Goal: Answer question/provide support: Share knowledge or assist other users

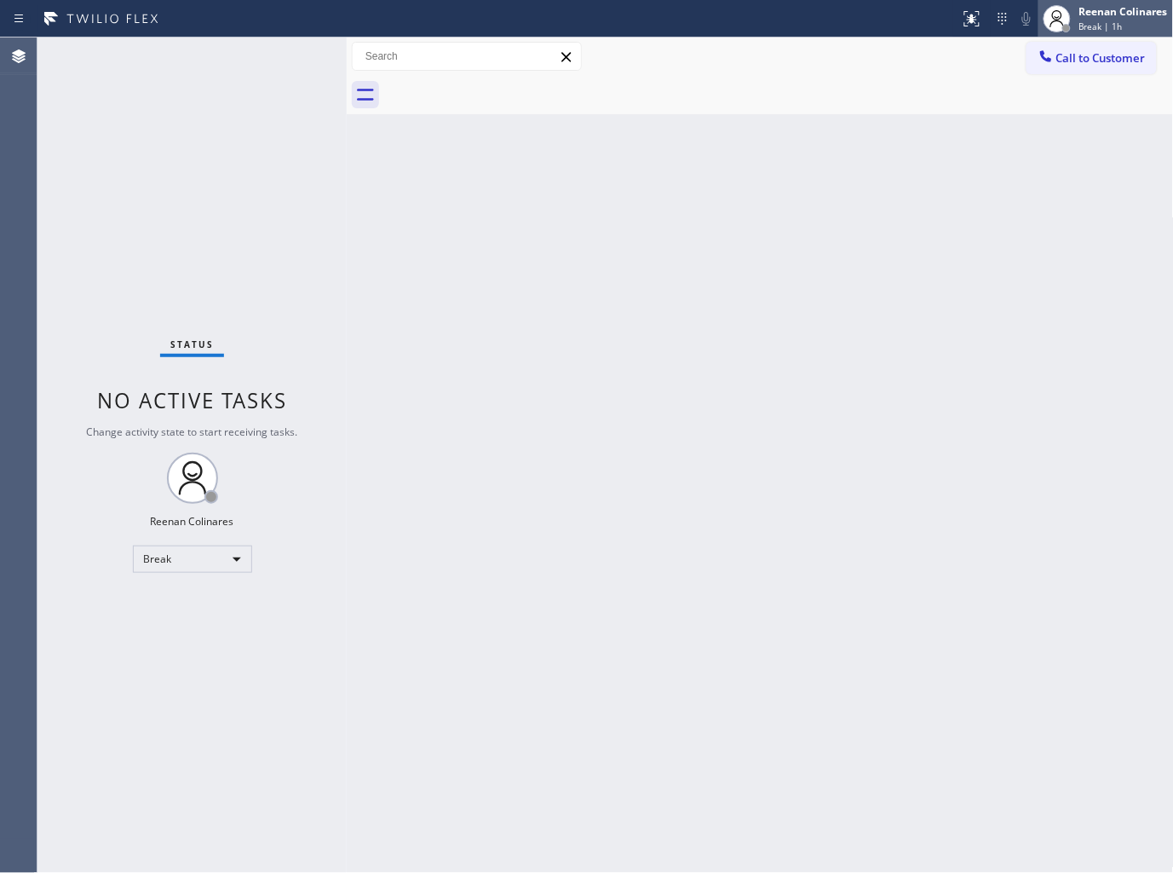
click at [1117, 21] on span "Break | 1h" at bounding box center [1101, 26] width 43 height 12
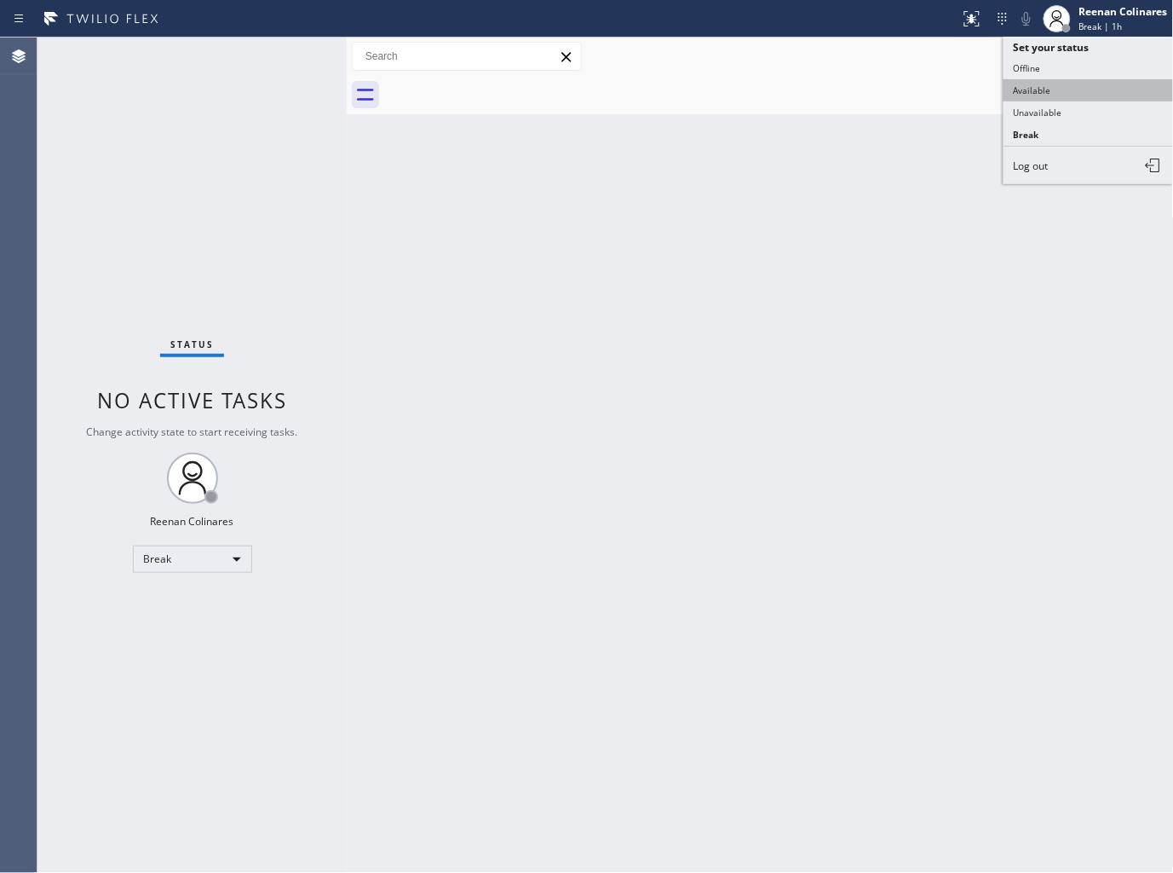
click at [1025, 85] on button "Available" at bounding box center [1089, 90] width 170 height 22
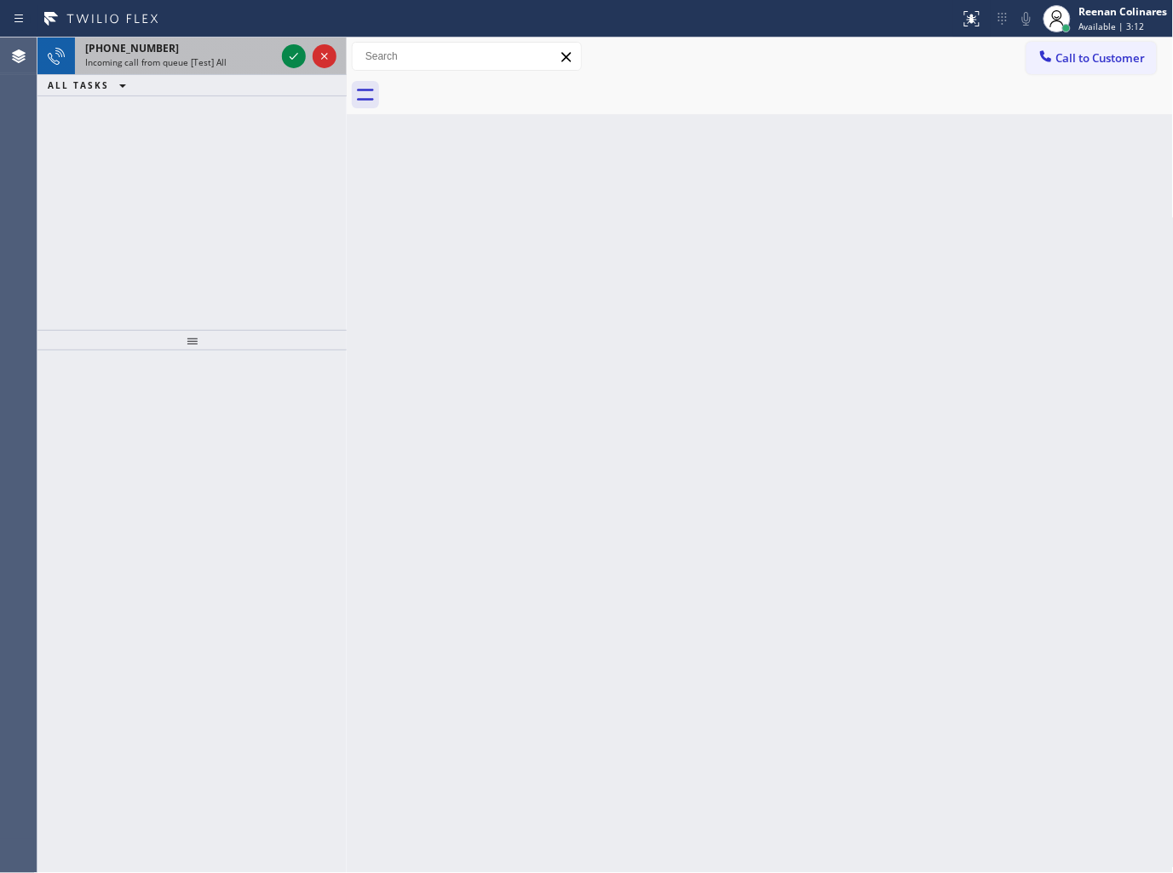
click at [206, 72] on div "[PHONE_NUMBER] Incoming call from queue [Test] All" at bounding box center [177, 55] width 204 height 37
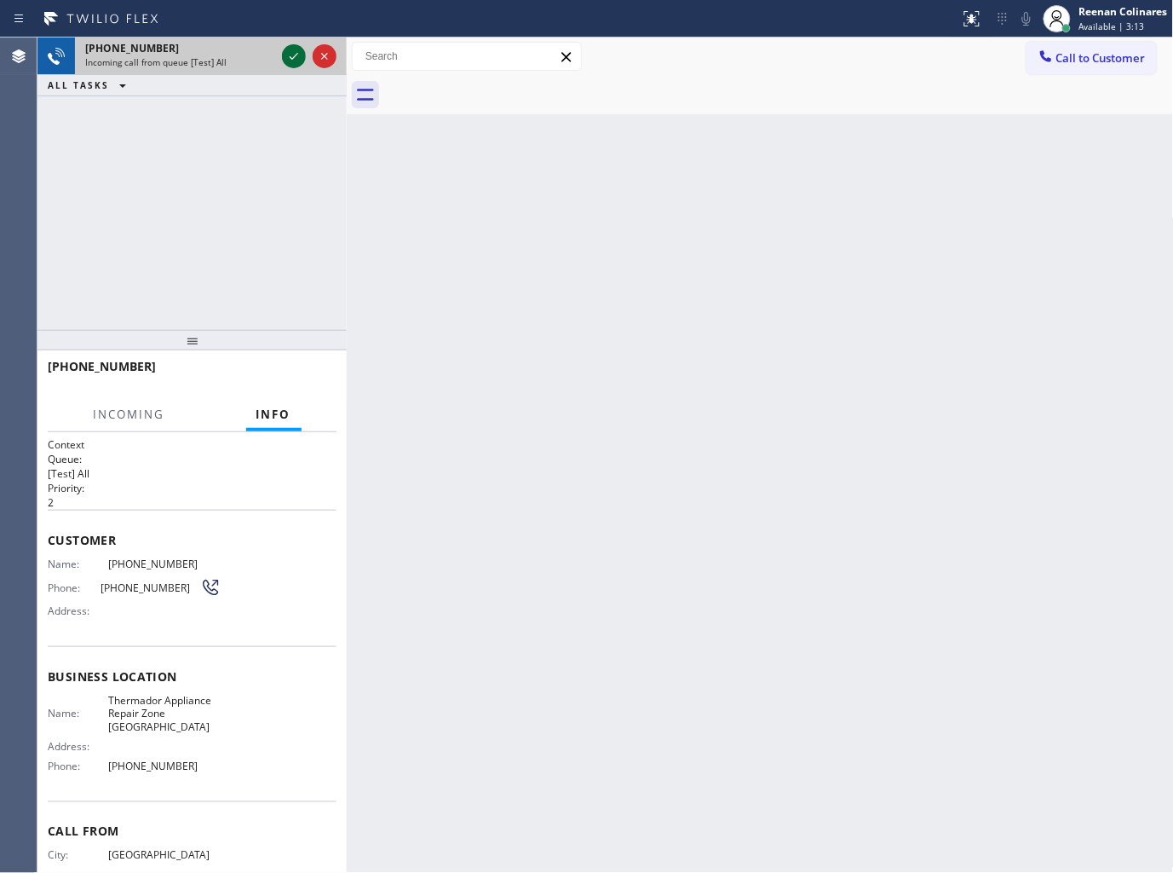
click at [296, 54] on icon at bounding box center [294, 56] width 20 height 20
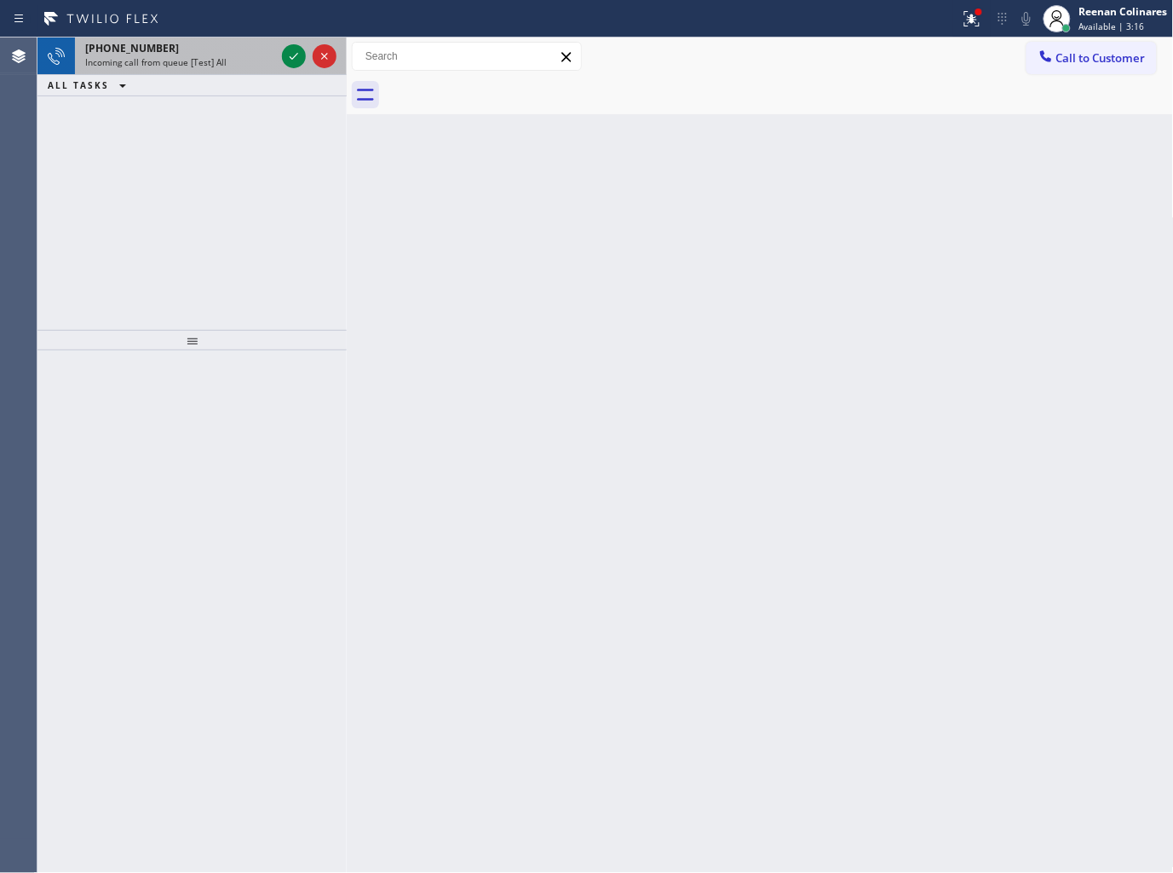
drag, startPoint x: 239, startPoint y: 61, endPoint x: 287, endPoint y: 55, distance: 49.0
click at [245, 61] on div "Incoming call from queue [Test] All" at bounding box center [180, 62] width 190 height 12
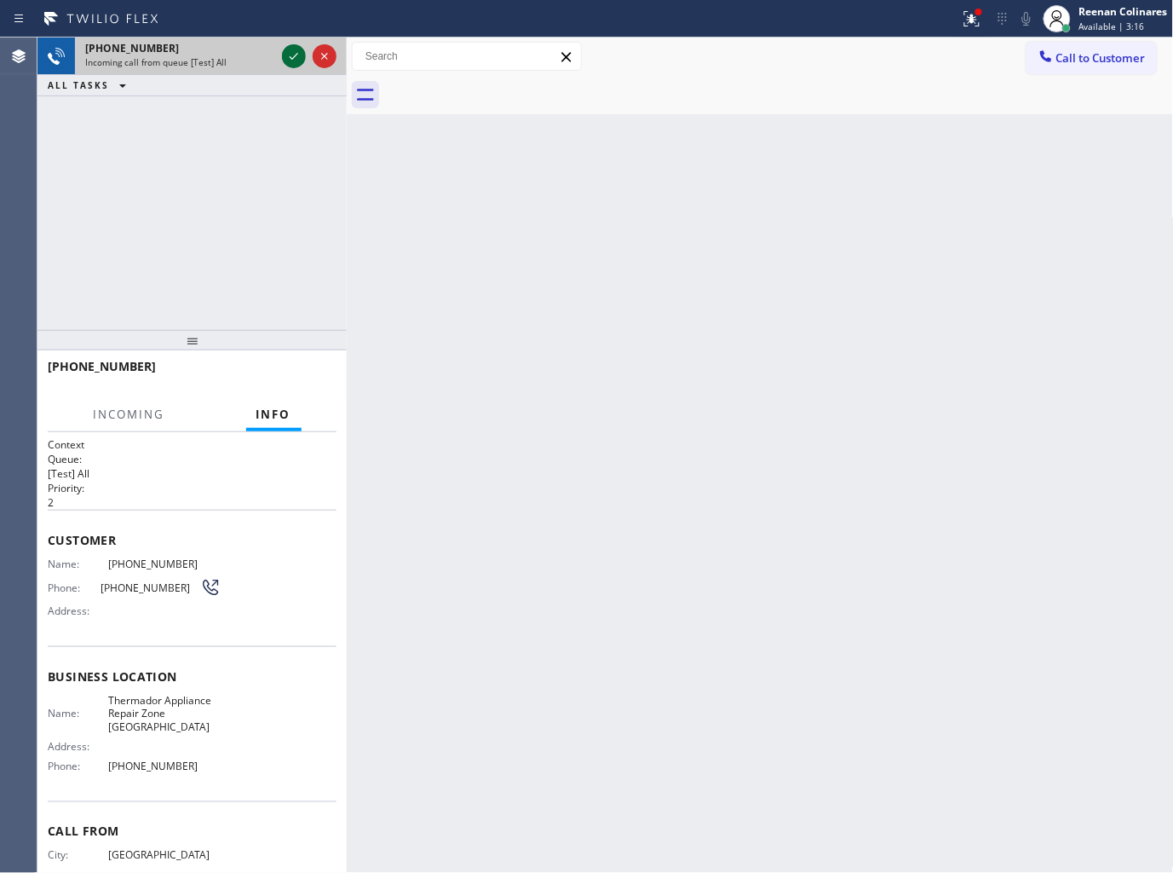
click at [291, 55] on icon at bounding box center [294, 56] width 20 height 20
drag, startPoint x: 965, startPoint y: 24, endPoint x: 930, endPoint y: 215, distance: 194.0
click at [965, 24] on icon at bounding box center [972, 19] width 20 height 20
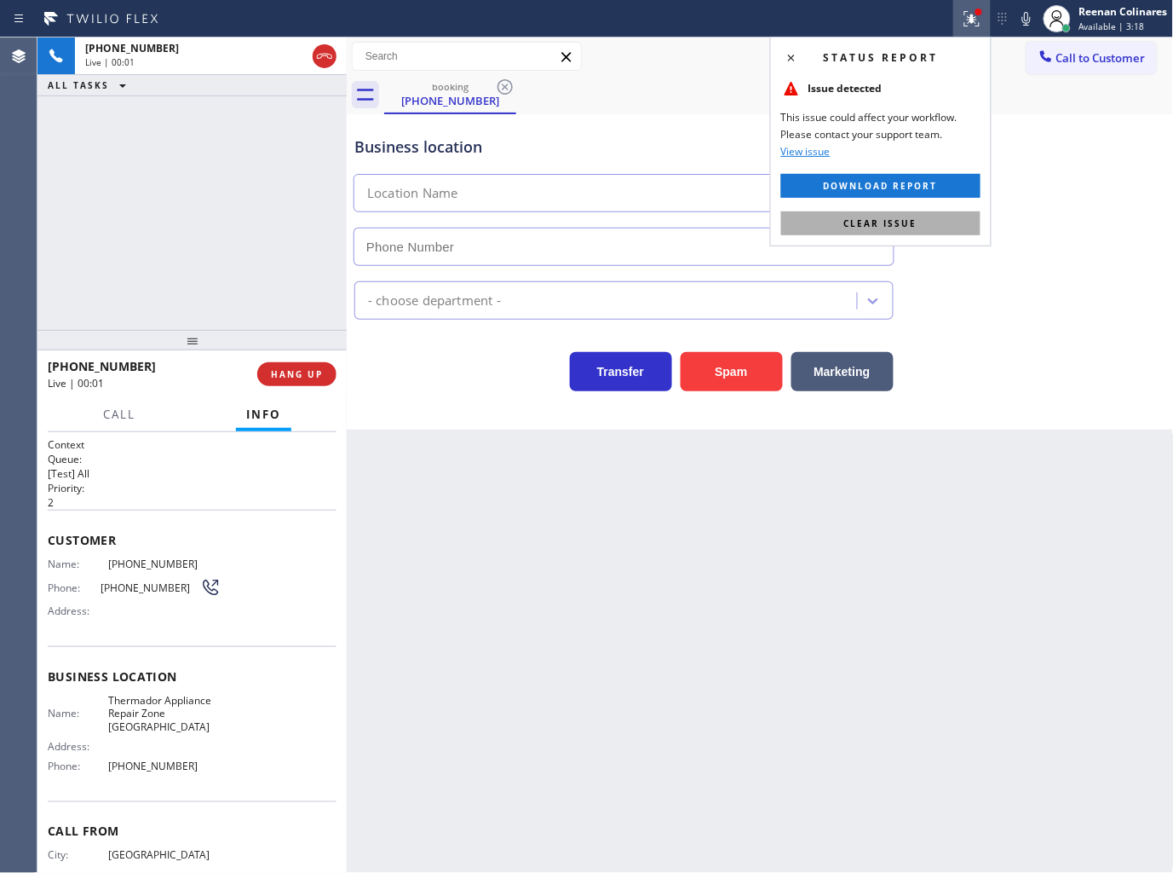
click at [925, 231] on button "Clear issue" at bounding box center [880, 223] width 199 height 24
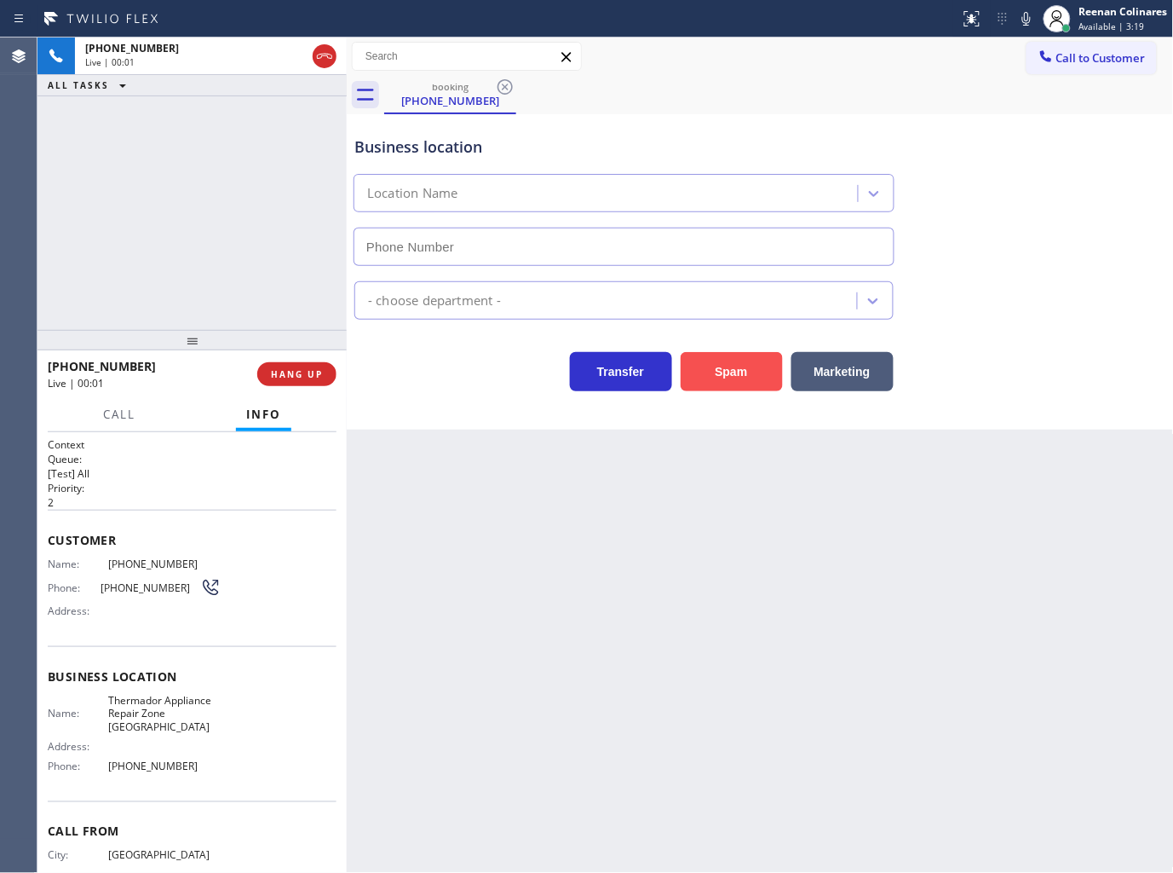
type input "[PHONE_NUMBER]"
drag, startPoint x: 748, startPoint y: 367, endPoint x: 774, endPoint y: 324, distance: 50.4
click at [748, 366] on button "Spam" at bounding box center [732, 371] width 102 height 39
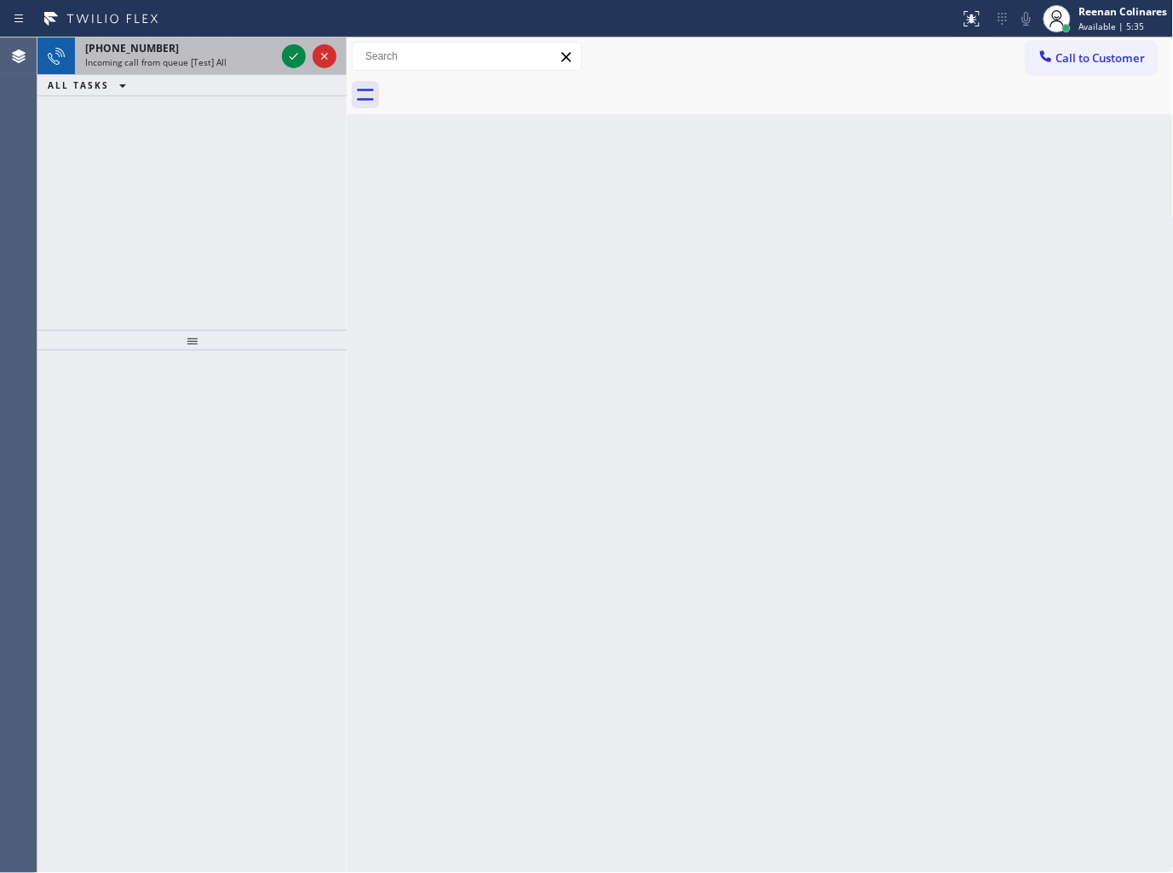
click at [222, 58] on span "Incoming call from queue [Test] All" at bounding box center [155, 62] width 141 height 12
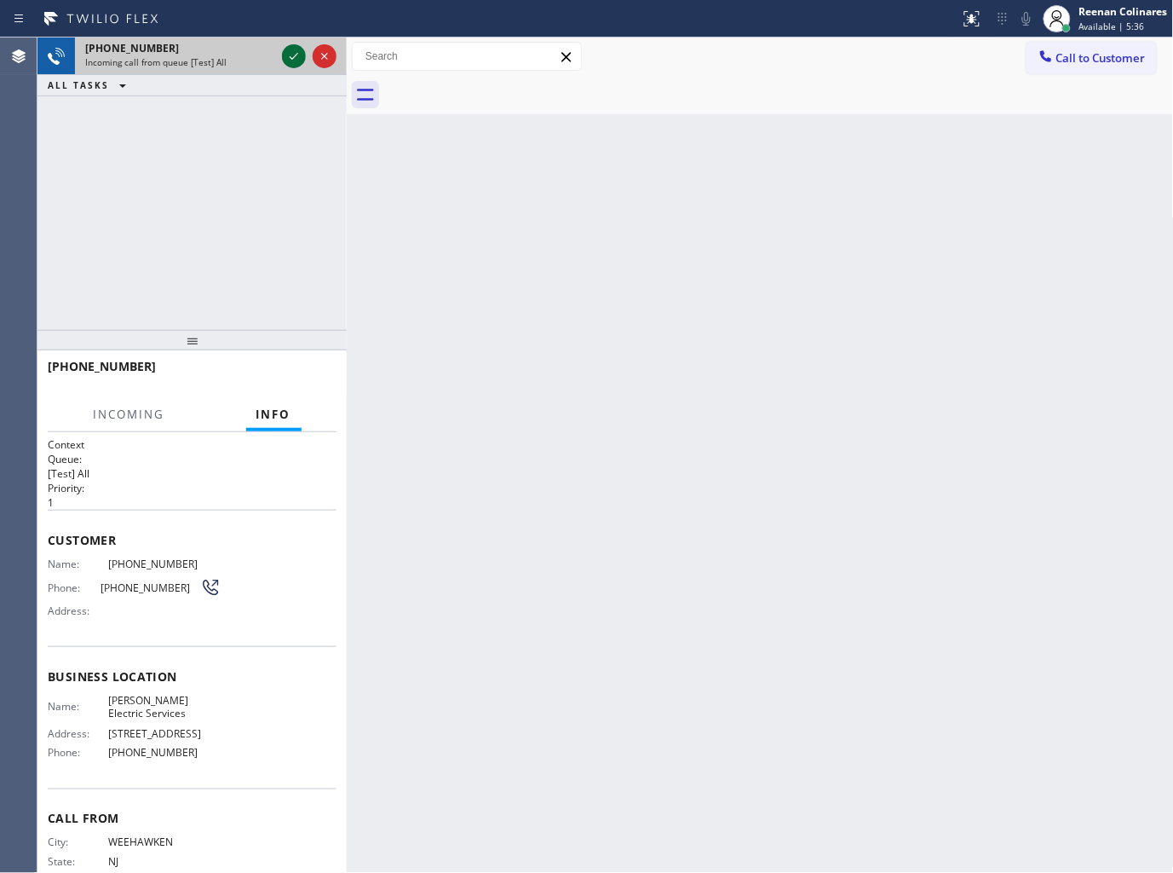
click at [288, 56] on icon at bounding box center [294, 56] width 20 height 20
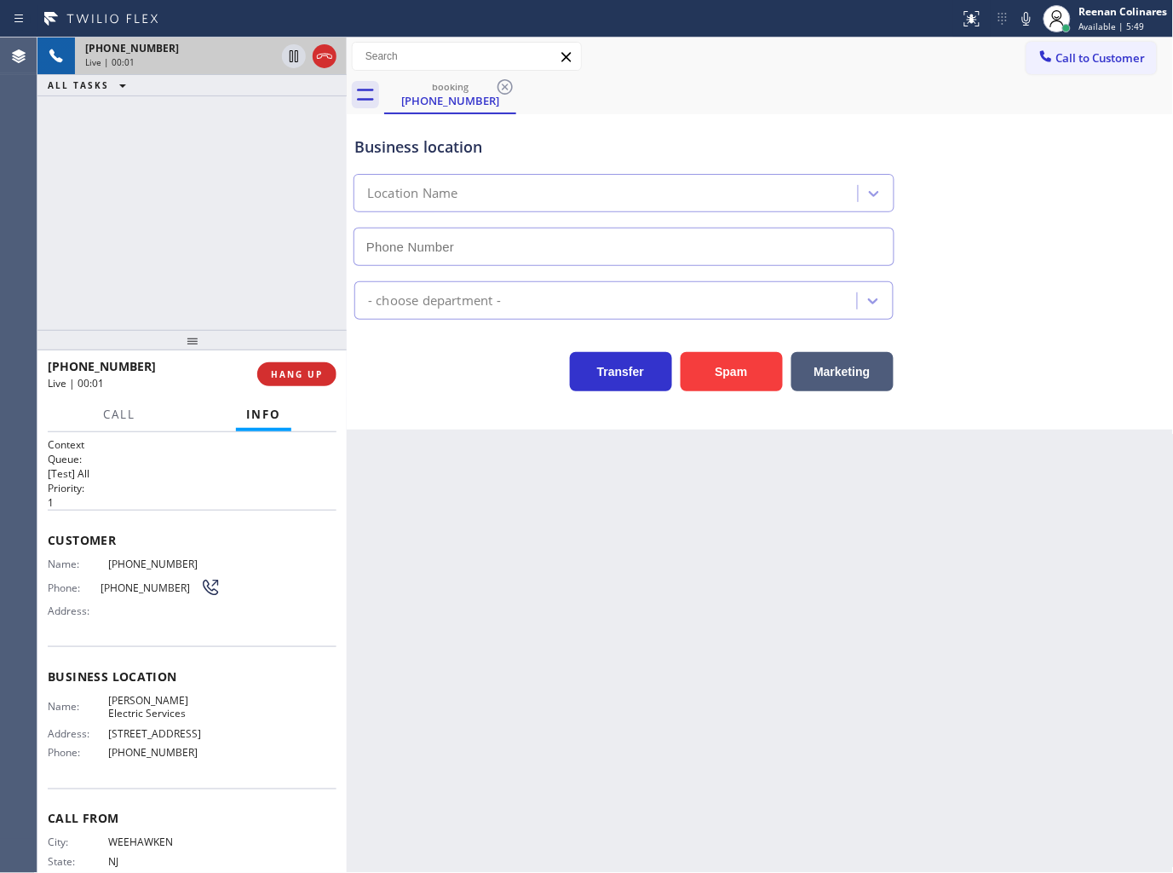
type input "[PHONE_NUMBER]"
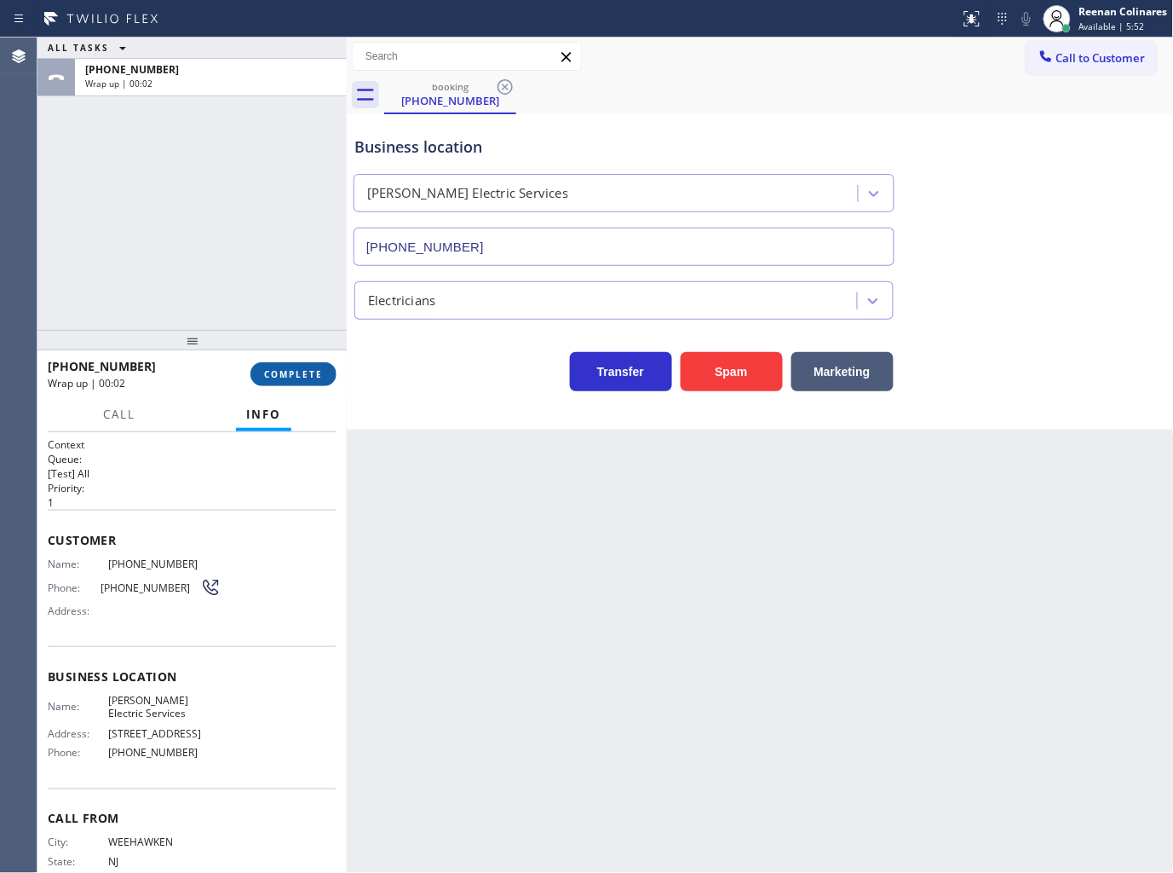
click at [279, 380] on button "COMPLETE" at bounding box center [294, 374] width 86 height 24
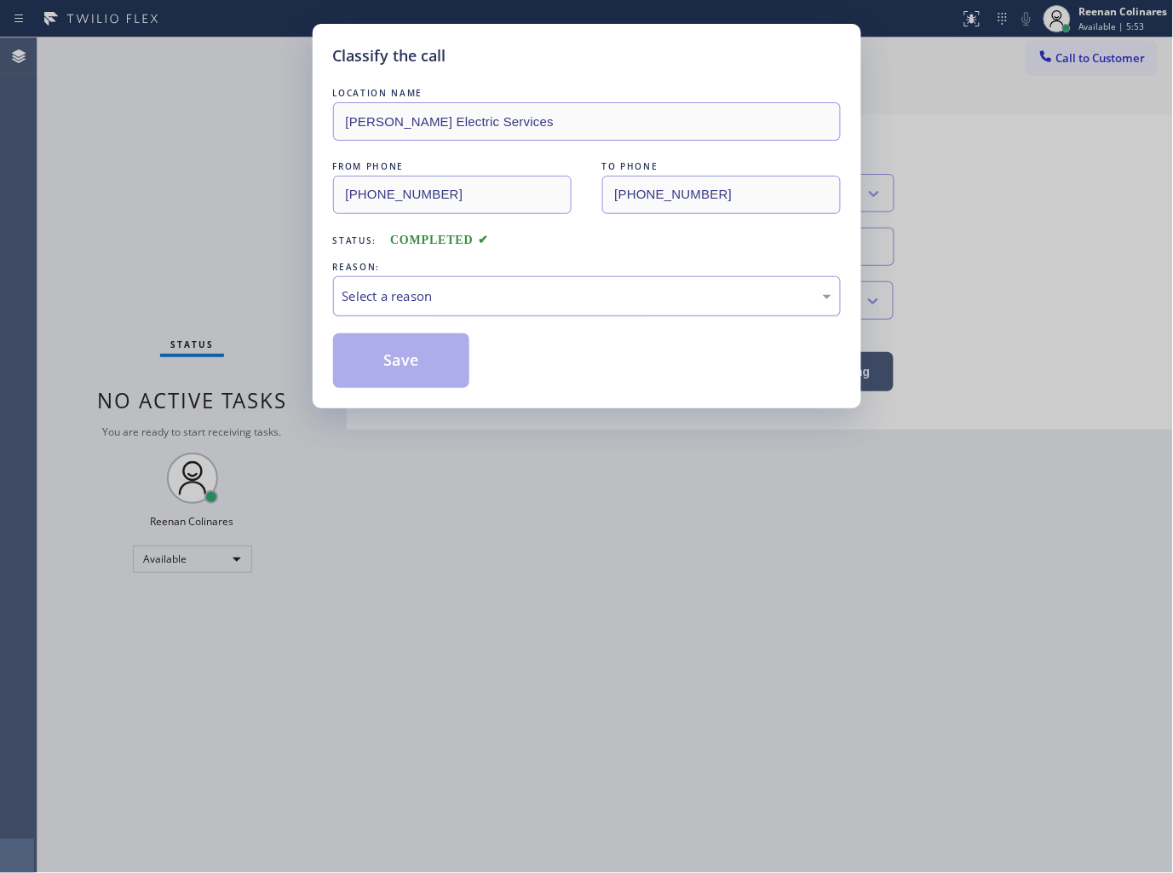
click at [355, 293] on div "Select a reason" at bounding box center [587, 296] width 489 height 20
click at [405, 363] on button "Save" at bounding box center [401, 360] width 137 height 55
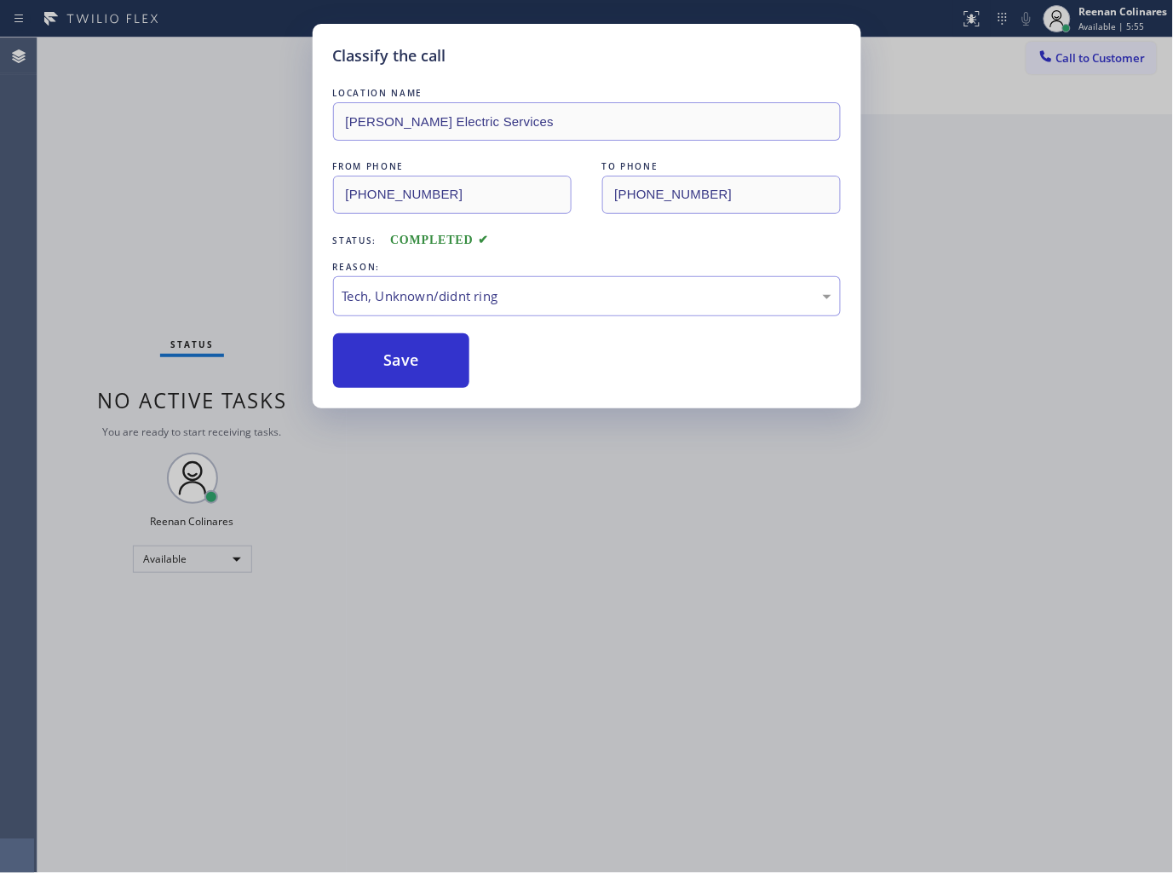
click at [188, 273] on div "Classify the call LOCATION NAME [PERSON_NAME] Electric Services FROM PHONE [PHO…" at bounding box center [586, 436] width 1173 height 873
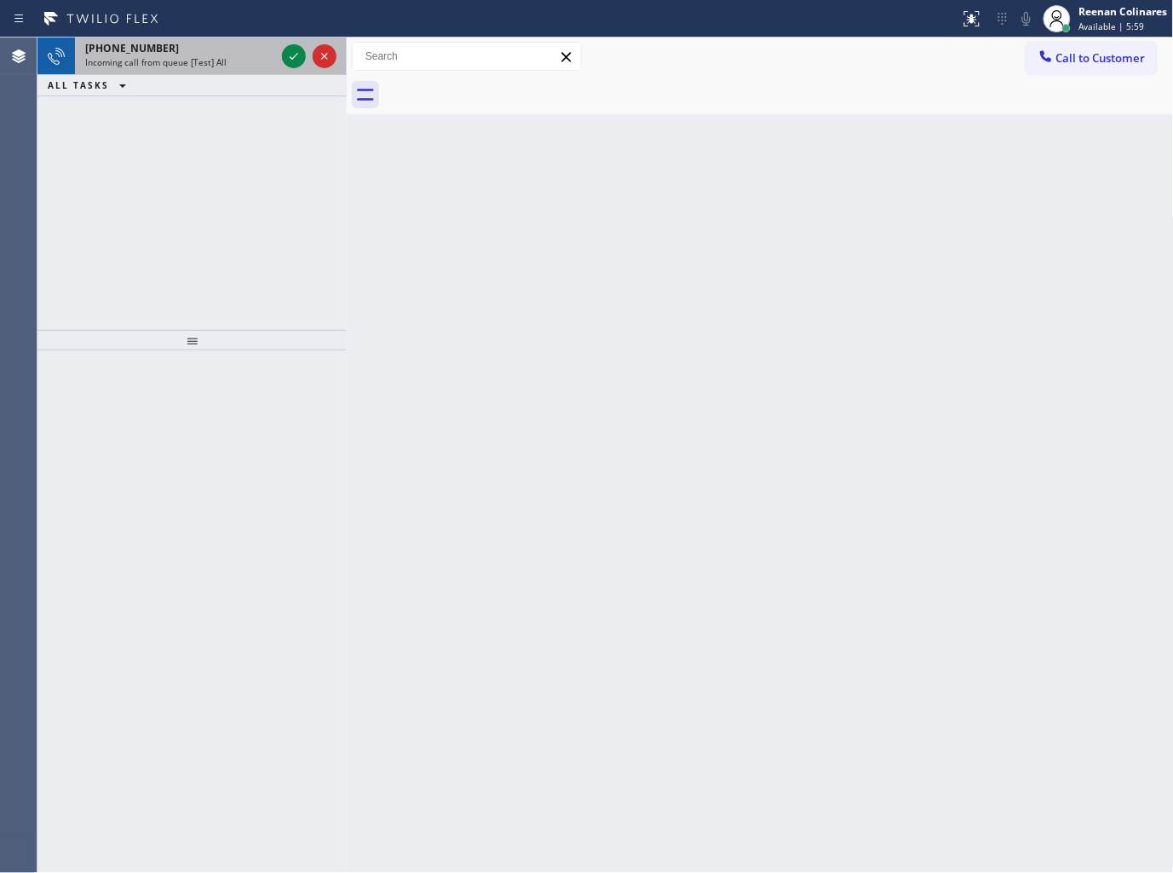
click at [227, 53] on div "[PHONE_NUMBER]" at bounding box center [180, 48] width 190 height 14
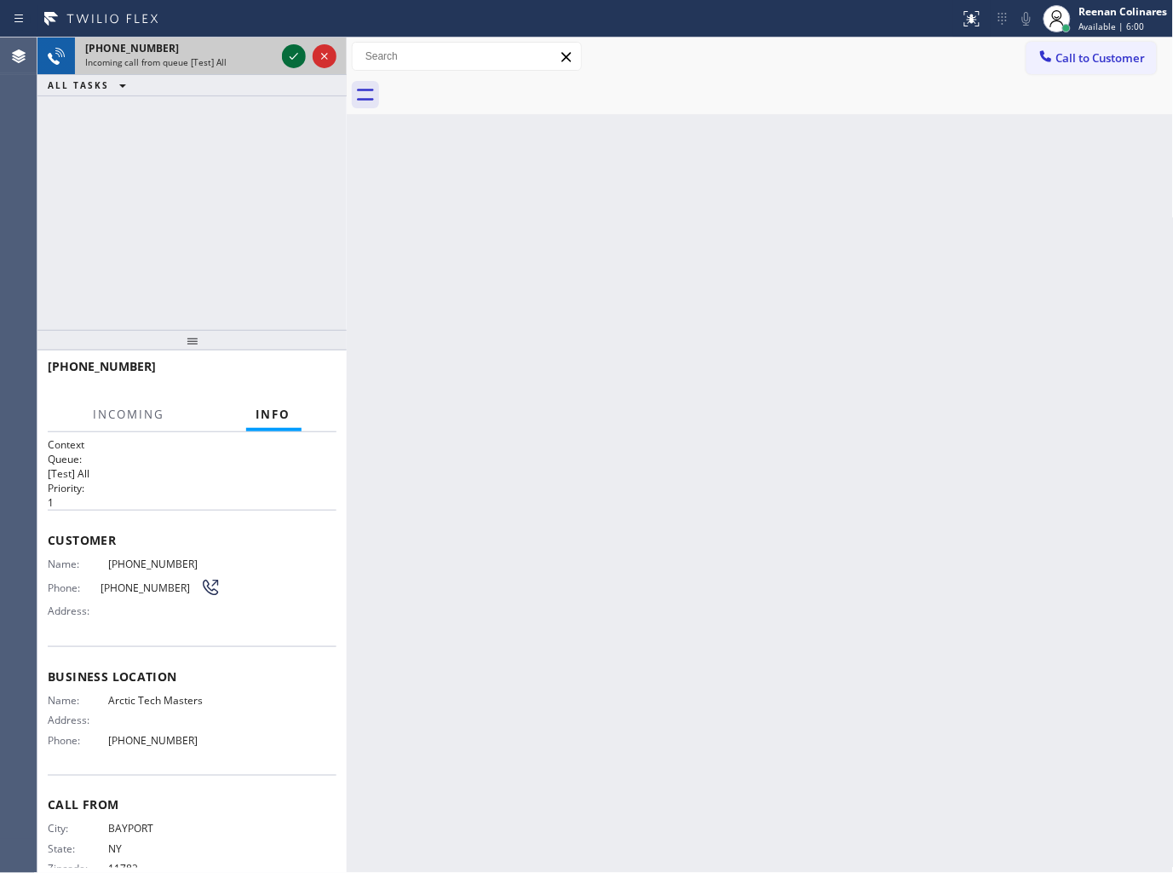
click at [291, 55] on icon at bounding box center [294, 56] width 20 height 20
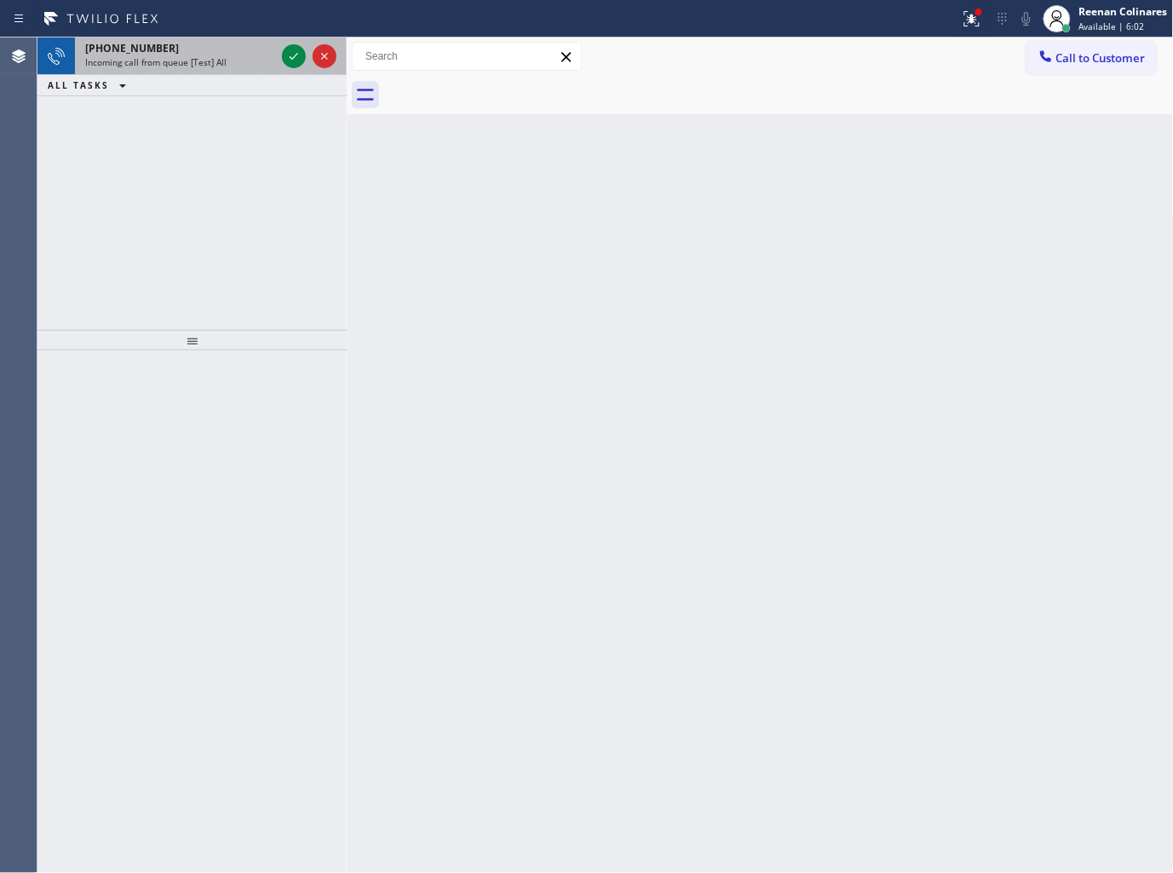
click at [241, 47] on div "[PHONE_NUMBER]" at bounding box center [180, 48] width 190 height 14
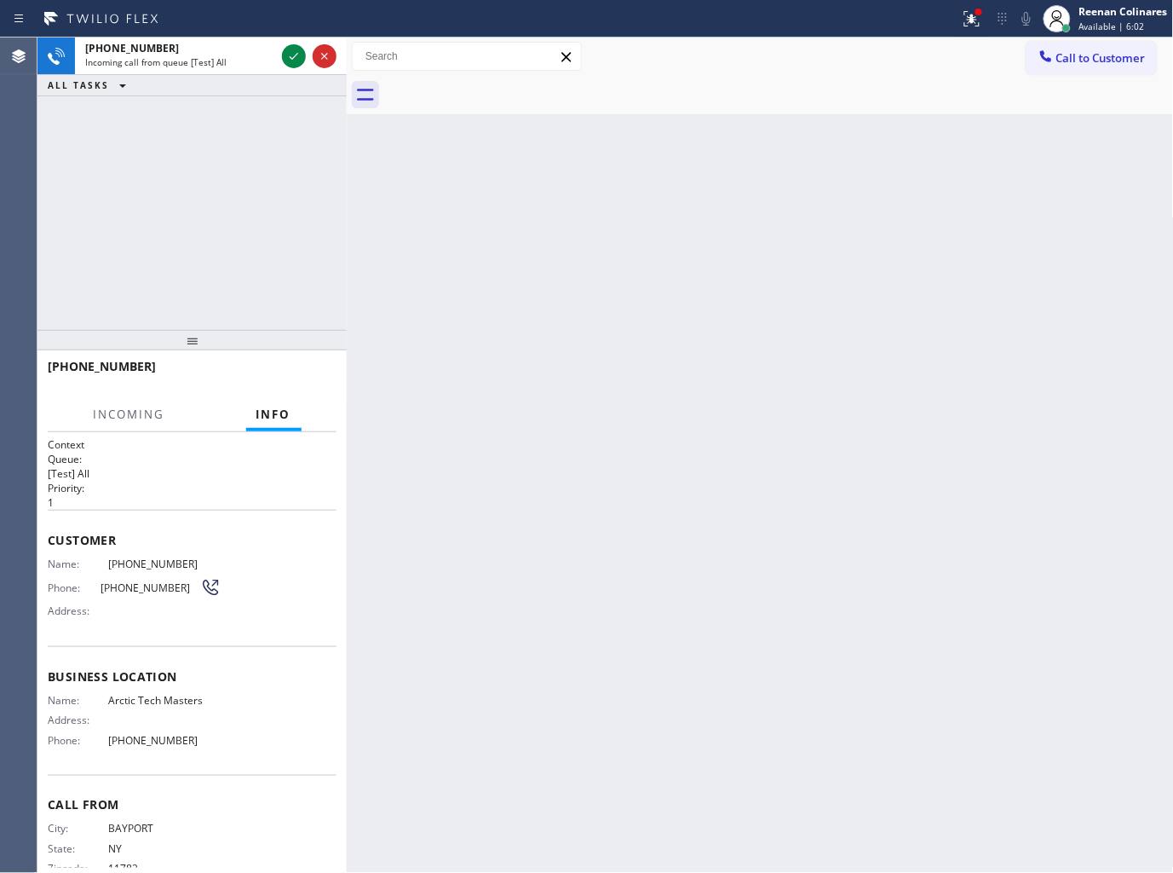
drag, startPoint x: 287, startPoint y: 57, endPoint x: 274, endPoint y: 77, distance: 23.9
click at [285, 63] on icon at bounding box center [294, 56] width 20 height 20
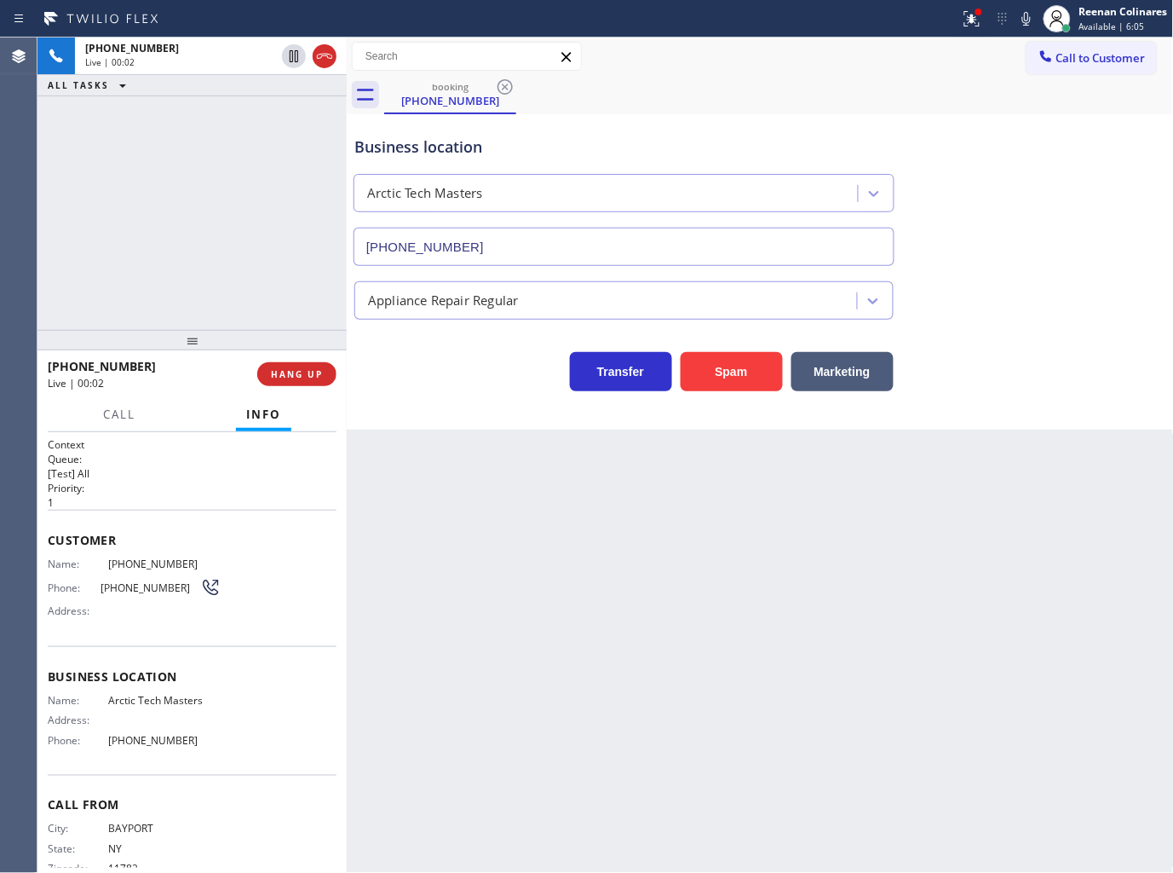
type input "[PHONE_NUMBER]"
click at [731, 381] on button "Spam" at bounding box center [732, 371] width 102 height 39
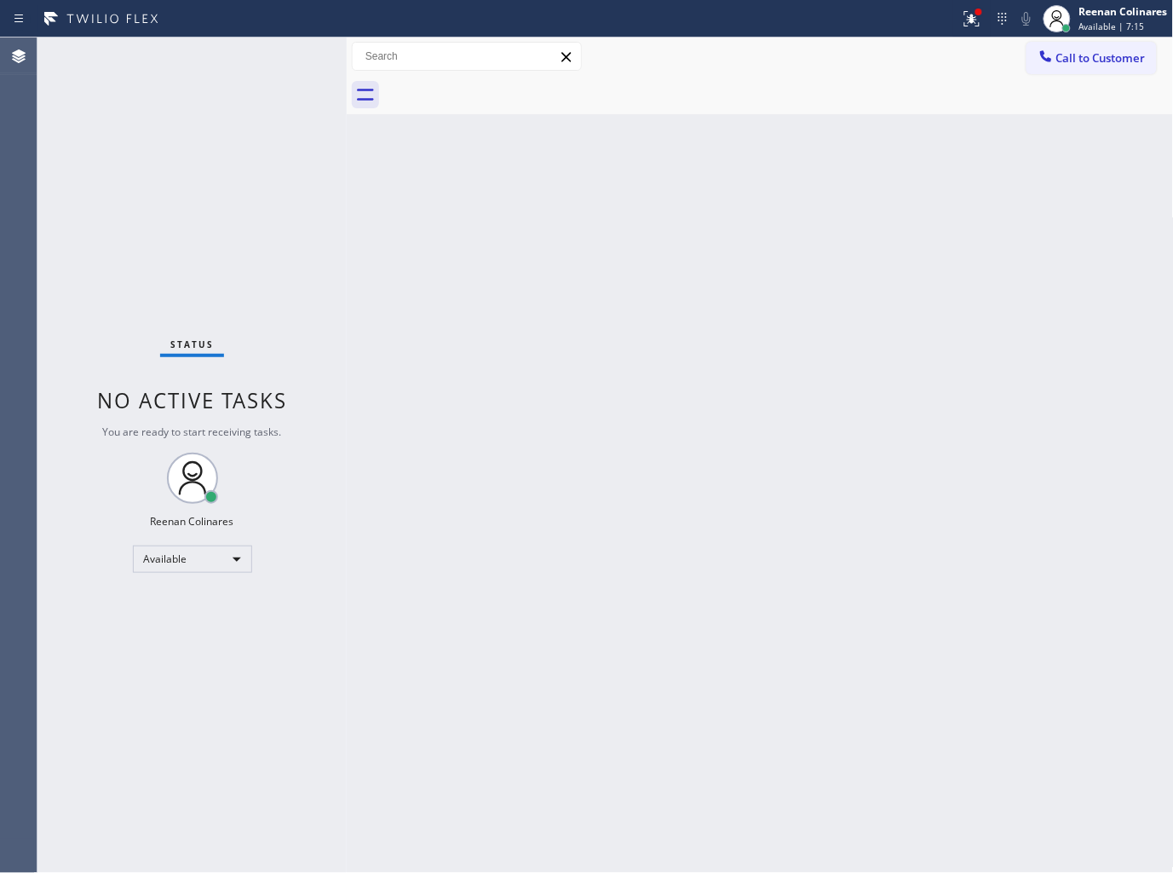
click at [1023, 112] on div at bounding box center [779, 95] width 790 height 38
click at [984, 14] on div at bounding box center [972, 19] width 37 height 20
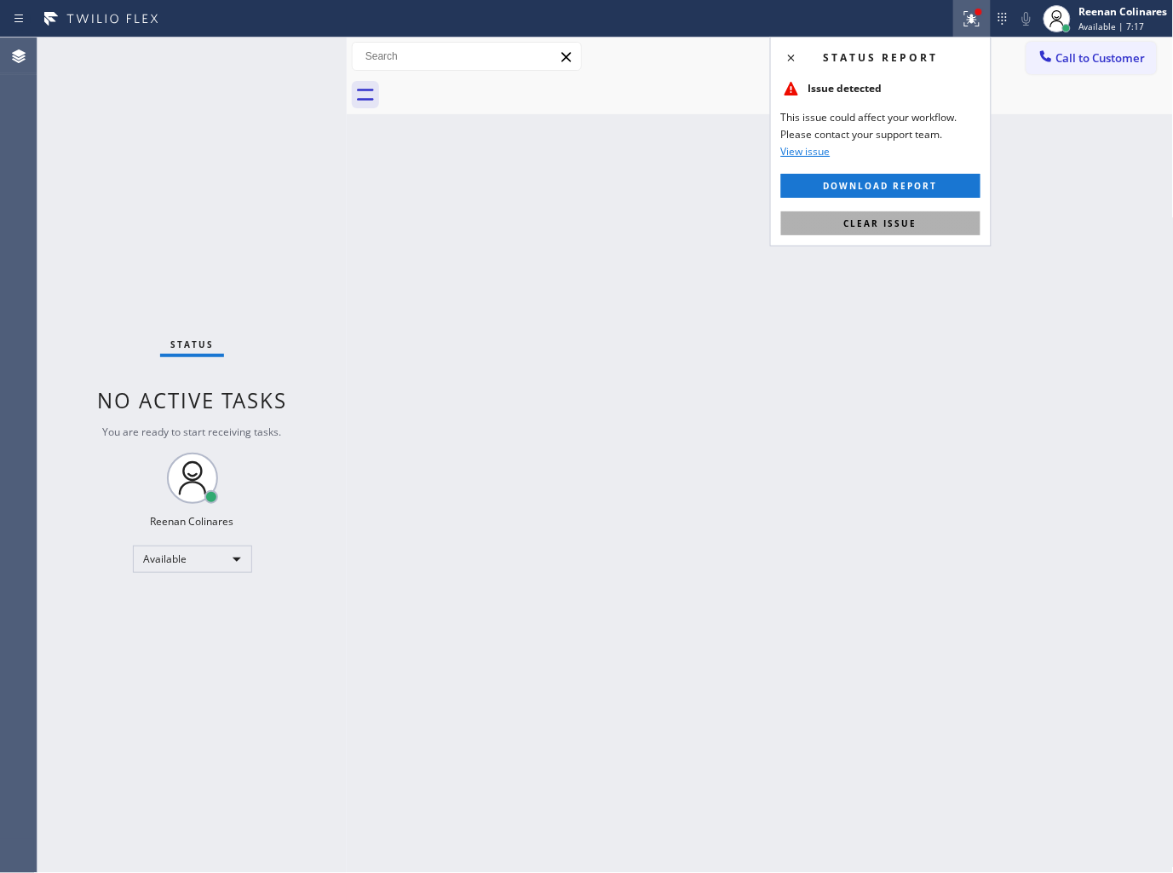
click at [927, 227] on button "Clear issue" at bounding box center [880, 223] width 199 height 24
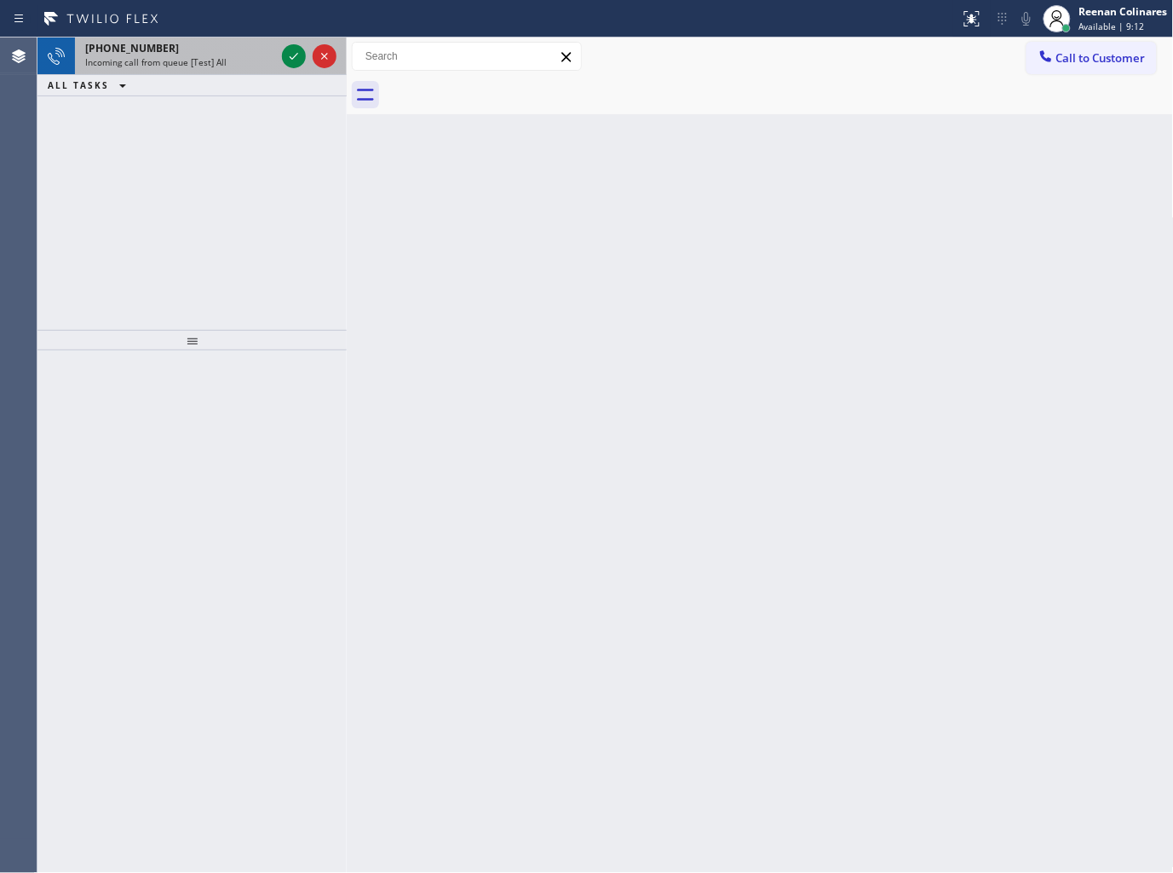
click at [233, 61] on div "Incoming call from queue [Test] All" at bounding box center [180, 62] width 190 height 12
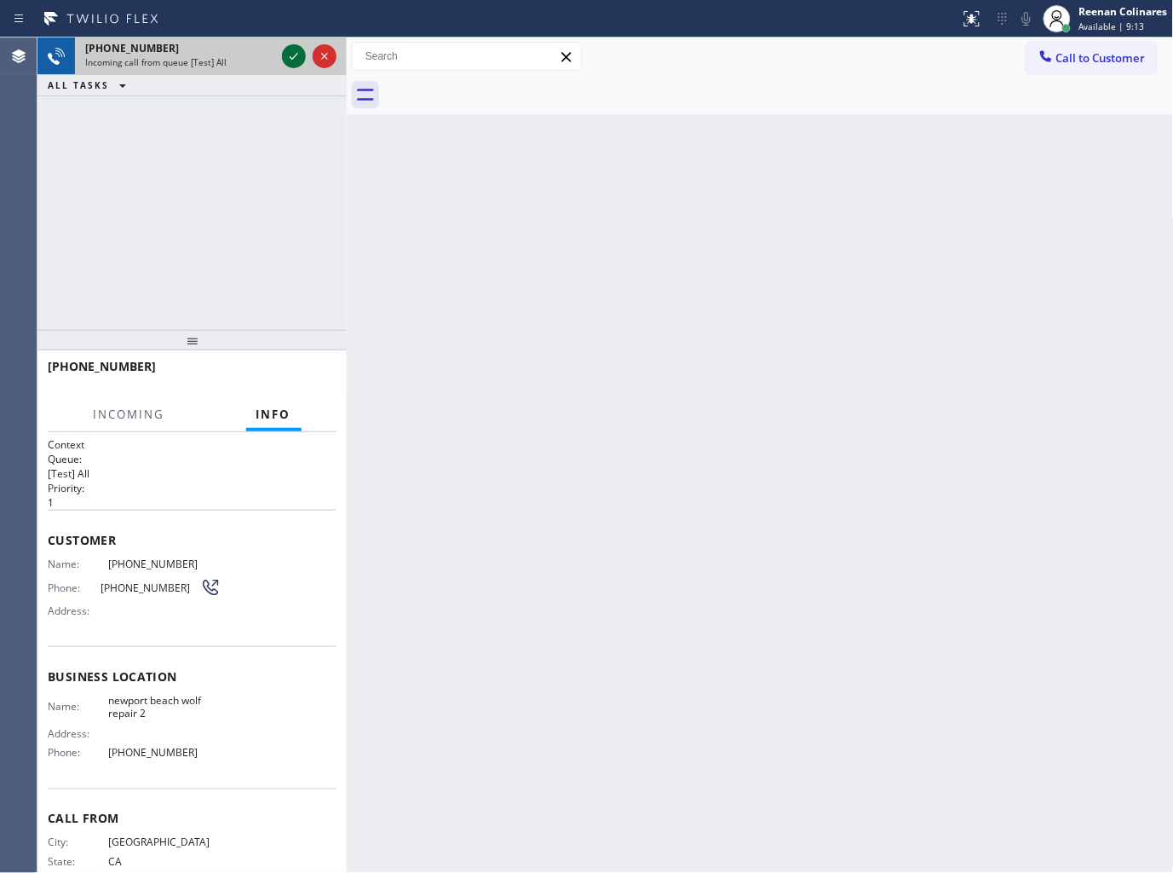
click at [284, 57] on icon at bounding box center [294, 56] width 20 height 20
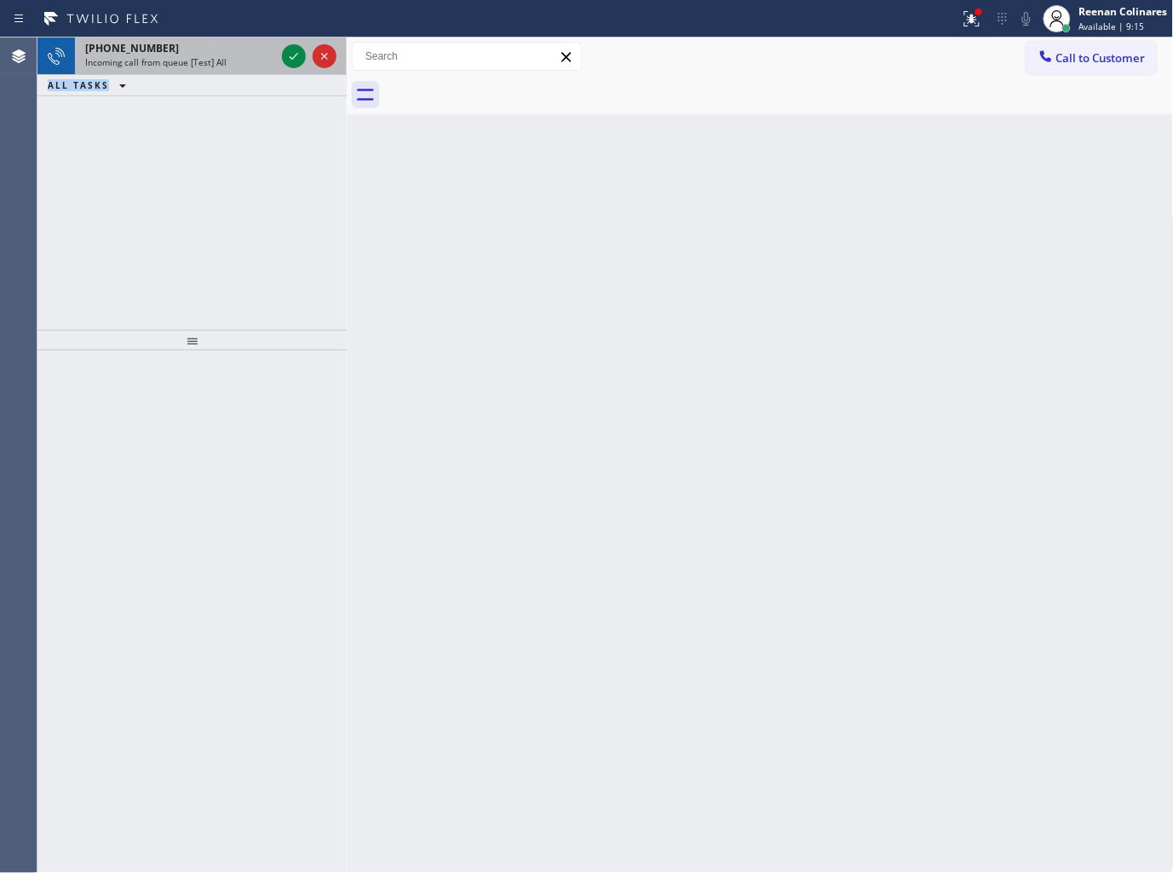
click at [199, 73] on div "[PHONE_NUMBER] Incoming call from queue [Test] All ALL TASKS ALL TASKS ACTIVE T…" at bounding box center [191, 66] width 309 height 59
click at [239, 54] on div "[PHONE_NUMBER]" at bounding box center [180, 48] width 190 height 14
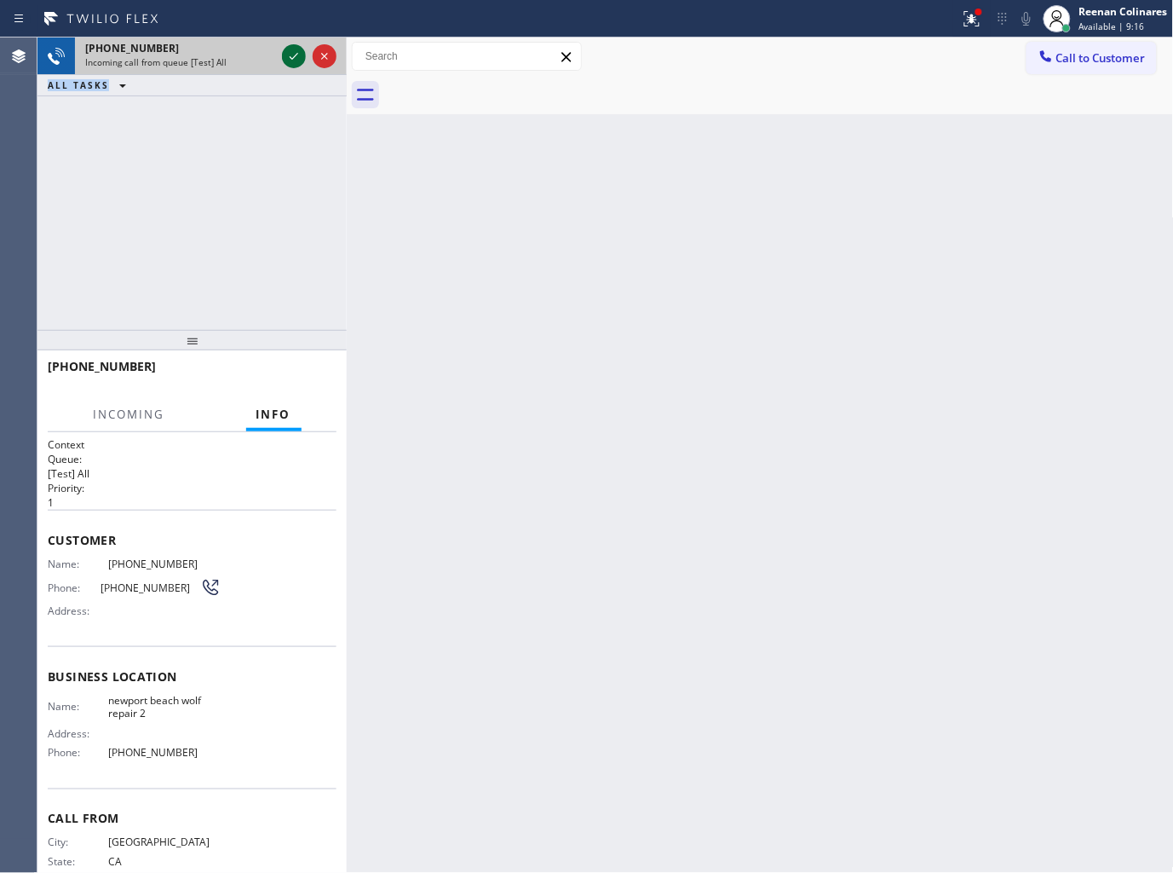
click at [282, 54] on div at bounding box center [294, 56] width 24 height 20
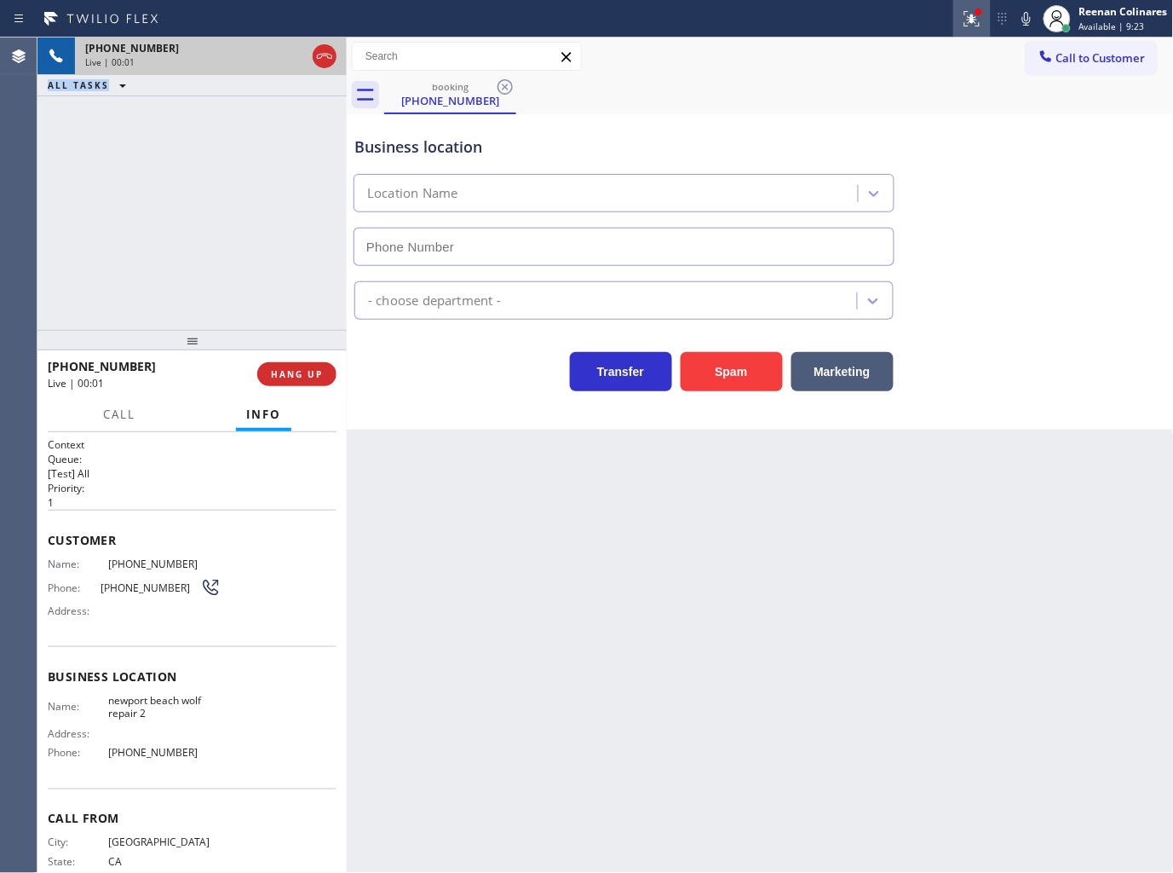
click at [968, 12] on icon at bounding box center [972, 19] width 20 height 20
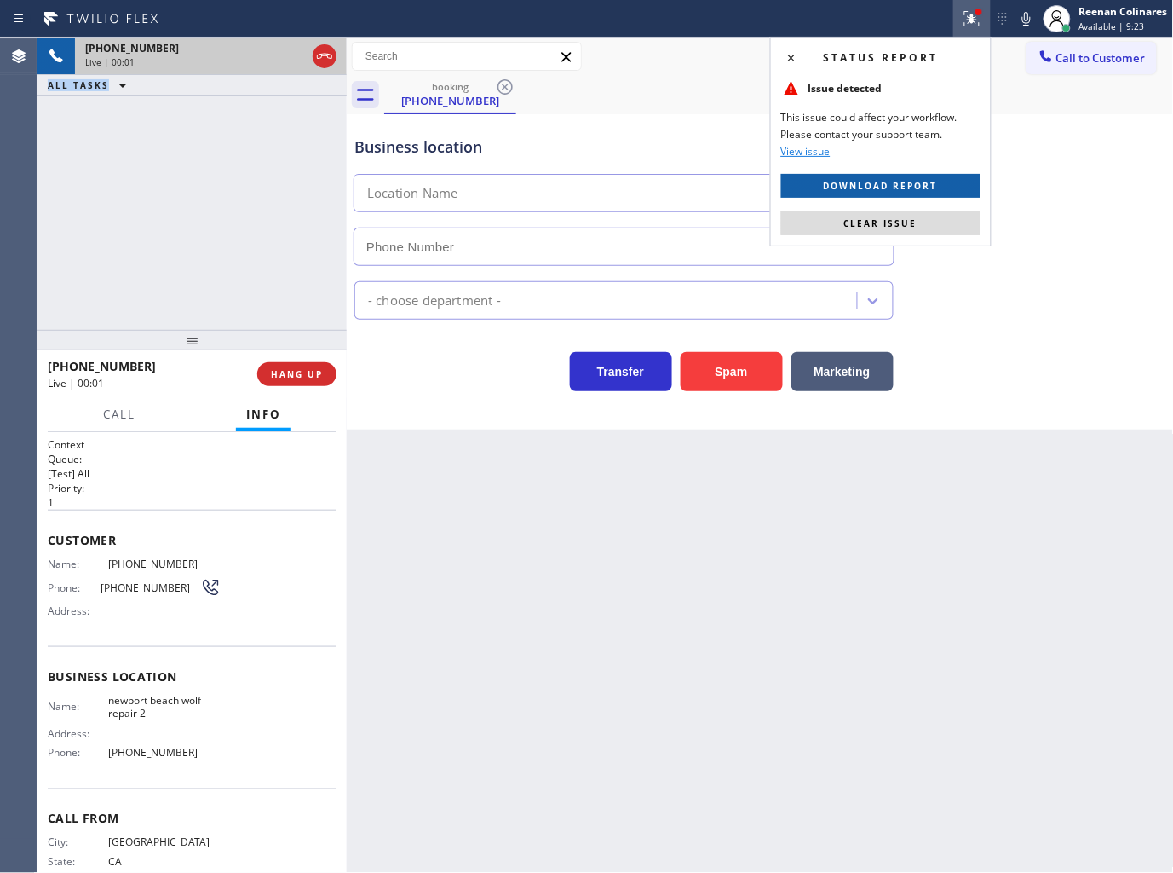
type input "[PHONE_NUMBER]"
click at [884, 219] on span "Clear issue" at bounding box center [880, 223] width 73 height 12
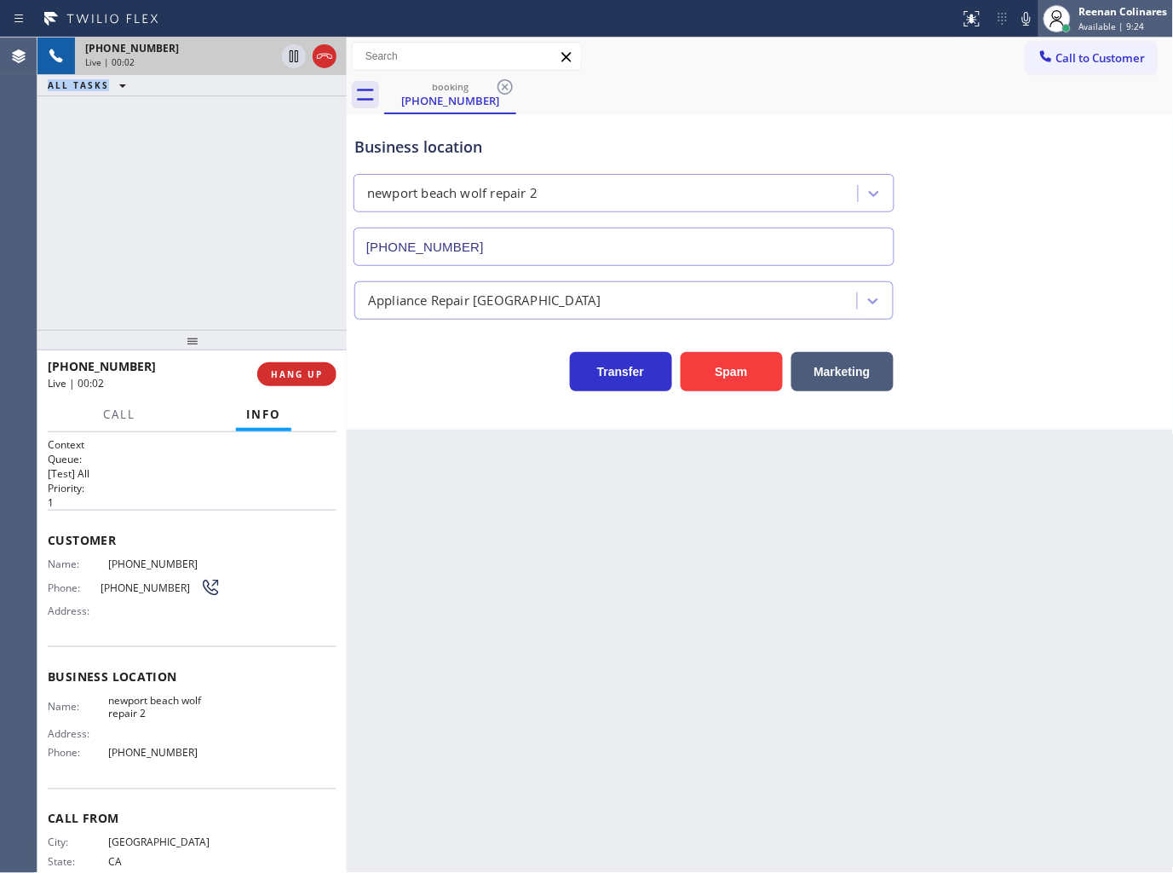
click at [755, 361] on button "Spam" at bounding box center [732, 371] width 102 height 39
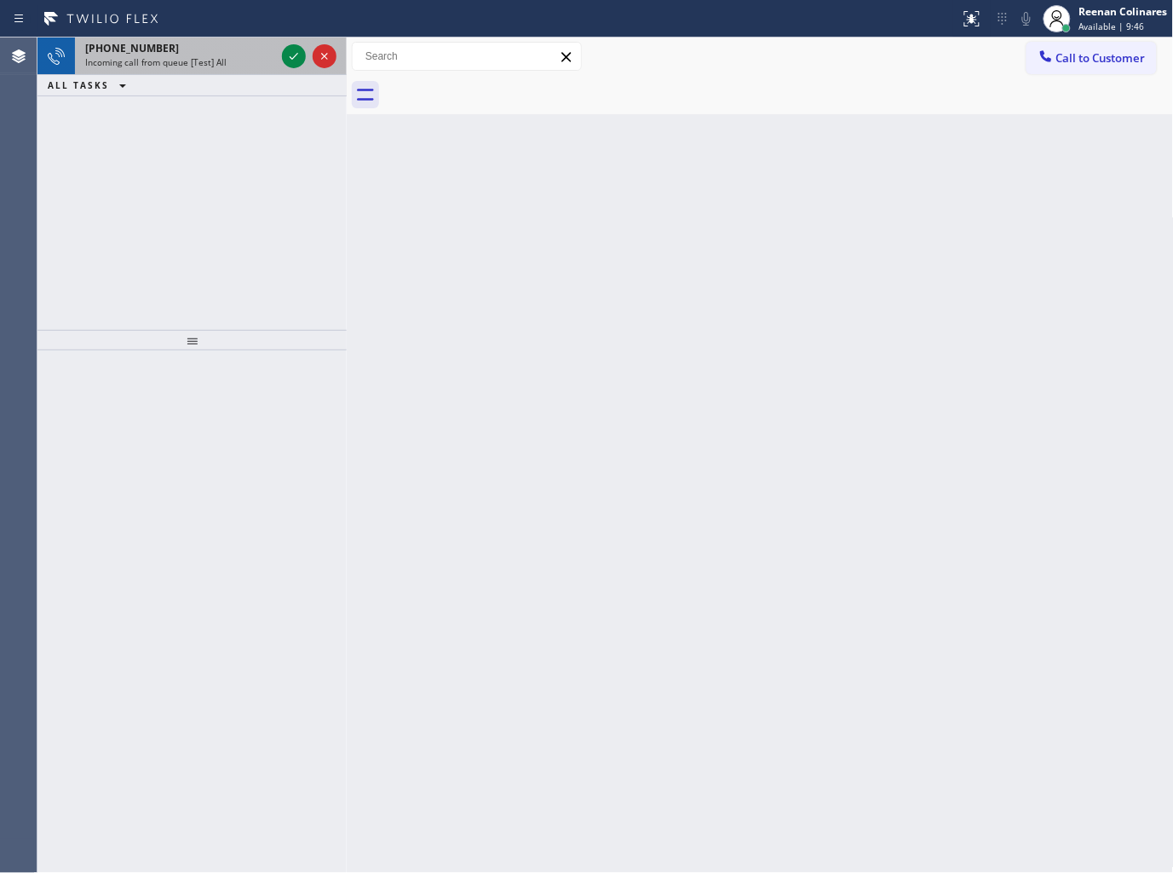
click at [224, 46] on div "[PHONE_NUMBER]" at bounding box center [180, 48] width 190 height 14
click at [172, 57] on span "Incoming call from queue [Test] All" at bounding box center [155, 62] width 141 height 12
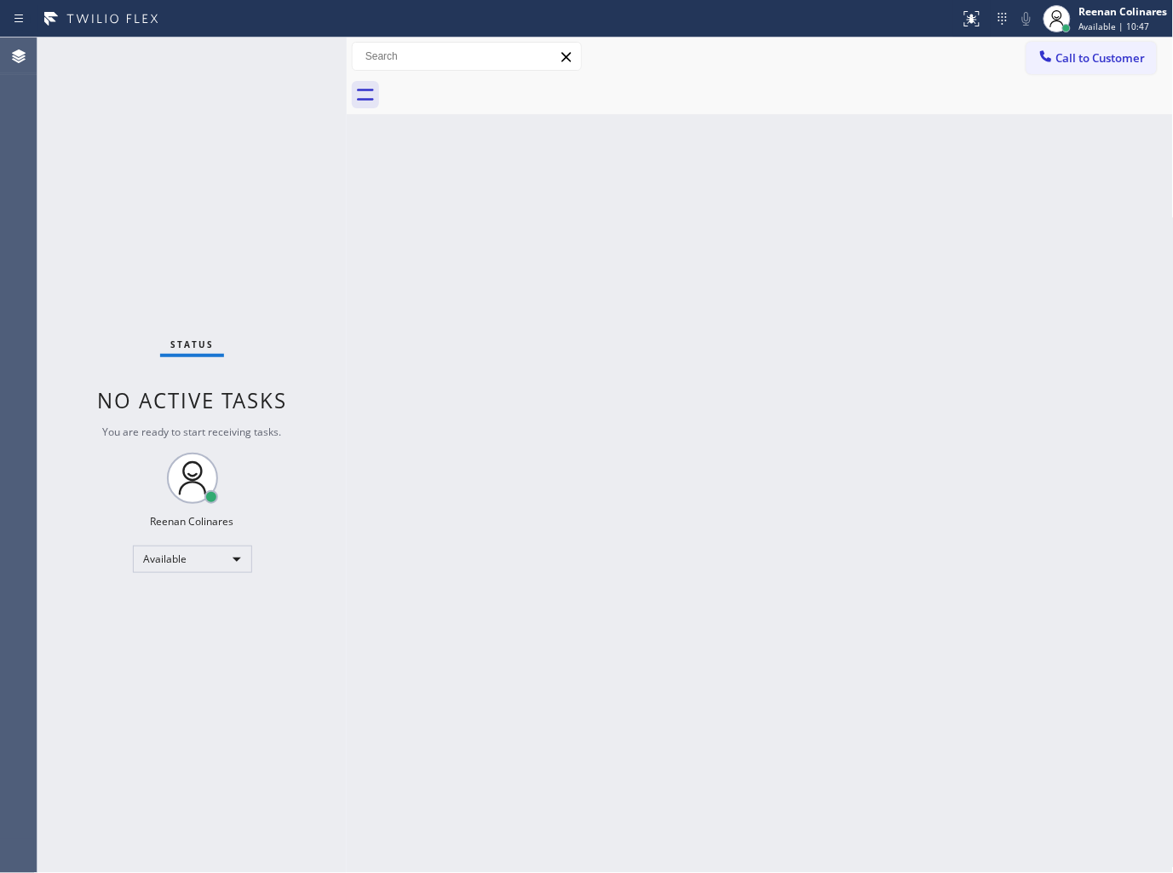
click at [686, 285] on div "Back to Dashboard Change Sender ID Customers Technicians Select a contact Outbo…" at bounding box center [760, 454] width 827 height 835
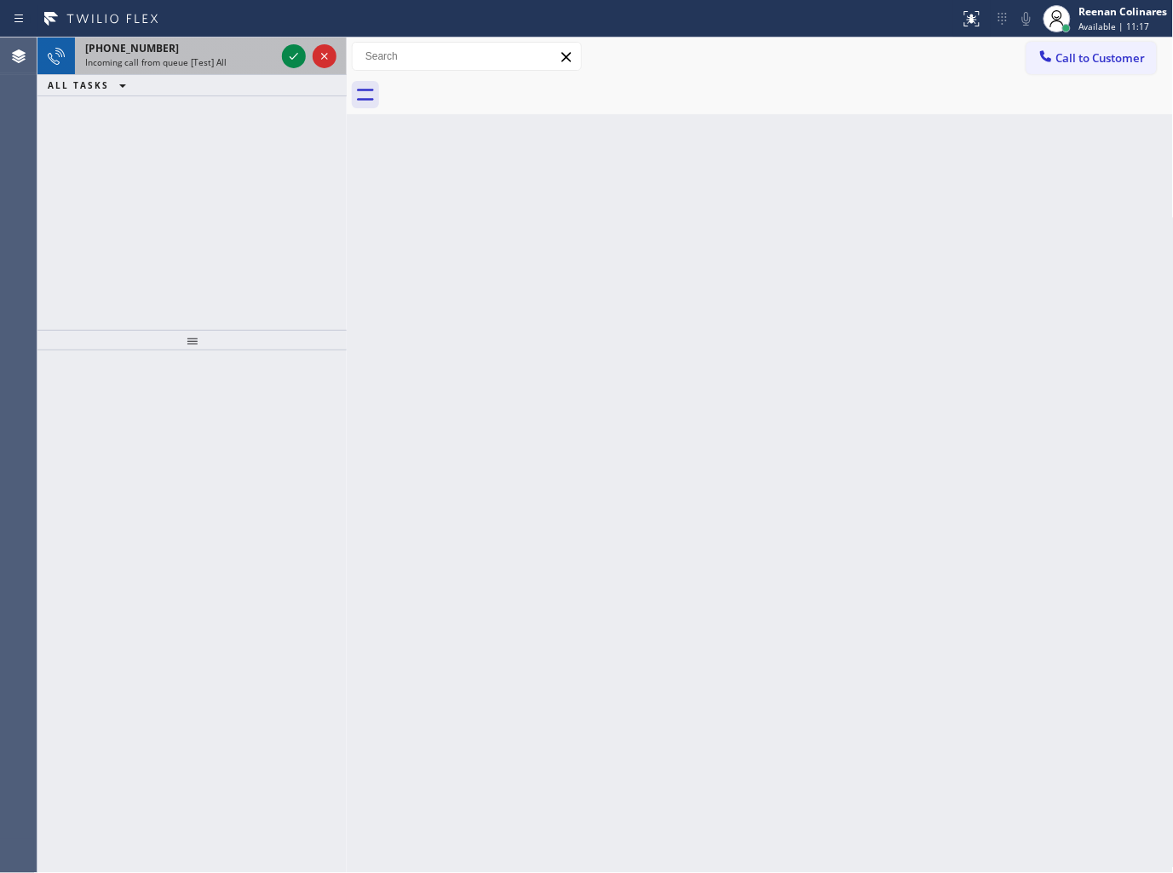
click at [174, 56] on span "Incoming call from queue [Test] All" at bounding box center [155, 62] width 141 height 12
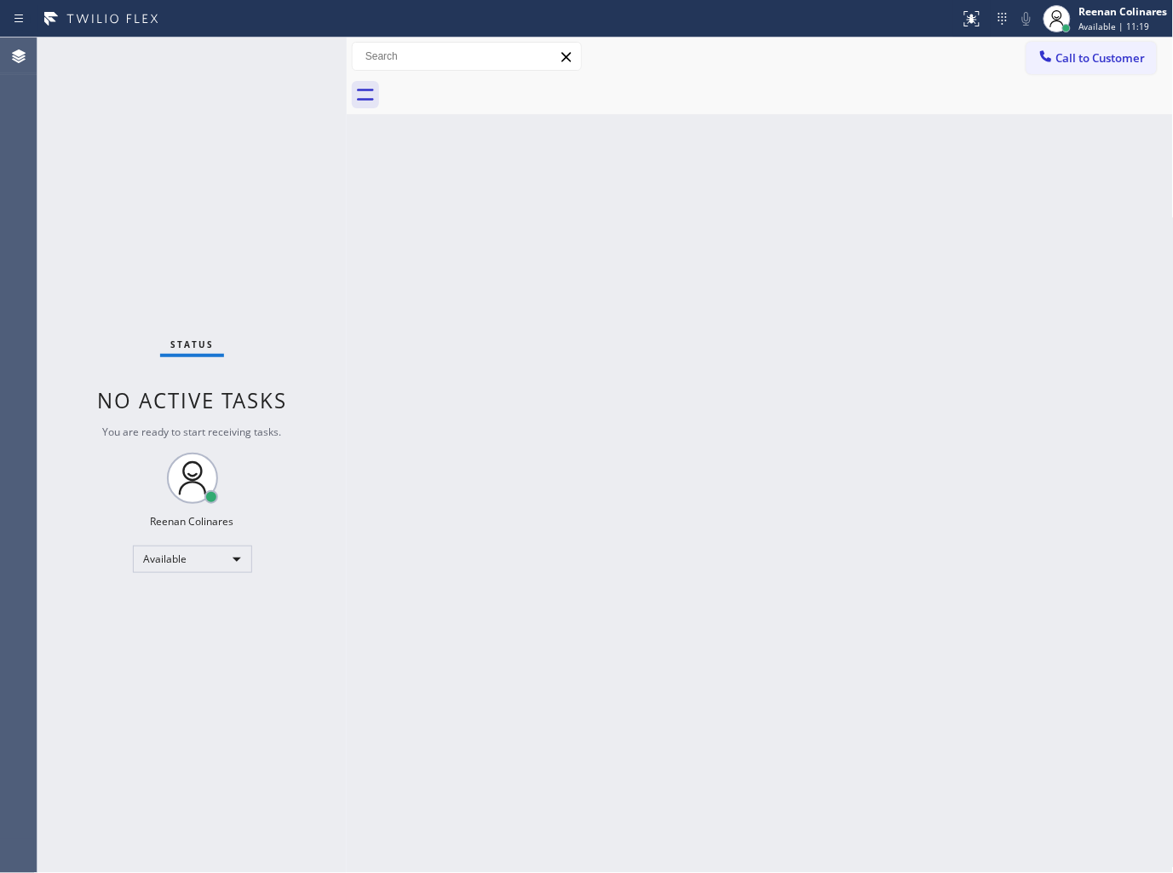
click at [285, 53] on div "Status No active tasks You are ready to start receiving tasks. Reenan Colinares…" at bounding box center [191, 454] width 309 height 835
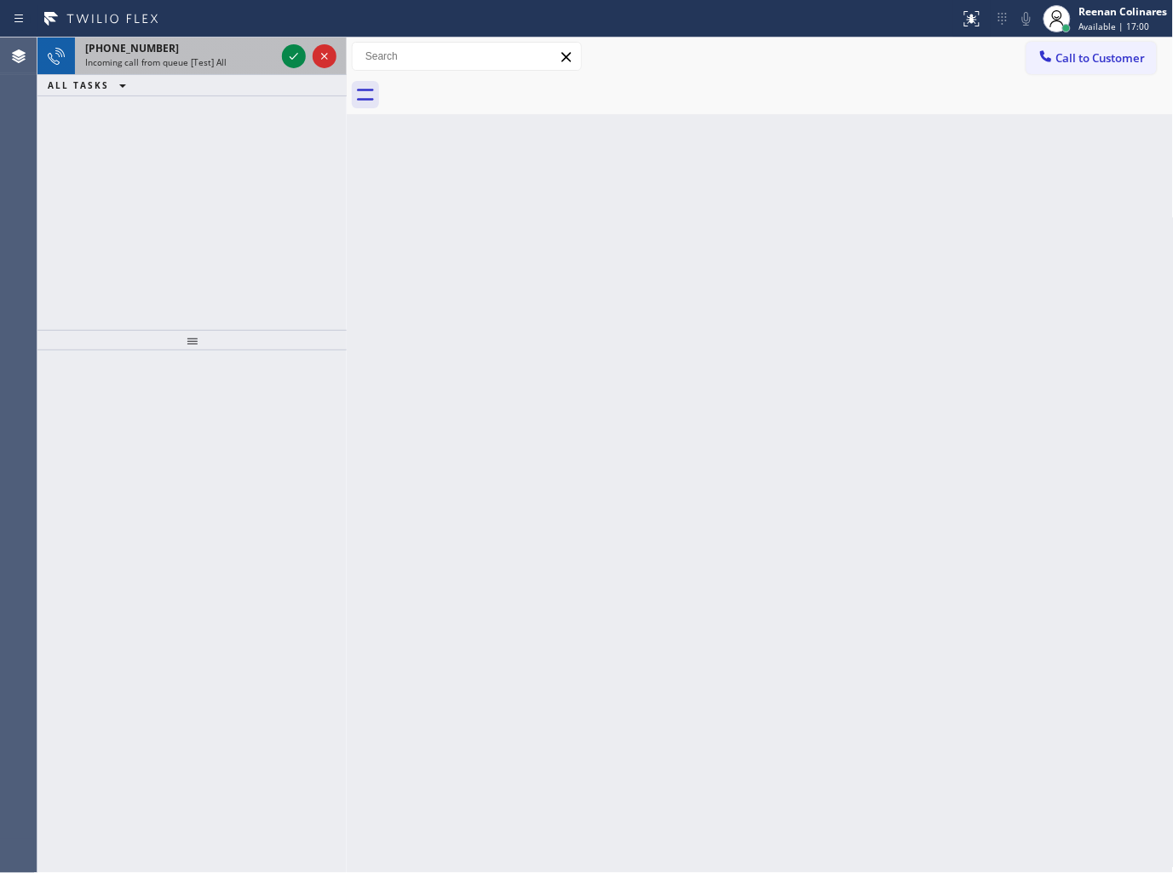
click at [211, 54] on div "[PHONE_NUMBER]" at bounding box center [180, 48] width 190 height 14
click at [133, 69] on div "[PHONE_NUMBER] Incoming call from queue [Test] All" at bounding box center [177, 55] width 204 height 37
click at [207, 55] on div "[PHONE_NUMBER] Incoming call from queue [Test] All" at bounding box center [177, 55] width 204 height 37
click at [226, 71] on div "[PHONE_NUMBER] Incoming call from queue [Test] All" at bounding box center [177, 55] width 204 height 37
click at [209, 61] on span "Incoming call from queue [Test] All" at bounding box center [155, 62] width 141 height 12
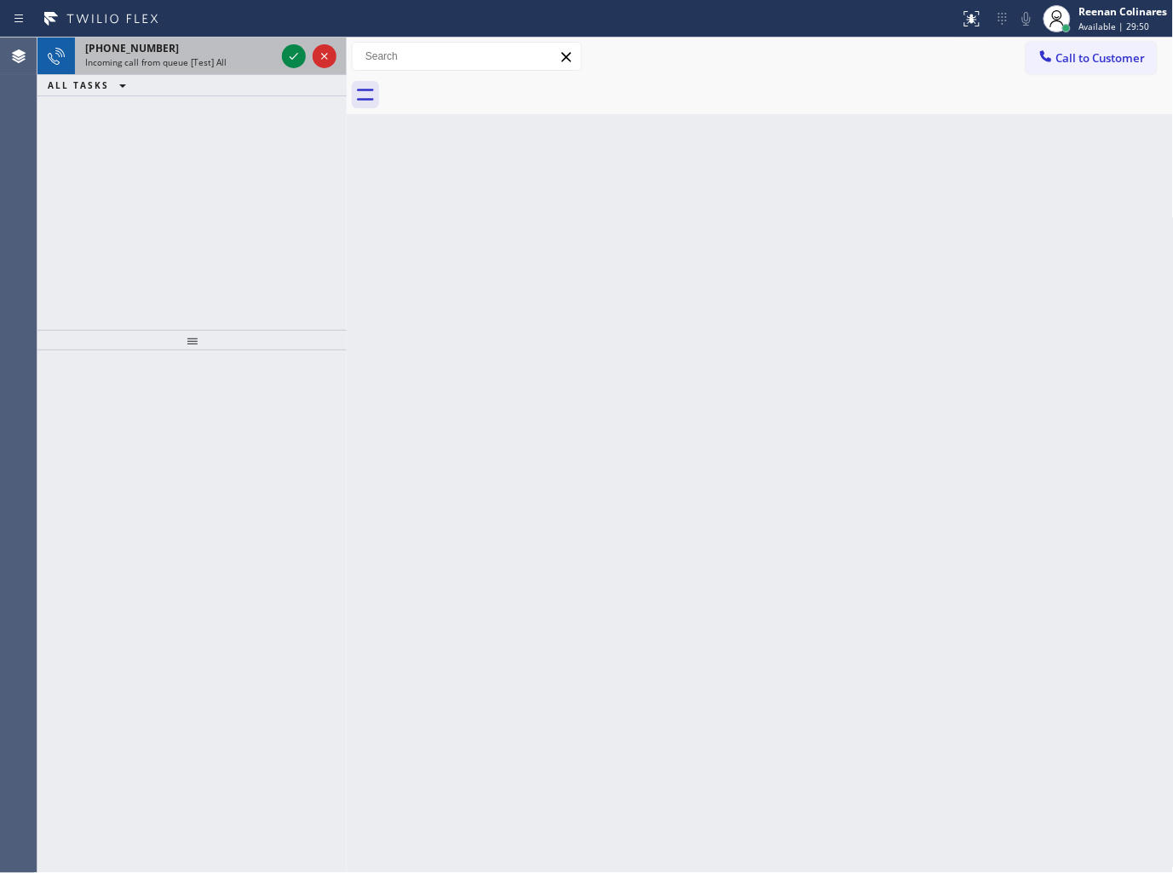
click at [203, 73] on div "[PHONE_NUMBER] Incoming call from queue [Test] All" at bounding box center [177, 55] width 204 height 37
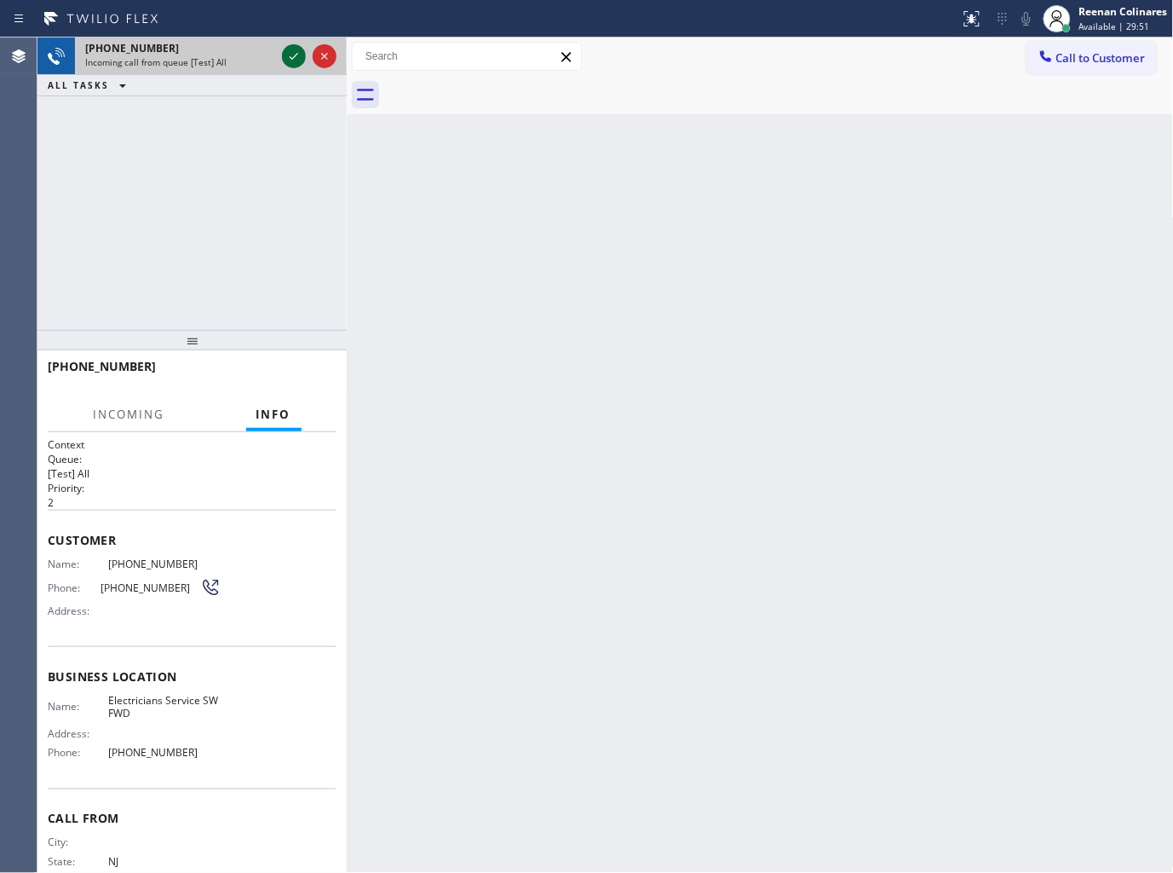
click at [291, 58] on icon at bounding box center [294, 56] width 20 height 20
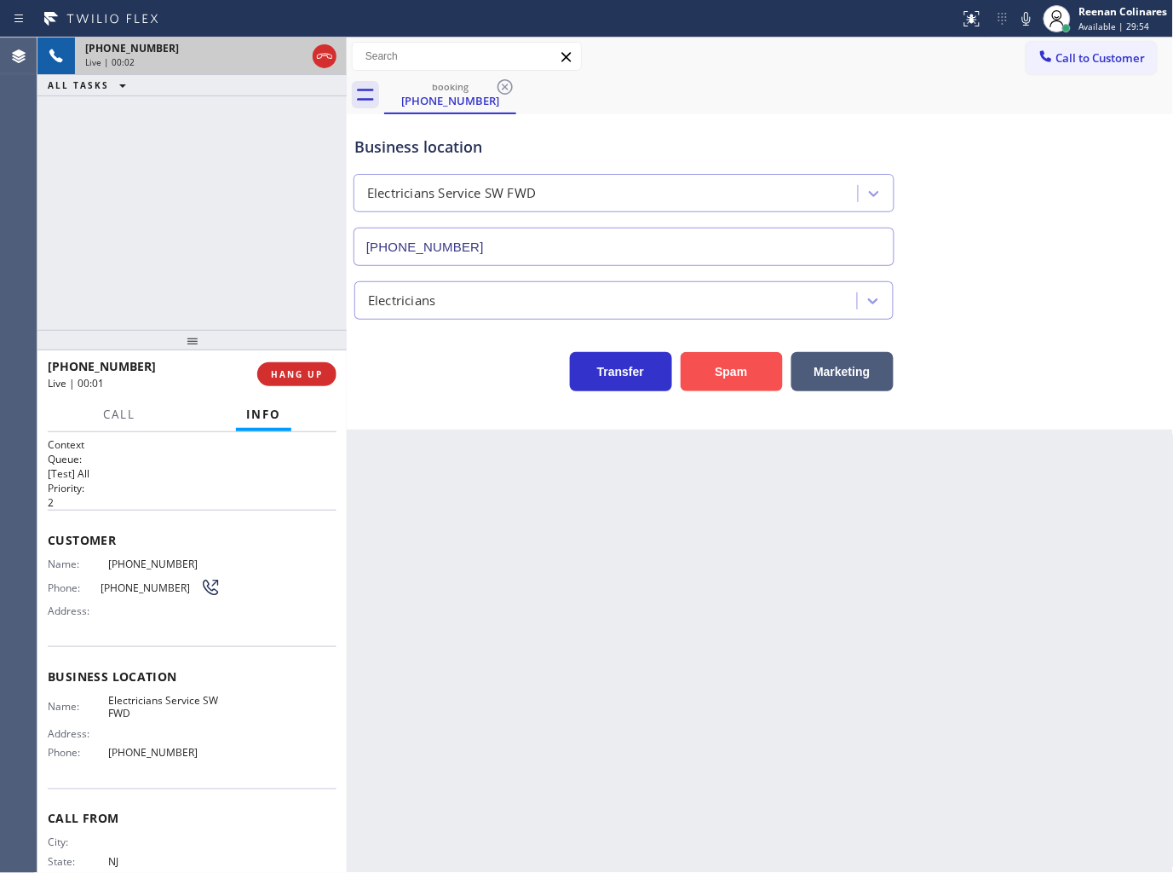
type input "[PHONE_NUMBER]"
click at [752, 372] on button "Spam" at bounding box center [732, 371] width 102 height 39
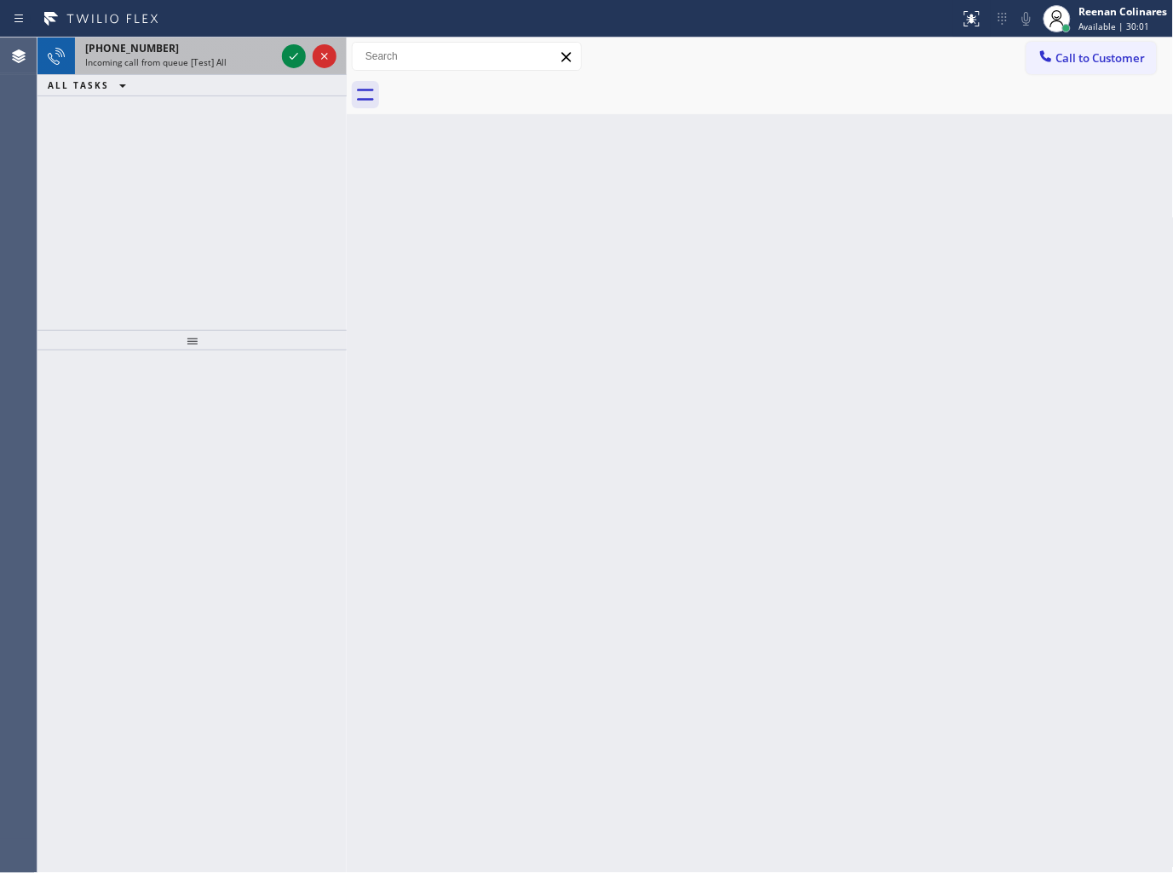
click at [279, 56] on div at bounding box center [309, 55] width 61 height 37
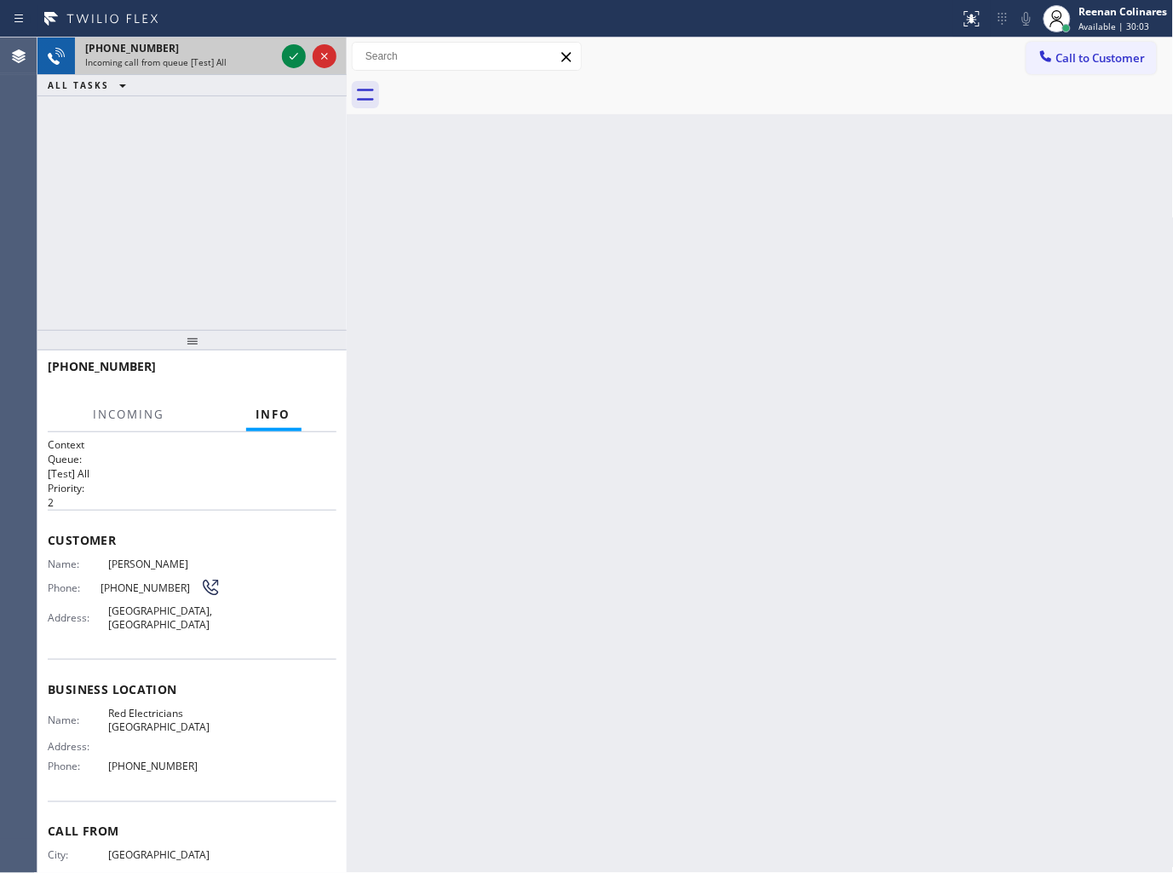
click at [269, 56] on div "Incoming call from queue [Test] All" at bounding box center [180, 62] width 190 height 12
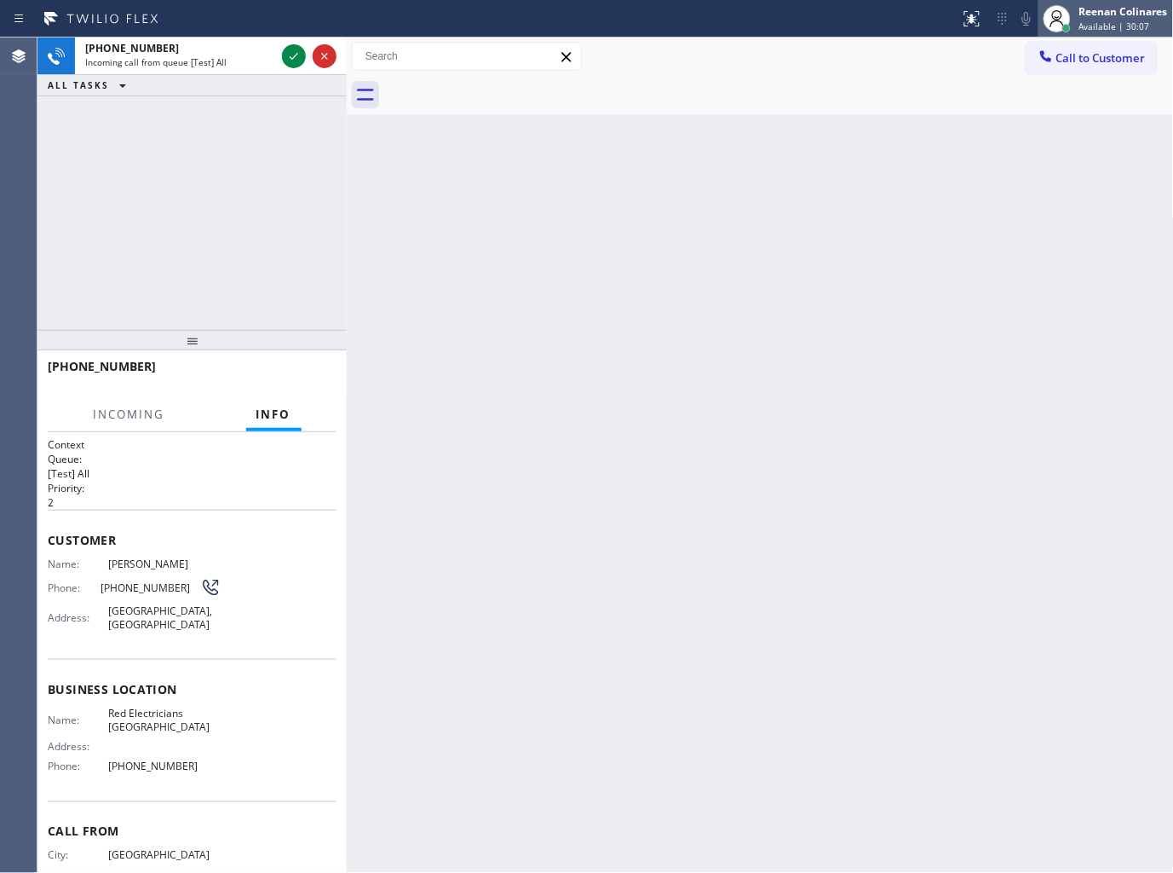
click at [1098, 23] on span "Available | 30:07" at bounding box center [1115, 26] width 71 height 12
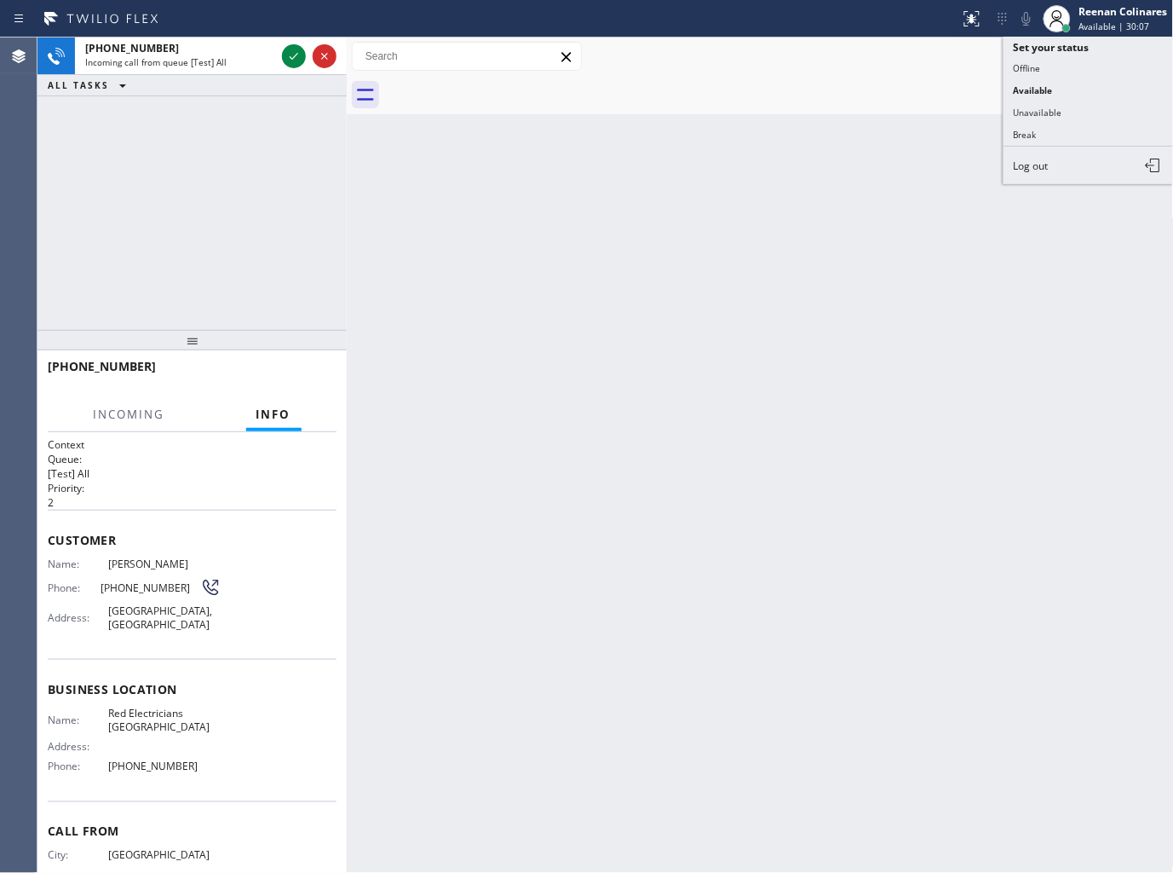
click at [1018, 107] on button "Unavailable" at bounding box center [1089, 112] width 170 height 22
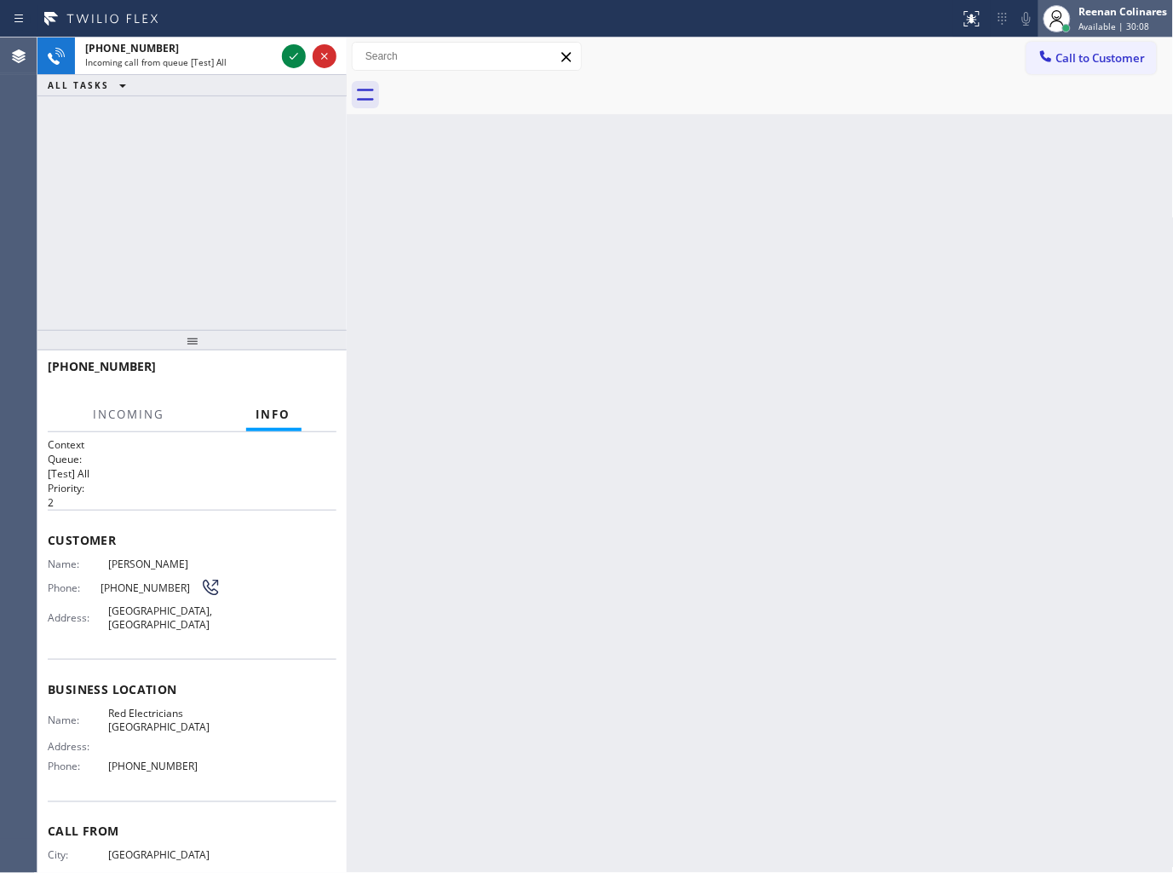
click at [1093, 18] on div "Reenan Colinares" at bounding box center [1124, 11] width 89 height 14
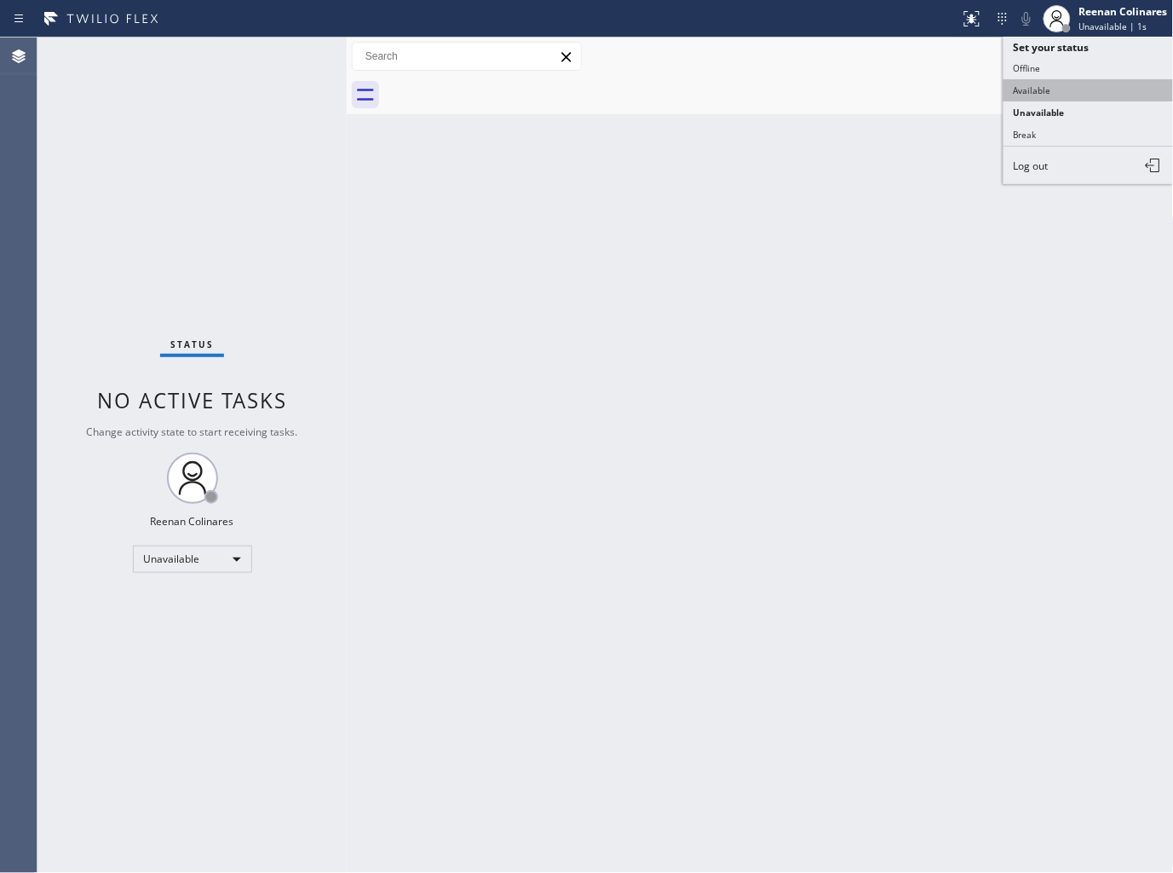
click at [1026, 87] on button "Available" at bounding box center [1089, 90] width 170 height 22
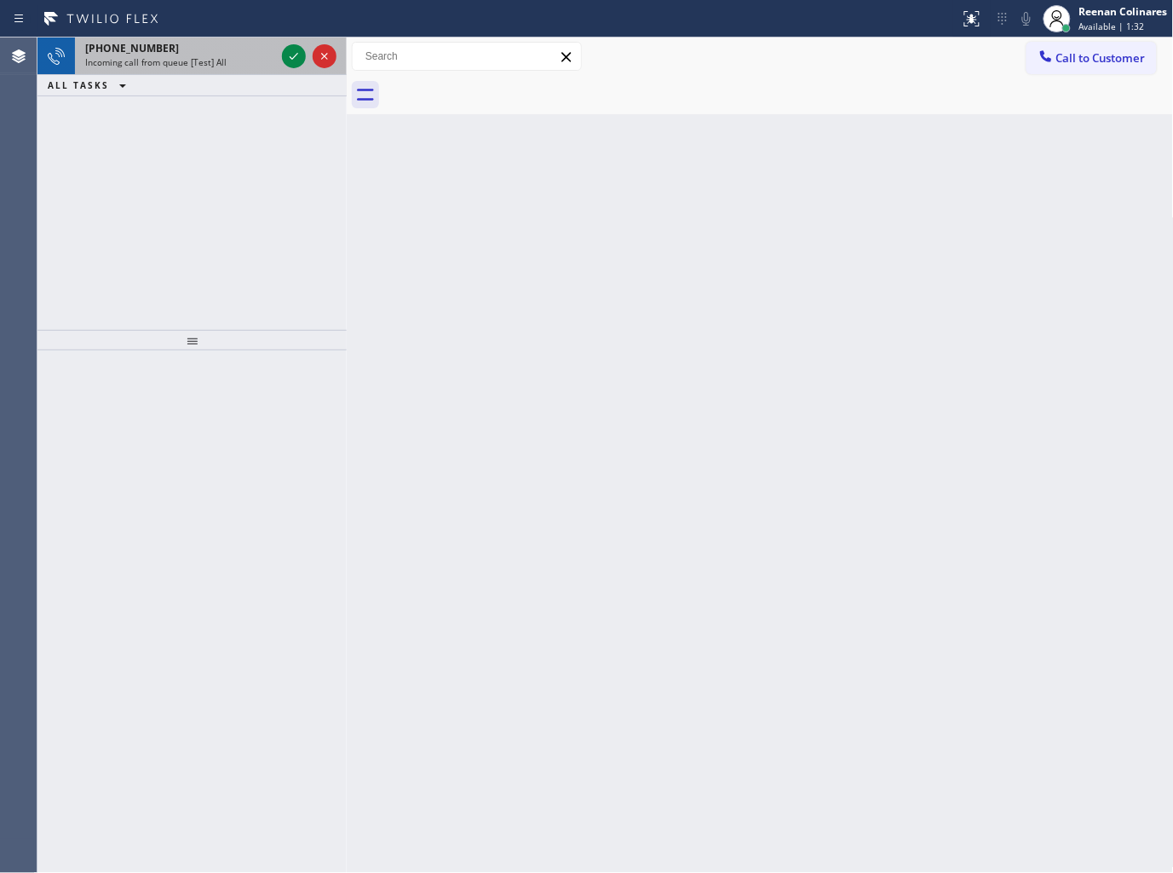
click at [200, 49] on div "[PHONE_NUMBER]" at bounding box center [180, 48] width 190 height 14
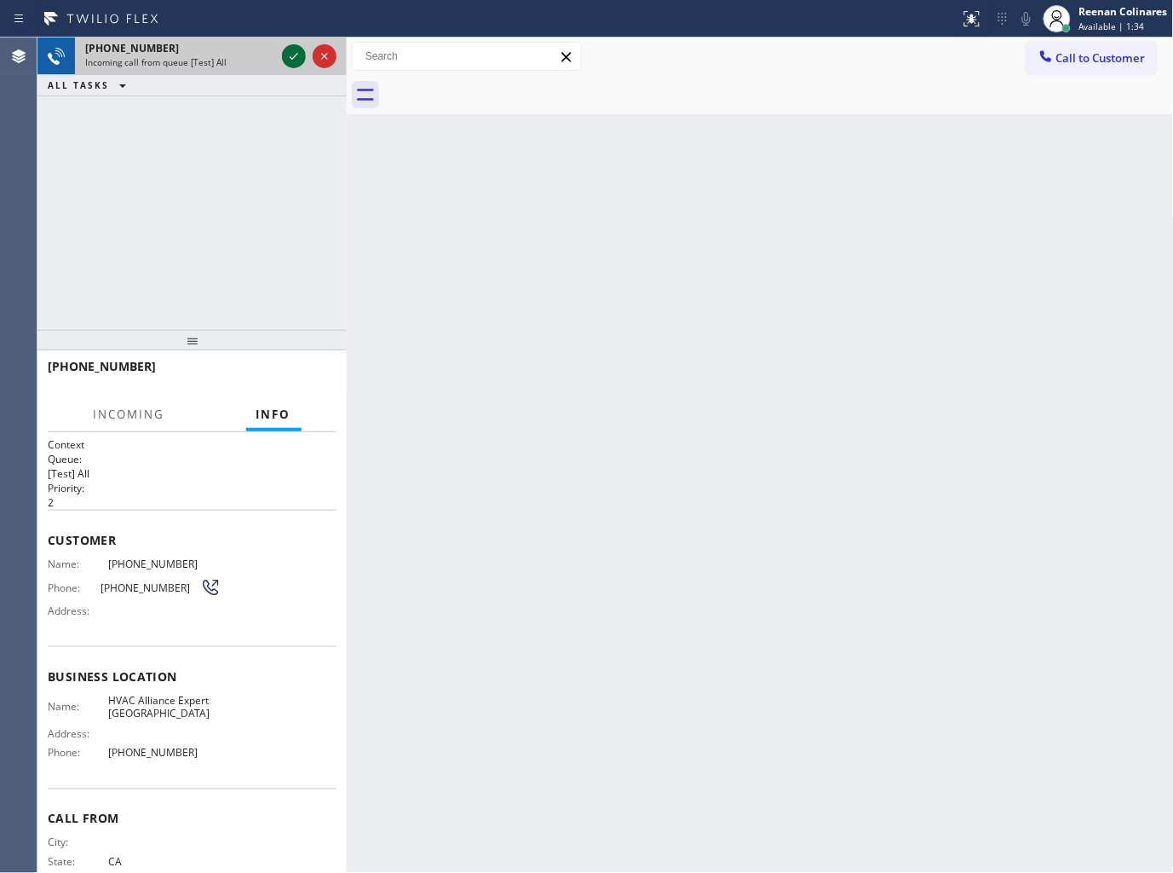
click at [294, 62] on icon at bounding box center [294, 56] width 20 height 20
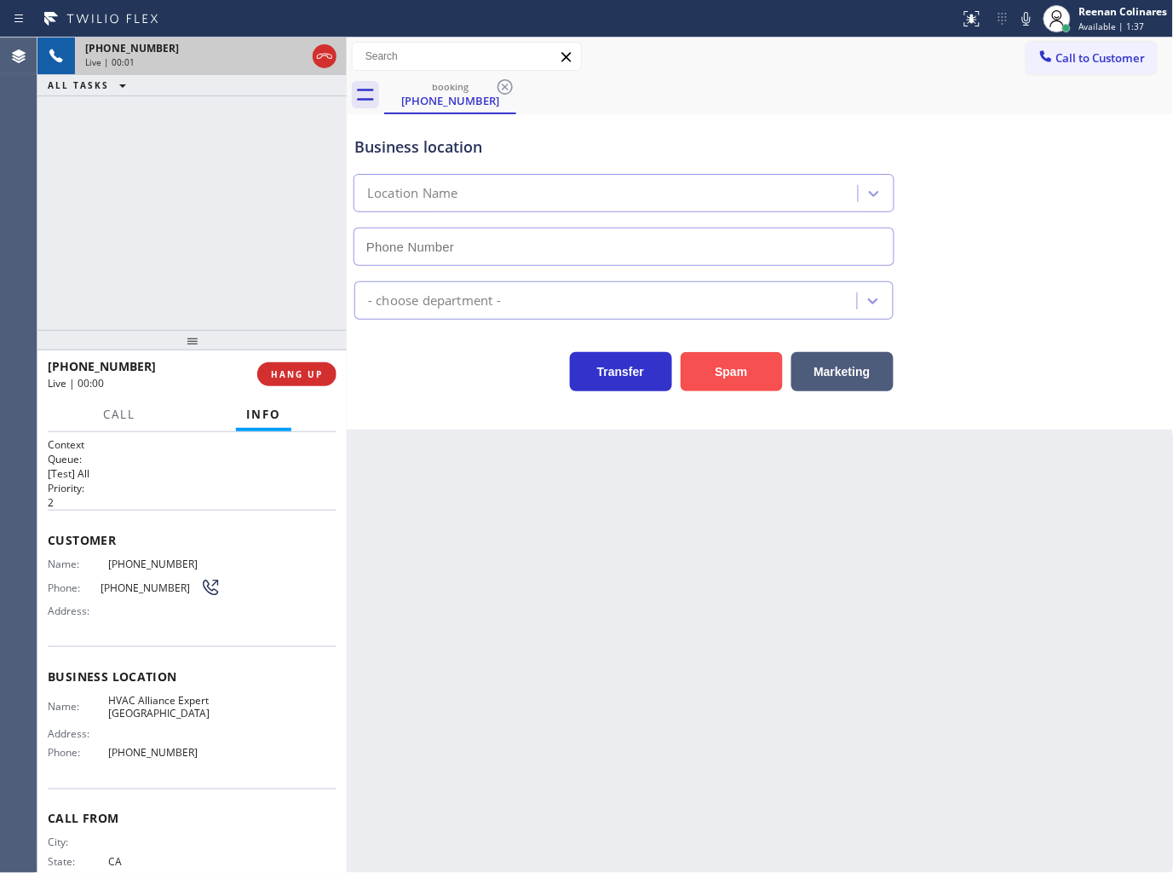
type input "[PHONE_NUMBER]"
click at [721, 372] on button "Spam" at bounding box center [732, 371] width 102 height 39
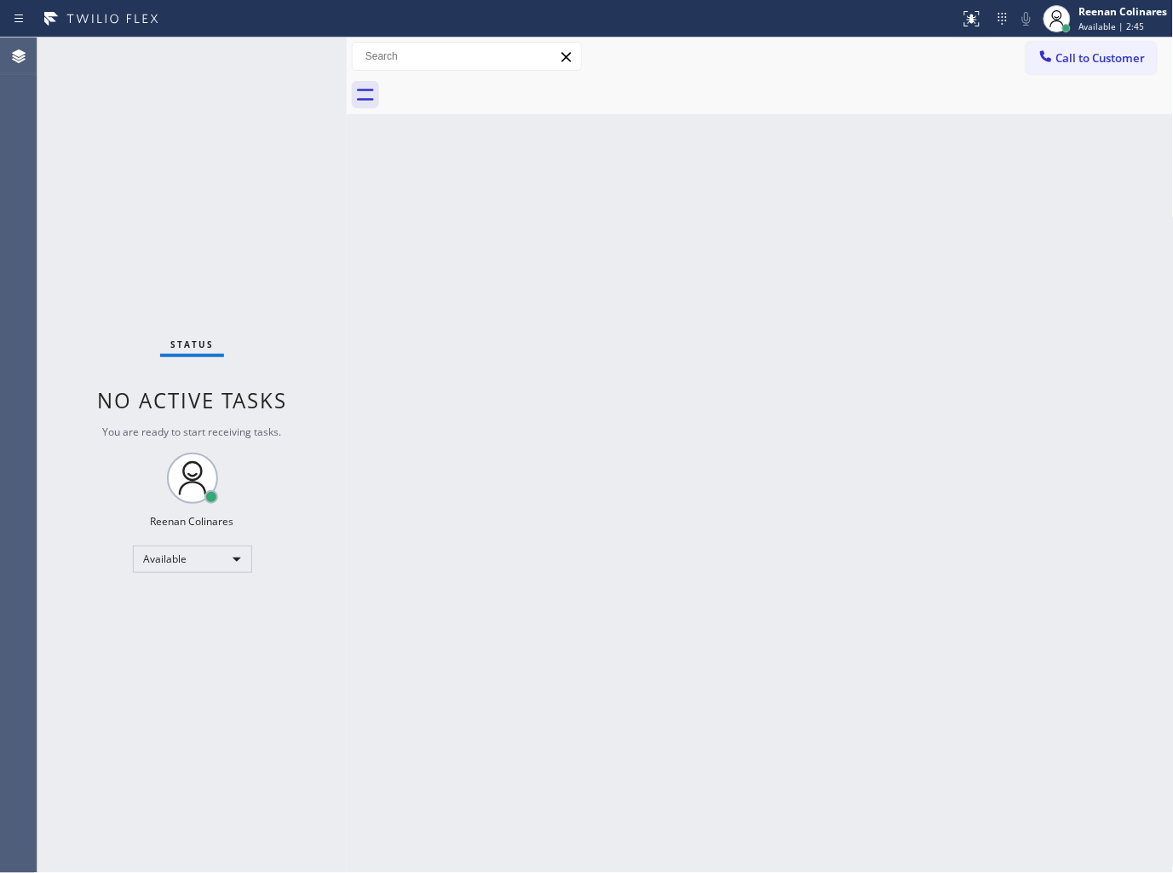
click at [224, 52] on div "Status No active tasks You are ready to start receiving tasks. Reenan Colinares…" at bounding box center [191, 454] width 309 height 835
click at [862, 309] on div "Back to Dashboard Change Sender ID Customers Technicians Select a contact Outbo…" at bounding box center [760, 454] width 827 height 835
click at [678, 401] on div "Back to Dashboard Change Sender ID Customers Technicians Select a contact Outbo…" at bounding box center [760, 454] width 827 height 835
click at [213, 60] on div "Status No active tasks You are ready to start receiving tasks. Reenan Colinares…" at bounding box center [191, 454] width 309 height 835
click at [842, 164] on div "Back to Dashboard Change Sender ID Customers Technicians Select a contact Outbo…" at bounding box center [760, 454] width 827 height 835
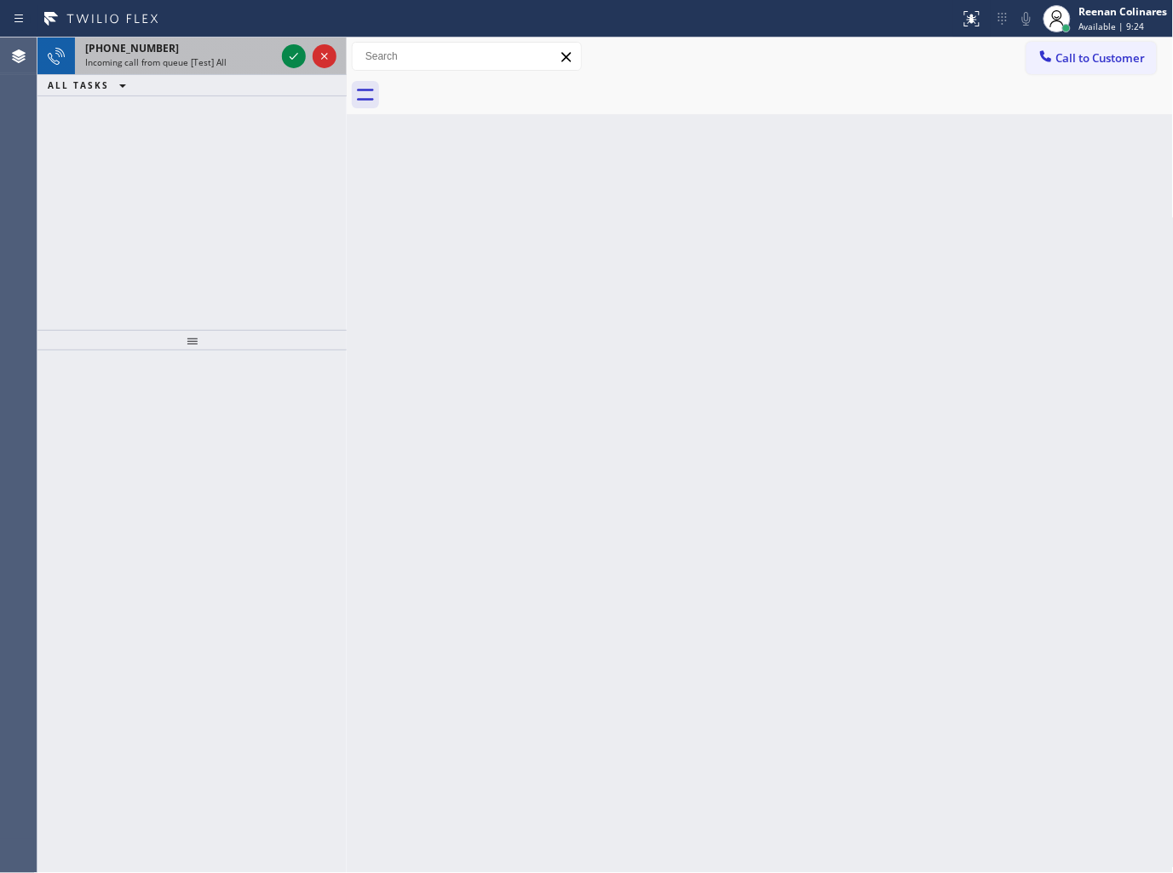
click at [210, 57] on span "Incoming call from queue [Test] All" at bounding box center [155, 62] width 141 height 12
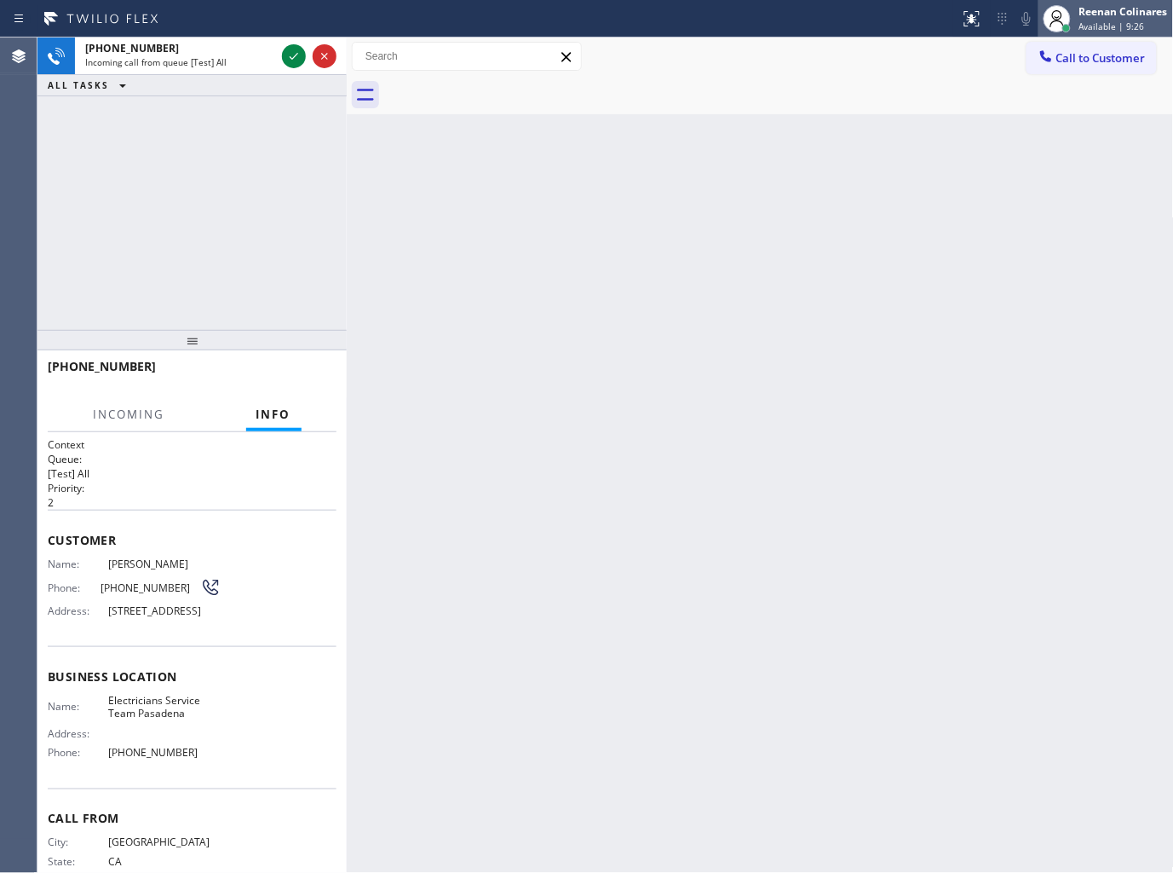
click at [1087, 9] on div "Reenan Colinares" at bounding box center [1124, 11] width 89 height 14
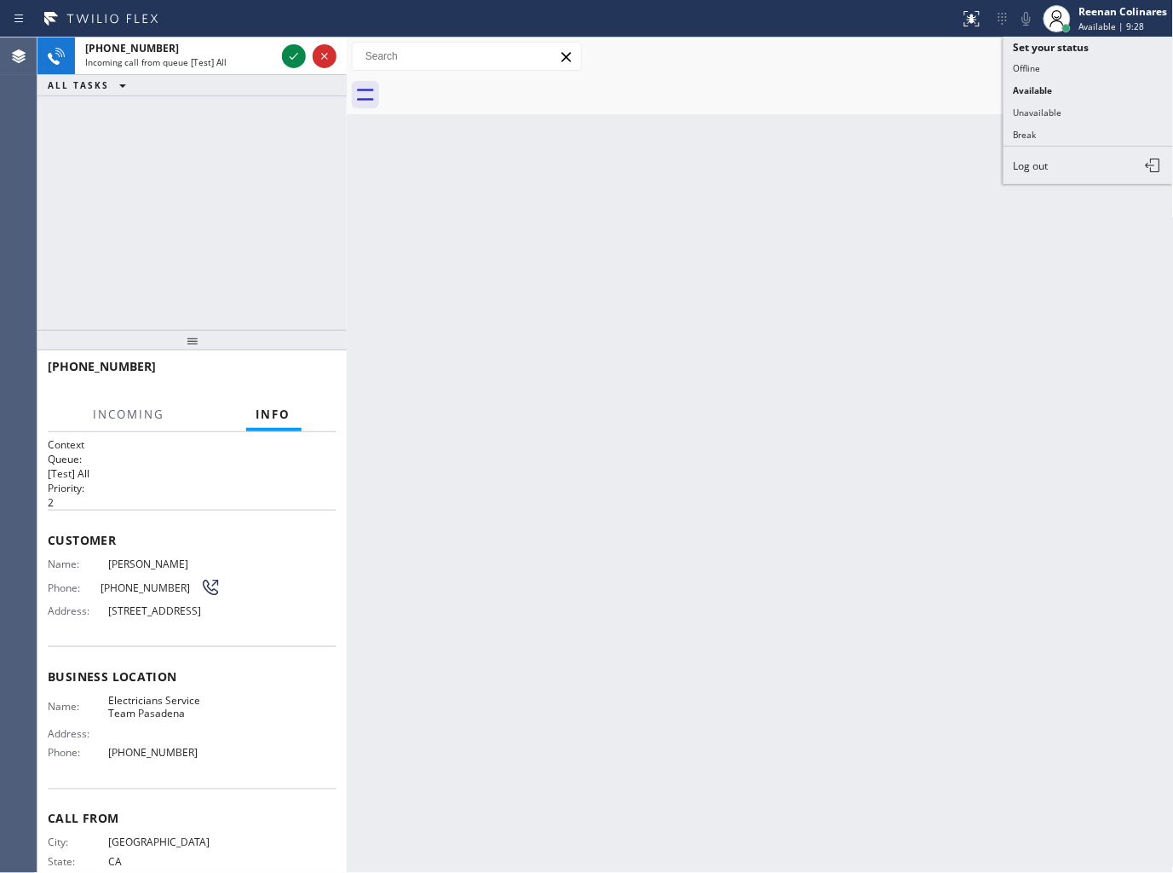
click at [530, 111] on div at bounding box center [779, 95] width 790 height 38
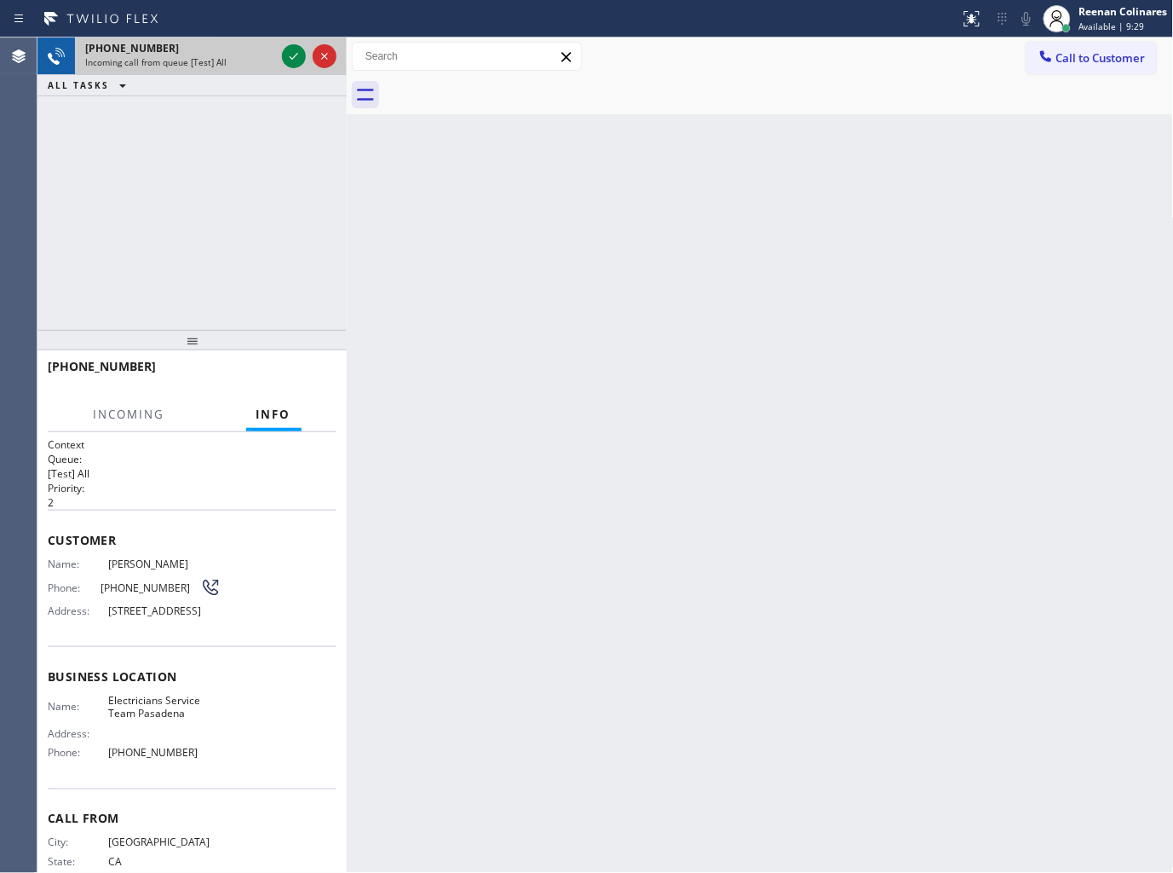
click at [219, 53] on div "[PHONE_NUMBER]" at bounding box center [180, 48] width 190 height 14
click at [219, 55] on div "[PHONE_NUMBER]" at bounding box center [180, 48] width 190 height 14
click at [217, 57] on span "Incoming call from queue [Test] All" at bounding box center [155, 62] width 141 height 12
click at [217, 58] on span "Incoming call from queue [Test] All" at bounding box center [155, 62] width 141 height 12
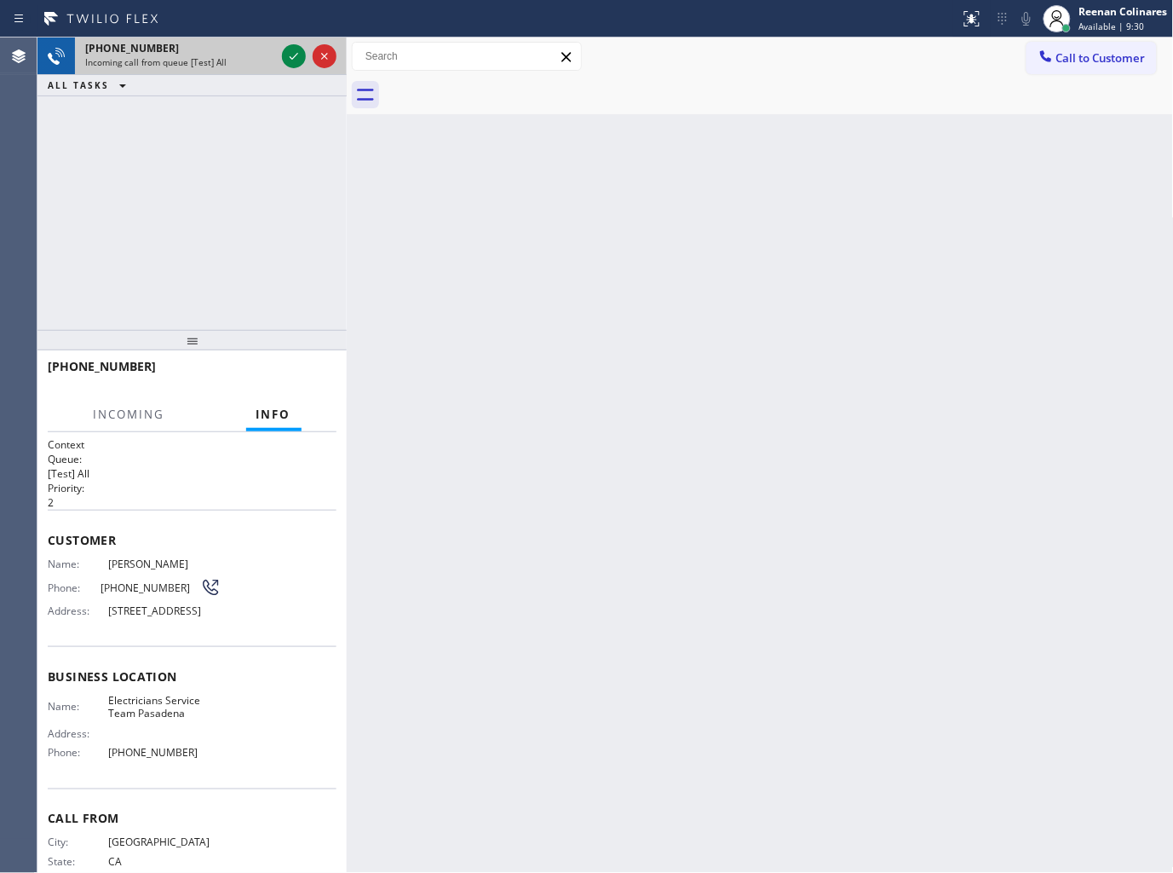
click at [217, 58] on span "Incoming call from queue [Test] All" at bounding box center [155, 62] width 141 height 12
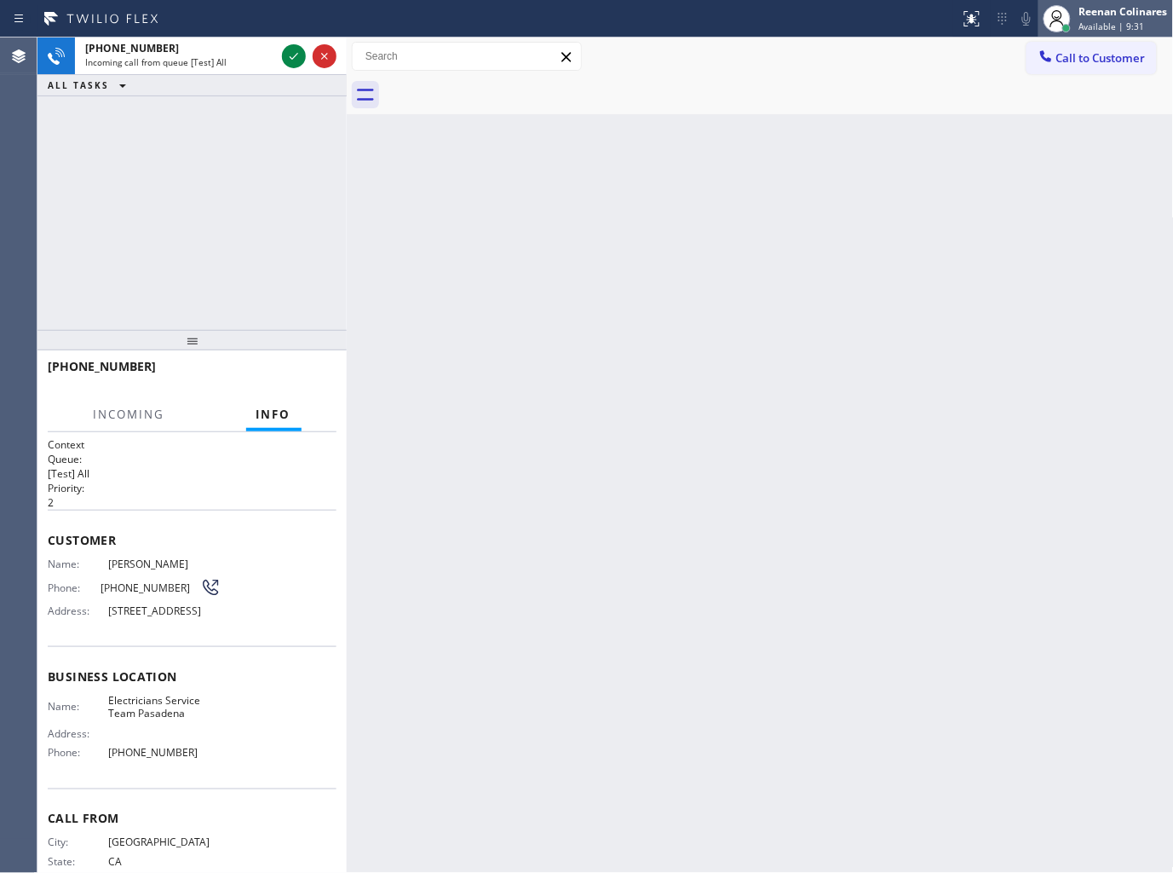
click at [1084, 9] on div "Reenan Colinares" at bounding box center [1124, 11] width 89 height 14
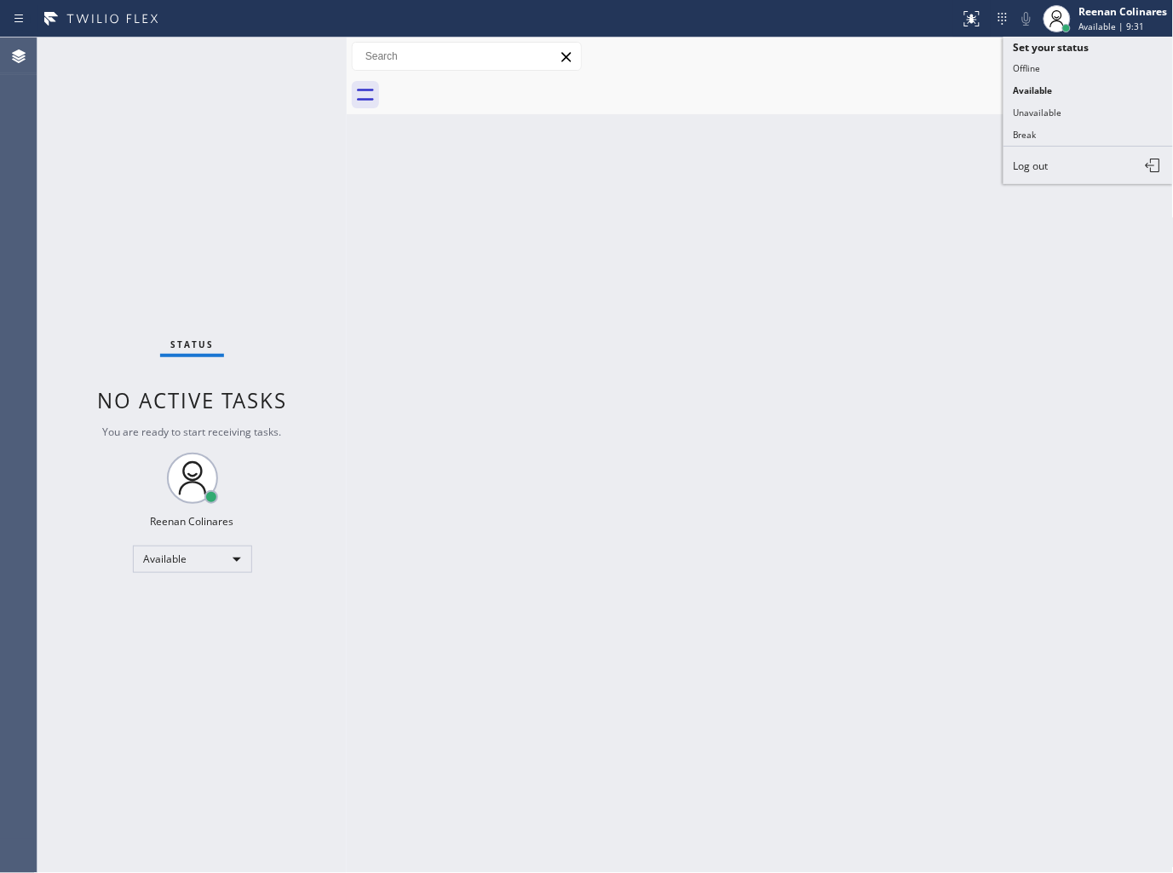
click at [585, 188] on div "Back to Dashboard Change Sender ID Customers Technicians Select a contact Outbo…" at bounding box center [760, 454] width 827 height 835
click at [205, 51] on div "Status No active tasks You are ready to start receiving tasks. Reenan Colinares…" at bounding box center [191, 454] width 309 height 835
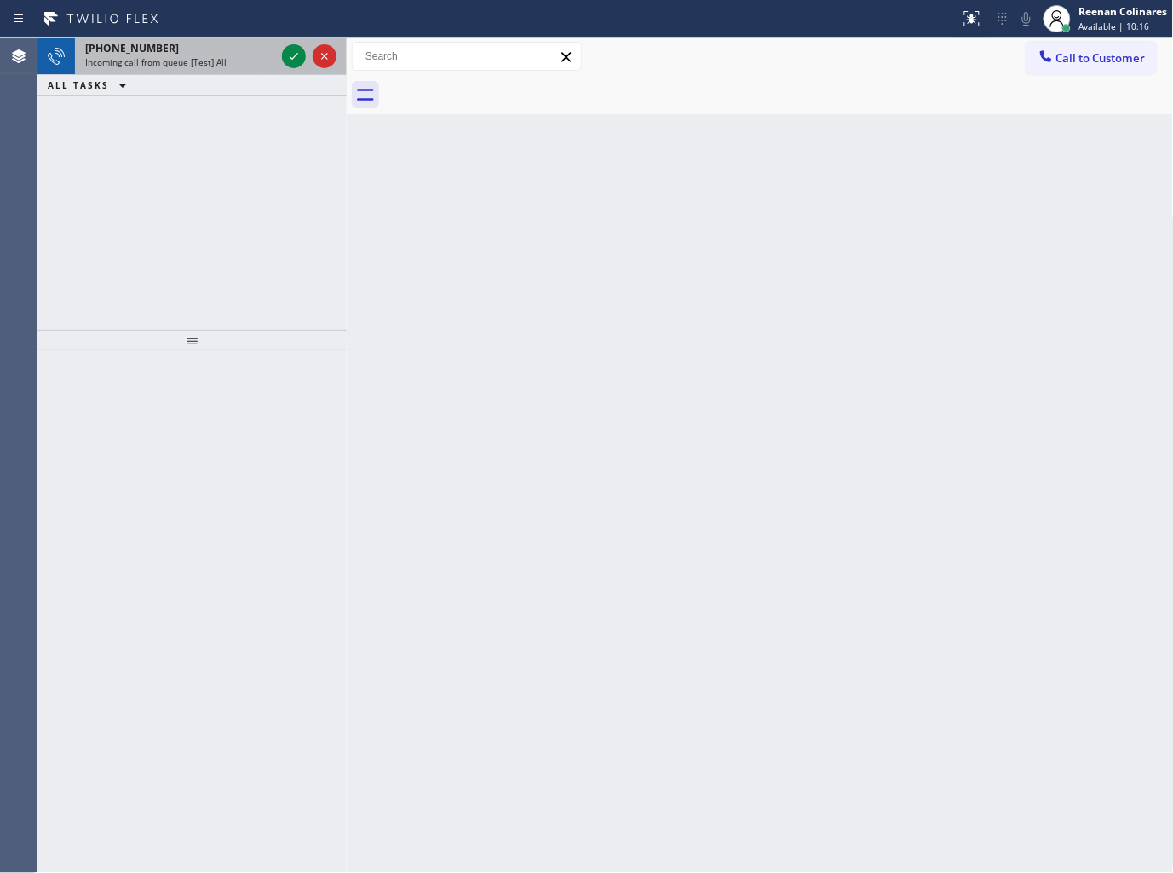
click at [223, 49] on div "[PHONE_NUMBER]" at bounding box center [180, 48] width 190 height 14
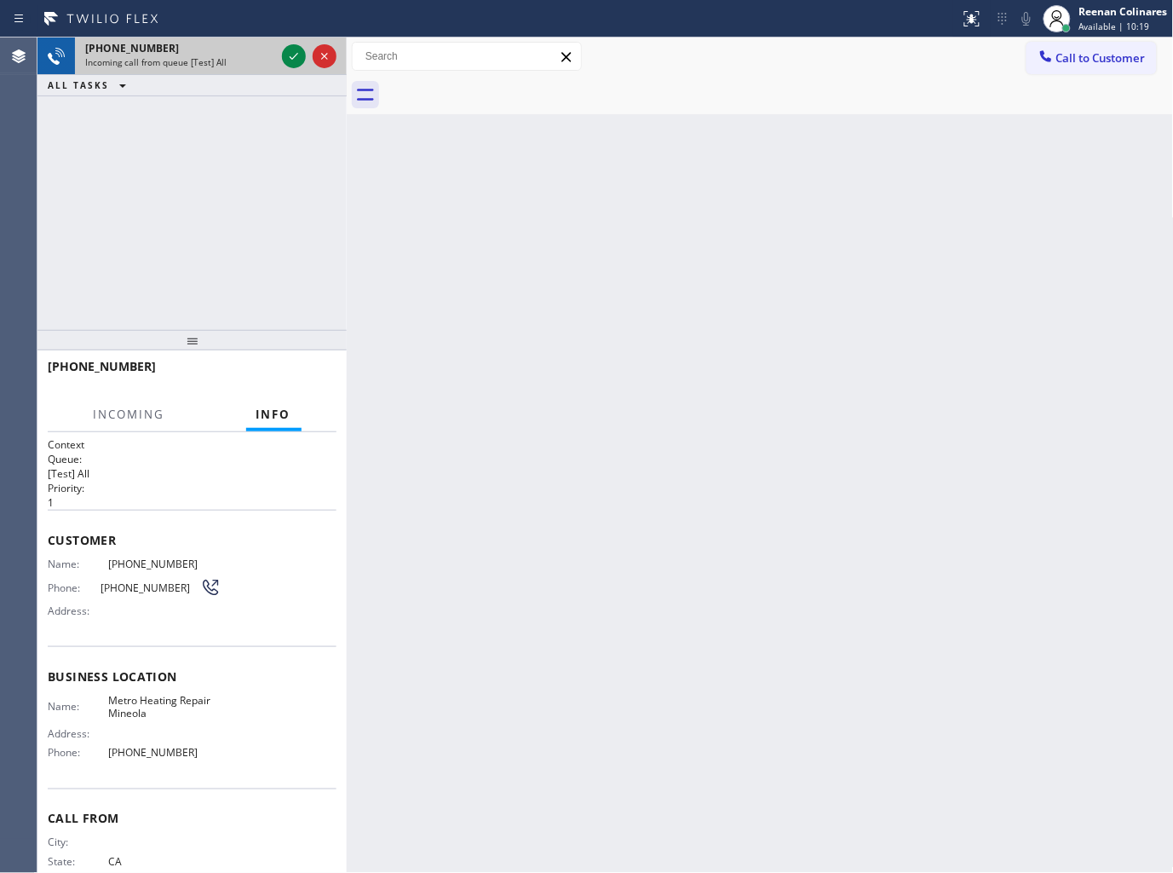
click at [250, 69] on div "[PHONE_NUMBER] Incoming call from queue [Test] All" at bounding box center [177, 55] width 204 height 37
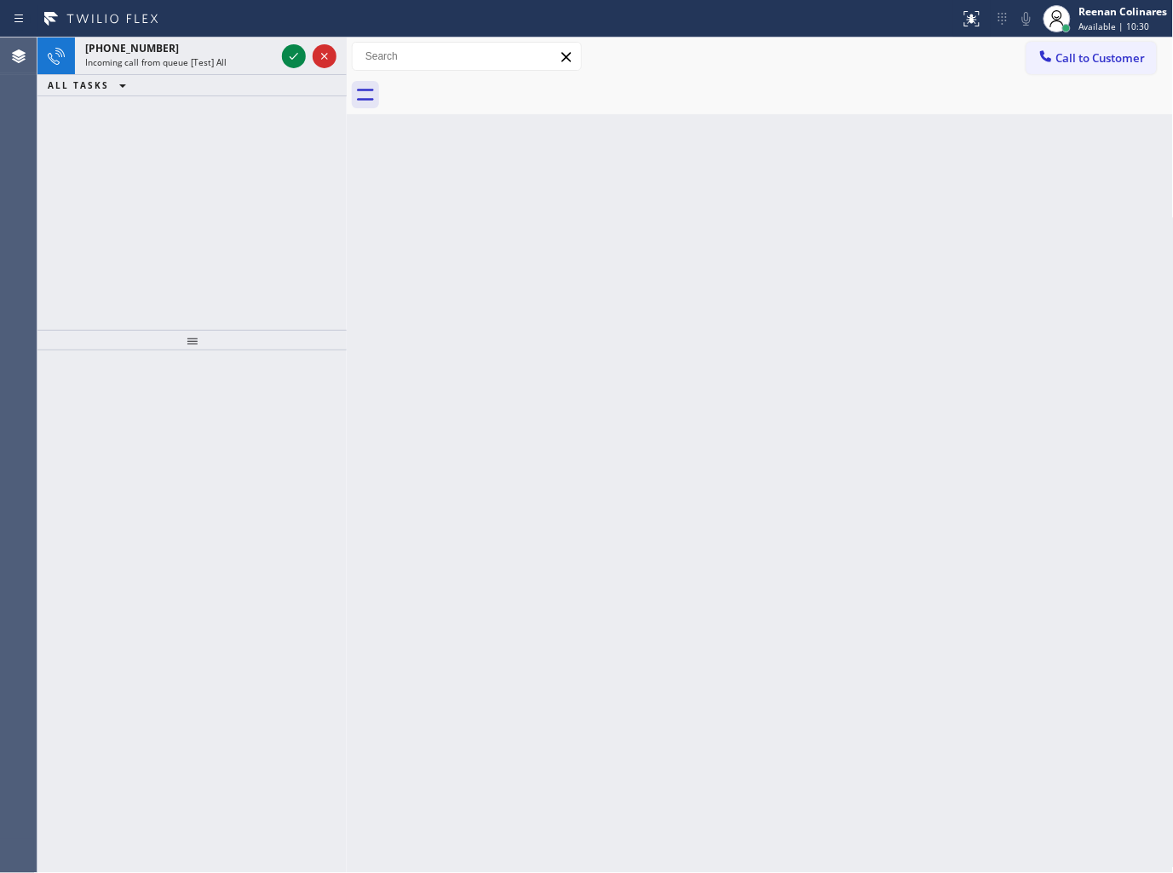
click at [205, 87] on div "ALL TASKS ALL TASKS ACTIVE TASKS TASKS IN WRAP UP" at bounding box center [191, 85] width 309 height 21
click at [207, 51] on div "[PHONE_NUMBER]" at bounding box center [180, 48] width 190 height 14
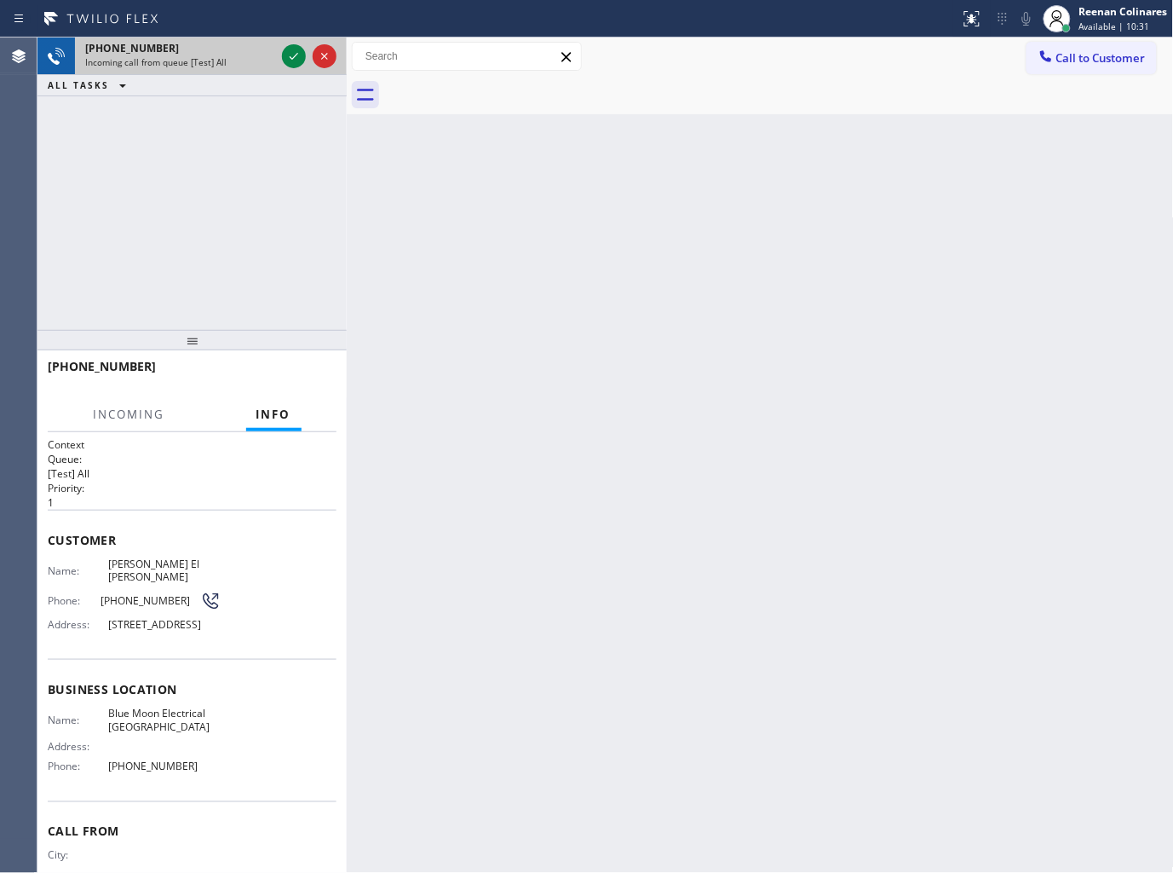
click at [207, 51] on div "[PHONE_NUMBER]" at bounding box center [180, 48] width 190 height 14
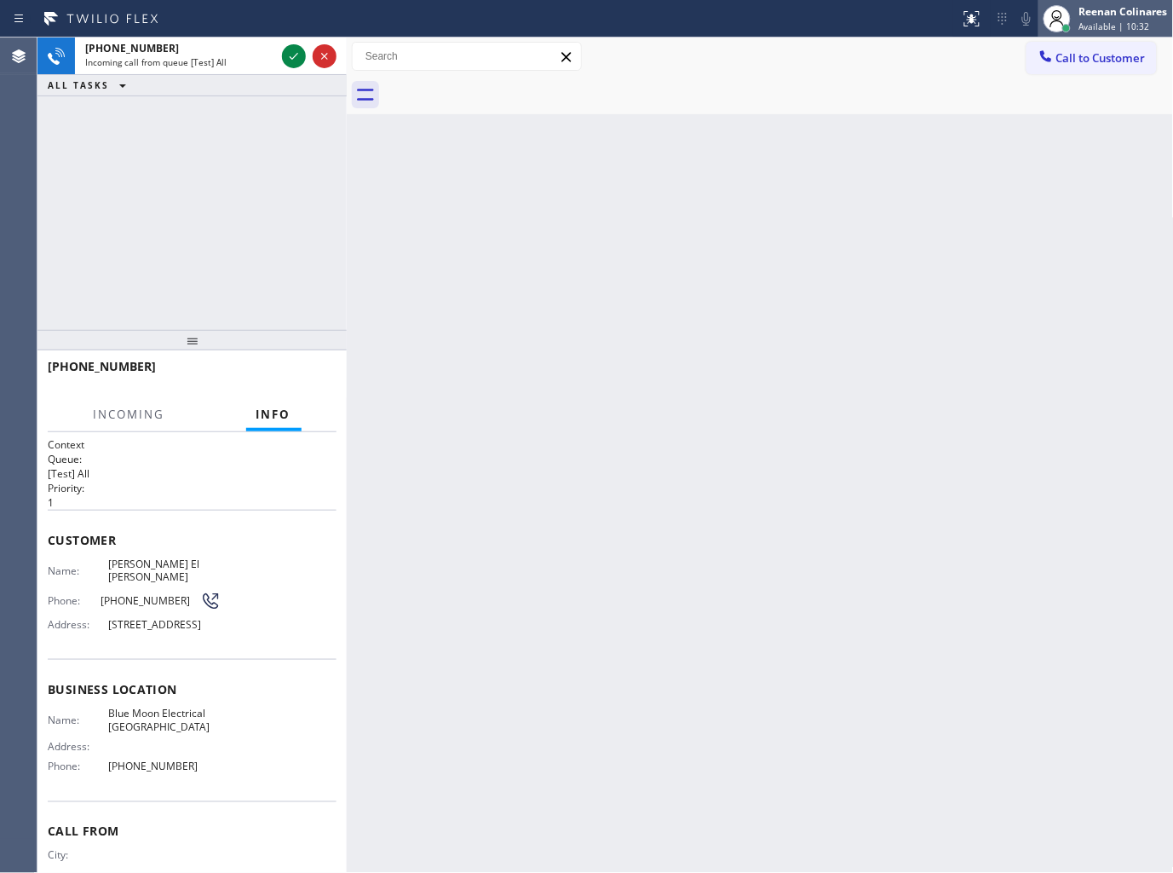
click at [1100, 19] on div "[PERSON_NAME] Available | 10:32" at bounding box center [1124, 18] width 97 height 30
click at [618, 107] on div at bounding box center [779, 95] width 790 height 38
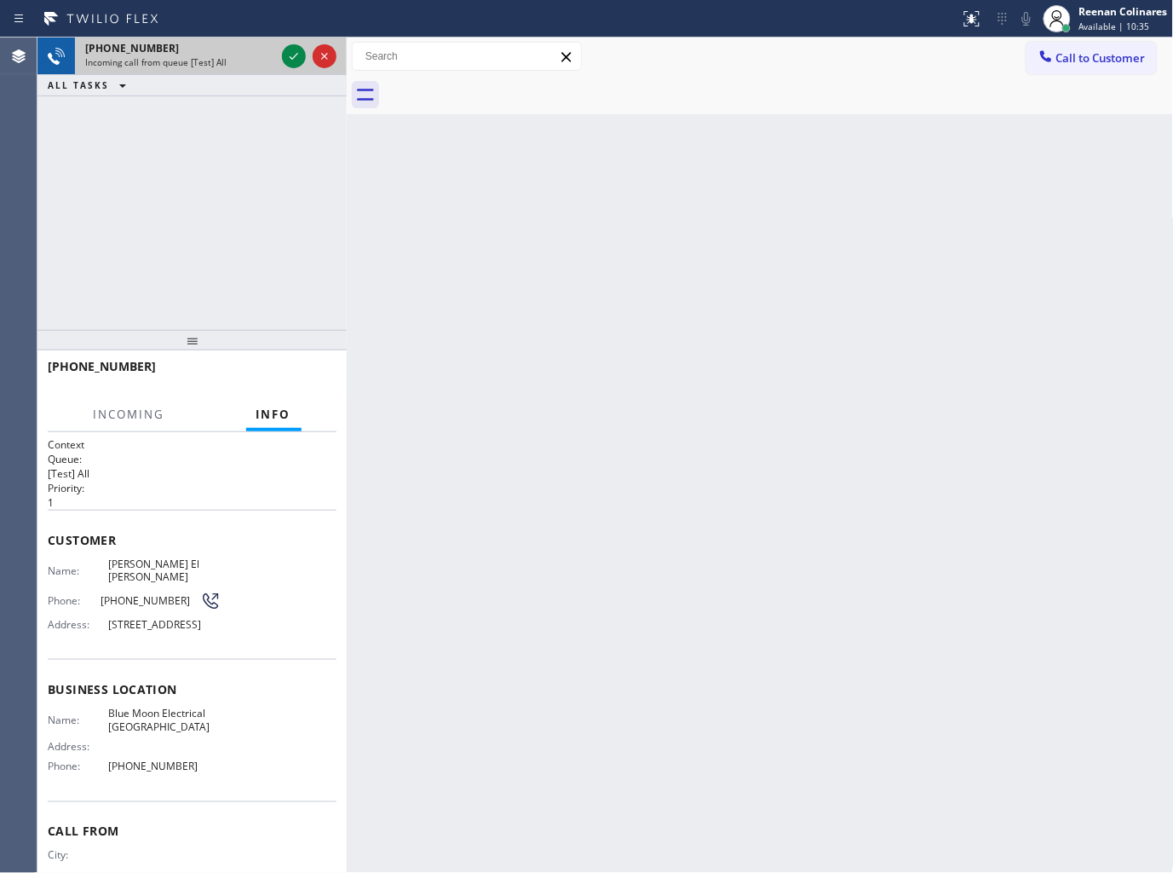
click at [200, 52] on div "[PHONE_NUMBER]" at bounding box center [180, 48] width 190 height 14
click at [205, 52] on div "[PHONE_NUMBER]" at bounding box center [180, 48] width 190 height 14
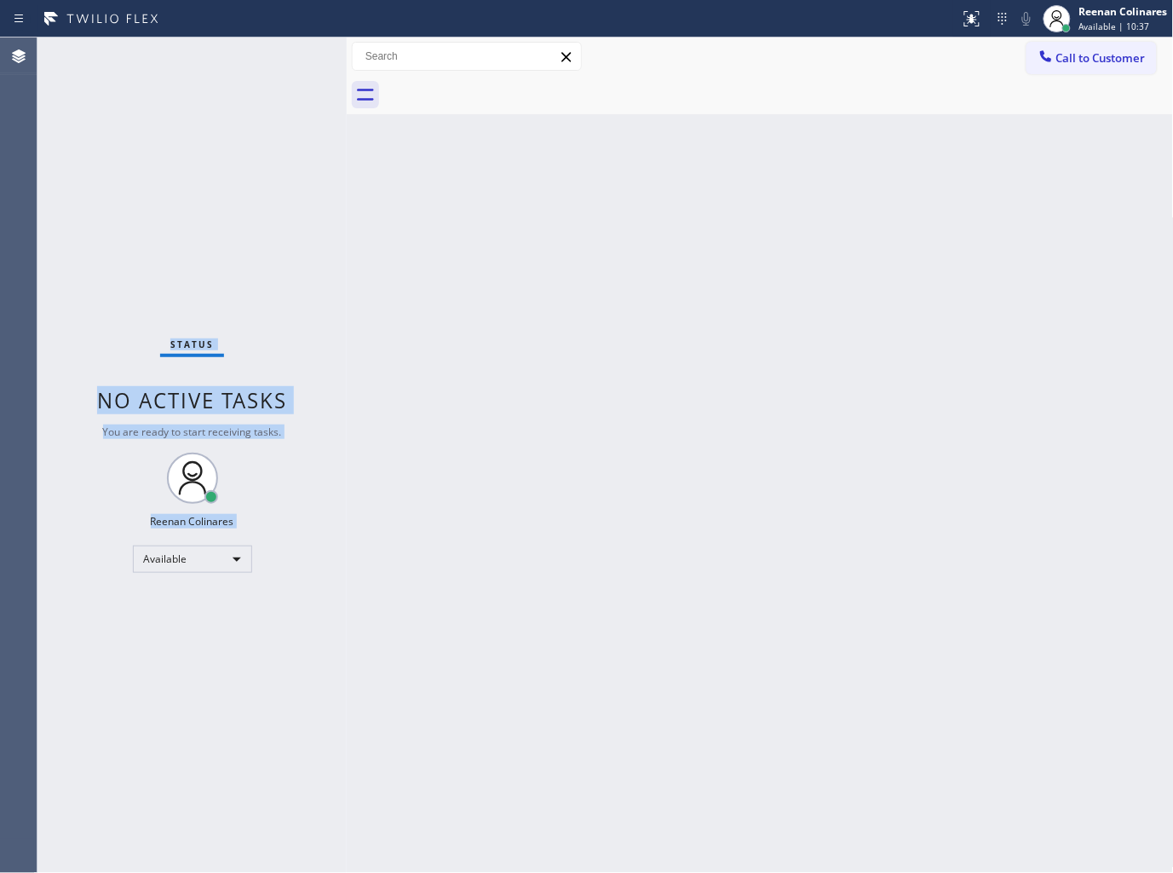
click at [273, 53] on div "Status No active tasks You are ready to start receiving tasks. Reenan Colinares…" at bounding box center [191, 454] width 309 height 835
click at [791, 129] on div "Back to Dashboard Change Sender ID Customers Technicians Select a contact Outbo…" at bounding box center [760, 454] width 827 height 835
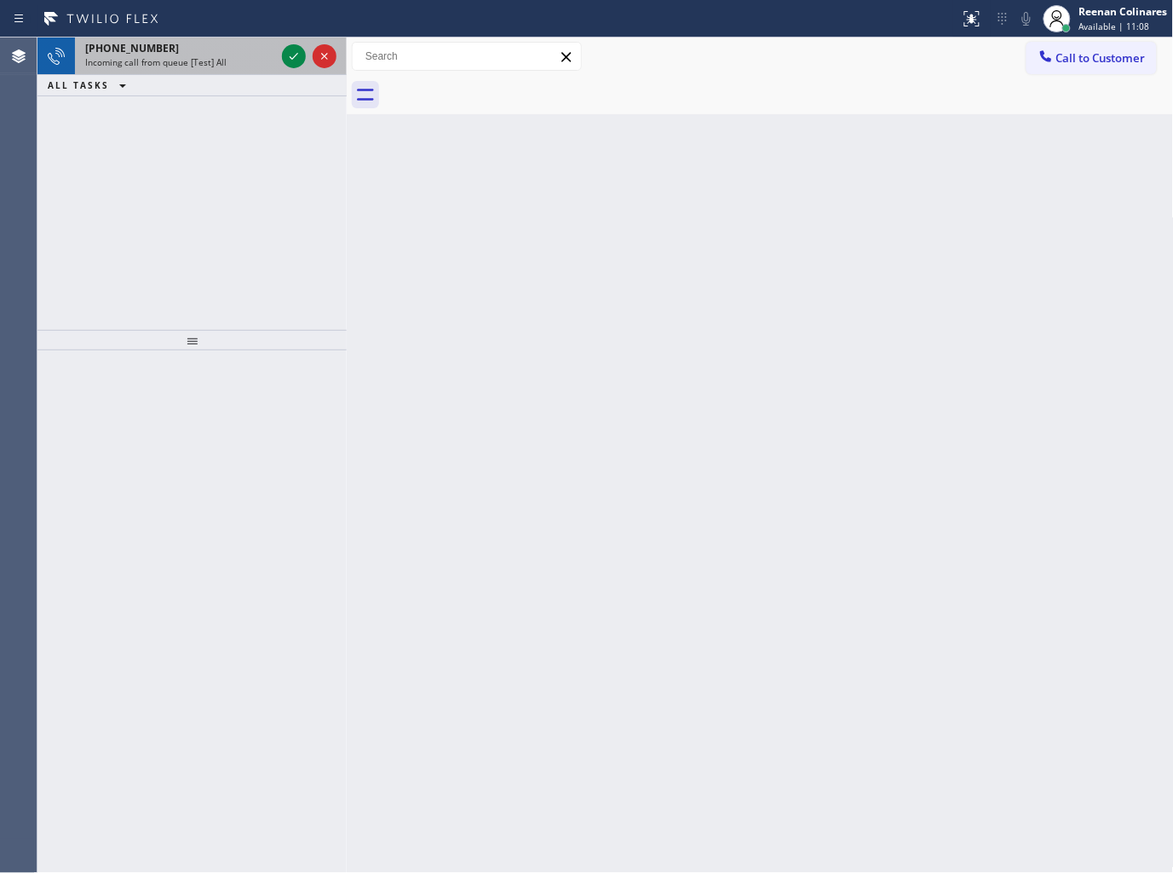
click at [241, 61] on div "Incoming call from queue [Test] All" at bounding box center [180, 62] width 190 height 12
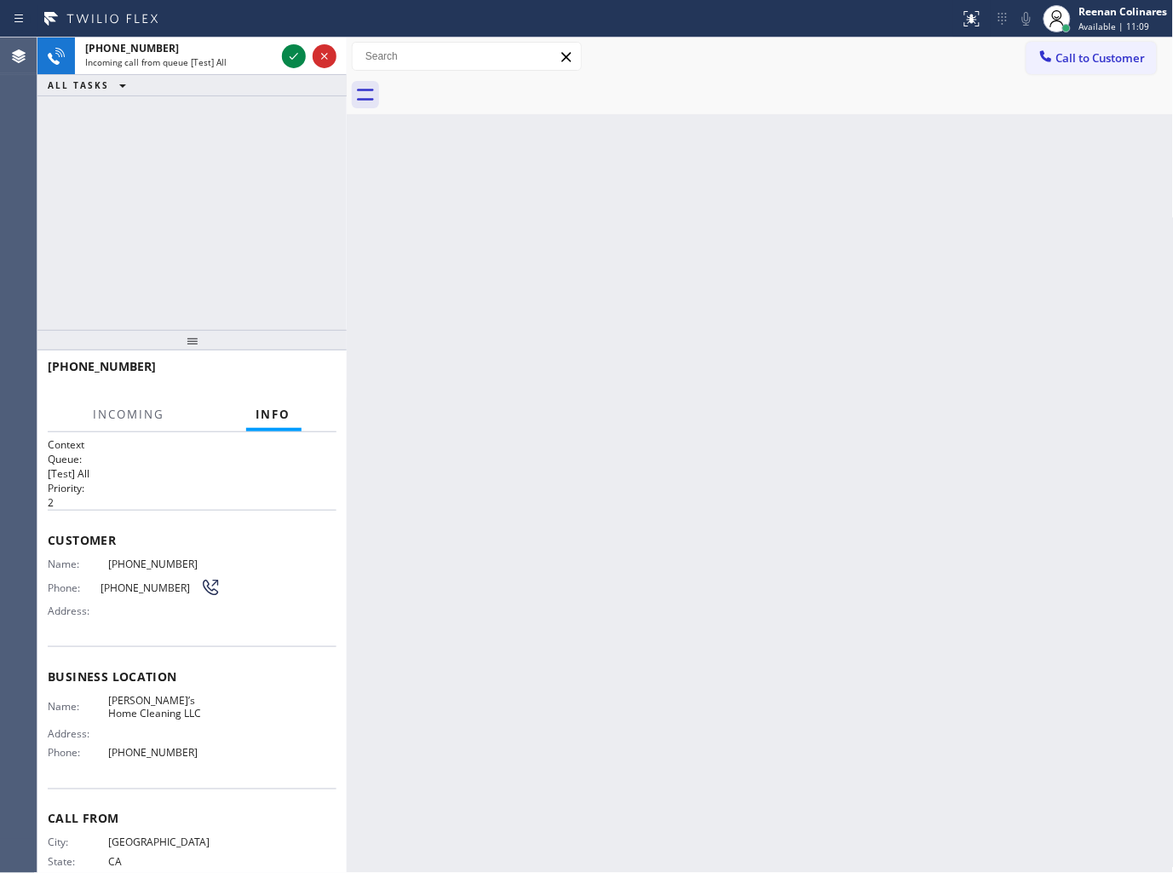
click at [1103, 12] on div "Reenan Colinares" at bounding box center [1124, 11] width 89 height 14
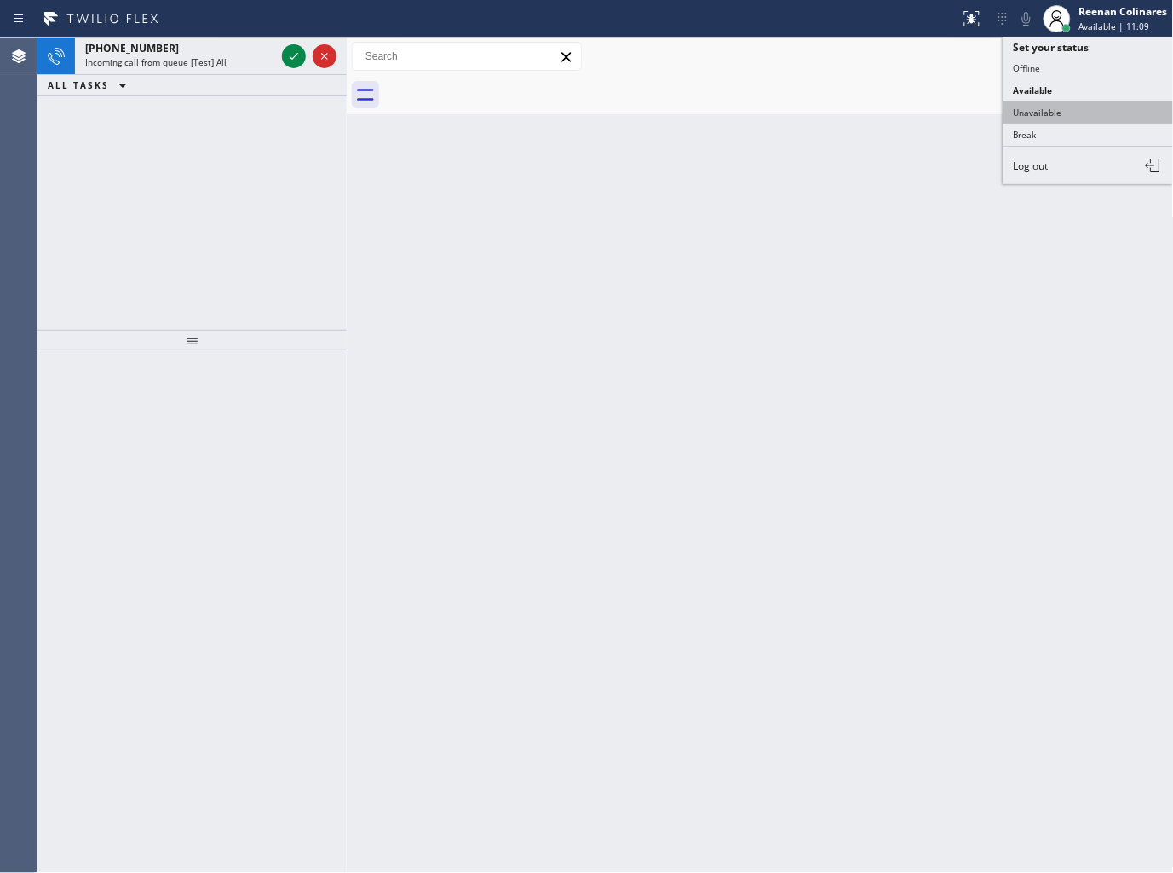
click at [1038, 108] on button "Unavailable" at bounding box center [1089, 112] width 170 height 22
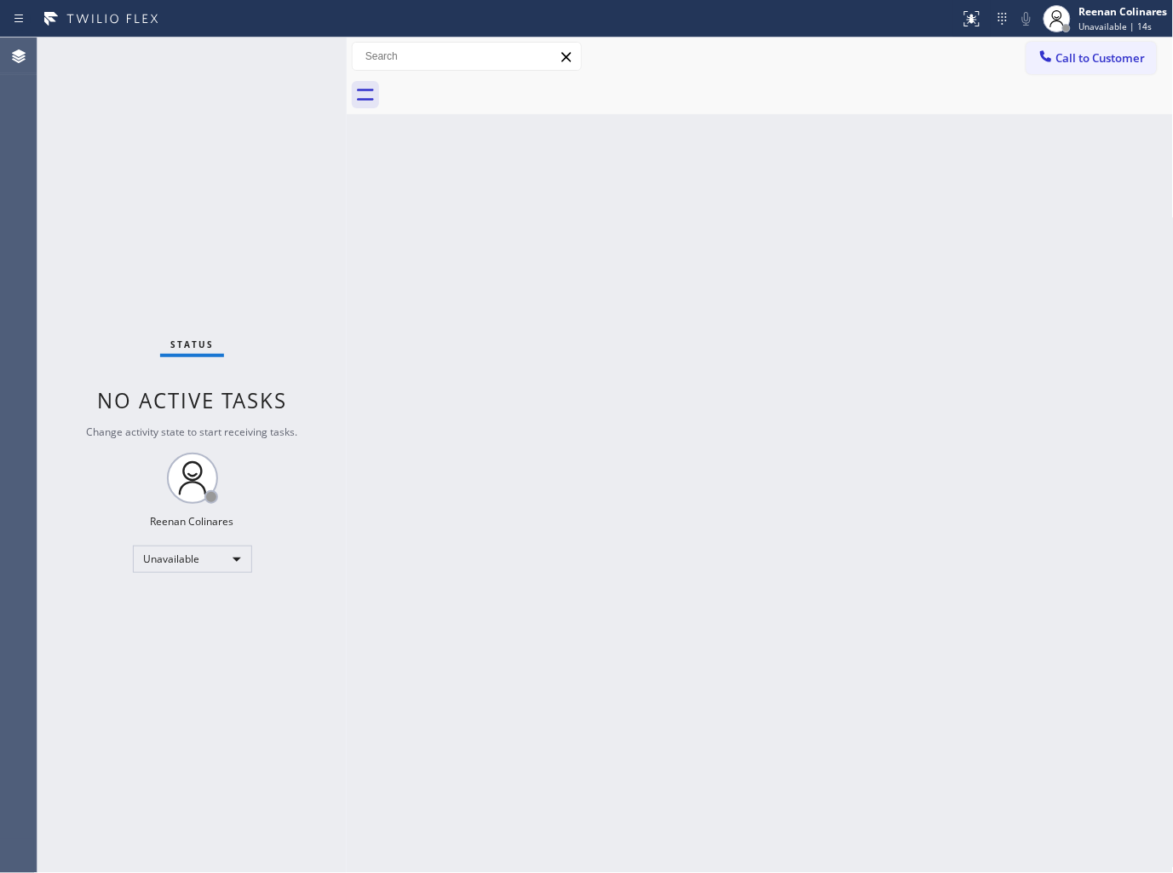
click at [884, 322] on div "Back to Dashboard Change Sender ID Customers Technicians Select a contact Outbo…" at bounding box center [760, 454] width 827 height 835
click at [1074, 6] on div at bounding box center [1057, 18] width 37 height 37
click at [1040, 91] on button "Available" at bounding box center [1089, 90] width 170 height 22
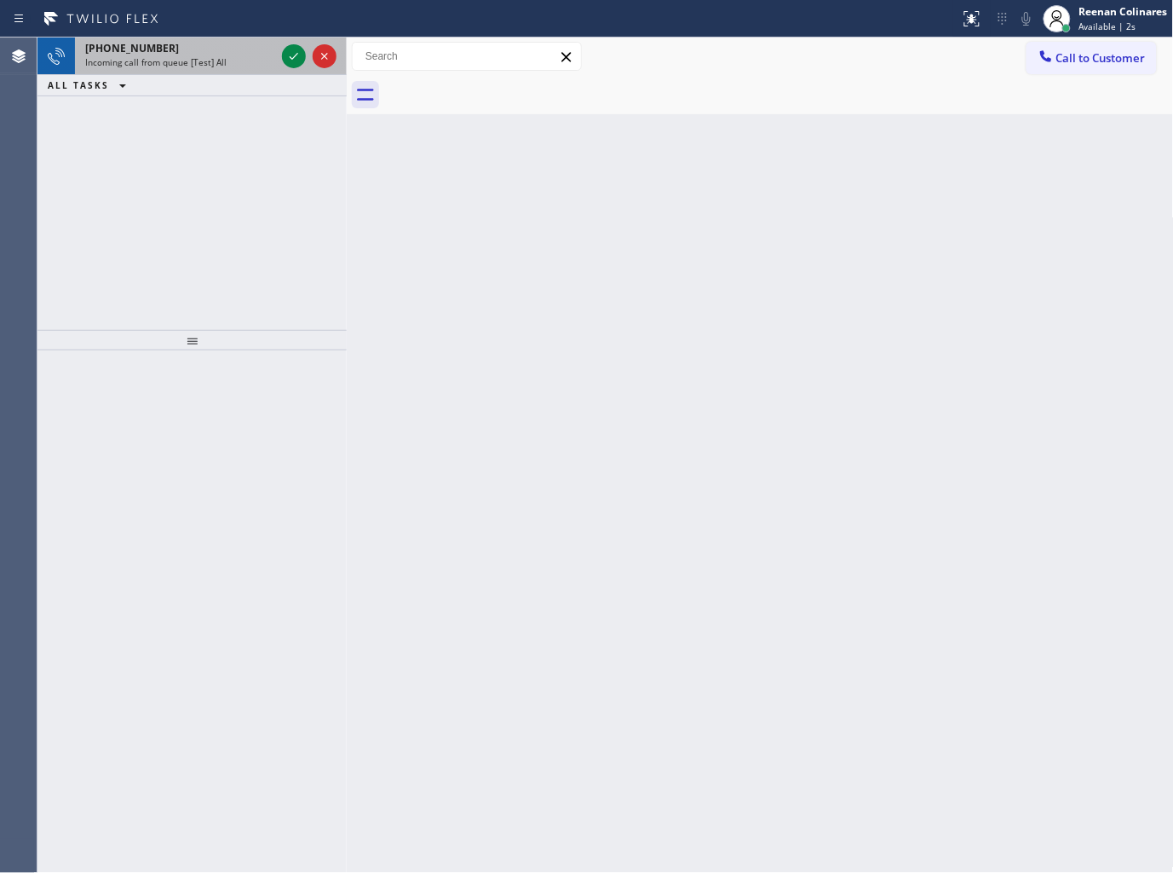
click at [213, 38] on div "[PHONE_NUMBER] Incoming call from queue [Test] All" at bounding box center [177, 55] width 204 height 37
click at [231, 72] on div "[PHONE_NUMBER] Incoming call from queue [Test] All" at bounding box center [177, 55] width 204 height 37
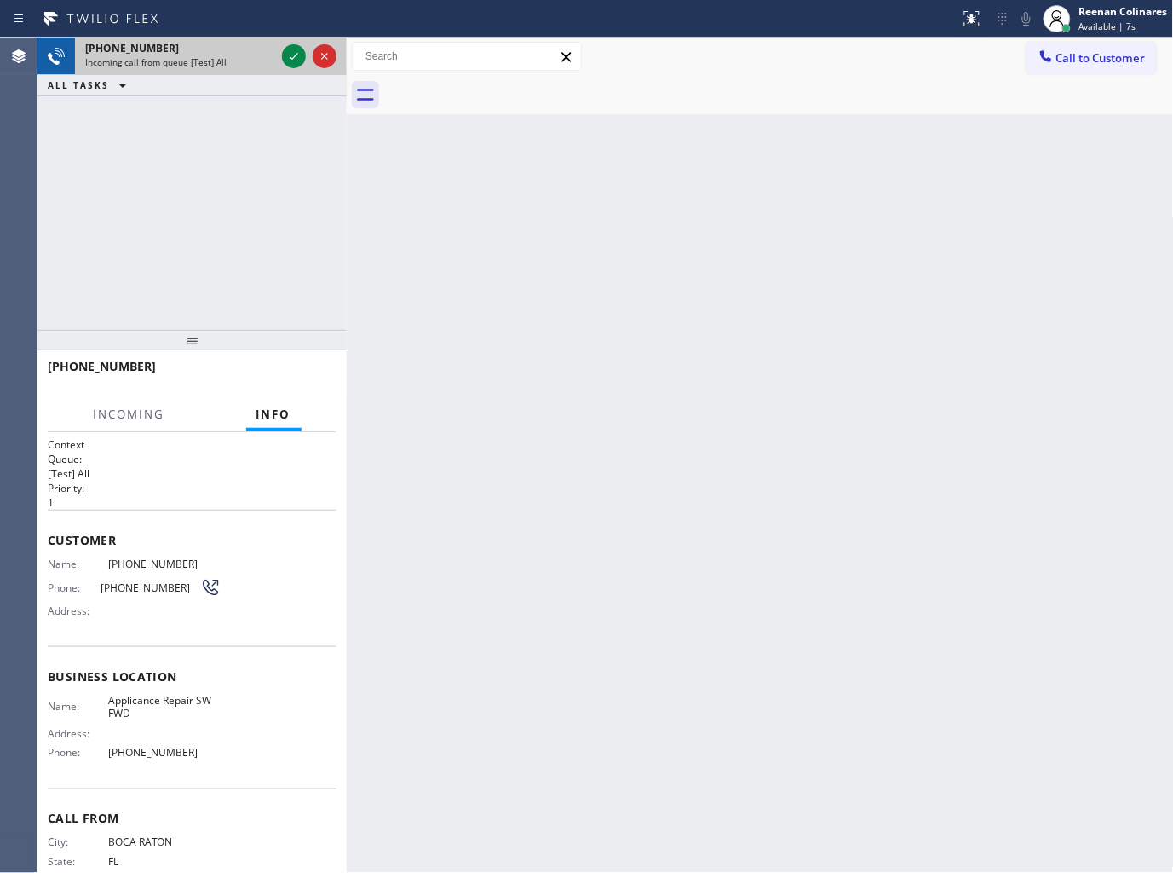
click at [233, 62] on div "Incoming call from queue [Test] All" at bounding box center [180, 62] width 190 height 12
click at [292, 52] on icon at bounding box center [294, 56] width 20 height 20
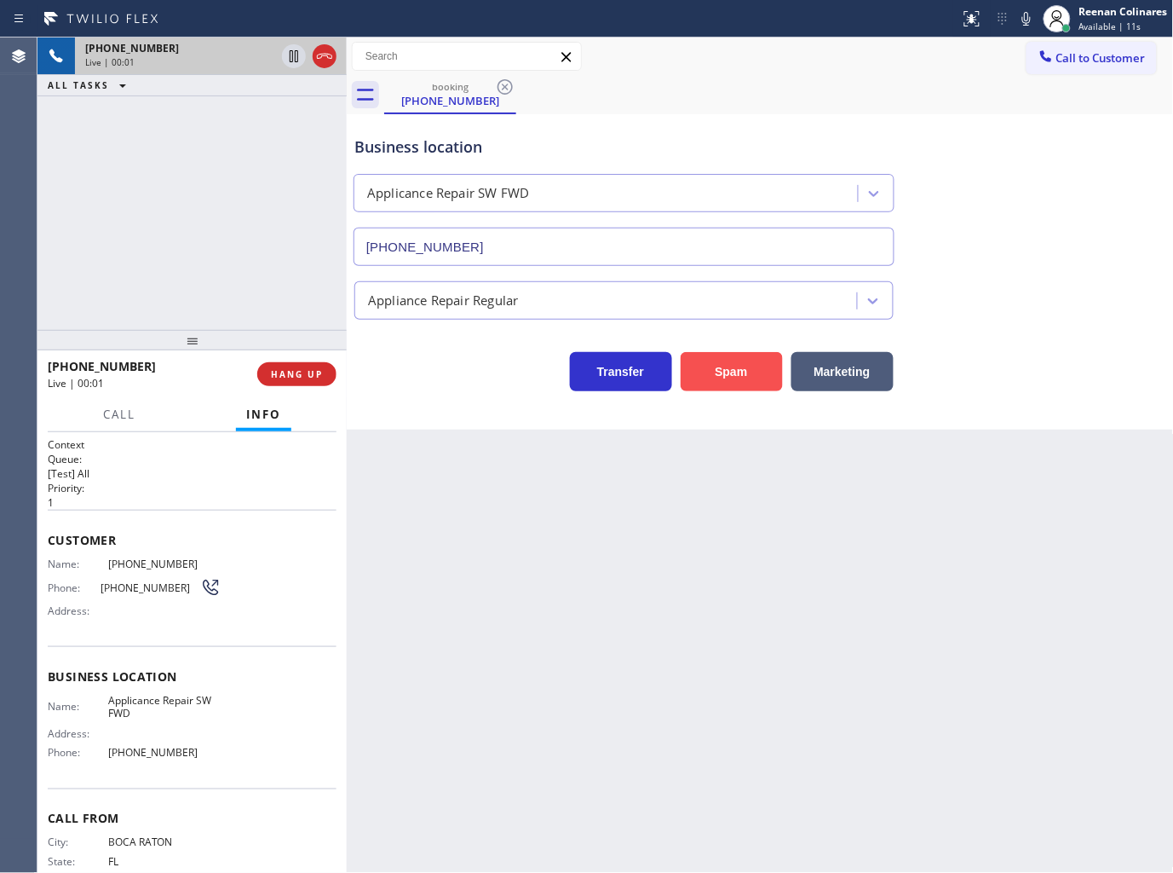
type input "[PHONE_NUMBER]"
click at [716, 372] on button "Spam" at bounding box center [732, 371] width 102 height 39
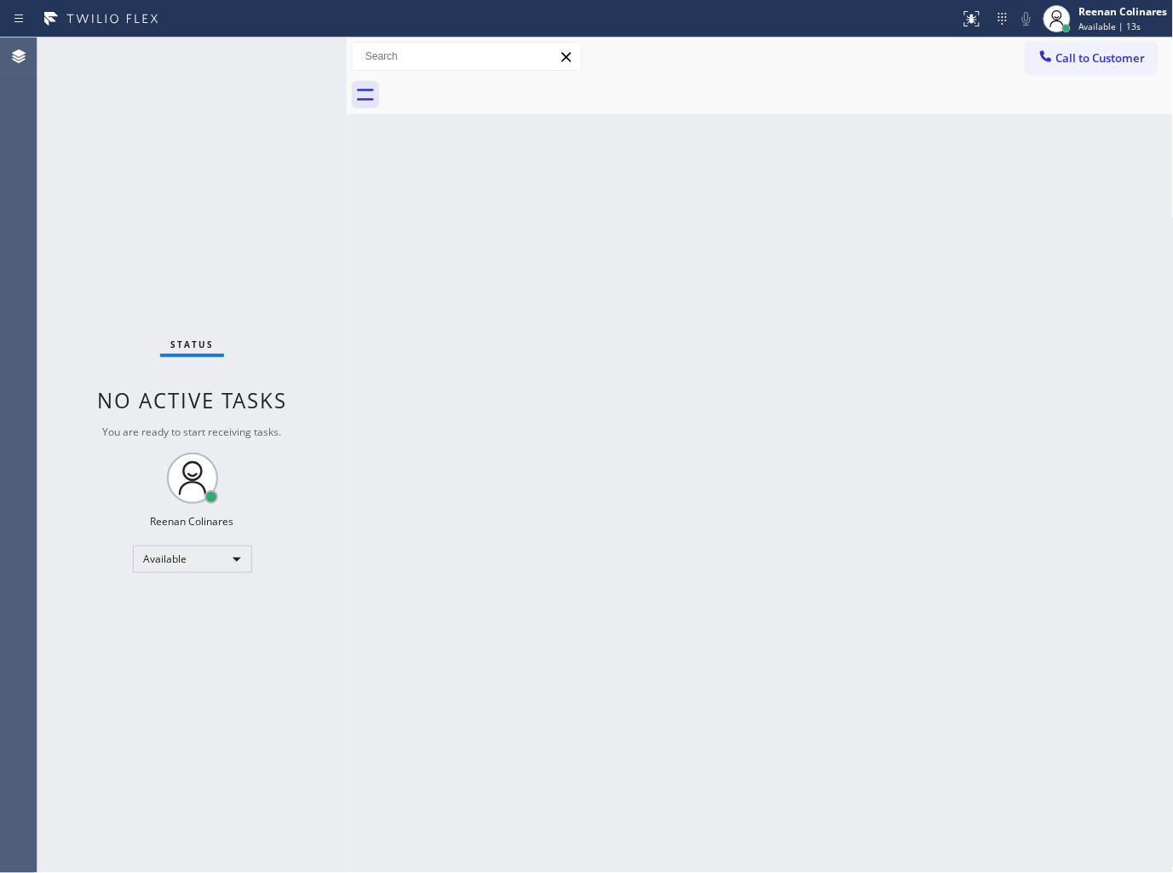
click at [649, 345] on div "Back to Dashboard Change Sender ID Customers Technicians Select a contact Outbo…" at bounding box center [760, 454] width 827 height 835
click at [731, 194] on div "Back to Dashboard Change Sender ID Customers Technicians Select a contact Outbo…" at bounding box center [760, 454] width 827 height 835
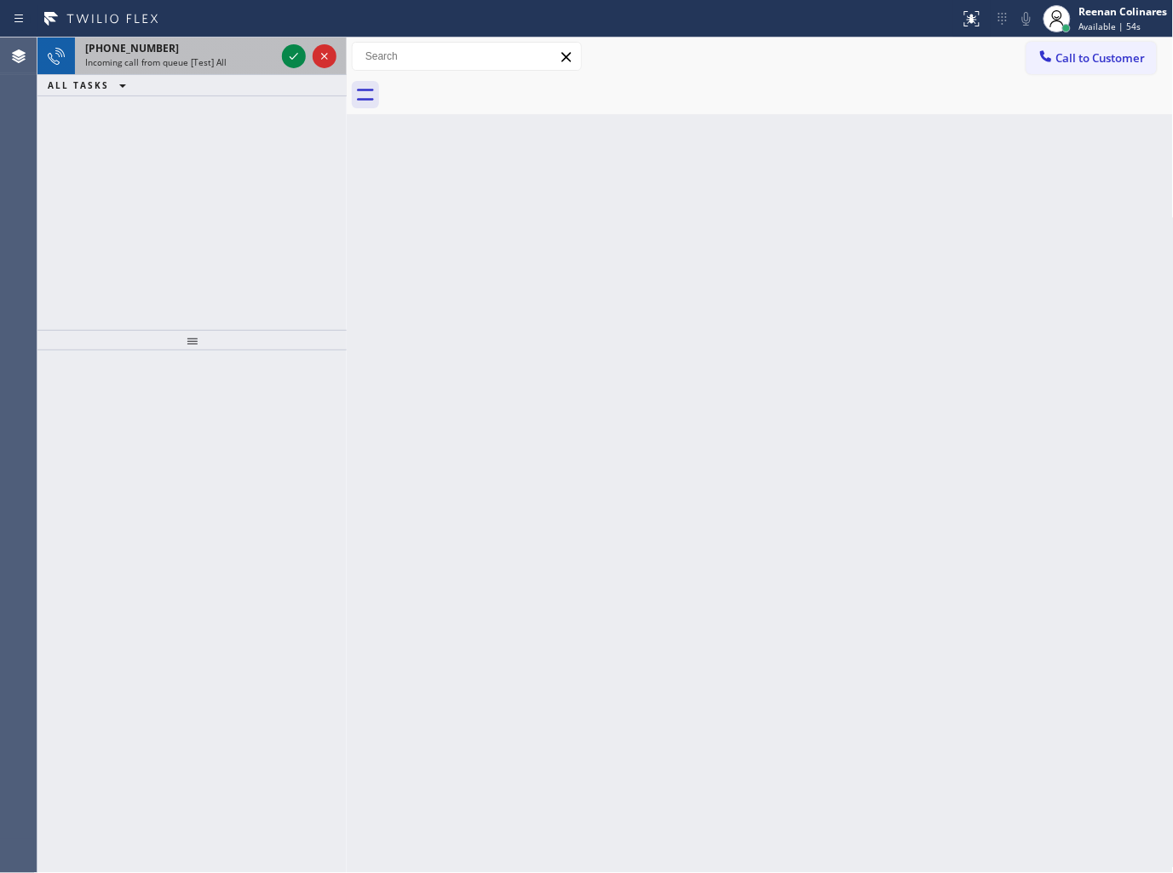
click at [224, 61] on div "Incoming call from queue [Test] All" at bounding box center [180, 62] width 190 height 12
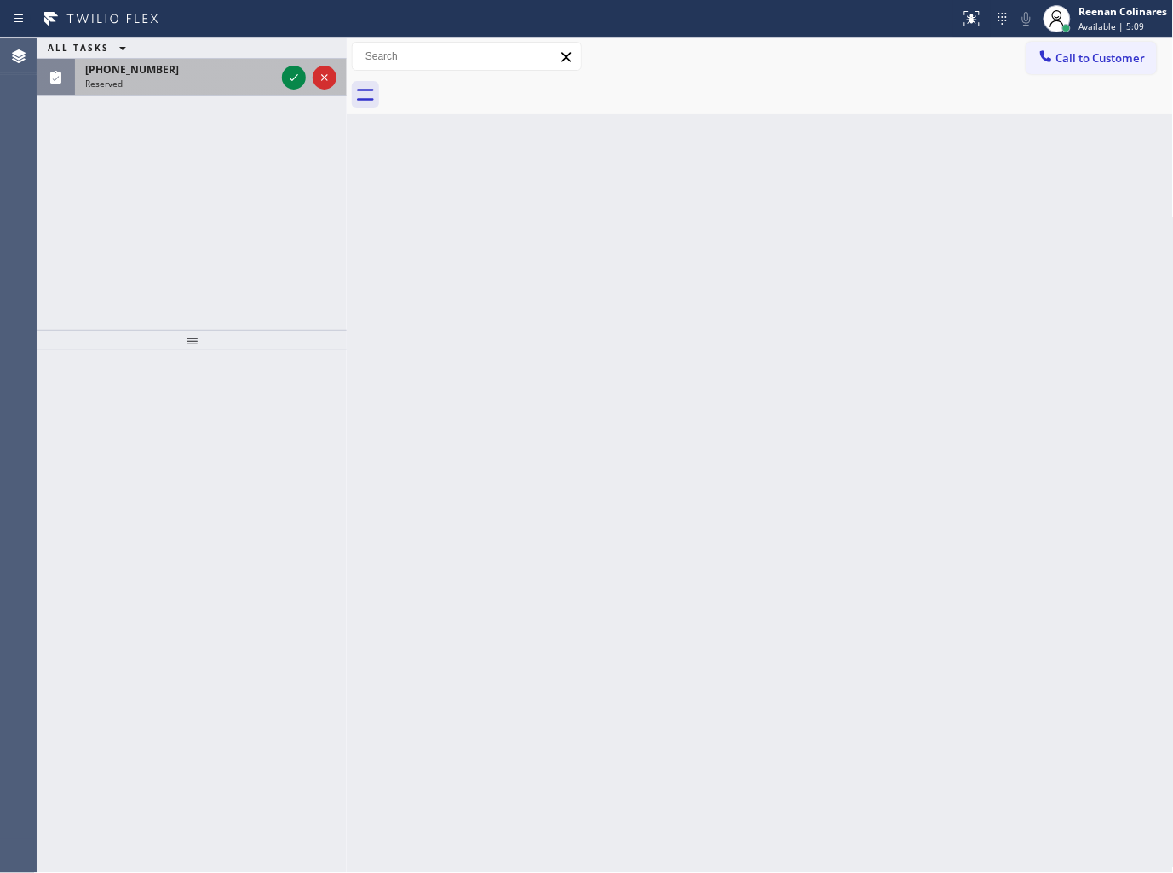
click at [185, 89] on div "Reserved" at bounding box center [180, 84] width 190 height 12
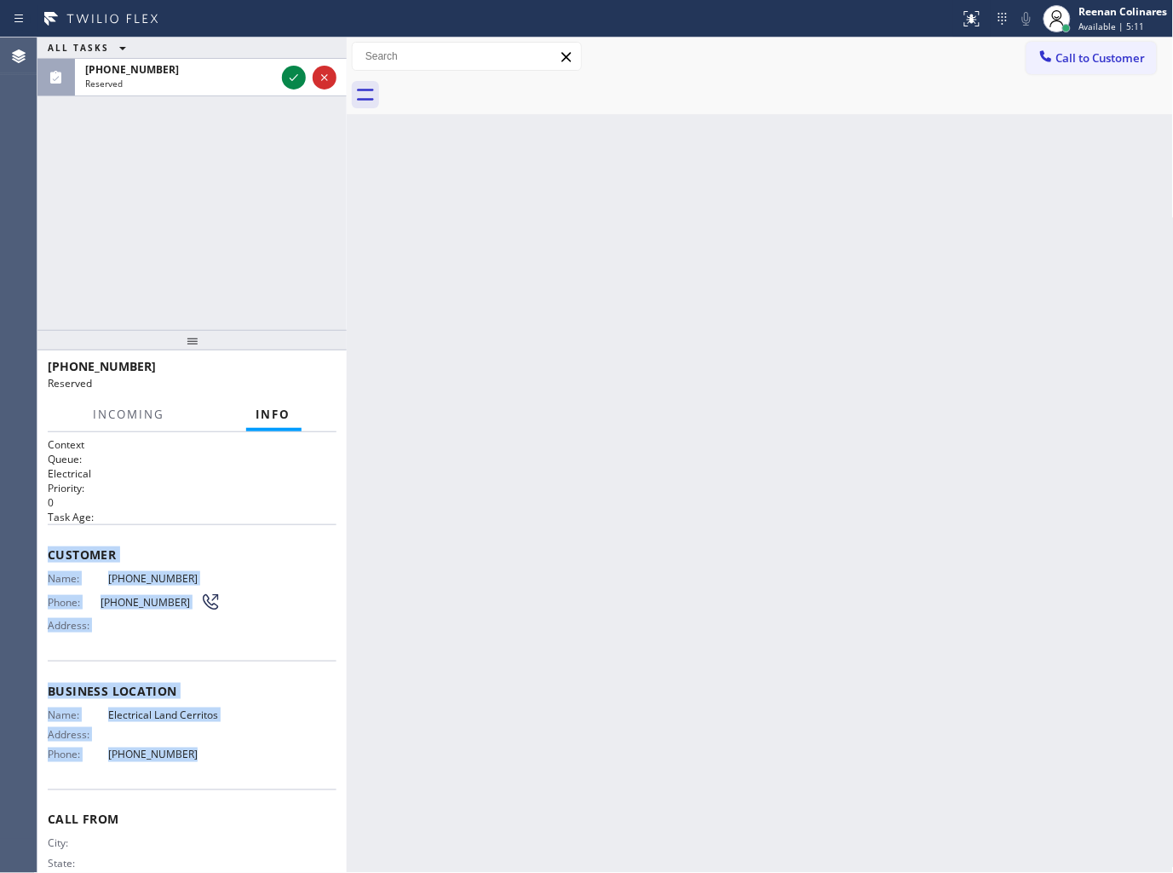
drag, startPoint x: 148, startPoint y: 693, endPoint x: 217, endPoint y: 242, distance: 456.0
click at [196, 753] on div "Context Queue: Electrical Priority: 0 Task Age: Customer Name: [PHONE_NUMBER] P…" at bounding box center [191, 652] width 309 height 441
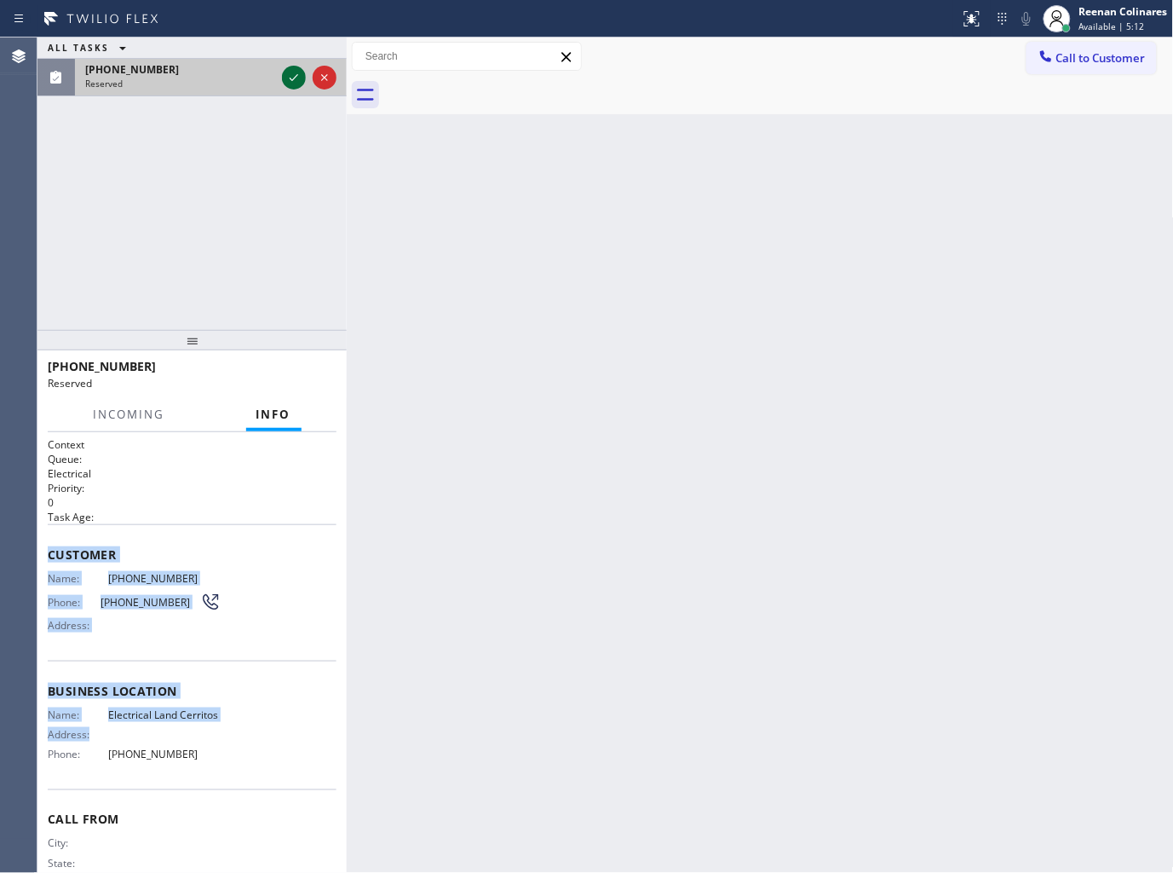
click at [296, 74] on icon at bounding box center [294, 77] width 20 height 20
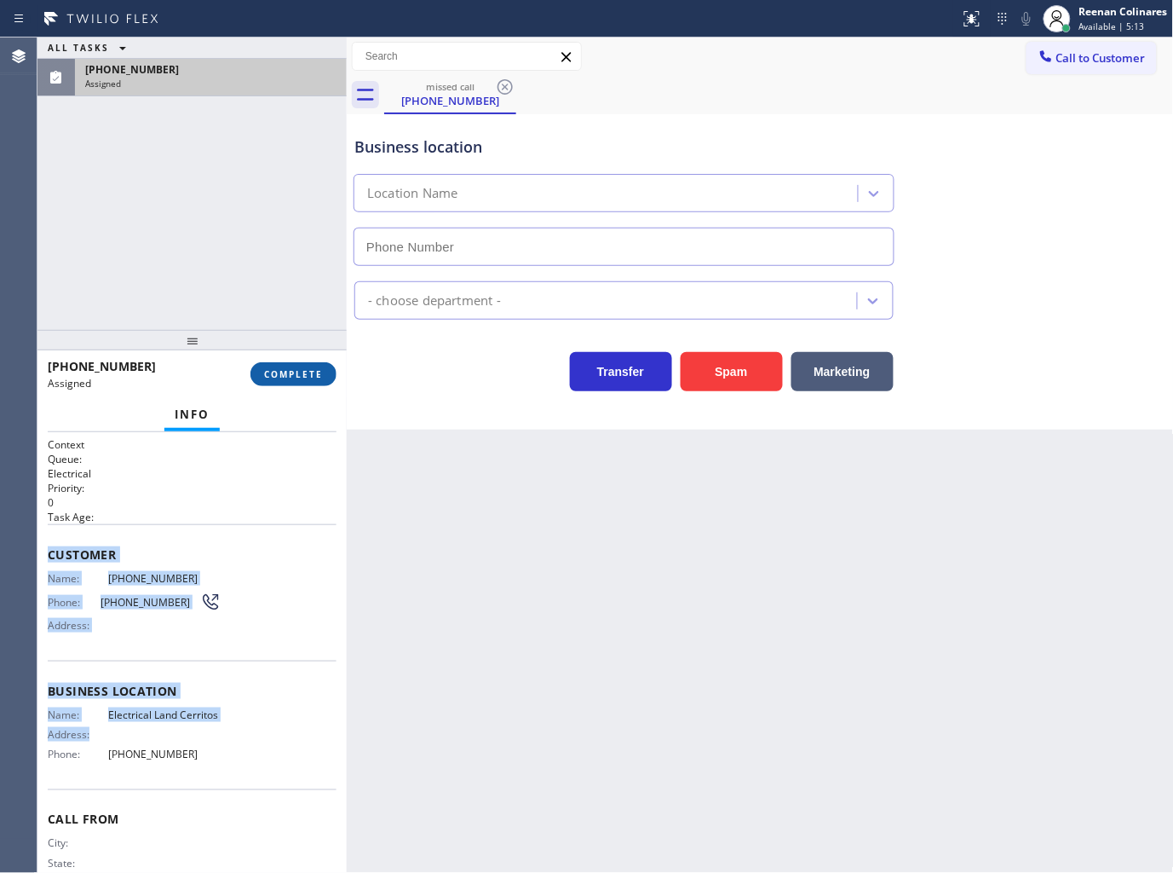
type input "[PHONE_NUMBER]"
click at [319, 381] on button "COMPLETE" at bounding box center [294, 374] width 86 height 24
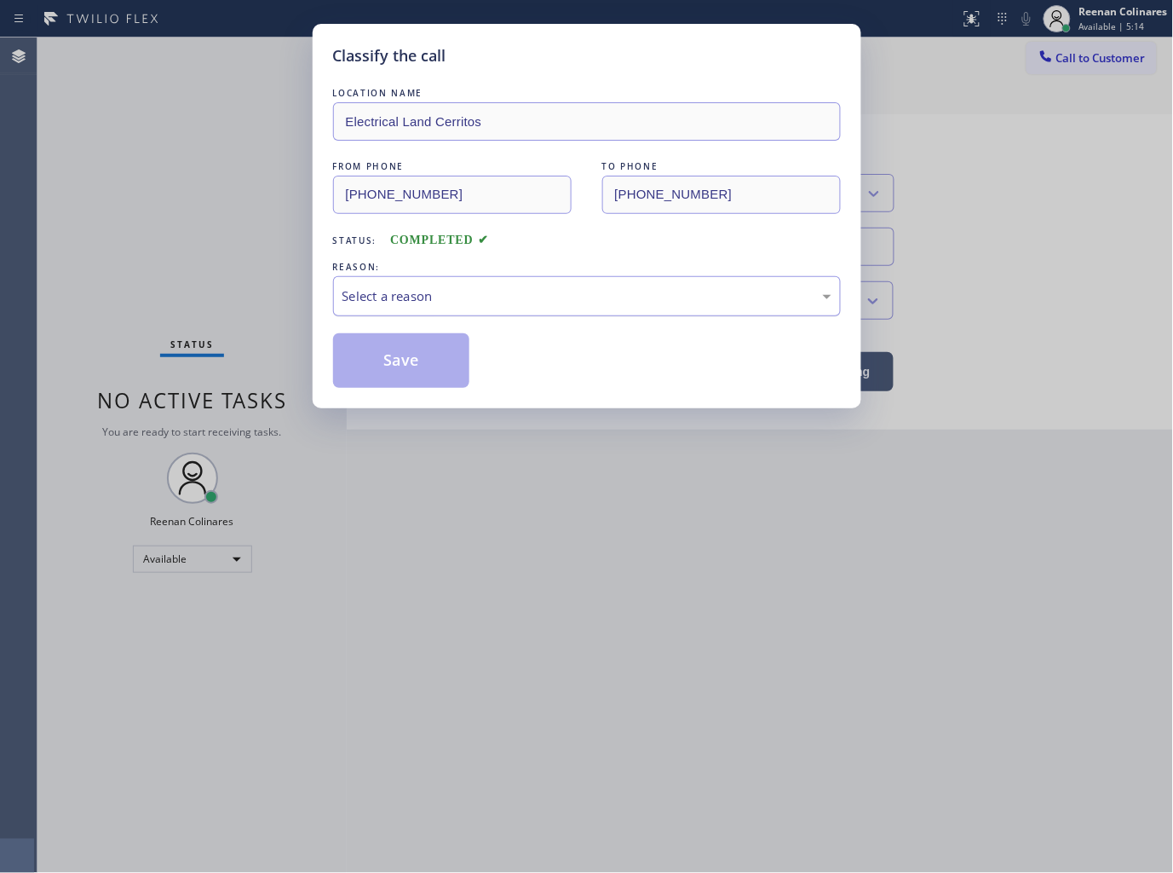
click at [397, 282] on div "Select a reason" at bounding box center [587, 296] width 508 height 40
click at [395, 354] on button "Save" at bounding box center [401, 360] width 137 height 55
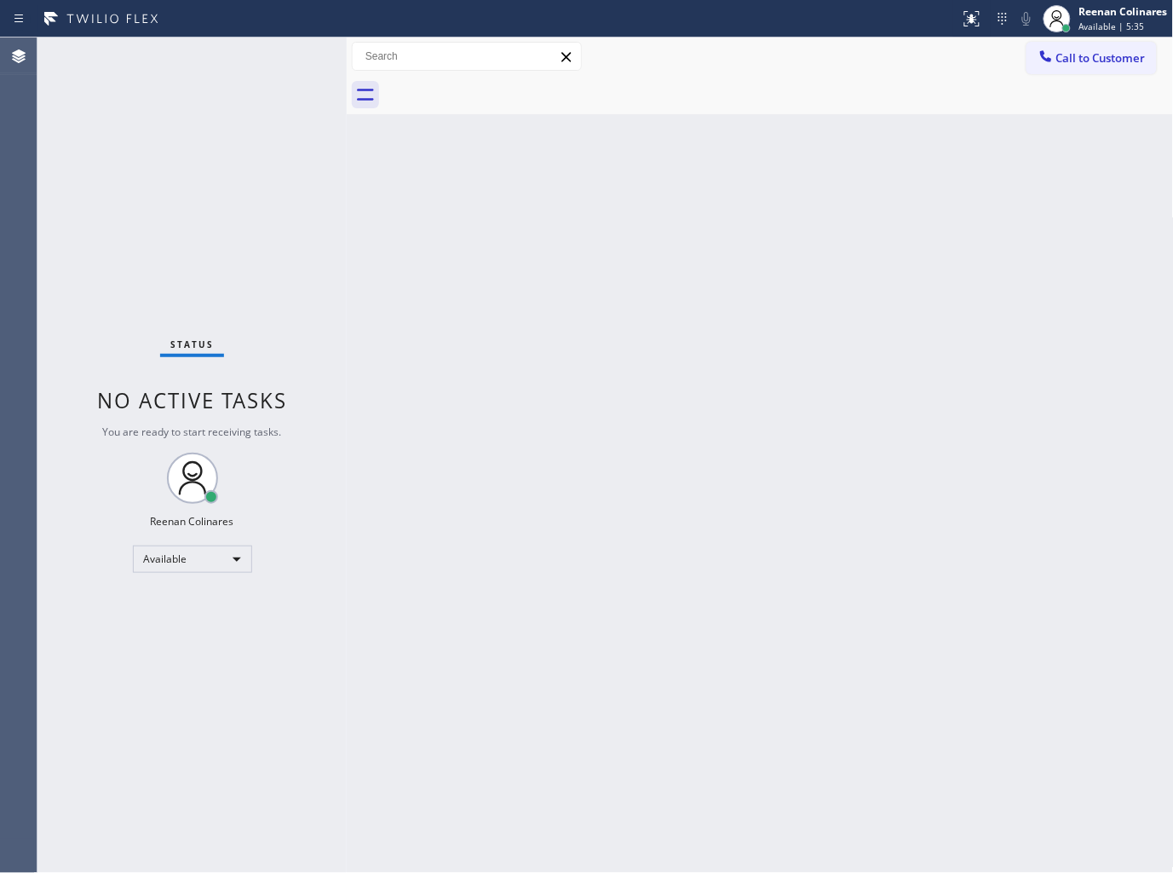
click at [697, 132] on div "Back to Dashboard Change Sender ID Customers Technicians Select a contact Outbo…" at bounding box center [760, 454] width 827 height 835
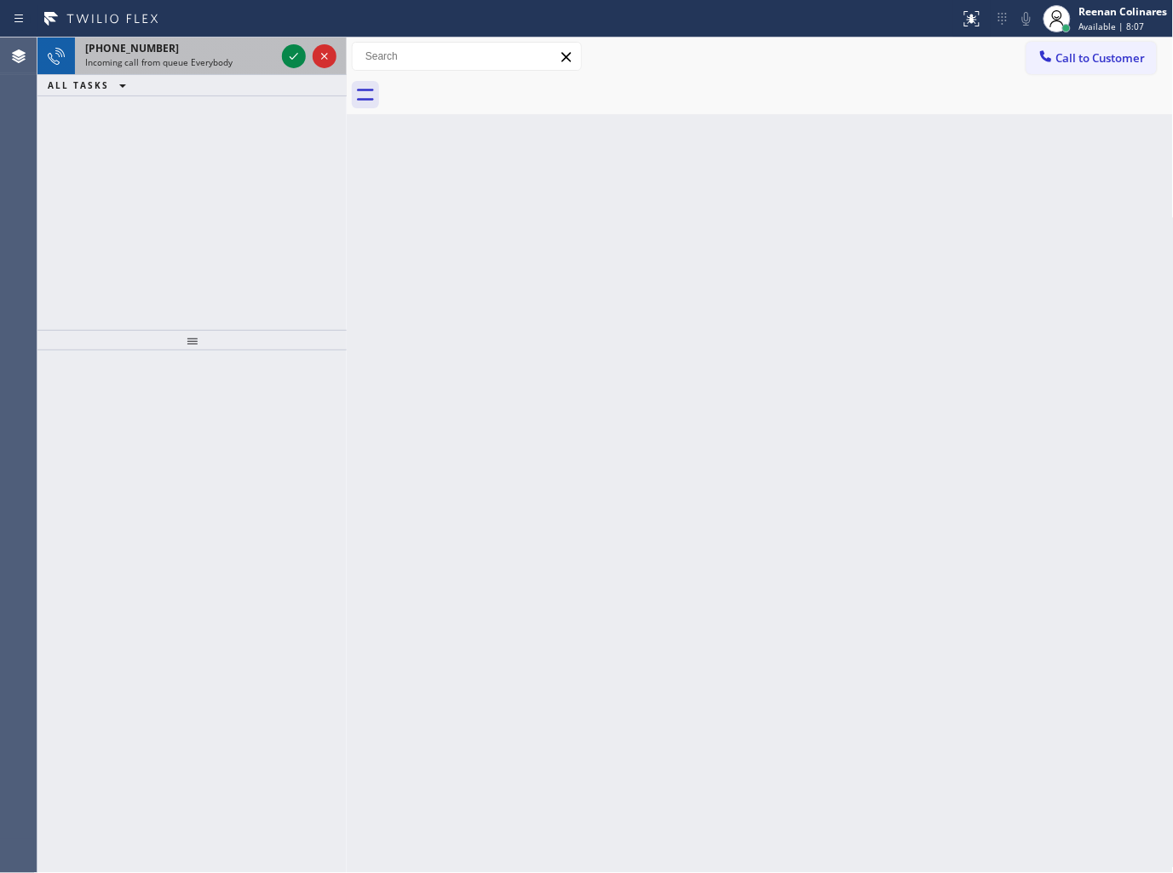
click at [146, 63] on span "Incoming call from queue Everybody" at bounding box center [158, 62] width 147 height 12
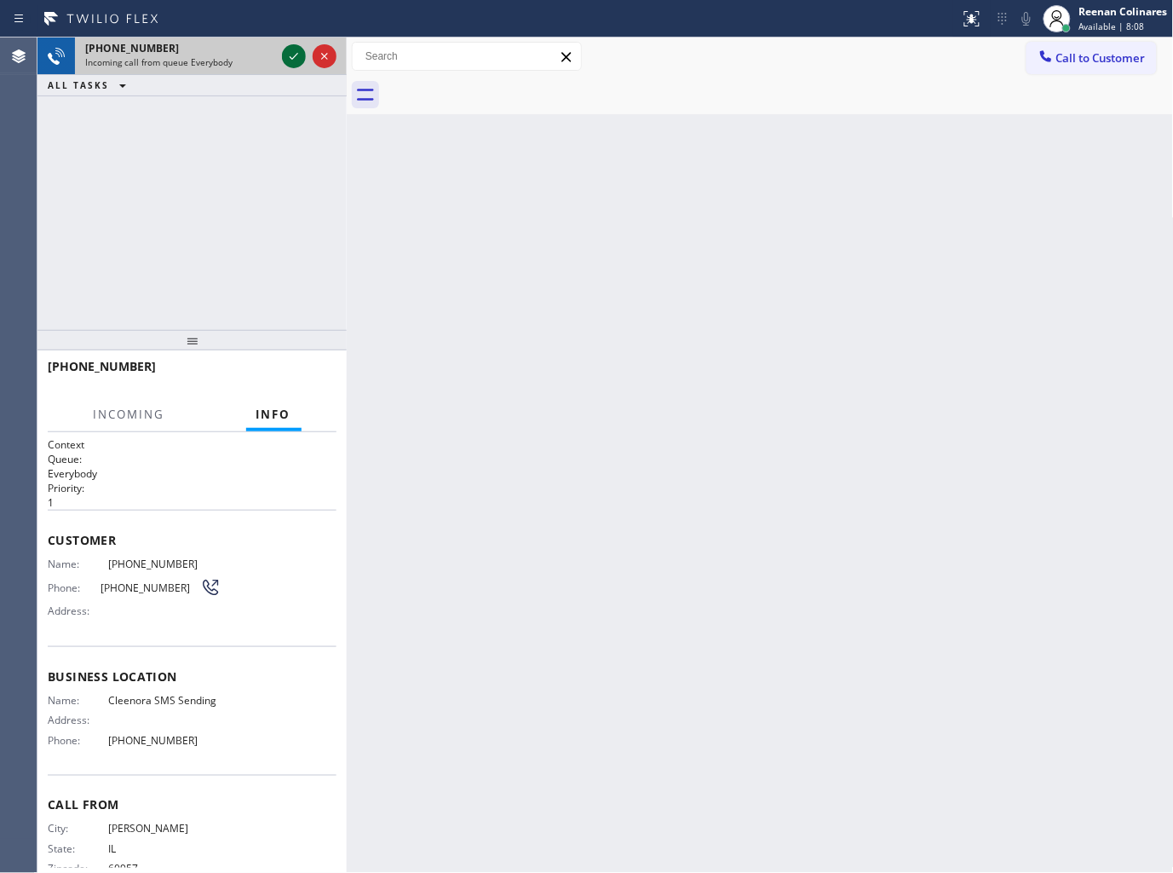
click at [287, 54] on icon at bounding box center [294, 56] width 20 height 20
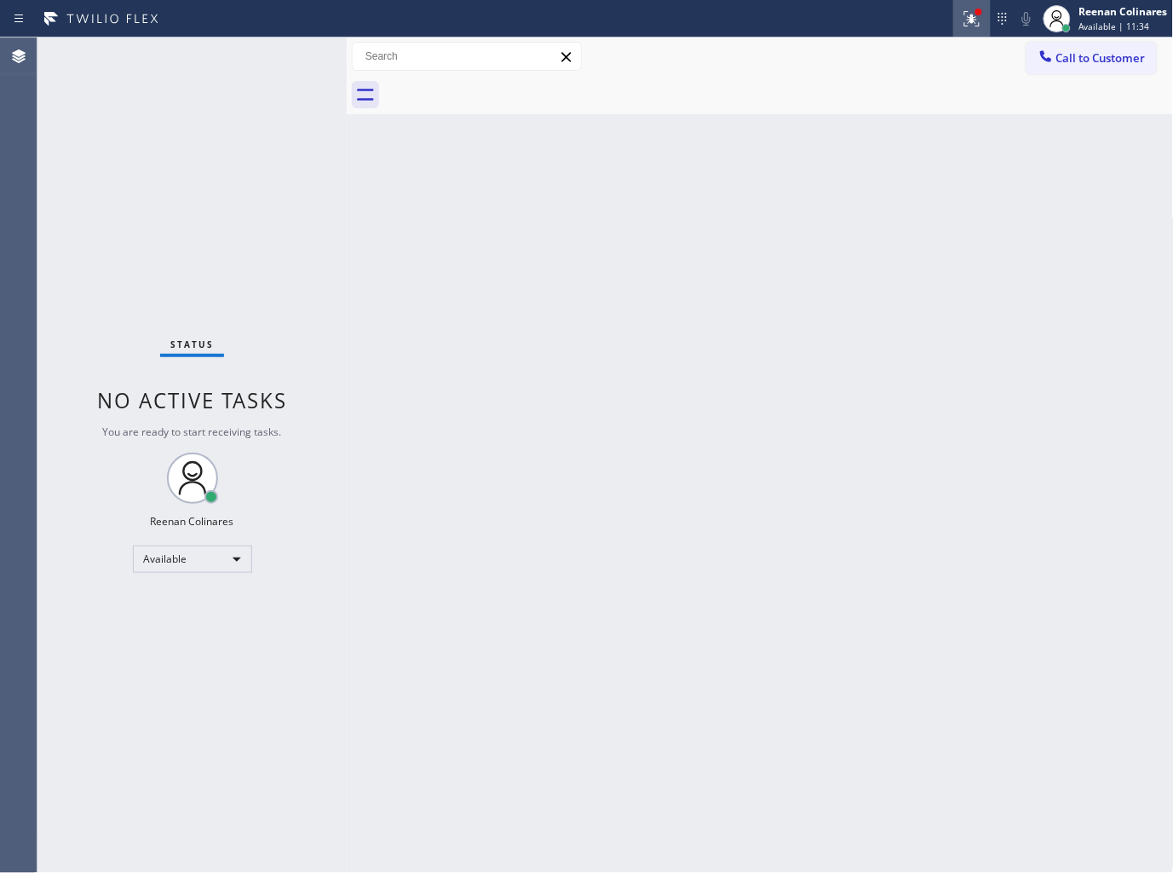
click at [968, 20] on icon at bounding box center [972, 19] width 20 height 20
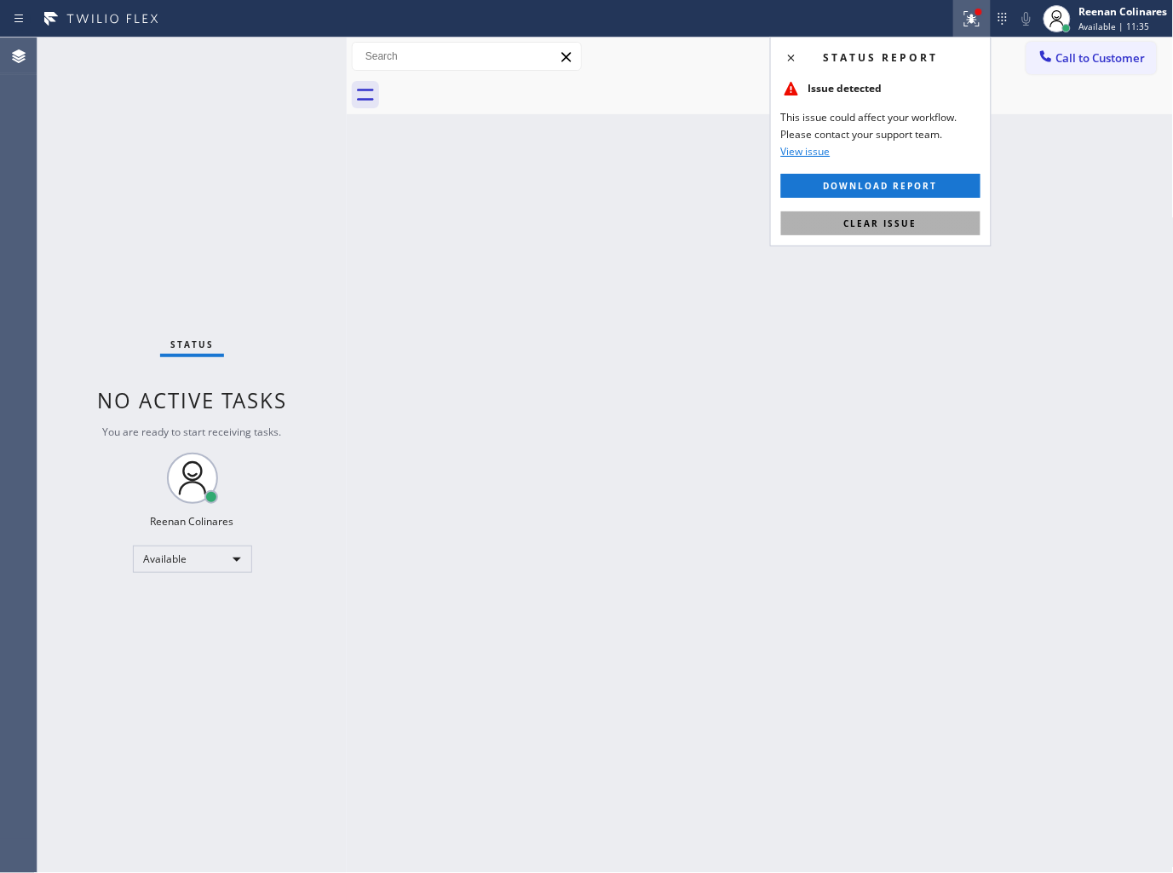
click at [881, 220] on span "Clear issue" at bounding box center [880, 223] width 73 height 12
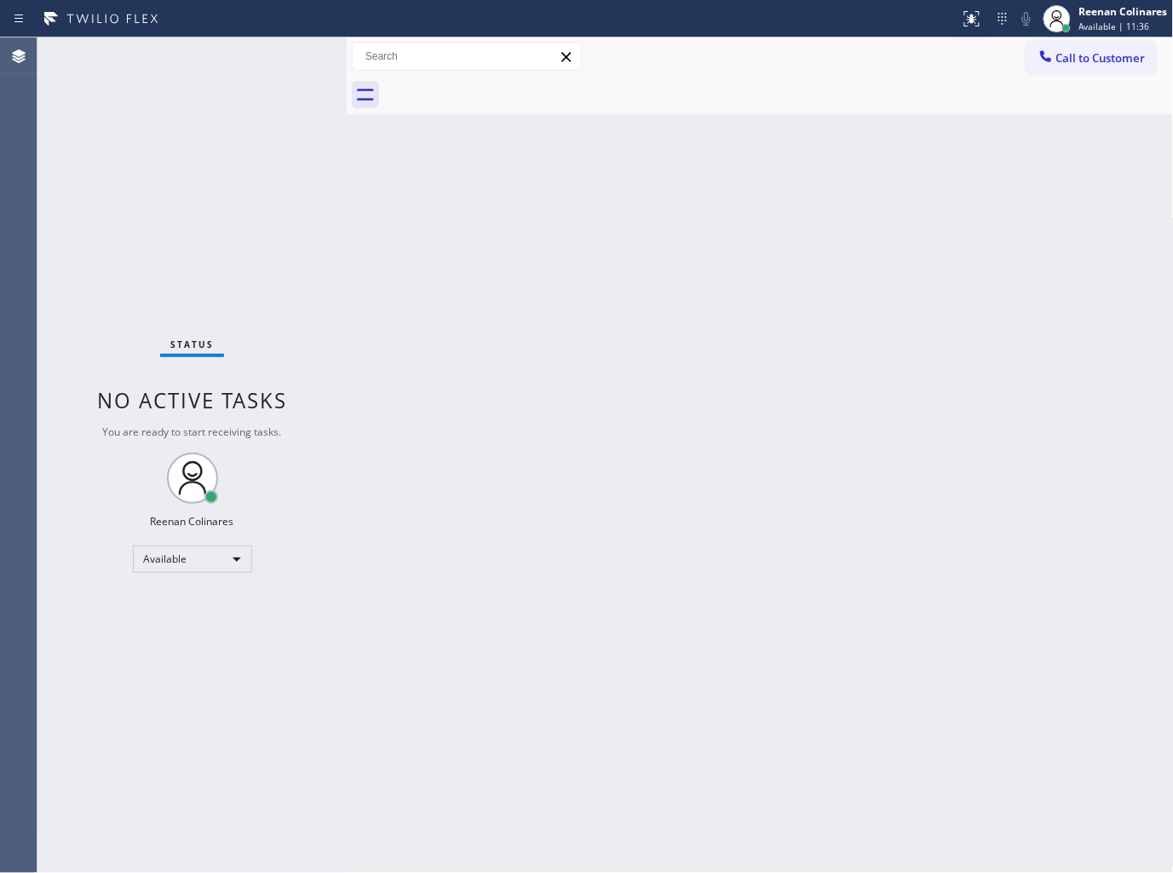
click at [462, 308] on div "Back to Dashboard Change Sender ID Customers Technicians Select a contact Outbo…" at bounding box center [760, 454] width 827 height 835
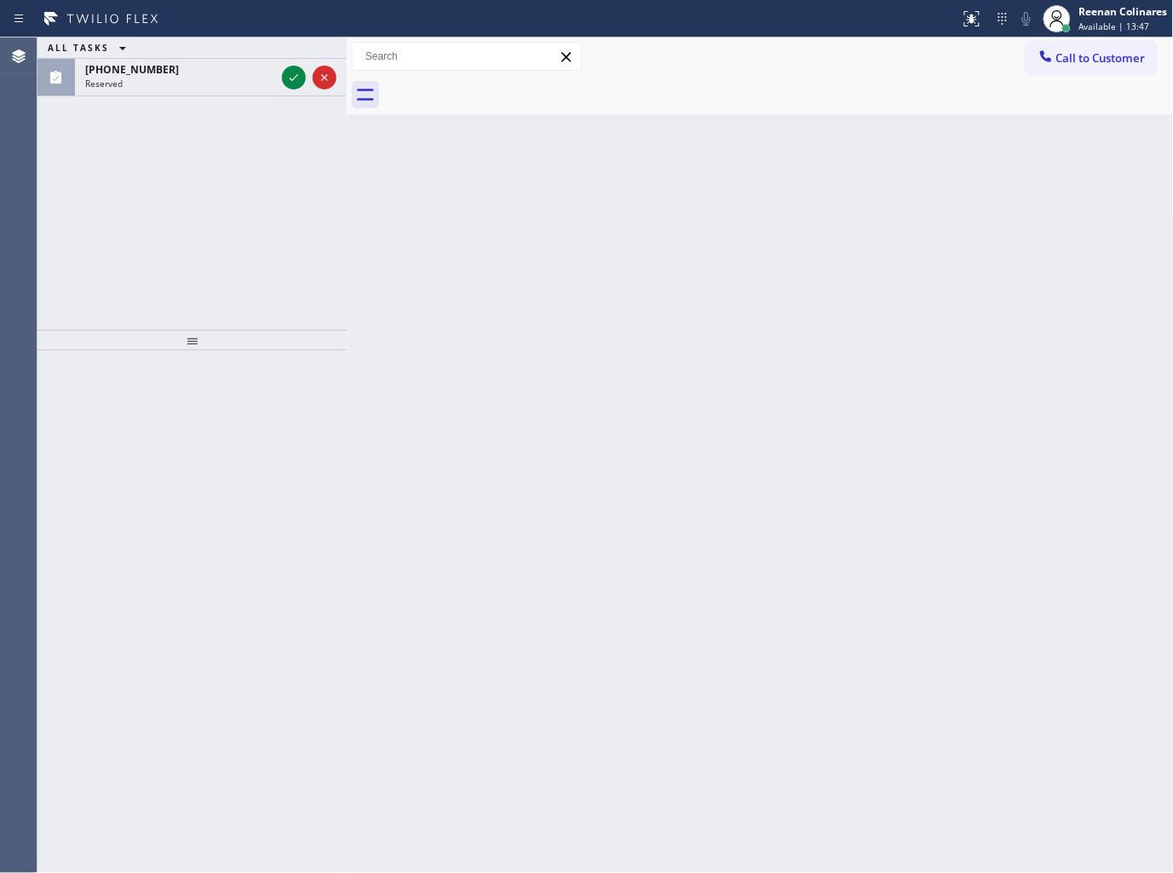
click at [162, 101] on div "ALL TASKS ALL TASKS ACTIVE TASKS TASKS IN WRAP UP [PHONE_NUMBER] Reserved" at bounding box center [191, 183] width 309 height 292
click at [175, 95] on div "[PHONE_NUMBER] Reserved" at bounding box center [191, 77] width 309 height 37
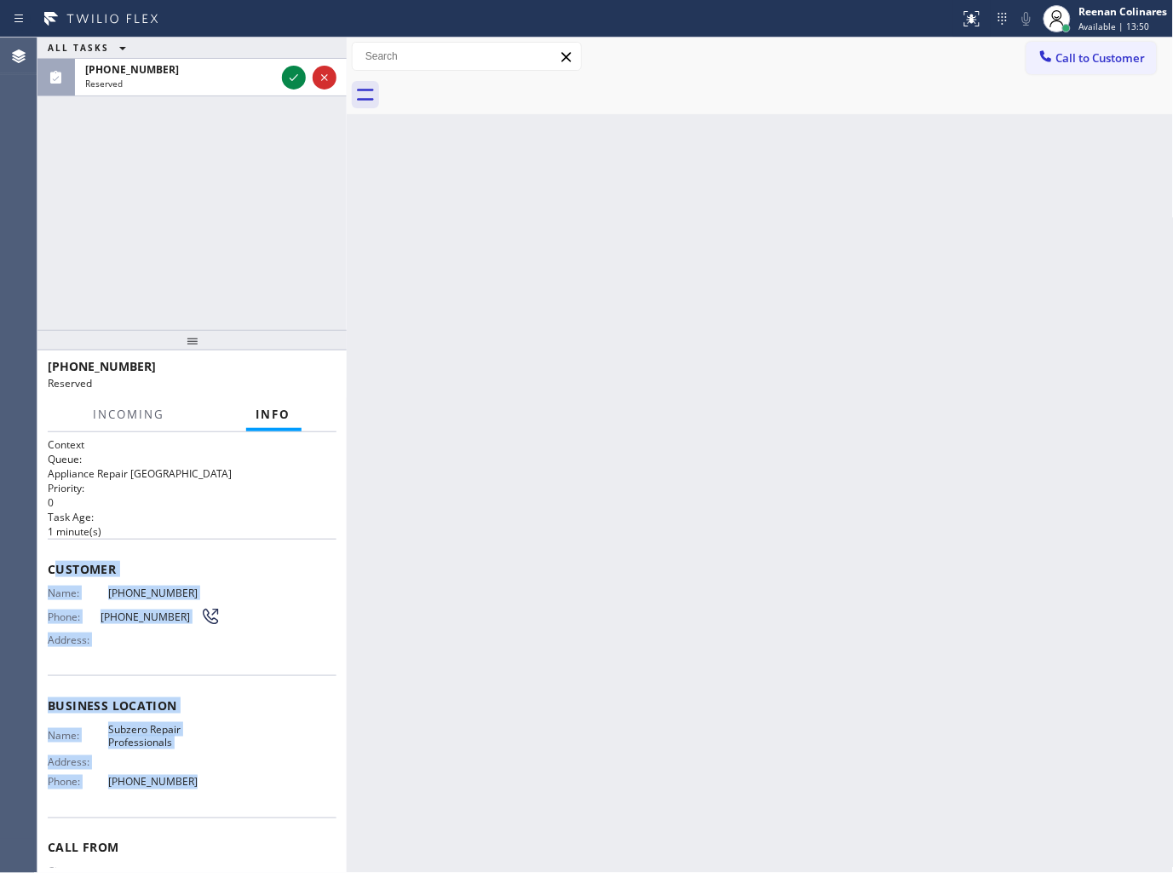
copy div "ustomer Name: [PHONE_NUMBER] Phone: [PHONE_NUMBER] Address: Business location N…"
drag, startPoint x: 55, startPoint y: 555, endPoint x: 232, endPoint y: 789, distance: 293.8
click at [232, 789] on div "Context Queue: Appliance Repair High End Priority: 0 Task Age: [DEMOGRAPHIC_DAT…" at bounding box center [192, 691] width 289 height 509
copy div "ustomer Name: [PHONE_NUMBER] Phone: [PHONE_NUMBER] Address: Business location N…"
click at [284, 72] on icon at bounding box center [294, 77] width 20 height 20
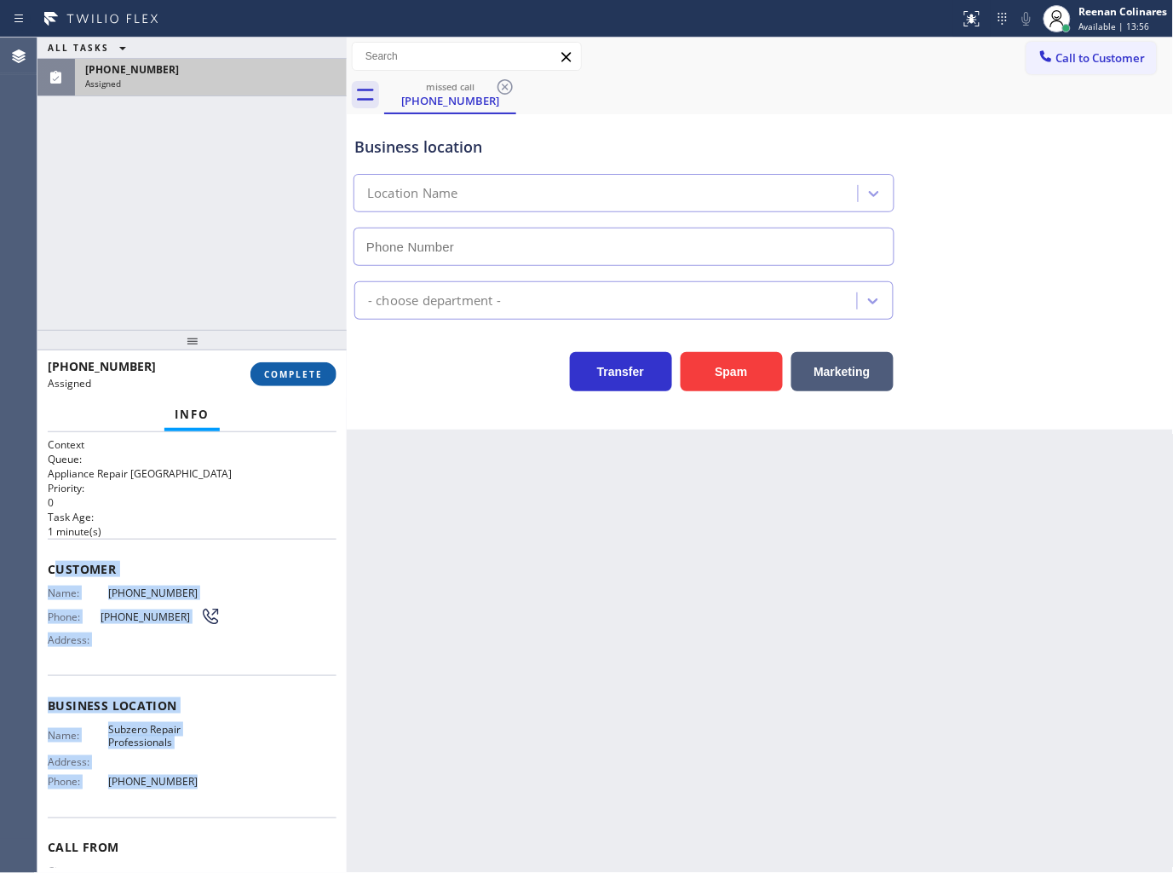
type input "[PHONE_NUMBER]"
click at [322, 382] on button "COMPLETE" at bounding box center [294, 374] width 86 height 24
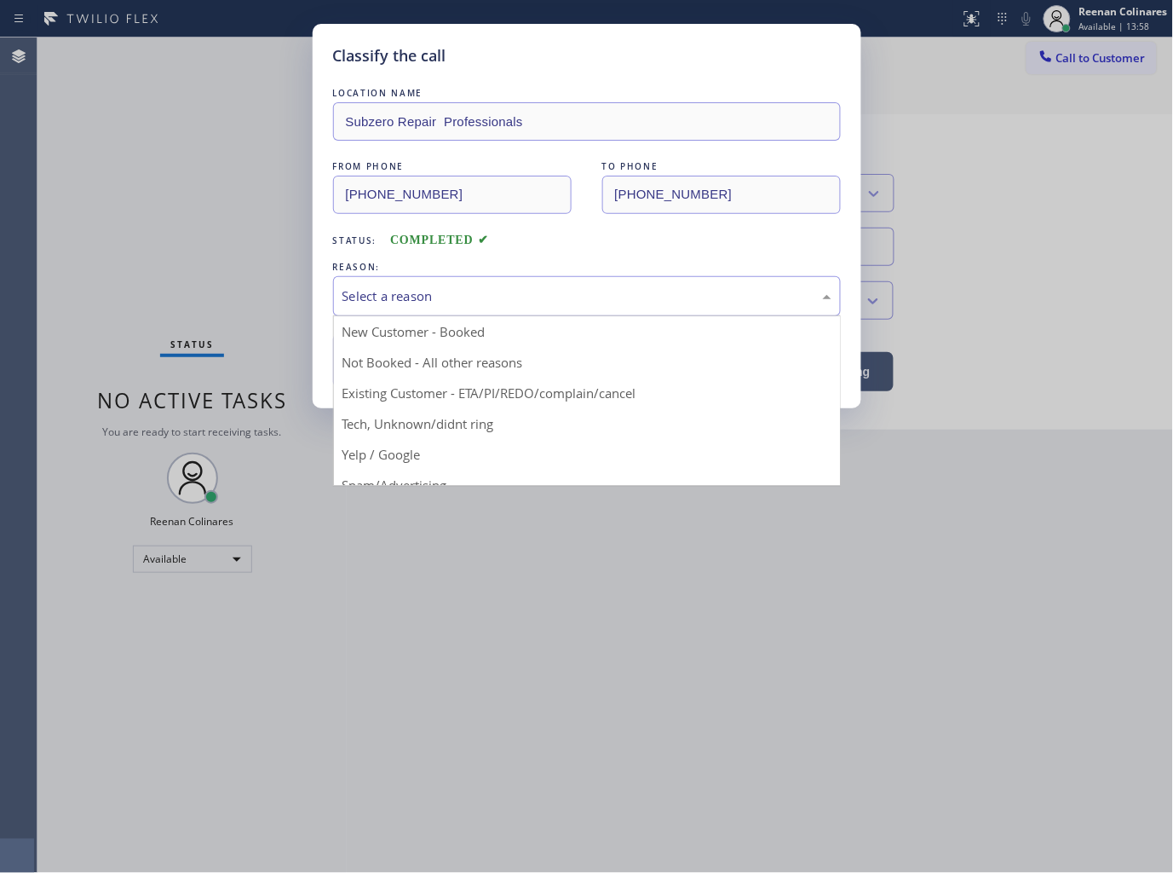
click at [413, 308] on div "Select a reason" at bounding box center [587, 296] width 508 height 40
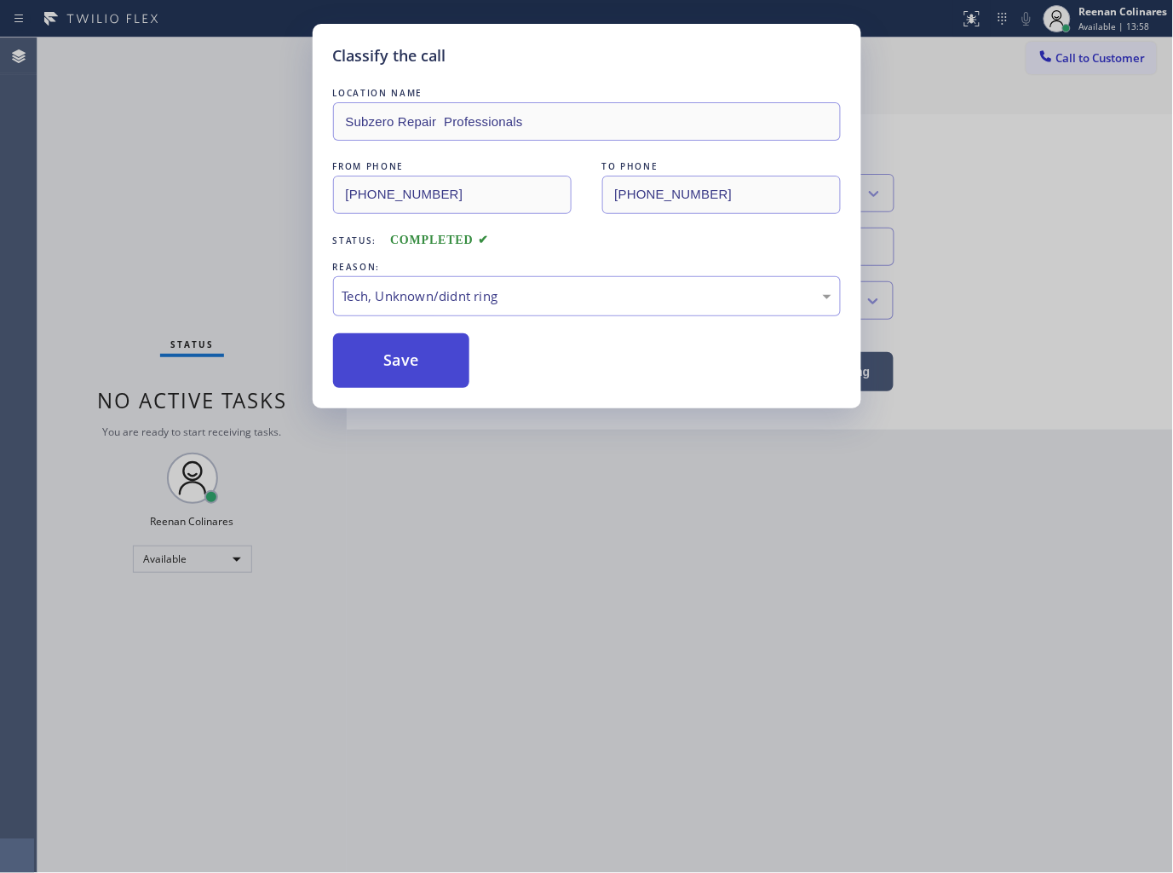
click at [382, 372] on button "Save" at bounding box center [401, 360] width 137 height 55
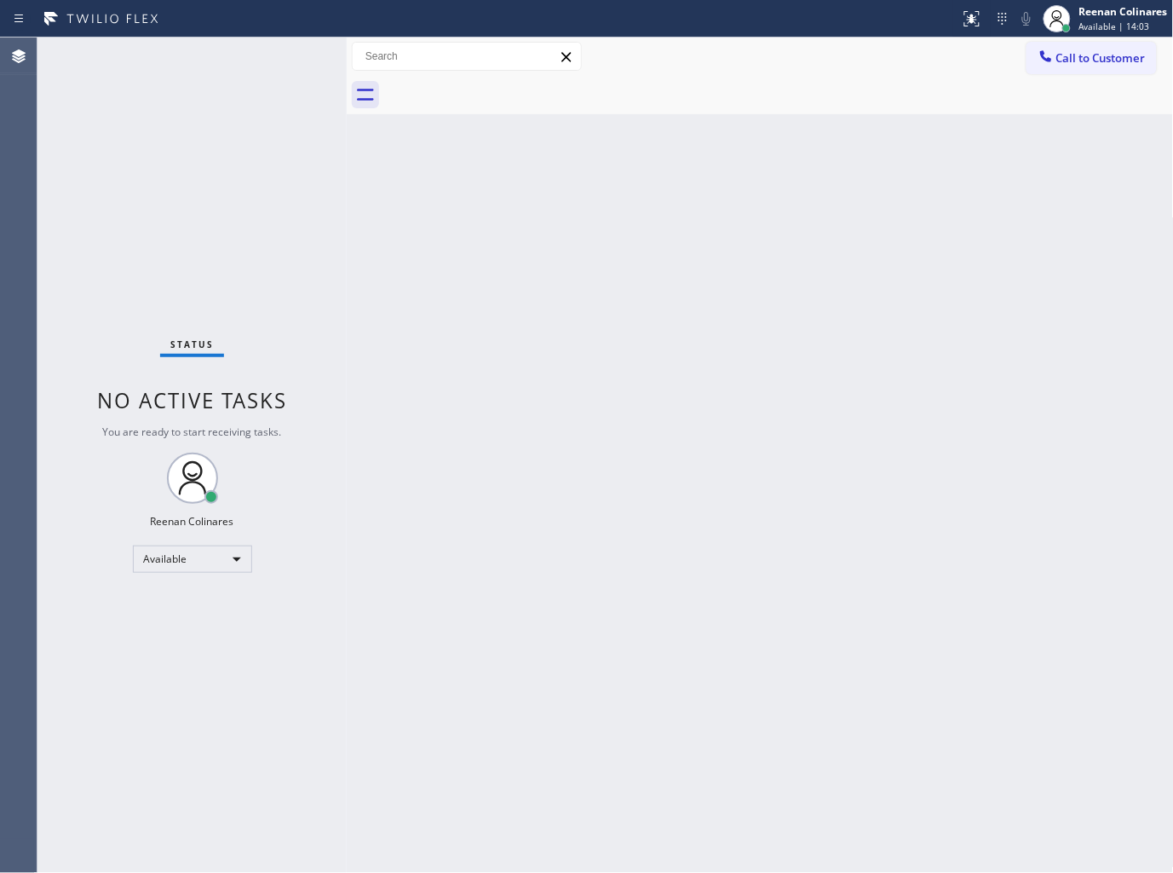
click at [857, 135] on div "Back to Dashboard Change Sender ID Customers Technicians Select a contact Outbo…" at bounding box center [760, 454] width 827 height 835
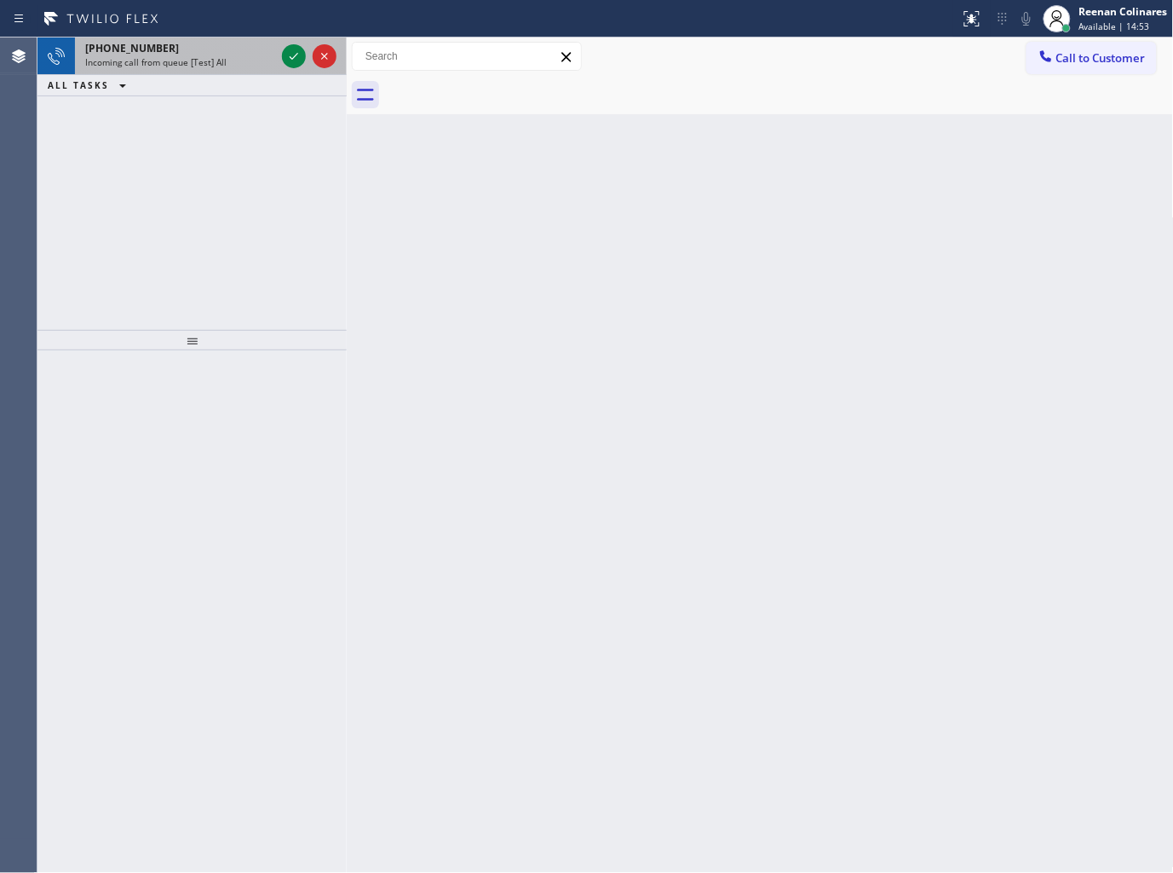
click at [175, 43] on div "[PHONE_NUMBER]" at bounding box center [180, 48] width 190 height 14
drag, startPoint x: 223, startPoint y: 70, endPoint x: 251, endPoint y: 63, distance: 28.9
click at [227, 70] on div "[PHONE_NUMBER] Incoming call from queue [Test] All" at bounding box center [177, 55] width 204 height 37
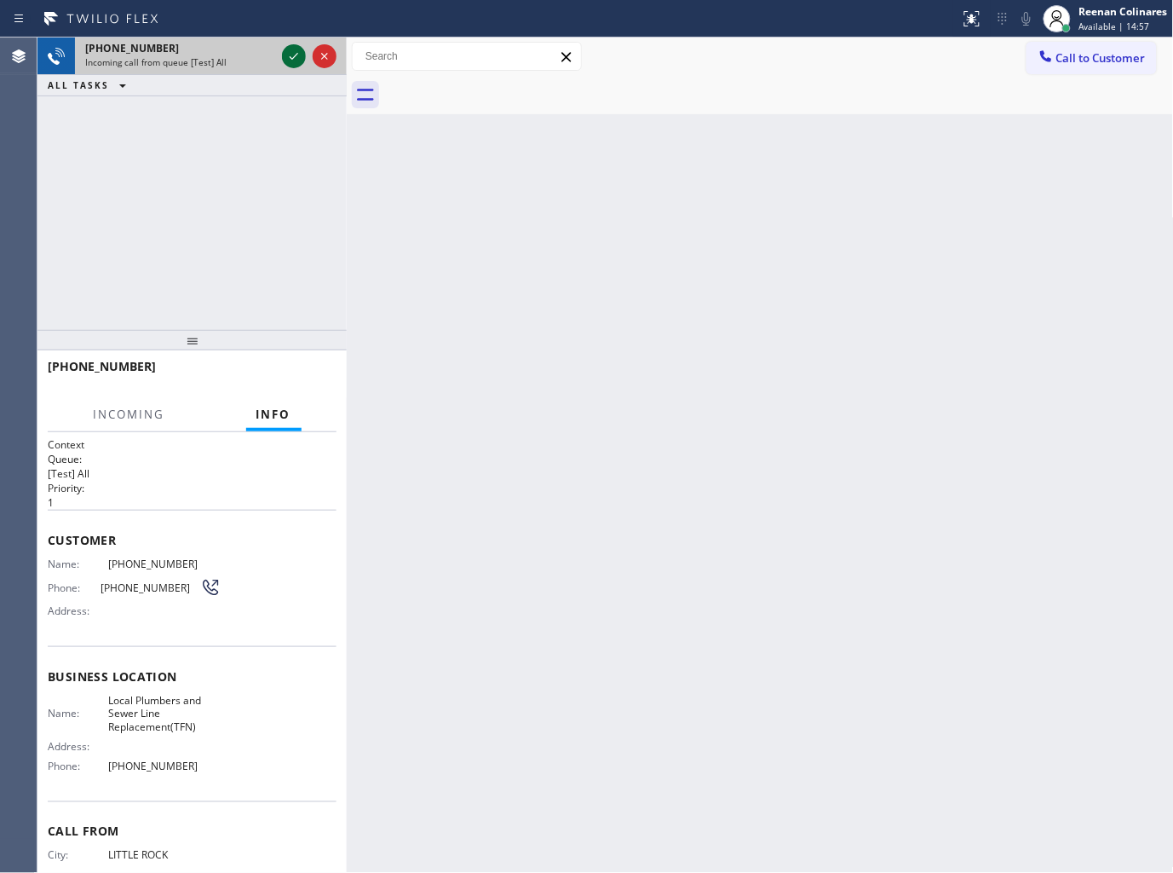
click at [287, 57] on icon at bounding box center [294, 56] width 20 height 20
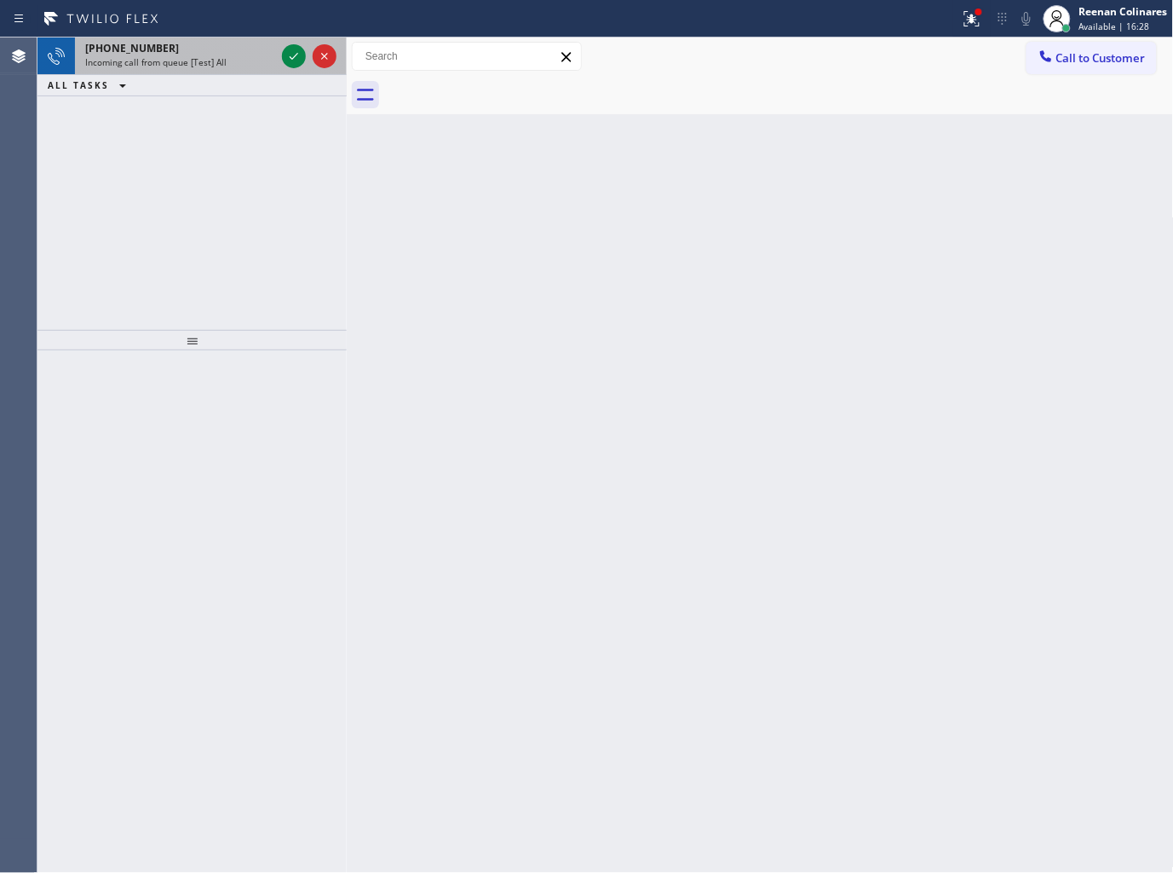
click at [166, 61] on span "Incoming call from queue [Test] All" at bounding box center [155, 62] width 141 height 12
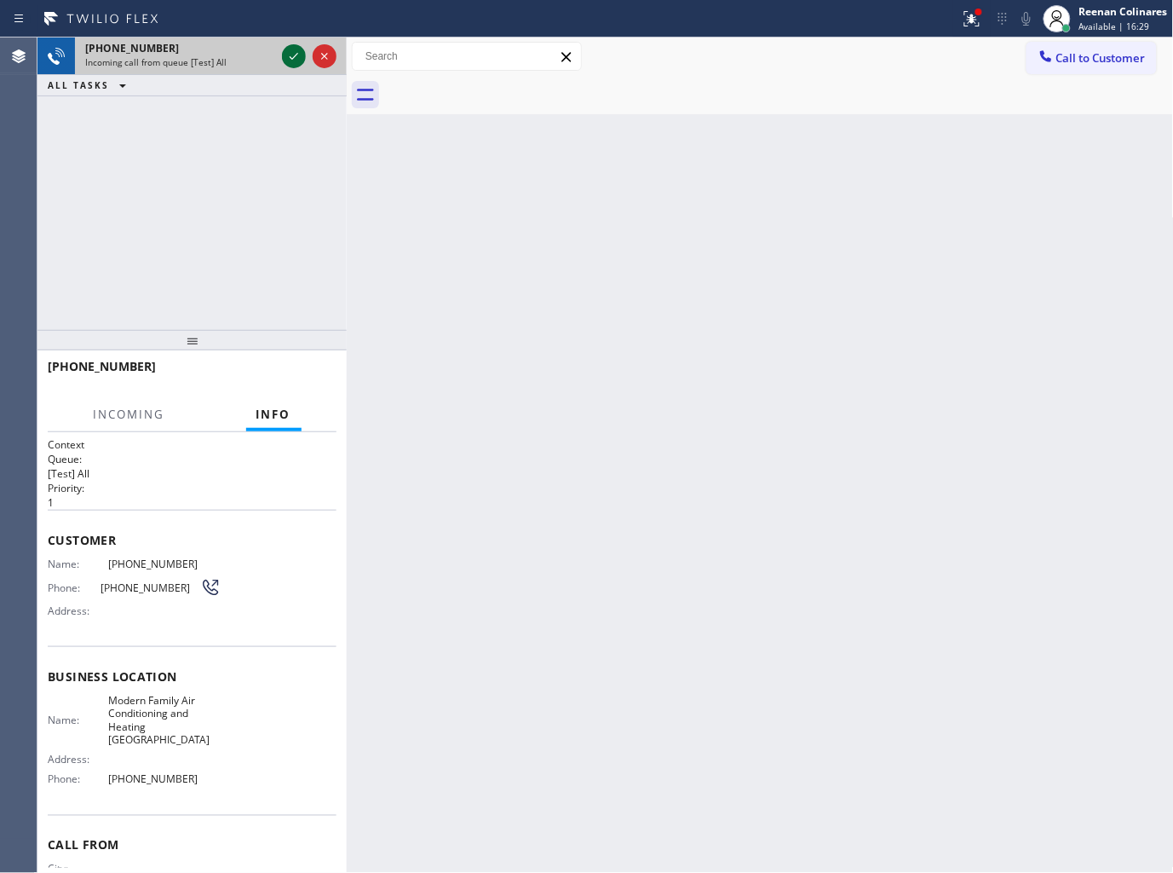
click at [287, 51] on icon at bounding box center [294, 56] width 20 height 20
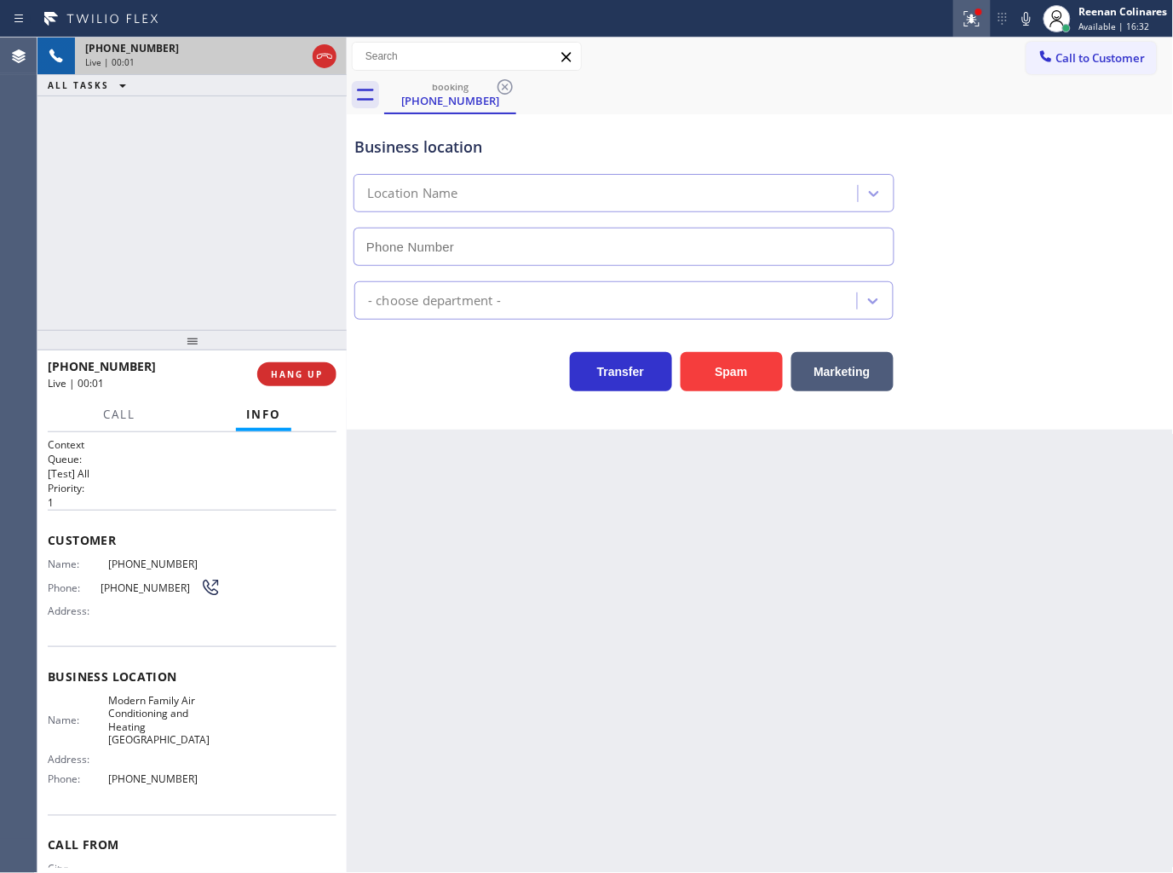
click at [967, 22] on icon at bounding box center [972, 19] width 20 height 20
type input "[PHONE_NUMBER]"
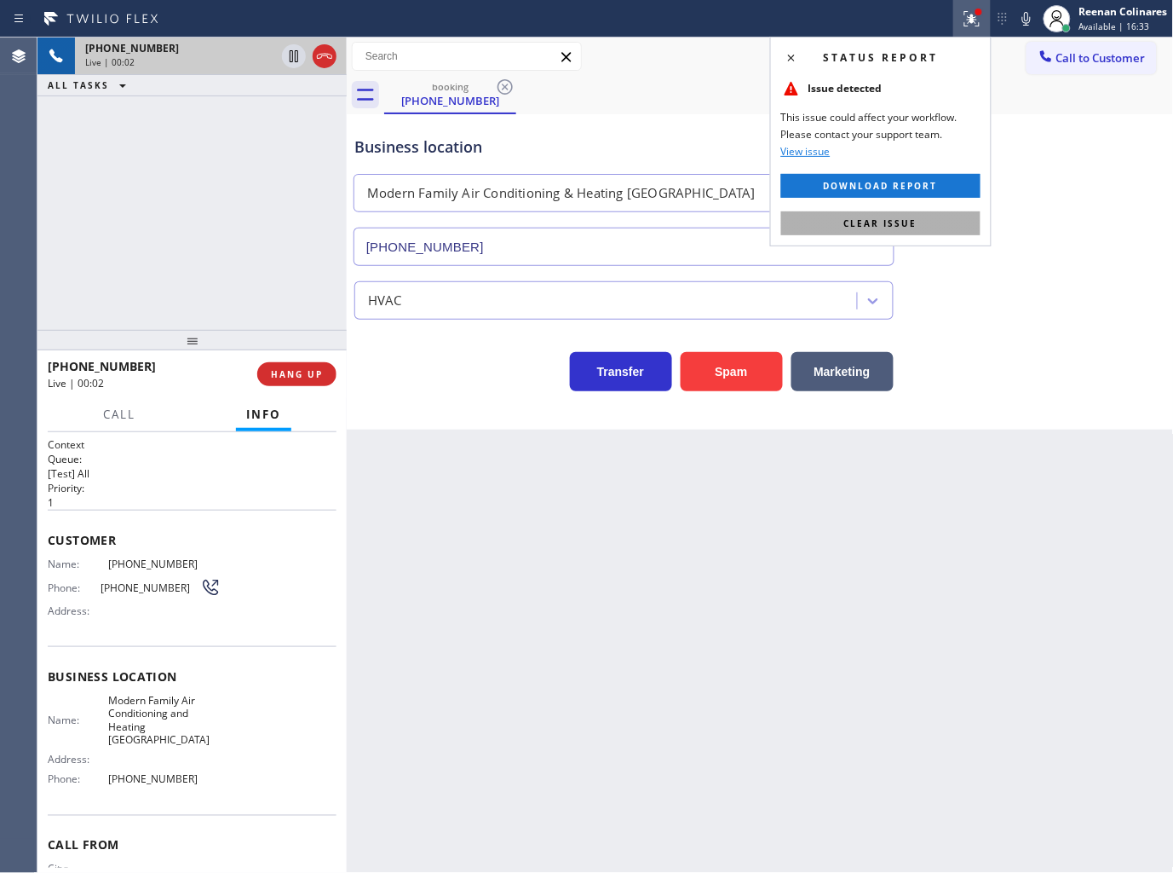
click at [907, 224] on span "Clear issue" at bounding box center [880, 223] width 73 height 12
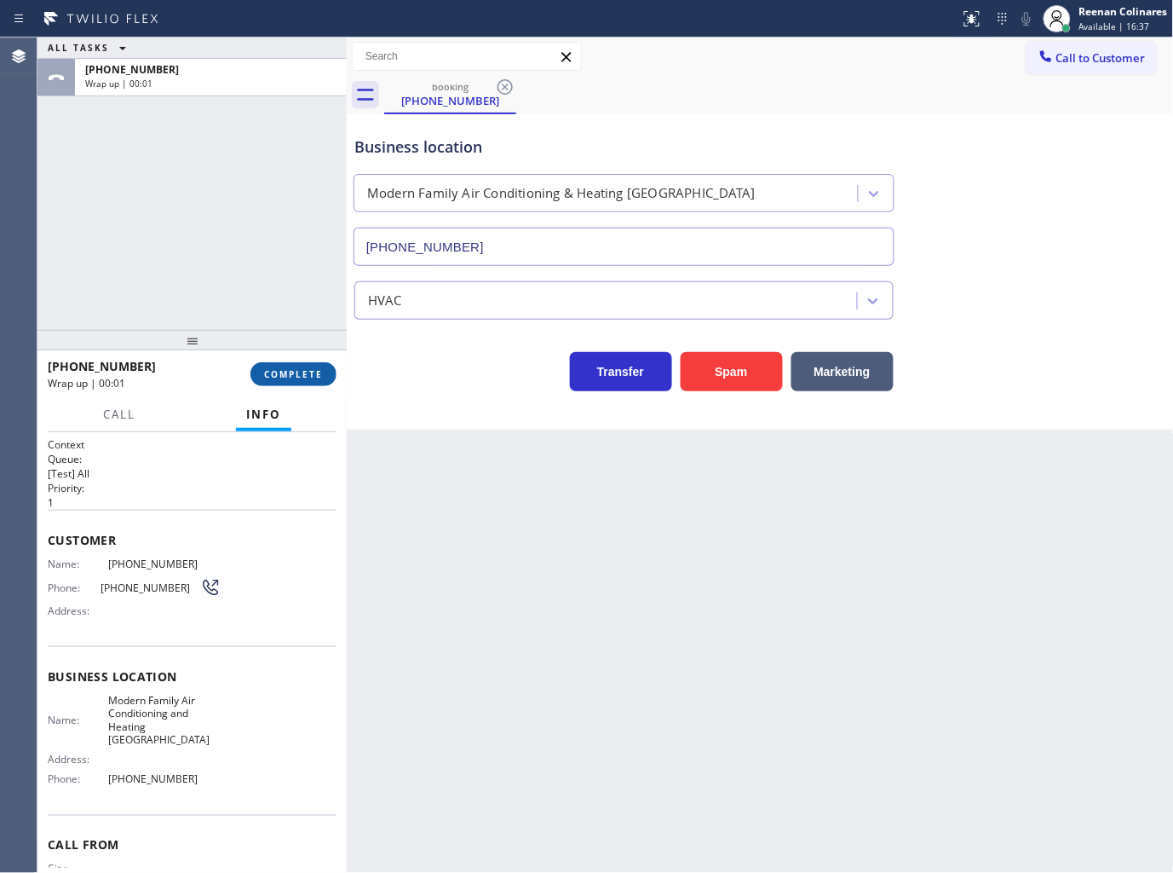
click at [261, 363] on button "COMPLETE" at bounding box center [294, 374] width 86 height 24
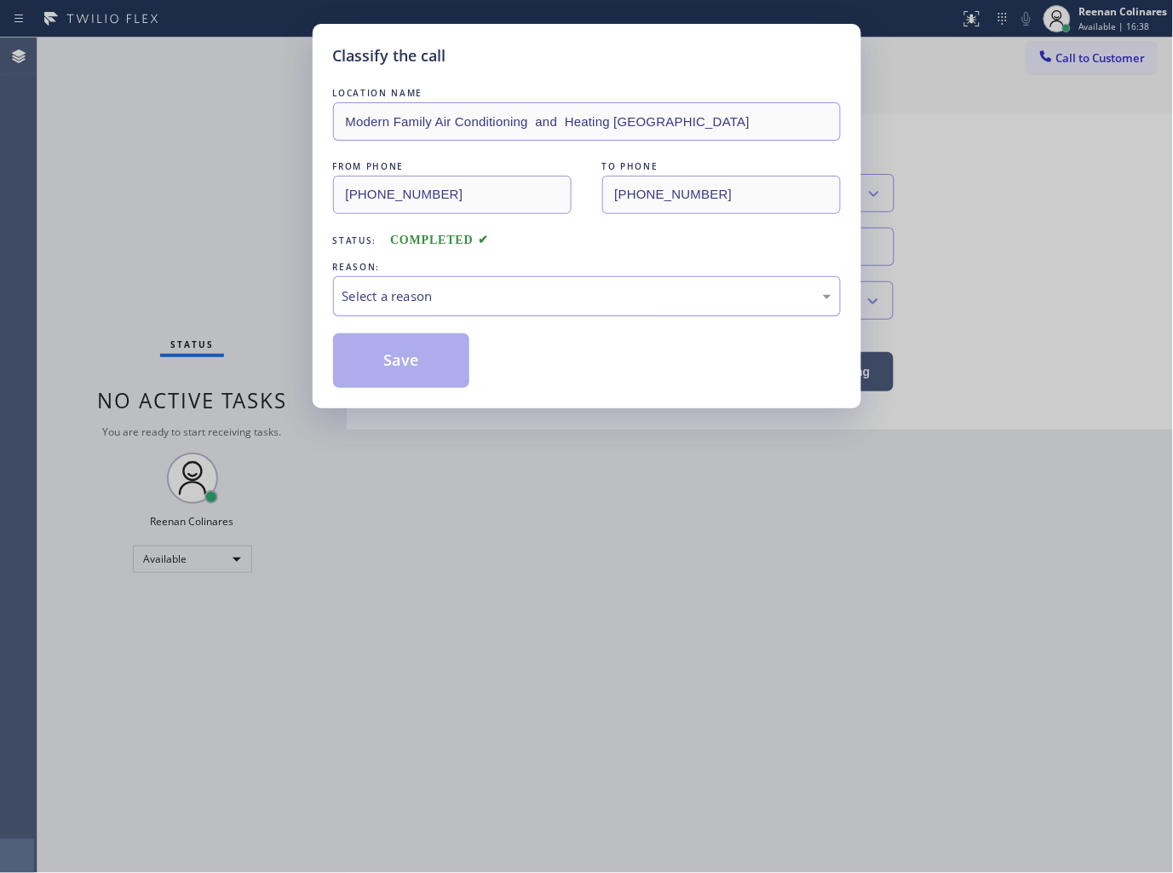
click at [388, 297] on div "Select a reason" at bounding box center [587, 296] width 489 height 20
click at [379, 375] on button "Save" at bounding box center [401, 360] width 137 height 55
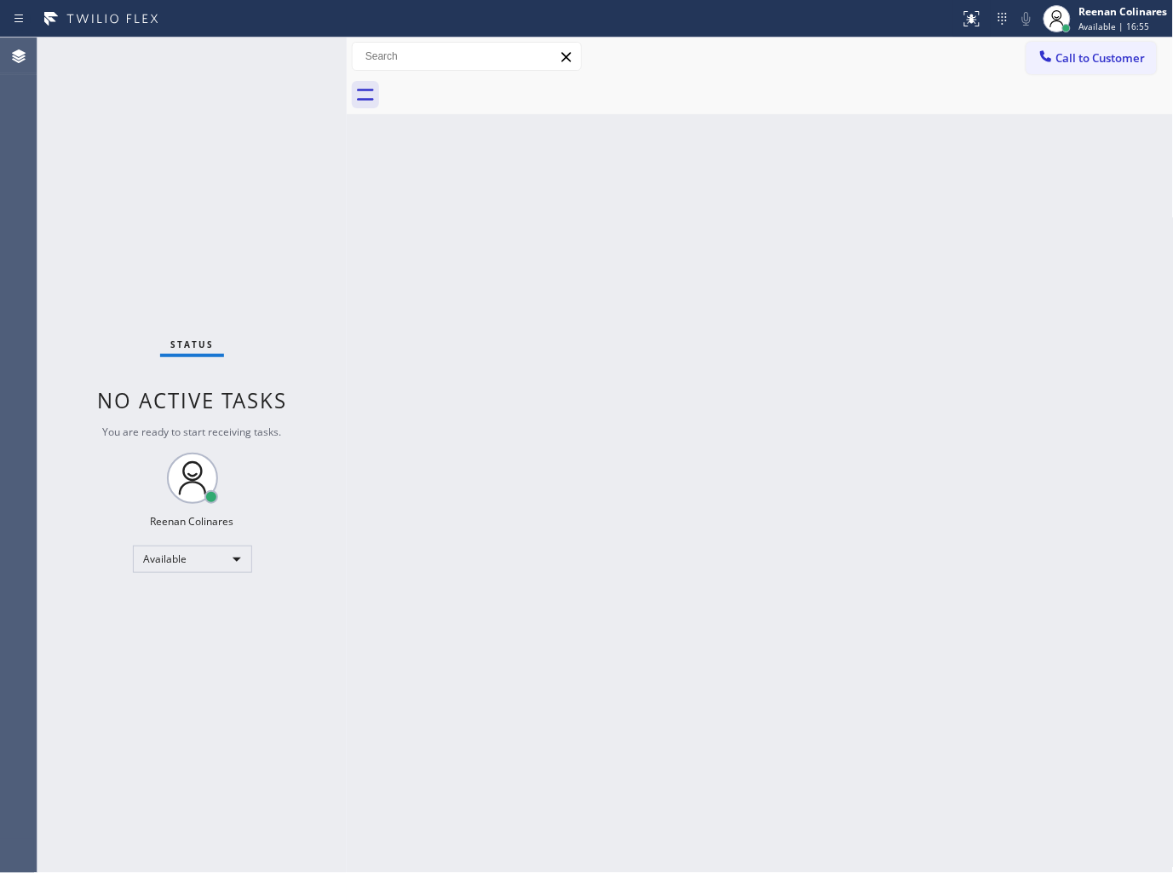
click at [773, 353] on div "Back to Dashboard Change Sender ID Customers Technicians Select a contact Outbo…" at bounding box center [760, 454] width 827 height 835
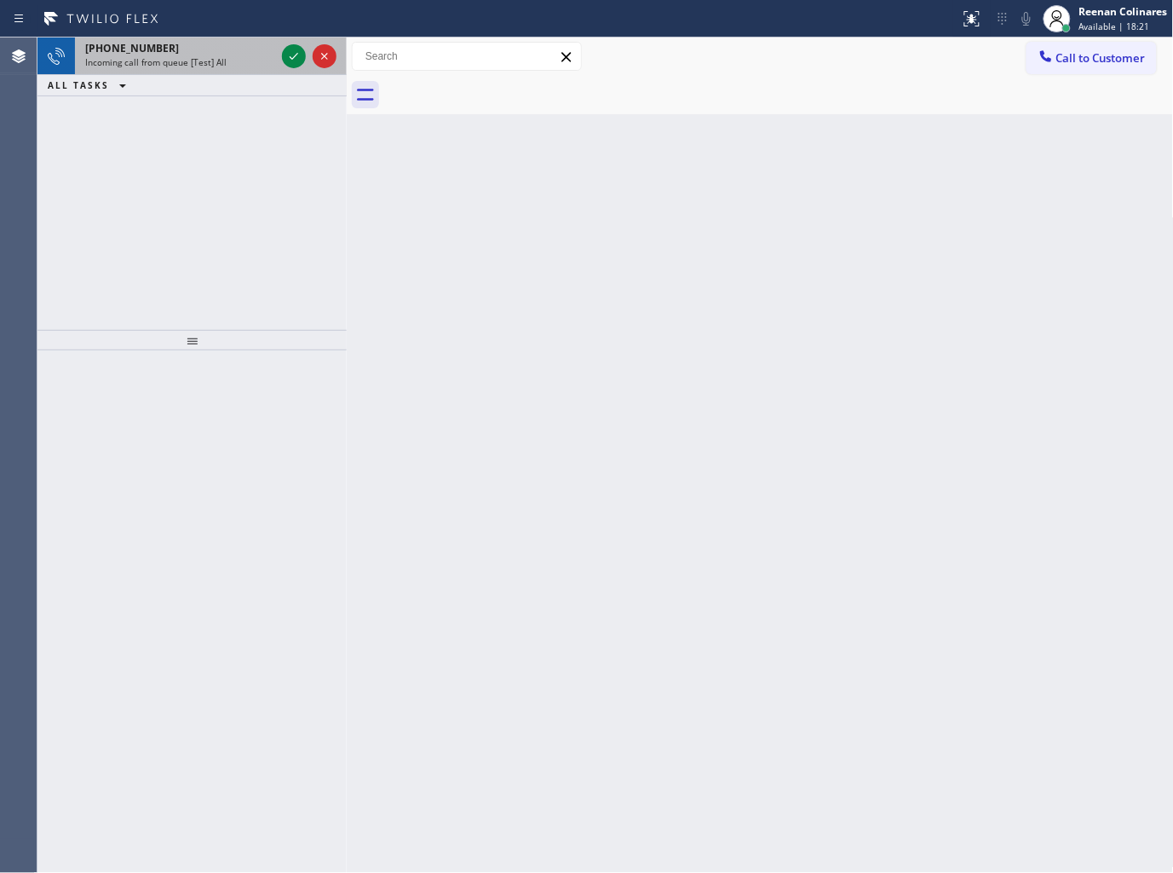
click at [222, 65] on span "Incoming call from queue [Test] All" at bounding box center [155, 62] width 141 height 12
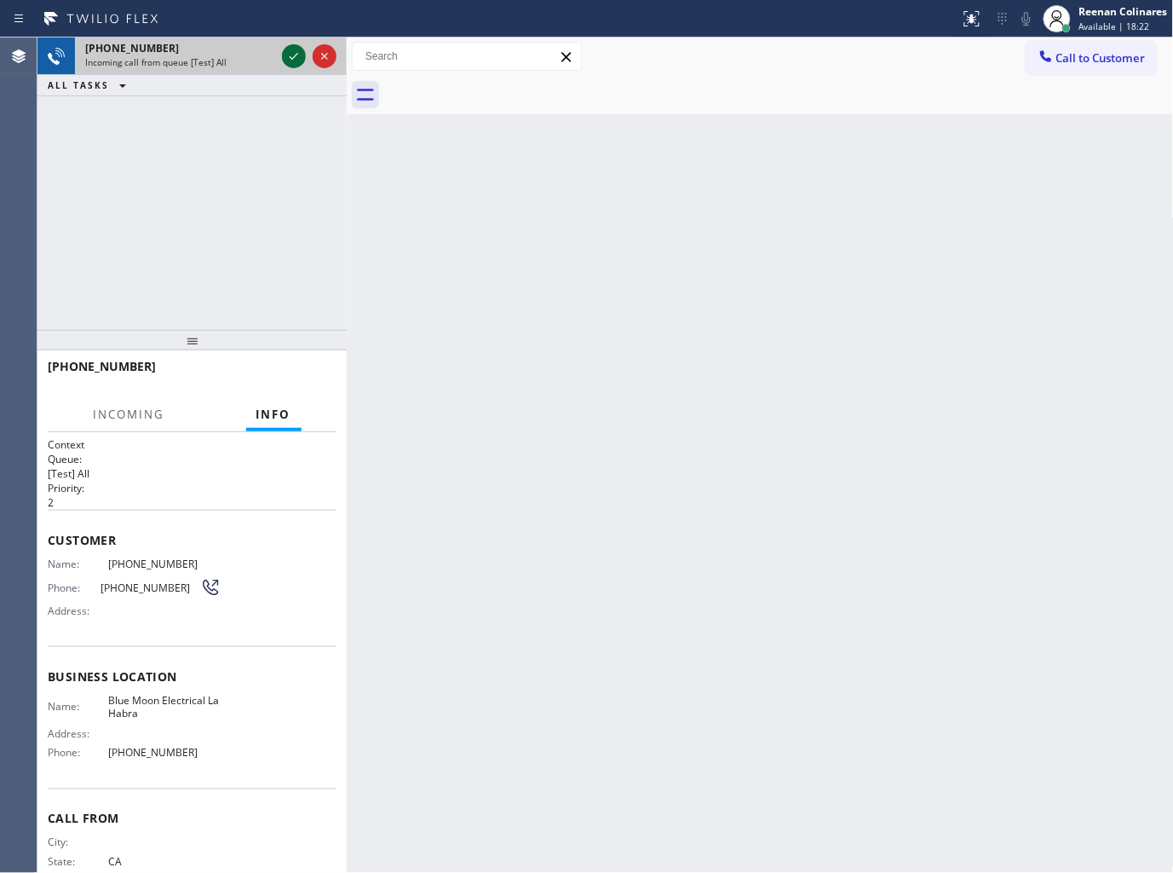
drag, startPoint x: 285, startPoint y: 54, endPoint x: 278, endPoint y: 66, distance: 13.7
click at [285, 54] on icon at bounding box center [294, 56] width 20 height 20
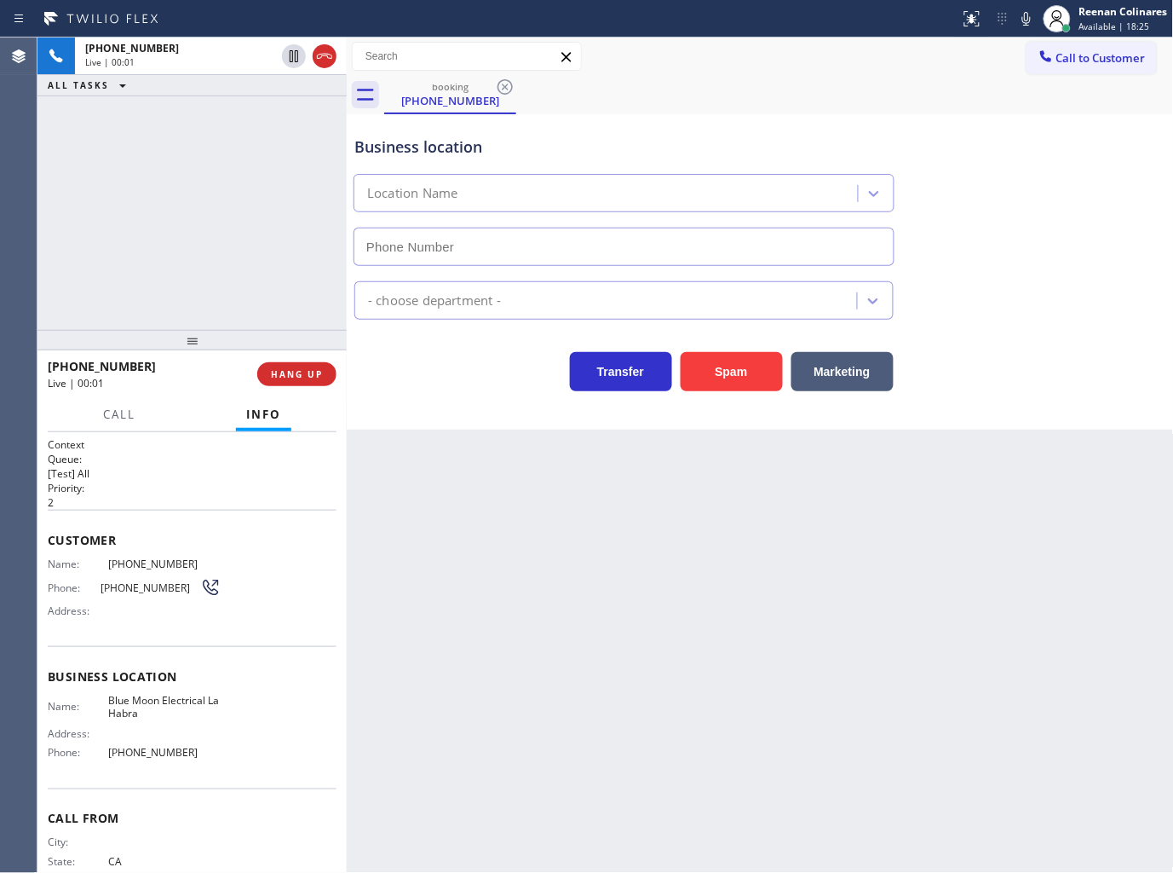
type input "[PHONE_NUMBER]"
click at [774, 377] on button "Spam" at bounding box center [732, 371] width 102 height 39
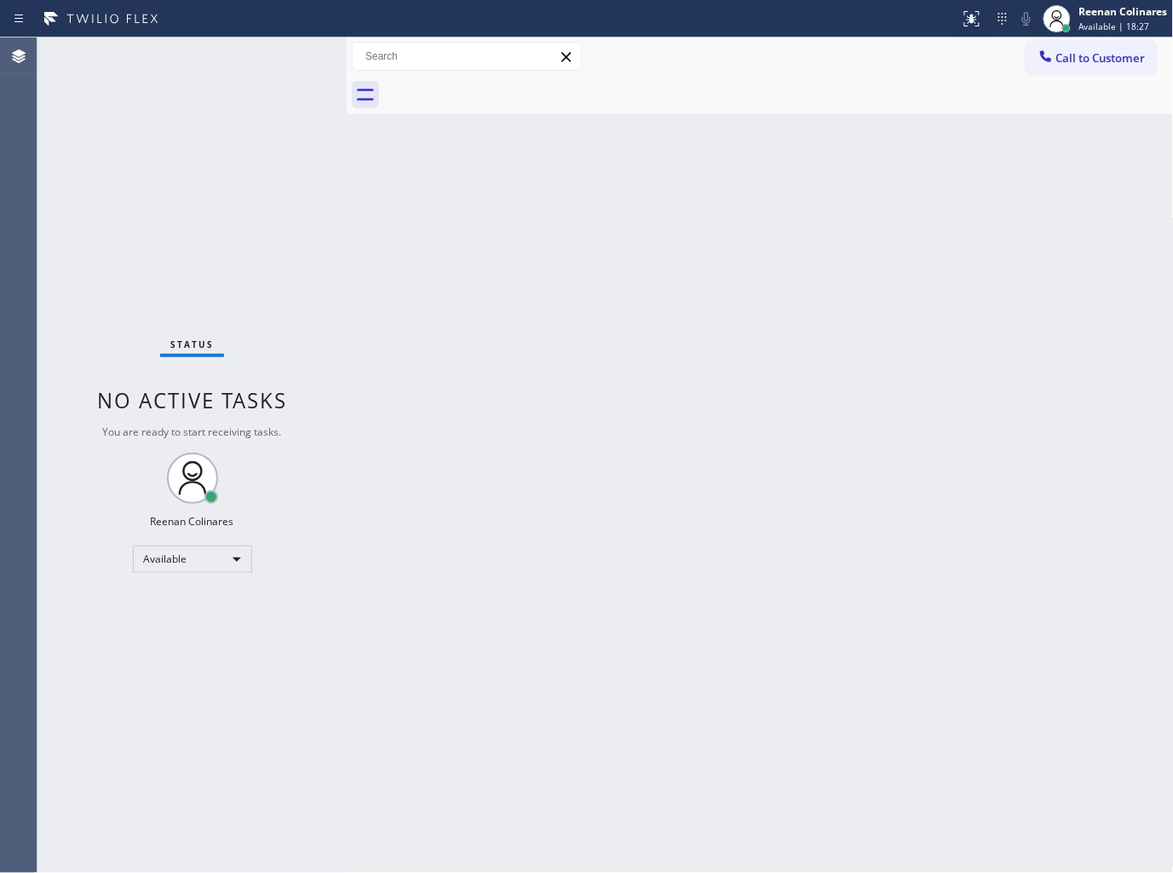
click at [585, 359] on div "Back to Dashboard Change Sender ID Customers Technicians Select a contact Outbo…" at bounding box center [760, 454] width 827 height 835
click at [542, 325] on div "Back to Dashboard Change Sender ID Customers Technicians Select a contact Outbo…" at bounding box center [760, 454] width 827 height 835
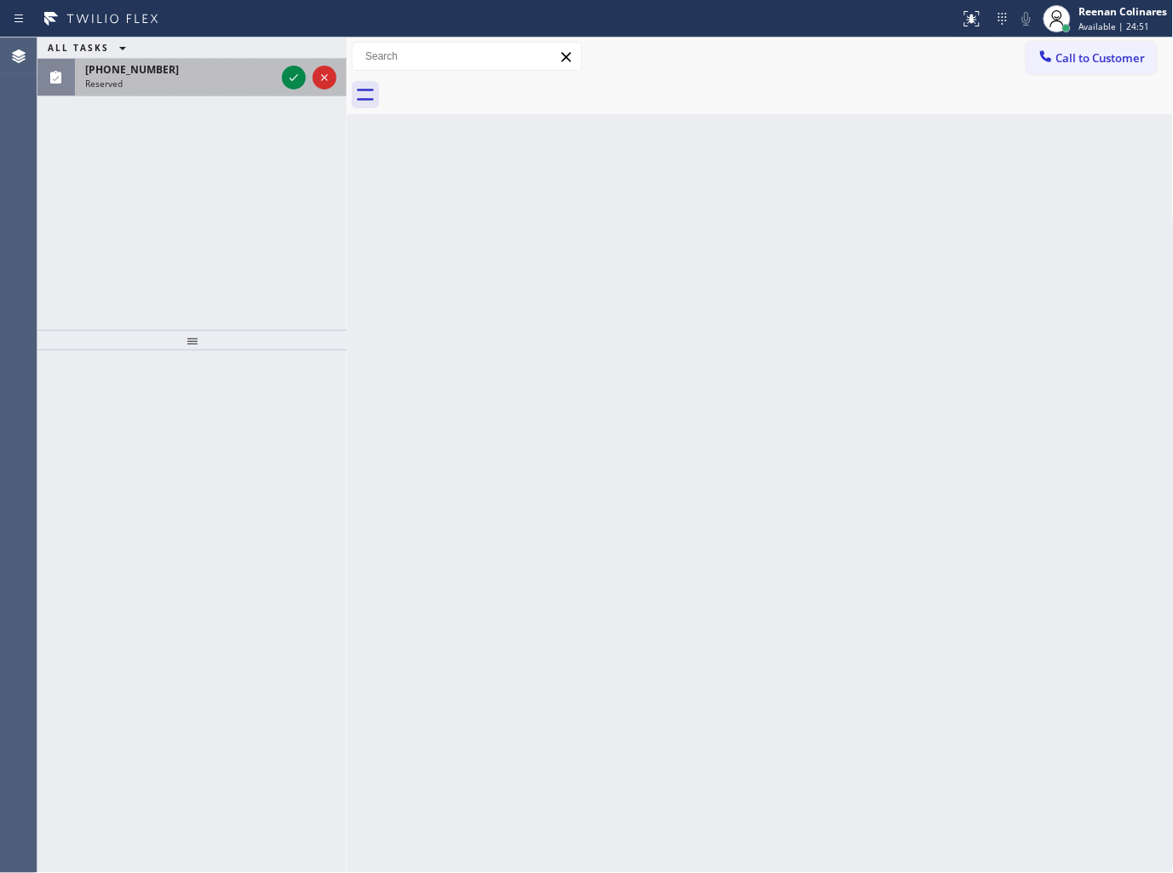
click at [196, 85] on div "Reserved" at bounding box center [180, 84] width 190 height 12
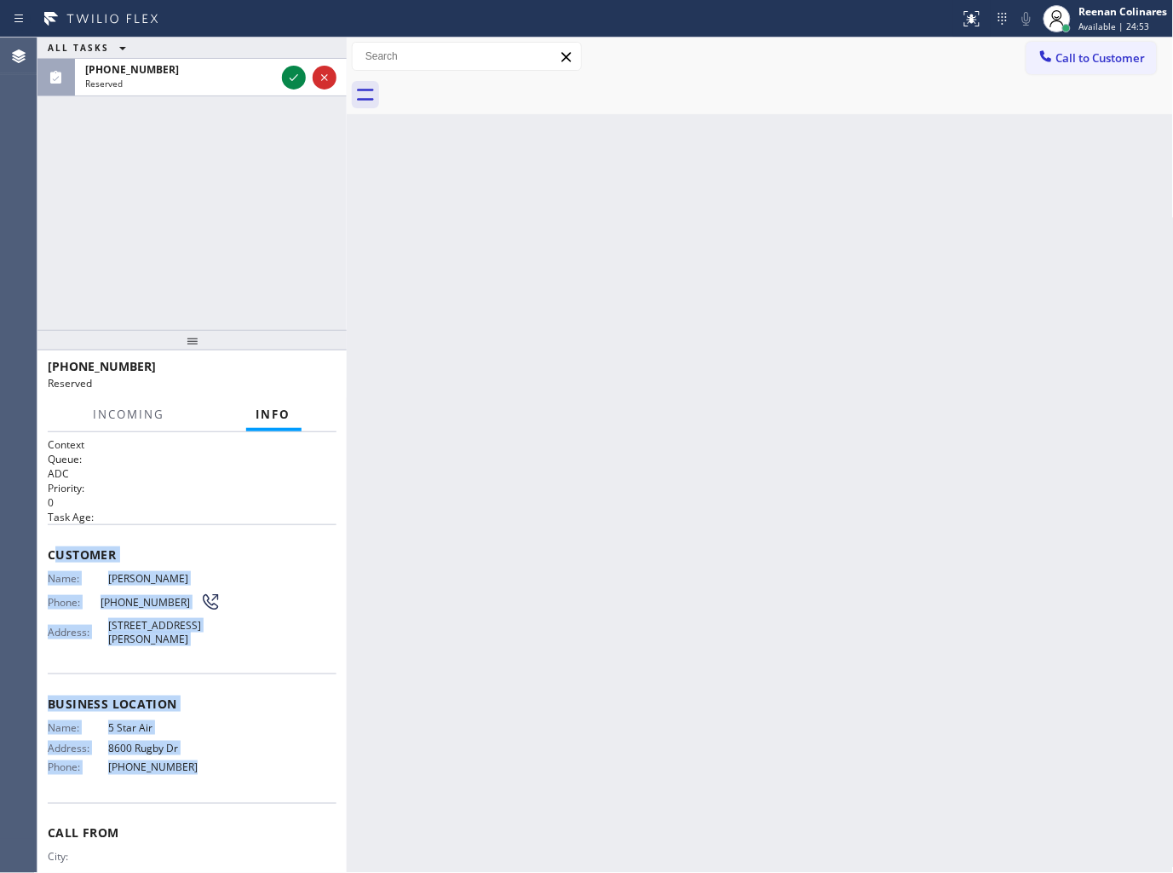
copy div "ustomer Name: [PERSON_NAME] Phone: [PHONE_NUMBER] Address: [STREET_ADDRESS][PER…"
drag, startPoint x: 62, startPoint y: 571, endPoint x: 365, endPoint y: 804, distance: 381.6
click at [261, 791] on div "Context Queue: ADC Priority: 0 Task Age: Customer Name: [PERSON_NAME] Phone: [P…" at bounding box center [192, 684] width 289 height 494
click at [293, 75] on icon at bounding box center [294, 77] width 20 height 20
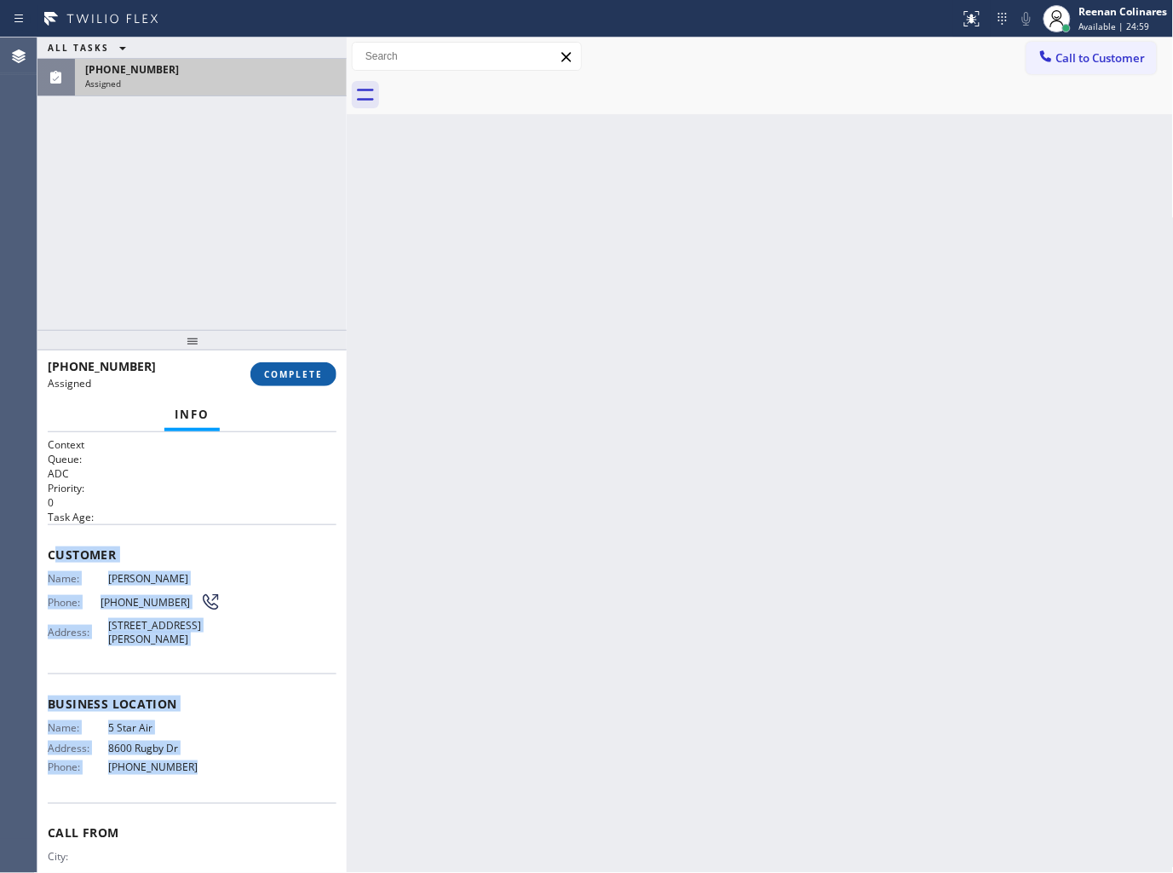
click at [320, 372] on span "COMPLETE" at bounding box center [293, 374] width 59 height 12
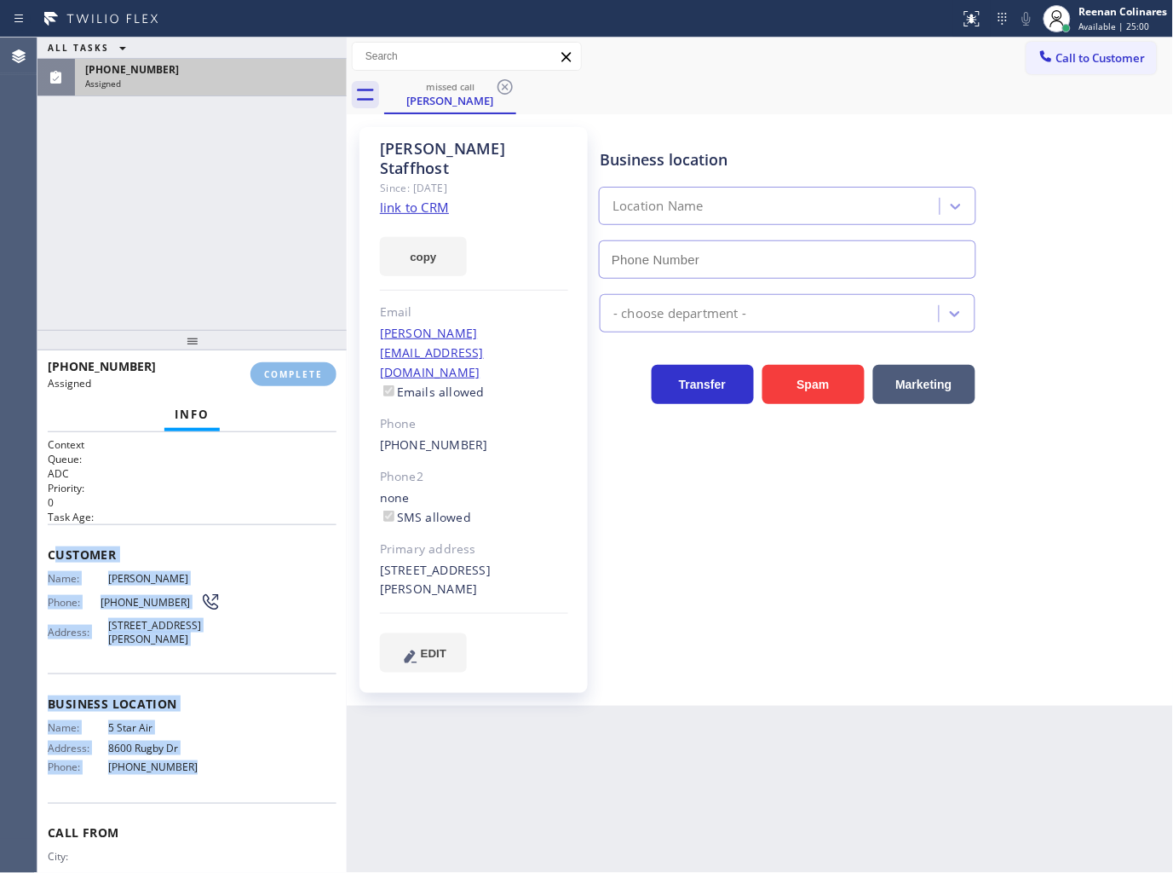
type input "[PHONE_NUMBER]"
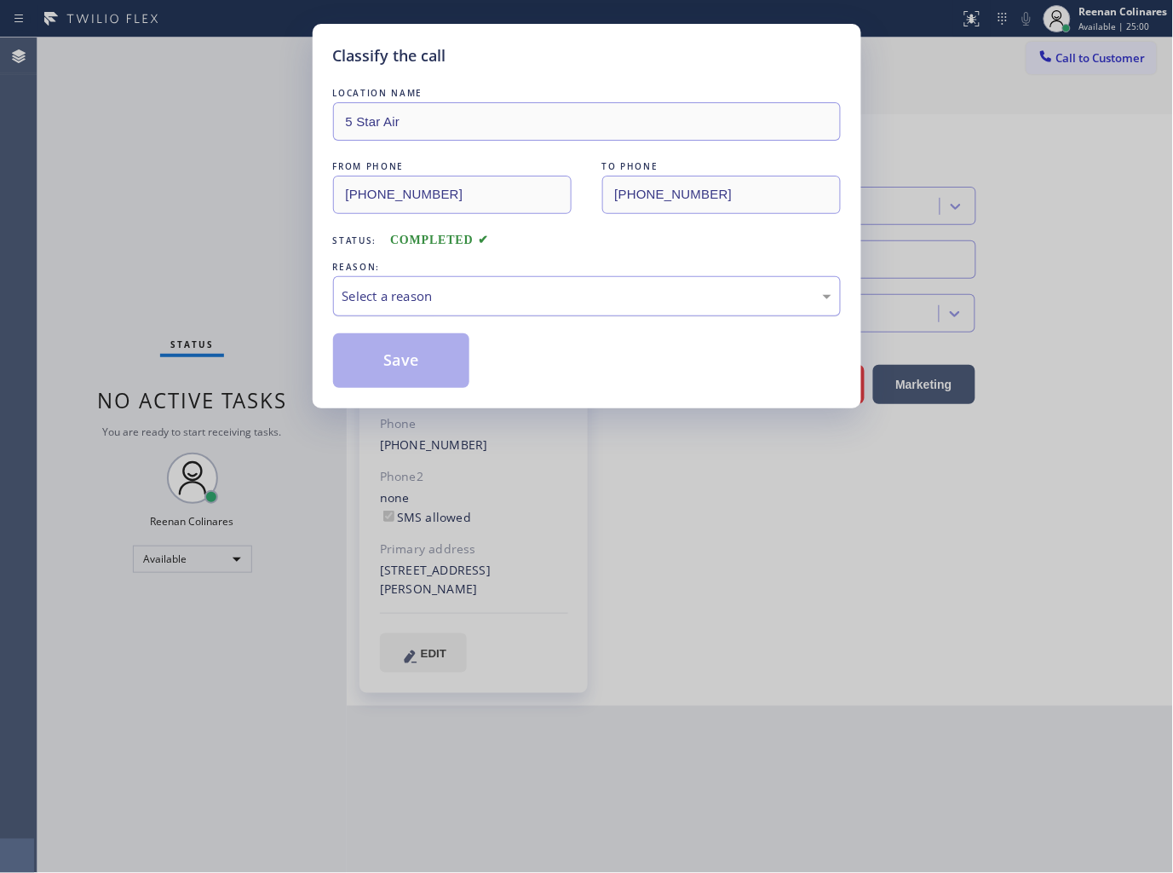
click at [427, 286] on div "Select a reason" at bounding box center [587, 296] width 489 height 20
click at [388, 352] on button "Save" at bounding box center [401, 360] width 137 height 55
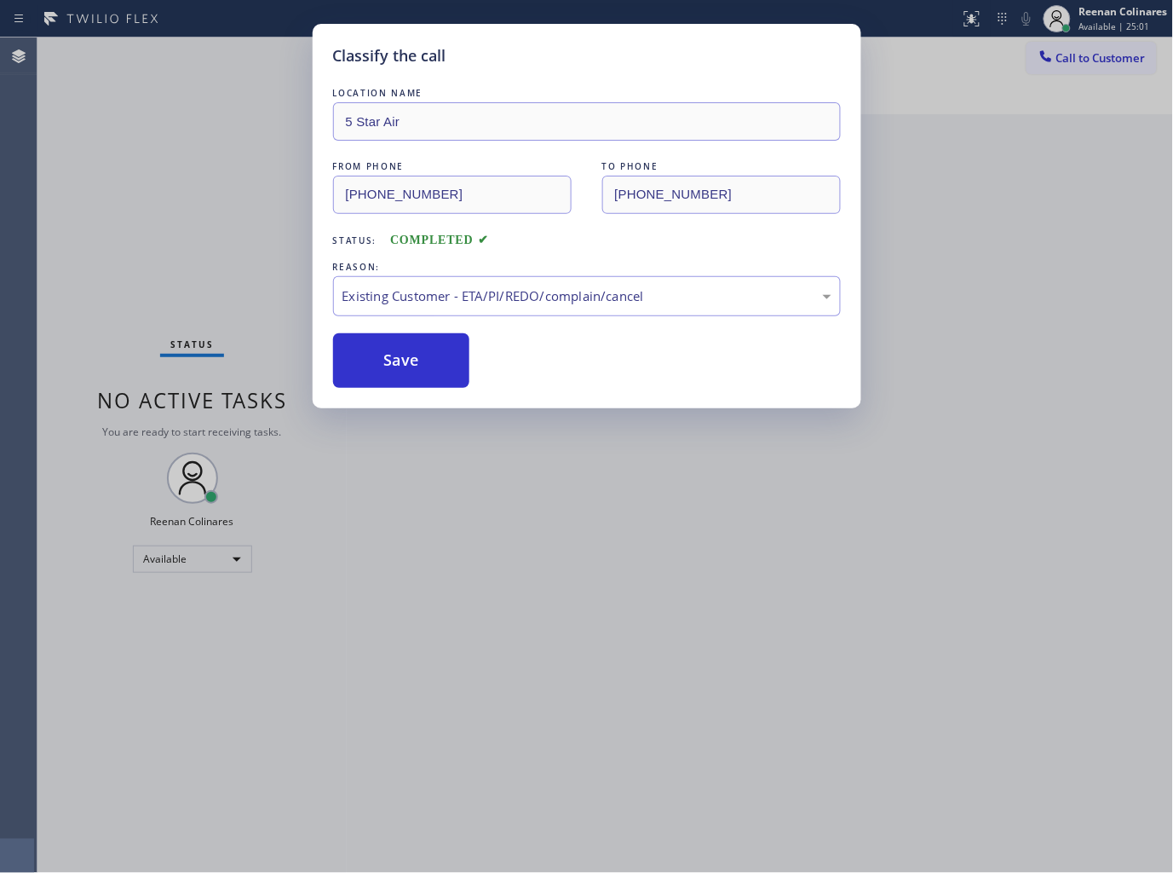
click at [167, 243] on div "Classify the call LOCATION NAME 5 Star Air FROM PHONE [PHONE_NUMBER] TO PHONE […" at bounding box center [586, 436] width 1173 height 873
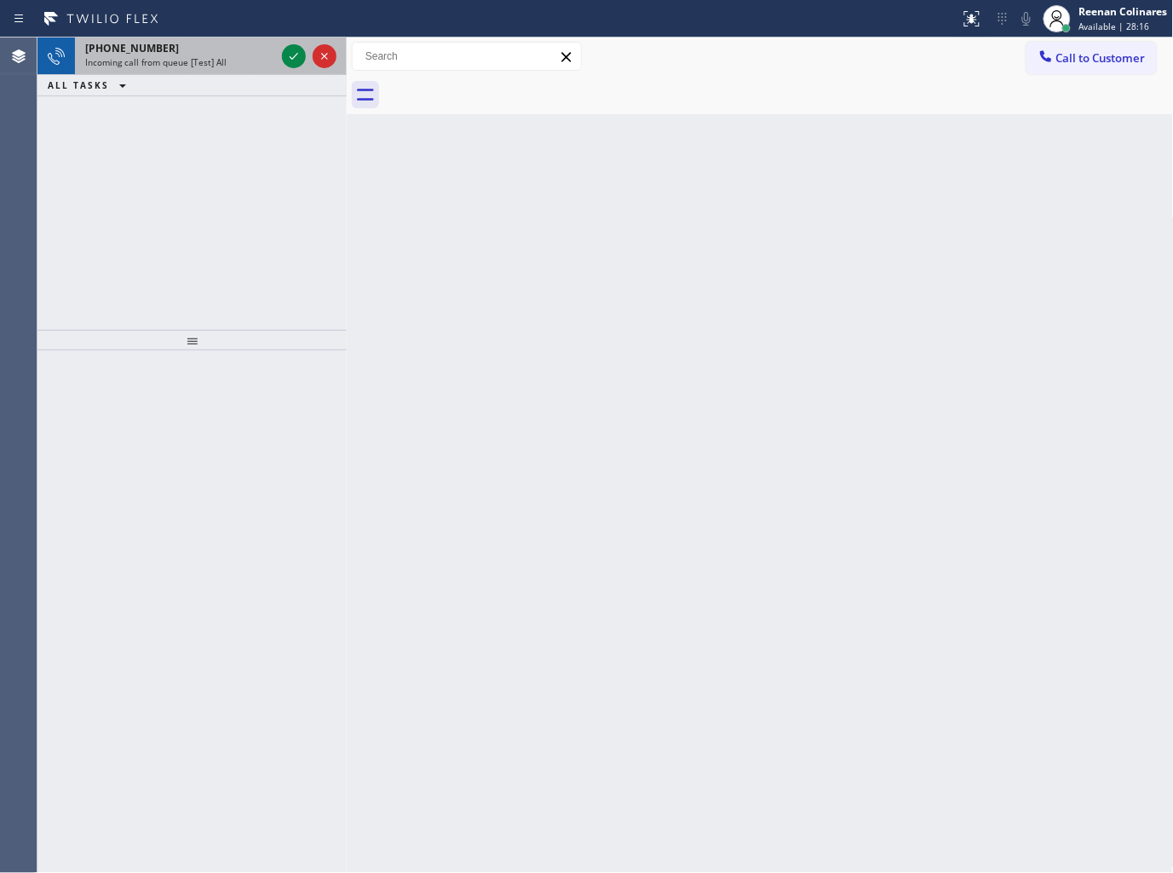
click at [216, 66] on span "Incoming call from queue [Test] All" at bounding box center [155, 62] width 141 height 12
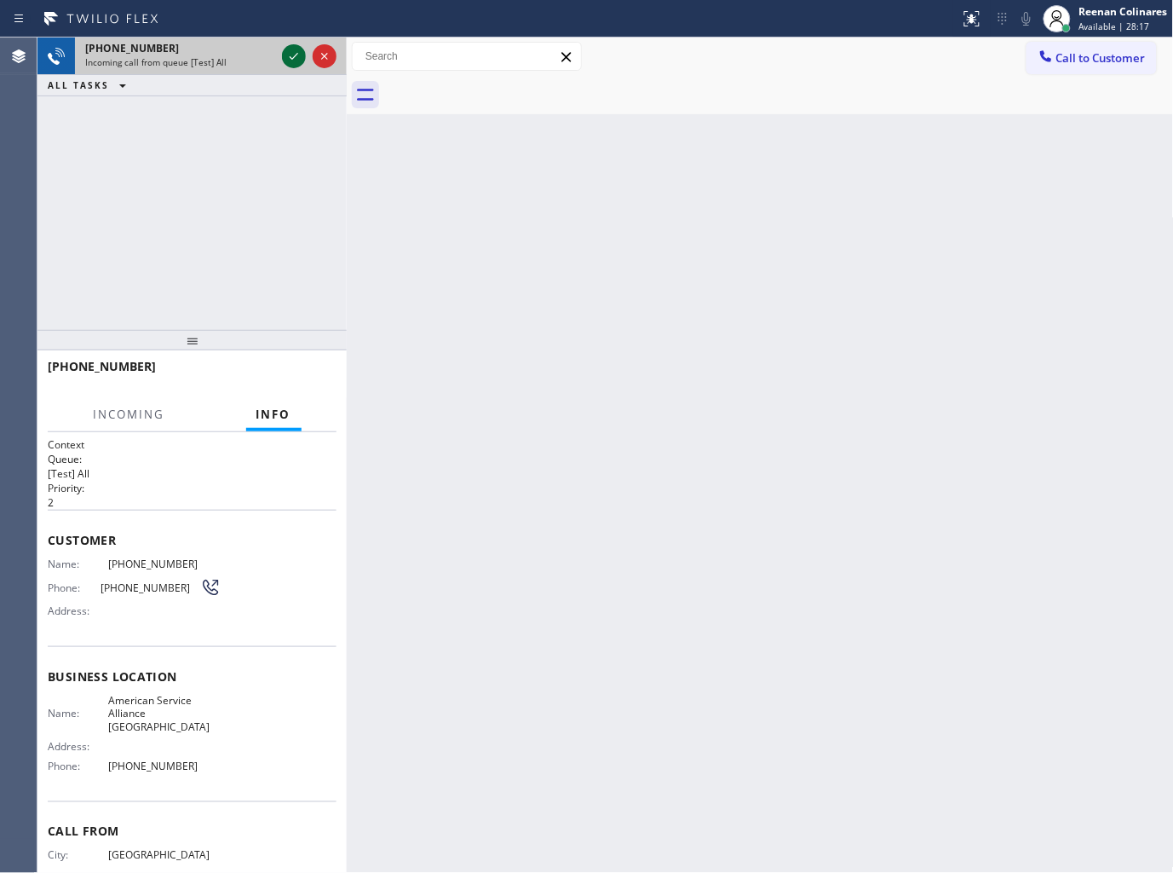
click at [288, 58] on icon at bounding box center [294, 56] width 20 height 20
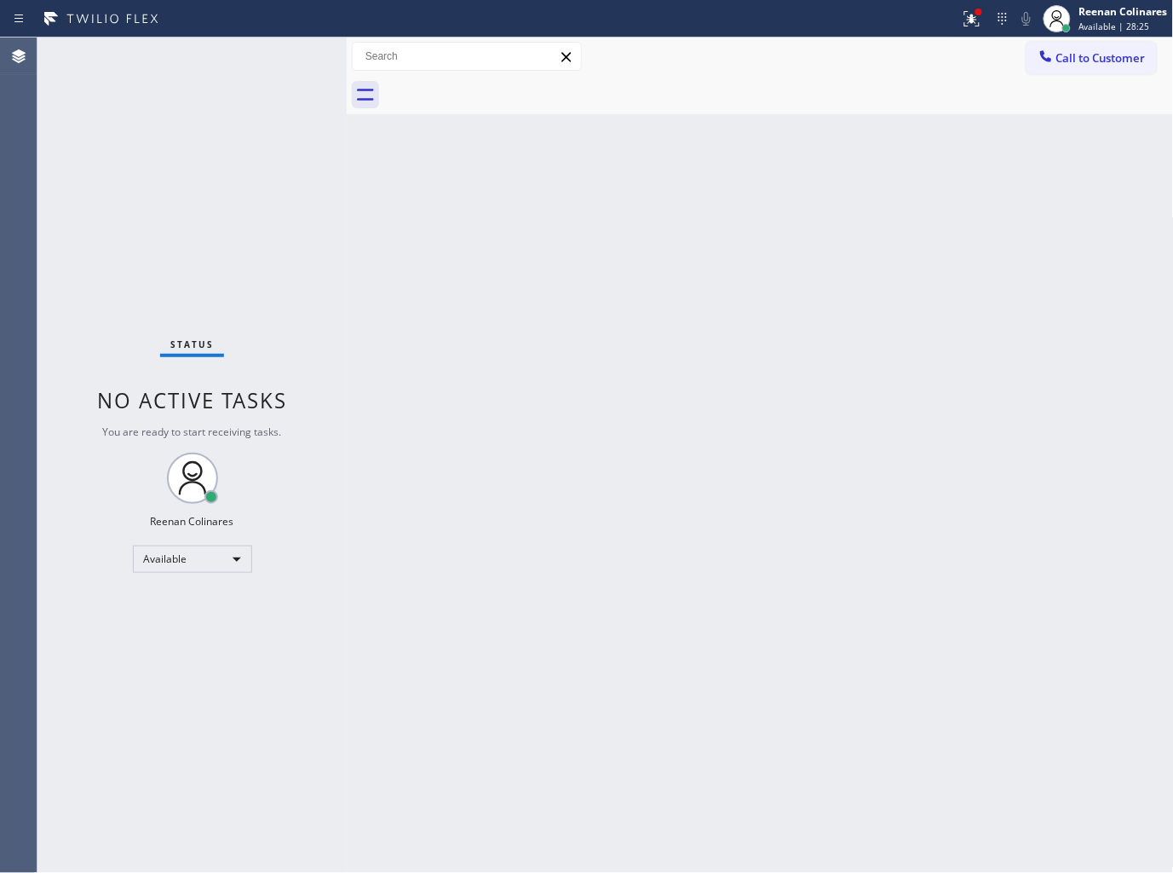
click at [214, 63] on div "Status No active tasks You are ready to start receiving tasks. Reenan Colinares…" at bounding box center [191, 454] width 309 height 835
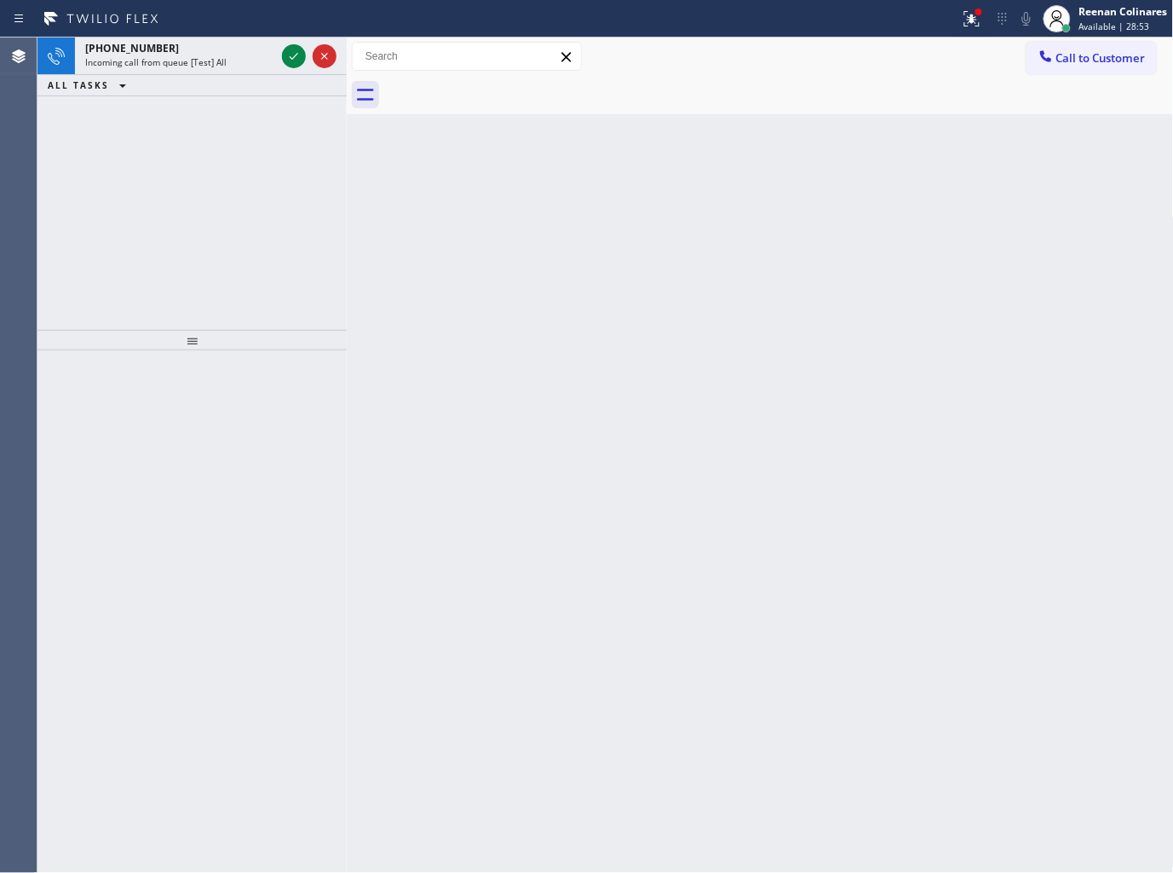
click at [214, 63] on span "Incoming call from queue [Test] All" at bounding box center [155, 62] width 141 height 12
click at [205, 66] on span "Incoming call from queue [Test] All" at bounding box center [155, 62] width 141 height 12
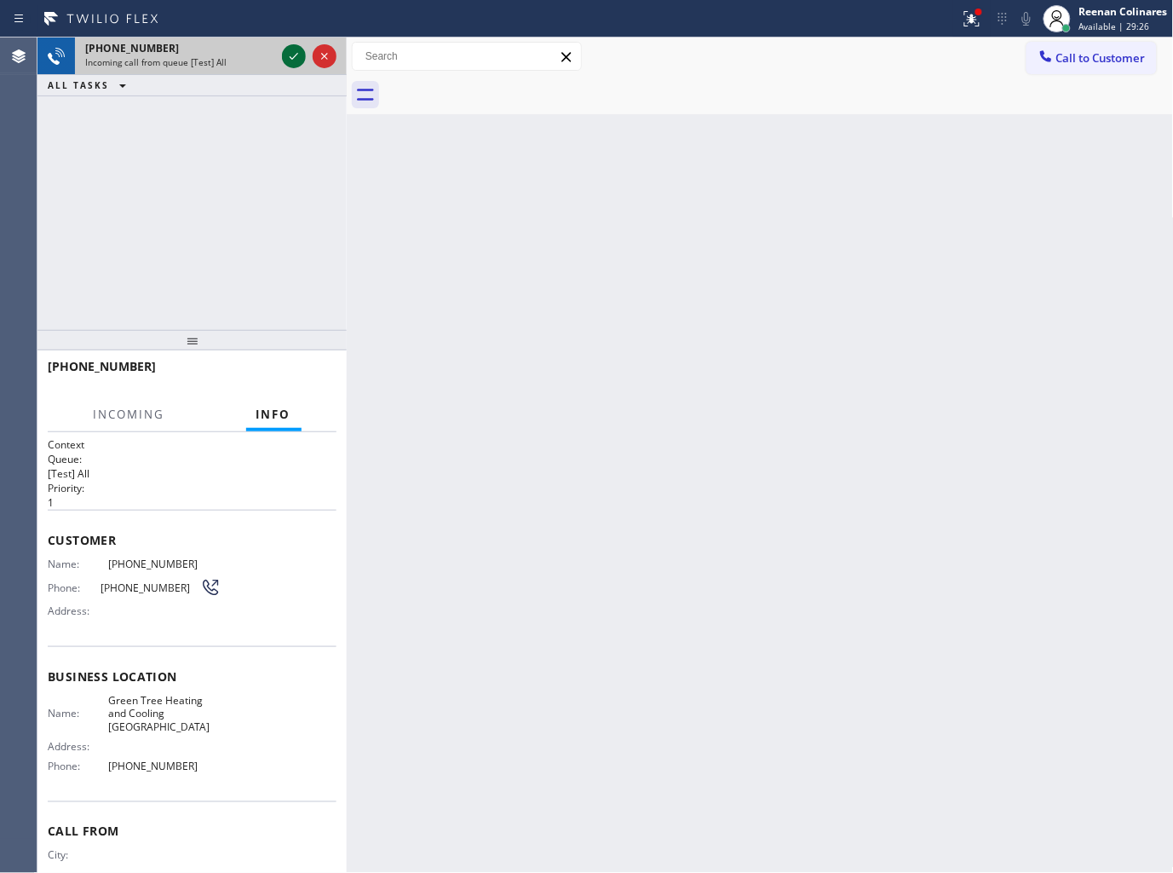
click at [291, 56] on icon at bounding box center [294, 56] width 9 height 7
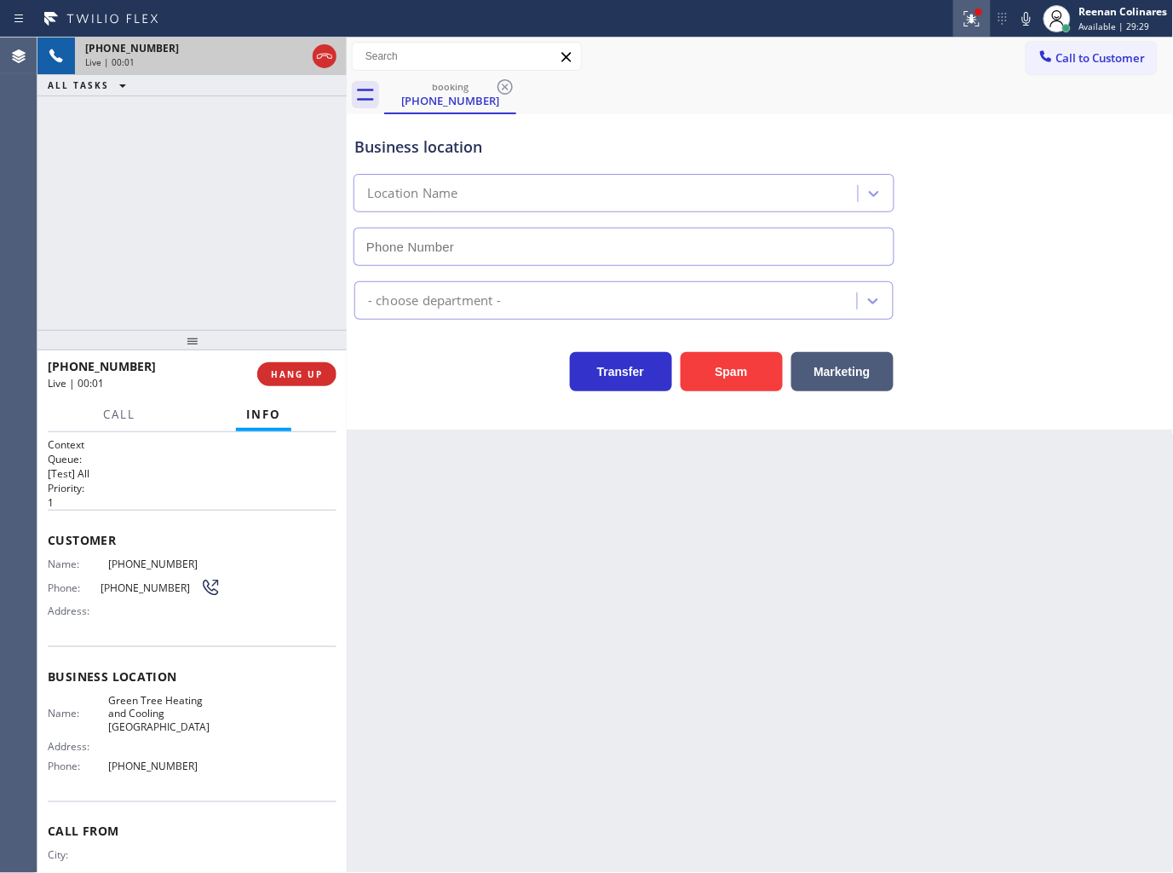
type input "[PHONE_NUMBER]"
click at [974, 17] on icon at bounding box center [972, 18] width 15 height 15
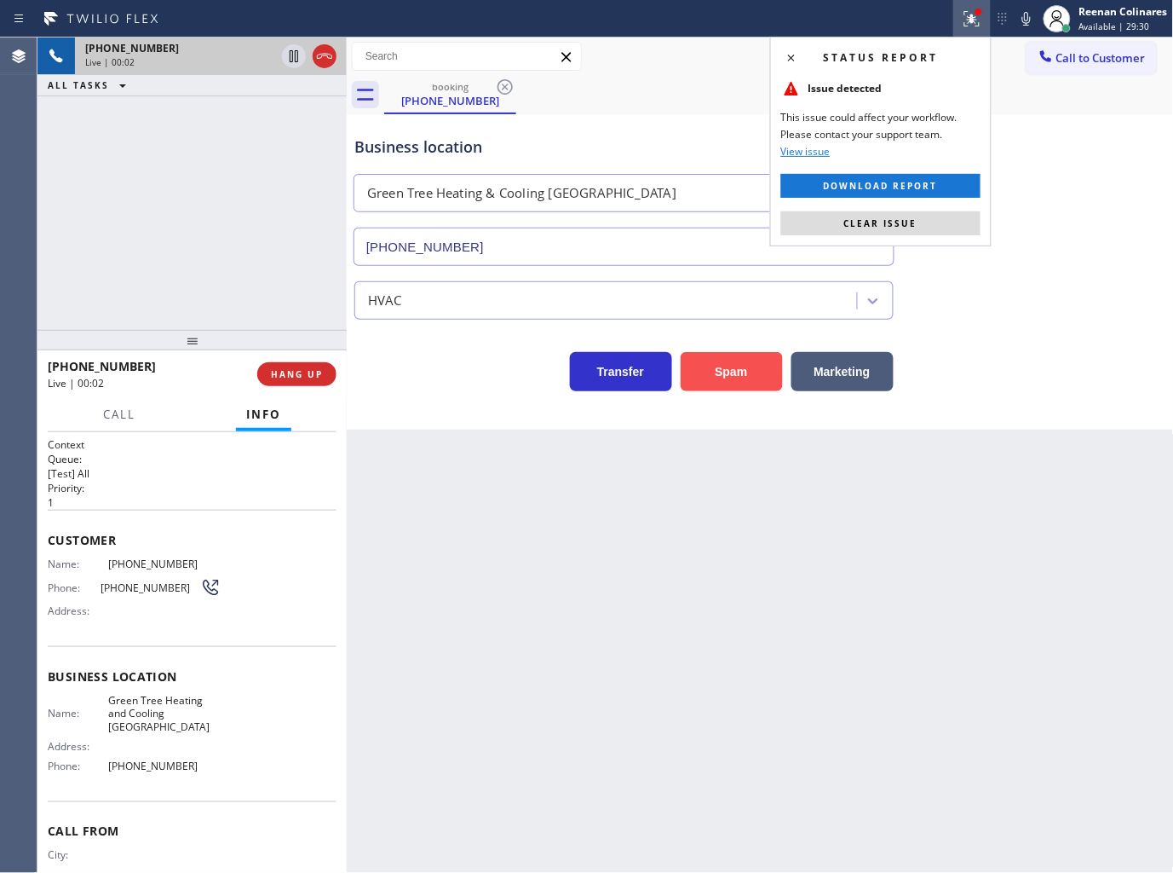
click at [727, 372] on button "Spam" at bounding box center [732, 371] width 102 height 39
click at [833, 239] on div "Status report Issue detected This issue could affect your workflow. Please cont…" at bounding box center [881, 142] width 222 height 210
drag, startPoint x: 850, startPoint y: 222, endPoint x: 837, endPoint y: 235, distance: 18.7
click at [850, 220] on span "Clear issue" at bounding box center [880, 223] width 73 height 12
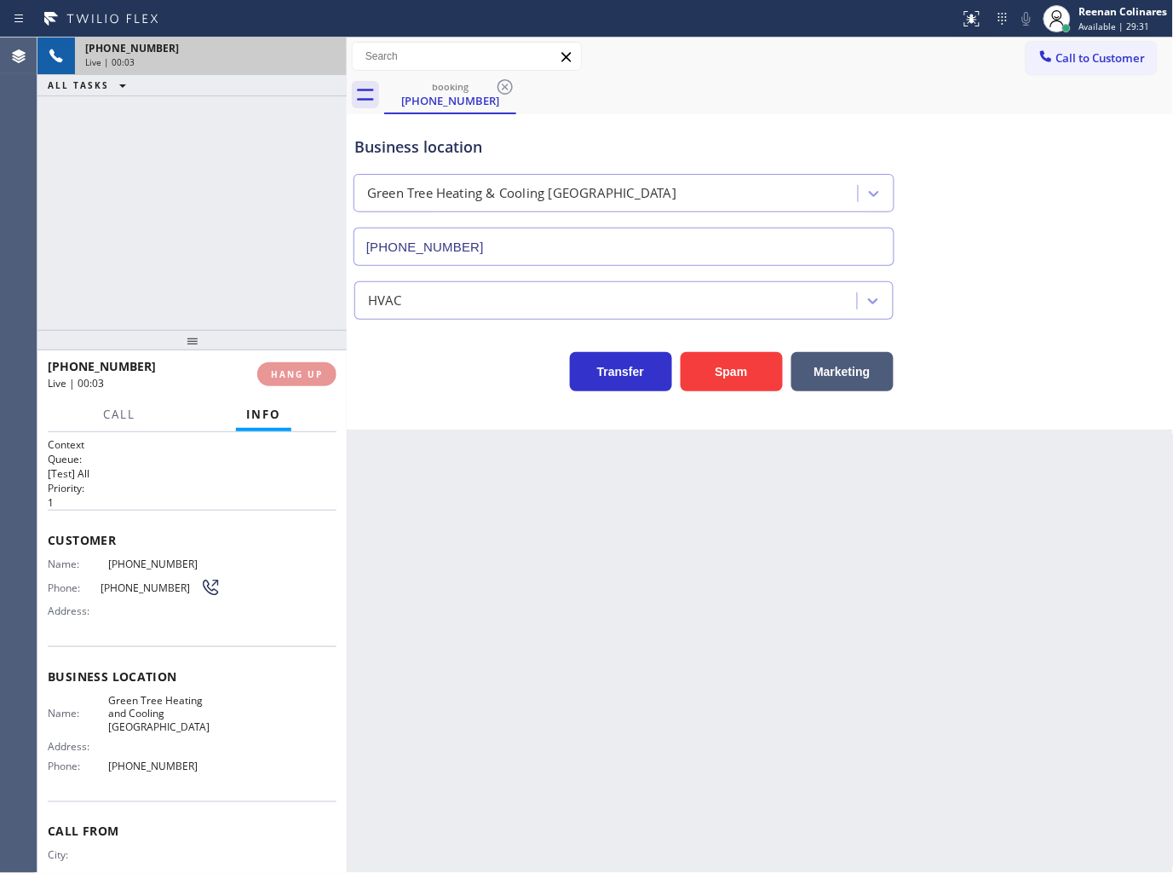
click at [736, 367] on div "Back to Dashboard Change Sender ID Customers Technicians Select a contact Outbo…" at bounding box center [760, 454] width 827 height 835
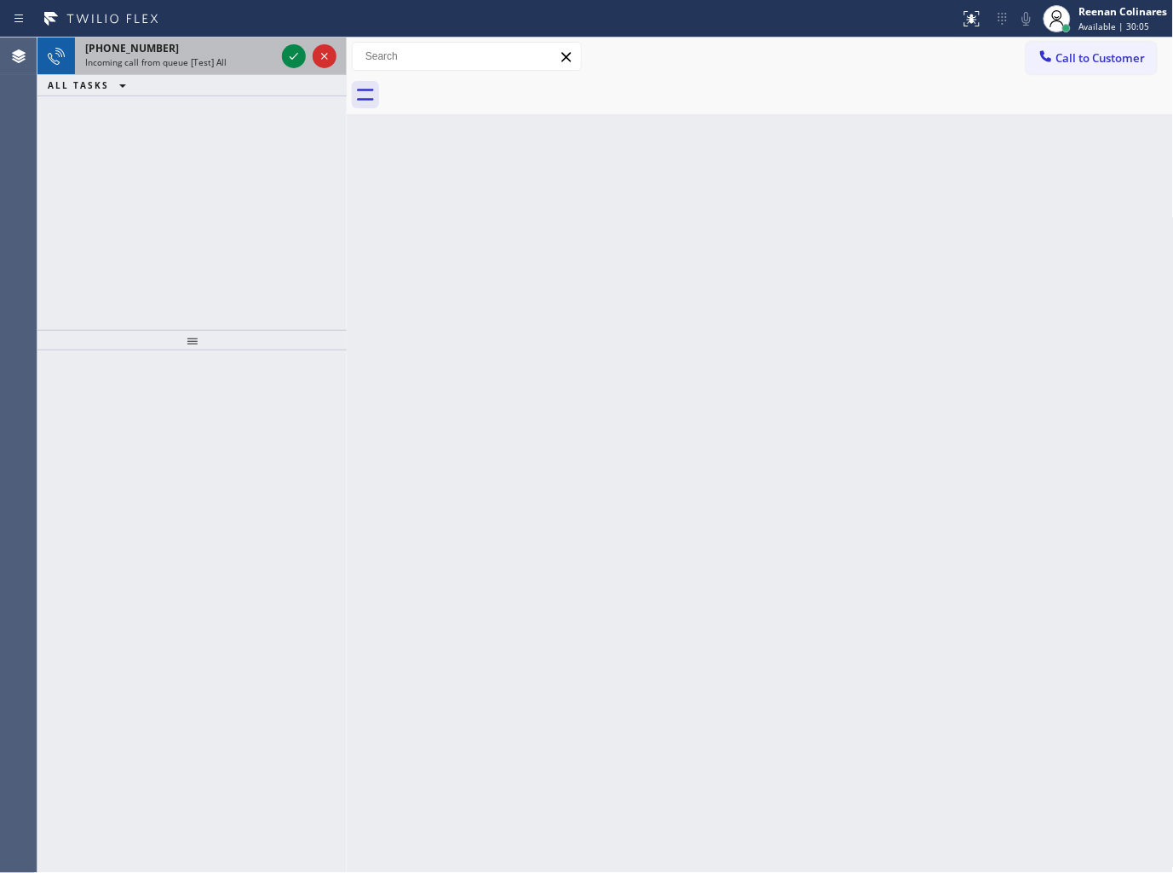
click at [216, 46] on div "[PHONE_NUMBER]" at bounding box center [180, 48] width 190 height 14
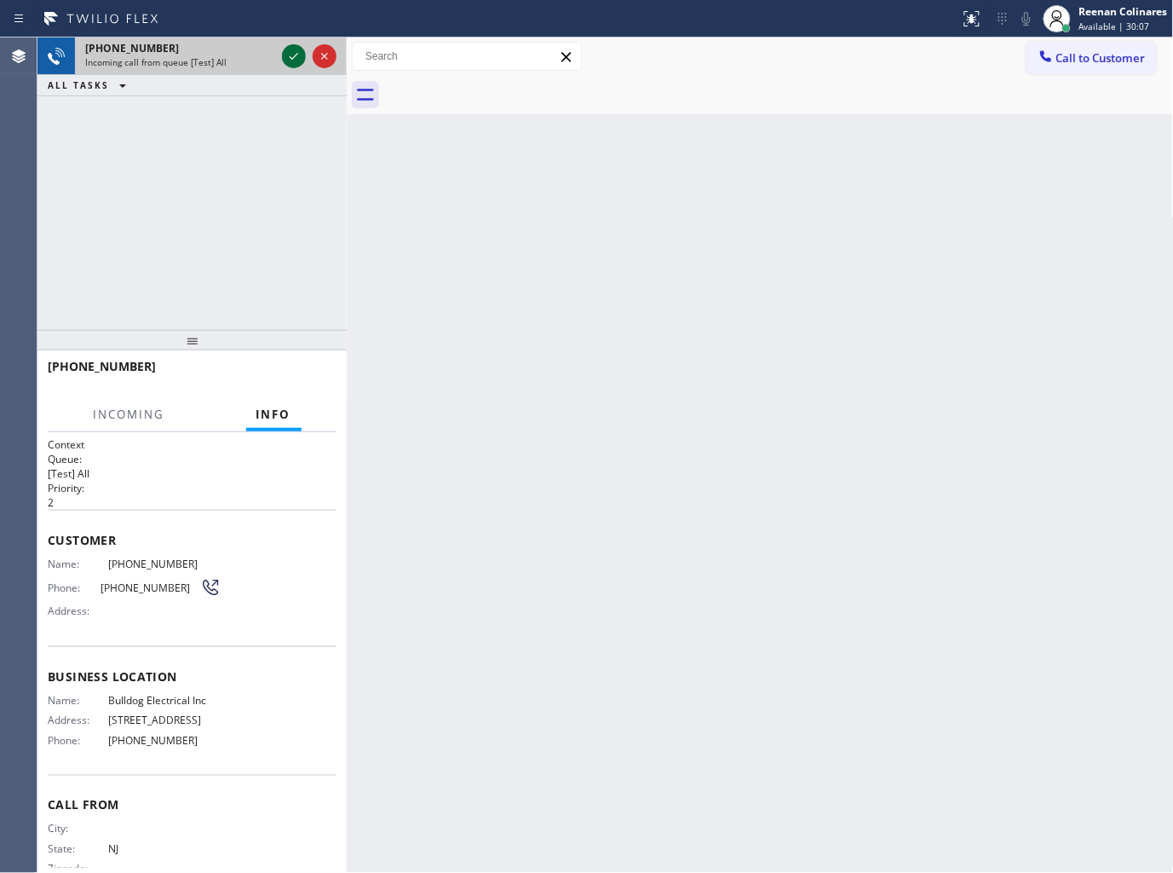
click at [290, 51] on icon at bounding box center [294, 56] width 20 height 20
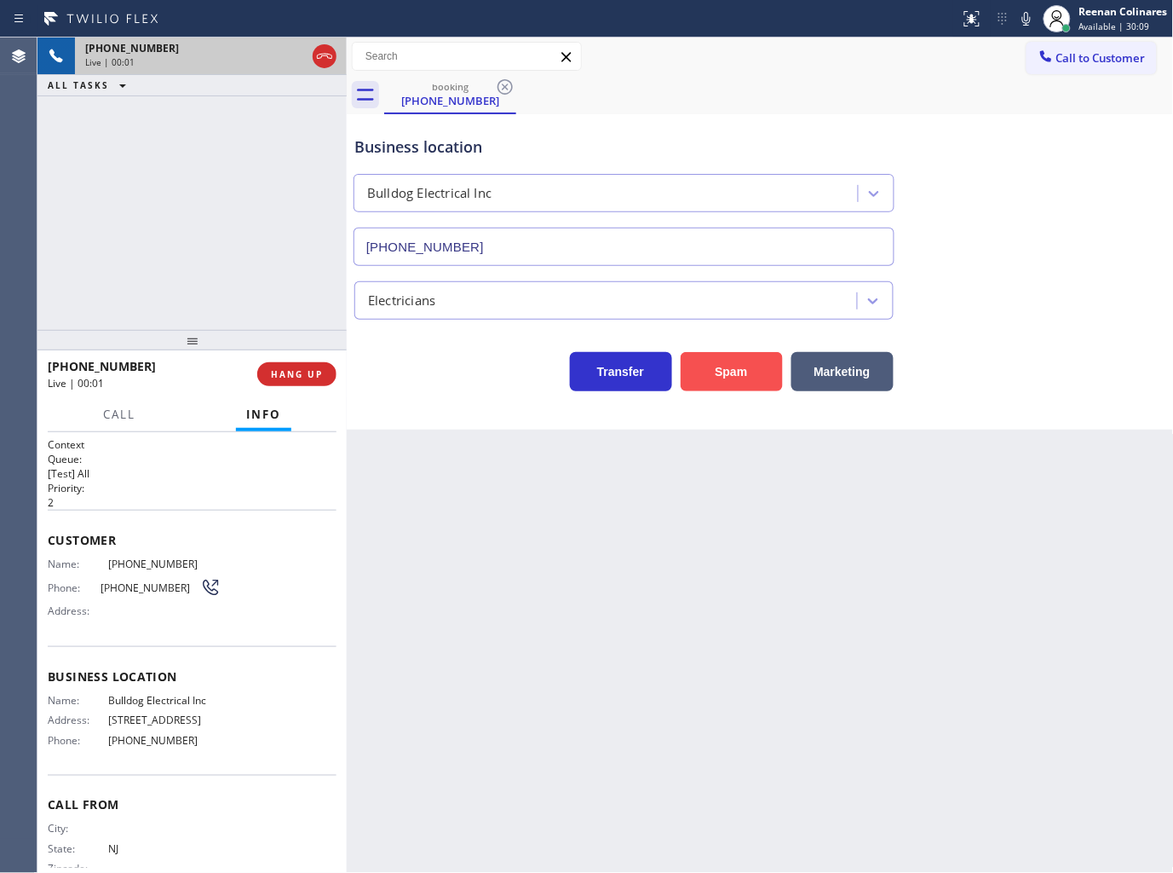
type input "[PHONE_NUMBER]"
click at [730, 362] on button "Spam" at bounding box center [732, 371] width 102 height 39
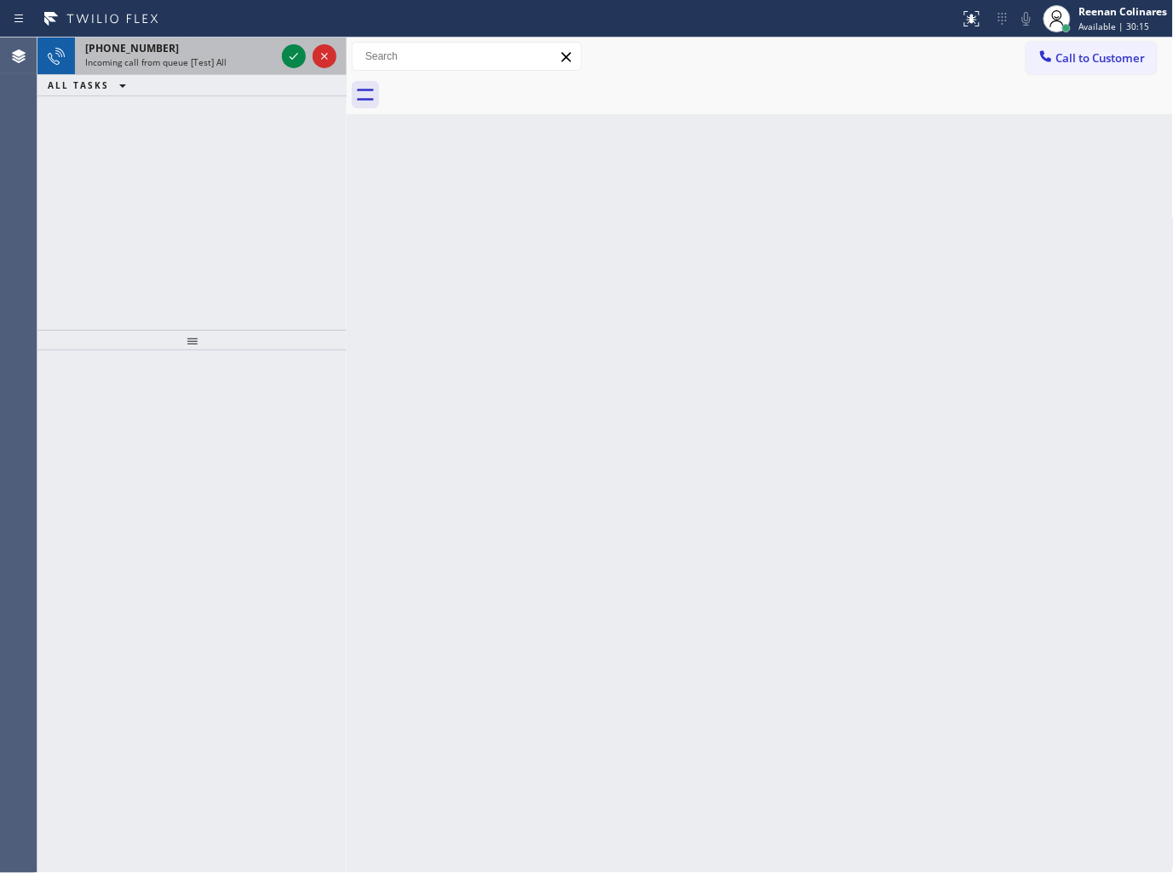
click at [202, 56] on span "Incoming call from queue [Test] All" at bounding box center [155, 62] width 141 height 12
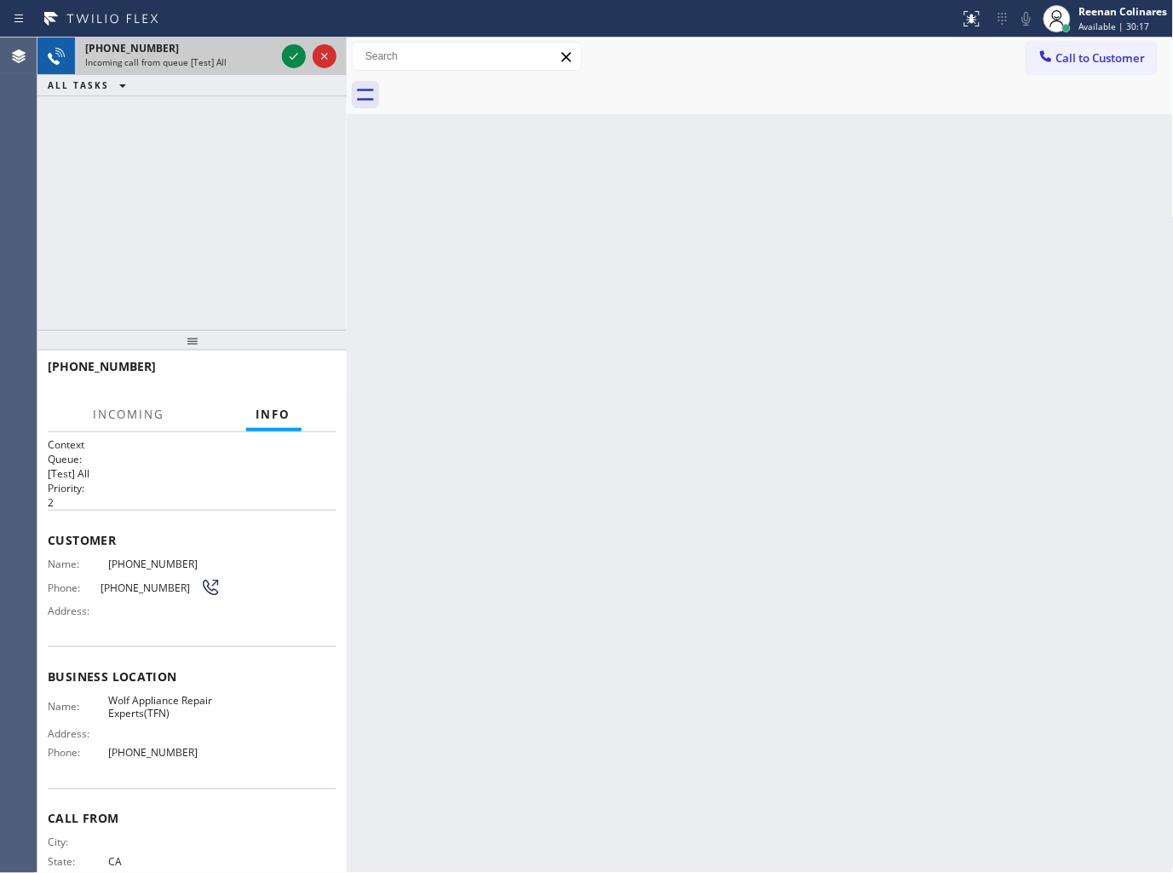
click at [265, 53] on div "[PHONE_NUMBER]" at bounding box center [180, 48] width 190 height 14
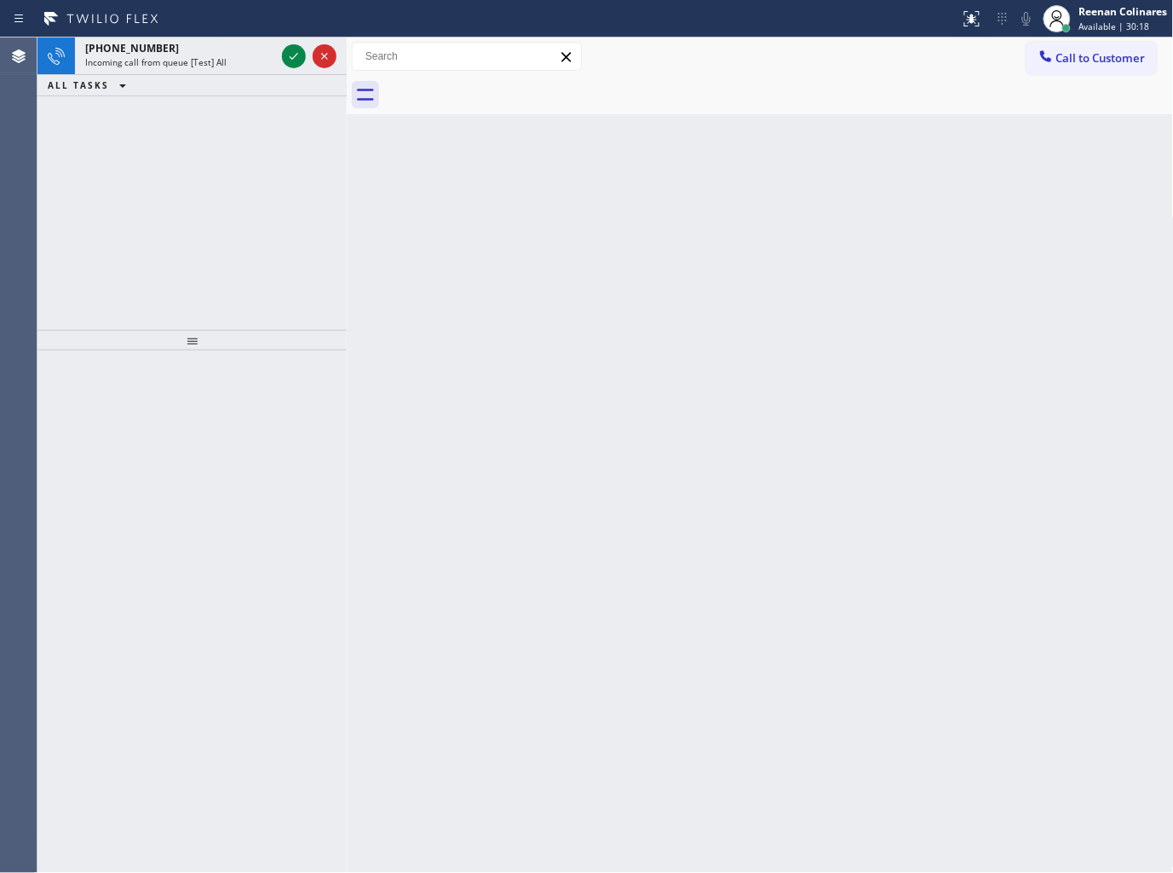
click at [265, 53] on div "[PHONE_NUMBER]" at bounding box center [180, 48] width 190 height 14
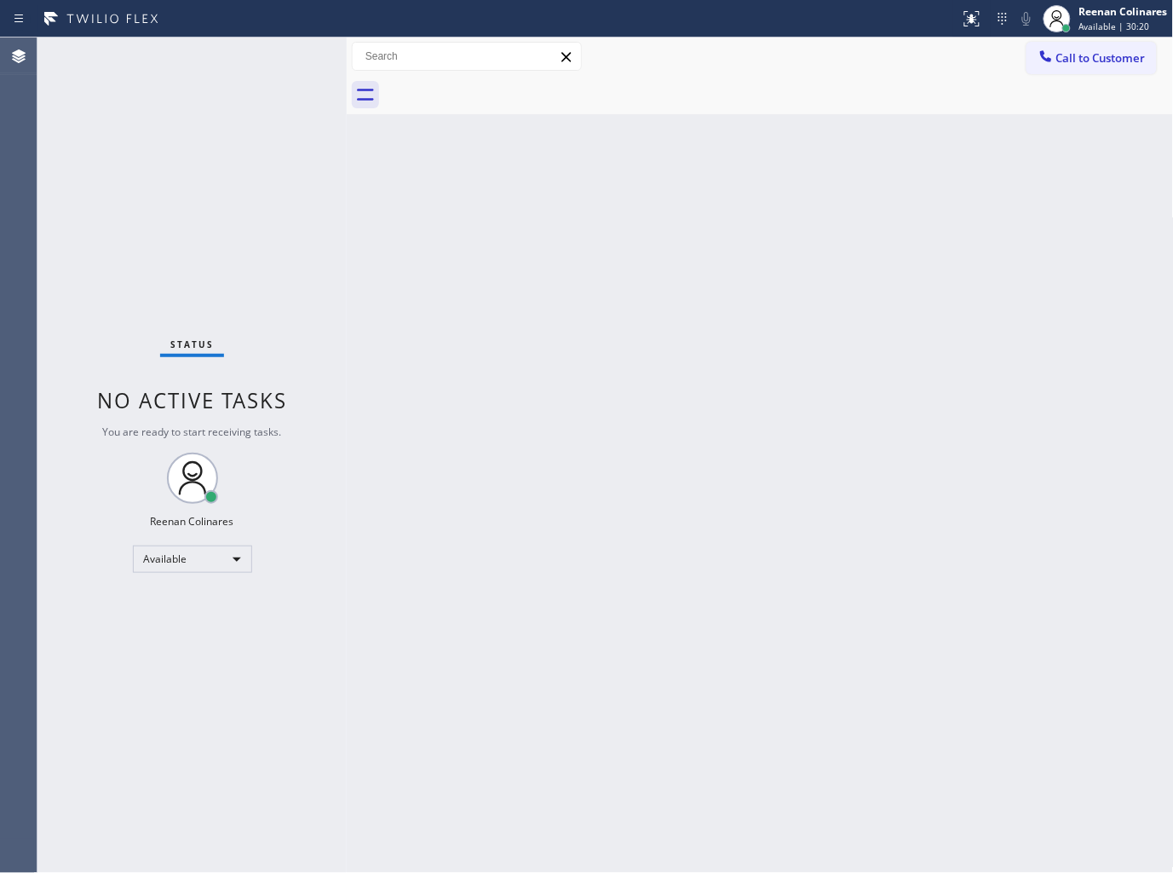
click at [256, 61] on div "Status No active tasks You are ready to start receiving tasks. Reenan Colinares…" at bounding box center [191, 454] width 309 height 835
click at [629, 448] on div "Back to Dashboard Change Sender ID Customers Technicians Select a contact Outbo…" at bounding box center [760, 454] width 827 height 835
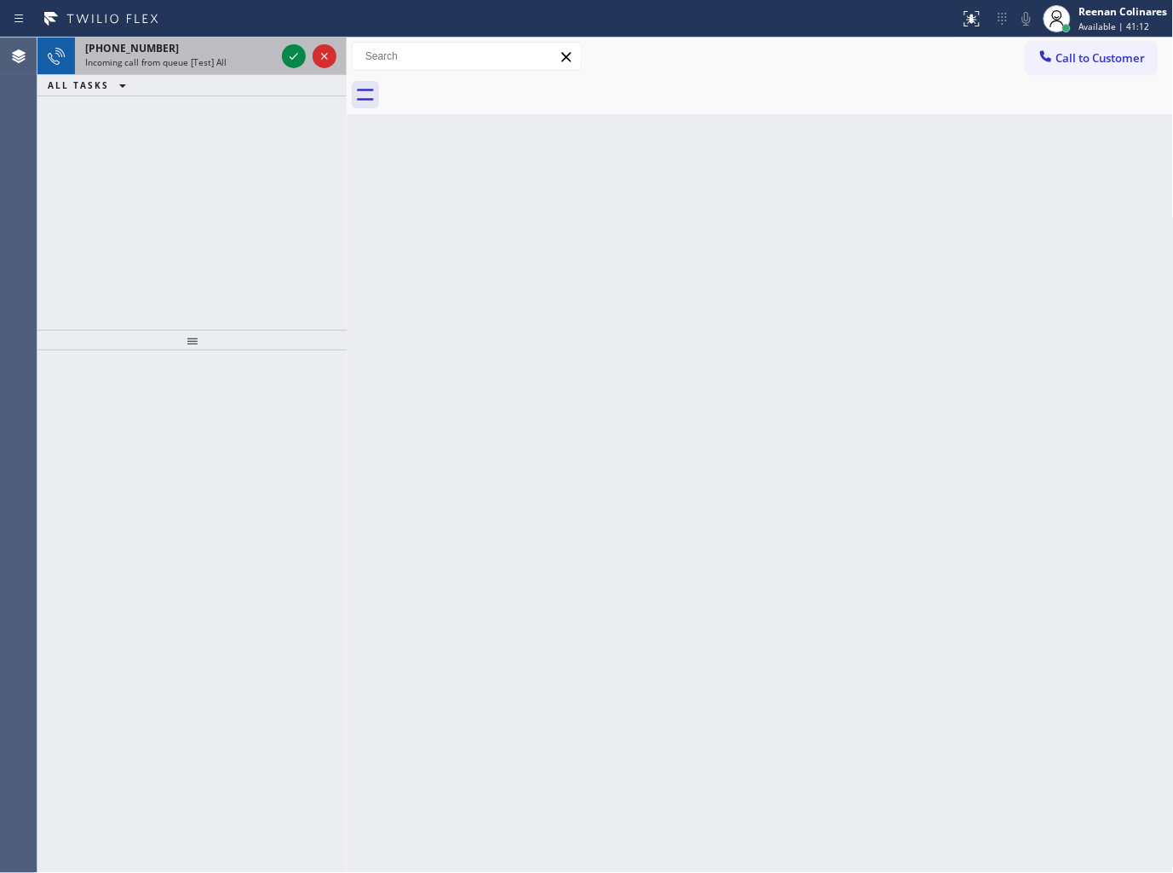
click at [231, 53] on div "[PHONE_NUMBER]" at bounding box center [180, 48] width 190 height 14
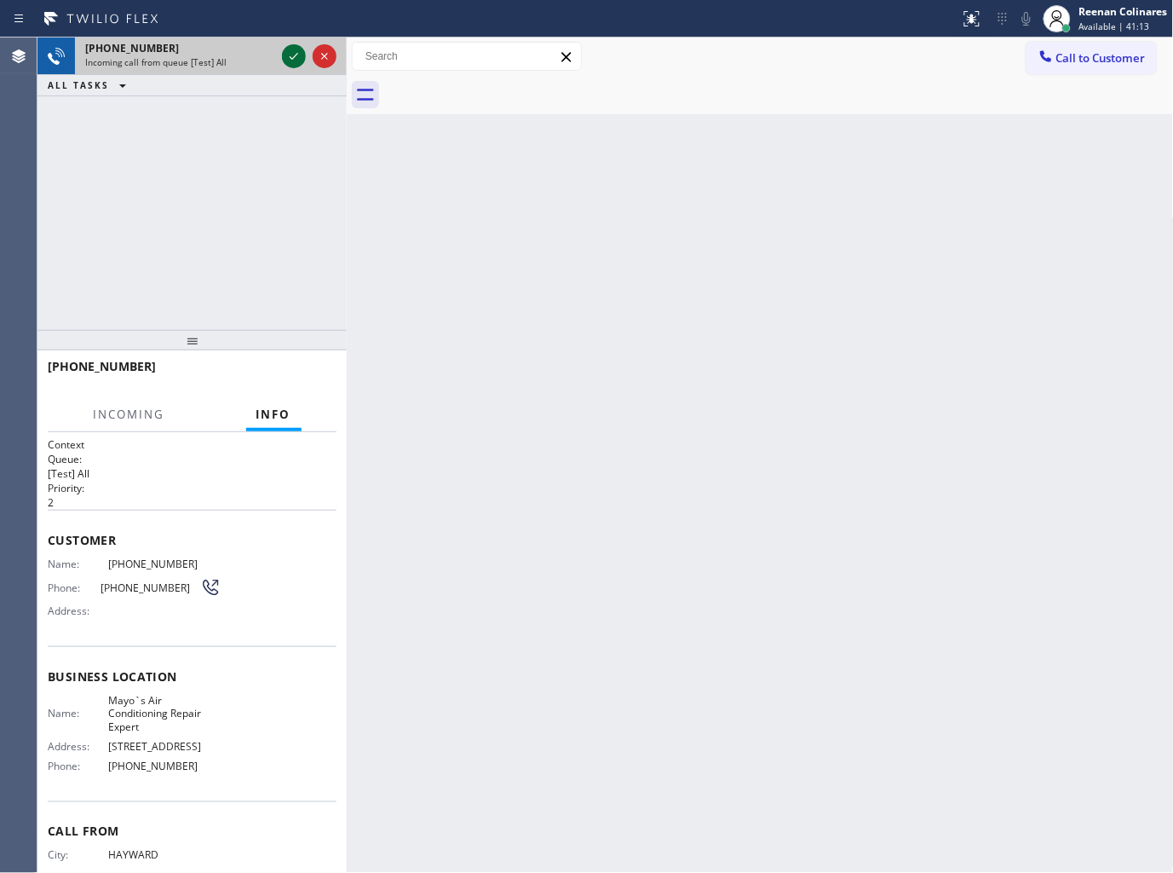
click at [305, 57] on div at bounding box center [294, 56] width 24 height 20
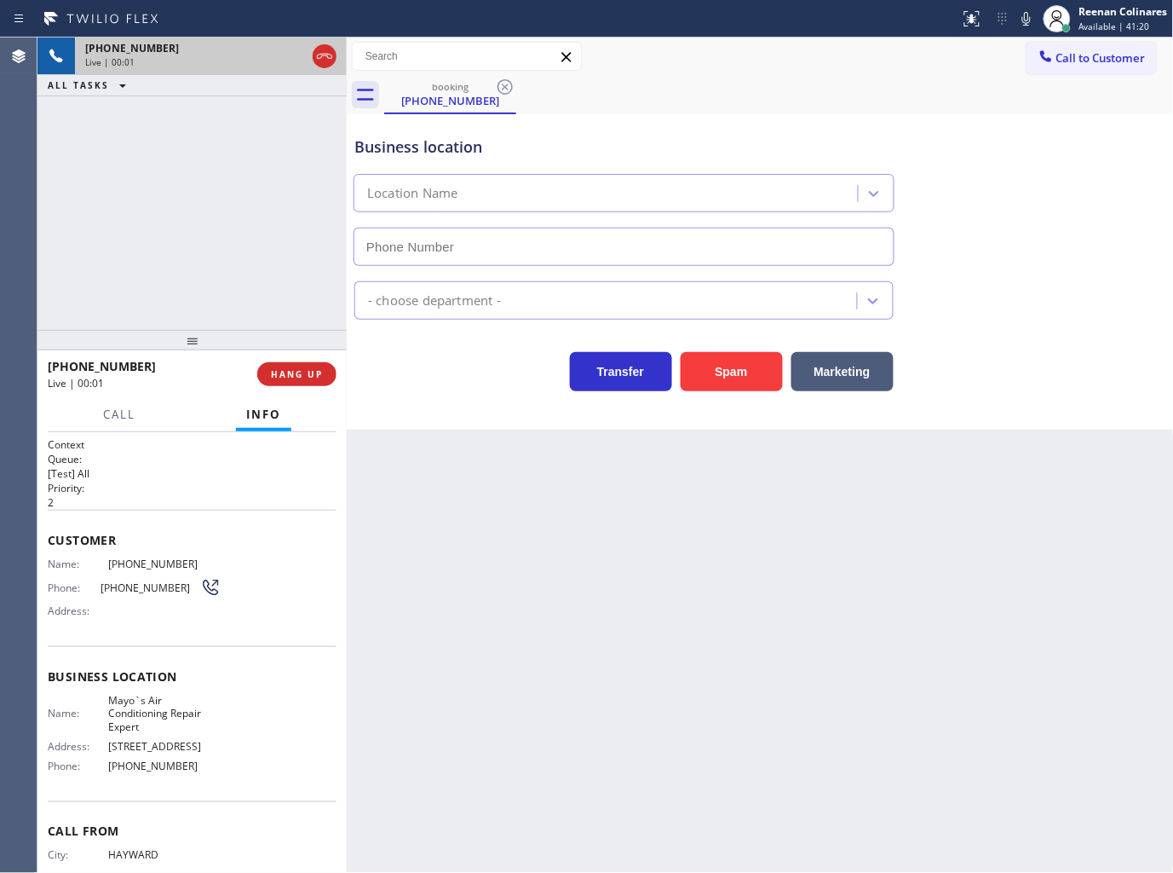
type input "[PHONE_NUMBER]"
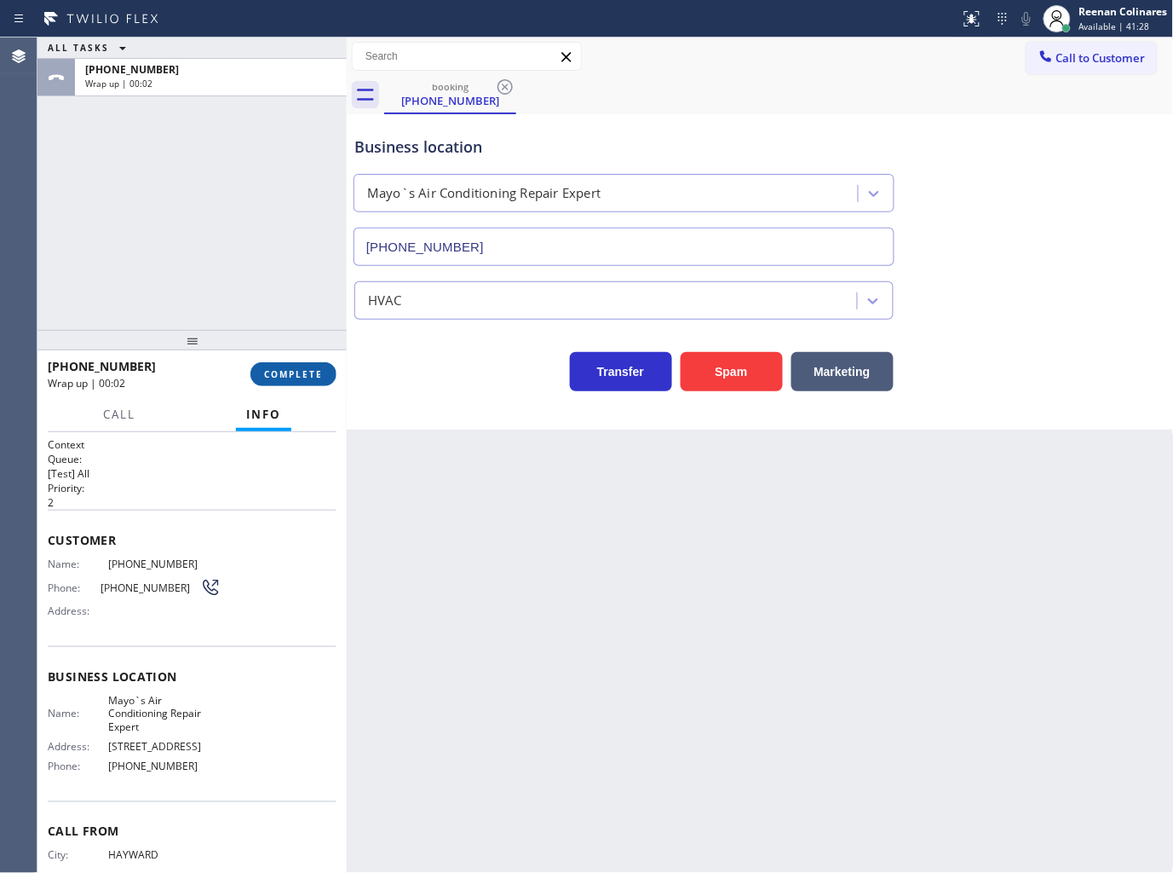
click at [292, 372] on span "COMPLETE" at bounding box center [293, 374] width 59 height 12
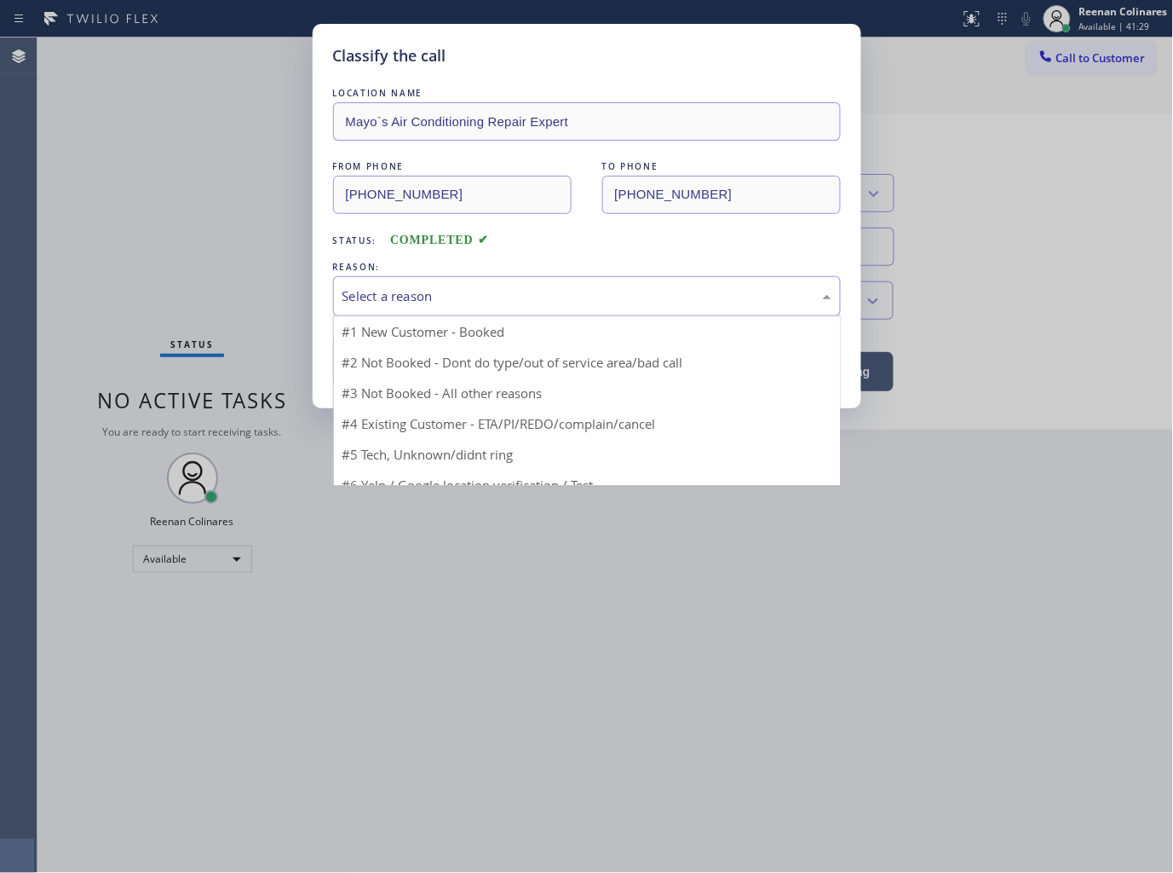
click at [418, 300] on div "Select a reason" at bounding box center [587, 296] width 489 height 20
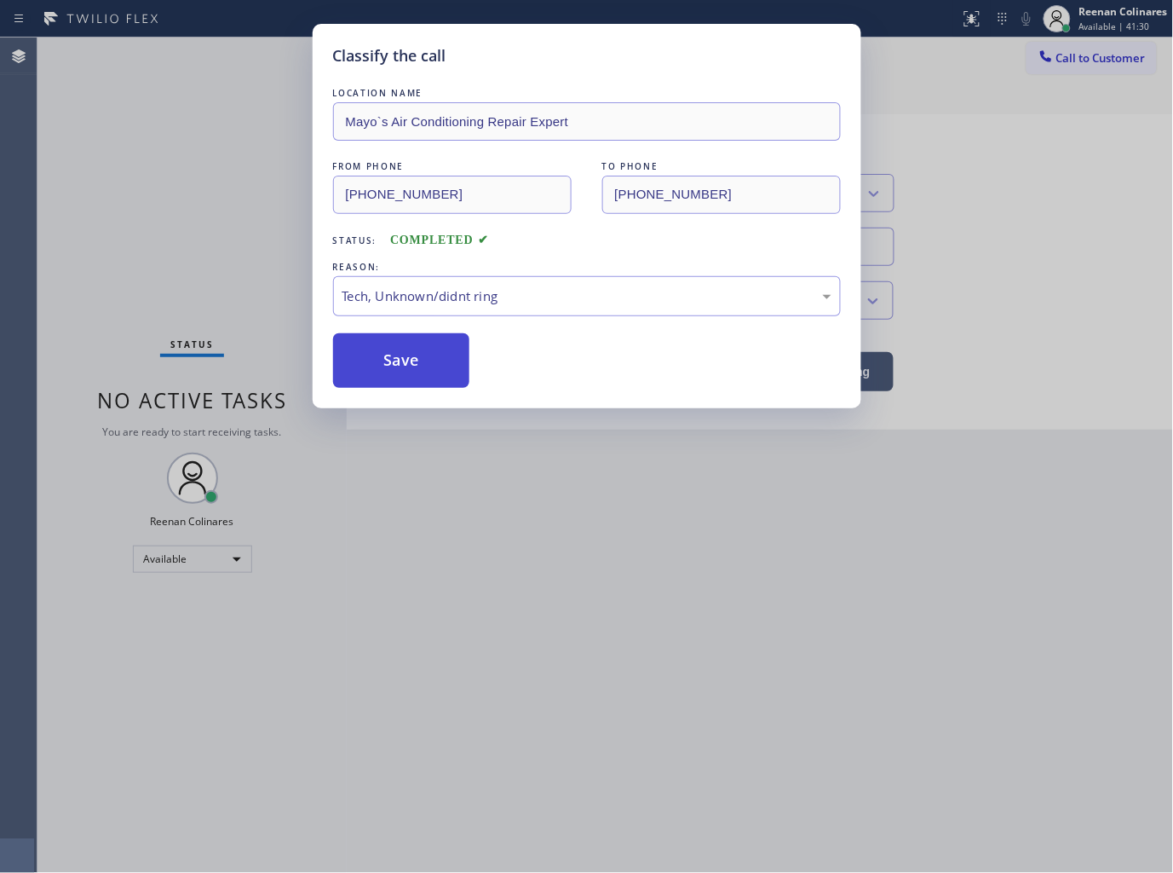
click at [377, 354] on button "Save" at bounding box center [401, 360] width 137 height 55
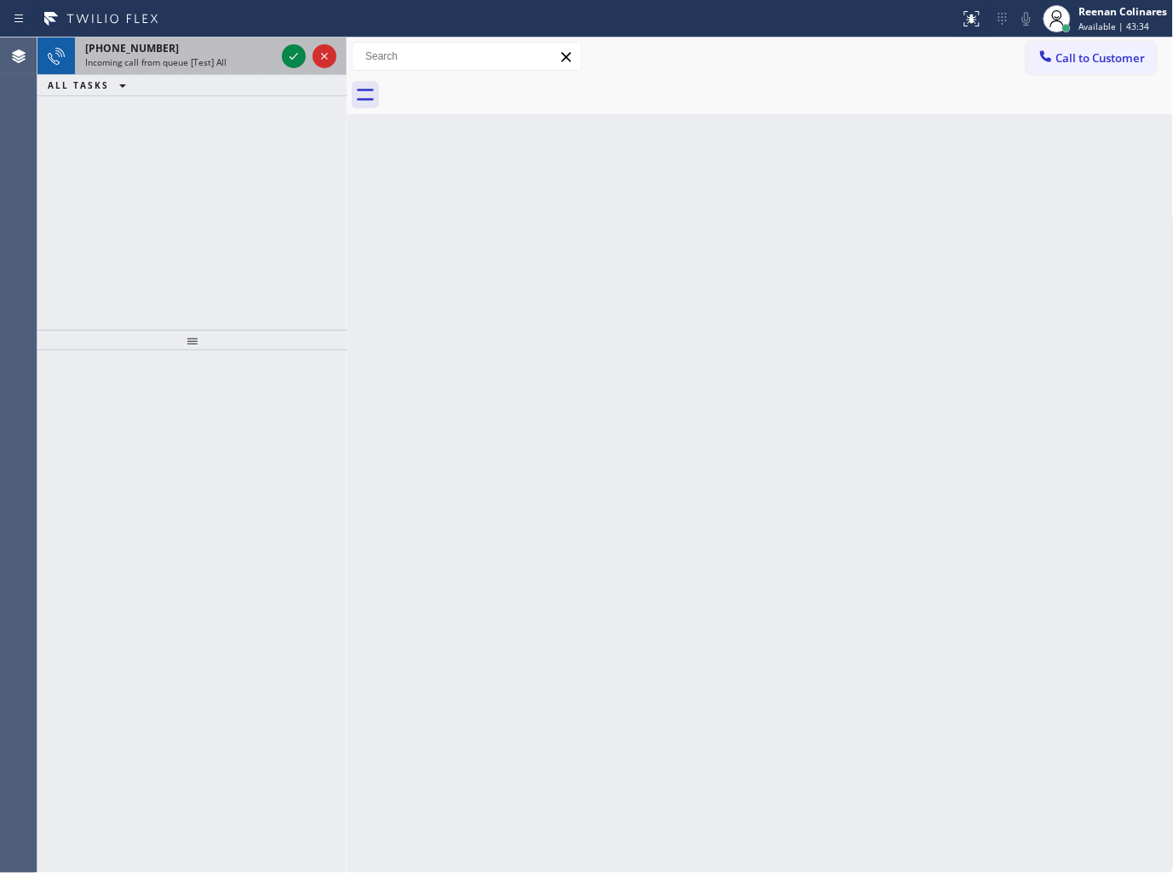
click at [189, 58] on span "Incoming call from queue [Test] All" at bounding box center [155, 62] width 141 height 12
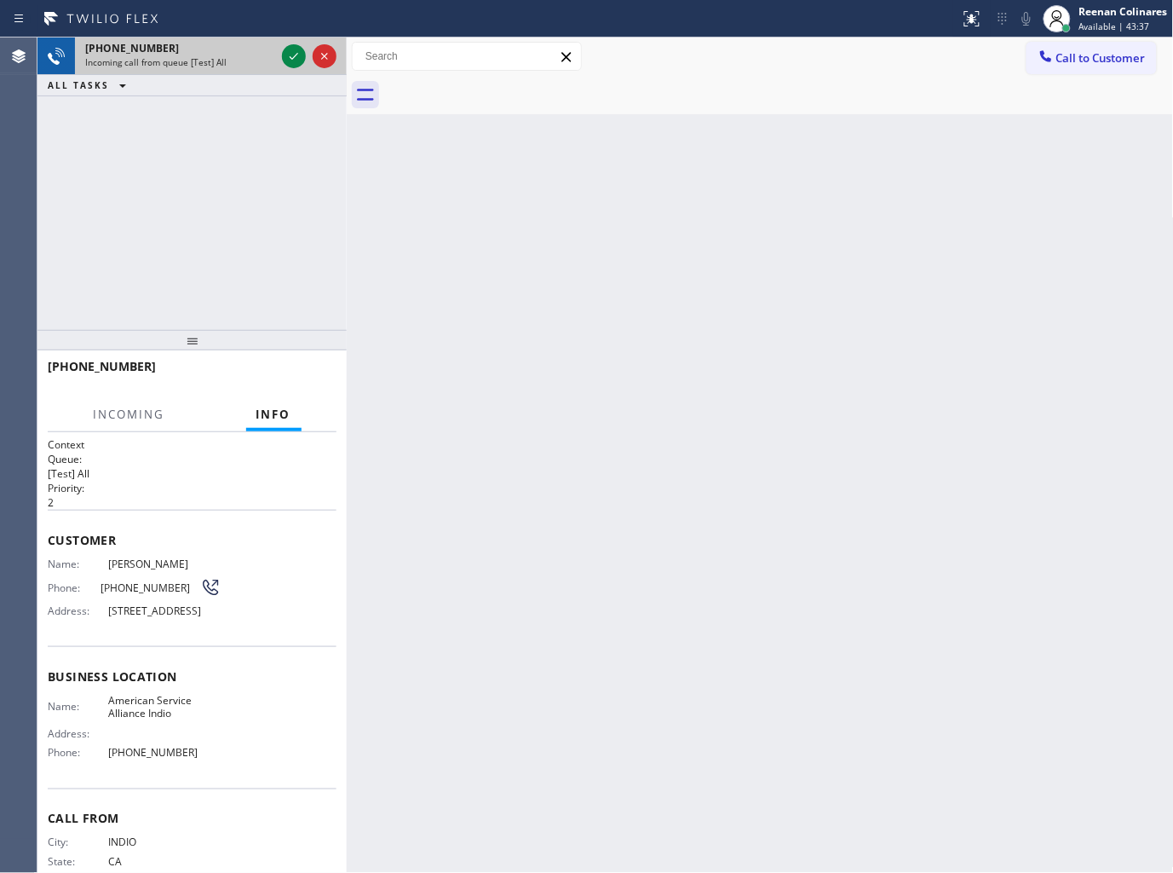
click at [244, 56] on div "Incoming call from queue [Test] All" at bounding box center [180, 62] width 190 height 12
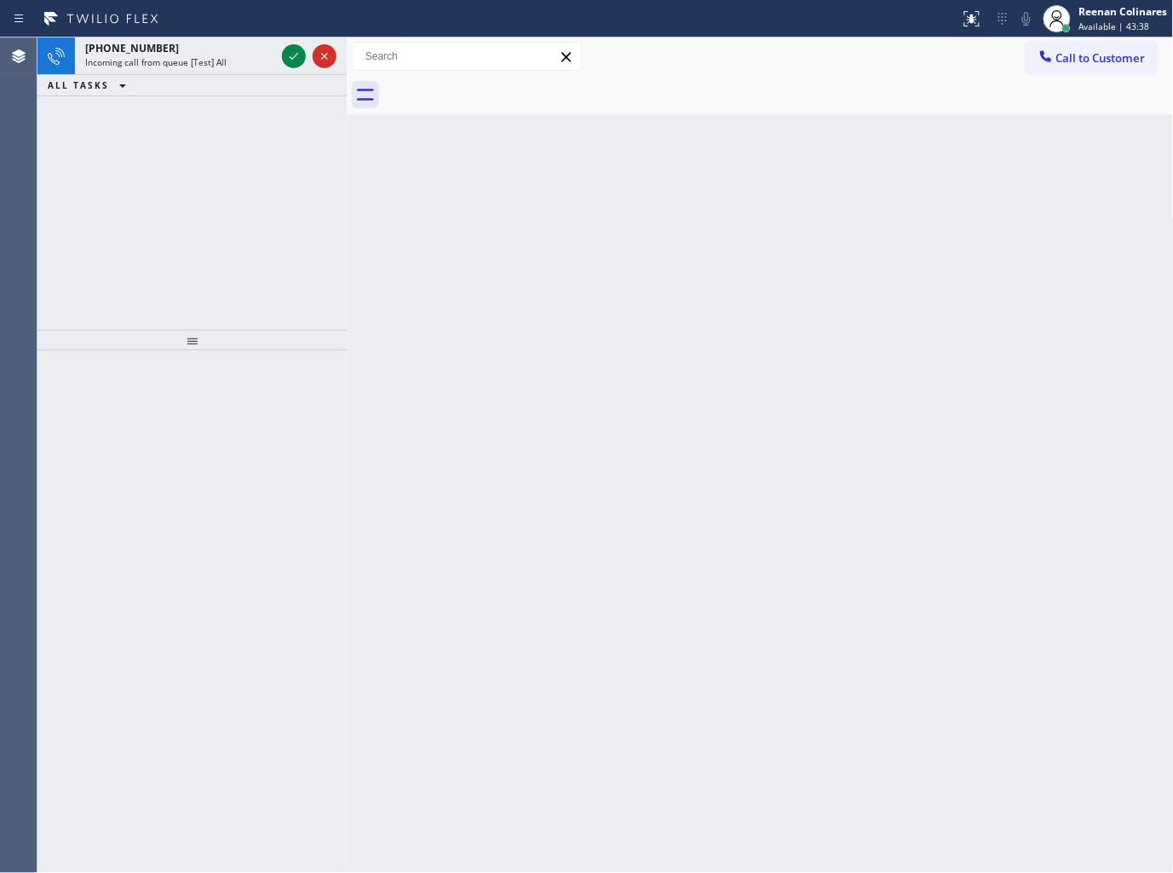
click at [244, 56] on div "Incoming call from queue [Test] All" at bounding box center [180, 62] width 190 height 12
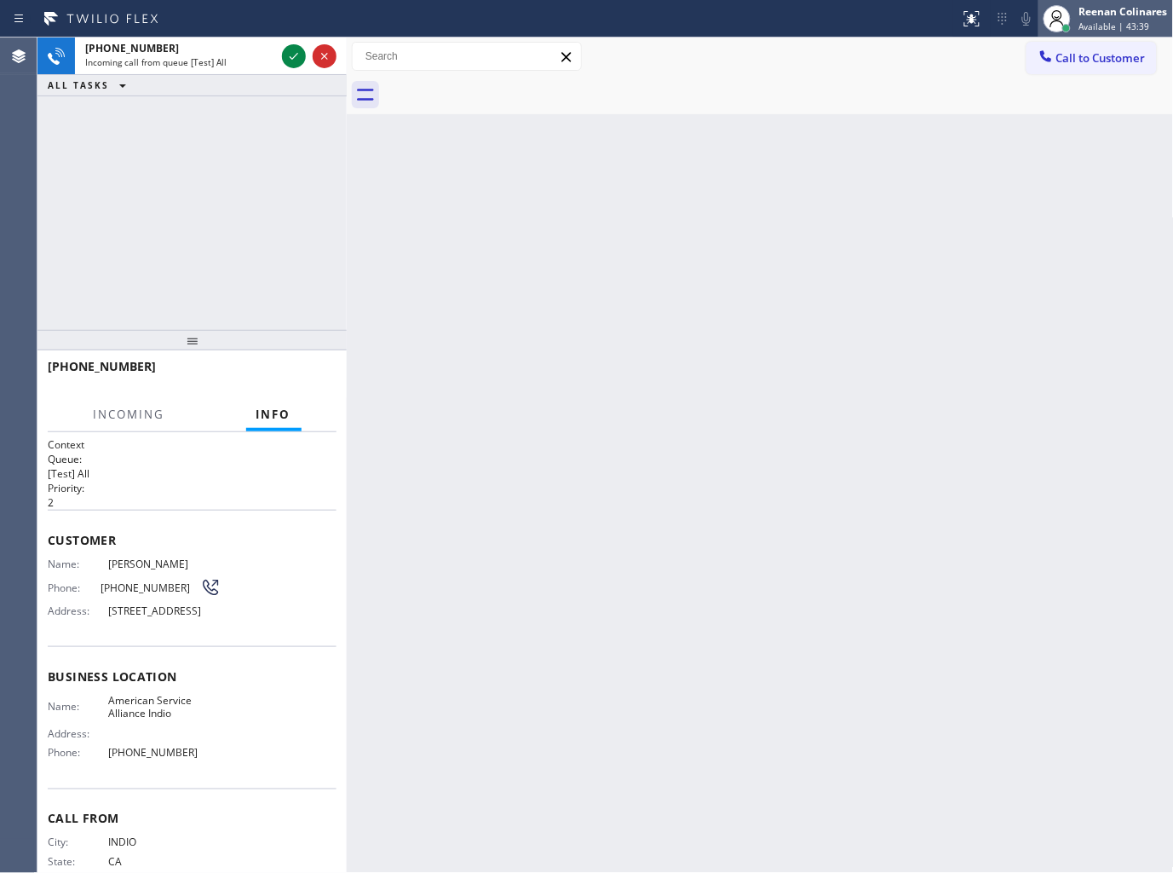
click at [1094, 26] on span "Available | 43:39" at bounding box center [1115, 26] width 71 height 12
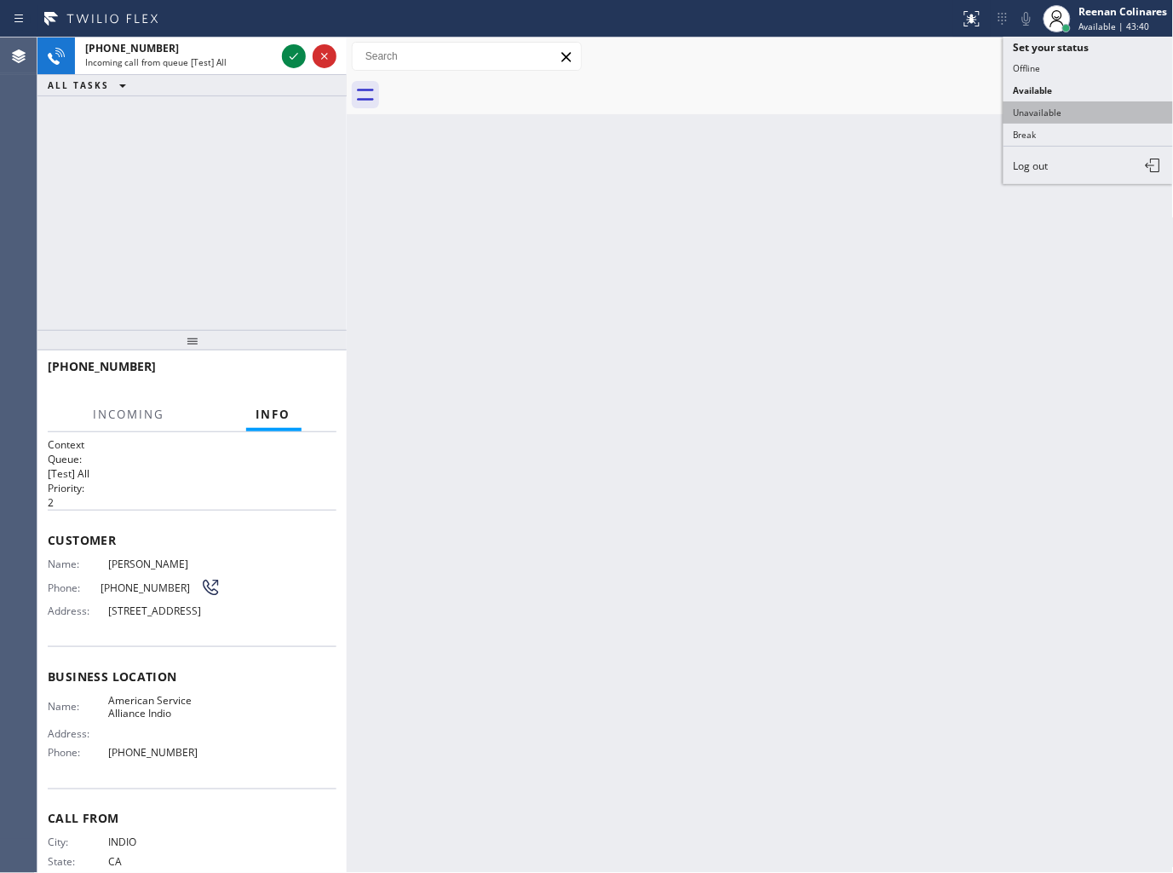
click at [1041, 106] on button "Unavailable" at bounding box center [1089, 112] width 170 height 22
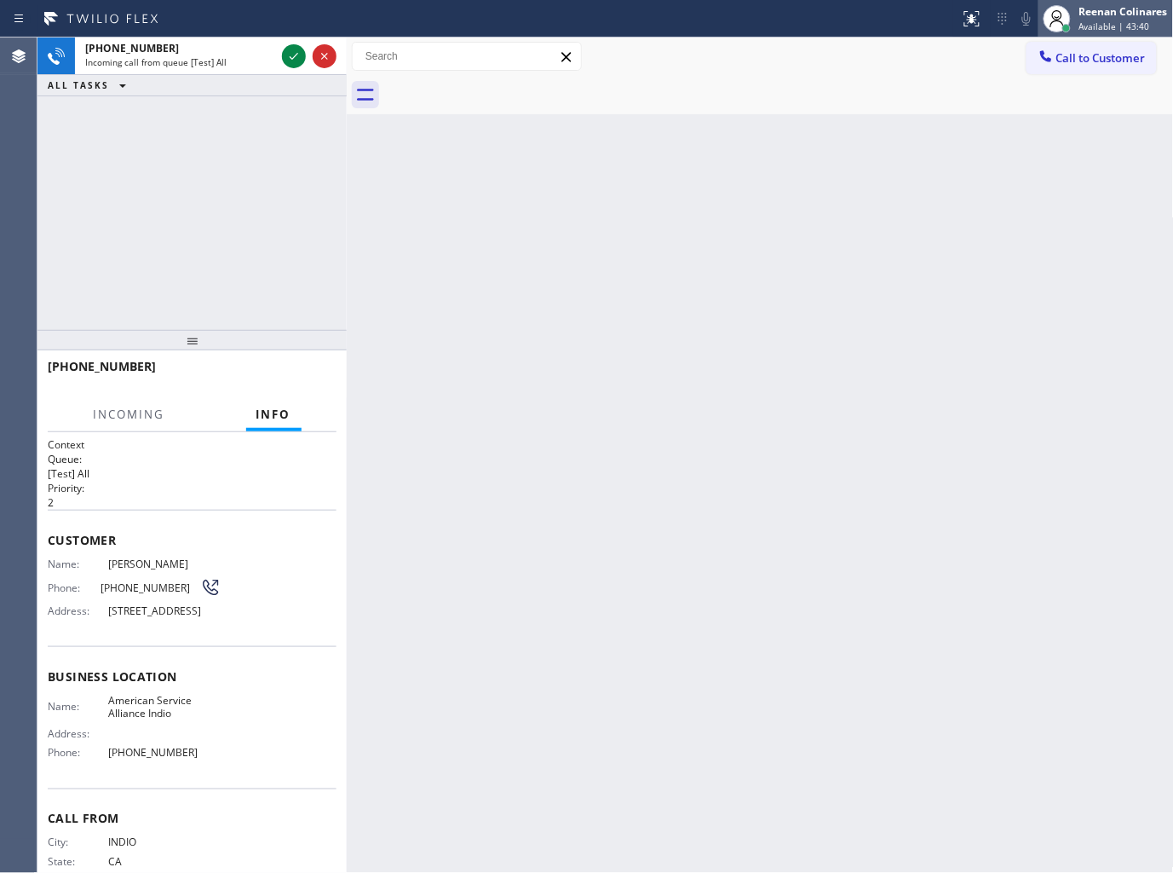
click at [1094, 26] on span "Available | 43:40" at bounding box center [1115, 26] width 71 height 12
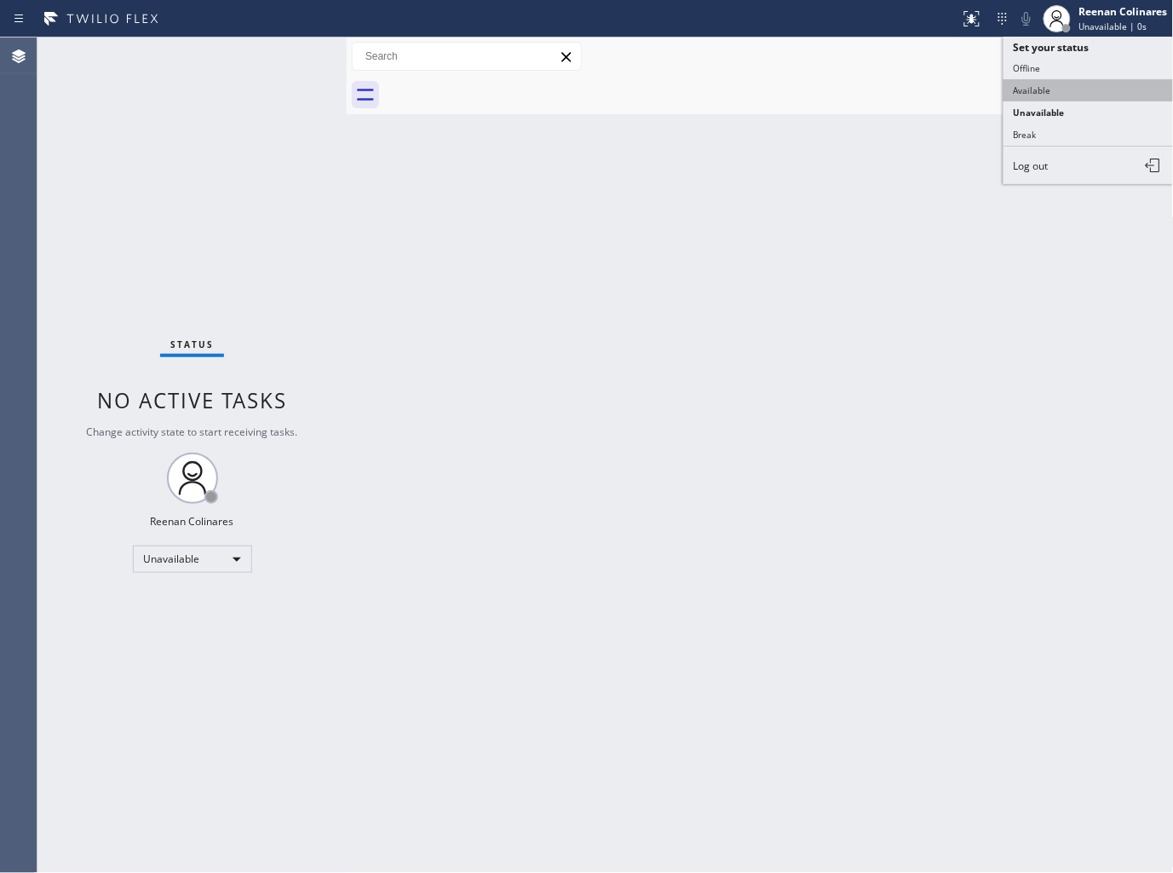
click at [1020, 83] on button "Available" at bounding box center [1089, 90] width 170 height 22
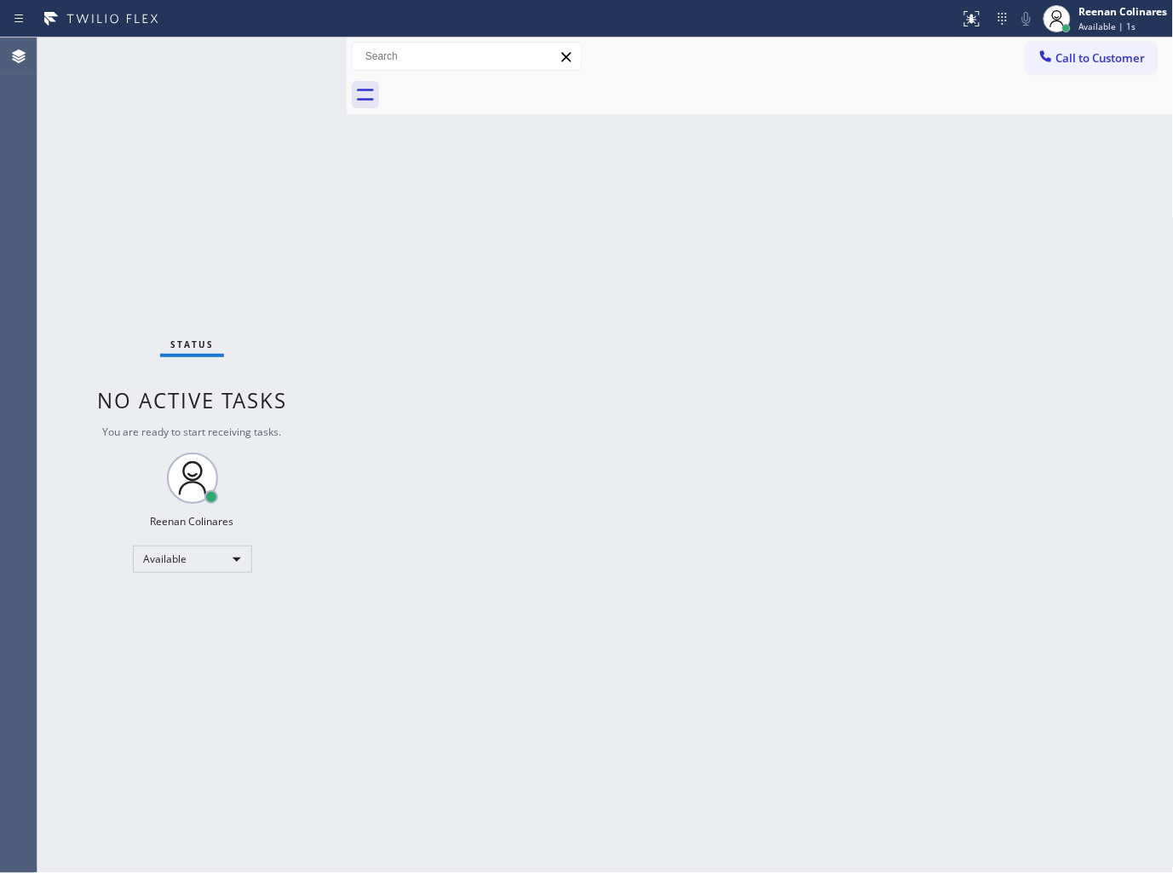
click at [230, 66] on div "Status No active tasks You are ready to start receiving tasks. Reenan Colinares…" at bounding box center [191, 454] width 309 height 835
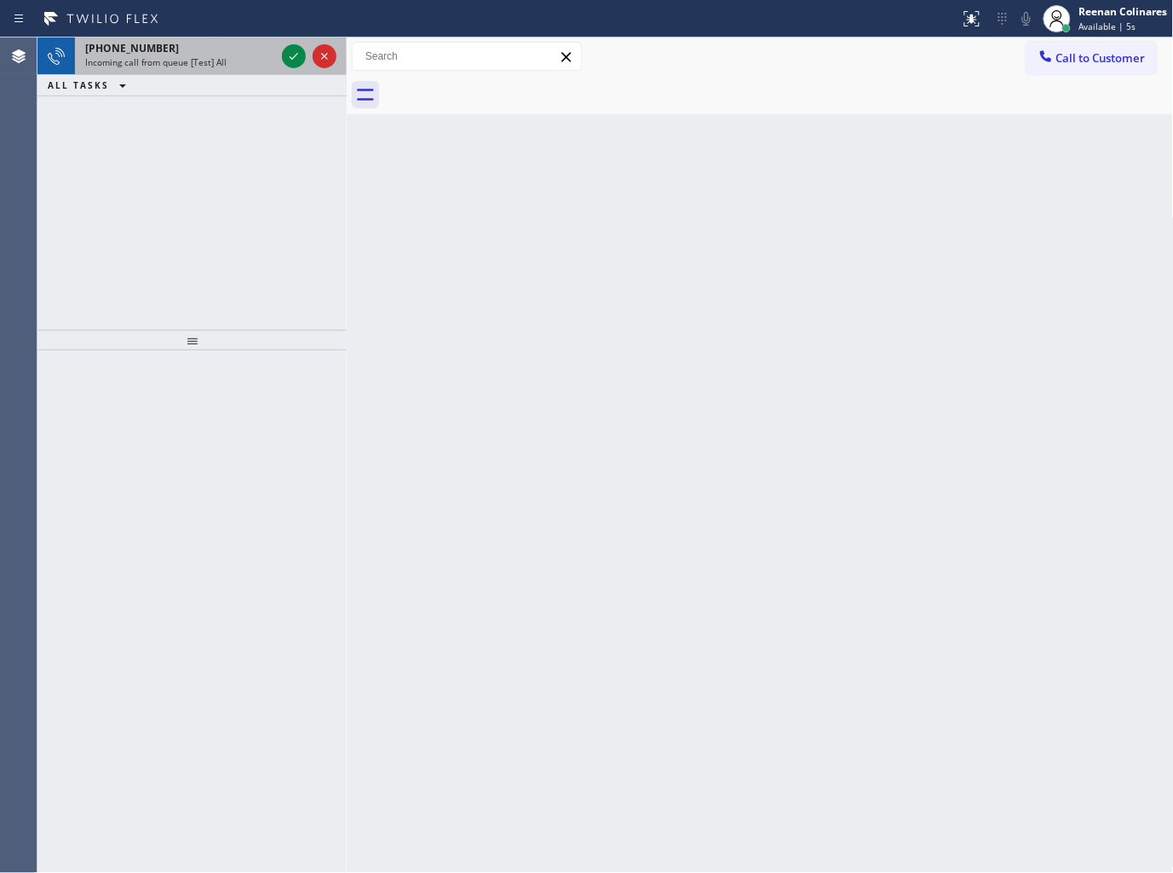
click at [210, 61] on span "Incoming call from queue [Test] All" at bounding box center [155, 62] width 141 height 12
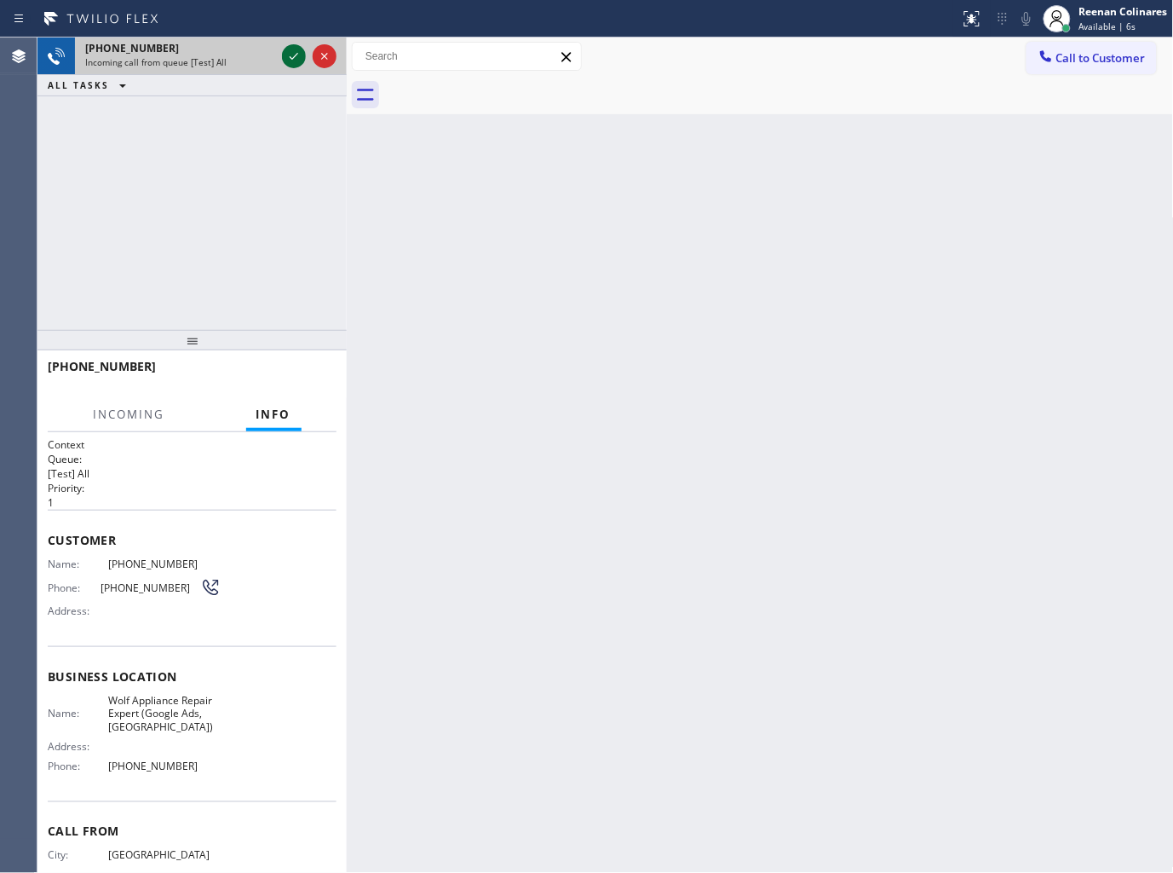
click at [285, 54] on icon at bounding box center [294, 56] width 20 height 20
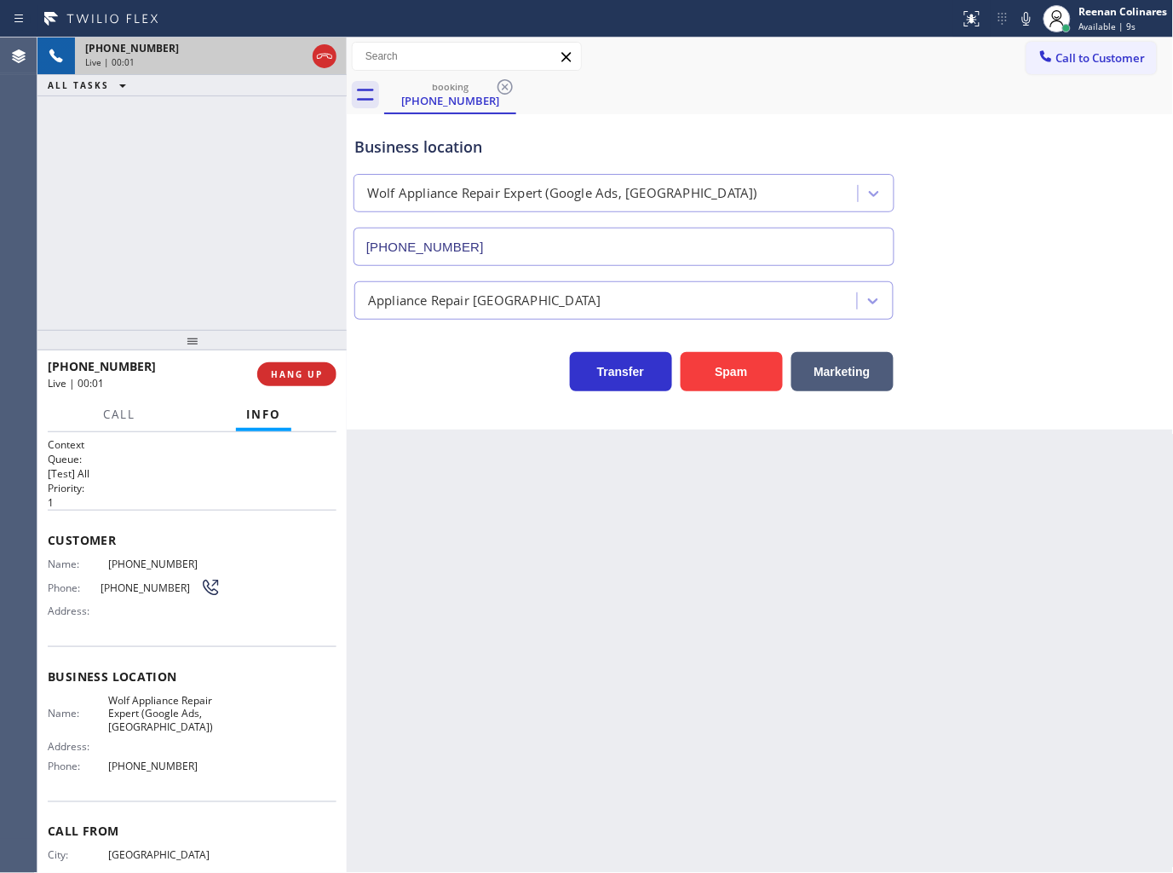
type input "[PHONE_NUMBER]"
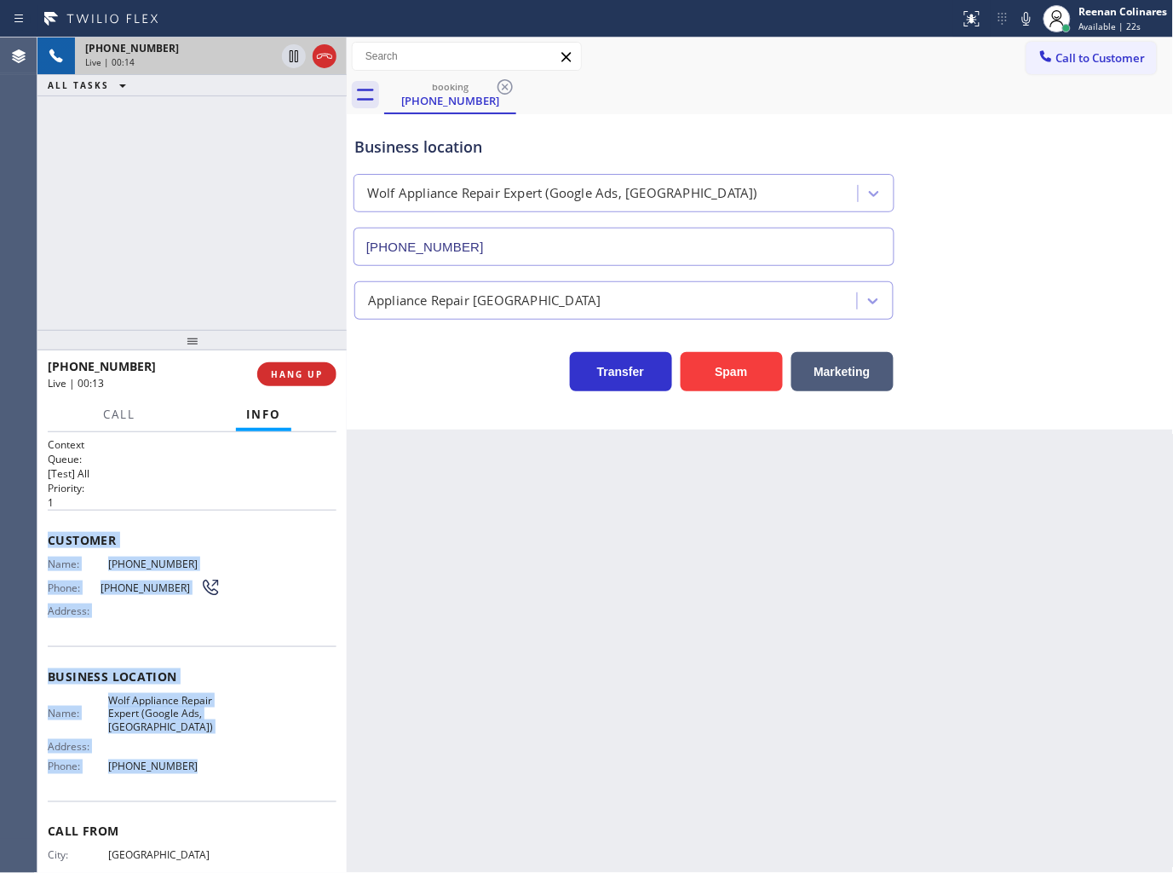
copy div "Customer Name: [PHONE_NUMBER] Phone: [PHONE_NUMBER] Address: Business location …"
drag, startPoint x: 48, startPoint y: 540, endPoint x: 211, endPoint y: 764, distance: 277.5
click at [211, 764] on div "Context Queue: [Test] All Priority: 1 Customer Name: [PHONE_NUMBER] Phone: [PHO…" at bounding box center [192, 683] width 289 height 493
click at [1028, 12] on icon at bounding box center [1027, 19] width 9 height 14
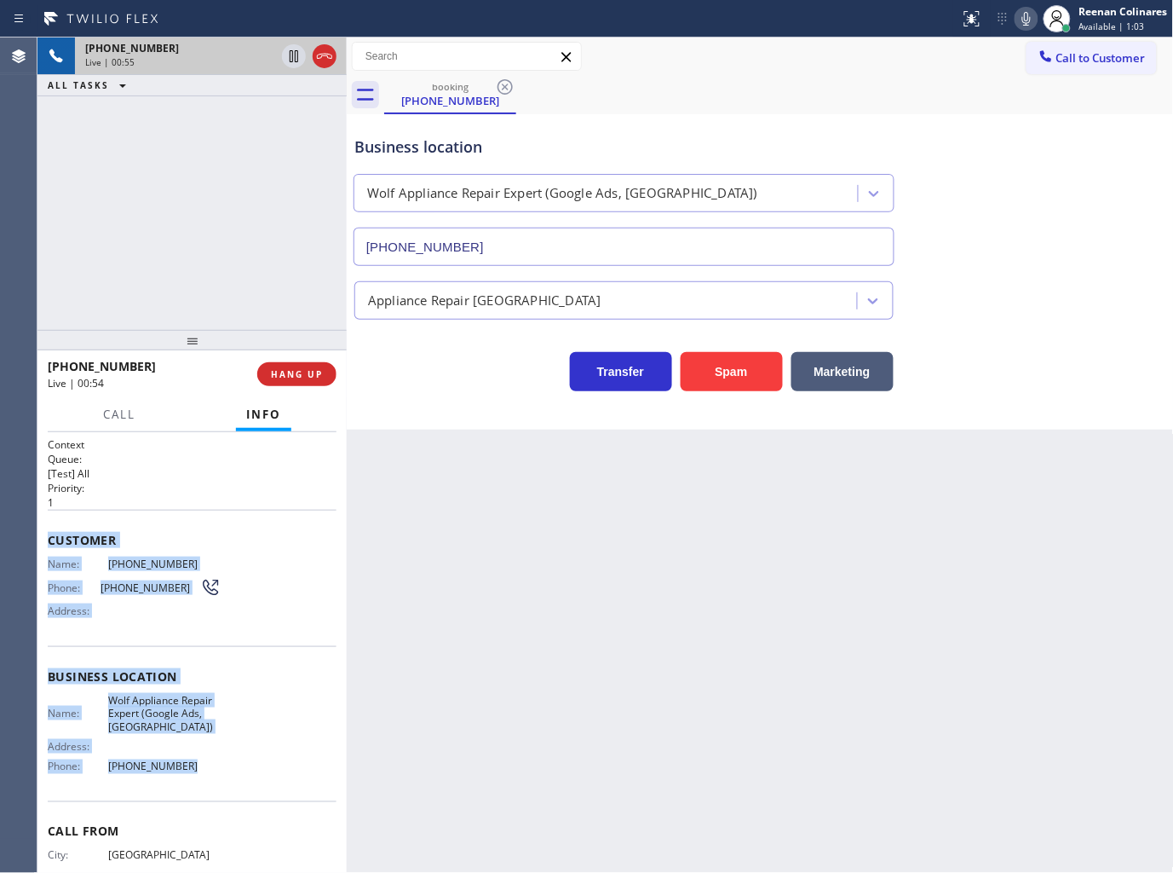
click at [1023, 13] on icon at bounding box center [1027, 19] width 20 height 20
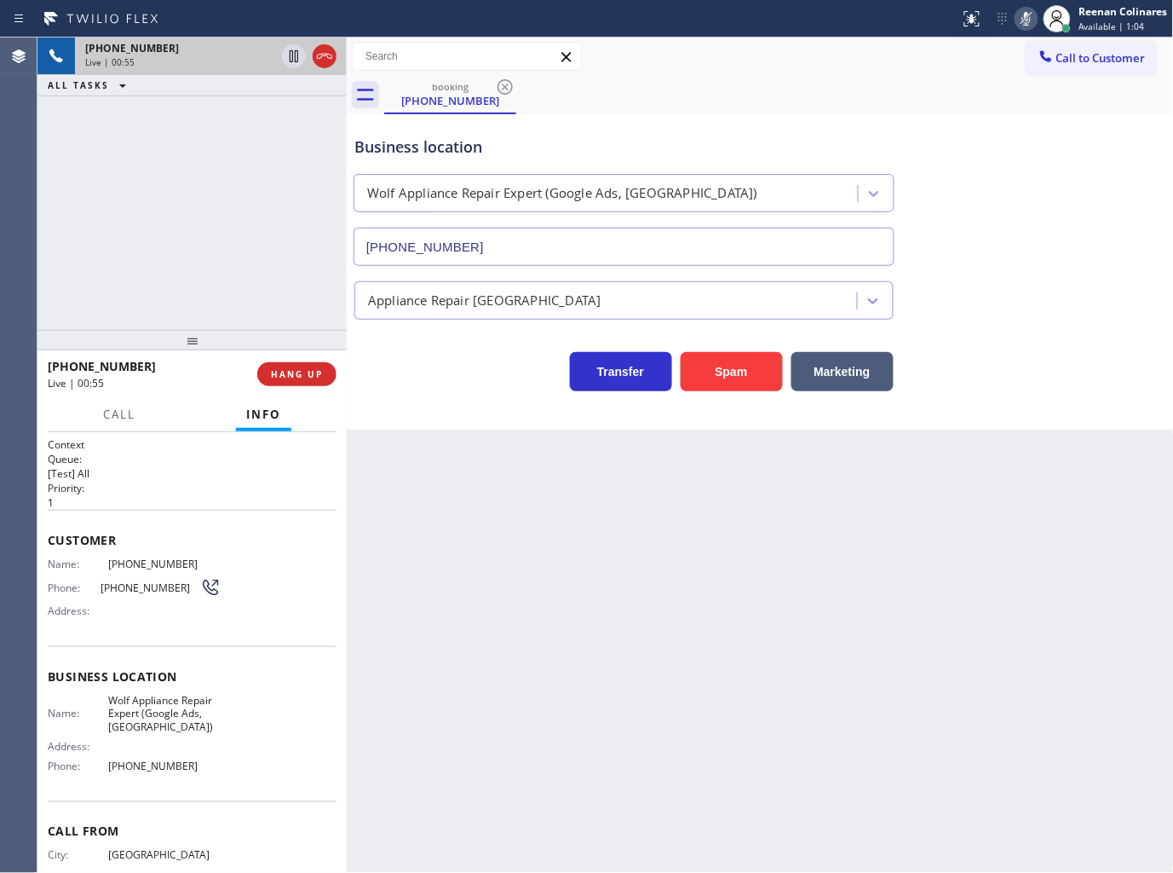
click at [113, 428] on div at bounding box center [119, 429] width 53 height 3
click at [113, 419] on span "Call" at bounding box center [119, 413] width 32 height 15
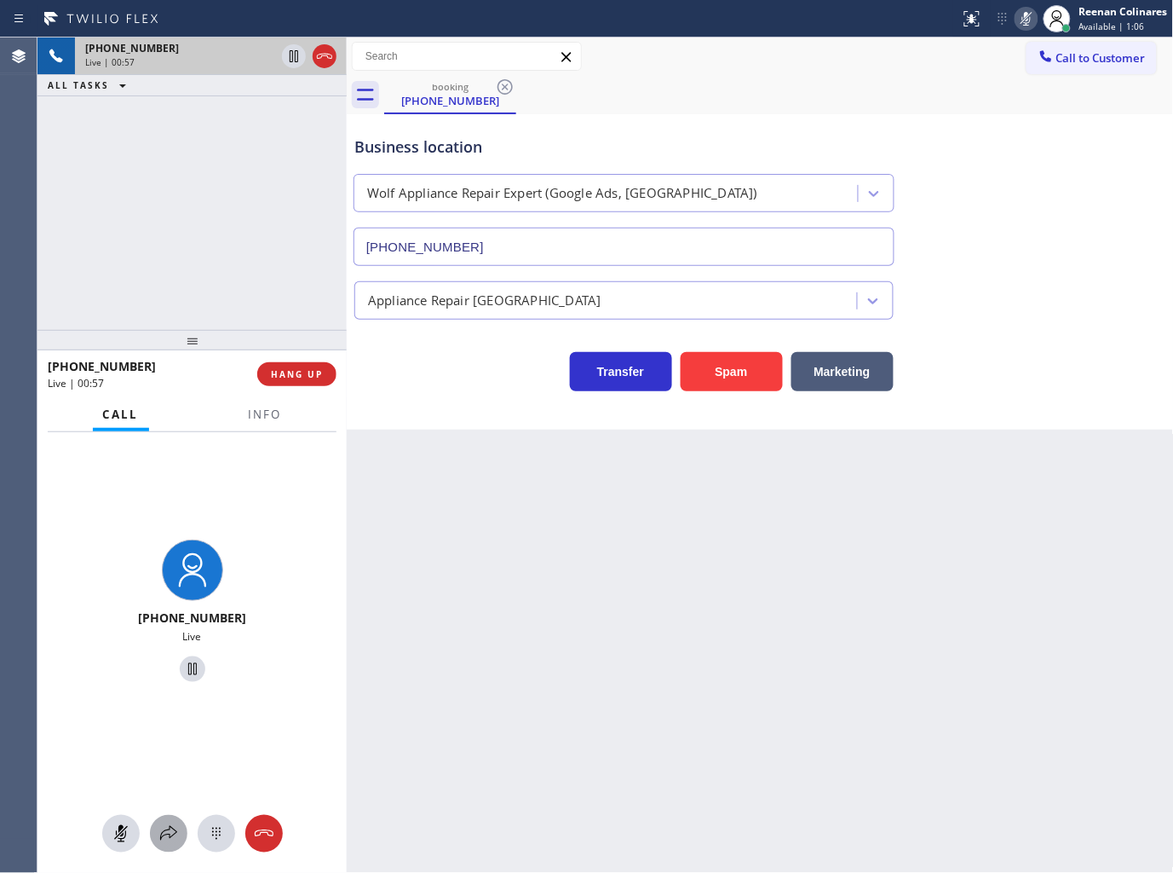
click at [166, 850] on button at bounding box center [168, 833] width 37 height 37
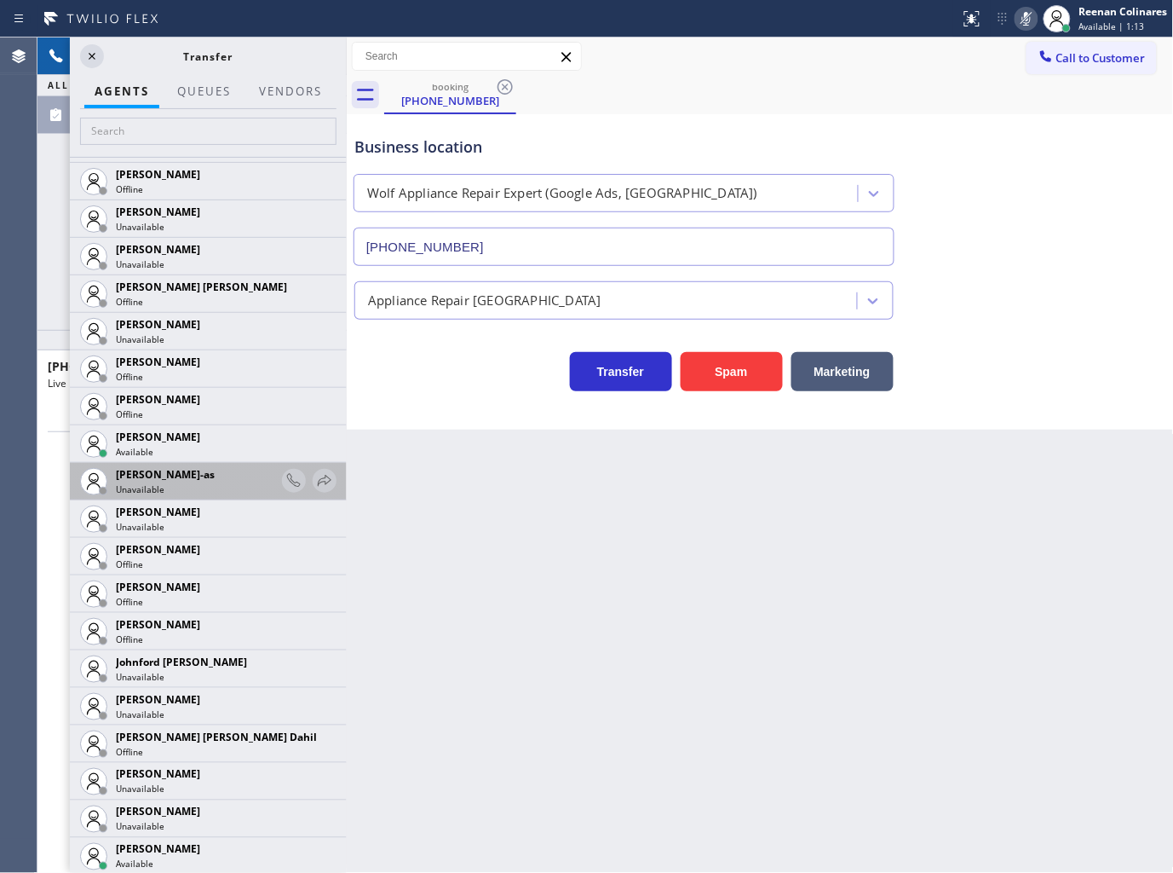
scroll to position [1609, 0]
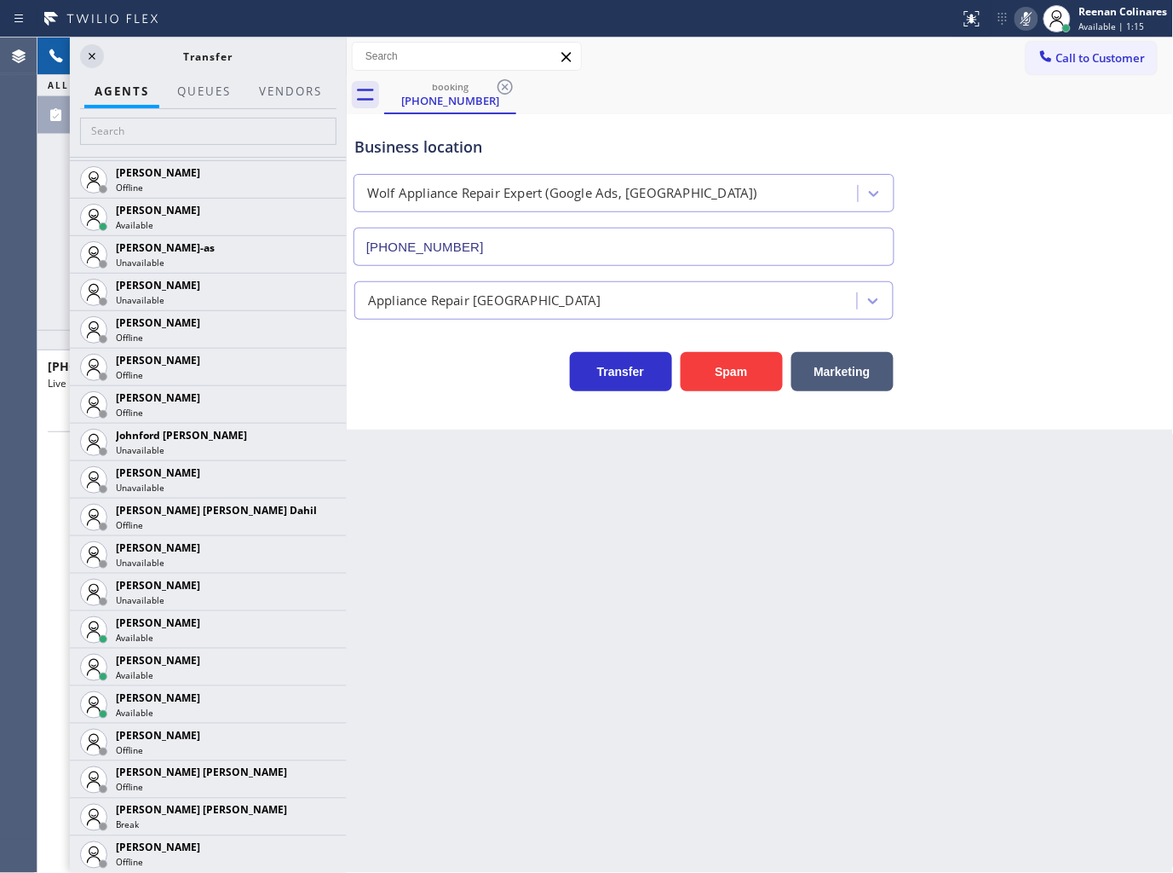
click at [0, 0] on icon at bounding box center [0, 0] width 0 height 0
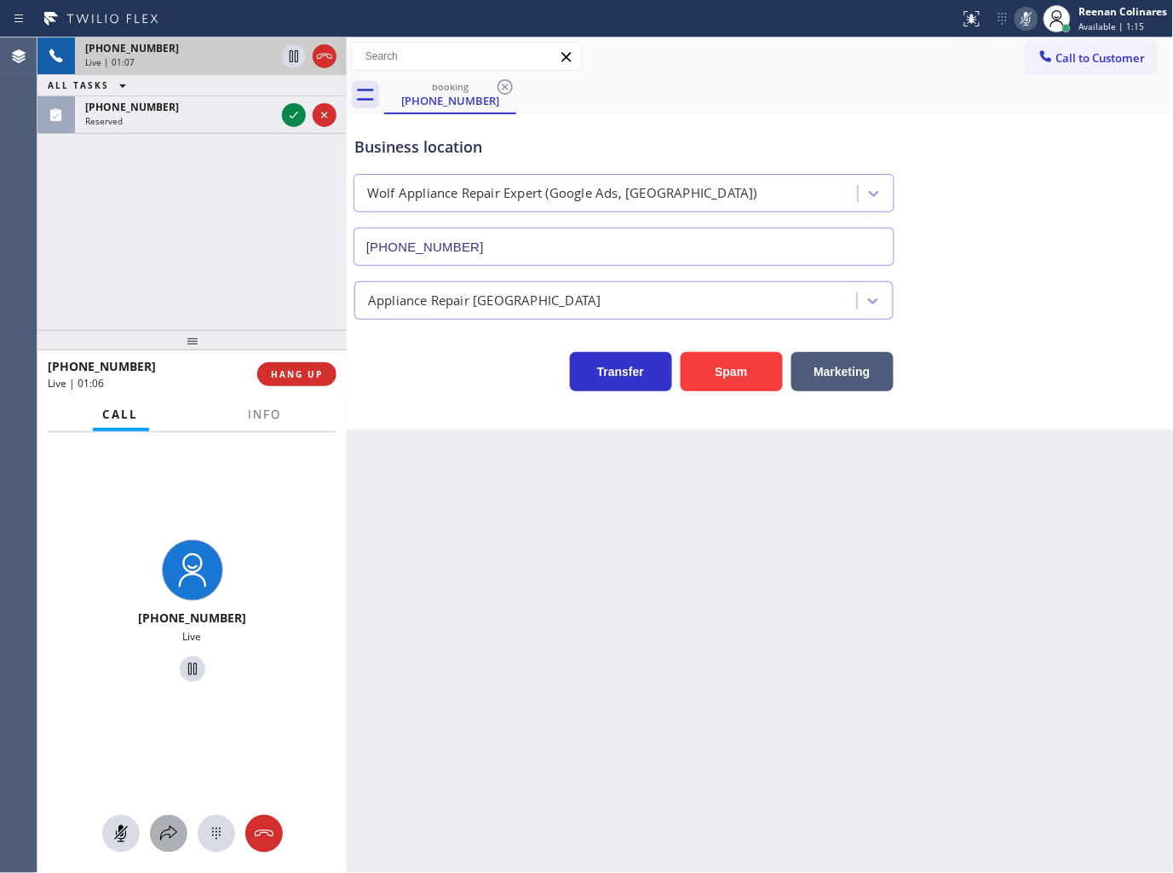
click at [171, 829] on icon at bounding box center [168, 833] width 20 height 20
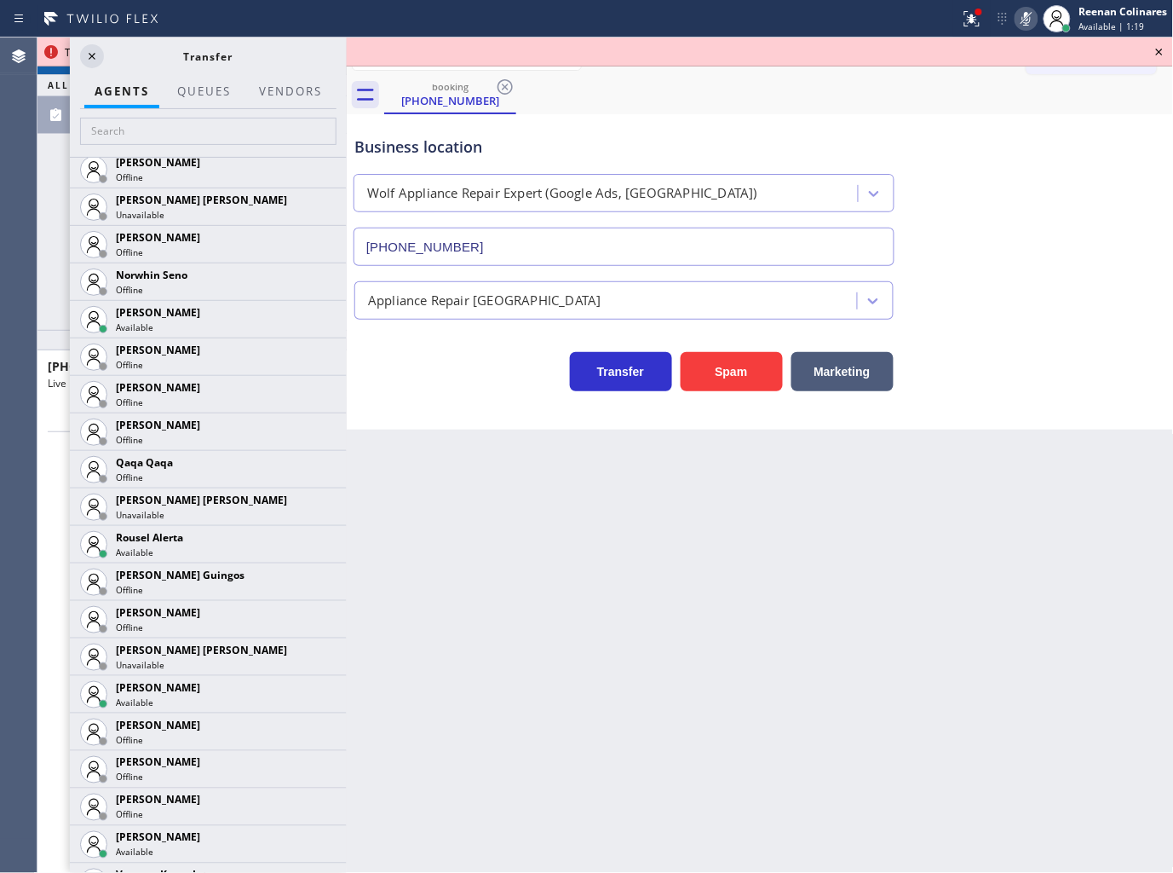
scroll to position [3242, 0]
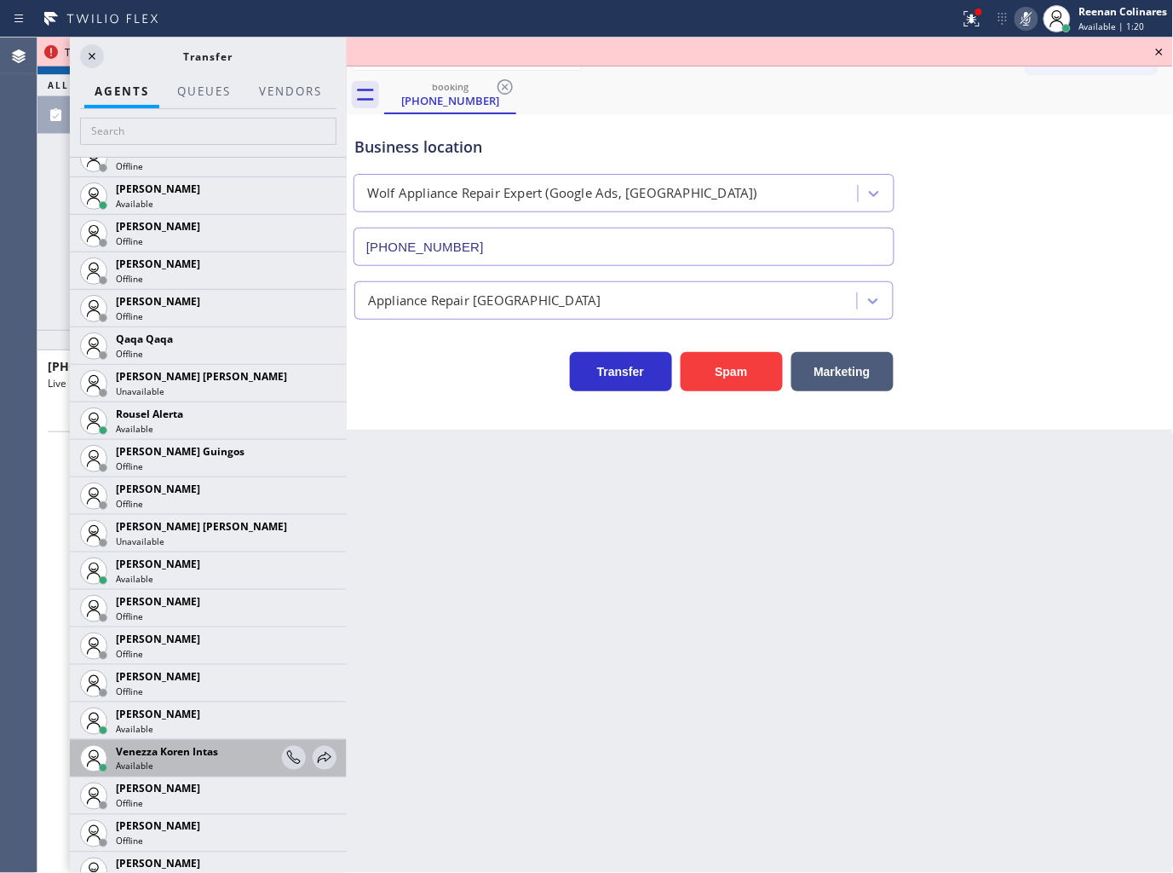
click at [315, 744] on div at bounding box center [309, 758] width 55 height 37
click at [314, 755] on icon at bounding box center [324, 757] width 20 height 20
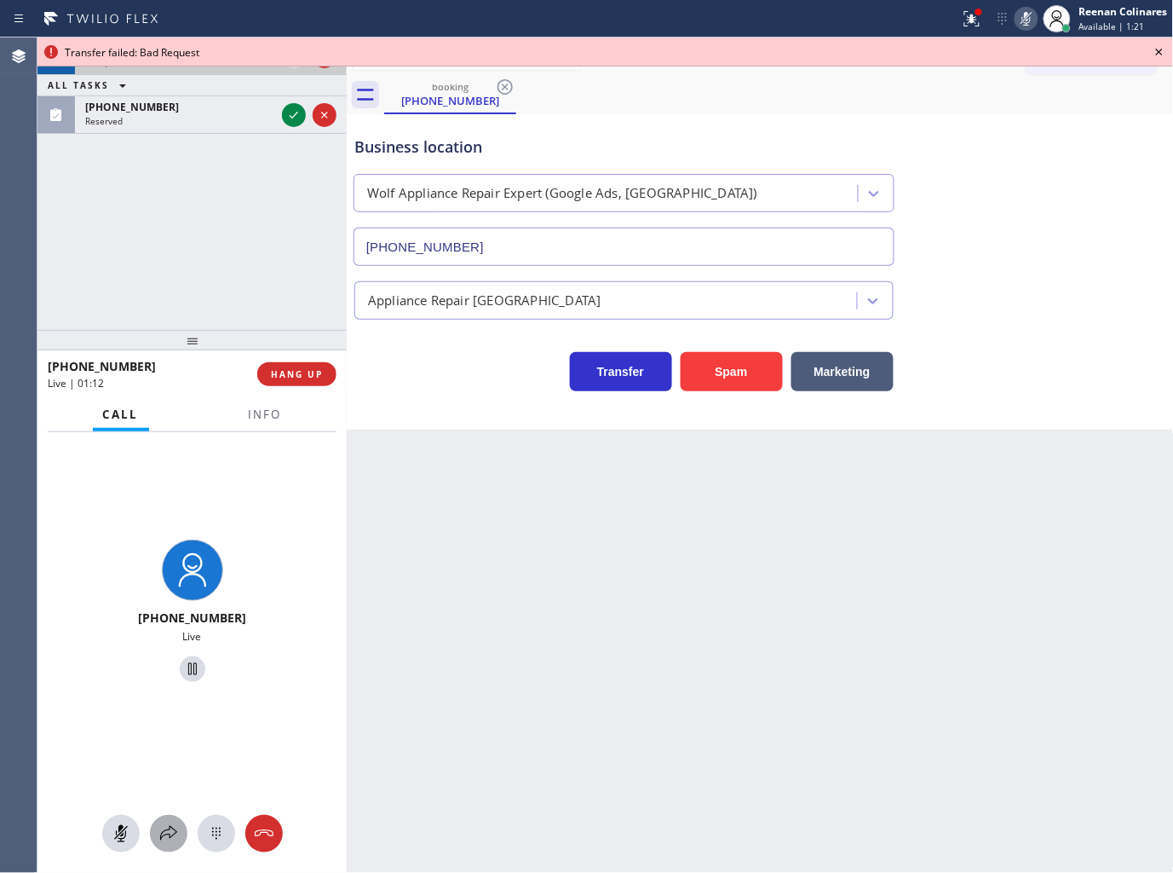
click at [166, 827] on icon at bounding box center [168, 833] width 20 height 20
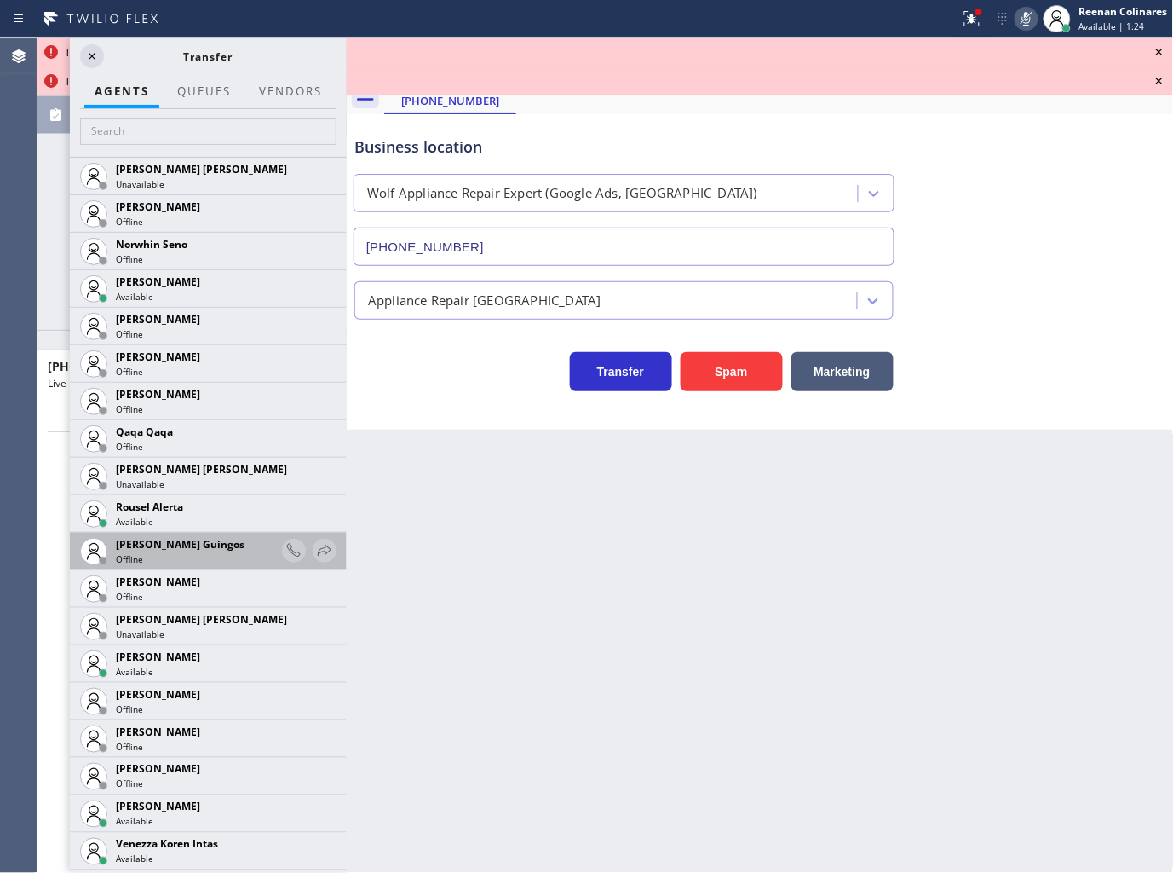
scroll to position [3143, 0]
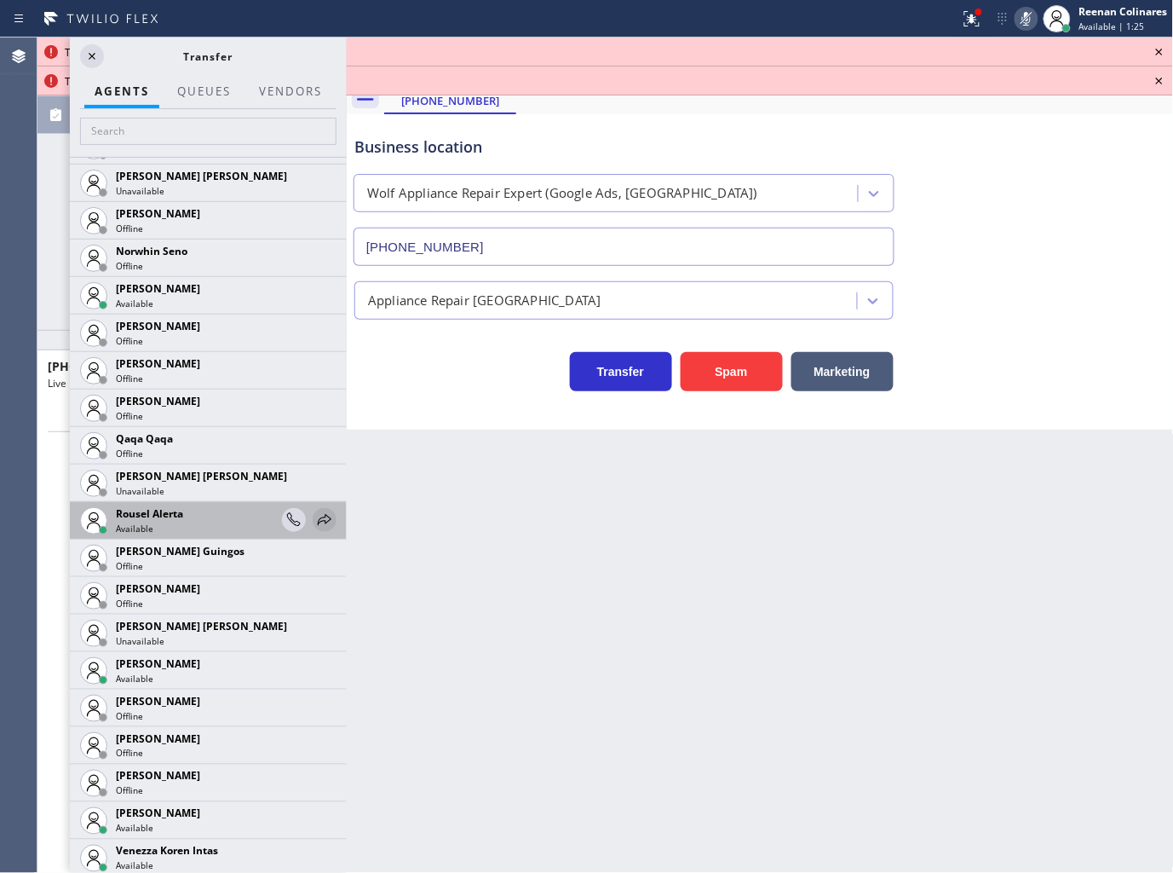
click at [314, 514] on icon at bounding box center [324, 520] width 20 height 20
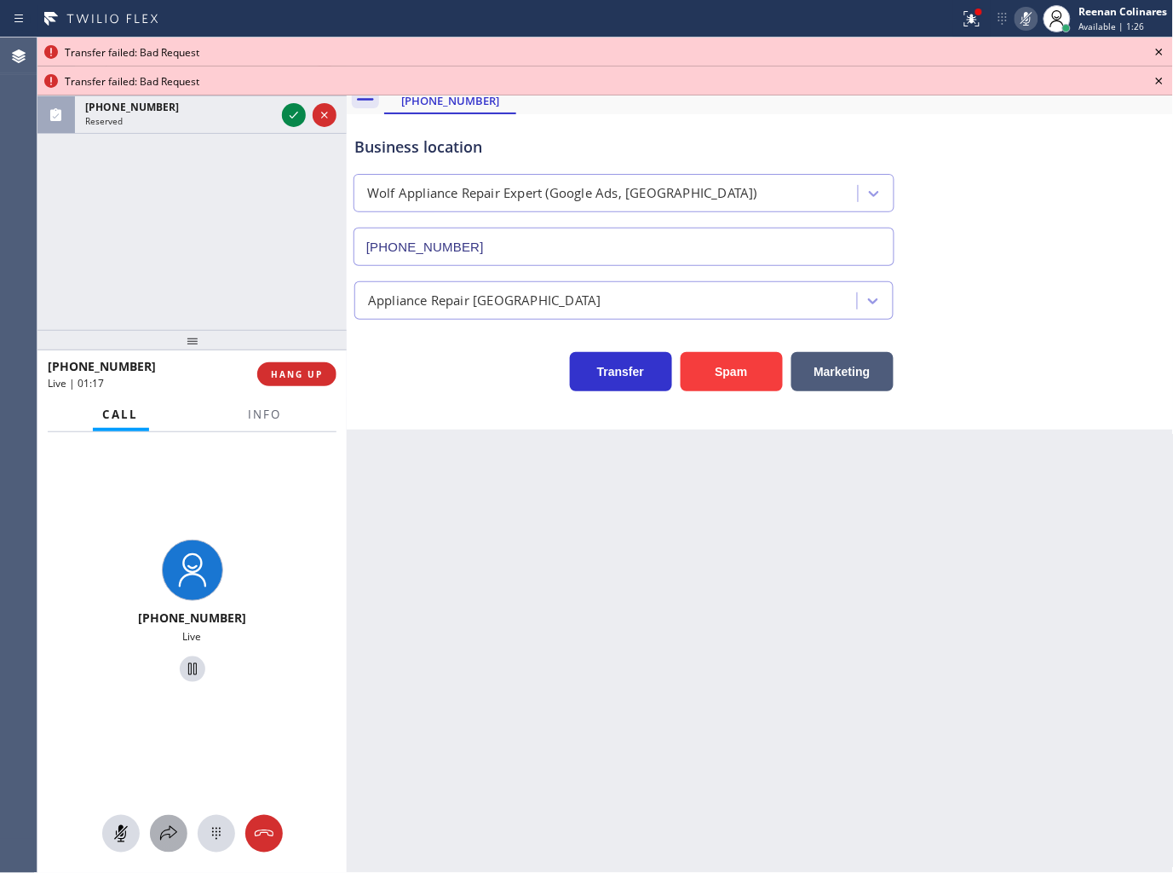
click at [164, 824] on icon at bounding box center [168, 833] width 20 height 20
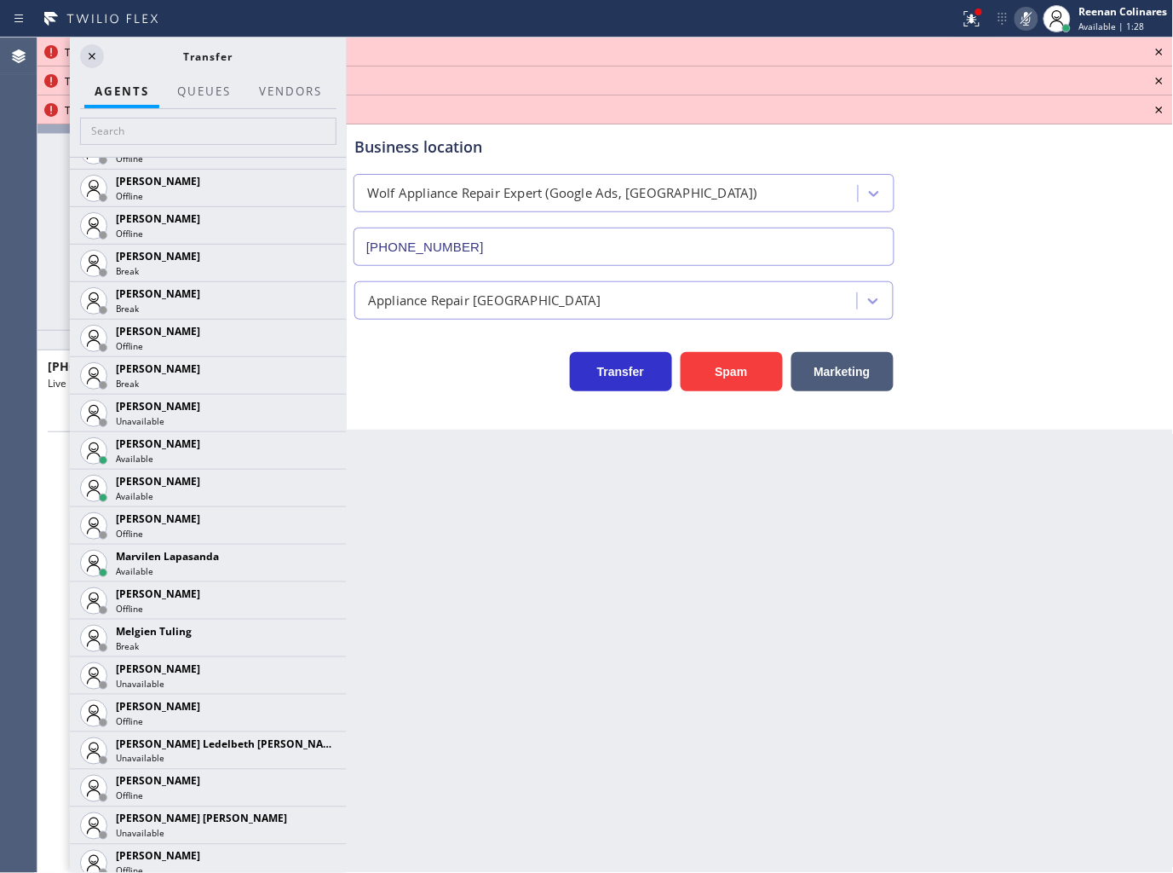
scroll to position [2528, 0]
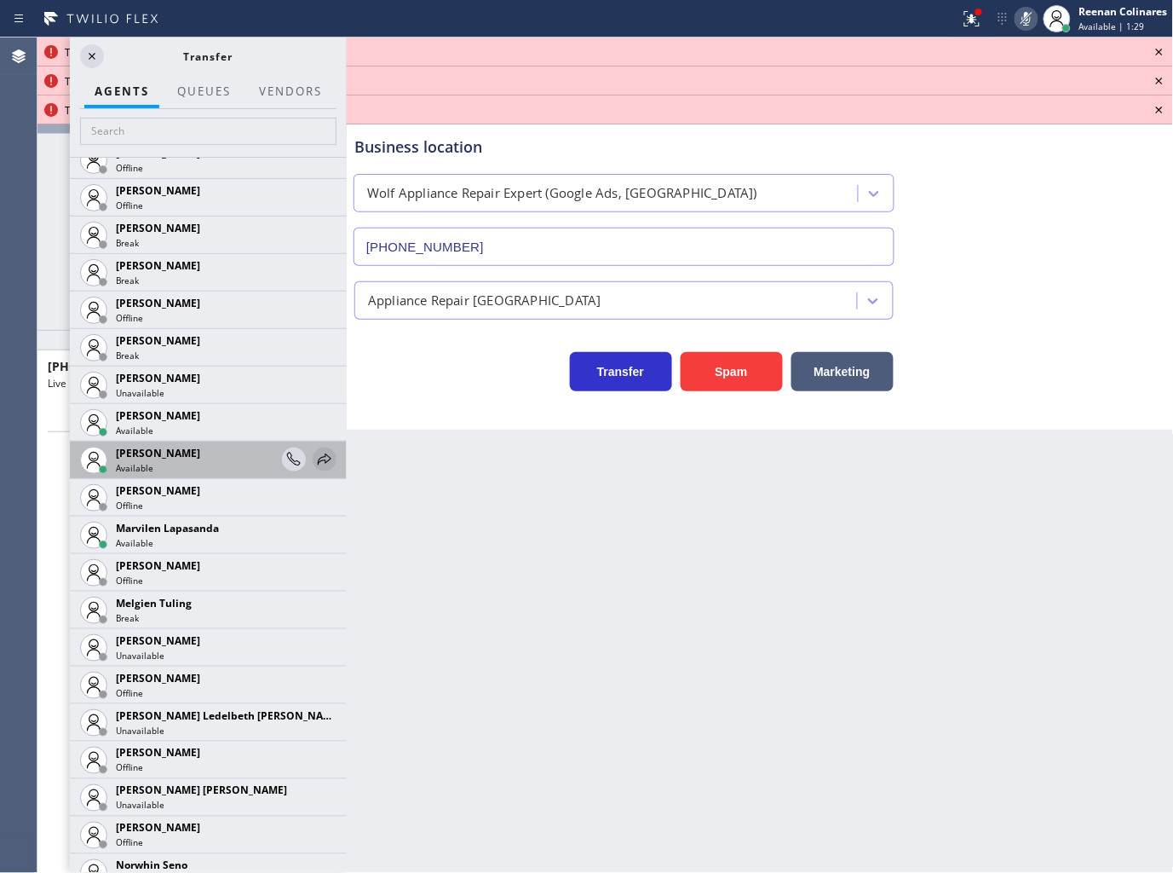
click at [316, 454] on icon at bounding box center [324, 459] width 20 height 20
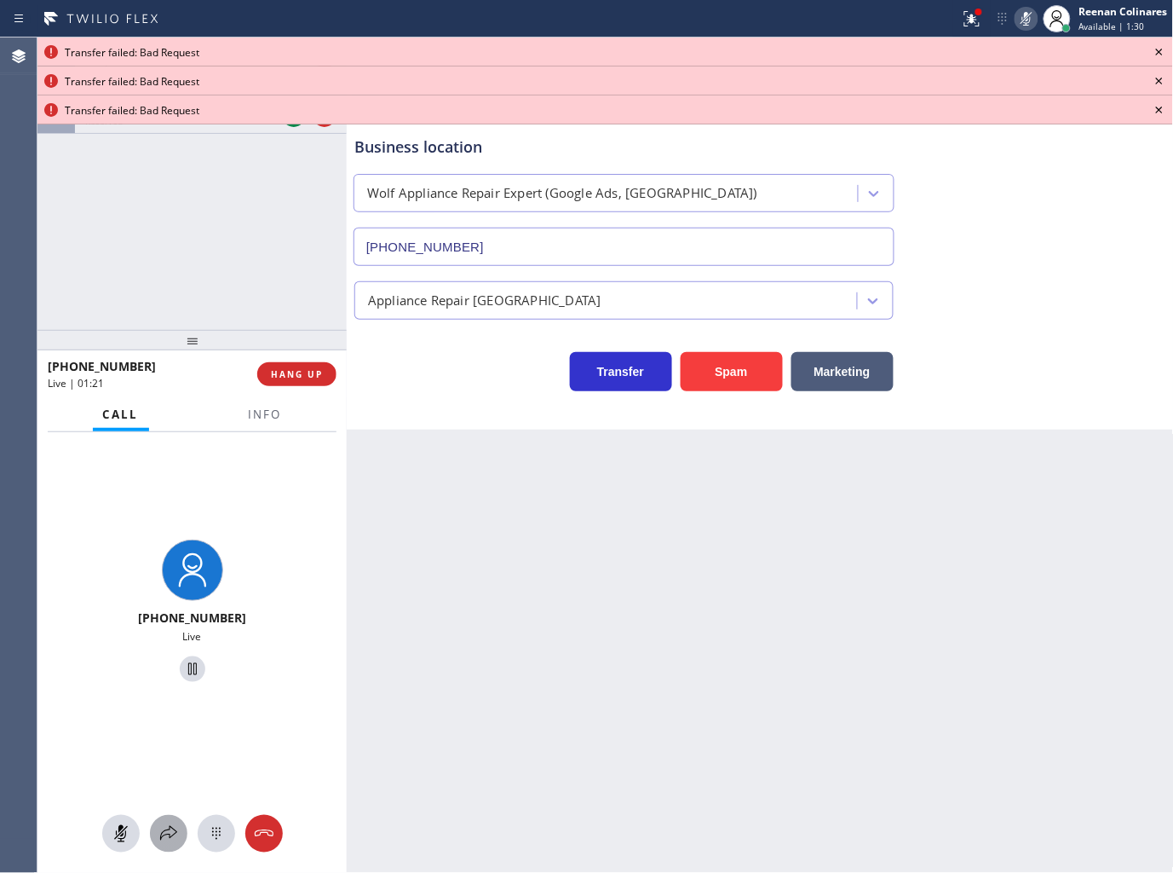
click at [153, 840] on div at bounding box center [168, 833] width 37 height 20
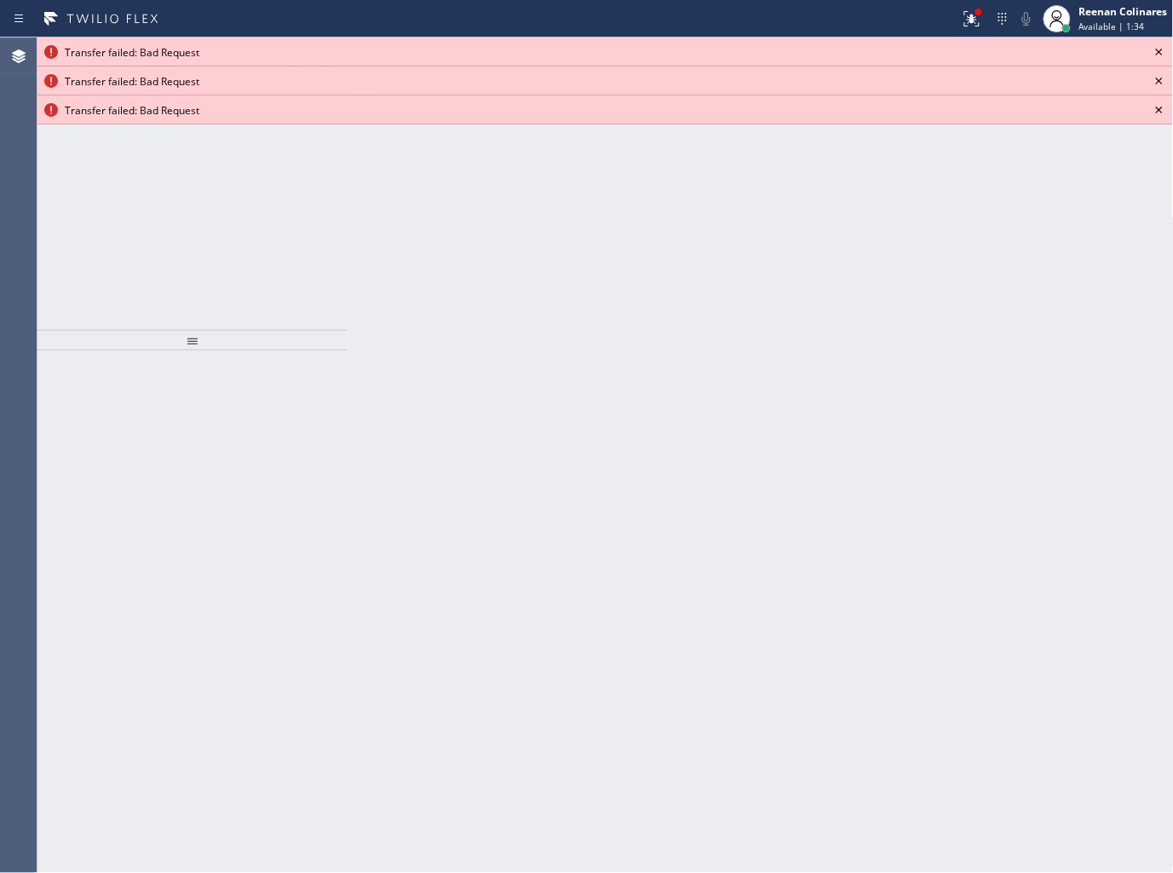
drag, startPoint x: 921, startPoint y: 503, endPoint x: 959, endPoint y: 107, distance: 398.1
click at [920, 494] on div "Back to Dashboard Change Sender ID Customers Technicians Select a contact Outbo…" at bounding box center [760, 454] width 827 height 835
click at [971, 17] on icon at bounding box center [972, 18] width 15 height 15
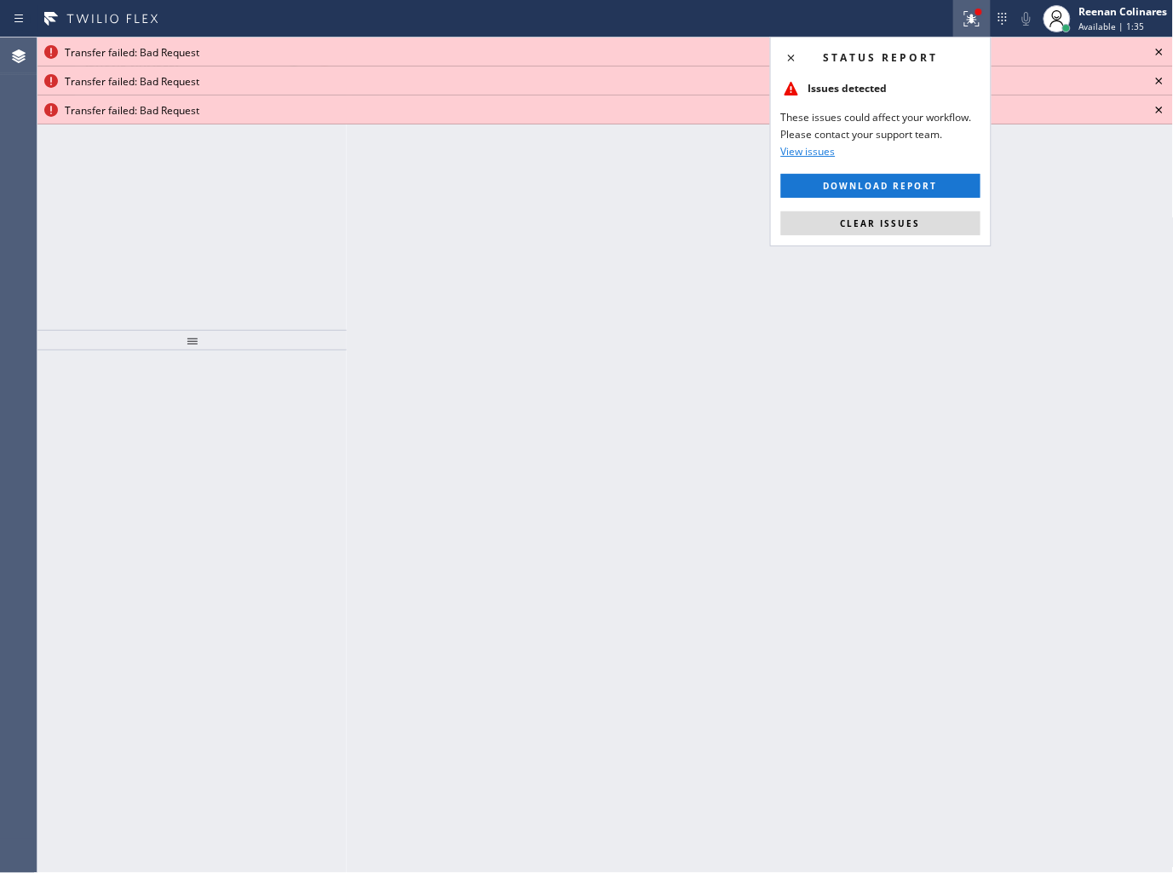
click at [925, 218] on button "Clear issues" at bounding box center [880, 223] width 199 height 24
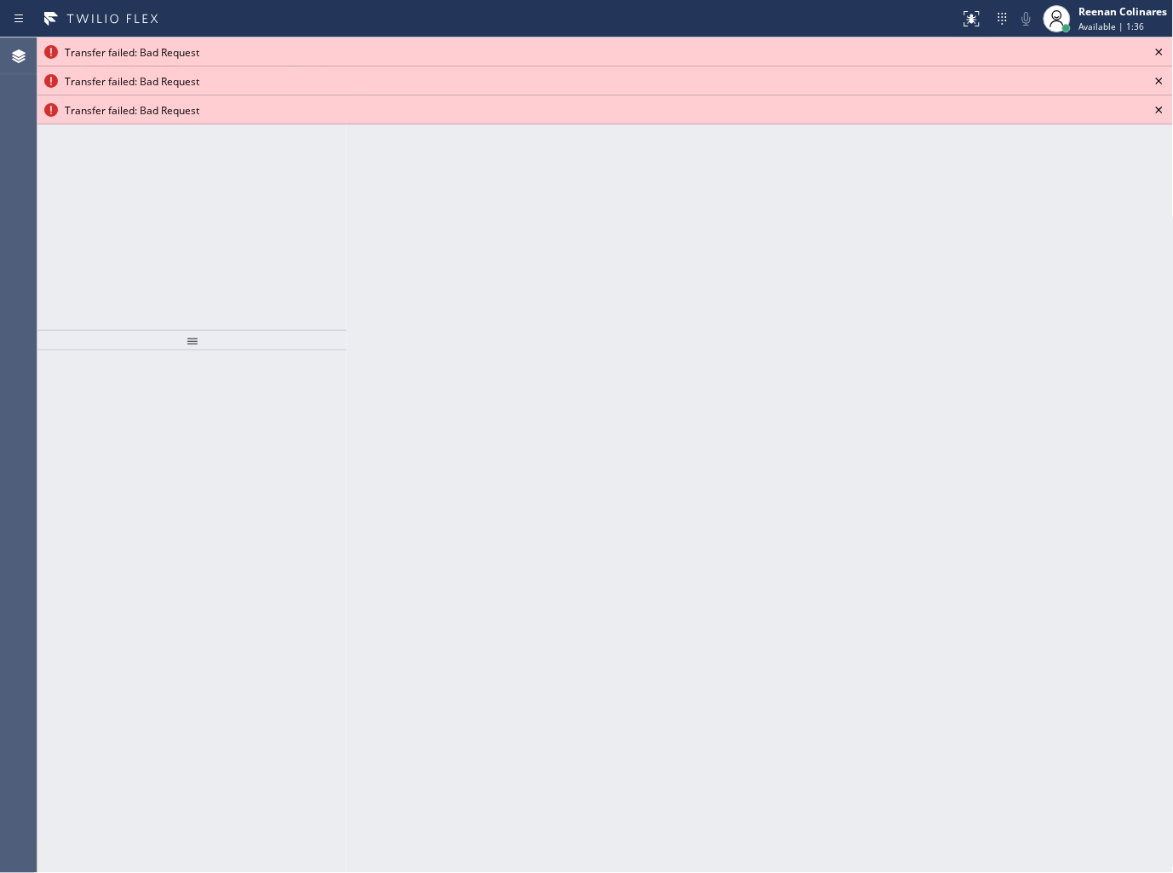
click at [1161, 53] on icon at bounding box center [1159, 52] width 7 height 7
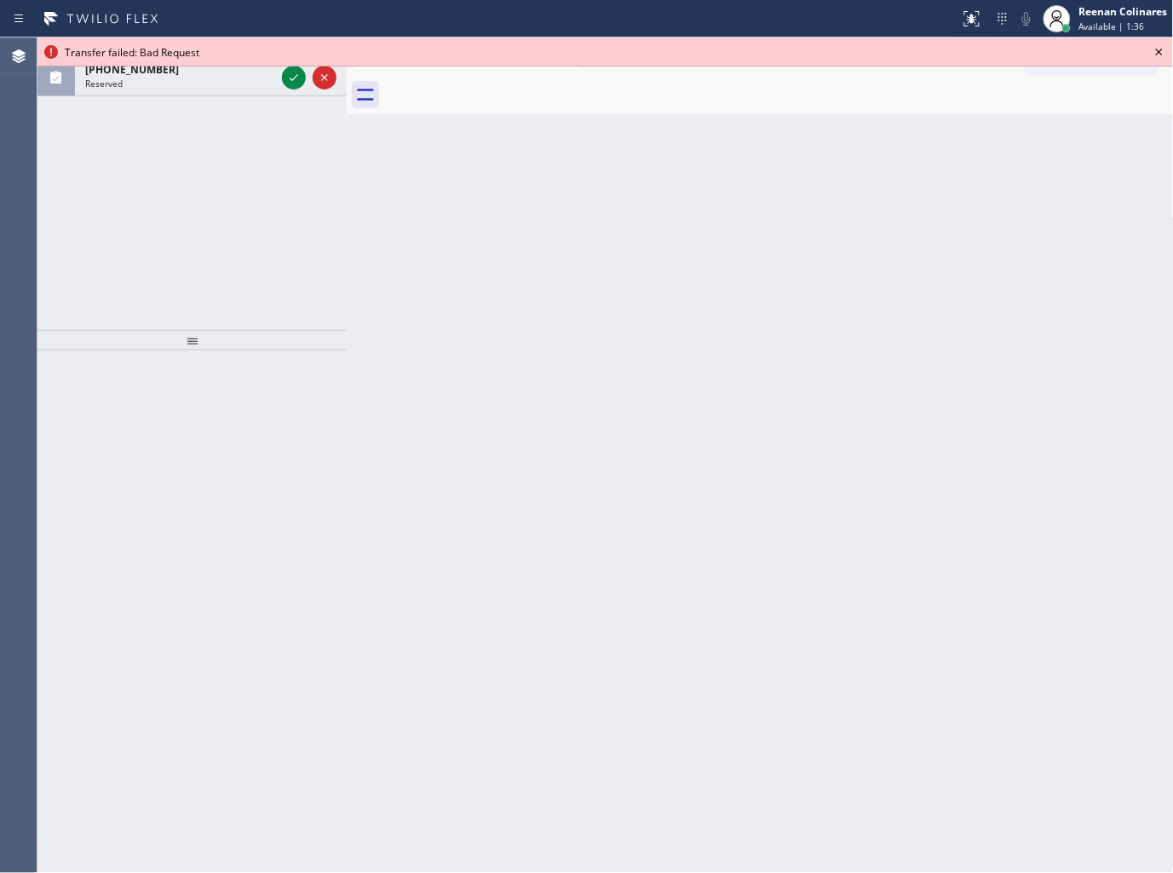
click at [1161, 53] on icon at bounding box center [1159, 52] width 7 height 7
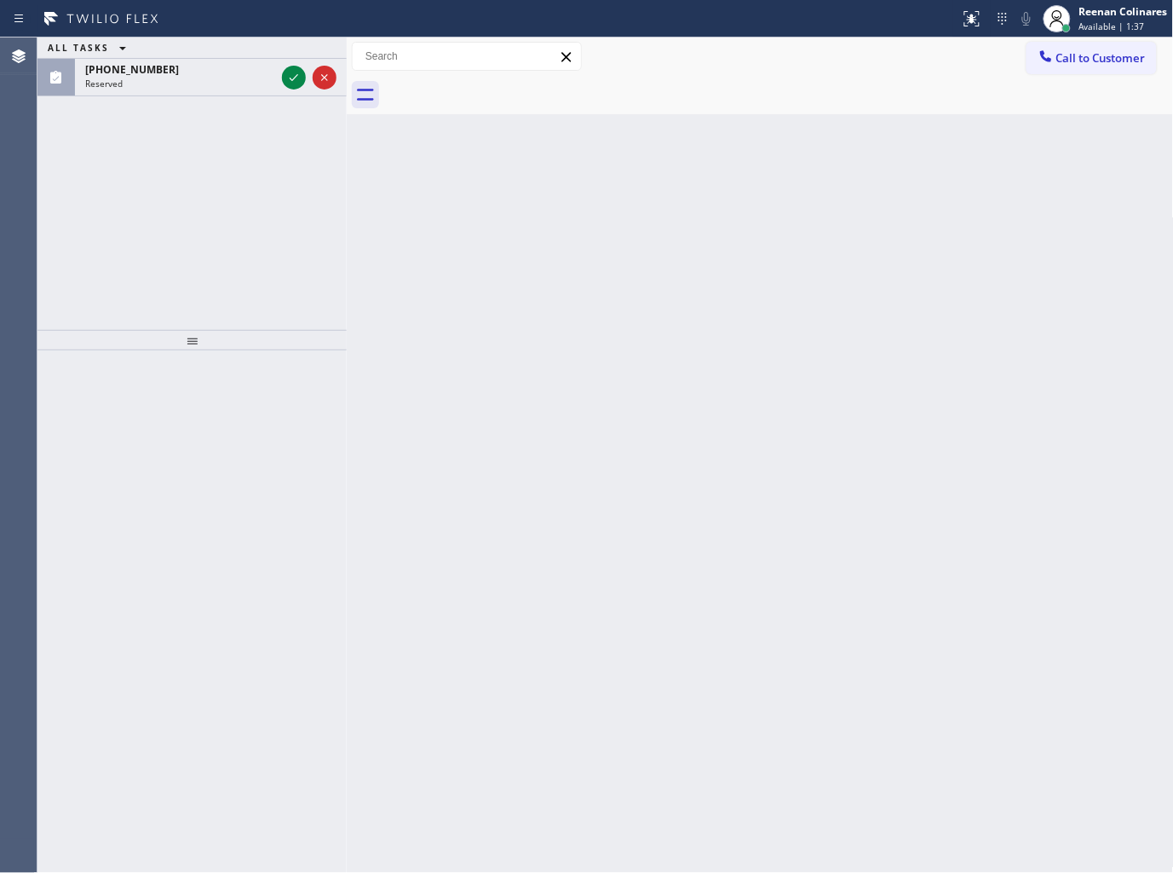
click at [180, 57] on div "ALL TASKS ALL TASKS ACTIVE TASKS TASKS IN WRAP UP" at bounding box center [191, 47] width 309 height 21
drag, startPoint x: 180, startPoint y: 69, endPoint x: 182, endPoint y: 88, distance: 18.8
click at [180, 71] on div "[PHONE_NUMBER]" at bounding box center [180, 69] width 190 height 14
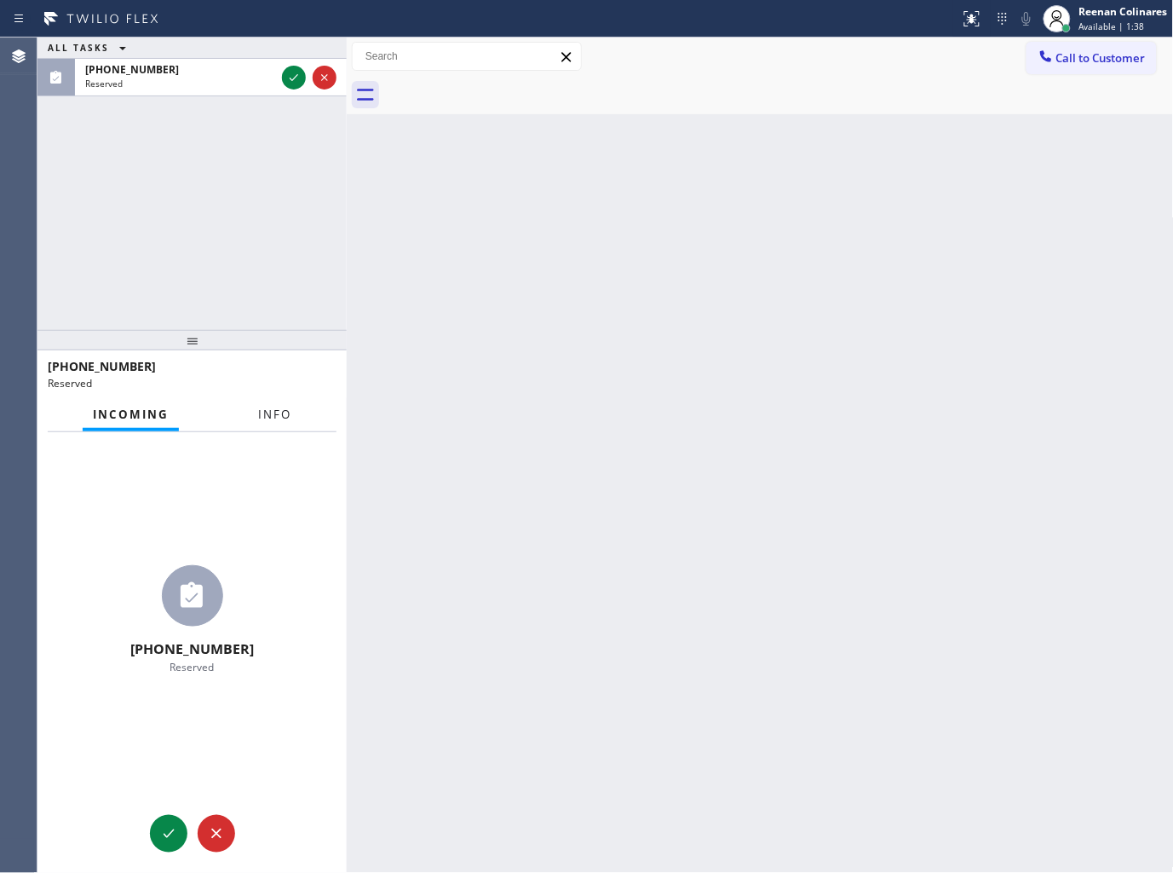
click at [278, 411] on span "Info" at bounding box center [274, 413] width 33 height 15
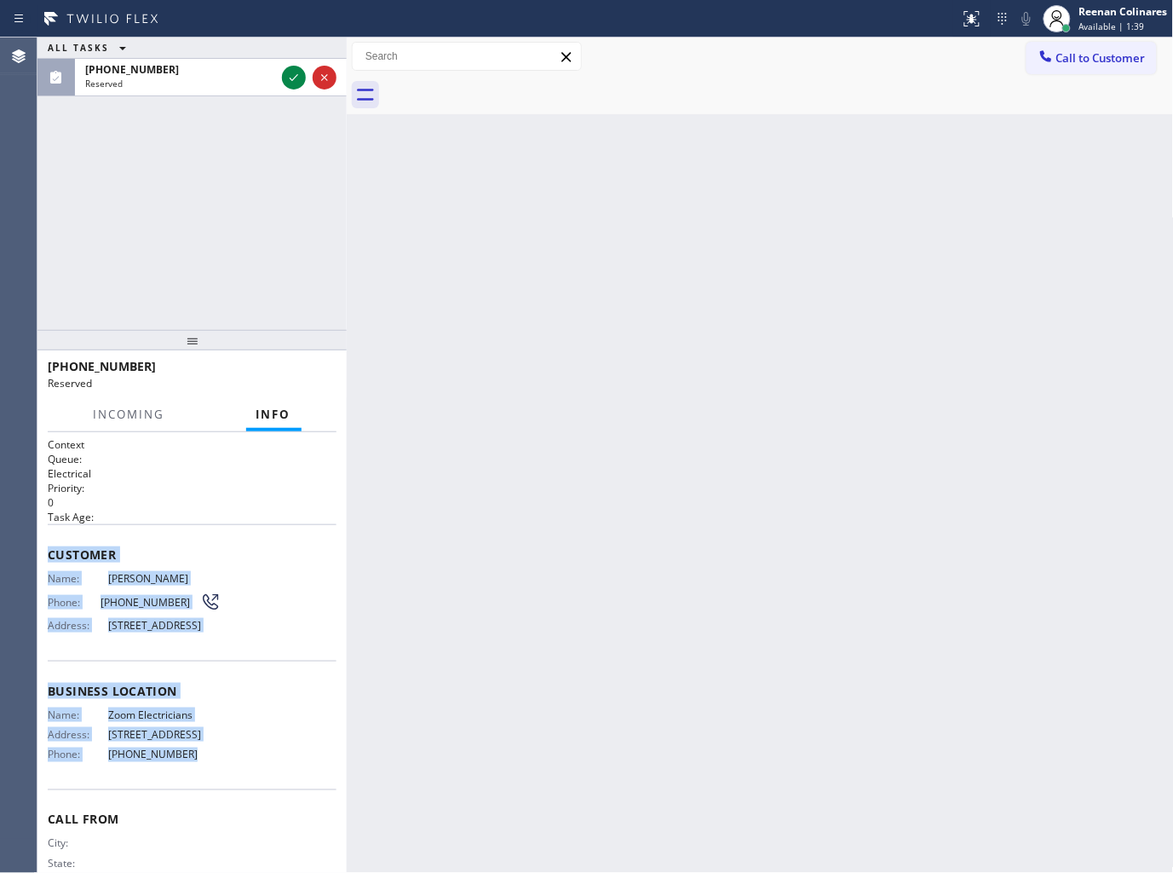
drag, startPoint x: 208, startPoint y: 763, endPoint x: 234, endPoint y: 789, distance: 36.8
click at [231, 790] on div "Context Queue: Electrical Priority: 0 Task Age: Customer Name: [PERSON_NAME] Ph…" at bounding box center [192, 677] width 289 height 481
click at [292, 78] on icon at bounding box center [294, 77] width 20 height 20
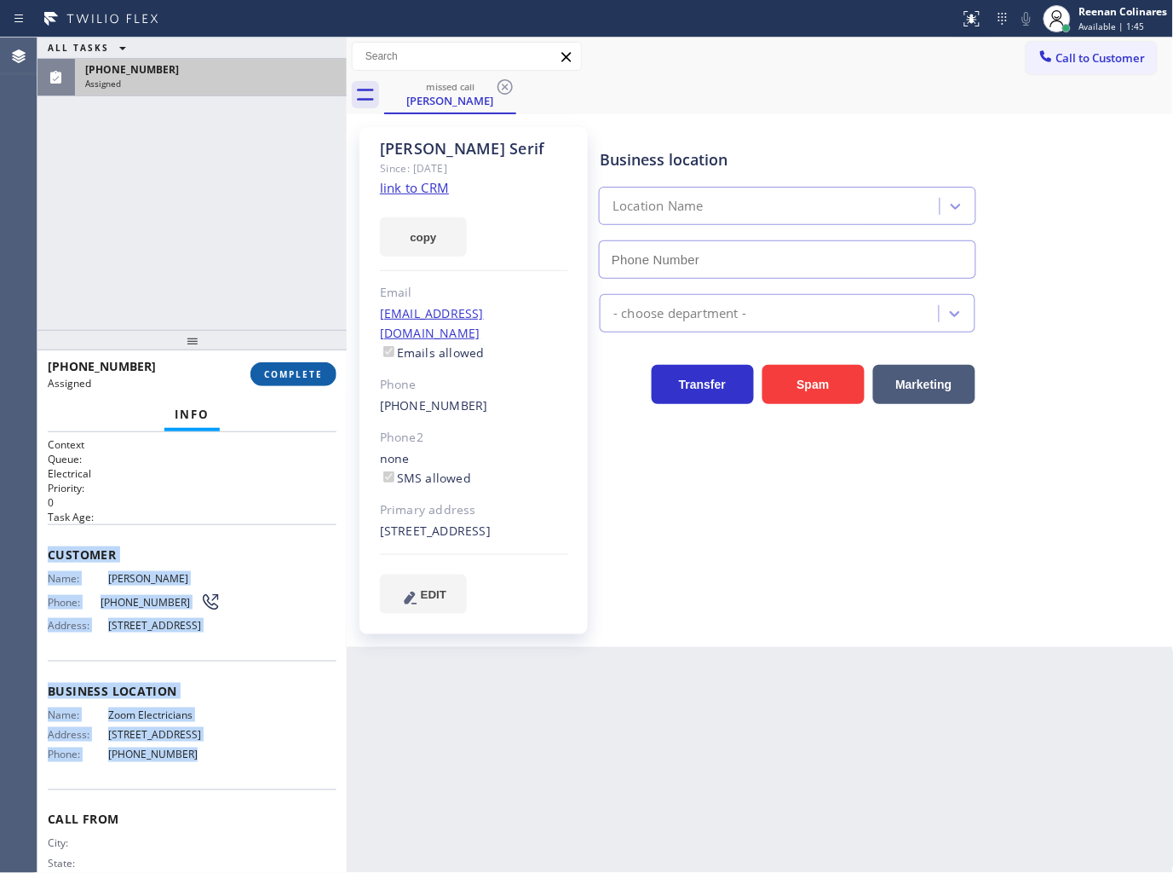
click at [320, 378] on span "COMPLETE" at bounding box center [293, 374] width 59 height 12
type input "[PHONE_NUMBER]"
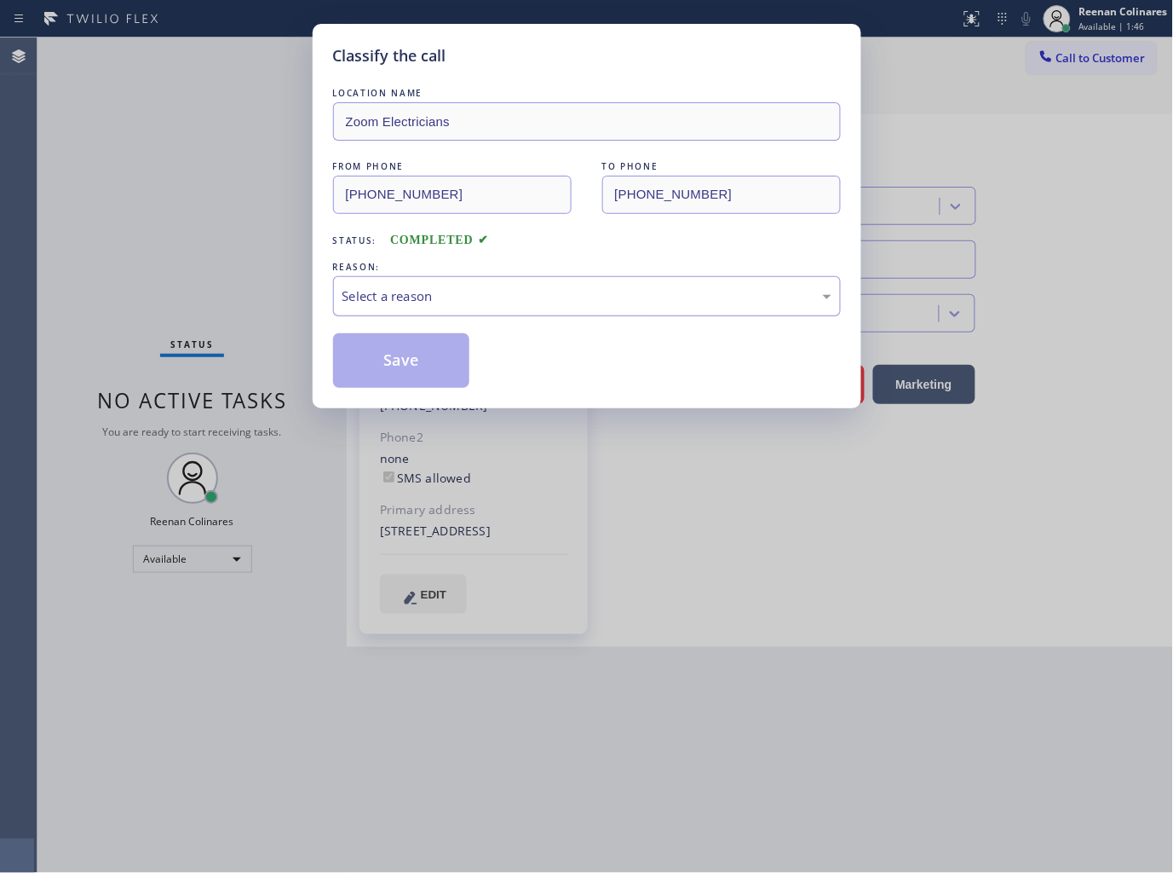
click at [426, 291] on div "Select a reason" at bounding box center [587, 296] width 489 height 20
click at [396, 355] on button "Save" at bounding box center [401, 360] width 137 height 55
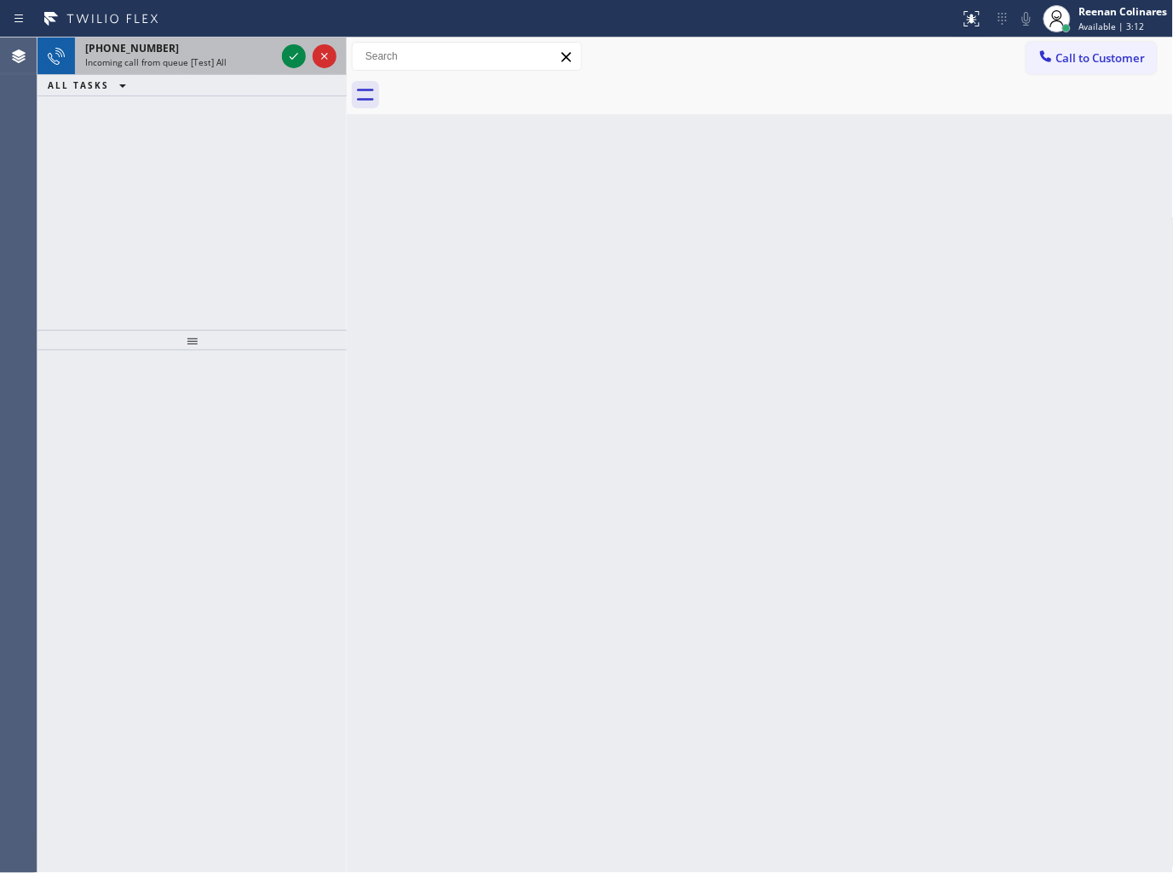
click at [227, 58] on div "Incoming call from queue [Test] All" at bounding box center [180, 62] width 190 height 12
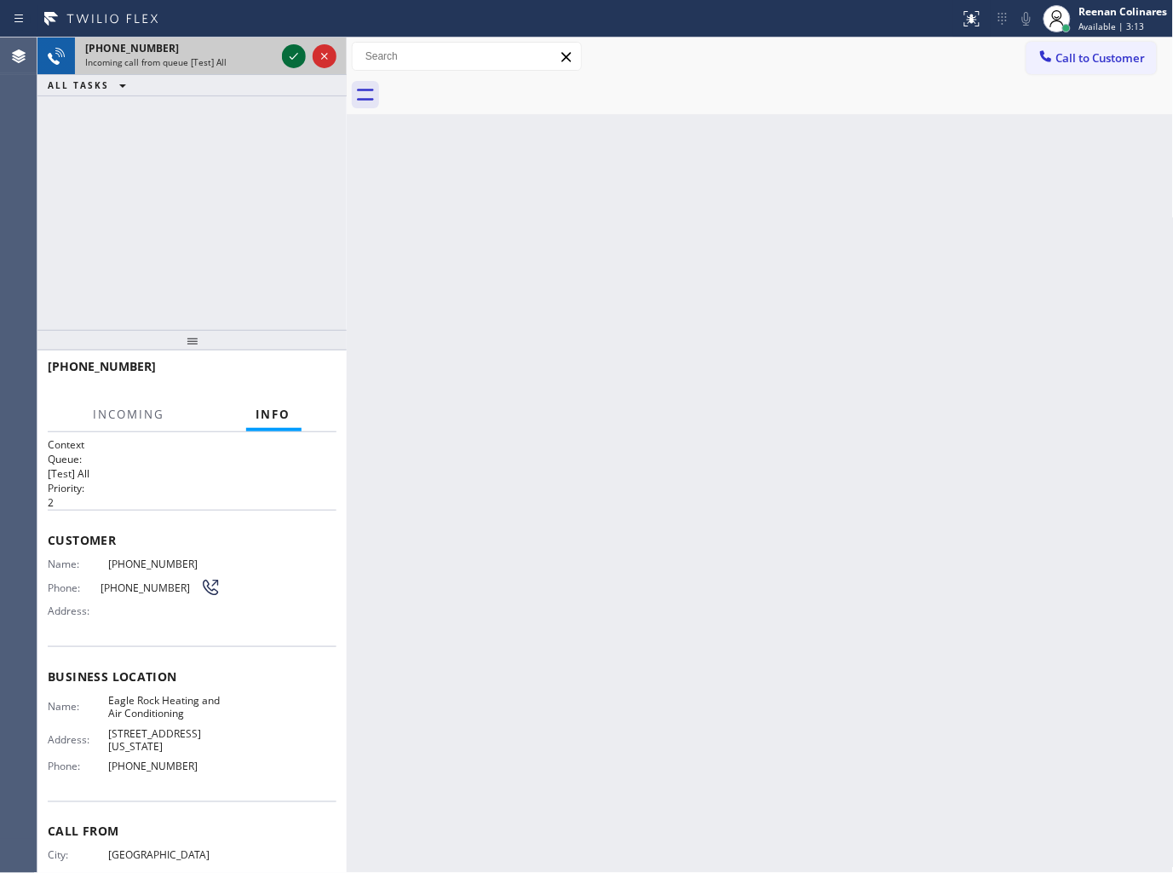
click at [295, 49] on icon at bounding box center [294, 56] width 20 height 20
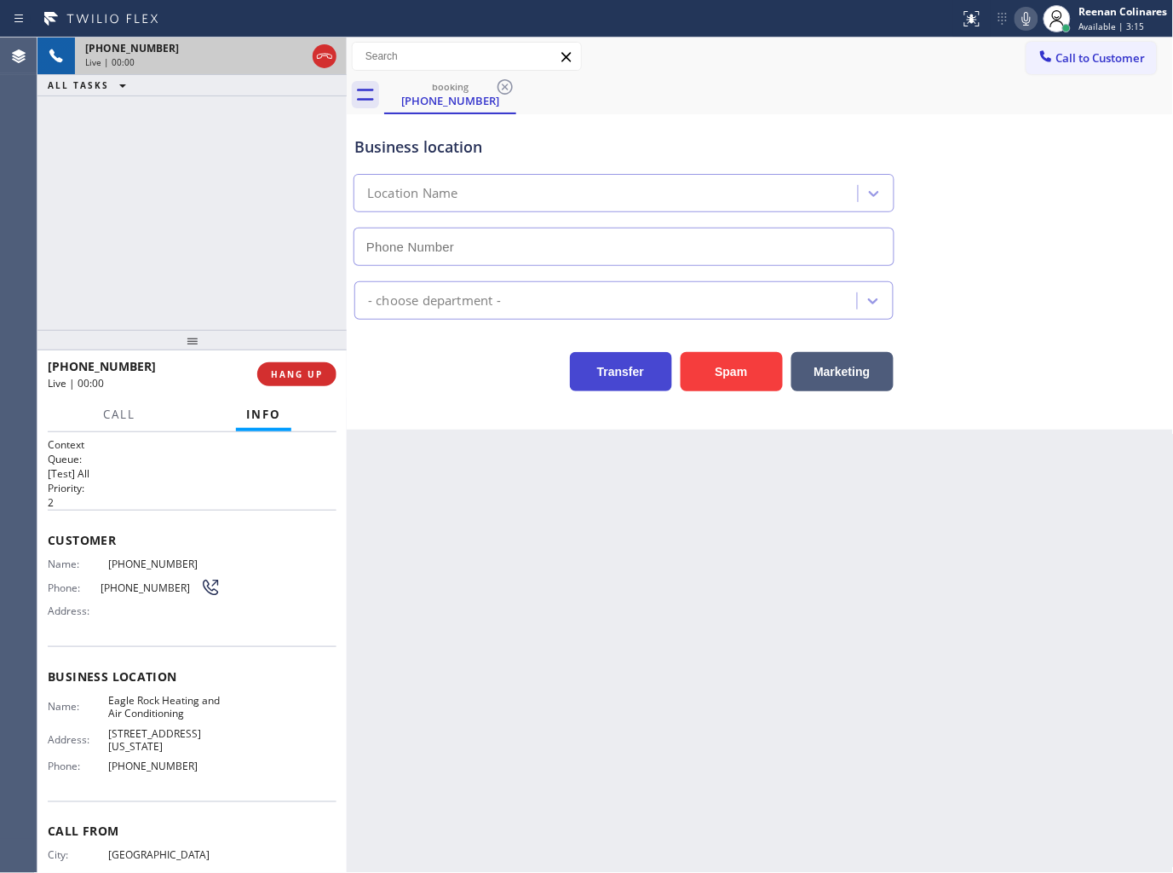
type input "[PHONE_NUMBER]"
click at [1031, 18] on icon at bounding box center [1027, 19] width 9 height 14
click at [1029, 14] on icon at bounding box center [1027, 19] width 20 height 20
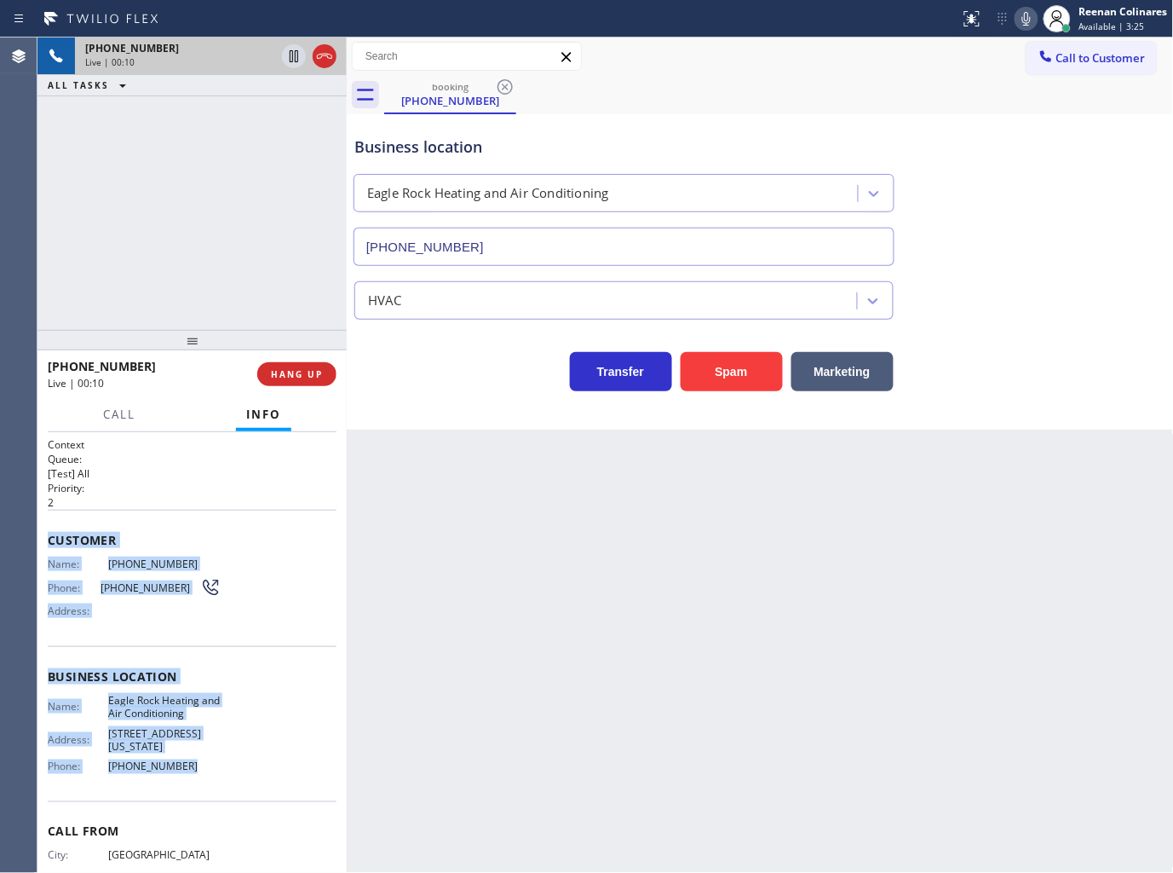
drag, startPoint x: 49, startPoint y: 539, endPoint x: 216, endPoint y: 763, distance: 280.2
click at [216, 763] on div "Context Queue: [Test] All Priority: 2 Customer Name: [PHONE_NUMBER] Phone: [PHO…" at bounding box center [192, 683] width 289 height 493
copy div "Customer Name: [PHONE_NUMBER] Phone: [PHONE_NUMBER] Address: Business location …"
click at [1025, 20] on icon at bounding box center [1027, 19] width 20 height 20
click at [1025, 20] on rect at bounding box center [1027, 17] width 12 height 12
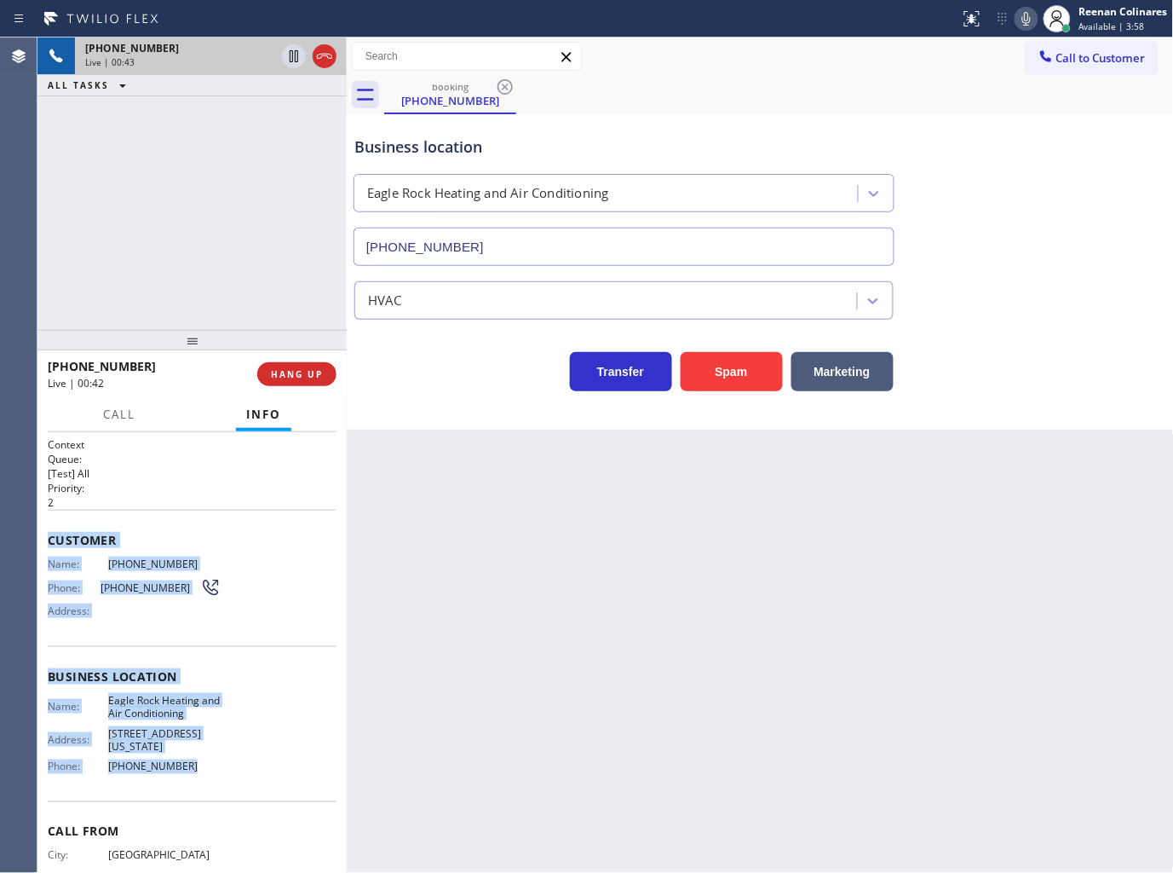
click at [1026, 19] on icon at bounding box center [1027, 19] width 20 height 20
click at [117, 415] on span "Call" at bounding box center [119, 413] width 32 height 15
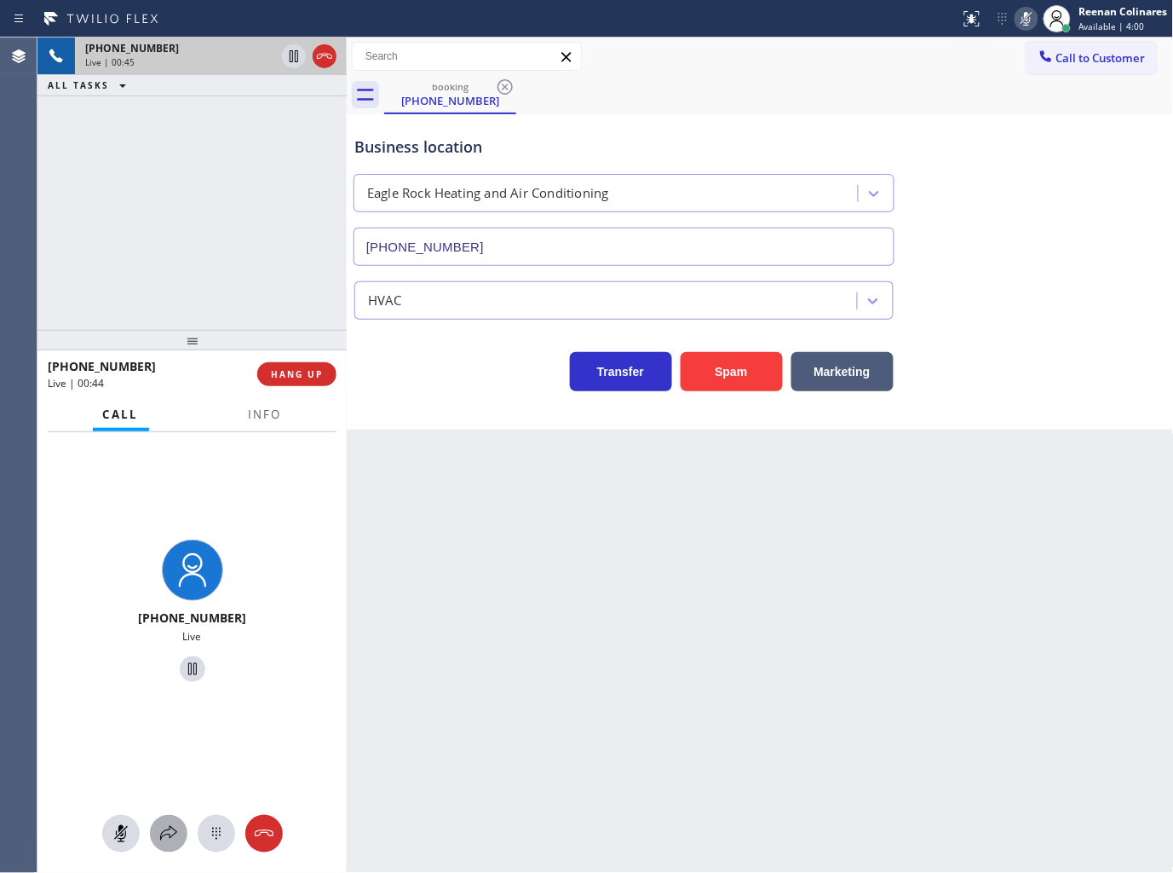
click at [160, 837] on icon at bounding box center [168, 833] width 20 height 20
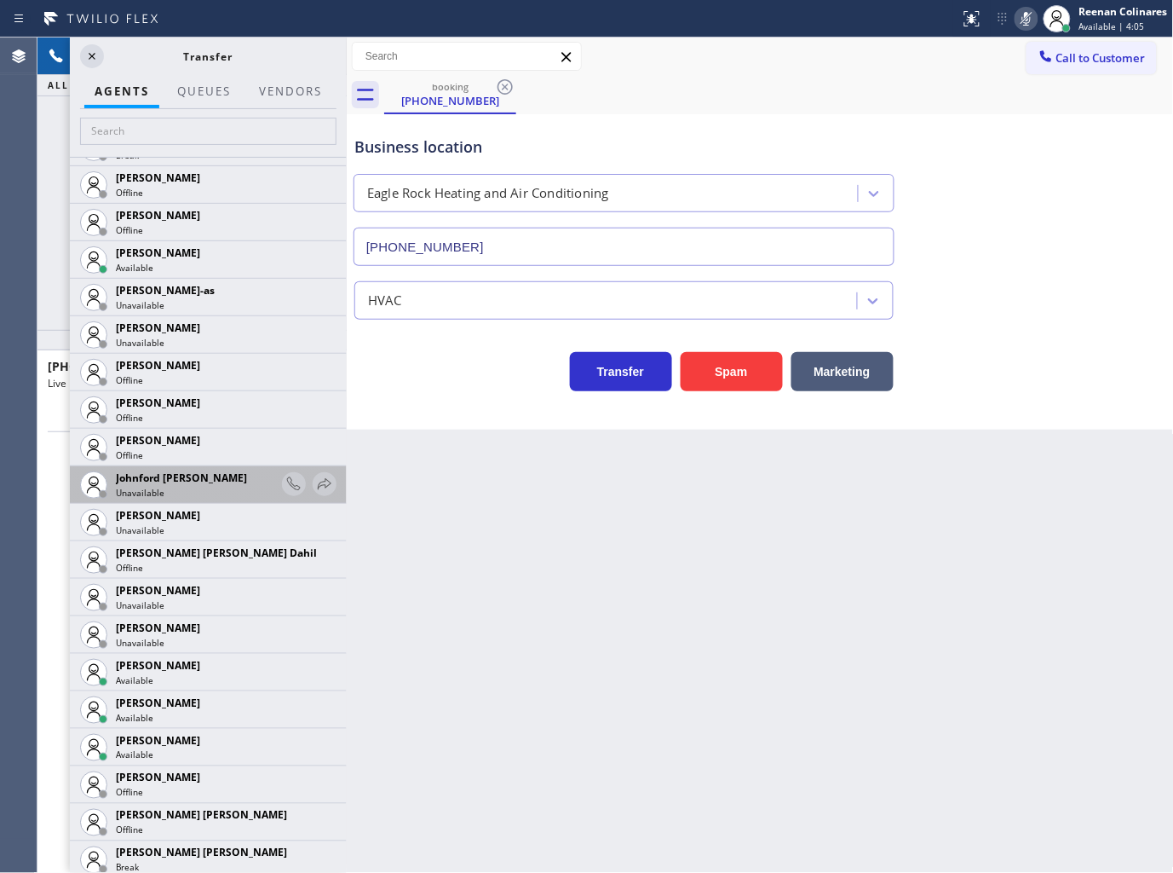
scroll to position [1799, 0]
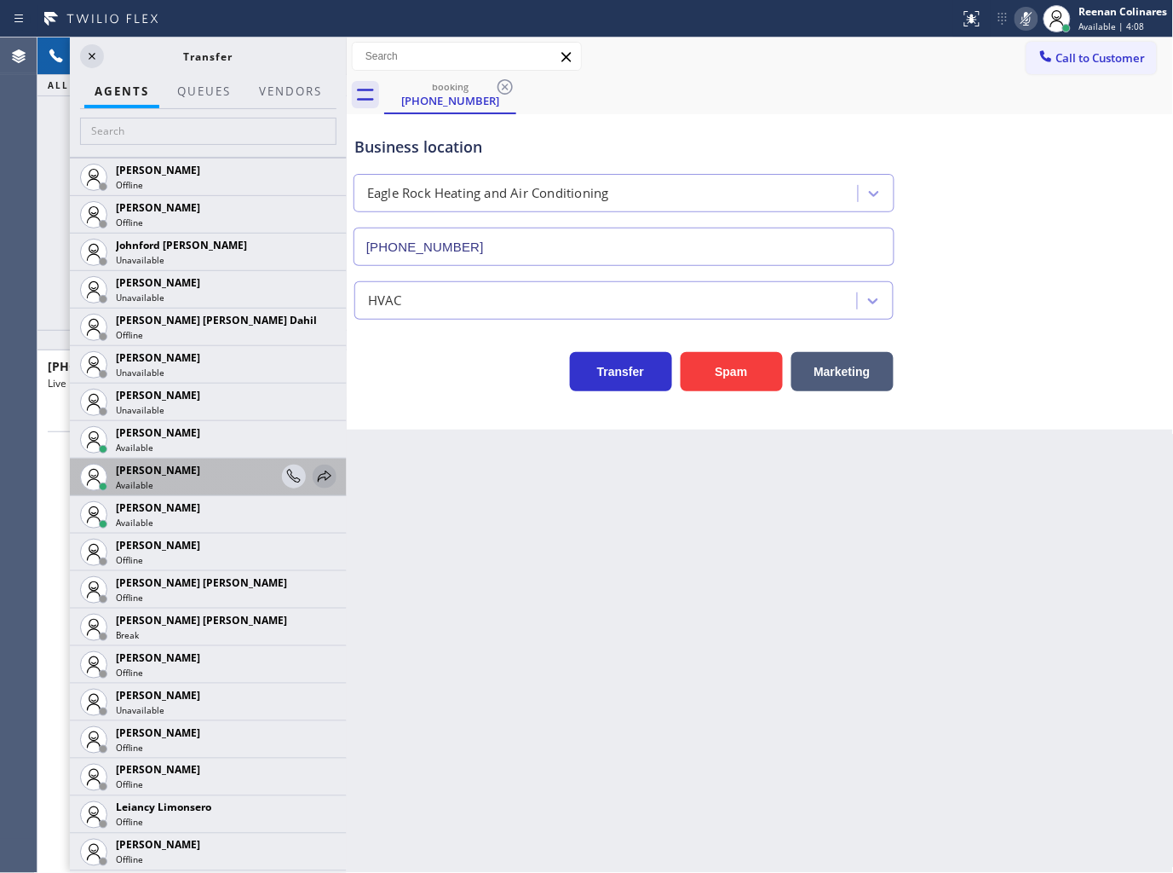
click at [318, 477] on icon at bounding box center [325, 475] width 14 height 11
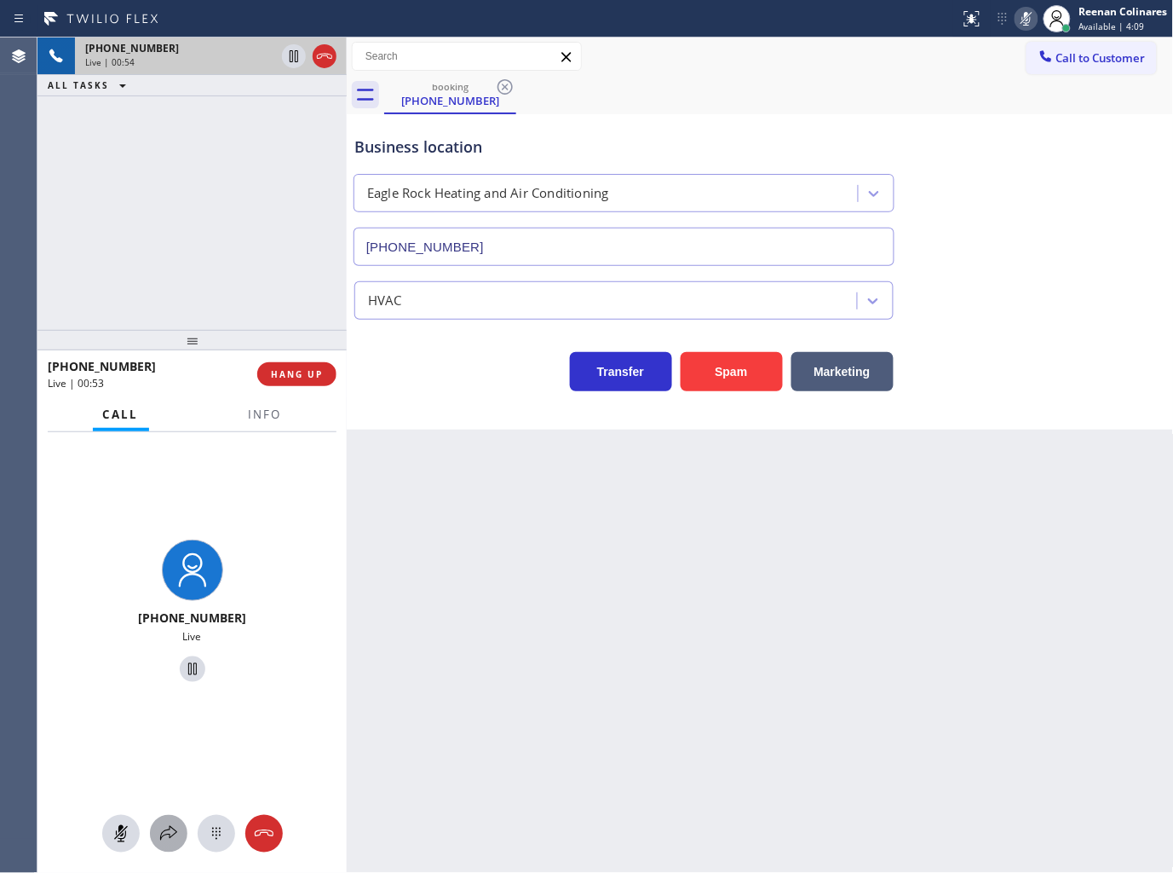
click at [173, 824] on icon at bounding box center [168, 833] width 20 height 20
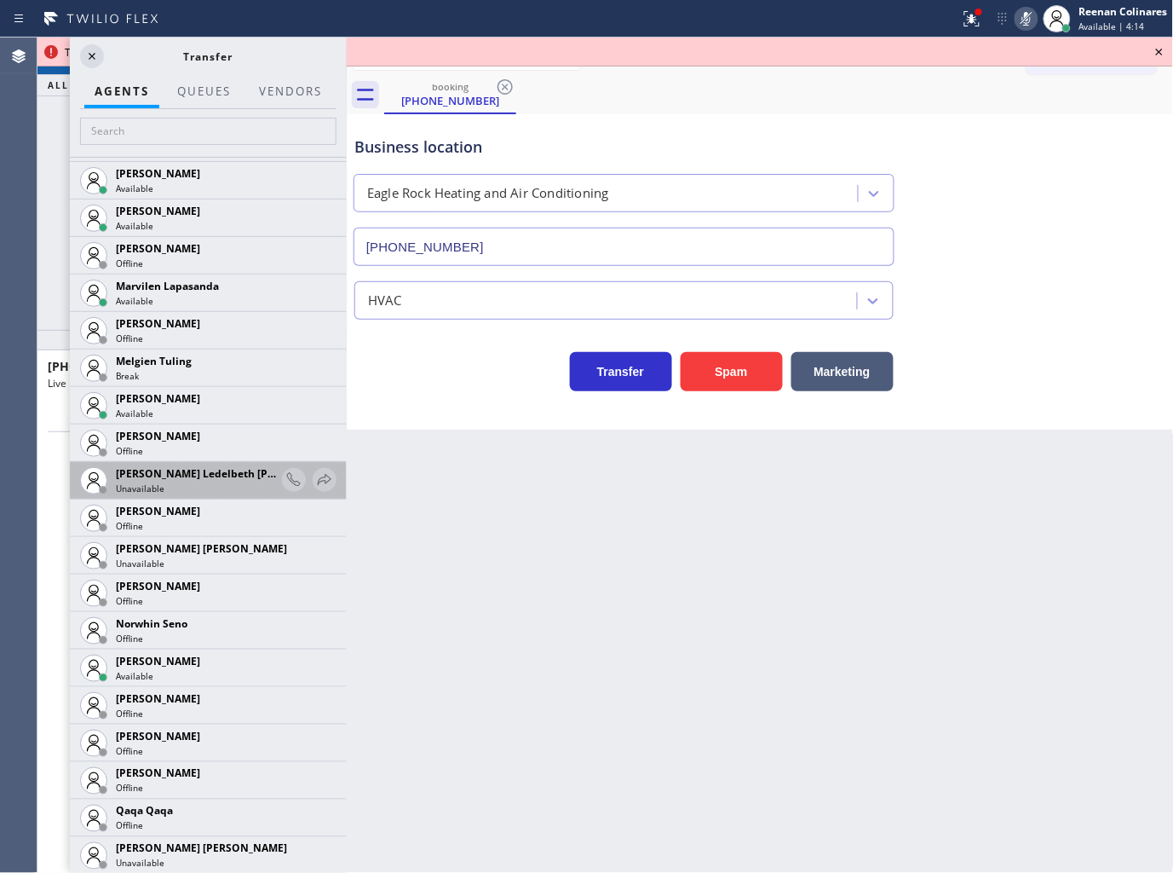
scroll to position [2764, 0]
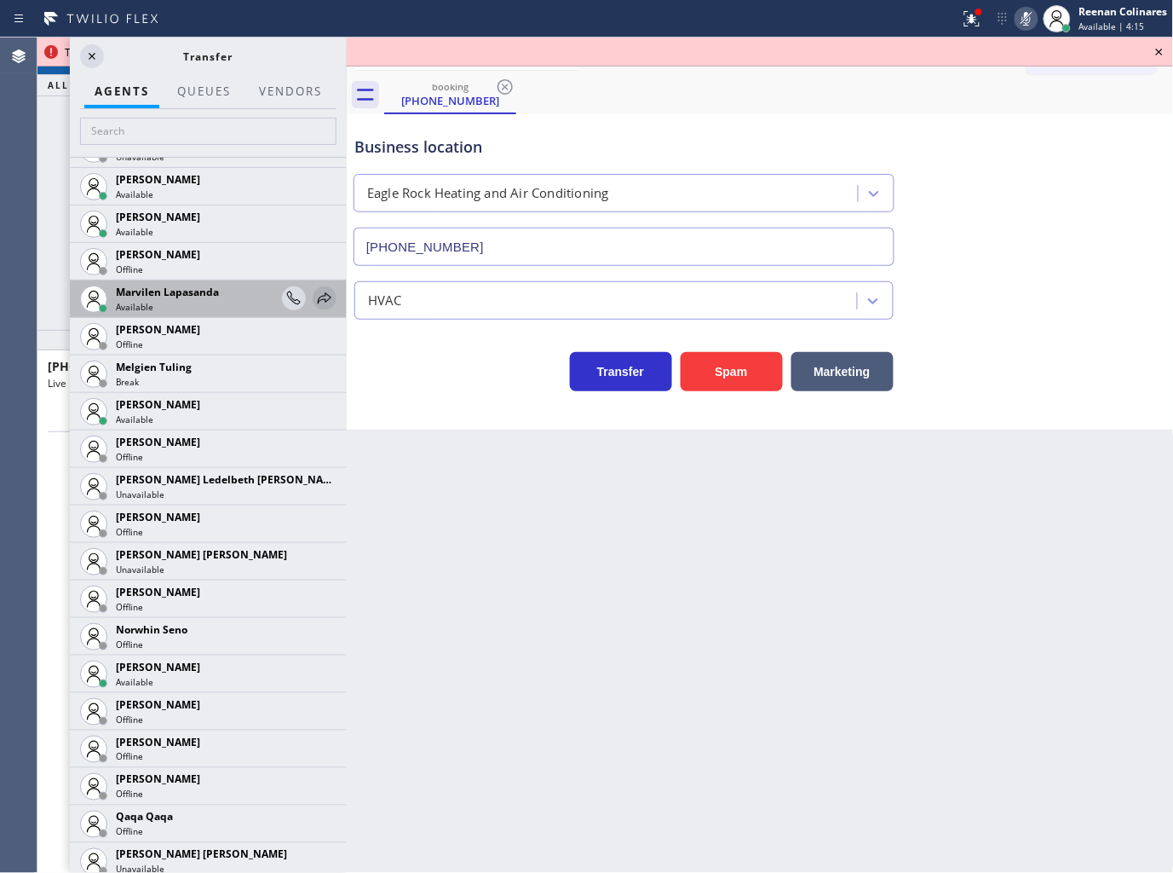
click at [318, 299] on icon at bounding box center [325, 297] width 14 height 11
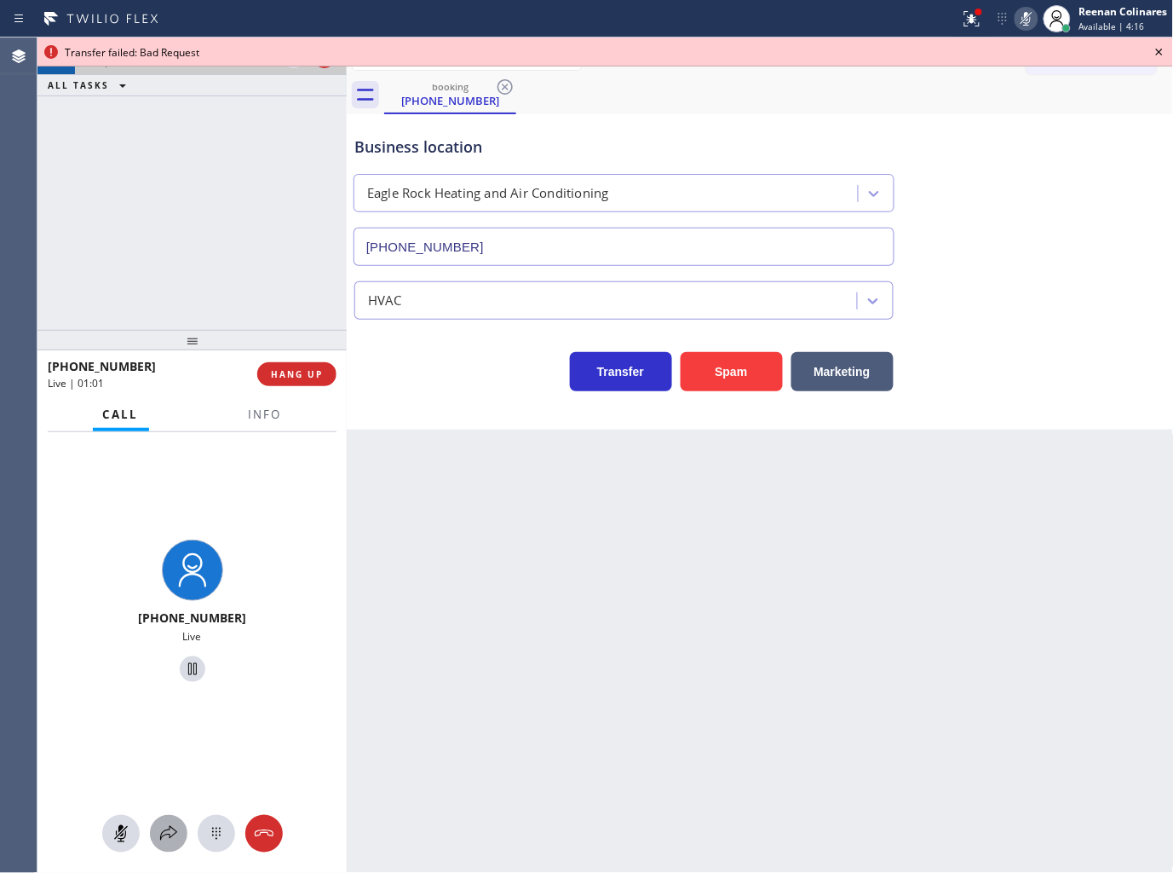
click at [169, 828] on icon at bounding box center [168, 833] width 17 height 14
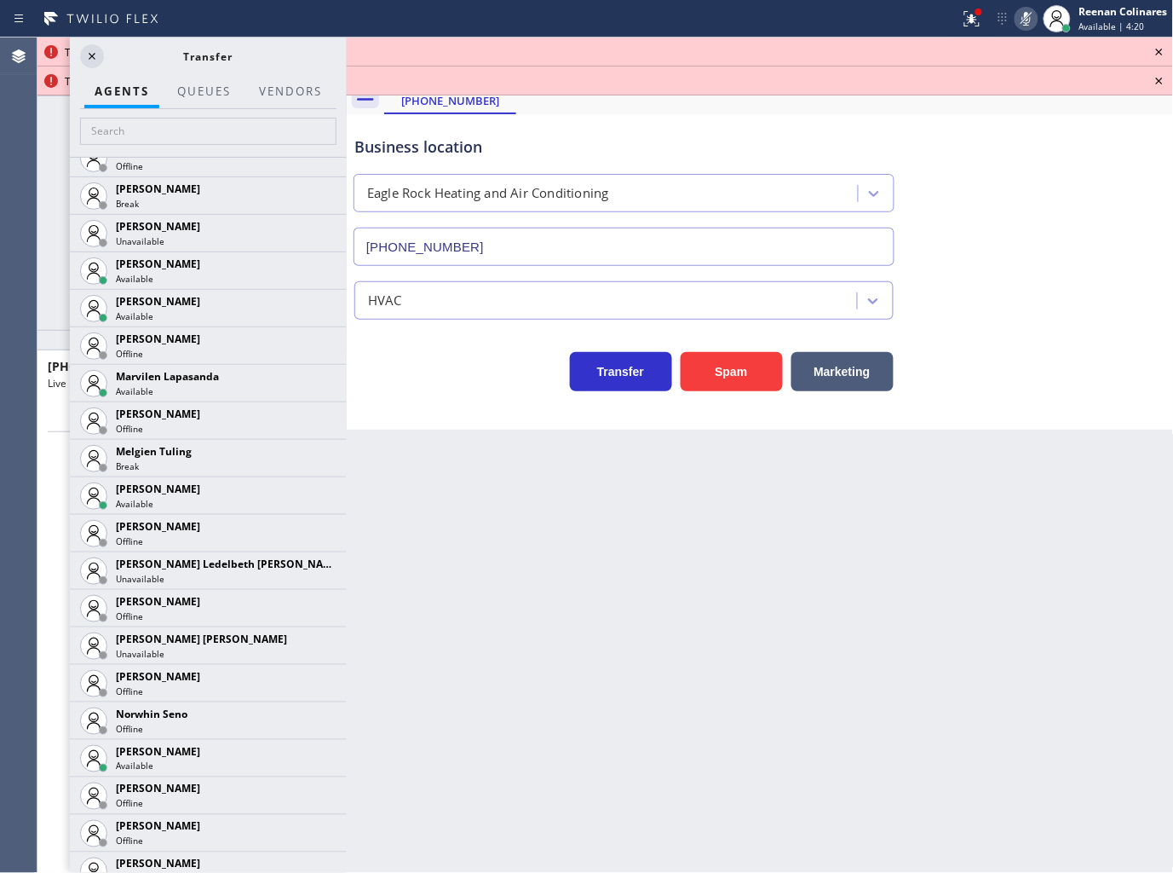
scroll to position [2664, 0]
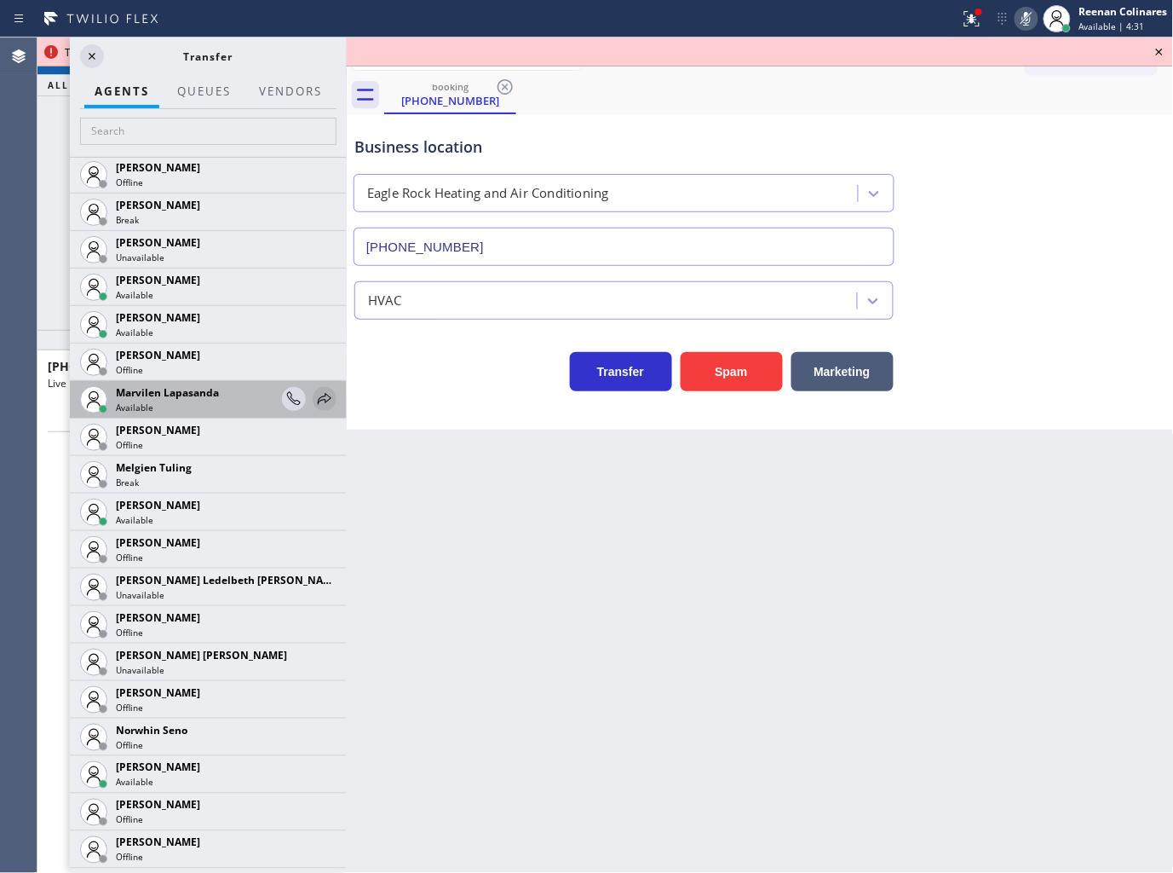
click at [314, 395] on icon at bounding box center [324, 399] width 20 height 20
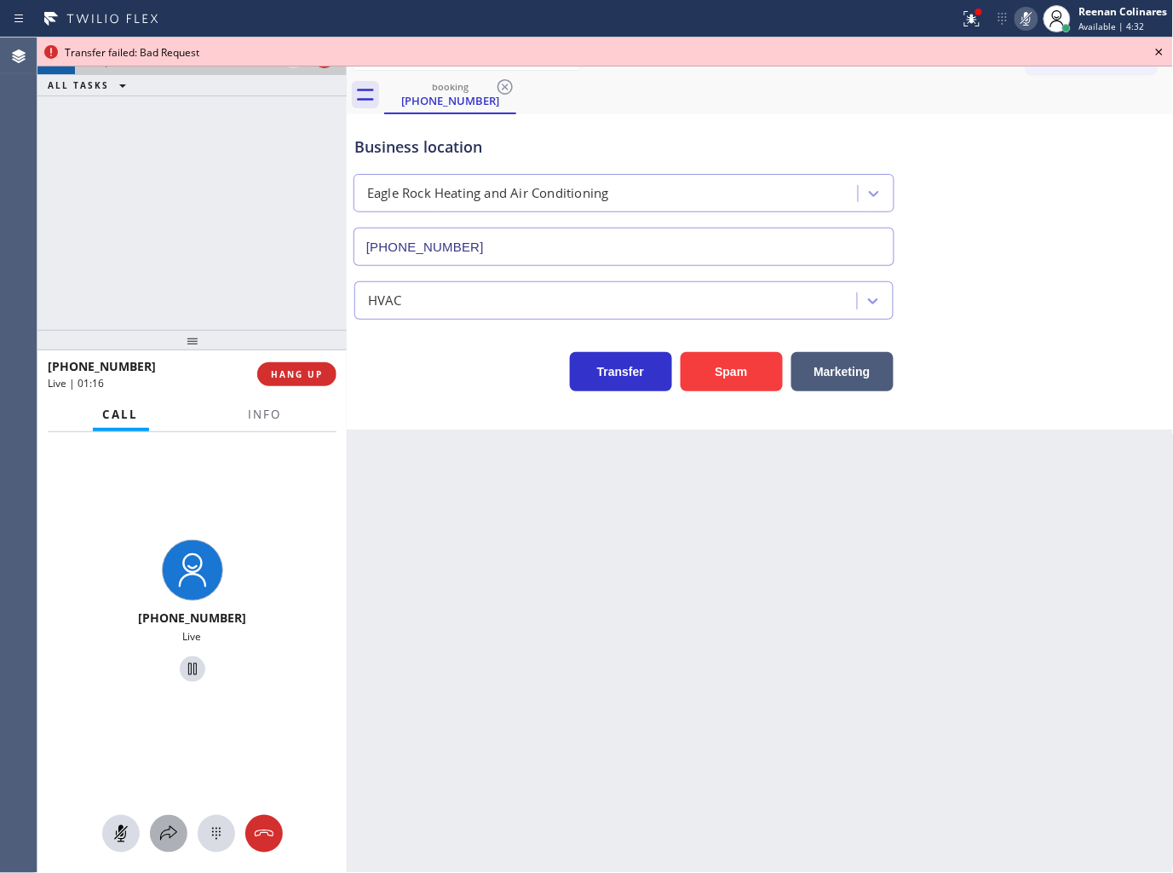
click at [176, 824] on icon at bounding box center [168, 833] width 20 height 20
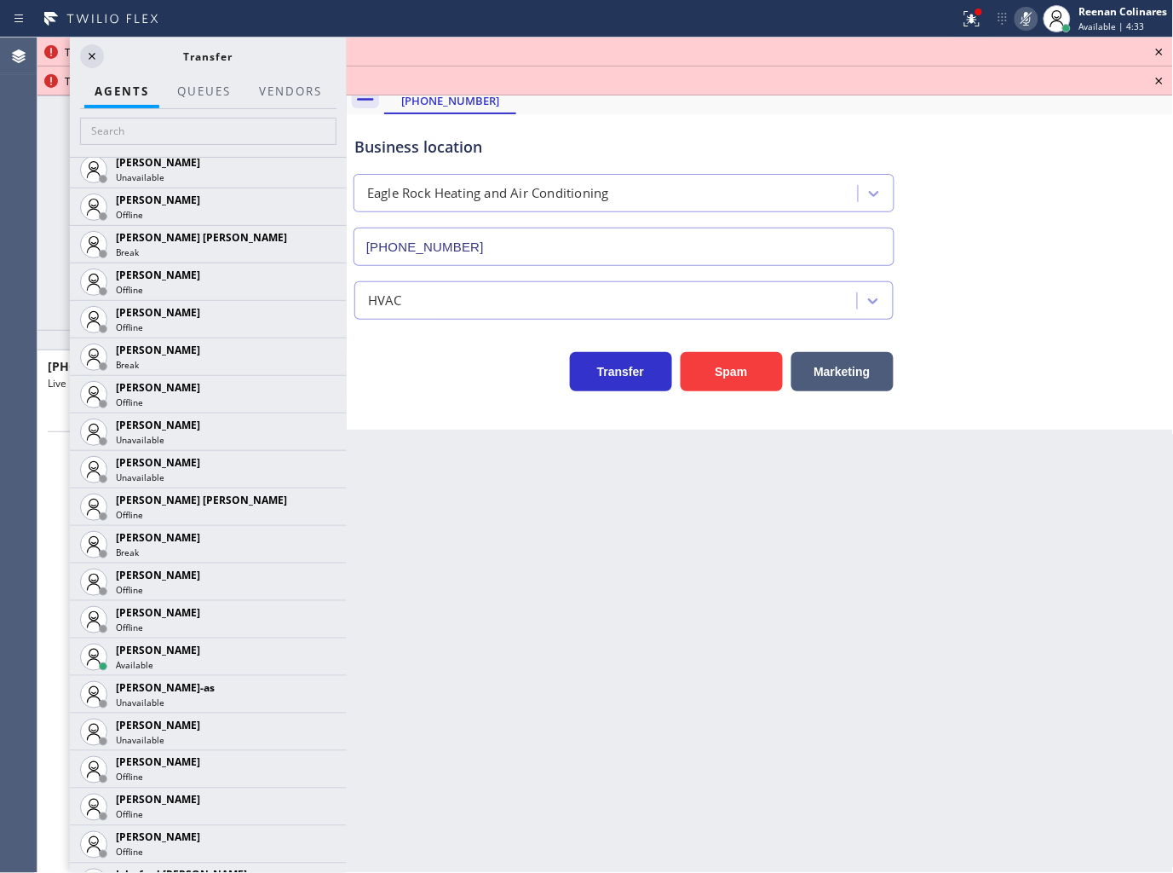
scroll to position [2461, 0]
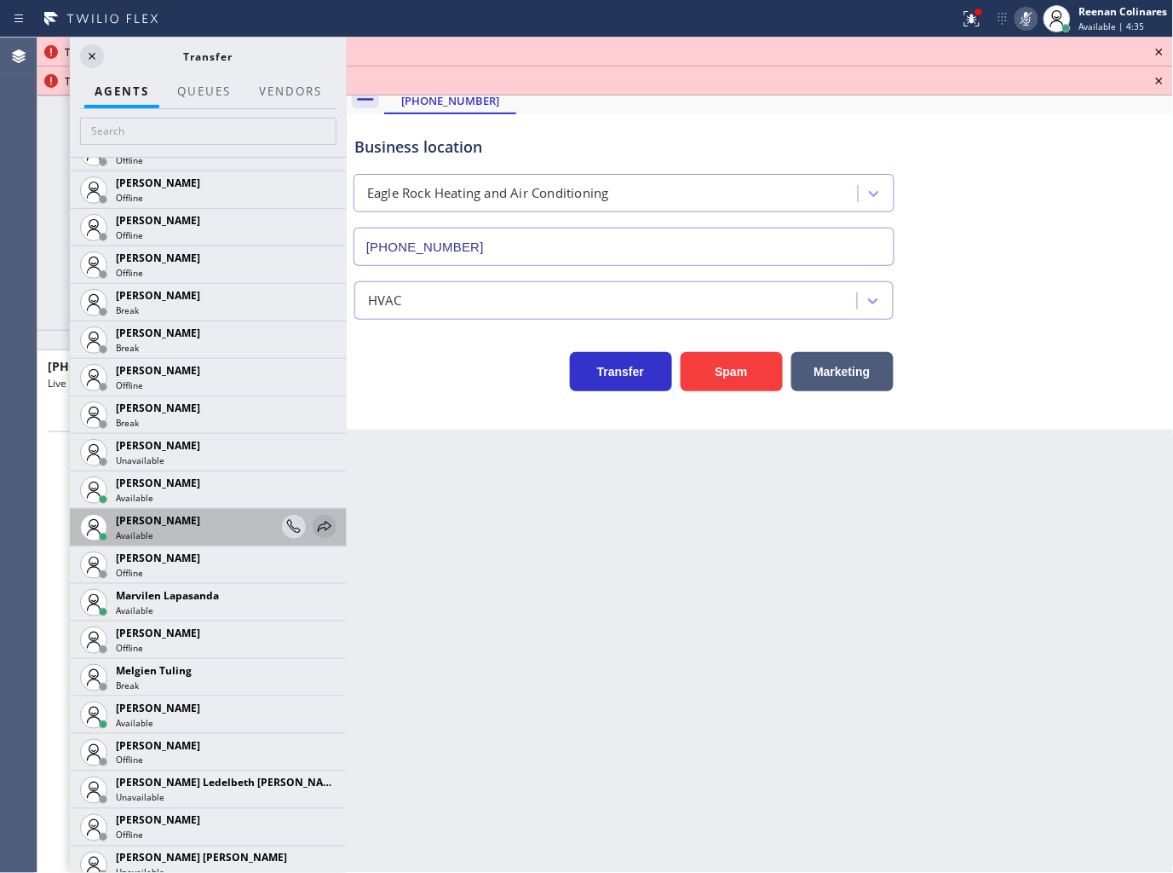
click at [314, 530] on icon at bounding box center [324, 526] width 20 height 20
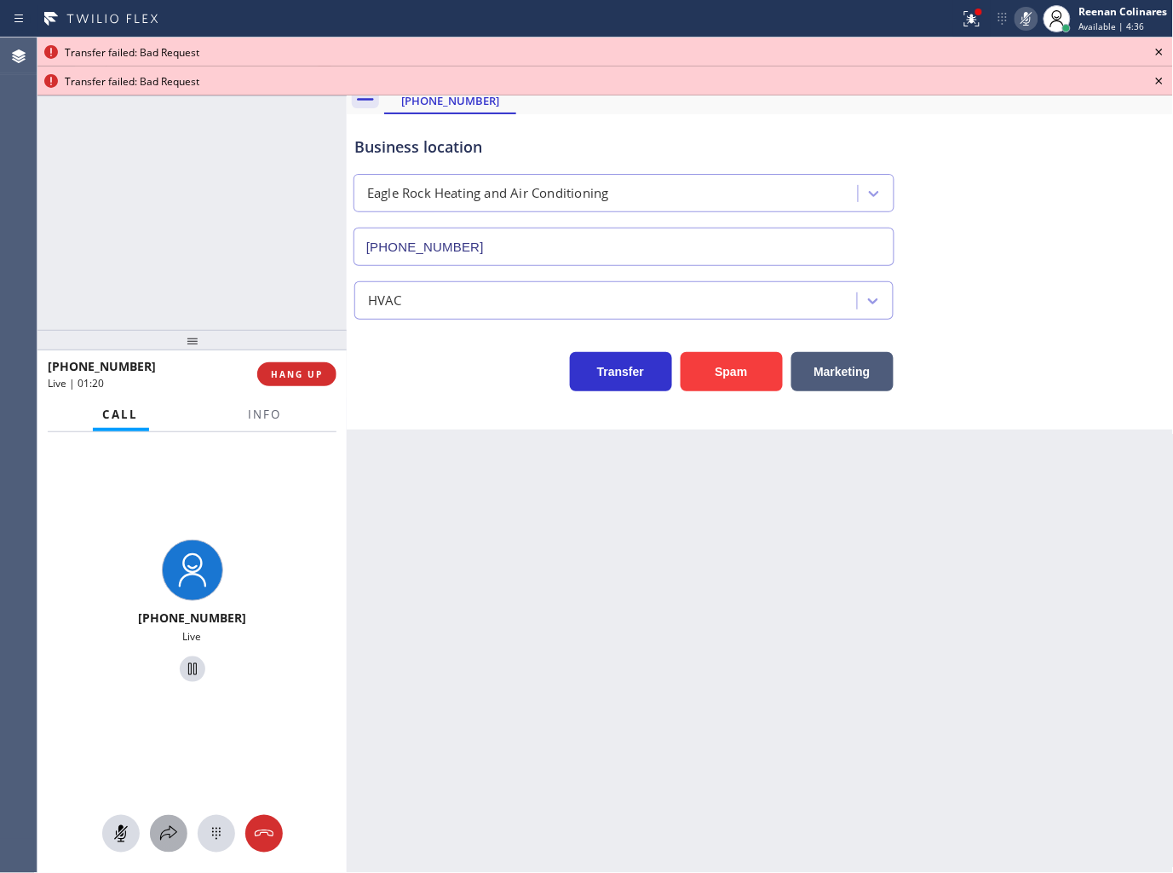
click at [164, 840] on icon at bounding box center [168, 833] width 20 height 20
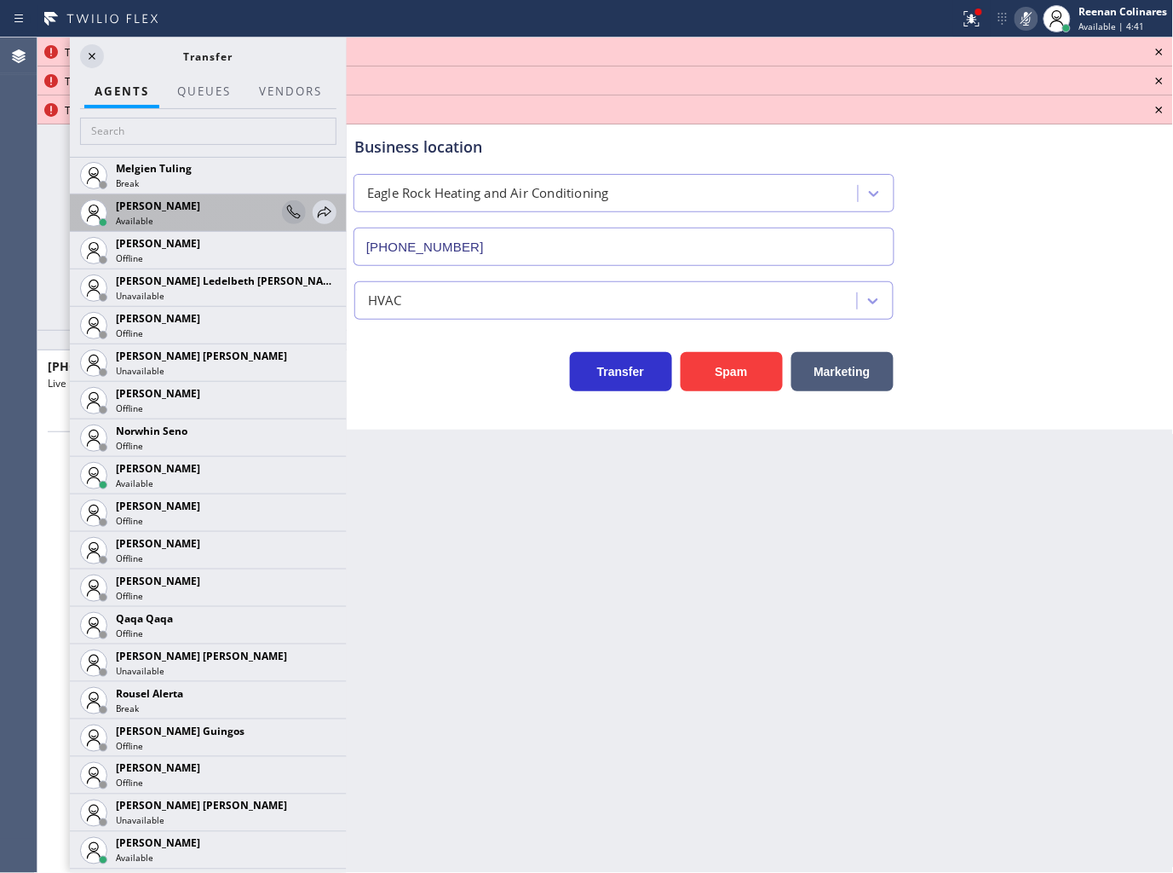
scroll to position [3333, 0]
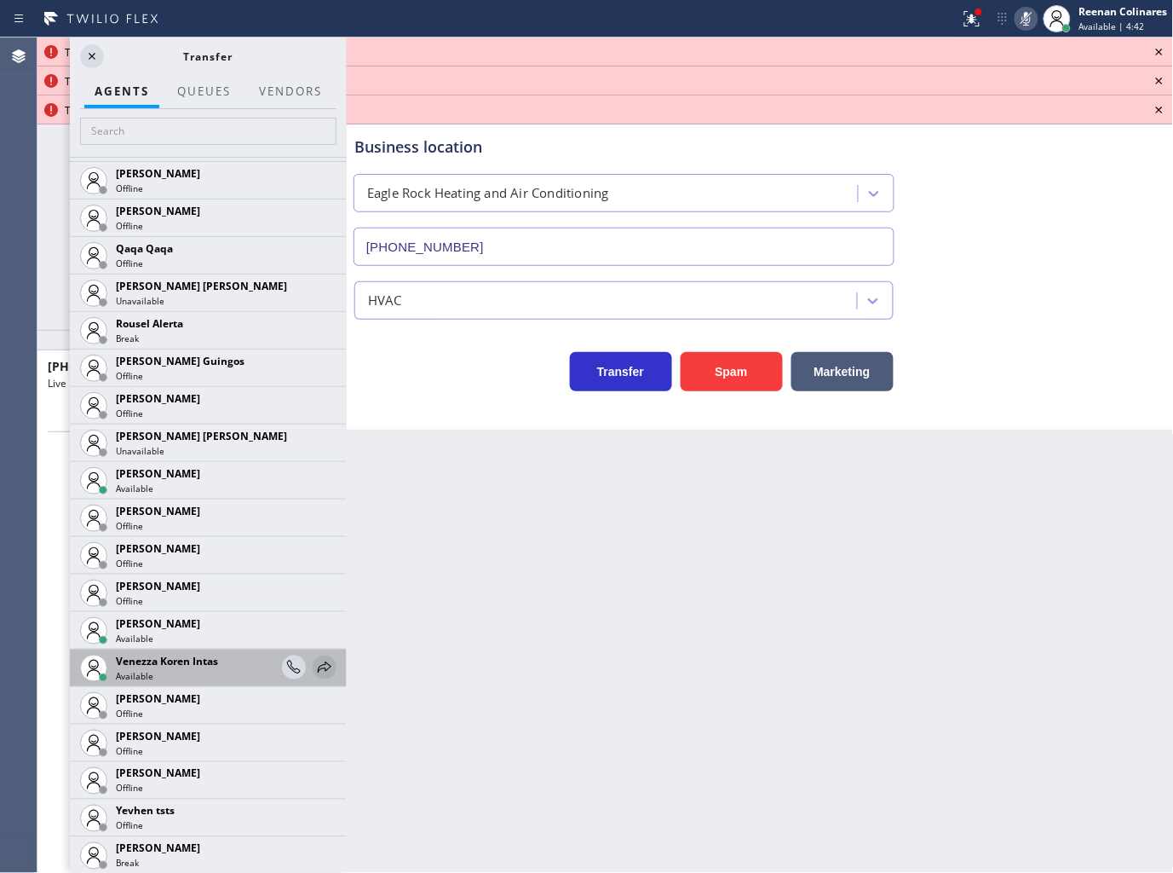
click at [314, 666] on icon at bounding box center [324, 667] width 20 height 20
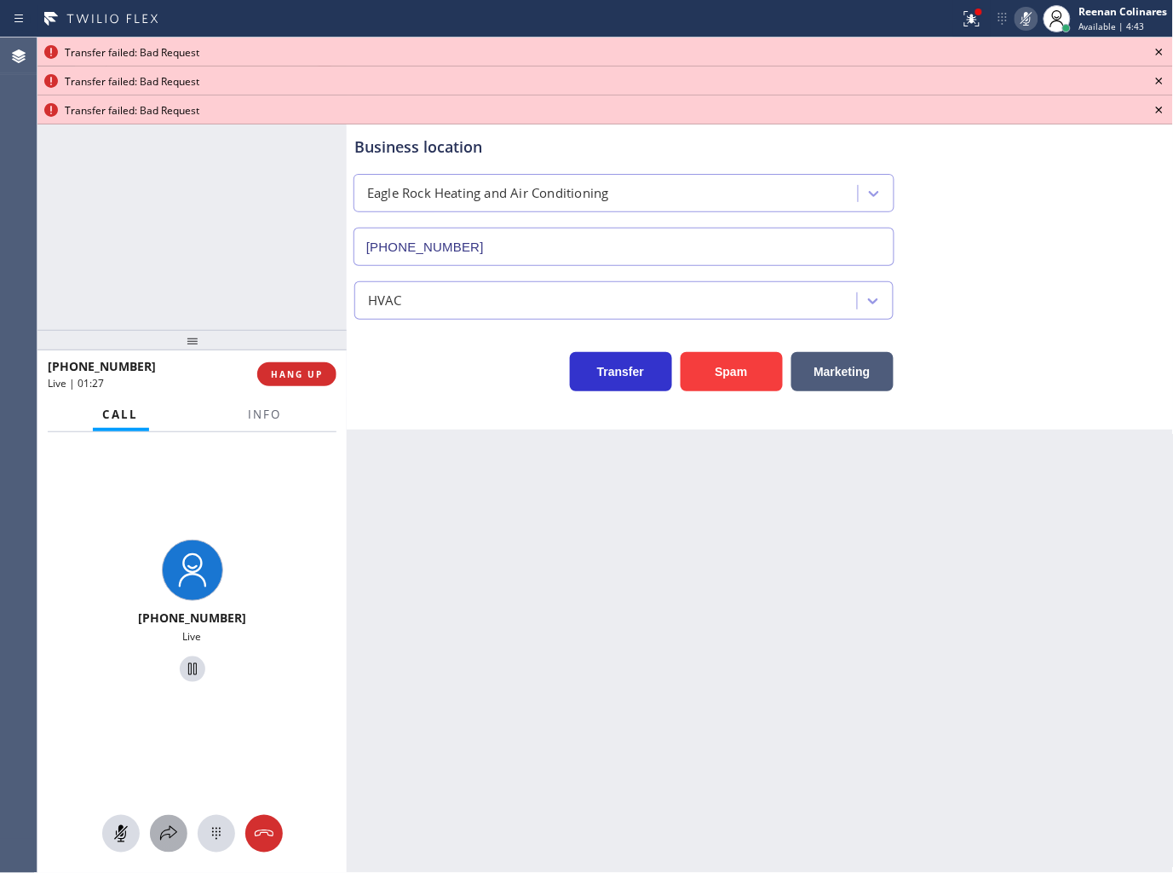
click at [168, 841] on icon at bounding box center [168, 833] width 20 height 20
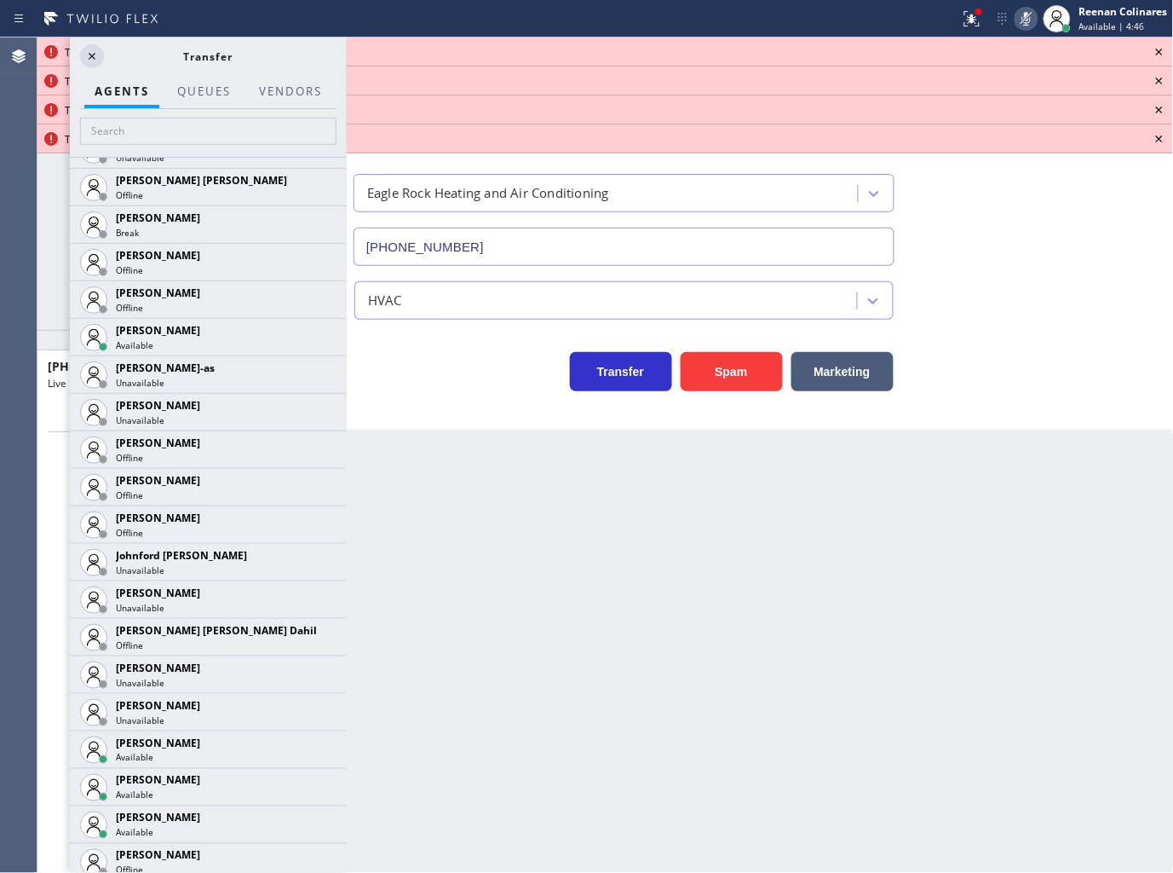
scroll to position [1832, 0]
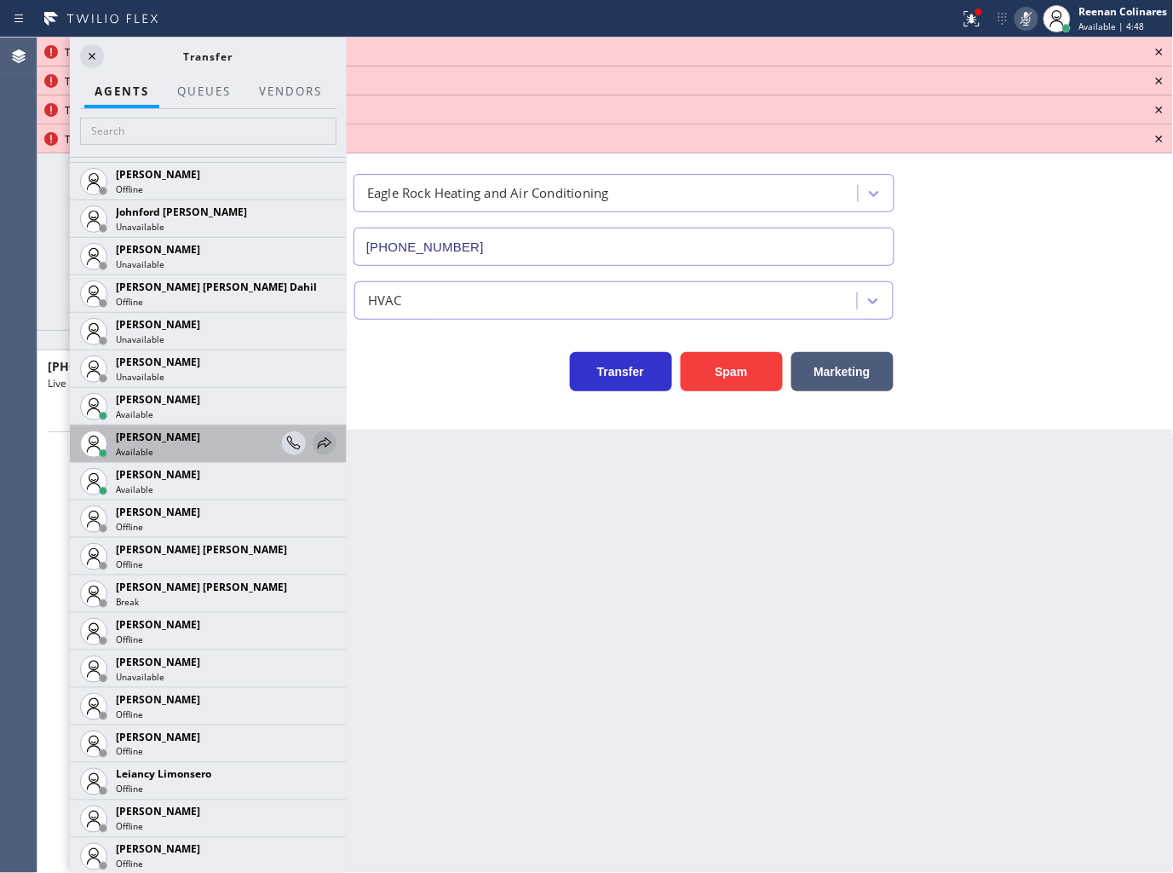
click at [314, 441] on icon at bounding box center [324, 443] width 20 height 20
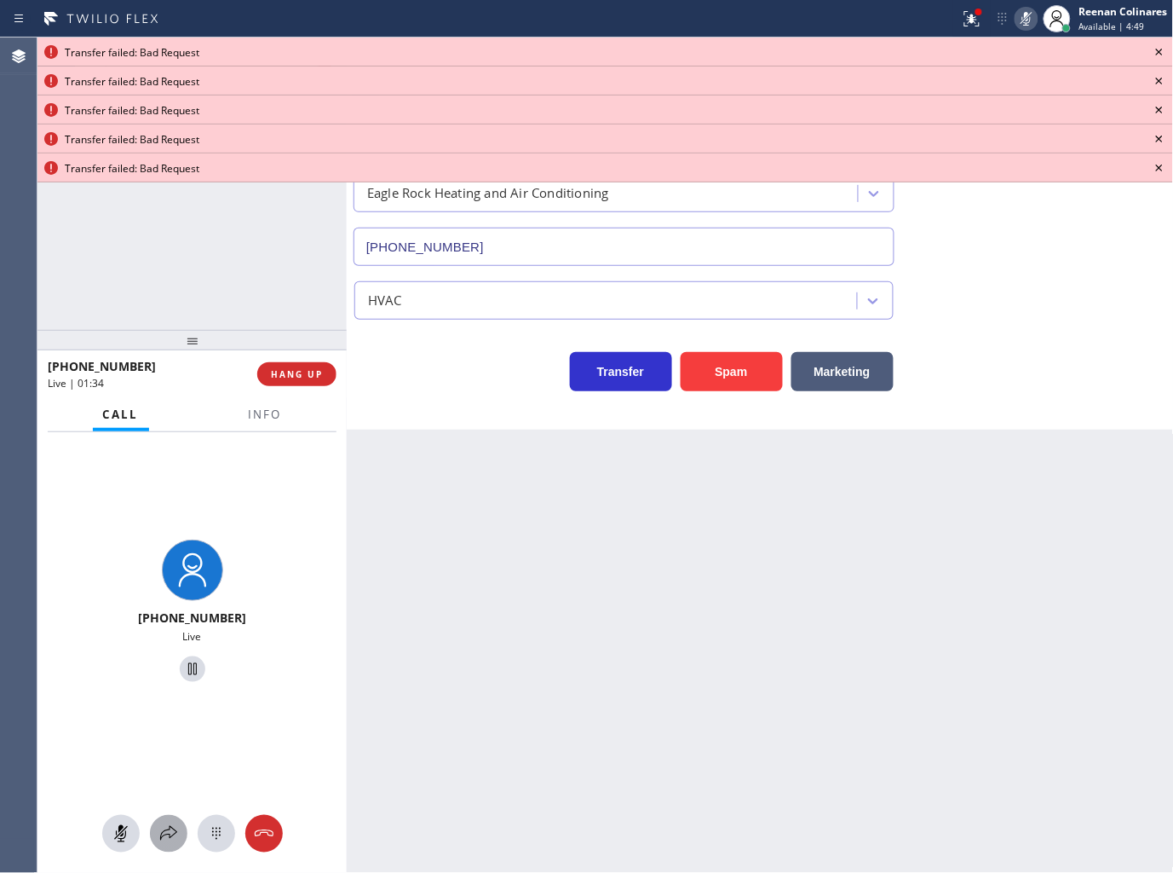
click at [167, 832] on icon at bounding box center [168, 833] width 20 height 20
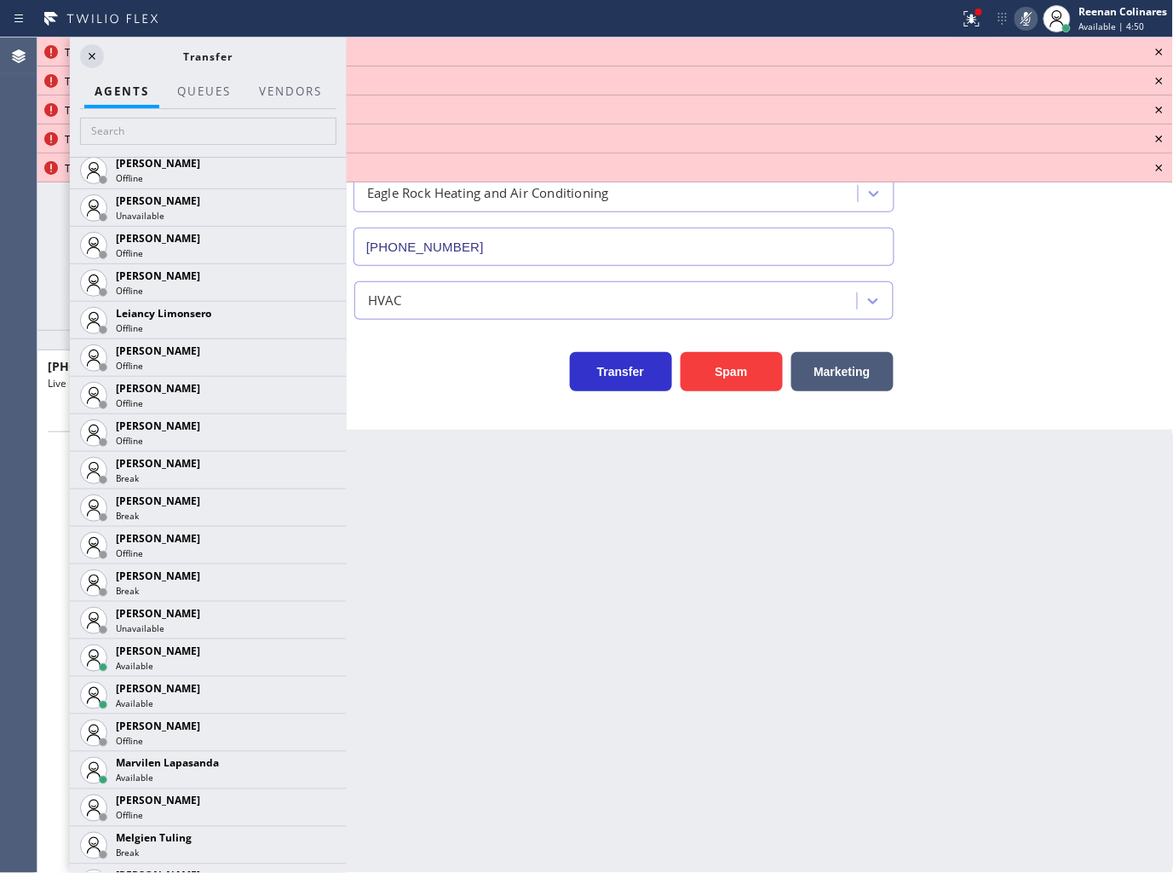
scroll to position [2467, 0]
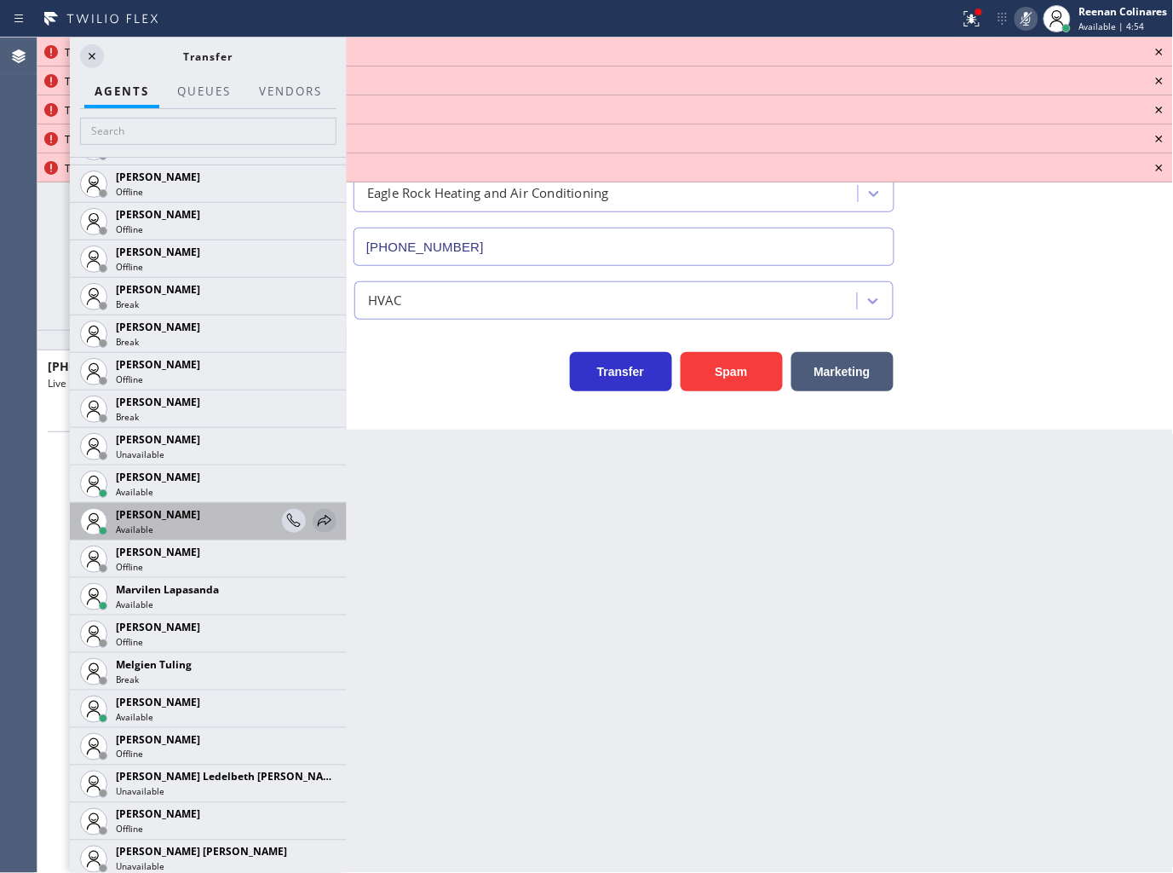
click at [314, 512] on icon at bounding box center [324, 520] width 20 height 20
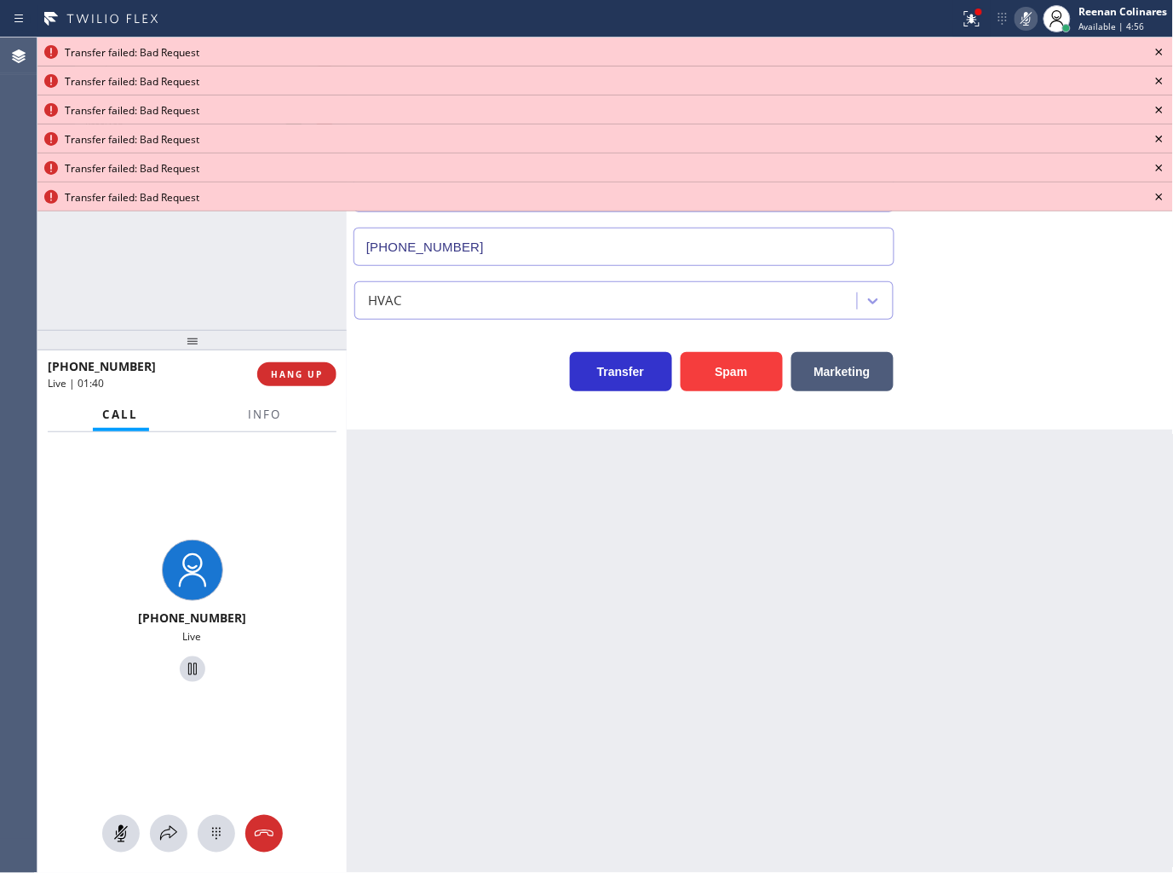
click at [1155, 51] on icon at bounding box center [1160, 52] width 20 height 20
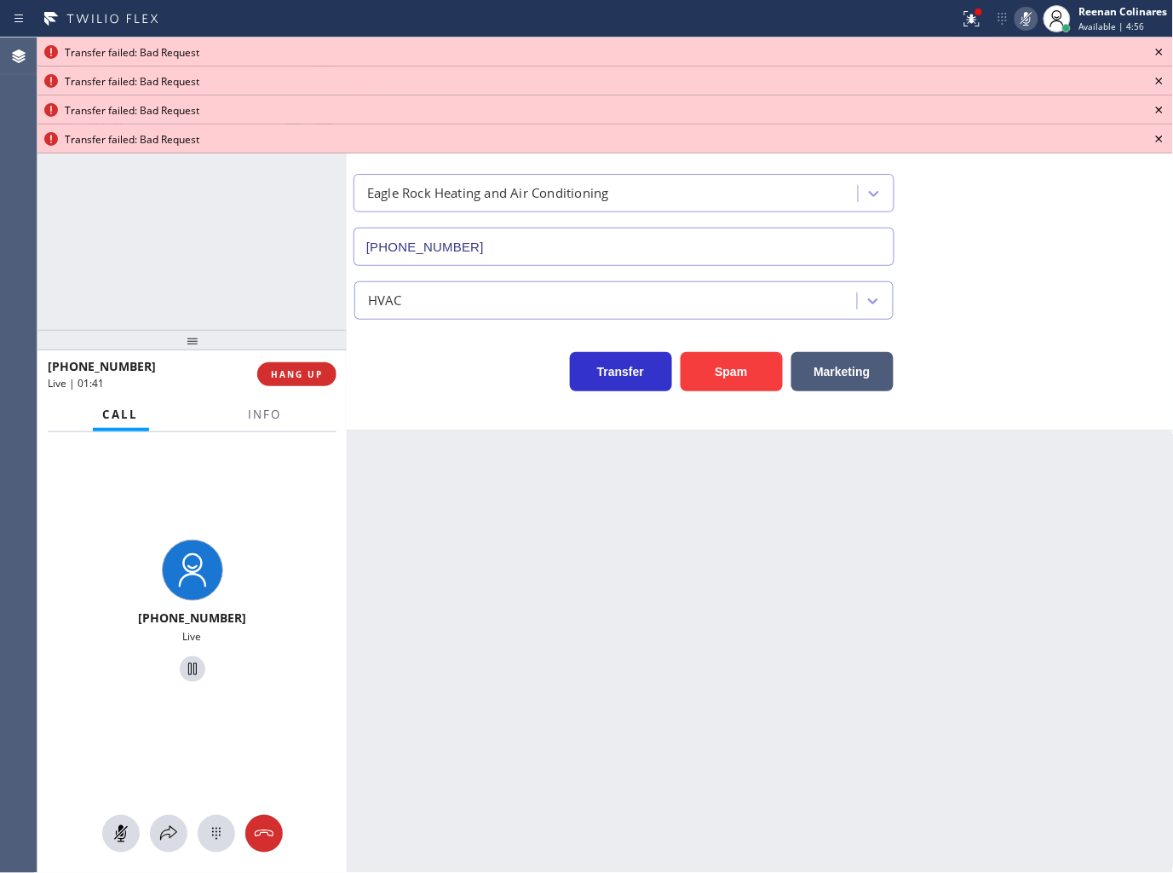
click at [1155, 51] on icon at bounding box center [1160, 52] width 20 height 20
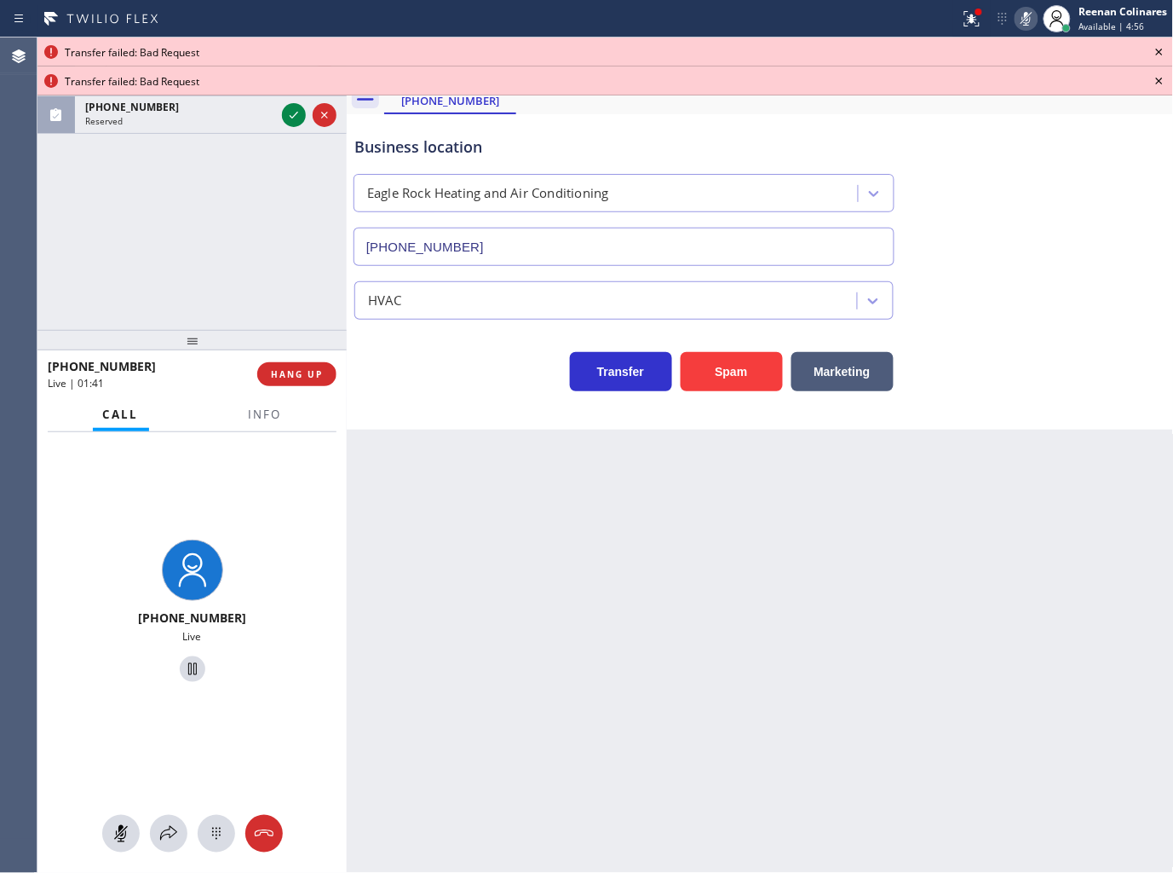
click at [1155, 51] on icon at bounding box center [1160, 52] width 20 height 20
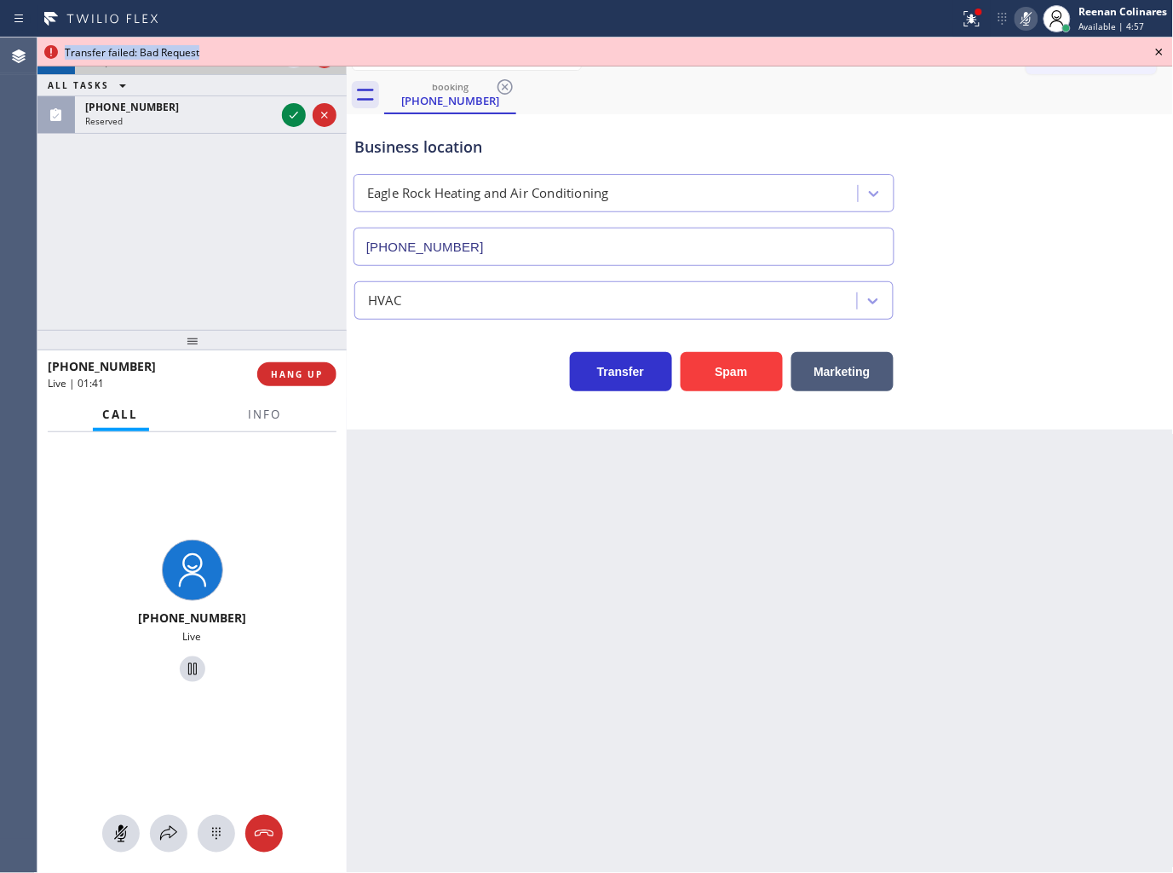
click at [1155, 51] on icon at bounding box center [1160, 52] width 20 height 20
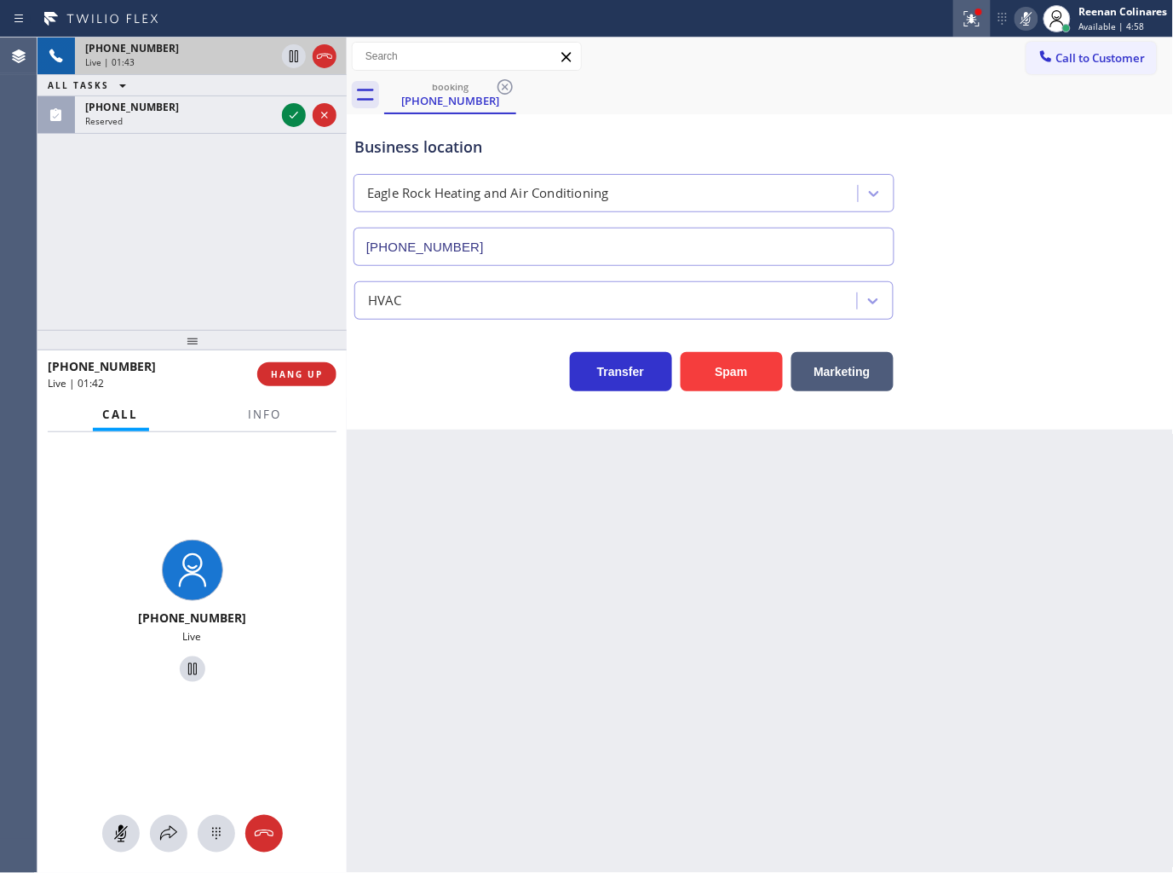
click at [974, 23] on icon at bounding box center [972, 19] width 20 height 20
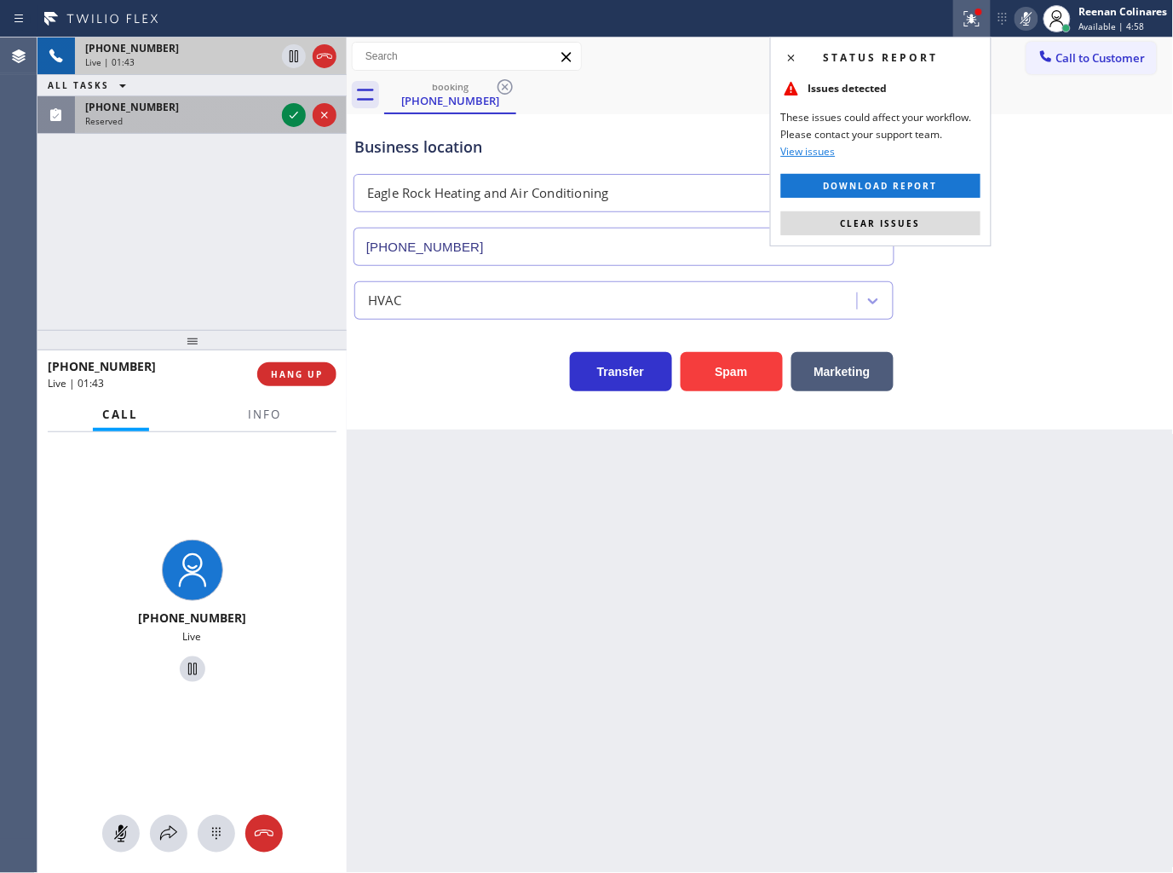
drag, startPoint x: 879, startPoint y: 228, endPoint x: 223, endPoint y: 107, distance: 667.2
click at [879, 228] on span "Clear issues" at bounding box center [881, 223] width 80 height 12
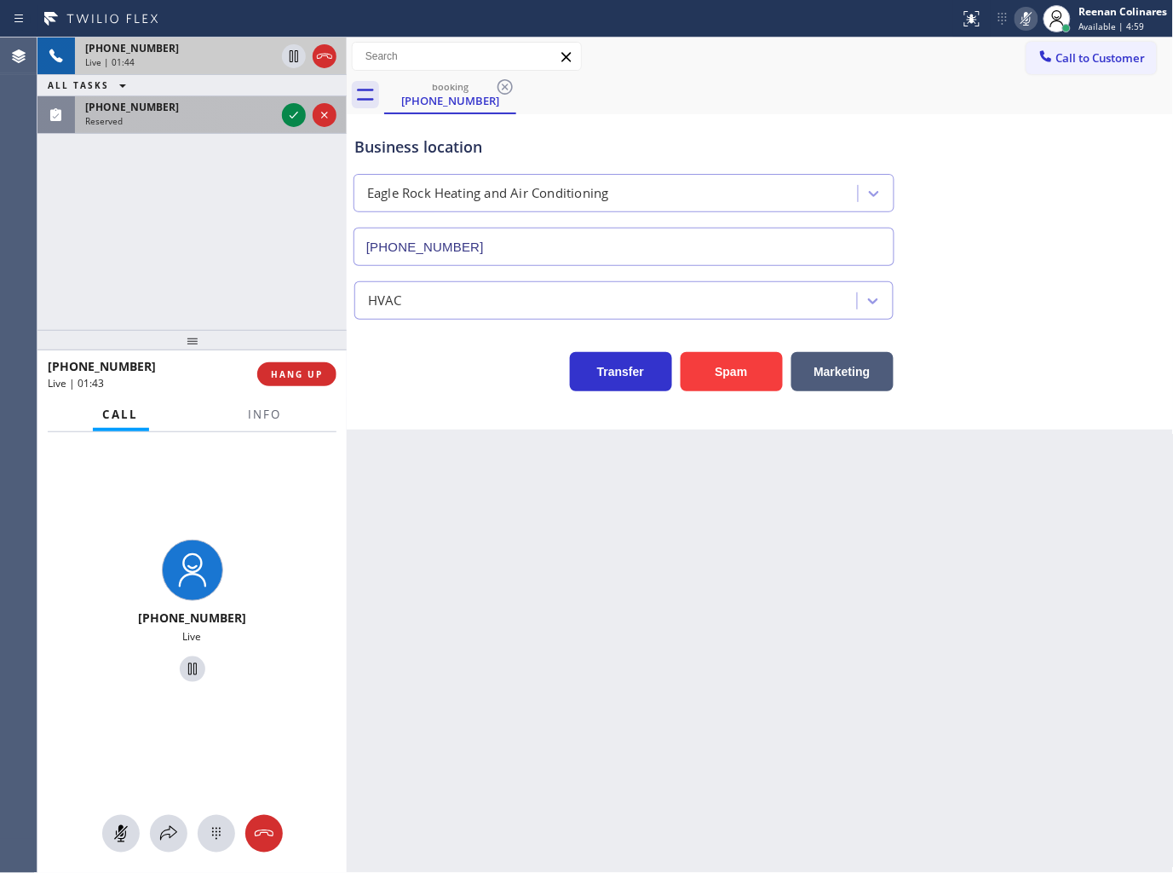
click at [211, 106] on div "[PHONE_NUMBER]" at bounding box center [180, 107] width 190 height 14
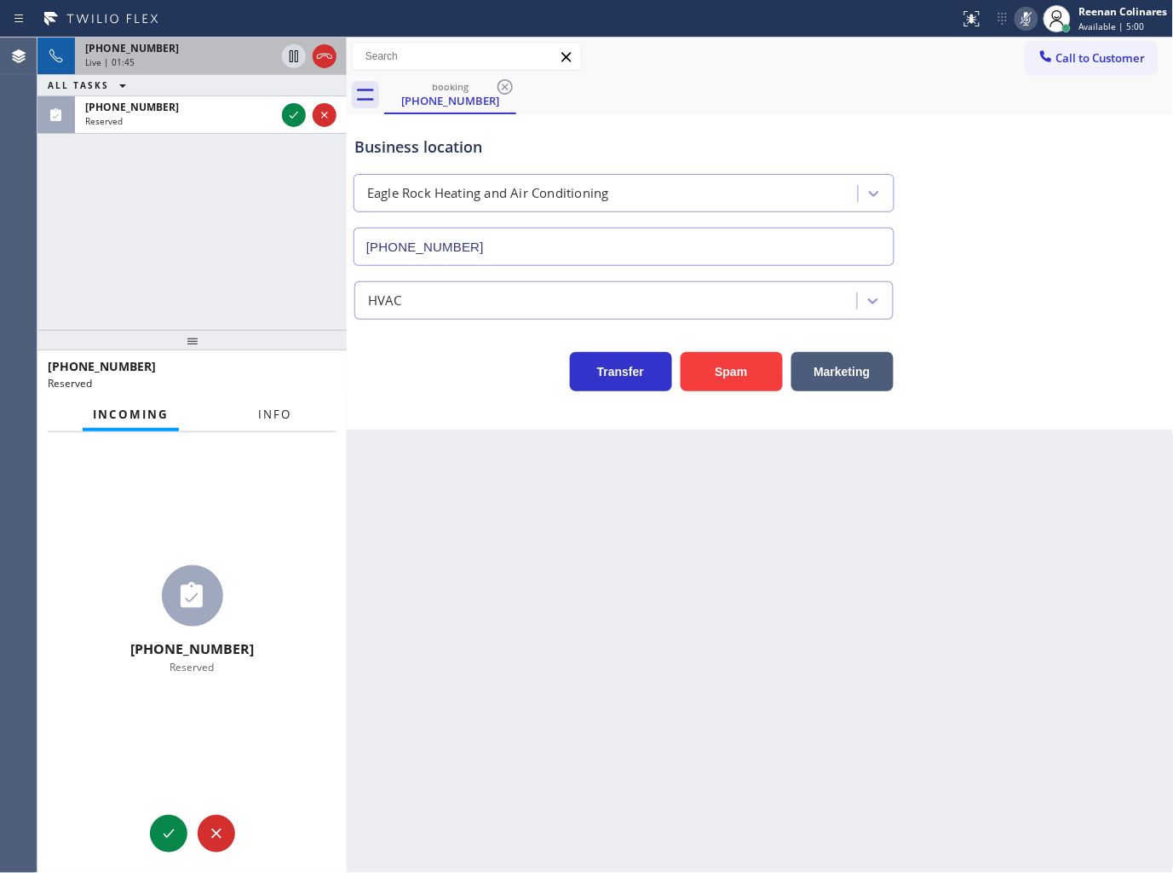
click at [269, 405] on button "Info" at bounding box center [275, 414] width 54 height 33
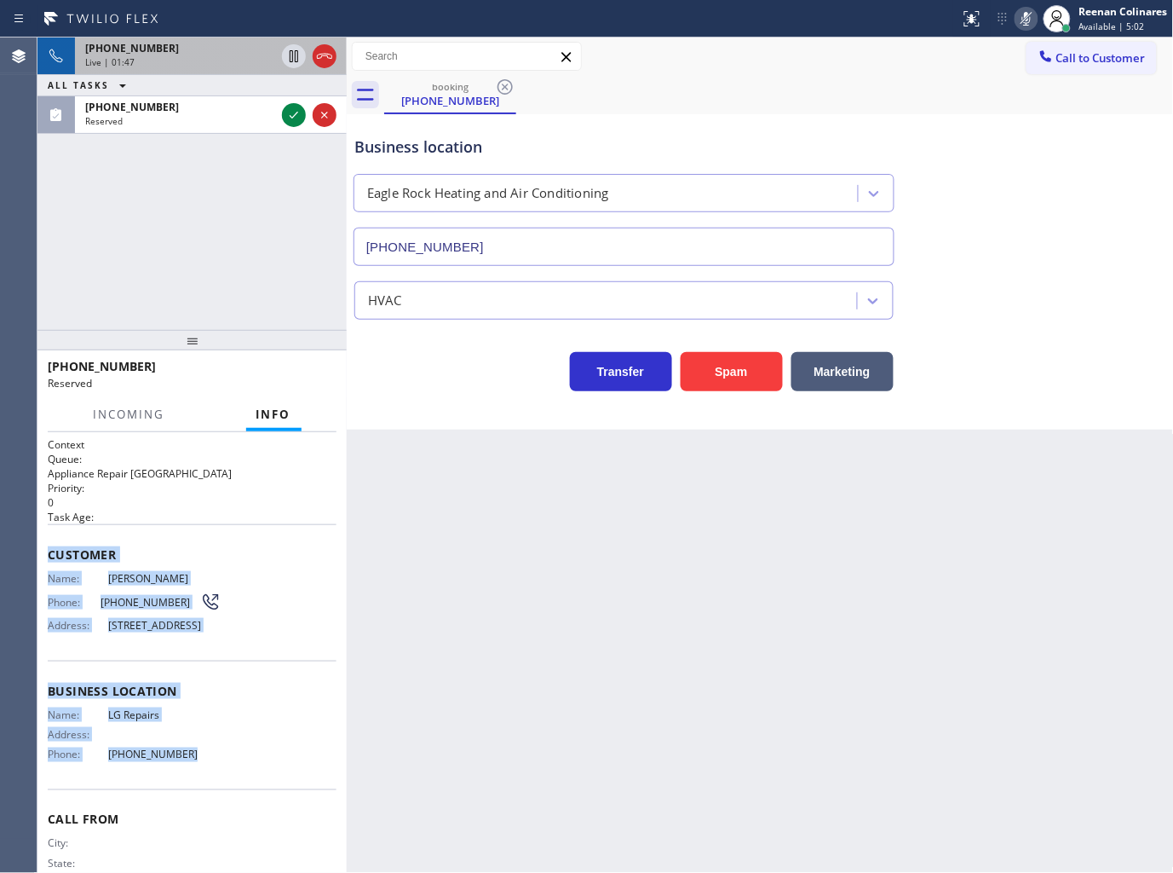
drag, startPoint x: 189, startPoint y: 721, endPoint x: 231, endPoint y: 782, distance: 74.2
click at [231, 782] on div "Context Queue: Appliance Repair High End Priority: 0 Task Age: Customer Name: […" at bounding box center [192, 677] width 289 height 481
click at [291, 119] on icon at bounding box center [294, 115] width 20 height 20
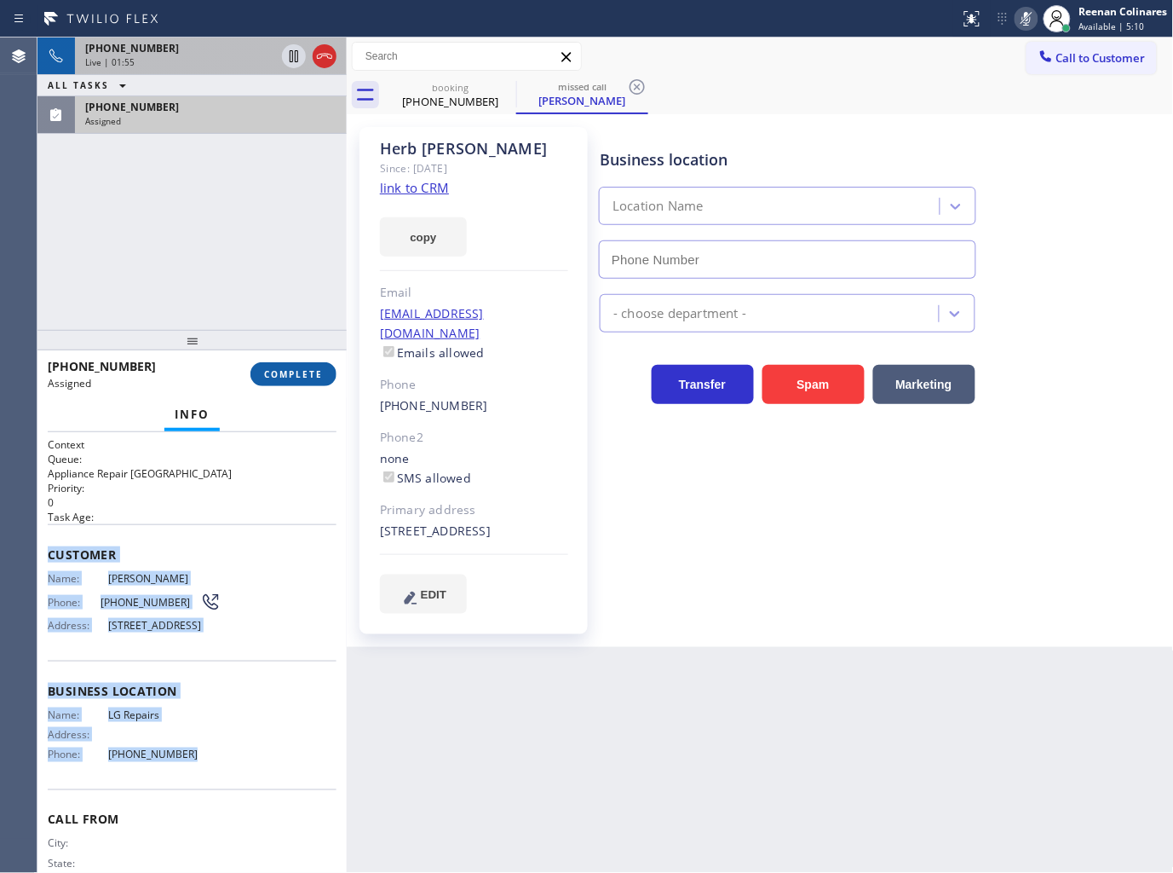
click at [299, 379] on span "COMPLETE" at bounding box center [293, 374] width 59 height 12
type input "[PHONE_NUMBER]"
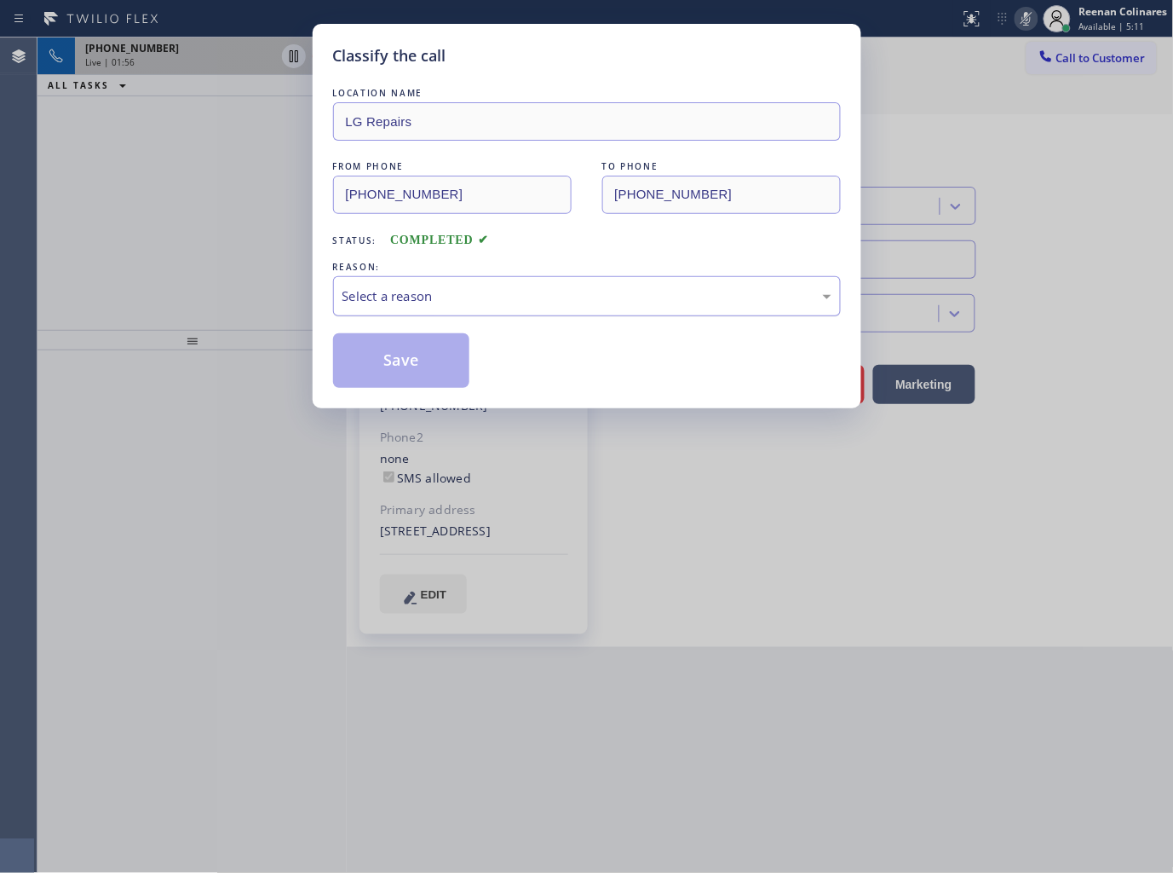
click at [378, 300] on div "Select a reason" at bounding box center [587, 296] width 489 height 20
click at [367, 359] on button "Save" at bounding box center [401, 360] width 137 height 55
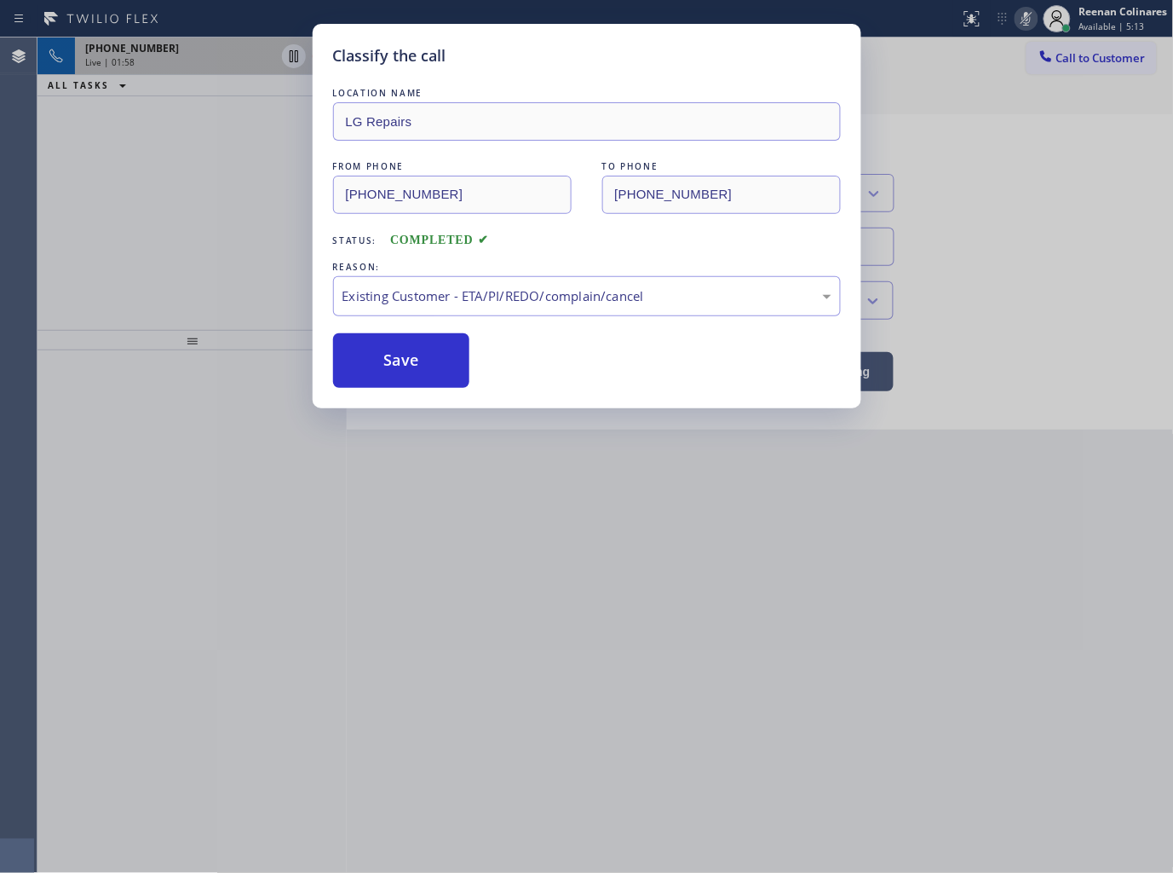
click at [233, 62] on div "Classify the call LOCATION NAME LG Repairs FROM PHONE [PHONE_NUMBER] TO PHONE […" at bounding box center [586, 436] width 1173 height 873
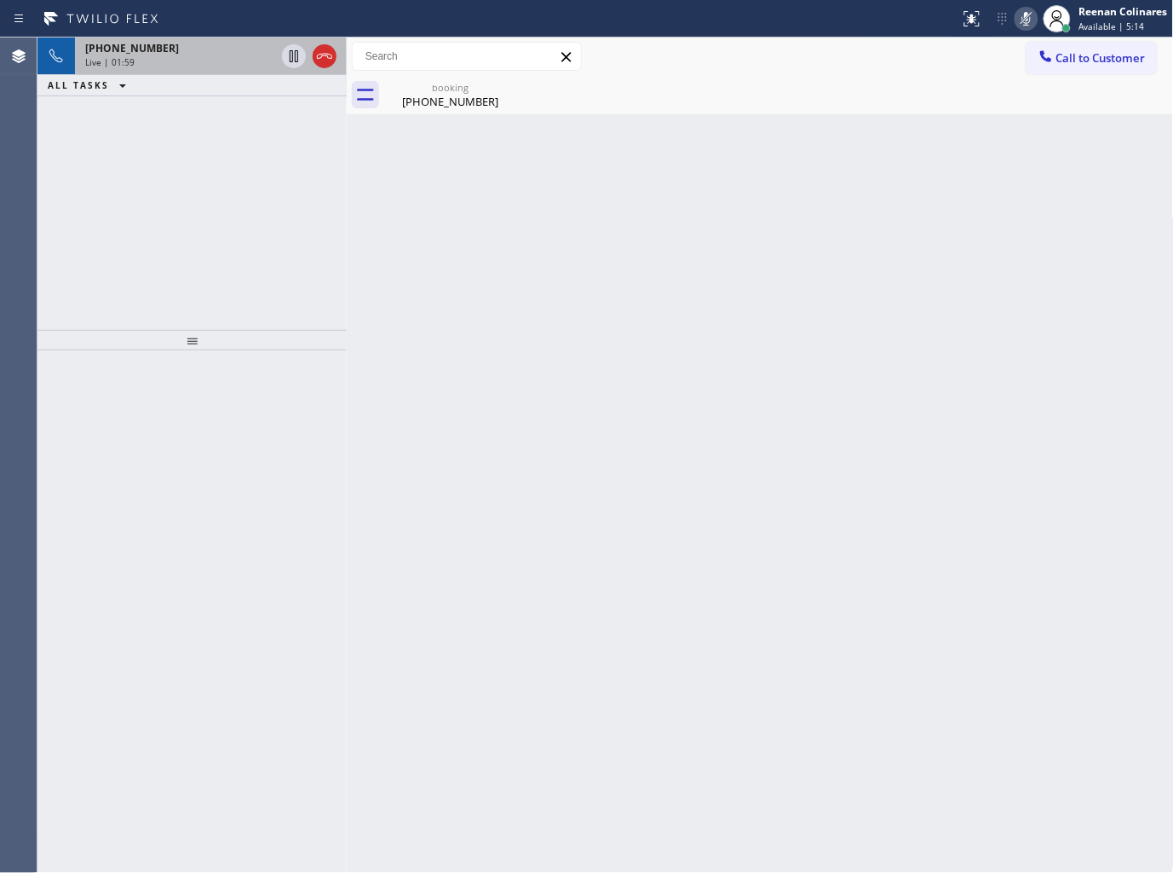
click at [1023, 14] on icon at bounding box center [1027, 19] width 20 height 20
click at [430, 99] on div "[PHONE_NUMBER]" at bounding box center [450, 101] width 129 height 15
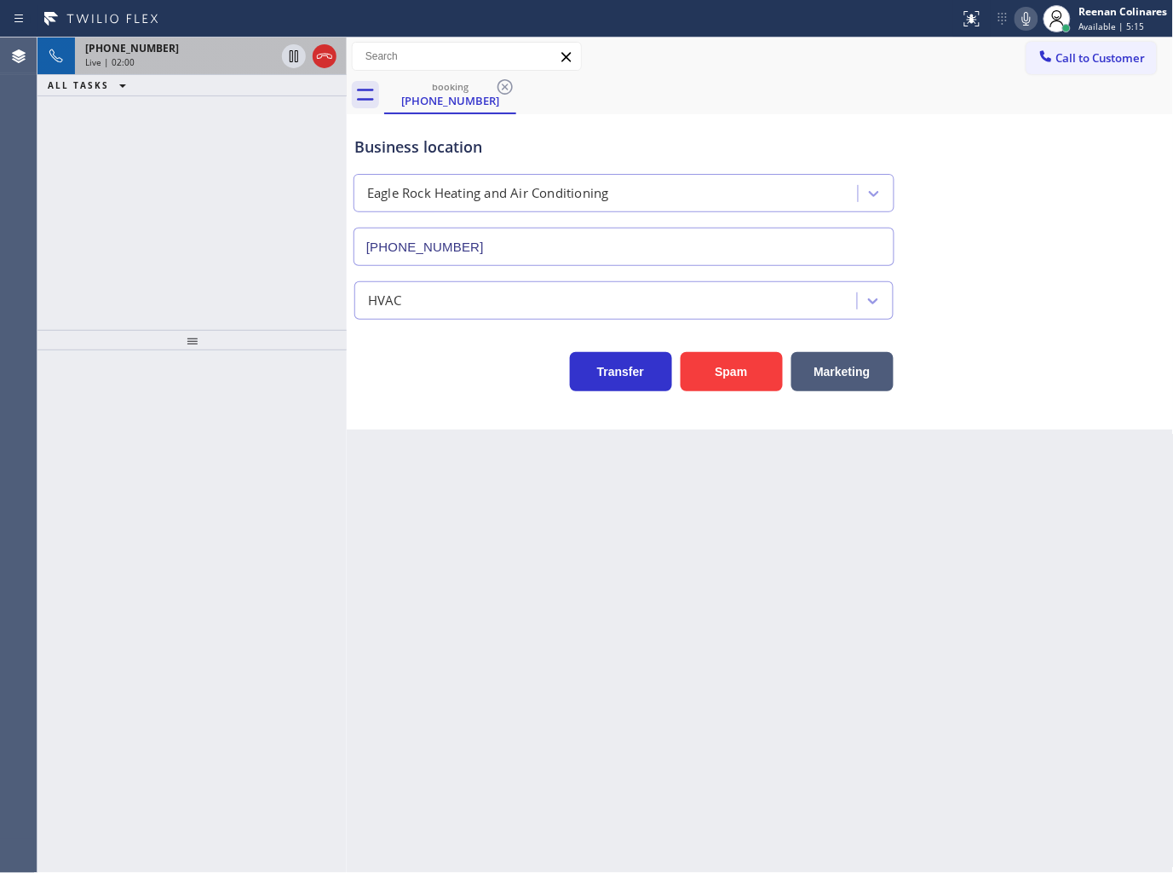
click at [189, 57] on div "Live | 02:00" at bounding box center [180, 62] width 190 height 12
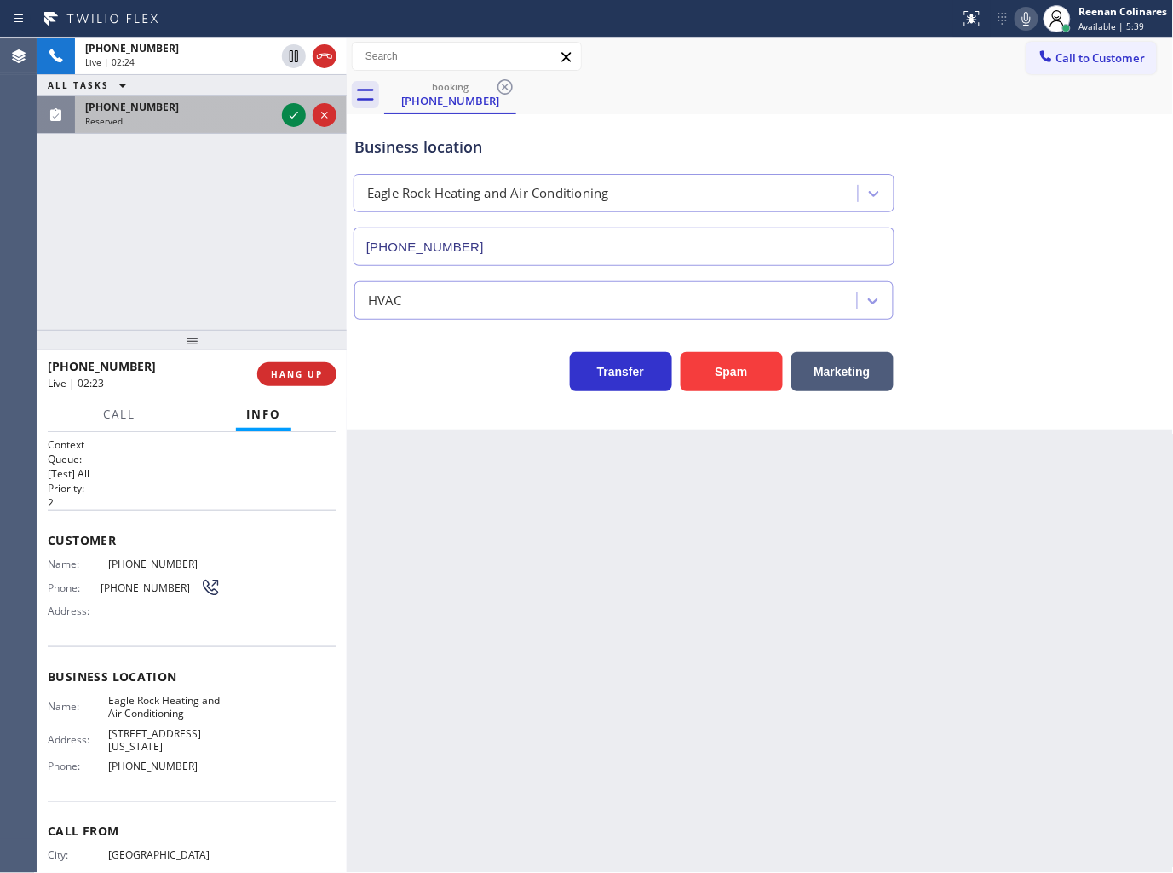
drag, startPoint x: 233, startPoint y: 133, endPoint x: 268, endPoint y: 115, distance: 38.5
click at [233, 133] on div "[PHONE_NUMBER] Reserved" at bounding box center [191, 114] width 309 height 37
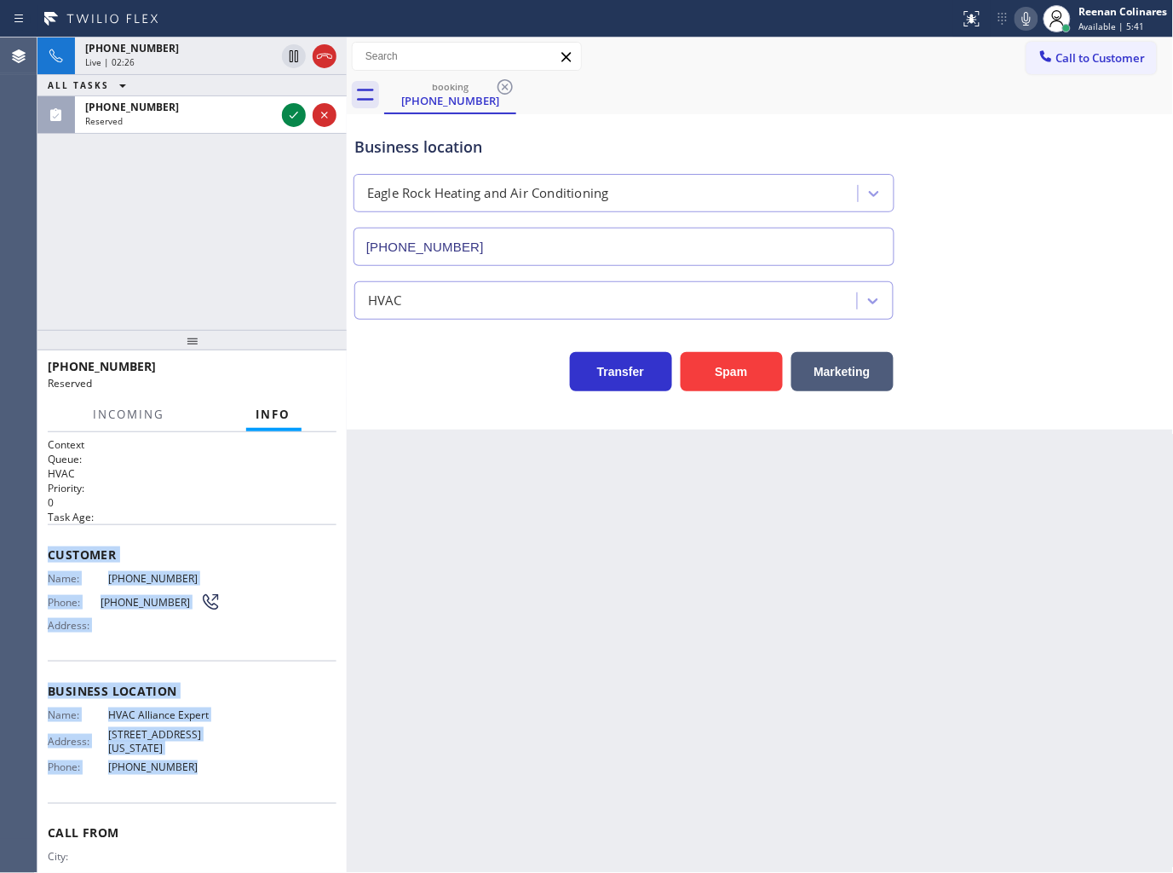
drag, startPoint x: 47, startPoint y: 552, endPoint x: 247, endPoint y: 607, distance: 207.5
click at [215, 769] on div "Context Queue: HVAC Priority: 0 Task Age: Customer Name: [PHONE_NUMBER] Phone: …" at bounding box center [192, 684] width 289 height 494
click at [291, 109] on icon at bounding box center [294, 115] width 20 height 20
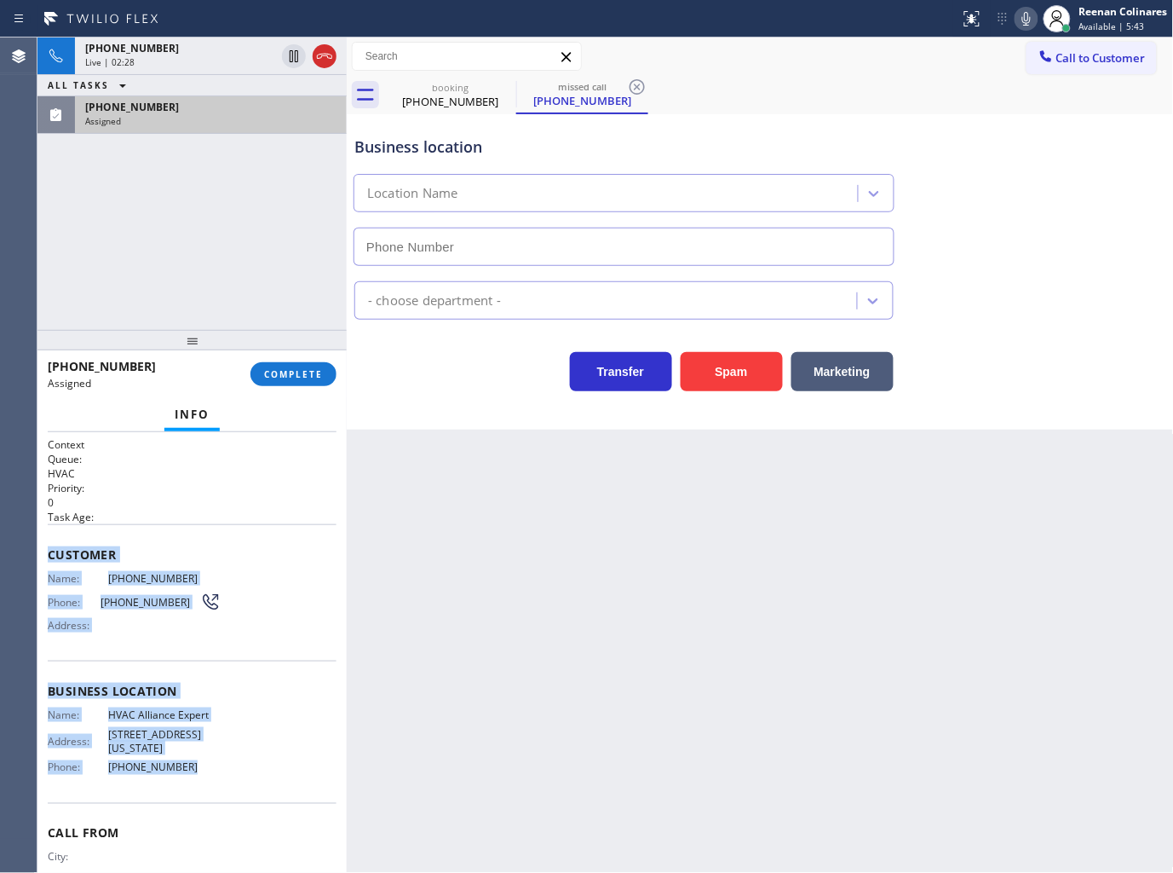
type input "[PHONE_NUMBER]"
click at [312, 375] on span "COMPLETE" at bounding box center [293, 374] width 59 height 12
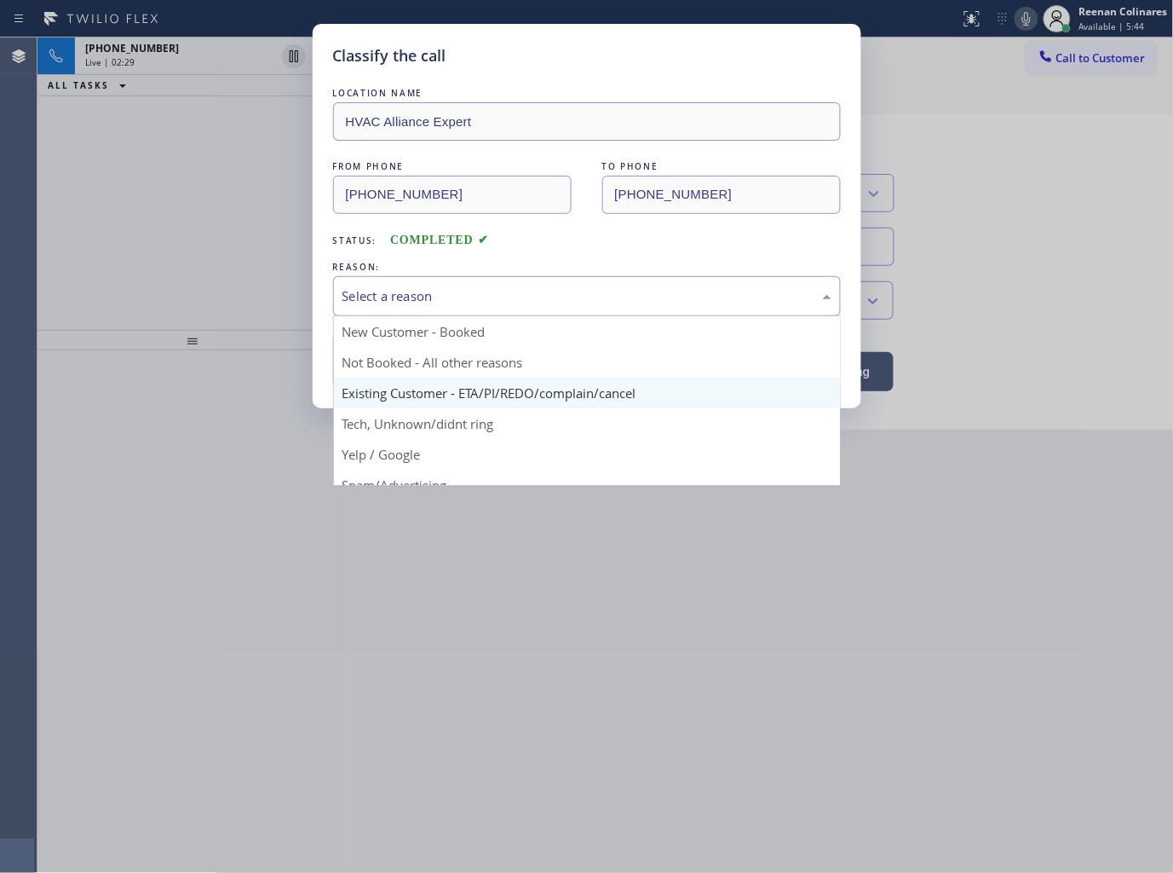
drag, startPoint x: 395, startPoint y: 285, endPoint x: 377, endPoint y: 403, distance: 119.1
click at [395, 286] on div "Select a reason" at bounding box center [587, 296] width 489 height 20
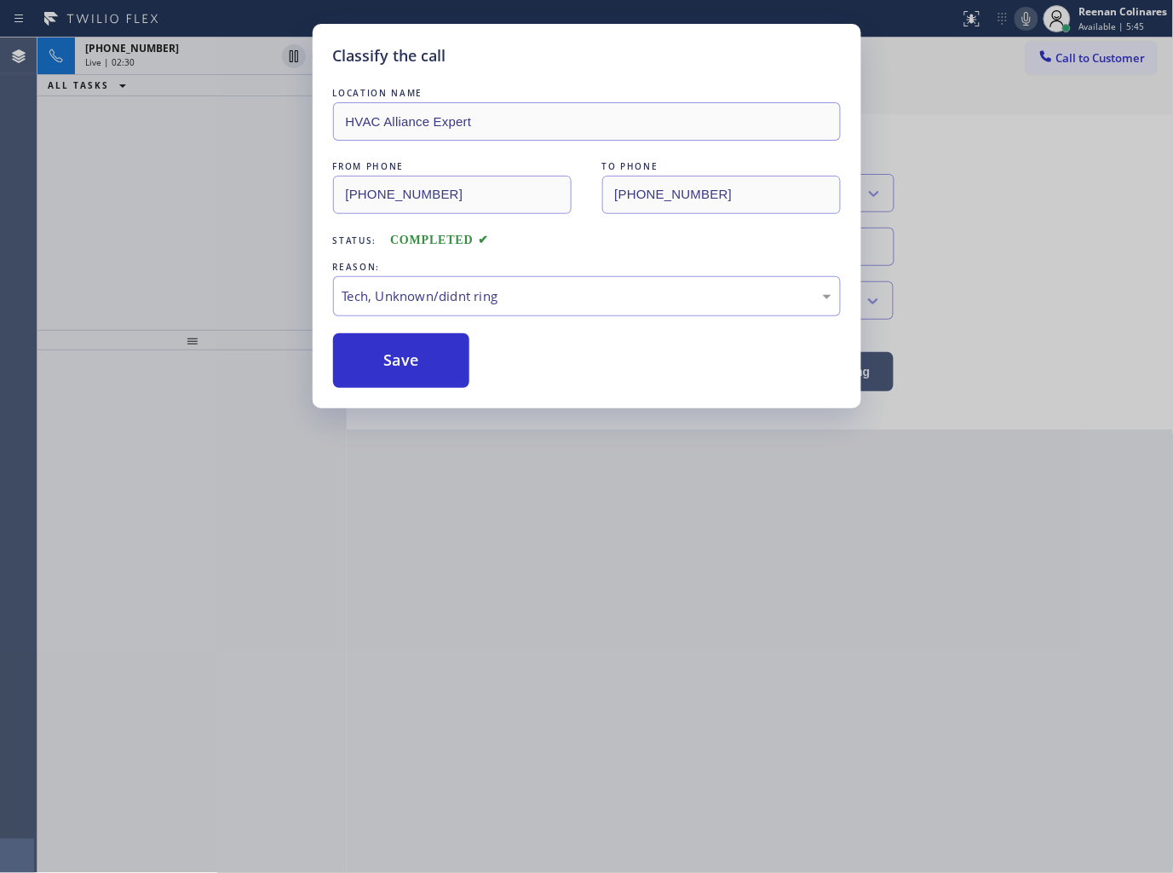
click at [383, 376] on button "Save" at bounding box center [401, 360] width 137 height 55
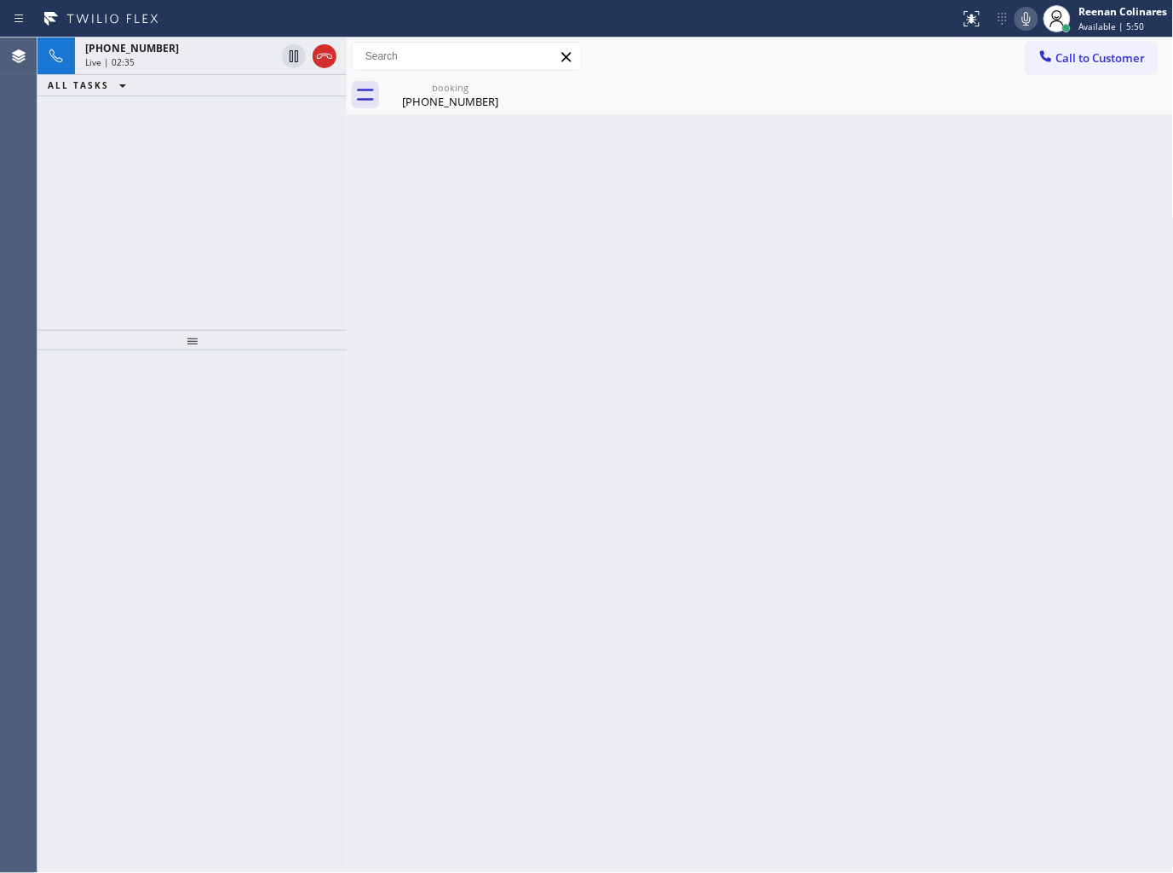
click at [864, 130] on div "Back to Dashboard Change Sender ID Customers Technicians Select a contact Outbo…" at bounding box center [760, 454] width 827 height 835
click at [884, 72] on div "Call to Customer Outbound call Location Search location Your caller id phone nu…" at bounding box center [760, 56] width 827 height 38
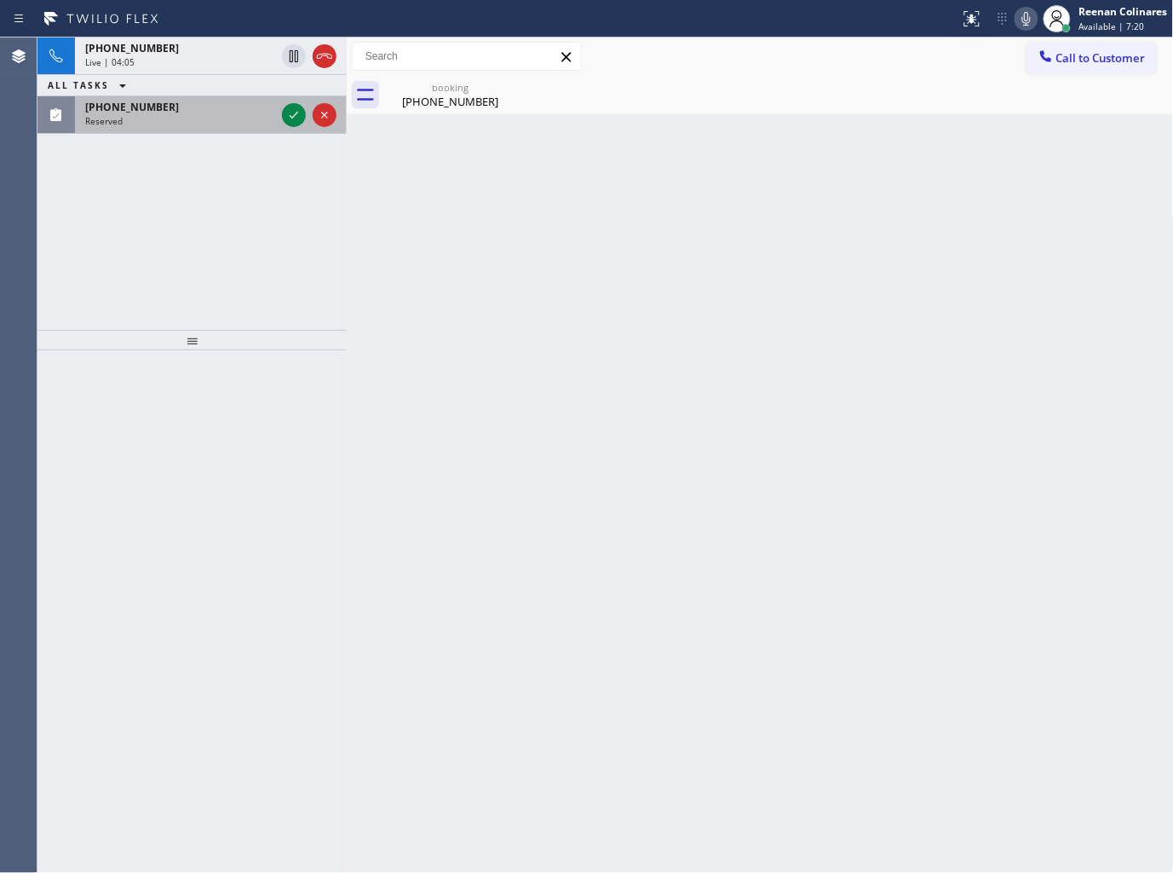
click at [182, 119] on div "Reserved" at bounding box center [180, 121] width 190 height 12
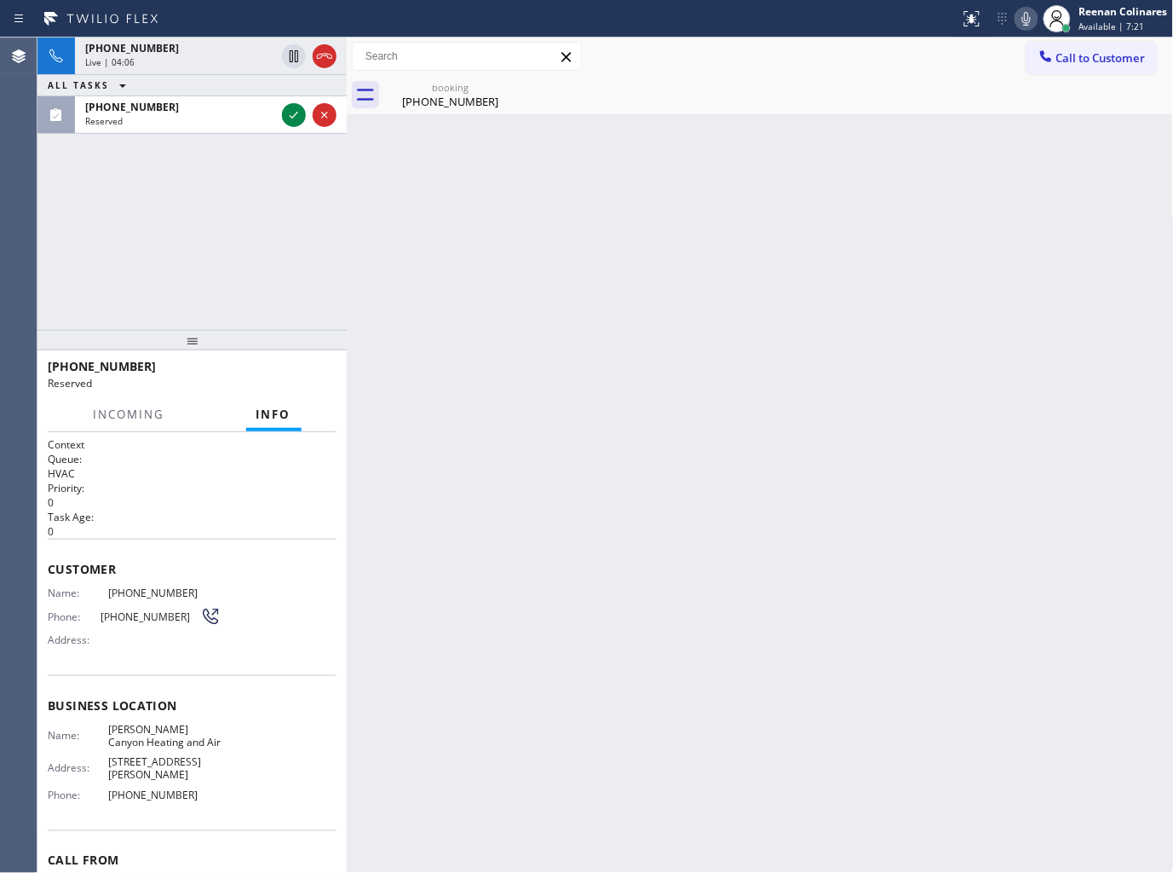
click at [1024, 21] on icon at bounding box center [1027, 19] width 20 height 20
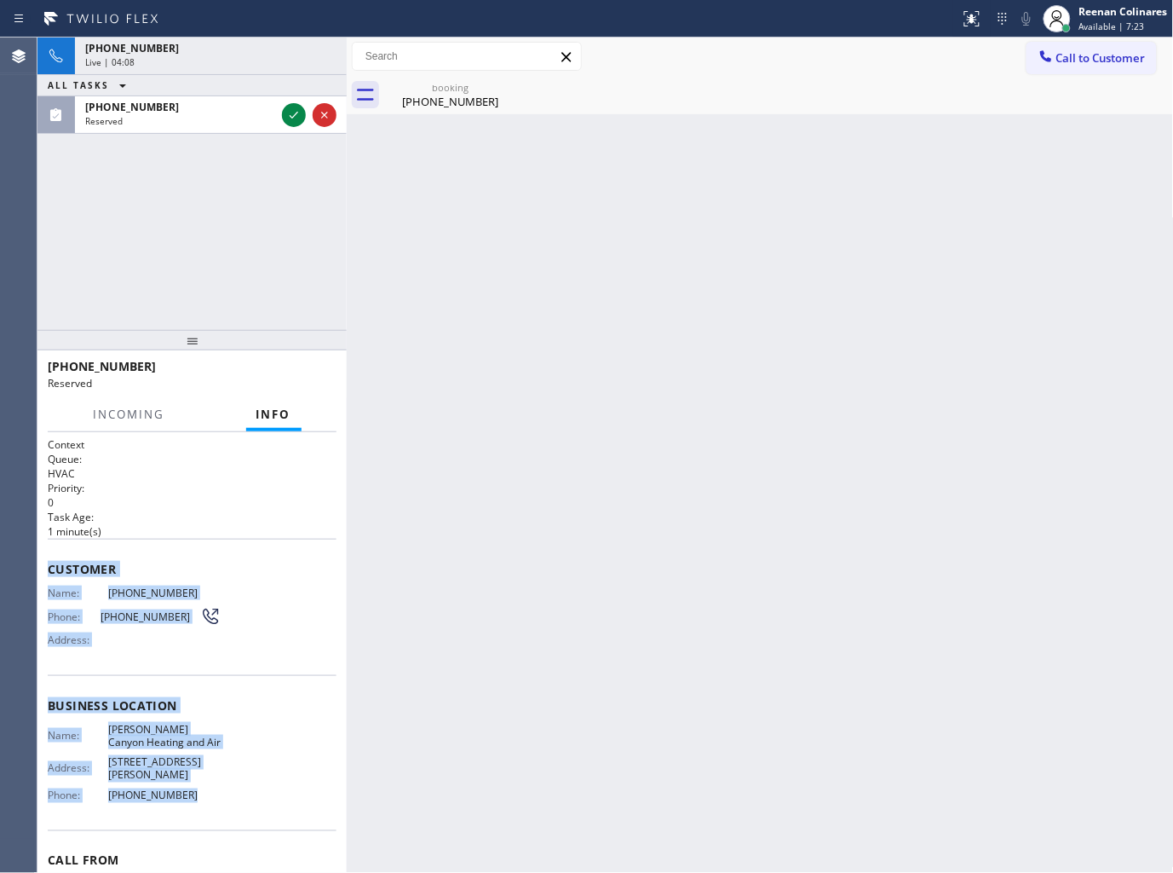
drag, startPoint x: 49, startPoint y: 563, endPoint x: 256, endPoint y: 781, distance: 301.4
click at [240, 787] on div "Context Queue: HVAC Priority: 0 Task Age: [DEMOGRAPHIC_DATA] minute(s) Customer…" at bounding box center [192, 698] width 289 height 522
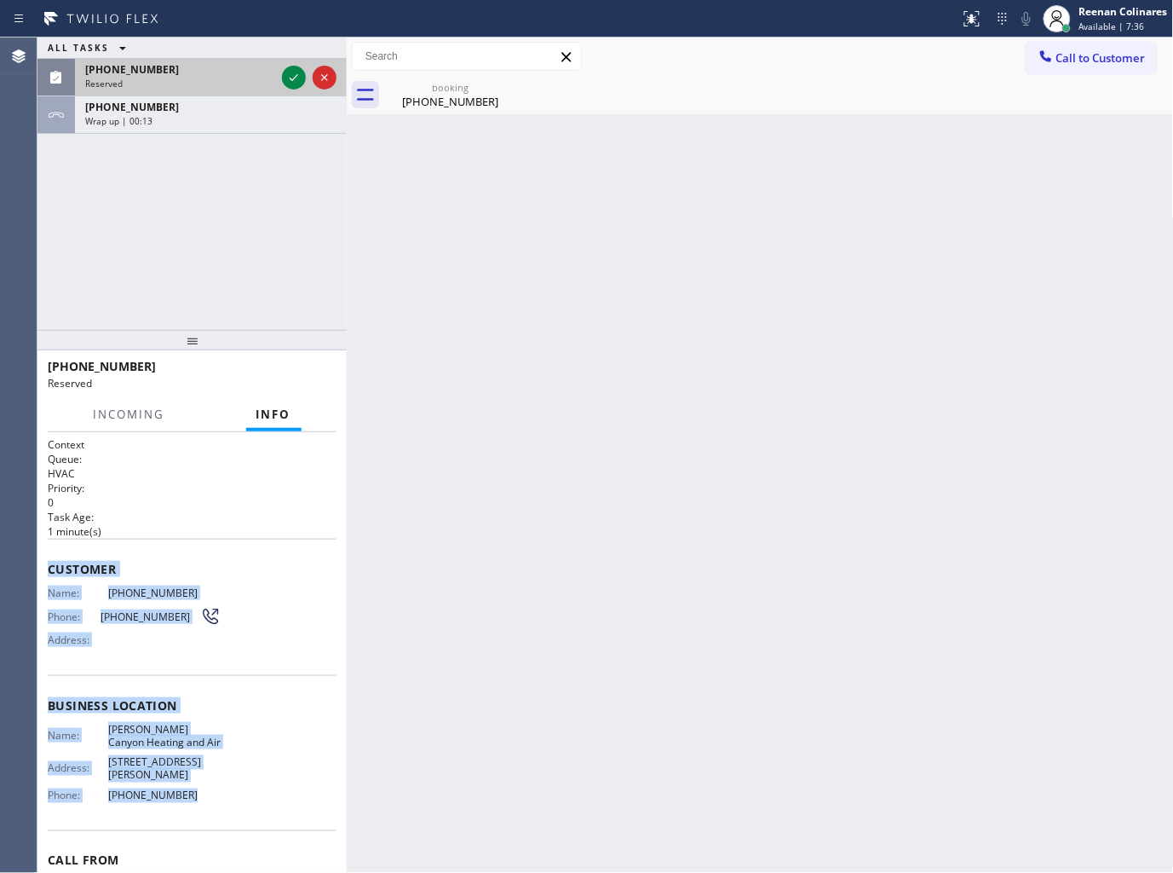
click at [233, 74] on div "[PHONE_NUMBER]" at bounding box center [180, 69] width 190 height 14
click at [295, 71] on icon at bounding box center [294, 77] width 20 height 20
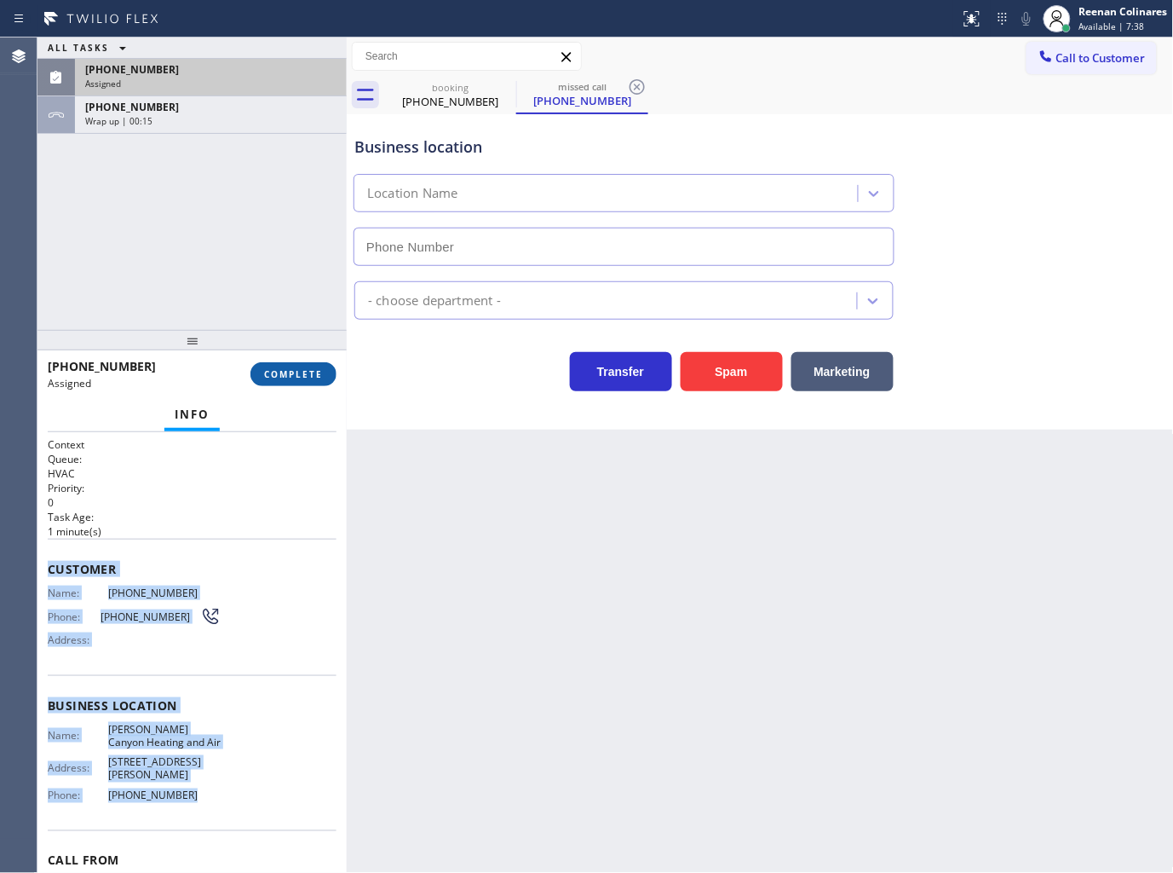
type input "[PHONE_NUMBER]"
drag, startPoint x: 307, startPoint y: 377, endPoint x: 309, endPoint y: 369, distance: 8.9
click at [308, 377] on span "COMPLETE" at bounding box center [293, 374] width 59 height 12
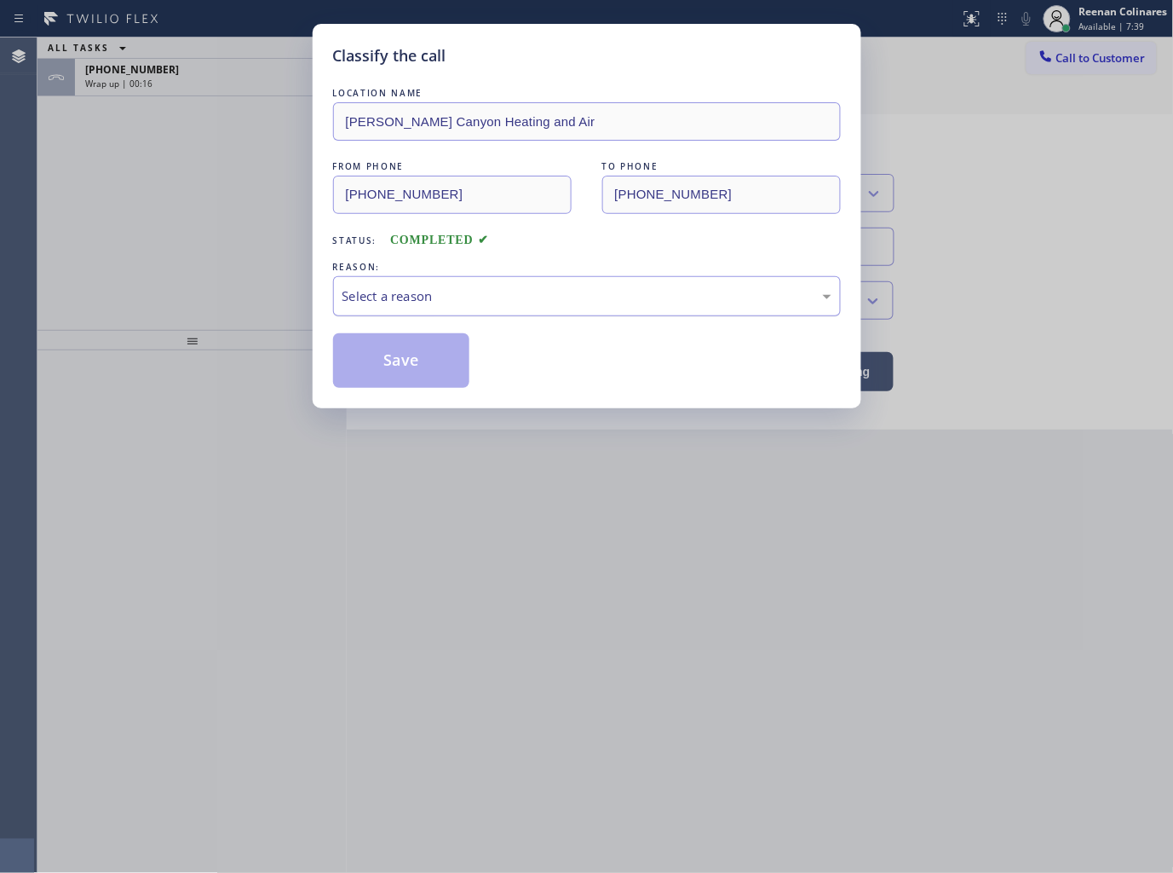
click at [393, 295] on div "Select a reason" at bounding box center [587, 296] width 489 height 20
click at [389, 378] on button "Save" at bounding box center [401, 360] width 137 height 55
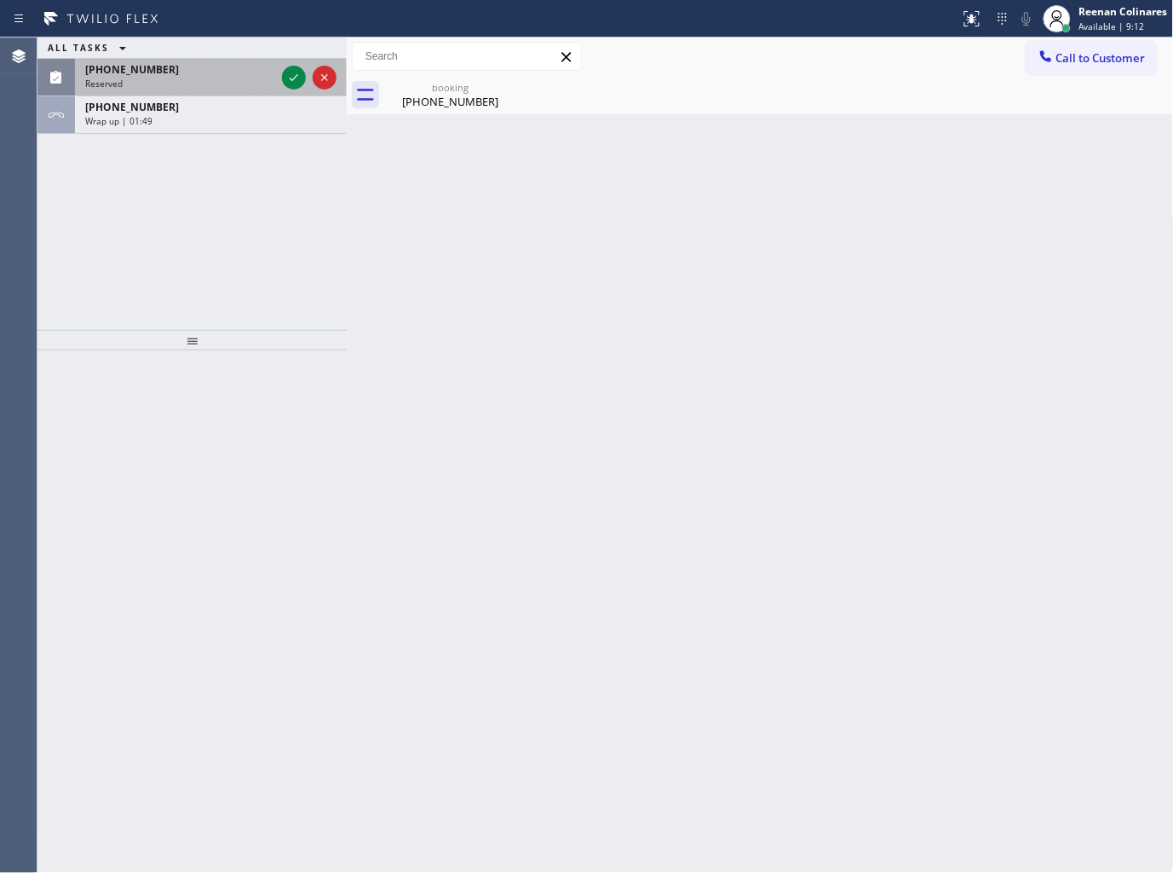
click at [192, 79] on div "Reserved" at bounding box center [180, 84] width 190 height 12
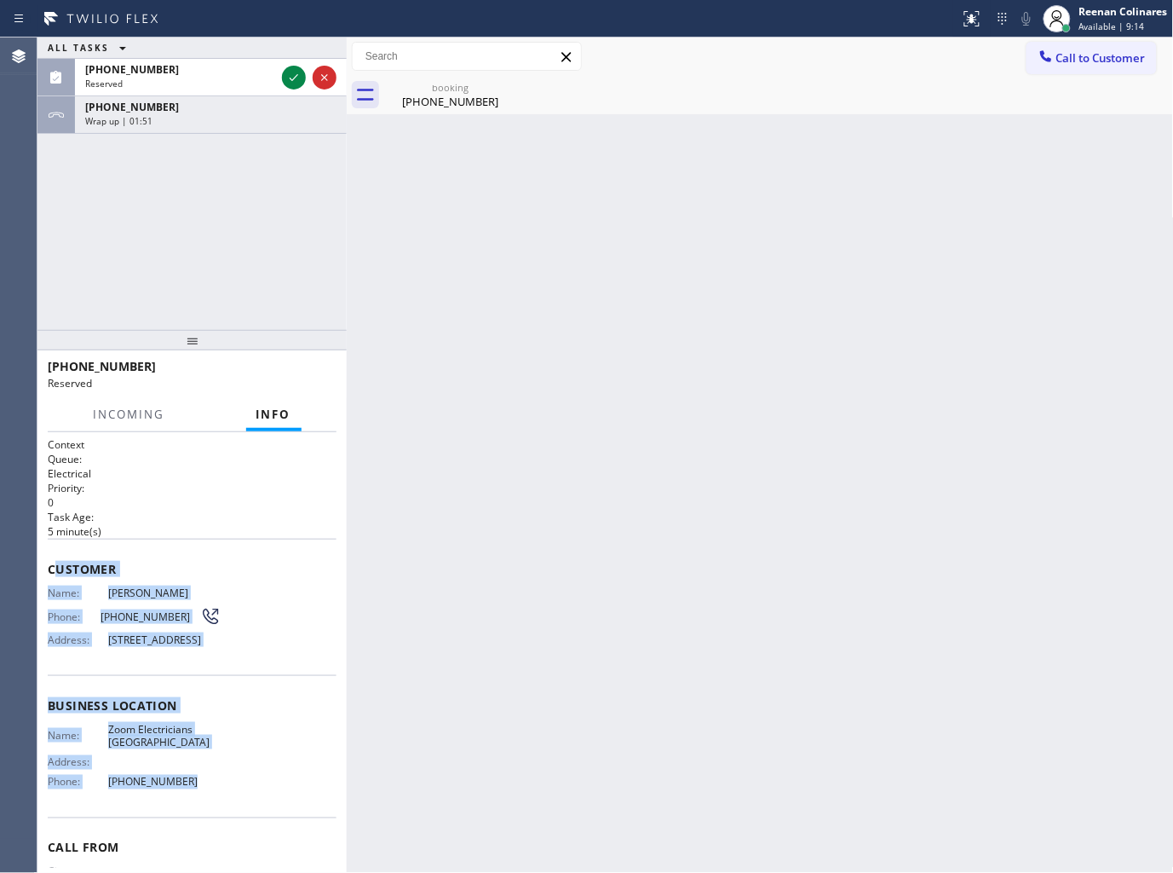
drag, startPoint x: 147, startPoint y: 656, endPoint x: 265, endPoint y: 799, distance: 185.8
click at [262, 802] on div "Context Queue: Electrical Priority: 0 Task Age: [DEMOGRAPHIC_DATA] minute(s) Cu…" at bounding box center [192, 691] width 289 height 509
click at [291, 78] on icon at bounding box center [294, 77] width 20 height 20
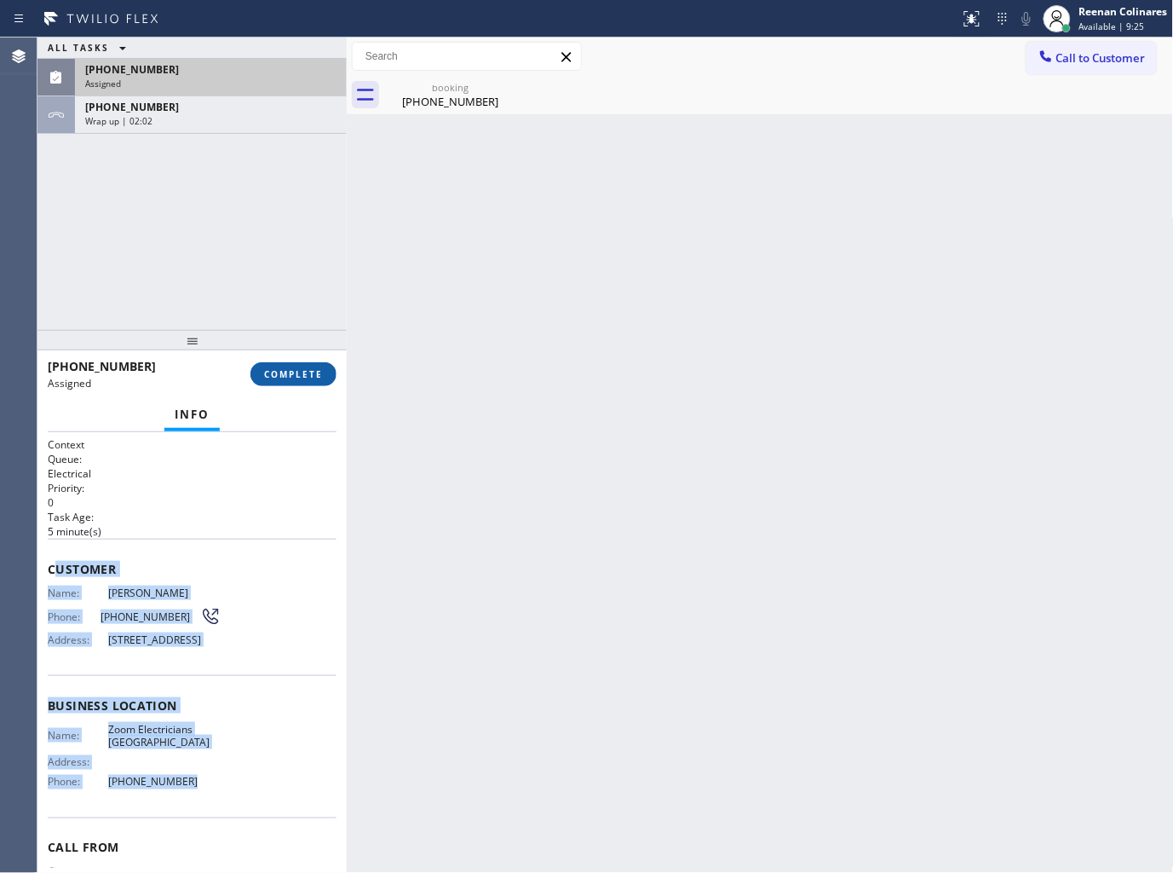
click at [319, 384] on button "COMPLETE" at bounding box center [294, 374] width 86 height 24
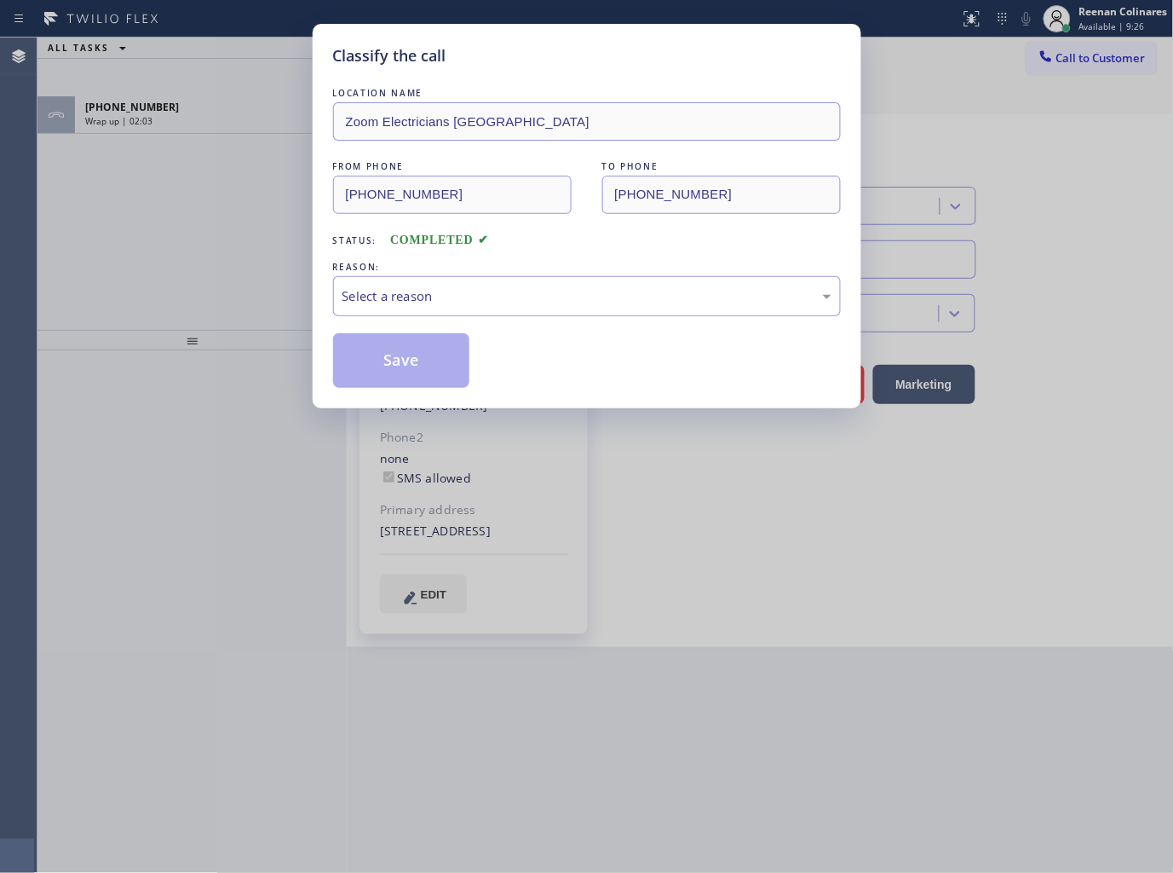
type input "[PHONE_NUMBER]"
click at [475, 291] on div "Select a reason" at bounding box center [587, 296] width 489 height 20
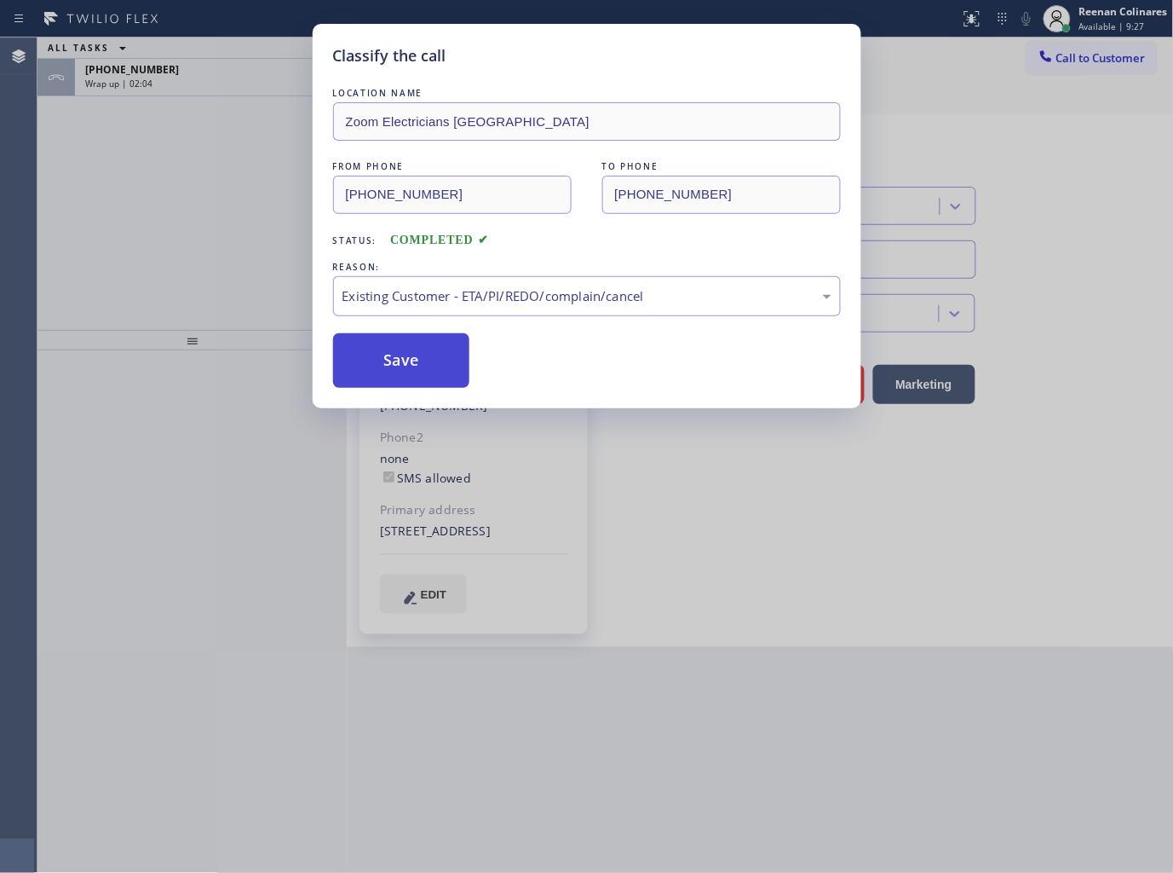
click at [409, 345] on button "Save" at bounding box center [401, 360] width 137 height 55
click at [199, 233] on div "Classify the call LOCATION NAME Zoom Electricians [GEOGRAPHIC_DATA] FROM PHONE …" at bounding box center [586, 436] width 1173 height 873
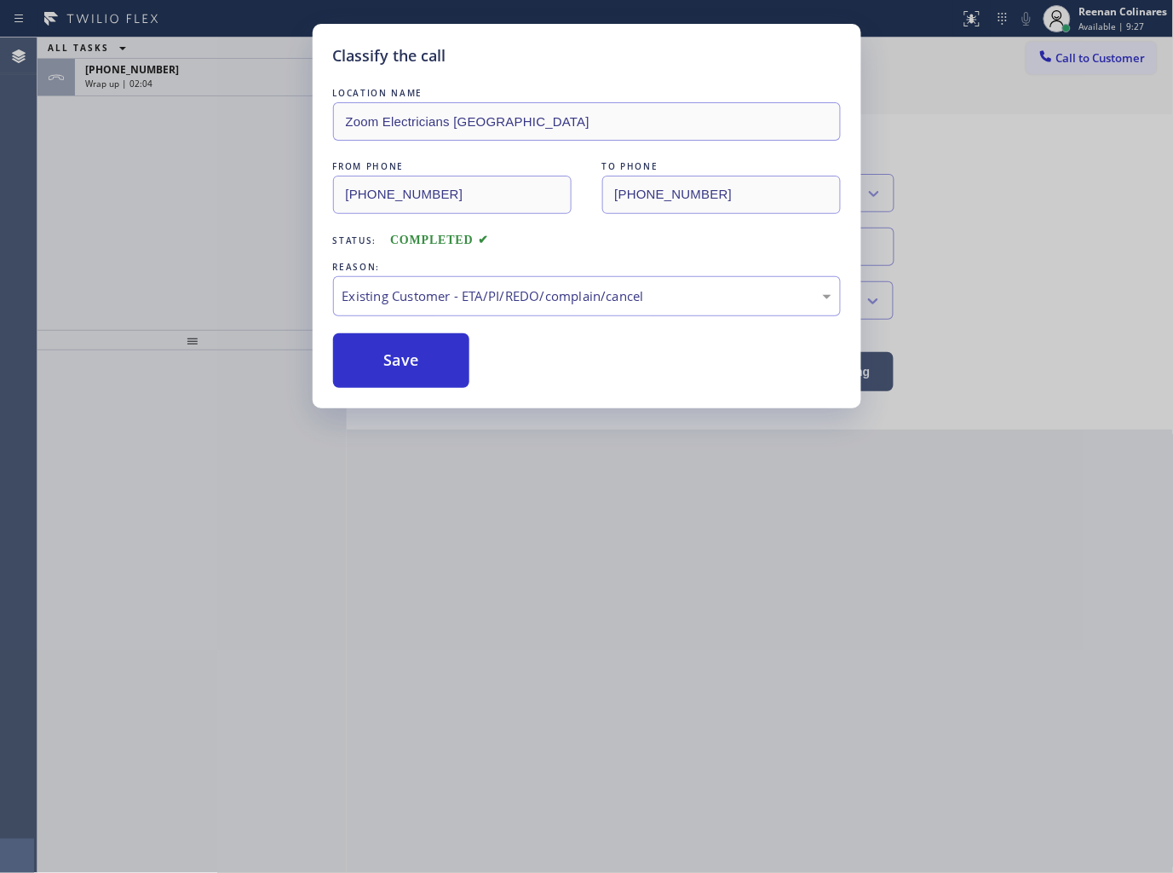
click at [150, 116] on div "Classify the call LOCATION NAME Zoom Electricians [GEOGRAPHIC_DATA] FROM PHONE …" at bounding box center [586, 436] width 1173 height 873
click at [149, 73] on div "Classify the call LOCATION NAME Zoom Electricians [GEOGRAPHIC_DATA] FROM PHONE …" at bounding box center [586, 436] width 1173 height 873
click at [148, 73] on span "[PHONE_NUMBER]" at bounding box center [132, 69] width 94 height 14
click at [147, 73] on span "[PHONE_NUMBER]" at bounding box center [132, 69] width 94 height 14
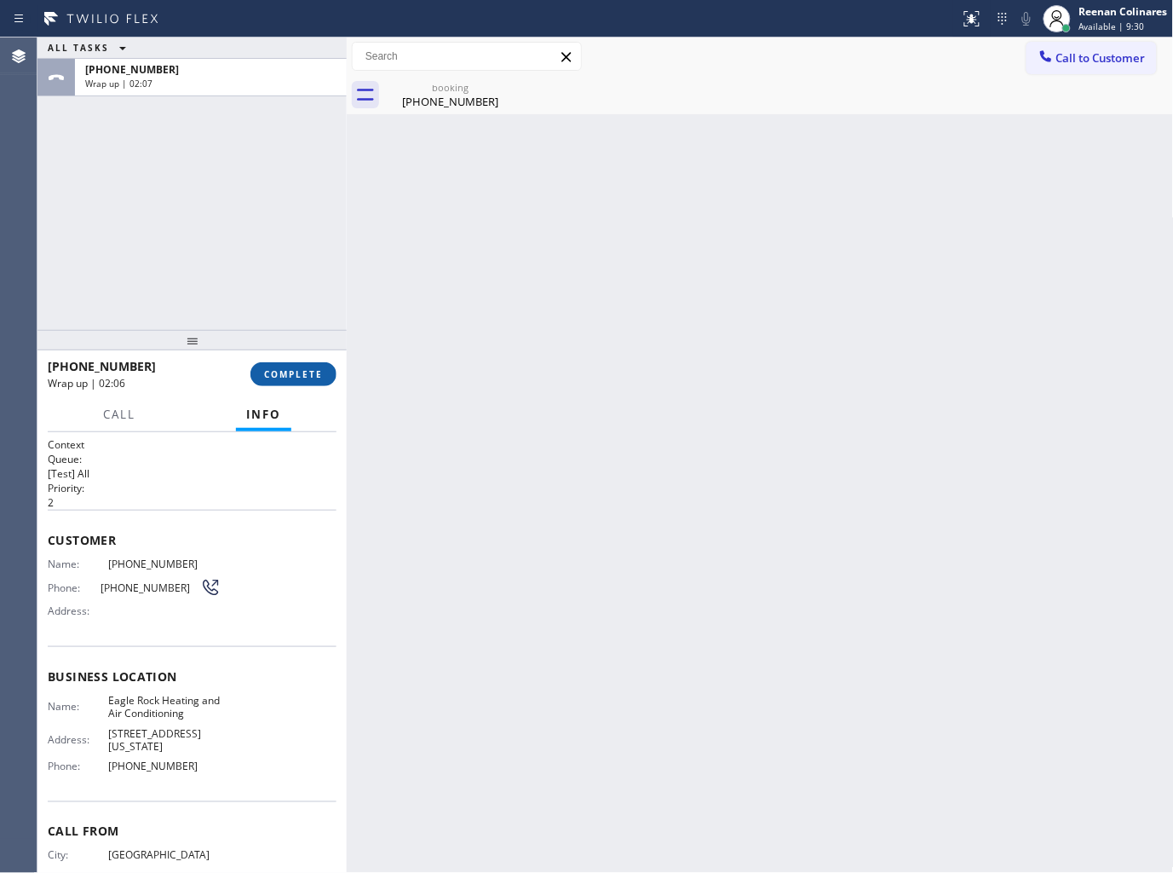
click at [317, 380] on button "COMPLETE" at bounding box center [294, 374] width 86 height 24
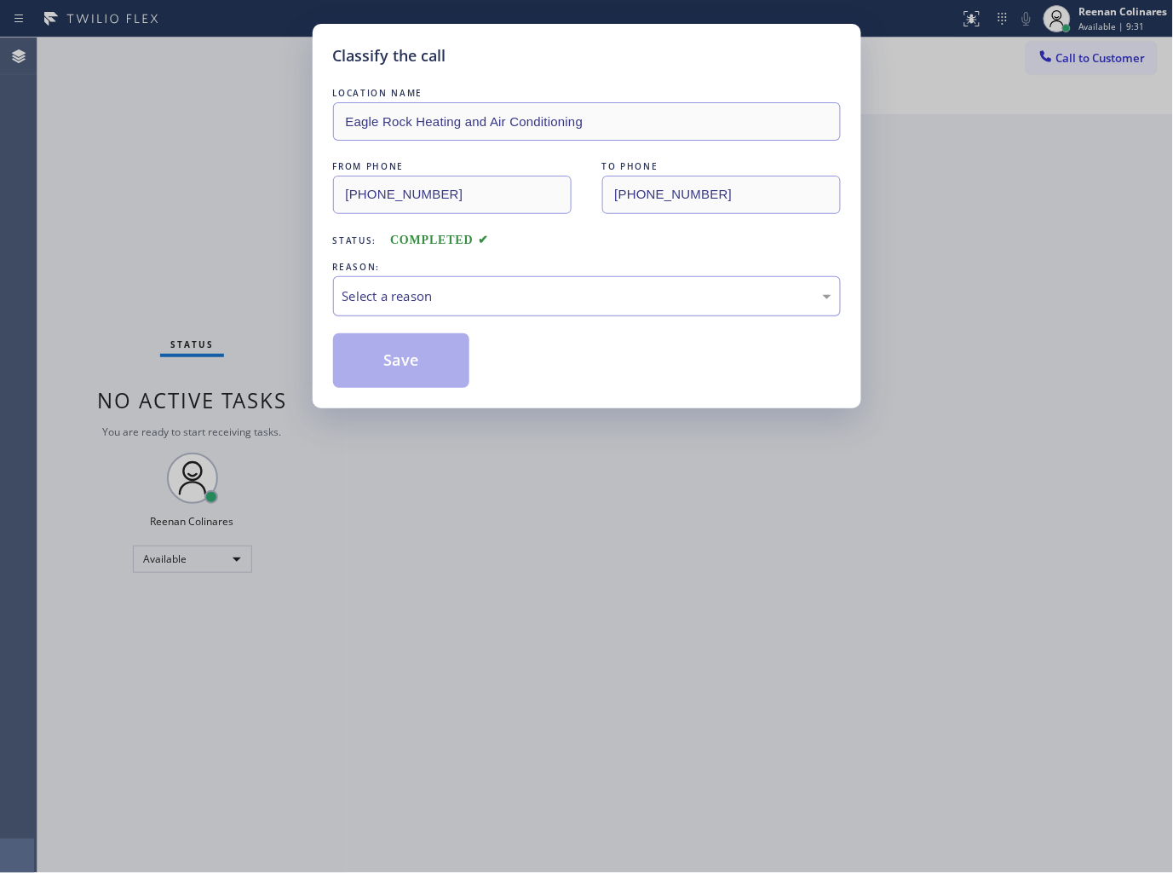
click at [445, 288] on div "Select a reason" at bounding box center [587, 296] width 489 height 20
click at [389, 362] on button "Save" at bounding box center [401, 360] width 137 height 55
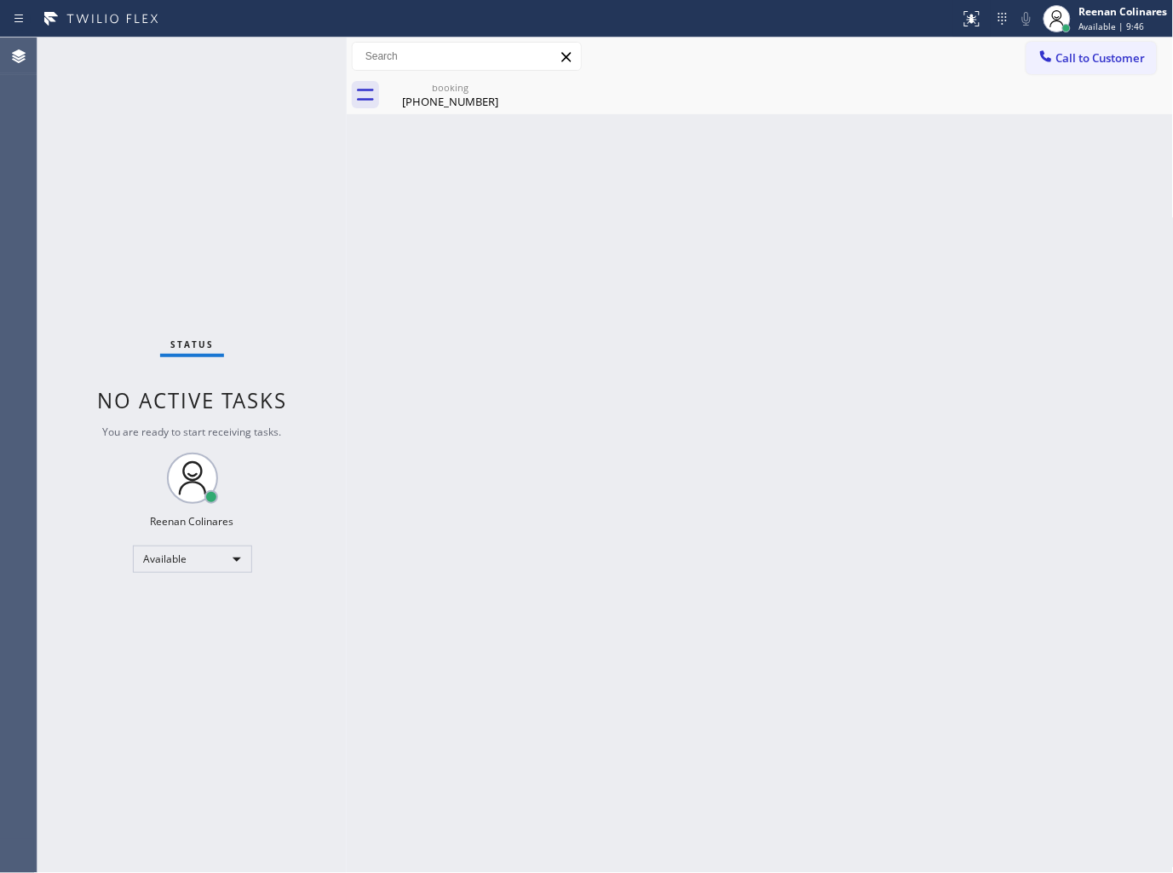
click at [627, 344] on div "Back to Dashboard Change Sender ID Customers Technicians Select a contact Outbo…" at bounding box center [760, 454] width 827 height 835
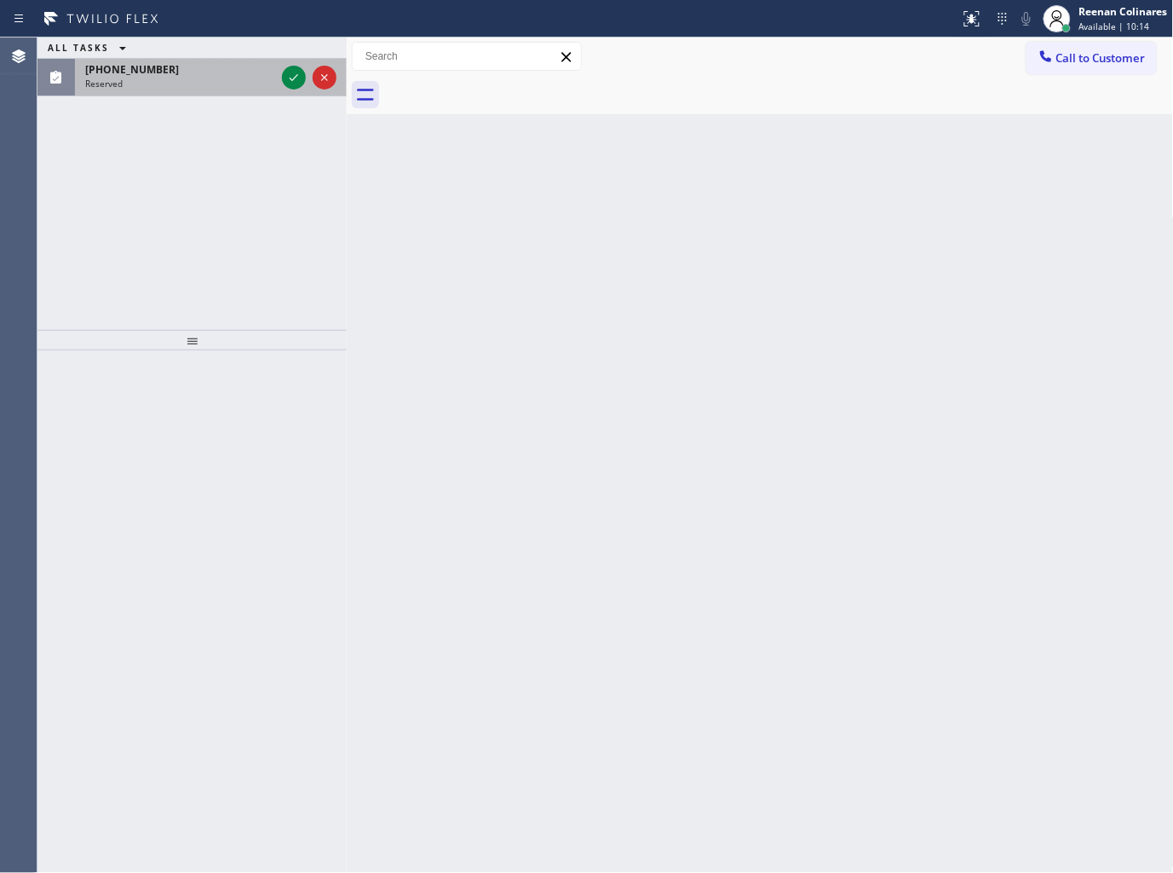
click at [173, 86] on div "Reserved" at bounding box center [180, 84] width 190 height 12
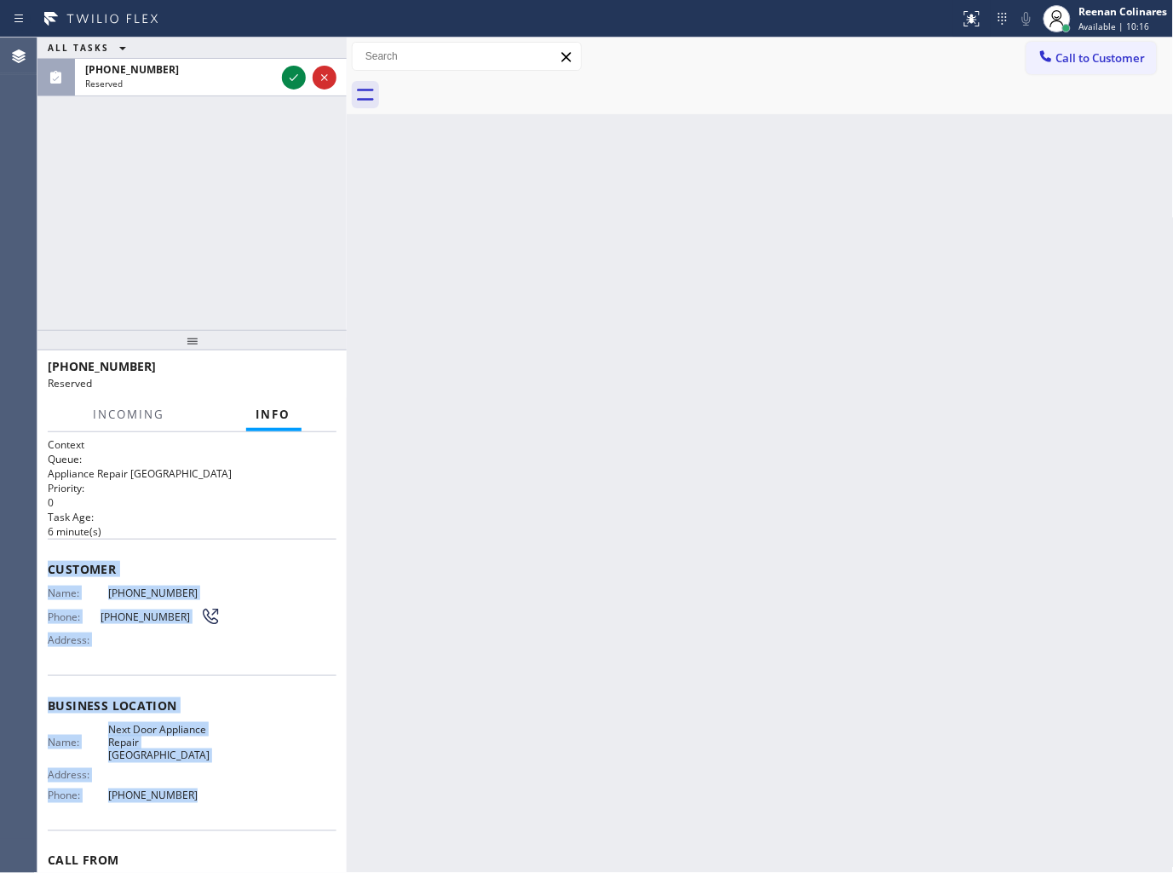
drag, startPoint x: 43, startPoint y: 561, endPoint x: 369, endPoint y: 813, distance: 411.8
click at [223, 797] on div "Context Queue: Appliance Repair High End Priority: 0 Task Age: [DEMOGRAPHIC_DAT…" at bounding box center [191, 652] width 309 height 441
copy div "Customer Name: [PHONE_NUMBER] Phone: [PHONE_NUMBER] Address: Business location …"
click at [292, 79] on icon at bounding box center [294, 77] width 20 height 20
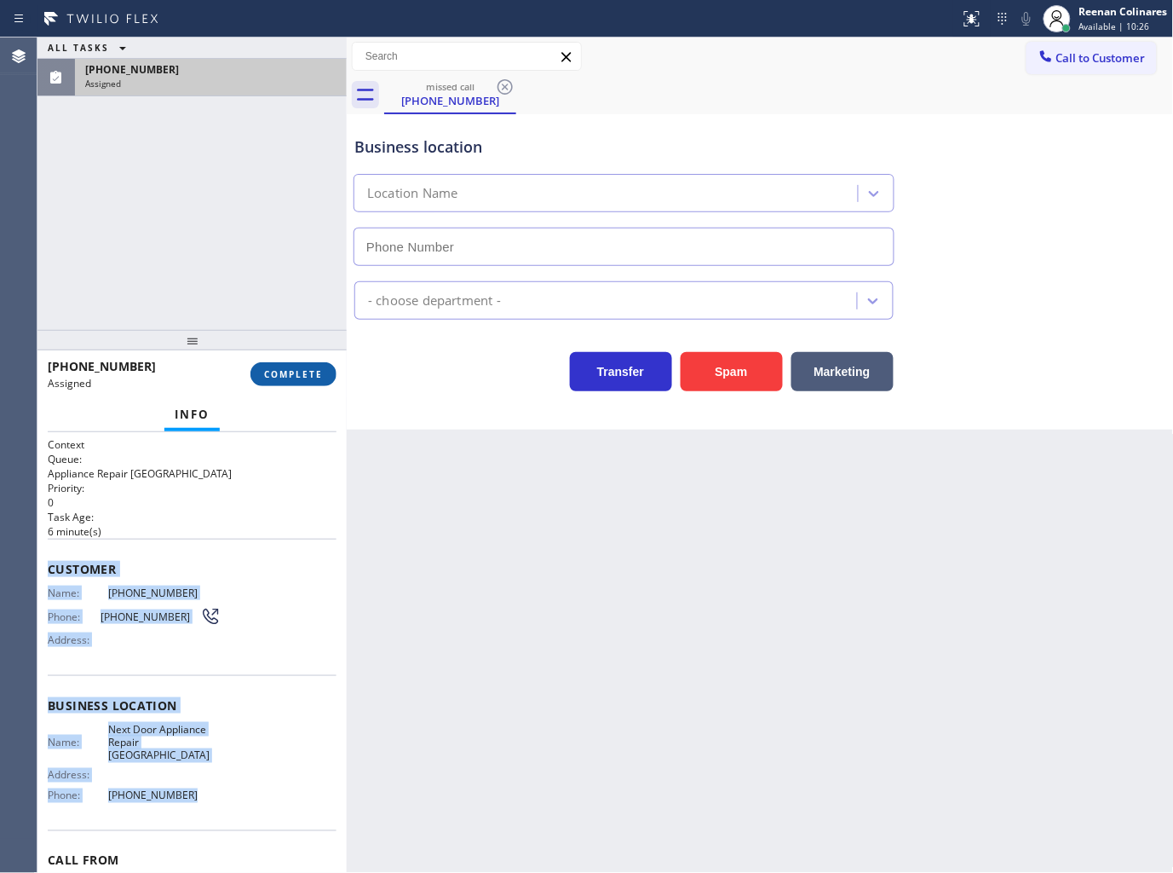
type input "[PHONE_NUMBER]"
click at [324, 372] on button "COMPLETE" at bounding box center [294, 374] width 86 height 24
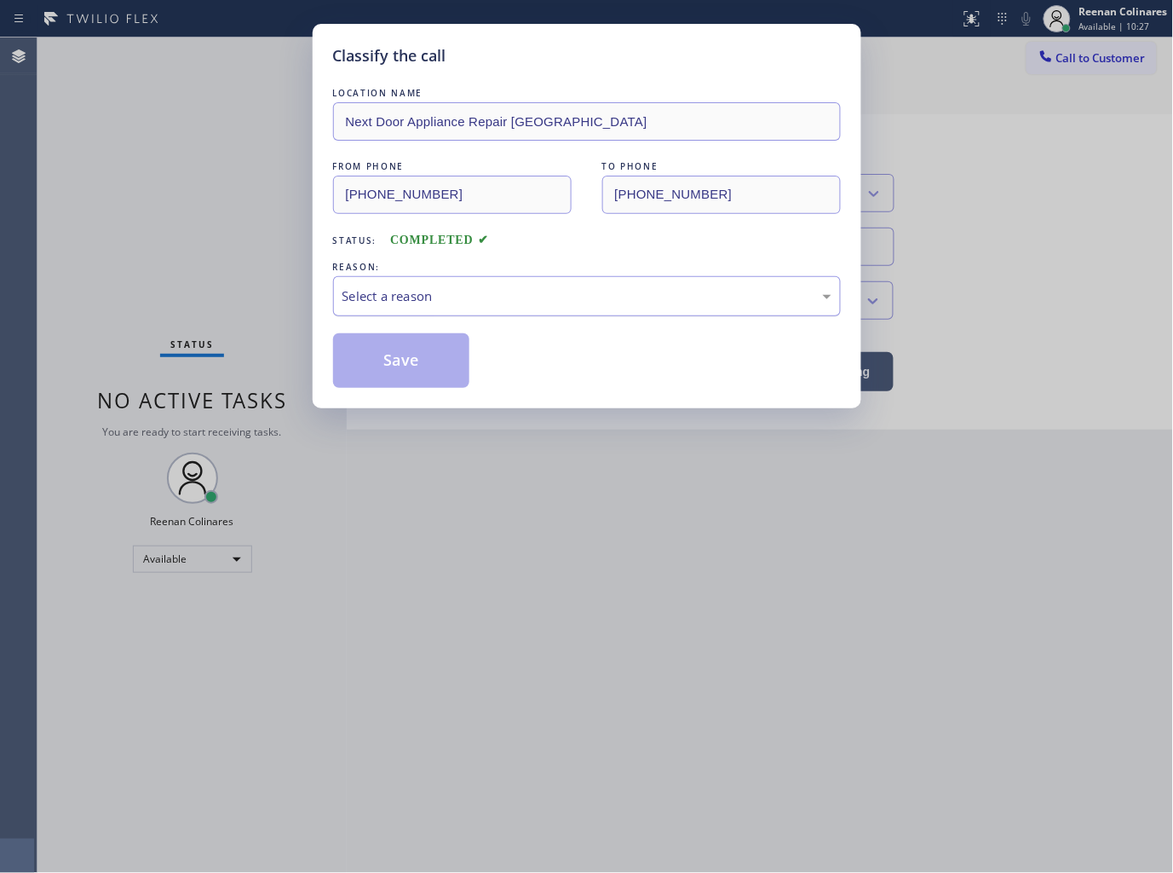
click at [416, 293] on div "Select a reason" at bounding box center [587, 296] width 489 height 20
click at [368, 377] on button "Save" at bounding box center [401, 360] width 137 height 55
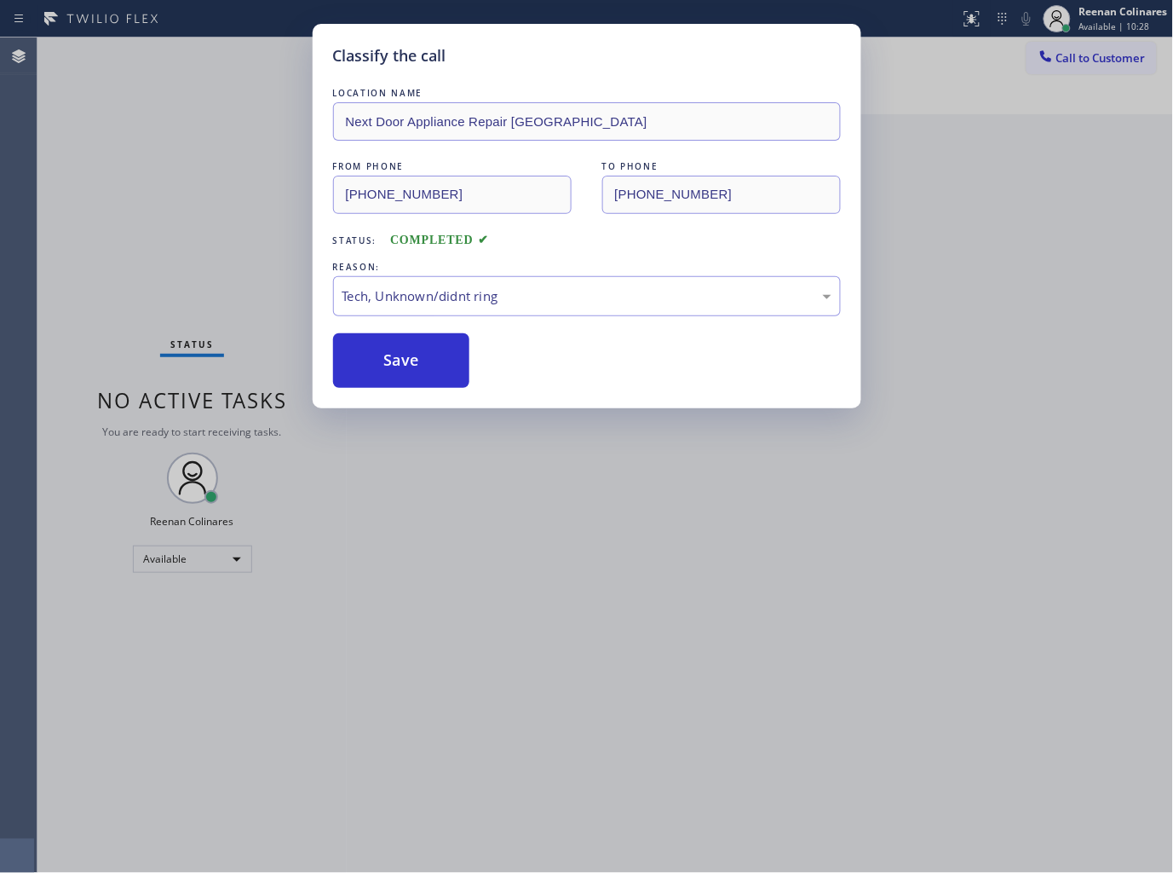
click at [141, 256] on div "Classify the call LOCATION NAME Next Door Appliance Repair [GEOGRAPHIC_DATA] FR…" at bounding box center [586, 436] width 1173 height 873
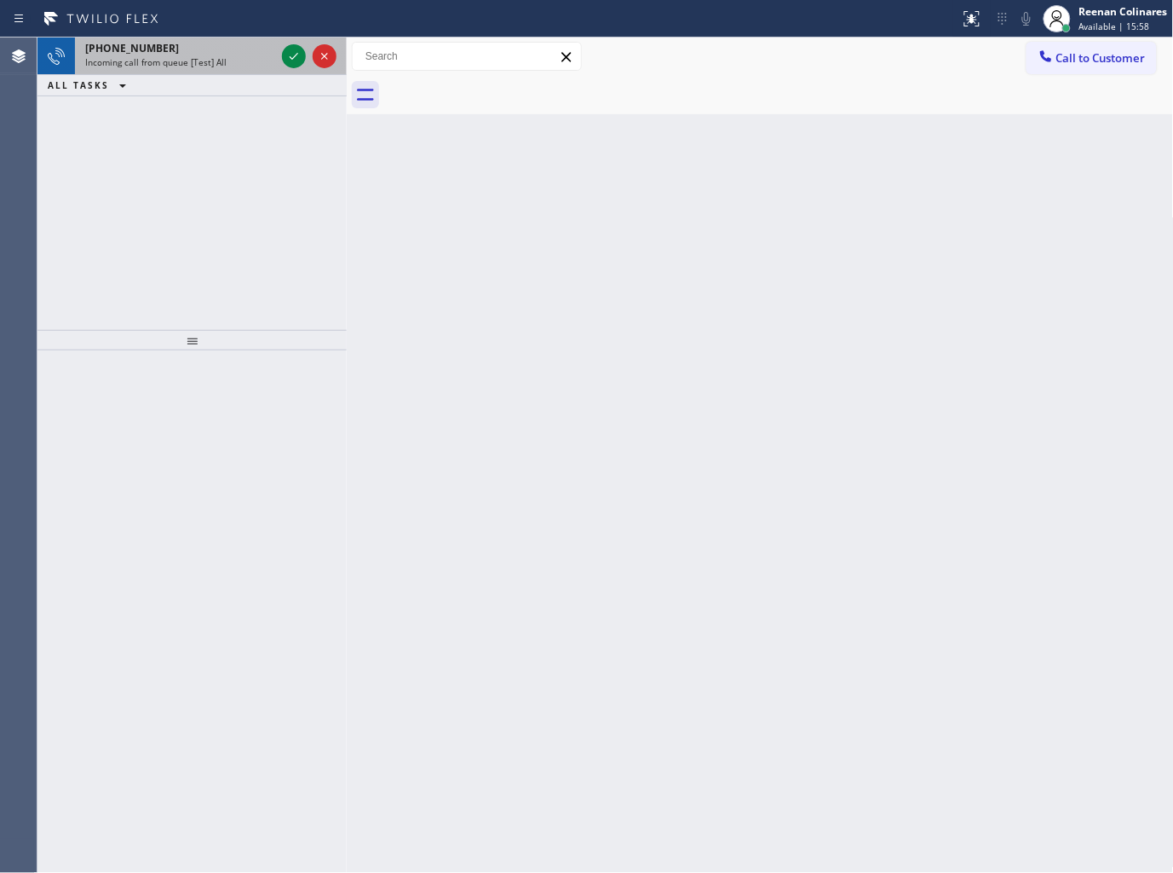
click at [189, 63] on span "Incoming call from queue [Test] All" at bounding box center [155, 62] width 141 height 12
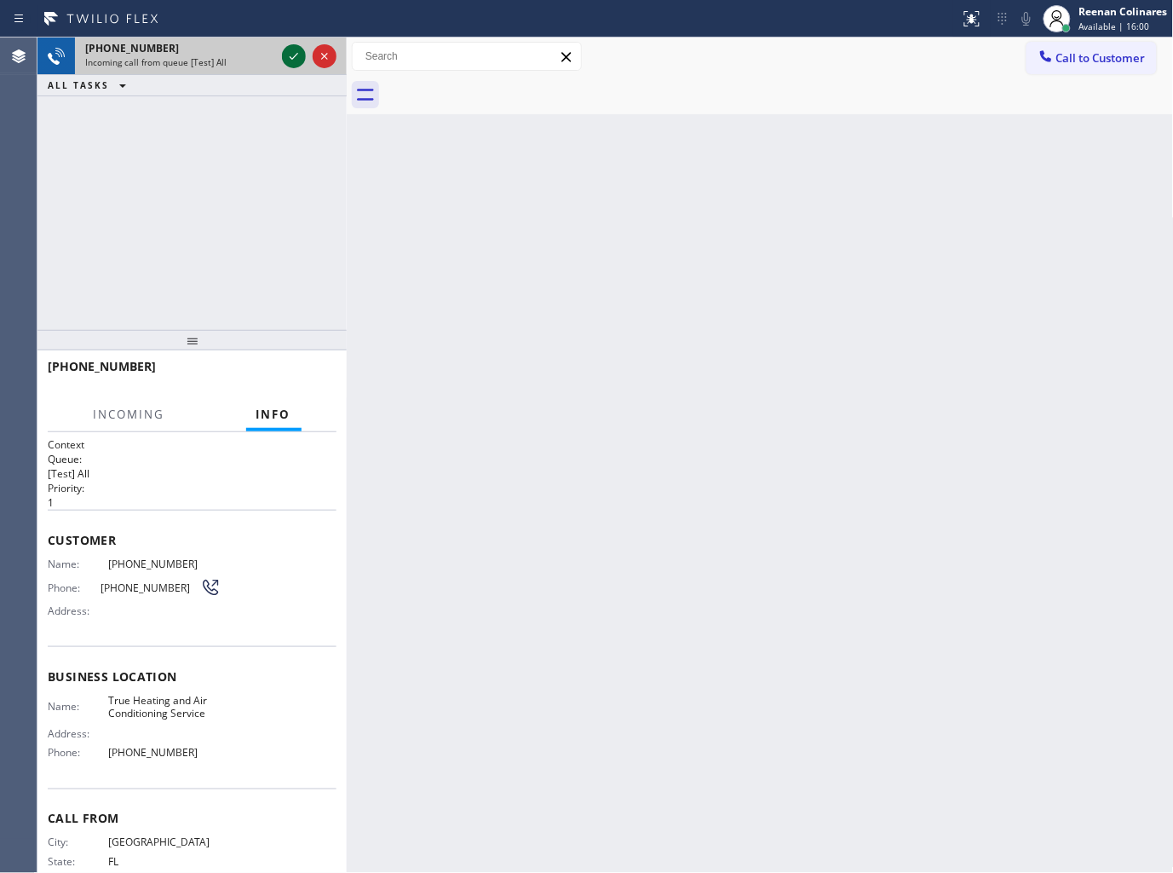
click at [288, 55] on icon at bounding box center [294, 56] width 20 height 20
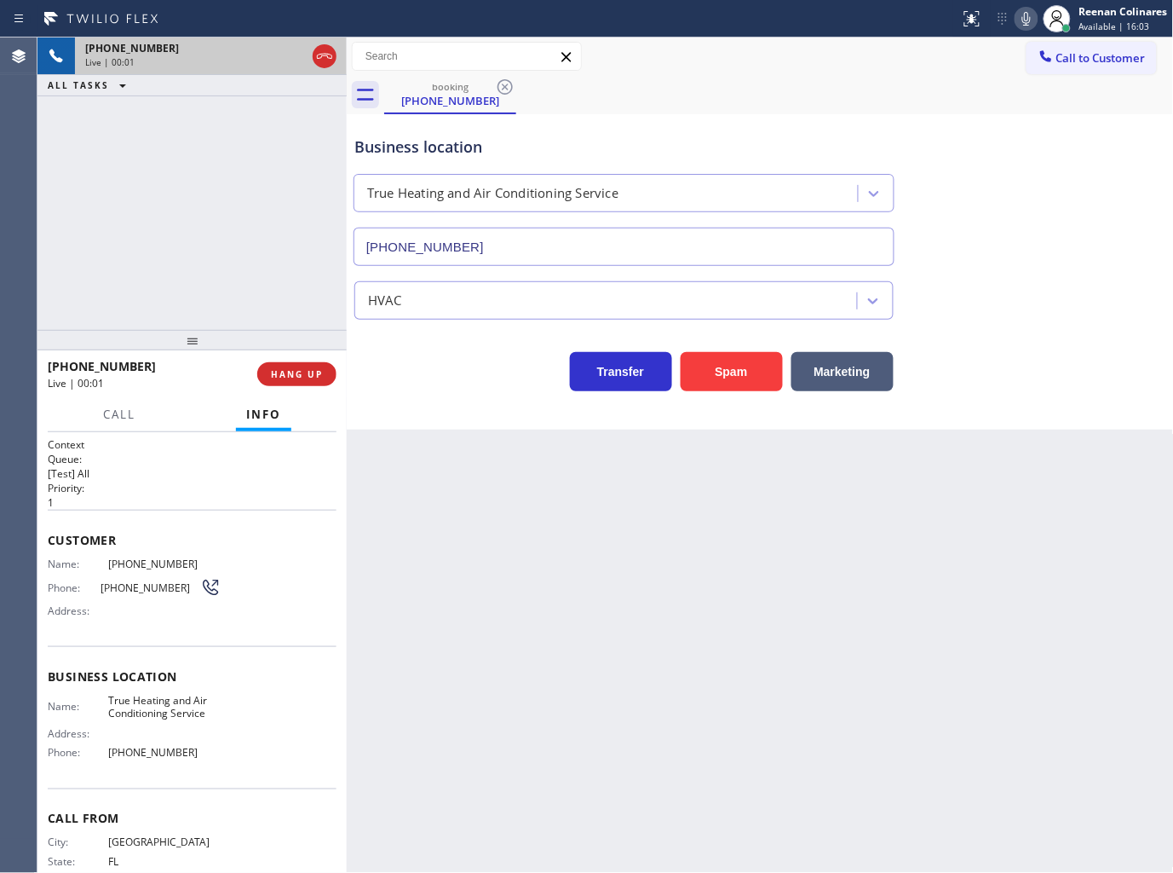
type input "[PHONE_NUMBER]"
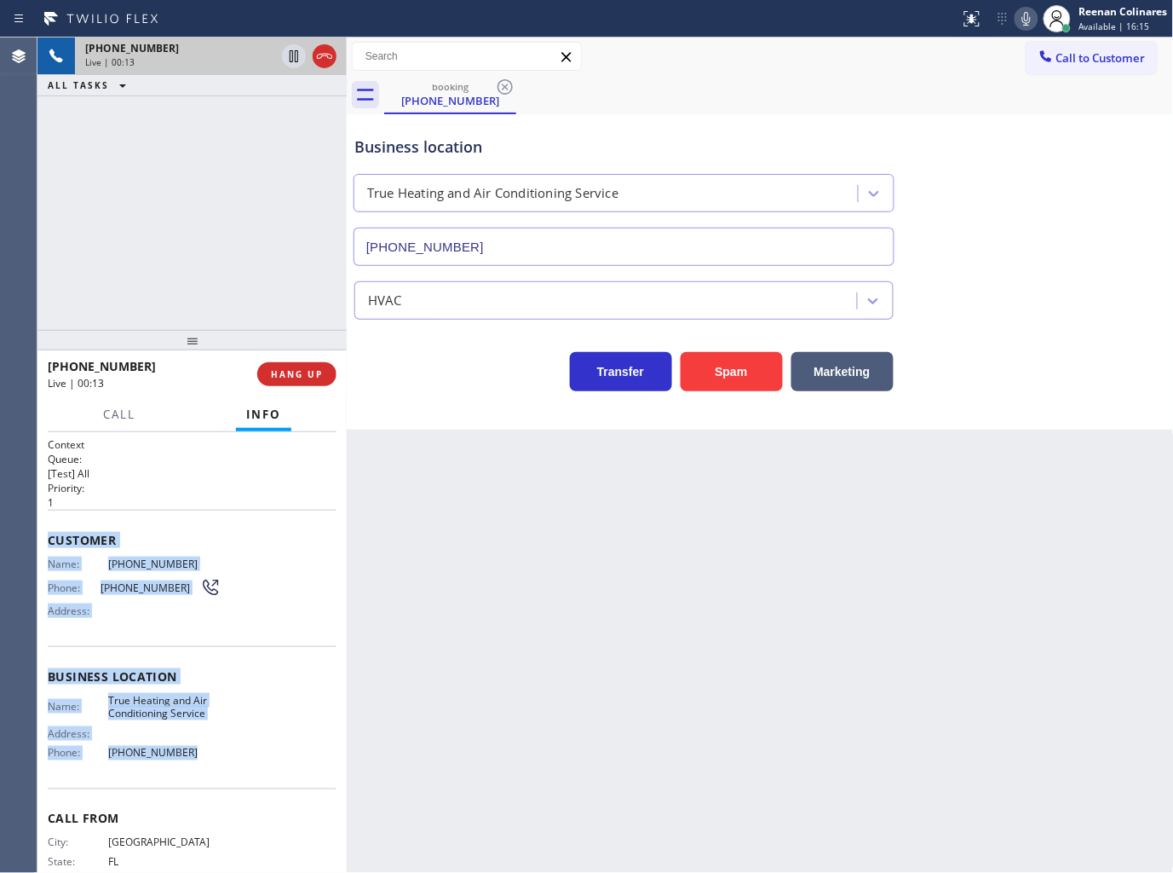
drag, startPoint x: 236, startPoint y: 734, endPoint x: 278, endPoint y: 781, distance: 62.8
click at [278, 781] on div "Context Queue: [Test] All Priority: 1 Customer Name: [PHONE_NUMBER] Phone: [PHO…" at bounding box center [192, 677] width 289 height 480
drag, startPoint x: 1026, startPoint y: 20, endPoint x: 554, endPoint y: 216, distance: 511.1
click at [1026, 20] on icon at bounding box center [1027, 19] width 20 height 20
click at [128, 409] on span "Call" at bounding box center [119, 413] width 32 height 15
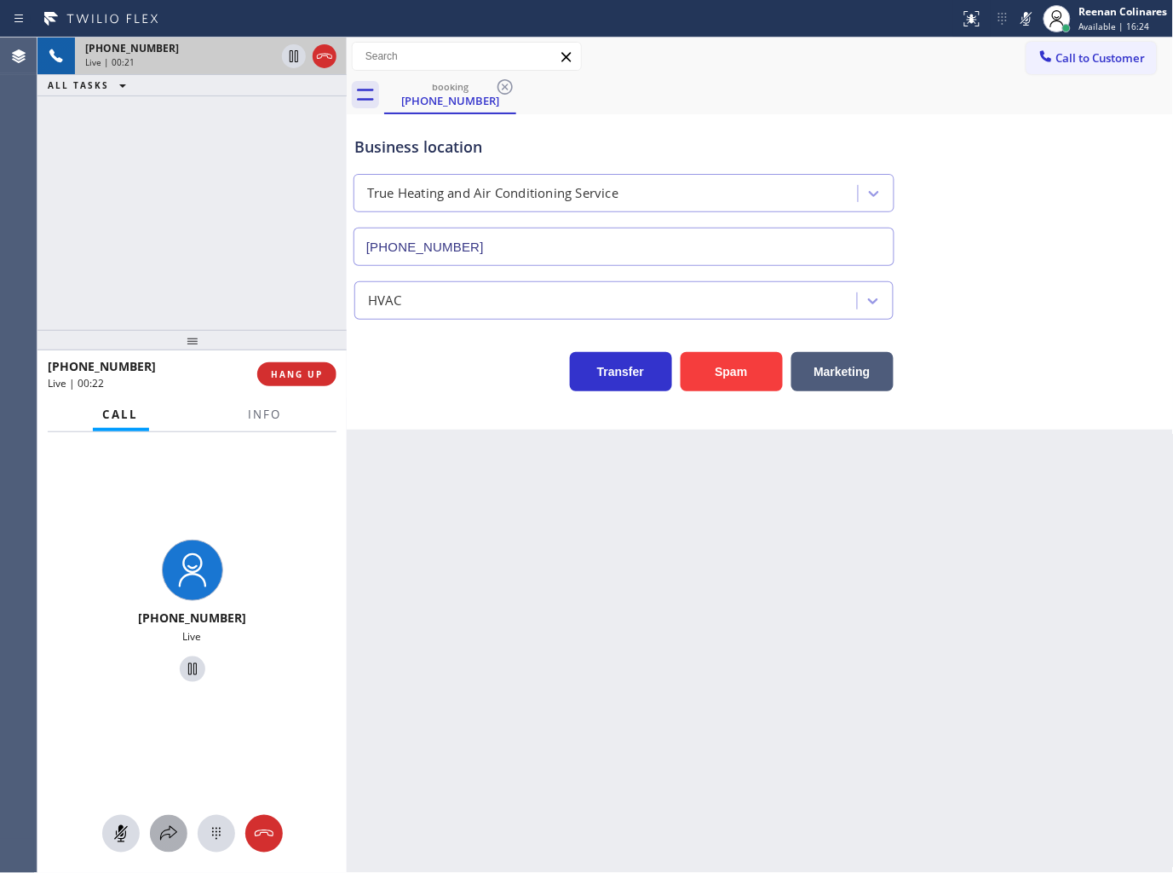
click at [172, 824] on icon at bounding box center [168, 833] width 20 height 20
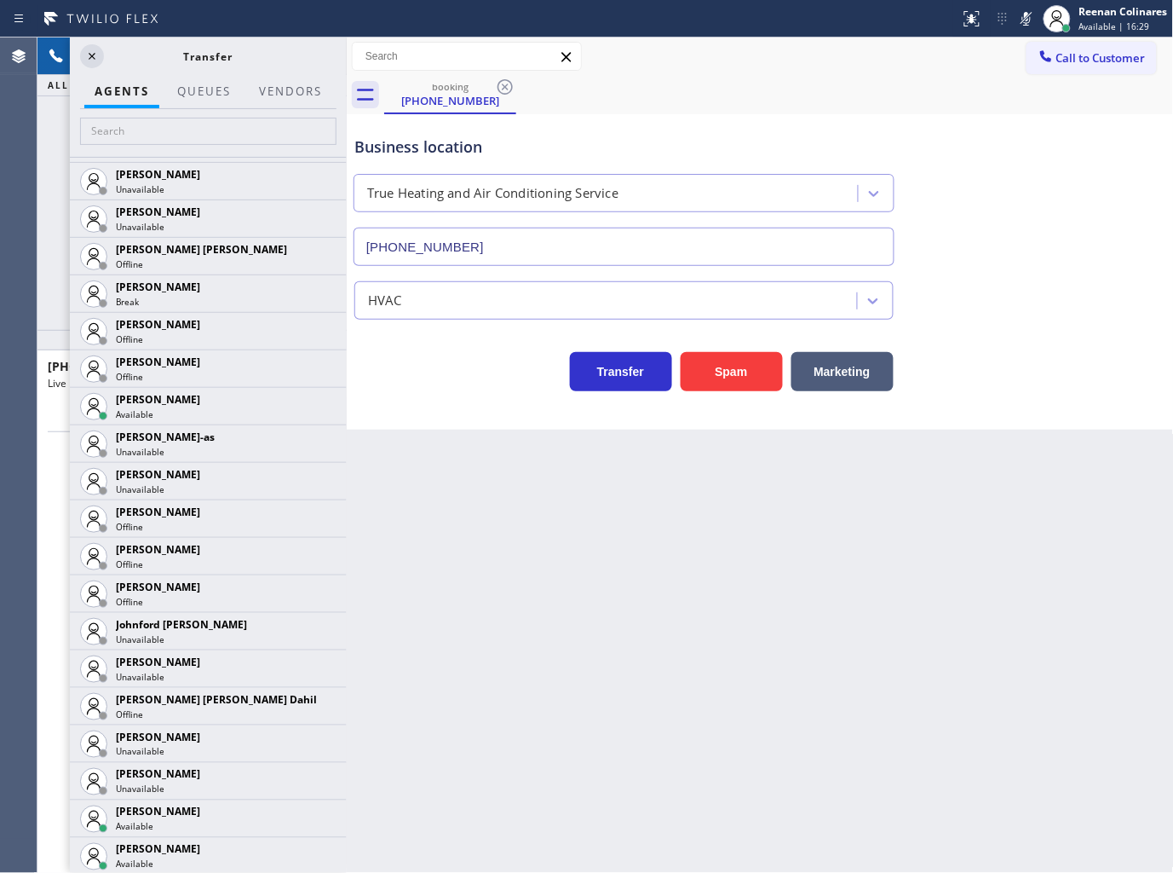
scroll to position [1704, 0]
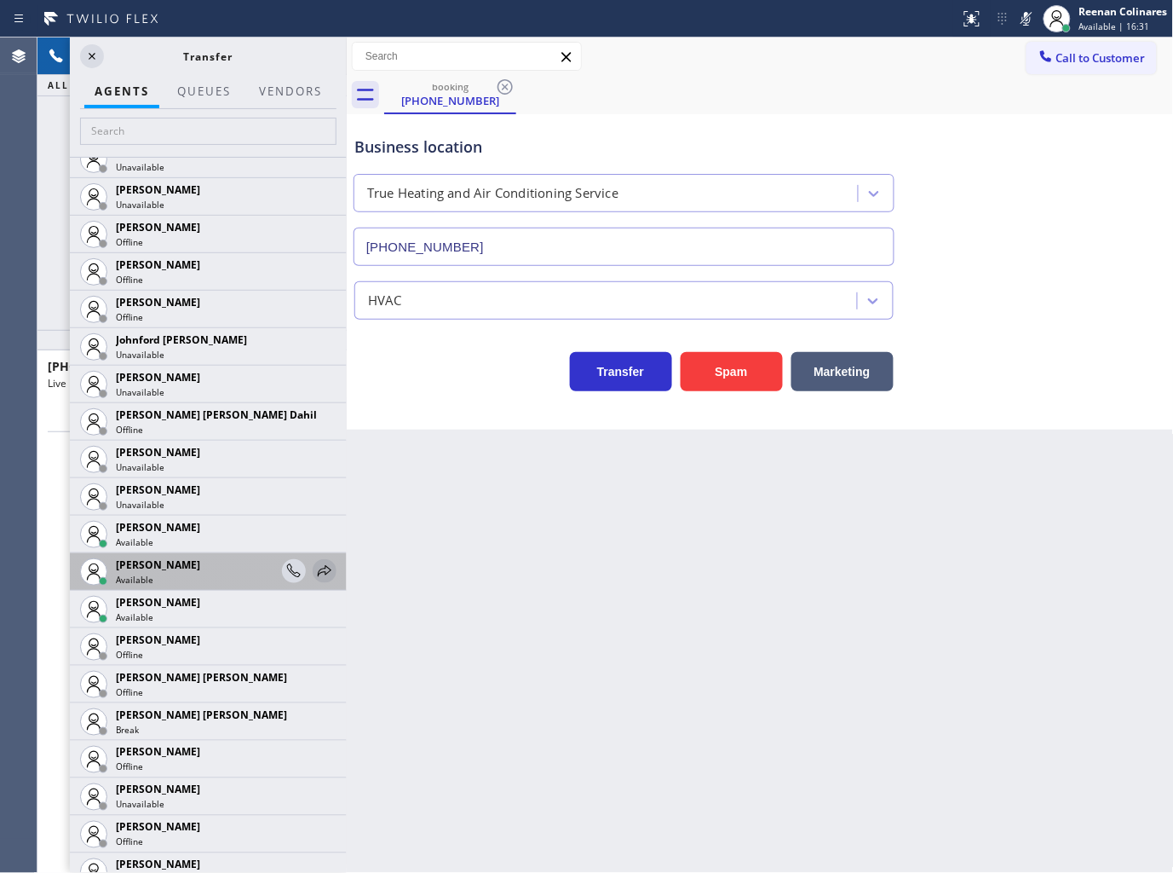
click at [318, 569] on icon at bounding box center [325, 570] width 14 height 11
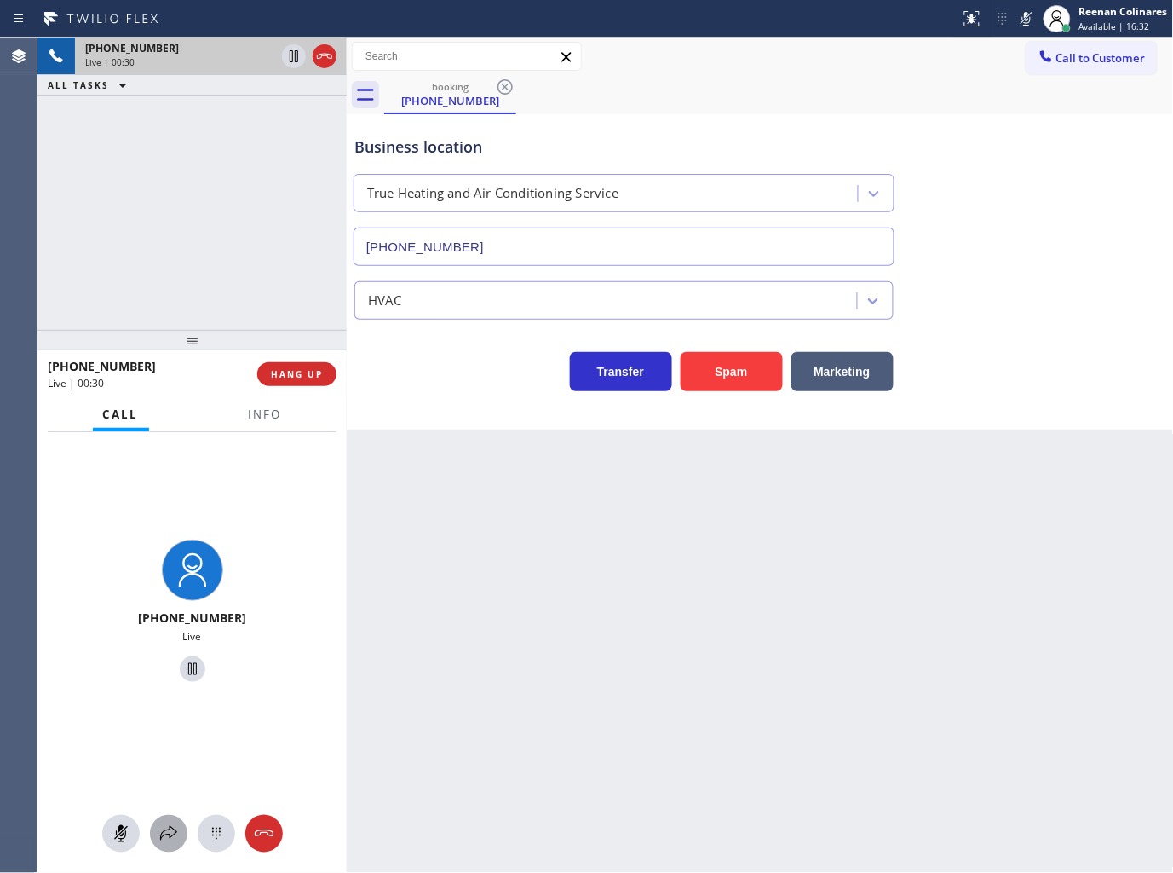
click at [164, 844] on button at bounding box center [168, 833] width 37 height 37
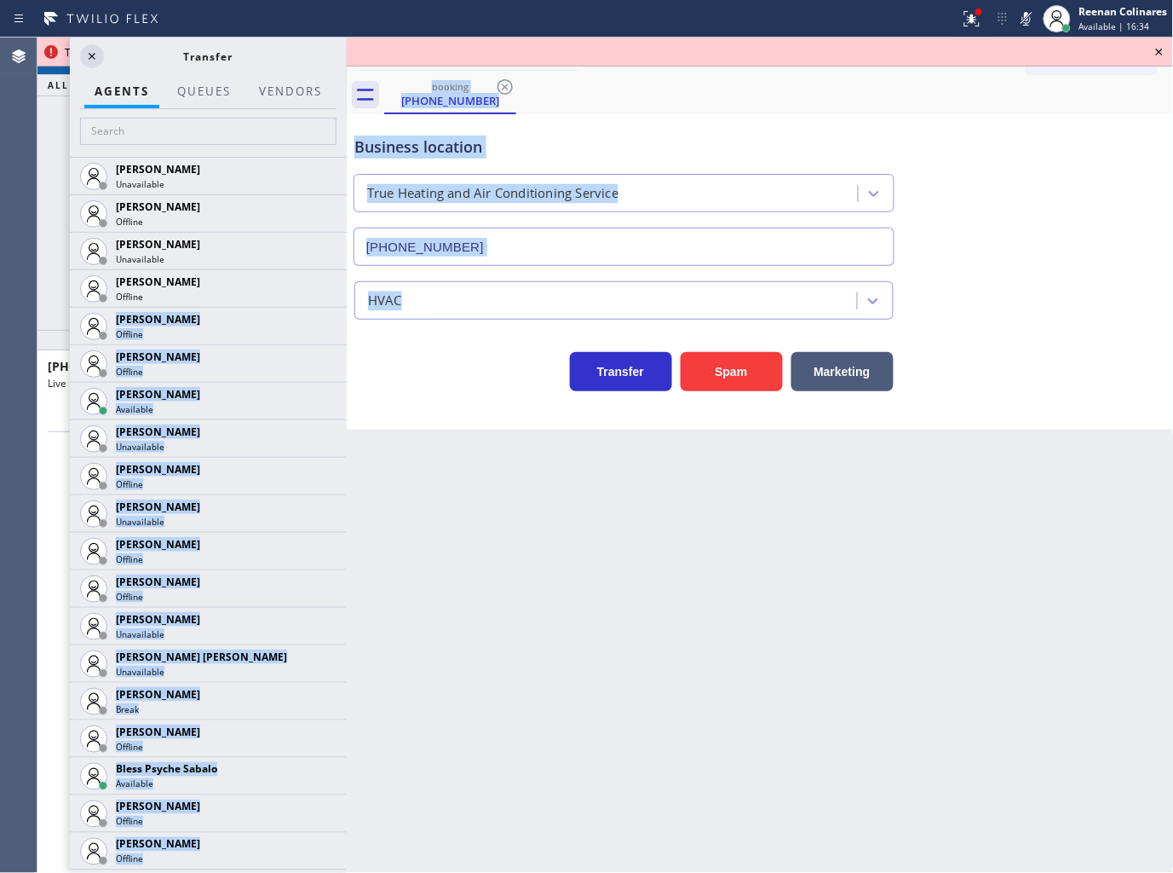
drag, startPoint x: 330, startPoint y: 277, endPoint x: 337, endPoint y: 397, distance: 120.4
click at [356, 549] on div "[PHONE_NUMBER] Live | 00:31 ALL TASKS ALL TASKS ACTIVE TASKS TASKS IN WRAP UP […" at bounding box center [605, 454] width 1136 height 835
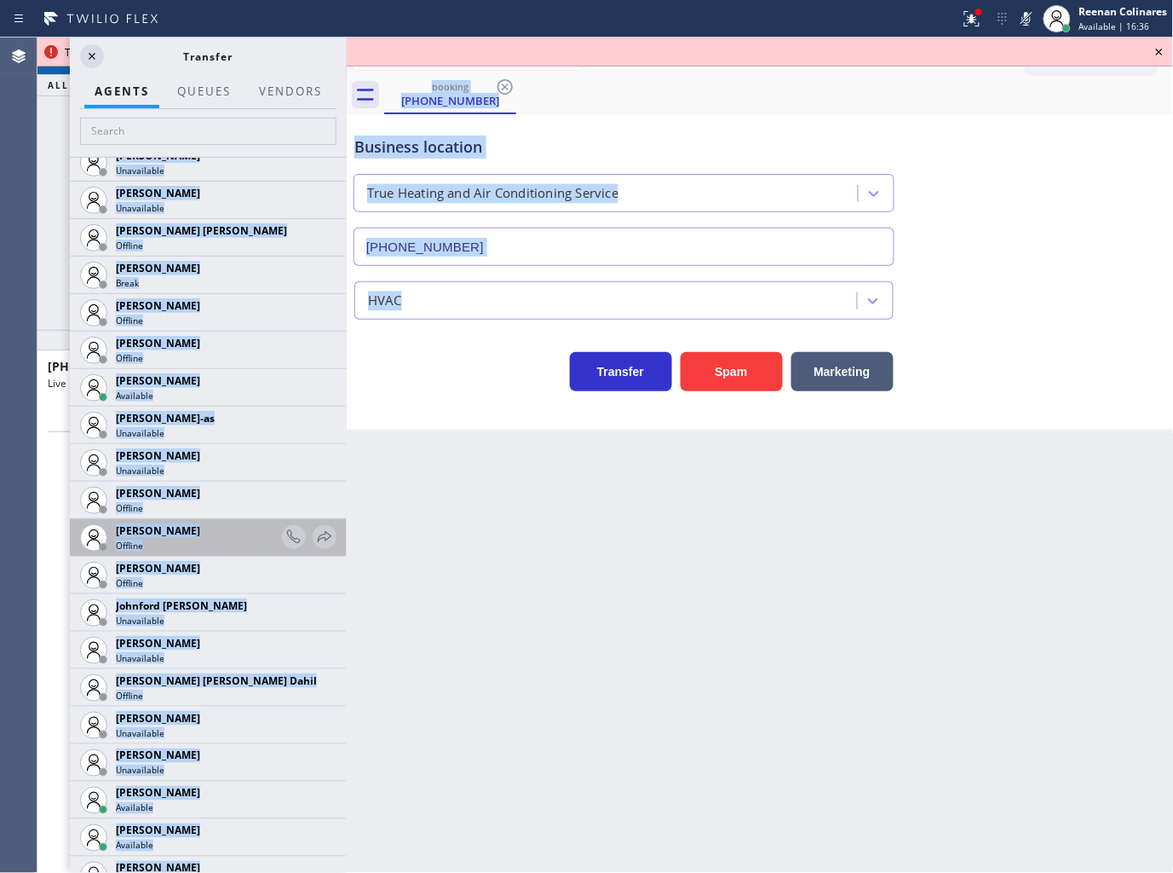
scroll to position [1630, 0]
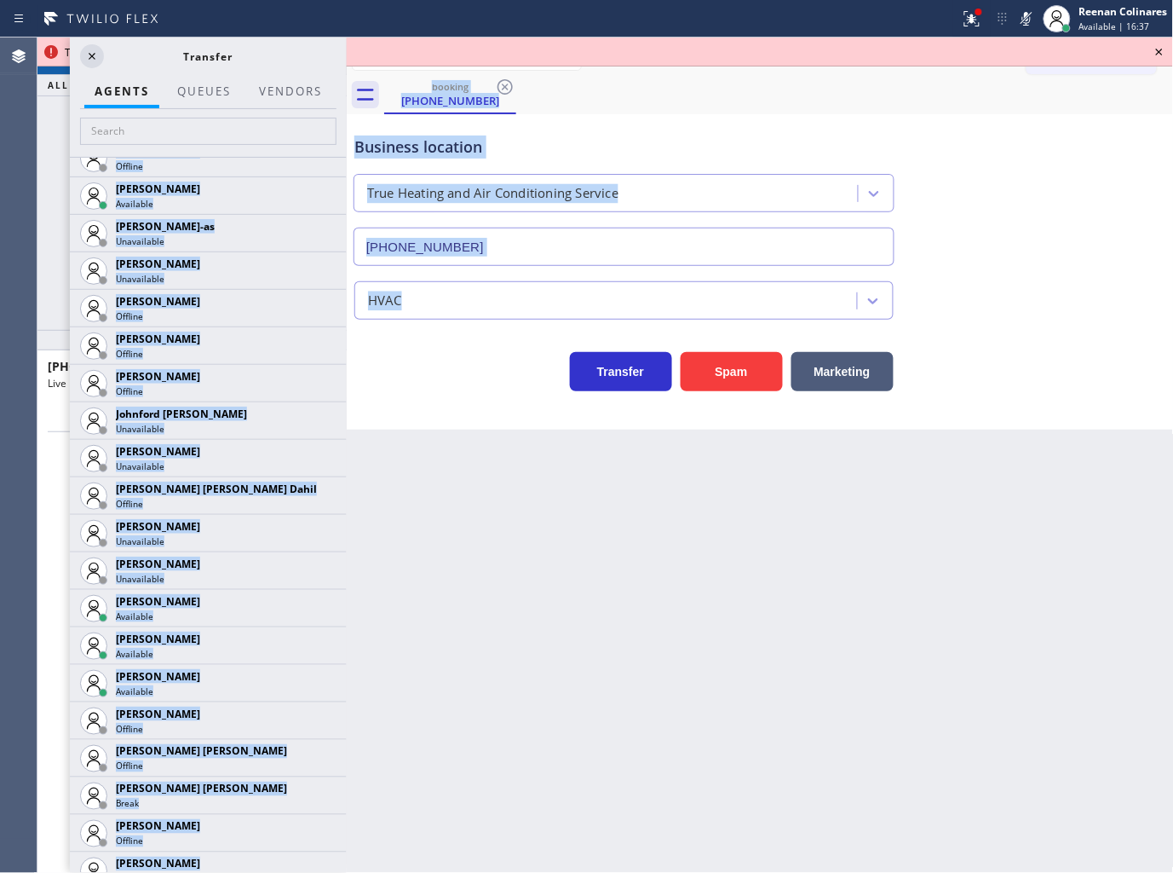
click at [490, 726] on div "Back to Dashboard Change Sender ID Customers Technicians Select a contact Outbo…" at bounding box center [760, 454] width 827 height 835
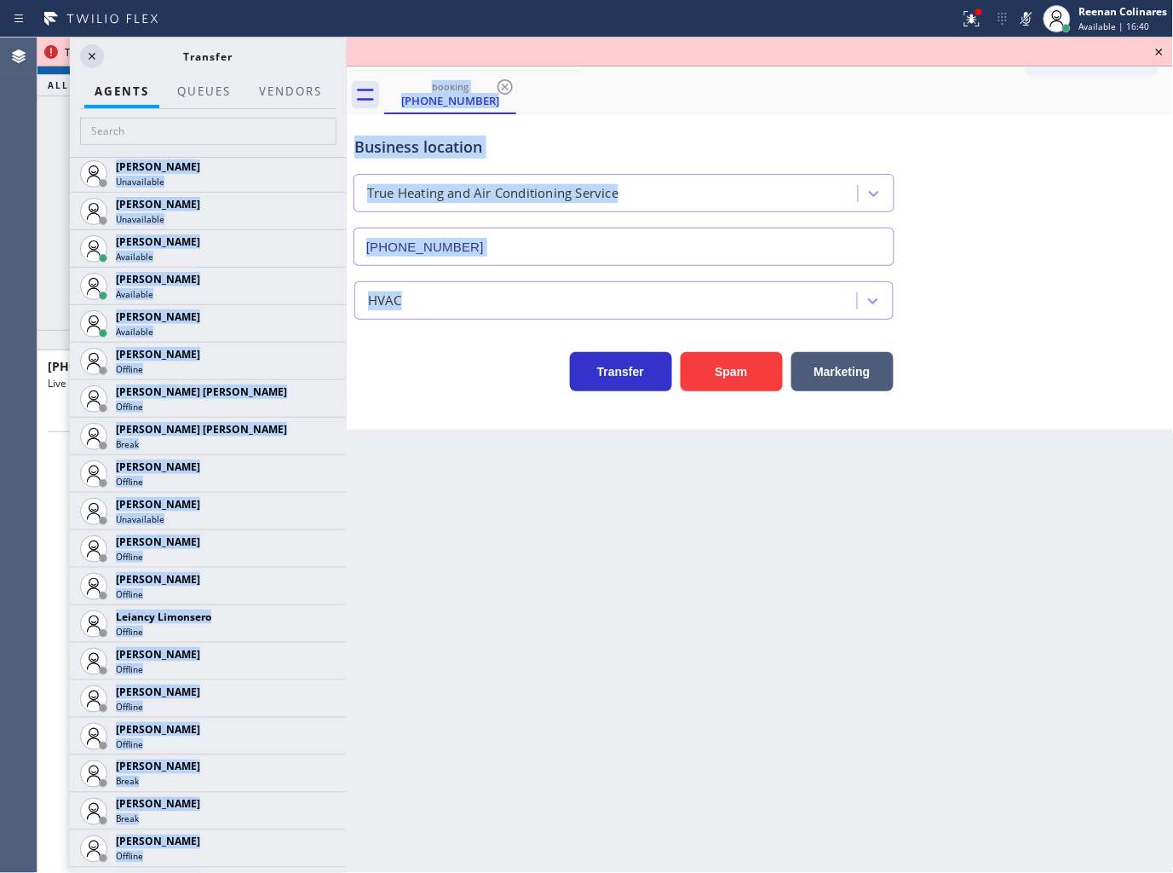
scroll to position [2068, 0]
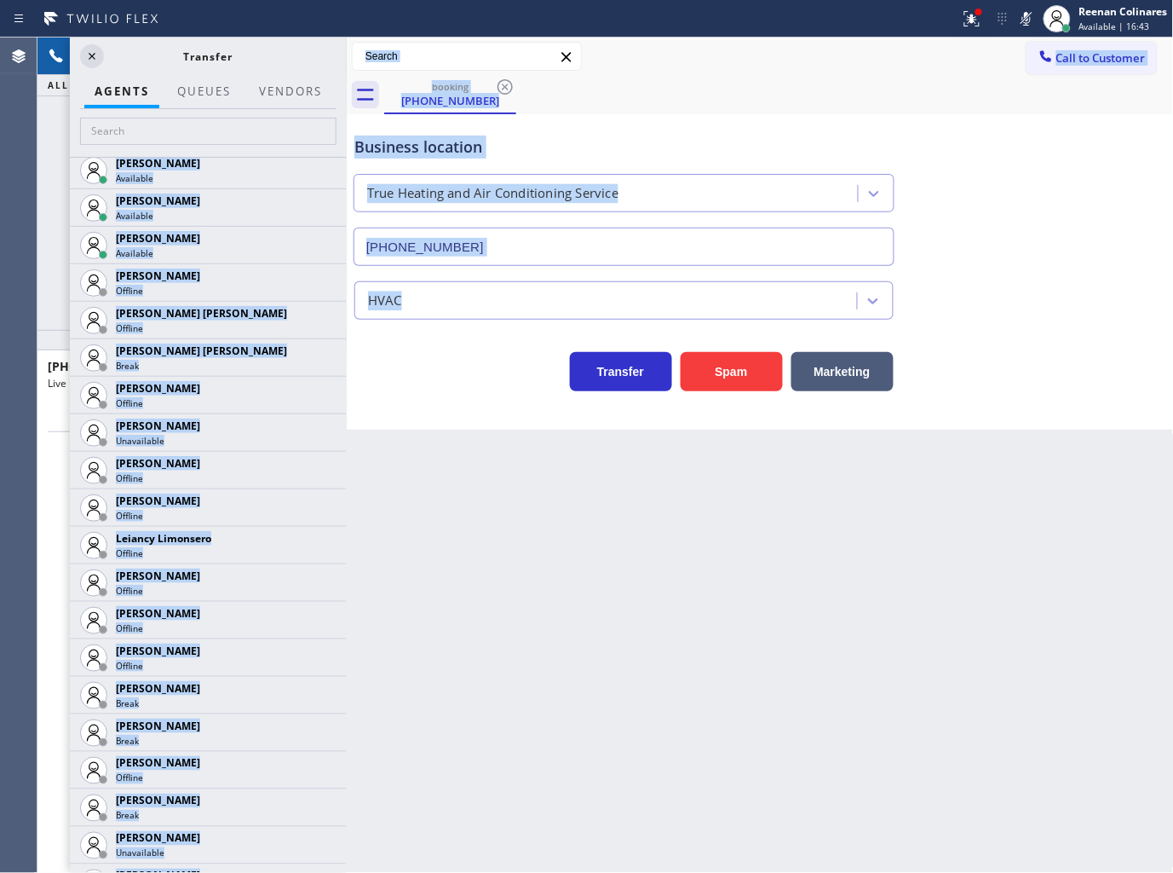
click at [565, 132] on div "Business location True Heating and Air Conditioning Service [PHONE_NUMBER]" at bounding box center [624, 191] width 546 height 147
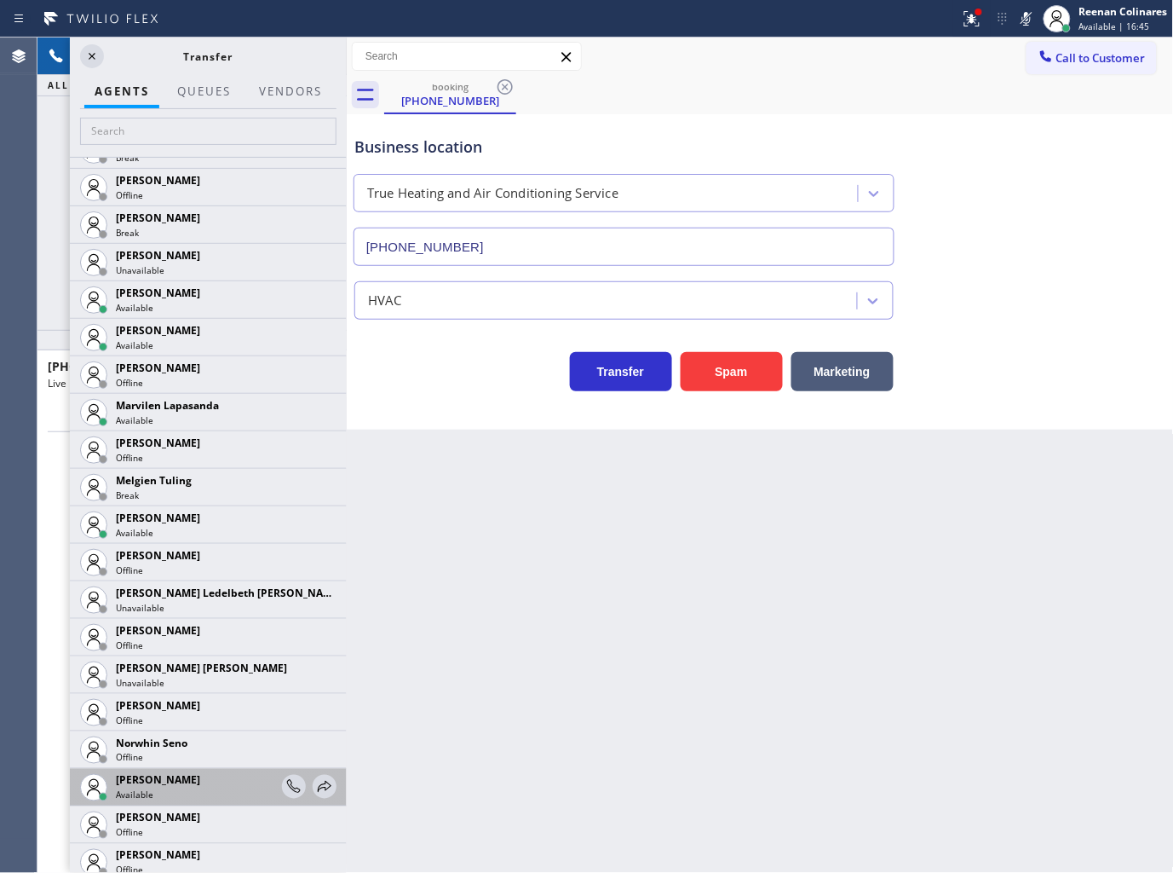
scroll to position [2920, 0]
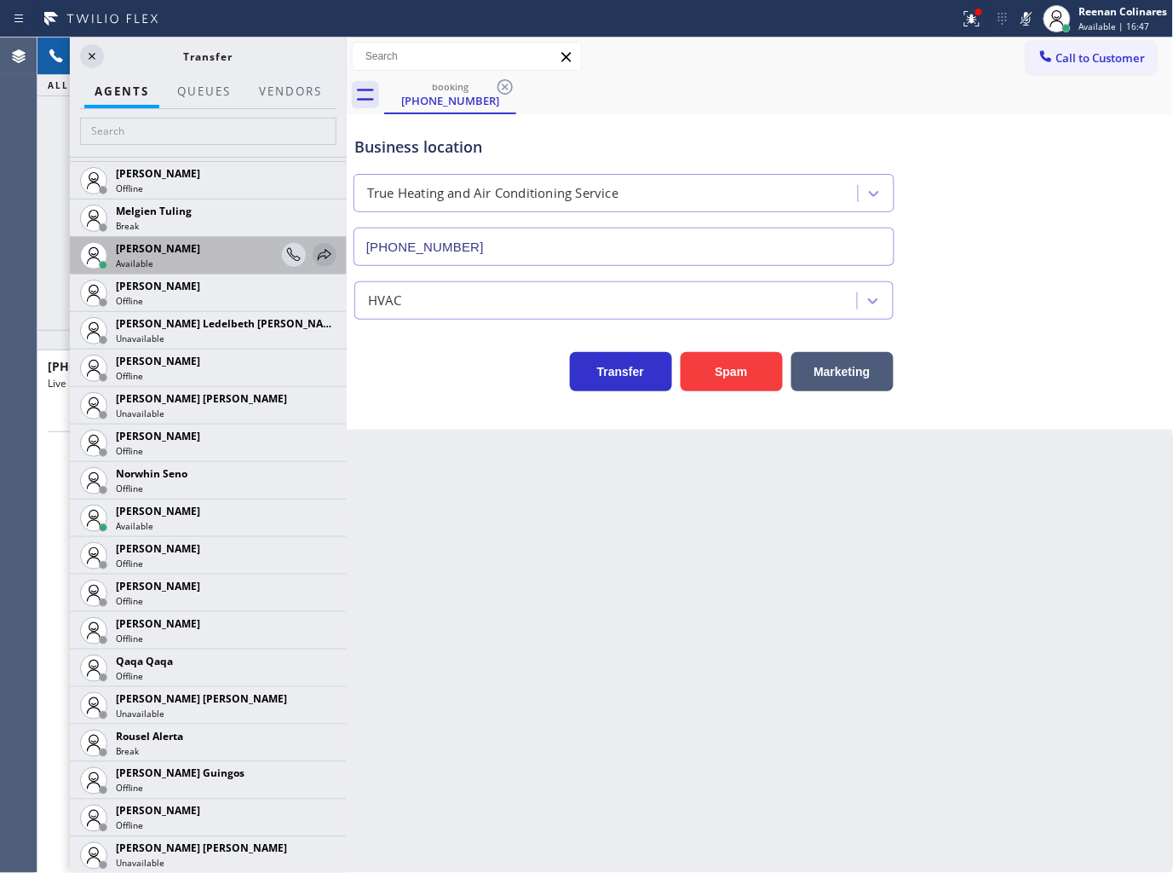
click at [314, 262] on icon at bounding box center [324, 255] width 20 height 20
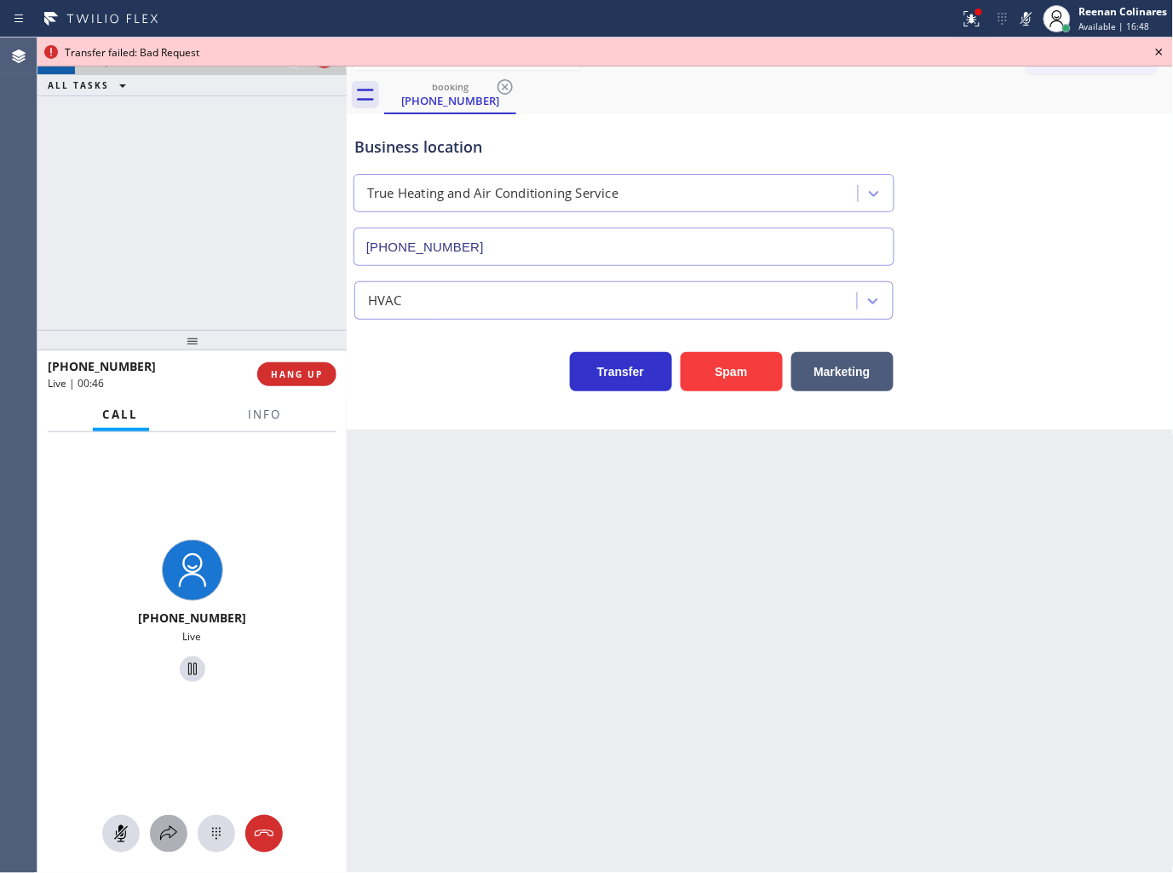
click at [164, 833] on icon at bounding box center [168, 833] width 20 height 20
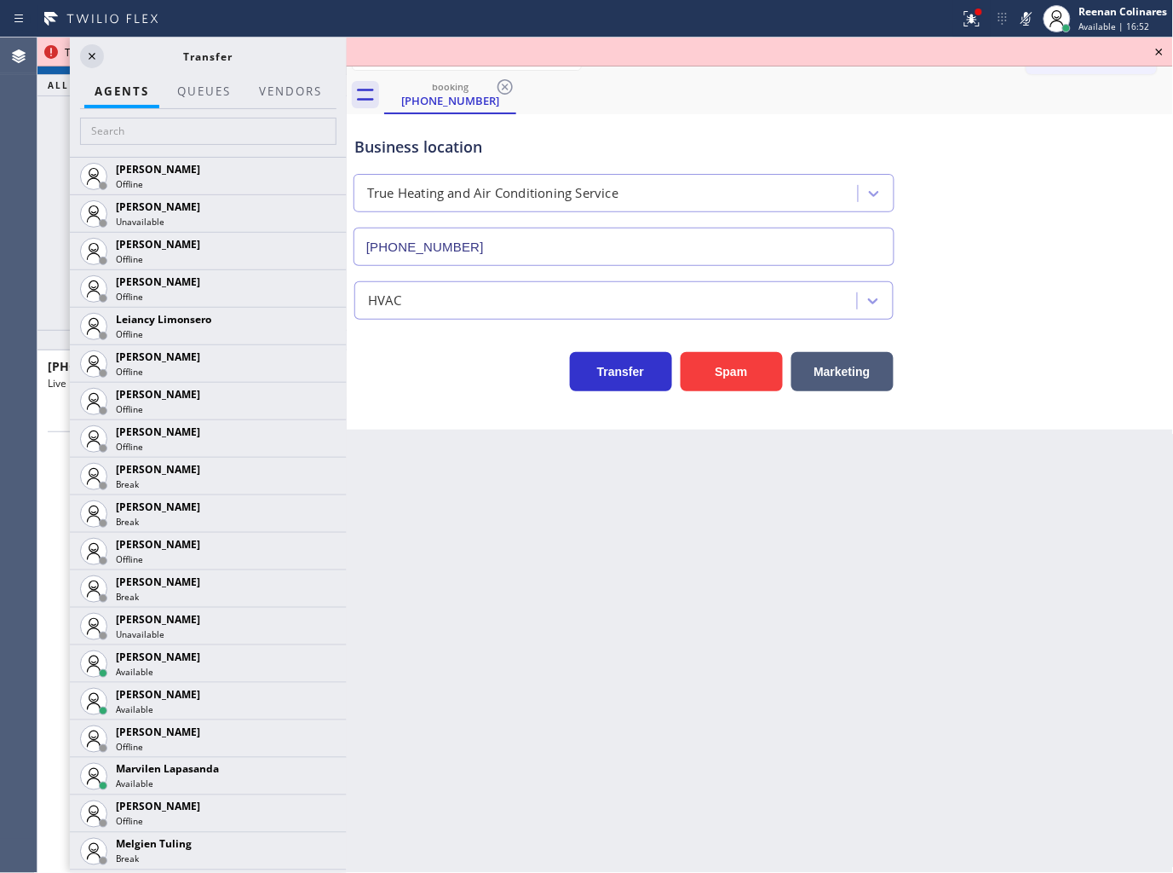
scroll to position [2298, 0]
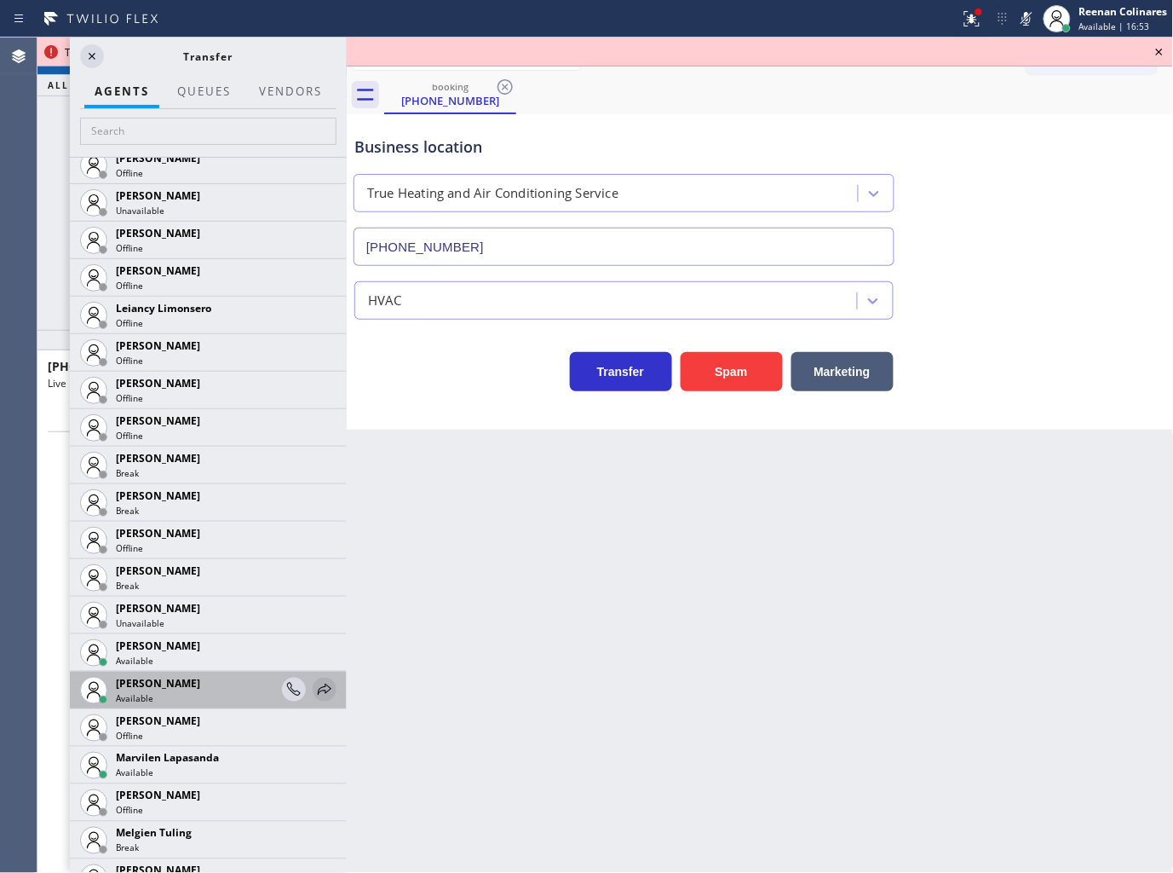
click at [316, 689] on icon at bounding box center [324, 689] width 20 height 20
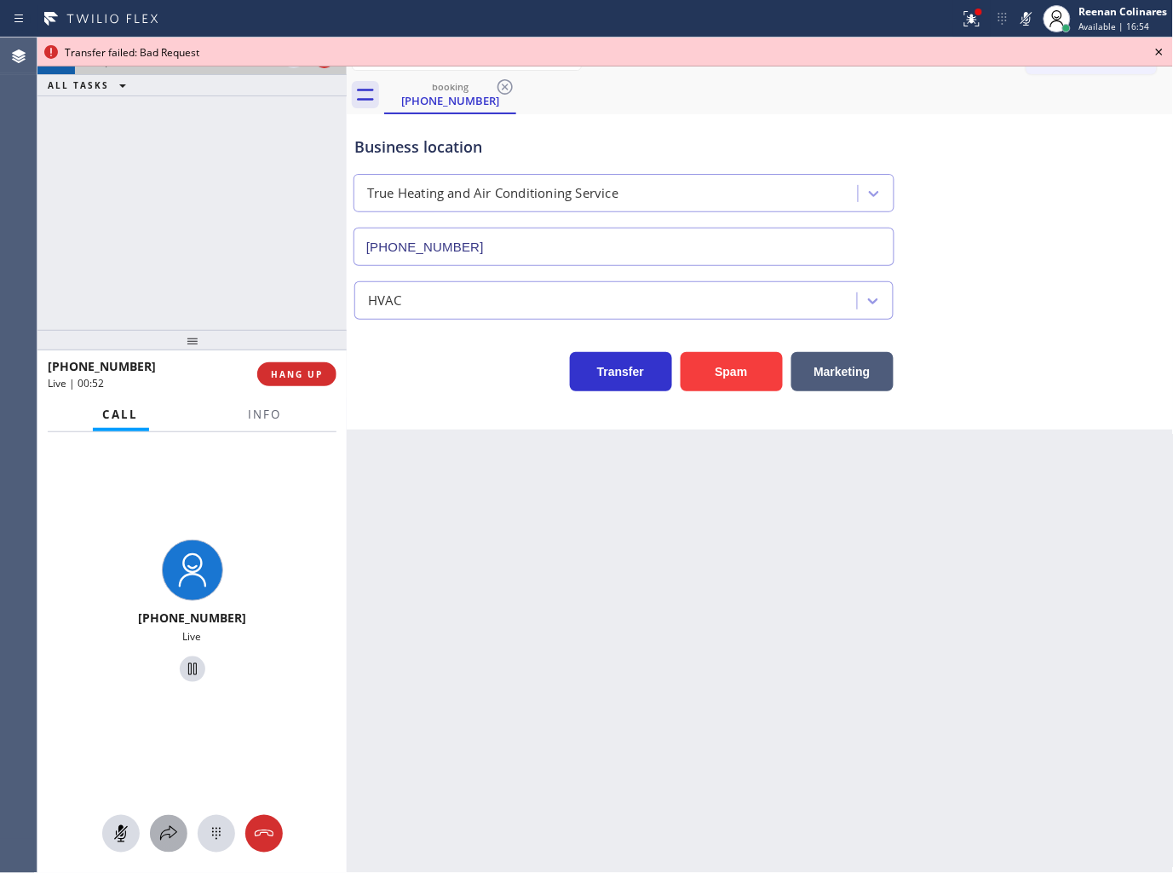
click at [171, 824] on icon at bounding box center [168, 833] width 20 height 20
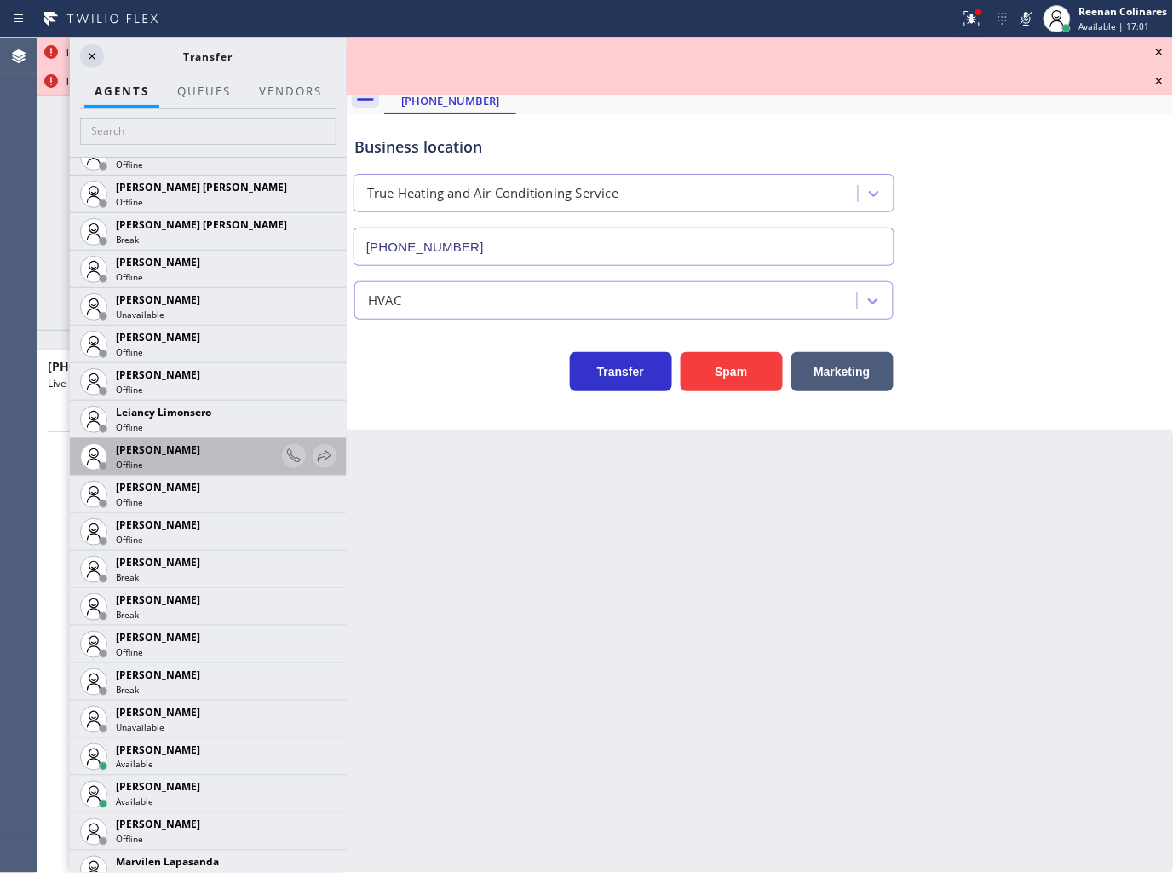
scroll to position [1910, 0]
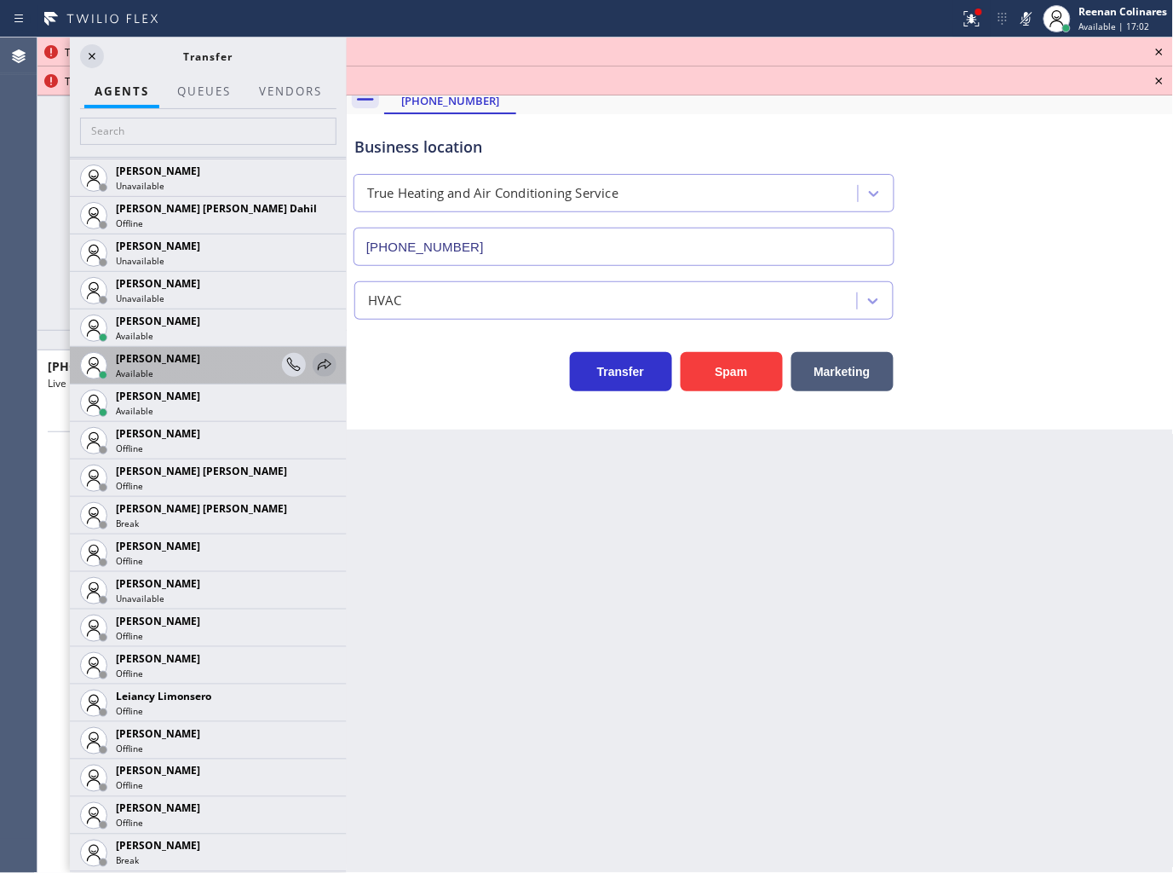
click at [318, 365] on icon at bounding box center [325, 364] width 14 height 11
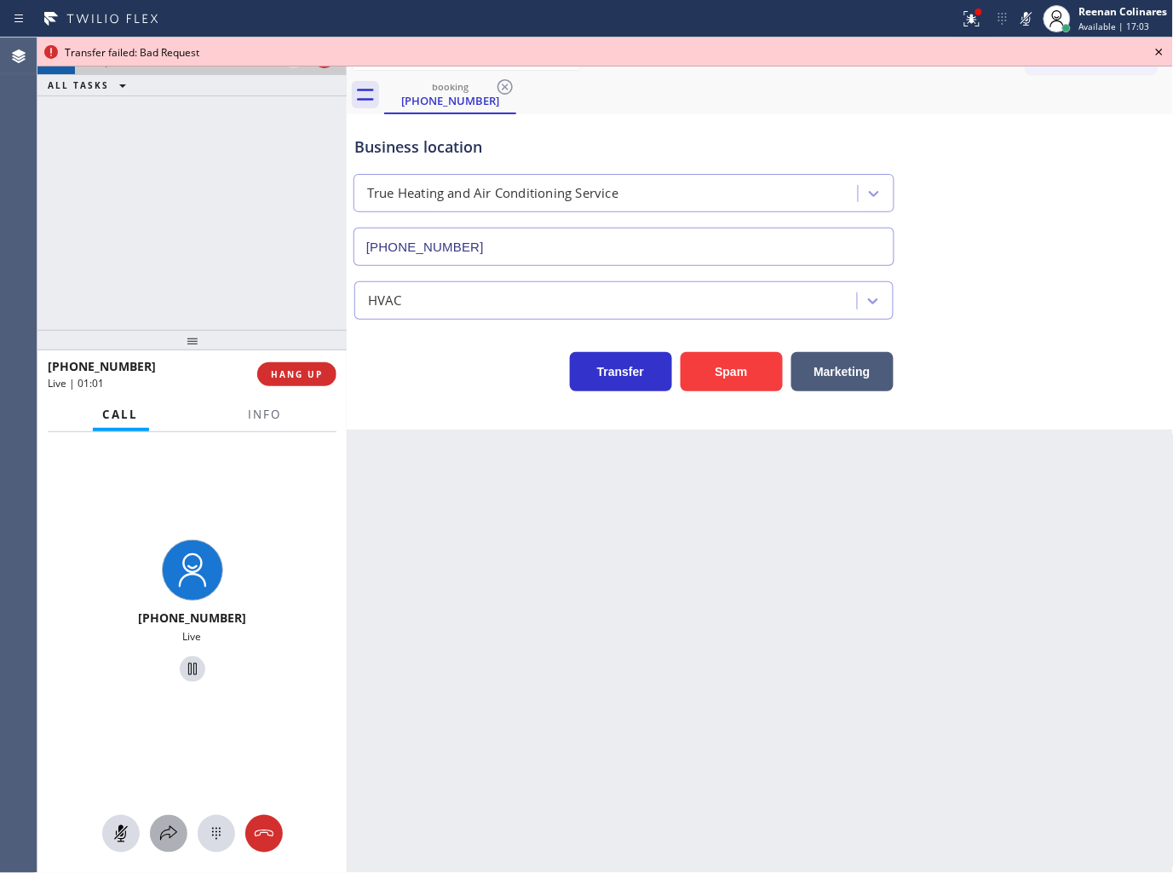
click at [170, 816] on button at bounding box center [168, 833] width 37 height 37
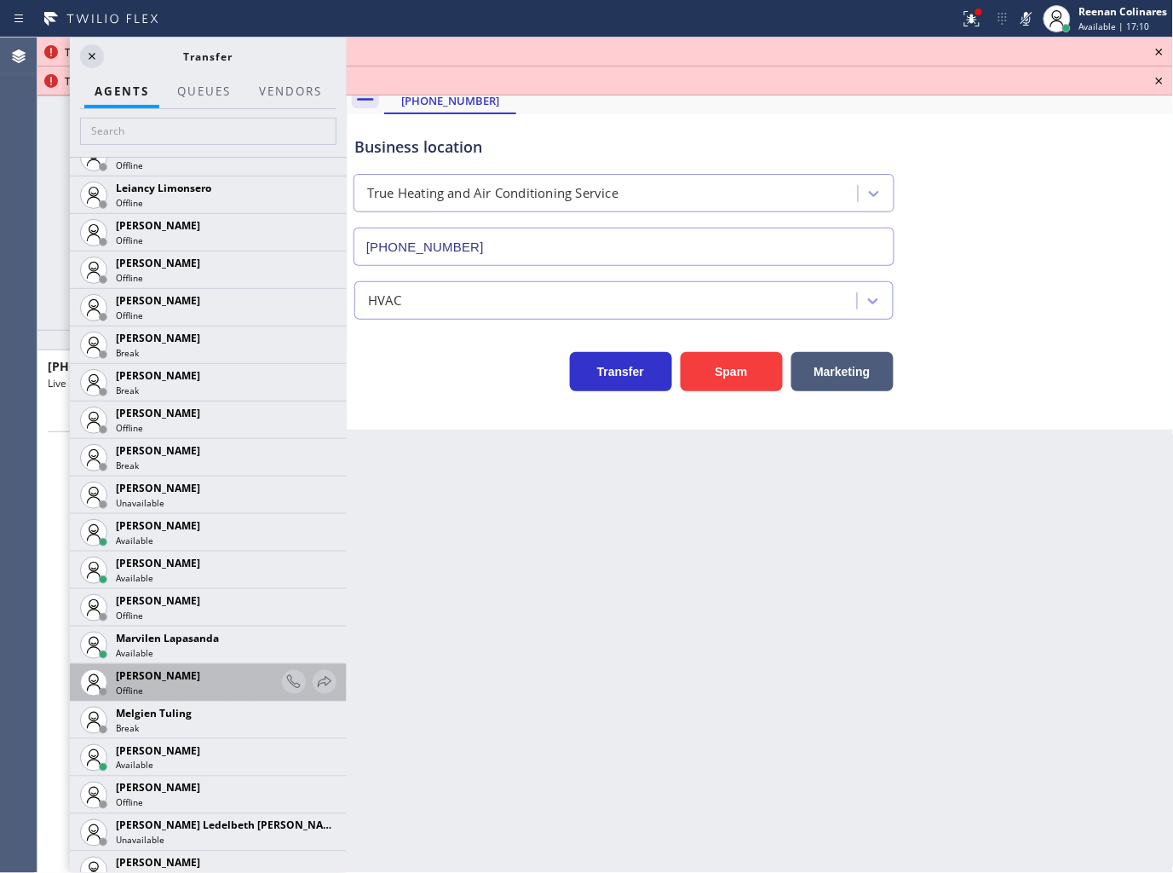
scroll to position [2466, 0]
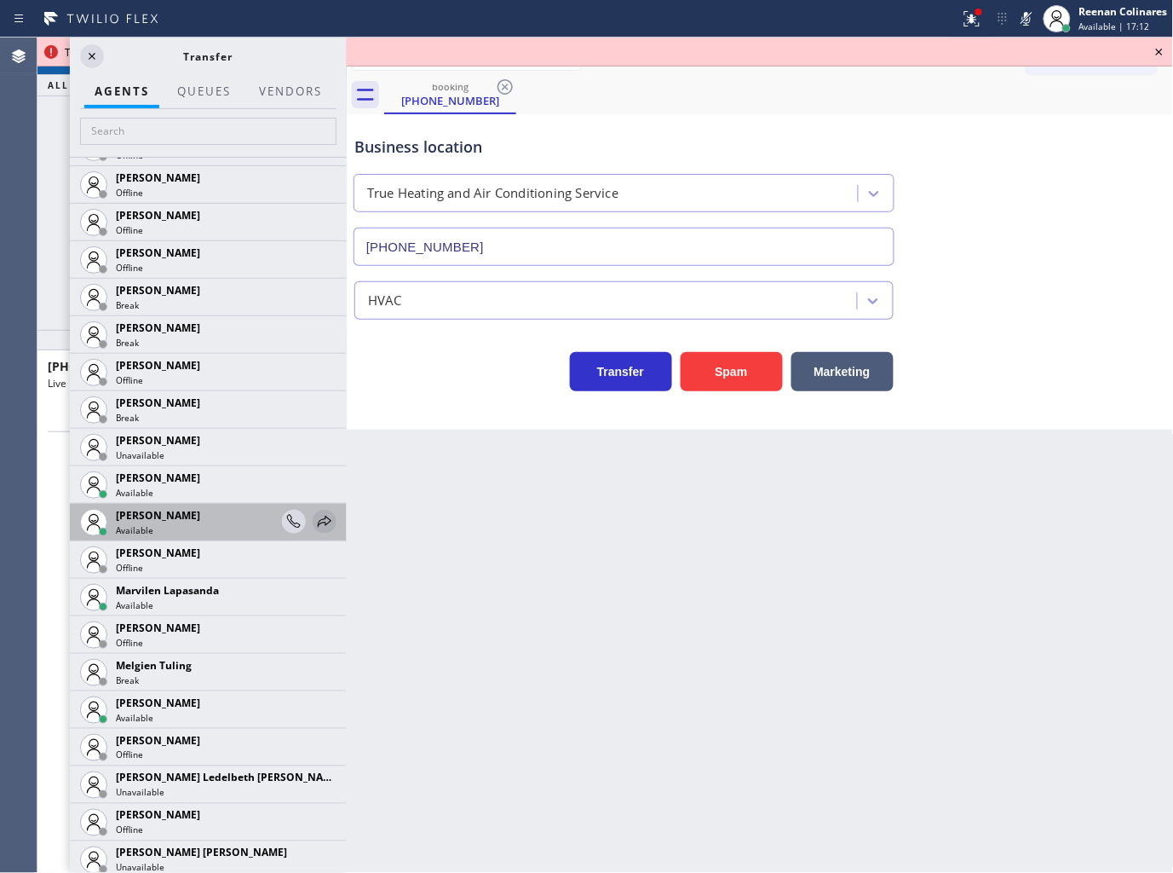
click at [317, 516] on icon at bounding box center [324, 521] width 20 height 20
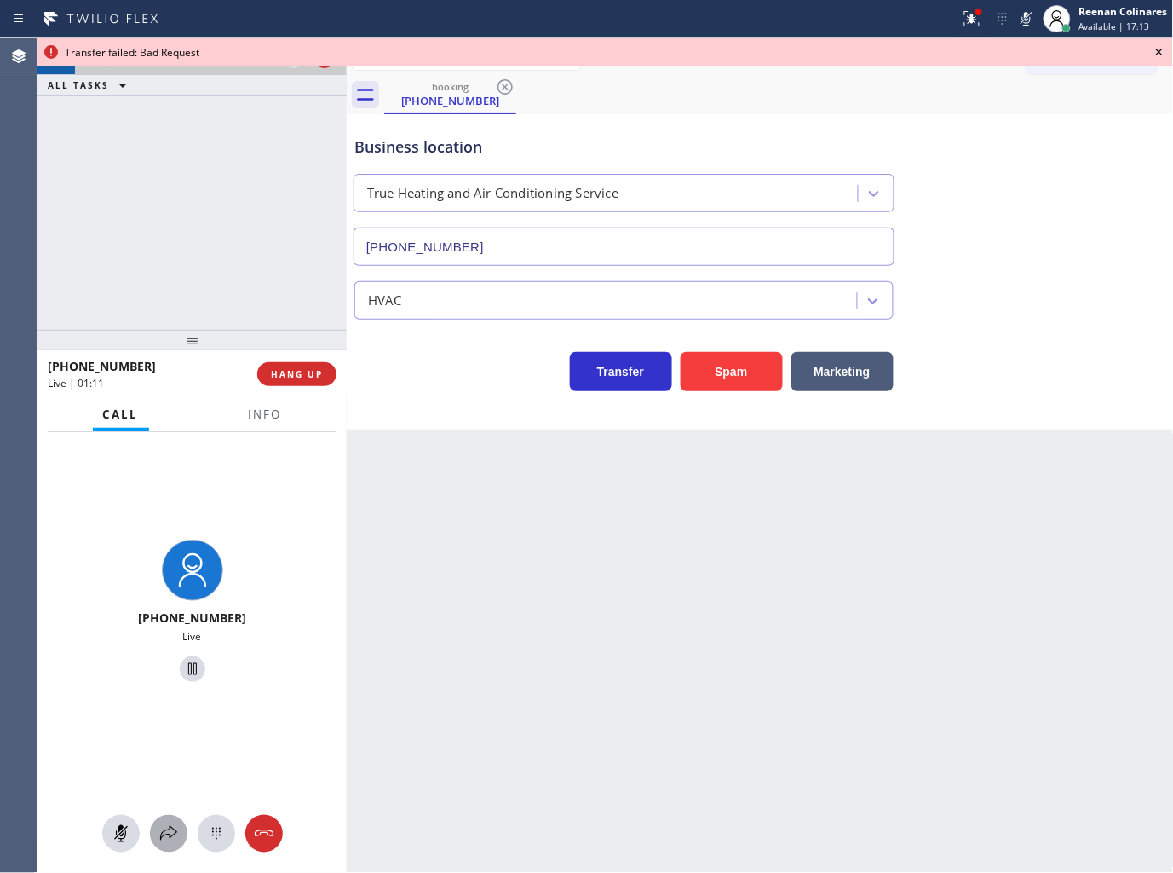
click at [168, 821] on button at bounding box center [168, 833] width 37 height 37
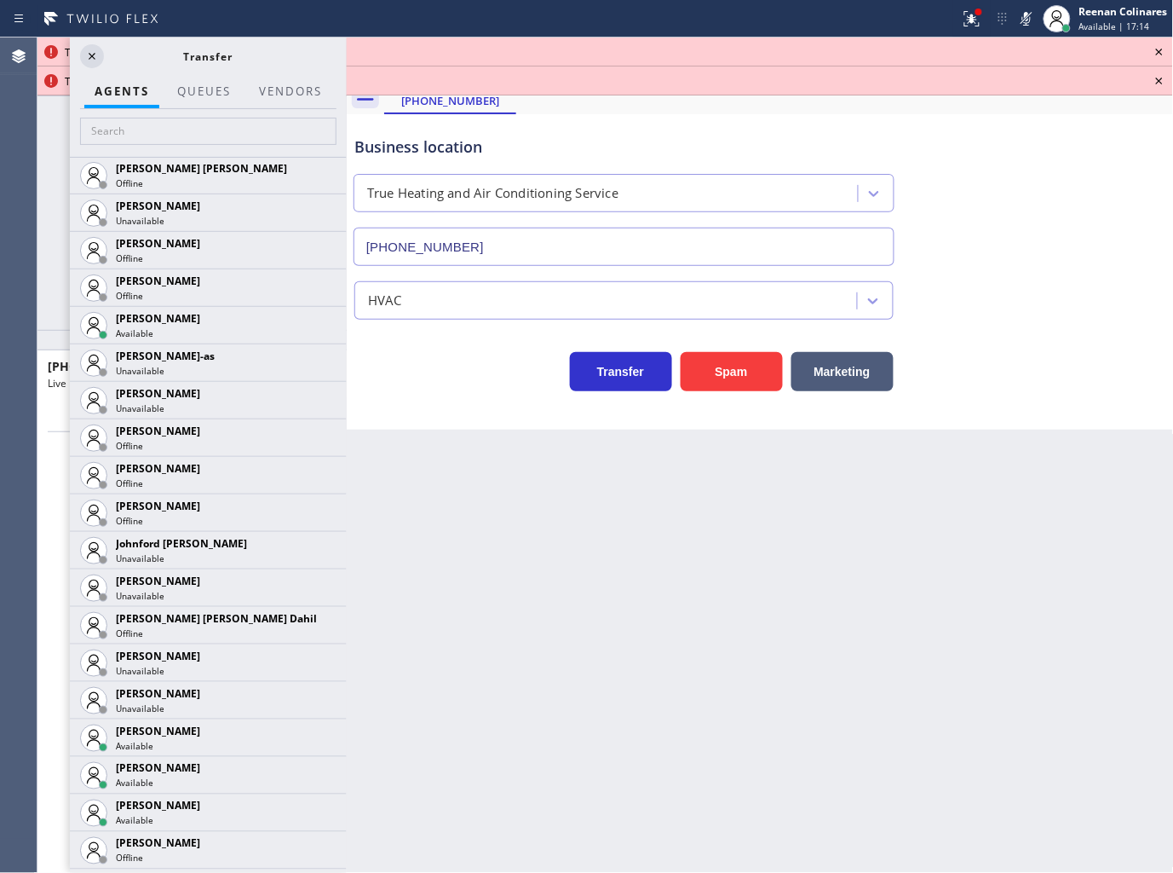
scroll to position [2495, 0]
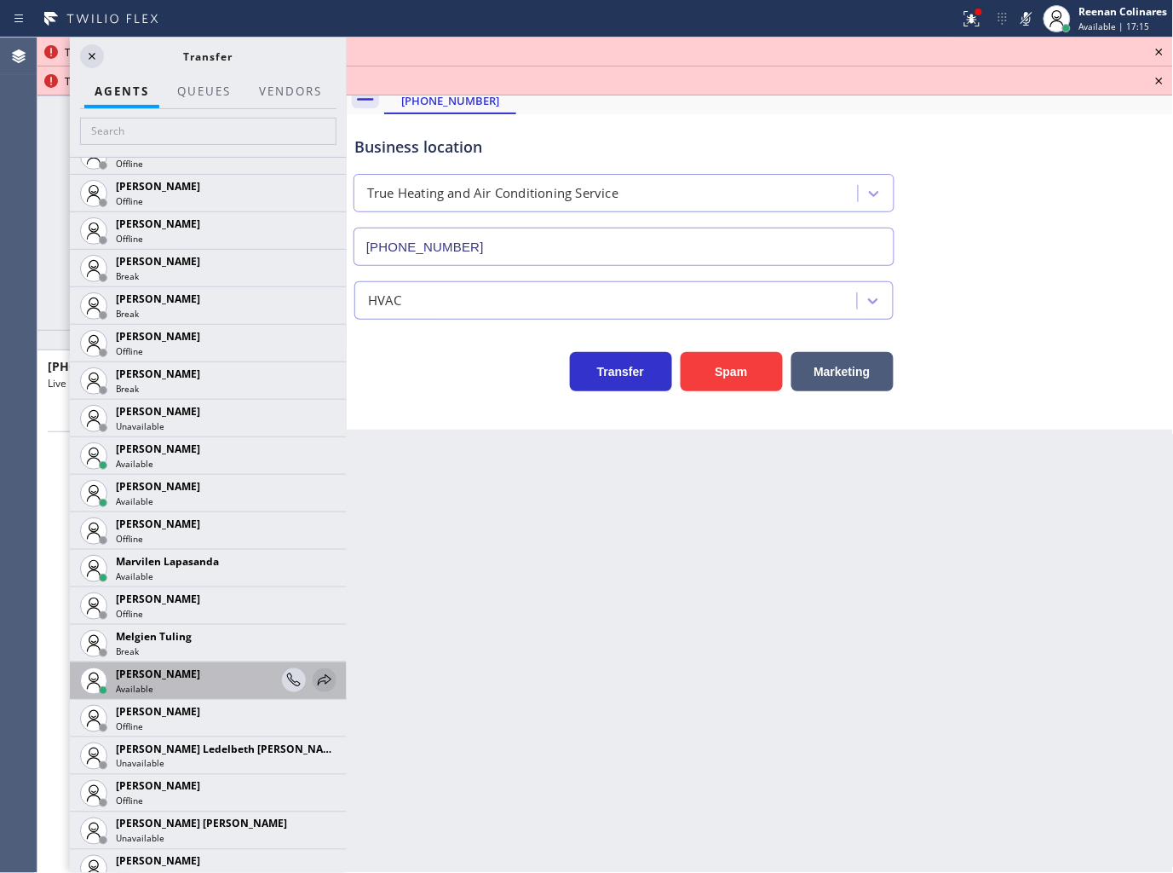
click at [314, 678] on icon at bounding box center [324, 680] width 20 height 20
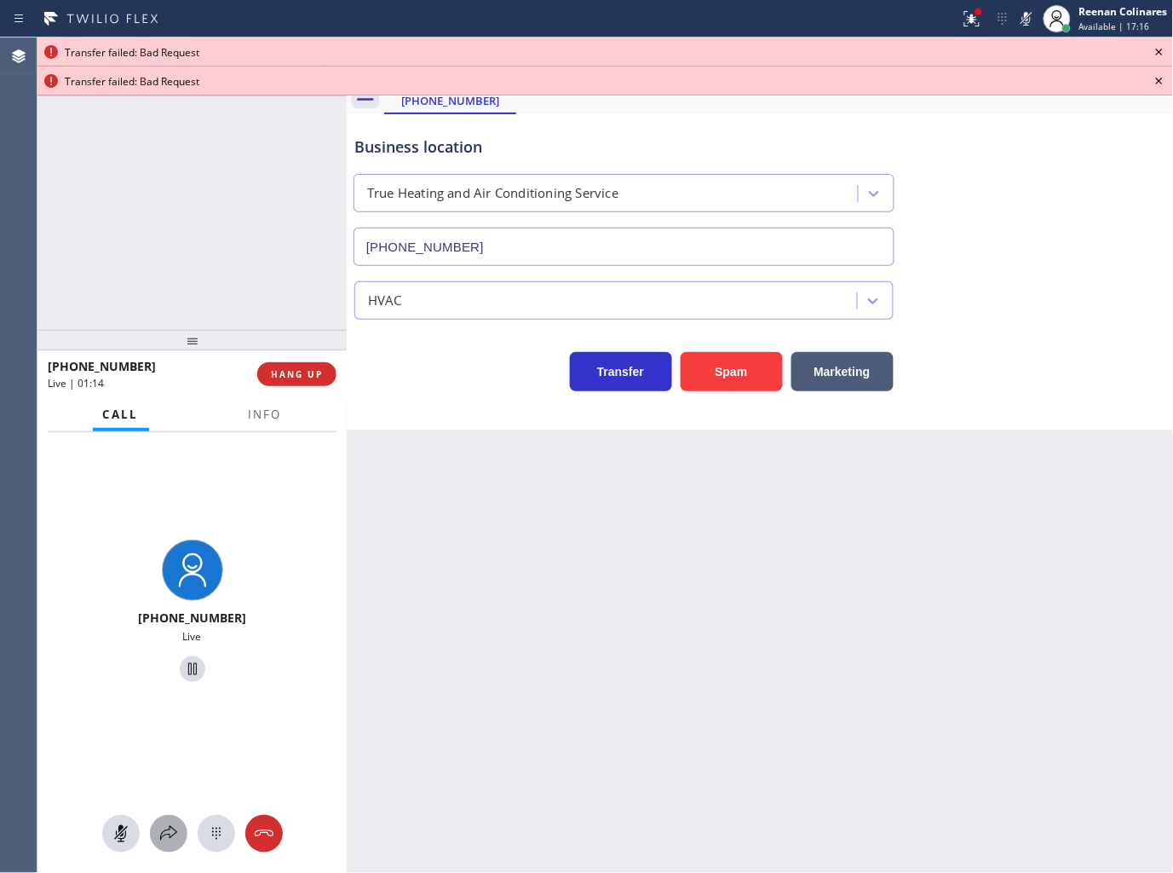
click at [170, 825] on icon at bounding box center [168, 833] width 20 height 20
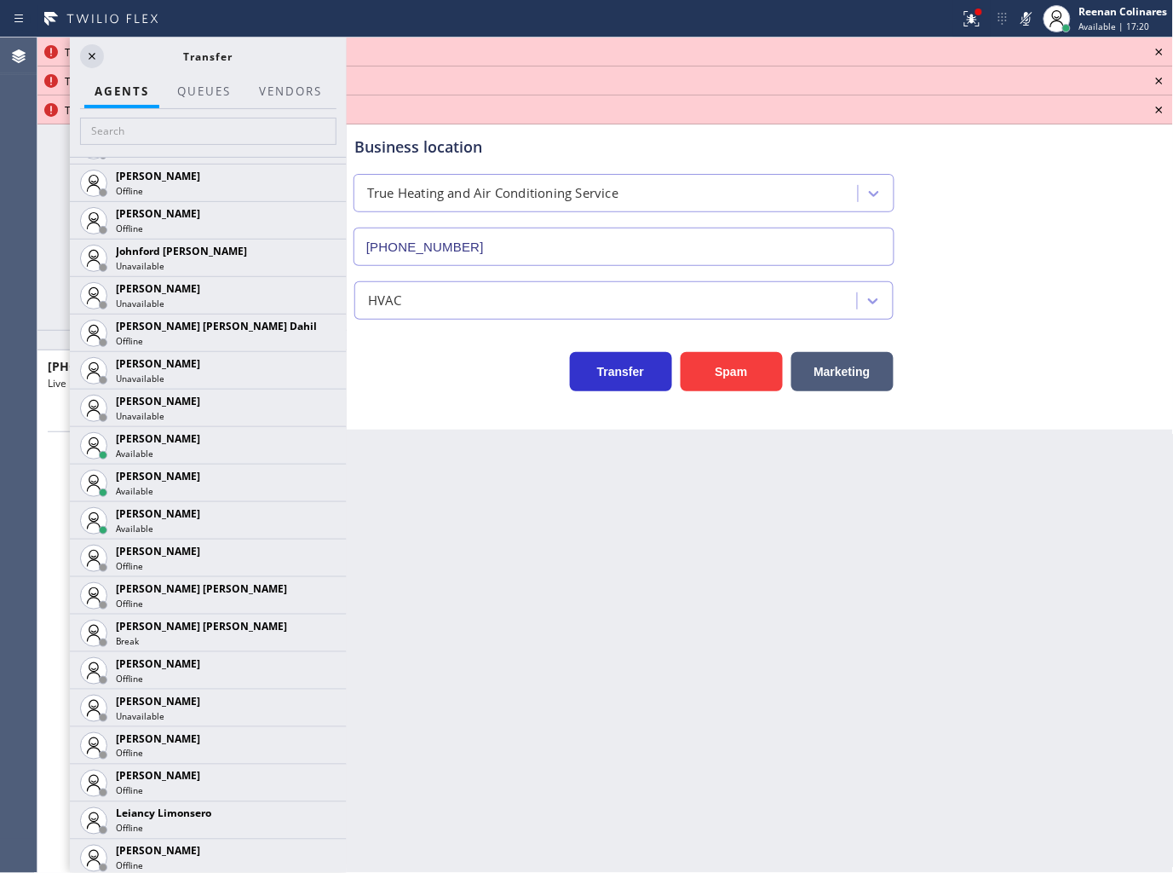
scroll to position [1820, 0]
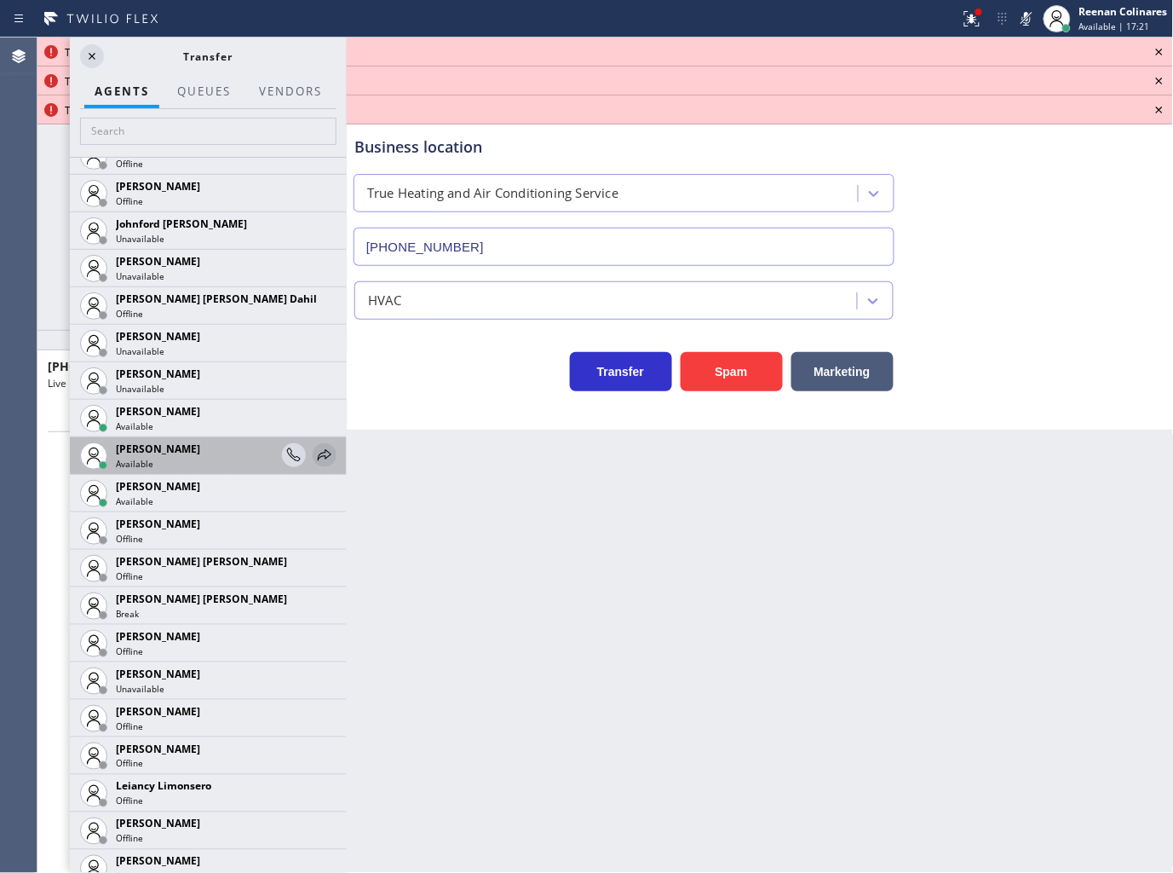
click at [318, 449] on icon at bounding box center [325, 454] width 14 height 11
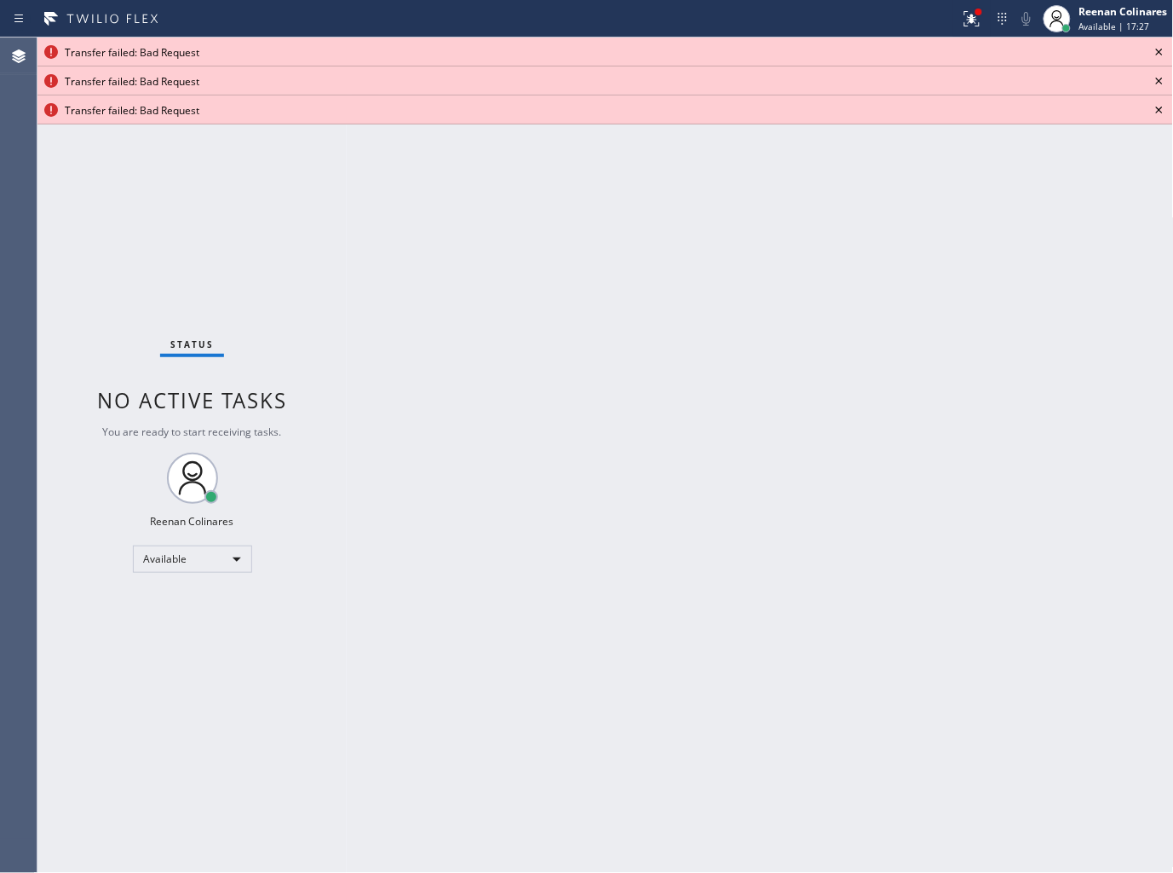
drag, startPoint x: 932, startPoint y: 532, endPoint x: 922, endPoint y: 268, distance: 263.5
click at [933, 531] on div "Back to Dashboard Change Sender ID Customers Technicians Select a contact Outbo…" at bounding box center [760, 454] width 827 height 835
click at [968, 14] on icon at bounding box center [972, 19] width 20 height 20
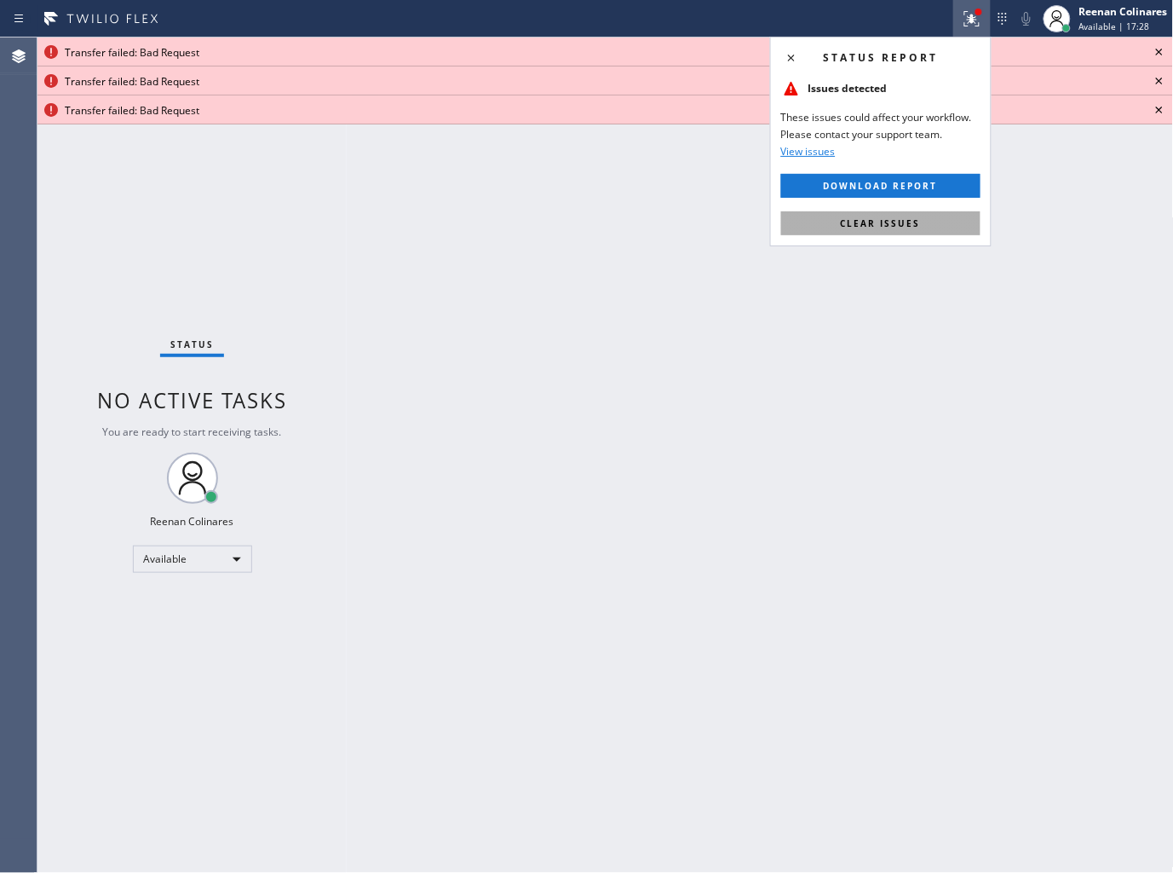
click at [934, 216] on button "Clear issues" at bounding box center [880, 223] width 199 height 24
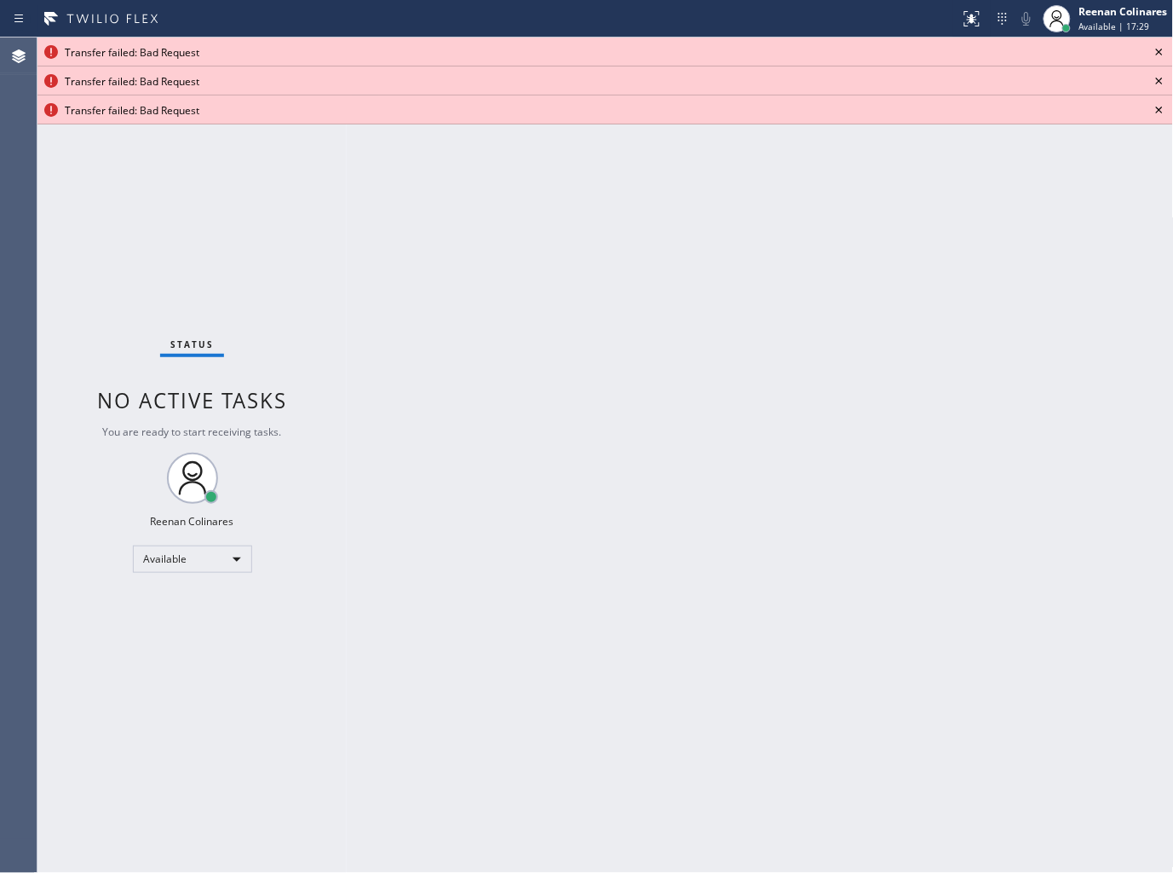
click at [1161, 56] on icon at bounding box center [1160, 52] width 20 height 20
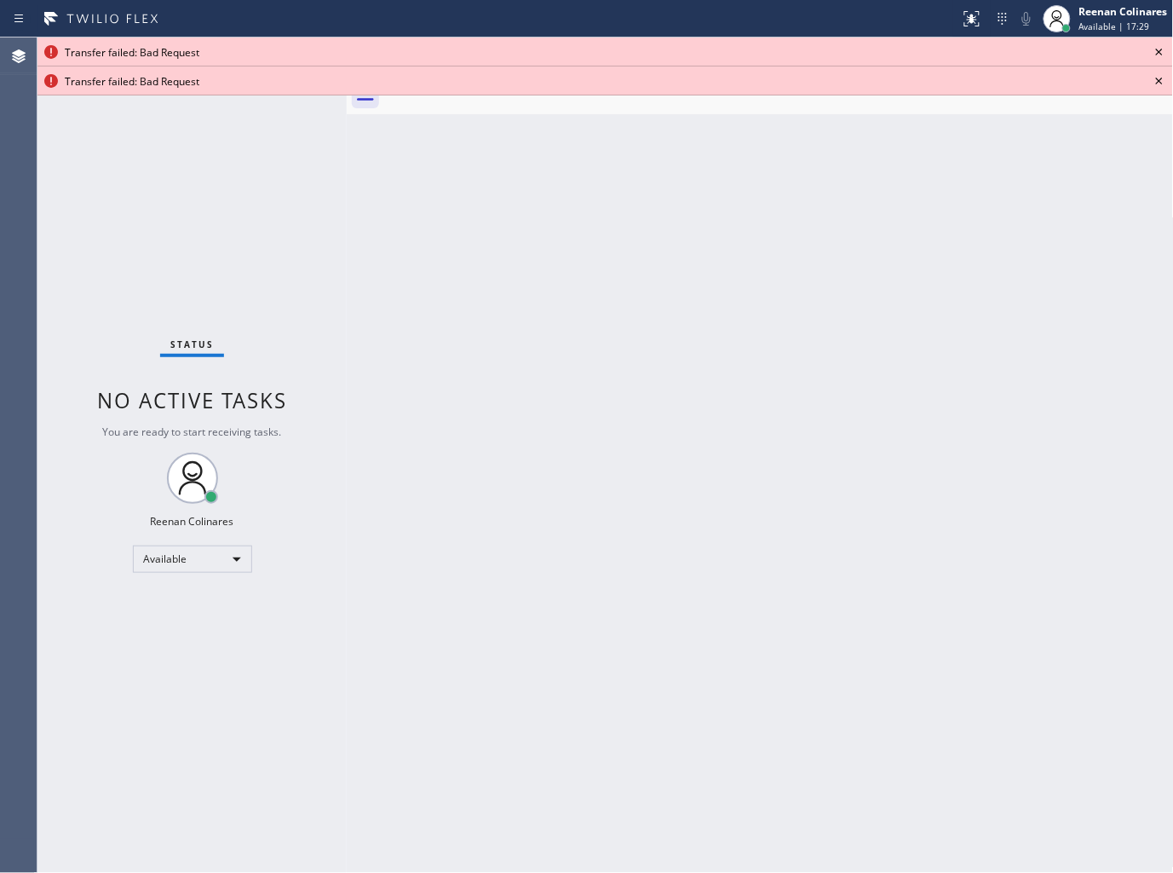
click at [1161, 56] on icon at bounding box center [1160, 52] width 20 height 20
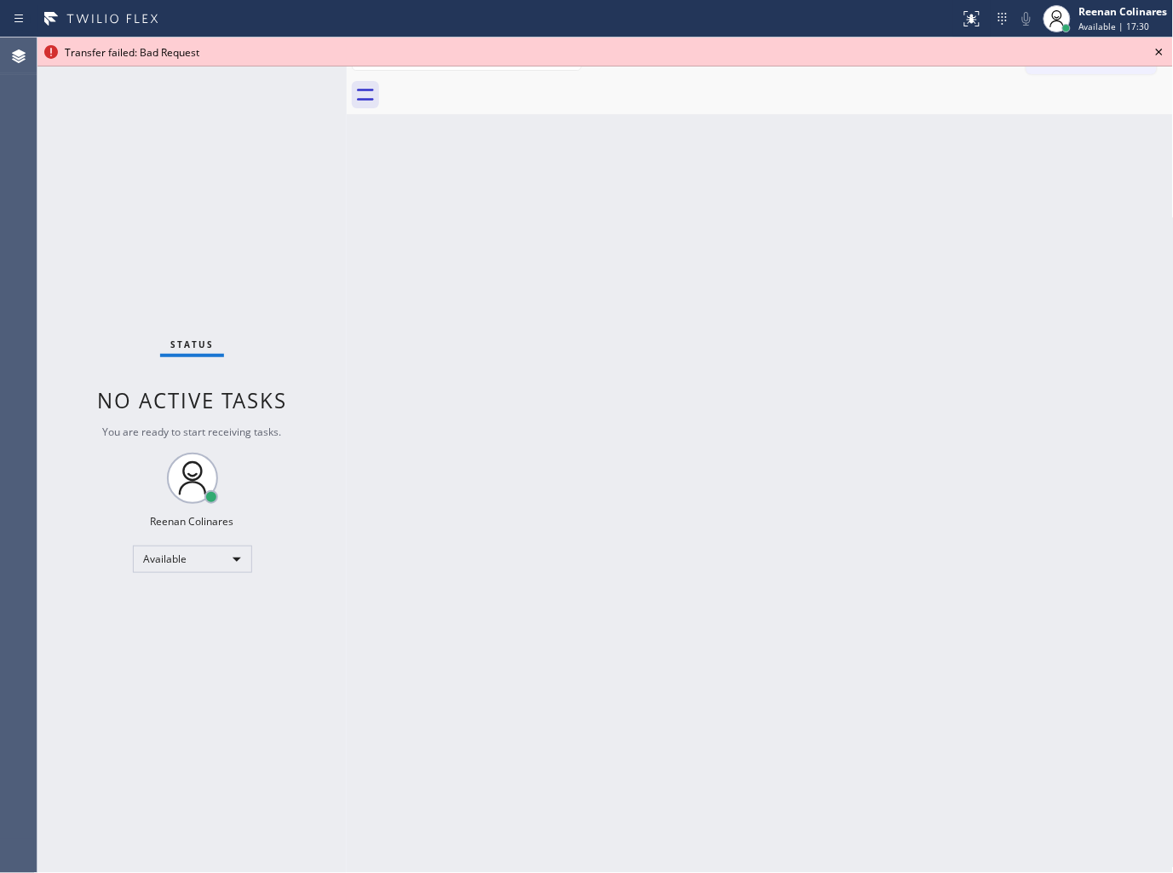
click at [1161, 49] on icon at bounding box center [1160, 52] width 20 height 20
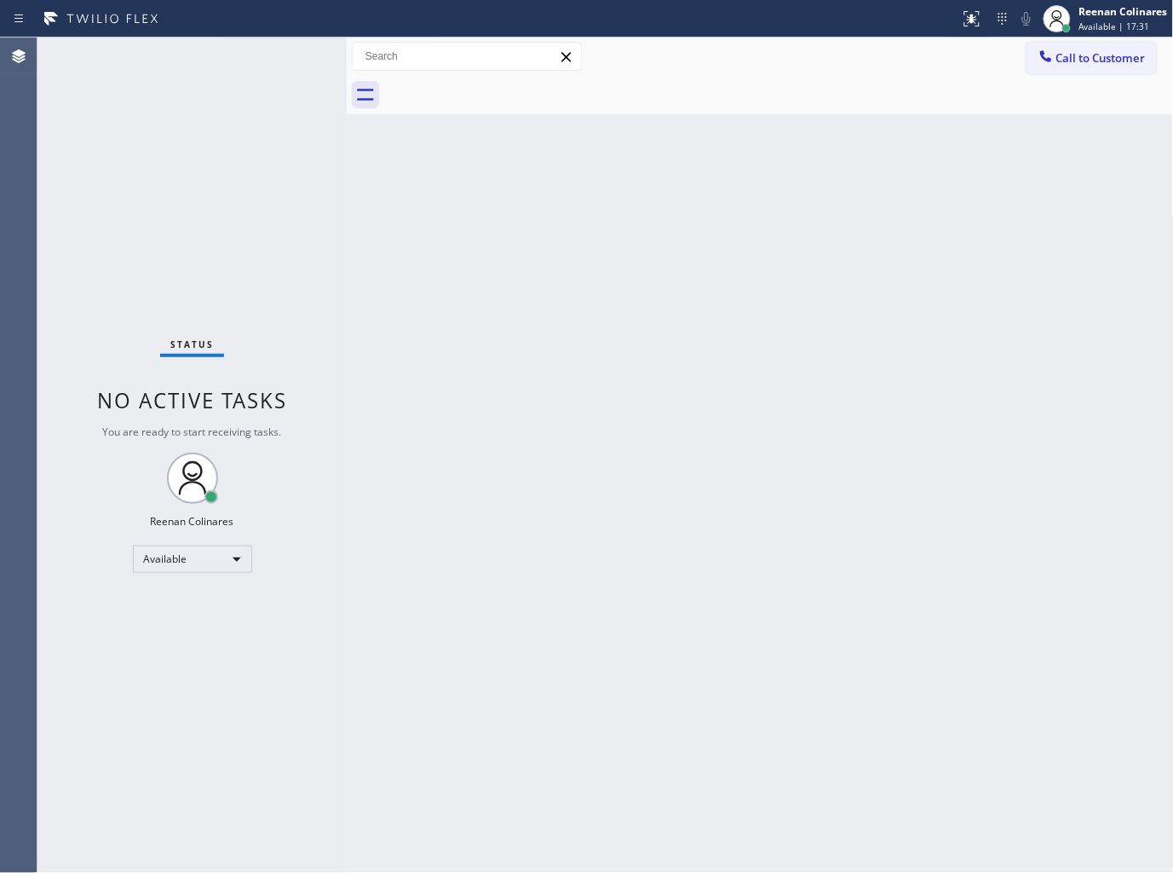
click at [802, 311] on div "Back to Dashboard Change Sender ID Customers Technicians Select a contact Outbo…" at bounding box center [760, 454] width 827 height 835
click at [590, 470] on div "Back to Dashboard Change Sender ID Customers Technicians Select a contact Outbo…" at bounding box center [760, 454] width 827 height 835
click at [867, 284] on div "Back to Dashboard Change Sender ID Customers Technicians Select a contact Outbo…" at bounding box center [760, 454] width 827 height 835
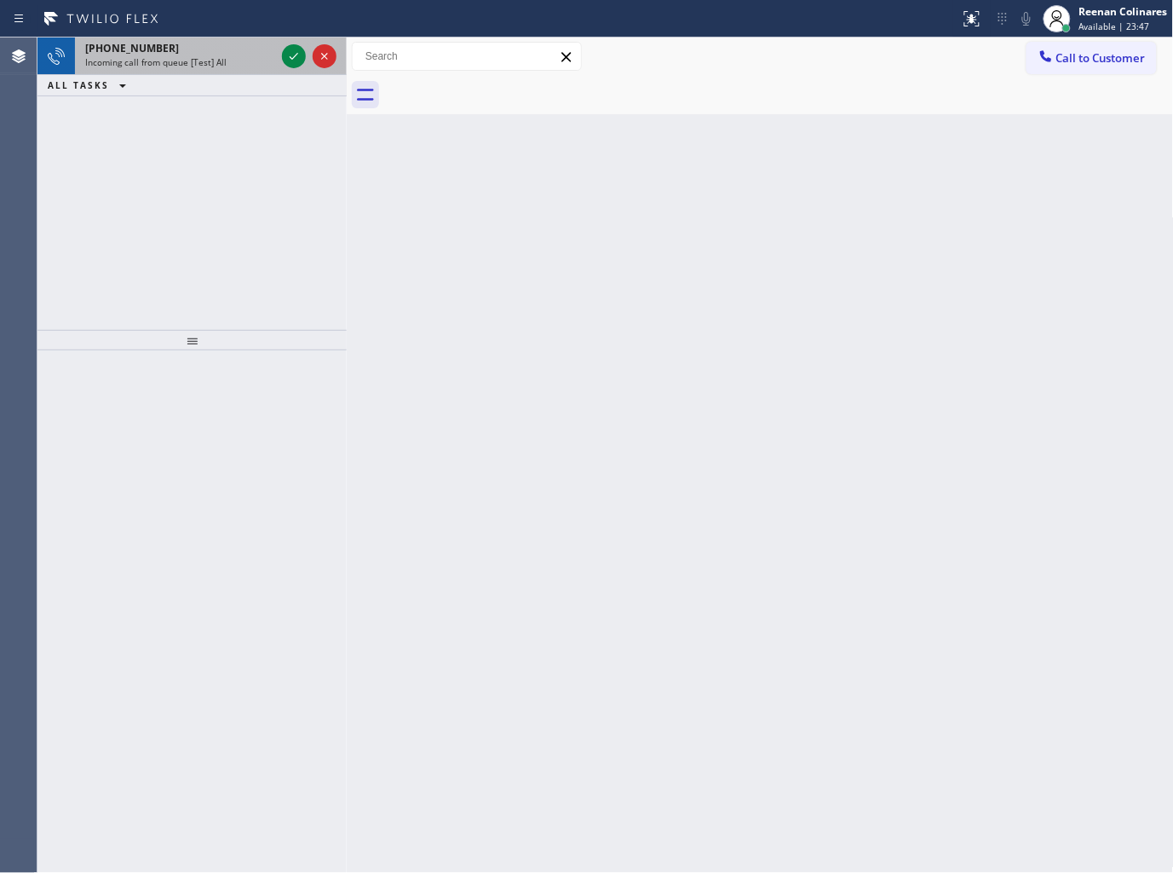
click at [205, 44] on div "+17602149216" at bounding box center [180, 48] width 190 height 14
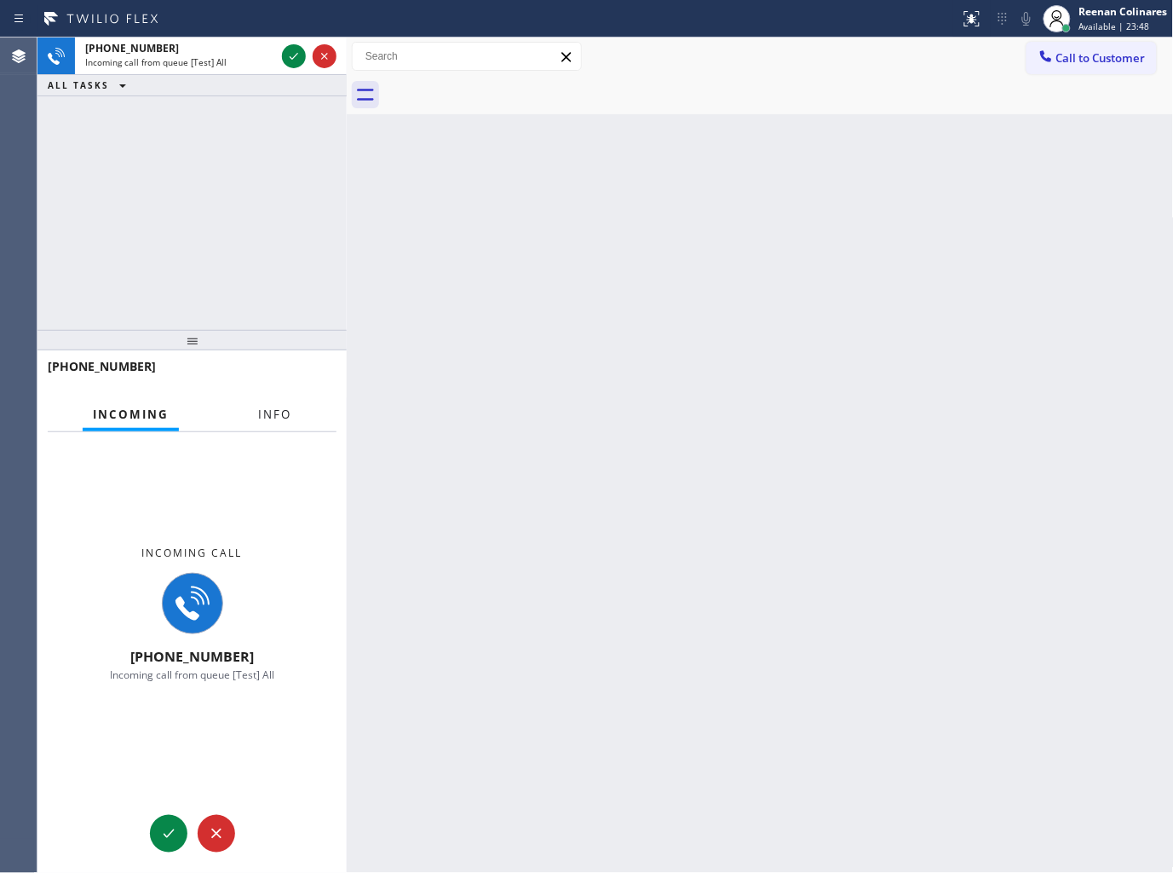
click at [271, 400] on button "Info" at bounding box center [275, 414] width 54 height 33
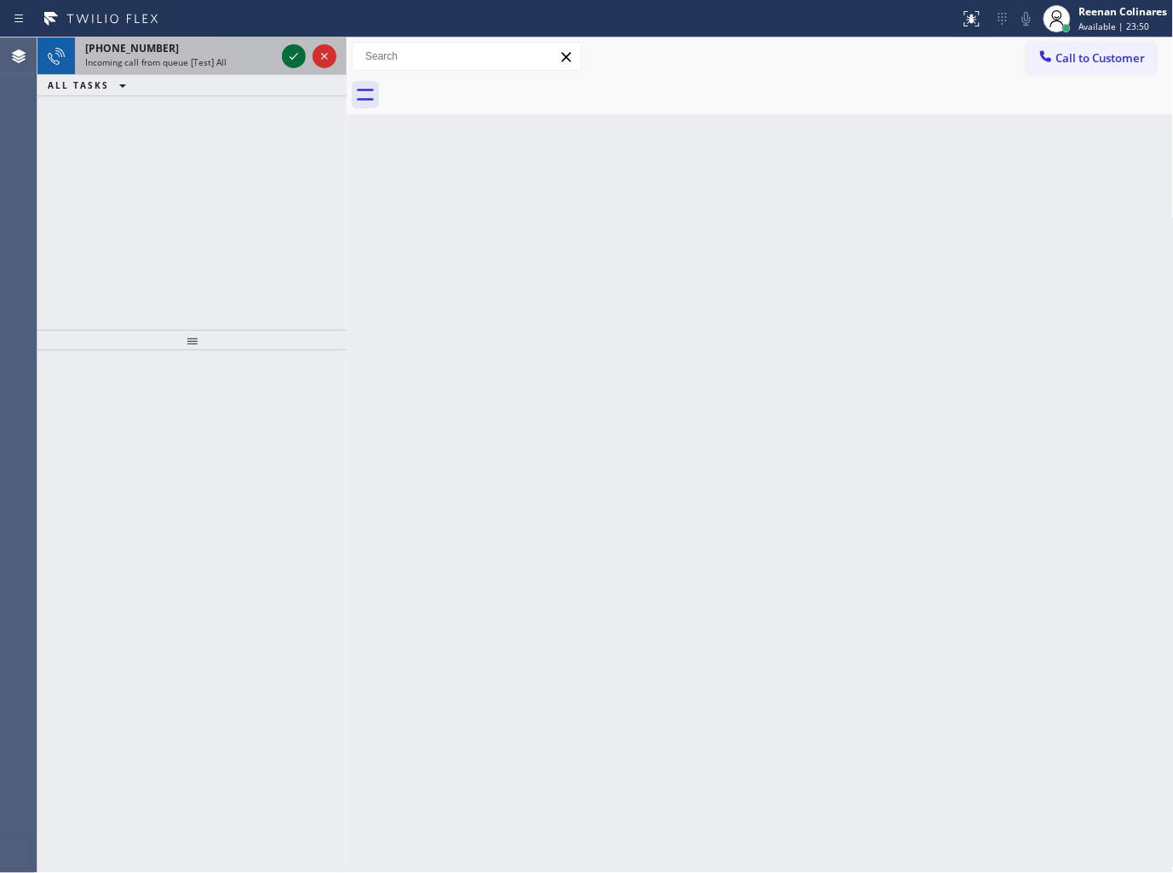
click at [282, 60] on div at bounding box center [294, 56] width 24 height 20
click at [222, 61] on div "Incoming call from queue [Test] All" at bounding box center [180, 62] width 190 height 12
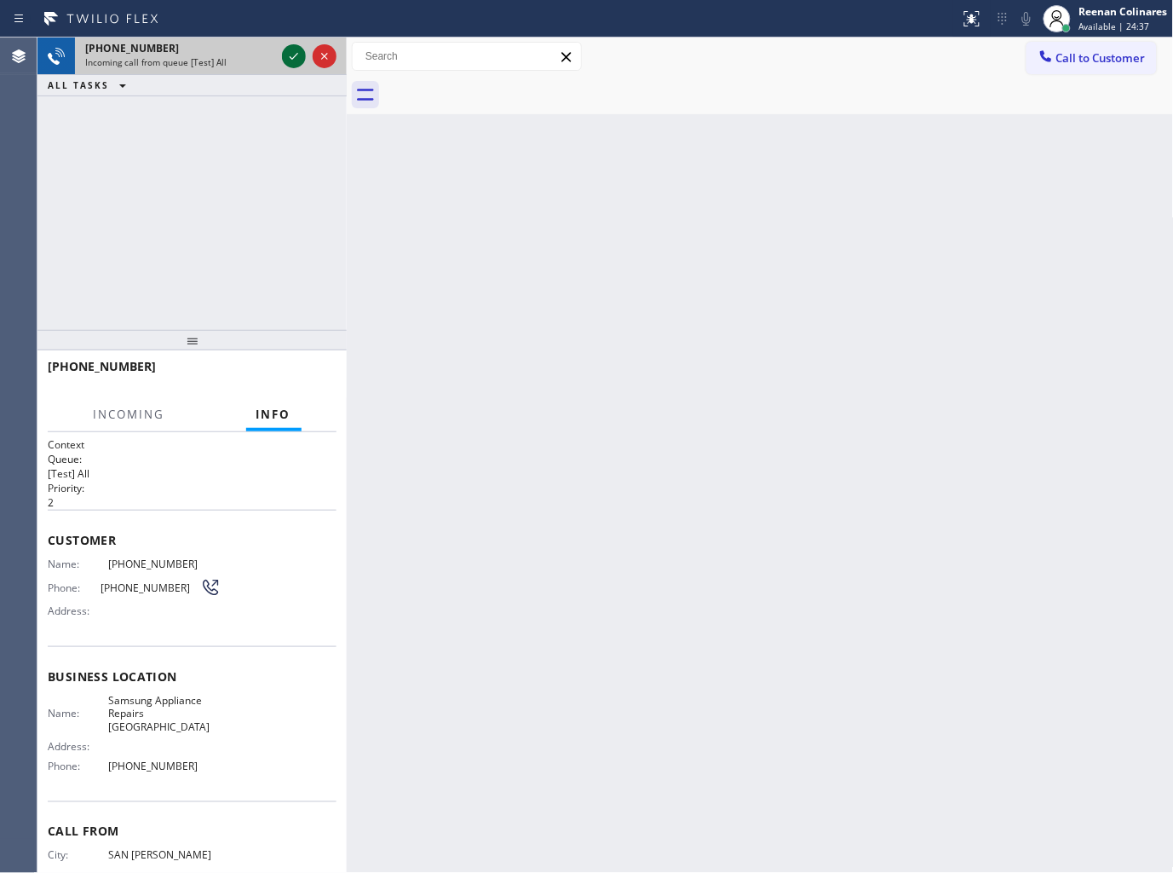
click at [290, 55] on icon at bounding box center [294, 56] width 20 height 20
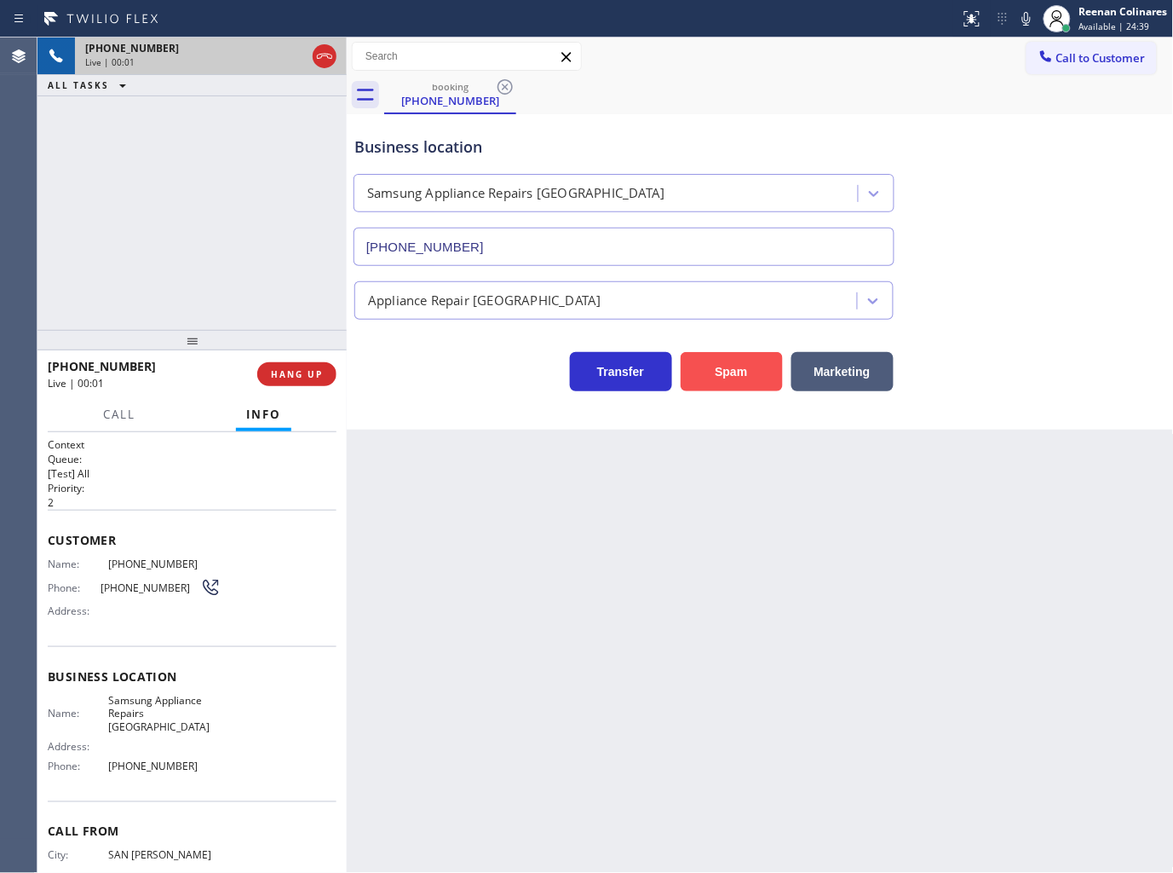
type input "(415) 480-7108"
click at [740, 372] on button "Spam" at bounding box center [732, 371] width 102 height 39
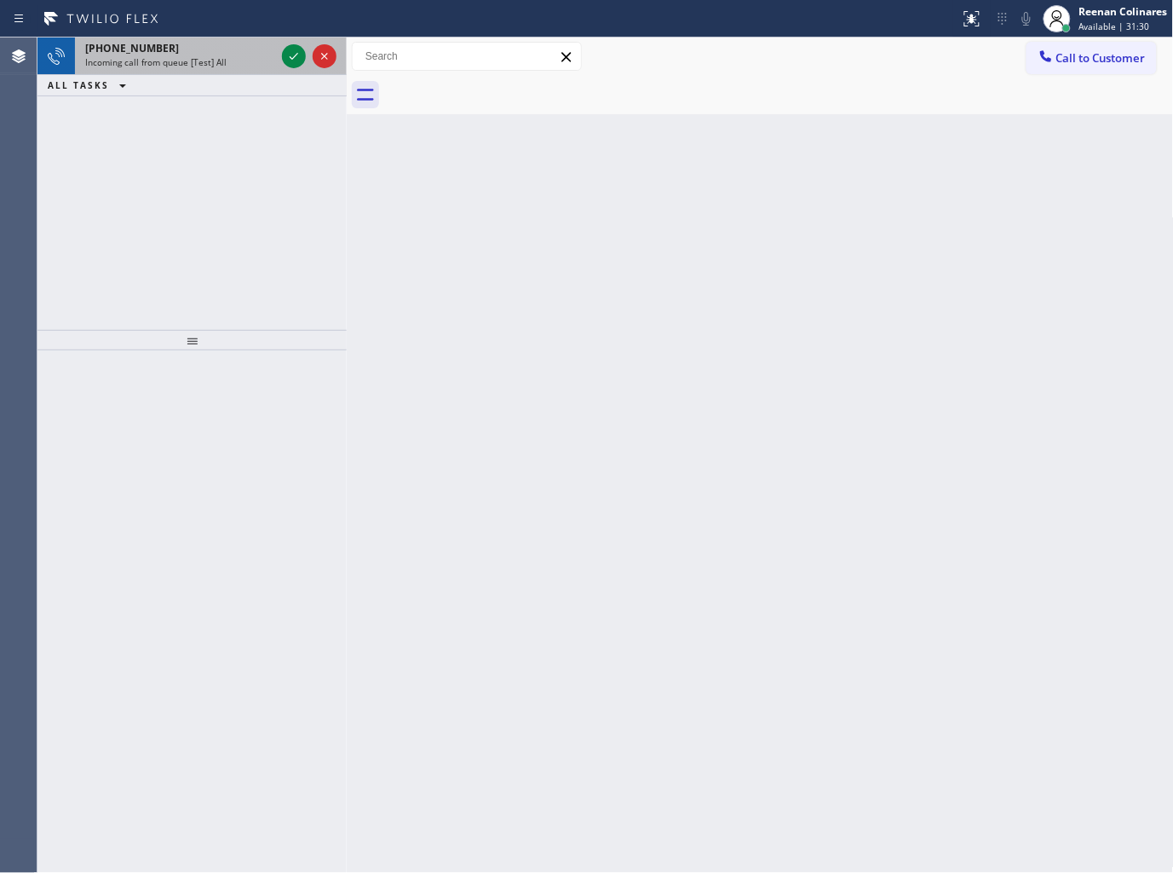
click at [183, 68] on span "Incoming call from queue [Test] All" at bounding box center [155, 62] width 141 height 12
click at [259, 62] on div "Incoming call from queue [Test] All" at bounding box center [180, 62] width 190 height 12
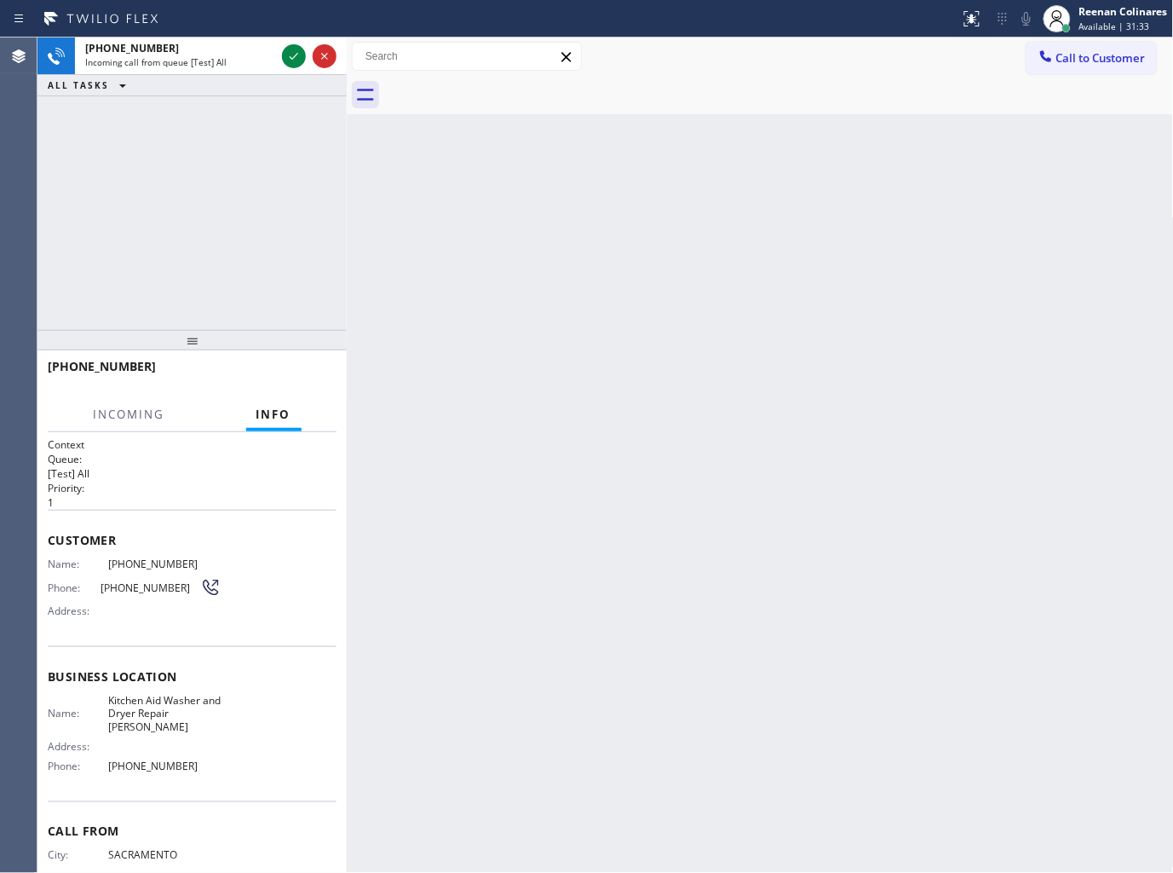
click at [259, 62] on div "Incoming call from queue [Test] All" at bounding box center [180, 62] width 190 height 12
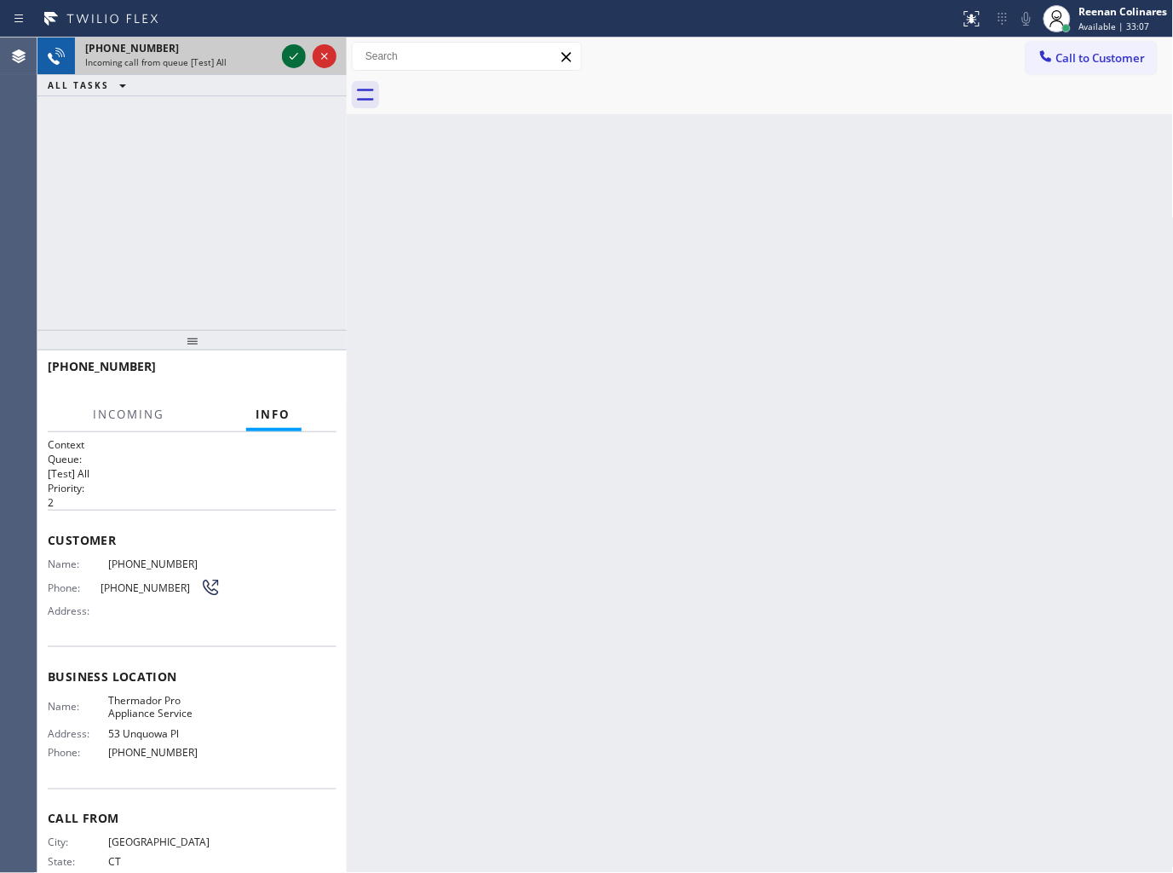
click at [285, 56] on icon at bounding box center [294, 56] width 20 height 20
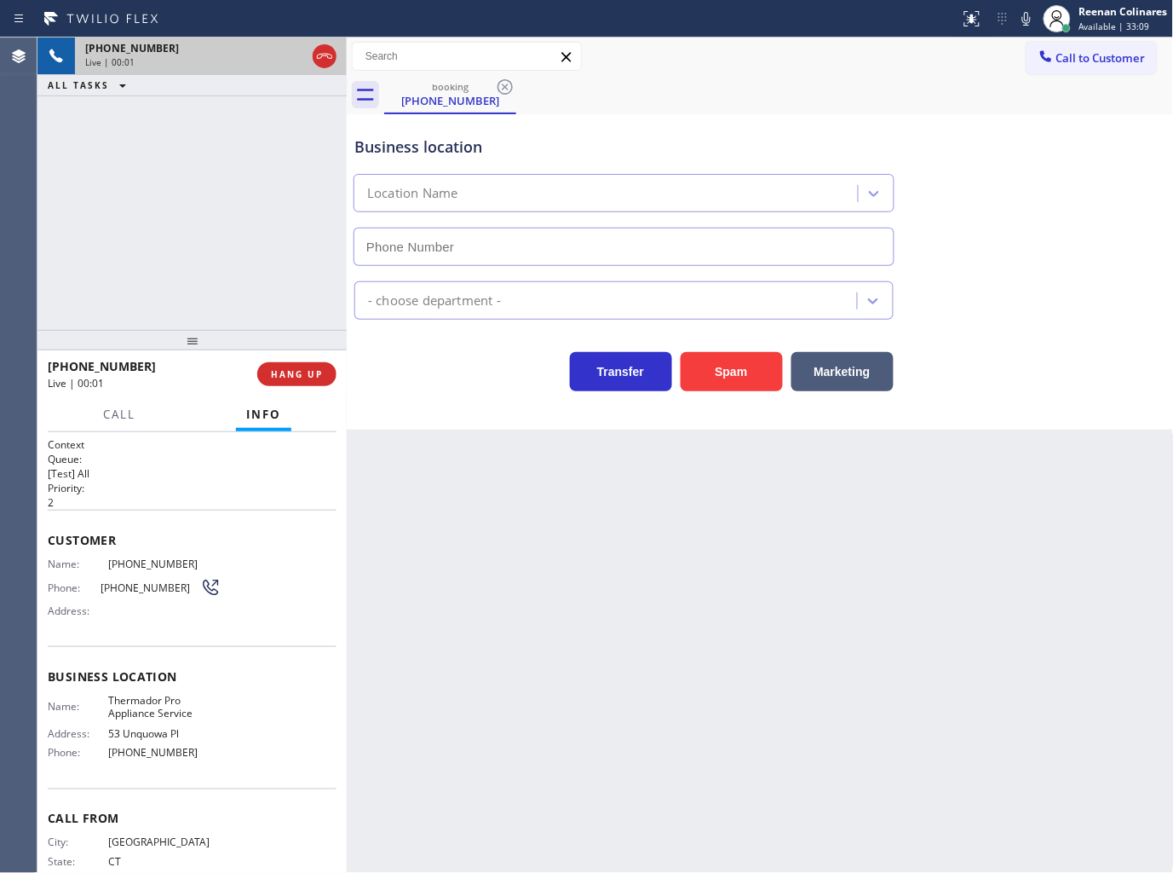
type input "(203) 424-2237"
click at [931, 473] on div "Back to Dashboard Change Sender ID Customers Technicians Select a contact Outbo…" at bounding box center [760, 454] width 827 height 835
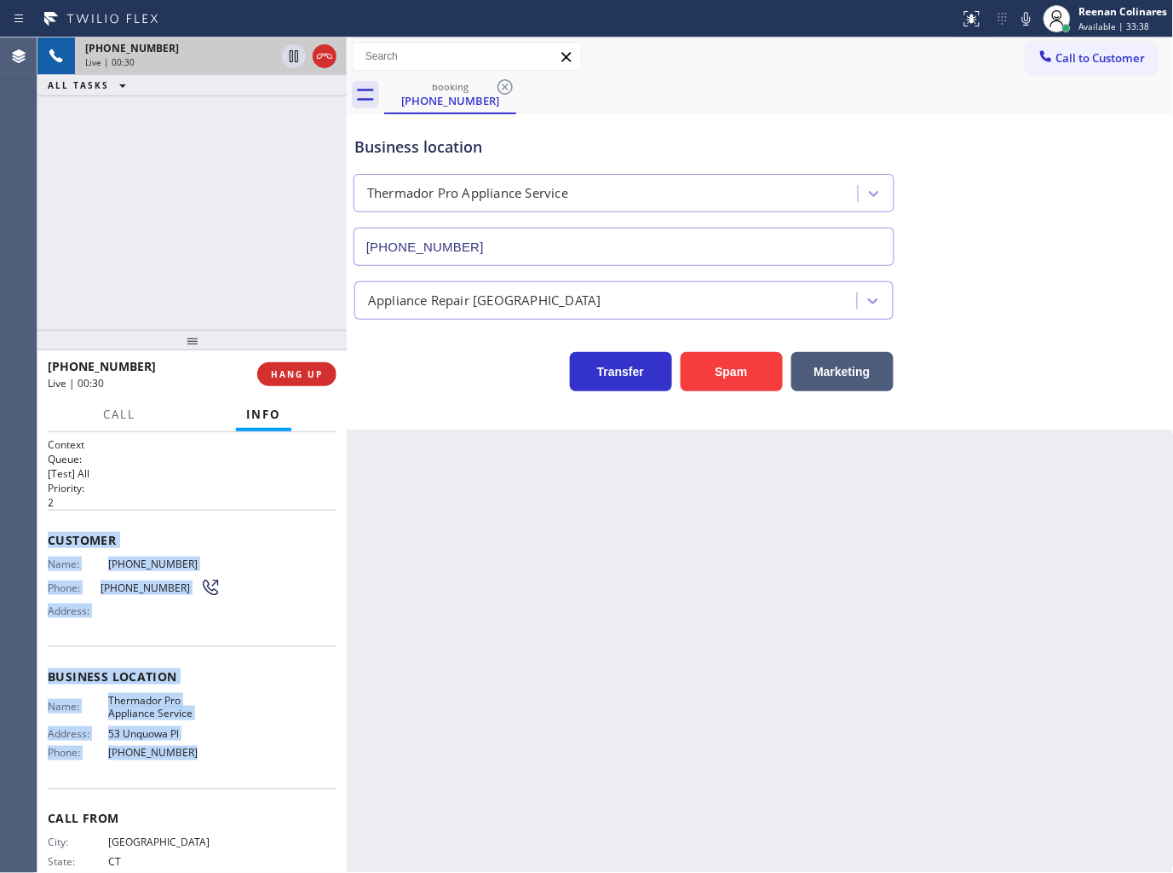
drag, startPoint x: 45, startPoint y: 527, endPoint x: 222, endPoint y: 752, distance: 285.9
click at [222, 752] on div "Context Queue: [Test] All Priority: 2 Customer Name: (203) 214-7097 Phone: (203…" at bounding box center [191, 652] width 309 height 441
copy div "Customer Name: (203) 214-7097 Phone: (203) 214-7097 Address: Business location …"
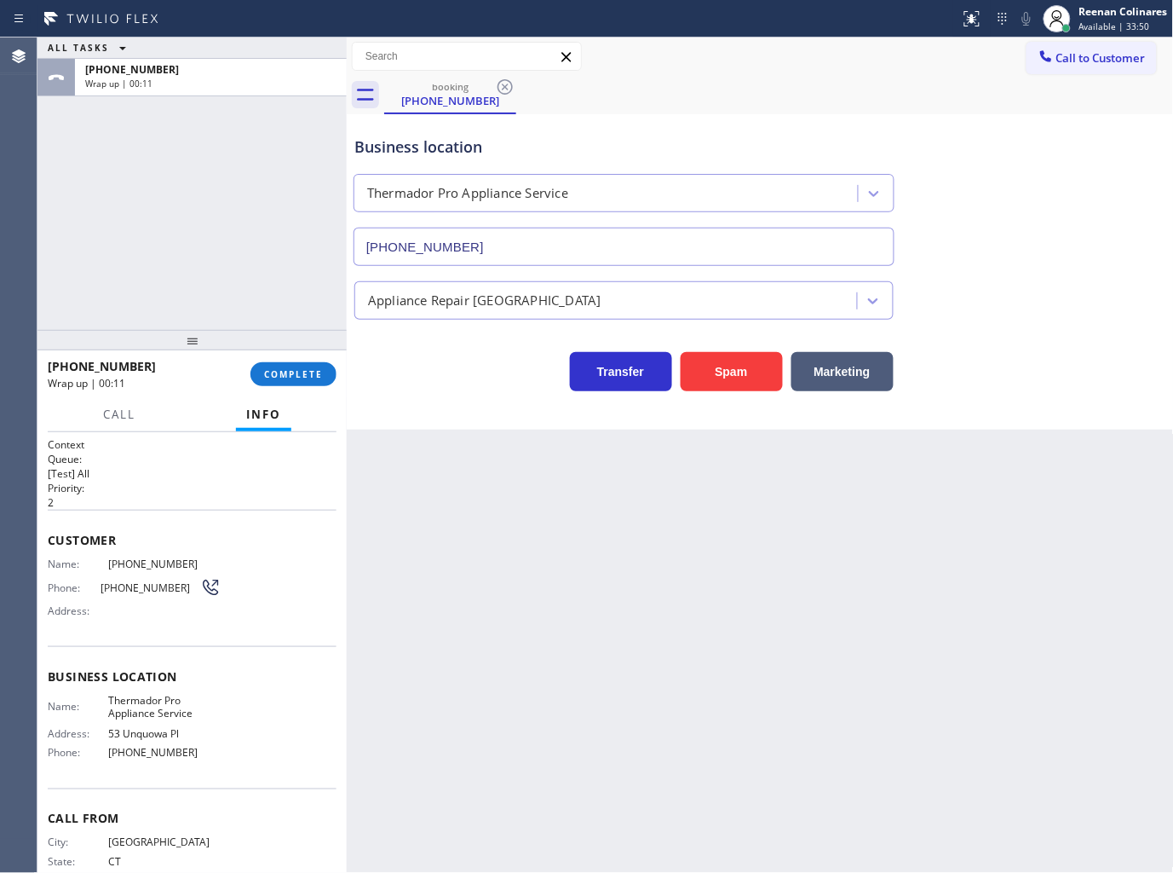
click at [770, 85] on div "booking (203) 214-7097" at bounding box center [779, 95] width 790 height 38
click at [319, 375] on span "COMPLETE" at bounding box center [293, 374] width 59 height 12
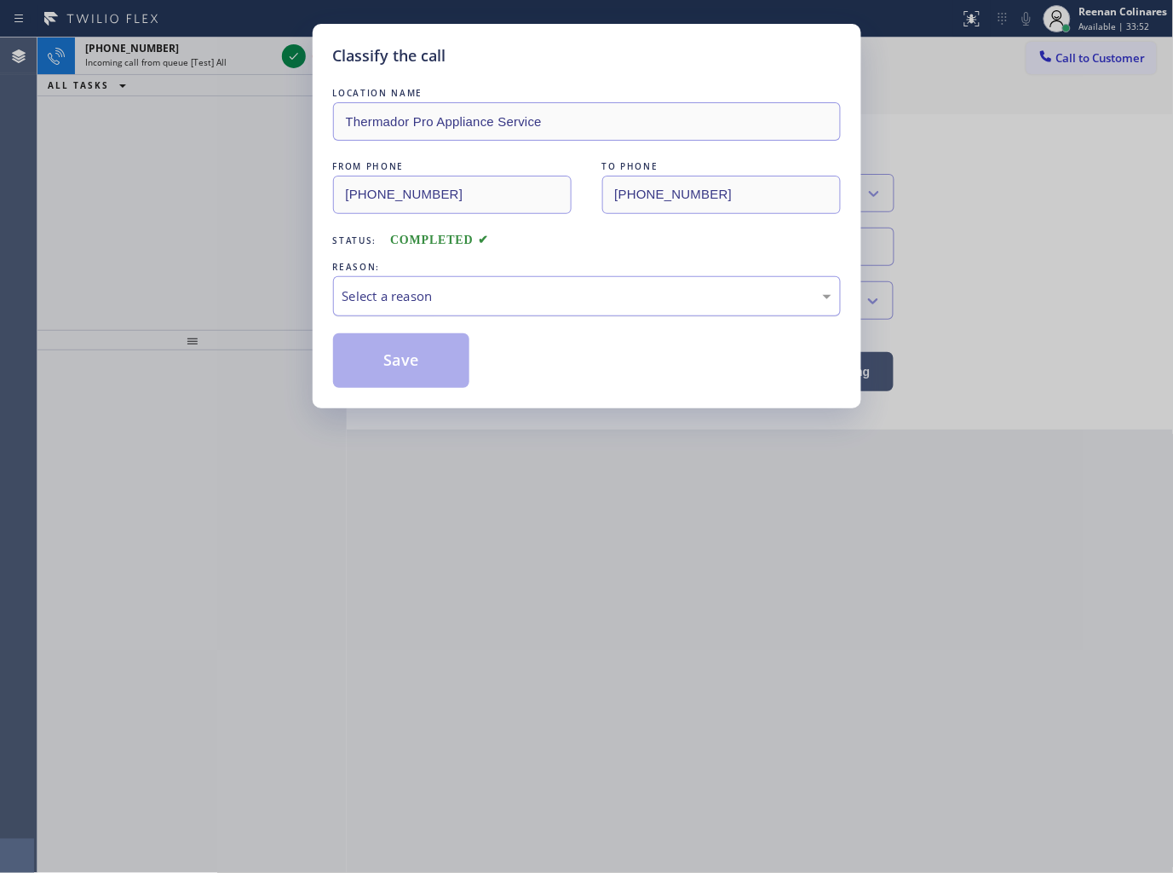
click at [446, 290] on div "Select a reason" at bounding box center [587, 296] width 489 height 20
click at [387, 369] on button "Save" at bounding box center [401, 360] width 137 height 55
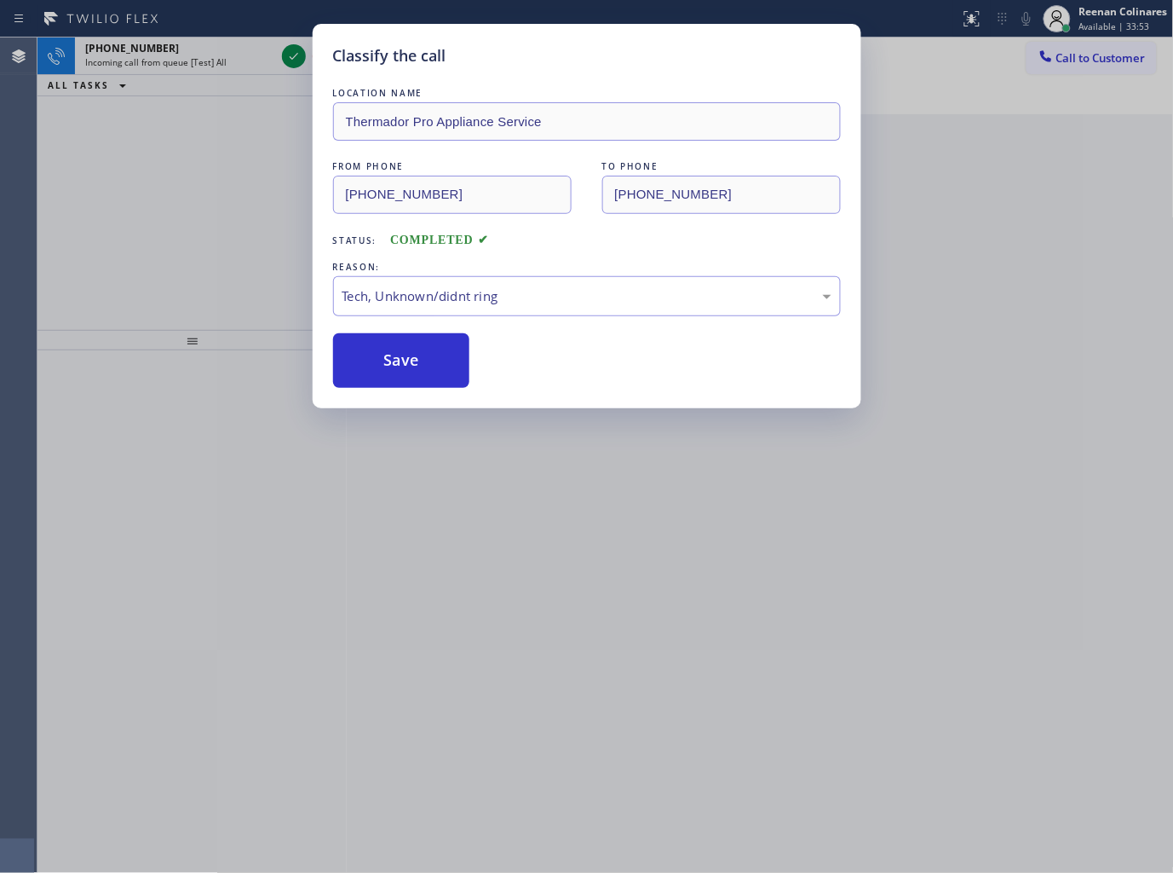
click at [149, 167] on div "Classify the call LOCATION NAME Thermador Pro Appliance Service FROM PHONE (203…" at bounding box center [586, 436] width 1173 height 873
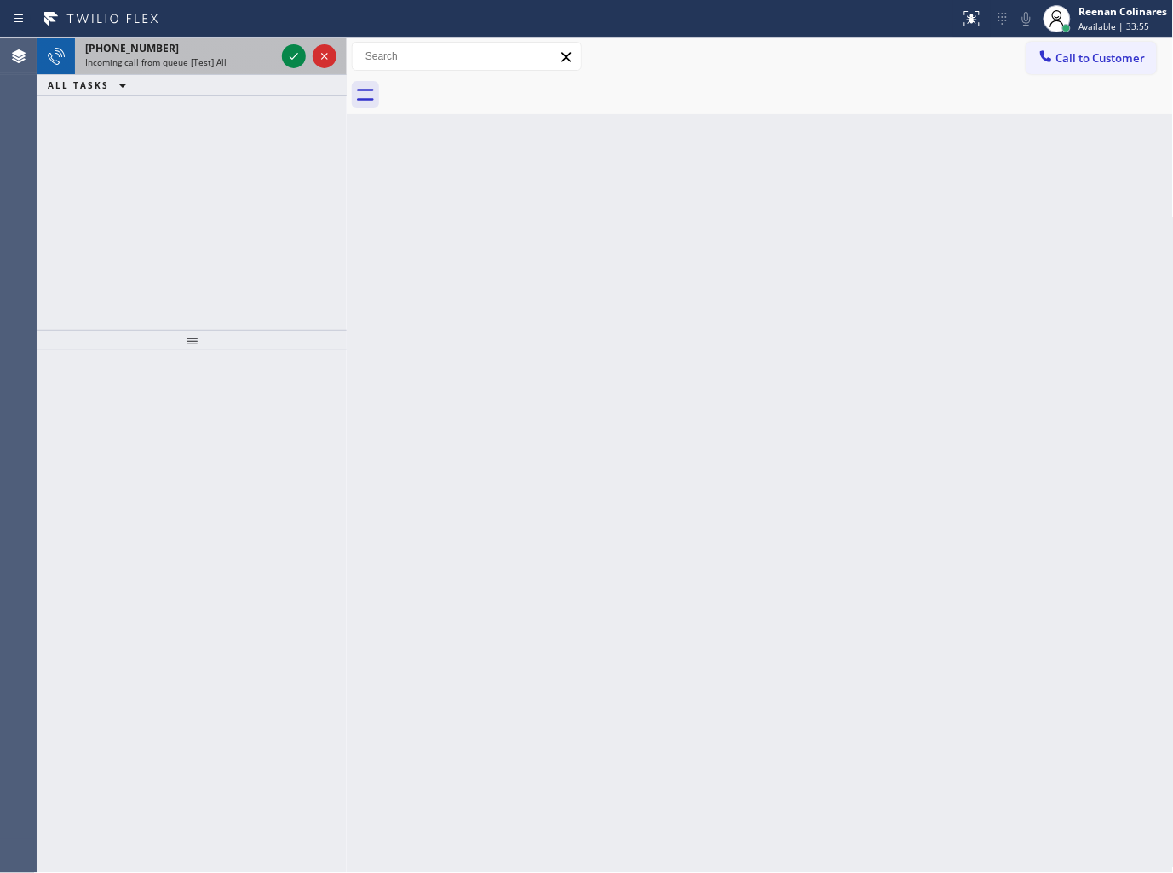
click at [226, 43] on div "+18182051055" at bounding box center [180, 48] width 190 height 14
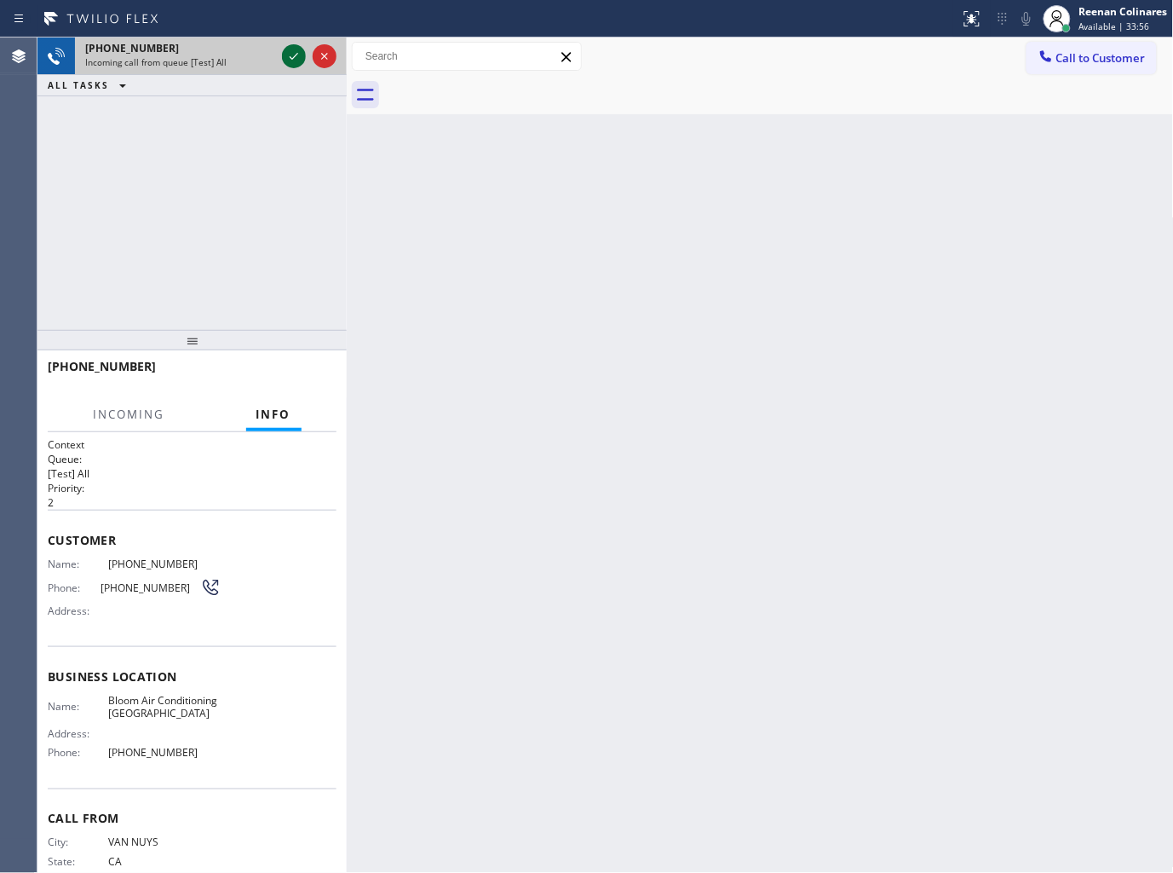
click at [291, 53] on icon at bounding box center [294, 56] width 20 height 20
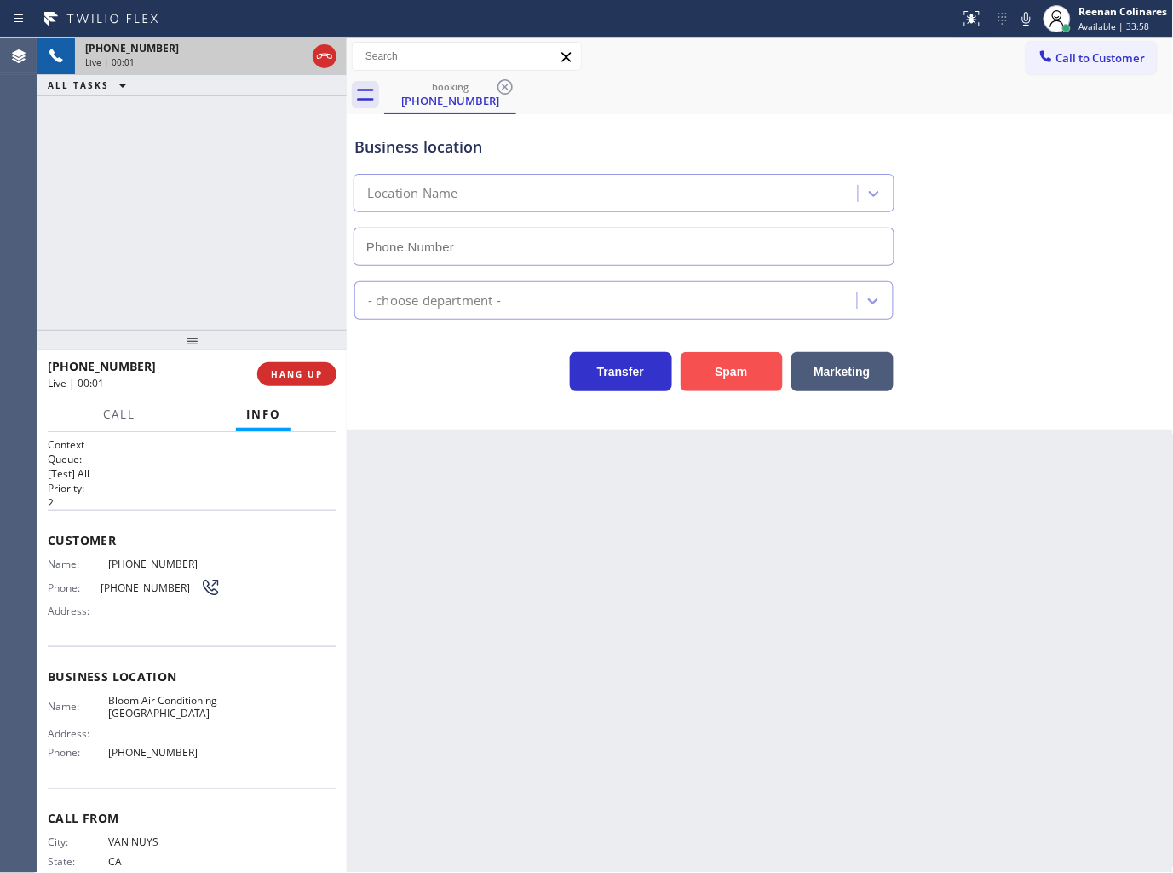
type input "(818) 805-2428"
click at [718, 373] on button "Spam" at bounding box center [732, 371] width 102 height 39
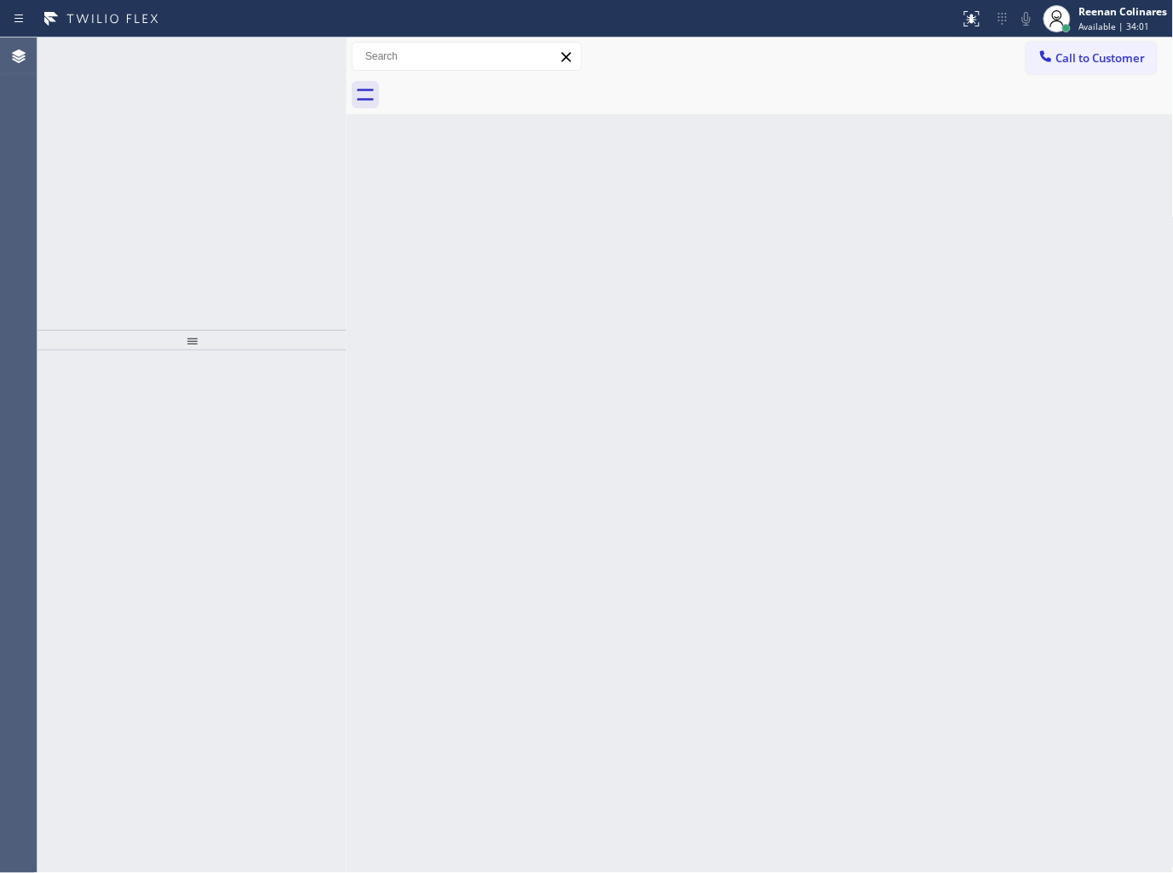
click at [752, 380] on div "Back to Dashboard Change Sender ID Customers Technicians Select a contact Outbo…" at bounding box center [760, 454] width 827 height 835
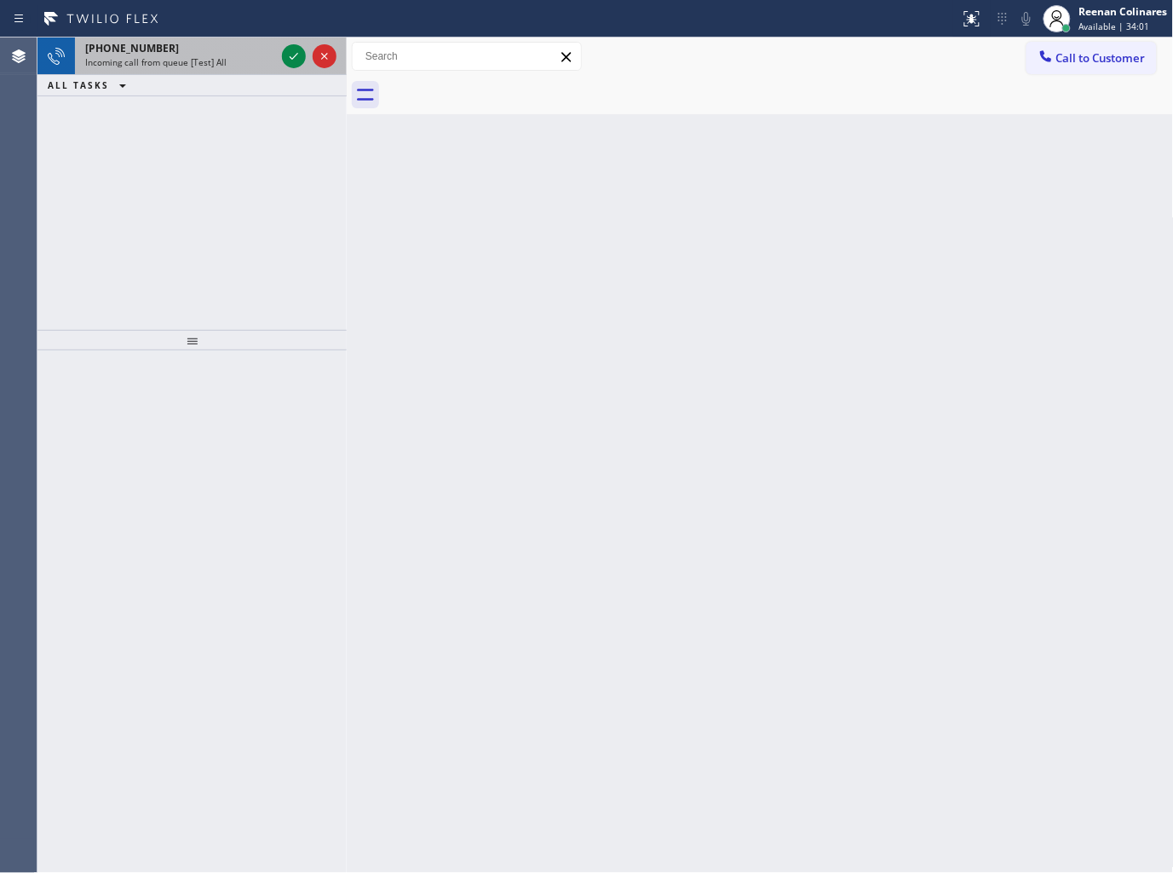
click at [252, 65] on div "Incoming call from queue [Test] All" at bounding box center [180, 62] width 190 height 12
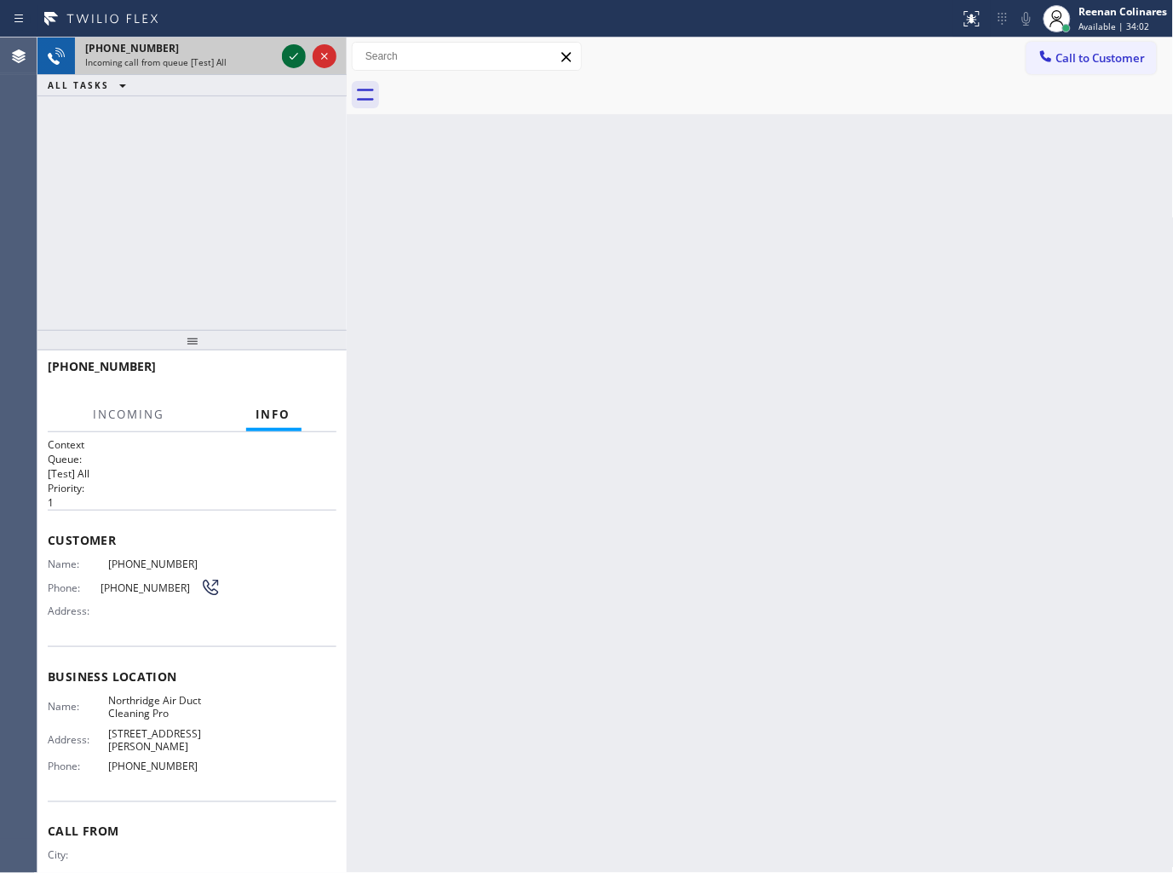
click at [288, 55] on icon at bounding box center [294, 56] width 20 height 20
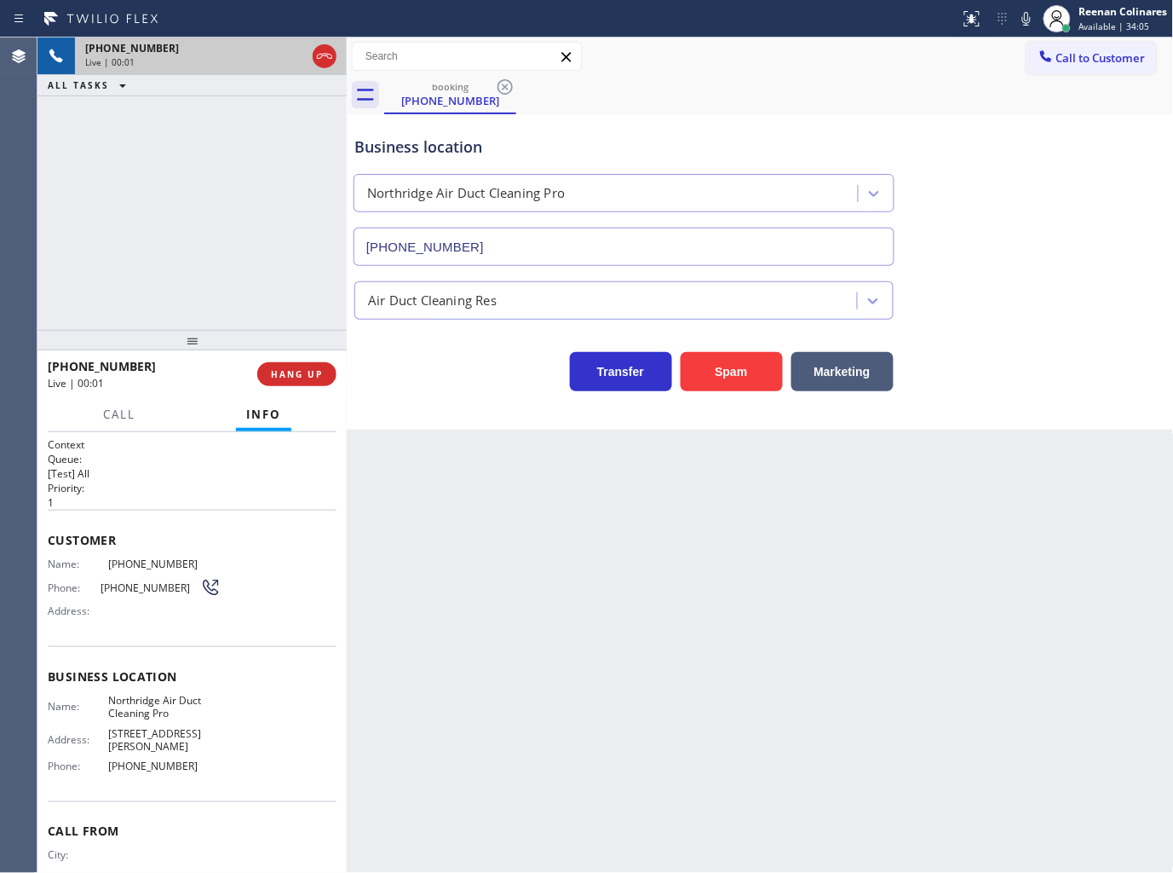
type input "(818) 465-5389"
click at [1025, 24] on icon at bounding box center [1027, 19] width 9 height 14
click at [1021, 15] on icon at bounding box center [1027, 19] width 20 height 20
click at [1023, 15] on icon at bounding box center [1027, 19] width 20 height 20
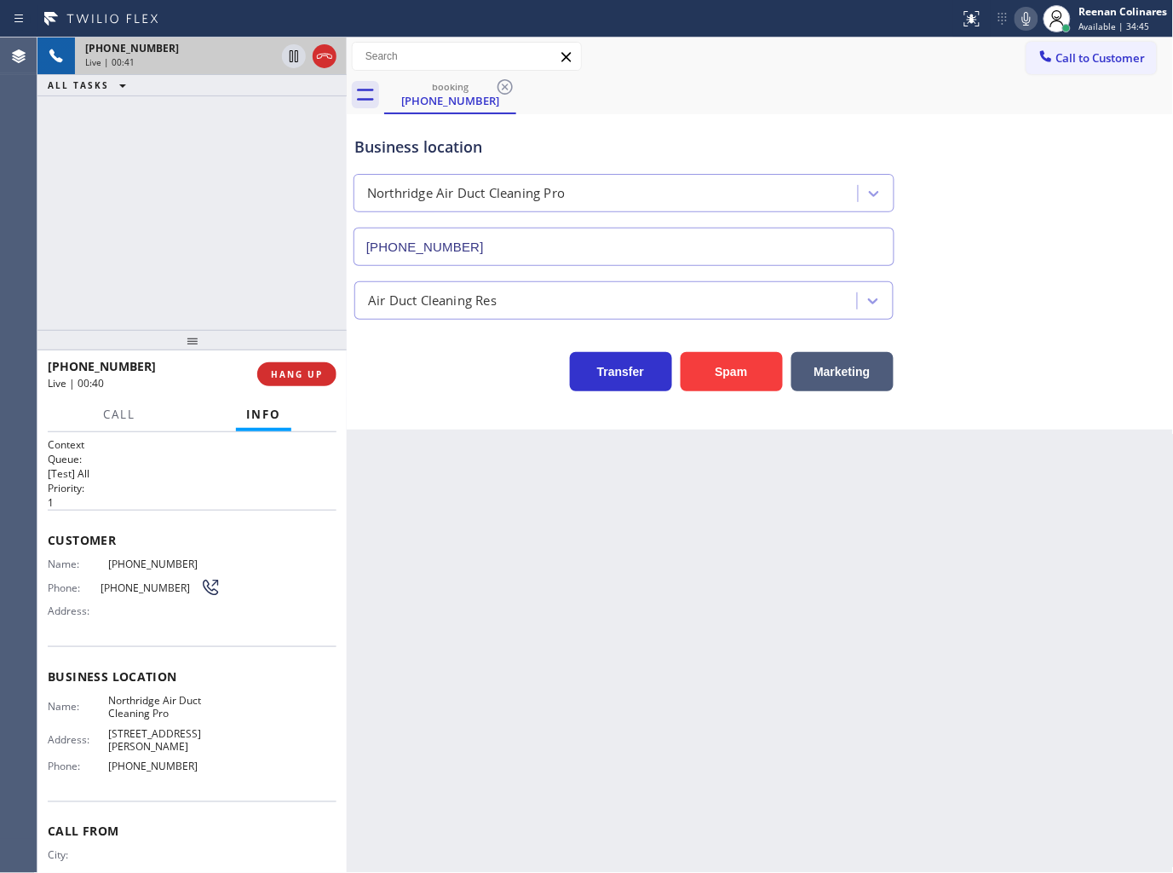
click at [1025, 20] on icon at bounding box center [1027, 19] width 20 height 20
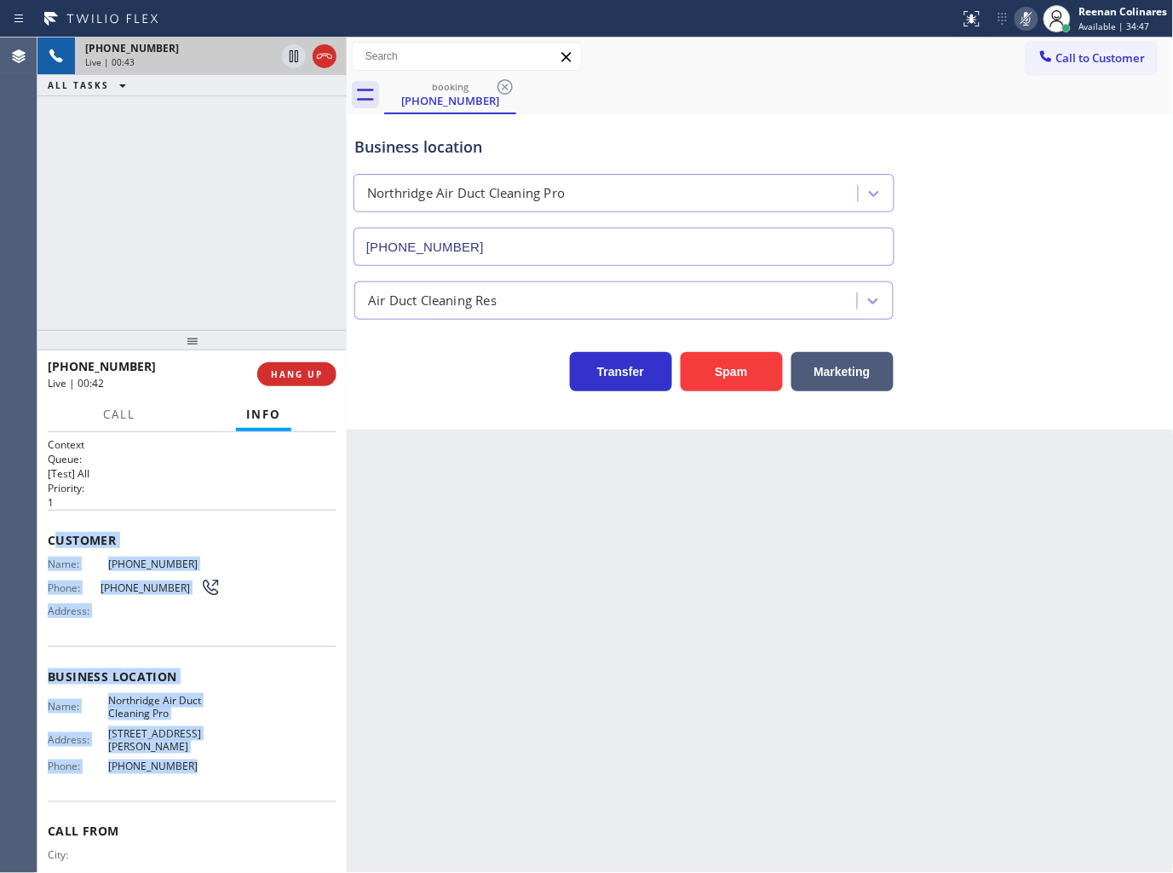
drag, startPoint x: 89, startPoint y: 558, endPoint x: 220, endPoint y: 760, distance: 240.8
click at [220, 760] on div "Context Queue: [Test] All Priority: 1 Customer Name: (916) 507-6594 Phone: (916…" at bounding box center [192, 683] width 289 height 493
click at [855, 384] on button "Marketing" at bounding box center [843, 371] width 102 height 39
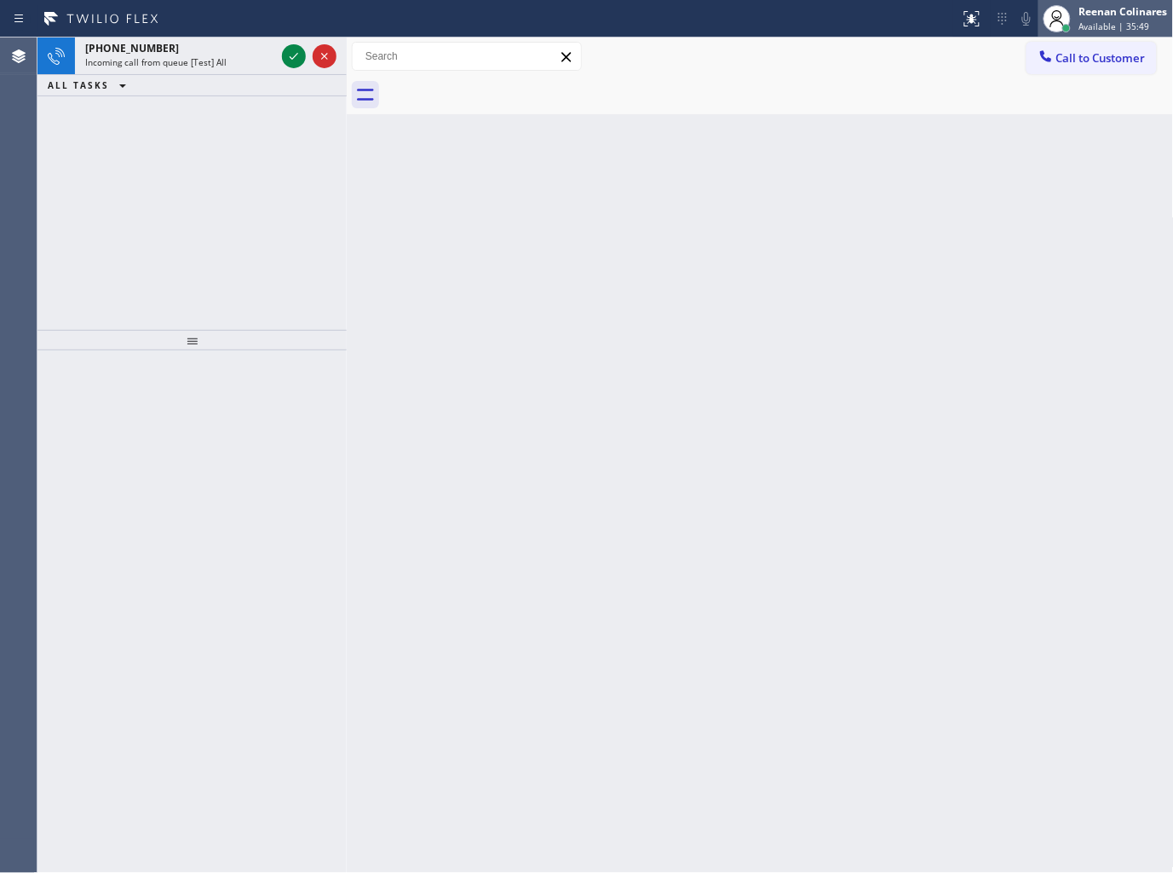
click at [1115, 22] on span "Available | 35:49" at bounding box center [1115, 26] width 71 height 12
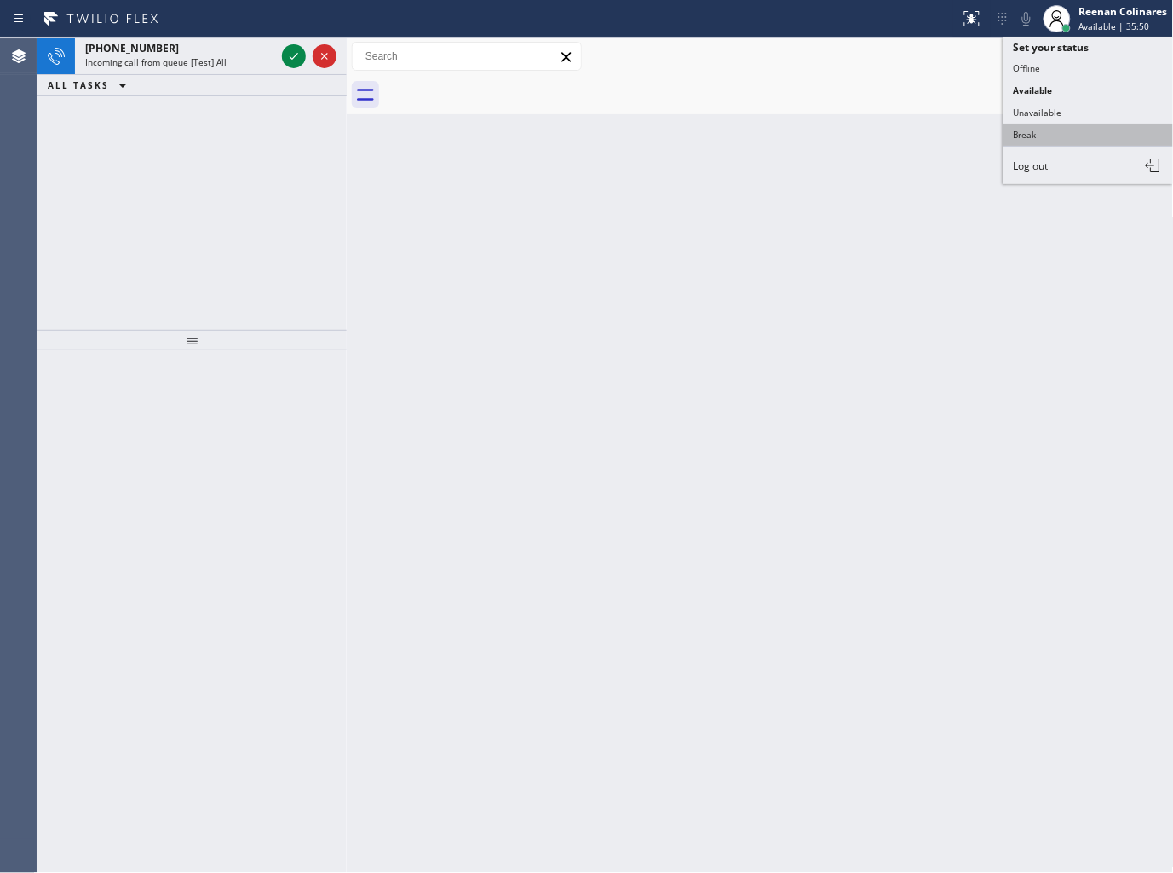
click at [1028, 129] on button "Break" at bounding box center [1089, 135] width 170 height 22
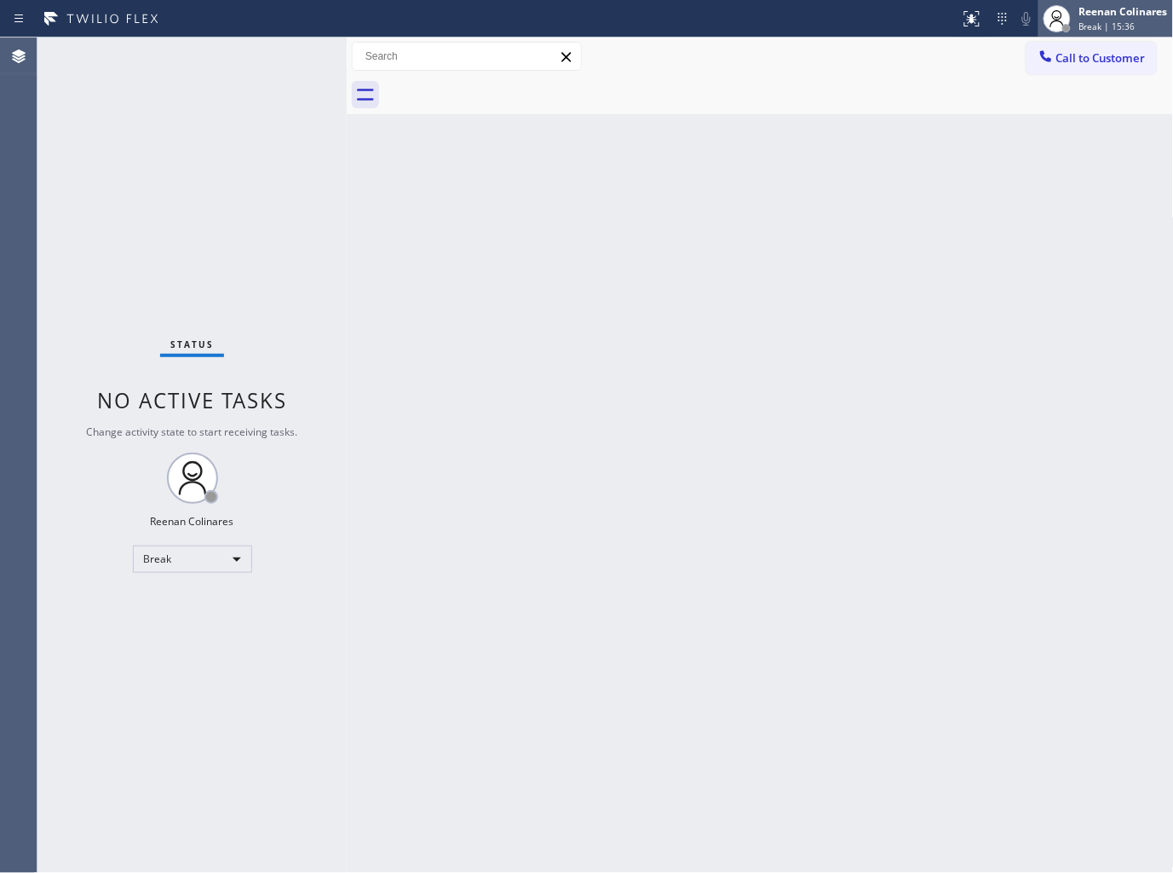
click at [1108, 10] on div "Reenan Colinares" at bounding box center [1124, 11] width 89 height 14
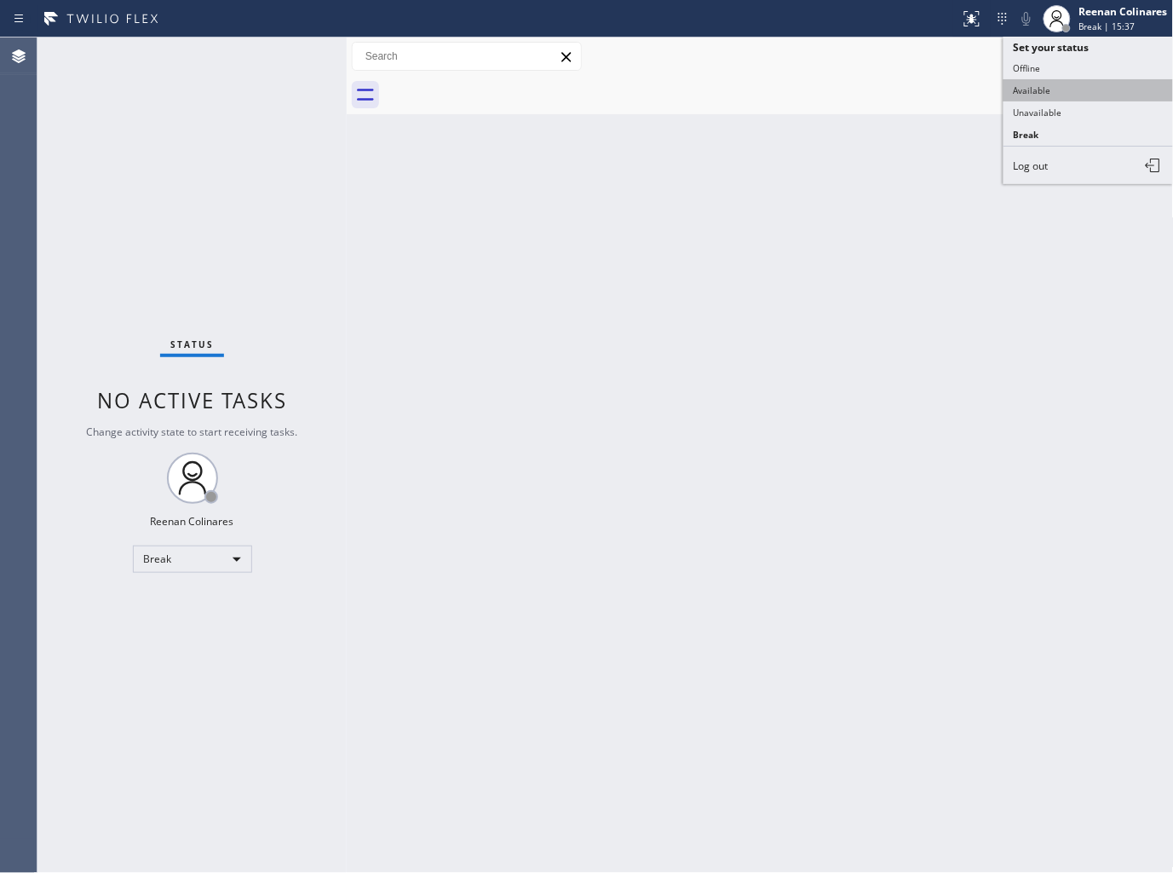
click at [1035, 86] on button "Available" at bounding box center [1089, 90] width 170 height 22
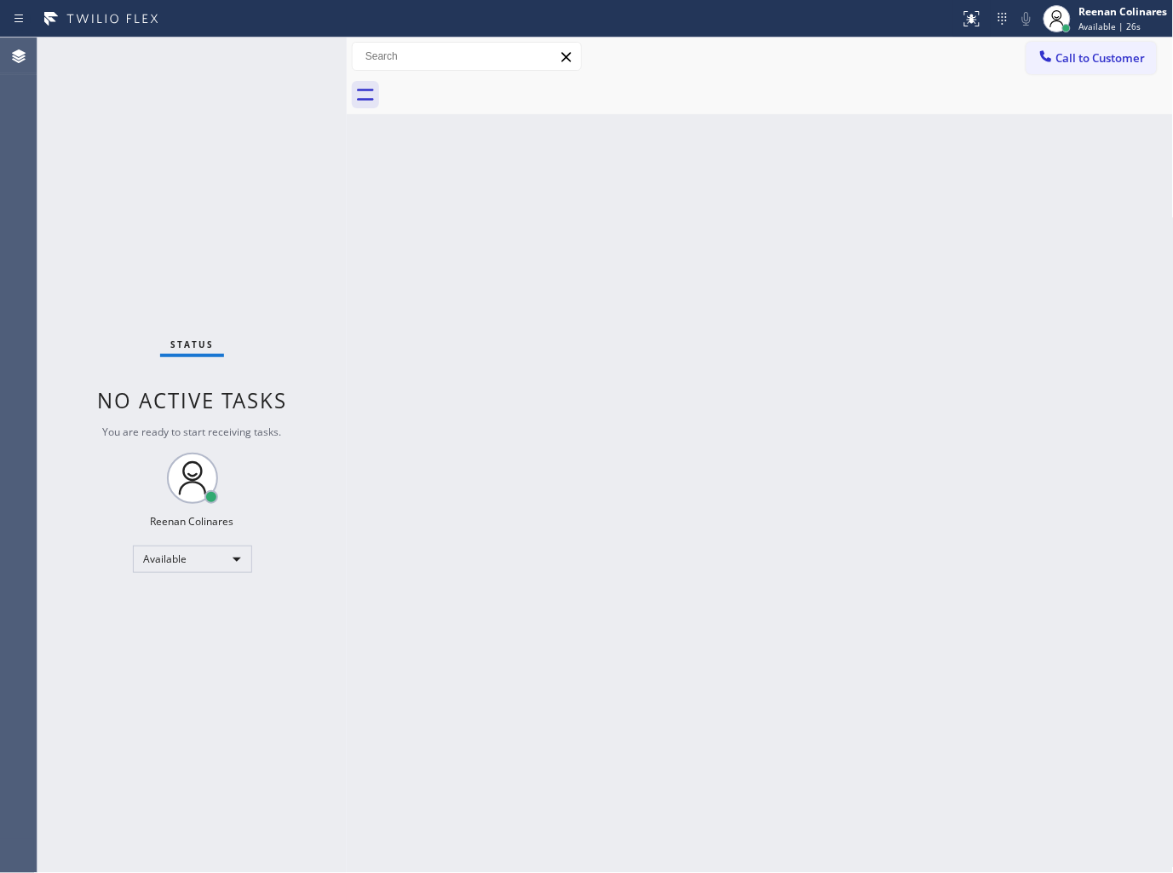
click at [232, 60] on div "Status No active tasks You are ready to start receiving tasks. Reenan Colinares…" at bounding box center [191, 454] width 309 height 835
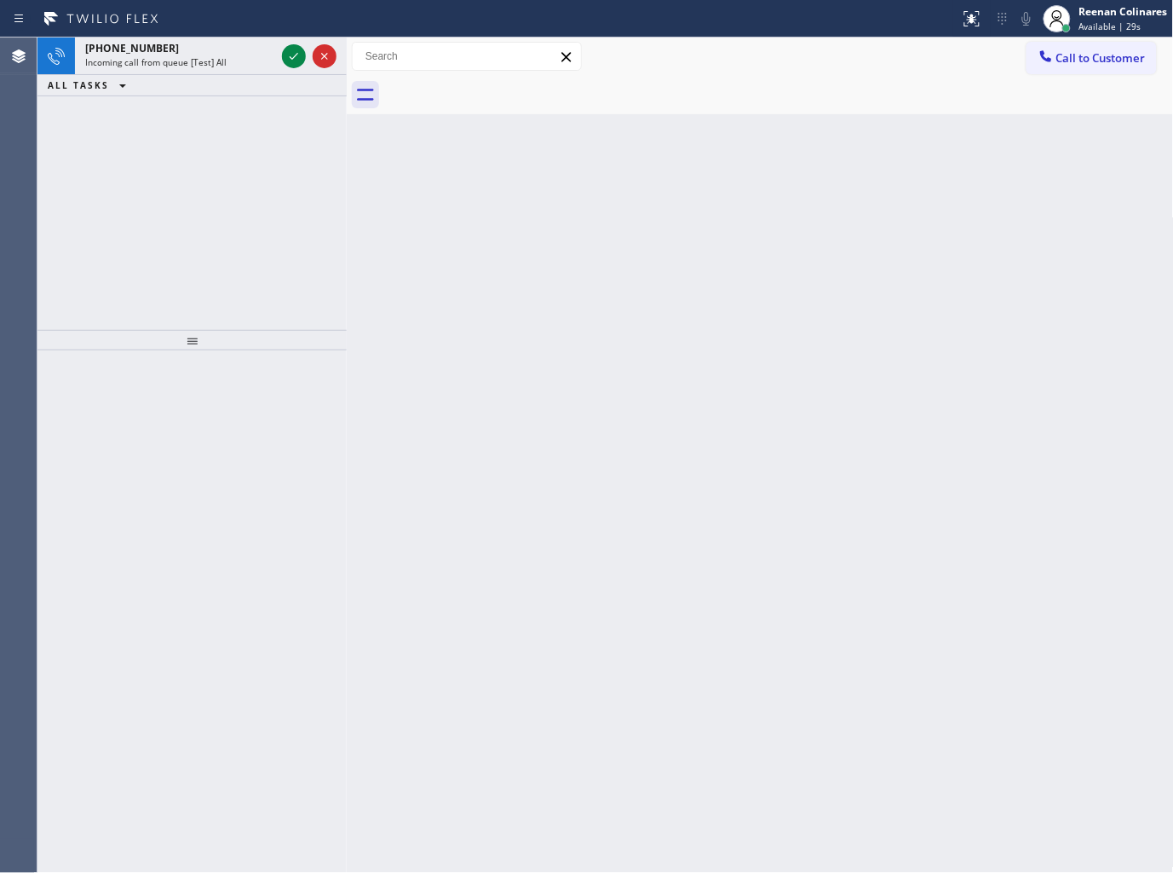
click at [232, 60] on div "Incoming call from queue [Test] All" at bounding box center [180, 62] width 190 height 12
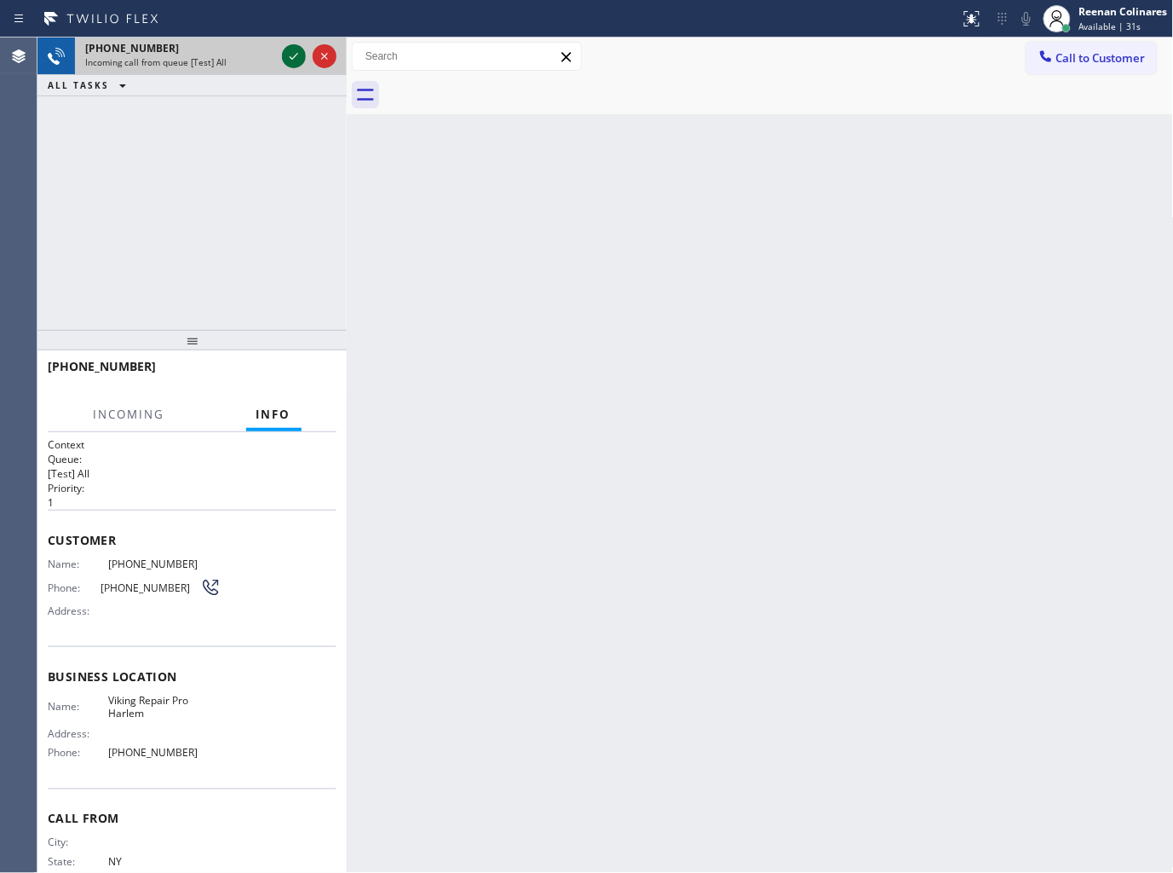
click at [296, 54] on icon at bounding box center [294, 56] width 20 height 20
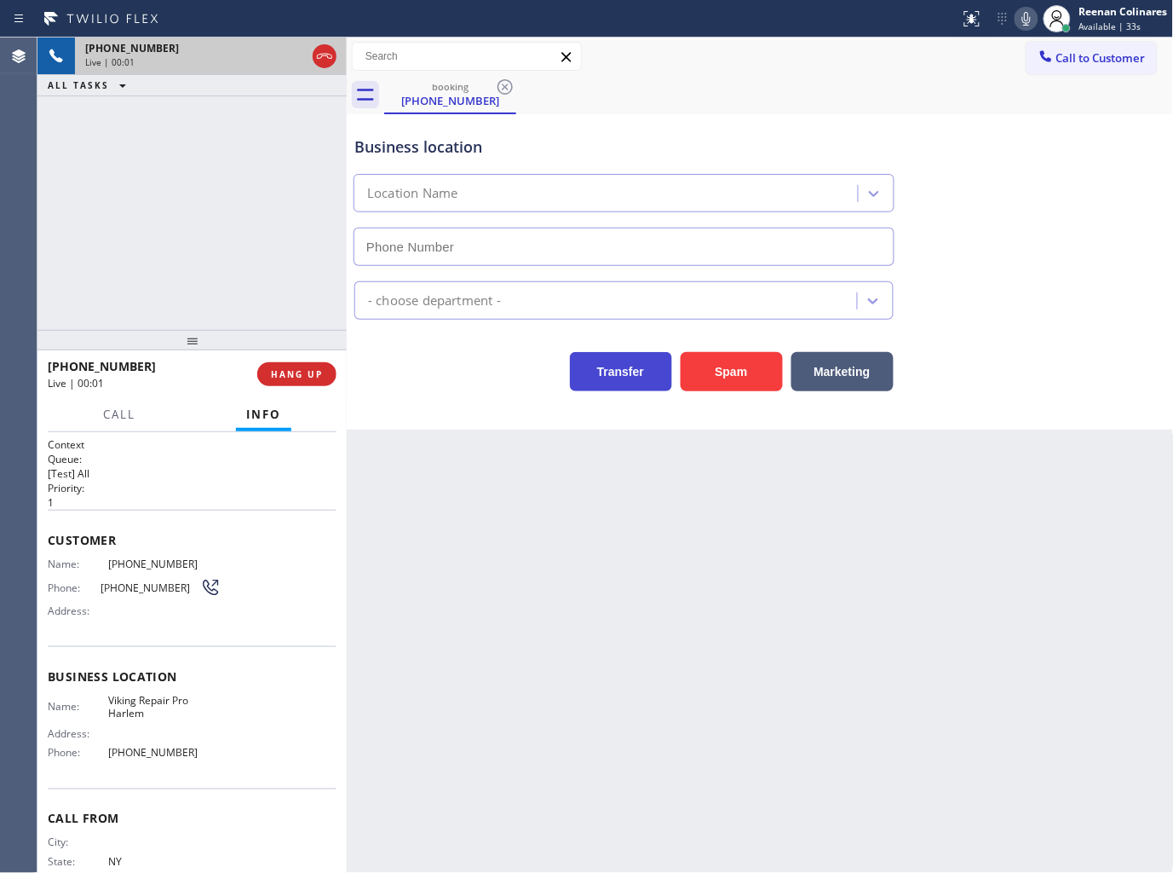
type input "(929) 410-5508"
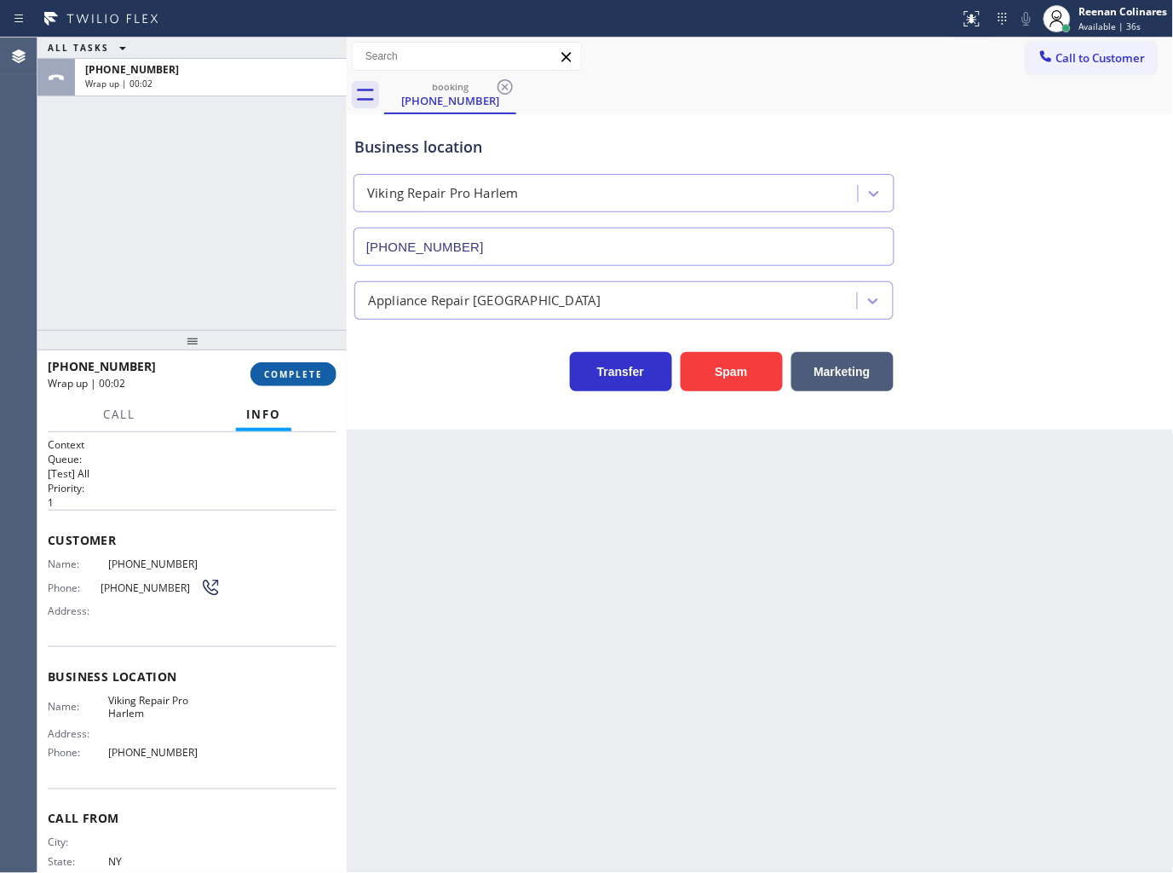
click at [305, 371] on span "COMPLETE" at bounding box center [293, 374] width 59 height 12
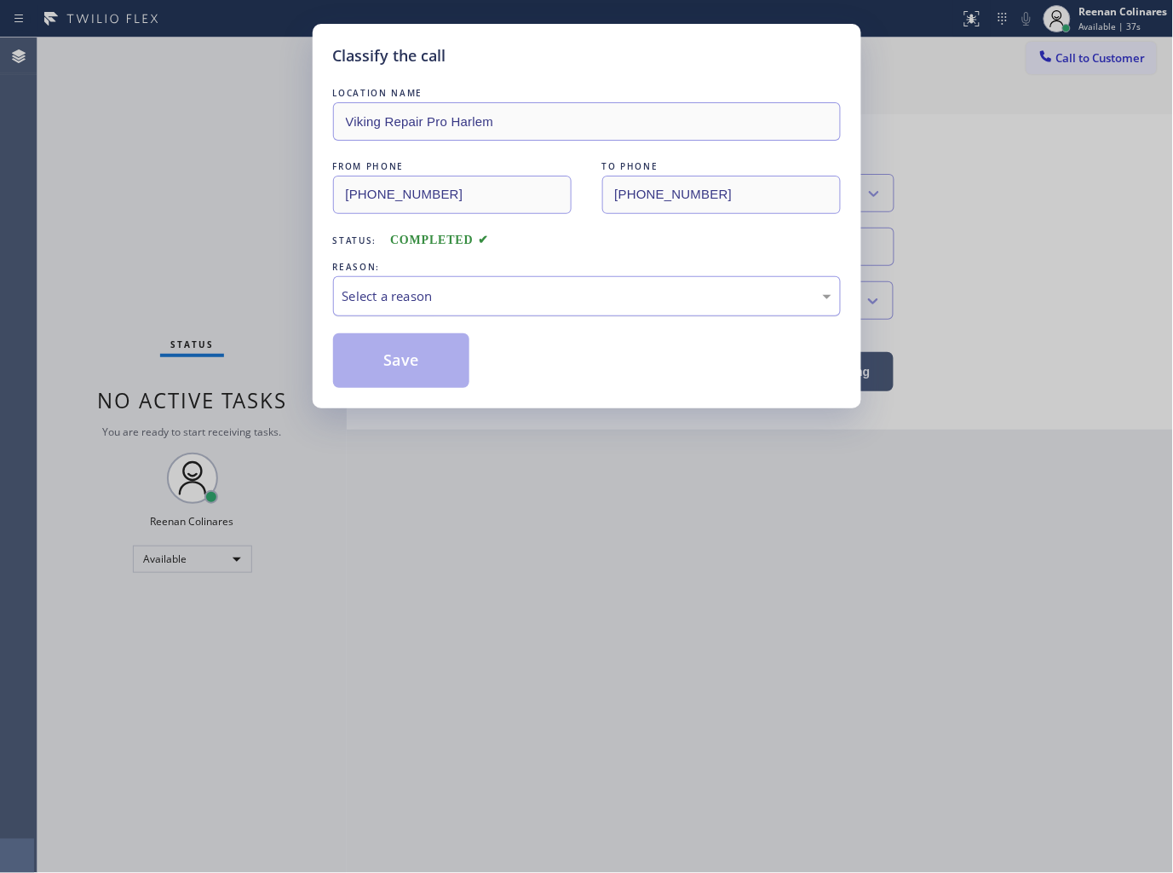
click at [418, 296] on div "Select a reason" at bounding box center [587, 296] width 489 height 20
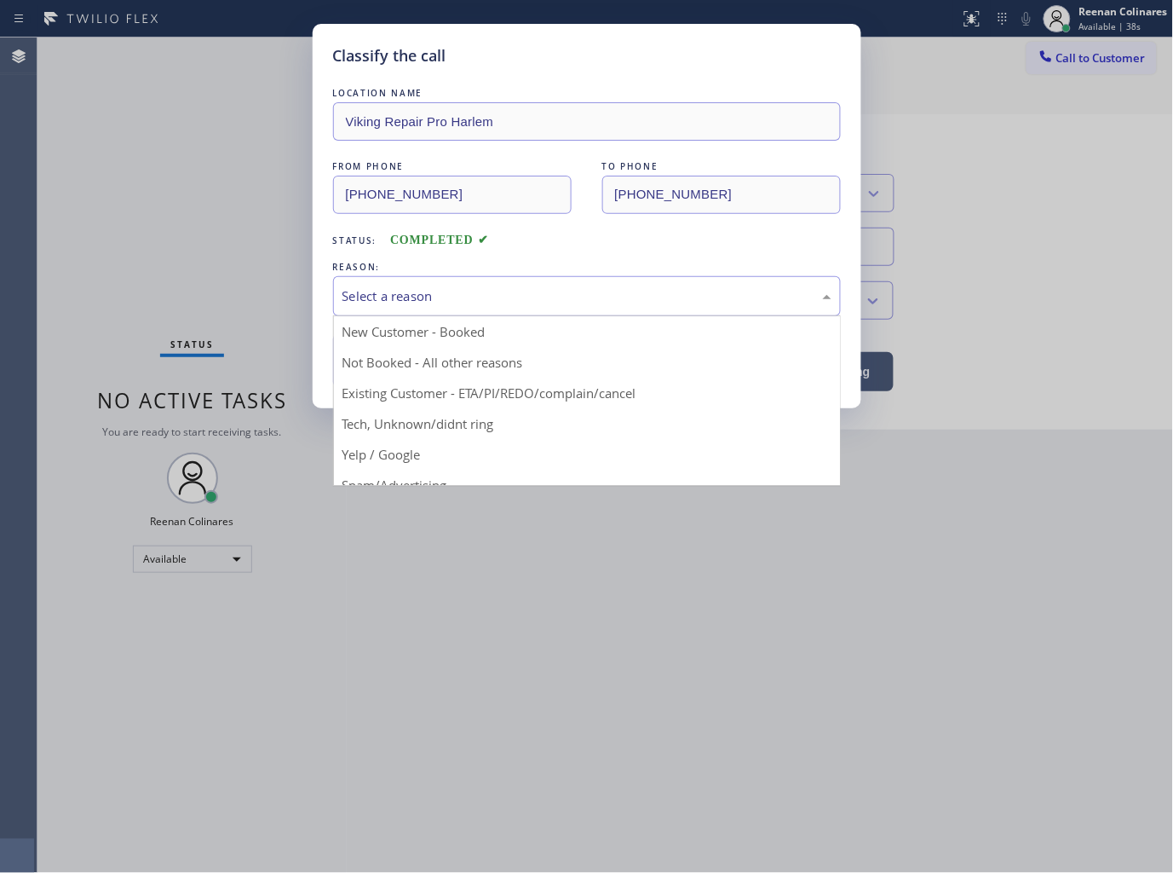
drag, startPoint x: 396, startPoint y: 420, endPoint x: 403, endPoint y: 377, distance: 44.0
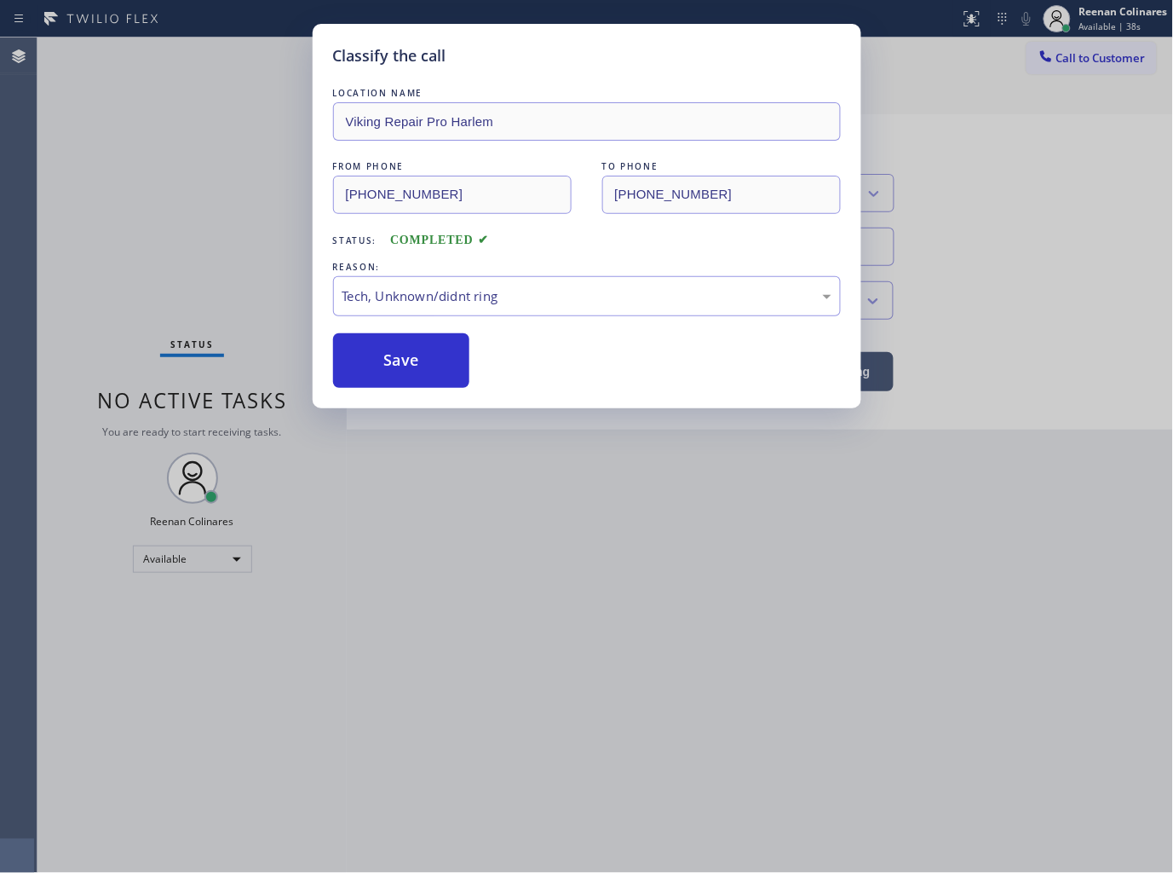
drag, startPoint x: 403, startPoint y: 377, endPoint x: 1122, endPoint y: 125, distance: 761.8
click at [403, 376] on button "Save" at bounding box center [401, 360] width 137 height 55
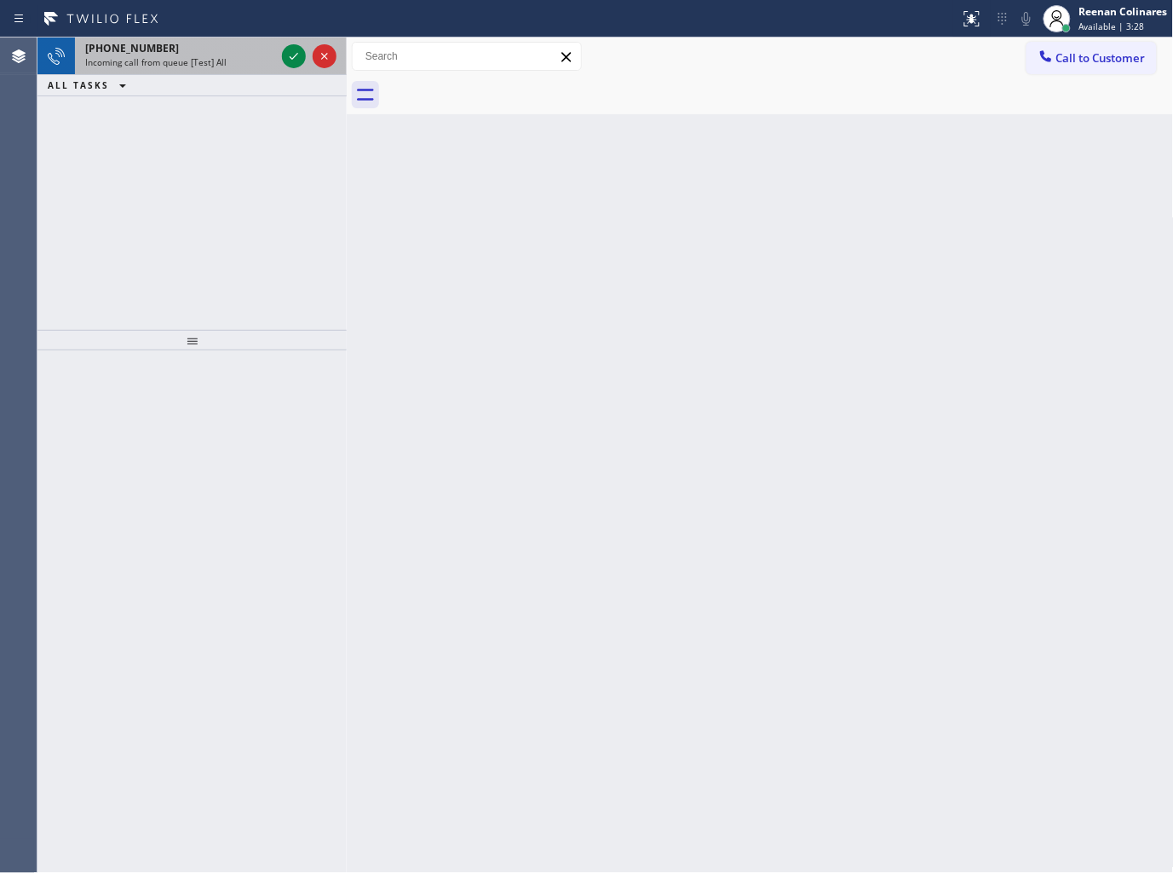
click at [199, 55] on div "+16507433841" at bounding box center [180, 48] width 190 height 14
click at [193, 56] on span "Incoming call from queue [Test] All" at bounding box center [155, 62] width 141 height 12
click at [226, 69] on div "+13632016740 Incoming call from queue [Test] All" at bounding box center [177, 55] width 204 height 37
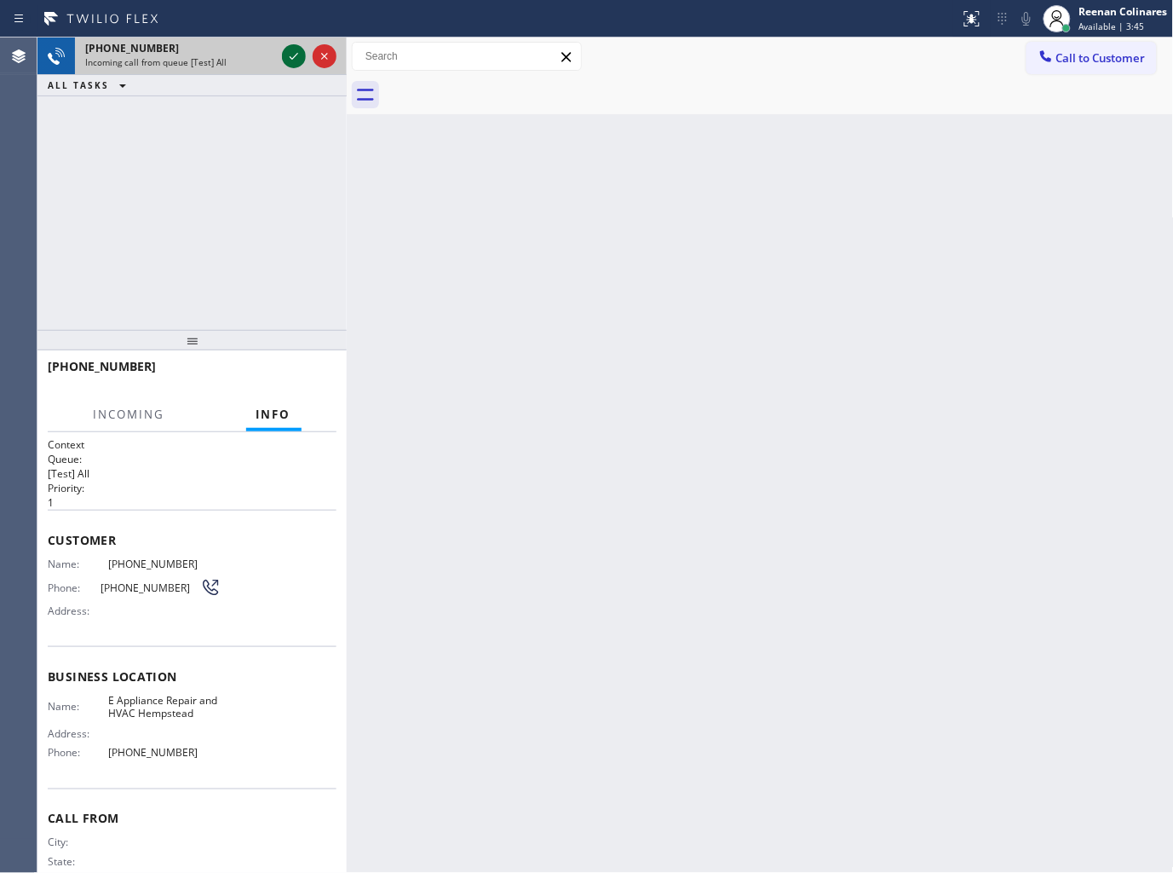
click at [292, 57] on icon at bounding box center [294, 56] width 20 height 20
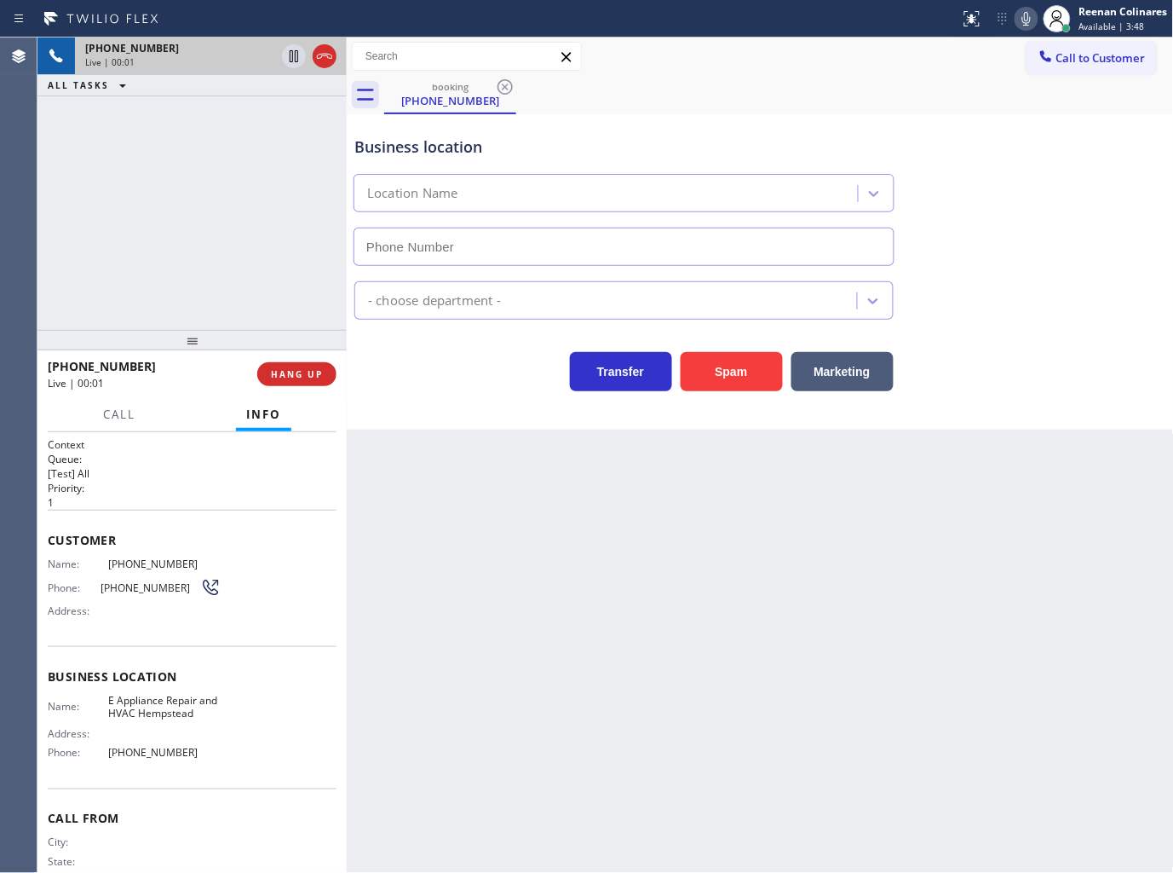
type input "(516) 788-6968"
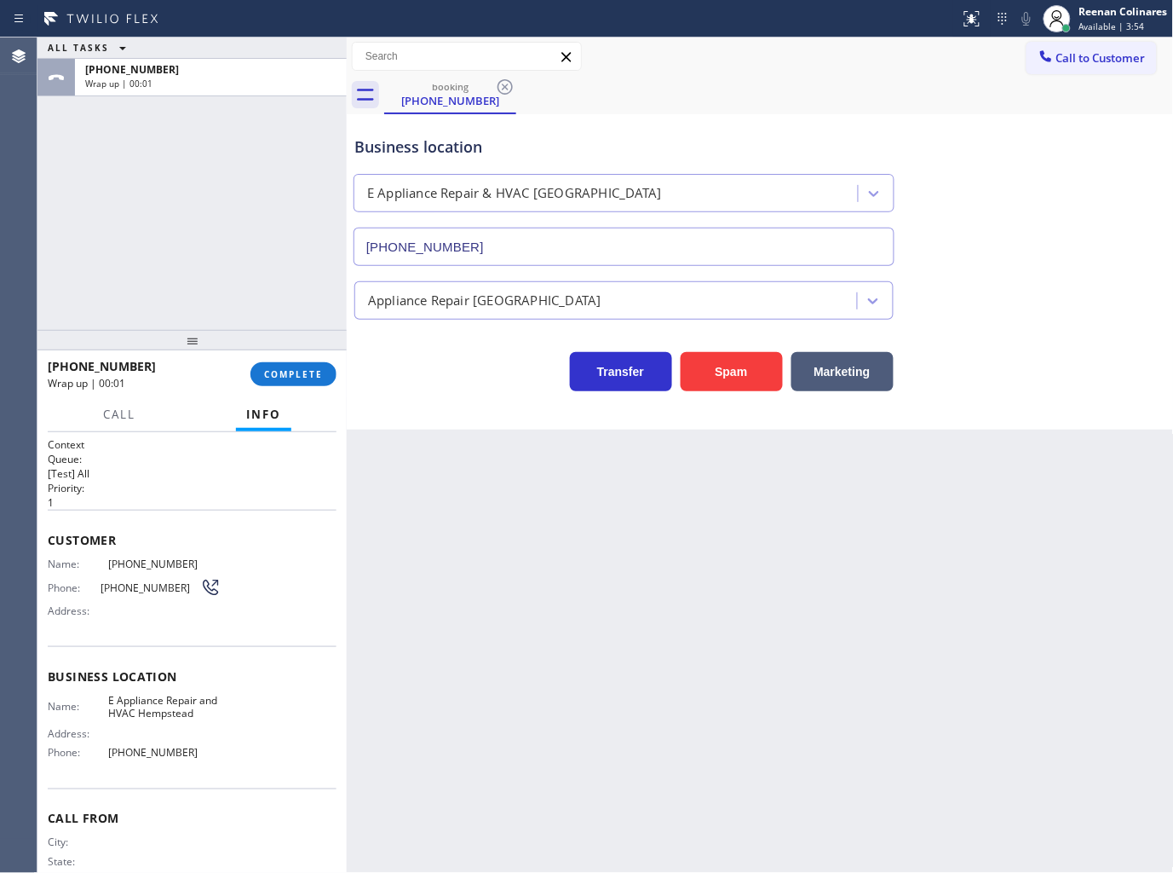
click at [895, 77] on div "booking (363) 201-6740" at bounding box center [779, 95] width 790 height 38
click at [315, 370] on span "COMPLETE" at bounding box center [293, 374] width 59 height 12
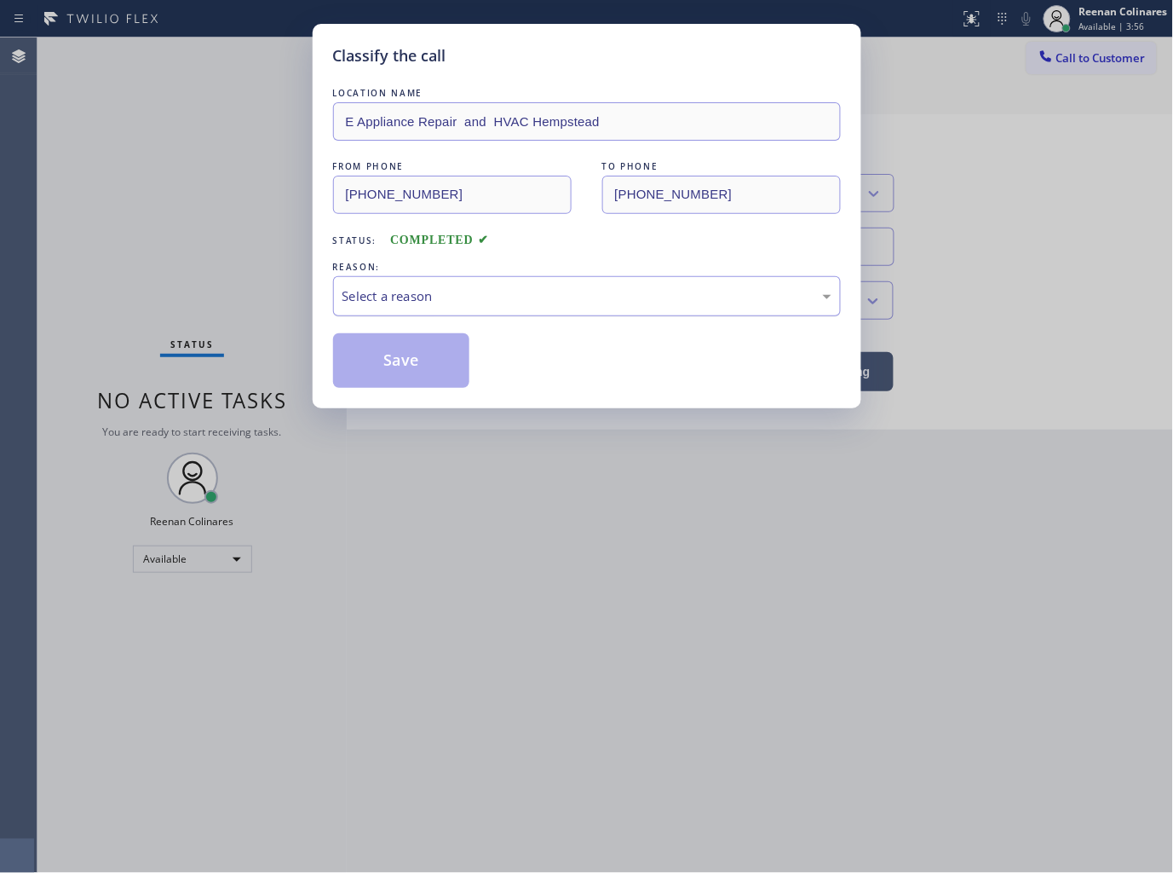
click at [437, 286] on div "Select a reason" at bounding box center [587, 296] width 489 height 20
click at [399, 363] on button "Save" at bounding box center [401, 360] width 137 height 55
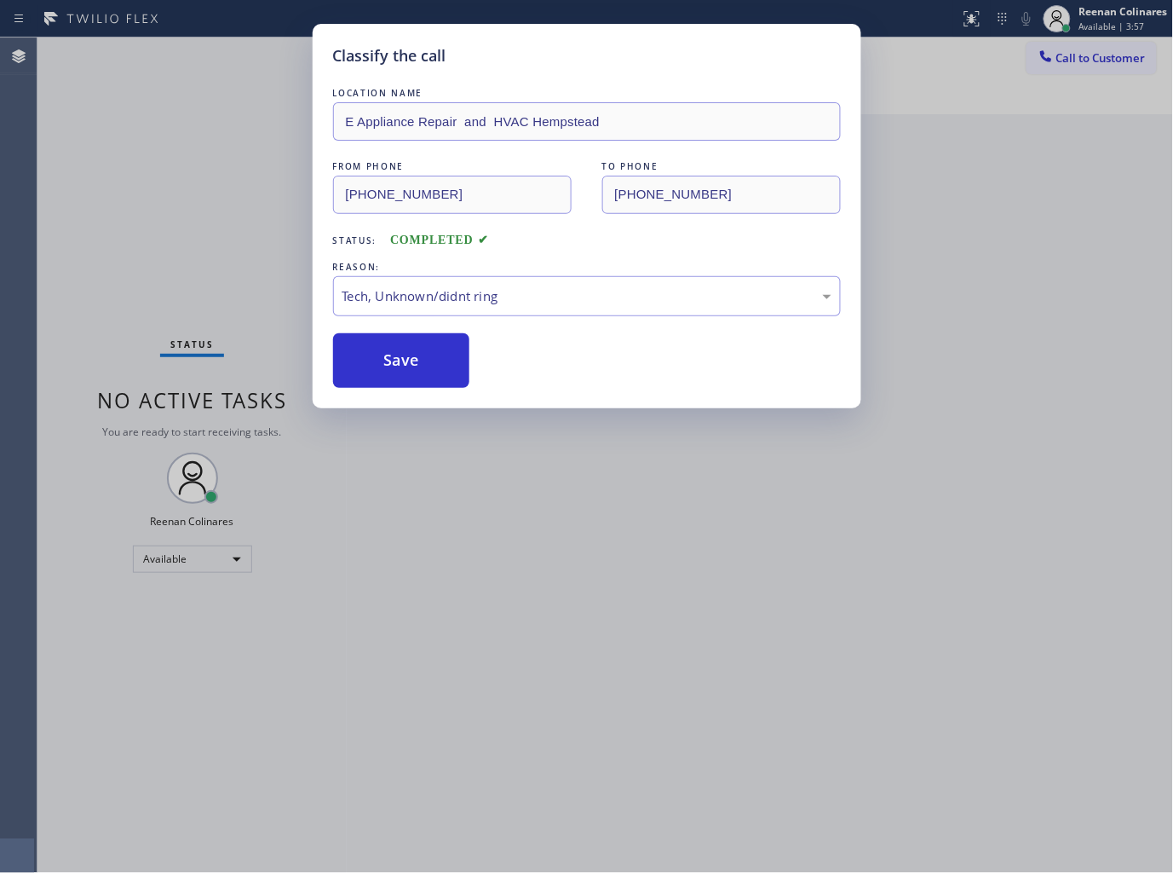
click at [183, 225] on div "Classify the call LOCATION NAME E Appliance Repair and HVAC Hempstead FROM PHON…" at bounding box center [586, 436] width 1173 height 873
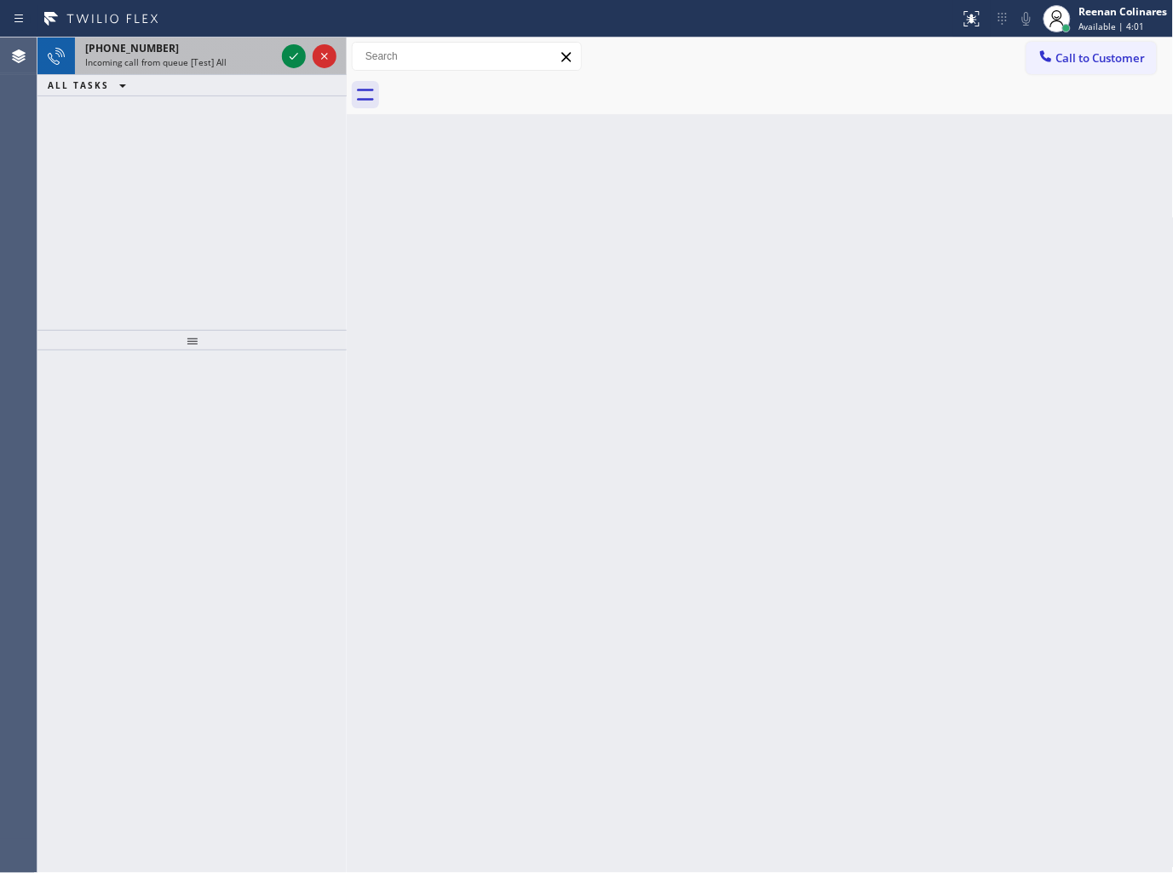
drag, startPoint x: 180, startPoint y: 55, endPoint x: 268, endPoint y: 57, distance: 87.8
click at [182, 56] on span "Incoming call from queue [Test] All" at bounding box center [155, 62] width 141 height 12
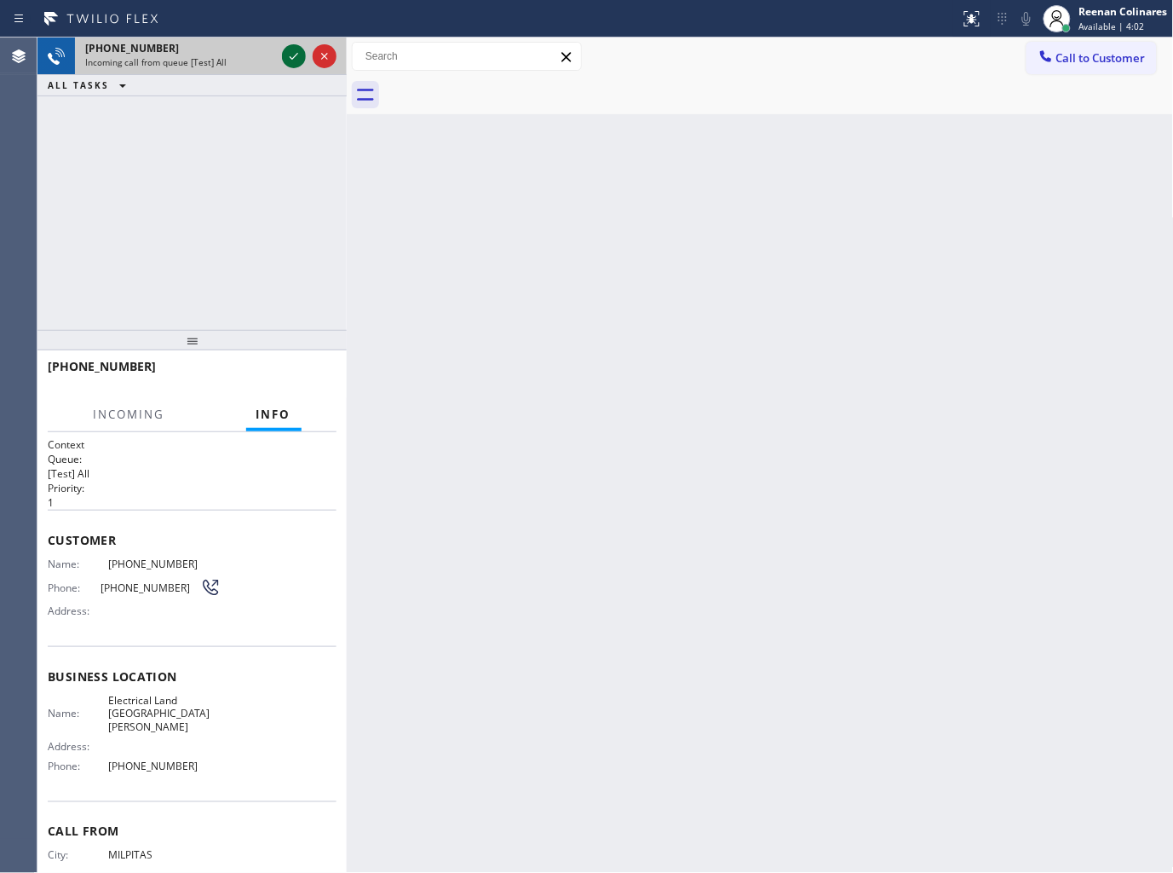
click at [284, 55] on icon at bounding box center [294, 56] width 20 height 20
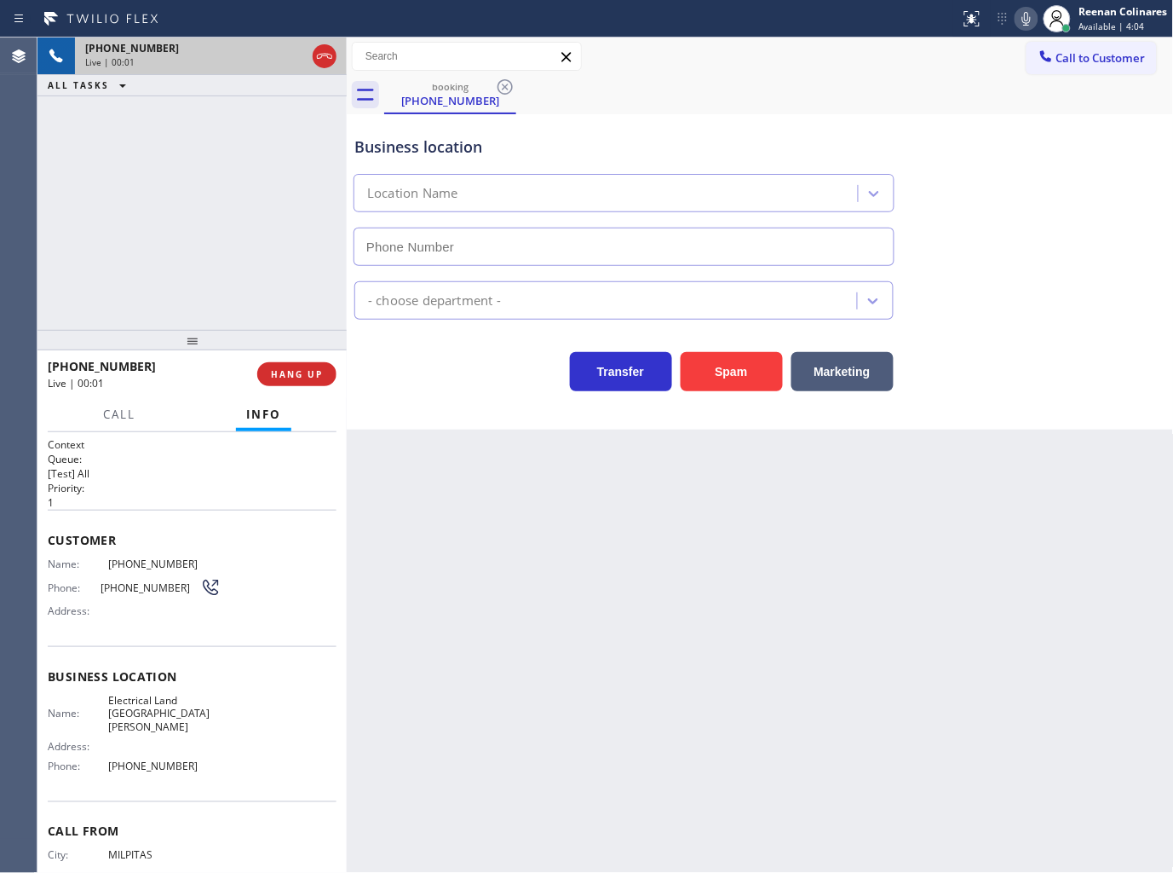
type input "(714) 410-6692"
click at [1018, 21] on icon at bounding box center [1027, 19] width 20 height 20
click at [1024, 19] on icon at bounding box center [1027, 19] width 20 height 20
click at [1028, 10] on icon at bounding box center [1027, 19] width 20 height 20
click at [1026, 12] on icon at bounding box center [1027, 19] width 9 height 14
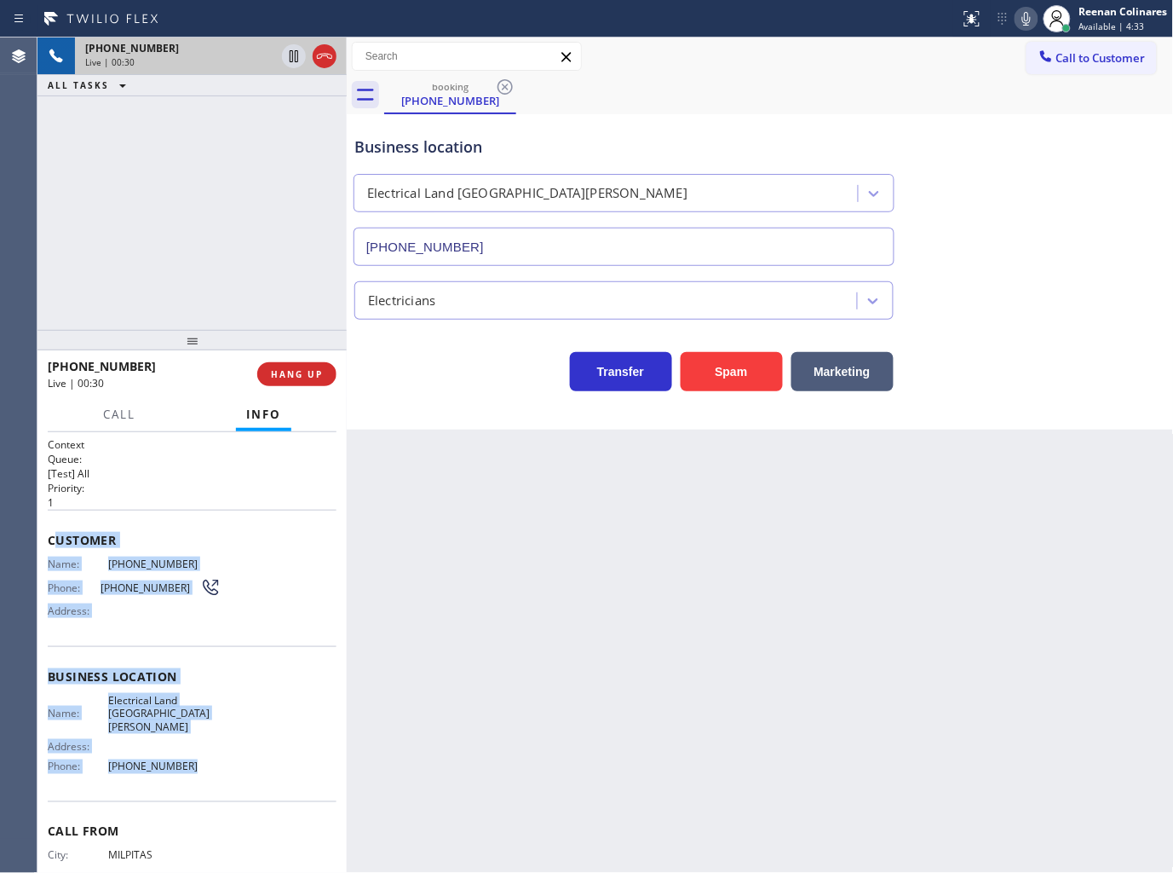
copy div "ustomer Name: (408) 205-3675 Phone: (408) 205-3675 Address: Business location N…"
drag, startPoint x: 53, startPoint y: 539, endPoint x: 245, endPoint y: 762, distance: 294.3
click at [245, 762] on div "Context Queue: [Test] All Priority: 1 Customer Name: (408) 205-3675 Phone: (408…" at bounding box center [192, 683] width 289 height 493
click at [1029, 21] on icon at bounding box center [1027, 19] width 9 height 14
click at [111, 411] on span "Call" at bounding box center [119, 413] width 32 height 15
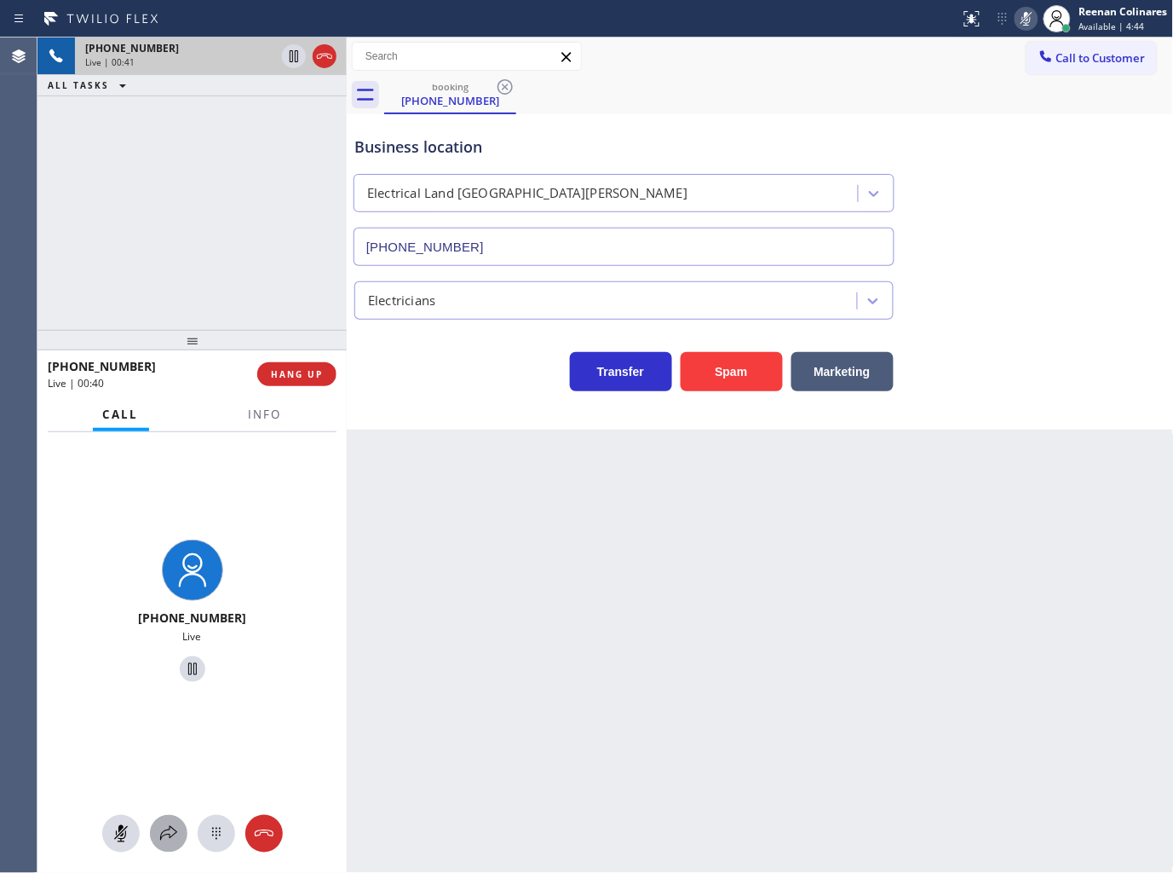
click at [166, 833] on icon at bounding box center [168, 833] width 20 height 20
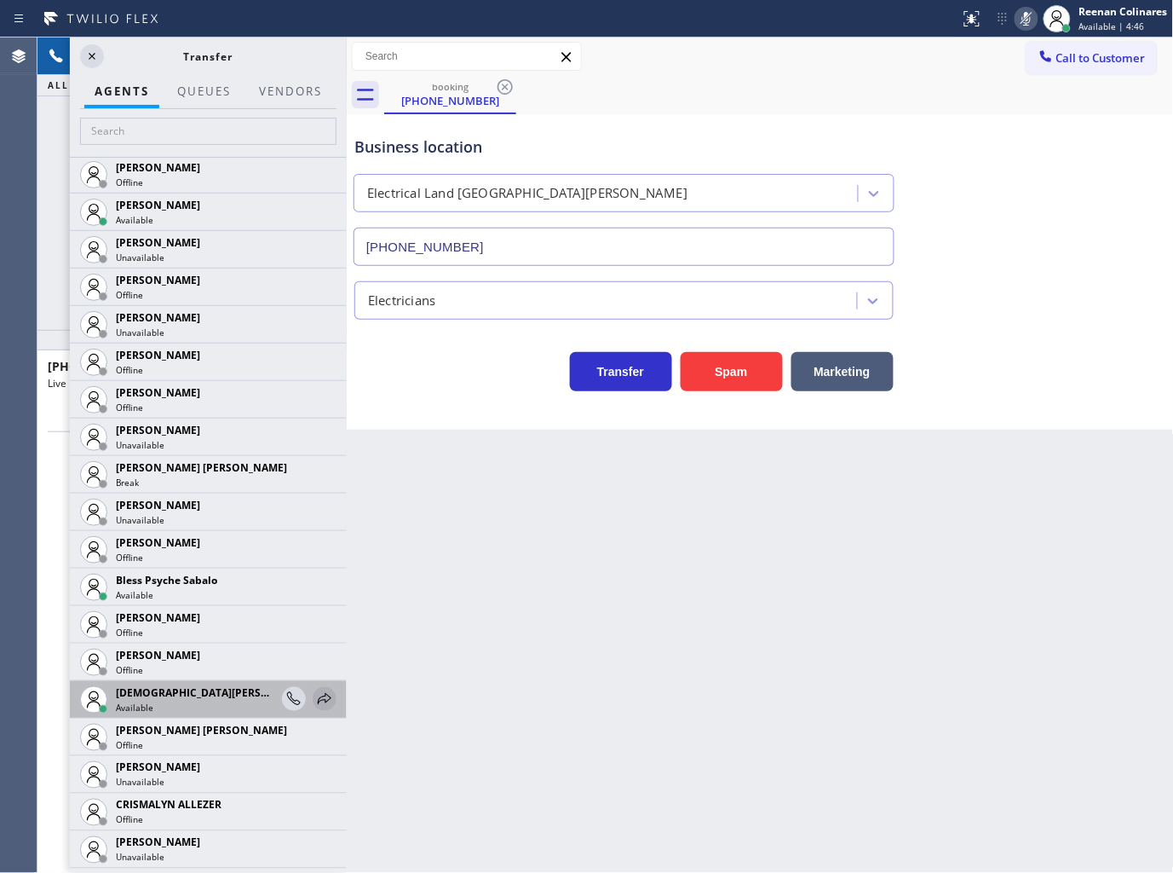
scroll to position [378, 0]
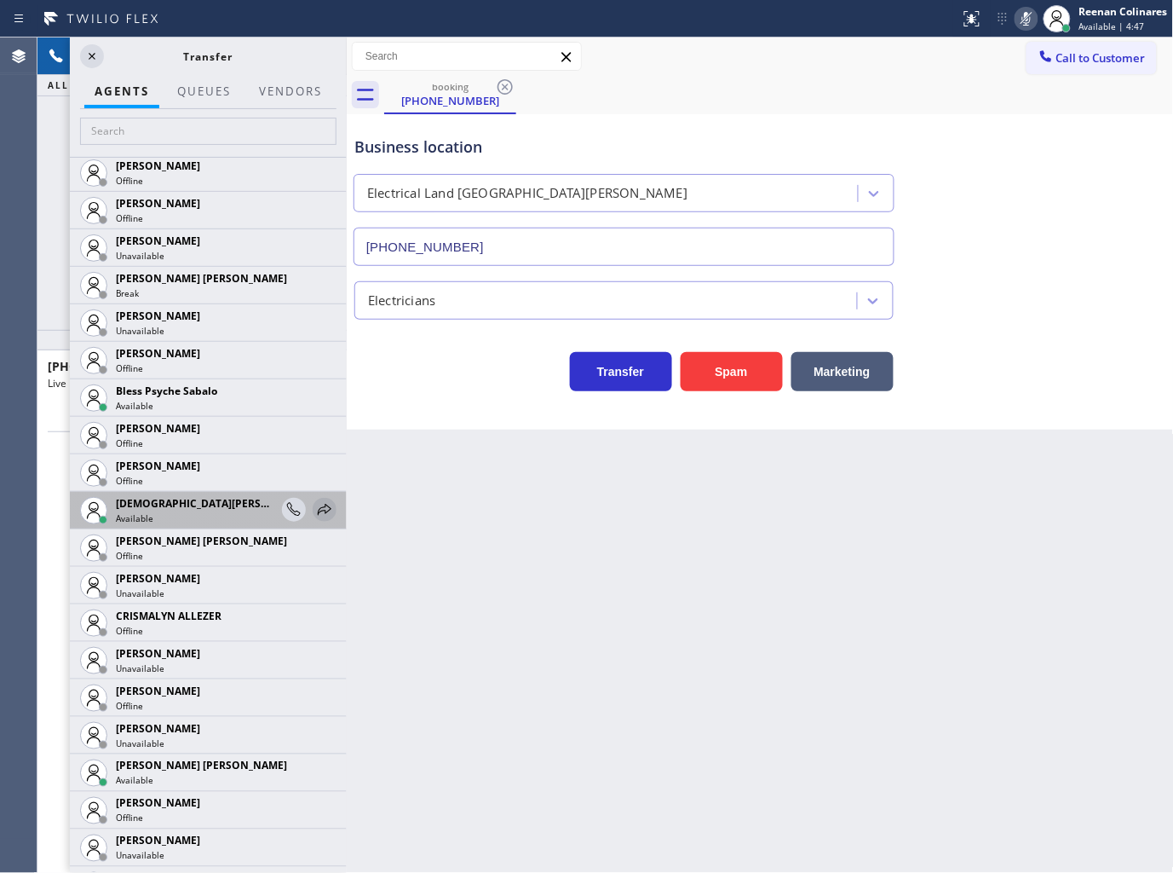
click at [314, 507] on icon at bounding box center [324, 509] width 20 height 20
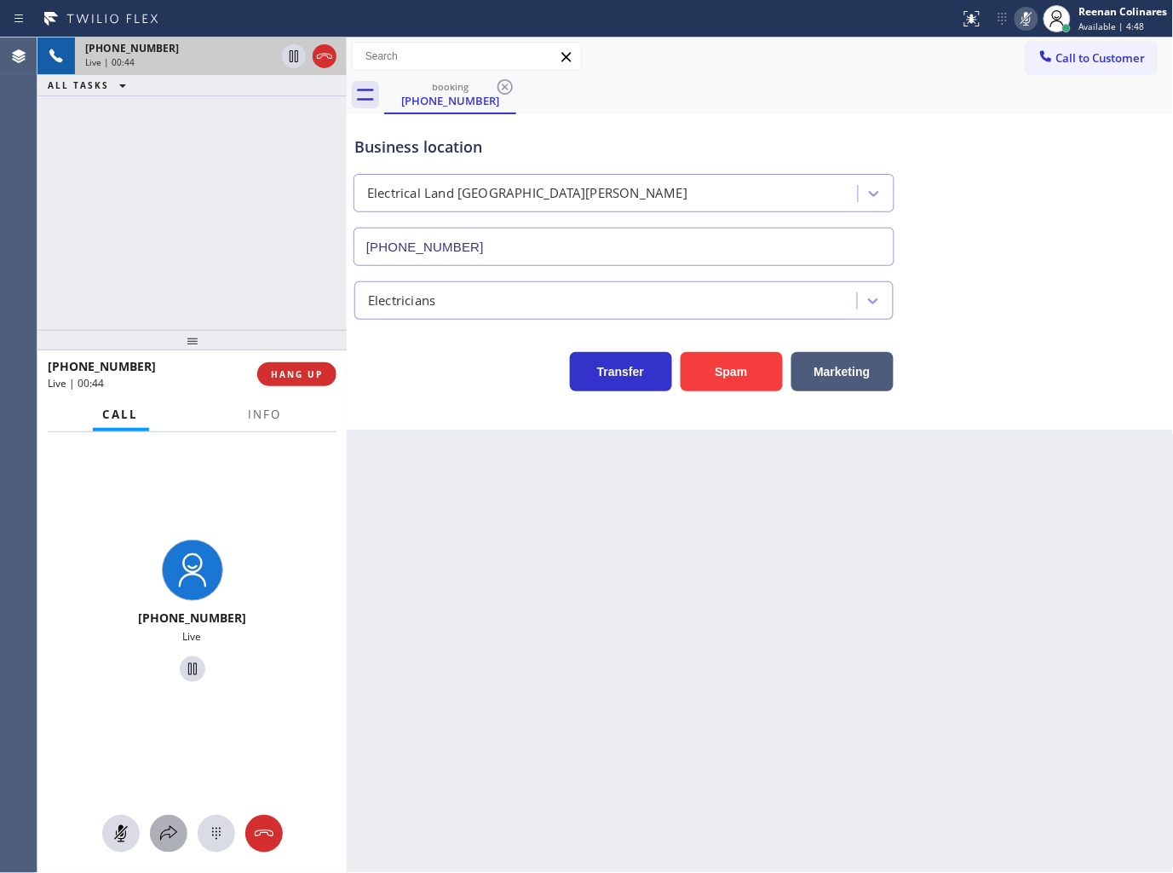
click at [167, 825] on icon at bounding box center [168, 833] width 20 height 20
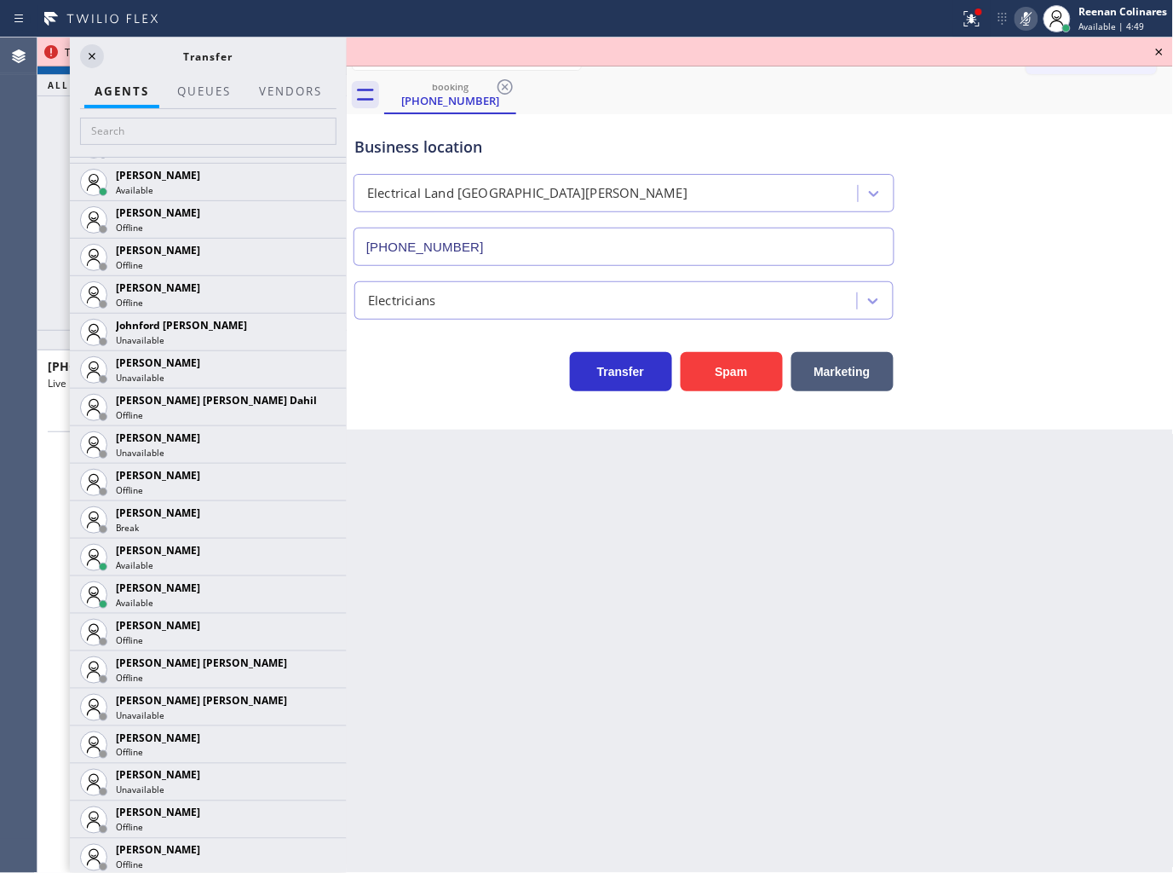
scroll to position [1815, 0]
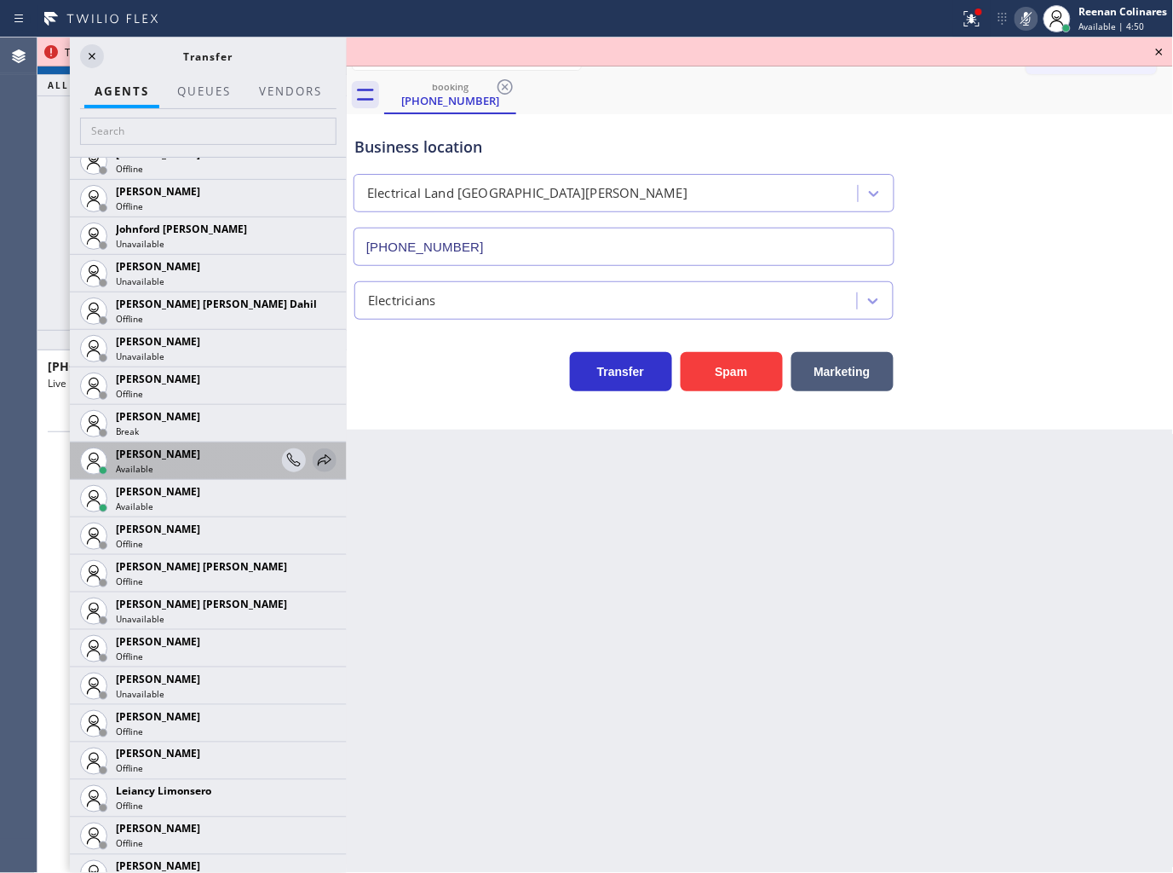
click at [315, 450] on icon at bounding box center [324, 460] width 20 height 20
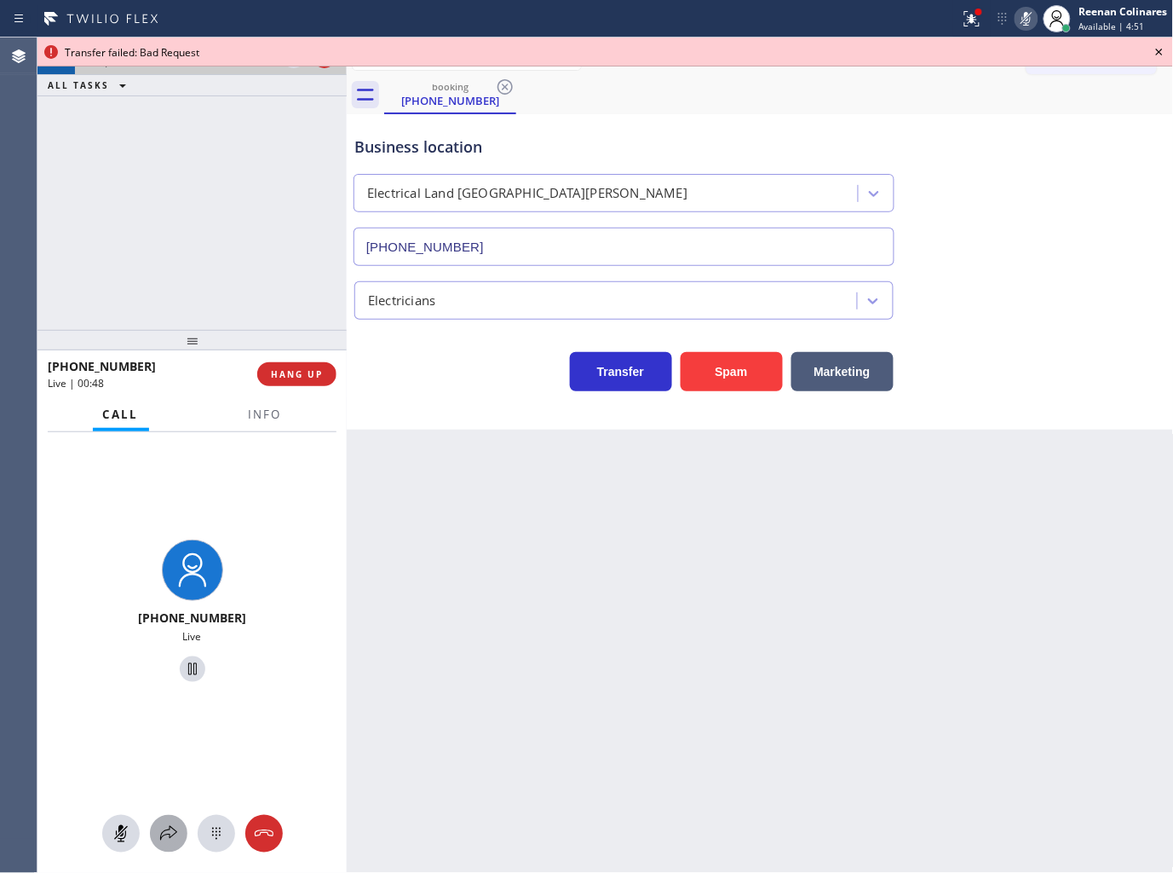
click at [171, 829] on icon at bounding box center [168, 833] width 20 height 20
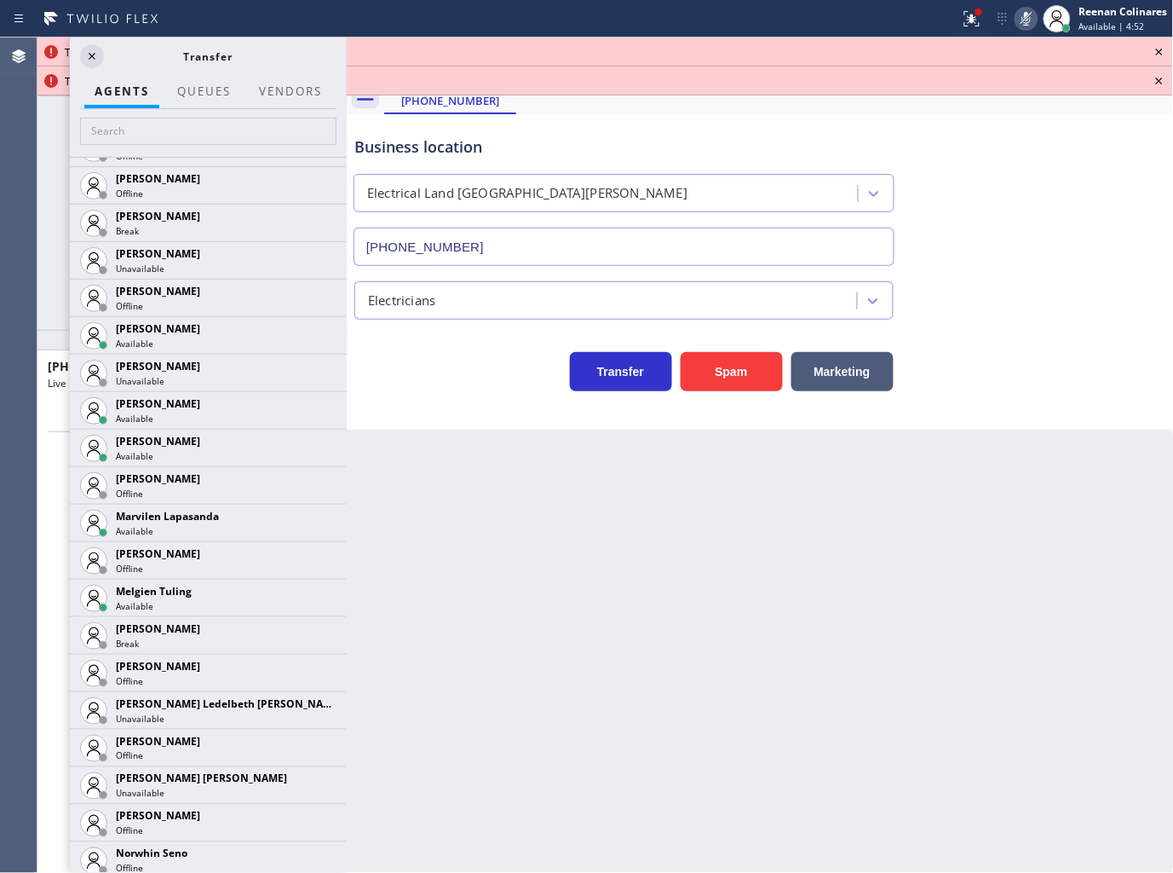
scroll to position [2557, 0]
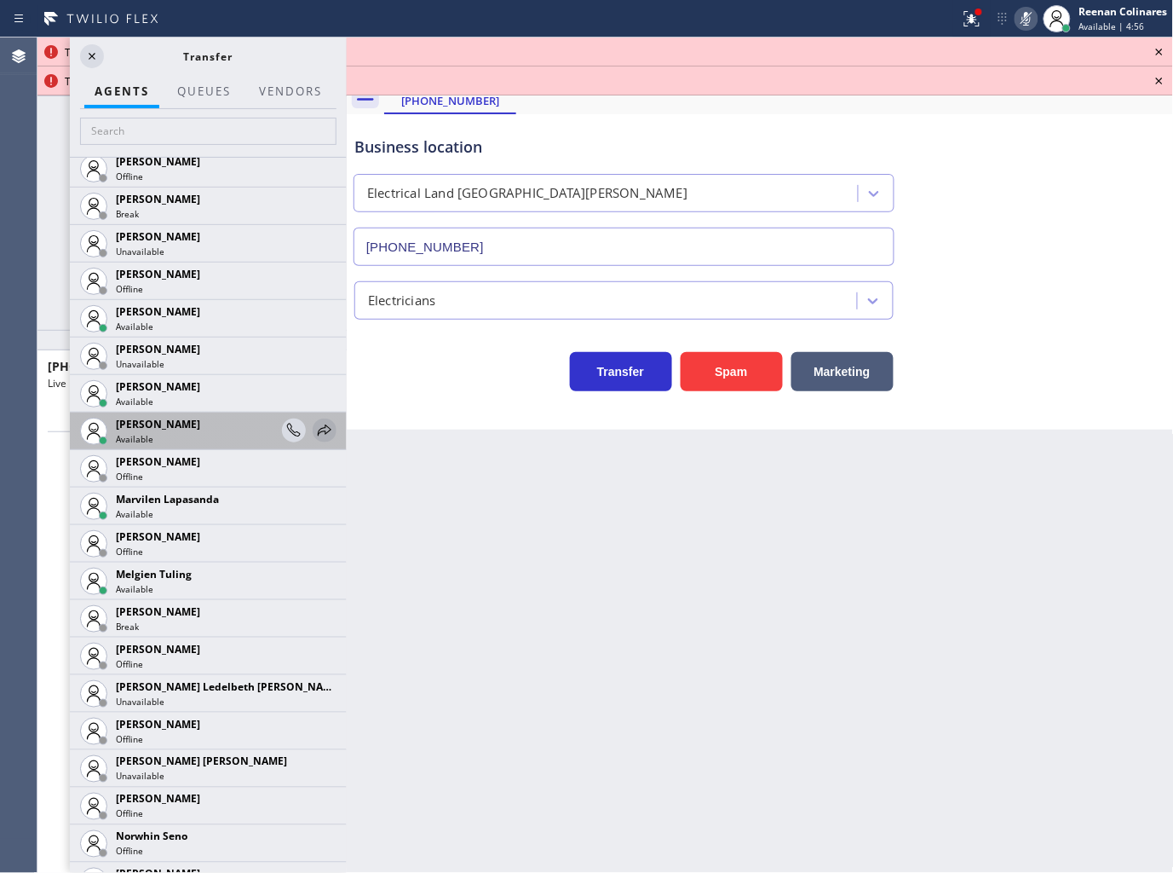
click at [318, 432] on icon at bounding box center [324, 430] width 20 height 20
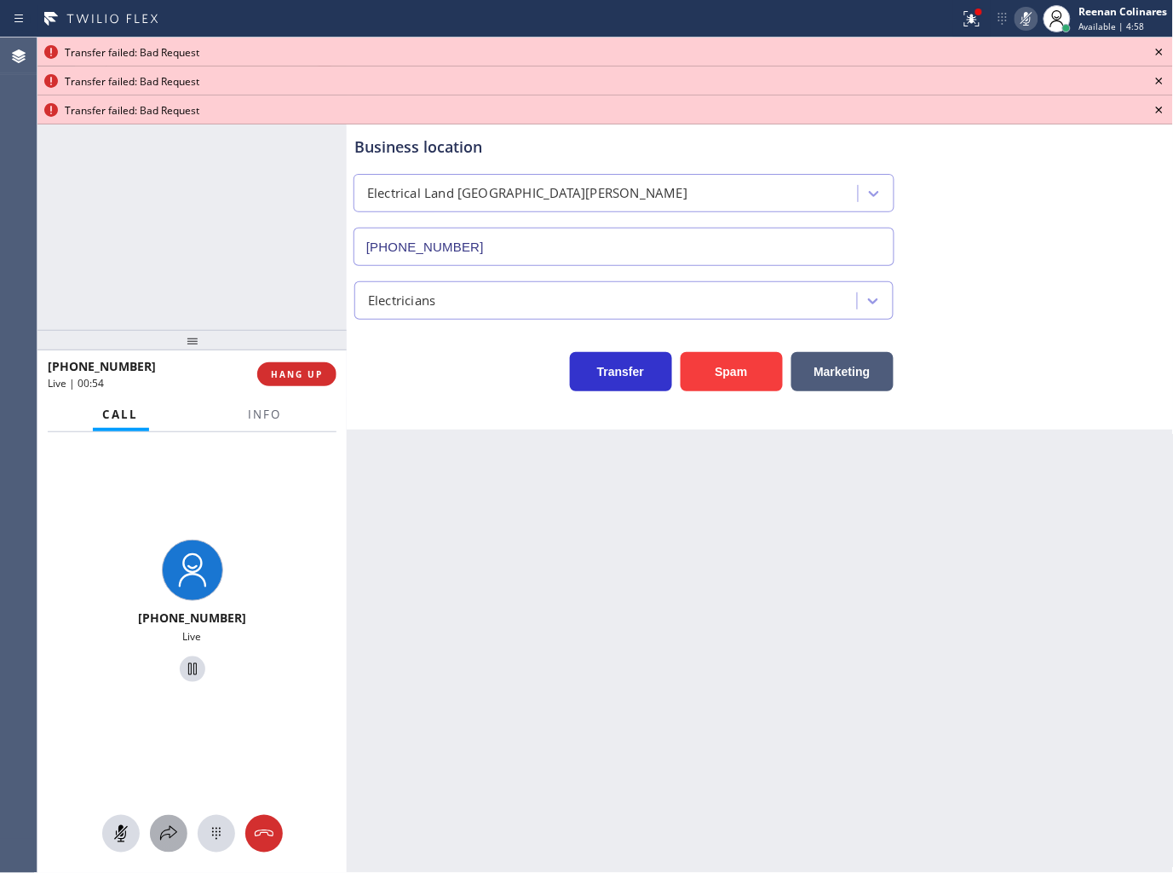
click at [166, 832] on icon at bounding box center [168, 833] width 20 height 20
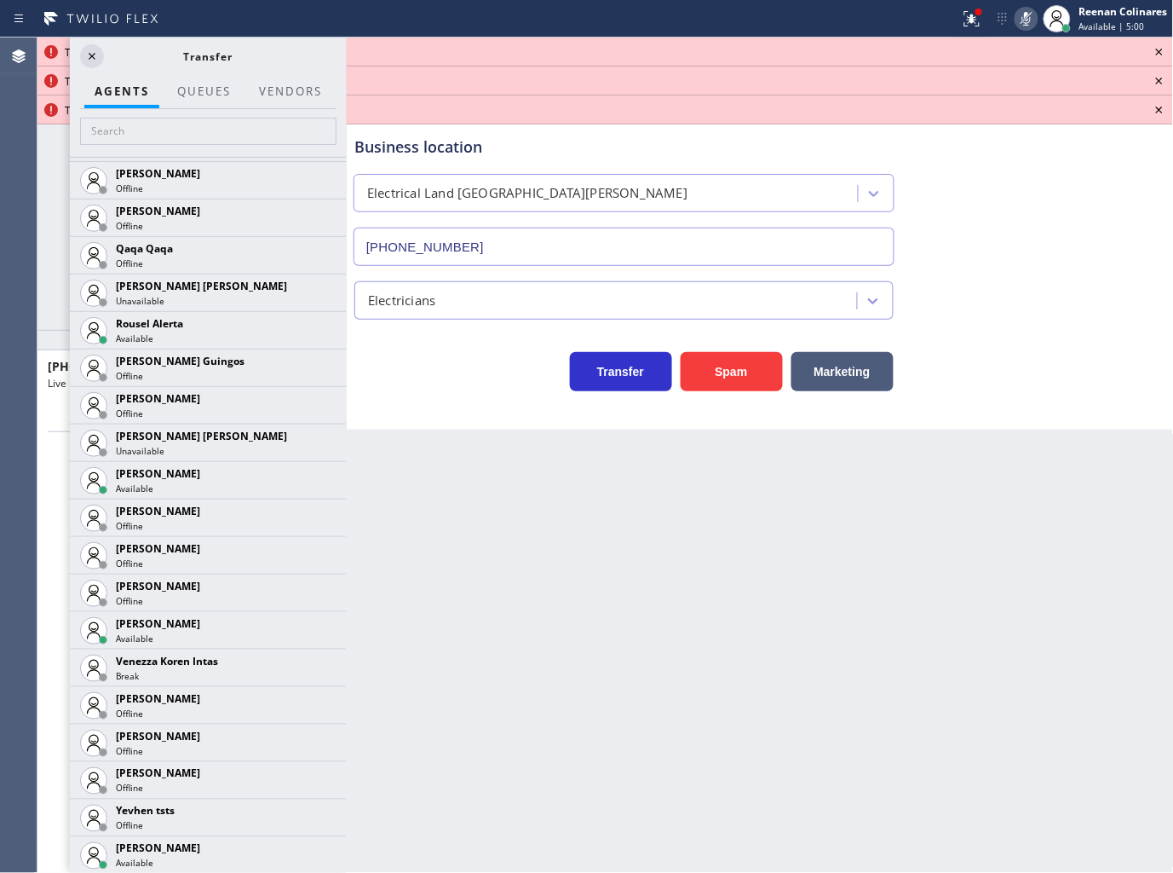
scroll to position [3057, 0]
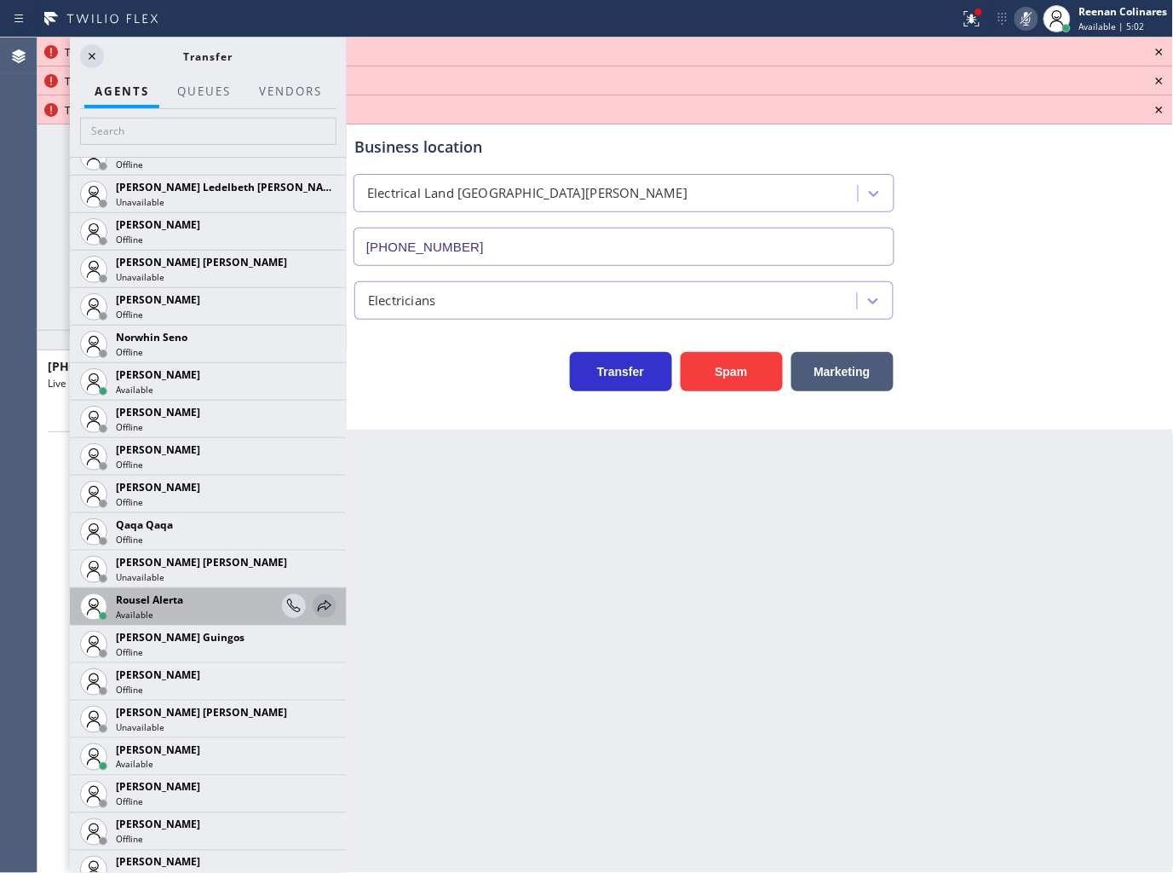
click at [314, 605] on icon at bounding box center [324, 606] width 20 height 20
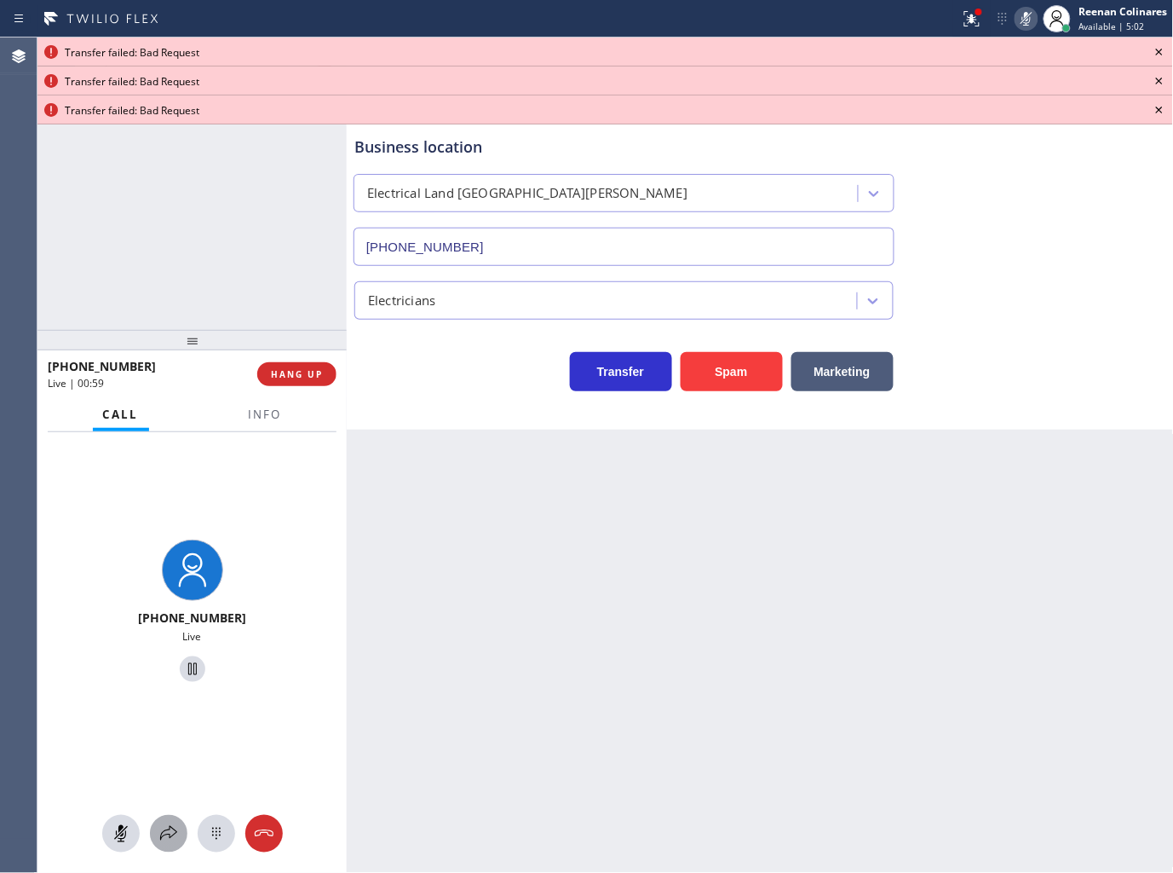
click at [167, 833] on icon at bounding box center [168, 833] width 20 height 20
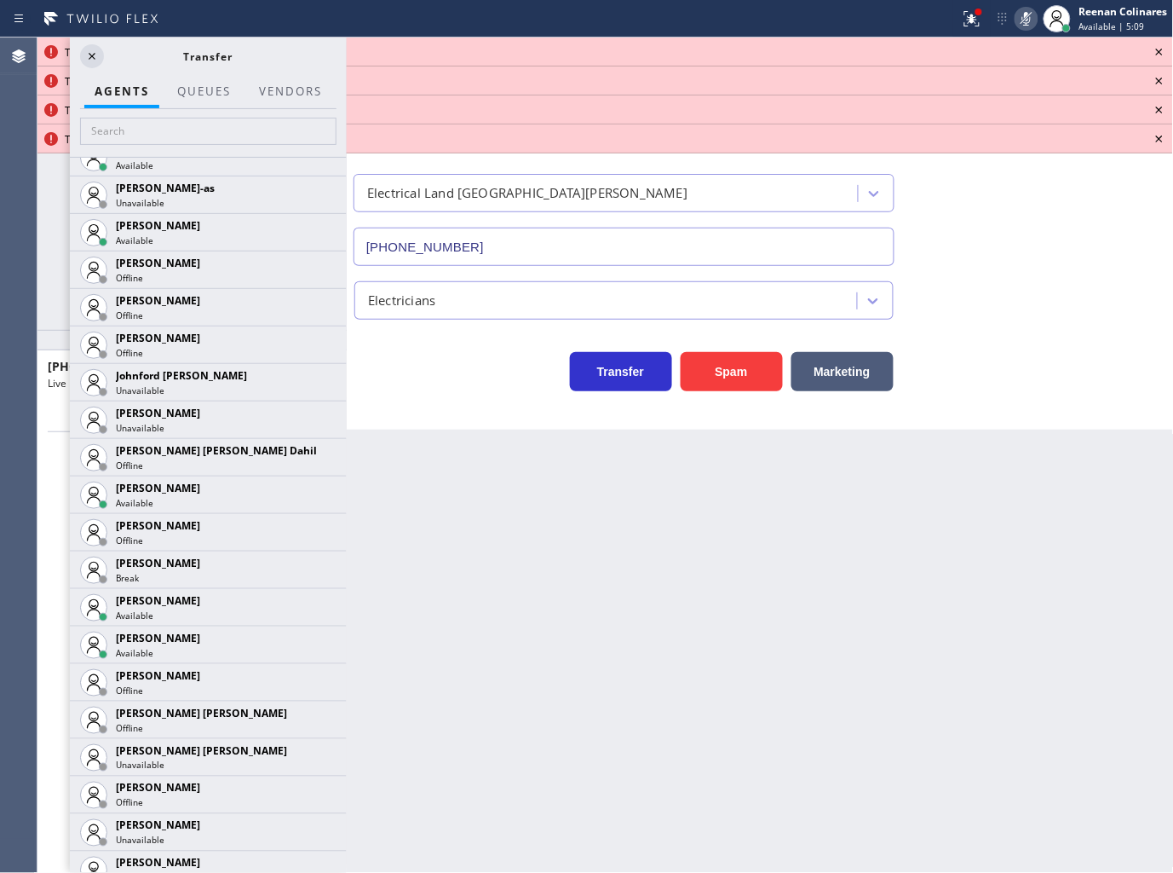
scroll to position [1691, 0]
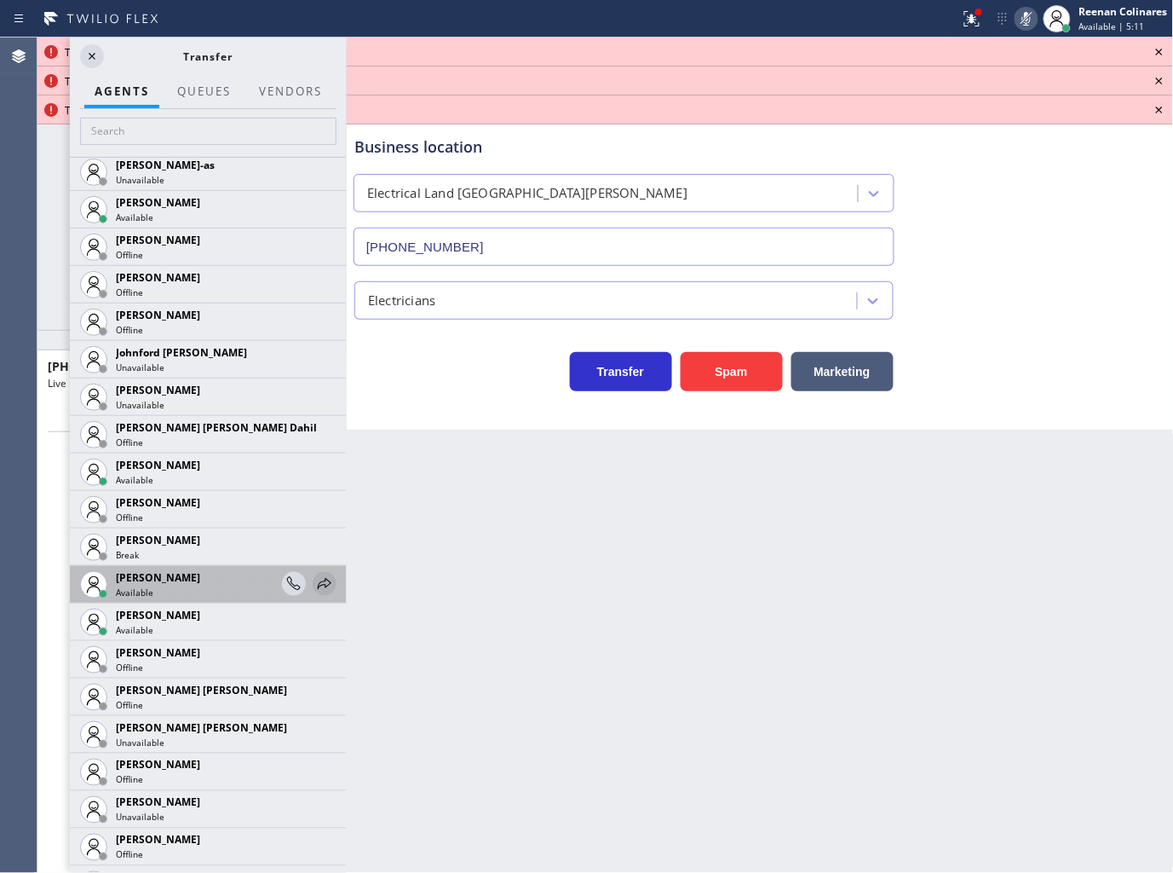
click at [314, 579] on icon at bounding box center [324, 583] width 20 height 20
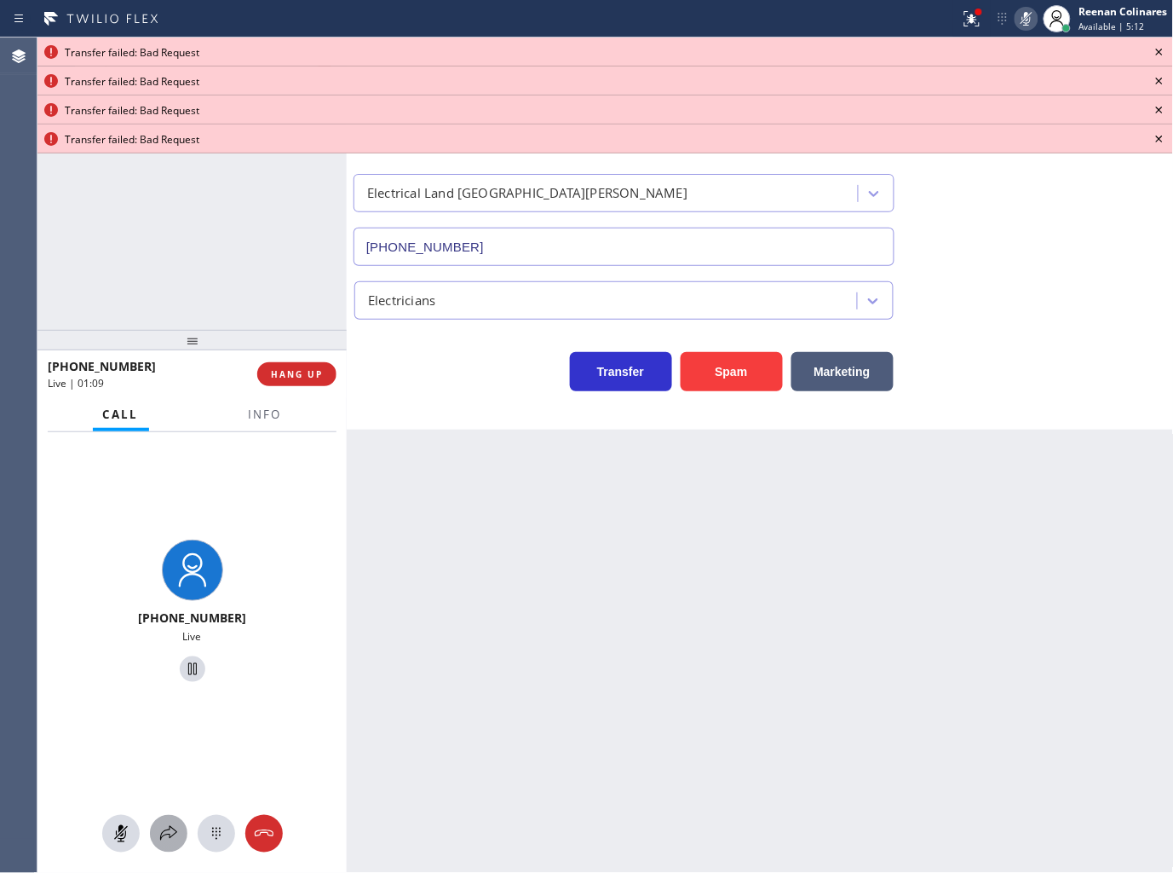
click at [164, 842] on icon at bounding box center [168, 833] width 20 height 20
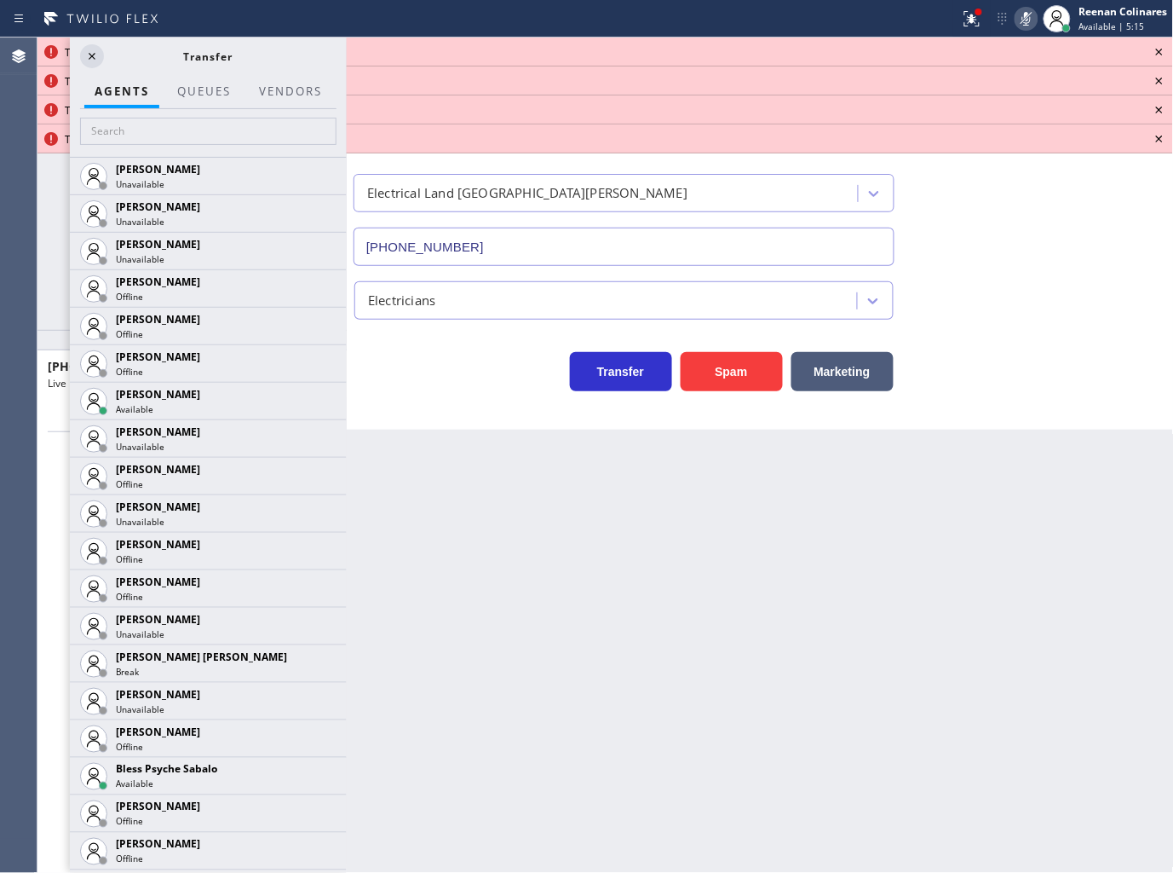
click at [1163, 49] on icon at bounding box center [1160, 52] width 20 height 20
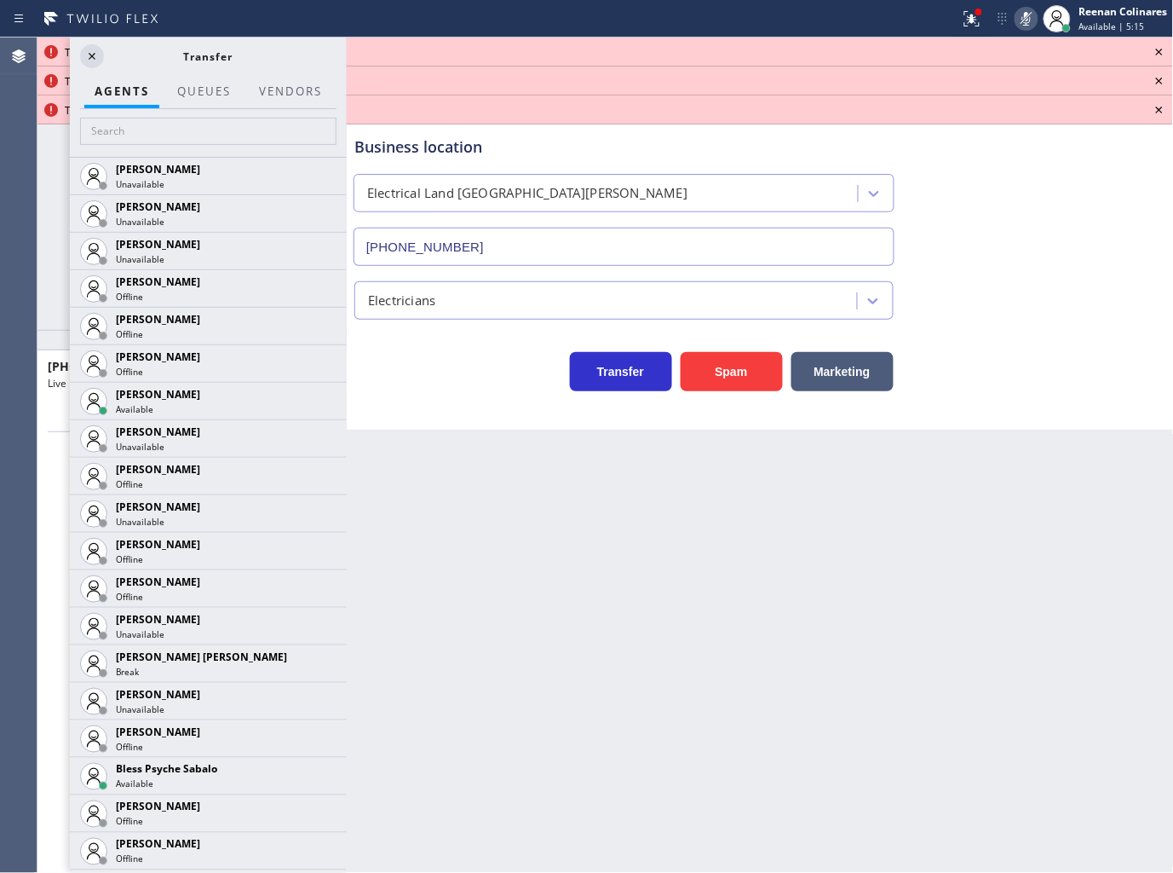
click at [1163, 49] on icon at bounding box center [1160, 52] width 20 height 20
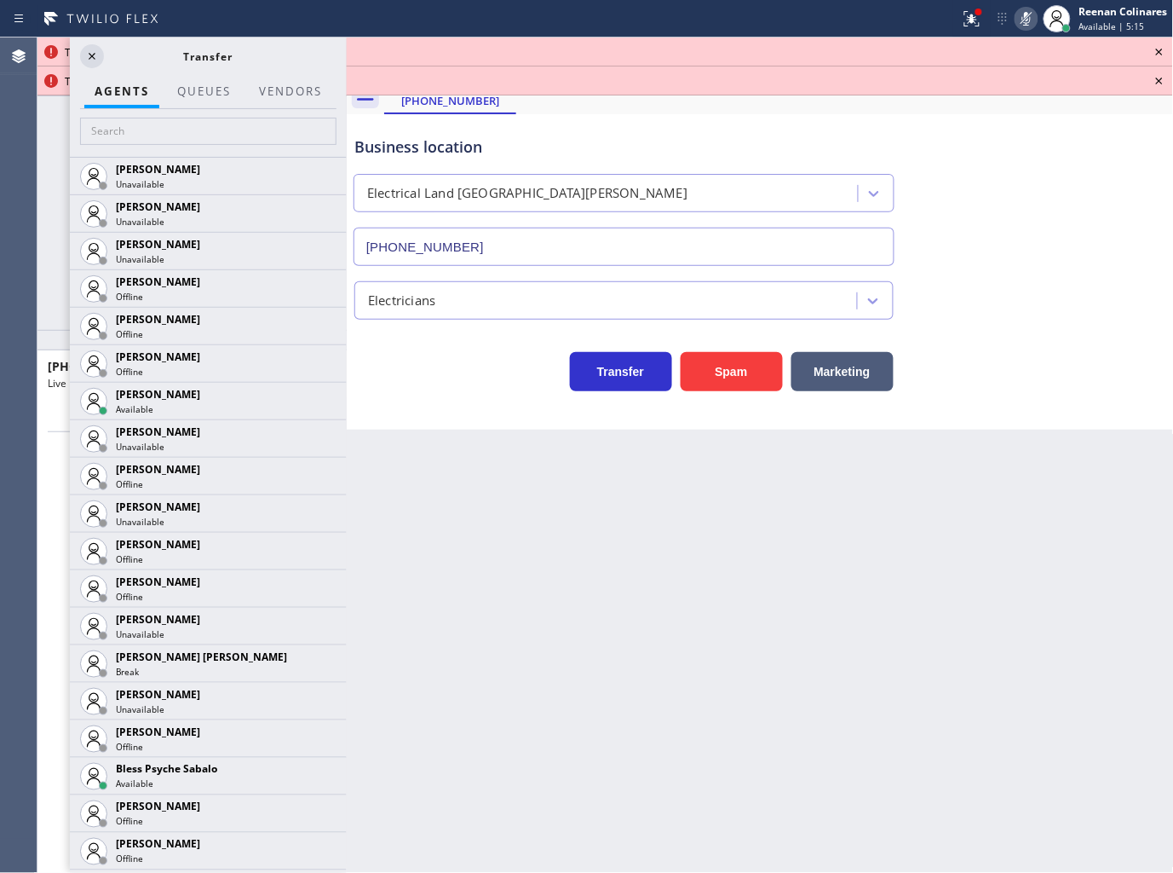
click at [1163, 49] on icon at bounding box center [1160, 52] width 20 height 20
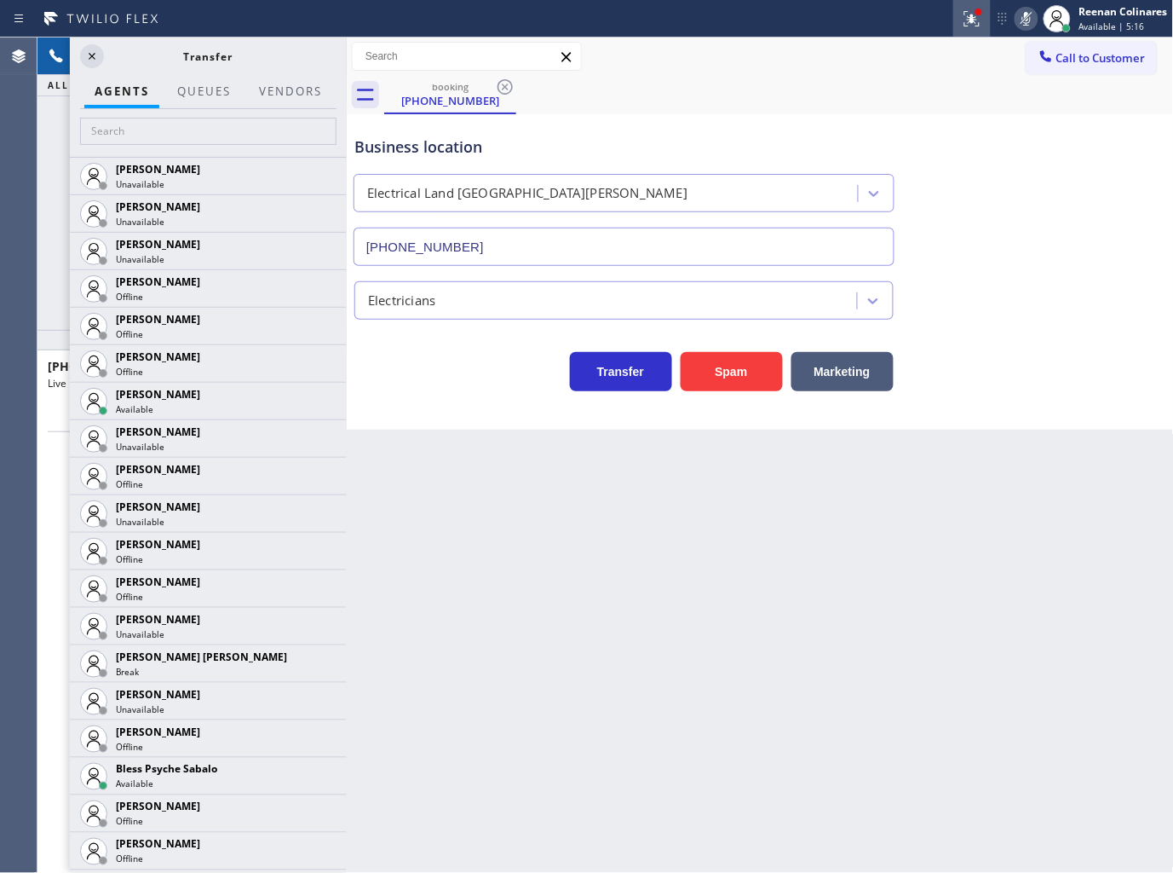
click at [959, 15] on div at bounding box center [972, 19] width 37 height 20
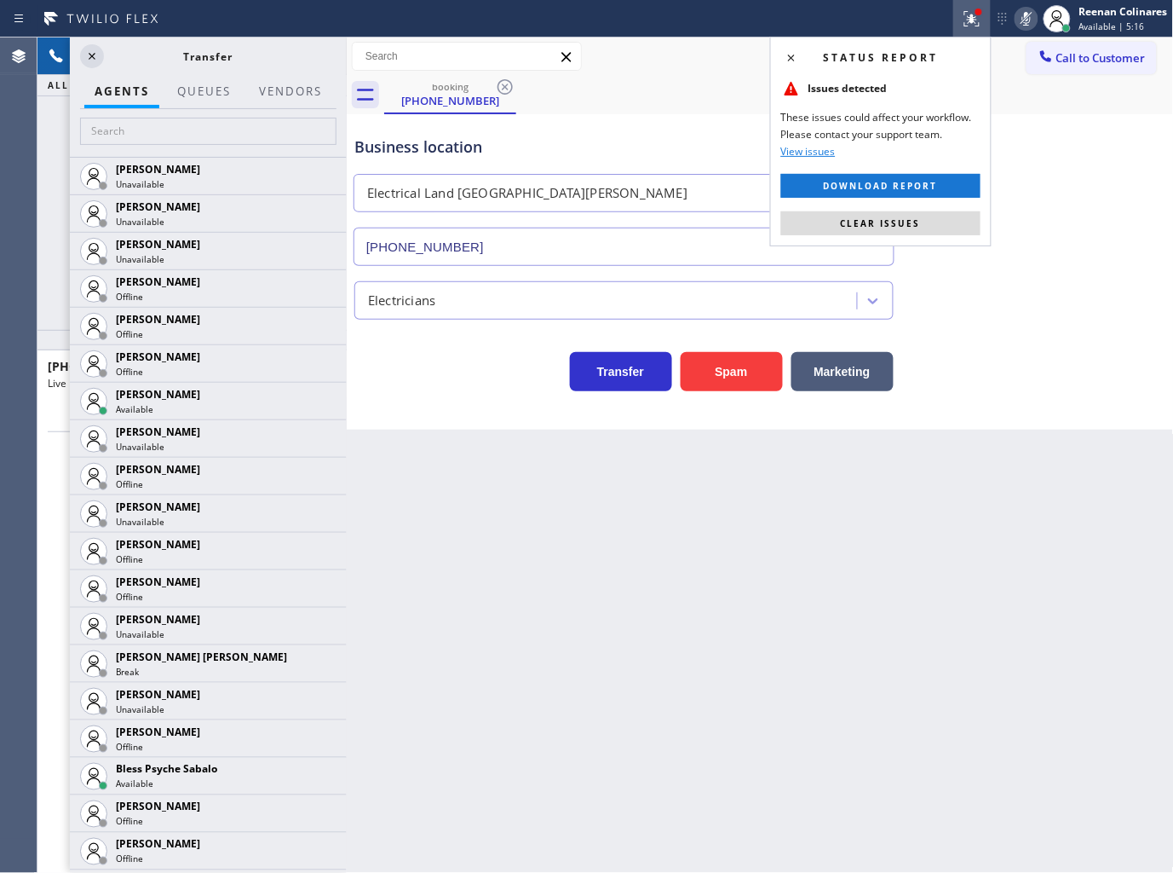
click at [931, 224] on button "Clear issues" at bounding box center [880, 223] width 199 height 24
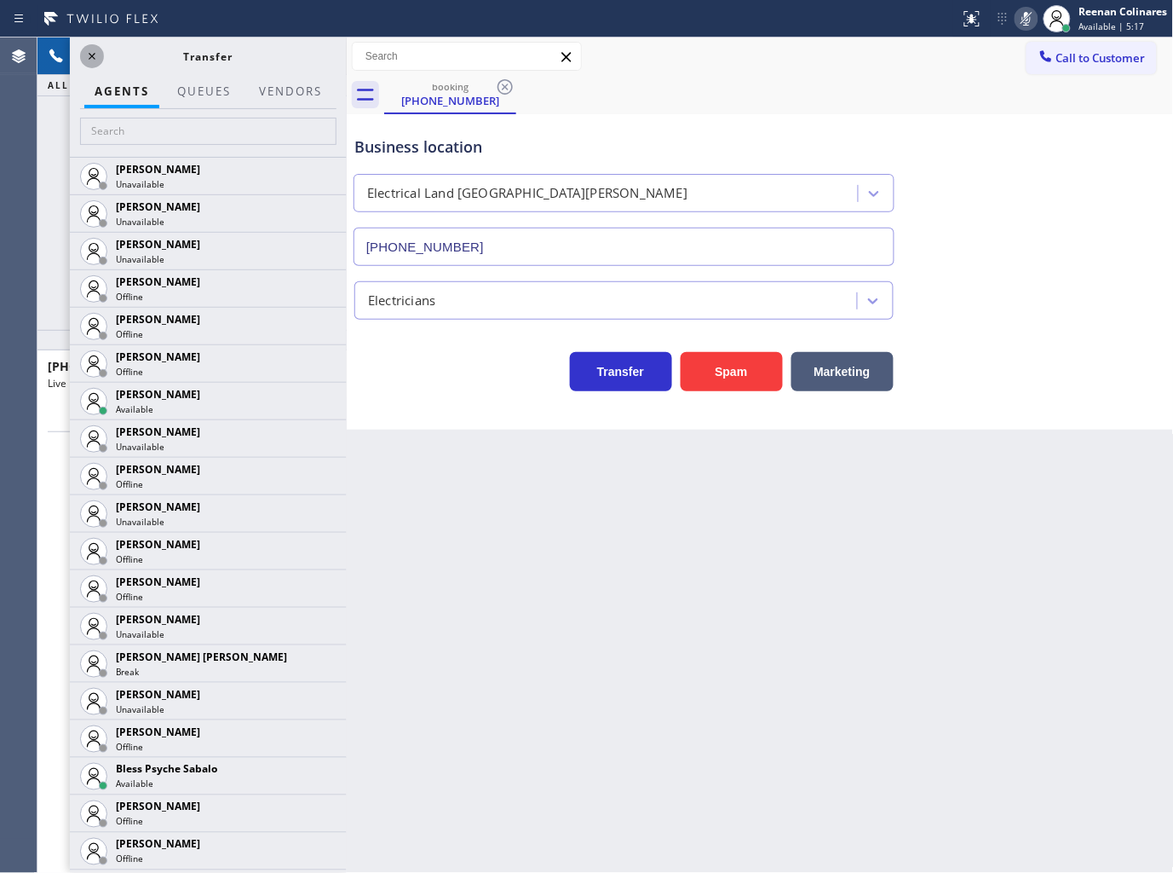
click at [95, 55] on icon at bounding box center [92, 56] width 20 height 20
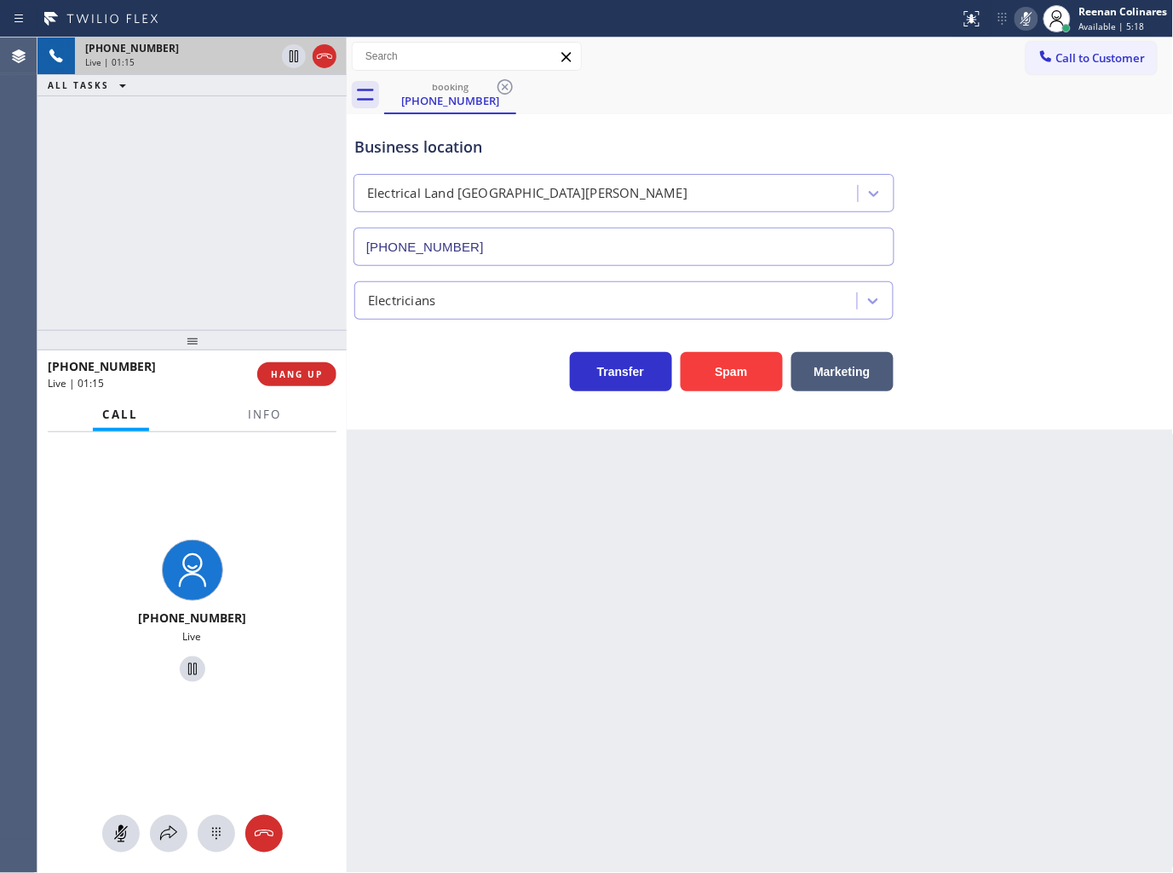
click at [1029, 22] on icon at bounding box center [1027, 19] width 20 height 20
click at [264, 412] on span "Info" at bounding box center [265, 413] width 33 height 15
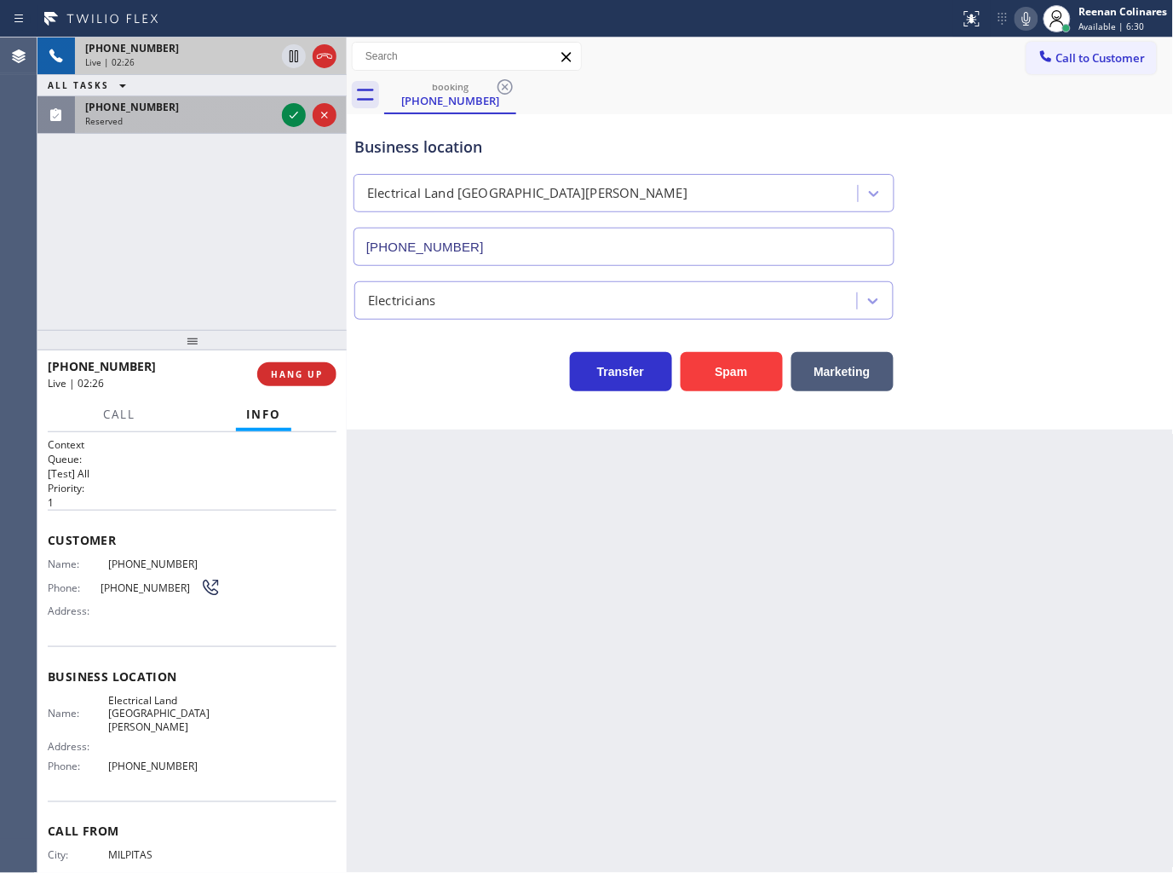
click at [179, 122] on div "Reserved" at bounding box center [180, 121] width 190 height 12
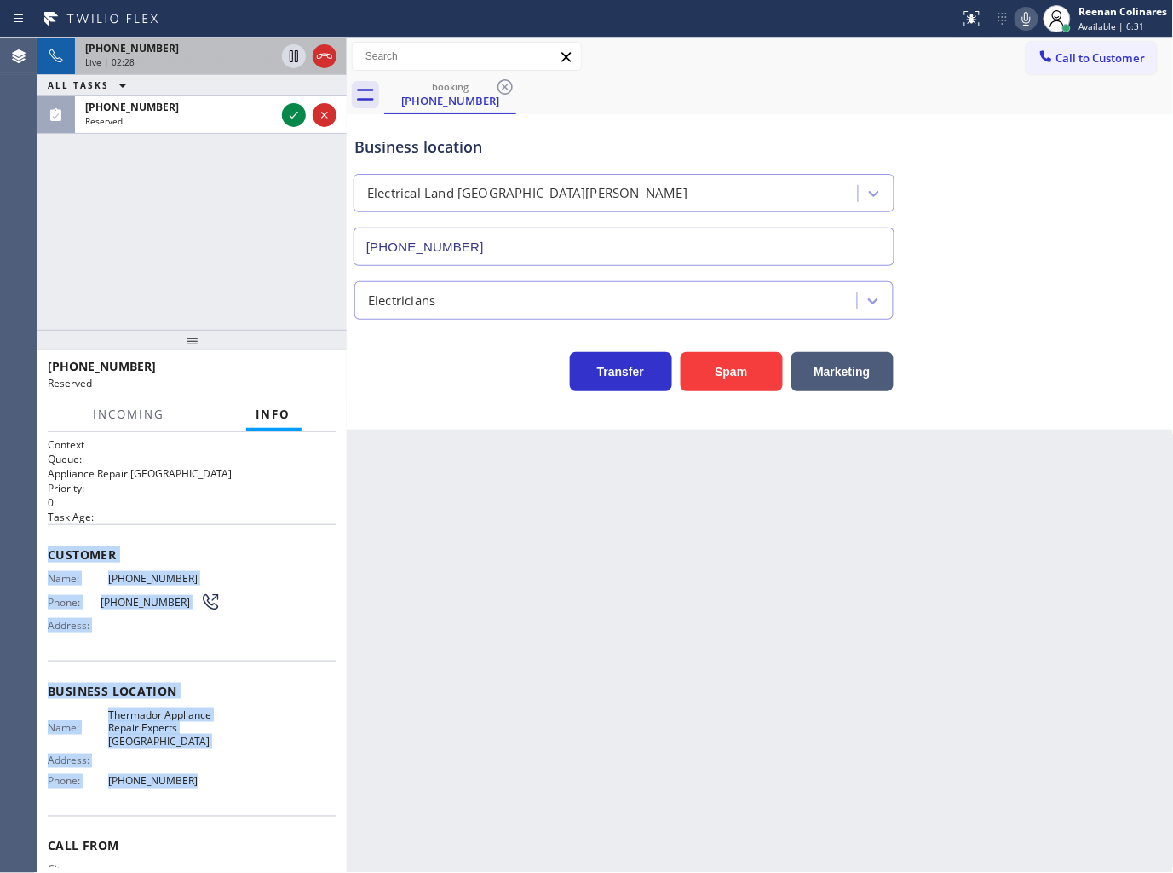
drag, startPoint x: 216, startPoint y: 704, endPoint x: 279, endPoint y: 762, distance: 86.3
click at [279, 762] on div "Context Queue: Appliance Repair High End Priority: 0 Task Age: Customer Name: (…" at bounding box center [191, 652] width 309 height 441
click at [1021, 17] on icon at bounding box center [1027, 19] width 20 height 20
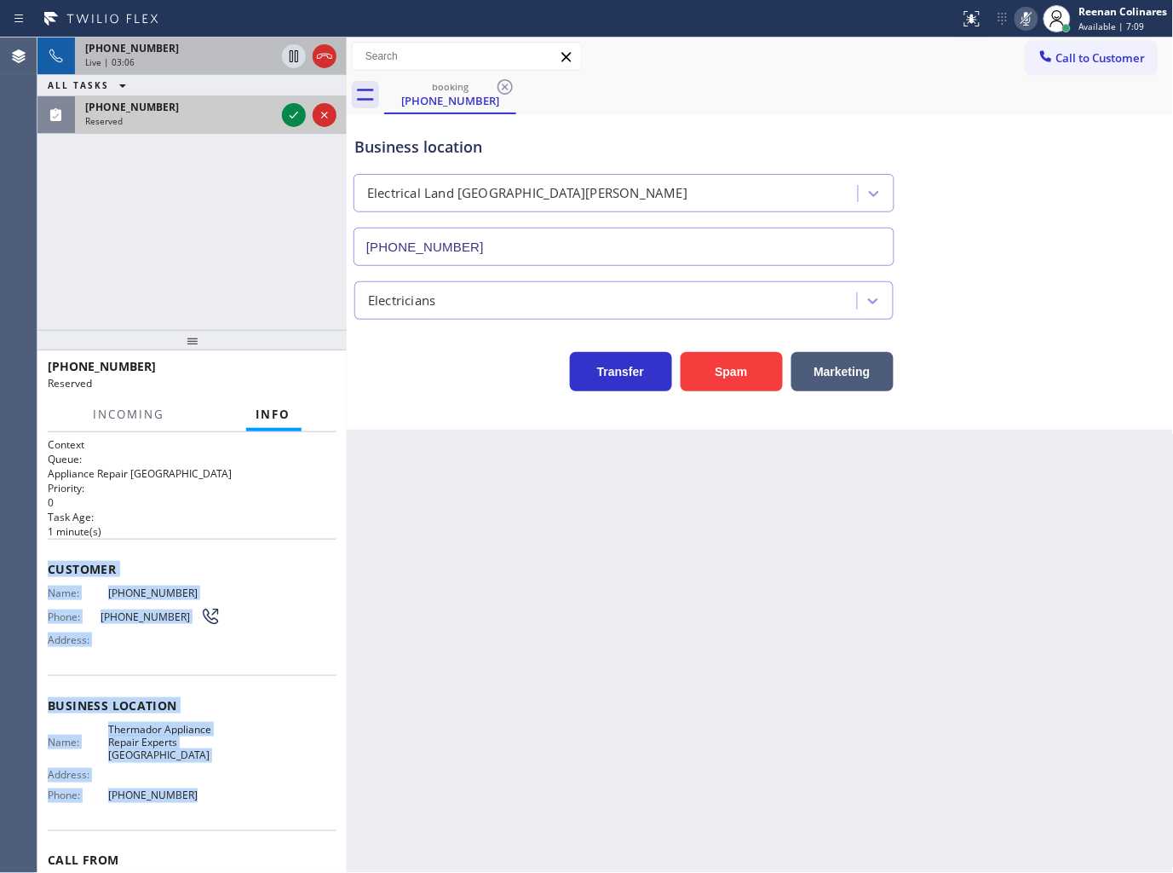
click at [223, 112] on div "(360) 622-7862" at bounding box center [180, 107] width 190 height 14
click at [197, 66] on div "Live | 03:08" at bounding box center [180, 62] width 190 height 12
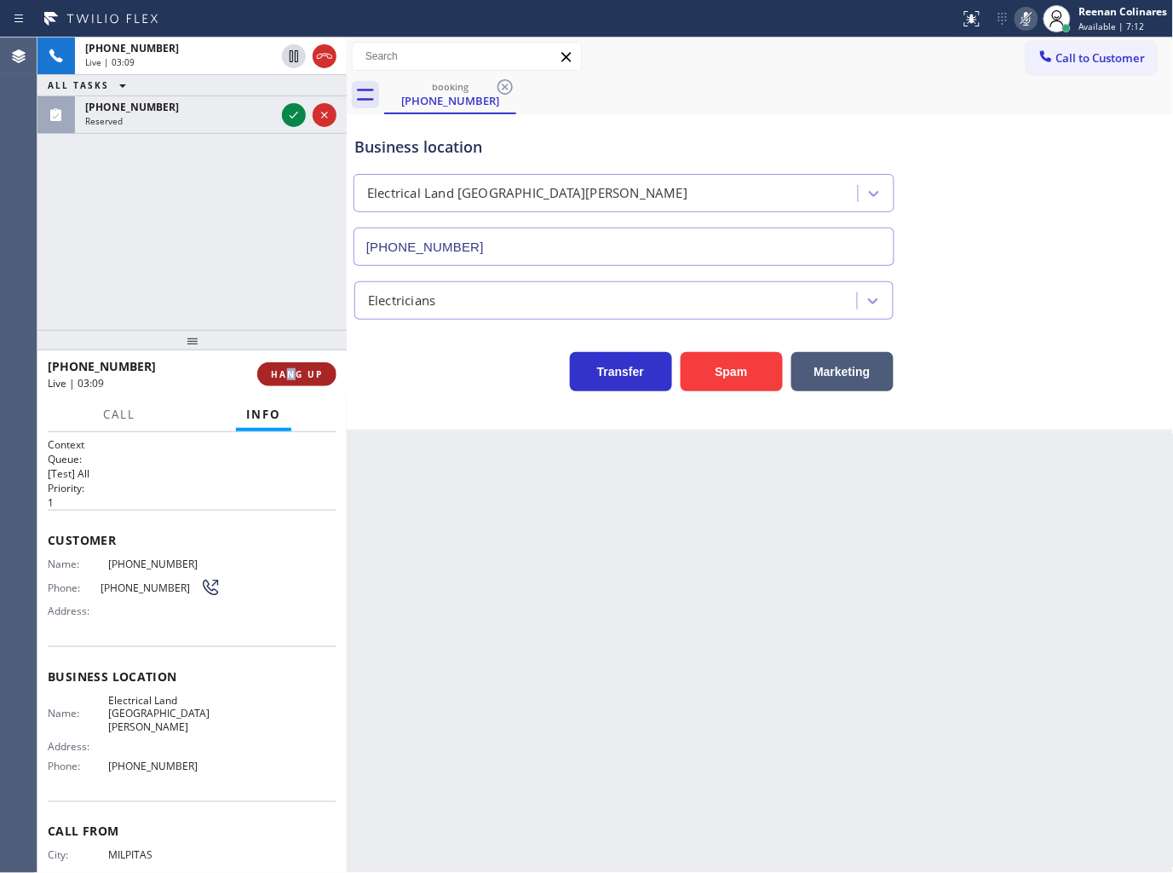
click at [292, 361] on div "+14082053675 Live | 03:09 HANG UP" at bounding box center [192, 374] width 289 height 44
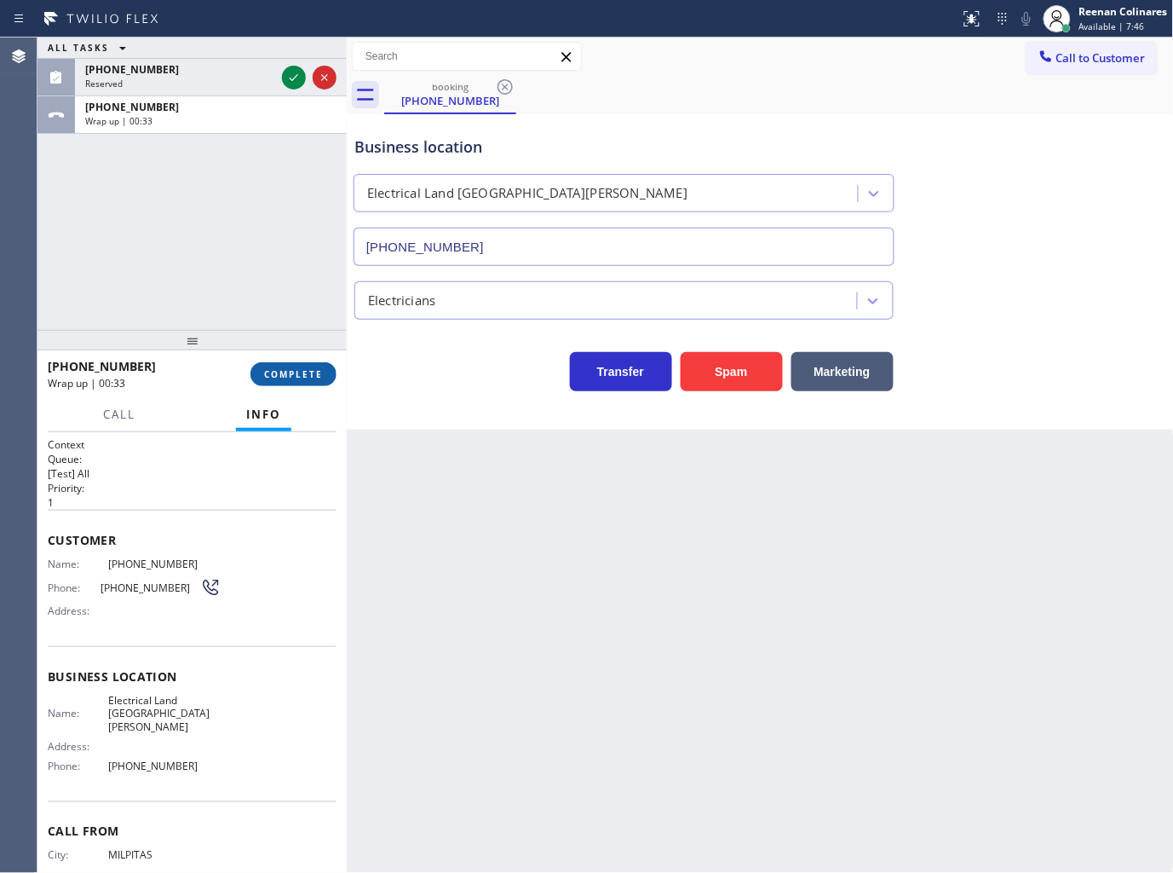
click at [294, 368] on span "COMPLETE" at bounding box center [293, 374] width 59 height 12
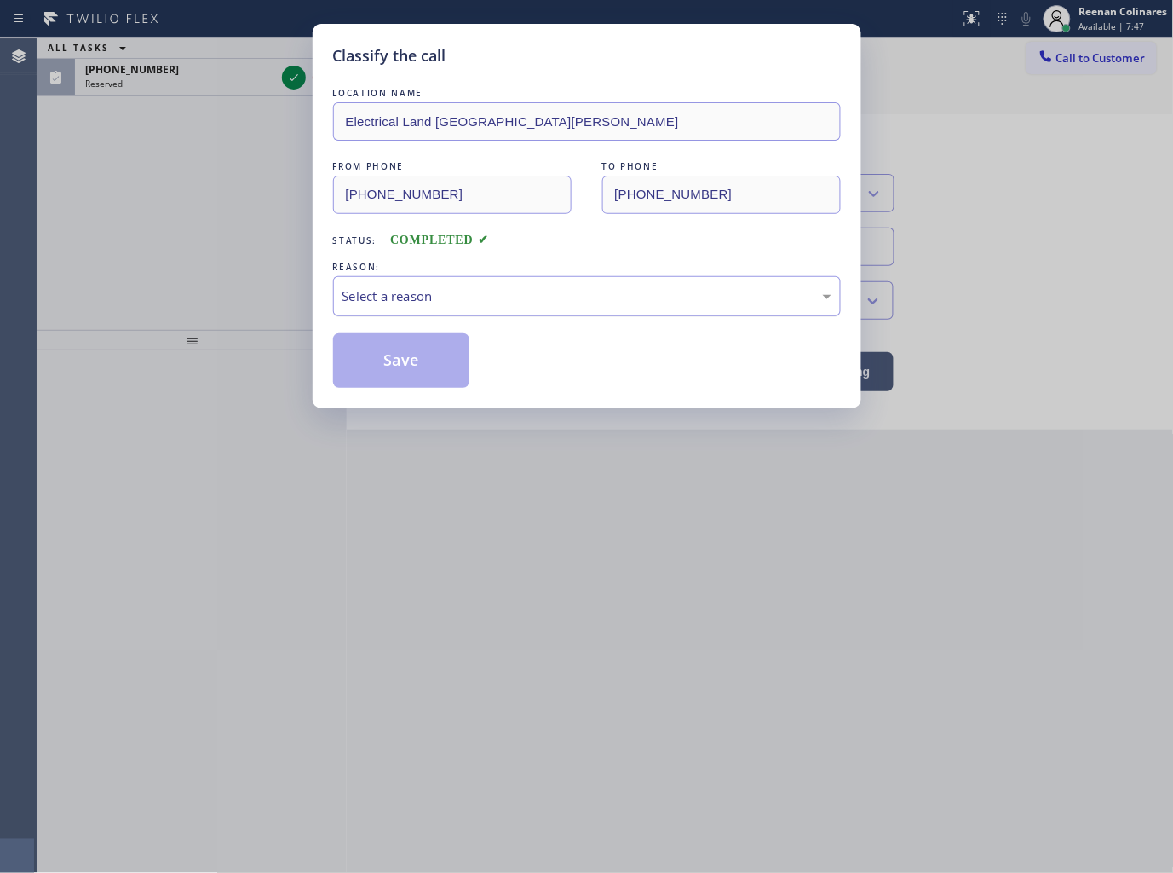
click at [446, 286] on div "Select a reason" at bounding box center [587, 296] width 489 height 20
click at [380, 377] on button "Save" at bounding box center [401, 360] width 137 height 55
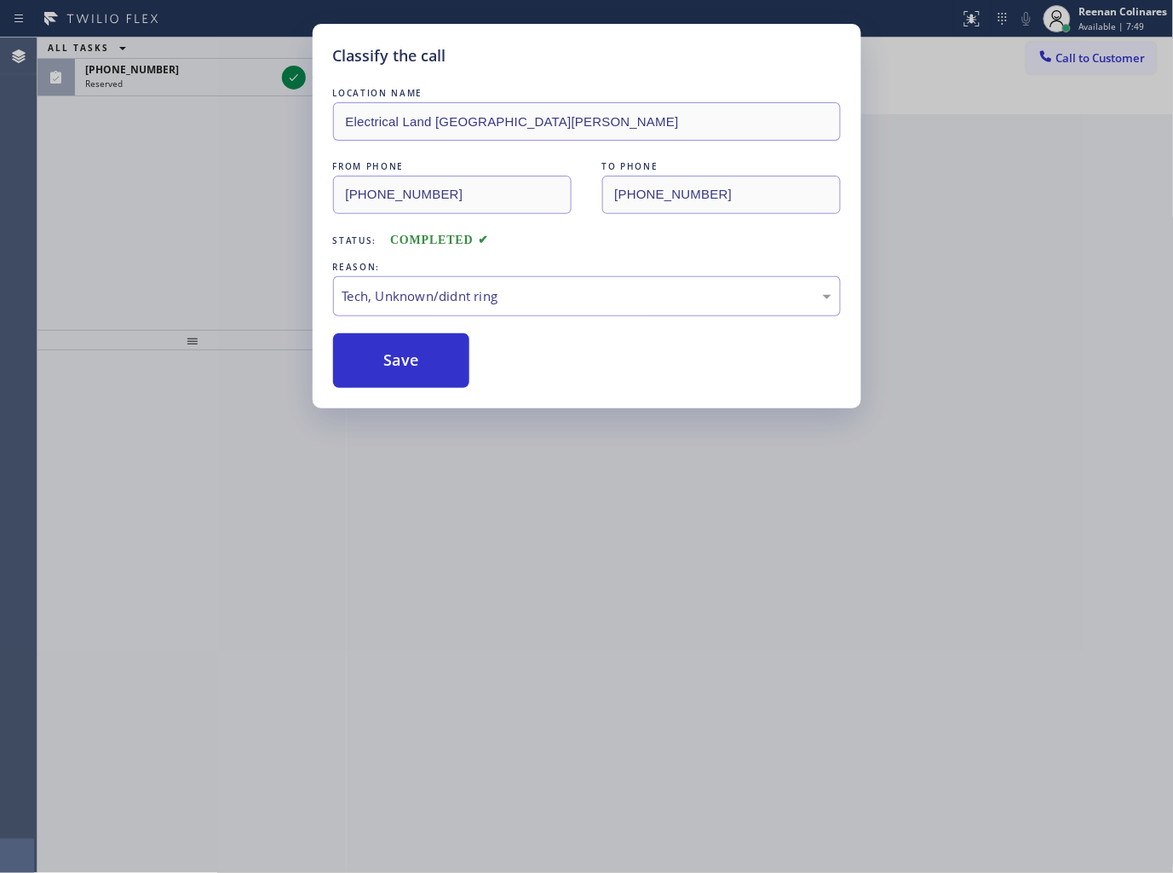
click at [199, 75] on div "Classify the call LOCATION NAME Electrical Land Santa Clara FROM PHONE (408) 20…" at bounding box center [586, 436] width 1173 height 873
click at [199, 75] on div "(360) 622-7862" at bounding box center [180, 69] width 190 height 14
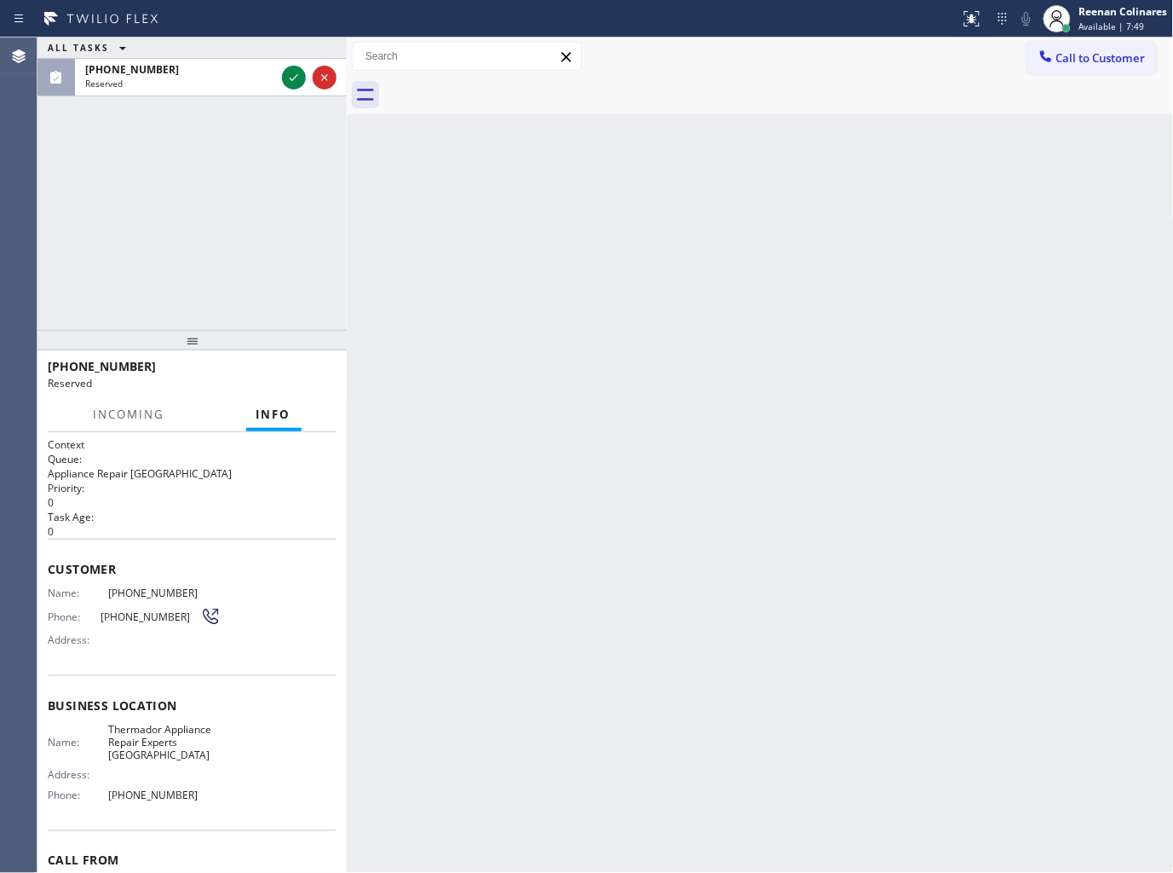
click at [199, 75] on div "(360) 622-7862" at bounding box center [180, 69] width 190 height 14
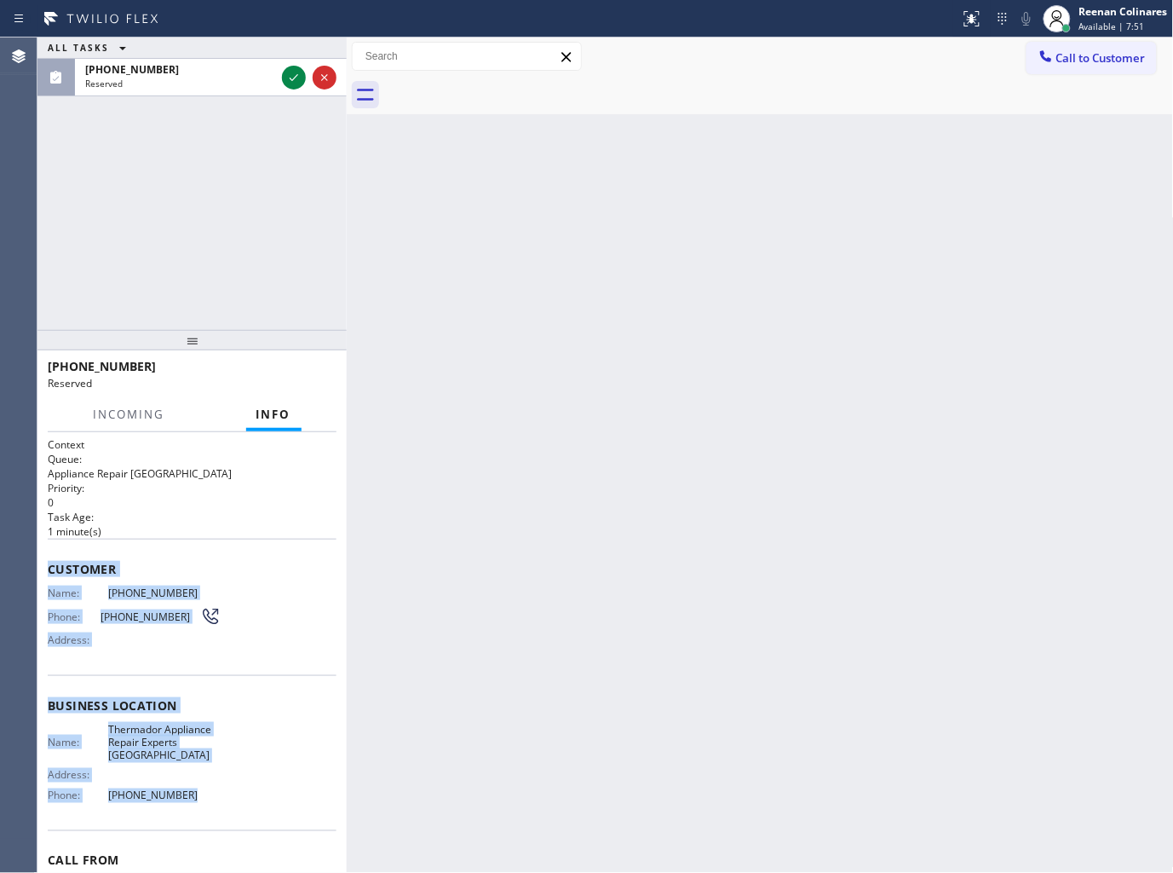
drag, startPoint x: 51, startPoint y: 562, endPoint x: 465, endPoint y: 810, distance: 482.7
click at [237, 782] on div "Context Queue: Appliance Repair High End Priority: 0 Task Age: 1 minute(s) Cust…" at bounding box center [192, 698] width 289 height 522
click at [288, 77] on icon at bounding box center [294, 77] width 20 height 20
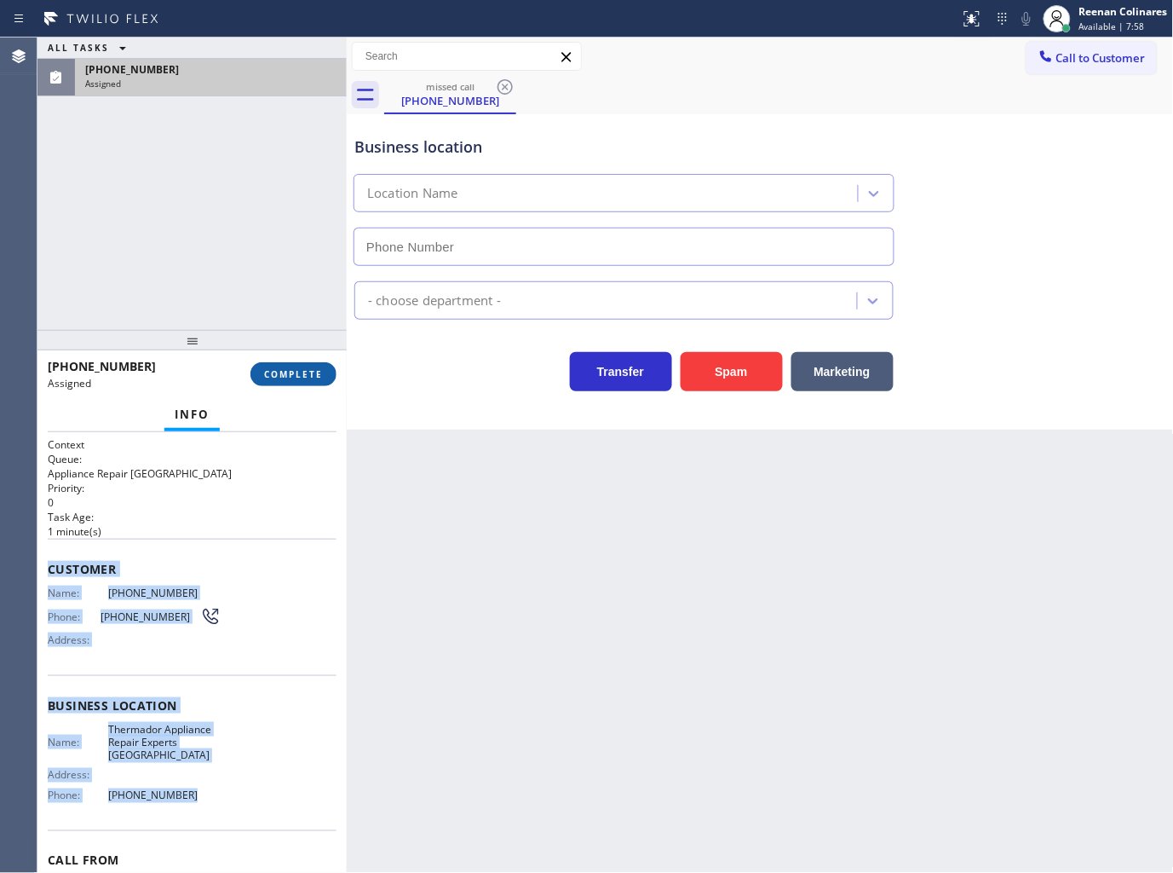
click at [298, 375] on span "COMPLETE" at bounding box center [293, 374] width 59 height 12
type input "(206) 567-1447"
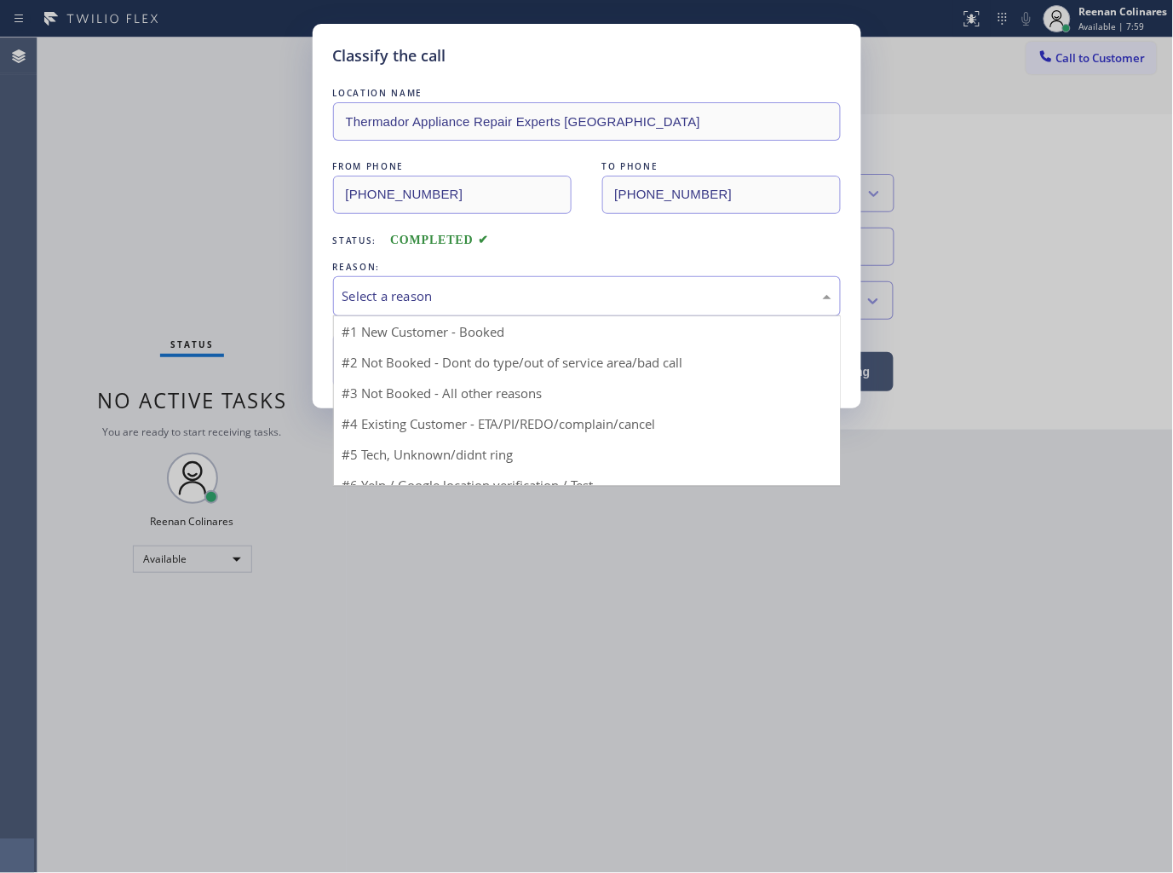
click at [414, 293] on div "Select a reason" at bounding box center [587, 296] width 489 height 20
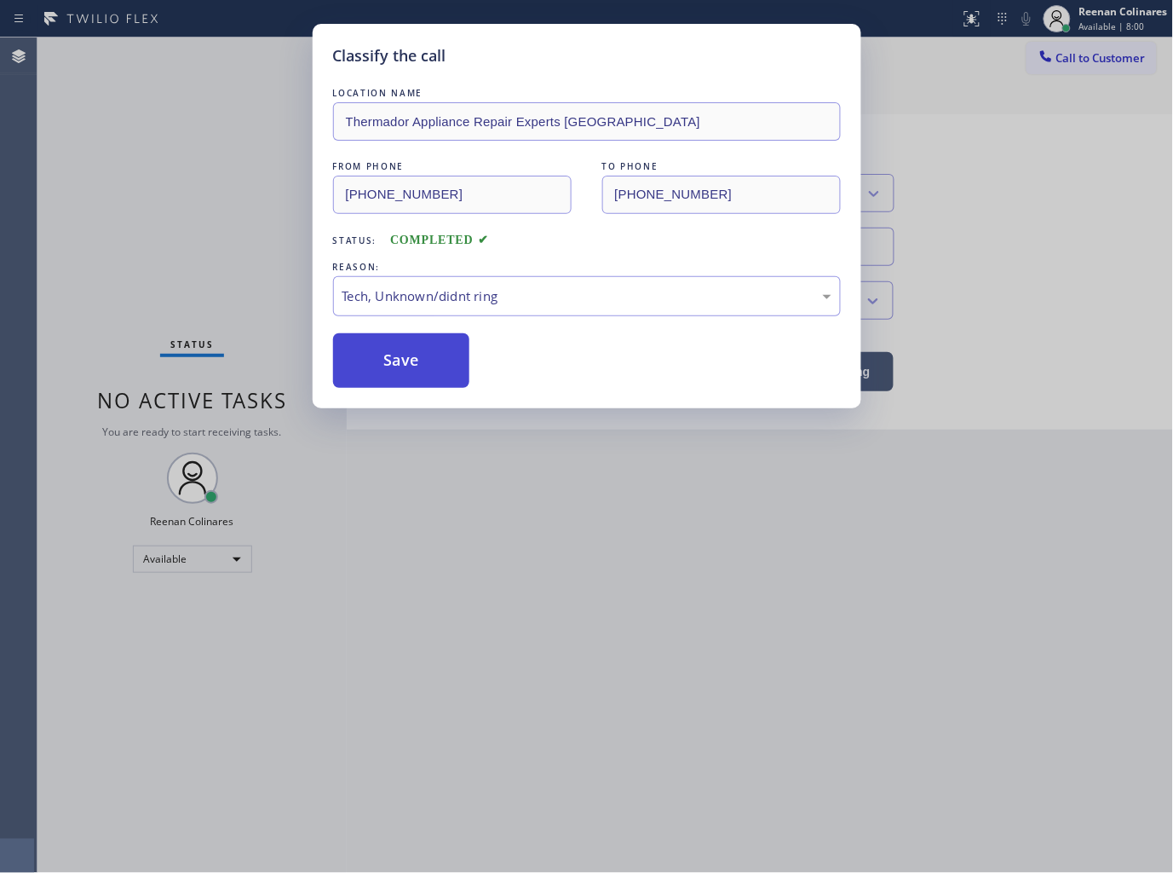
drag, startPoint x: 372, startPoint y: 361, endPoint x: 148, endPoint y: 235, distance: 257.2
click at [372, 361] on button "Save" at bounding box center [401, 360] width 137 height 55
click at [148, 235] on div "Classify the call LOCATION NAME Thermador Appliance Repair Experts Seattle FROM…" at bounding box center [586, 436] width 1173 height 873
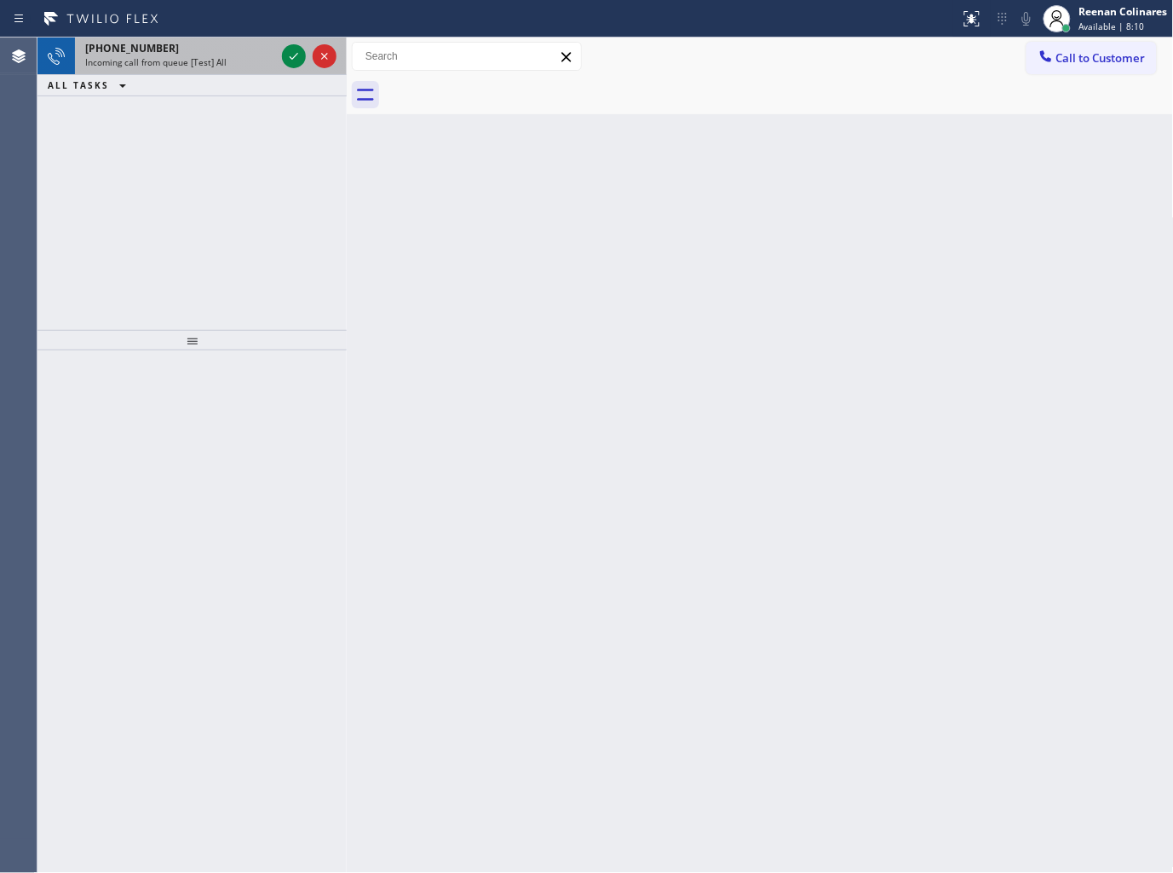
drag, startPoint x: 149, startPoint y: 31, endPoint x: 149, endPoint y: 43, distance: 12.8
click at [149, 37] on div "Status report No issues detected If you experience an issue, please download th…" at bounding box center [586, 436] width 1173 height 873
click at [158, 58] on span "Incoming call from queue [Test] All" at bounding box center [155, 62] width 141 height 12
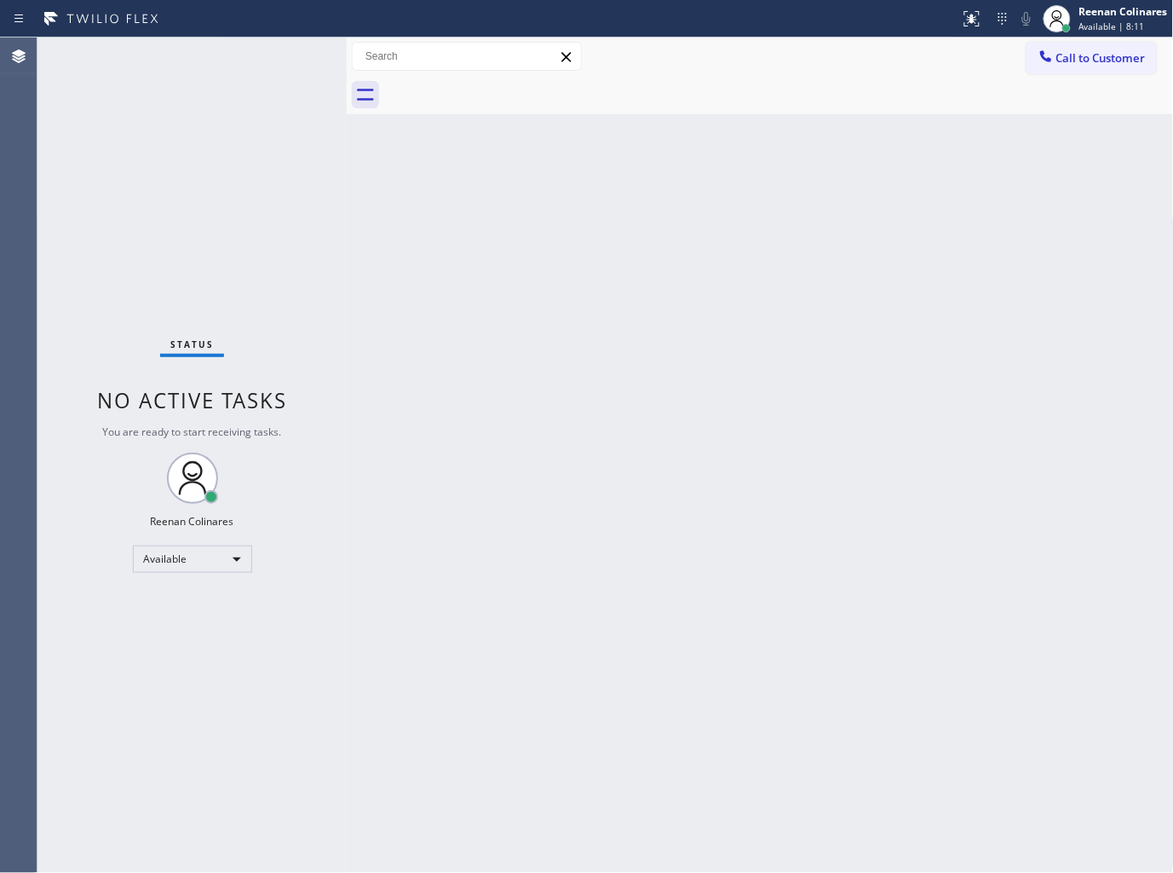
click at [205, 56] on div "Status No active tasks You are ready to start receiving tasks. Reenan Colinares…" at bounding box center [191, 454] width 309 height 835
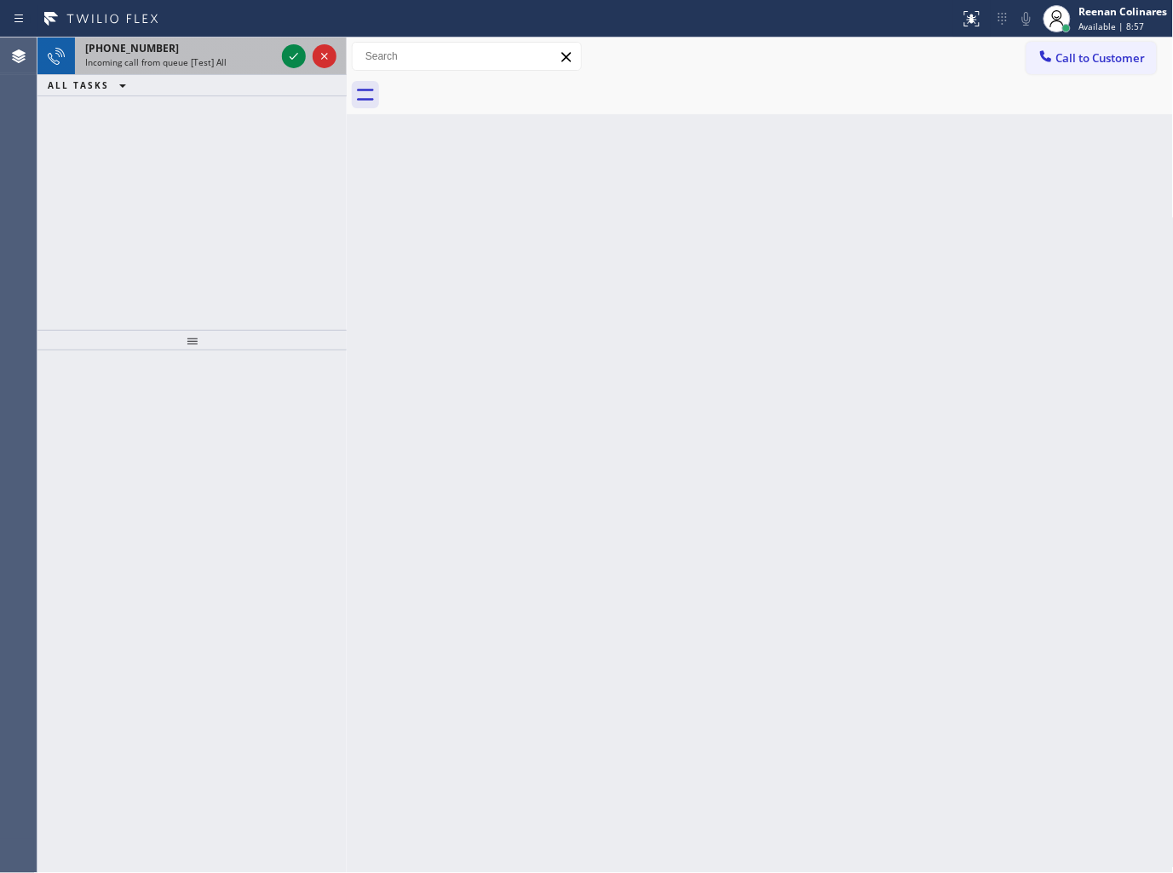
click at [222, 57] on div "Incoming call from queue [Test] All" at bounding box center [180, 62] width 190 height 12
click at [217, 66] on span "Incoming call from queue [Test] All" at bounding box center [155, 62] width 141 height 12
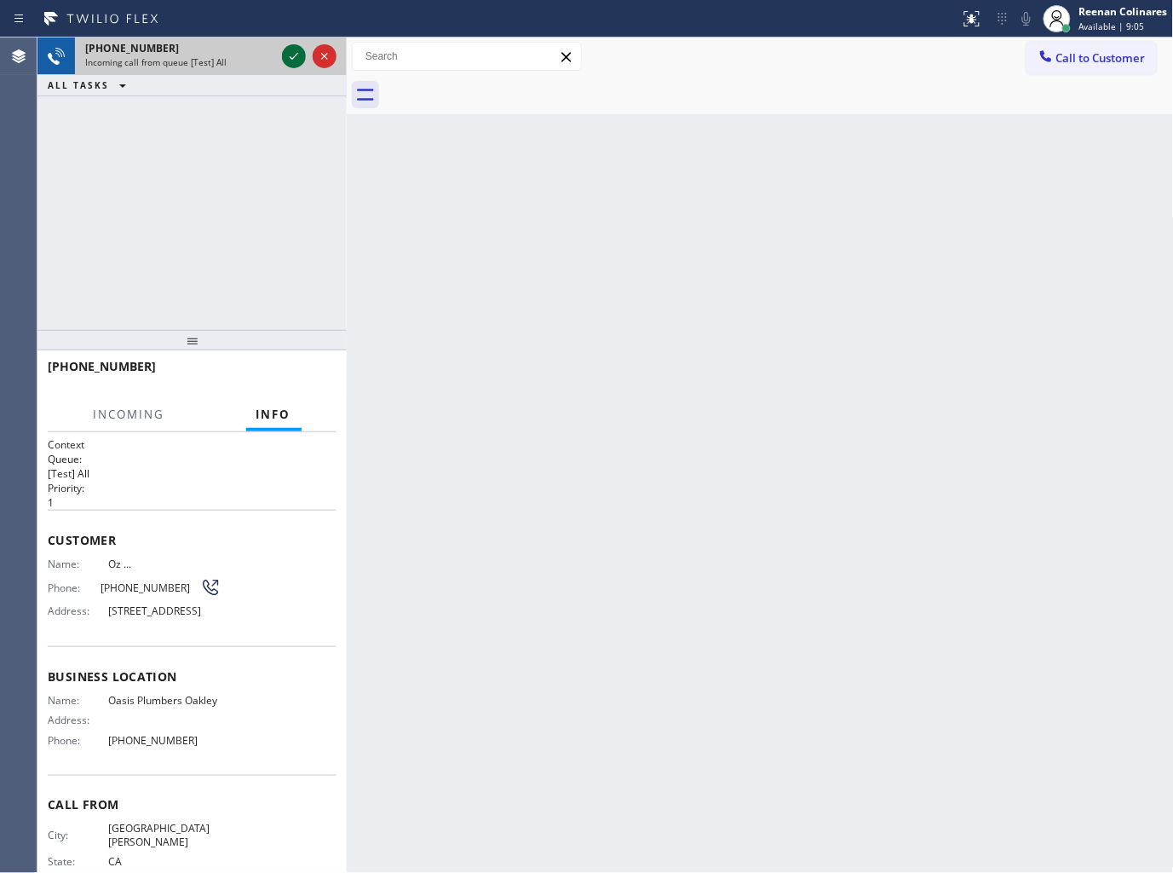
click at [286, 54] on icon at bounding box center [294, 56] width 20 height 20
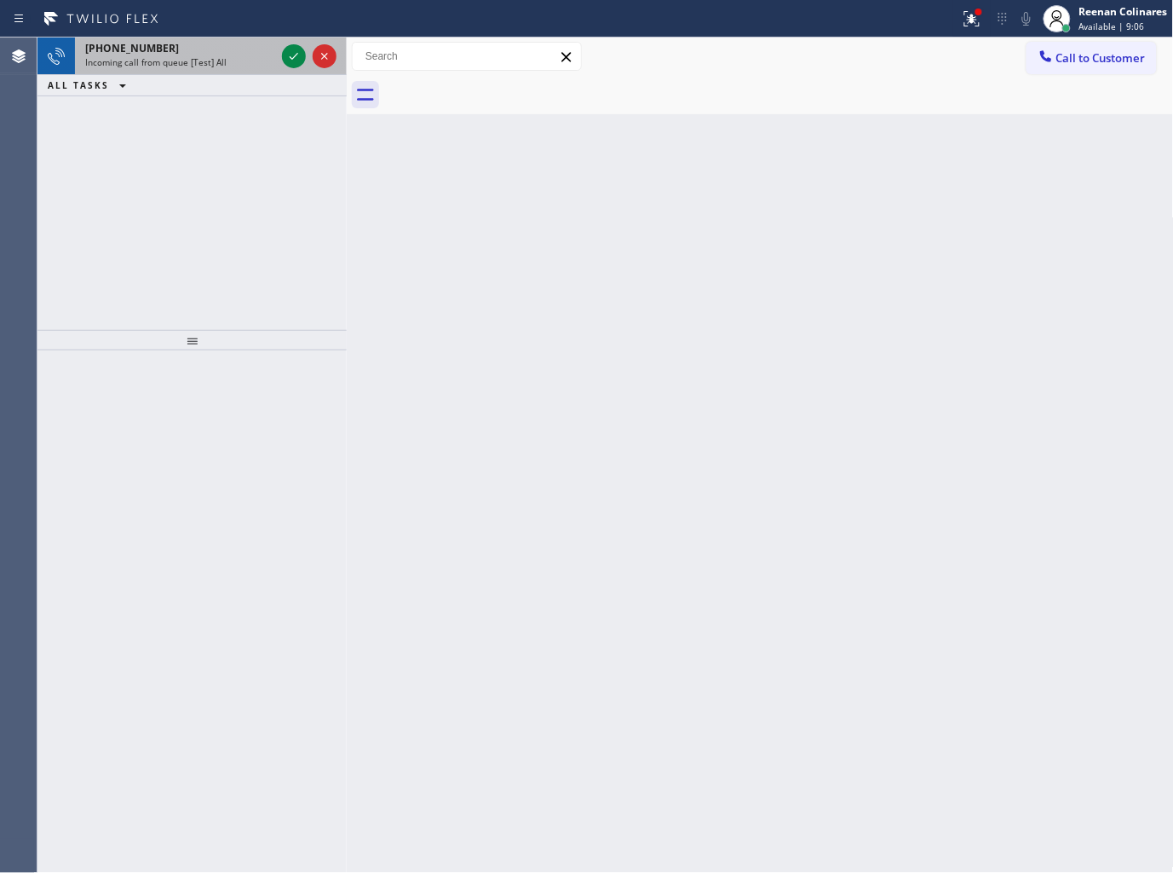
click at [163, 51] on div "+14084253985" at bounding box center [180, 48] width 190 height 14
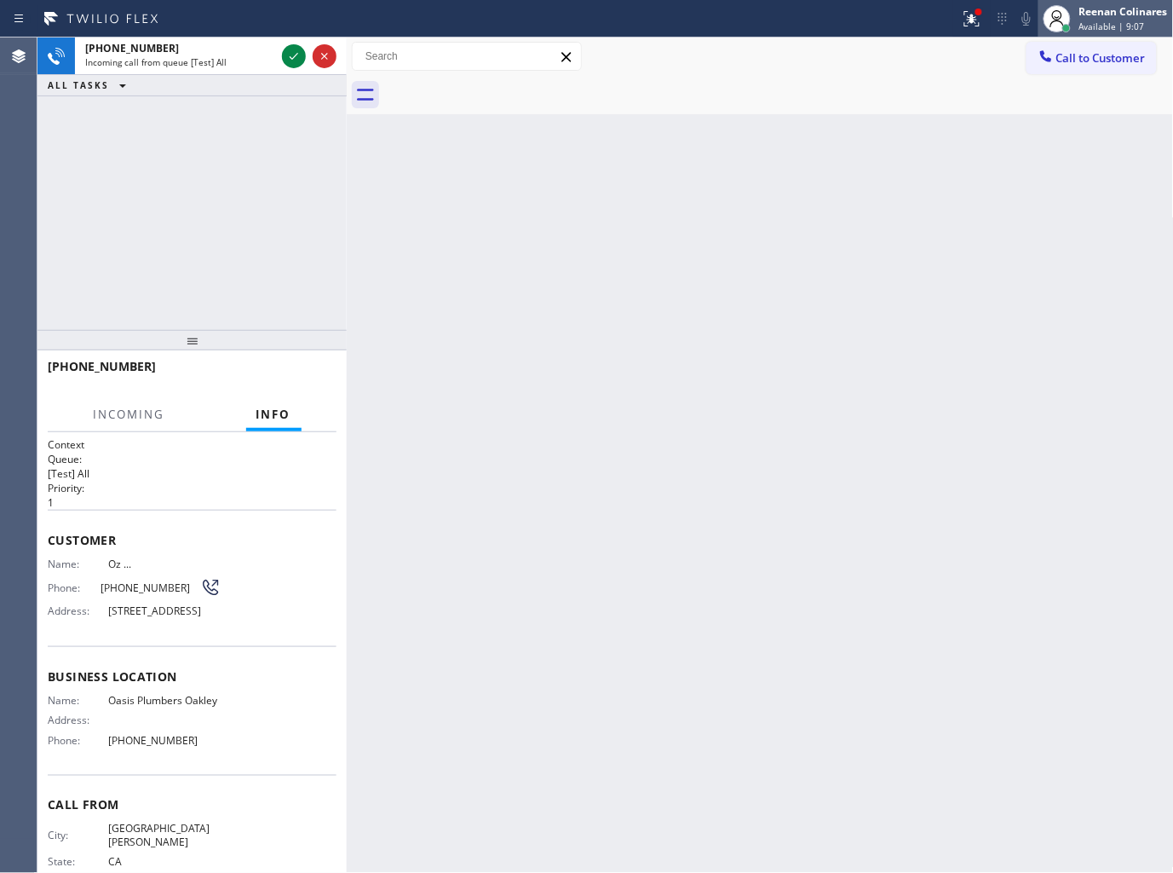
click at [1097, 19] on div "Reenan Colinares Available | 9:07" at bounding box center [1124, 18] width 97 height 30
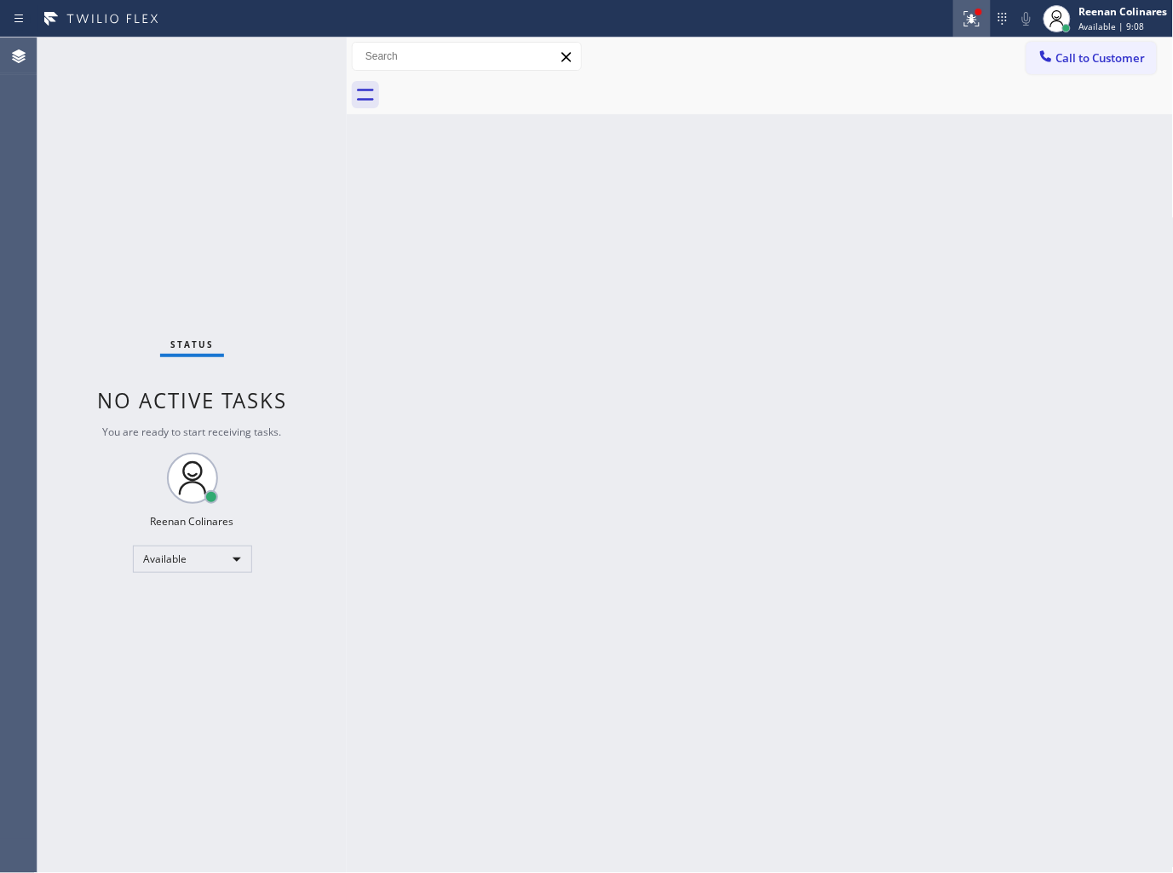
click at [975, 18] on icon at bounding box center [972, 19] width 20 height 20
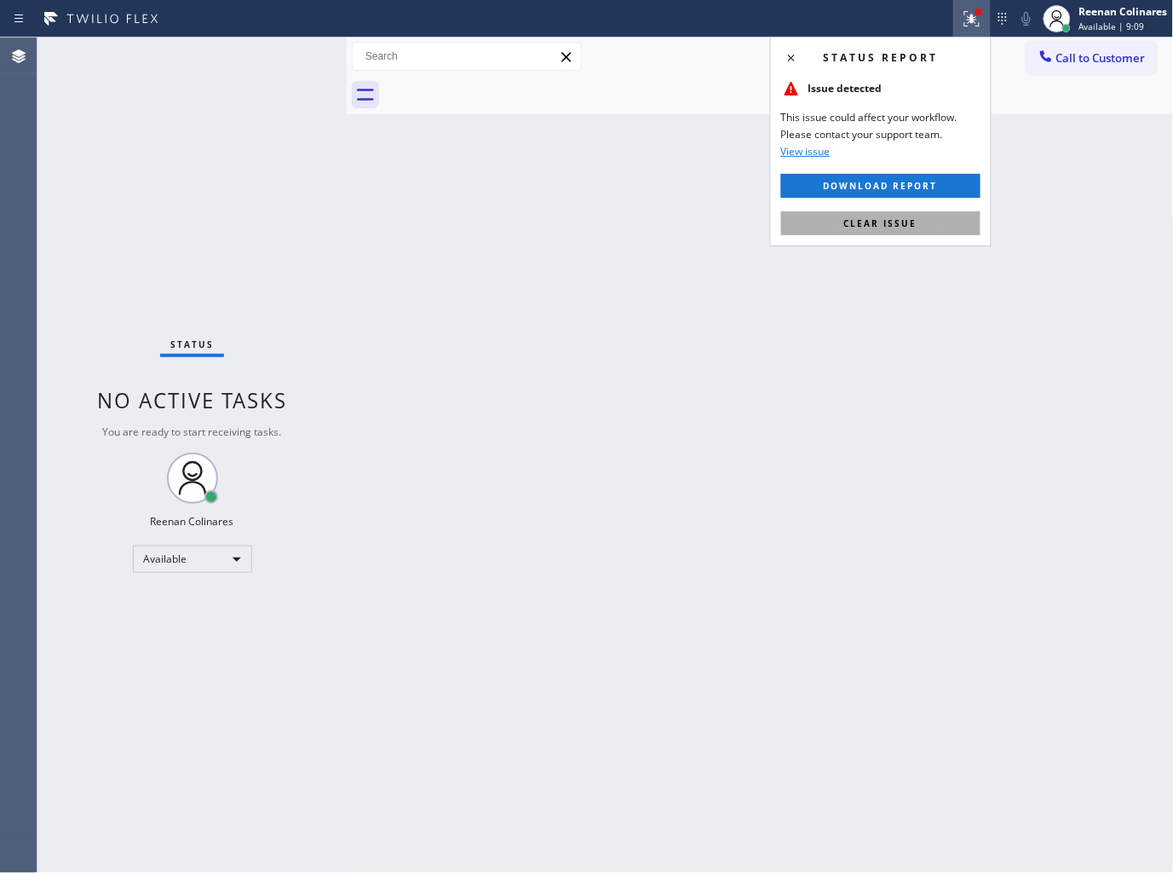
click at [873, 231] on button "Clear issue" at bounding box center [880, 223] width 199 height 24
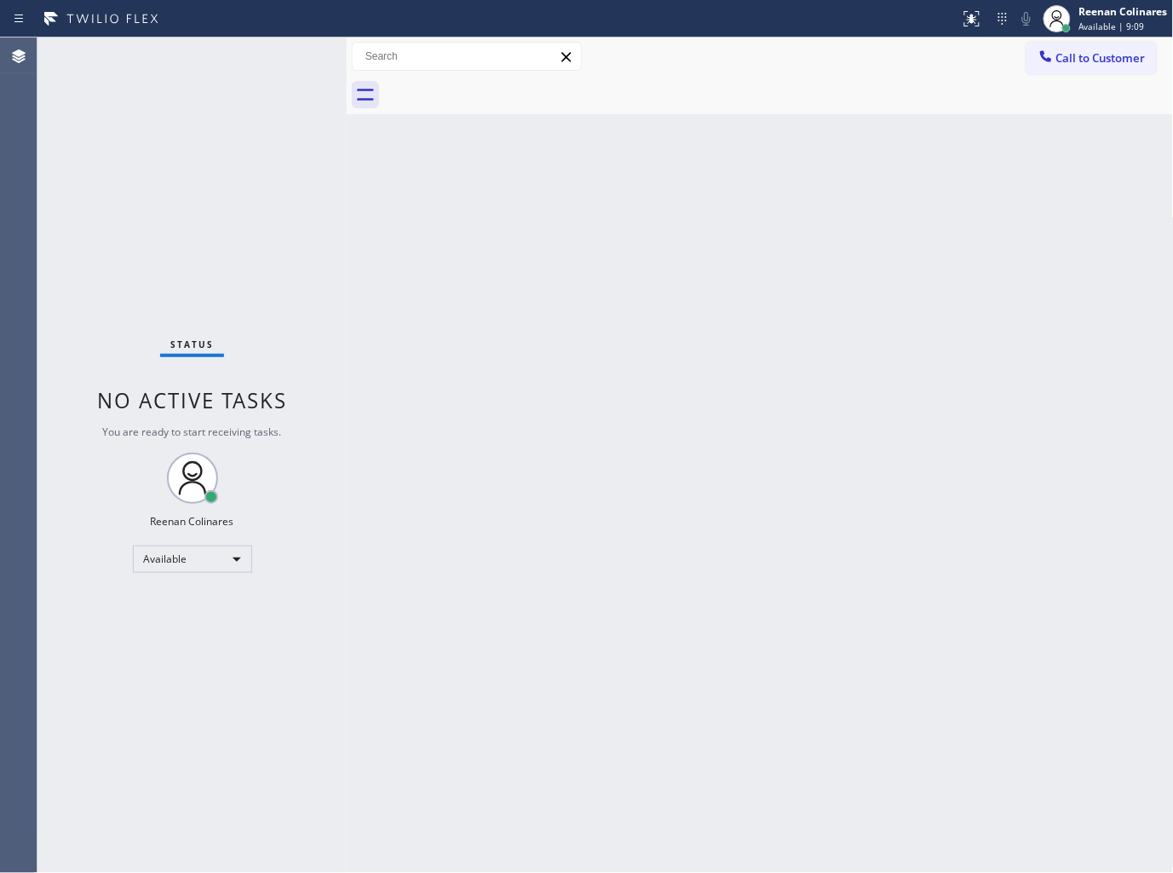
click at [665, 261] on div "Back to Dashboard Change Sender ID Customers Technicians Select a contact Outbo…" at bounding box center [760, 454] width 827 height 835
click at [823, 210] on div "Back to Dashboard Change Sender ID Customers Technicians Select a contact Outbo…" at bounding box center [760, 454] width 827 height 835
click at [825, 198] on div "Back to Dashboard Change Sender ID Customers Technicians Select a contact Outbo…" at bounding box center [760, 454] width 827 height 835
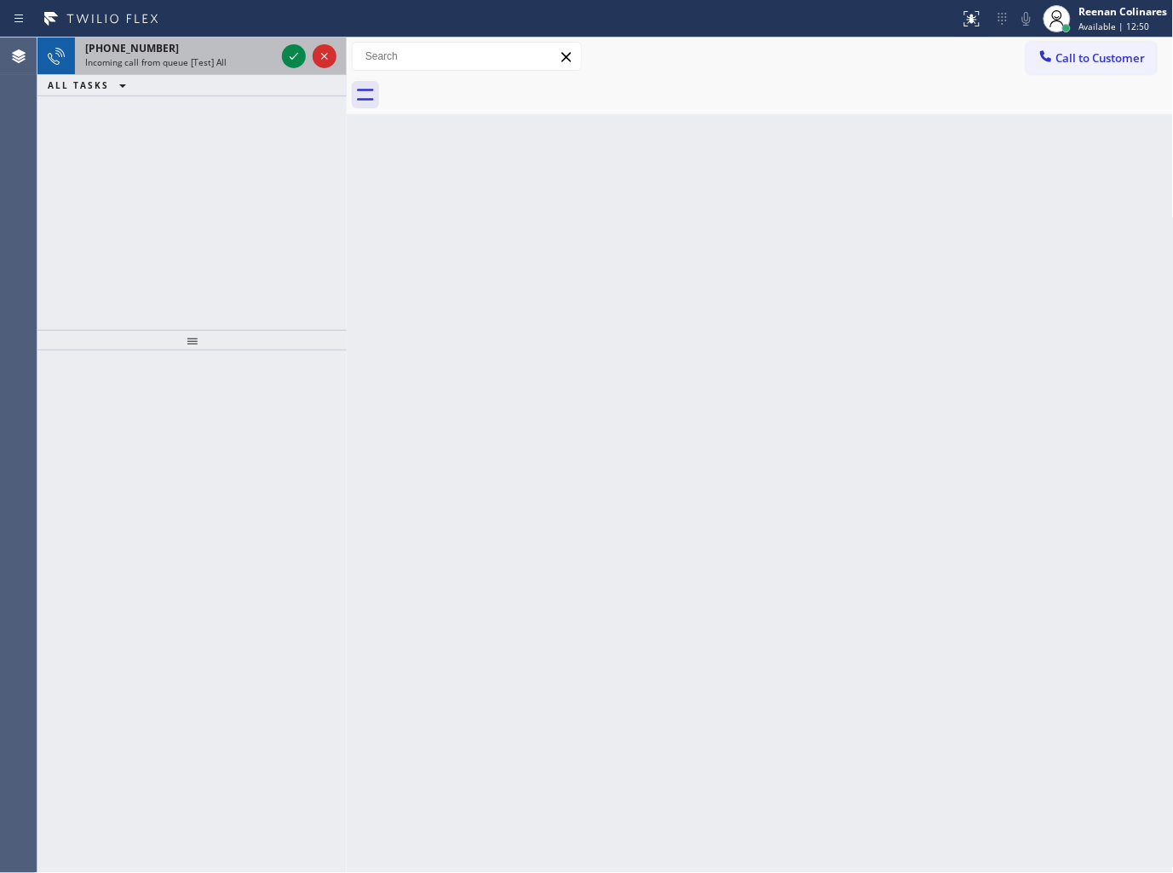
click at [205, 55] on div "+17602101348" at bounding box center [180, 48] width 190 height 14
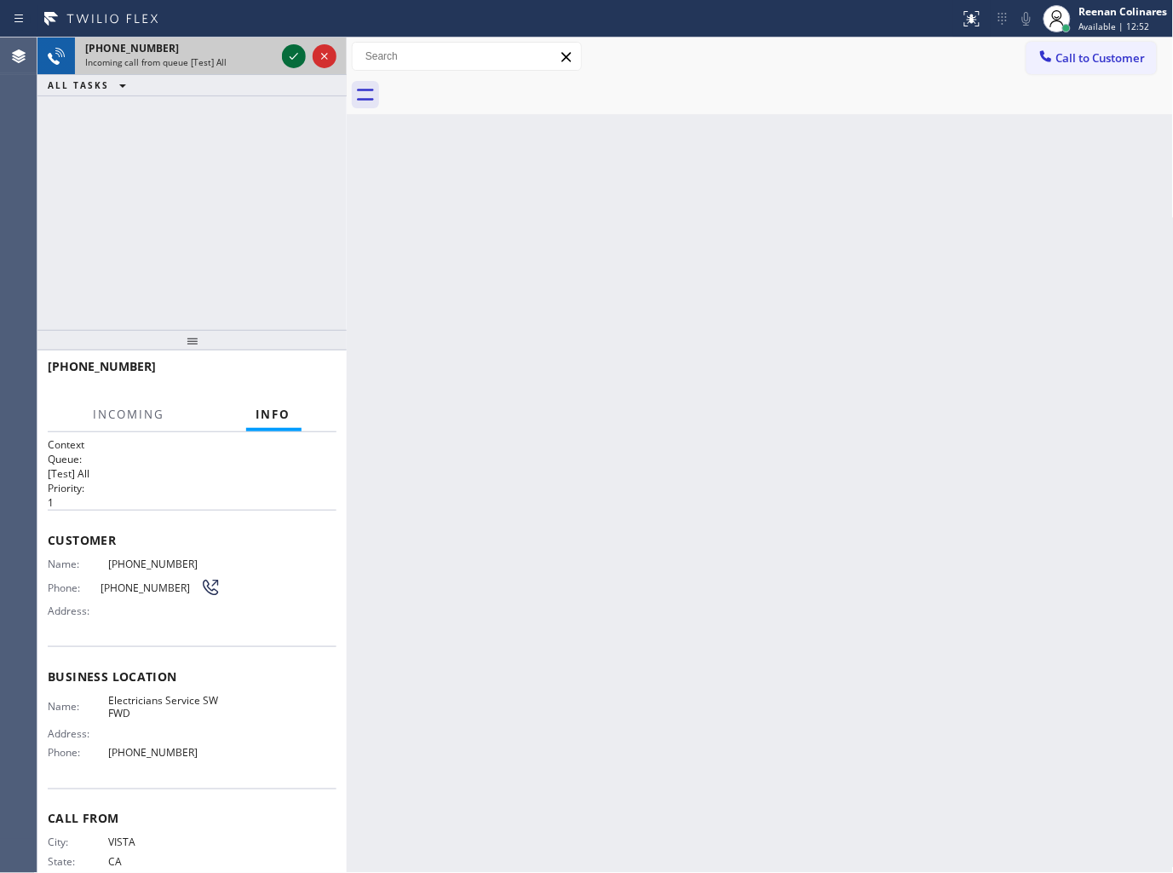
click at [296, 61] on icon at bounding box center [294, 56] width 20 height 20
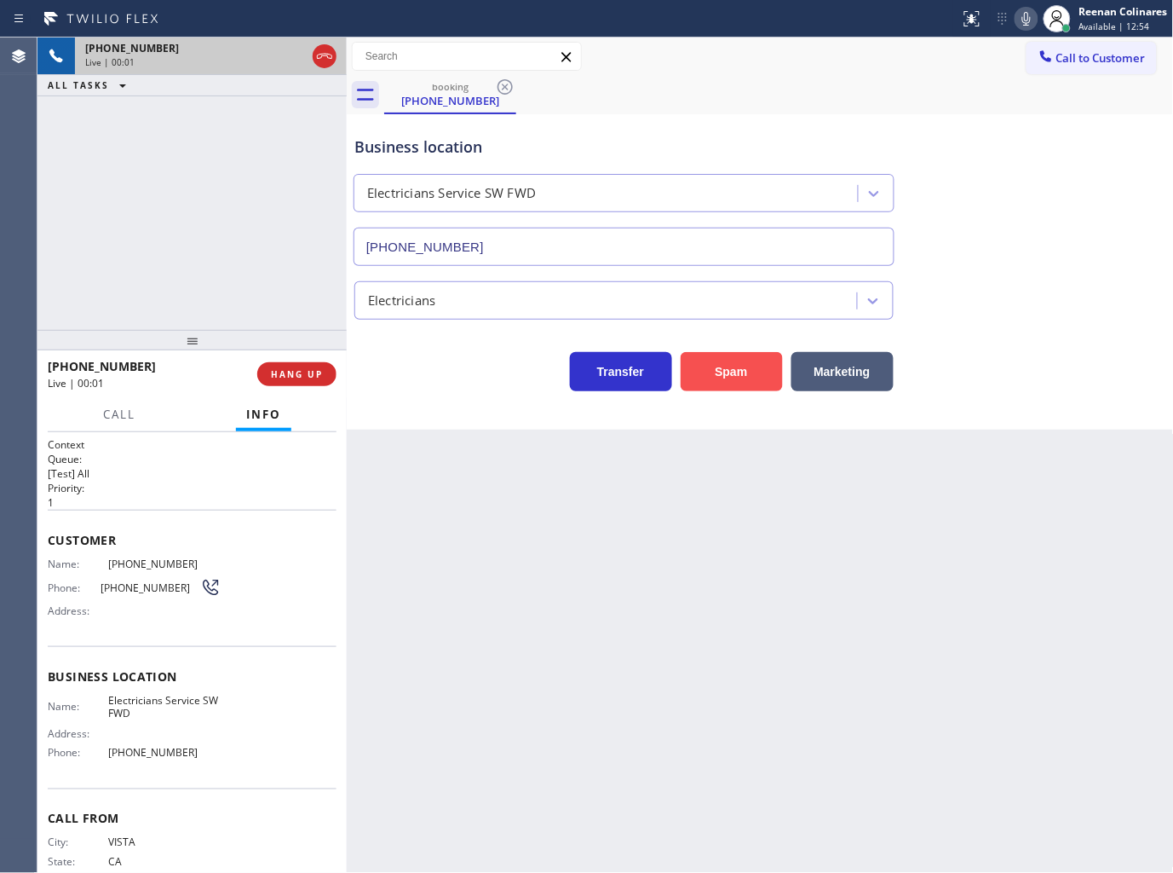
type input "[PHONE_NUMBER]"
drag, startPoint x: 711, startPoint y: 381, endPoint x: 1078, endPoint y: 141, distance: 438.9
click at [718, 381] on button "Spam" at bounding box center [732, 371] width 102 height 39
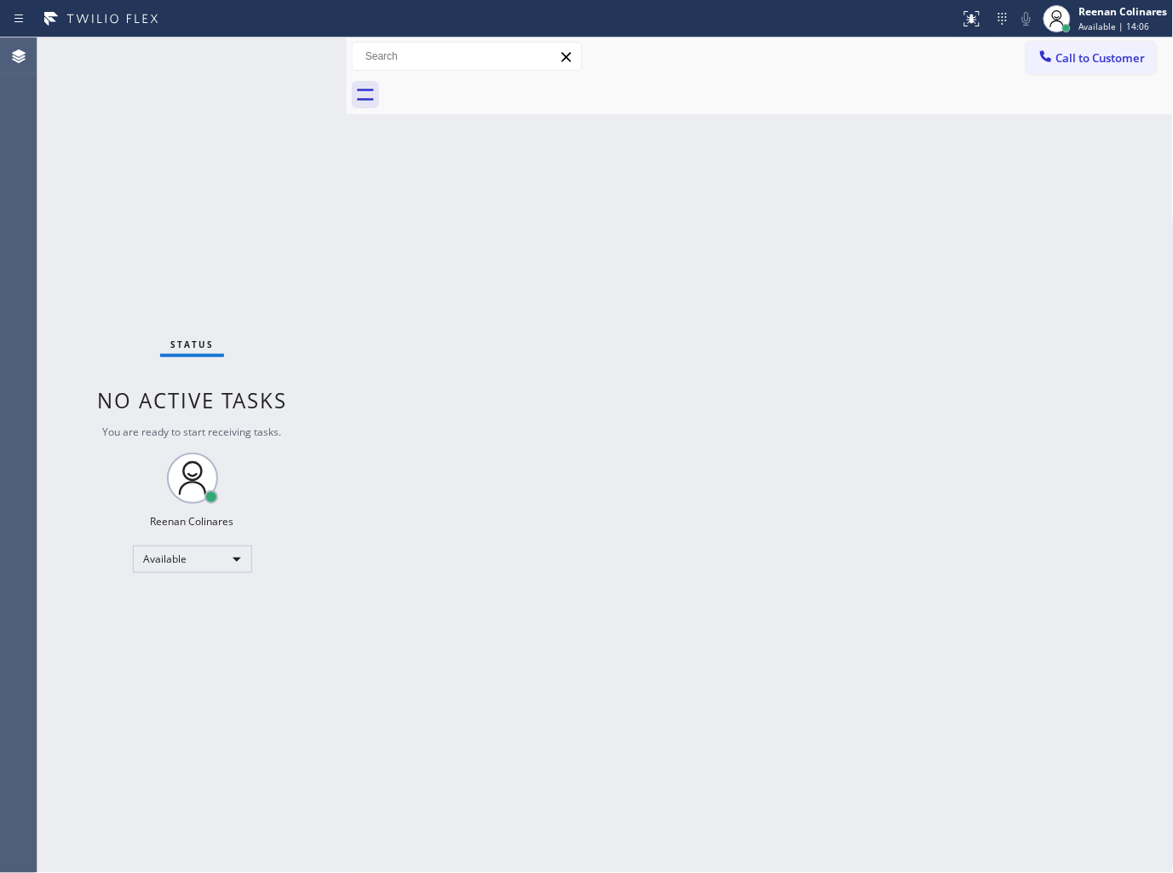
click at [836, 205] on div "Back to Dashboard Change Sender ID Customers Technicians Select a contact Outbo…" at bounding box center [760, 454] width 827 height 835
click at [199, 61] on div "Status No active tasks You are ready to start receiving tasks. Reenan Colinares…" at bounding box center [191, 454] width 309 height 835
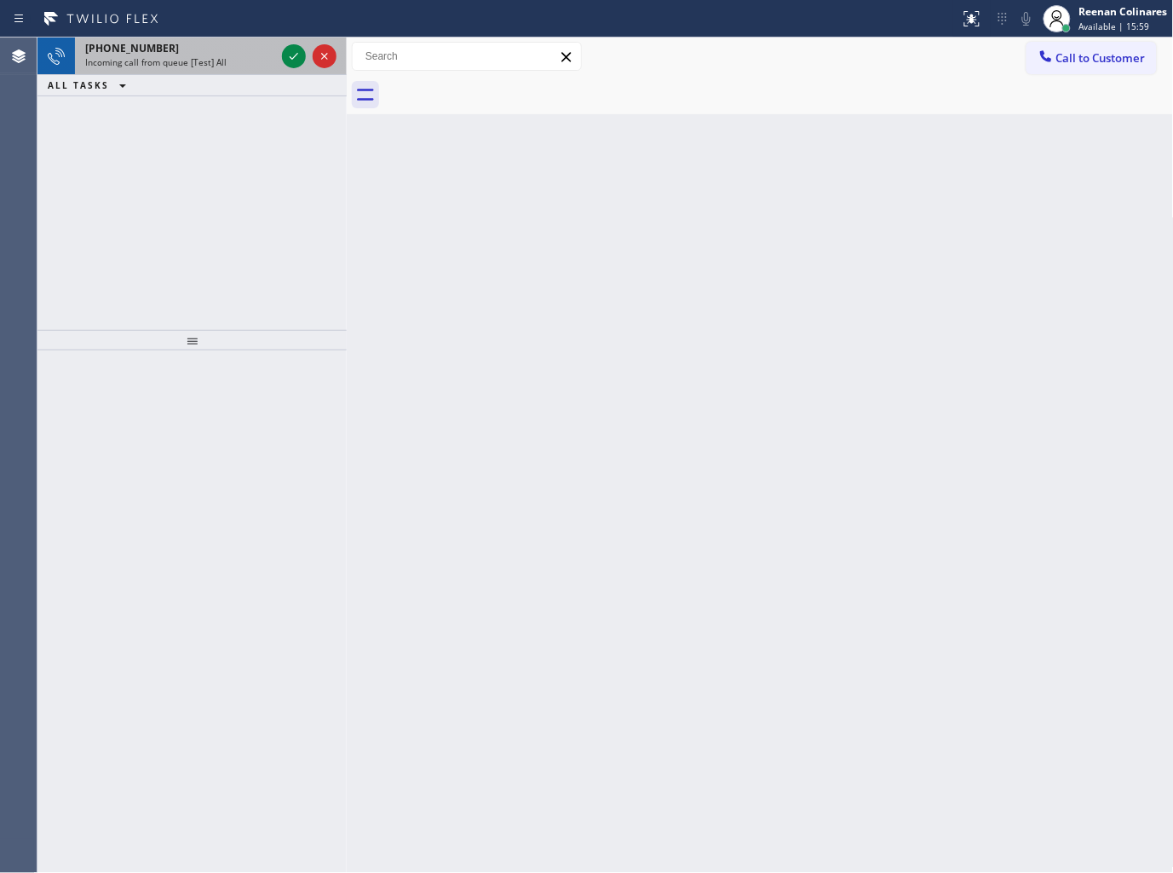
click at [239, 62] on div "Incoming call from queue [Test] All" at bounding box center [180, 62] width 190 height 12
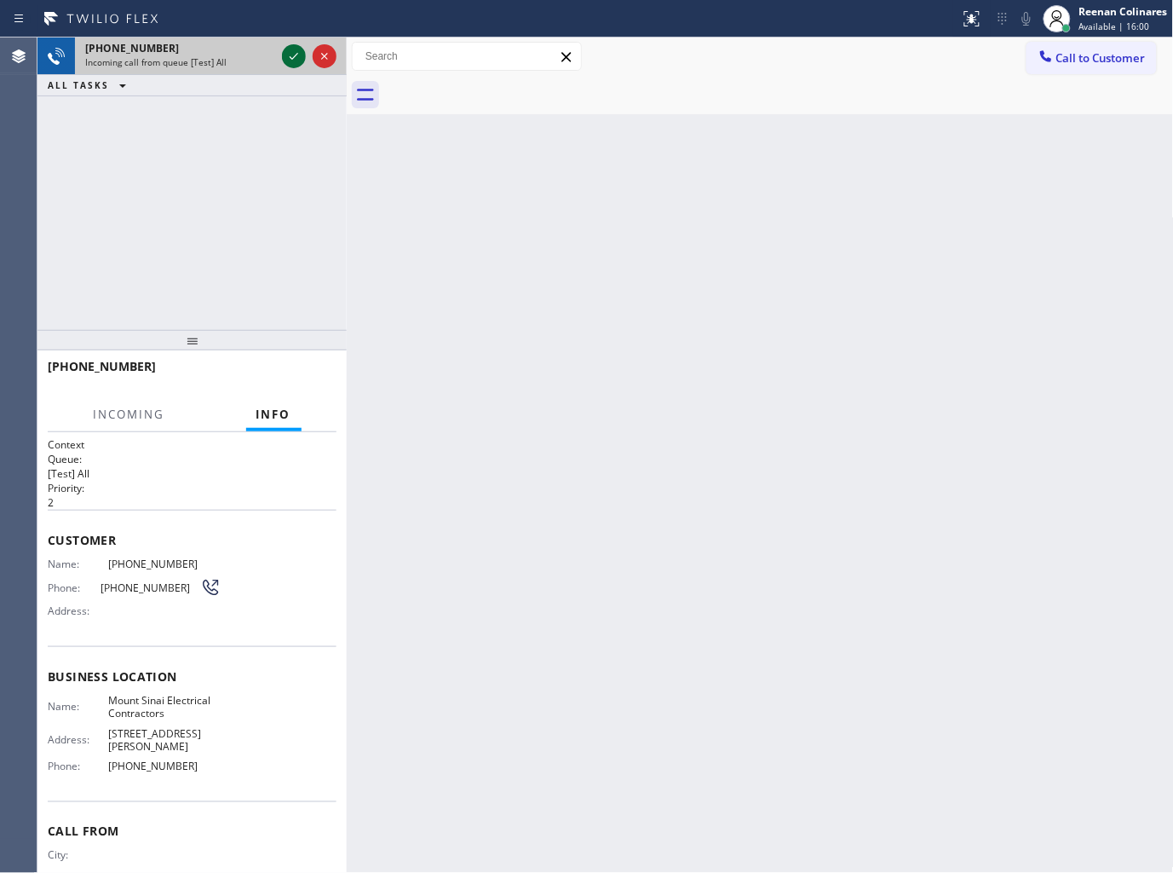
click at [290, 61] on icon at bounding box center [294, 56] width 20 height 20
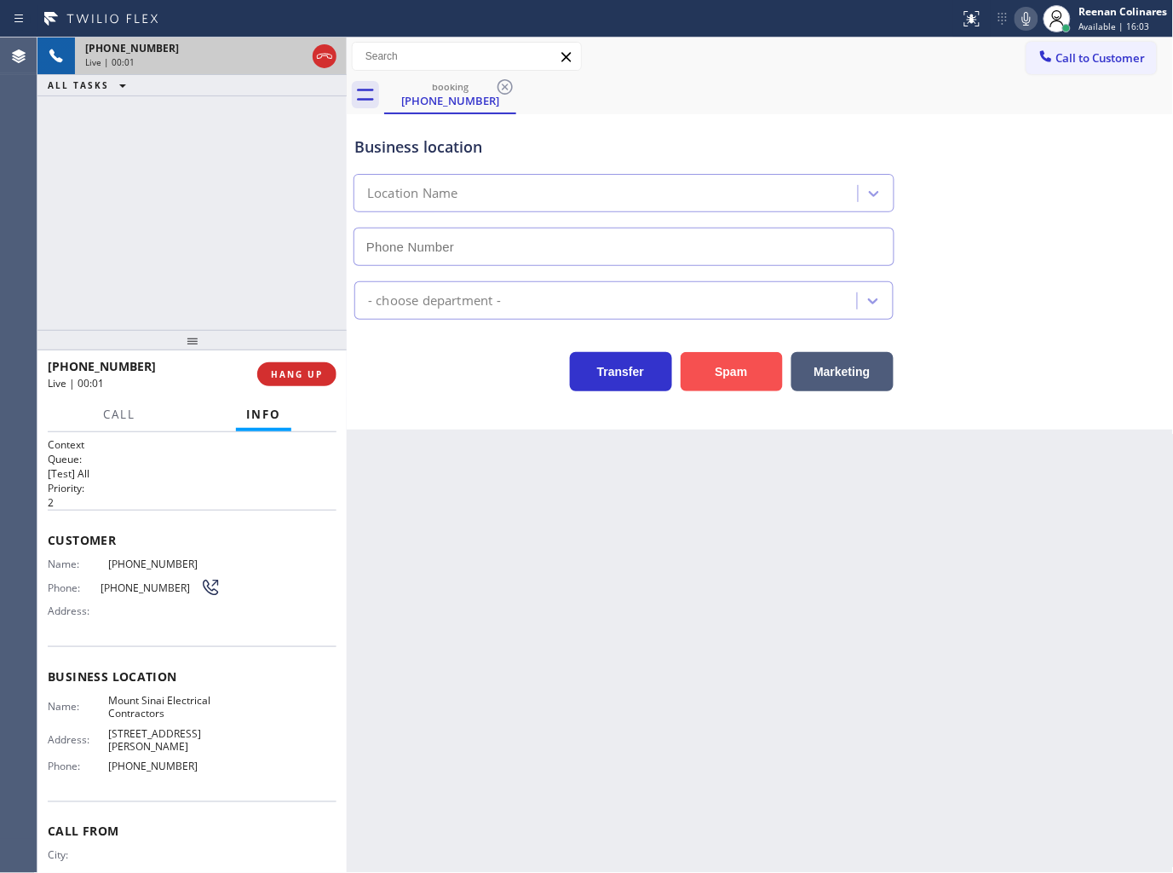
type input "(848) 208-7374"
click at [729, 381] on button "Spam" at bounding box center [732, 371] width 102 height 39
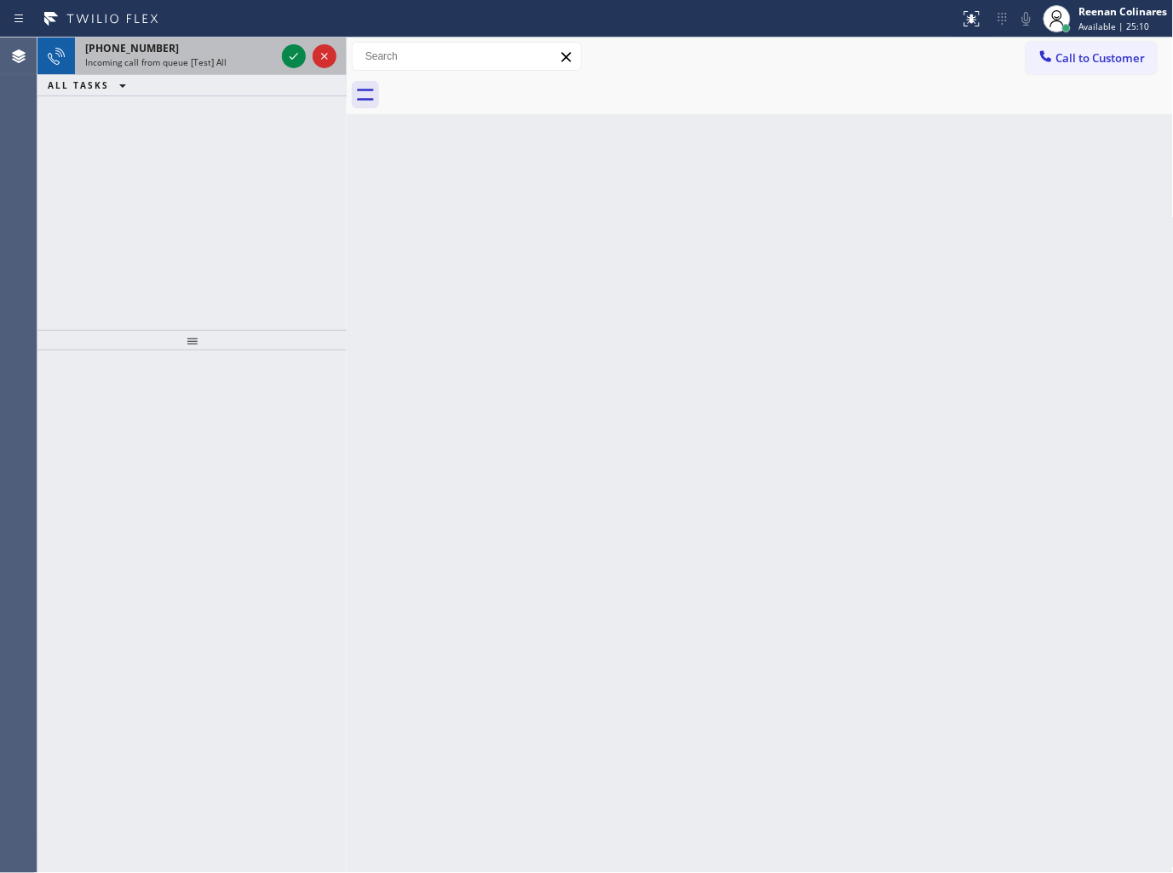
click at [228, 65] on div "Incoming call from queue [Test] All" at bounding box center [180, 62] width 190 height 12
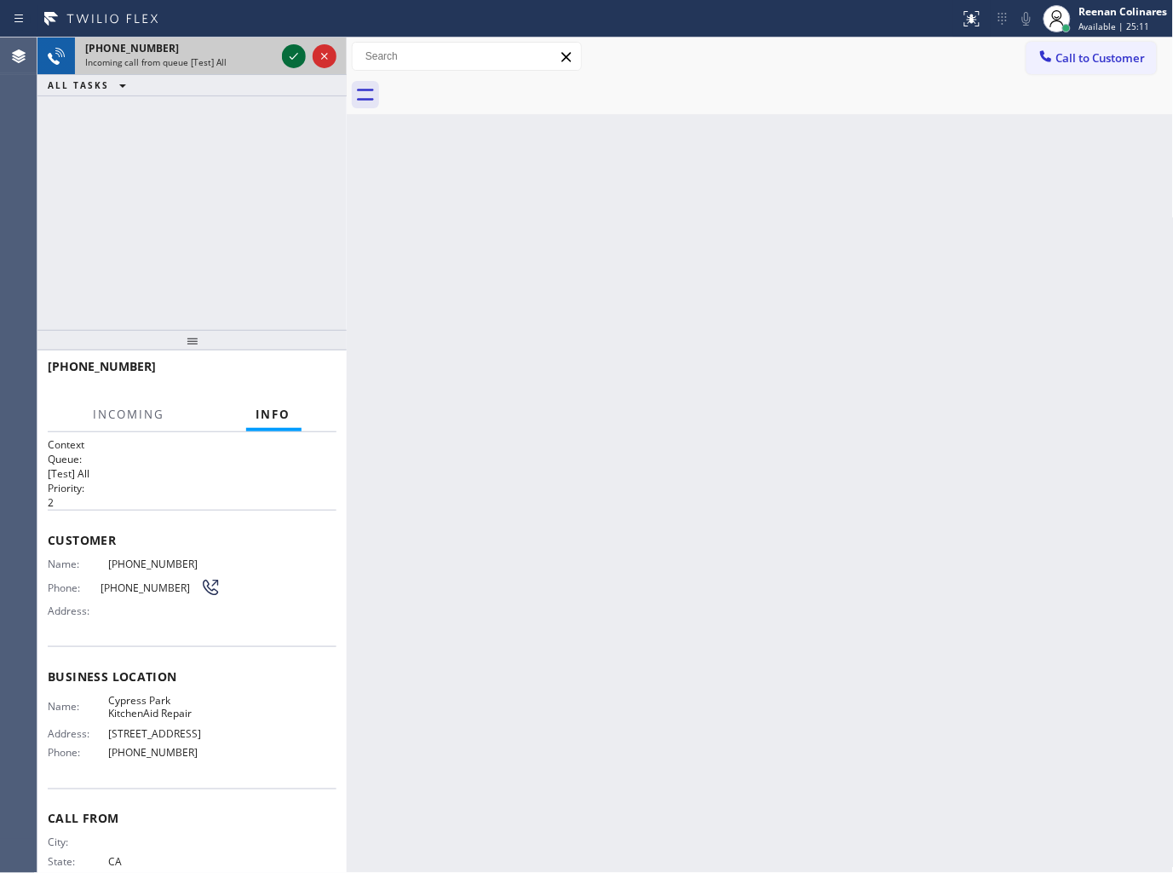
click at [291, 55] on icon at bounding box center [294, 56] width 20 height 20
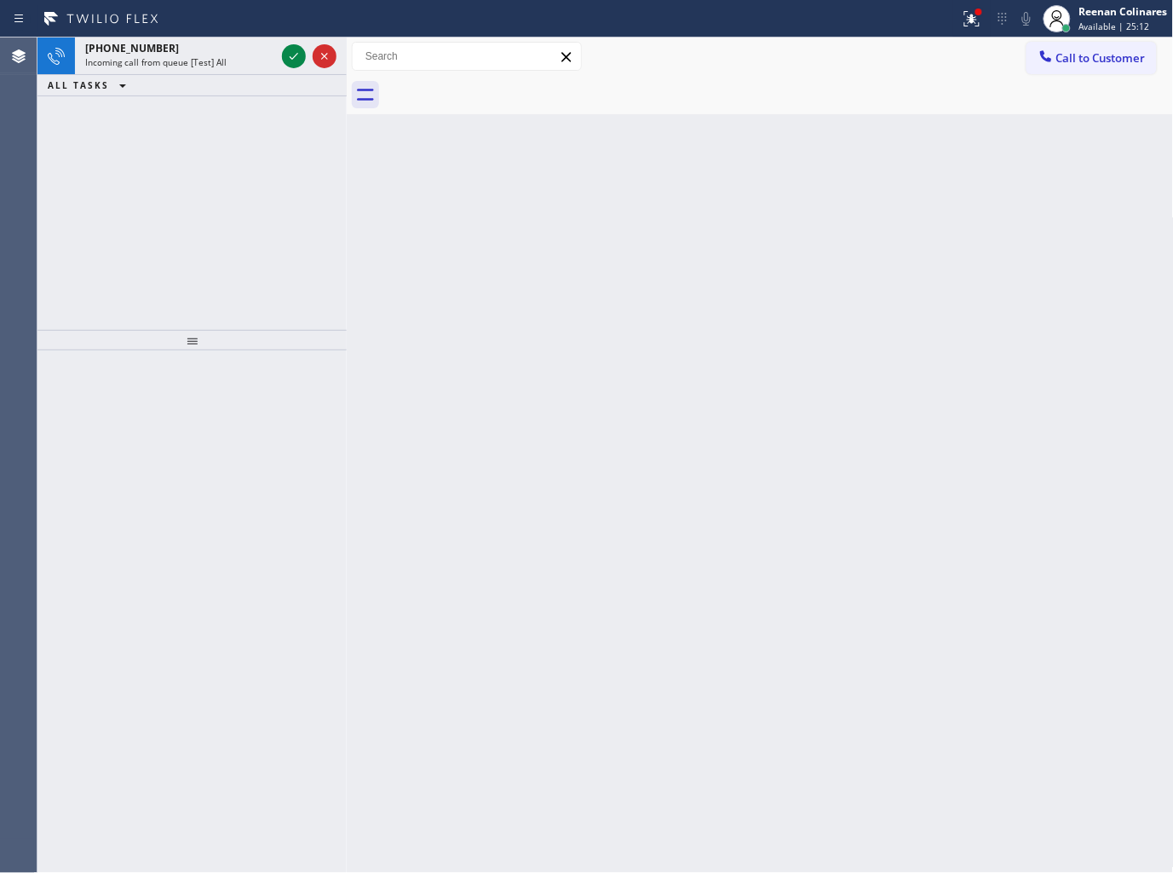
click at [254, 82] on div "ALL TASKS ALL TASKS ACTIVE TASKS TASKS IN WRAP UP" at bounding box center [191, 85] width 309 height 21
click at [262, 65] on div "Incoming call from queue [Test] All" at bounding box center [180, 62] width 190 height 12
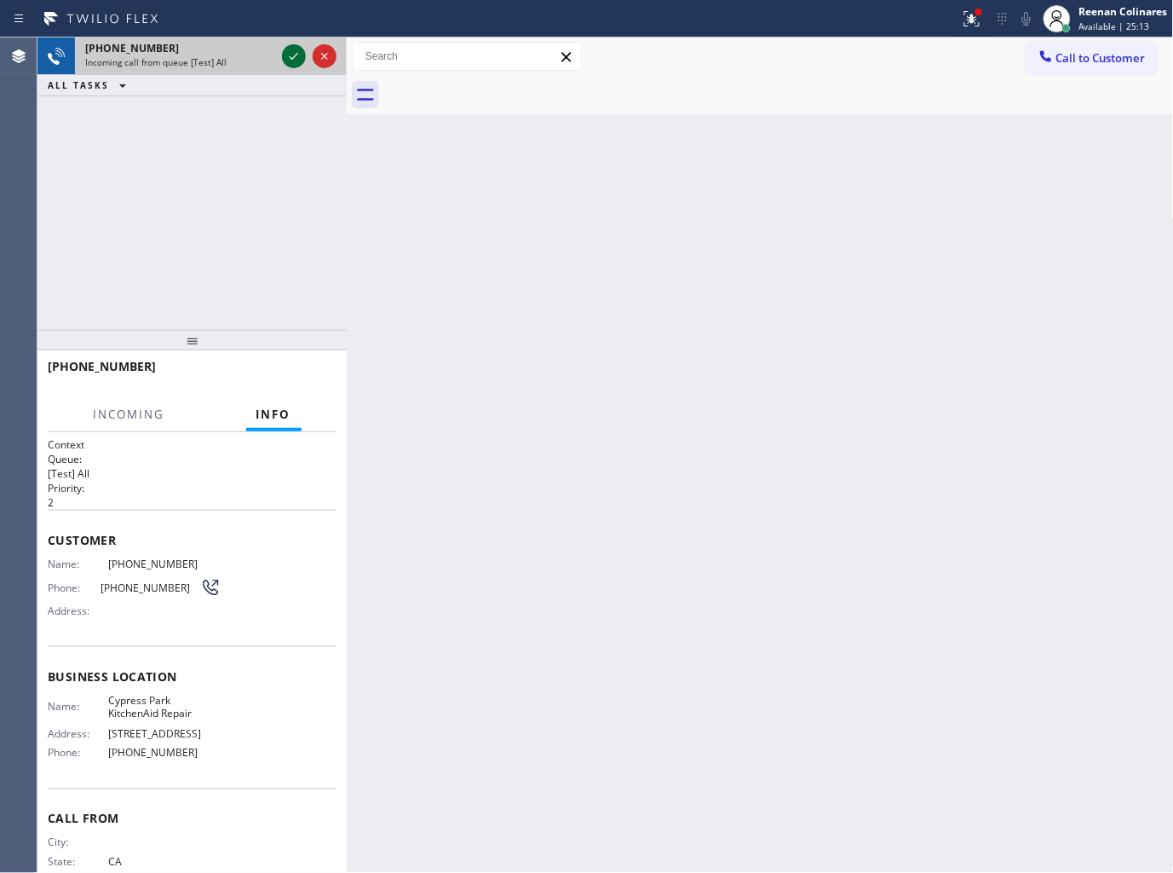
click at [293, 58] on icon at bounding box center [294, 56] width 9 height 7
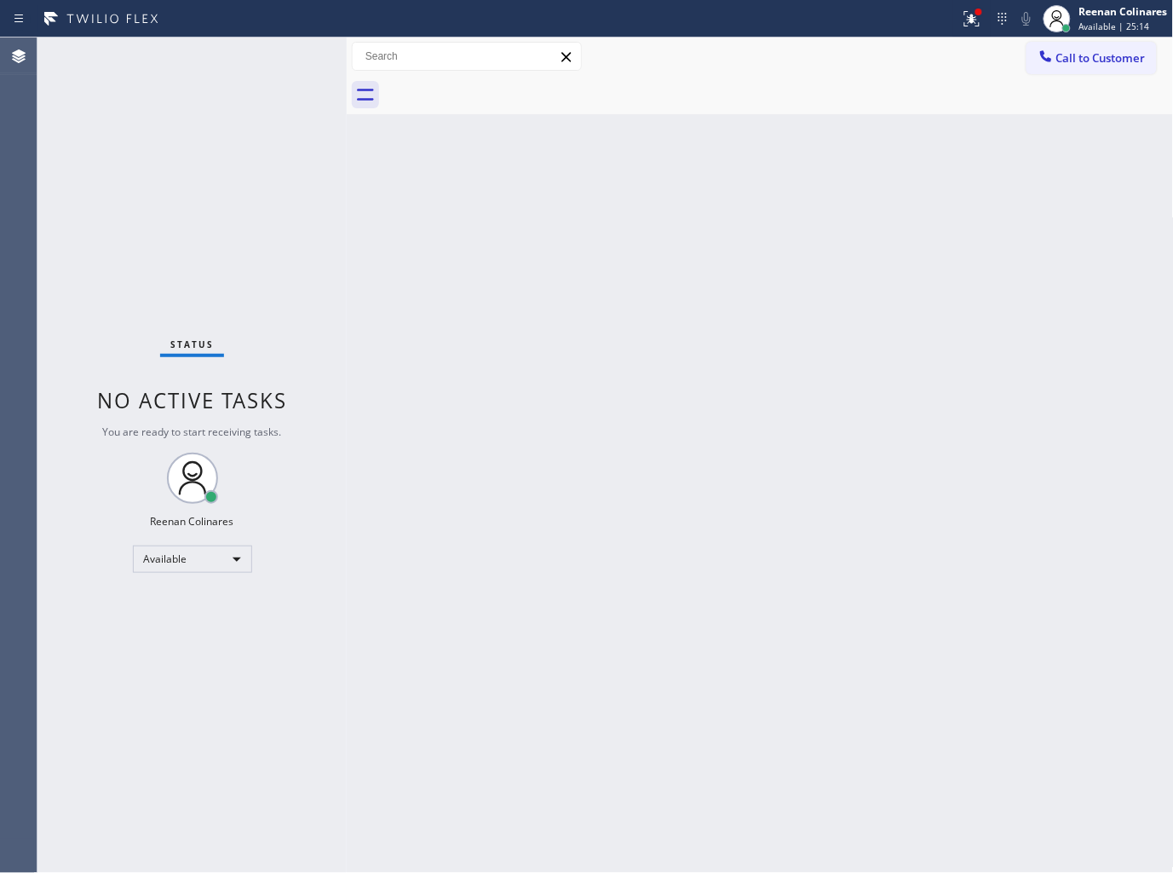
click at [967, 26] on icon at bounding box center [972, 19] width 20 height 20
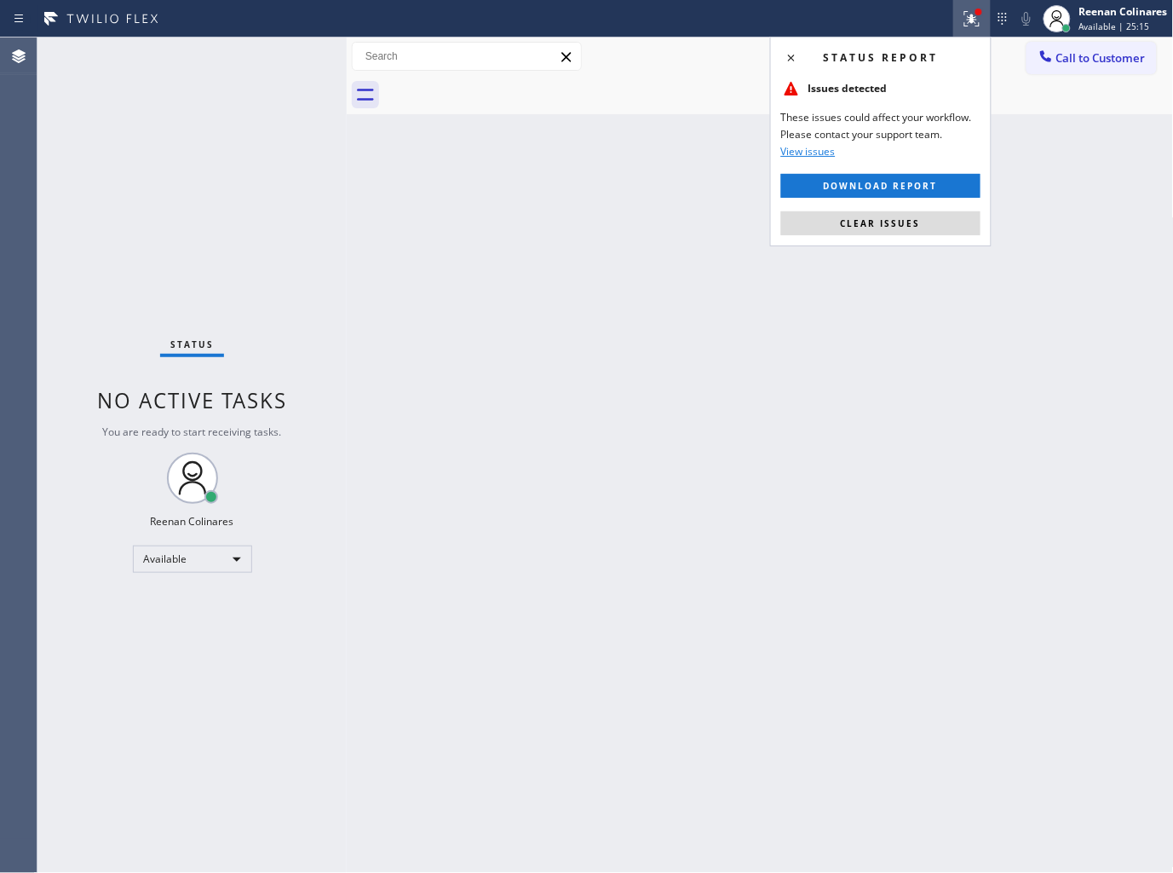
click at [873, 224] on span "Clear issues" at bounding box center [881, 223] width 80 height 12
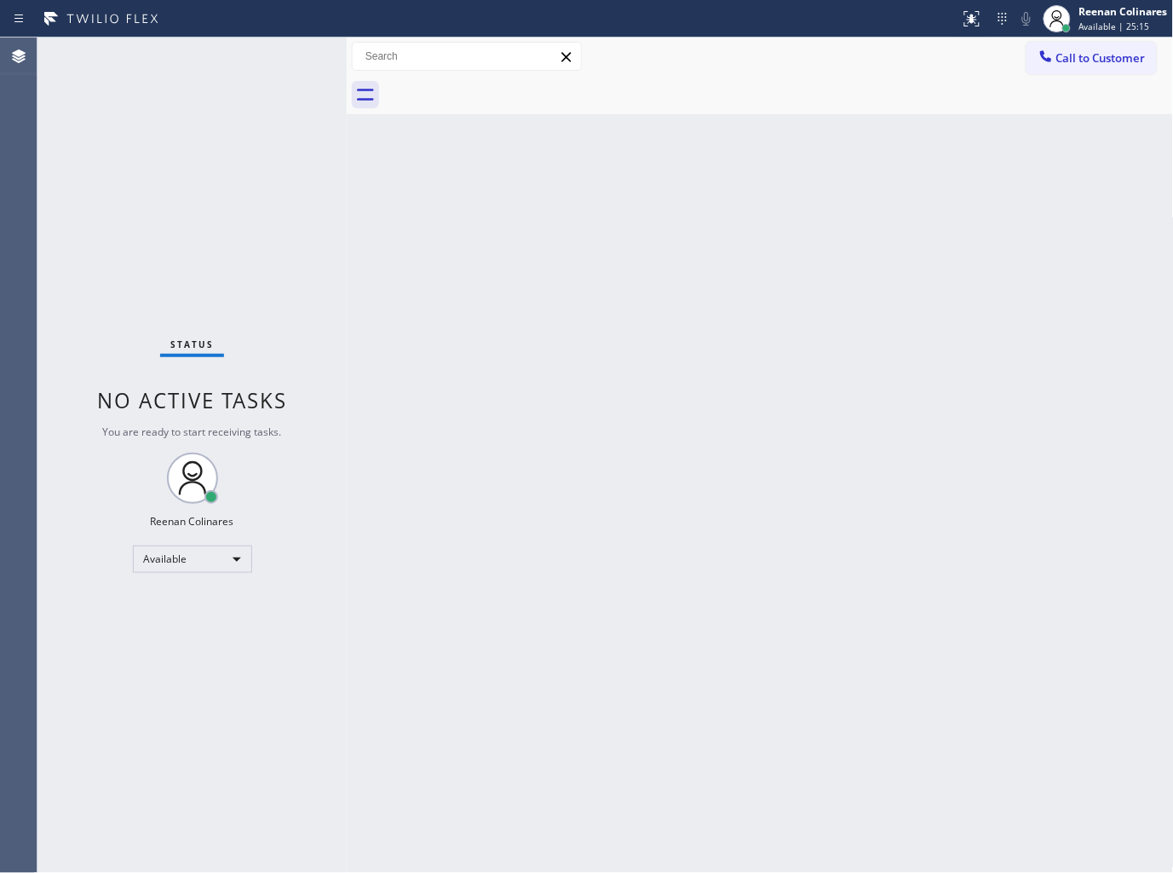
click at [608, 256] on div "Back to Dashboard Change Sender ID Customers Technicians Select a contact Outbo…" at bounding box center [760, 454] width 827 height 835
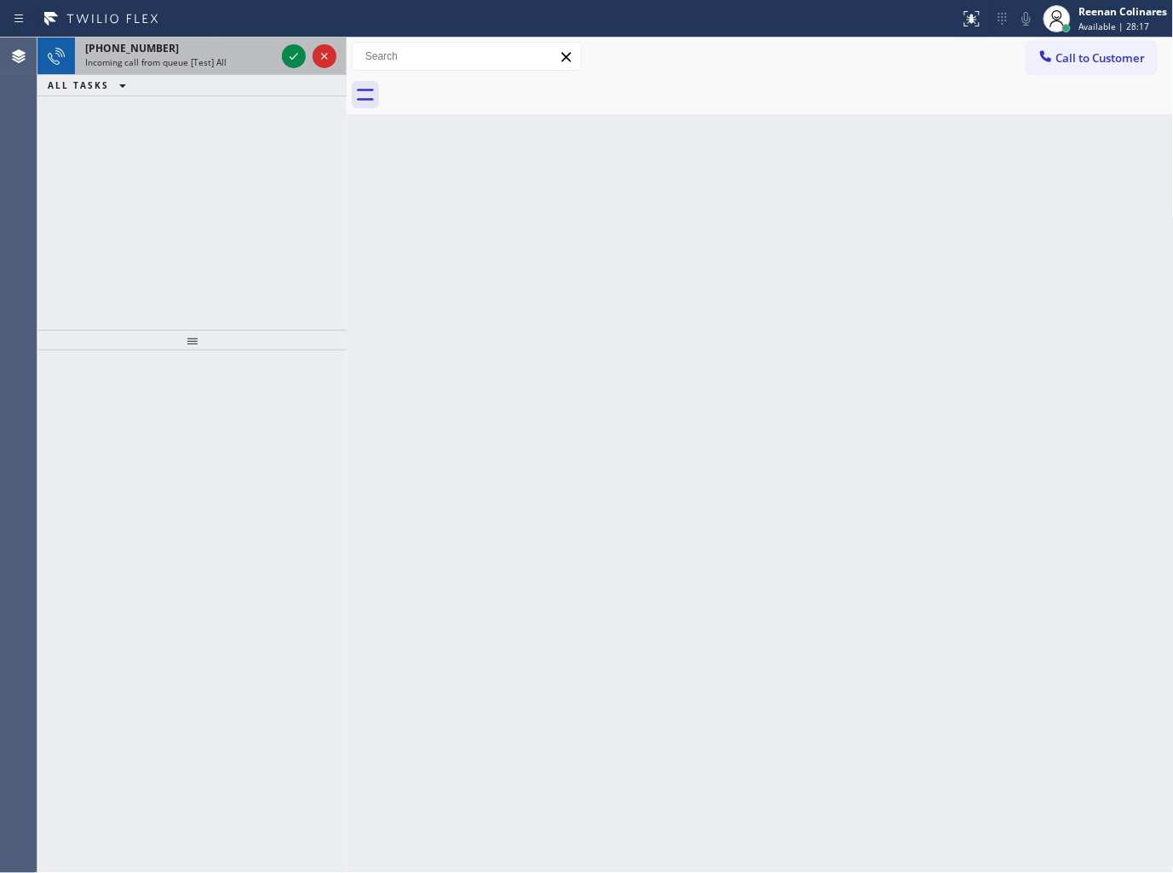
click at [244, 49] on div "+16262021510" at bounding box center [180, 48] width 190 height 14
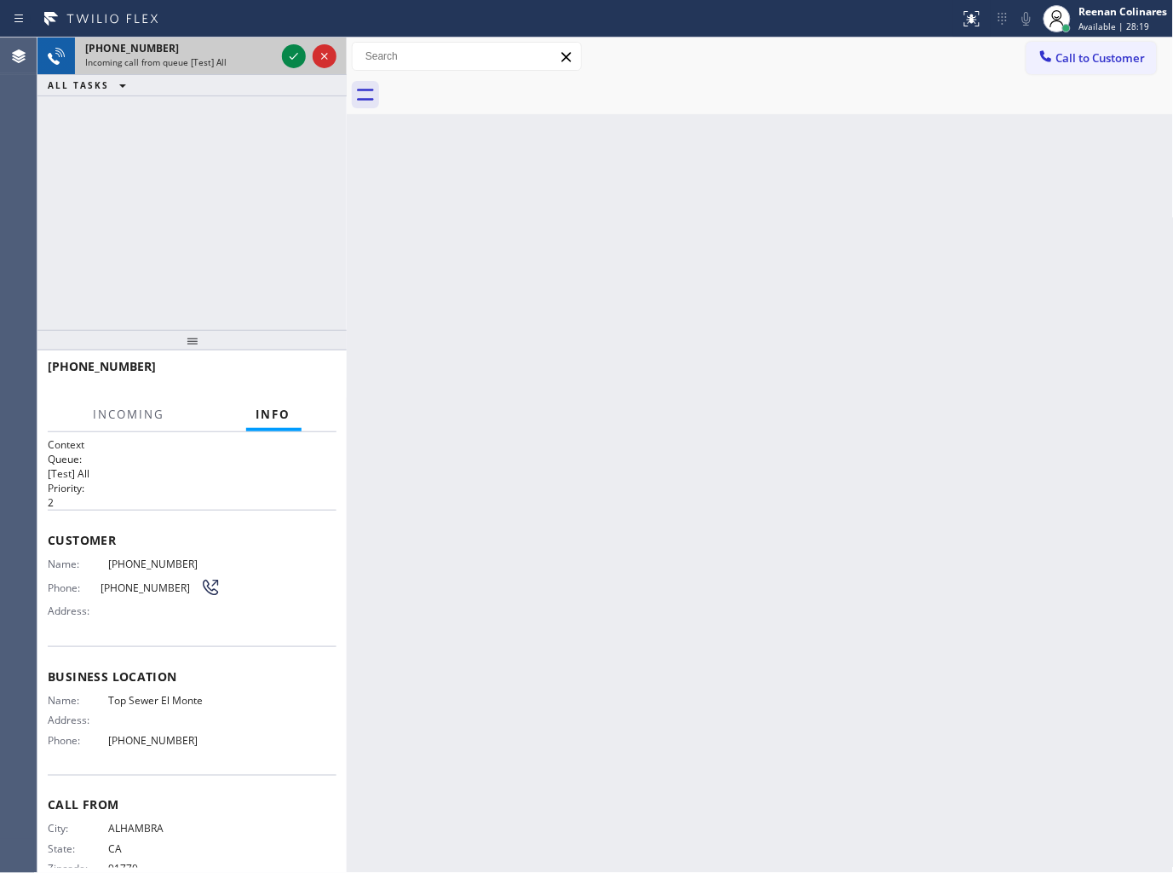
click at [295, 43] on div at bounding box center [309, 55] width 61 height 37
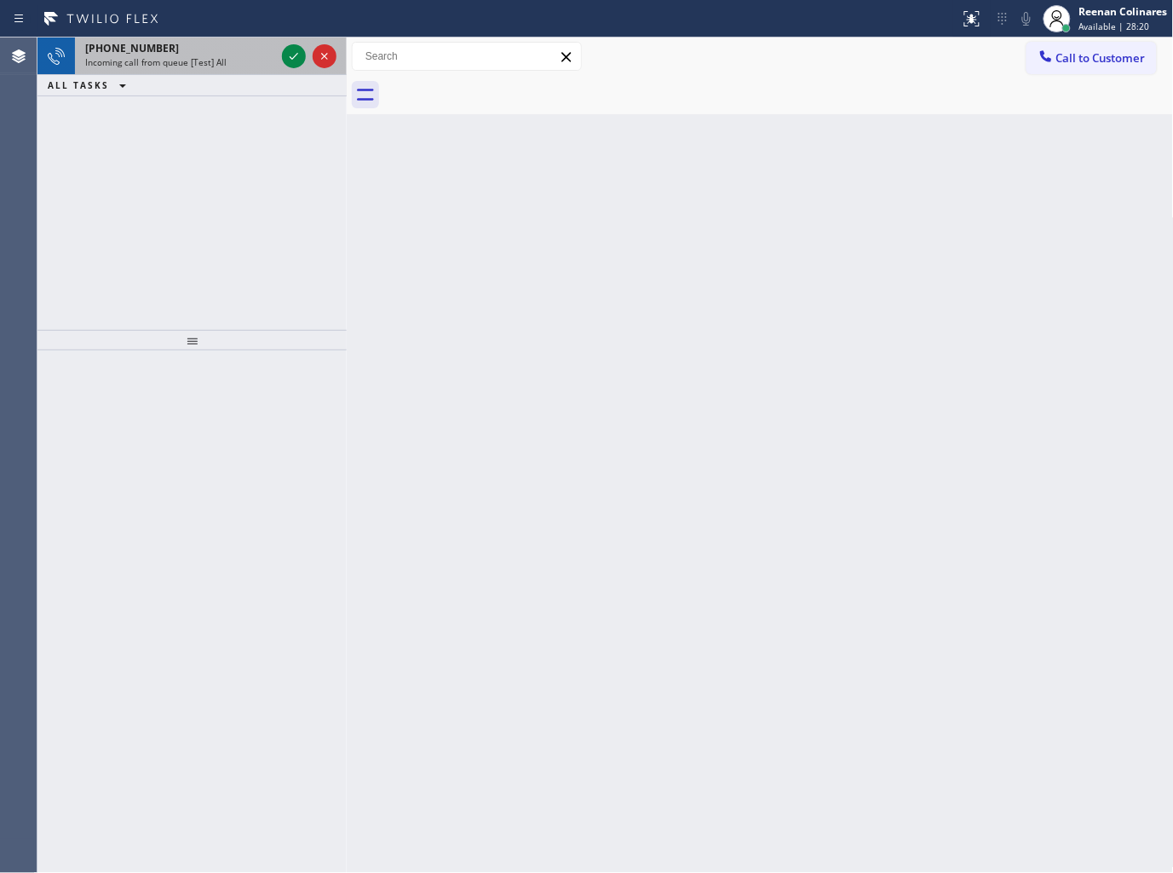
click at [145, 52] on span "+16262021510" at bounding box center [132, 48] width 94 height 14
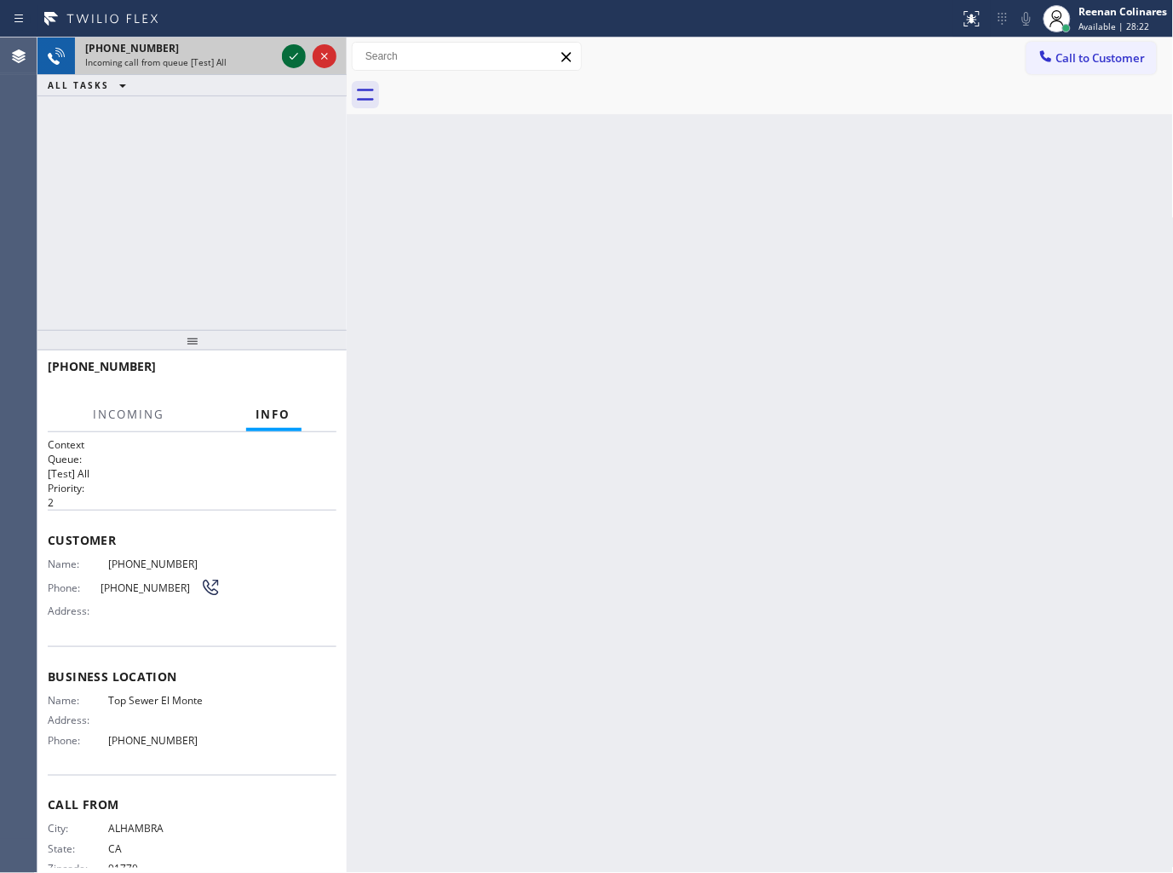
click at [288, 54] on icon at bounding box center [294, 56] width 20 height 20
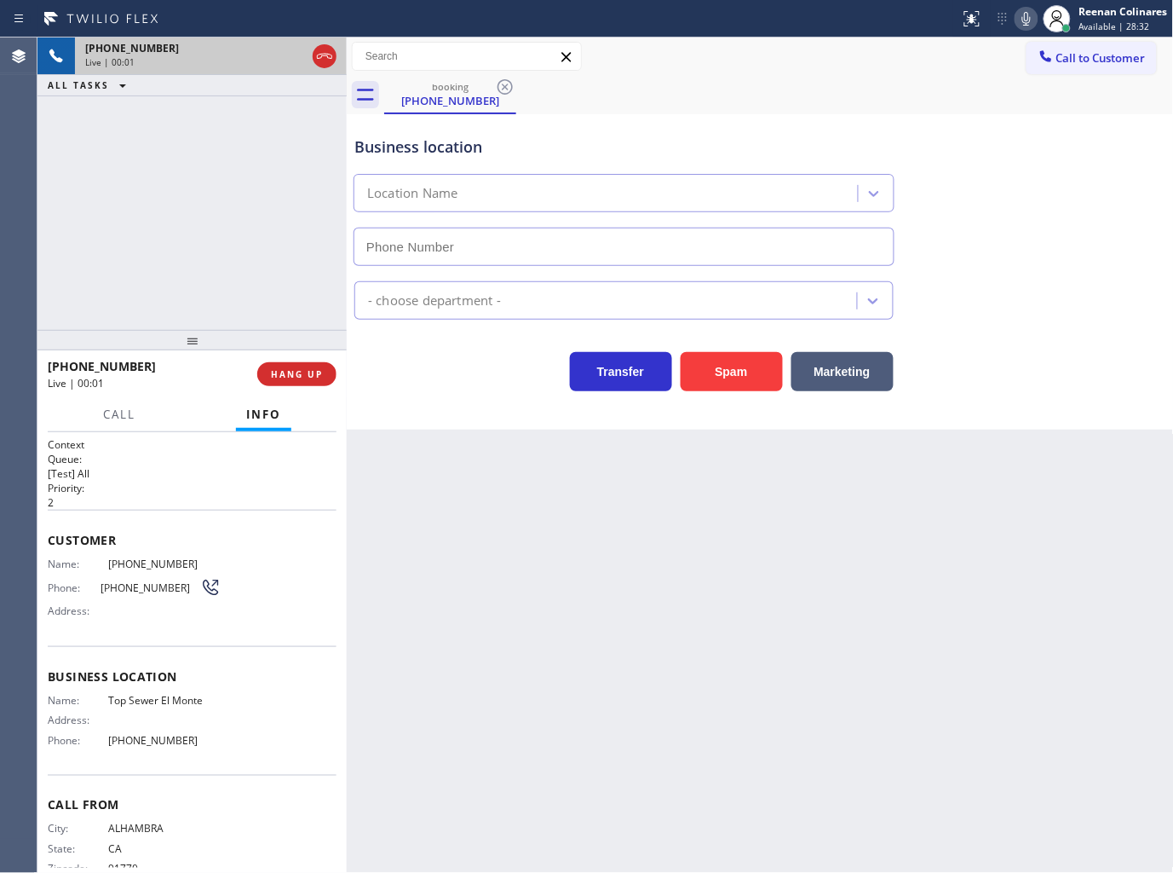
type input "(626) 240-5141"
click at [722, 375] on button "Spam" at bounding box center [732, 371] width 102 height 39
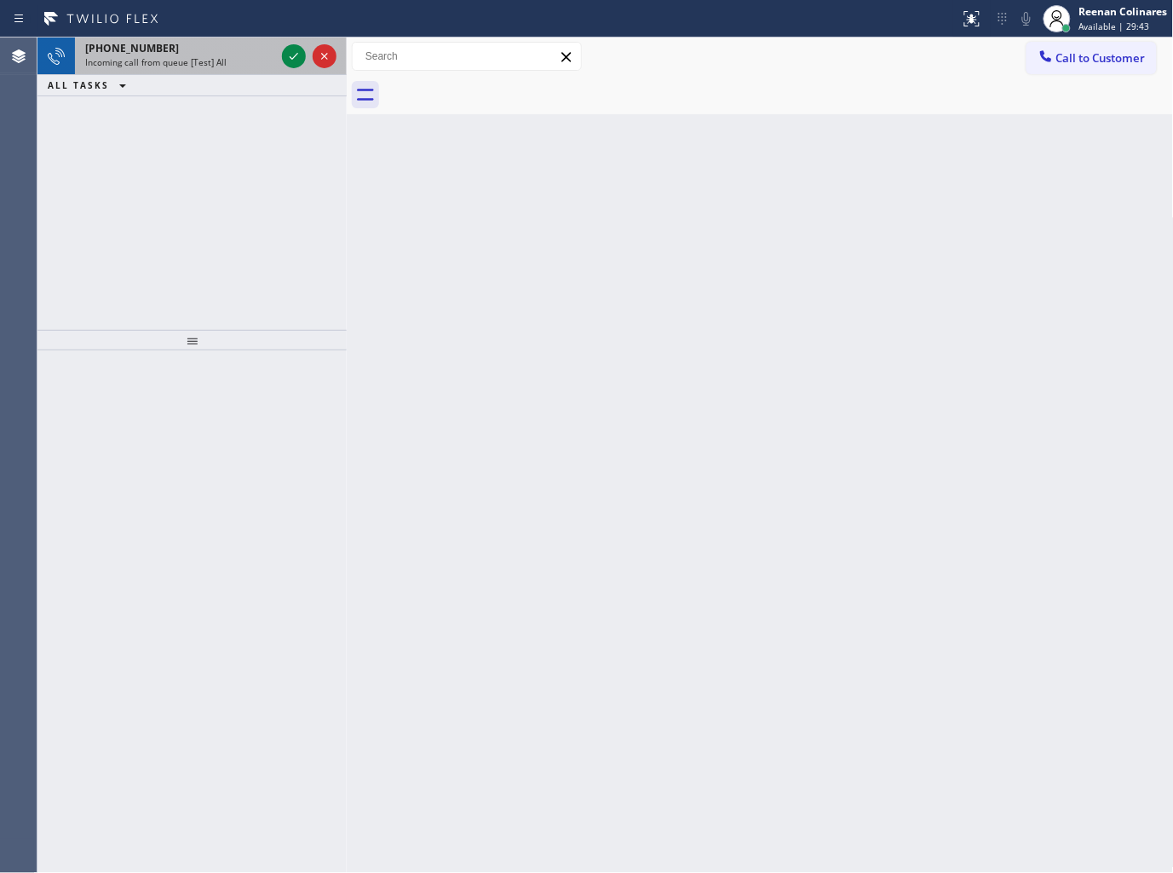
click at [230, 71] on div "+16096750670 Incoming call from queue [Test] All" at bounding box center [177, 55] width 204 height 37
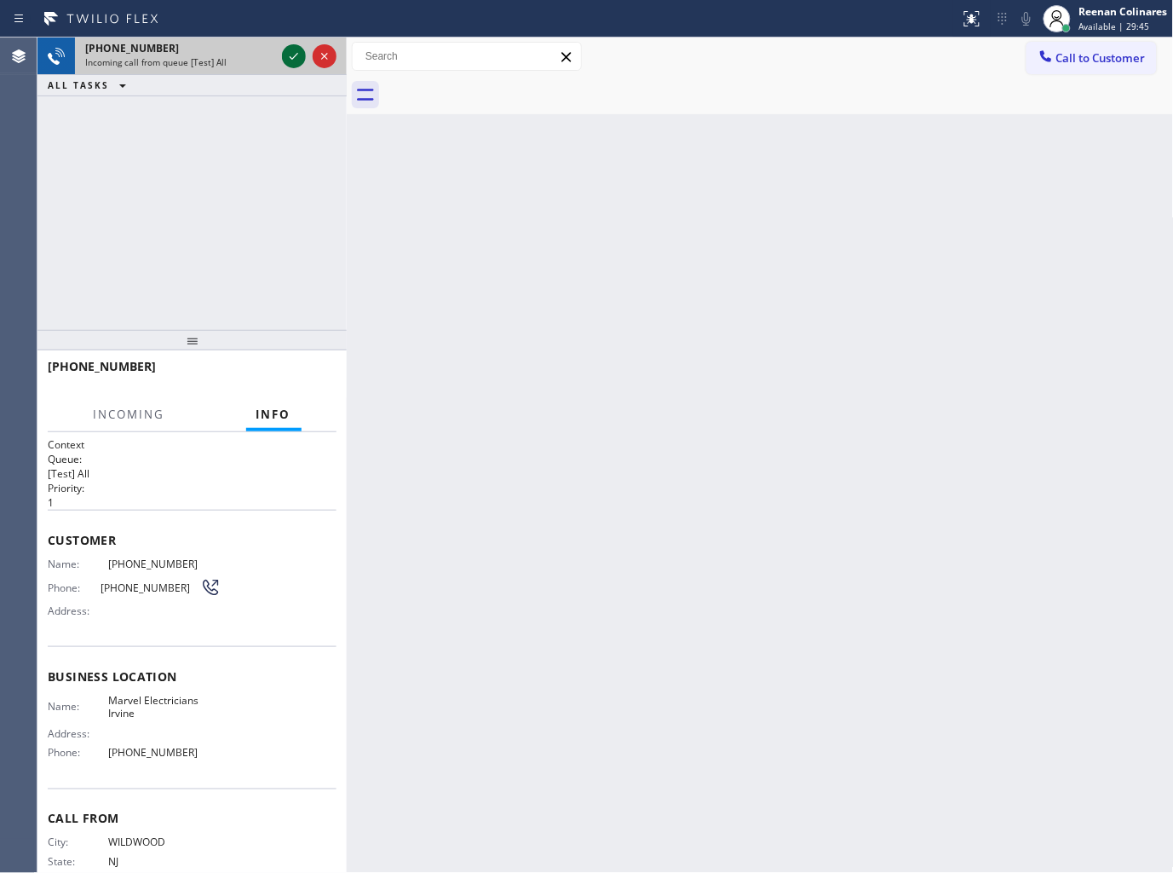
click at [293, 55] on icon at bounding box center [294, 56] width 20 height 20
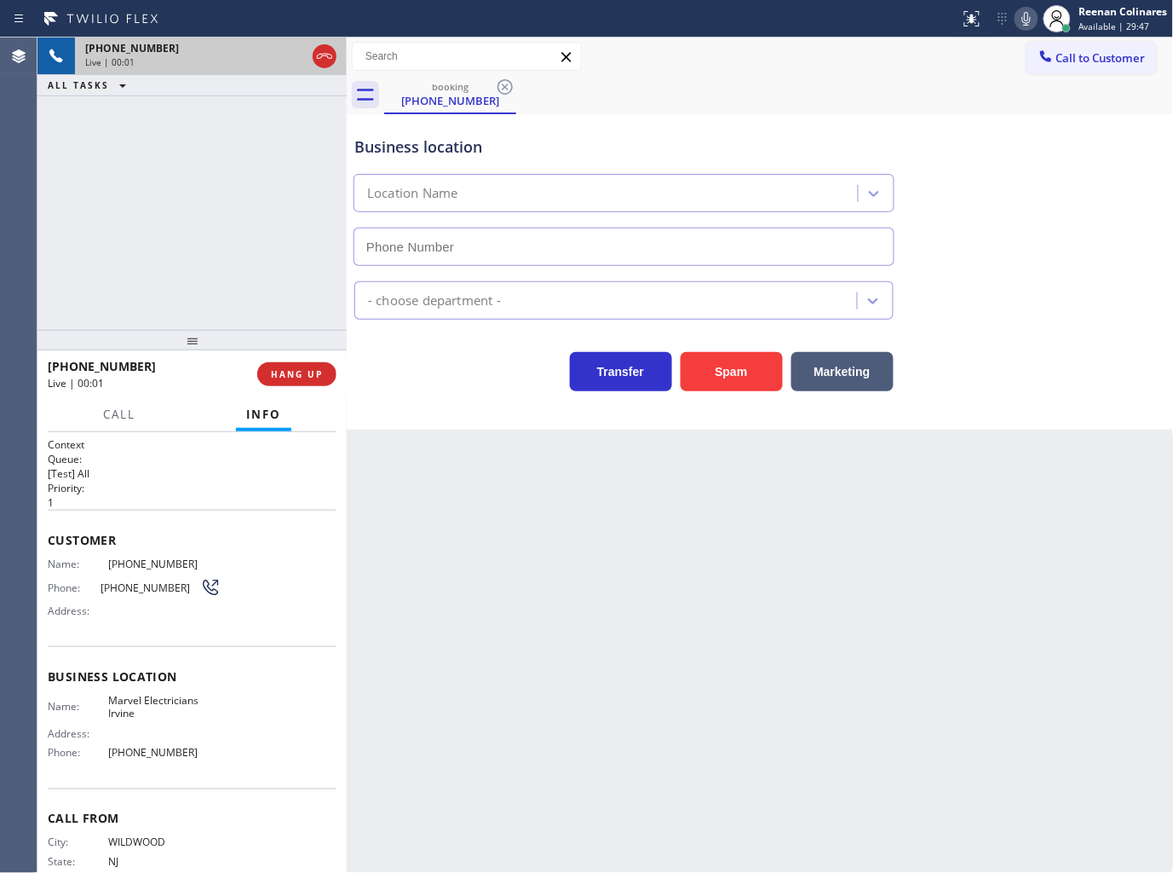
type input "(949) 565-4681"
click at [1025, 28] on icon at bounding box center [1027, 19] width 20 height 20
click at [1025, 21] on icon at bounding box center [1027, 19] width 20 height 20
click at [322, 371] on span "HANG UP" at bounding box center [297, 374] width 52 height 12
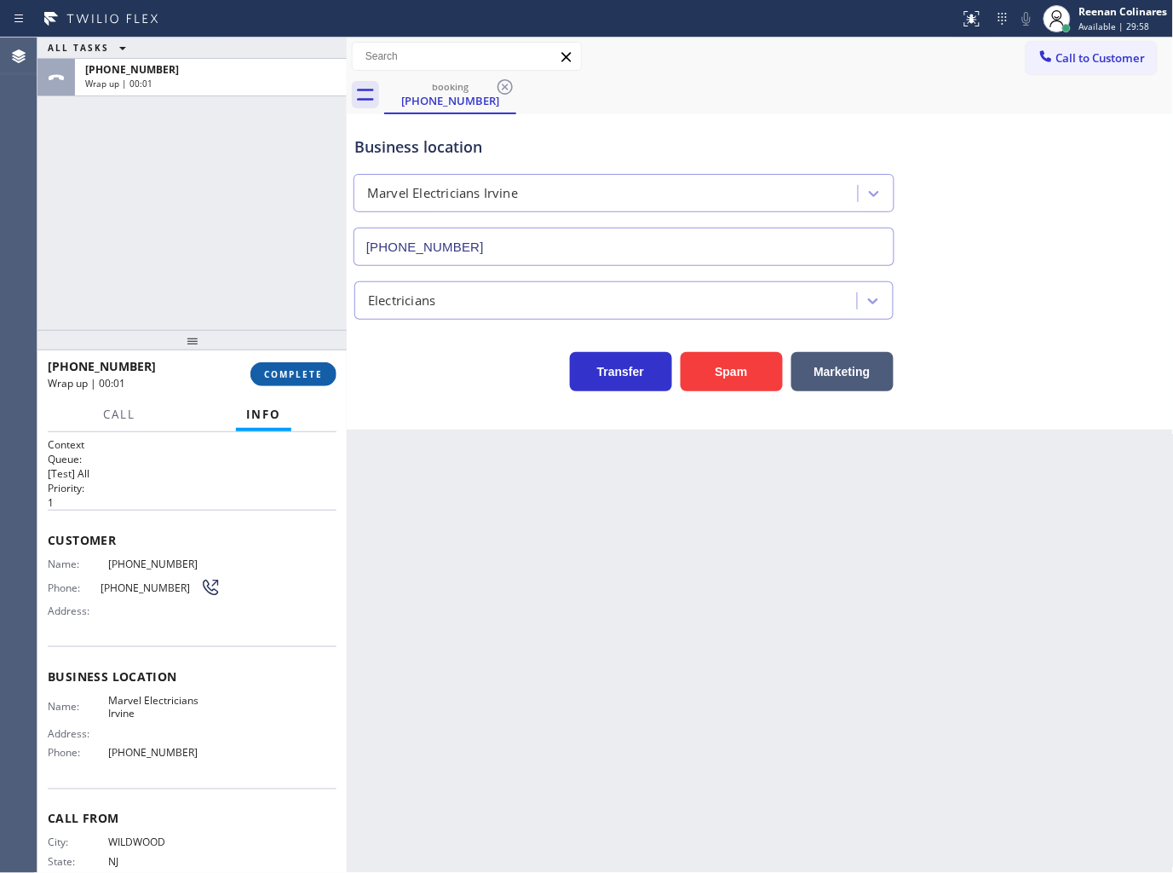
click at [322, 371] on span "COMPLETE" at bounding box center [293, 374] width 59 height 12
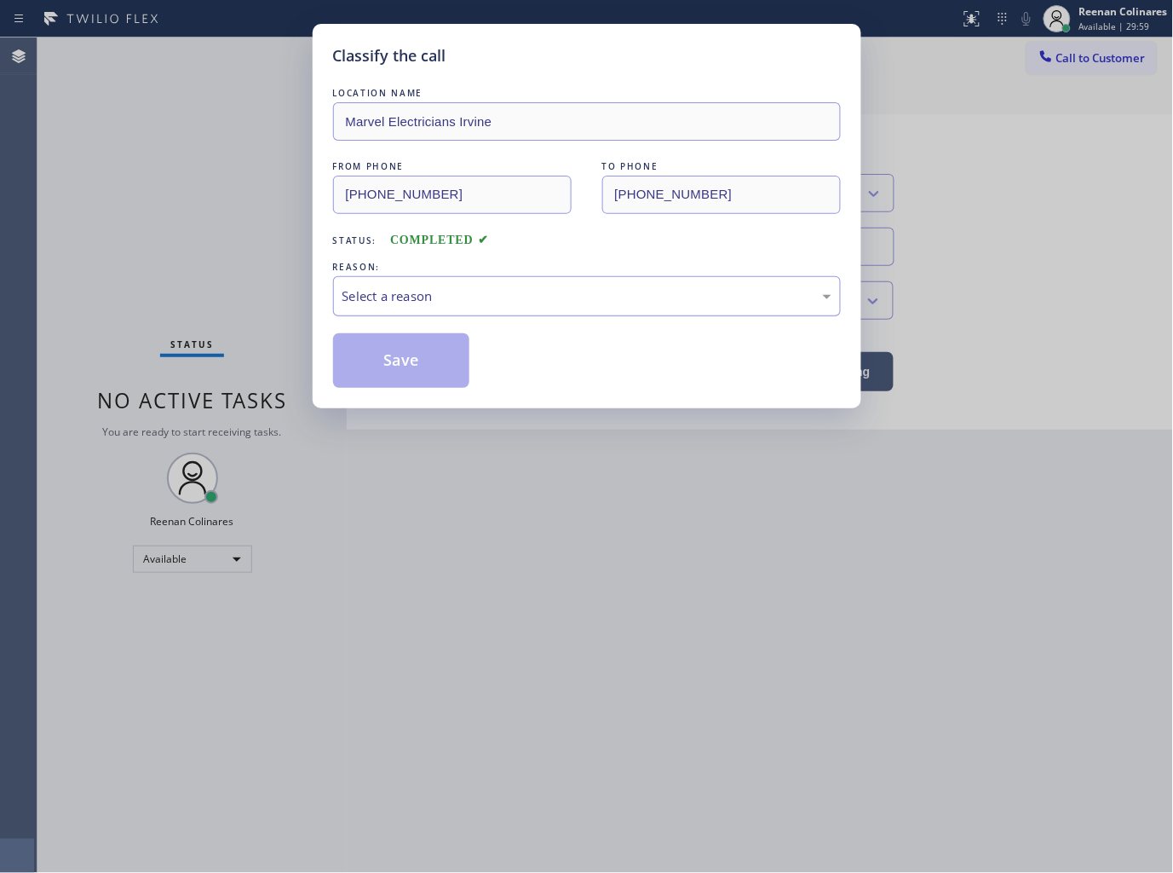
click at [410, 291] on div "Select a reason" at bounding box center [587, 296] width 489 height 20
drag, startPoint x: 373, startPoint y: 422, endPoint x: 386, endPoint y: 369, distance: 54.4
click at [387, 367] on button "Save" at bounding box center [401, 360] width 137 height 55
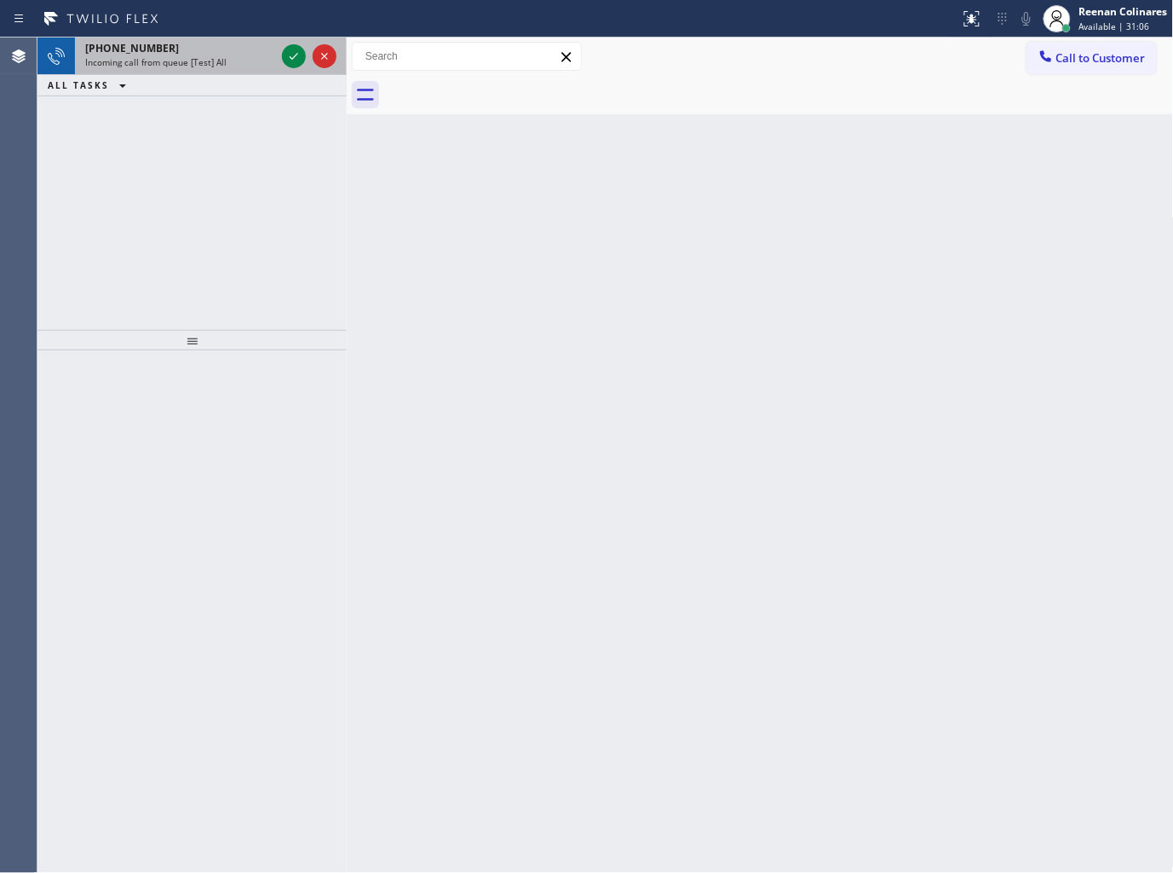
drag, startPoint x: 226, startPoint y: 66, endPoint x: 279, endPoint y: 71, distance: 53.0
click at [226, 66] on div "Incoming call from queue [Test] All" at bounding box center [180, 62] width 190 height 12
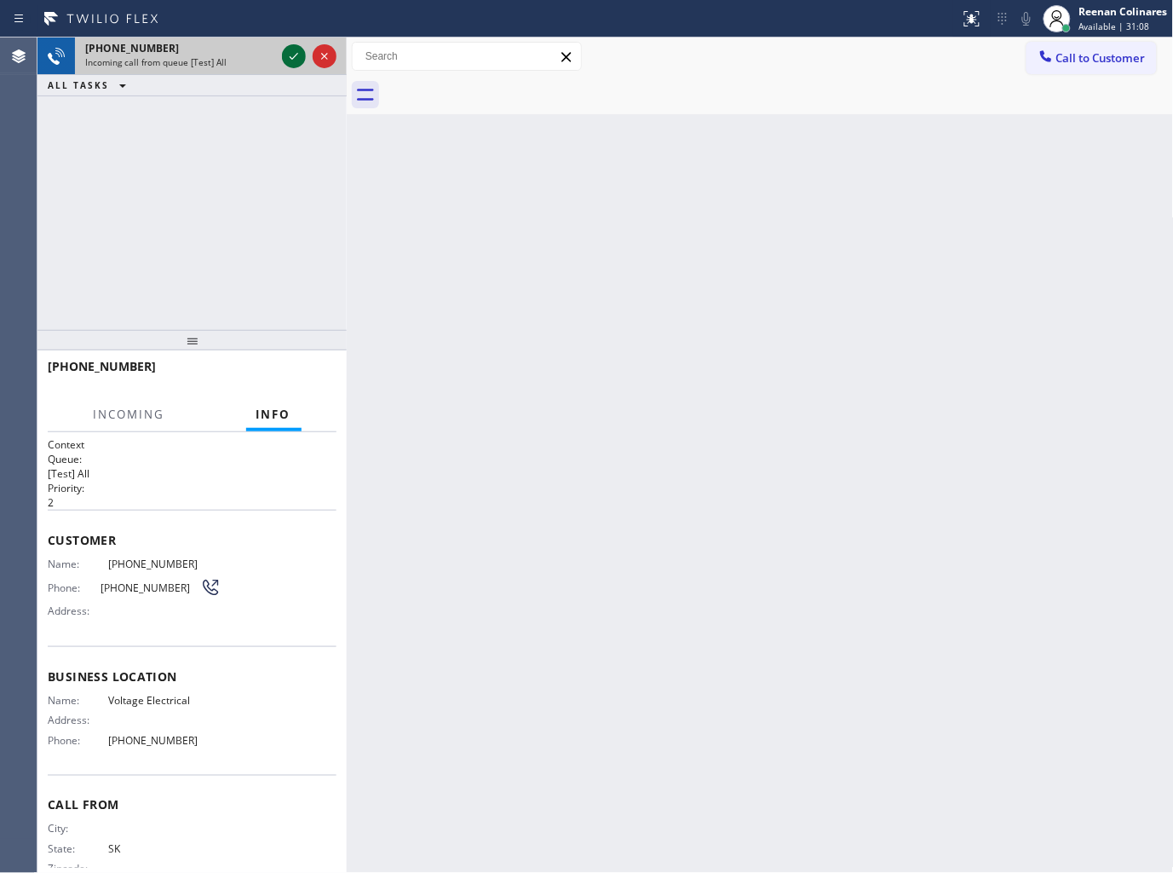
click at [290, 57] on icon at bounding box center [294, 56] width 20 height 20
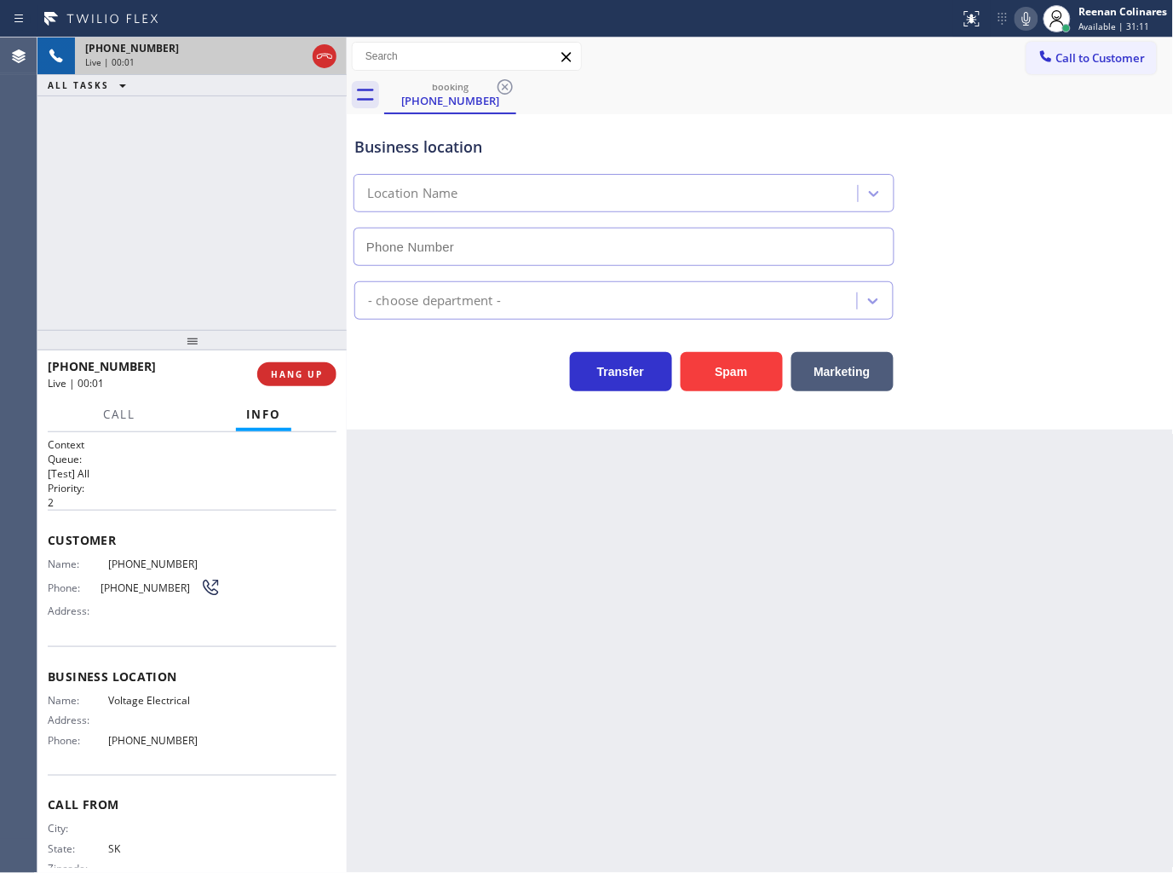
type input "(833) 307-0265"
click at [840, 81] on div "booking (639) 462-3422" at bounding box center [779, 95] width 790 height 38
click at [310, 372] on span "HANG UP" at bounding box center [297, 374] width 52 height 12
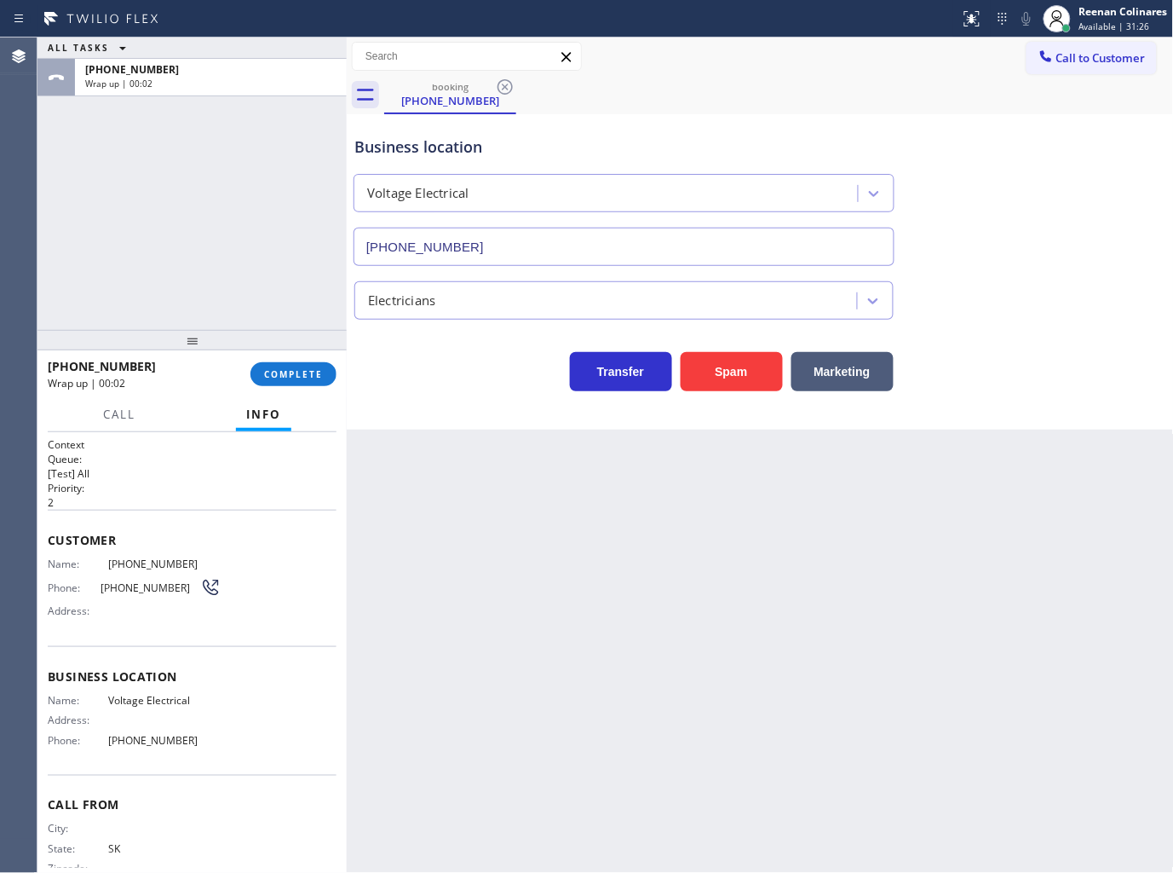
click at [302, 358] on div "+16394623422 Wrap up | 00:02 COMPLETE" at bounding box center [192, 374] width 289 height 44
click at [314, 371] on span "COMPLETE" at bounding box center [293, 374] width 59 height 12
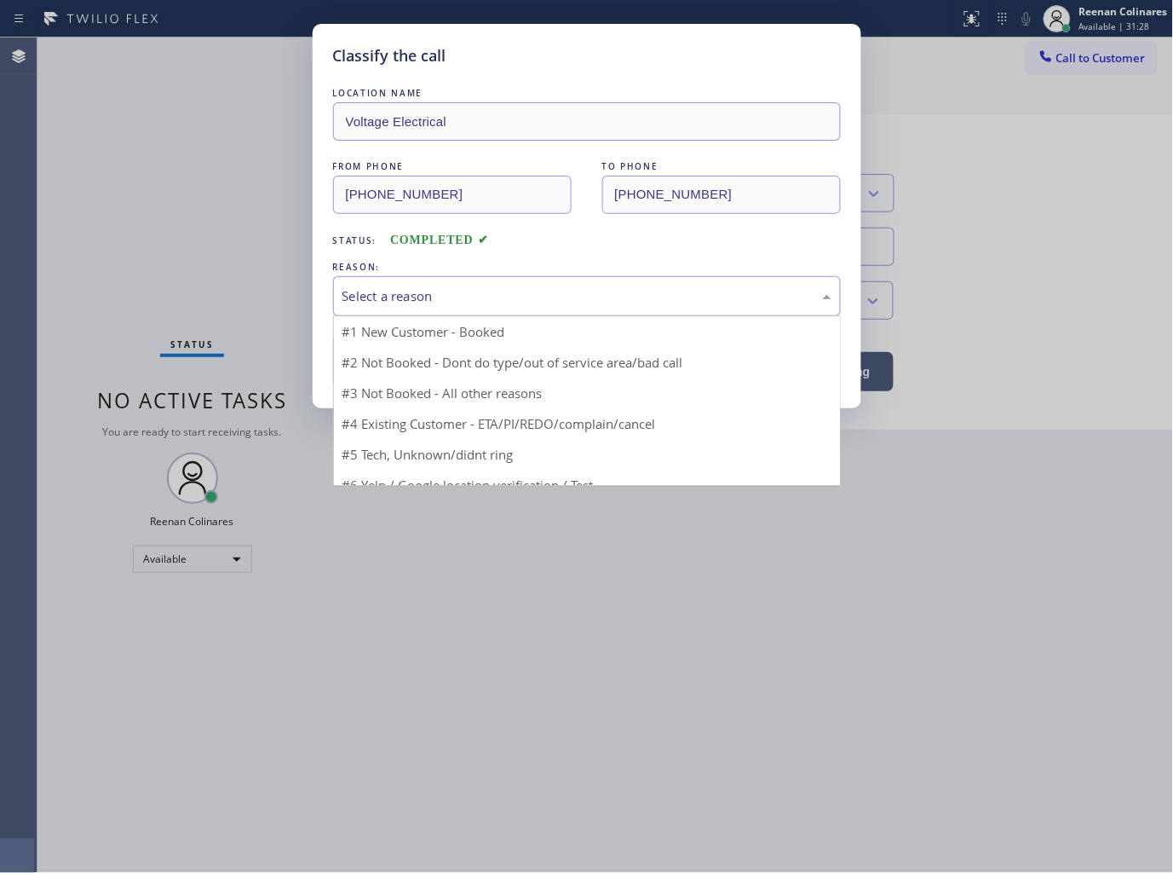
click at [389, 291] on div "Select a reason" at bounding box center [587, 296] width 489 height 20
drag, startPoint x: 375, startPoint y: 418, endPoint x: 377, endPoint y: 382, distance: 36.7
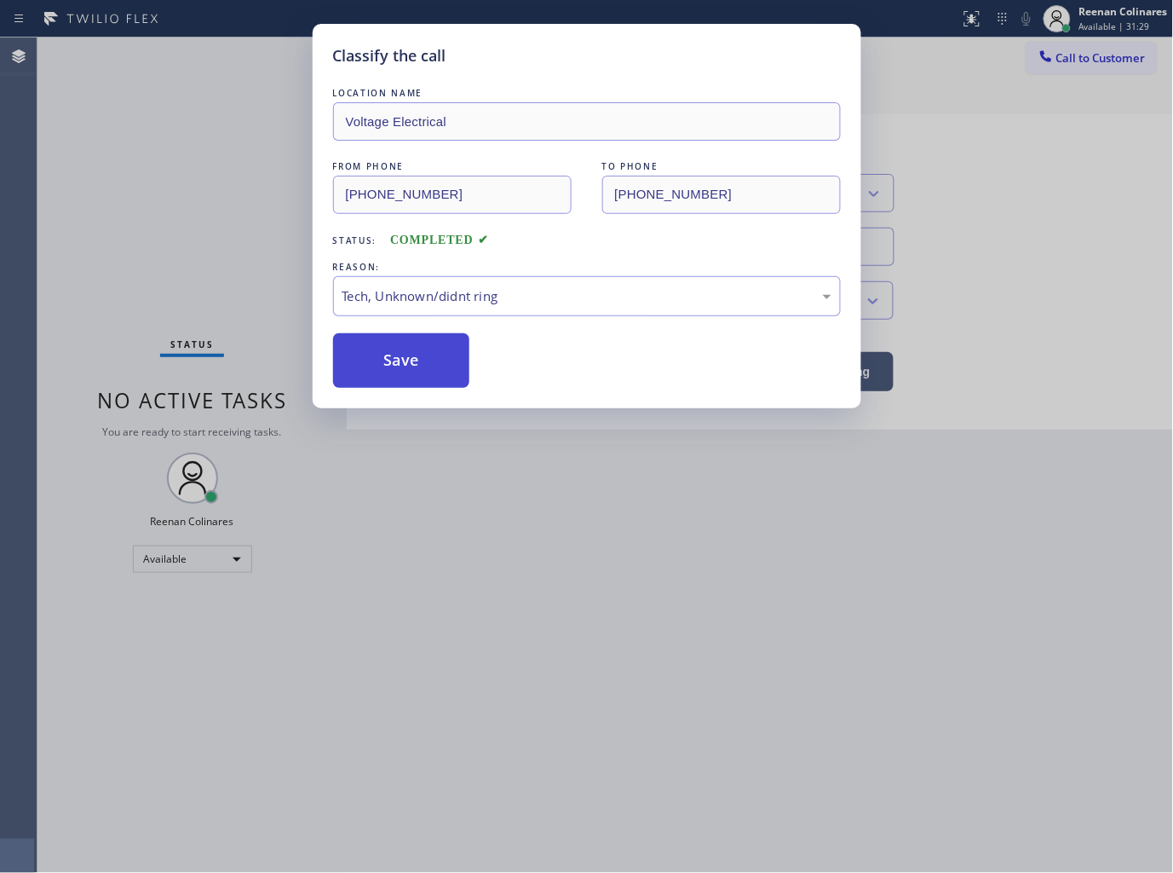
click at [377, 379] on button "Save" at bounding box center [401, 360] width 137 height 55
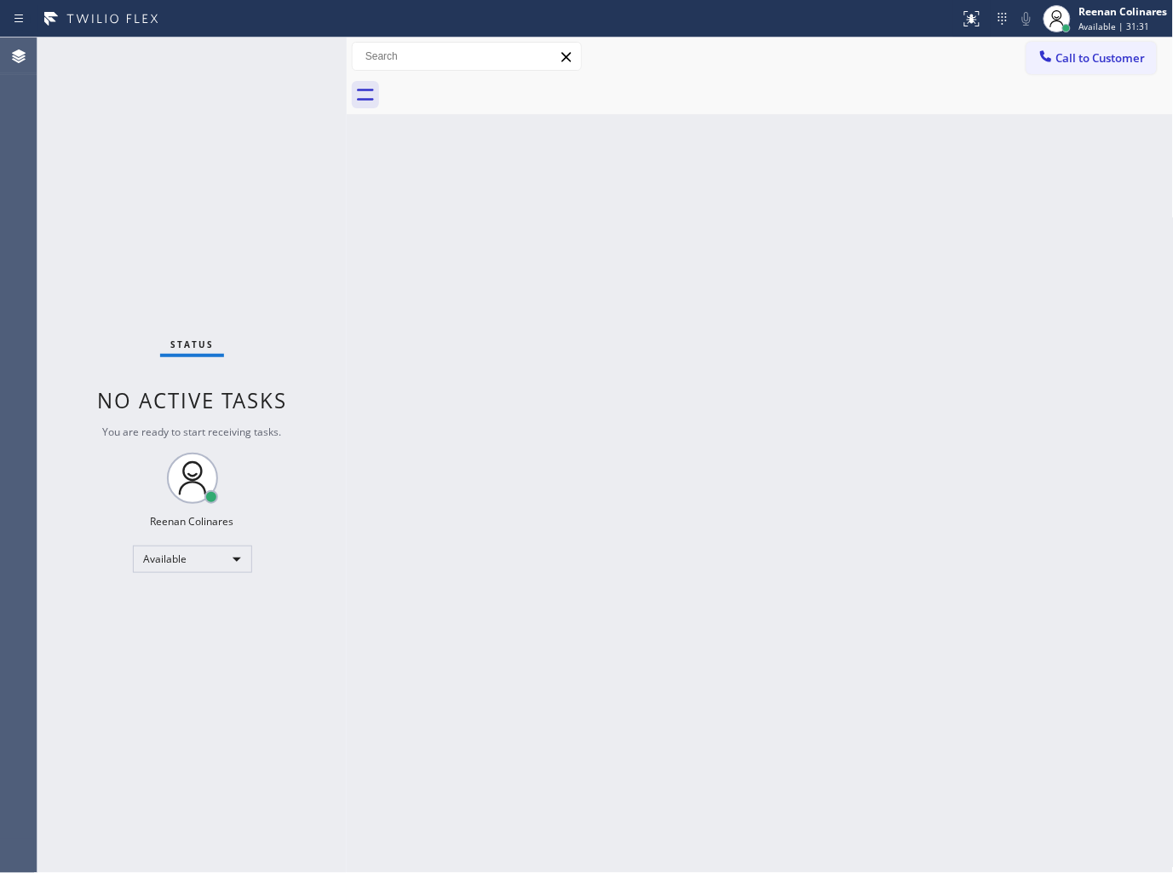
click at [677, 373] on div "Back to Dashboard Change Sender ID Customers Technicians Select a contact Outbo…" at bounding box center [760, 454] width 827 height 835
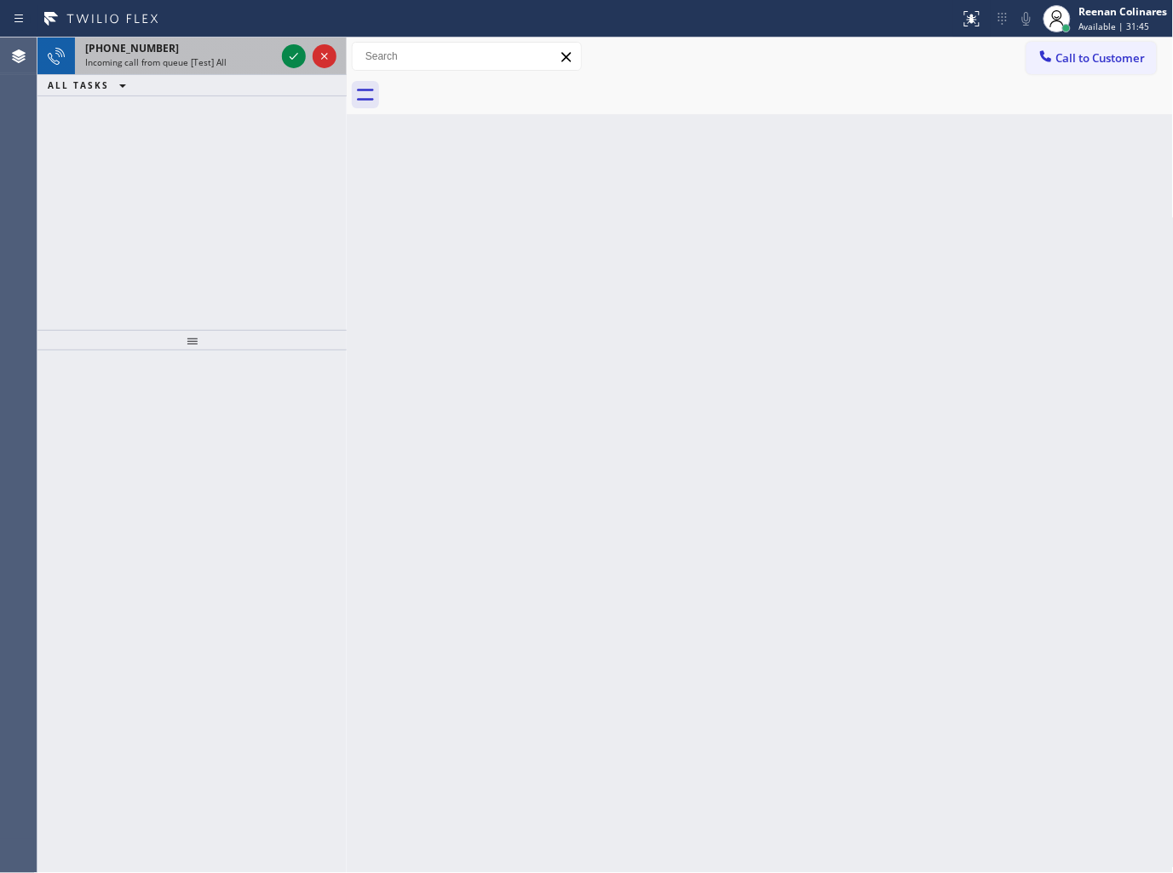
click at [236, 66] on div "Incoming call from queue [Test] All" at bounding box center [180, 62] width 190 height 12
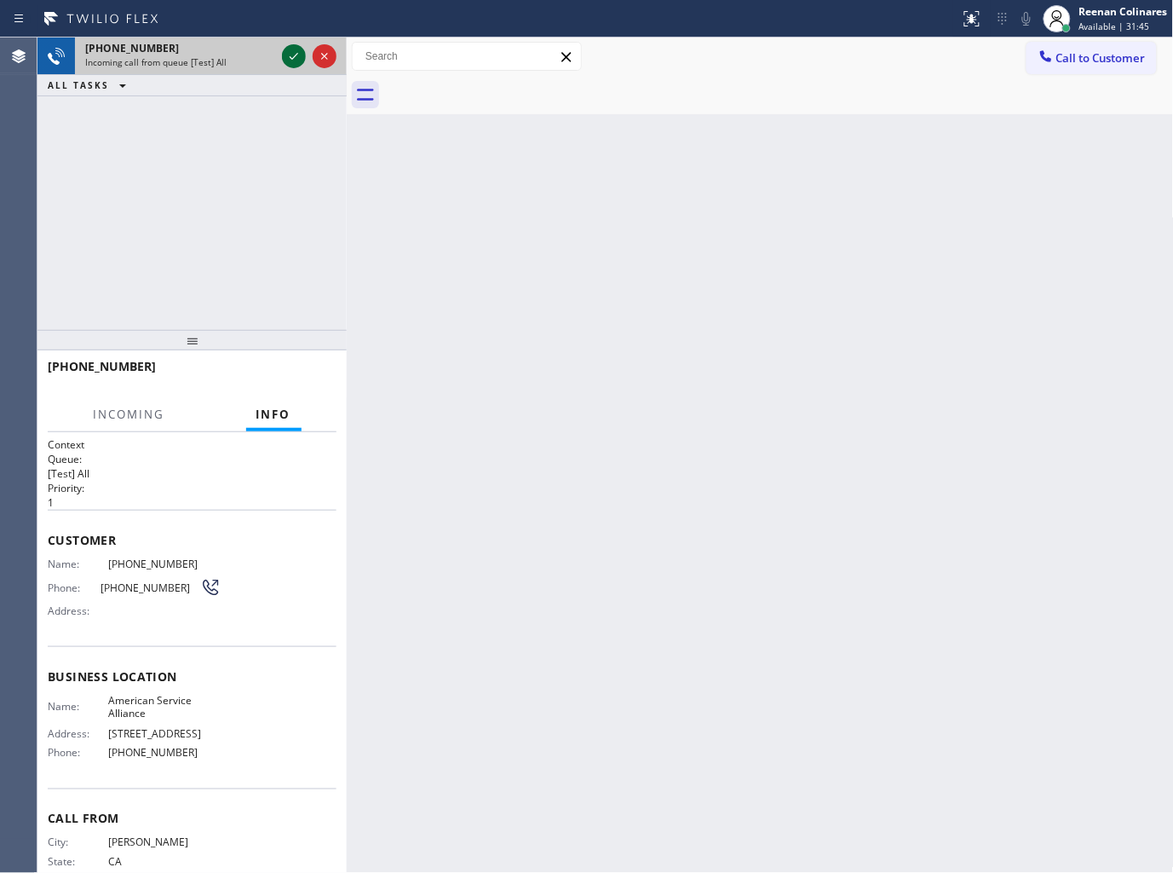
click at [291, 57] on icon at bounding box center [294, 56] width 9 height 7
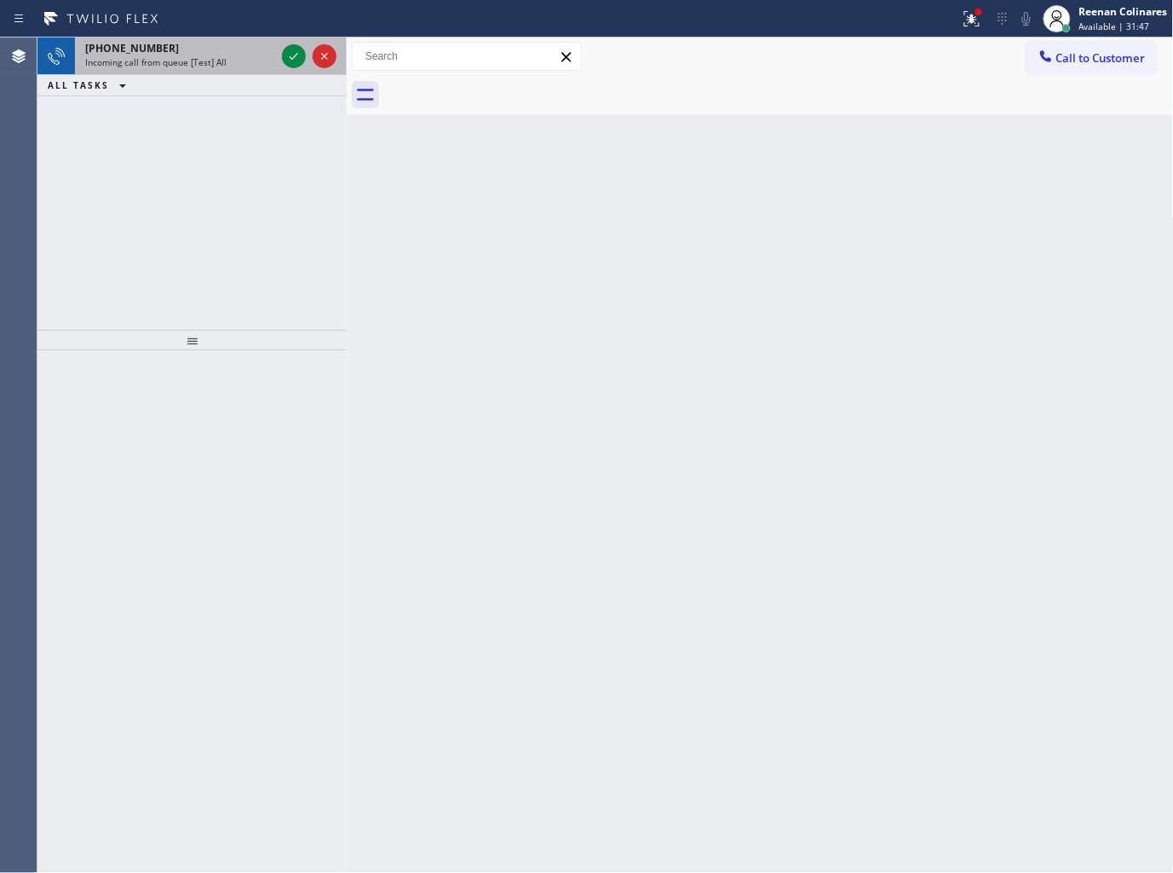
click at [269, 51] on div "+18052180784" at bounding box center [180, 48] width 190 height 14
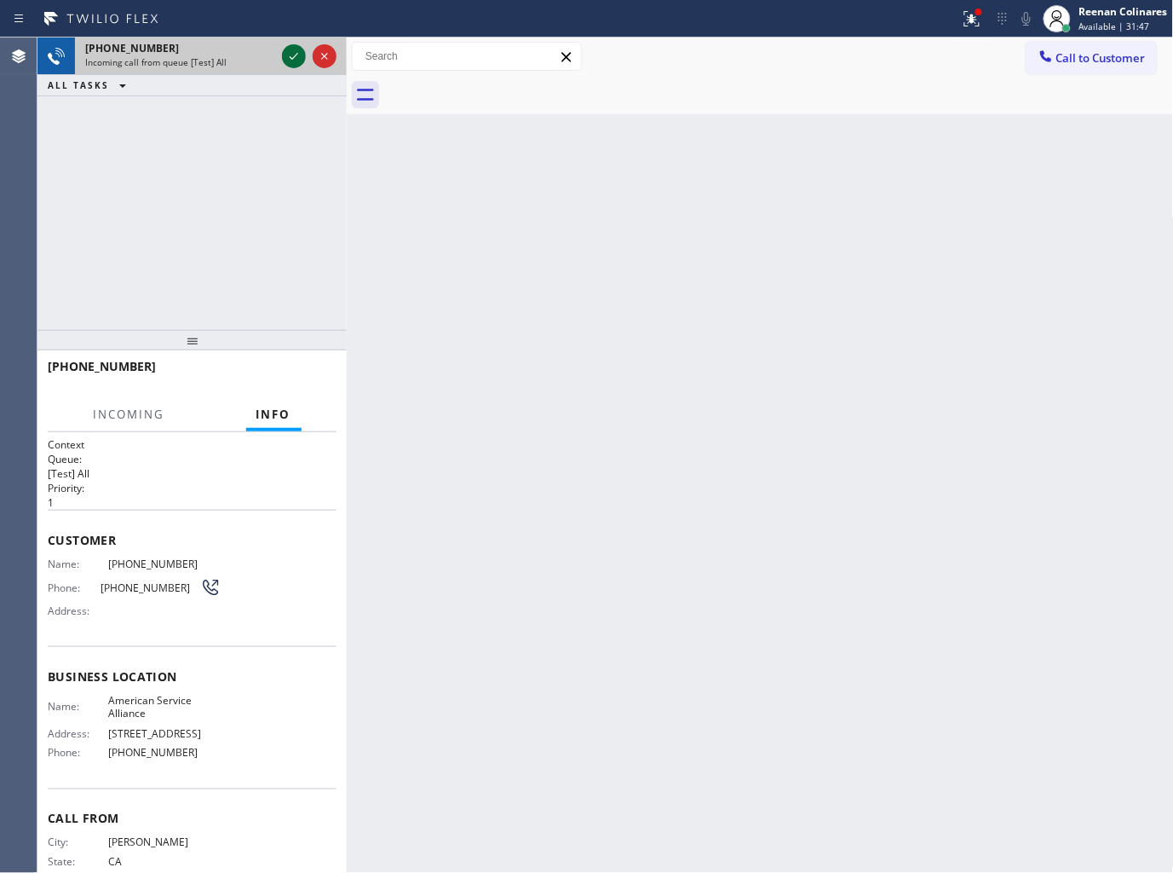
click at [287, 55] on icon at bounding box center [294, 56] width 20 height 20
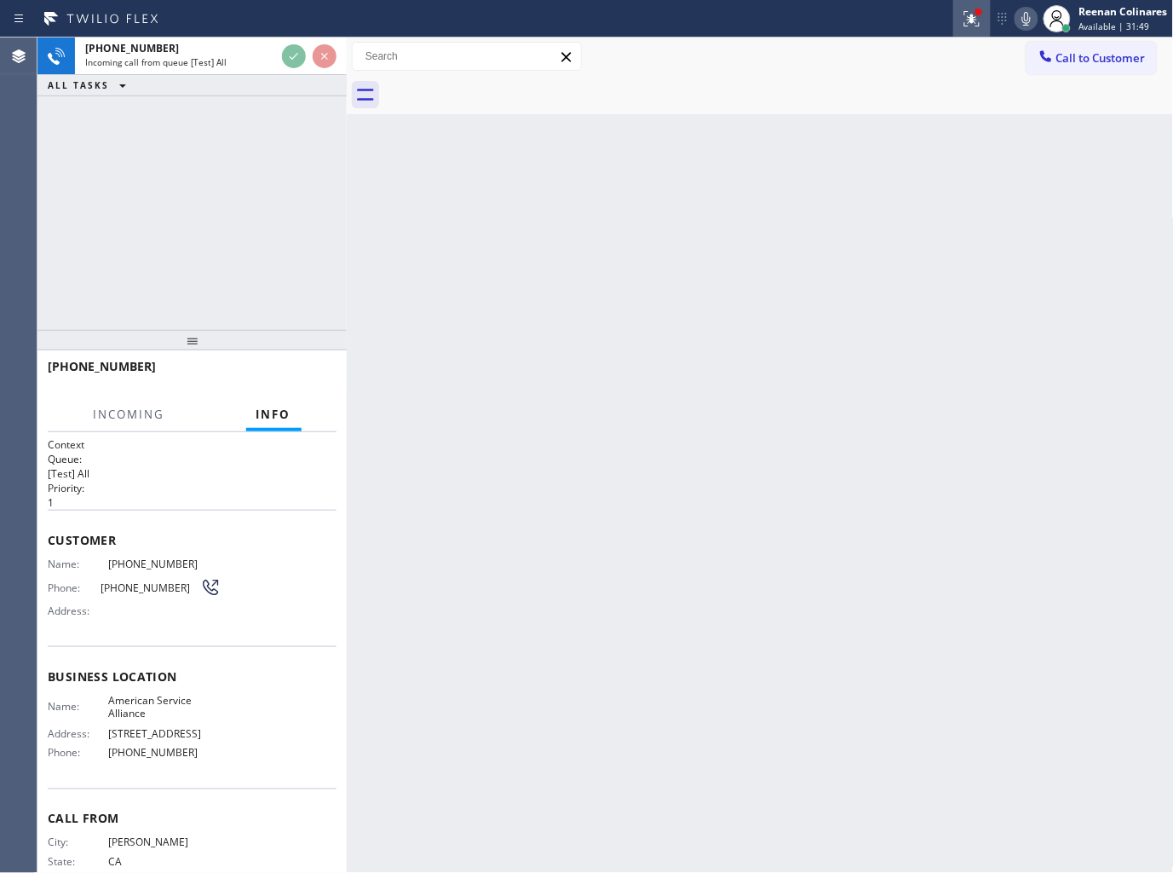
click at [957, 13] on div at bounding box center [972, 19] width 37 height 20
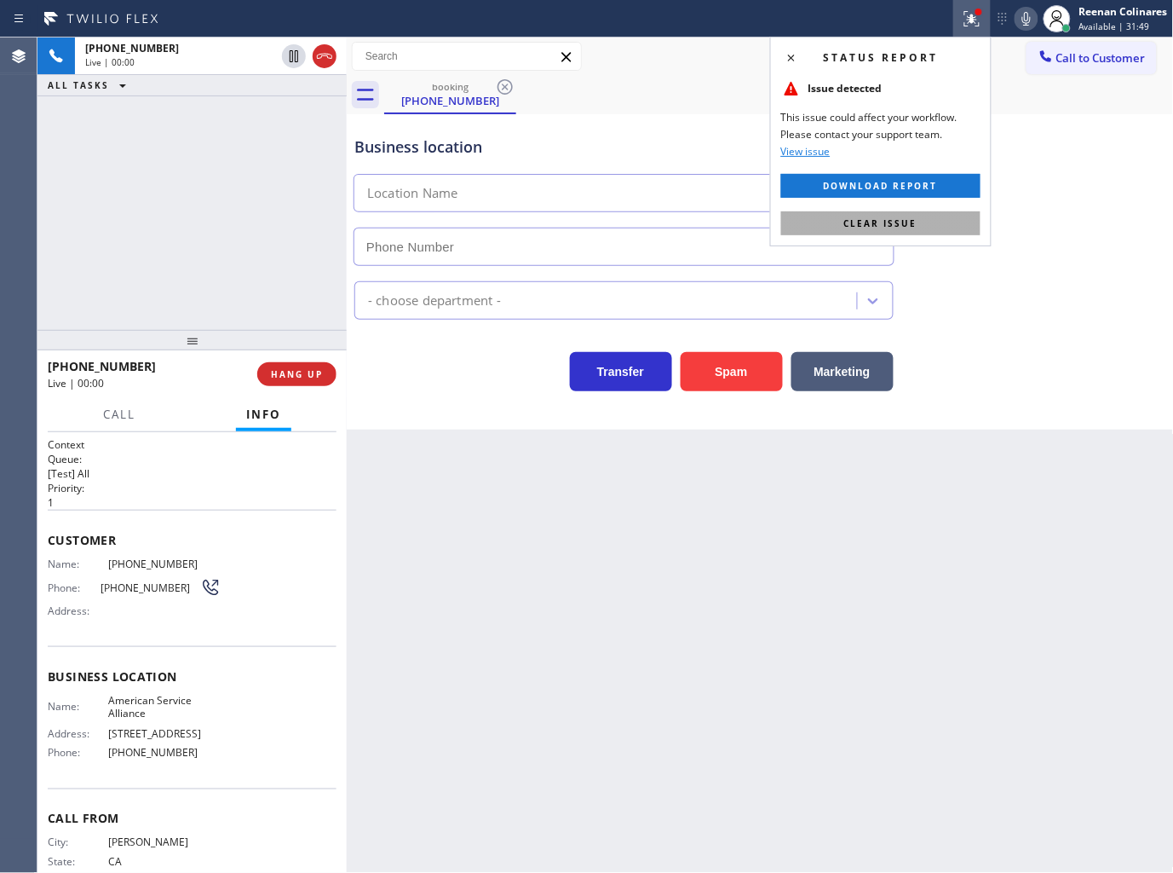
click at [881, 219] on span "Clear issue" at bounding box center [880, 223] width 73 height 12
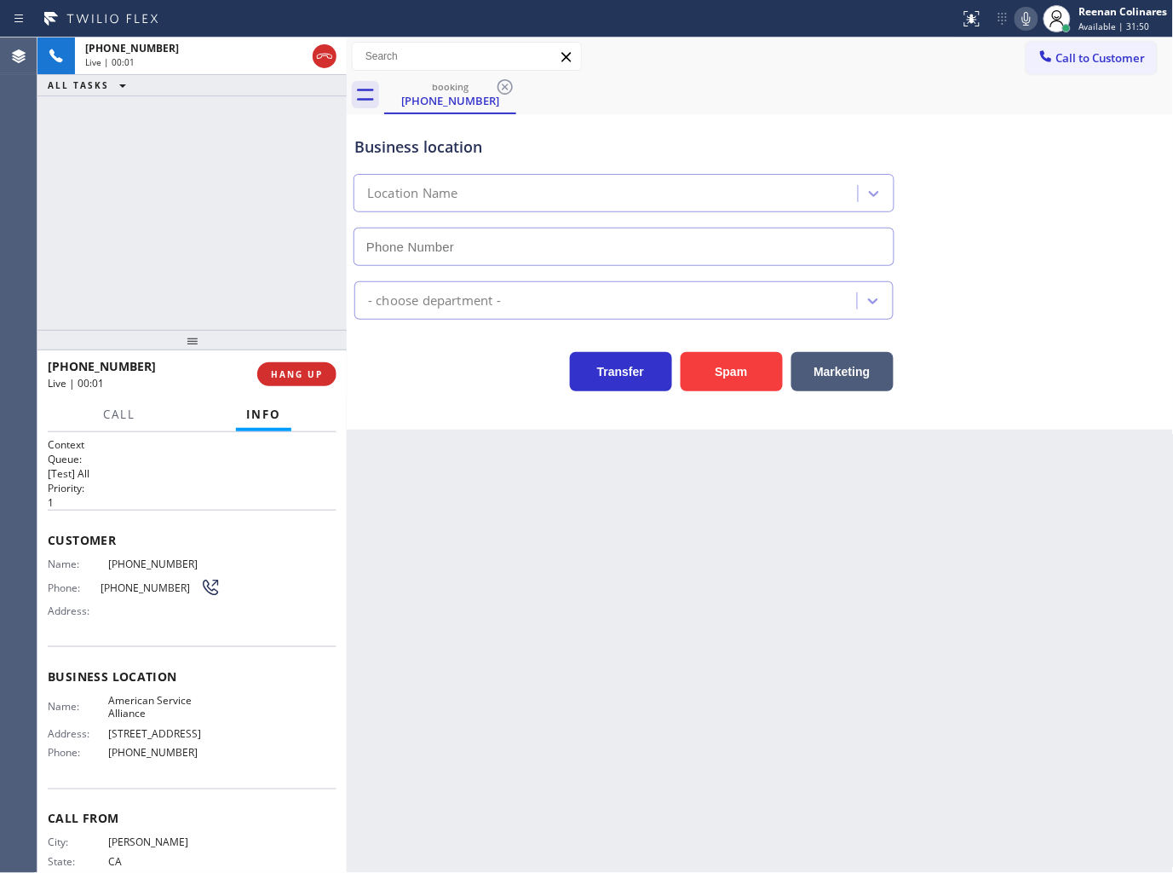
type input "(888) 859-4448"
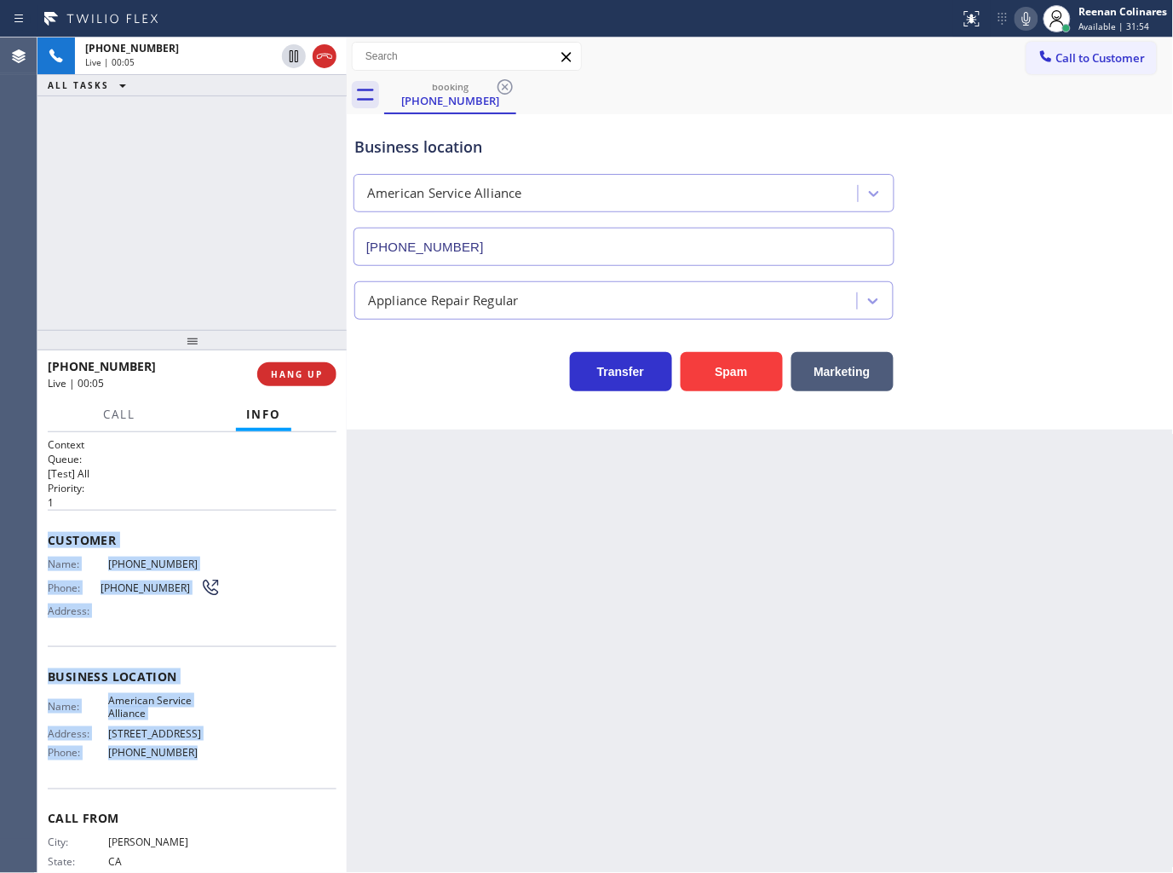
drag, startPoint x: 49, startPoint y: 531, endPoint x: 327, endPoint y: 742, distance: 349.7
click at [214, 752] on div "Context Queue: [Test] All Priority: 1 Customer Name: (805) 218-0784 Phone: (805…" at bounding box center [192, 677] width 289 height 480
click at [1029, 15] on icon at bounding box center [1027, 19] width 9 height 14
click at [1029, 15] on rect at bounding box center [1027, 17] width 12 height 12
click at [190, 522] on div "Customer Name: (805) 218-0784 Phone: (805) 218-0784 Address:" at bounding box center [192, 578] width 289 height 136
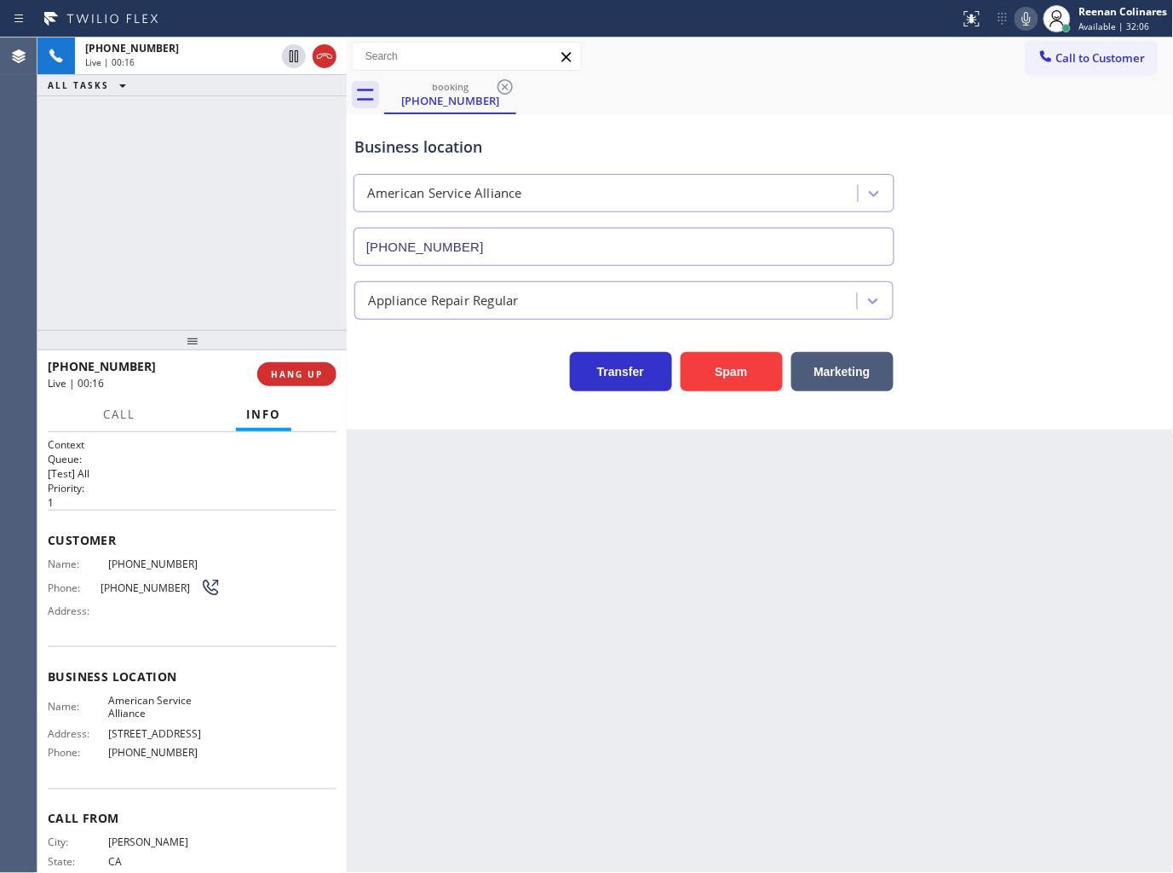
click at [1029, 23] on icon at bounding box center [1027, 19] width 20 height 20
click at [1024, 12] on icon at bounding box center [1027, 19] width 20 height 20
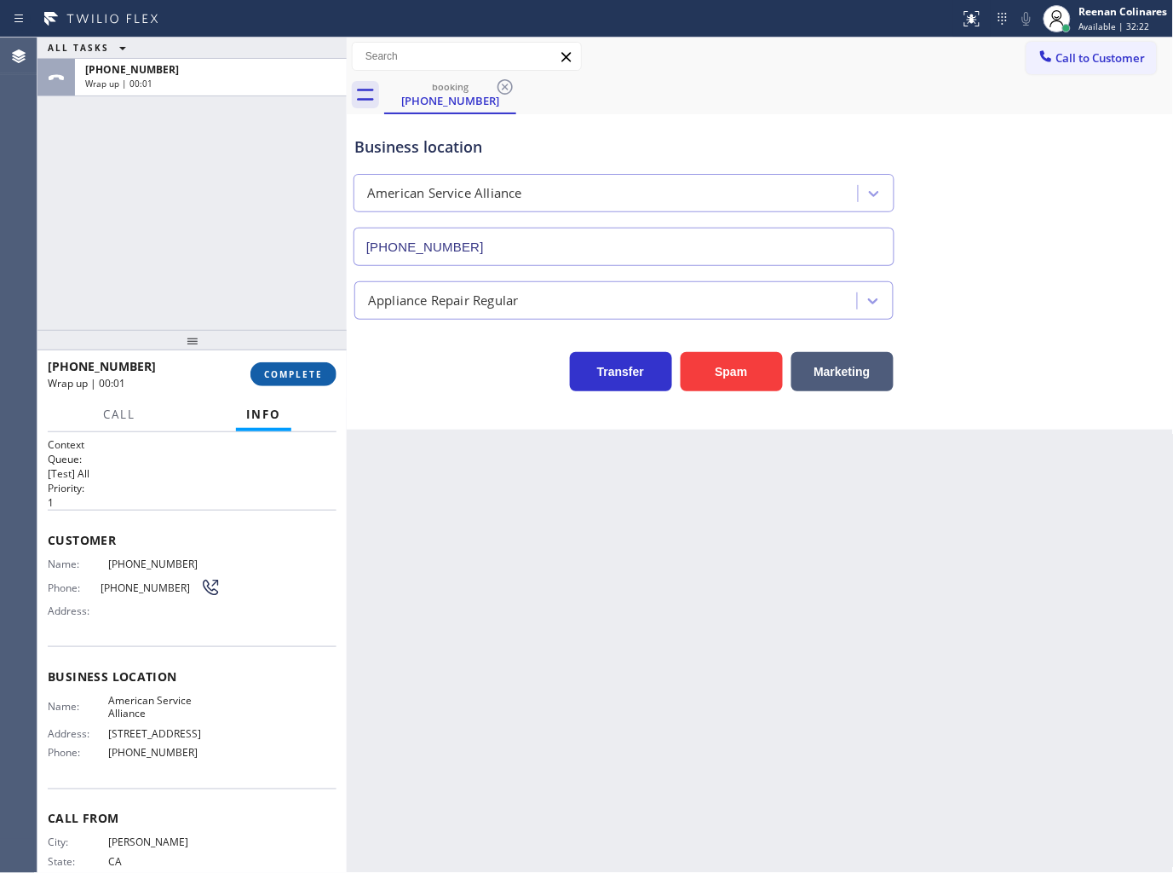
click at [308, 382] on button "COMPLETE" at bounding box center [294, 374] width 86 height 24
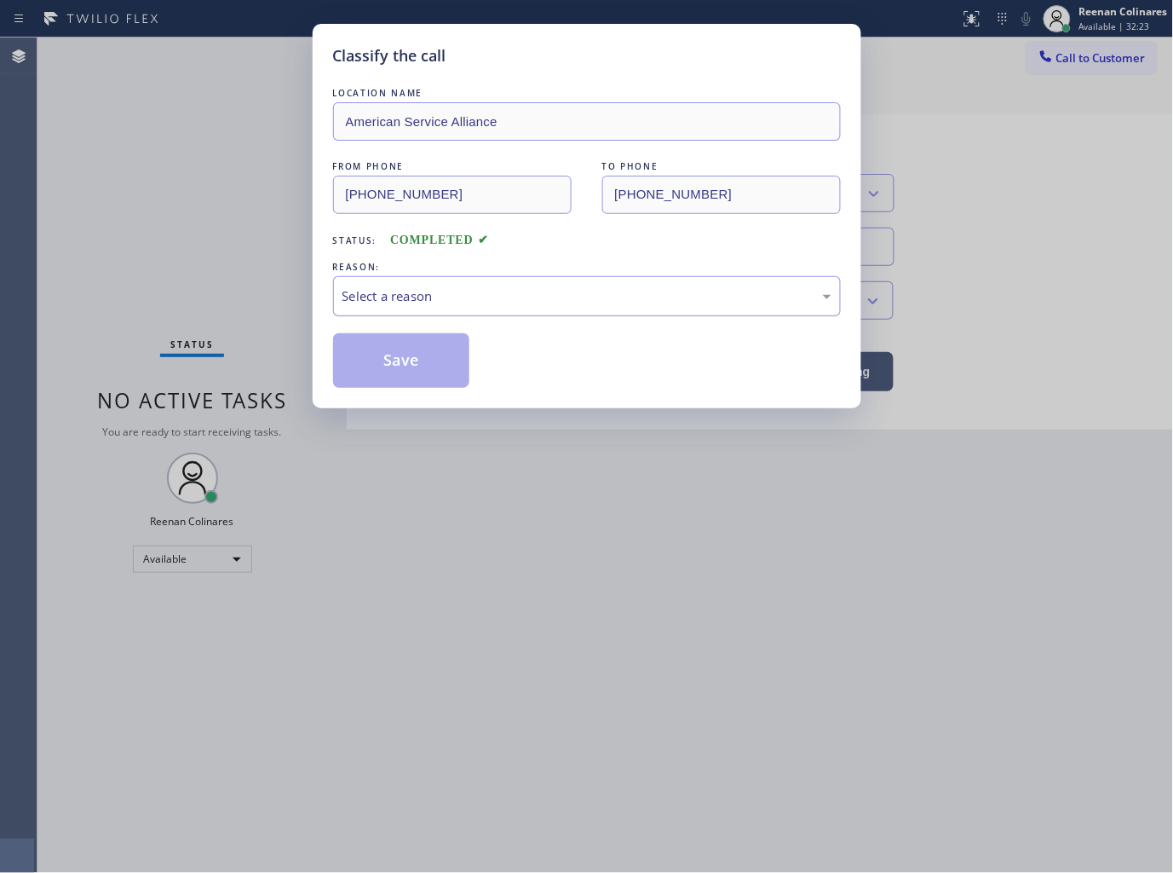
click at [367, 297] on div "Select a reason" at bounding box center [587, 296] width 489 height 20
click at [371, 356] on button "Save" at bounding box center [401, 360] width 137 height 55
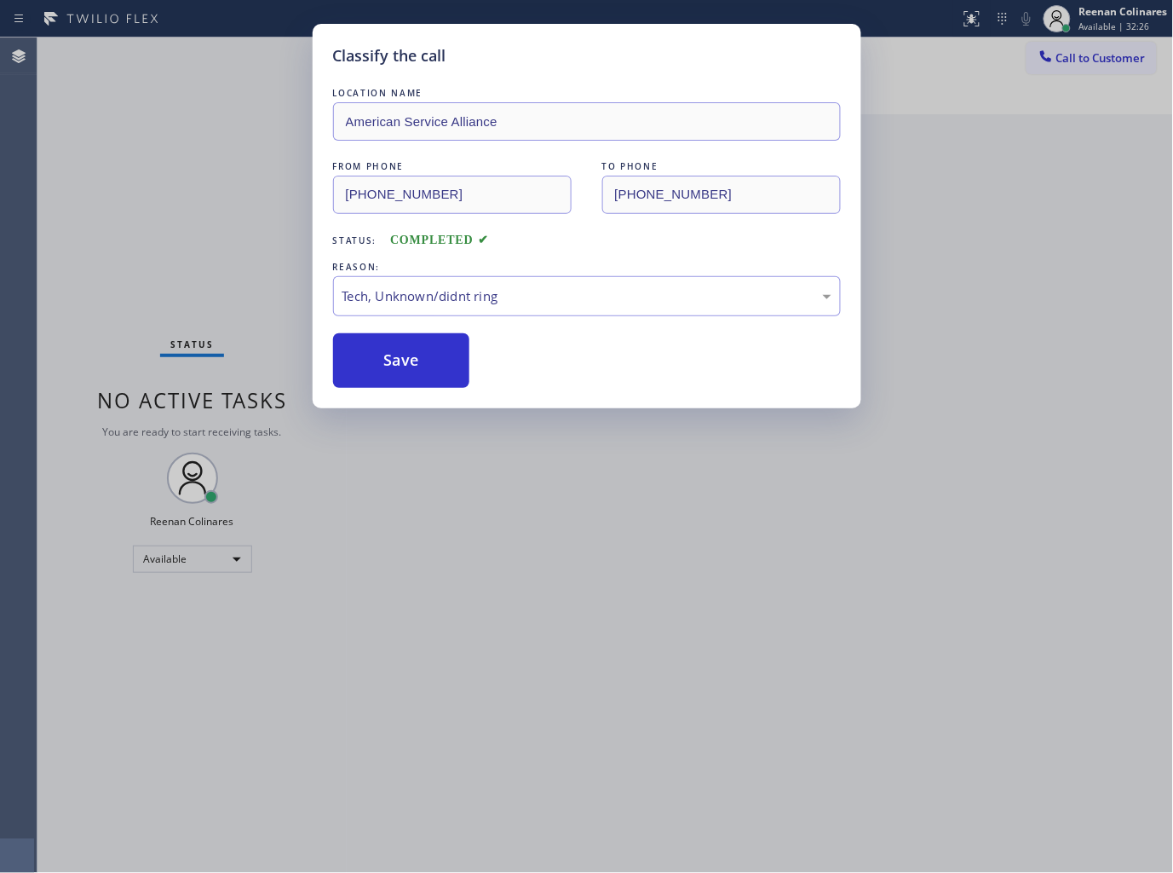
click at [673, 658] on div "Classify the call LOCATION NAME American Service Alliance FROM PHONE (805) 218-…" at bounding box center [586, 436] width 1173 height 873
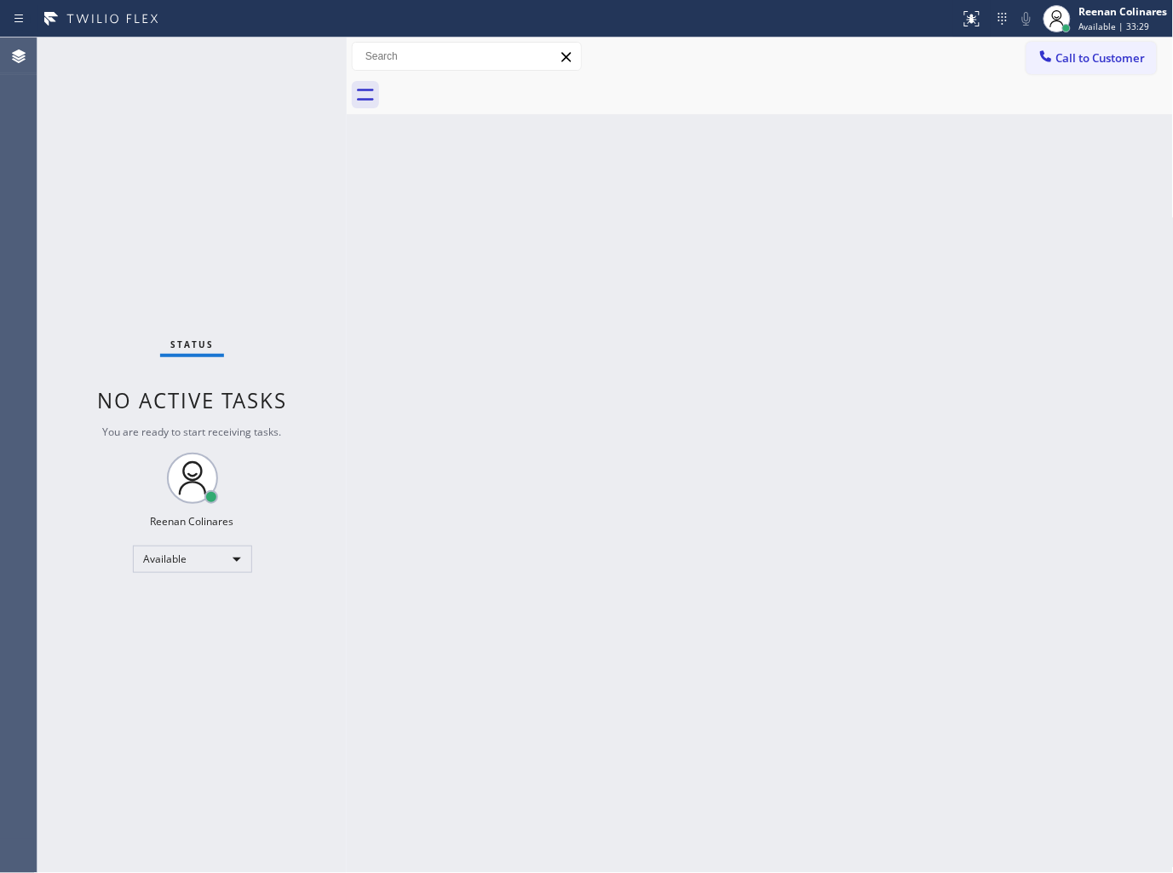
click at [234, 62] on div "Status No active tasks You are ready to start receiving tasks. Reenan Colinares…" at bounding box center [191, 454] width 309 height 835
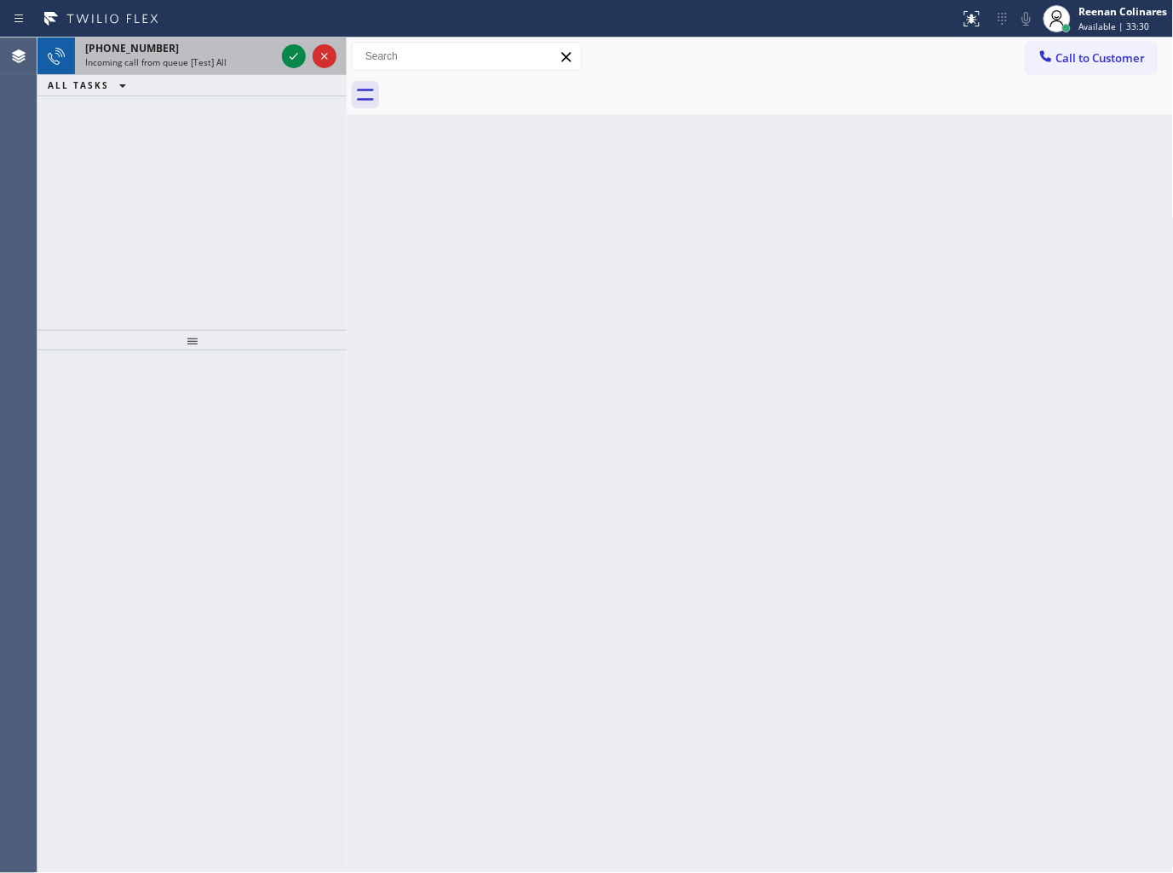
click at [240, 66] on div "Incoming call from queue [Test] All" at bounding box center [180, 62] width 190 height 12
click at [247, 46] on div "+16266748858" at bounding box center [180, 48] width 190 height 14
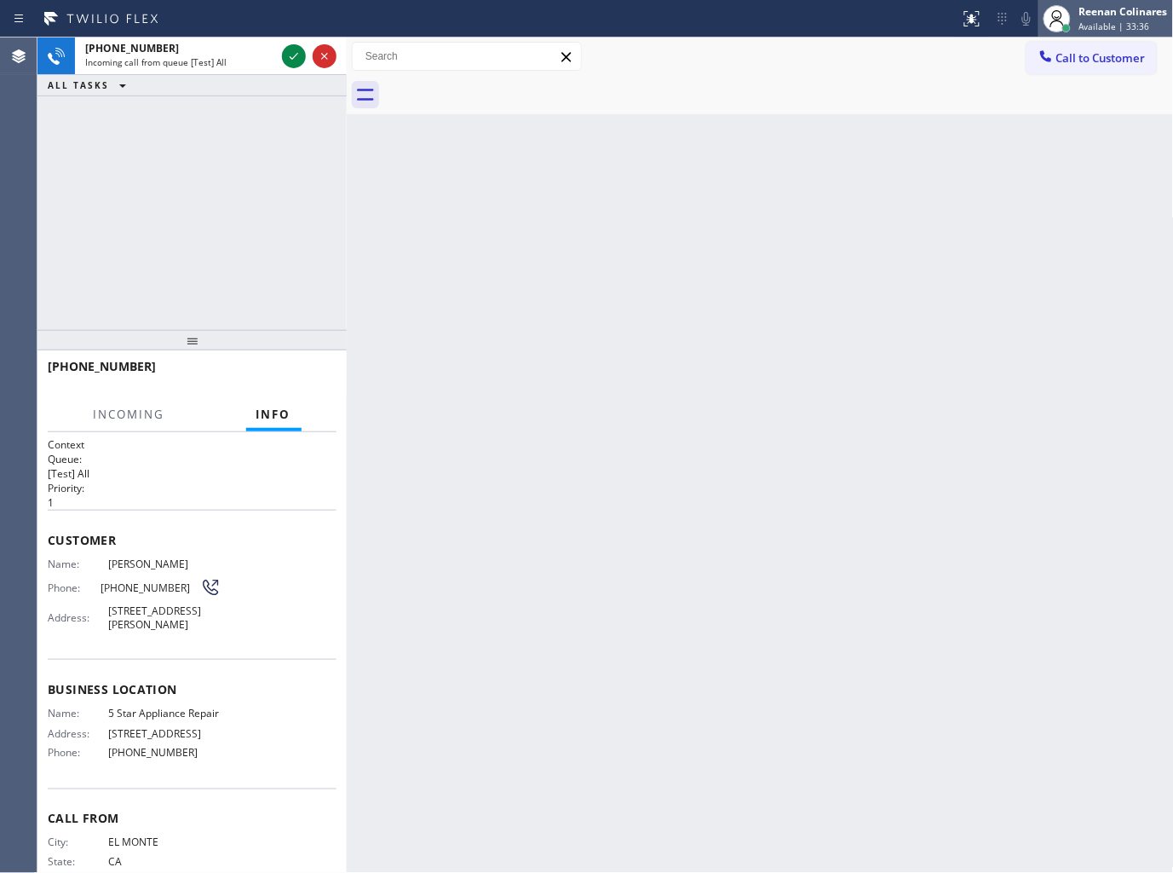
click at [1133, 17] on div "Reenan Colinares" at bounding box center [1124, 11] width 89 height 14
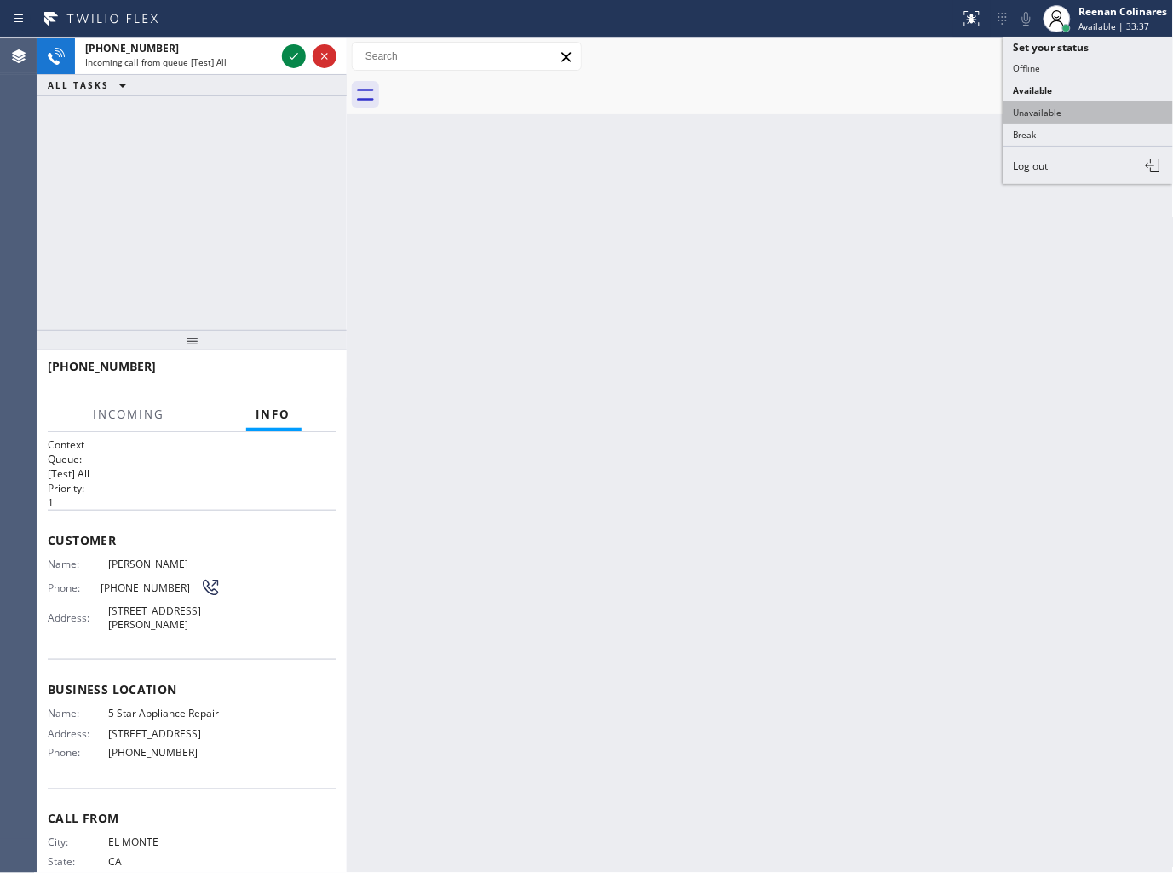
drag, startPoint x: 1040, startPoint y: 106, endPoint x: 1103, endPoint y: 23, distance: 104.0
click at [1043, 106] on button "Unavailable" at bounding box center [1089, 112] width 170 height 22
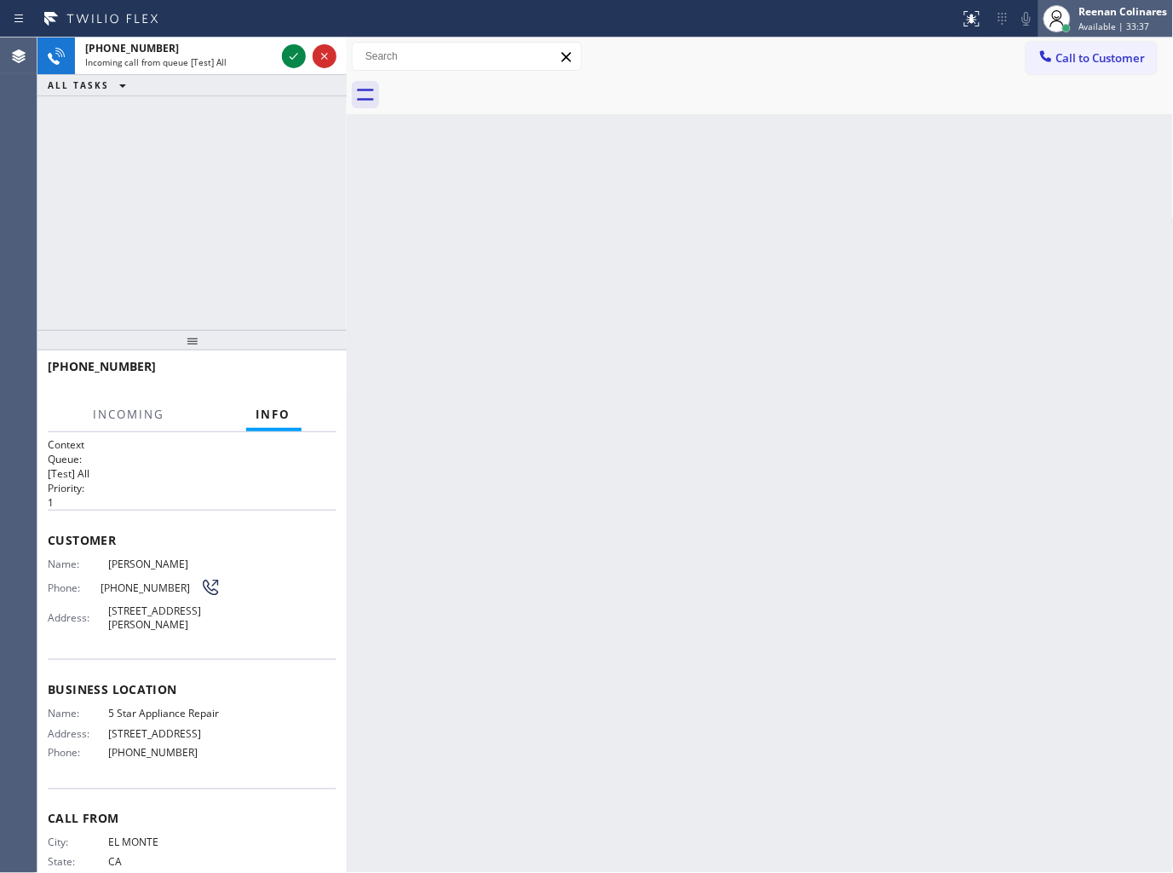
click at [1112, 13] on div "Reenan Colinares" at bounding box center [1124, 11] width 89 height 14
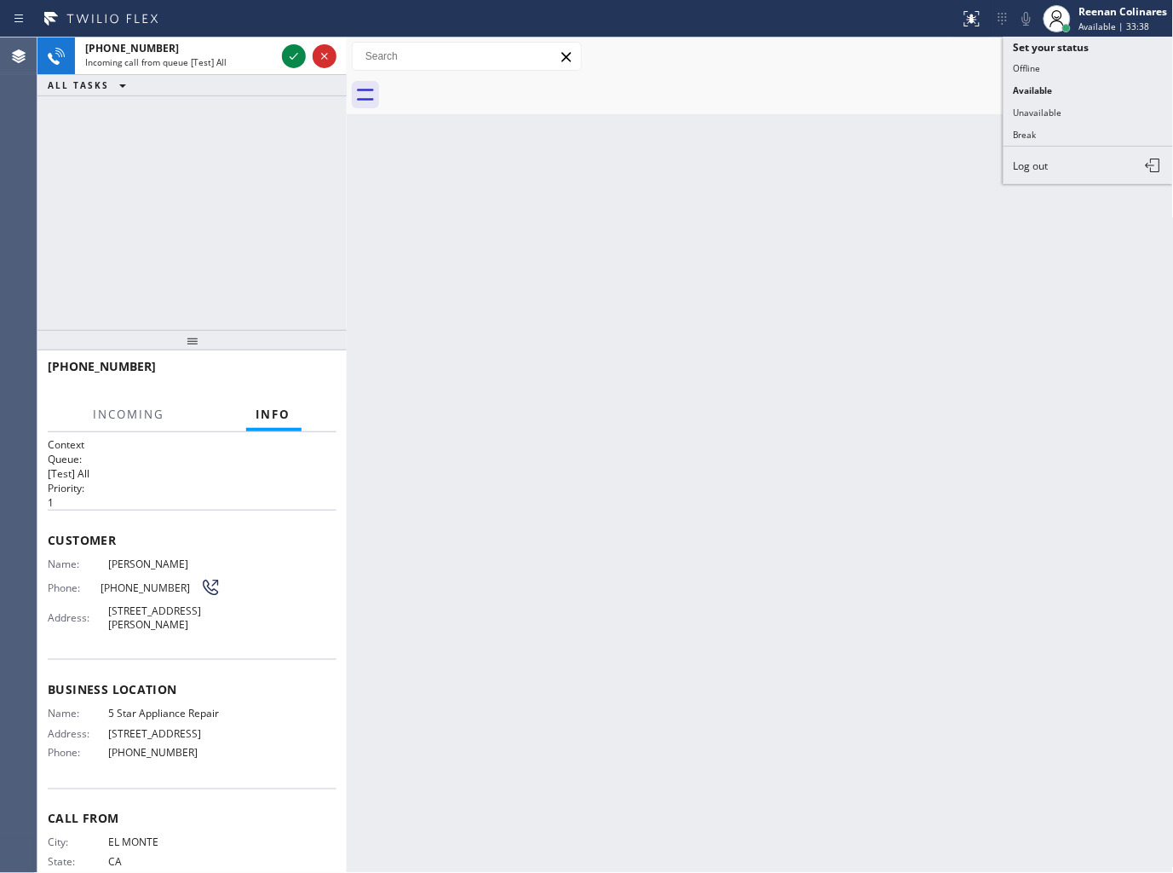
click at [1040, 91] on button "Available" at bounding box center [1089, 90] width 170 height 22
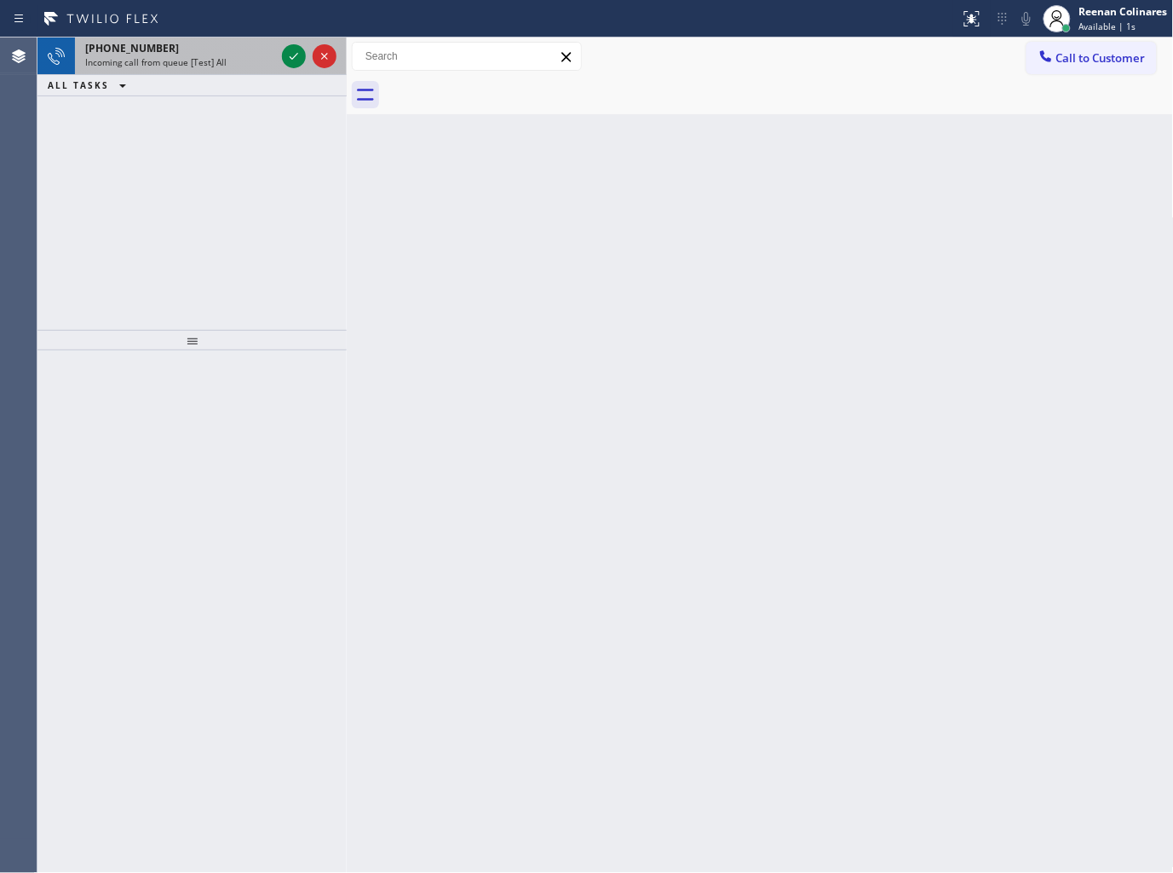
click at [213, 57] on span "Incoming call from queue [Test] All" at bounding box center [155, 62] width 141 height 12
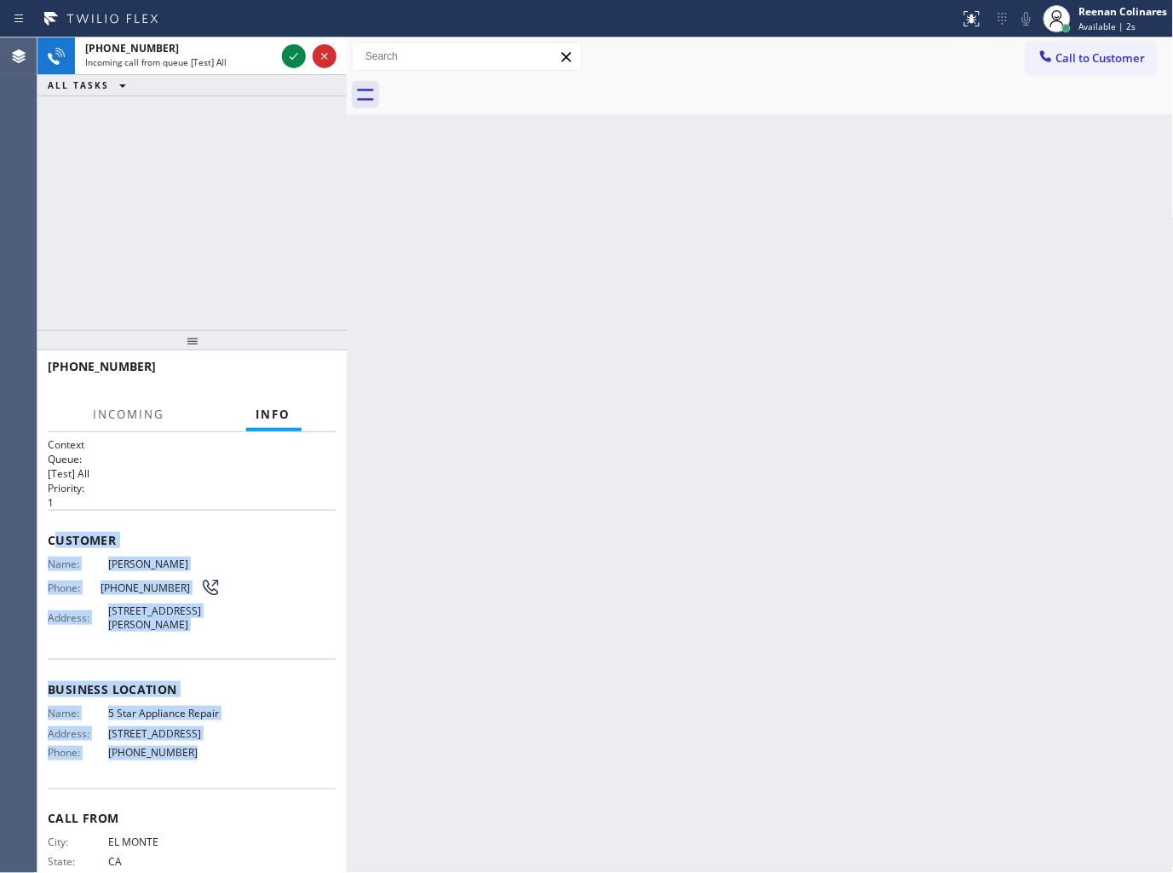
drag, startPoint x: 78, startPoint y: 565, endPoint x: 503, endPoint y: 789, distance: 480.6
click at [225, 797] on div "Context Queue: [Test] All Priority: 1 Customer Name: Josef Humato Phone: (626) …" at bounding box center [192, 677] width 289 height 480
copy div "ustomer Name: Josef Humato Phone: (626) 674-8858 Address: 823 S Bundy Dr #110, …"
click at [1108, 20] on span "Available | 4s" at bounding box center [1108, 26] width 57 height 12
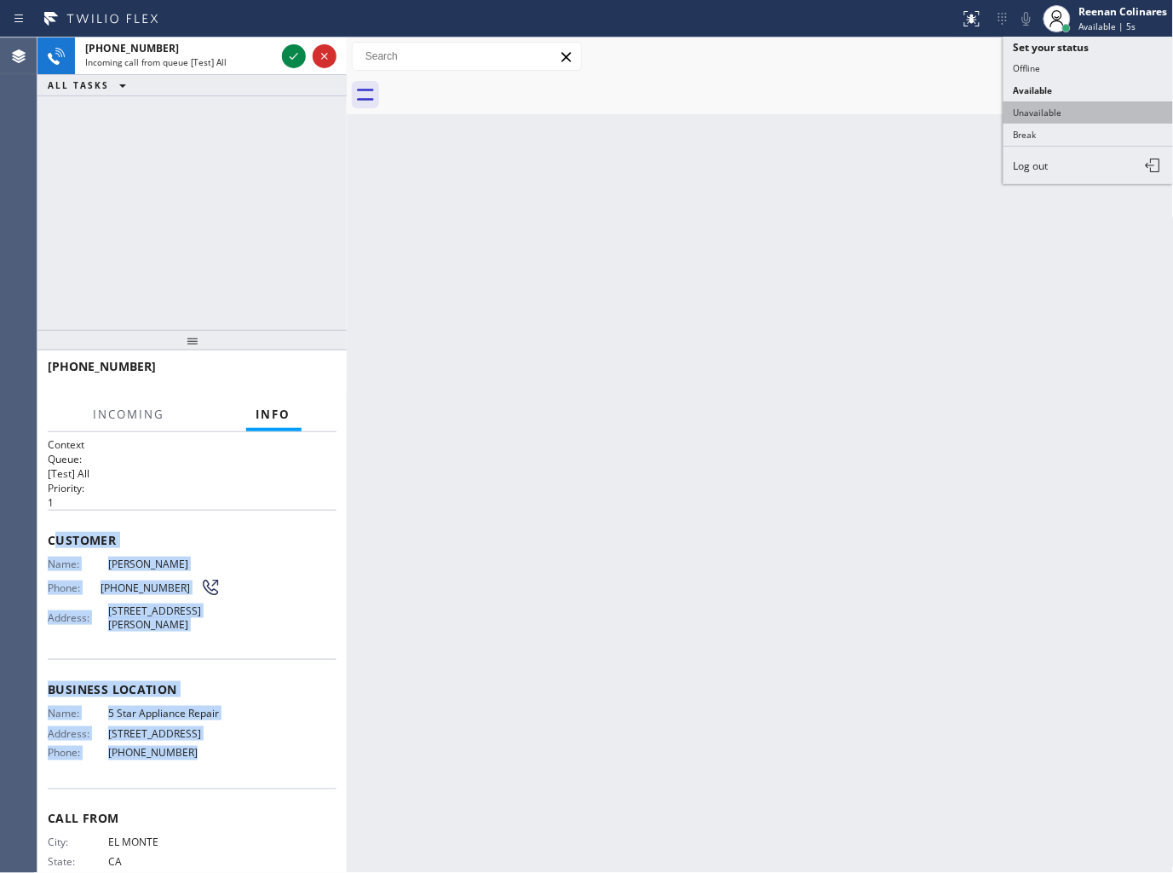
drag, startPoint x: 1049, startPoint y: 112, endPoint x: 1101, endPoint y: 20, distance: 105.0
click at [1052, 107] on button "Unavailable" at bounding box center [1089, 112] width 170 height 22
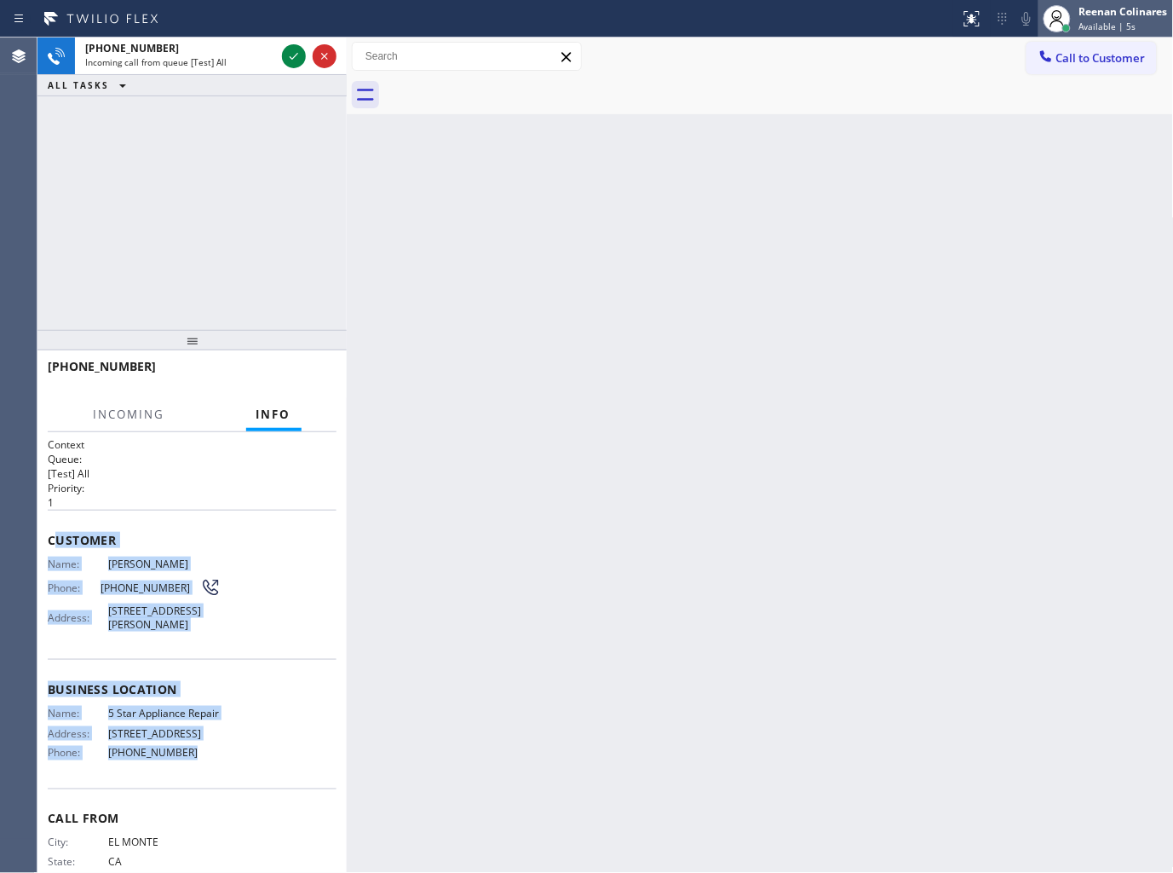
click at [1103, 19] on div "Reenan Colinares Available | 5s" at bounding box center [1124, 18] width 97 height 30
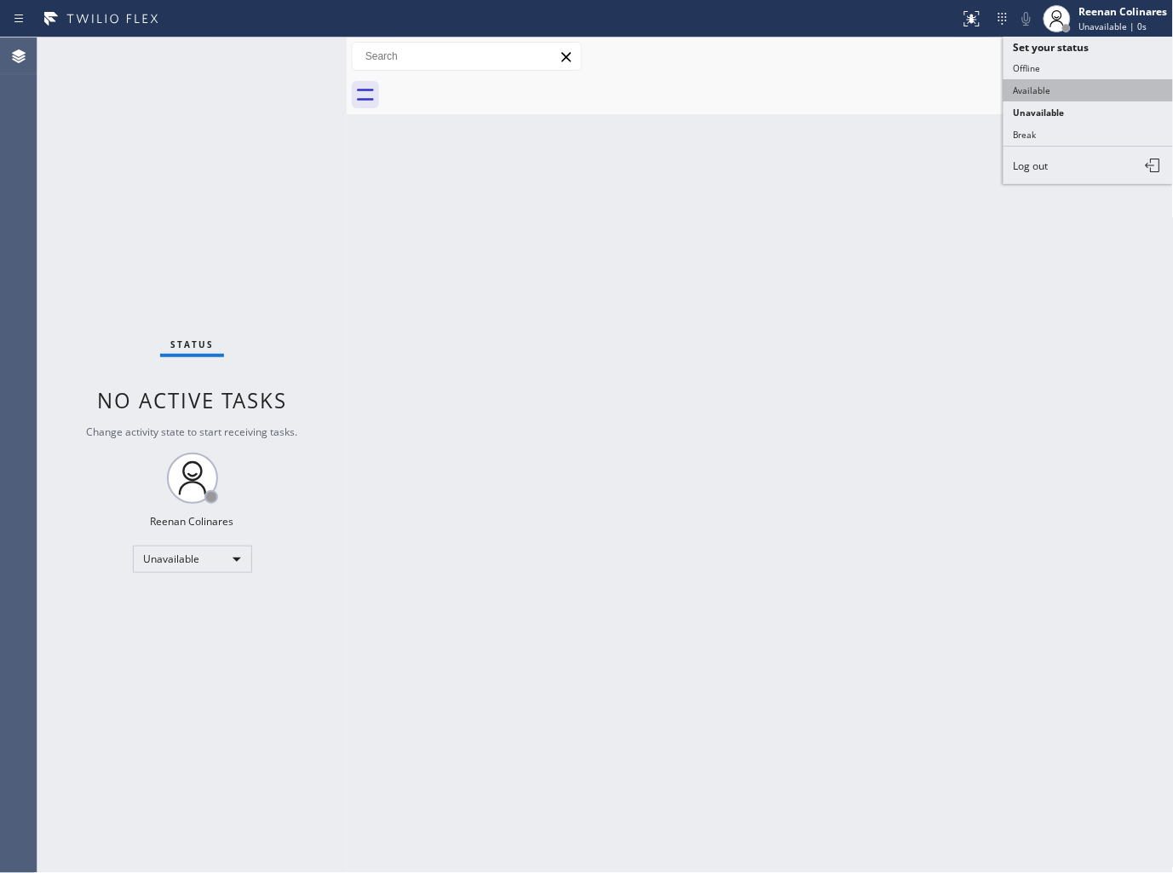
click at [1052, 88] on button "Available" at bounding box center [1089, 90] width 170 height 22
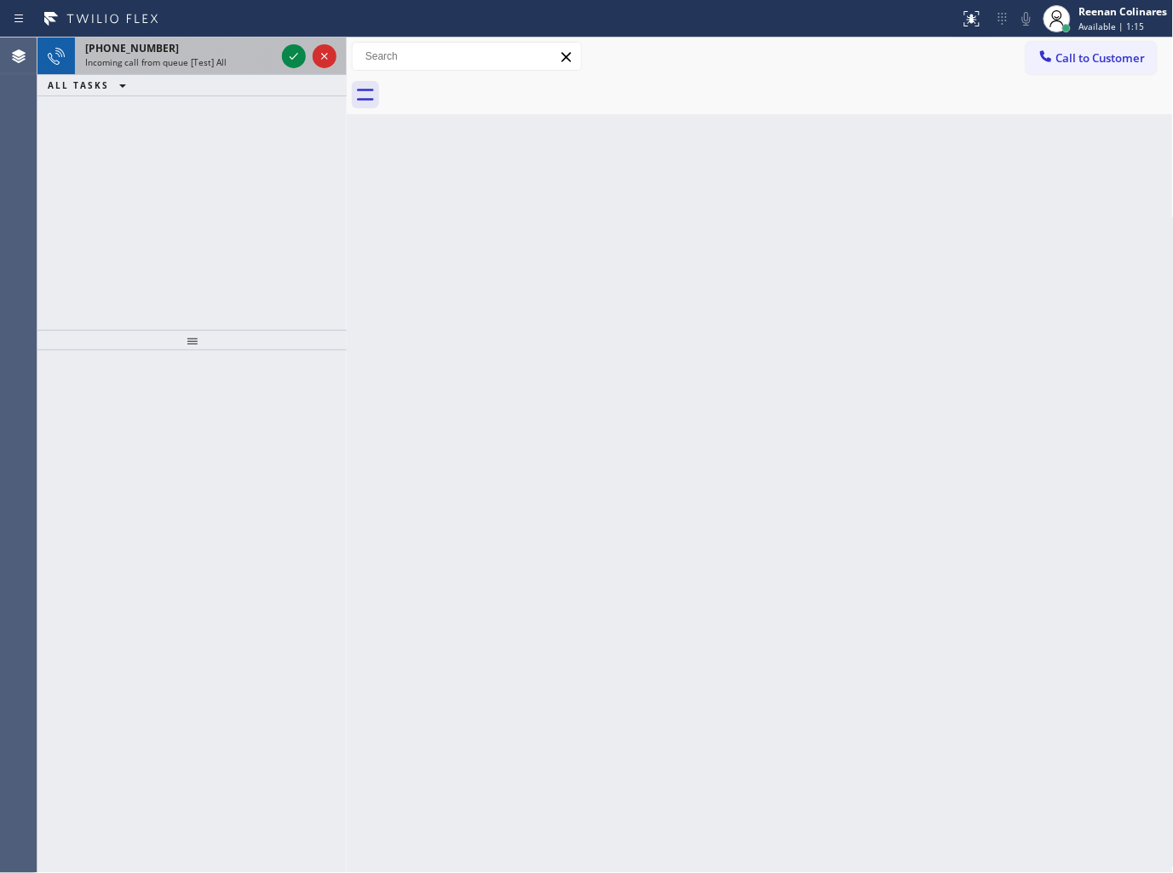
click at [241, 69] on div "+16266748858 Incoming call from queue [Test] All" at bounding box center [177, 55] width 204 height 37
click at [233, 61] on div "Incoming call from queue [Test] All" at bounding box center [180, 62] width 190 height 12
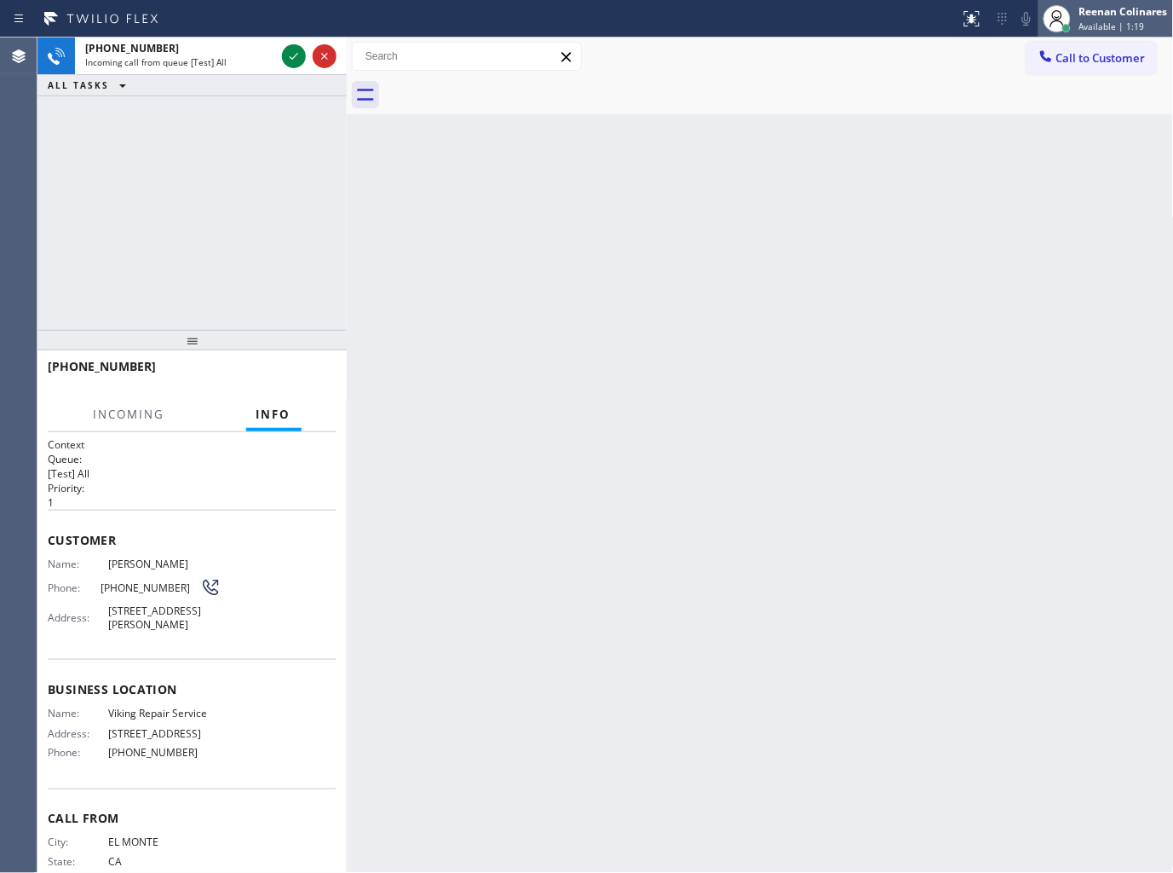
click at [1119, 28] on span "Available | 1:19" at bounding box center [1113, 26] width 66 height 12
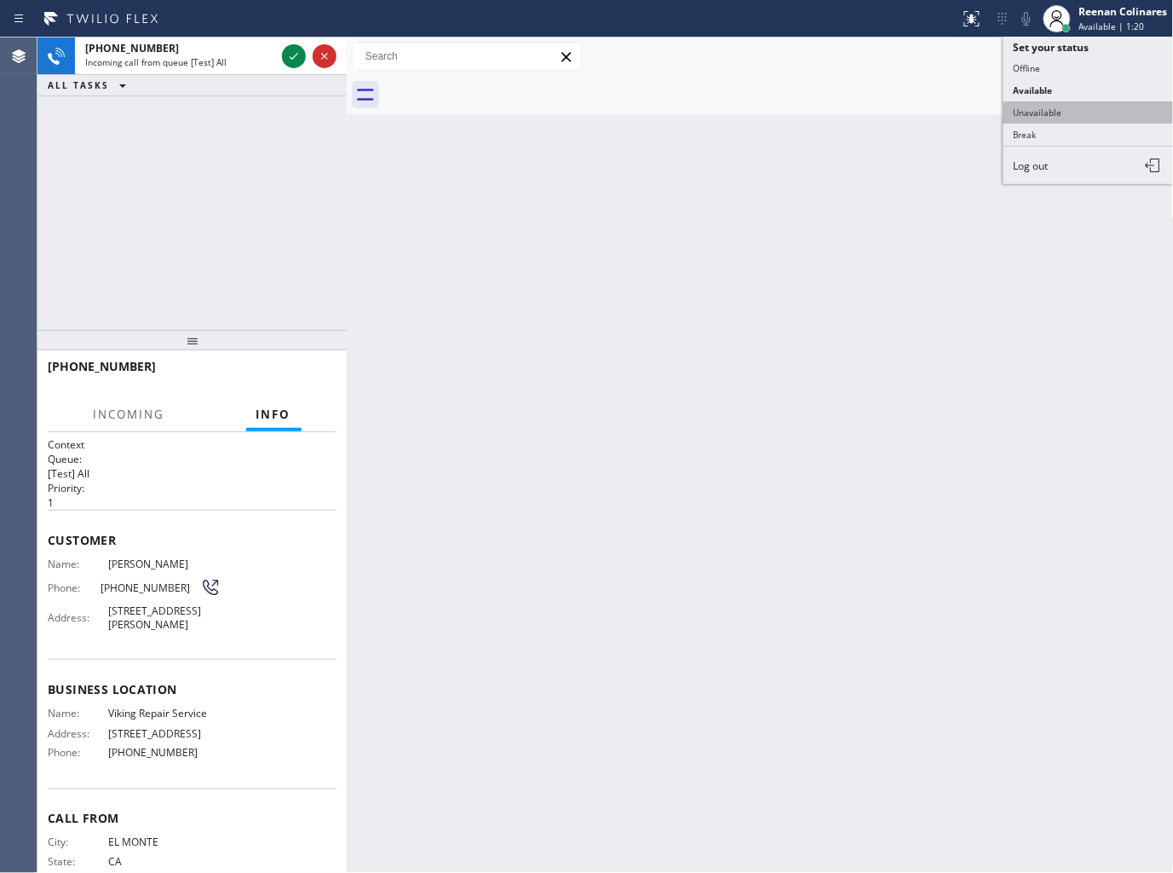
click at [1049, 108] on button "Unavailable" at bounding box center [1089, 112] width 170 height 22
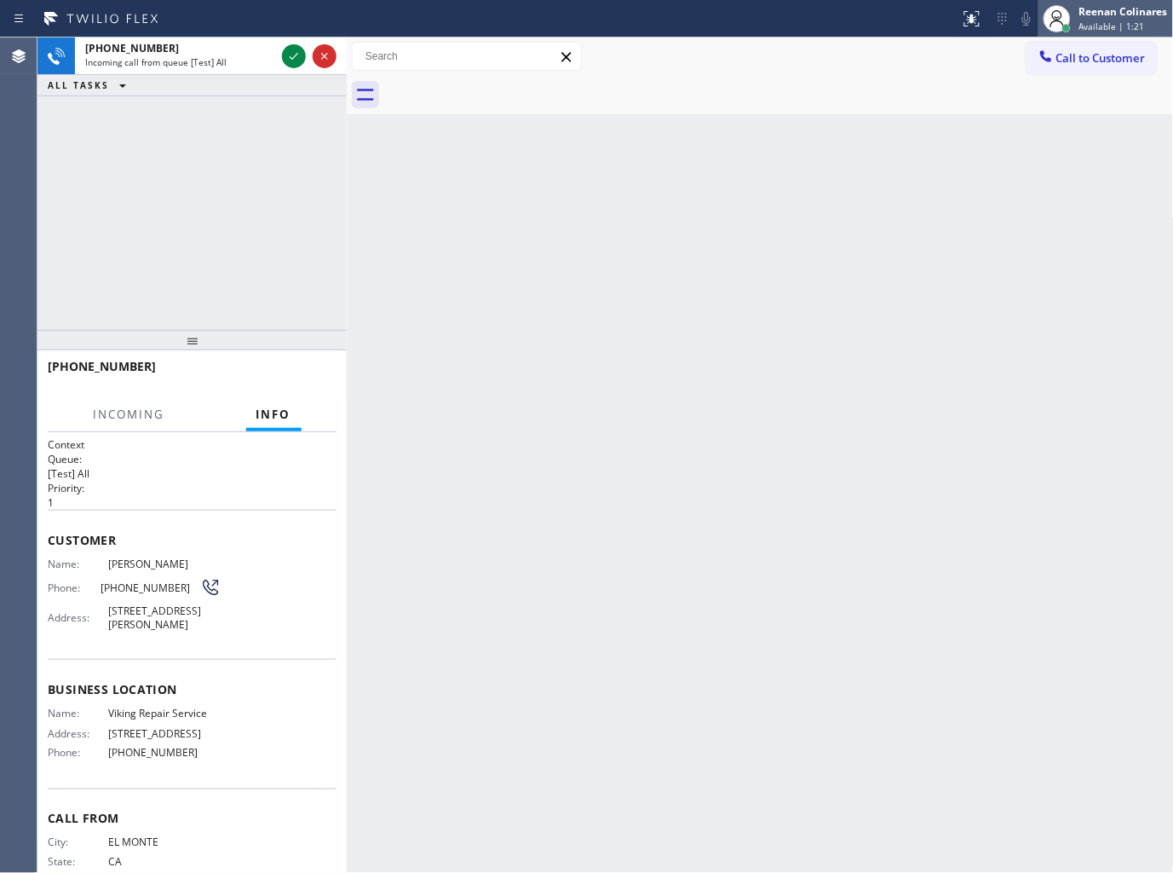
click at [1108, 10] on div "Reenan Colinares" at bounding box center [1124, 11] width 89 height 14
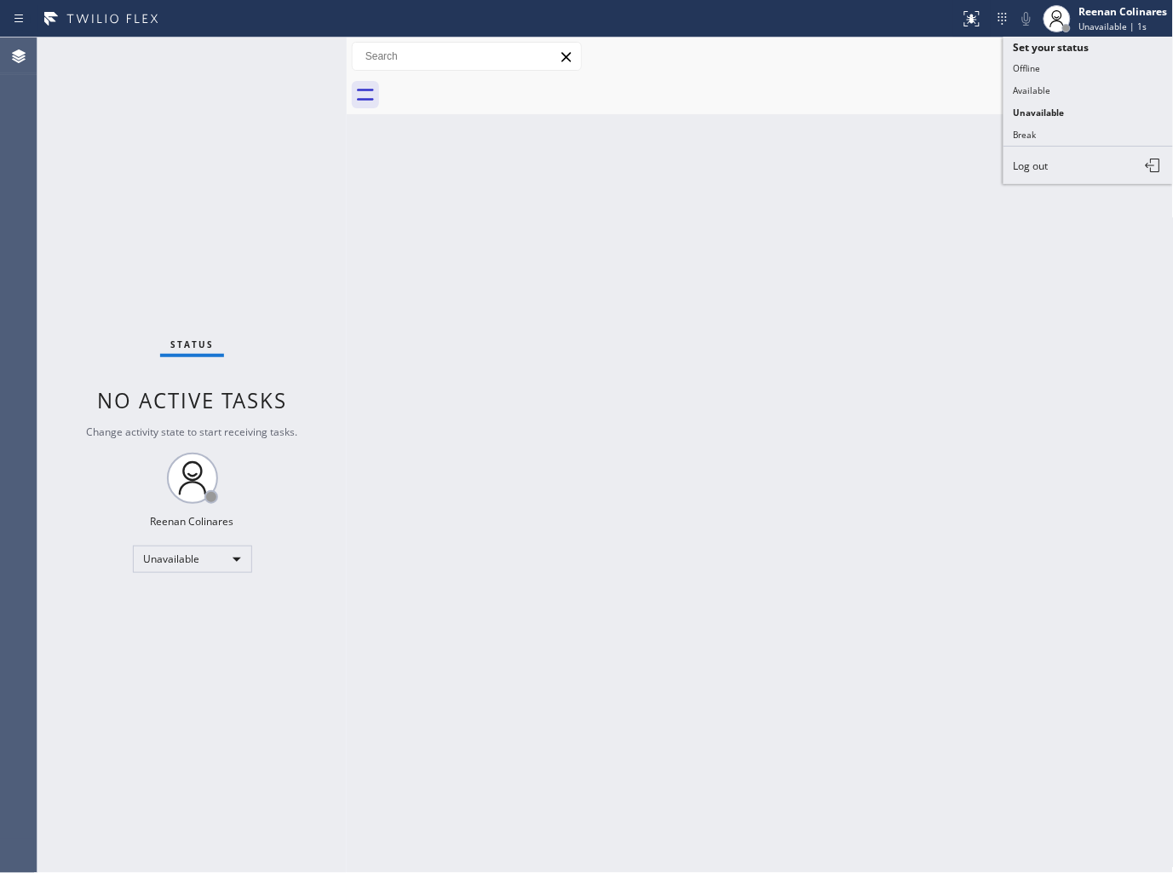
drag, startPoint x: 1032, startPoint y: 85, endPoint x: 320, endPoint y: 97, distance: 711.6
click at [987, 87] on div "Status report No issues detected If you experience an issue, please download th…" at bounding box center [586, 436] width 1173 height 873
click at [1029, 90] on button "Available" at bounding box center [1089, 90] width 170 height 22
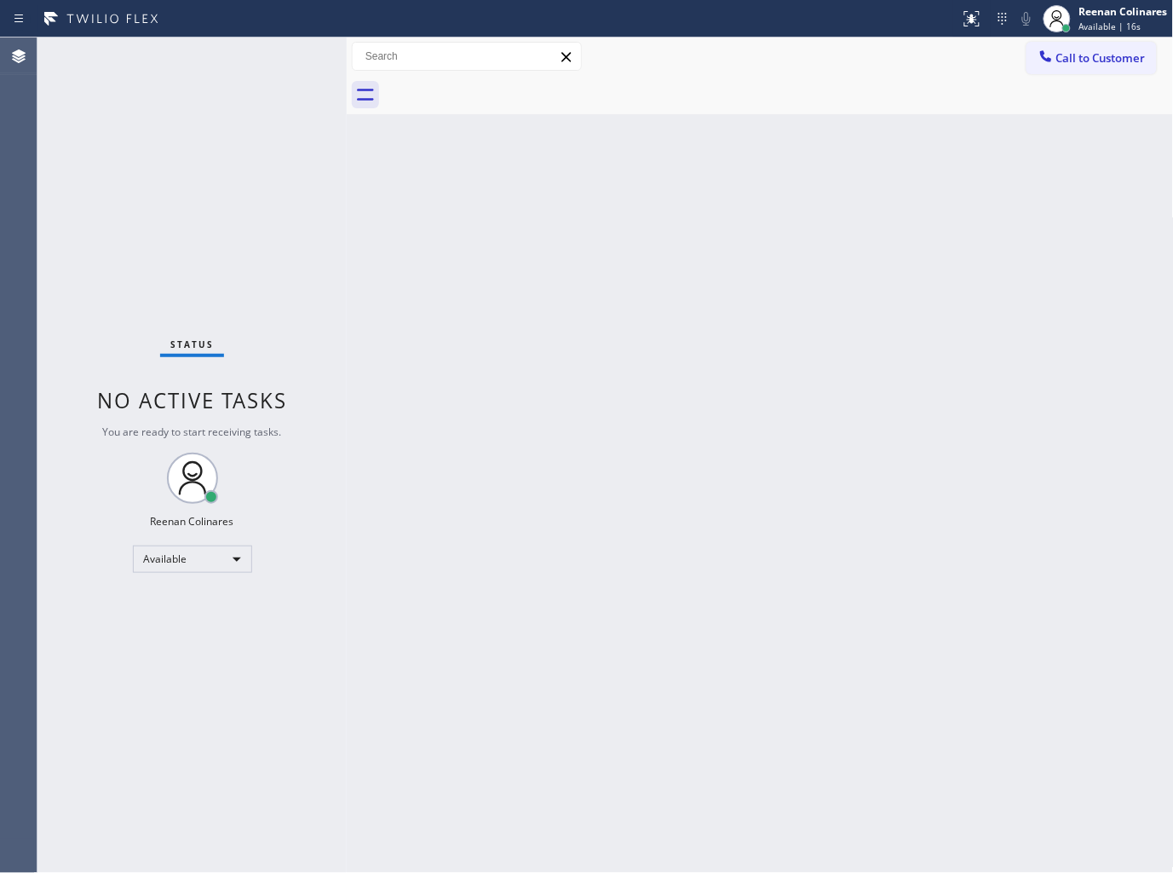
click at [821, 175] on div "Back to Dashboard Change Sender ID Customers Technicians Select a contact Outbo…" at bounding box center [760, 454] width 827 height 835
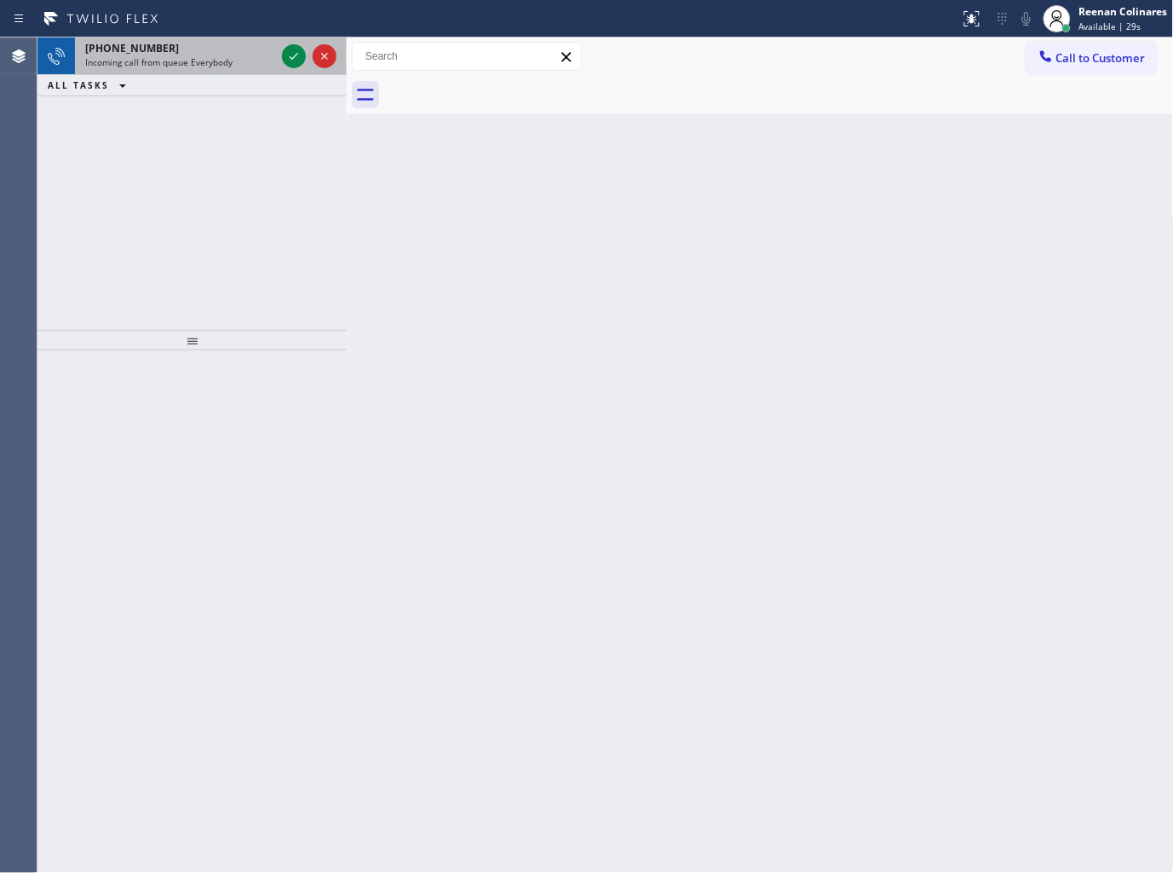
click at [266, 53] on div "+19492399595" at bounding box center [180, 48] width 190 height 14
click at [193, 66] on span "Incoming call from queue [Test] All" at bounding box center [155, 62] width 141 height 12
click at [264, 47] on div "+15162440353" at bounding box center [180, 48] width 190 height 14
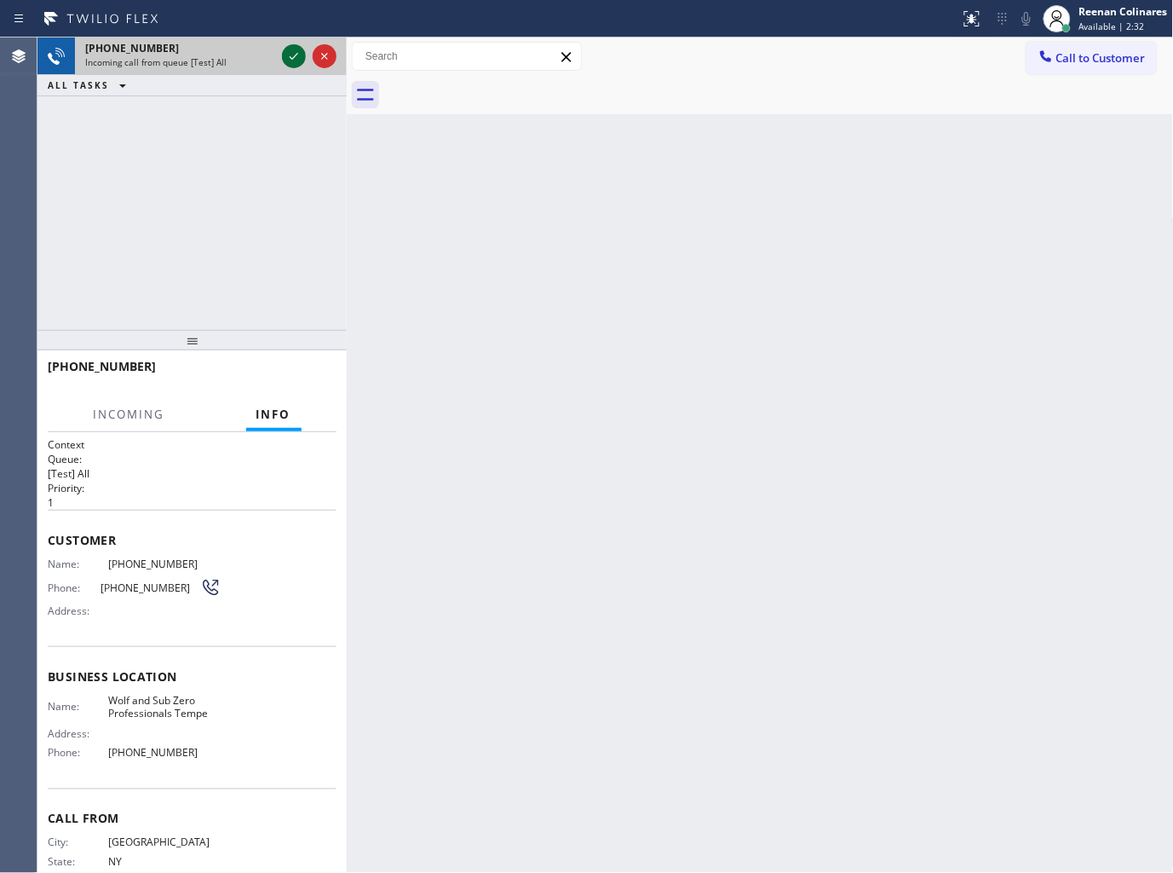
click at [291, 53] on icon at bounding box center [294, 56] width 20 height 20
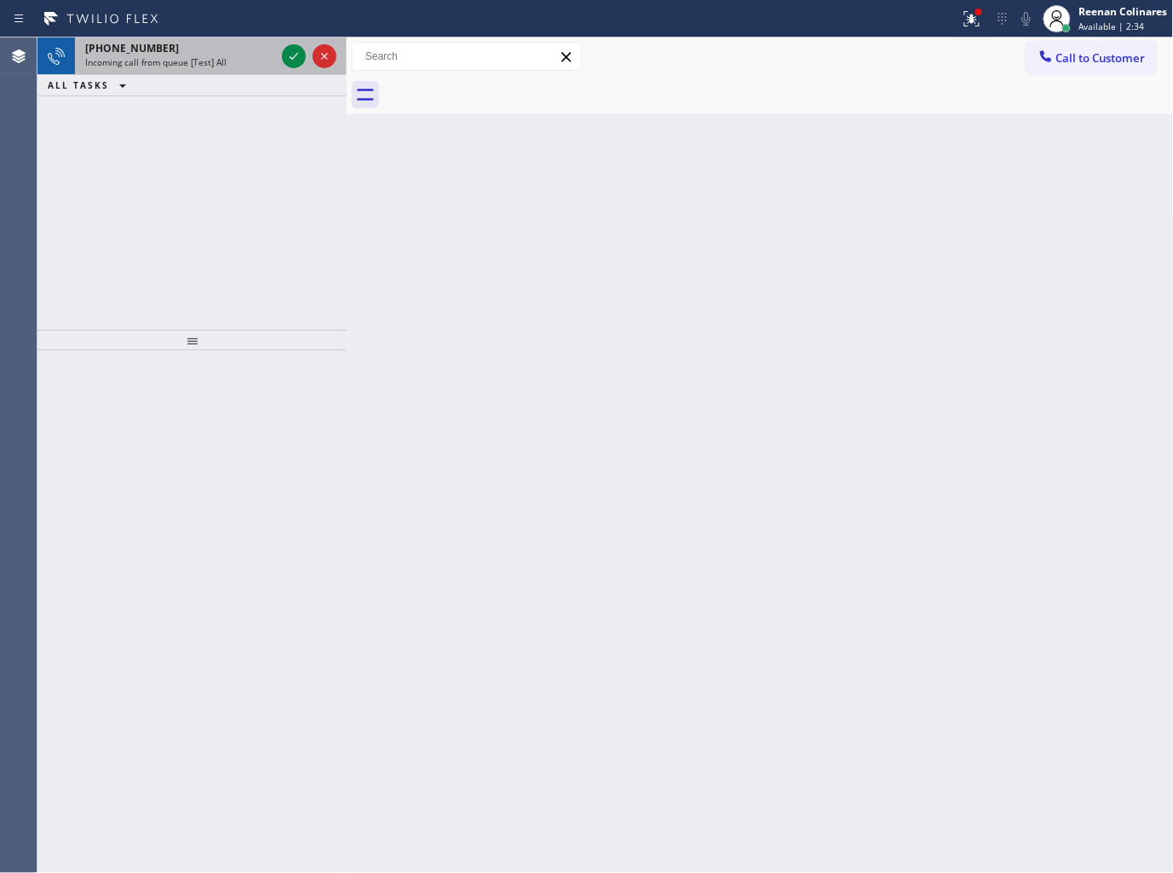
drag, startPoint x: 241, startPoint y: 55, endPoint x: 277, endPoint y: 48, distance: 36.4
click at [245, 51] on div "+15162440353" at bounding box center [180, 48] width 190 height 14
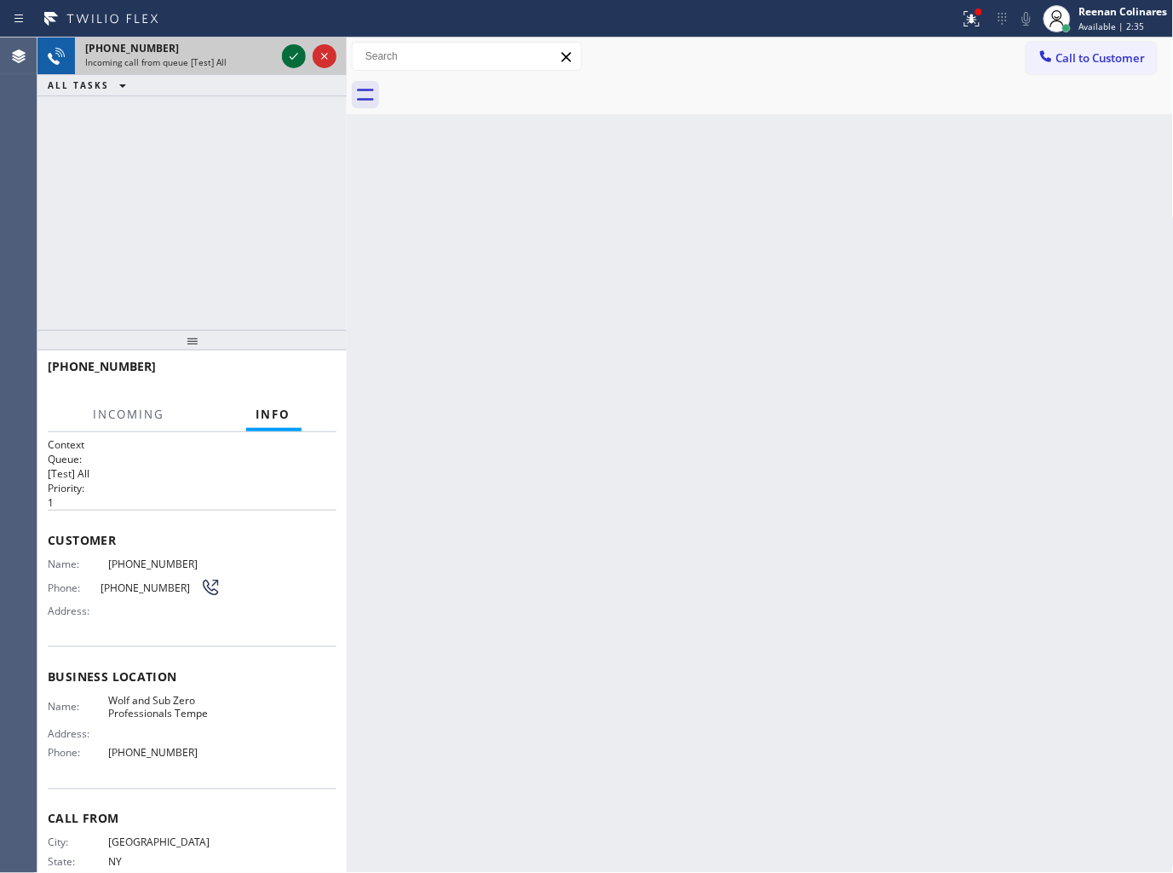
click at [290, 54] on icon at bounding box center [294, 56] width 20 height 20
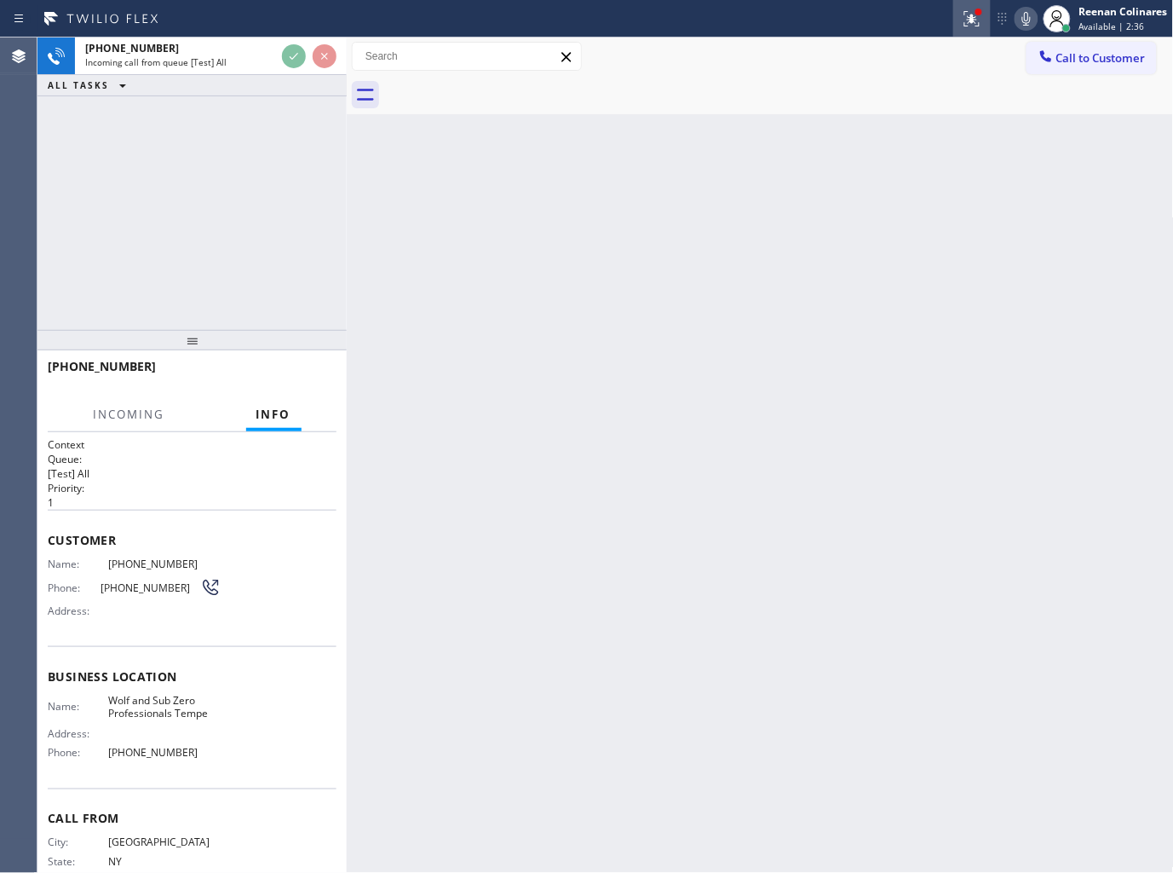
click at [976, 19] on icon at bounding box center [972, 17] width 10 height 6
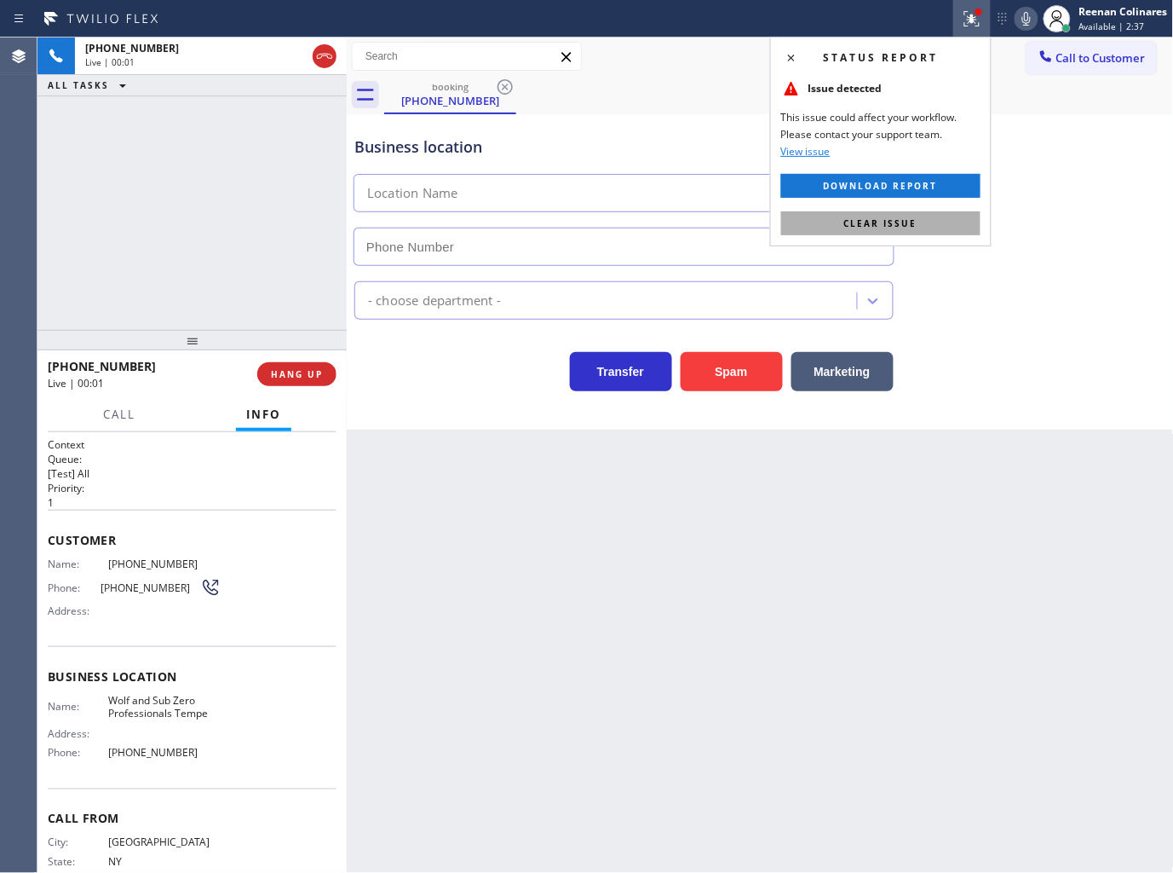
click at [903, 214] on button "Clear issue" at bounding box center [880, 223] width 199 height 24
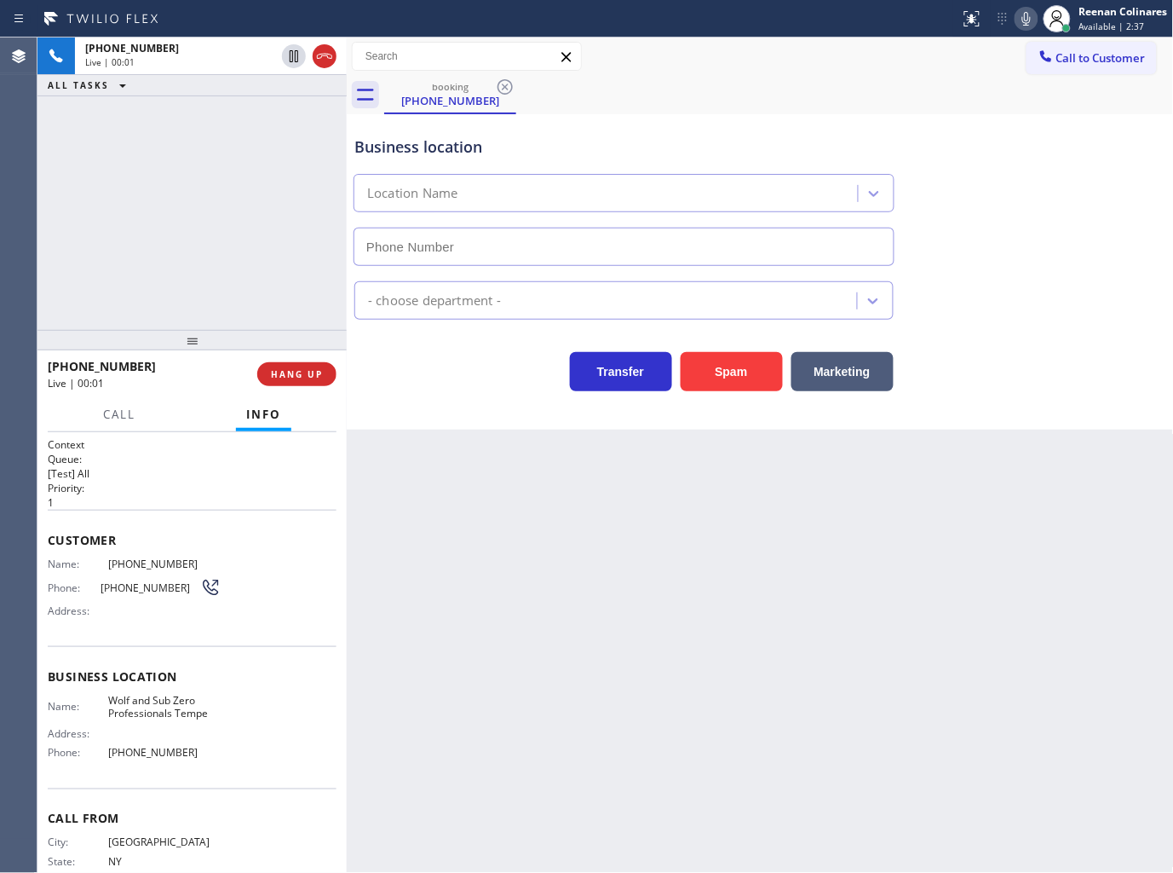
type input "(480) 680-8083"
click at [1026, 20] on icon at bounding box center [1027, 19] width 20 height 20
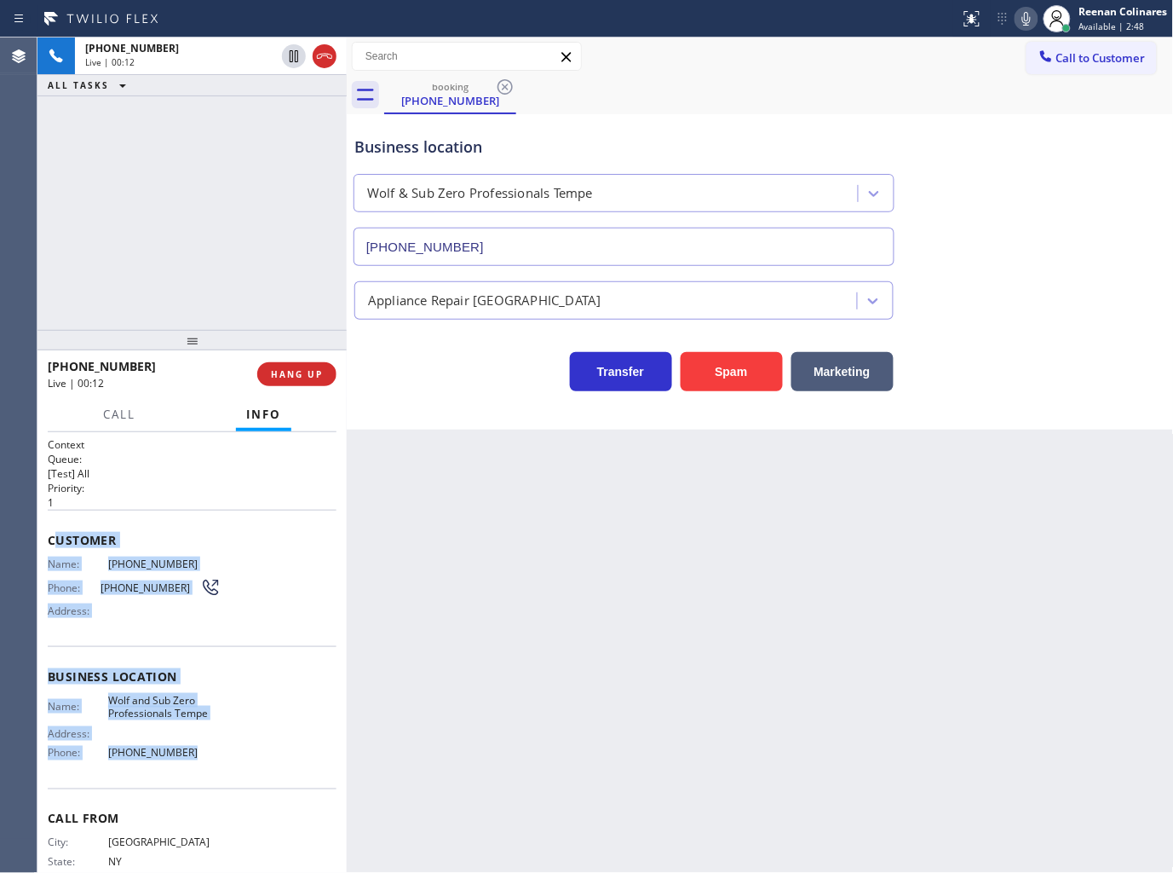
copy div "ustomer Name: (516) 244-0353 Phone: (516) 244-0353 Address: Business location N…"
drag, startPoint x: 52, startPoint y: 533, endPoint x: 505, endPoint y: 790, distance: 521.3
click at [299, 769] on div "Context Queue: [Test] All Priority: 1 Customer Name: (516) 244-0353 Phone: (516…" at bounding box center [192, 677] width 289 height 480
click at [1026, 19] on icon at bounding box center [1027, 19] width 20 height 20
click at [124, 418] on span "Call" at bounding box center [119, 413] width 32 height 15
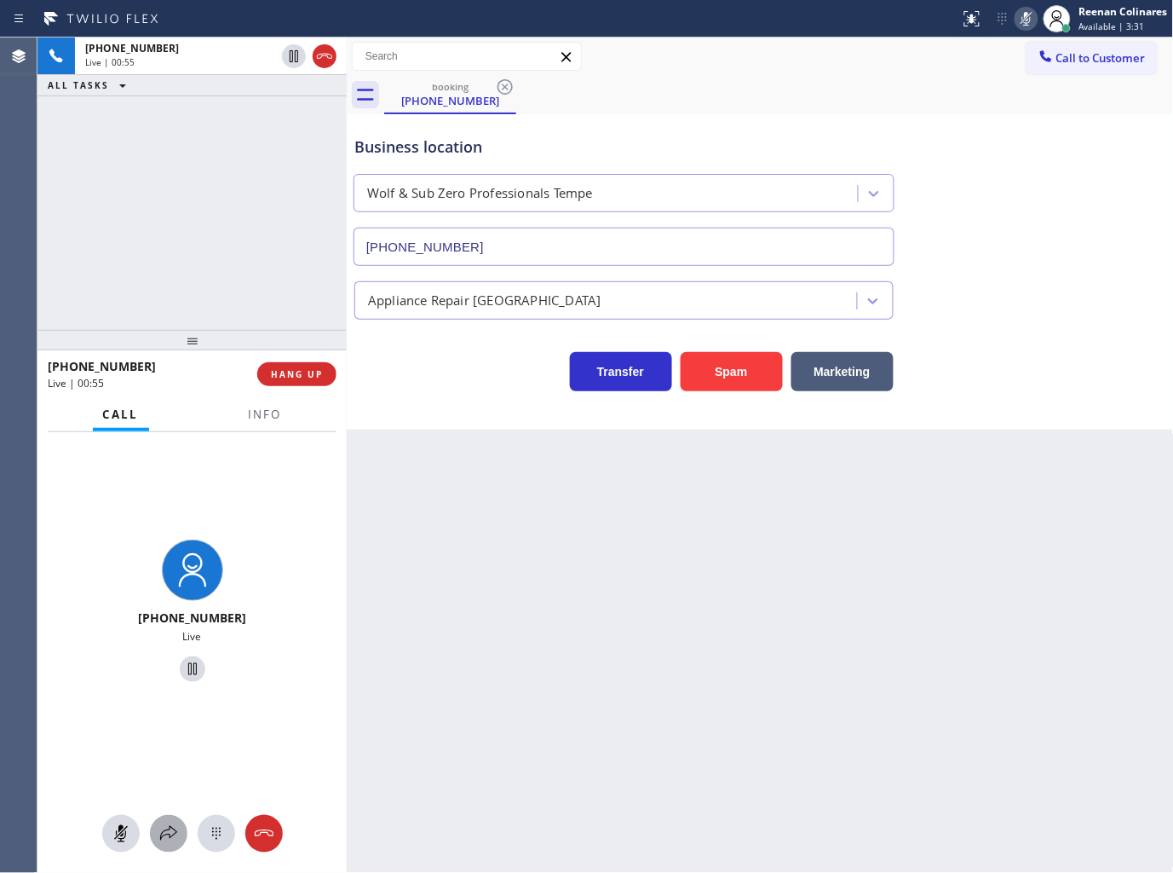
click at [163, 828] on icon at bounding box center [168, 833] width 20 height 20
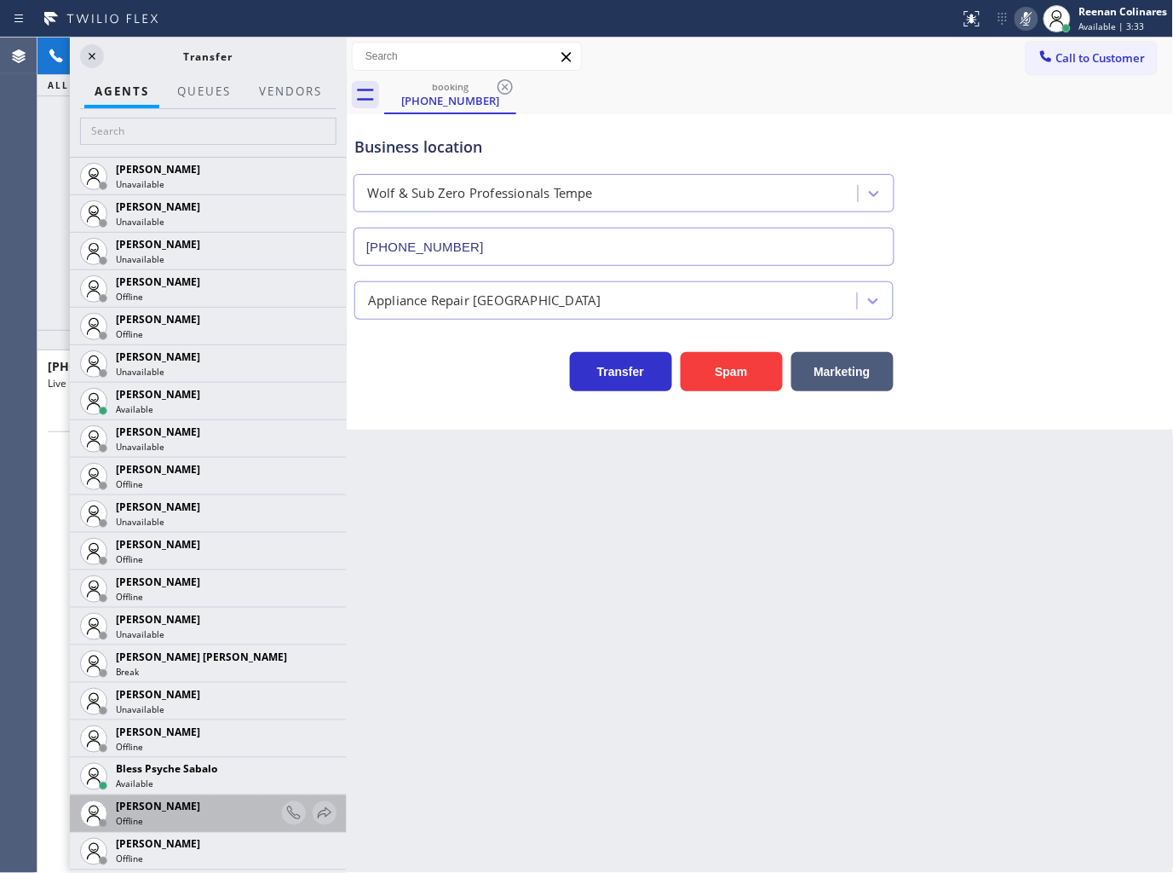
scroll to position [284, 0]
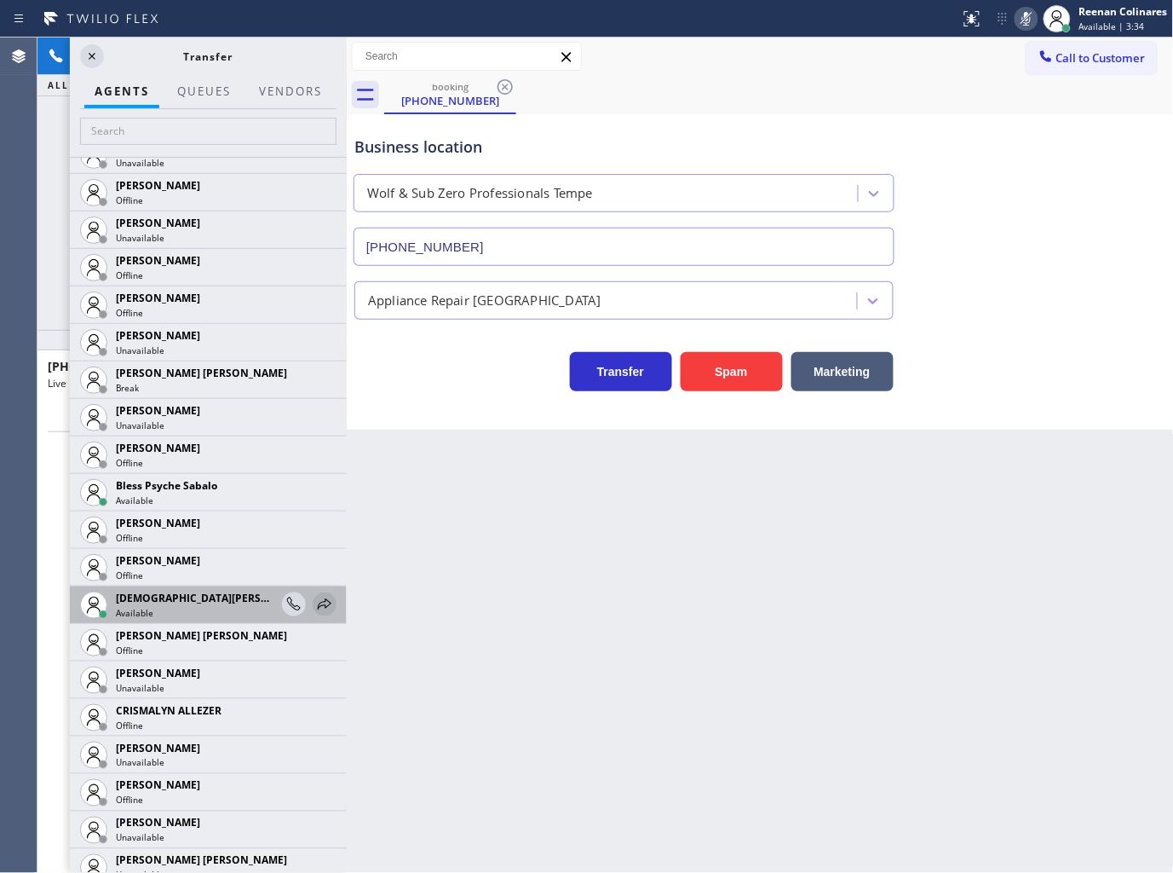
click at [314, 608] on icon at bounding box center [324, 604] width 20 height 20
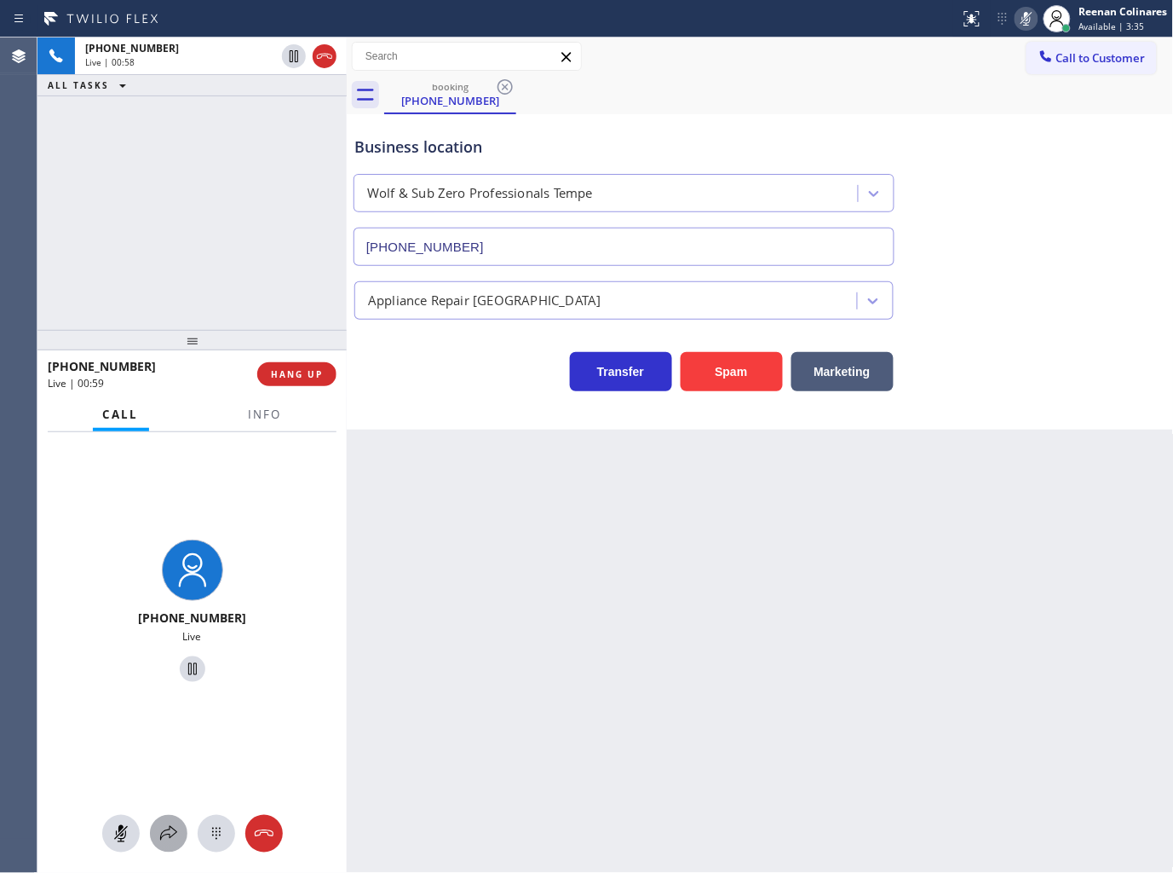
click at [154, 837] on div at bounding box center [168, 833] width 37 height 20
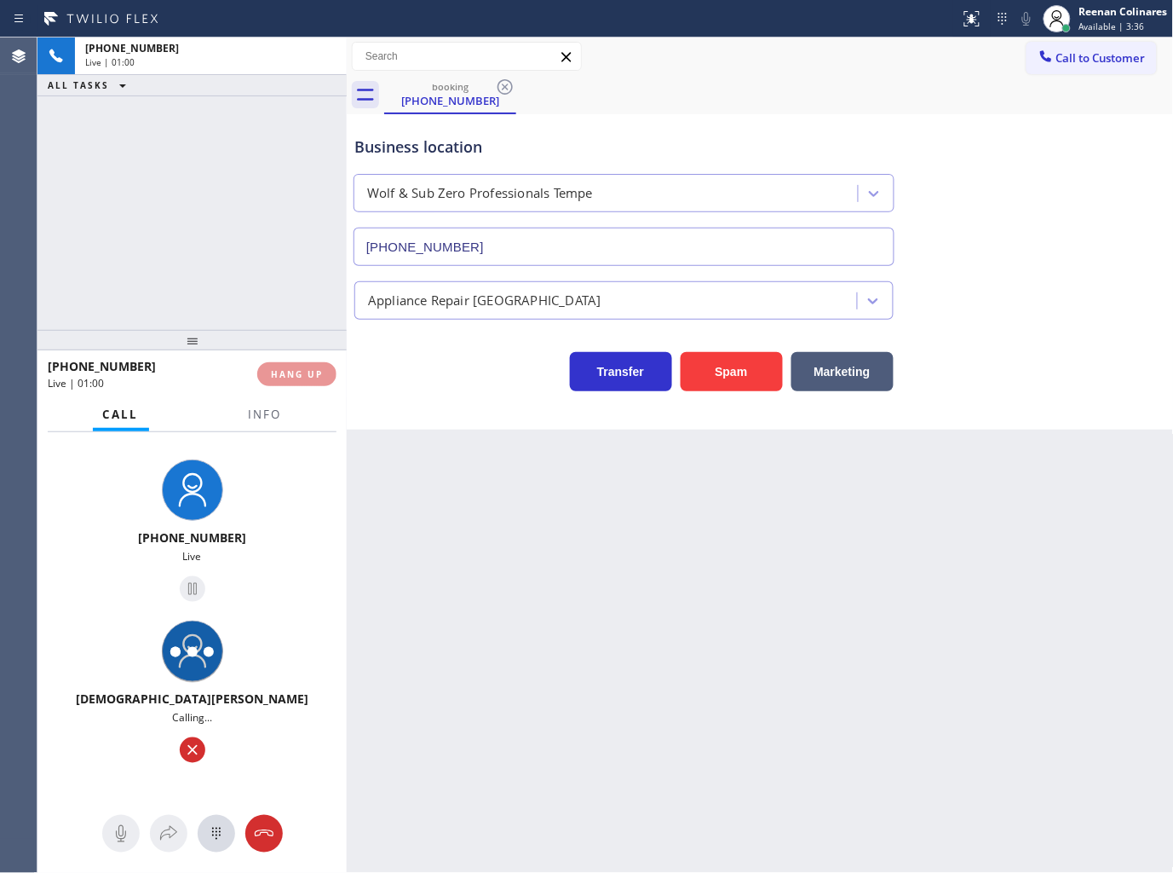
click at [337, 251] on div "+15162440353 Live | 01:00 ALL TASKS ALL TASKS ACTIVE TASKS TASKS IN WRAP UP" at bounding box center [191, 183] width 309 height 292
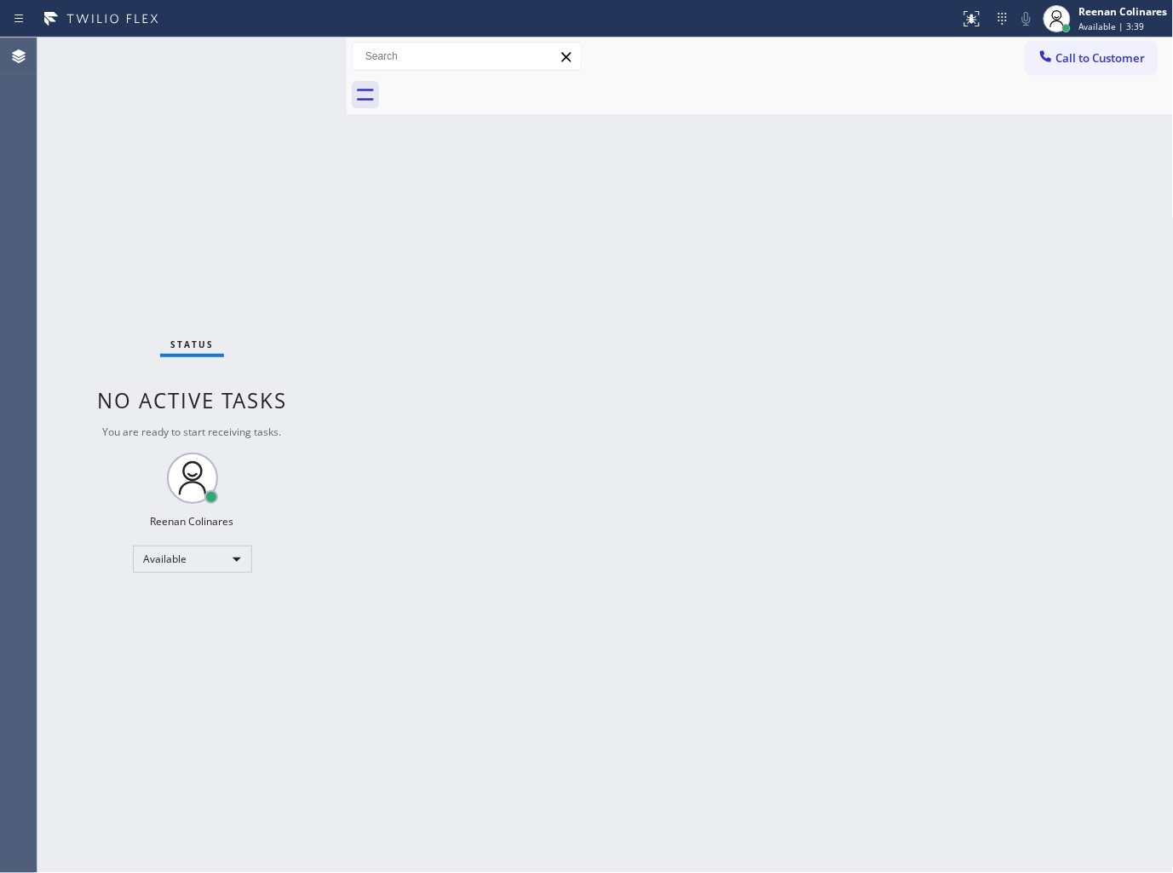
click at [963, 625] on div "Back to Dashboard Change Sender ID Customers Technicians Select a contact Outbo…" at bounding box center [760, 454] width 827 height 835
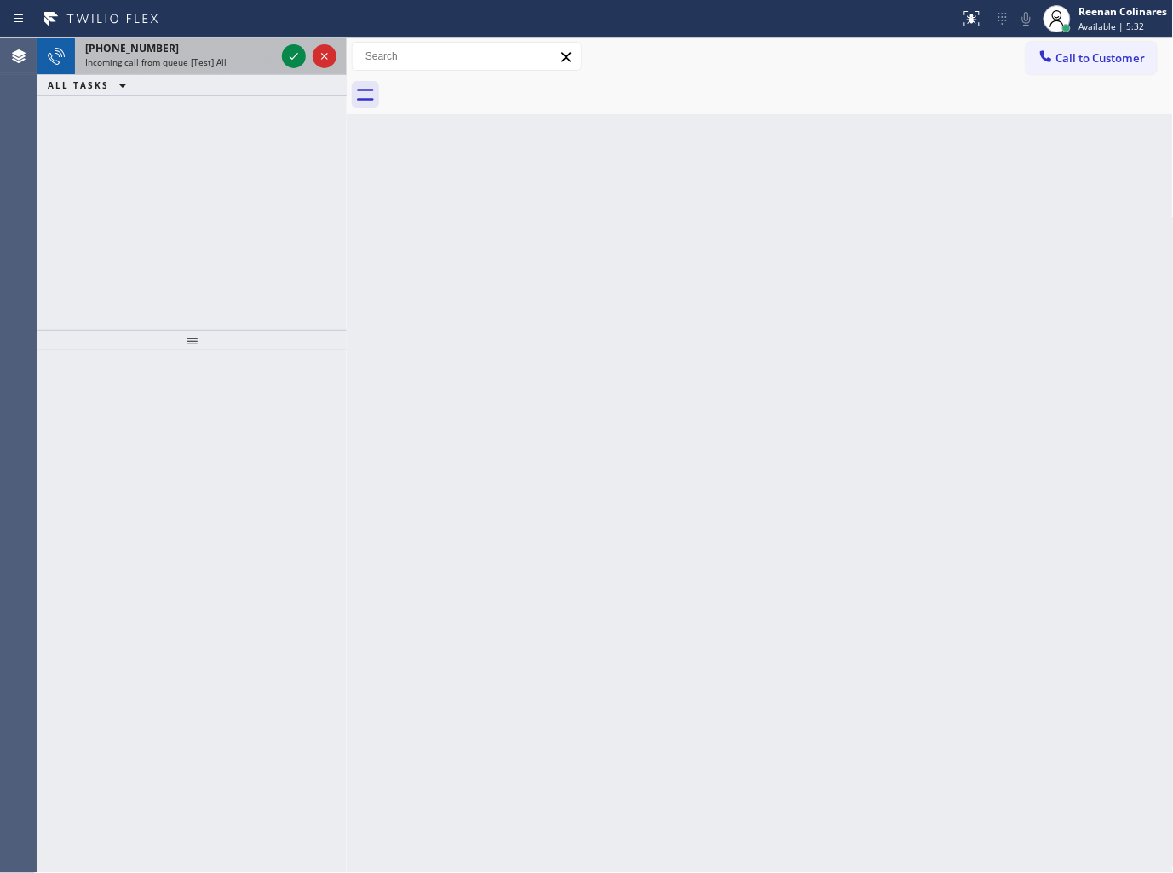
click at [207, 65] on span "Incoming call from queue [Test] All" at bounding box center [155, 62] width 141 height 12
click at [223, 68] on div "Incoming call from queue [Test] All" at bounding box center [180, 62] width 190 height 12
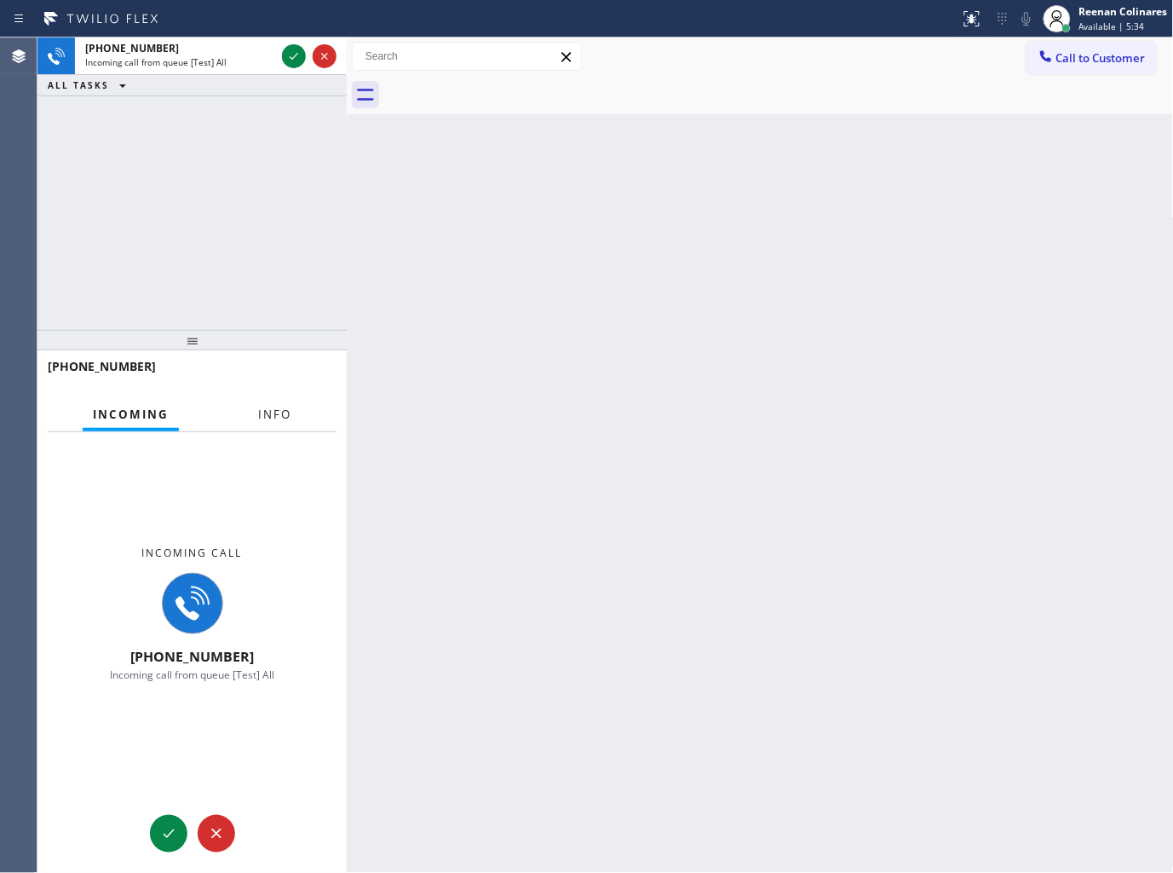
click at [278, 419] on span "Info" at bounding box center [274, 413] width 33 height 15
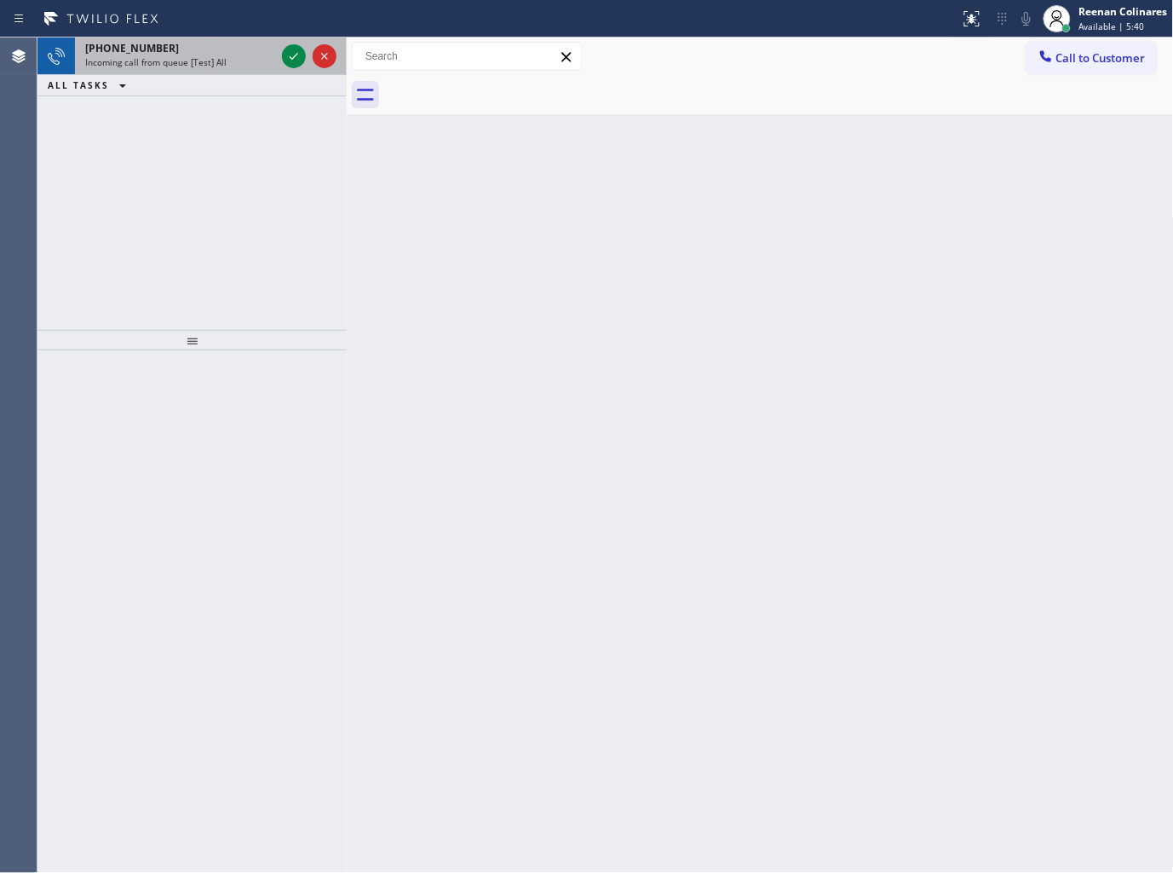
click at [183, 58] on span "Incoming call from queue [Test] All" at bounding box center [155, 62] width 141 height 12
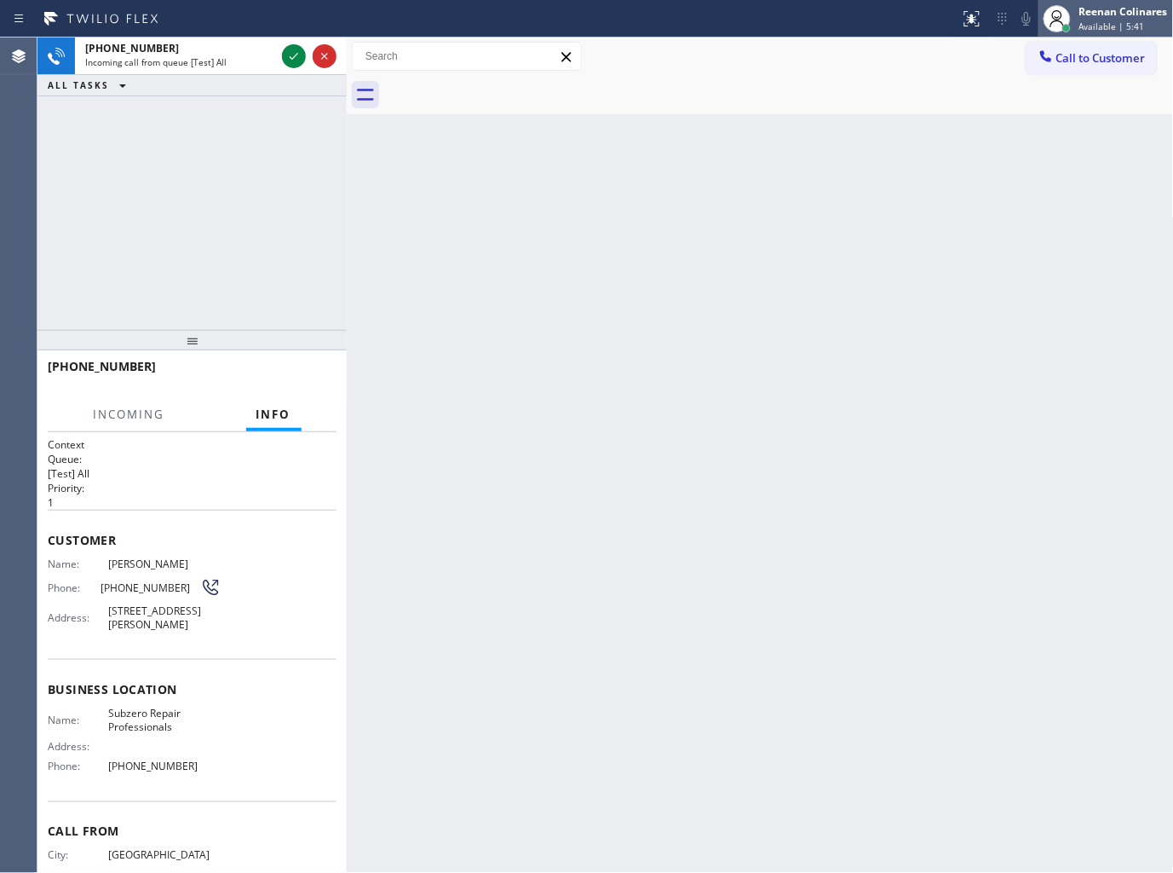
click at [1099, 13] on div "Reenan Colinares" at bounding box center [1124, 11] width 89 height 14
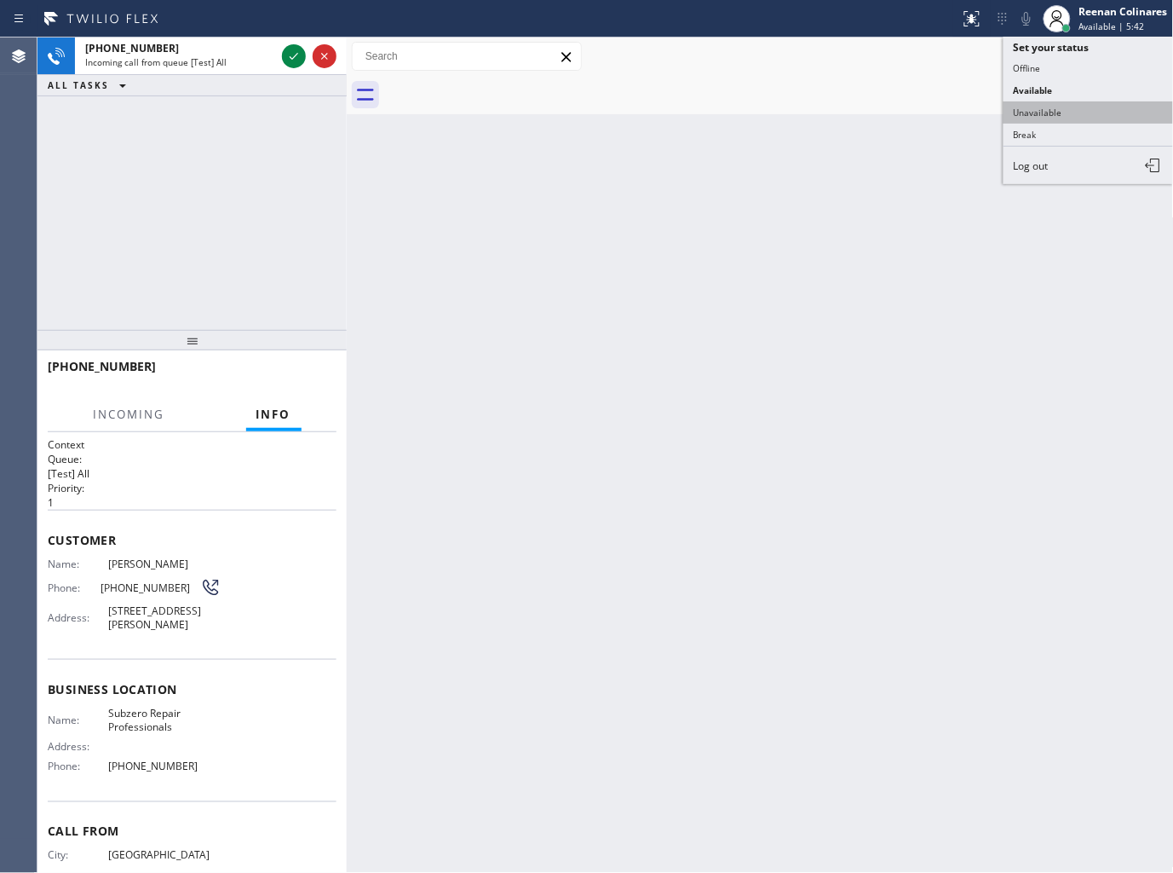
click at [1045, 114] on button "Unavailable" at bounding box center [1089, 112] width 170 height 22
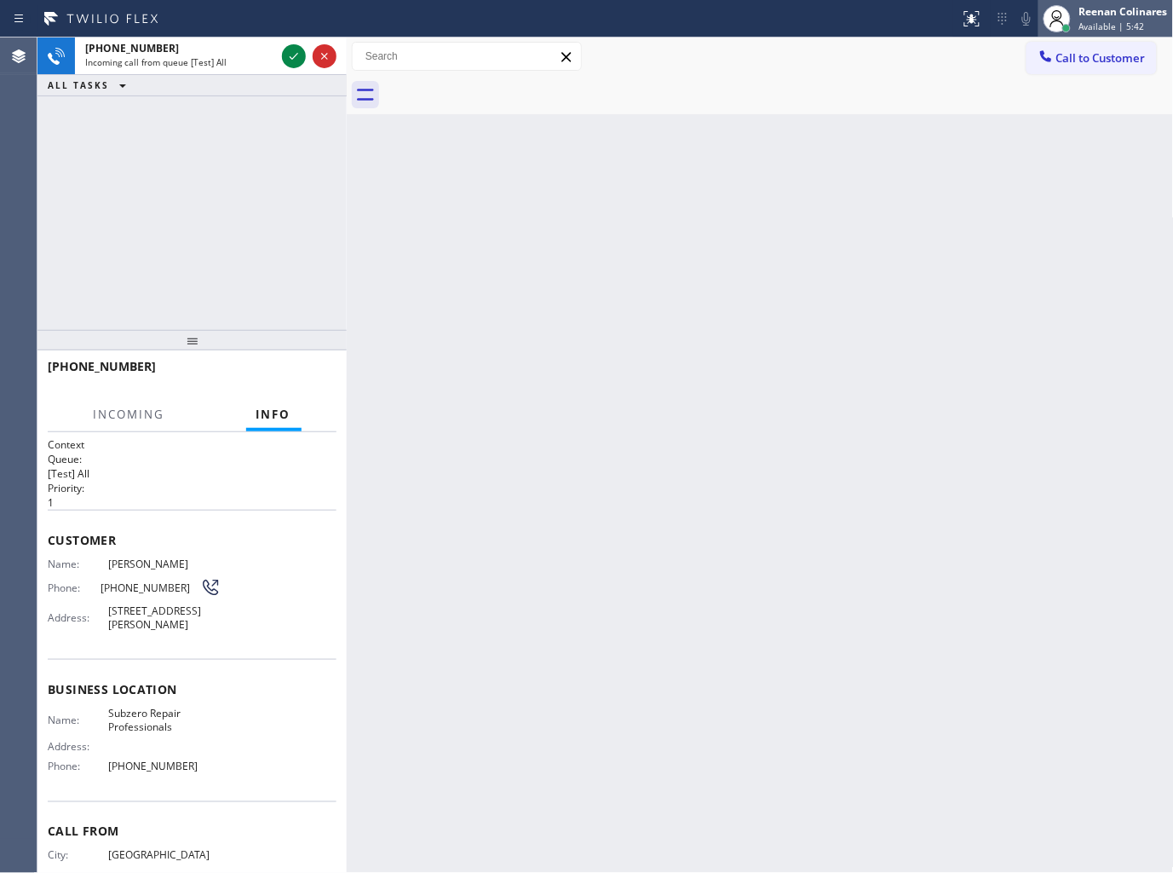
click at [1109, 14] on div "Reenan Colinares" at bounding box center [1124, 11] width 89 height 14
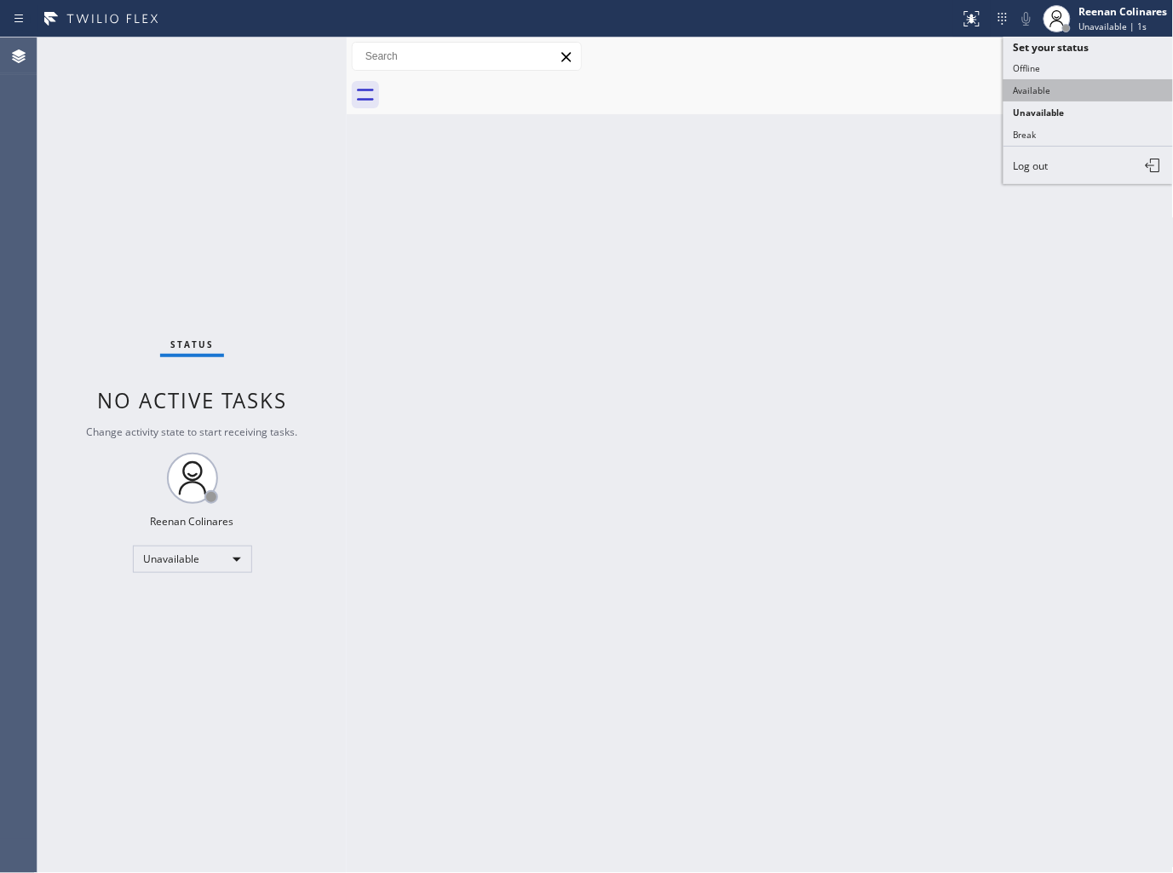
click at [1045, 89] on button "Available" at bounding box center [1089, 90] width 170 height 22
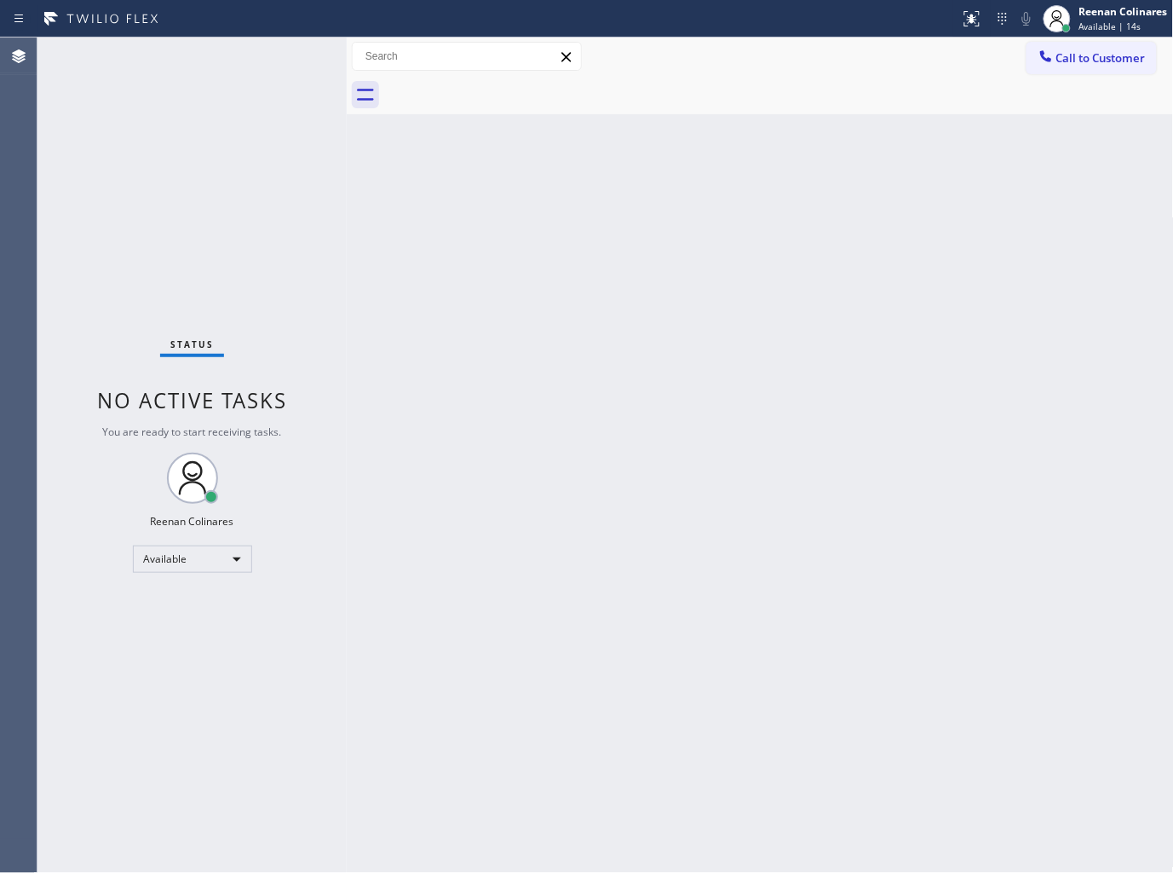
click at [830, 256] on div "Back to Dashboard Change Sender ID Customers Technicians Select a contact Outbo…" at bounding box center [760, 454] width 827 height 835
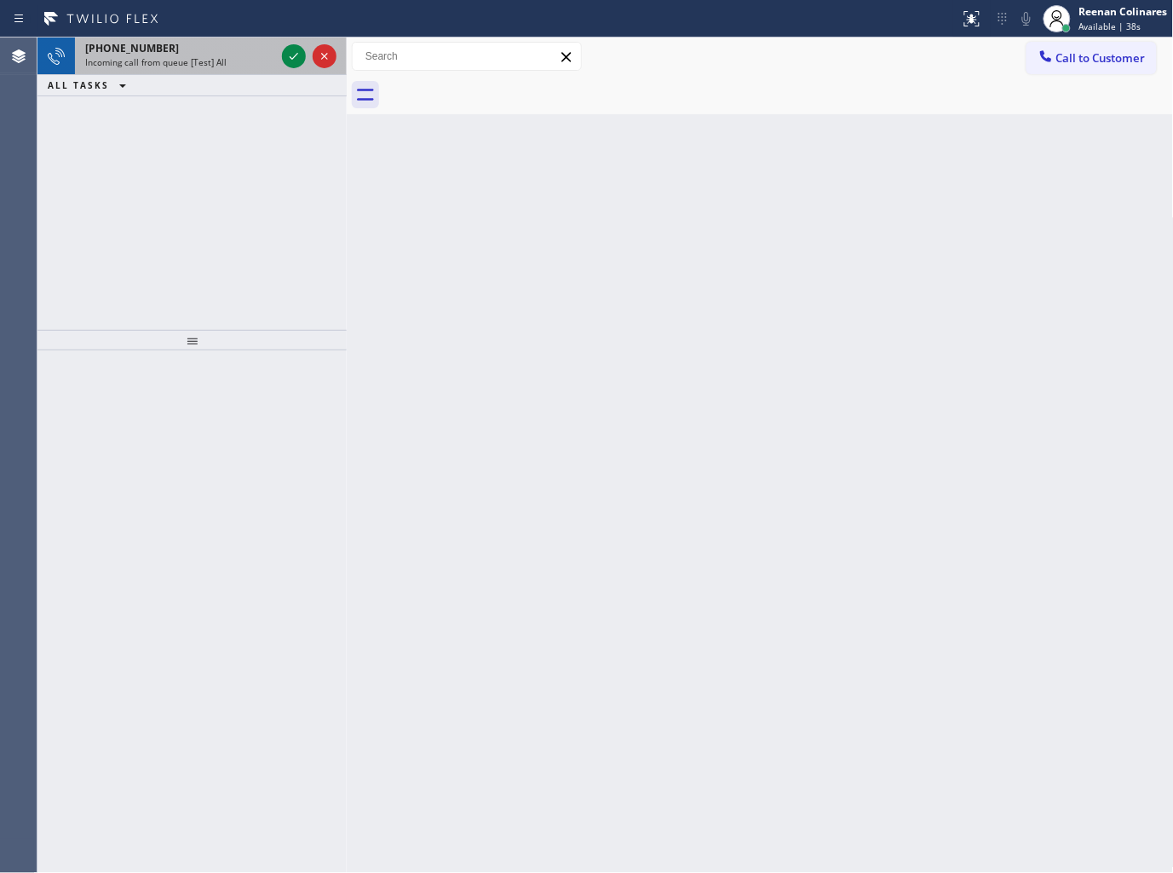
click at [226, 60] on div "Incoming call from queue [Test] All" at bounding box center [180, 62] width 190 height 12
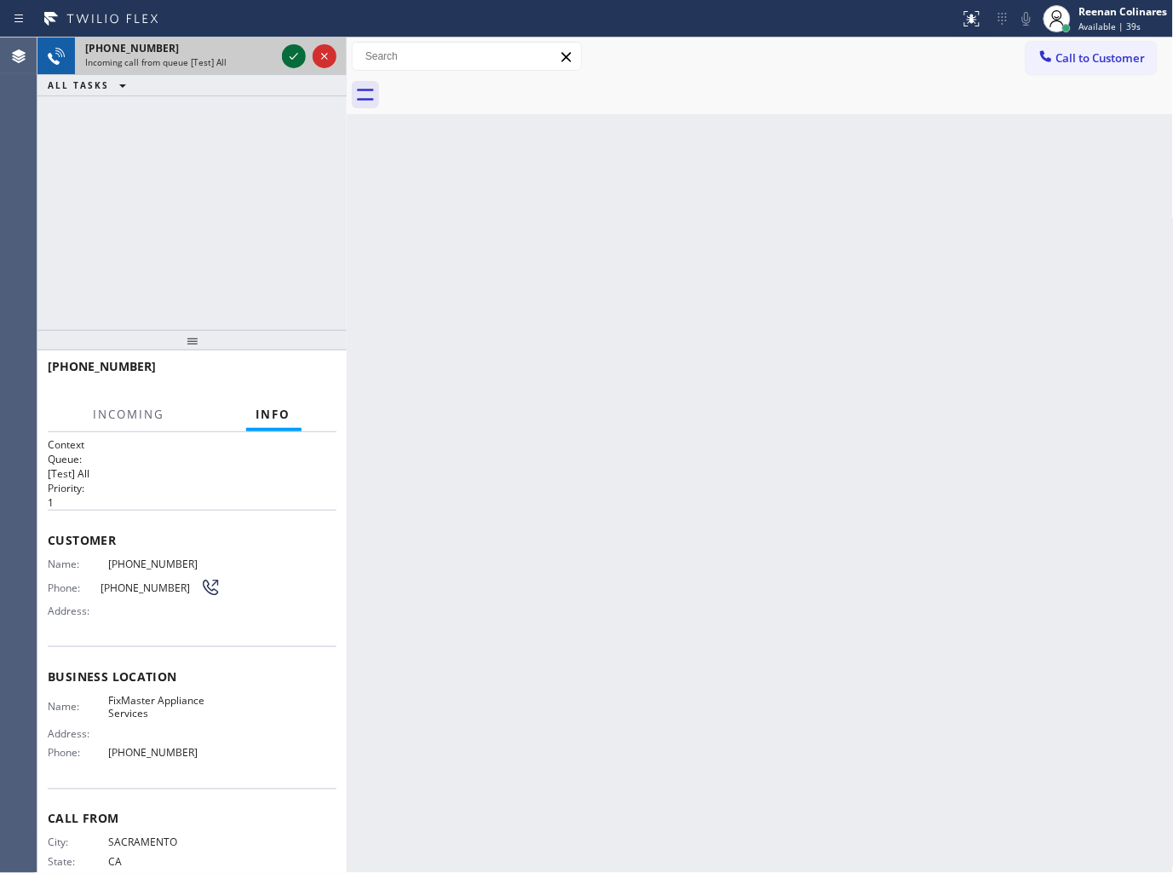
click at [292, 55] on icon at bounding box center [294, 56] width 20 height 20
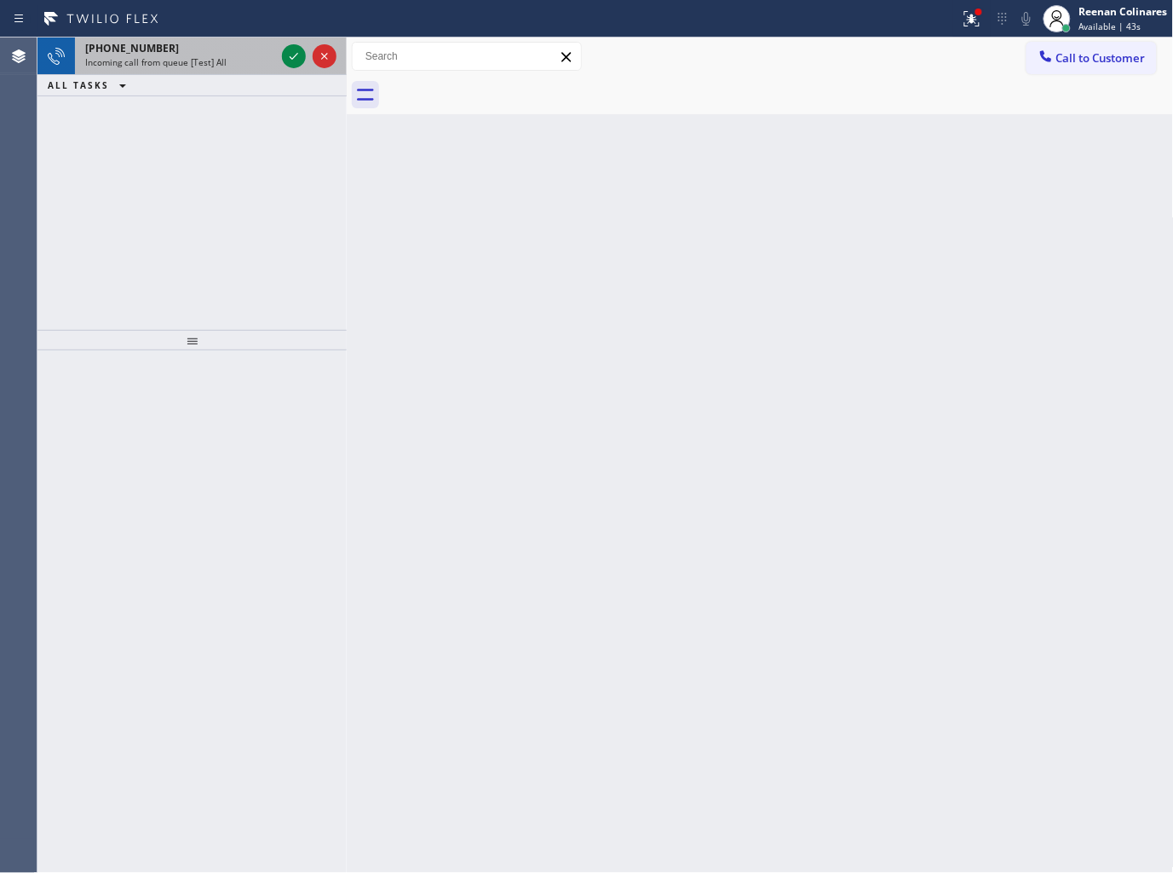
click at [218, 64] on span "Incoming call from queue [Test] All" at bounding box center [155, 62] width 141 height 12
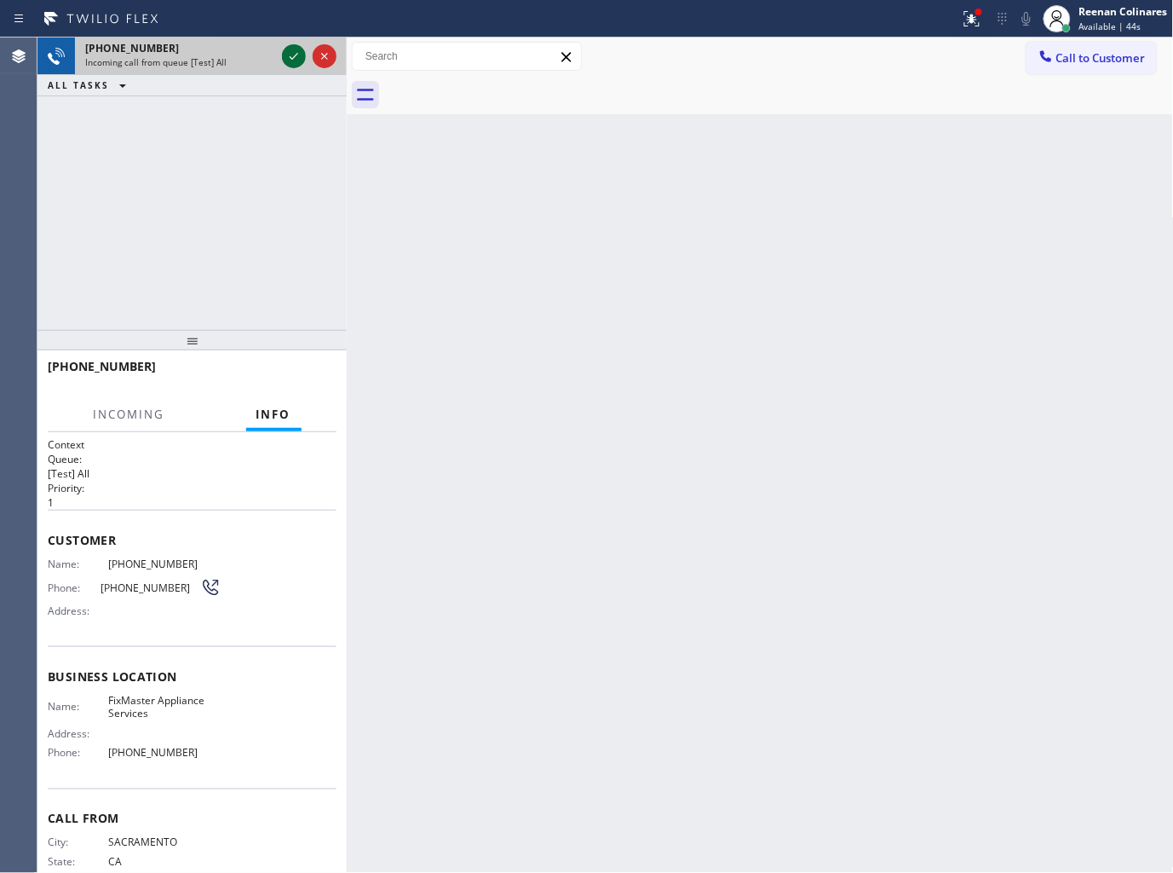
click at [287, 52] on icon at bounding box center [294, 56] width 20 height 20
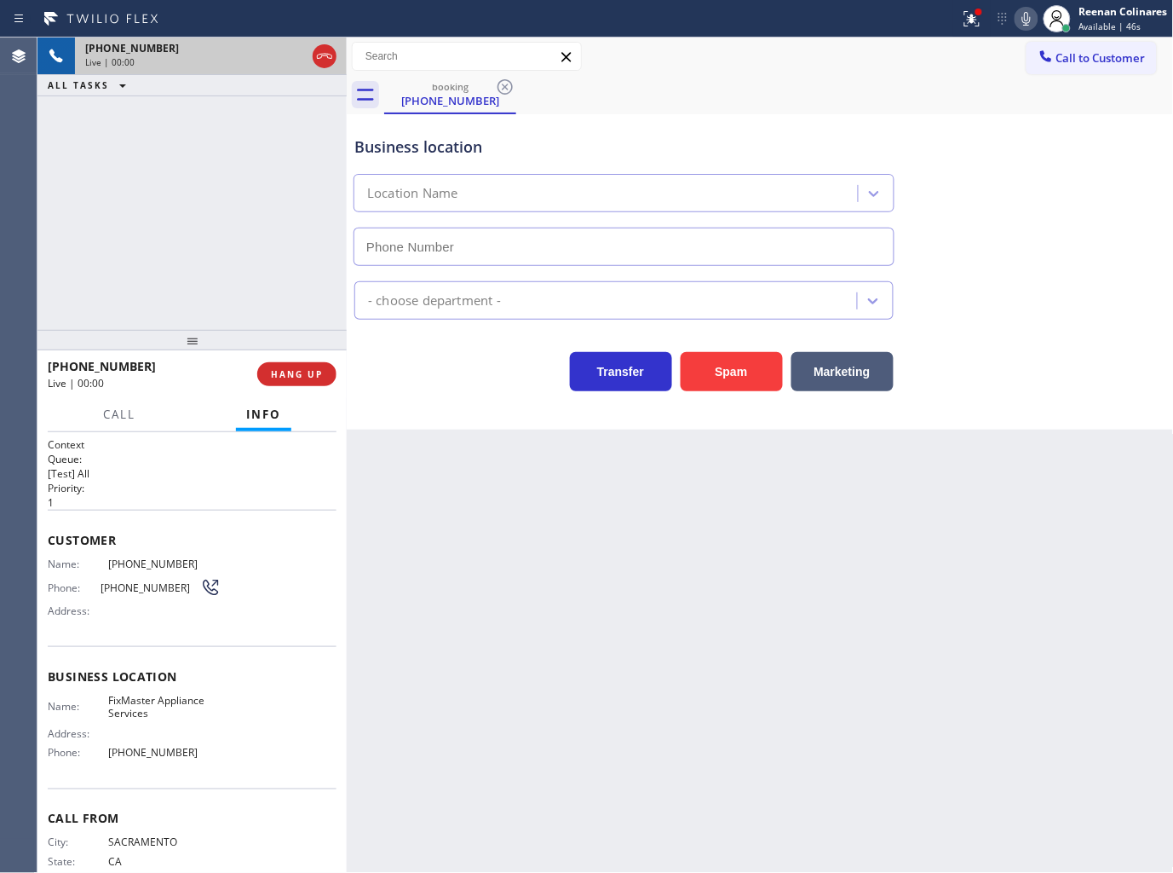
type input "(737) 387-3753"
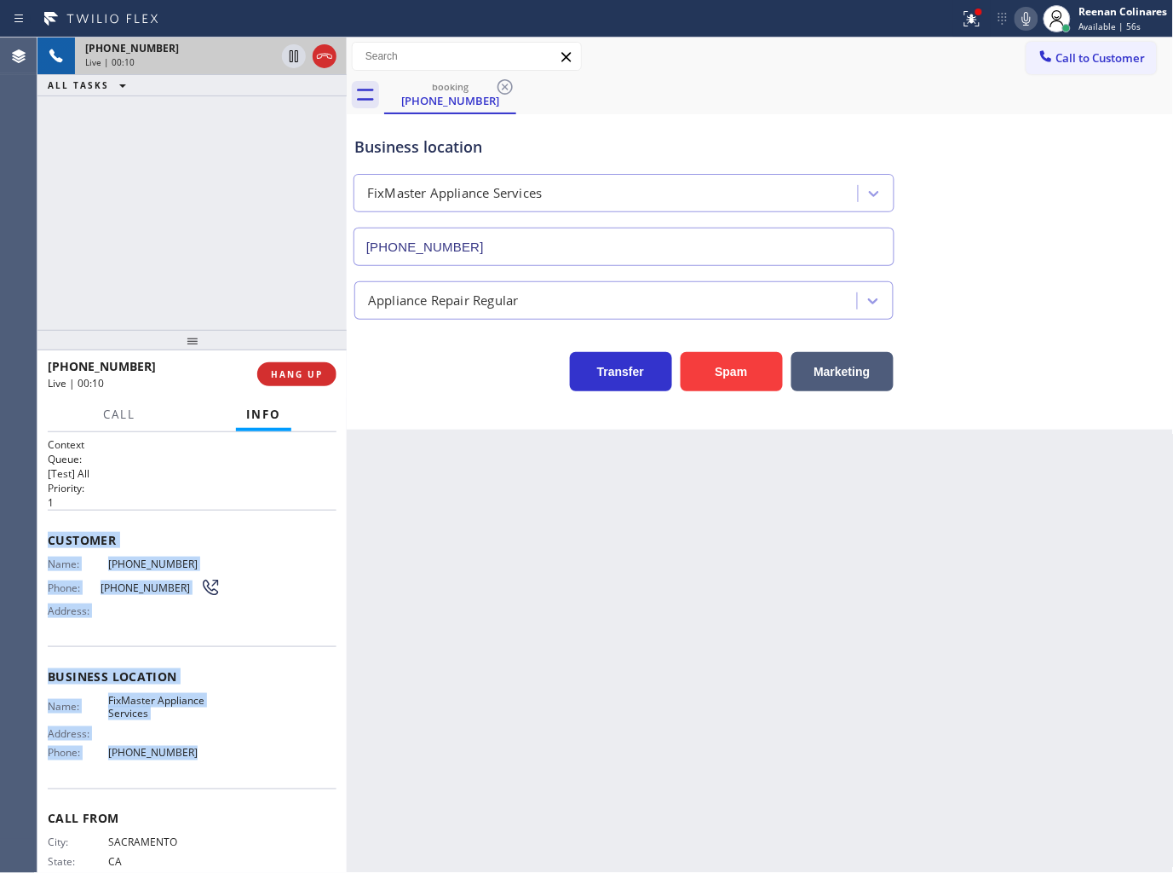
drag, startPoint x: 43, startPoint y: 533, endPoint x: 193, endPoint y: 761, distance: 273.7
click at [193, 761] on div "Context Queue: [Test] All Priority: 1 Customer Name: (916) 599-0214 Phone: (916…" at bounding box center [191, 652] width 309 height 441
copy div "Customer Name: (916) 599-0214 Phone: (916) 599-0214 Address: Business location …"
click at [1029, 20] on icon at bounding box center [1027, 19] width 9 height 14
click at [125, 413] on span "Call" at bounding box center [119, 413] width 32 height 15
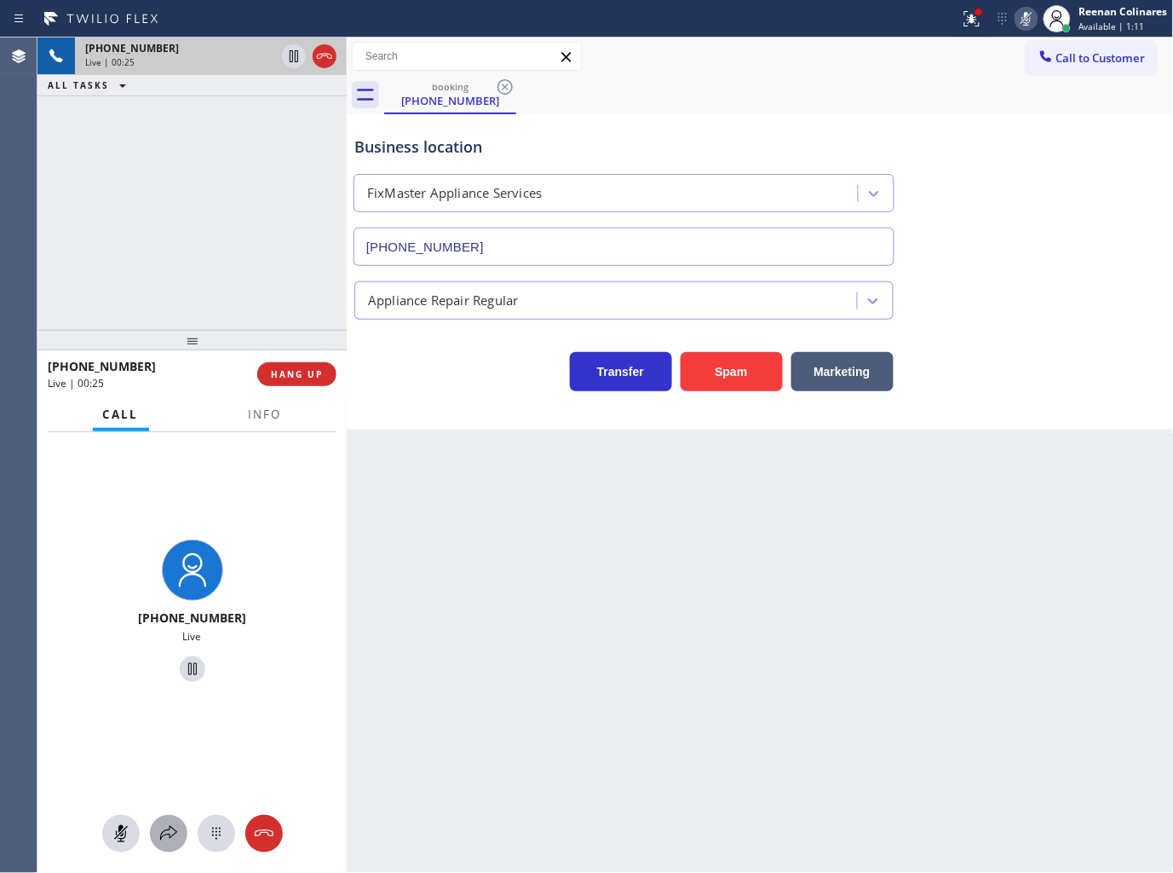
click at [165, 828] on icon at bounding box center [168, 833] width 20 height 20
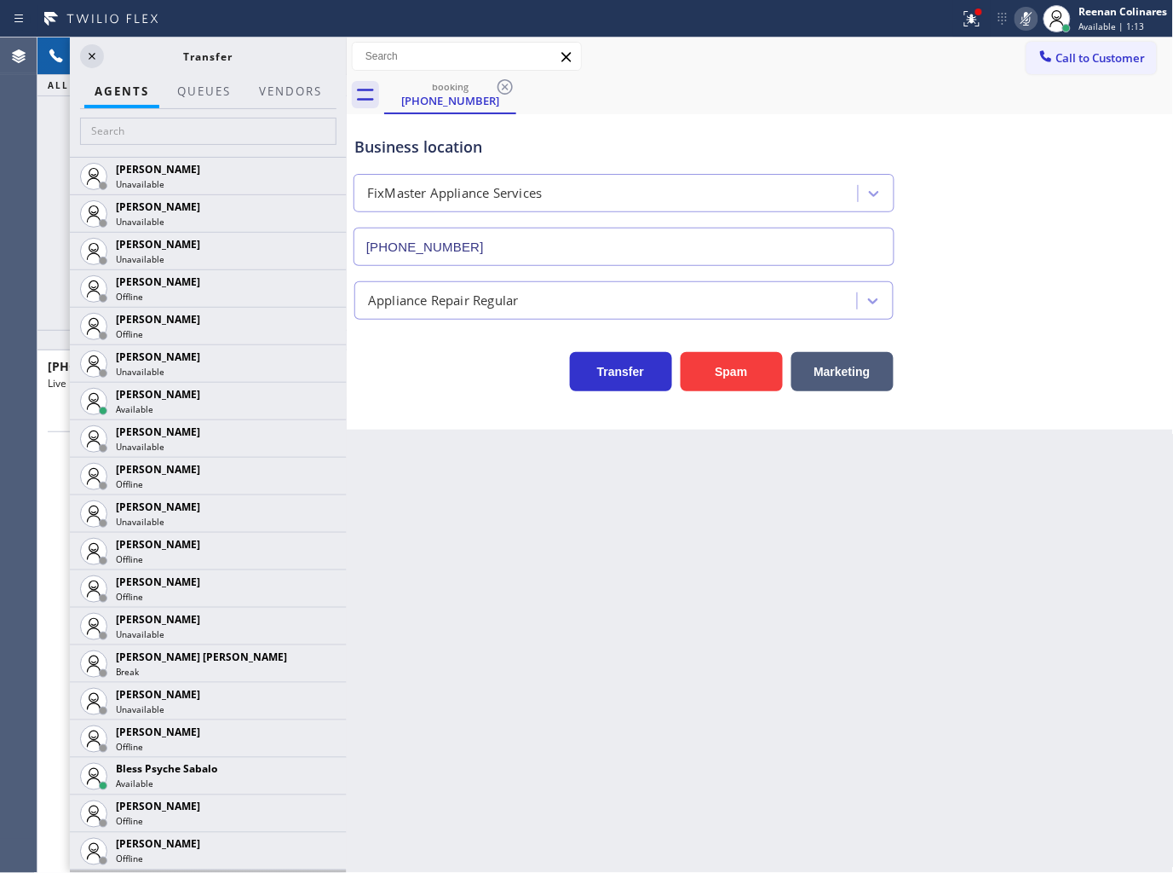
scroll to position [284, 0]
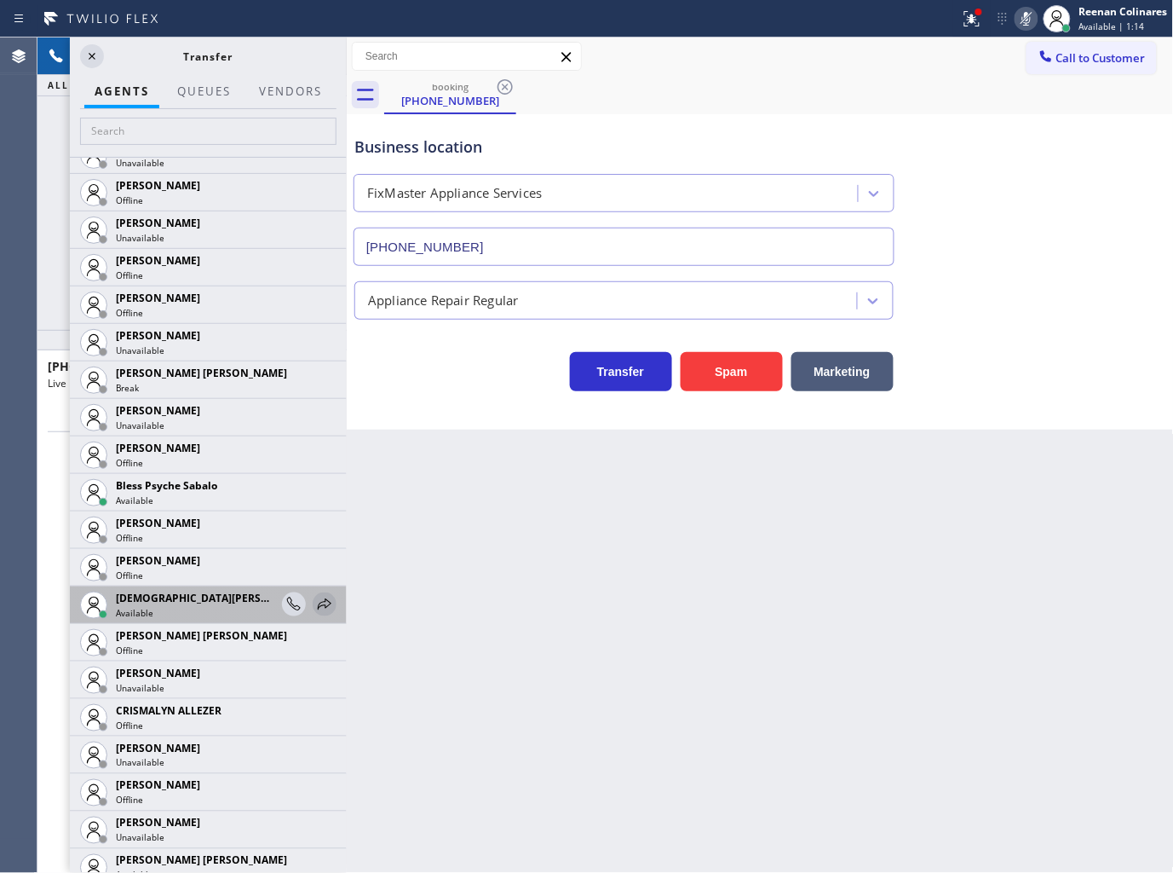
click at [314, 598] on icon at bounding box center [324, 604] width 20 height 20
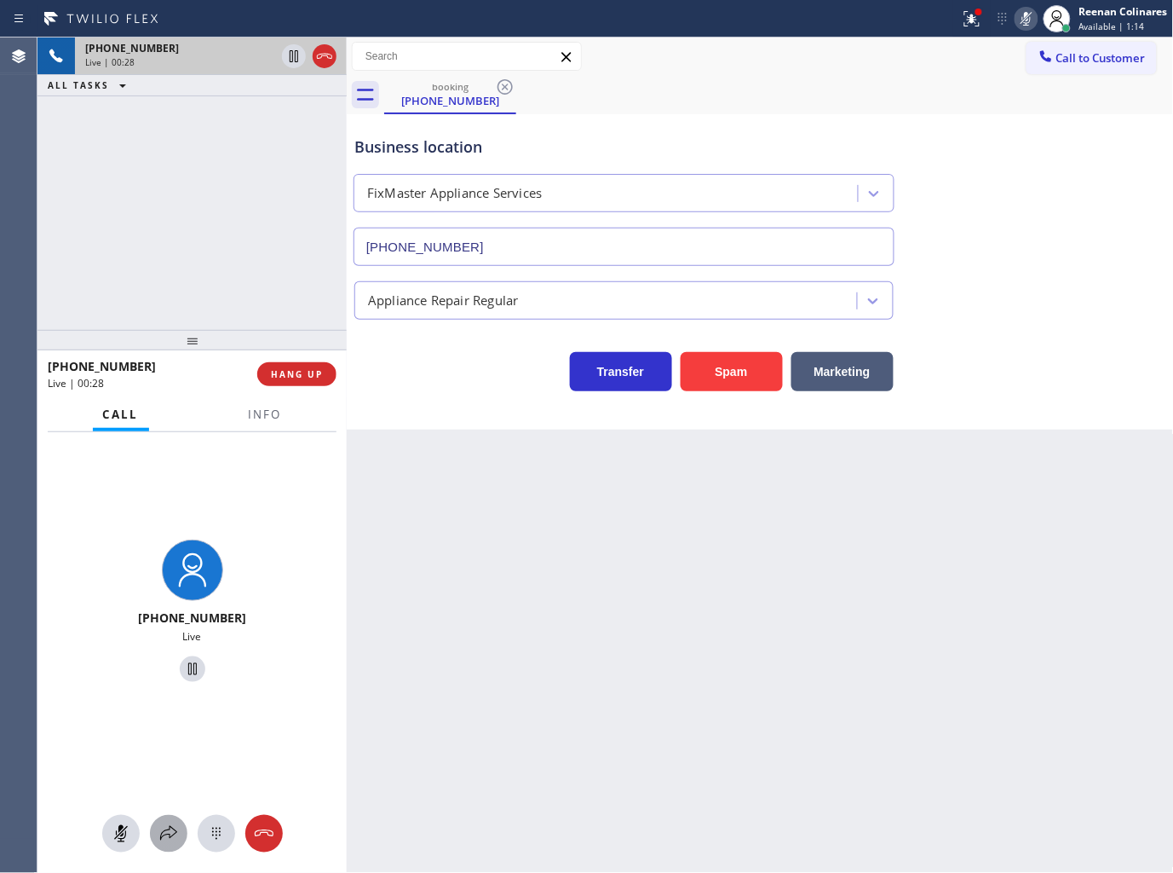
click at [158, 831] on icon at bounding box center [168, 833] width 20 height 20
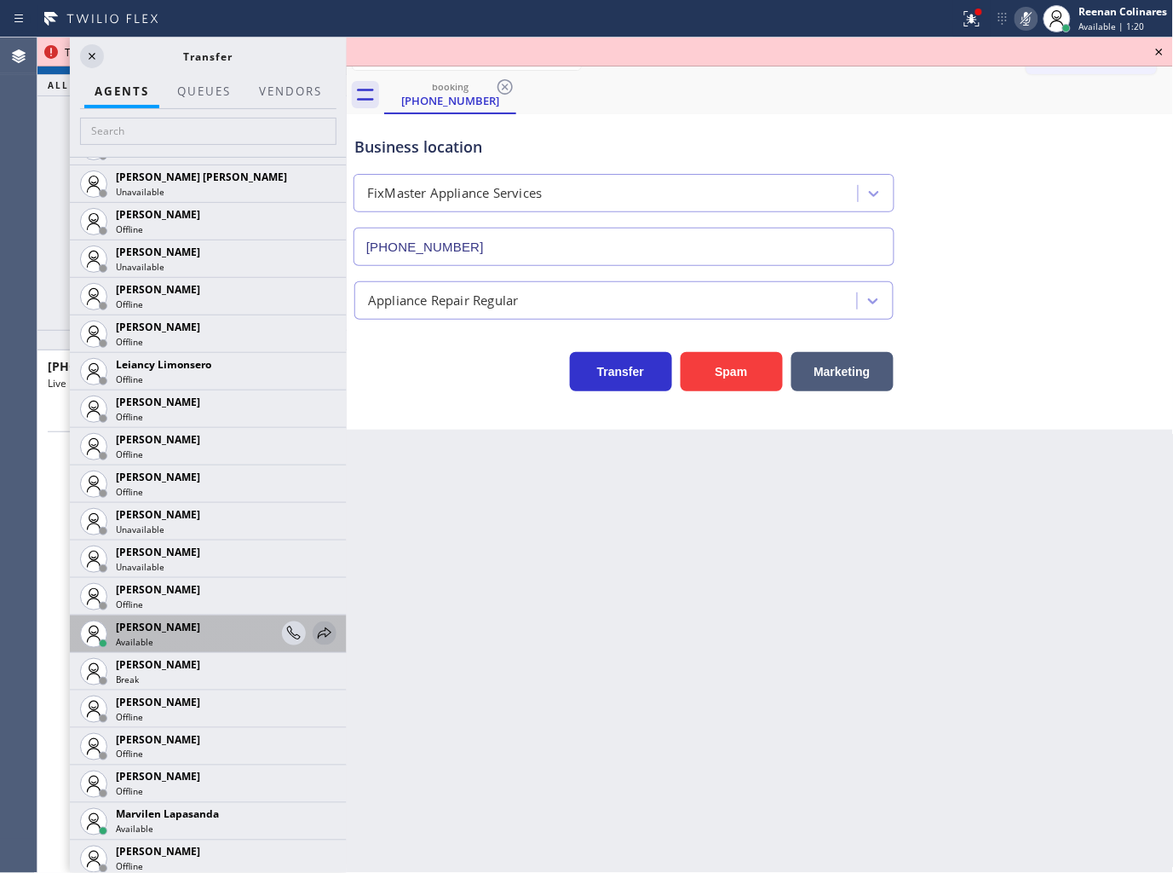
scroll to position [2620, 0]
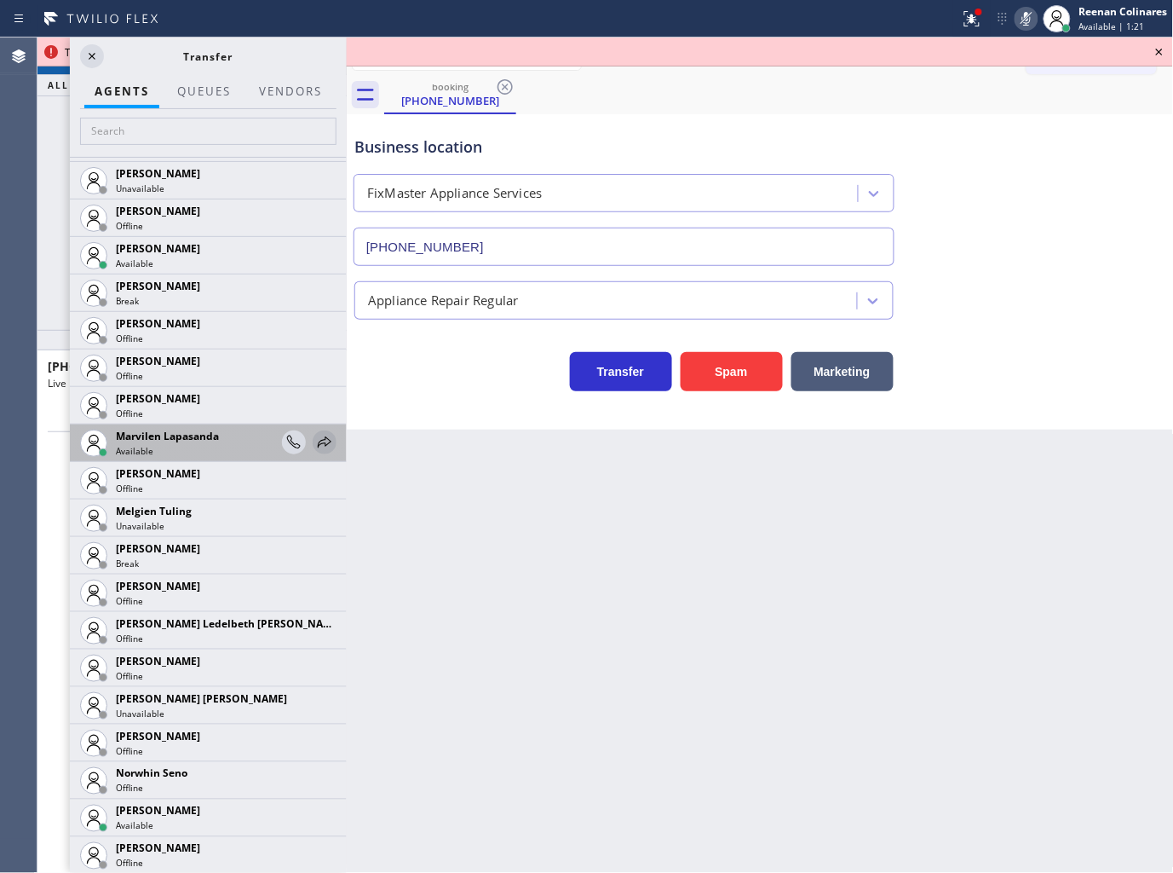
click at [314, 440] on icon at bounding box center [324, 442] width 20 height 20
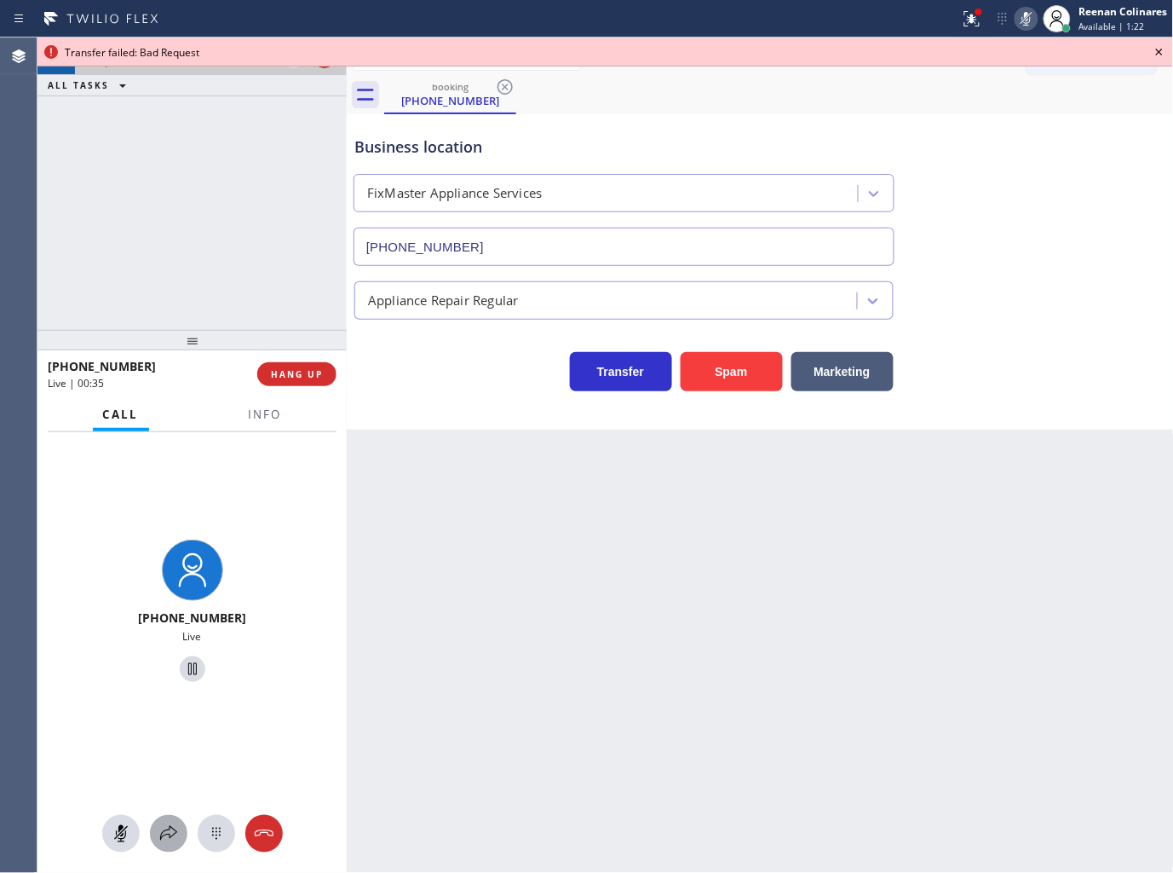
click at [167, 833] on icon at bounding box center [168, 833] width 20 height 20
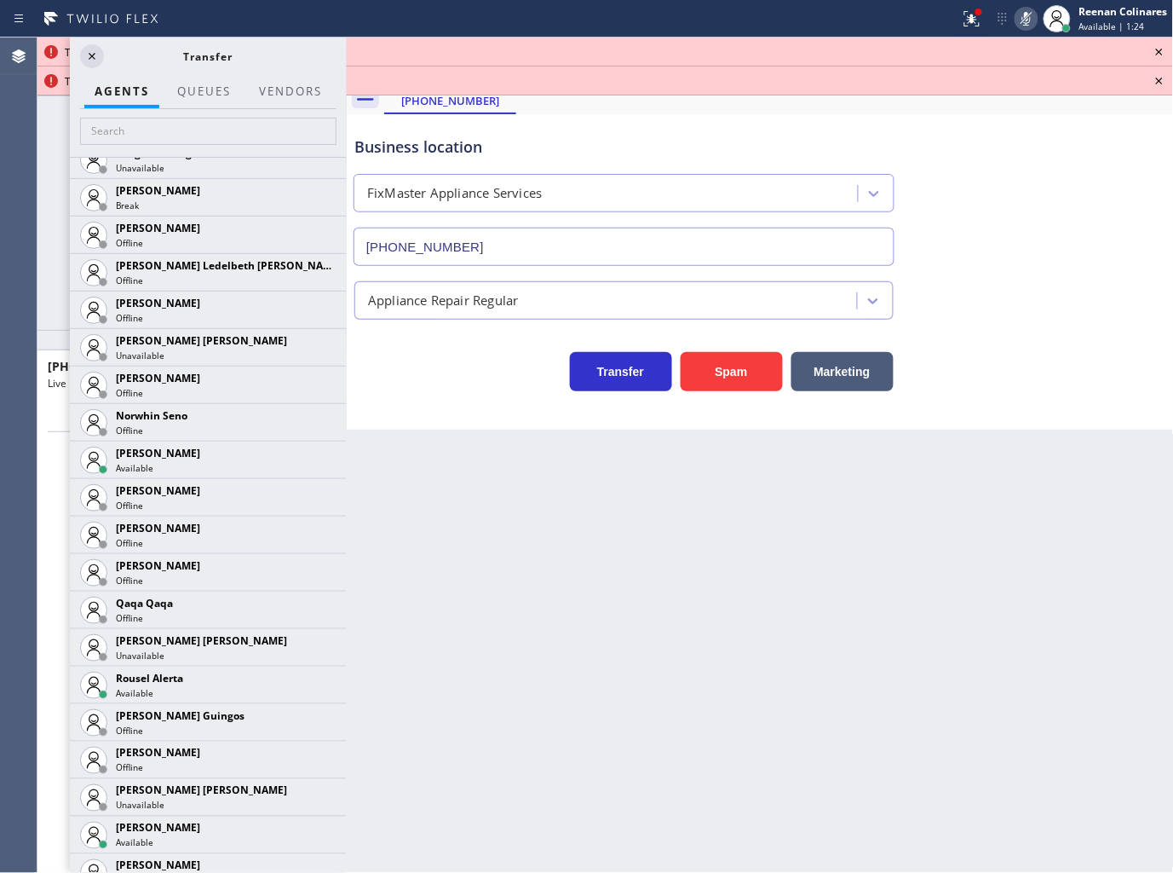
scroll to position [2984, 0]
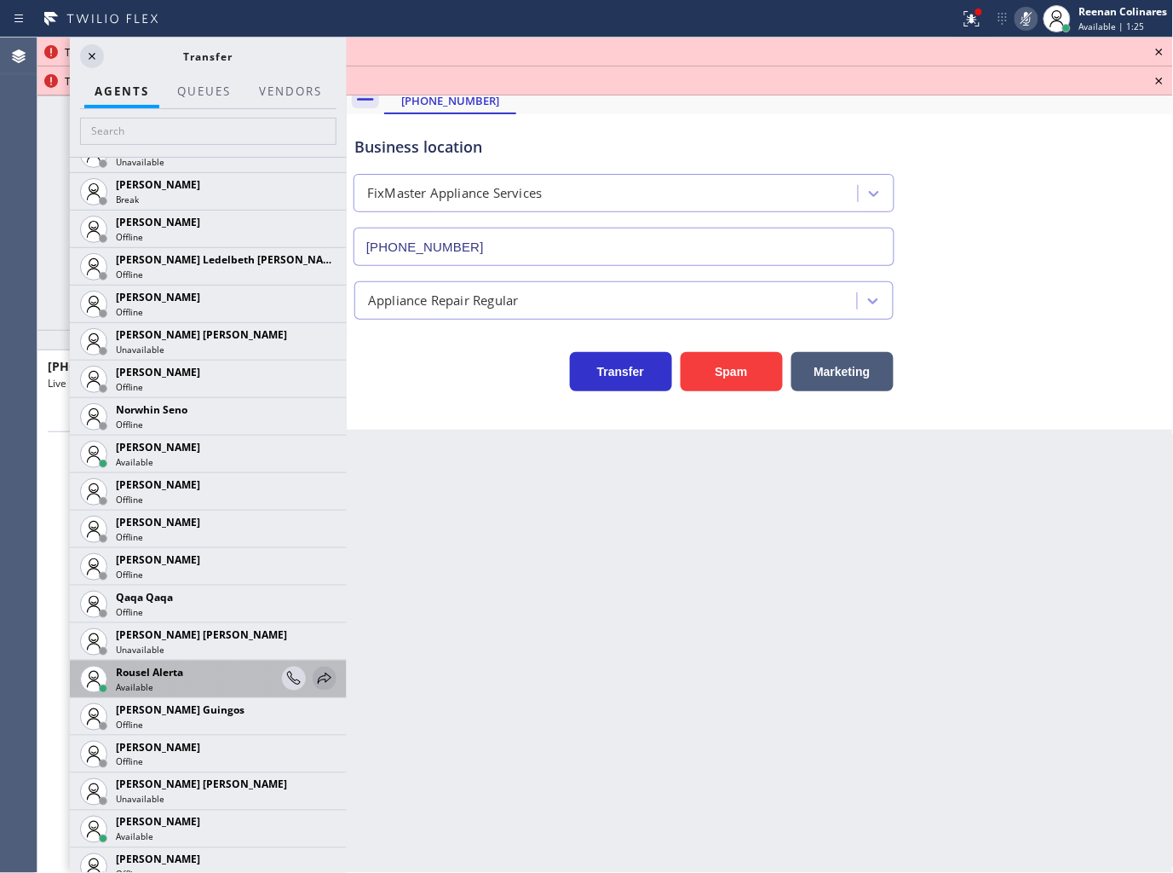
click at [314, 678] on icon at bounding box center [324, 678] width 20 height 20
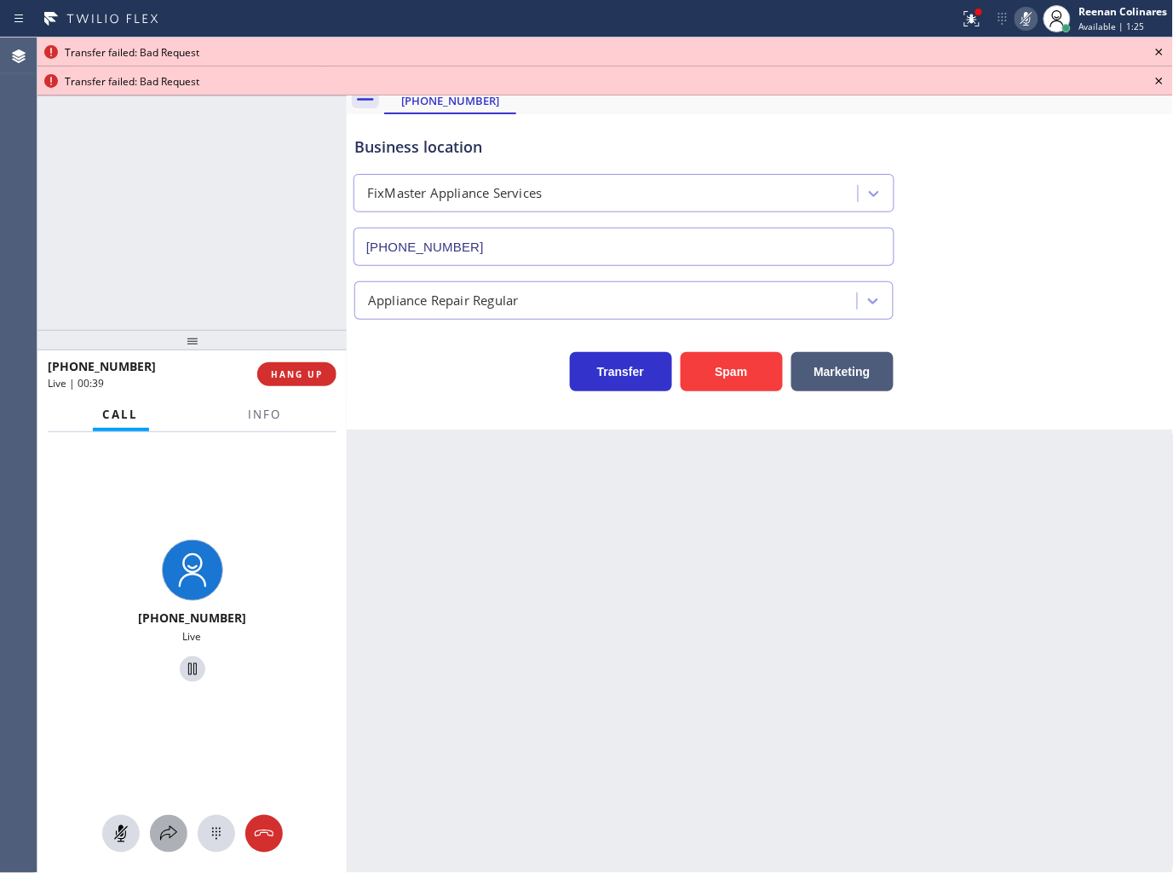
click at [168, 830] on icon at bounding box center [168, 833] width 20 height 20
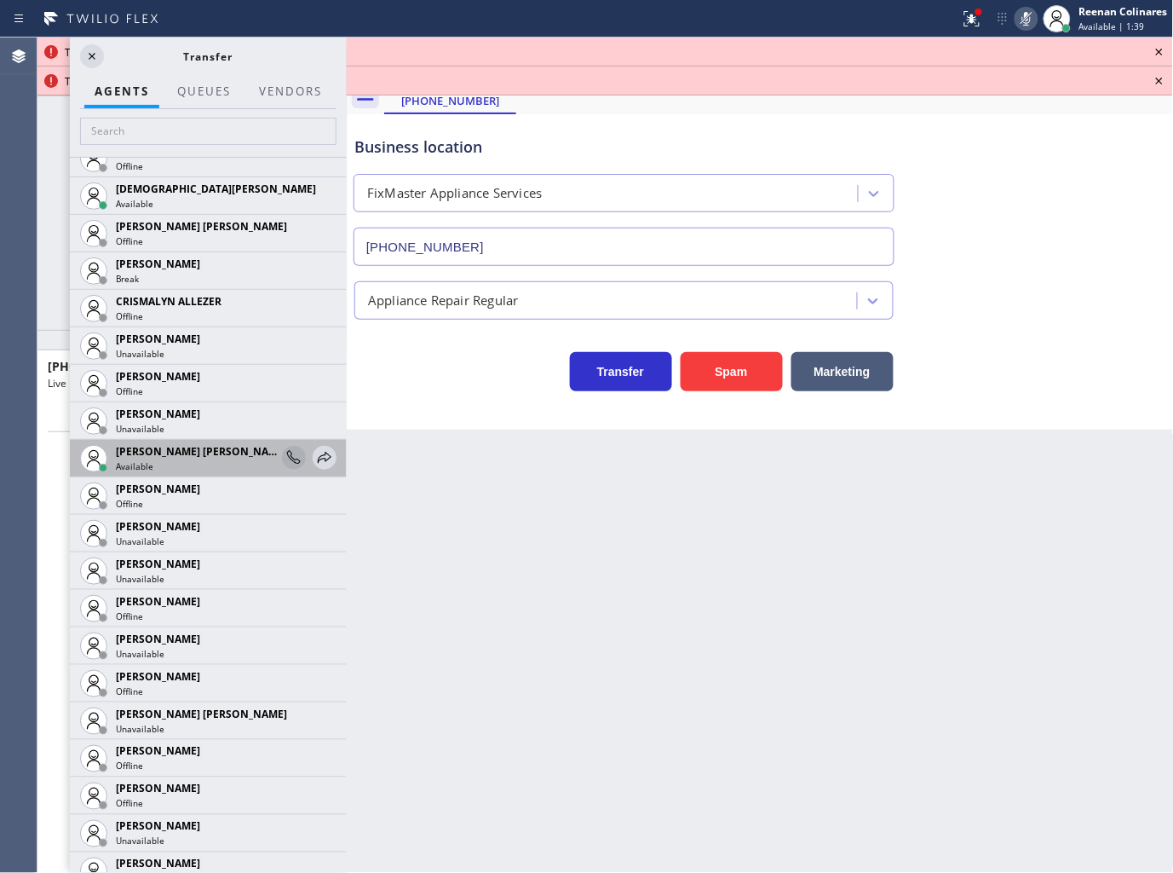
scroll to position [682, 0]
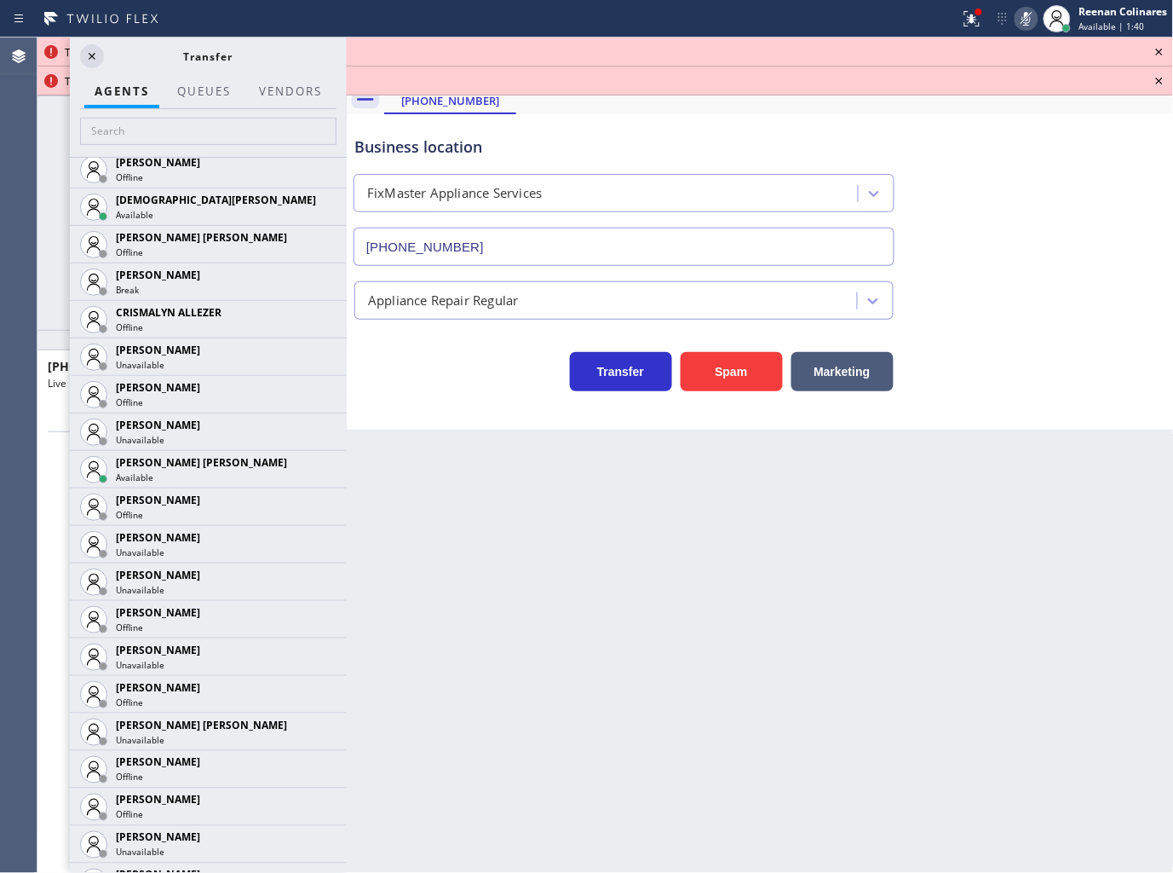
drag, startPoint x: 309, startPoint y: 462, endPoint x: 324, endPoint y: 456, distance: 15.7
click at [0, 0] on icon at bounding box center [0, 0] width 0 height 0
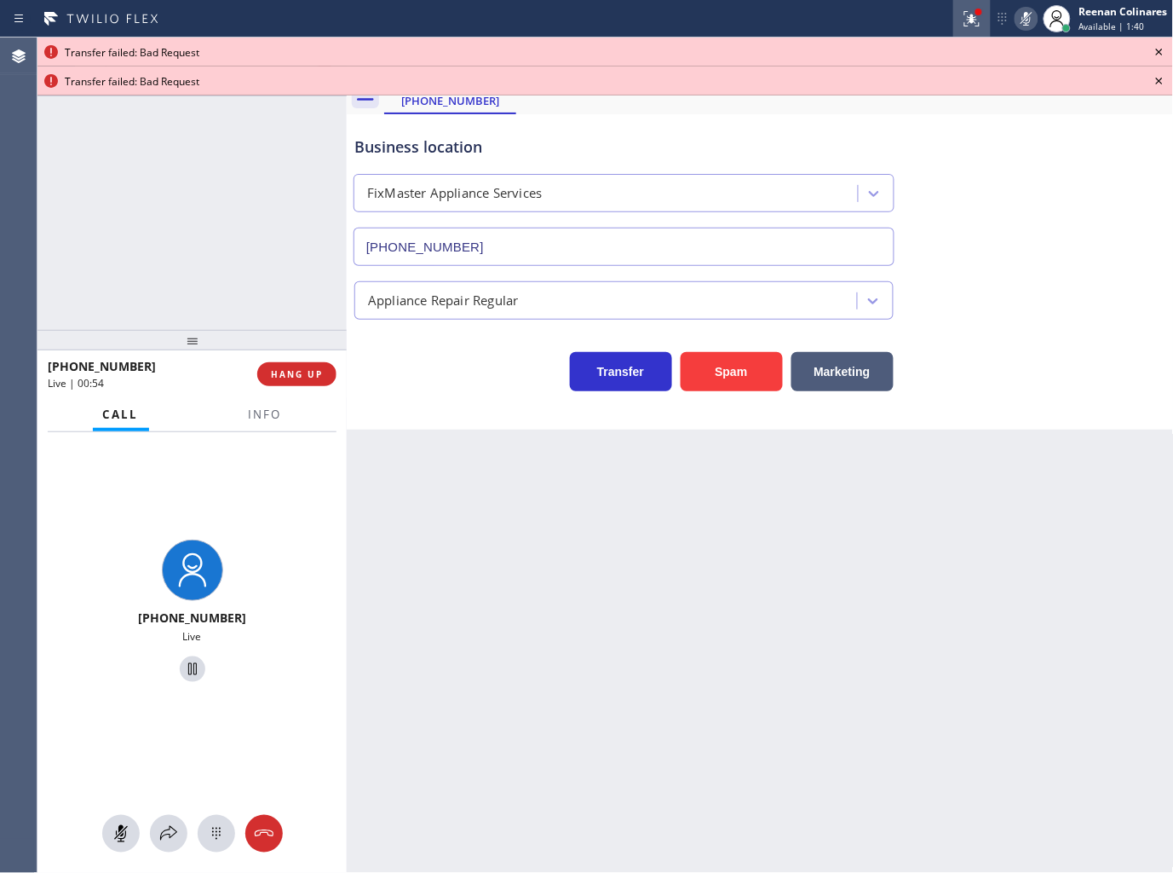
click at [969, 18] on icon at bounding box center [972, 19] width 20 height 20
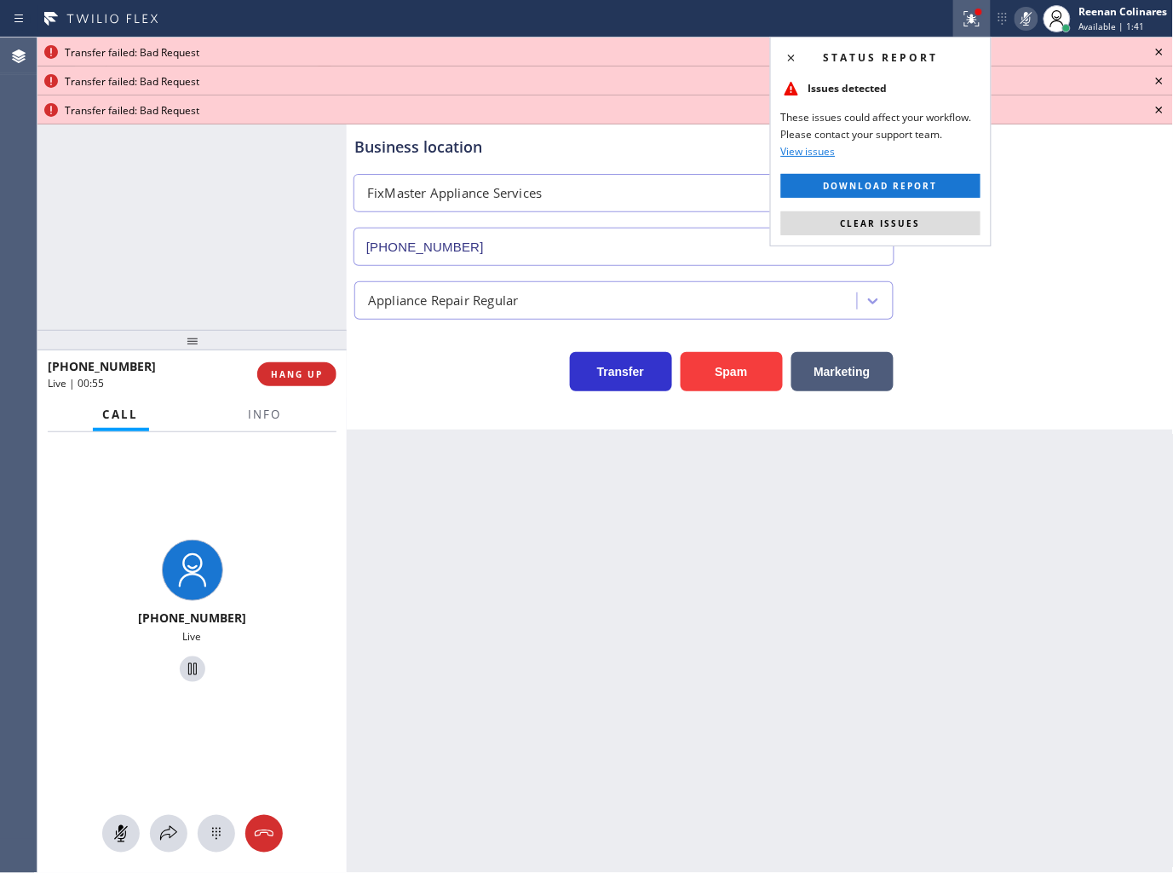
drag, startPoint x: 951, startPoint y: 223, endPoint x: 989, endPoint y: 130, distance: 101.3
click at [952, 223] on button "Clear issues" at bounding box center [880, 223] width 199 height 24
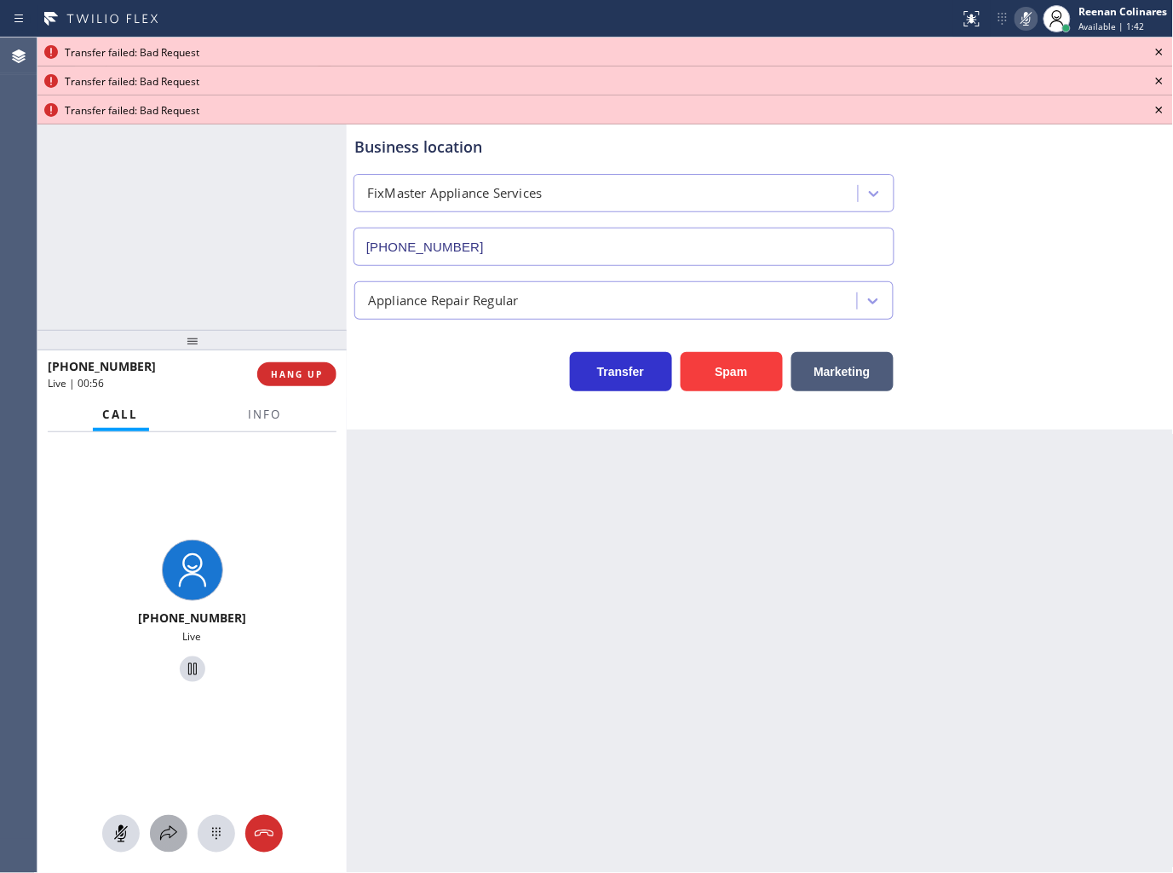
click at [168, 825] on icon at bounding box center [168, 833] width 20 height 20
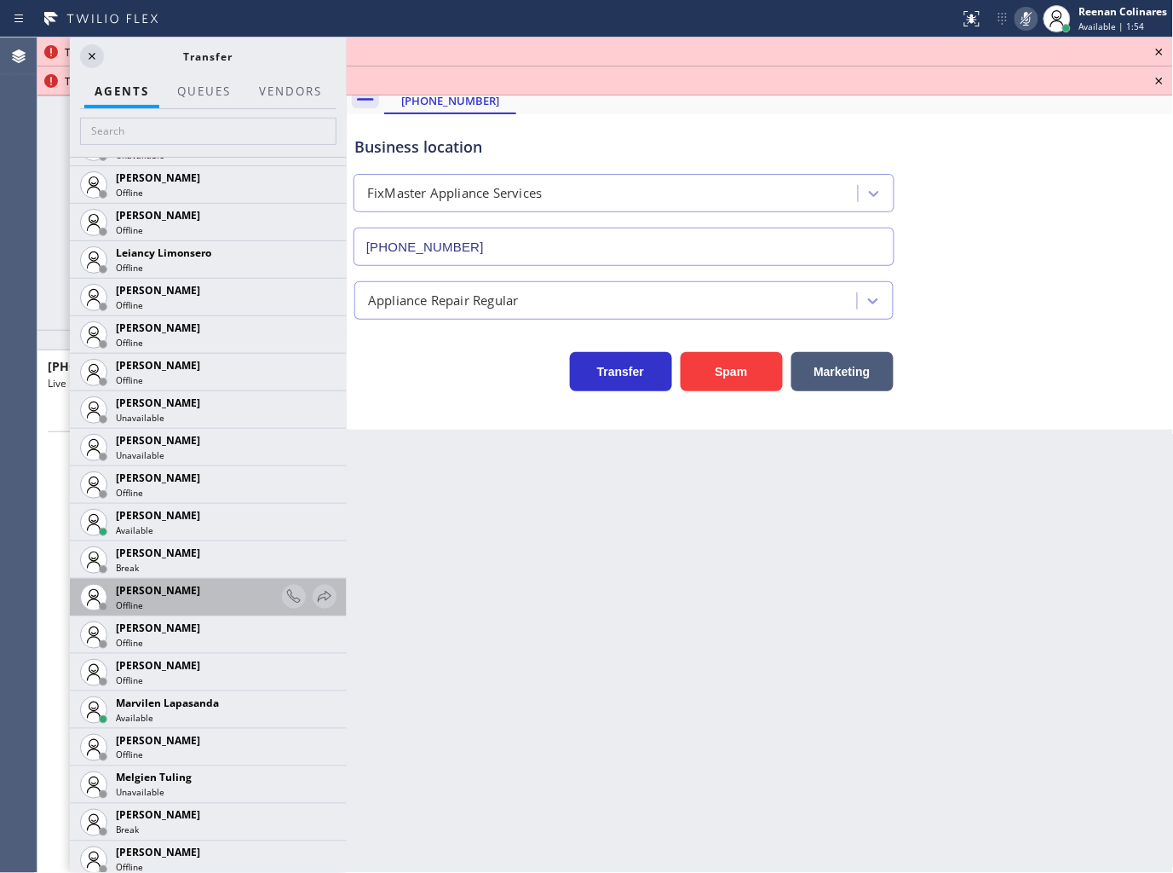
scroll to position [2461, 0]
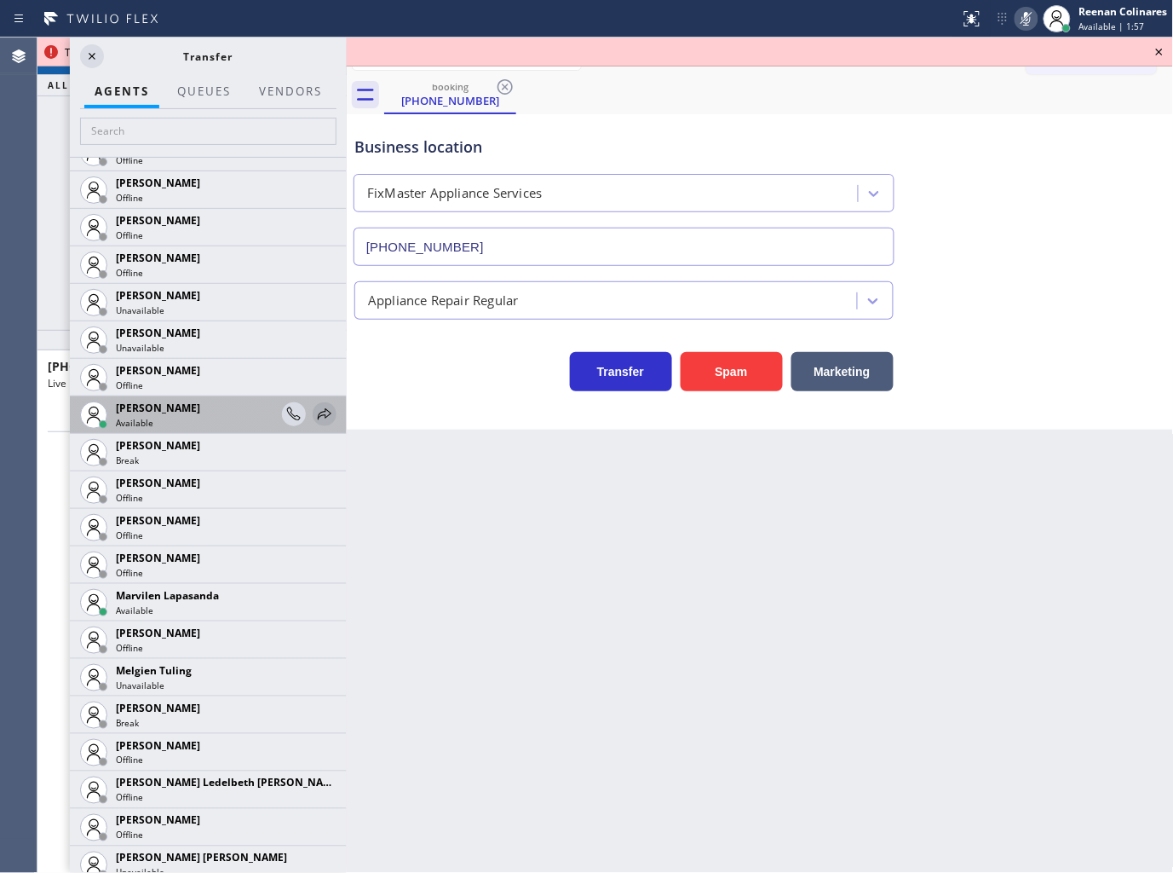
click at [314, 410] on icon at bounding box center [324, 414] width 20 height 20
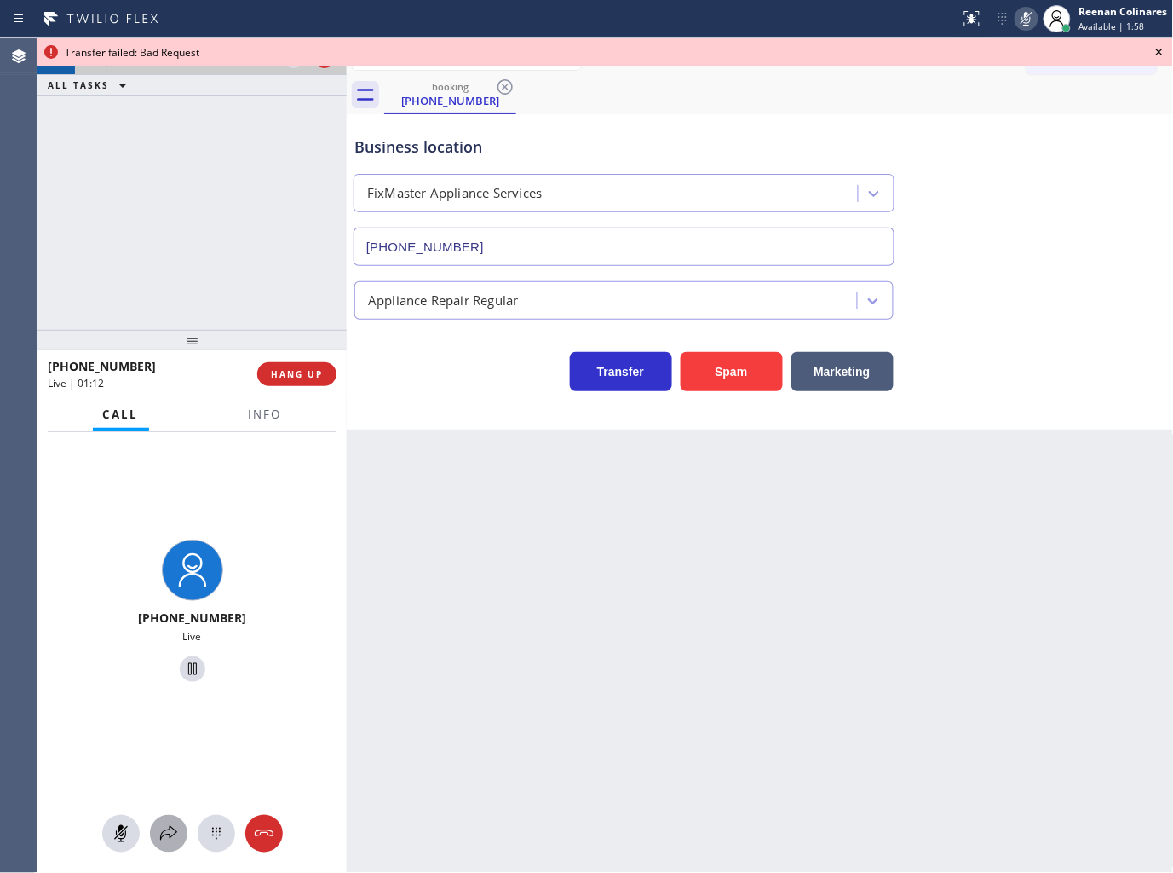
click at [175, 832] on icon at bounding box center [168, 833] width 20 height 20
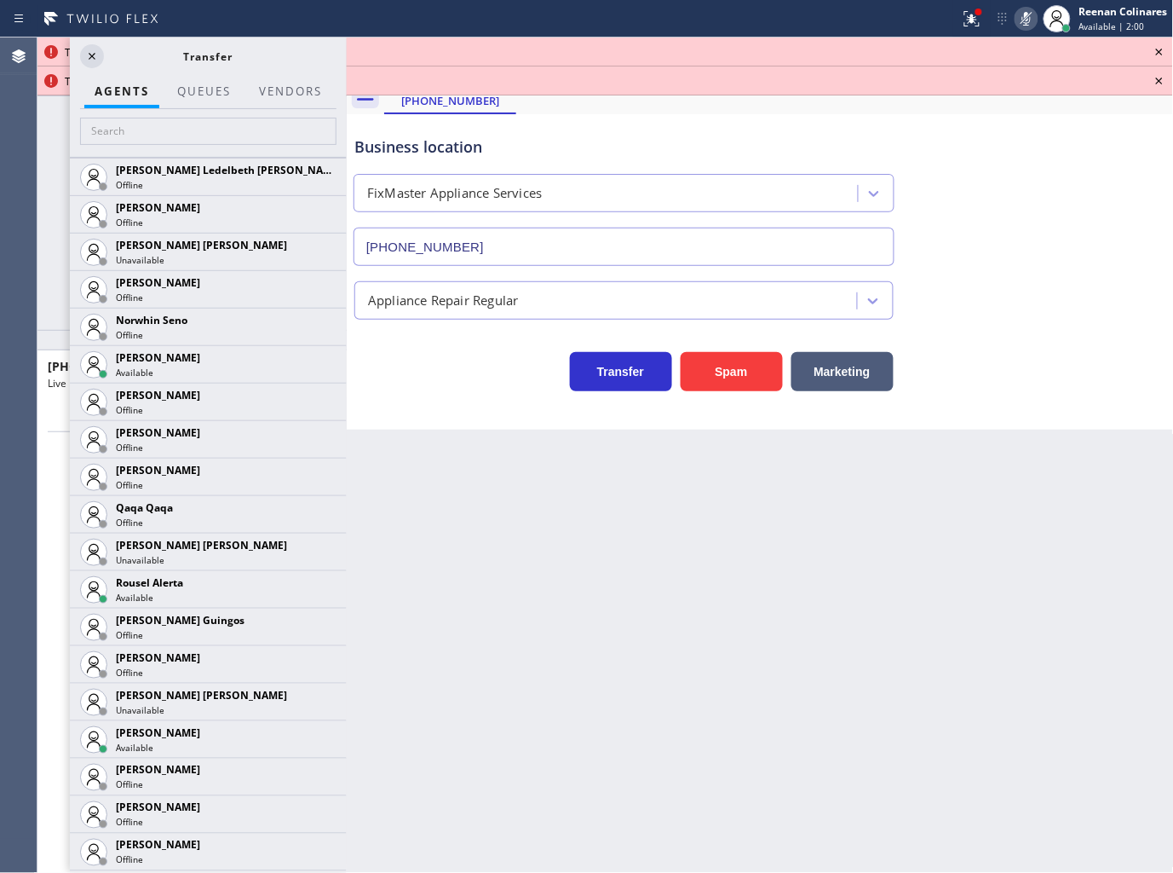
scroll to position [3124, 0]
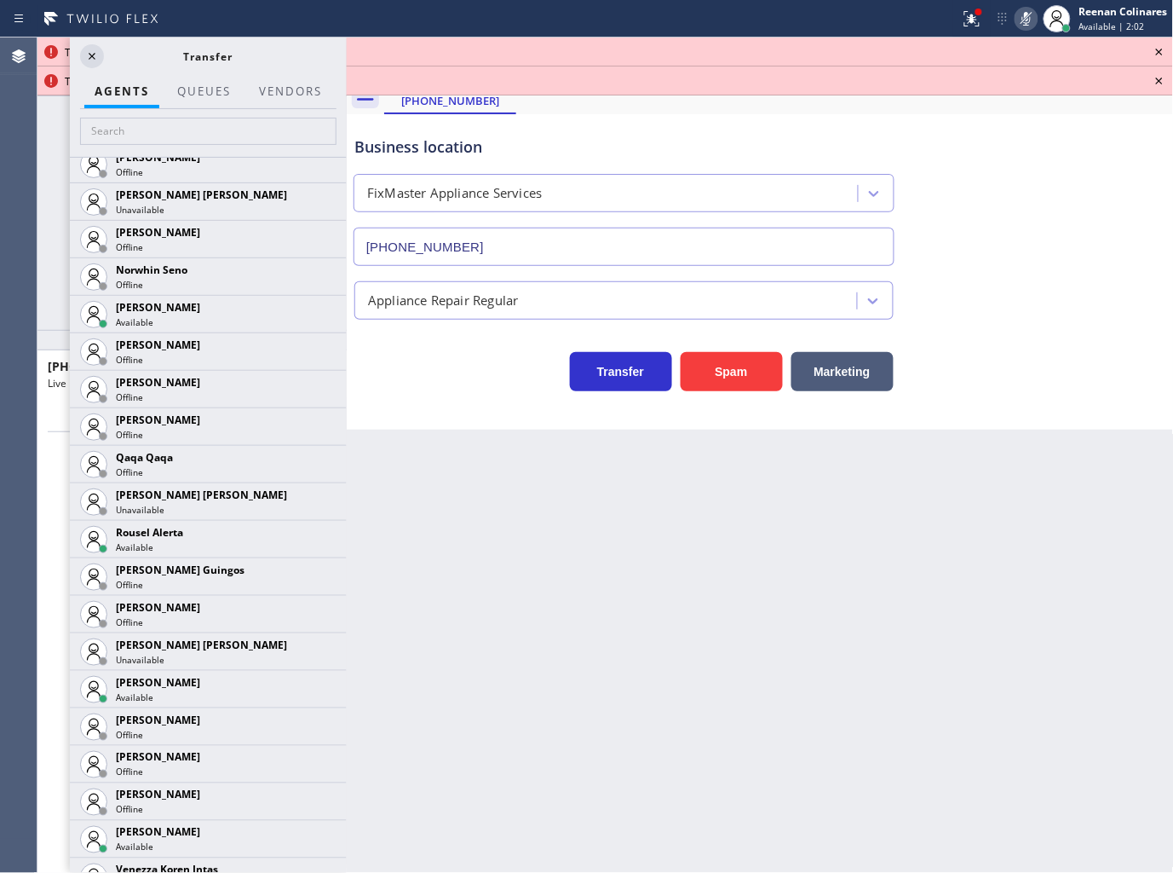
click at [0, 0] on icon at bounding box center [0, 0] width 0 height 0
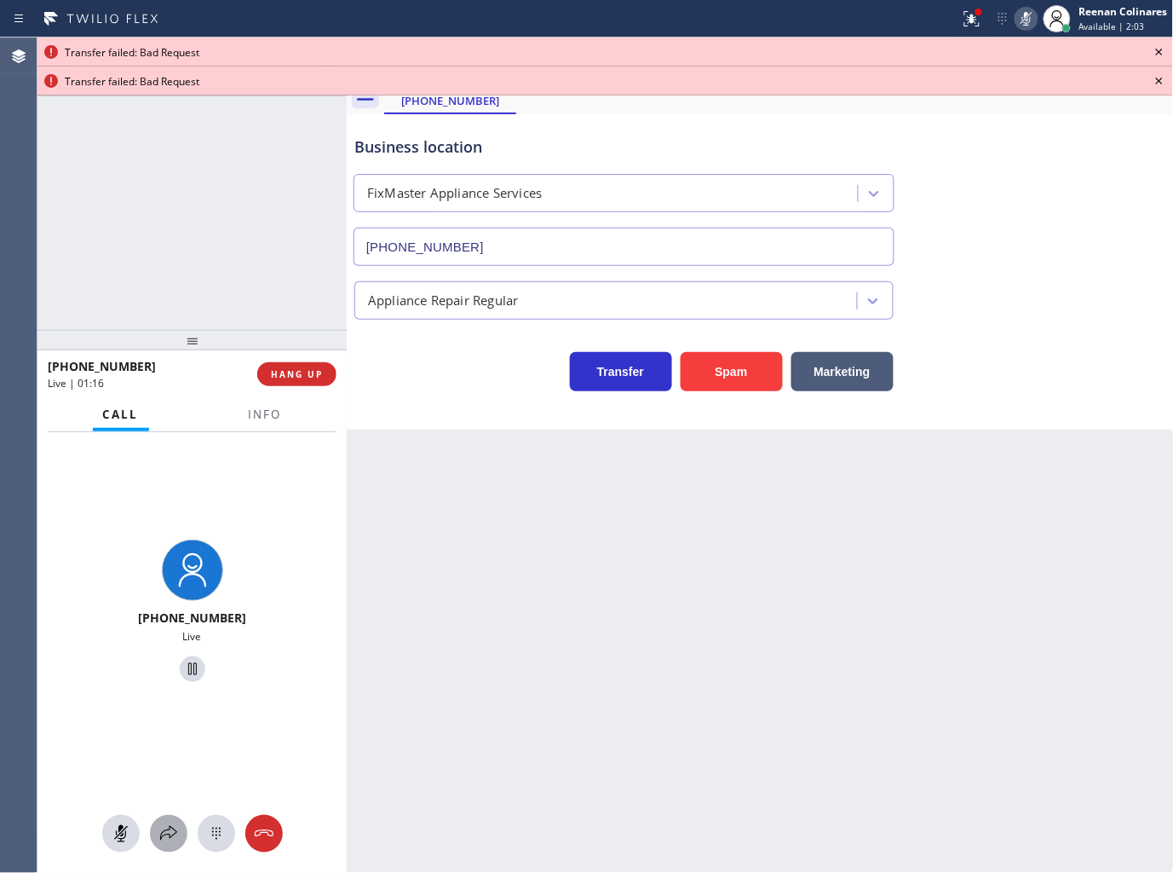
click at [164, 827] on icon at bounding box center [168, 833] width 20 height 20
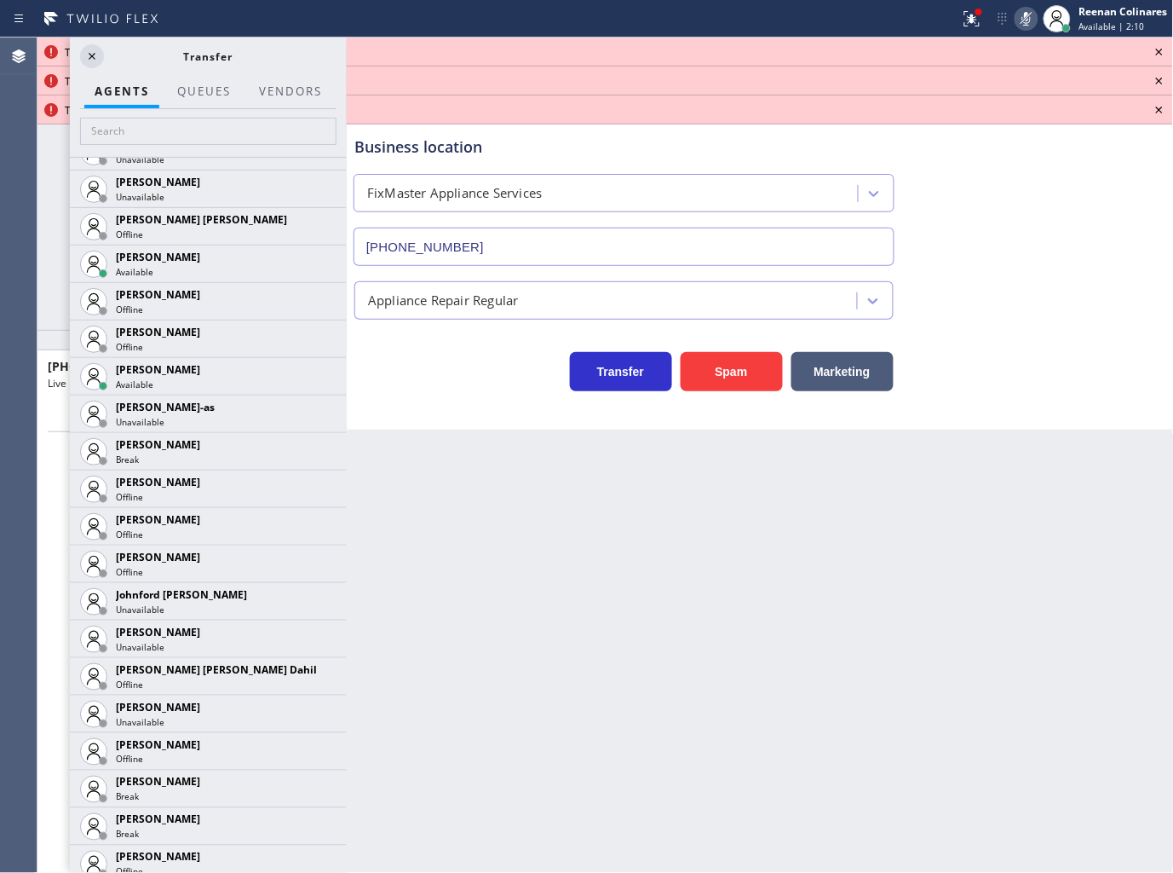
scroll to position [1253, 0]
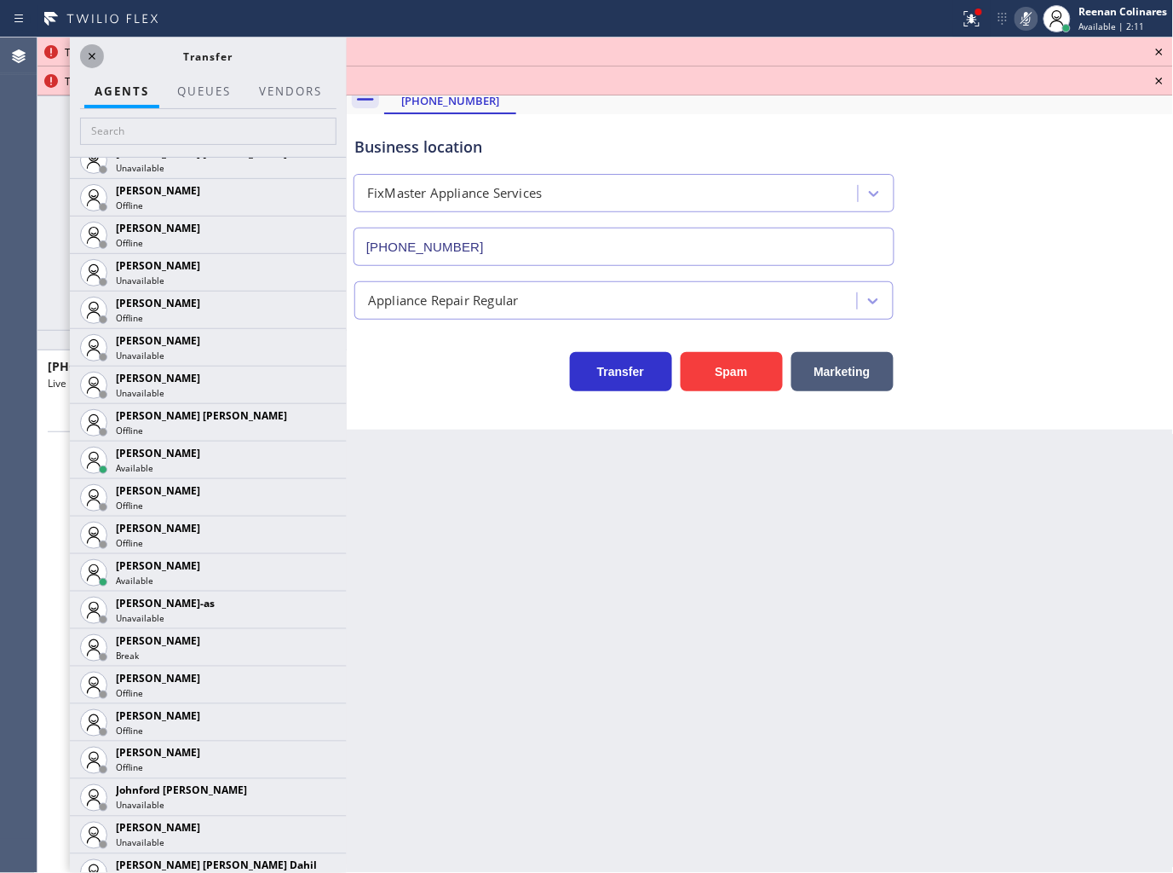
click at [88, 55] on icon at bounding box center [92, 56] width 20 height 20
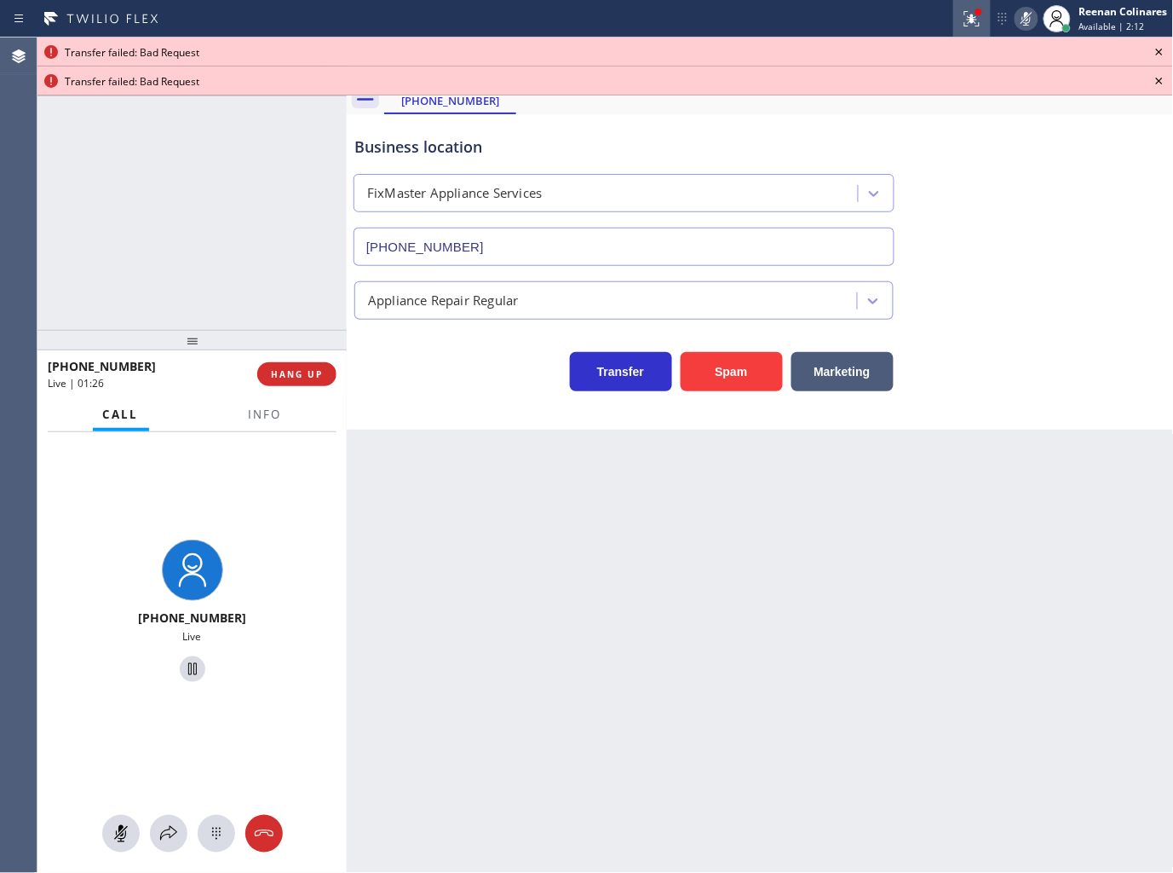
click at [967, 19] on icon at bounding box center [972, 19] width 20 height 20
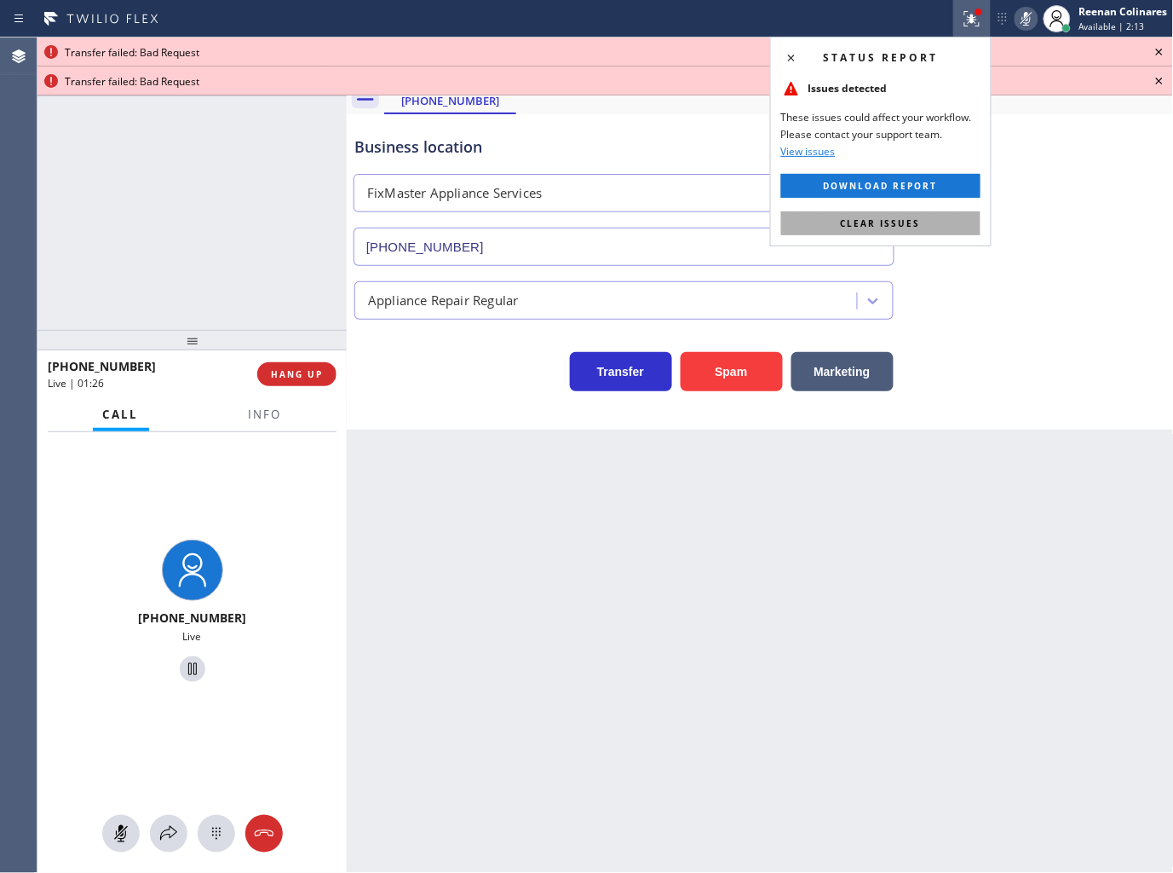
click at [934, 222] on button "Clear issues" at bounding box center [880, 223] width 199 height 24
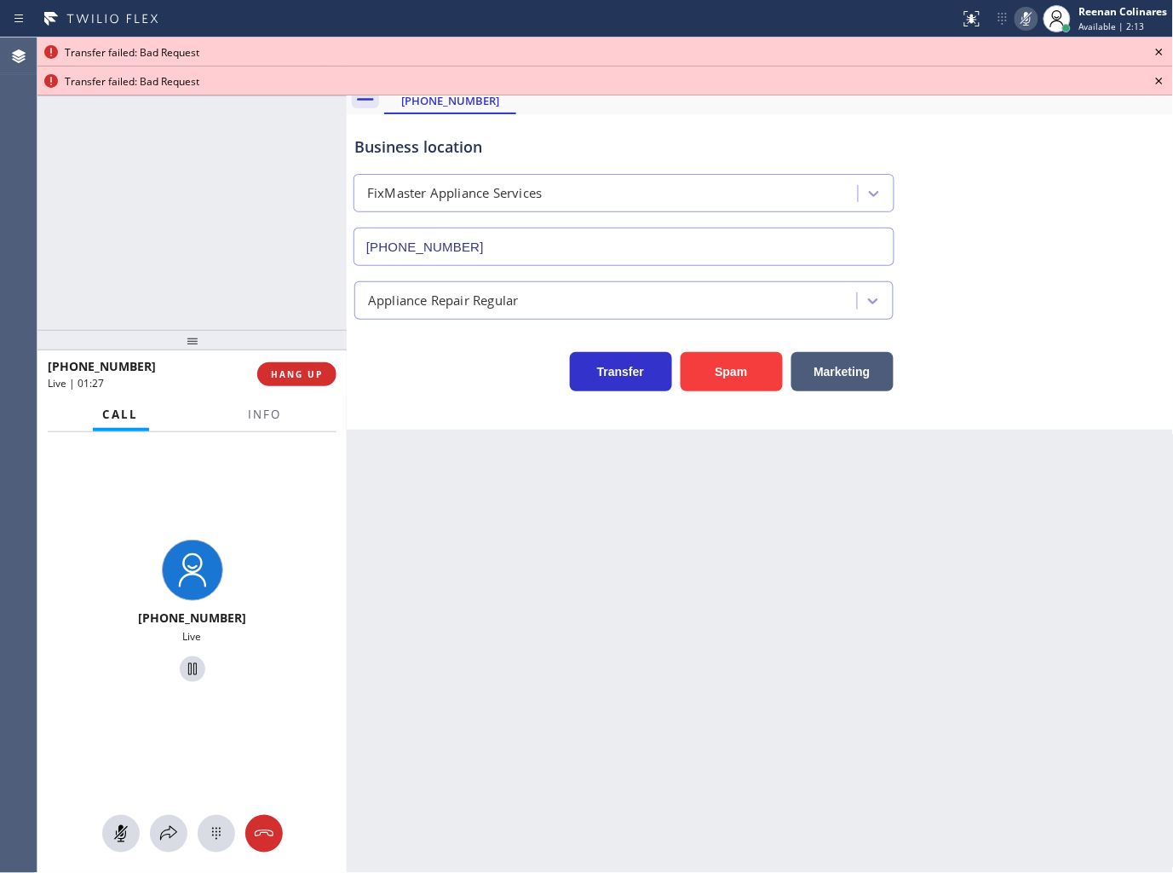
click at [1155, 46] on icon at bounding box center [1160, 52] width 20 height 20
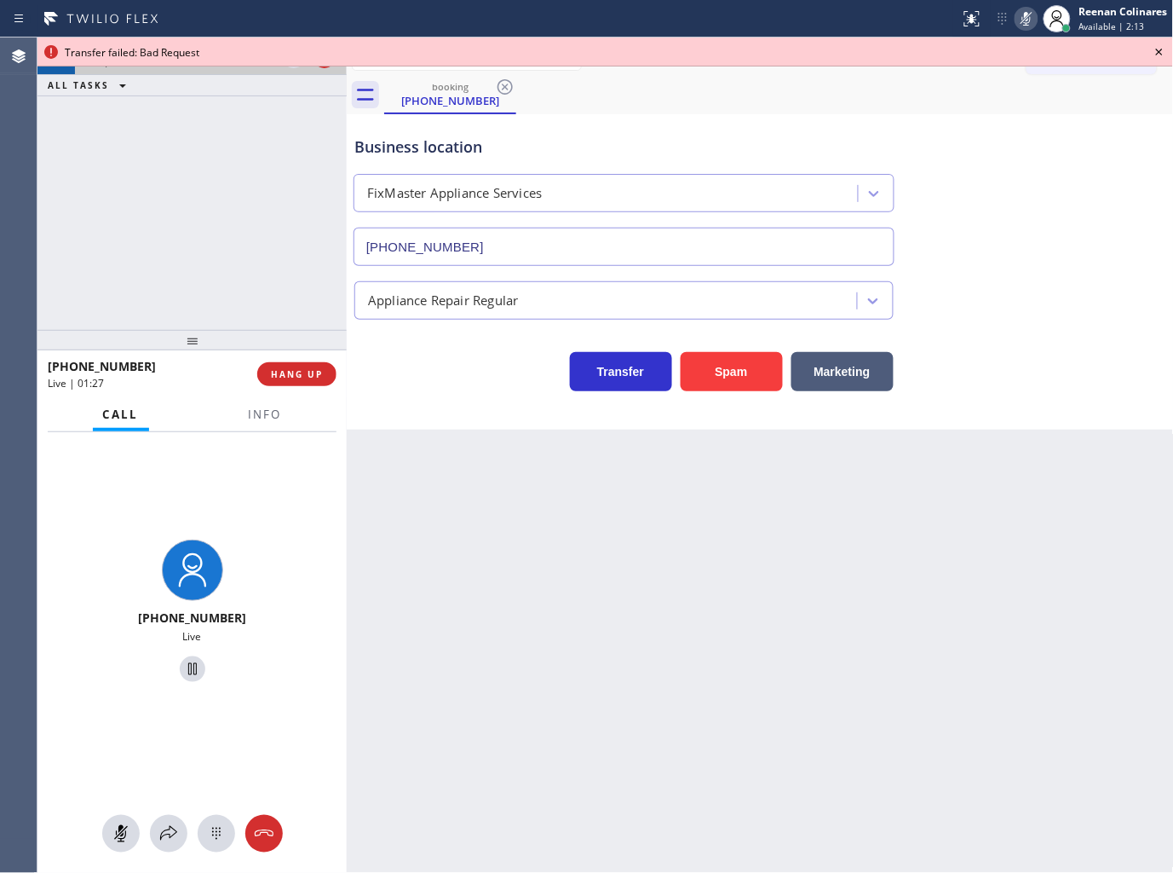
click at [1155, 46] on icon at bounding box center [1160, 52] width 20 height 20
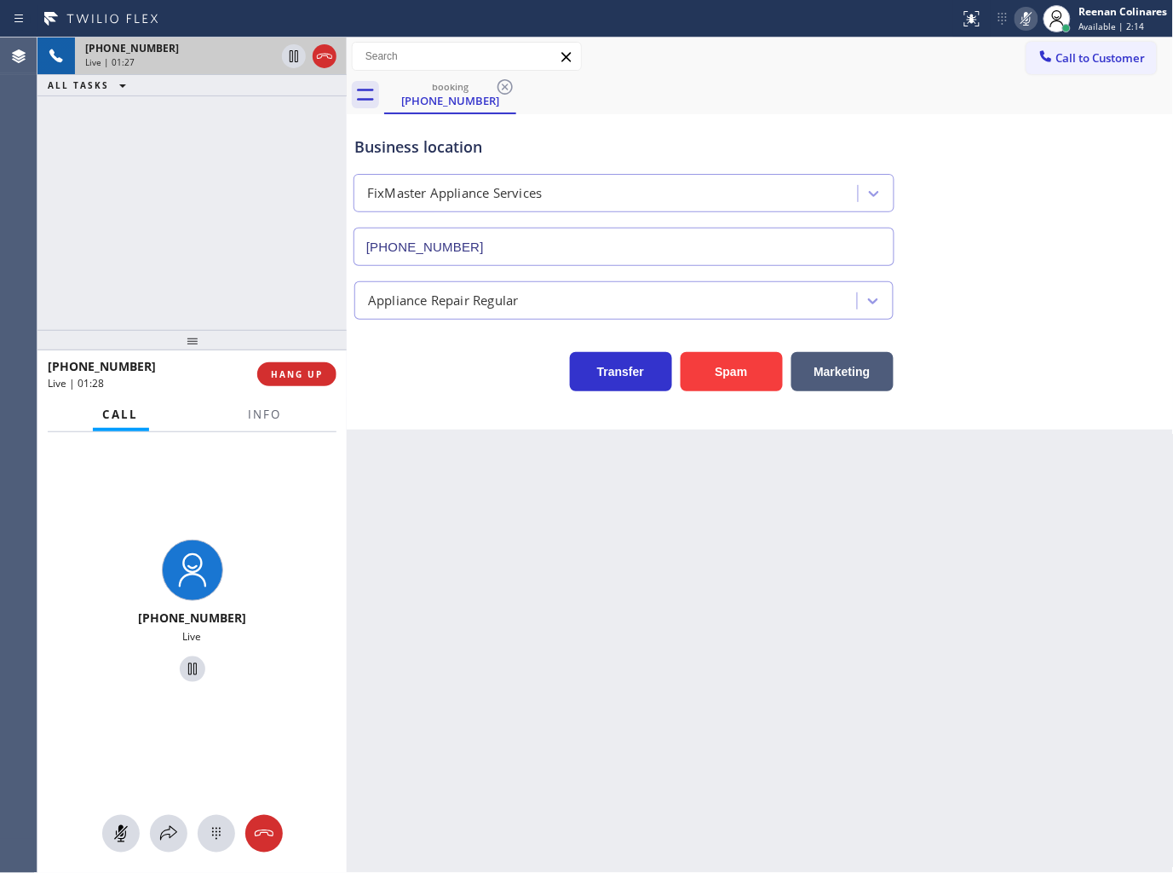
click at [1027, 21] on icon at bounding box center [1027, 19] width 20 height 20
click at [273, 406] on span "Info" at bounding box center [265, 413] width 33 height 15
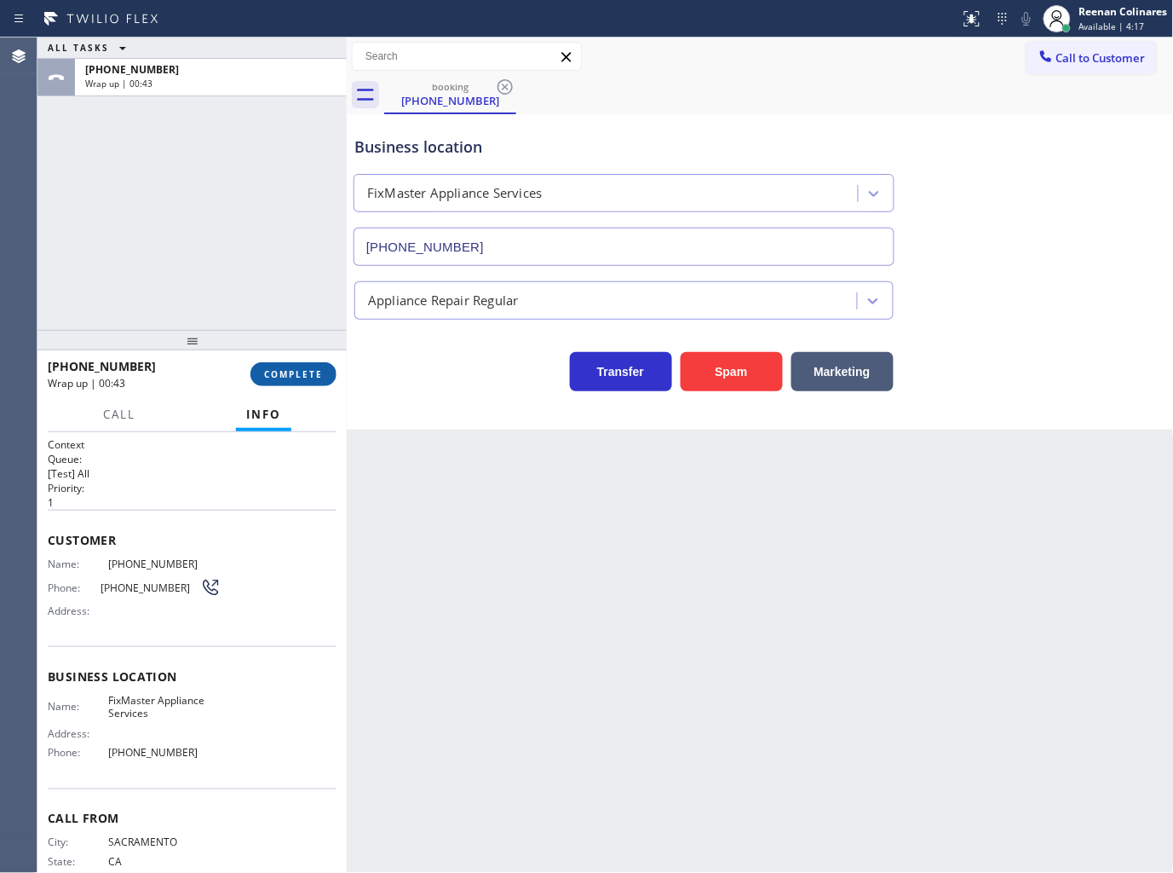
click at [296, 368] on span "COMPLETE" at bounding box center [293, 374] width 59 height 12
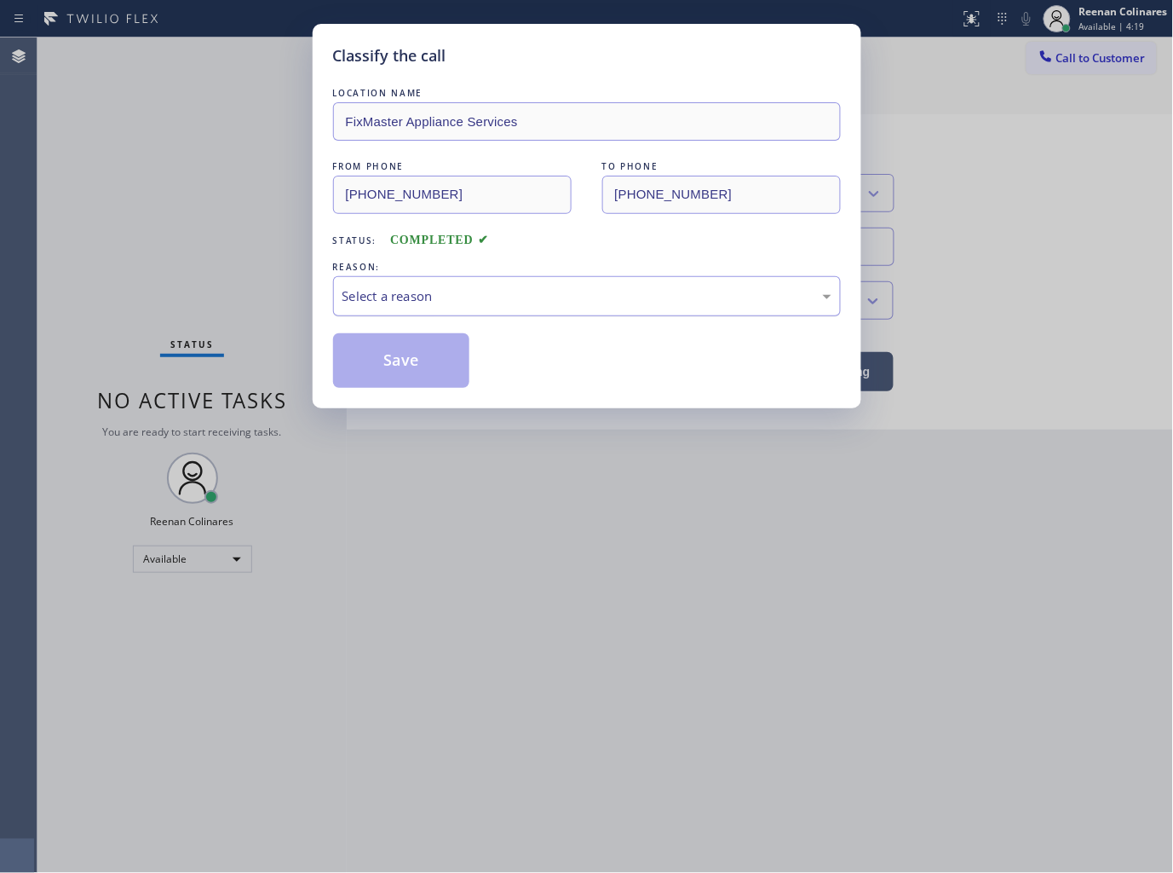
click at [402, 286] on div "Select a reason" at bounding box center [587, 296] width 489 height 20
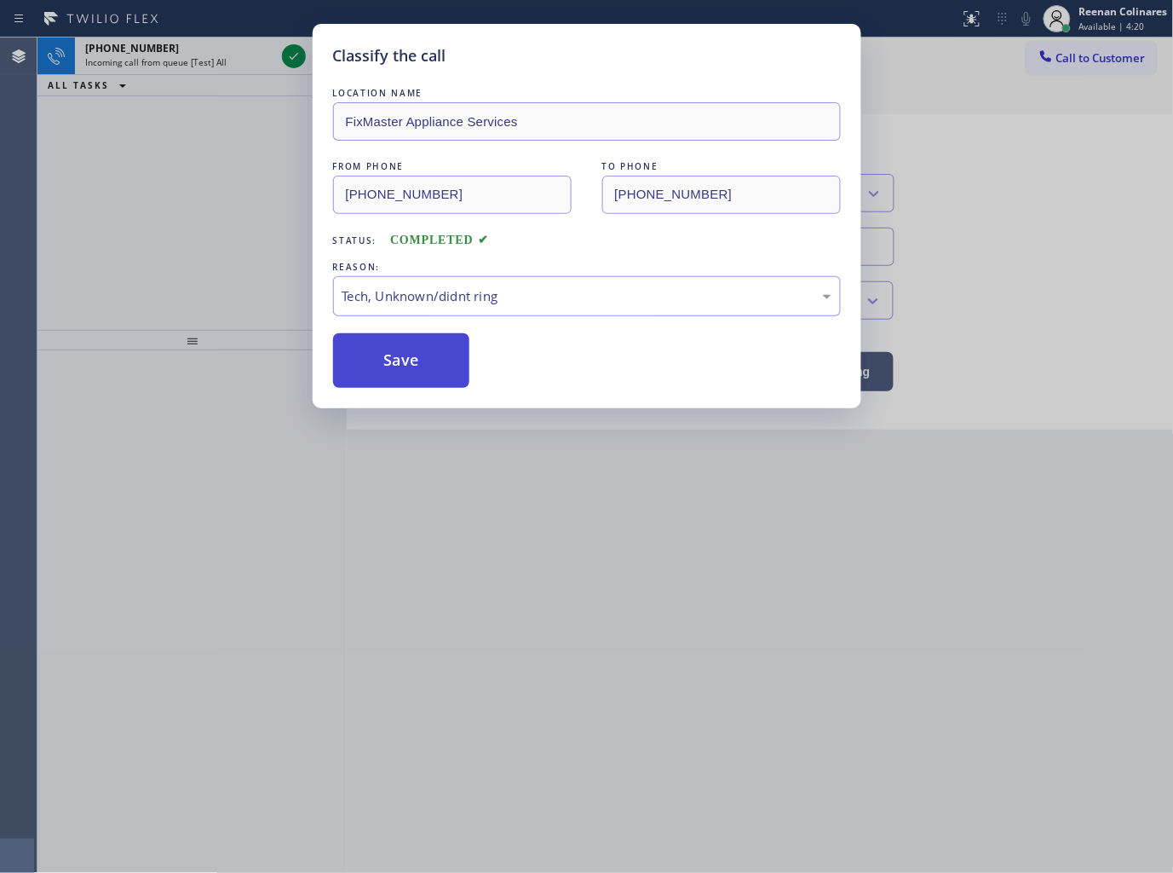
click at [386, 360] on button "Save" at bounding box center [401, 360] width 137 height 55
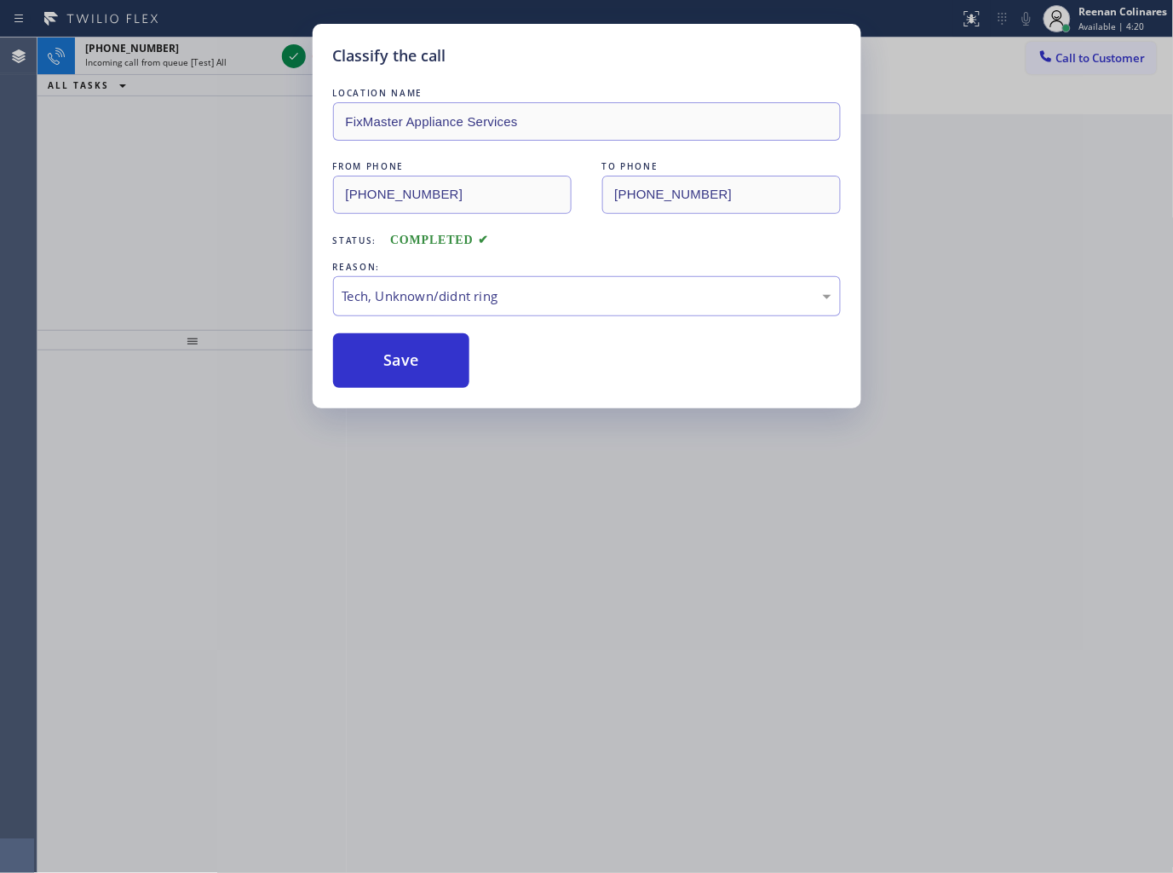
click at [261, 232] on div "Classify the call LOCATION NAME FixMaster Appliance Services FROM PHONE (916) 5…" at bounding box center [586, 436] width 1173 height 873
click at [198, 29] on div "Classify the call LOCATION NAME FixMaster Appliance Services FROM PHONE (916) 5…" at bounding box center [586, 436] width 1173 height 873
click at [198, 63] on span "Incoming call from queue [Test] All" at bounding box center [155, 62] width 141 height 12
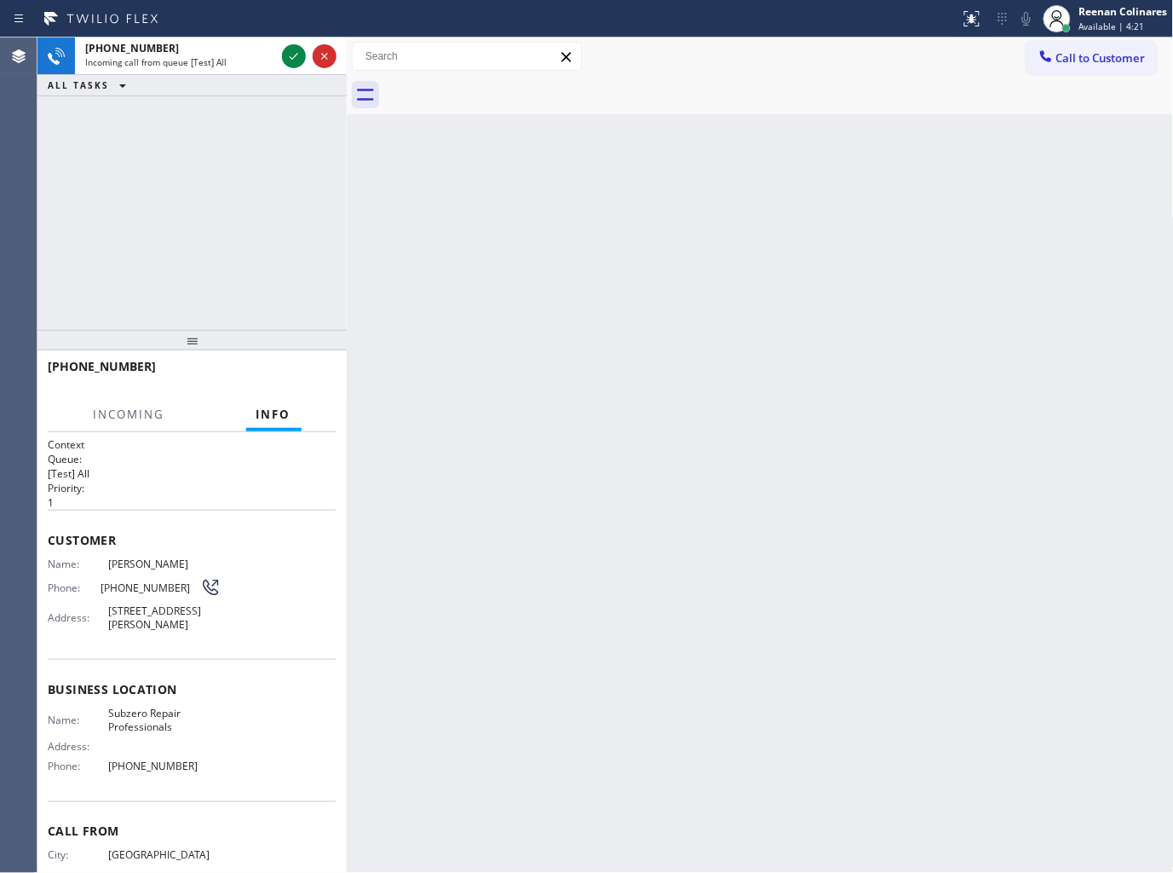
click at [198, 63] on span "Incoming call from queue [Test] All" at bounding box center [155, 62] width 141 height 12
click at [199, 63] on span "Incoming call from queue [Test] All" at bounding box center [155, 62] width 141 height 12
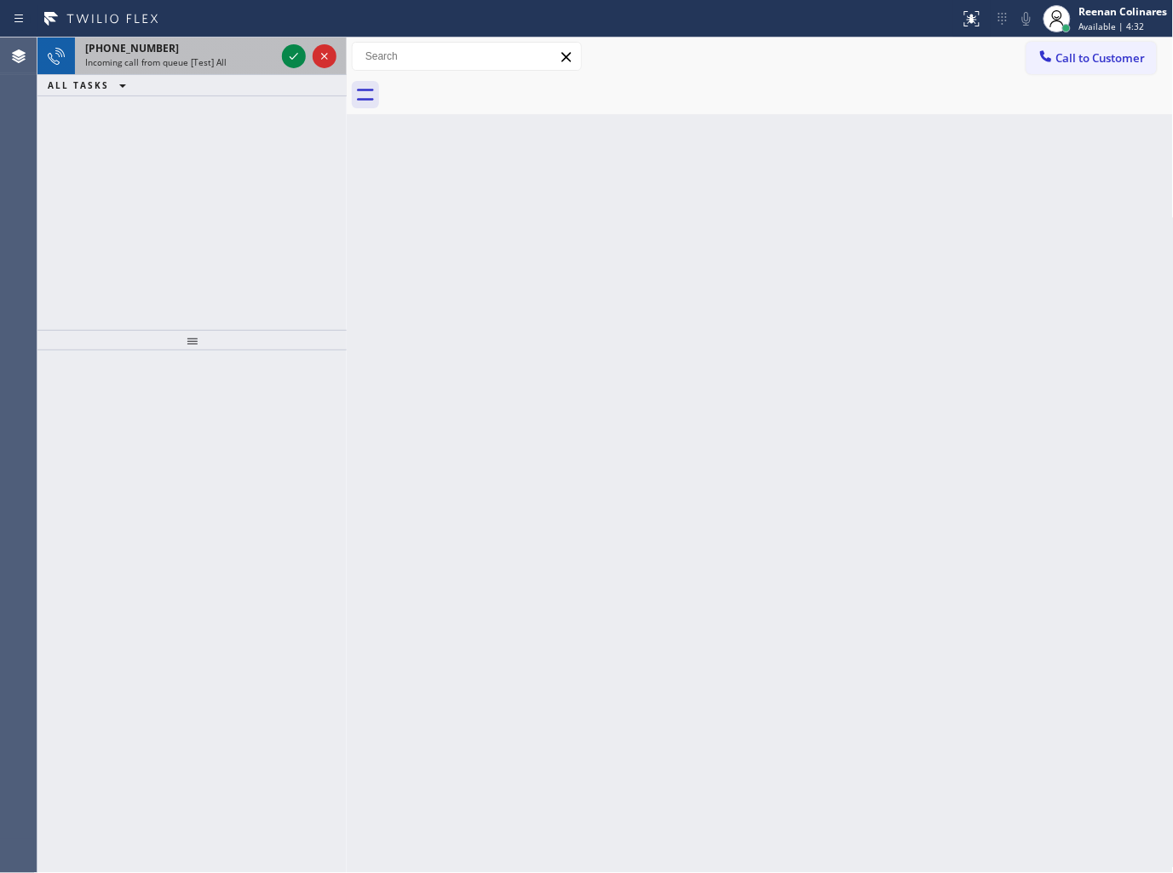
click at [187, 58] on span "Incoming call from queue [Test] All" at bounding box center [155, 62] width 141 height 12
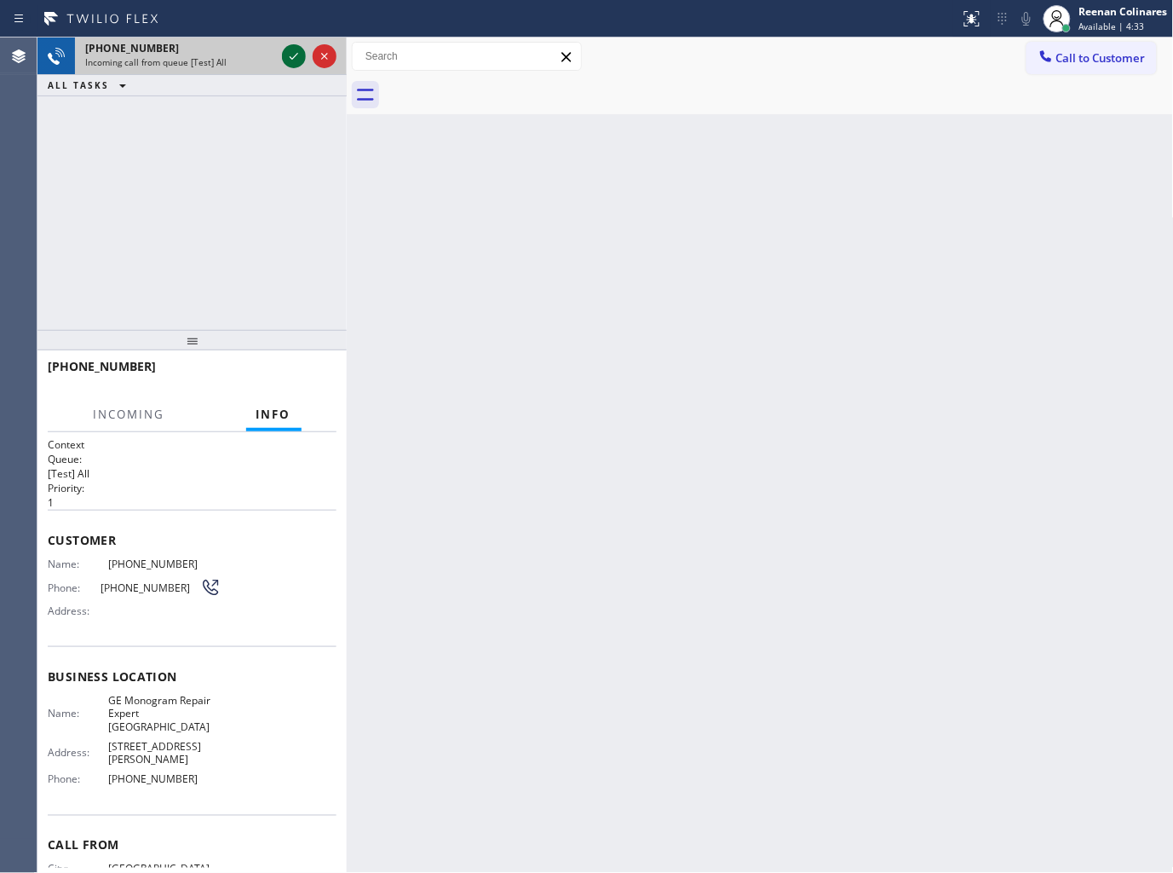
click at [292, 56] on icon at bounding box center [294, 56] width 20 height 20
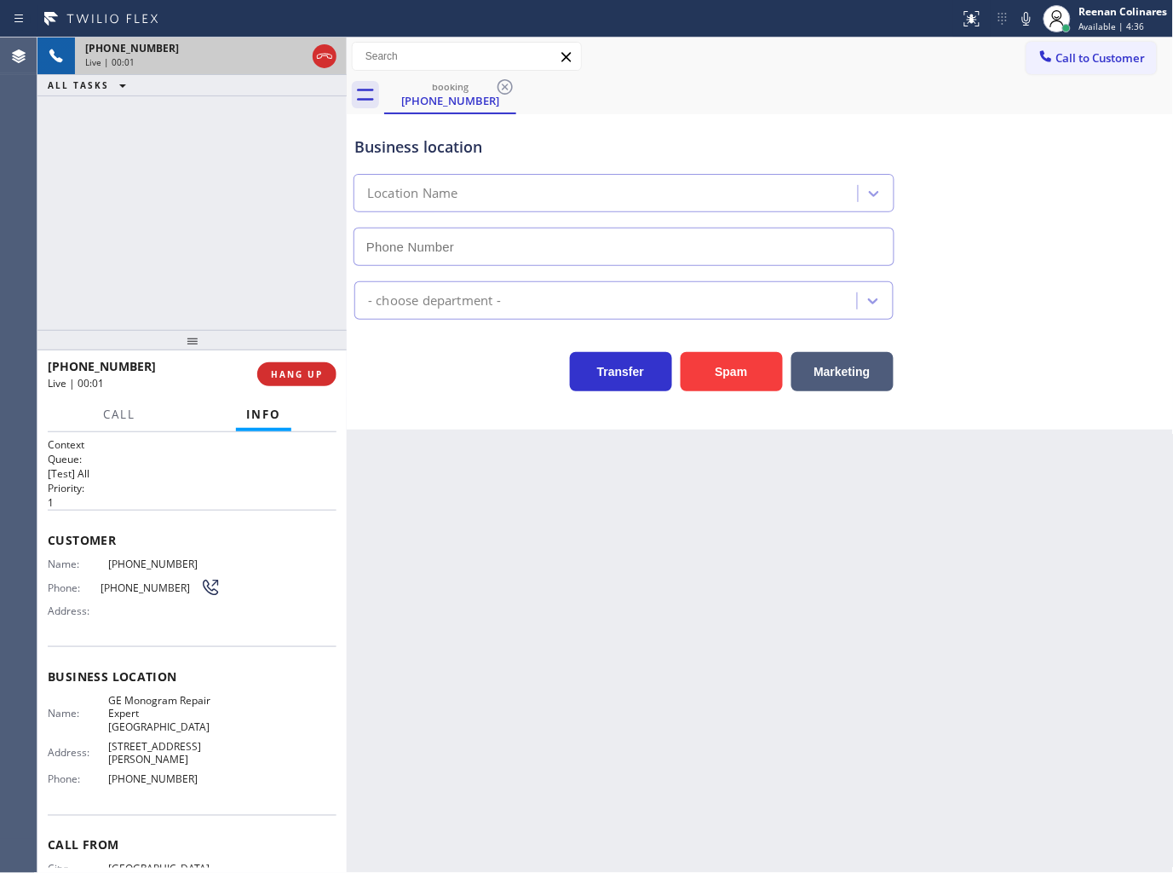
type input "(720) 307-7285"
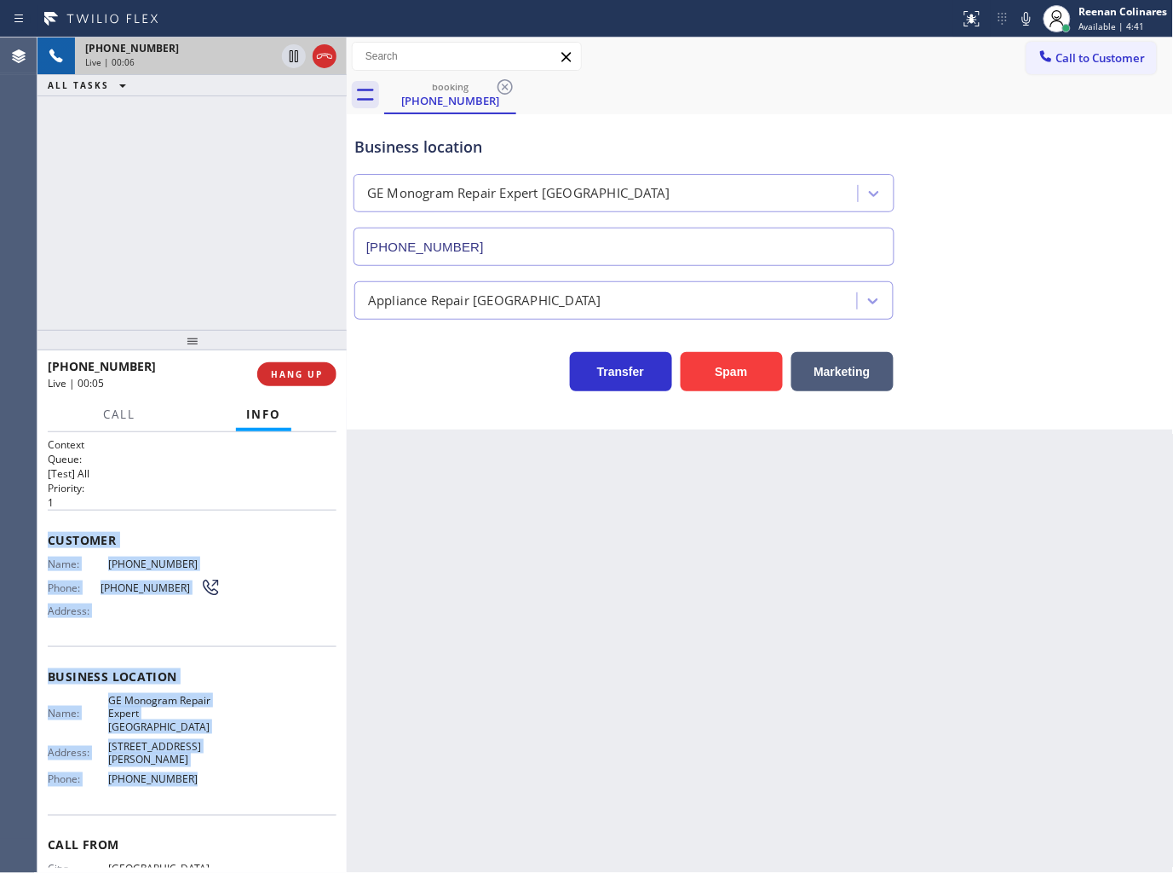
drag, startPoint x: 45, startPoint y: 538, endPoint x: 345, endPoint y: 724, distance: 353.3
click at [285, 759] on div "Context Queue: [Test] All Priority: 1 Customer Name: (603) 606-0959 Phone: (603…" at bounding box center [191, 652] width 309 height 441
drag, startPoint x: 1023, startPoint y: 22, endPoint x: 790, endPoint y: 111, distance: 248.9
click at [1023, 22] on icon at bounding box center [1027, 19] width 20 height 20
click at [125, 418] on span "Call" at bounding box center [119, 413] width 32 height 15
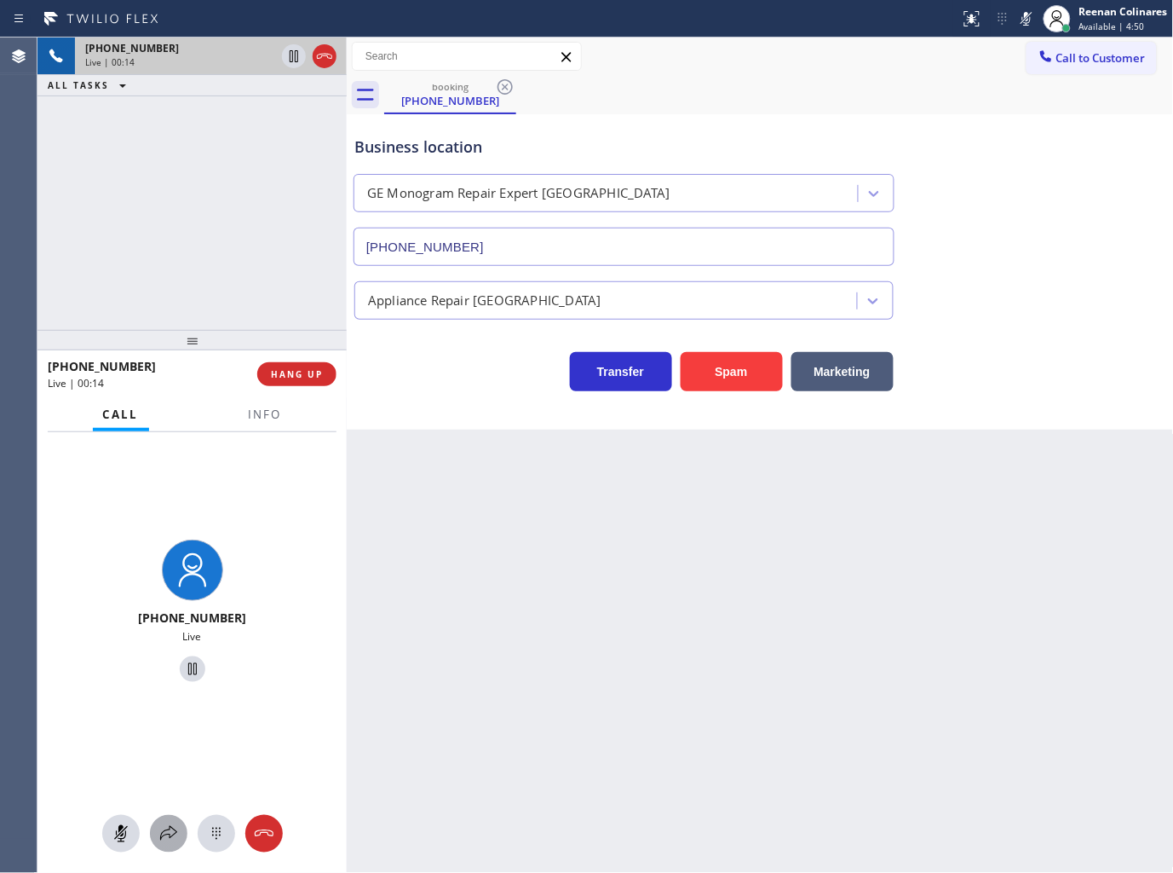
click at [168, 852] on button at bounding box center [168, 833] width 37 height 37
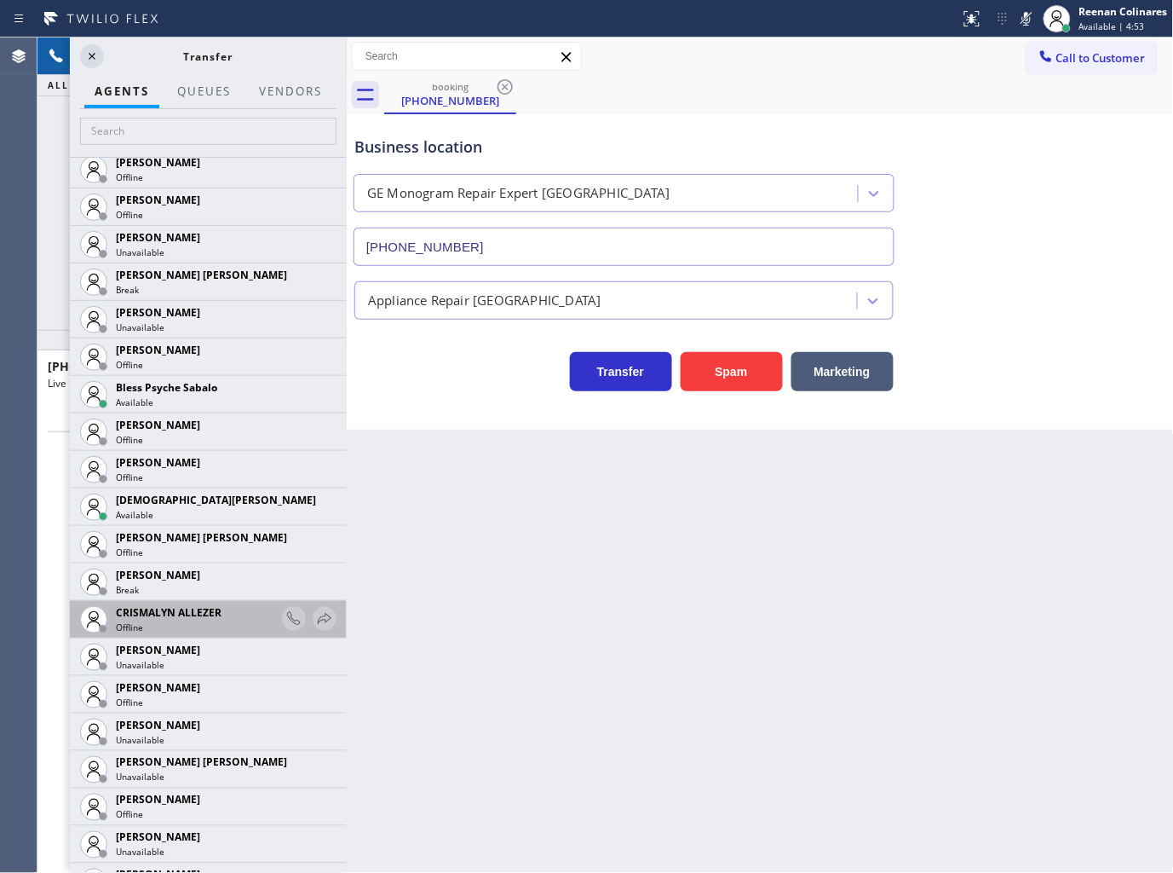
scroll to position [473, 0]
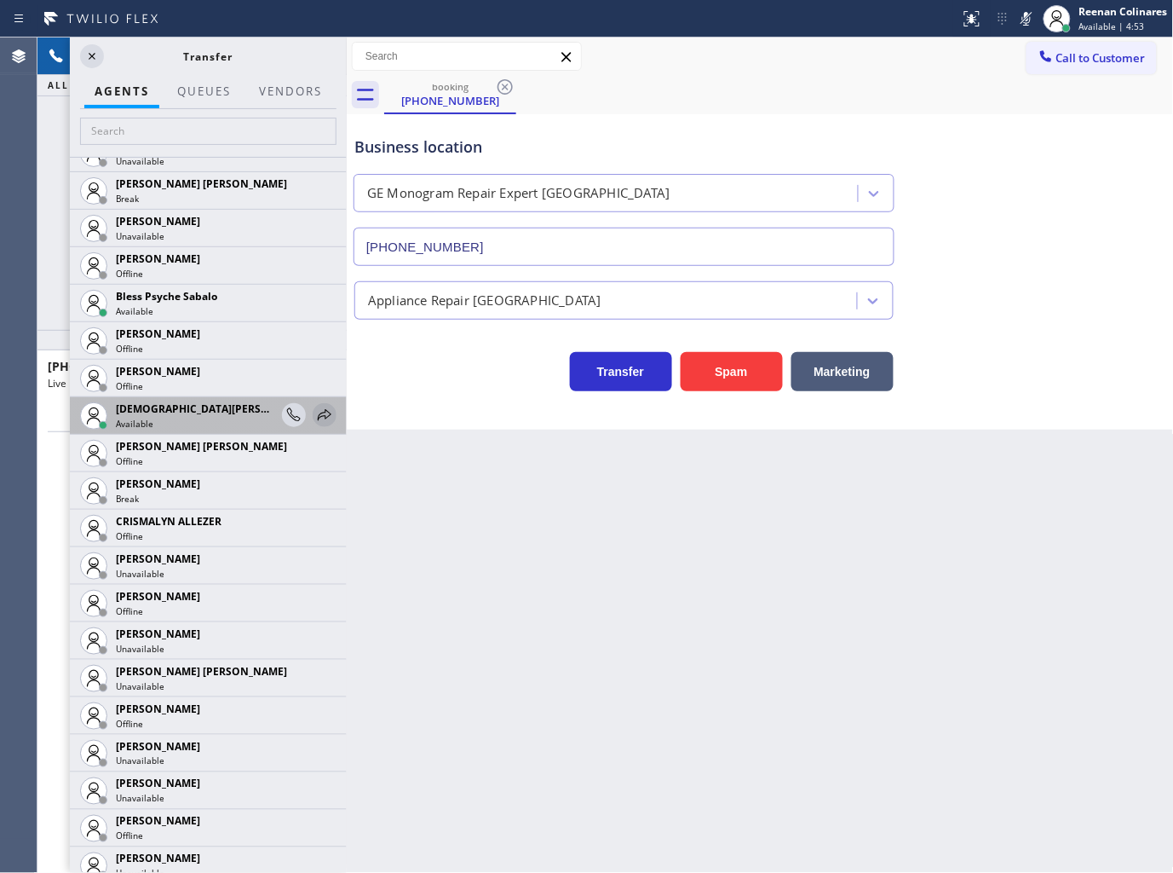
click at [318, 415] on icon at bounding box center [325, 414] width 14 height 11
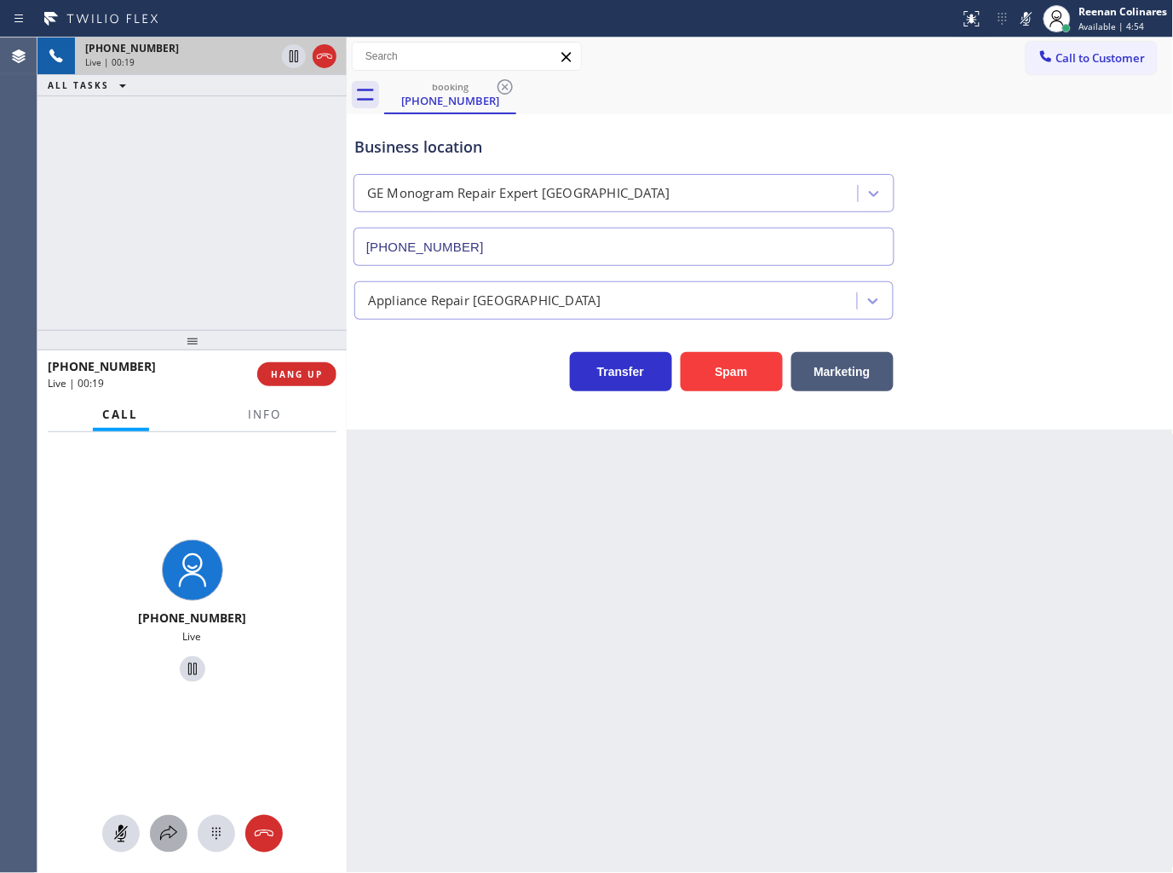
click at [171, 824] on button at bounding box center [168, 833] width 37 height 37
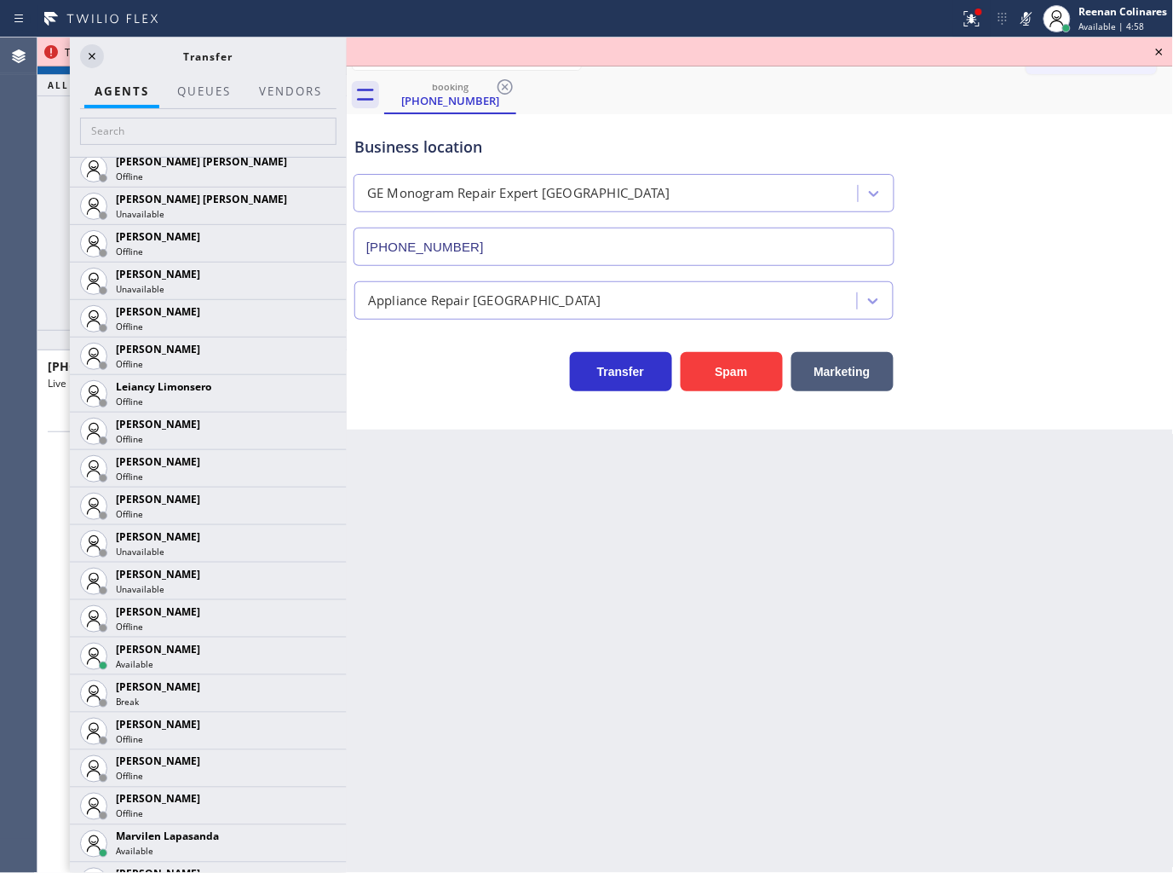
scroll to position [2226, 0]
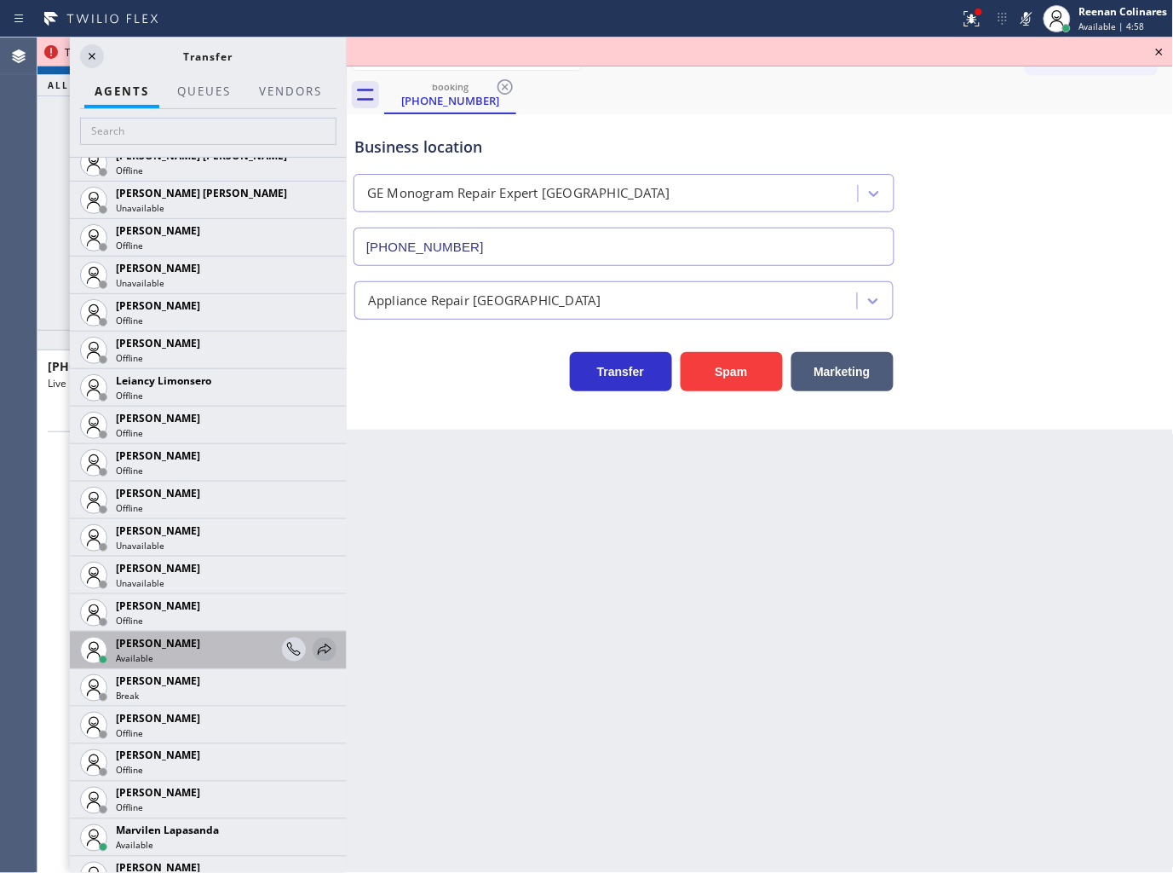
click at [314, 648] on icon at bounding box center [324, 649] width 20 height 20
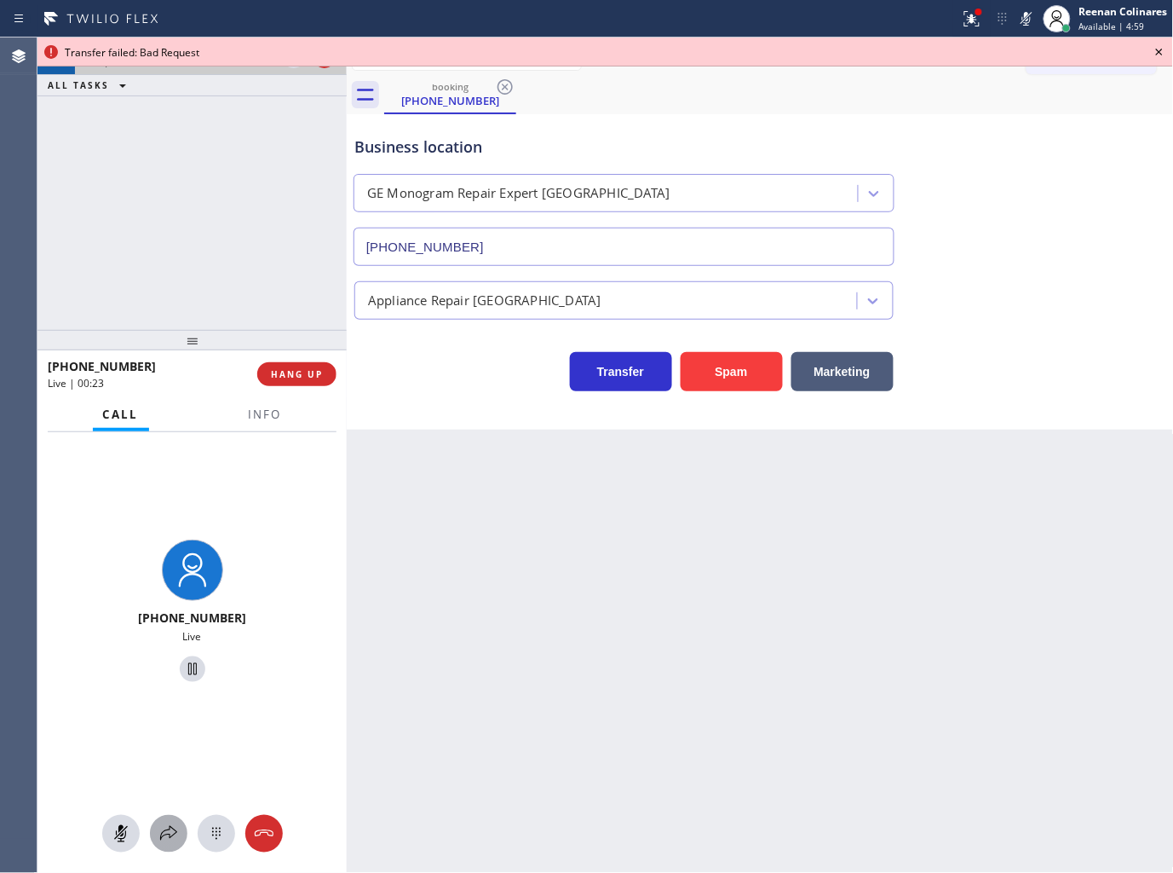
click at [164, 827] on icon at bounding box center [168, 833] width 20 height 20
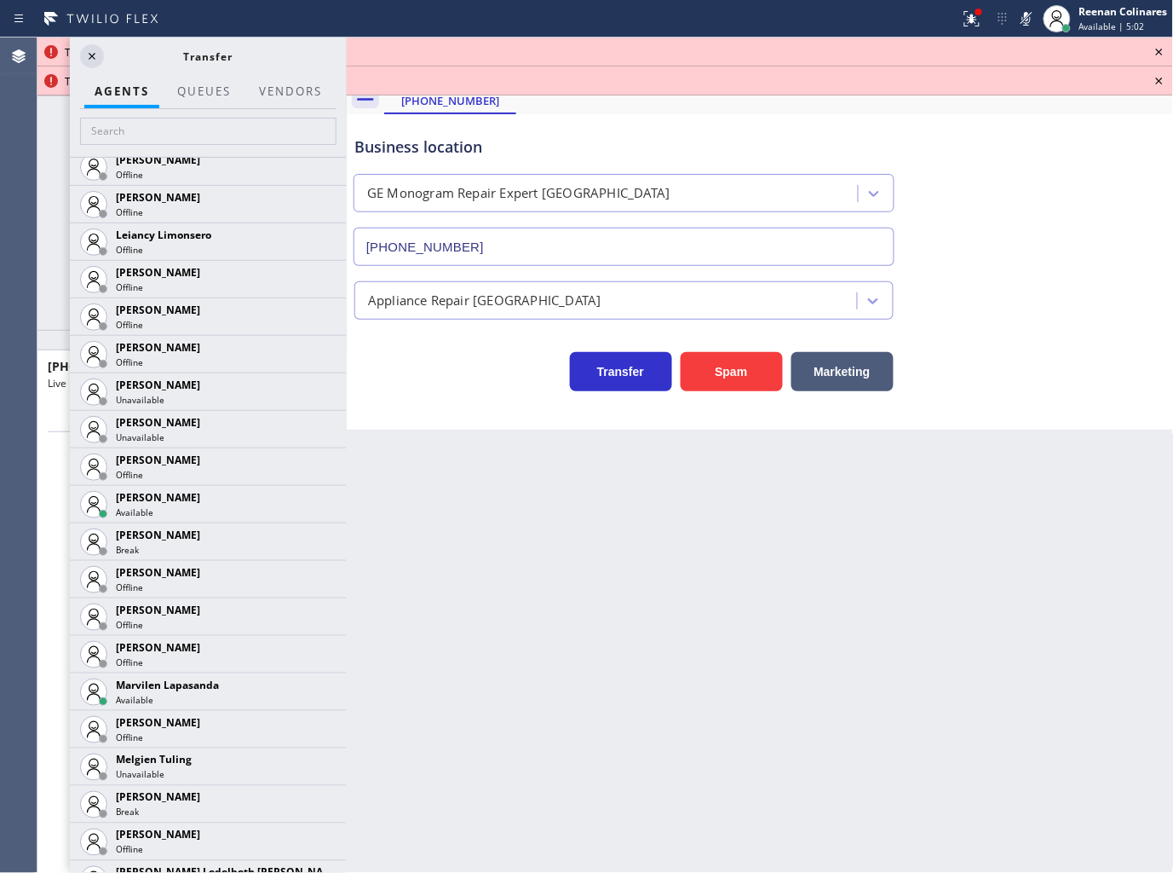
scroll to position [2439, 0]
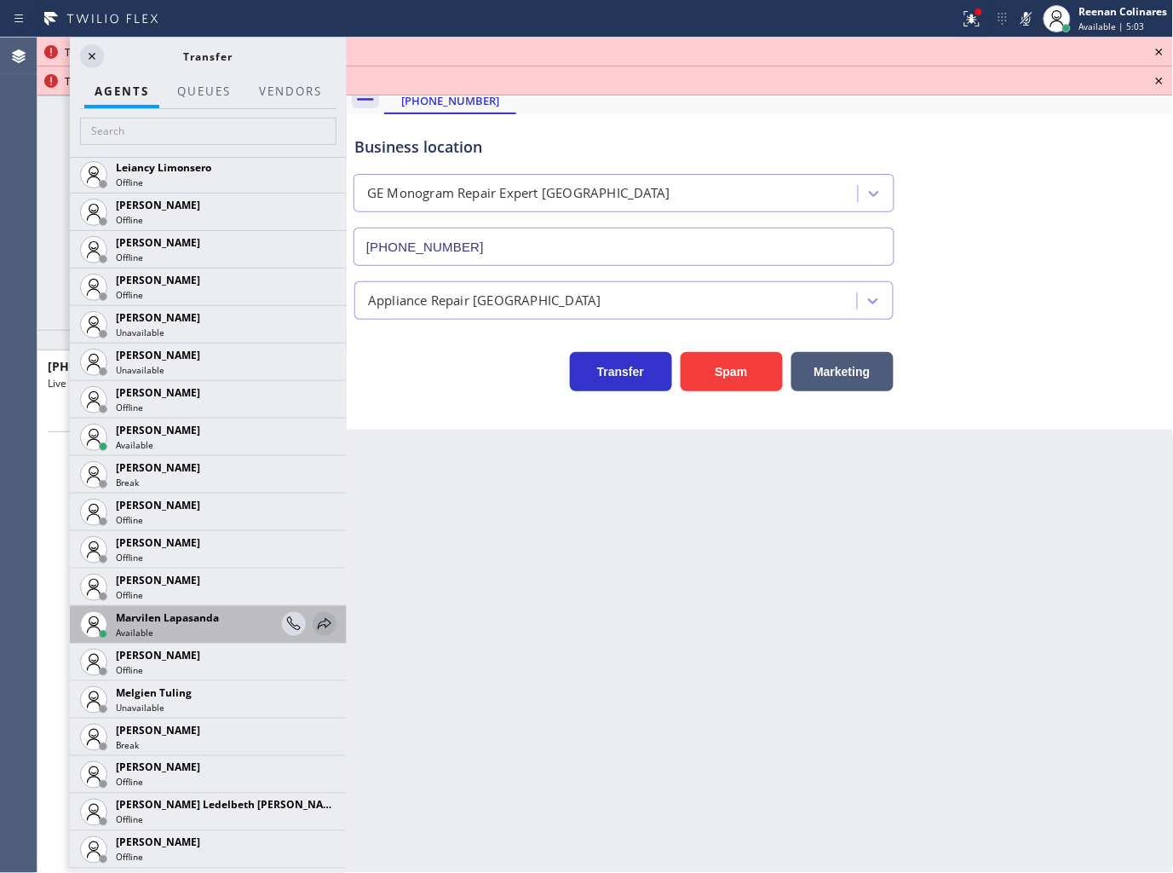
click at [314, 629] on icon at bounding box center [324, 624] width 20 height 20
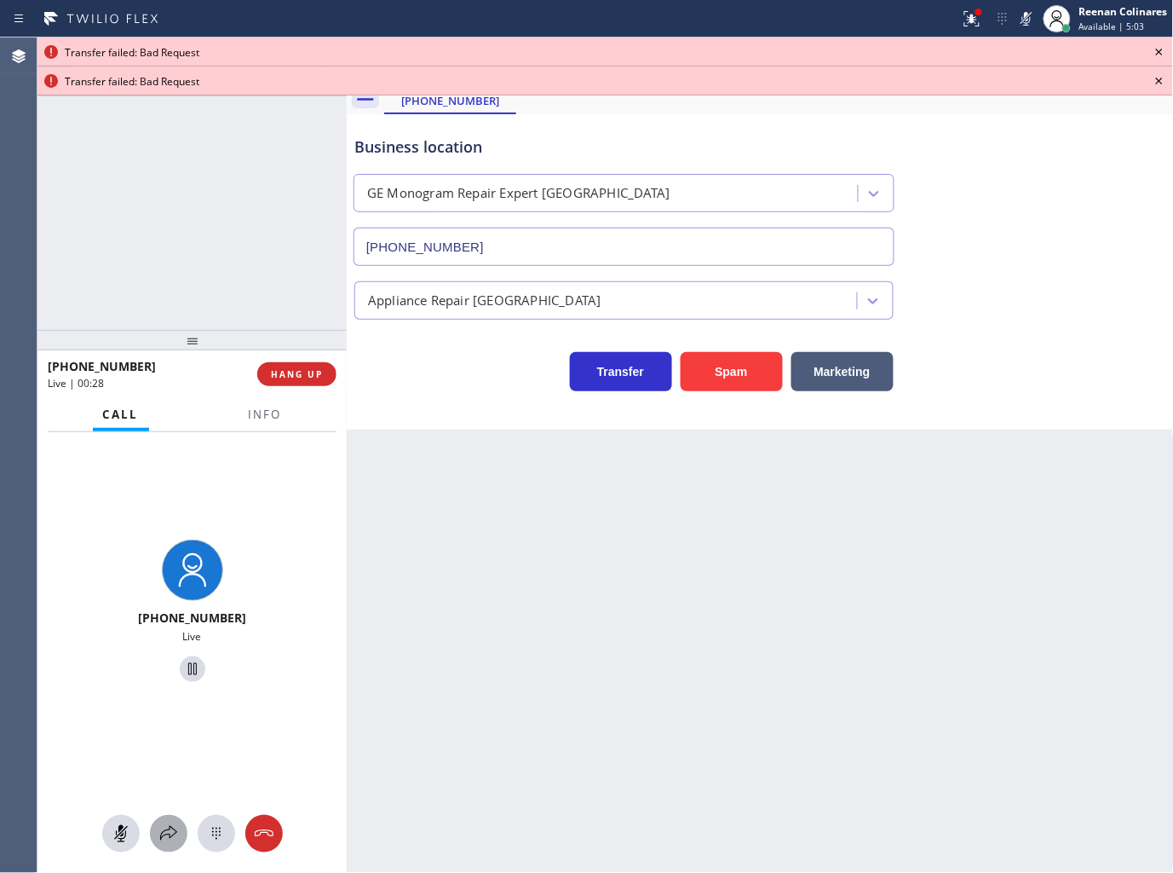
click at [171, 835] on icon at bounding box center [168, 833] width 20 height 20
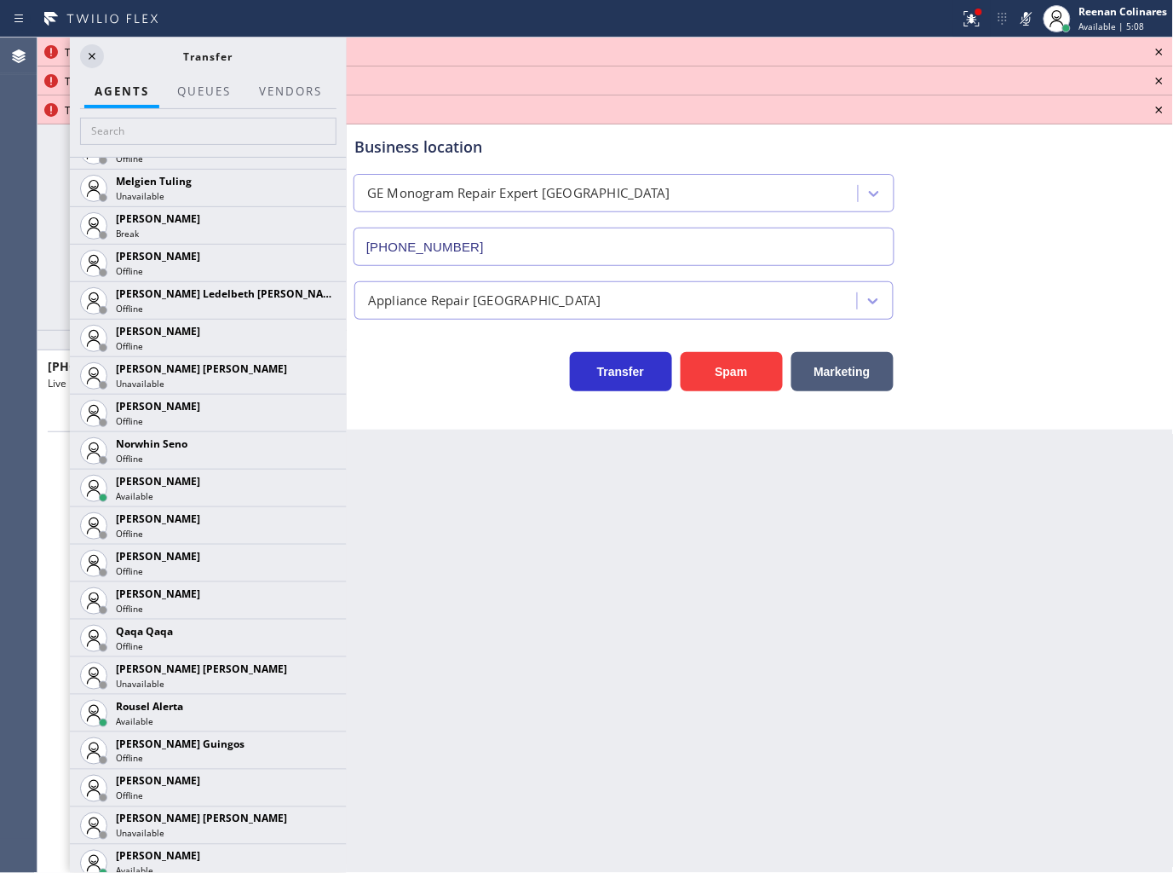
scroll to position [2972, 0]
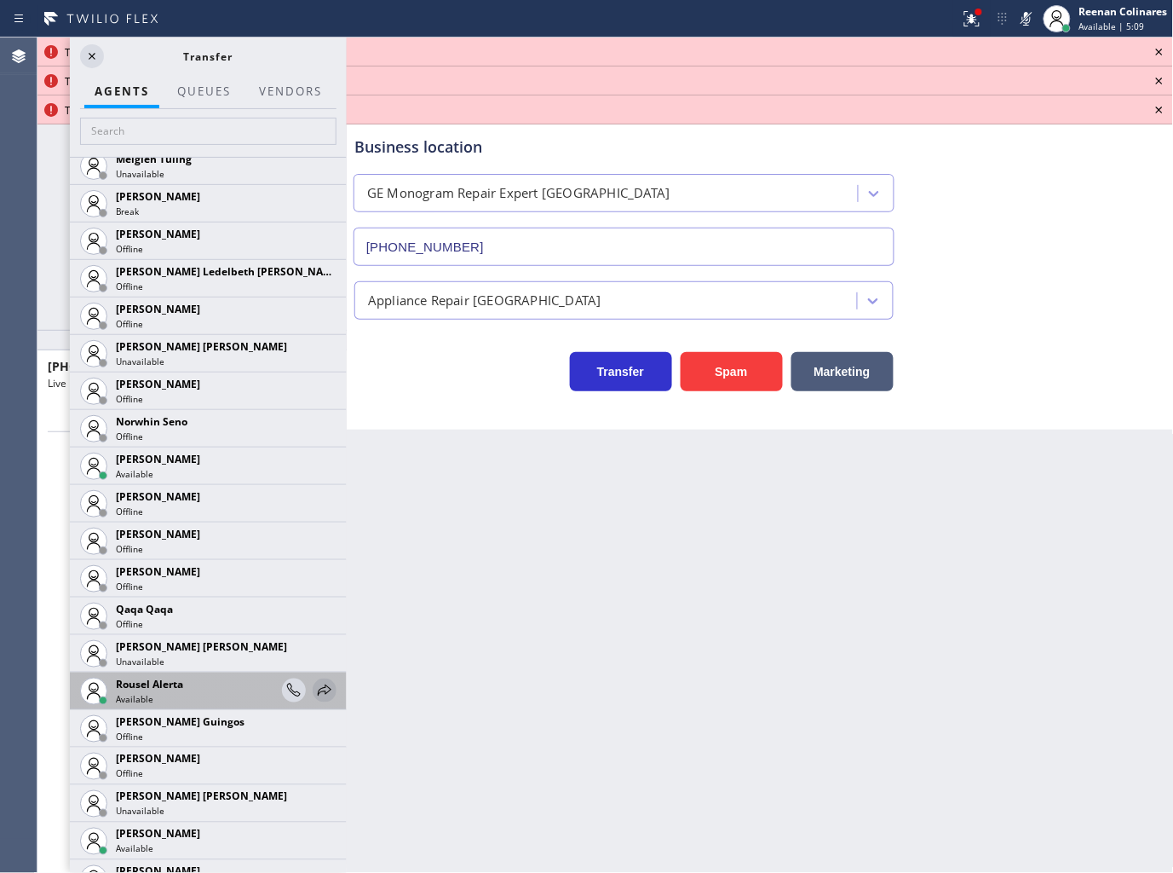
click at [314, 691] on icon at bounding box center [324, 690] width 20 height 20
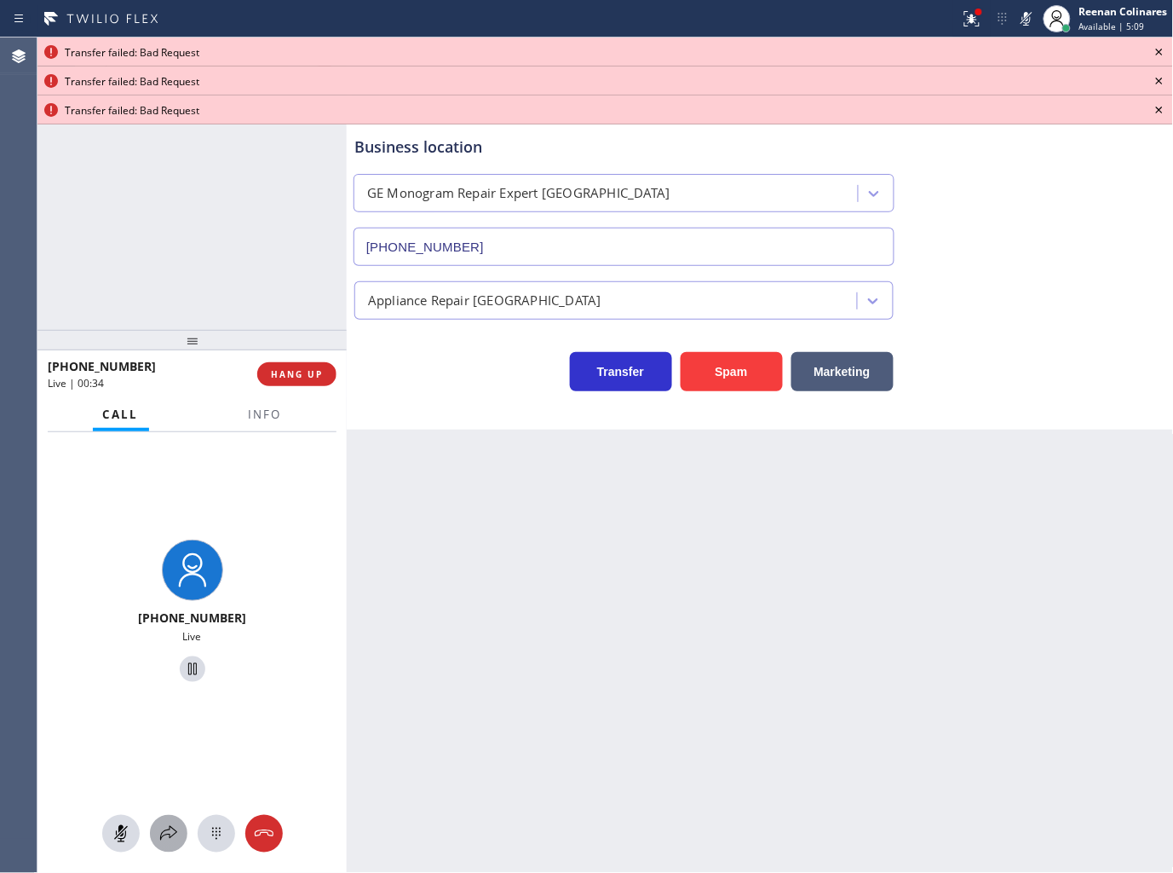
click at [169, 833] on icon at bounding box center [168, 833] width 20 height 20
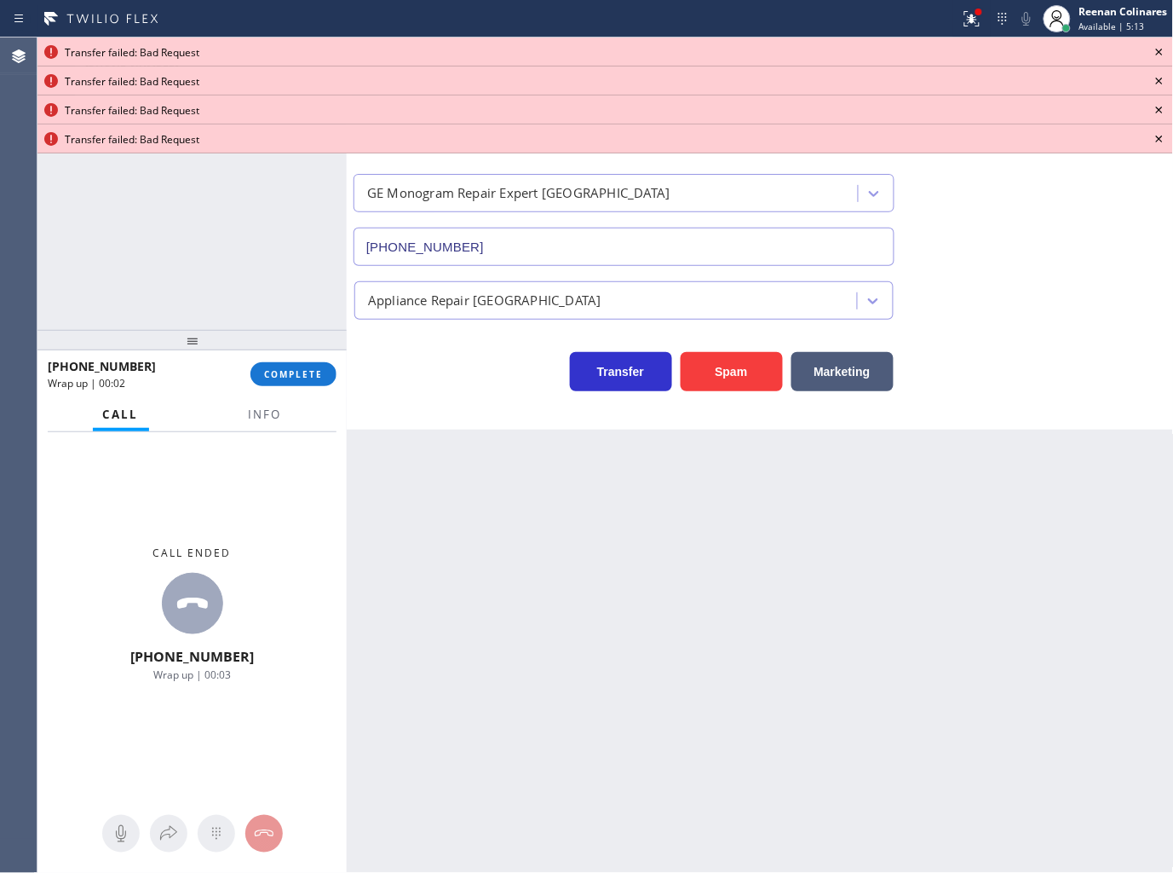
click at [1159, 51] on icon at bounding box center [1159, 52] width 7 height 7
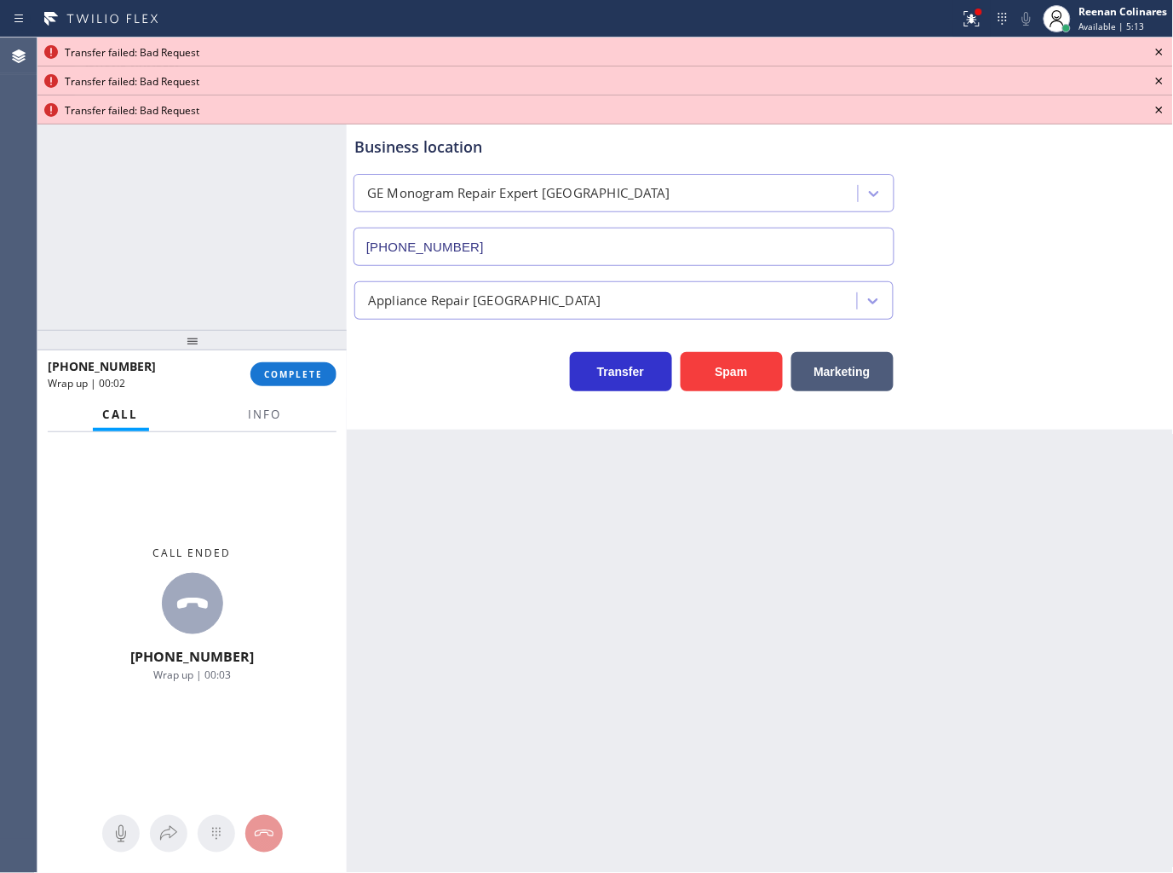
click at [1159, 51] on icon at bounding box center [1159, 52] width 7 height 7
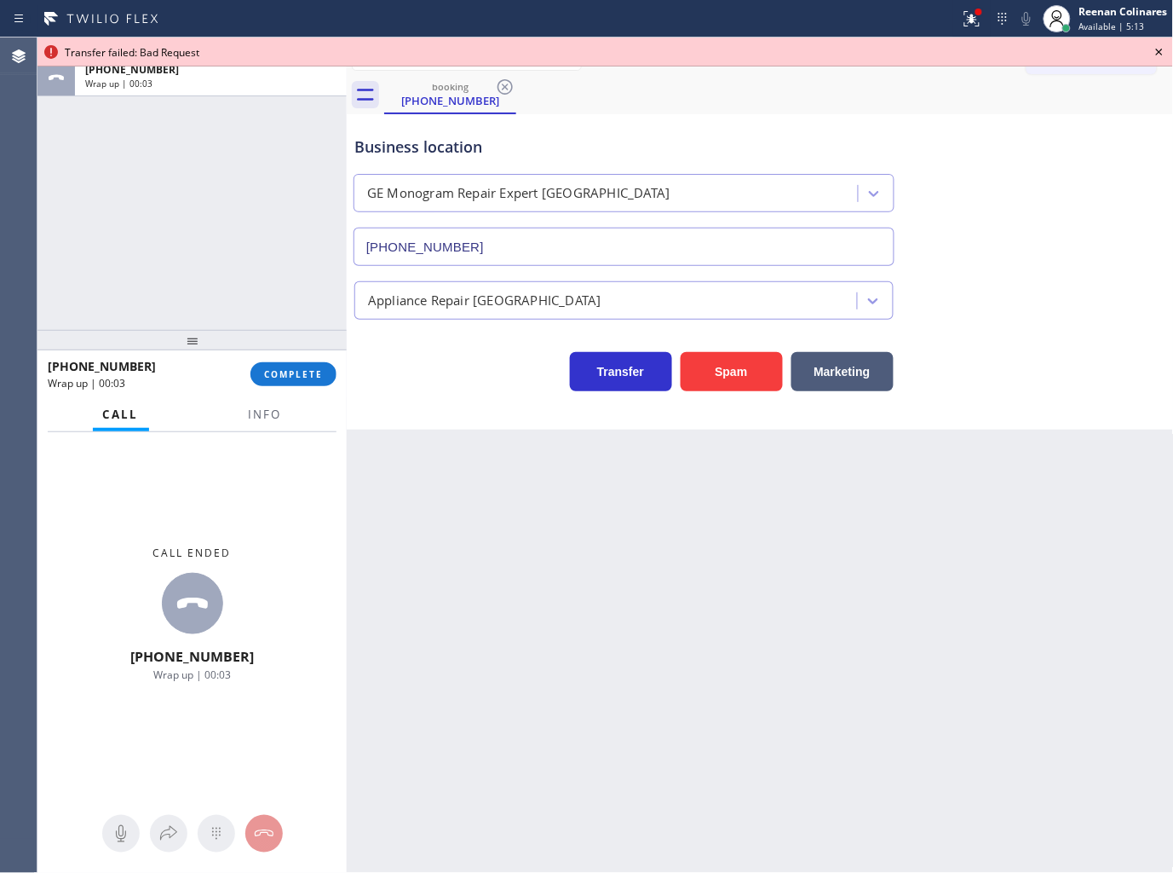
click at [1159, 51] on icon at bounding box center [1159, 52] width 7 height 7
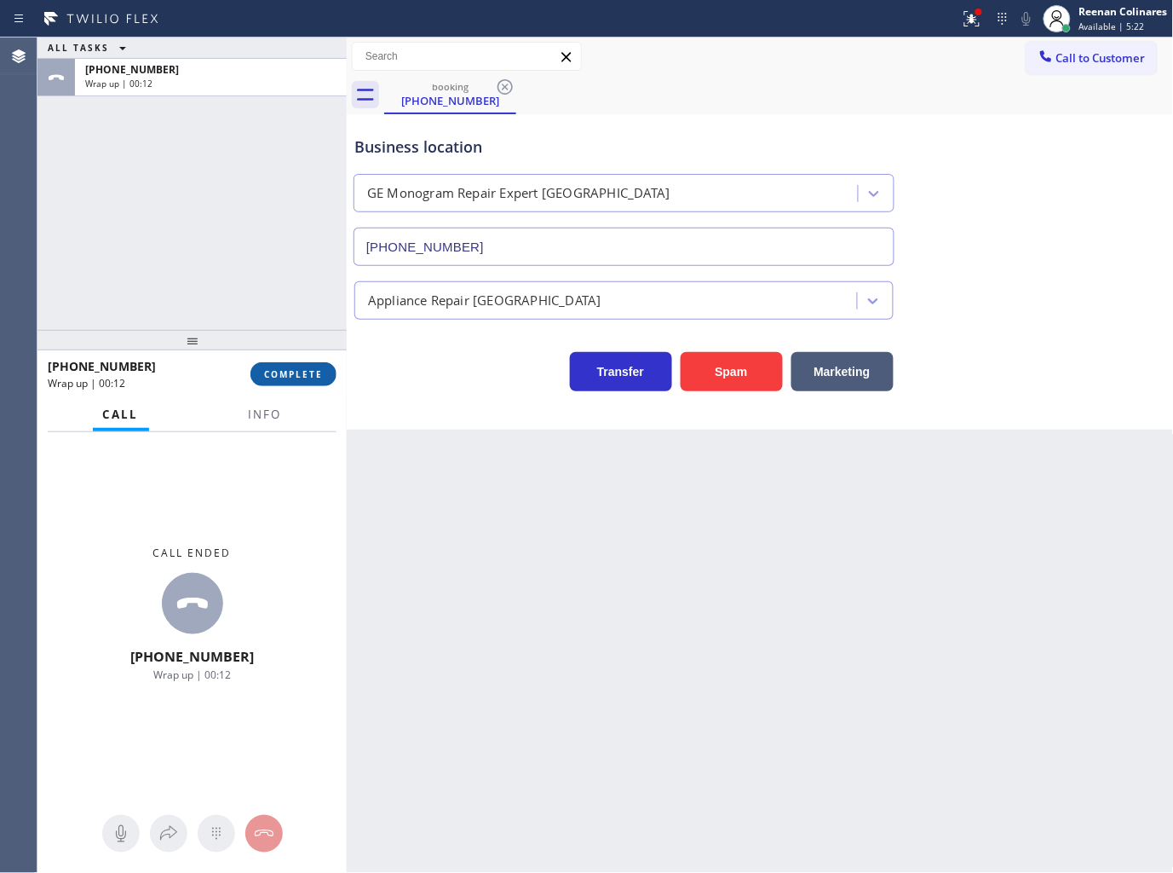
click at [296, 378] on span "COMPLETE" at bounding box center [293, 374] width 59 height 12
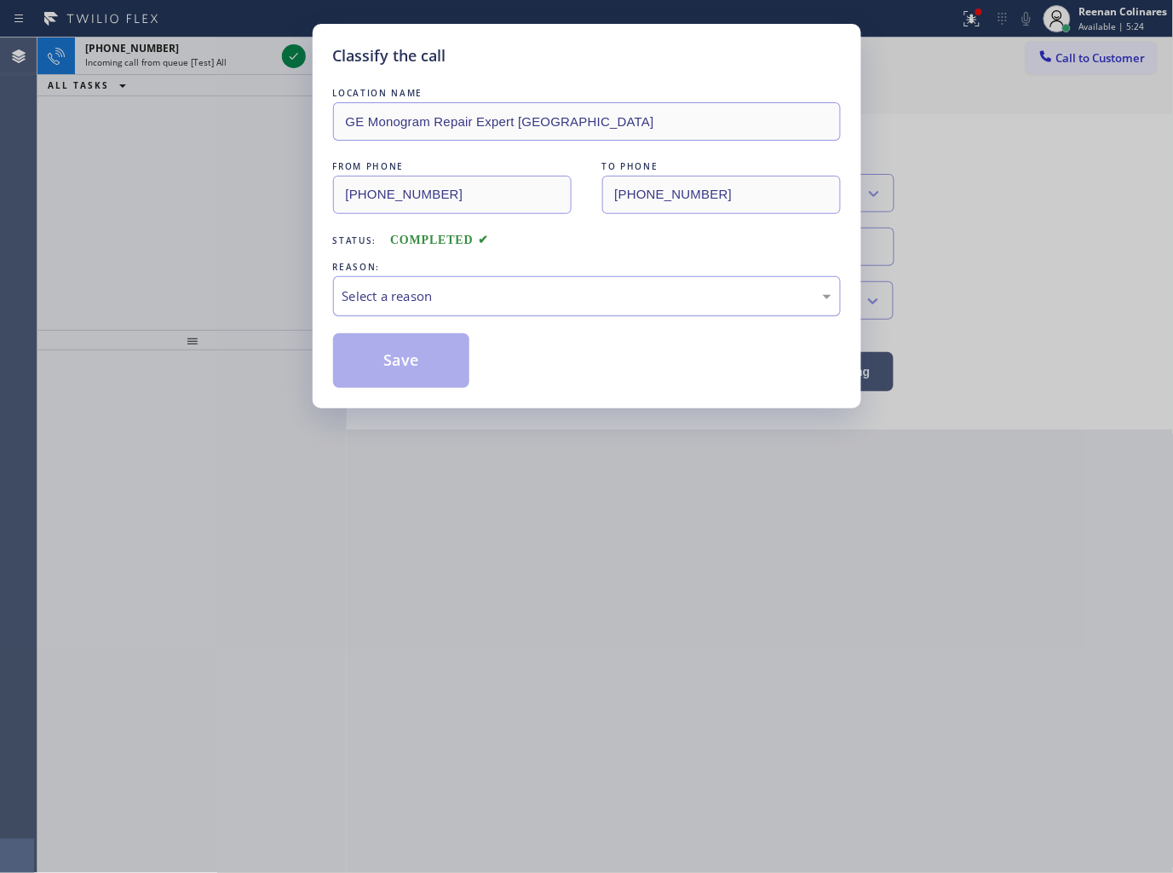
click at [429, 282] on div "Select a reason" at bounding box center [587, 296] width 508 height 40
click at [404, 361] on button "Save" at bounding box center [401, 360] width 137 height 55
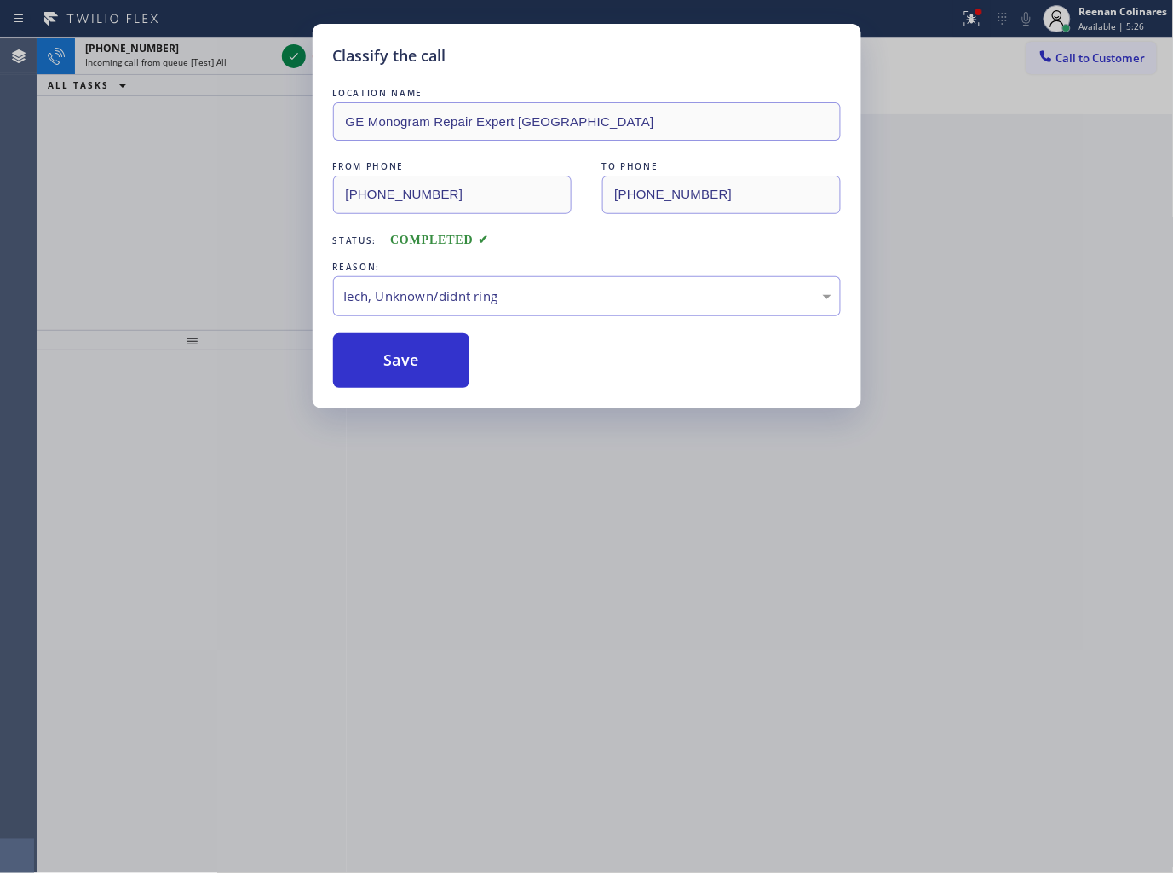
click at [973, 15] on div "Classify the call LOCATION NAME GE Monogram Repair Expert Castle Rock FROM PHON…" at bounding box center [586, 436] width 1173 height 873
click at [973, 15] on icon at bounding box center [972, 17] width 10 height 6
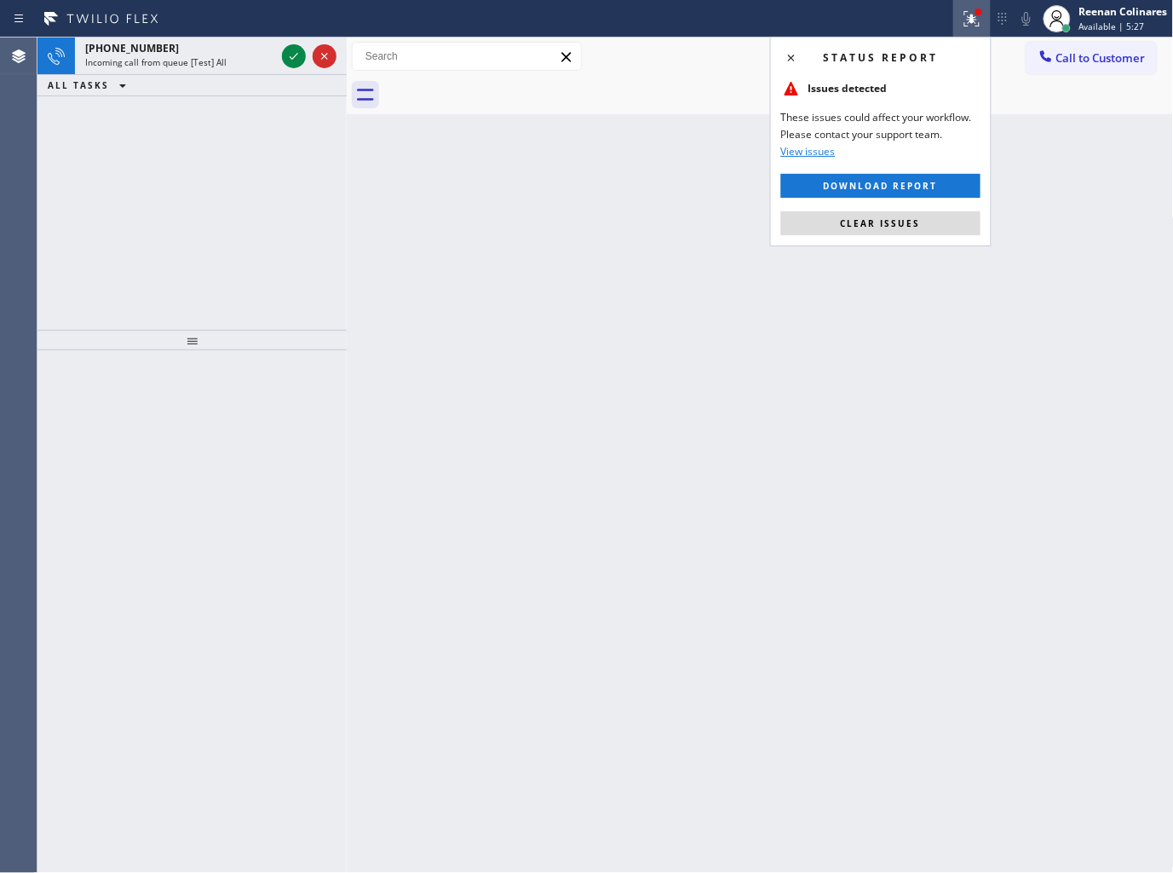
drag, startPoint x: 918, startPoint y: 227, endPoint x: 656, endPoint y: 232, distance: 261.6
click at [915, 227] on span "Clear issues" at bounding box center [881, 223] width 80 height 12
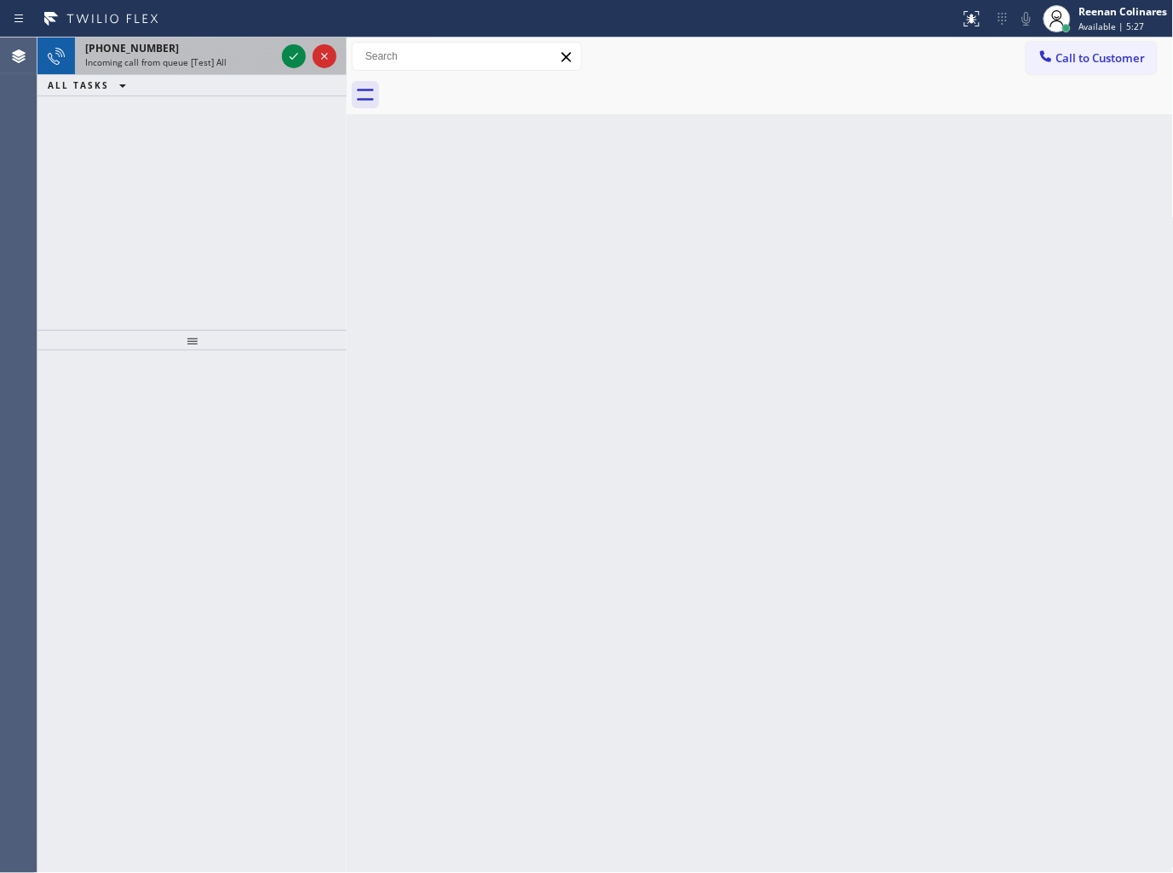
drag, startPoint x: 648, startPoint y: 235, endPoint x: 242, endPoint y: 43, distance: 448.6
click at [591, 214] on div "Back to Dashboard Change Sender ID Customers Technicians Select a contact Outbo…" at bounding box center [760, 454] width 827 height 835
click at [169, 32] on div "Status report No issues detected If you experience an issue, please download th…" at bounding box center [586, 18] width 1173 height 37
click at [210, 64] on span "Incoming call from queue [Test] All" at bounding box center [155, 62] width 141 height 12
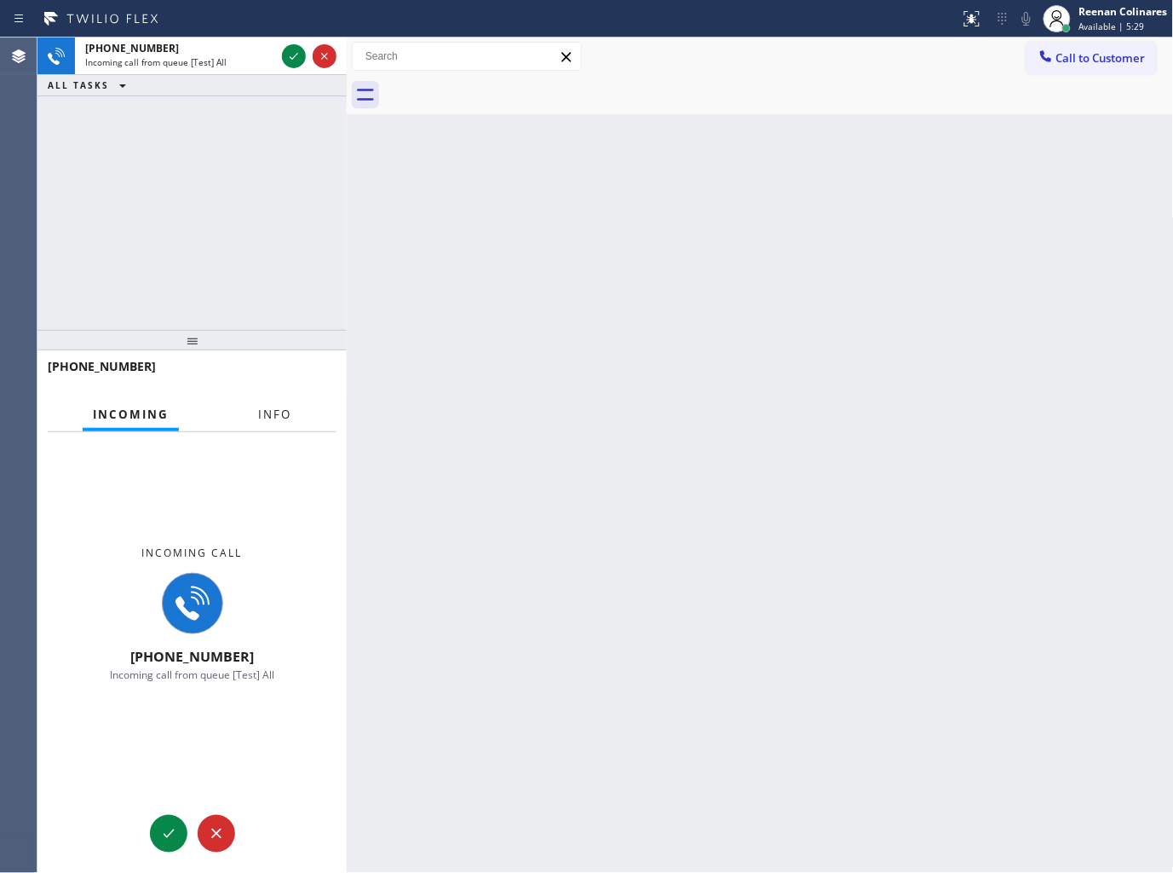
click at [266, 418] on span "Info" at bounding box center [274, 413] width 33 height 15
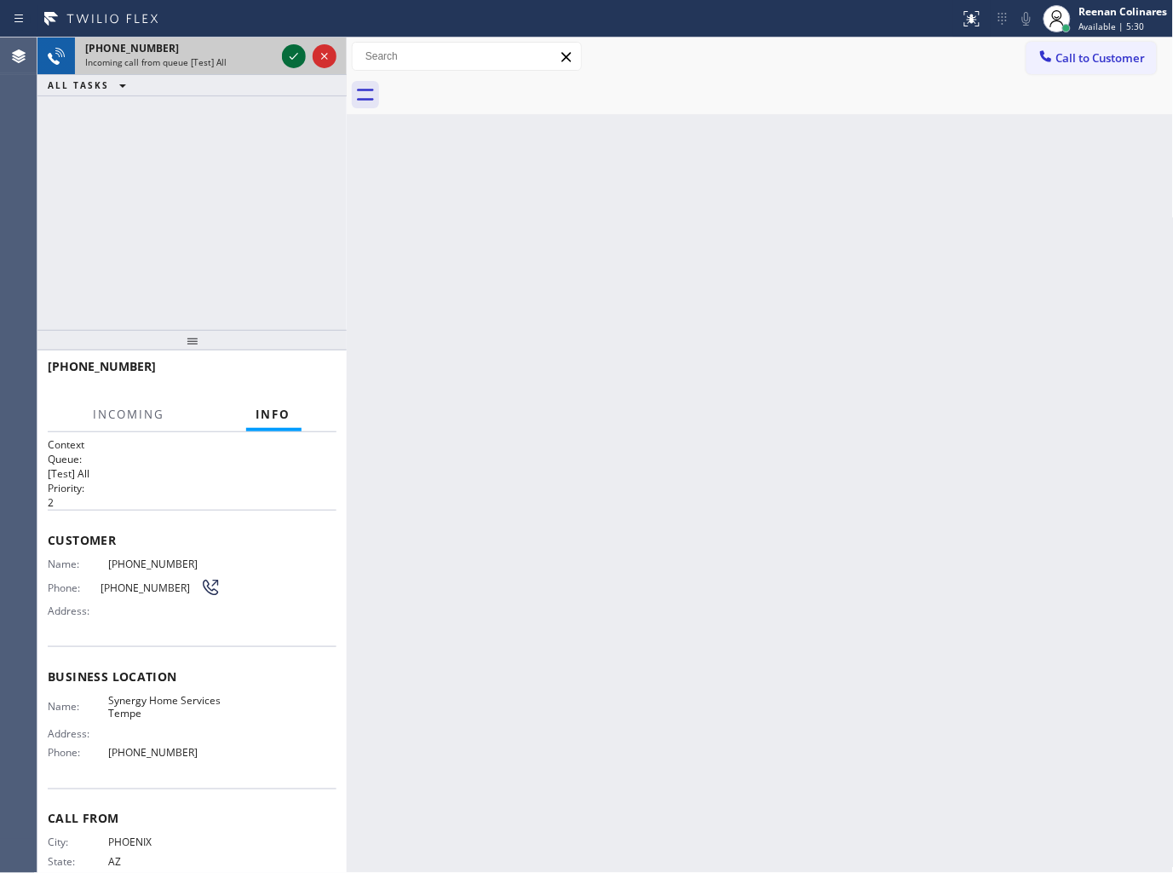
click at [291, 64] on icon at bounding box center [294, 56] width 20 height 20
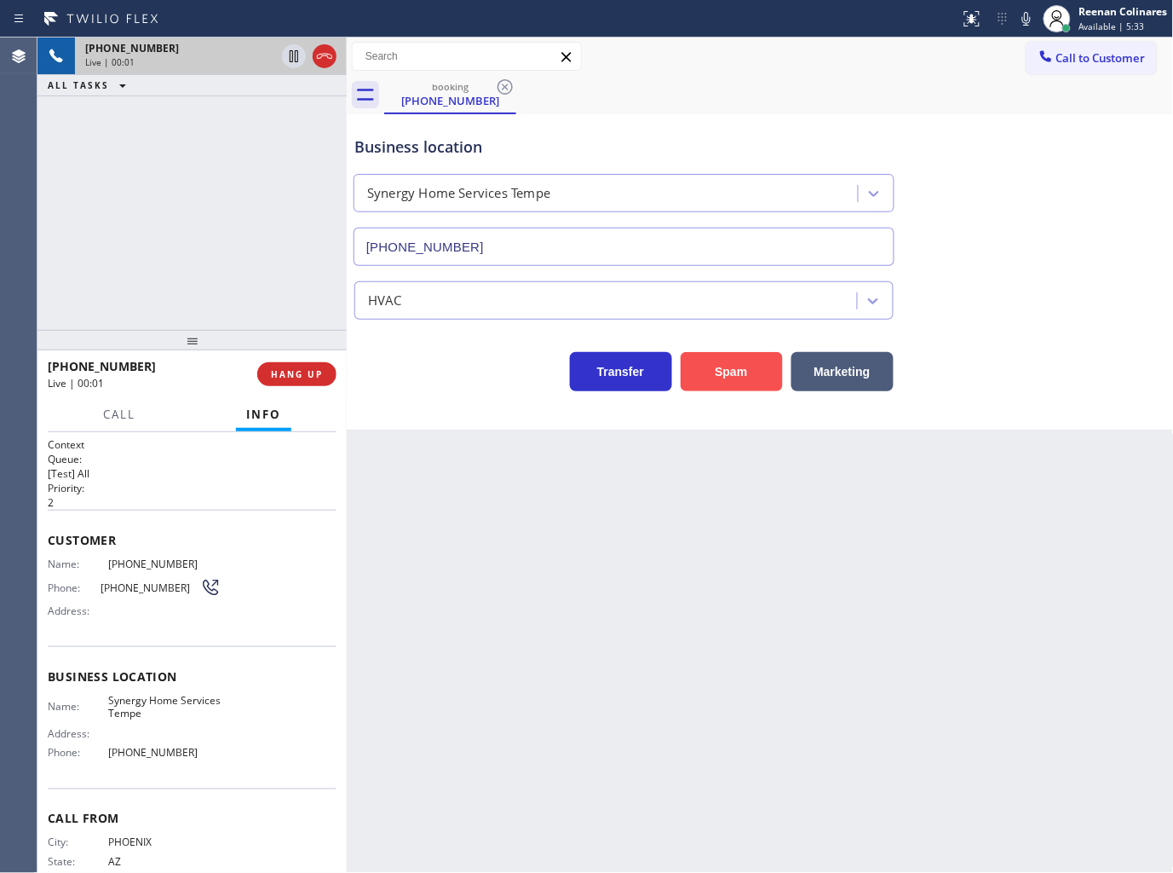
type input "(480) 680-9894"
click at [747, 368] on button "Spam" at bounding box center [732, 371] width 102 height 39
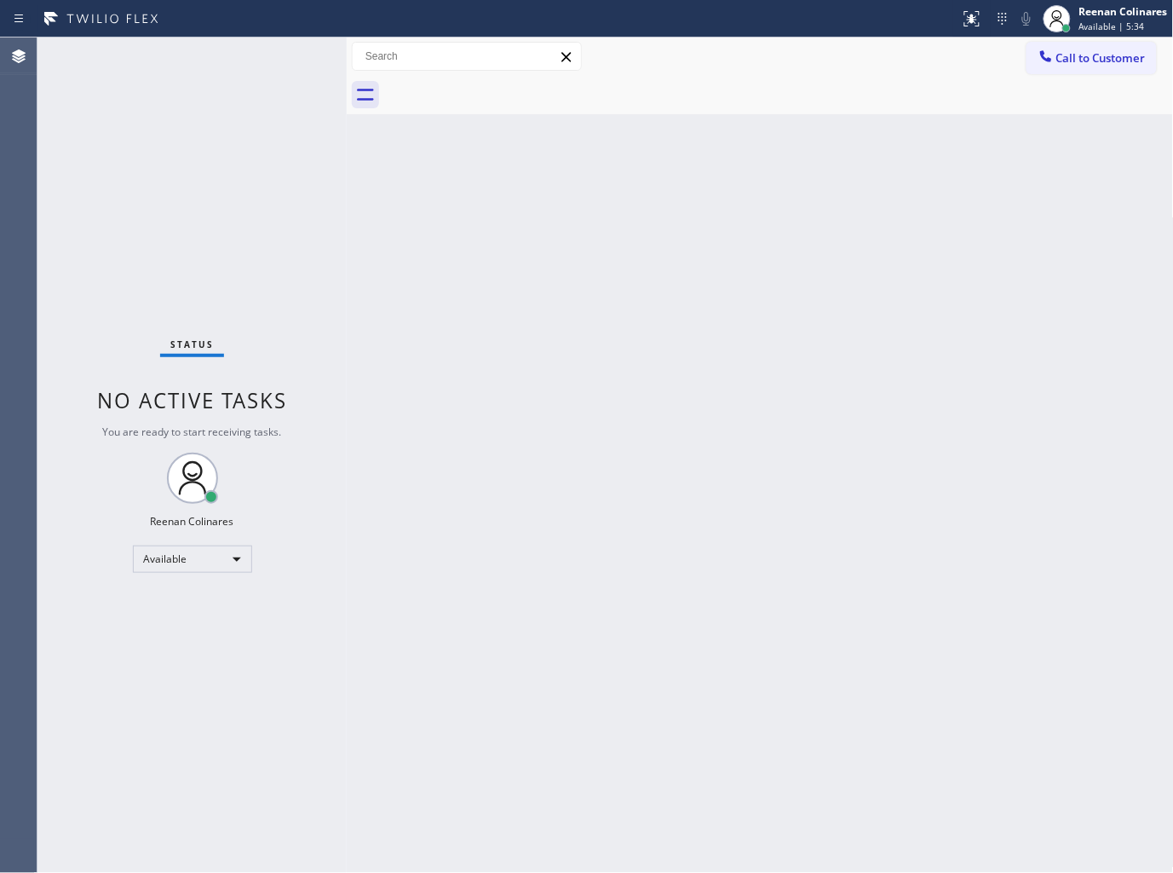
click at [974, 492] on div "Back to Dashboard Change Sender ID Customers Technicians Select a contact Outbo…" at bounding box center [760, 454] width 827 height 835
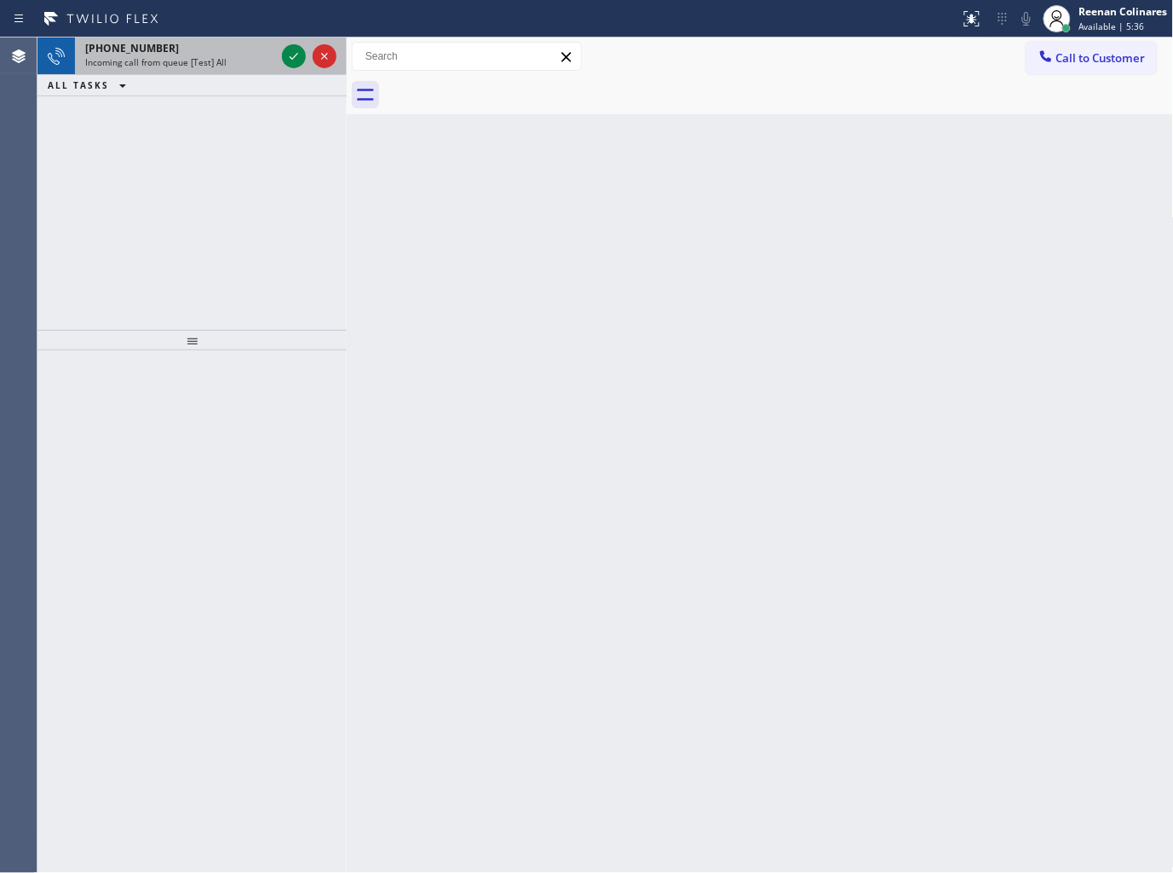
click at [231, 52] on div "+13109880345" at bounding box center [180, 48] width 190 height 14
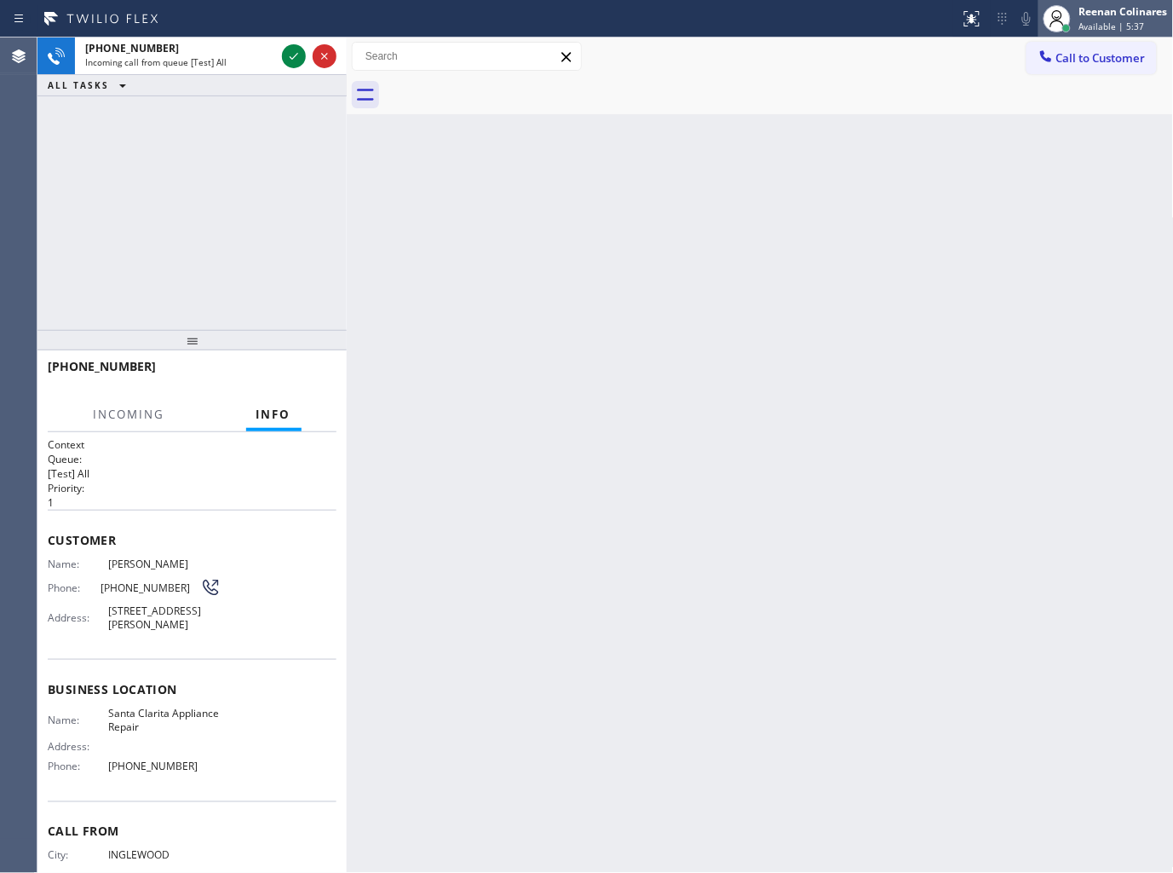
click at [1138, 4] on div "Reenan Colinares" at bounding box center [1124, 11] width 89 height 14
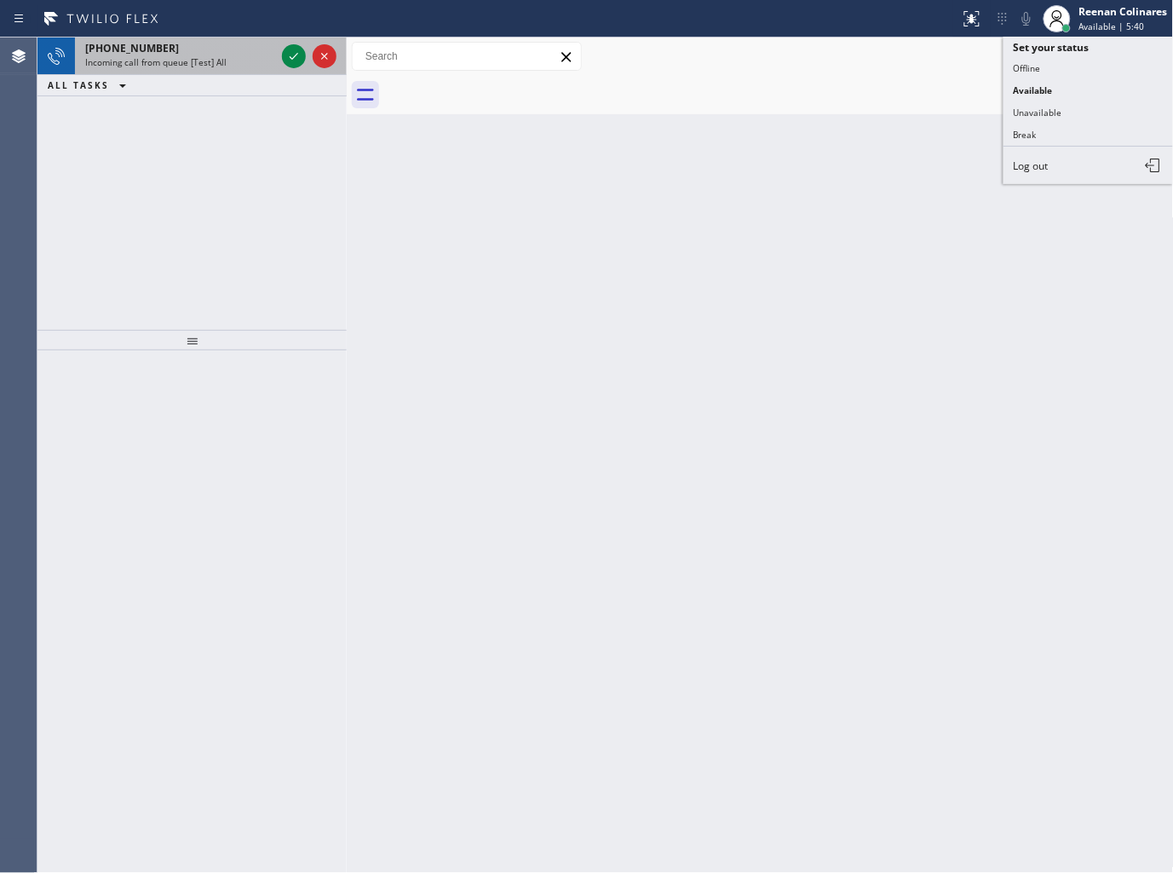
click at [252, 70] on div "+13109880345 Incoming call from queue [Test] All" at bounding box center [177, 55] width 204 height 37
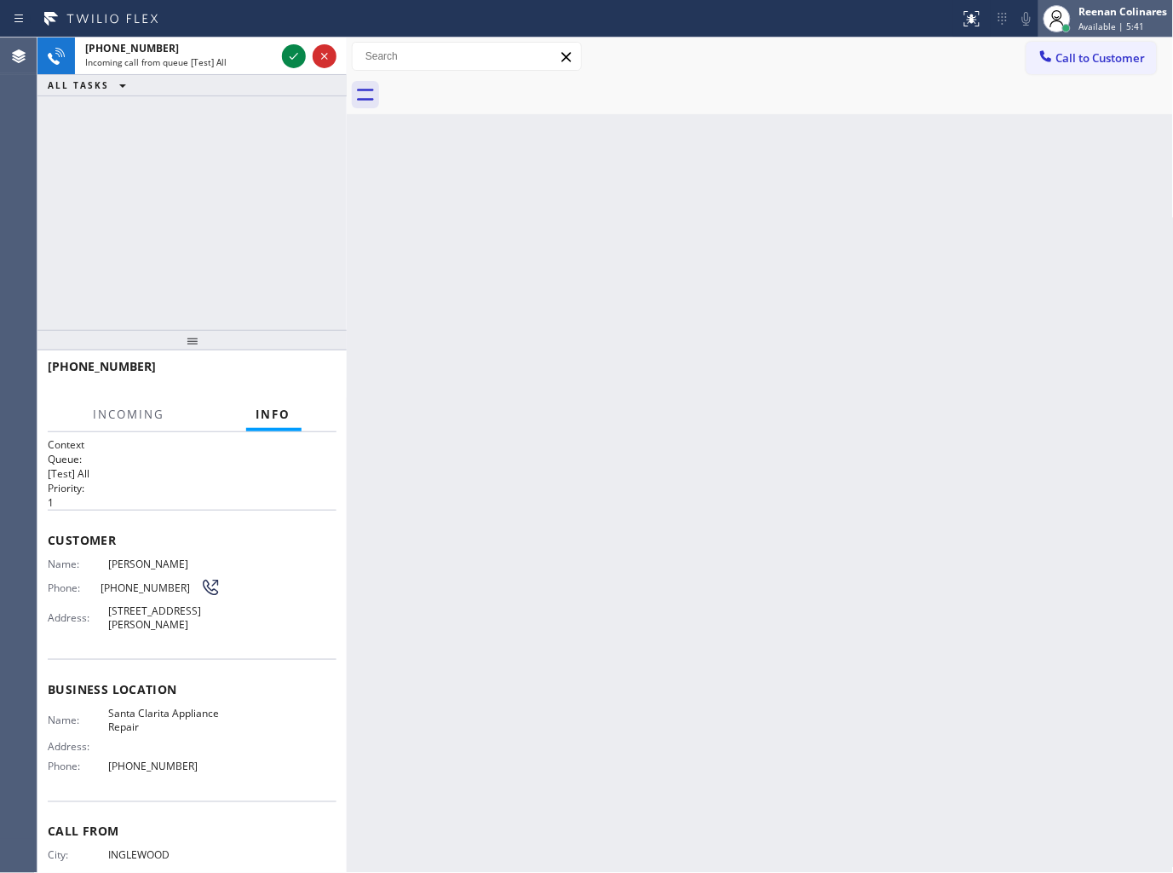
click at [1084, 12] on div "Reenan Colinares" at bounding box center [1124, 11] width 89 height 14
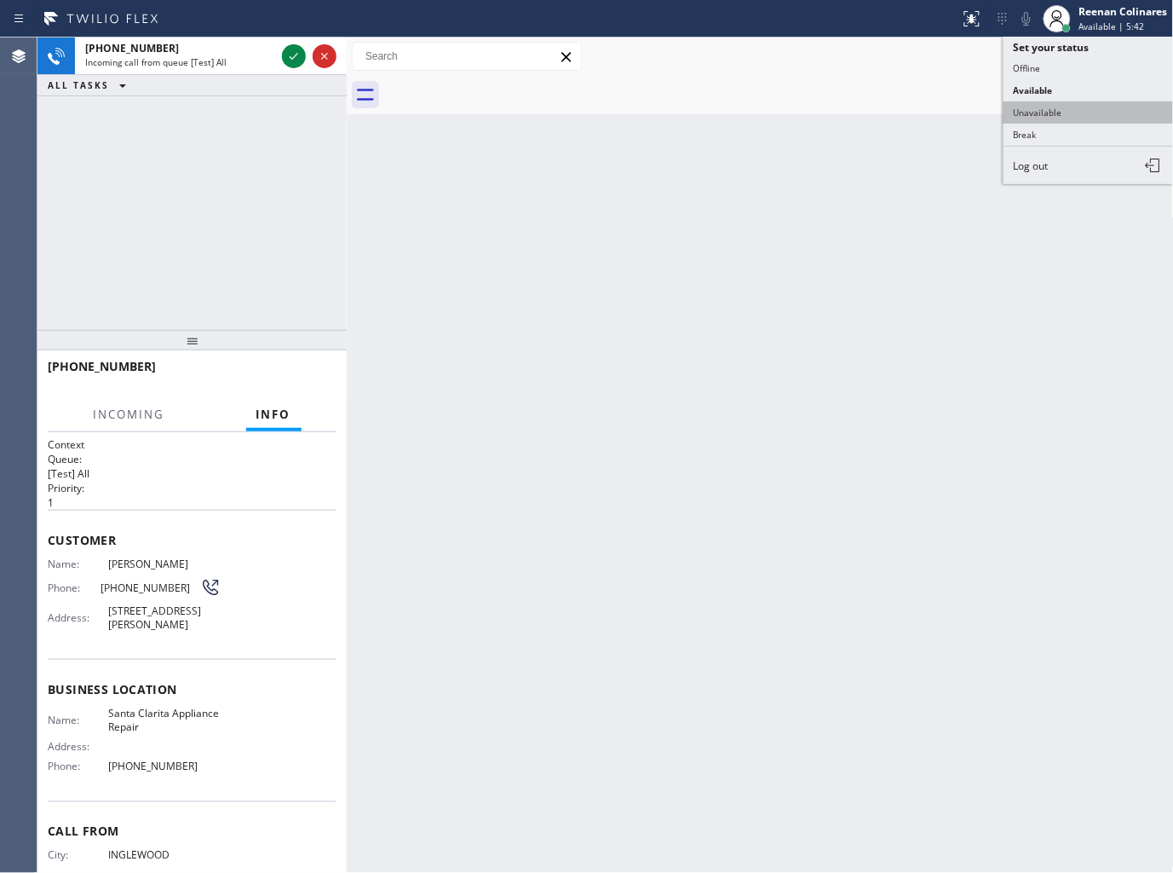
drag, startPoint x: 1028, startPoint y: 107, endPoint x: 1085, endPoint y: 20, distance: 104.0
click at [1031, 104] on button "Unavailable" at bounding box center [1089, 112] width 170 height 22
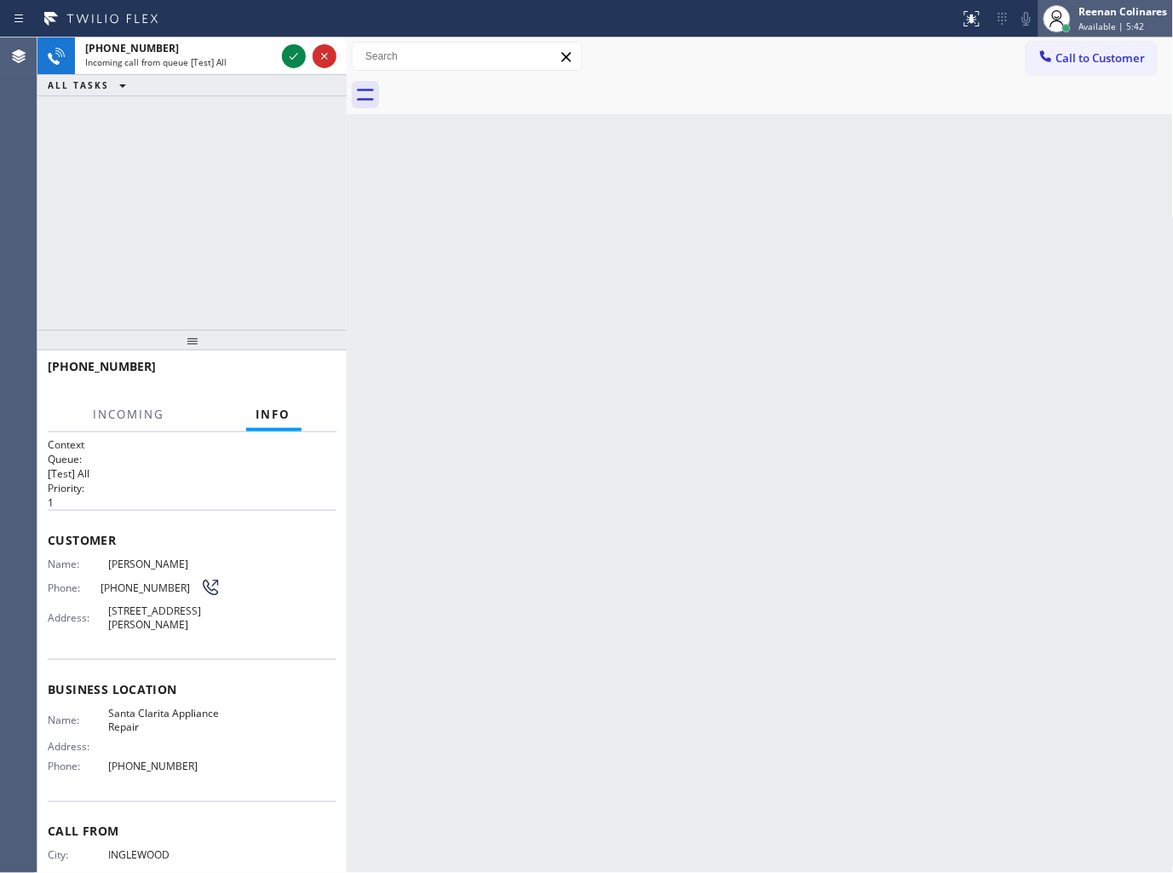
click at [1086, 18] on div "Reenan Colinares" at bounding box center [1124, 11] width 89 height 14
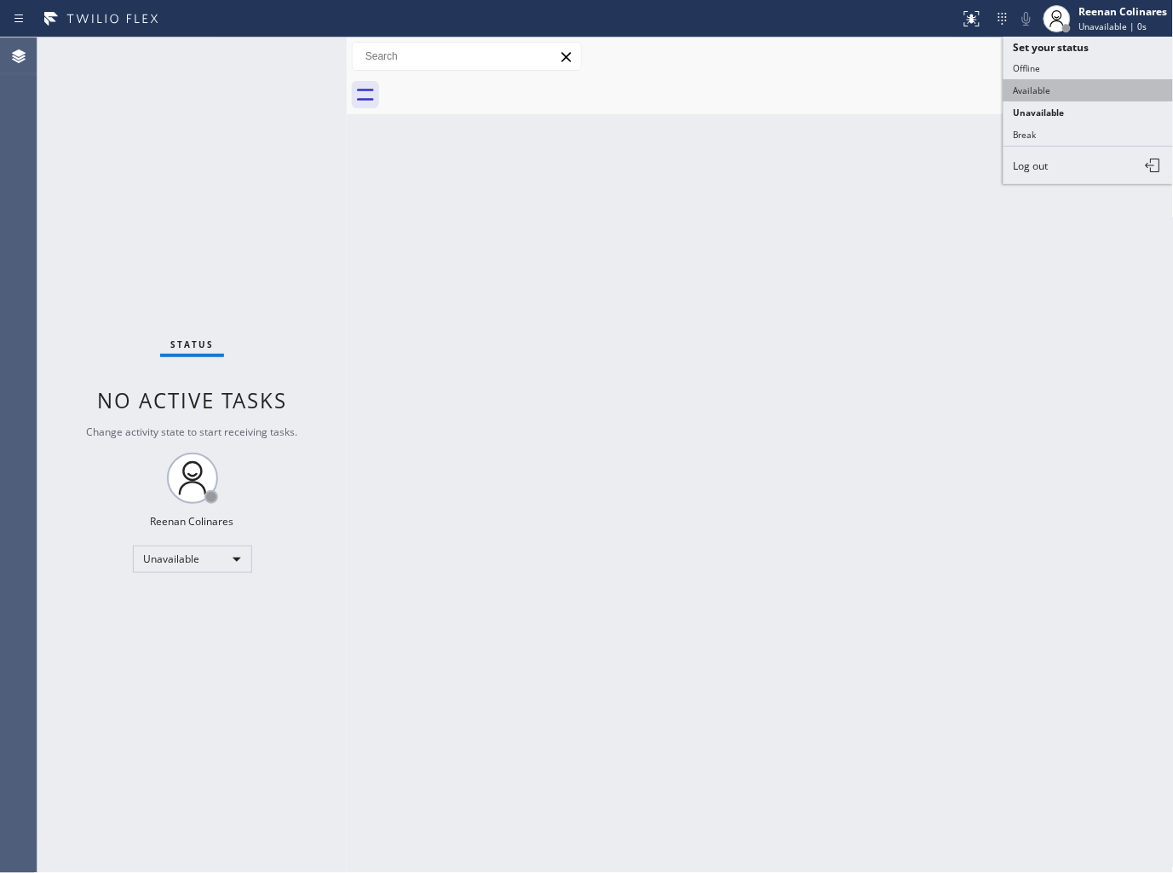
click at [1045, 90] on button "Available" at bounding box center [1089, 90] width 170 height 22
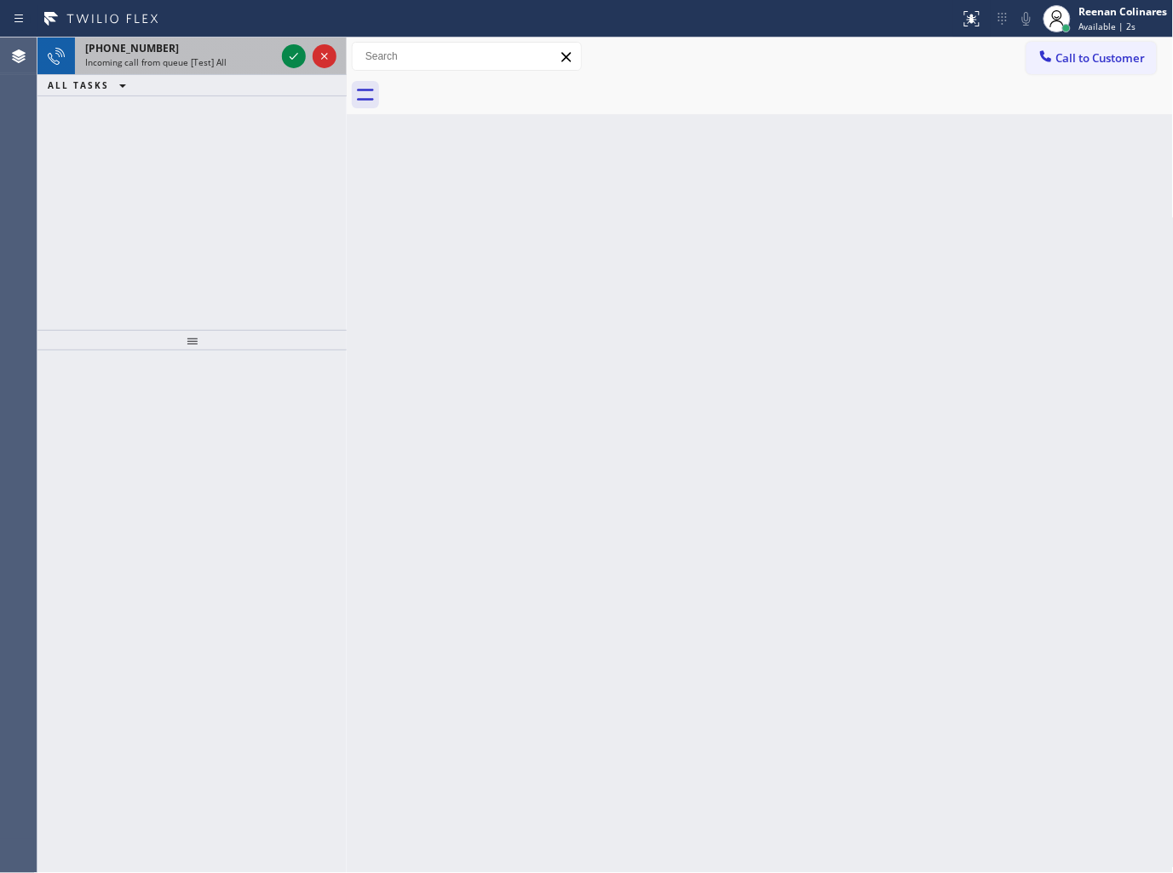
click at [172, 57] on span "Incoming call from queue [Test] All" at bounding box center [155, 62] width 141 height 12
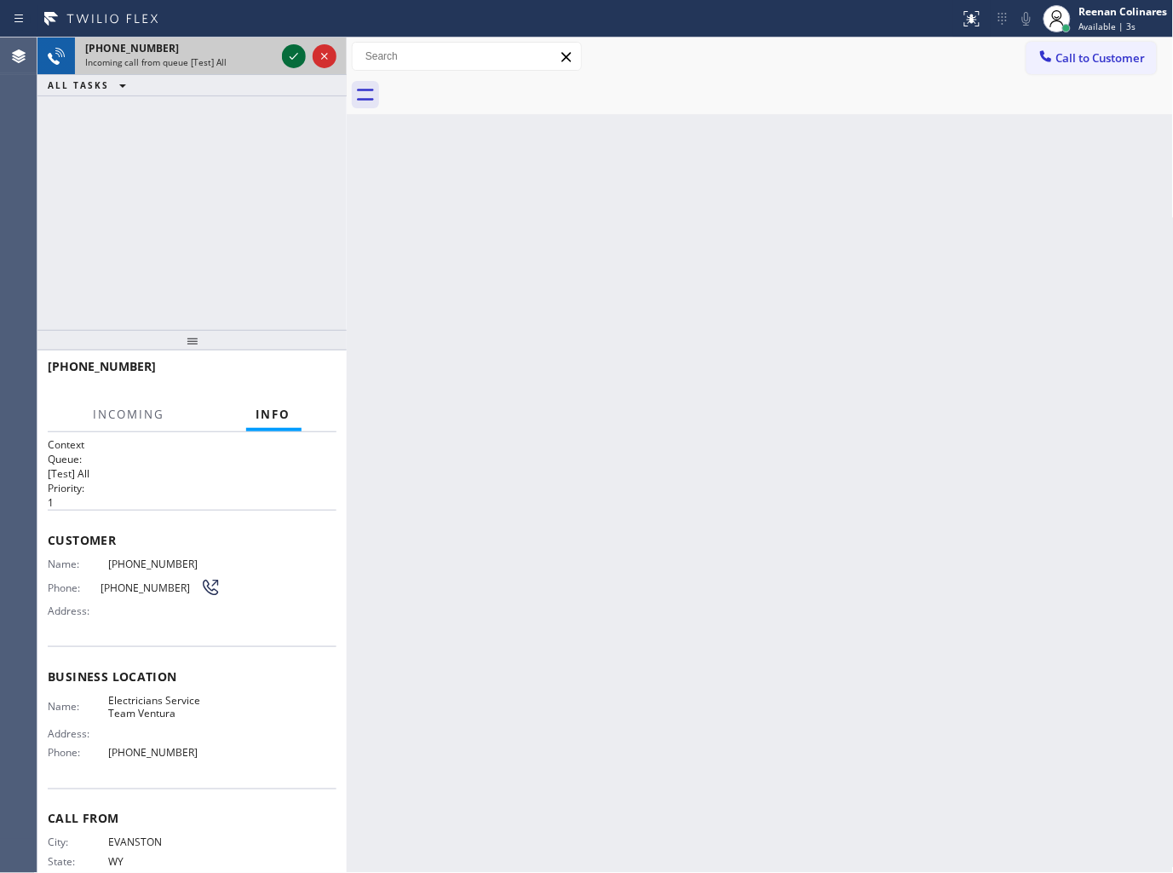
click at [293, 62] on icon at bounding box center [294, 56] width 20 height 20
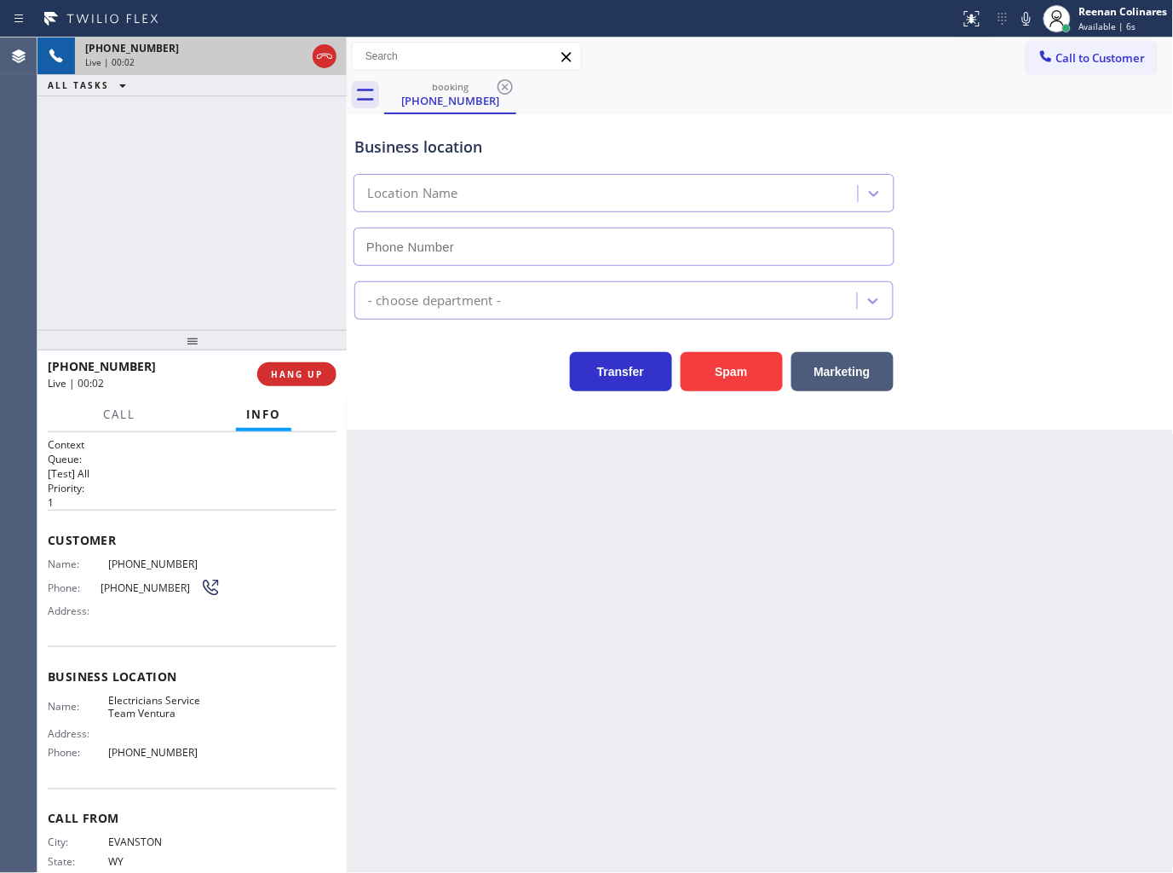
type input "(805) 519-8853"
click at [1020, 20] on icon at bounding box center [1027, 19] width 20 height 20
click at [1021, 20] on icon at bounding box center [1027, 19] width 20 height 20
click at [313, 377] on span "HANG UP" at bounding box center [297, 374] width 52 height 12
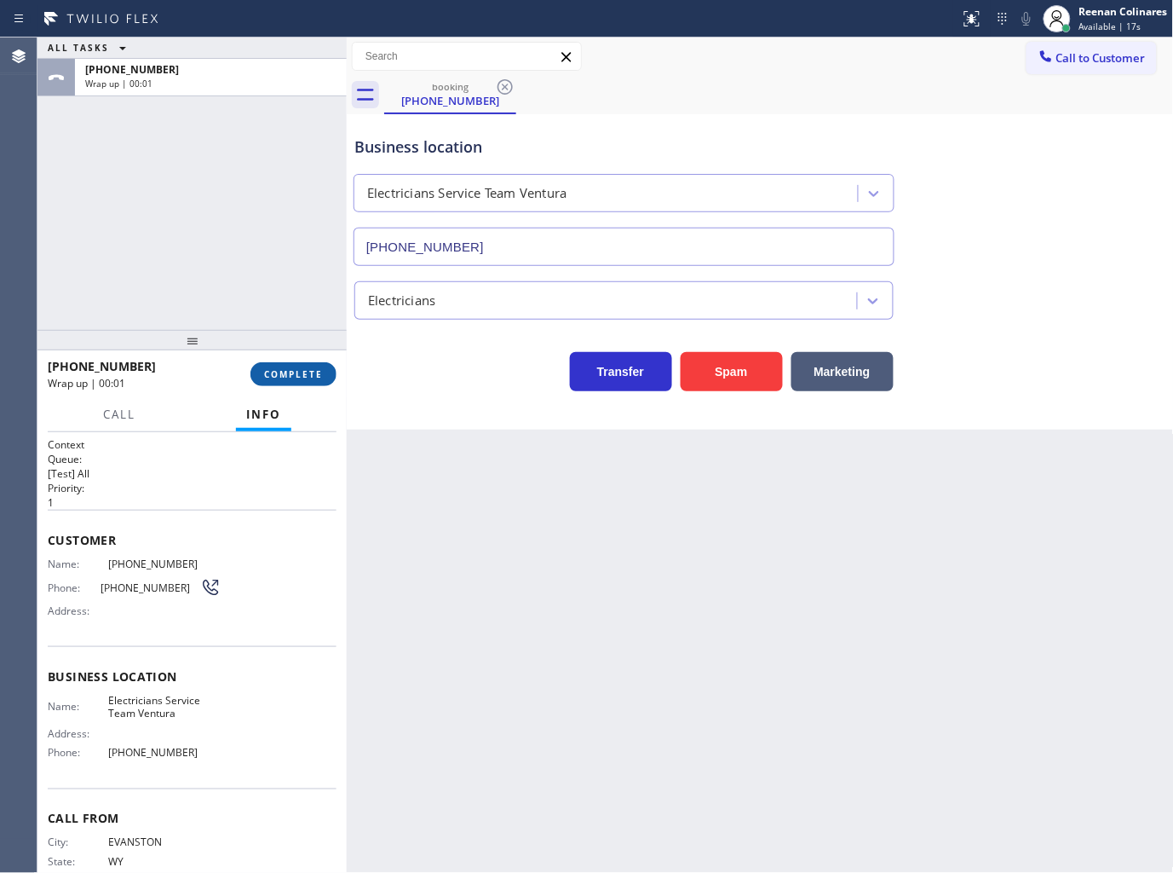
click at [313, 377] on span "COMPLETE" at bounding box center [293, 374] width 59 height 12
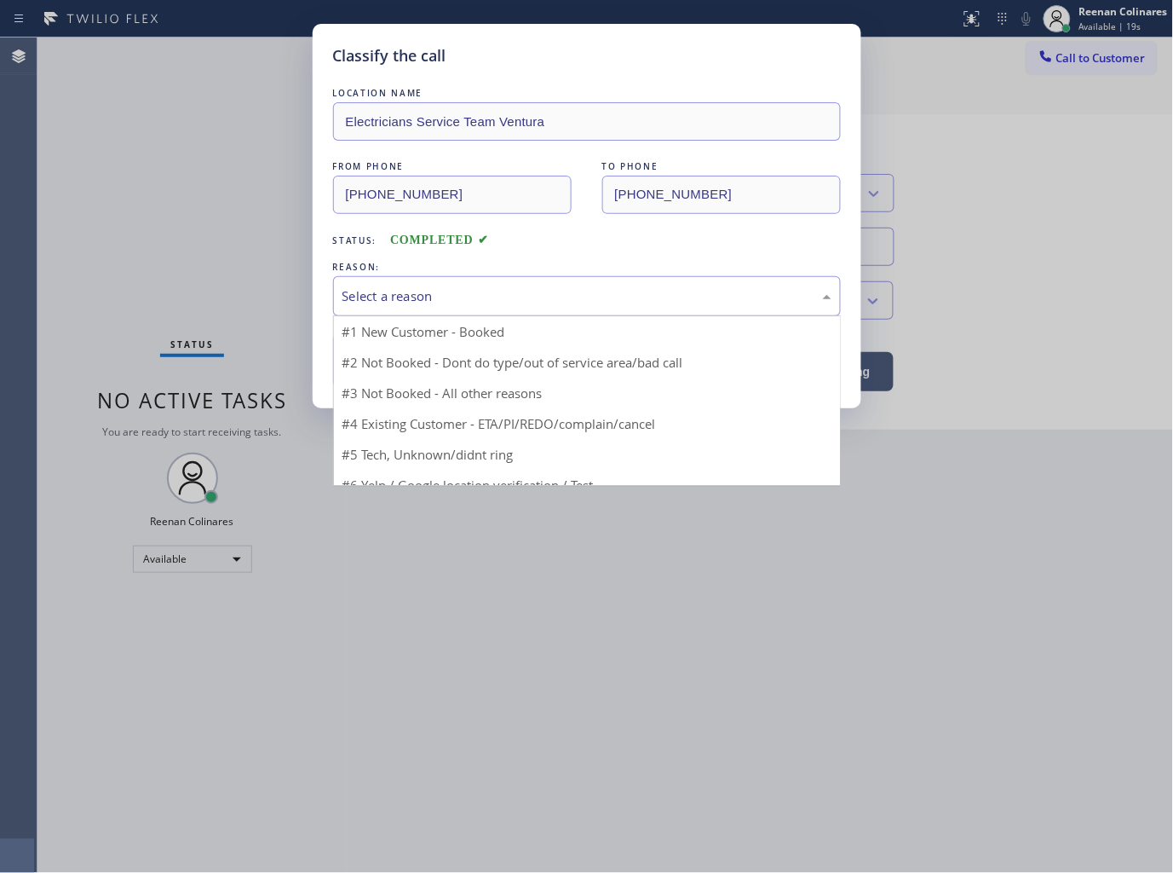
click at [428, 287] on div "Select a reason" at bounding box center [587, 296] width 489 height 20
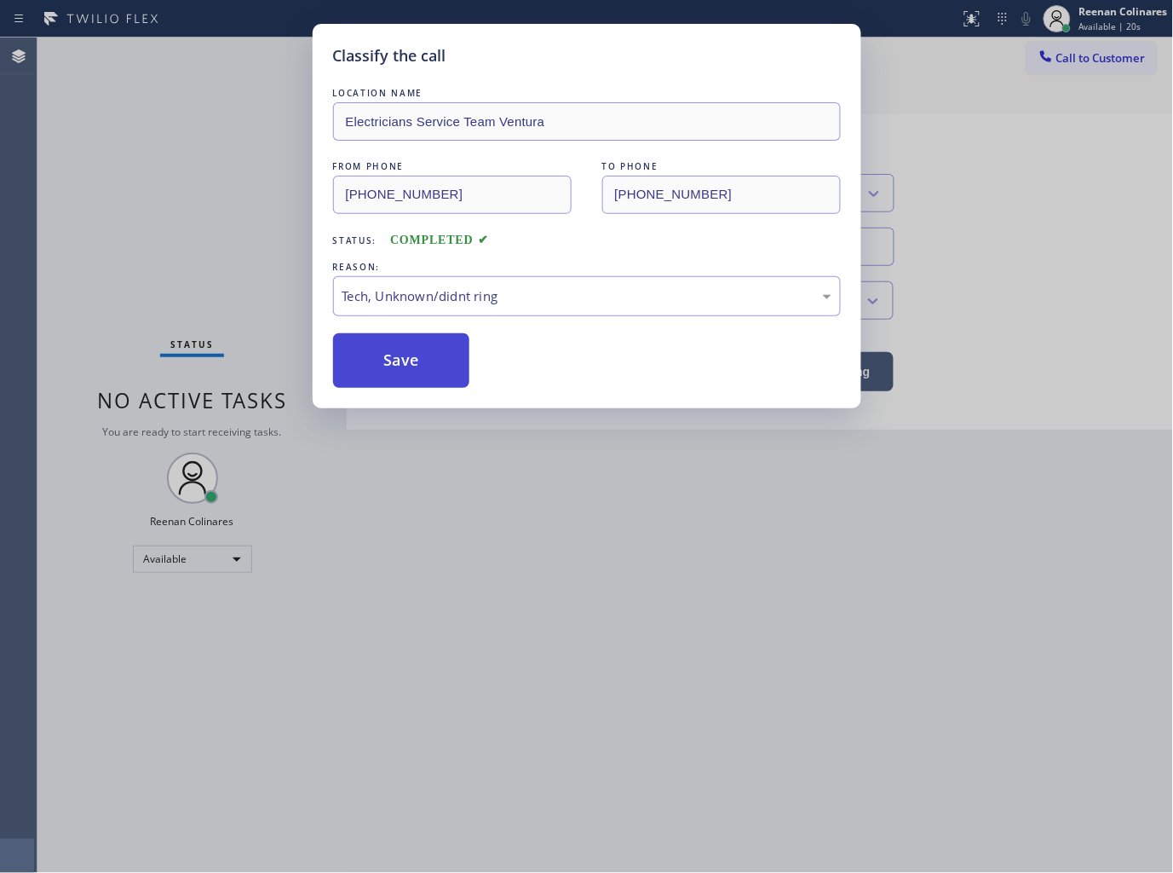
click at [401, 372] on button "Save" at bounding box center [401, 360] width 137 height 55
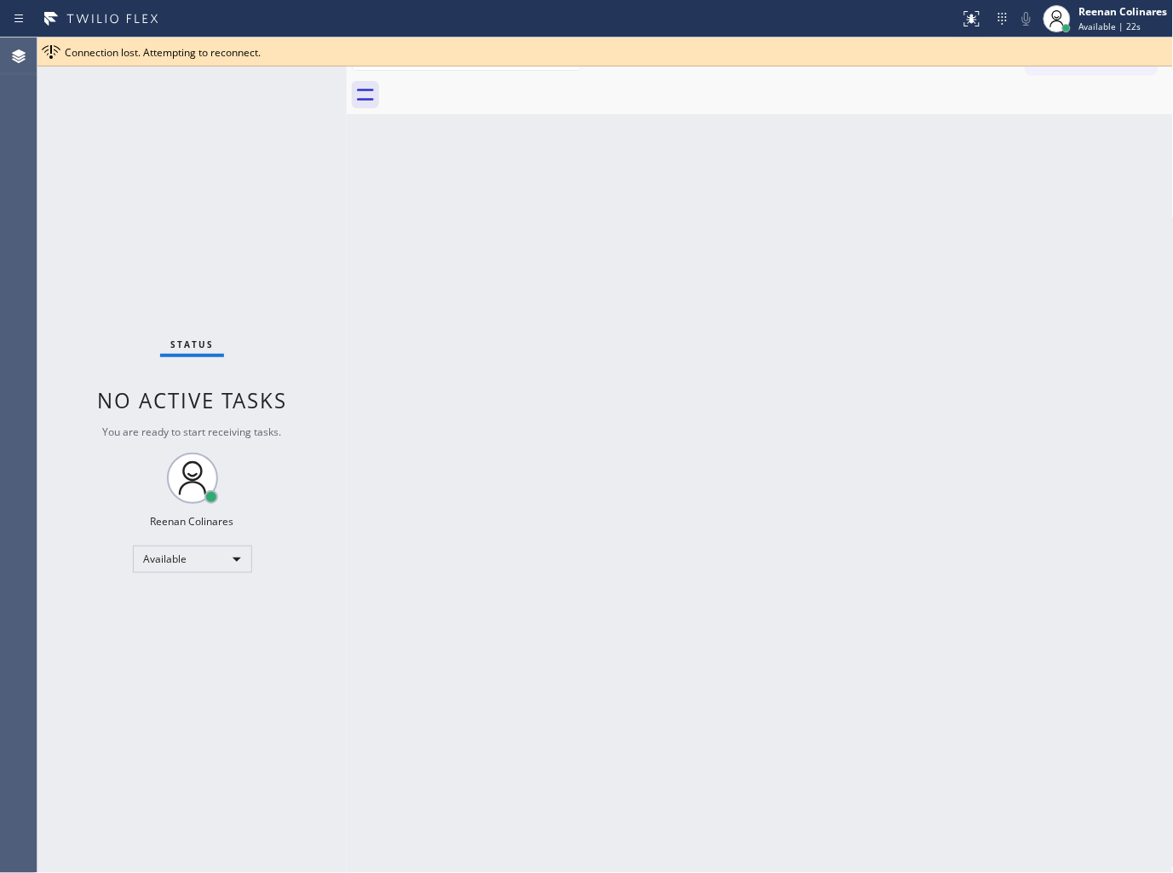
click at [864, 373] on div "Back to Dashboard Change Sender ID Customers Technicians Select a contact Outbo…" at bounding box center [760, 454] width 827 height 835
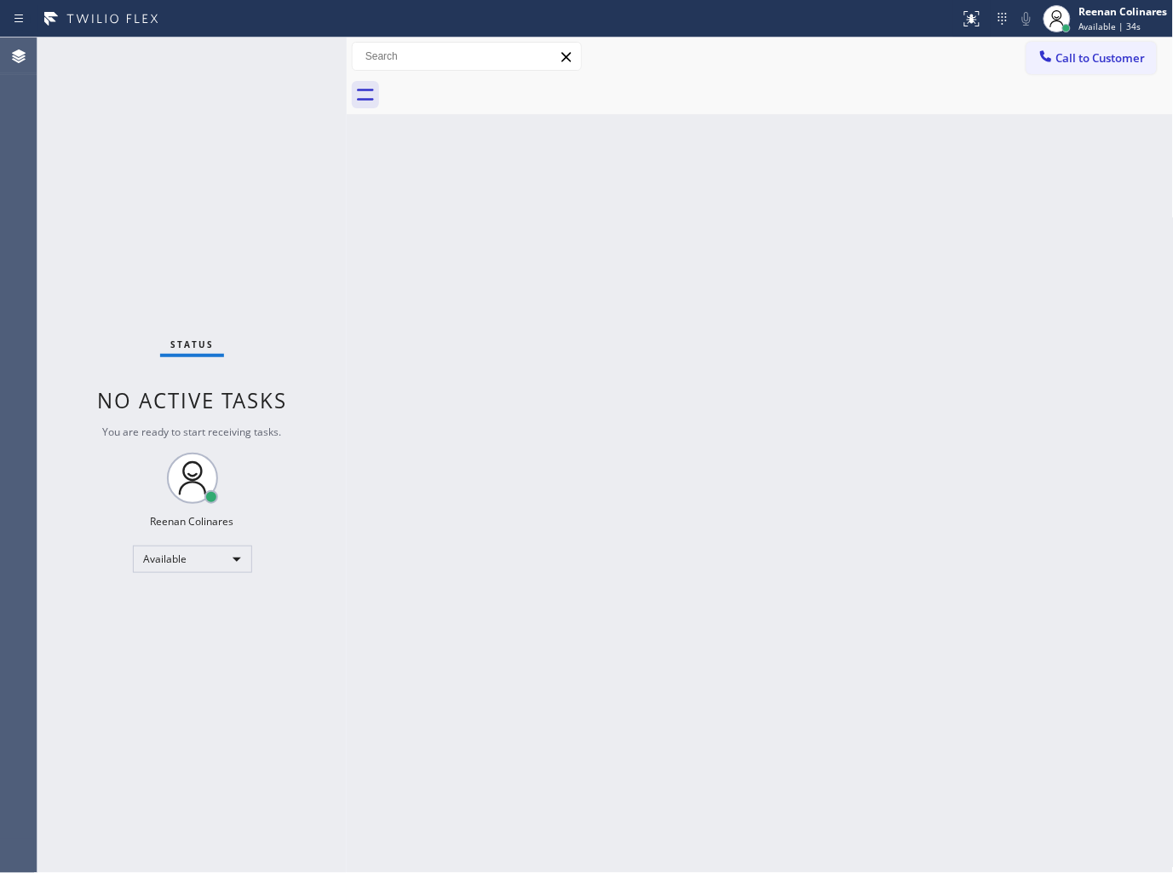
click at [827, 254] on div "Back to Dashboard Change Sender ID Customers Technicians Select a contact Outbo…" at bounding box center [760, 454] width 827 height 835
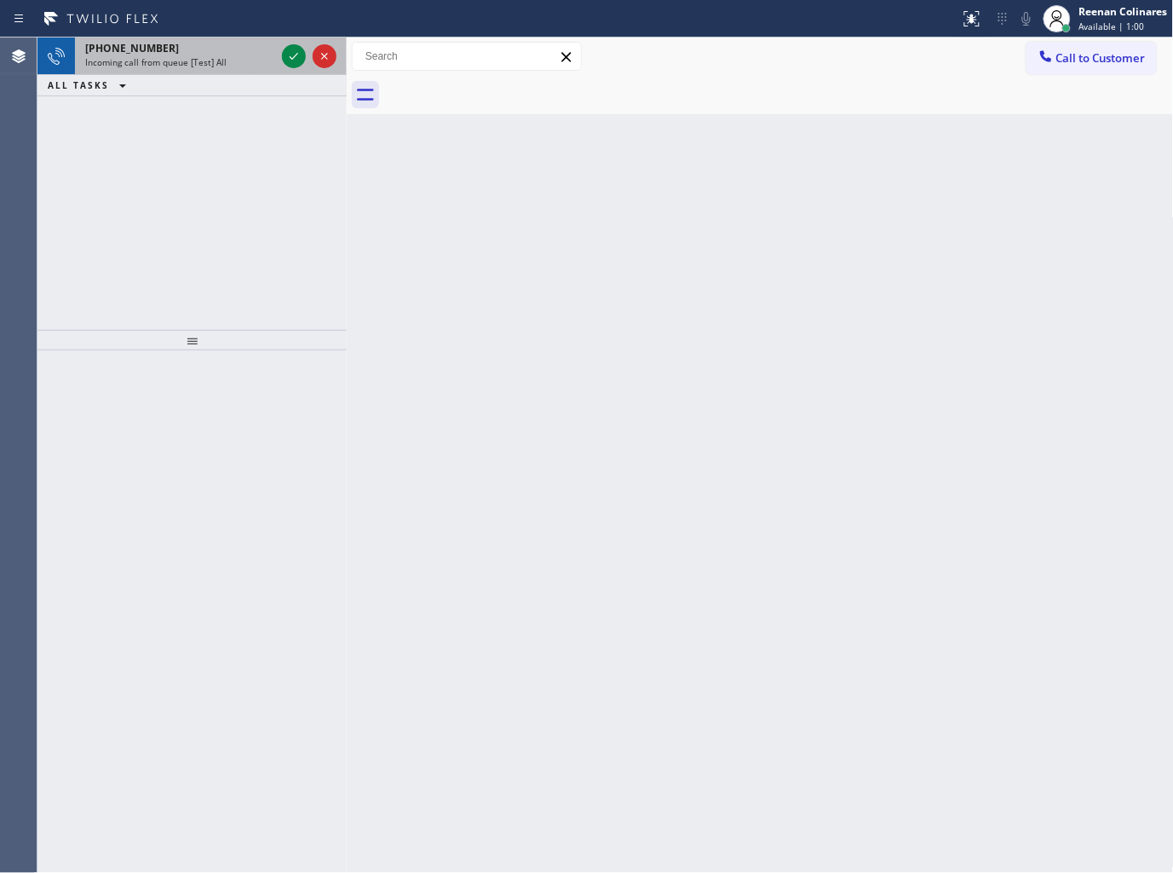
click at [175, 54] on div "+19515373978" at bounding box center [180, 48] width 190 height 14
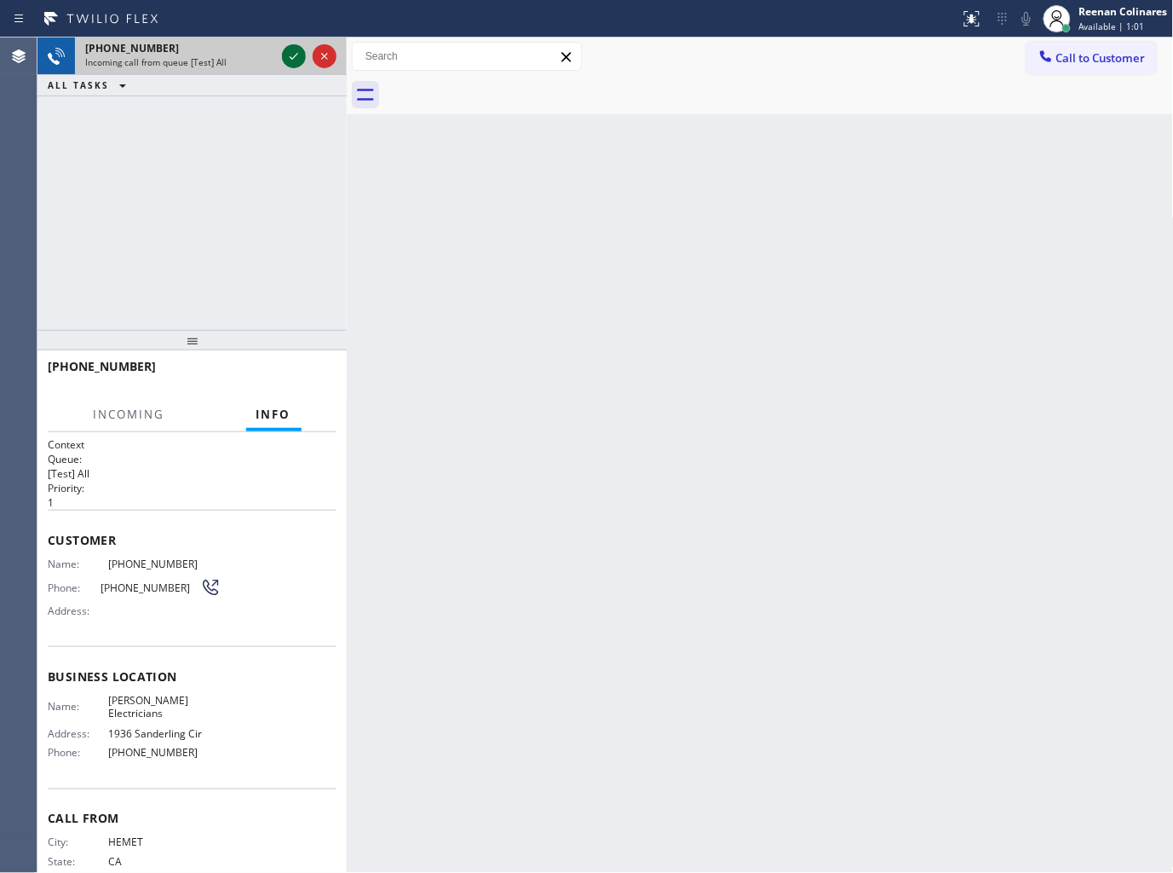
click at [291, 53] on icon at bounding box center [294, 56] width 20 height 20
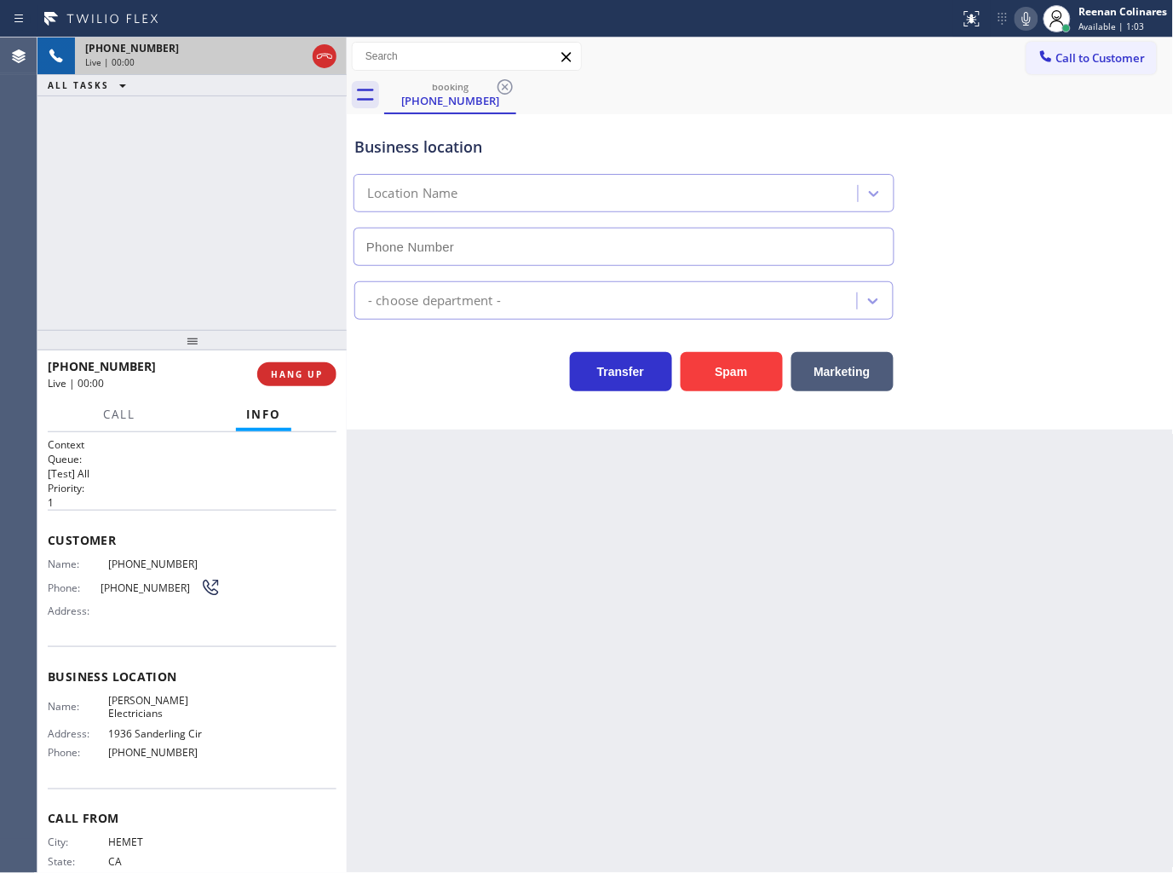
type input "(714) 581-8634"
click at [317, 377] on span "HANG UP" at bounding box center [297, 374] width 52 height 12
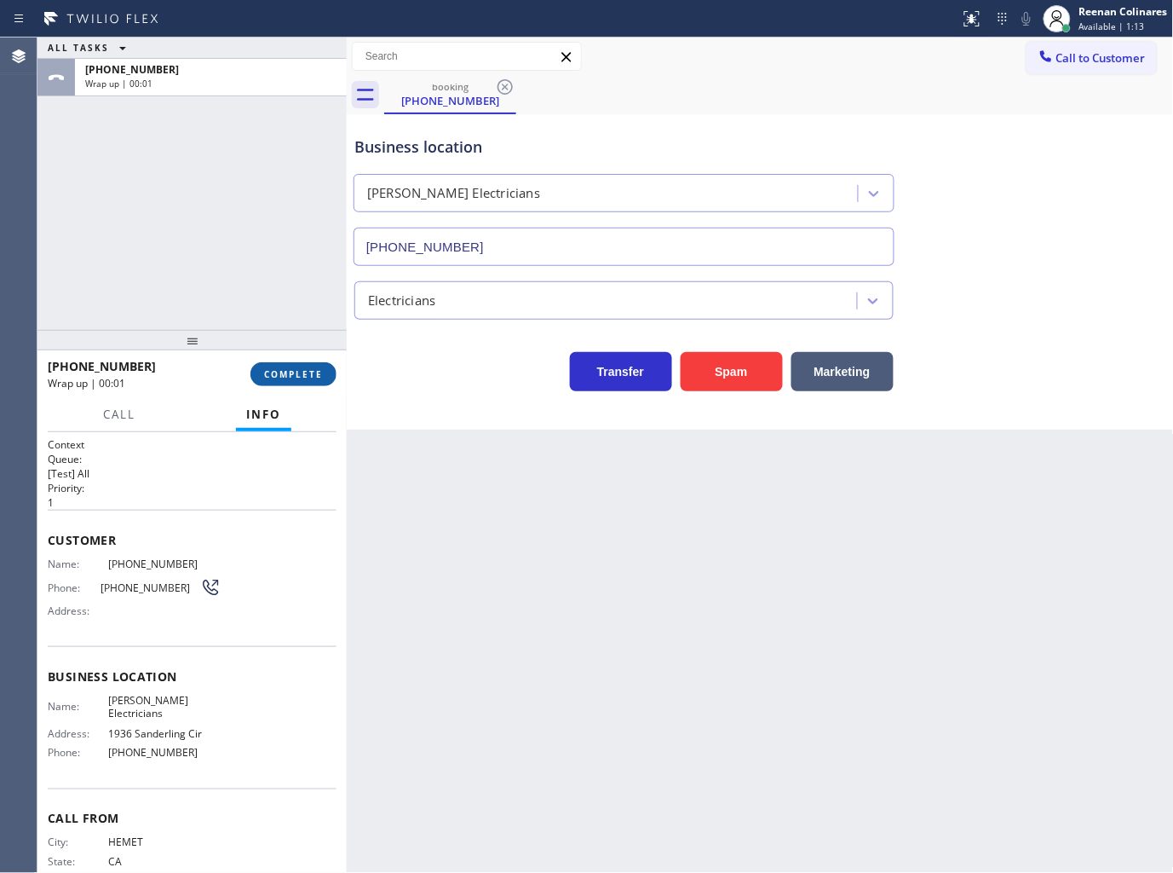
click at [317, 377] on span "COMPLETE" at bounding box center [293, 374] width 59 height 12
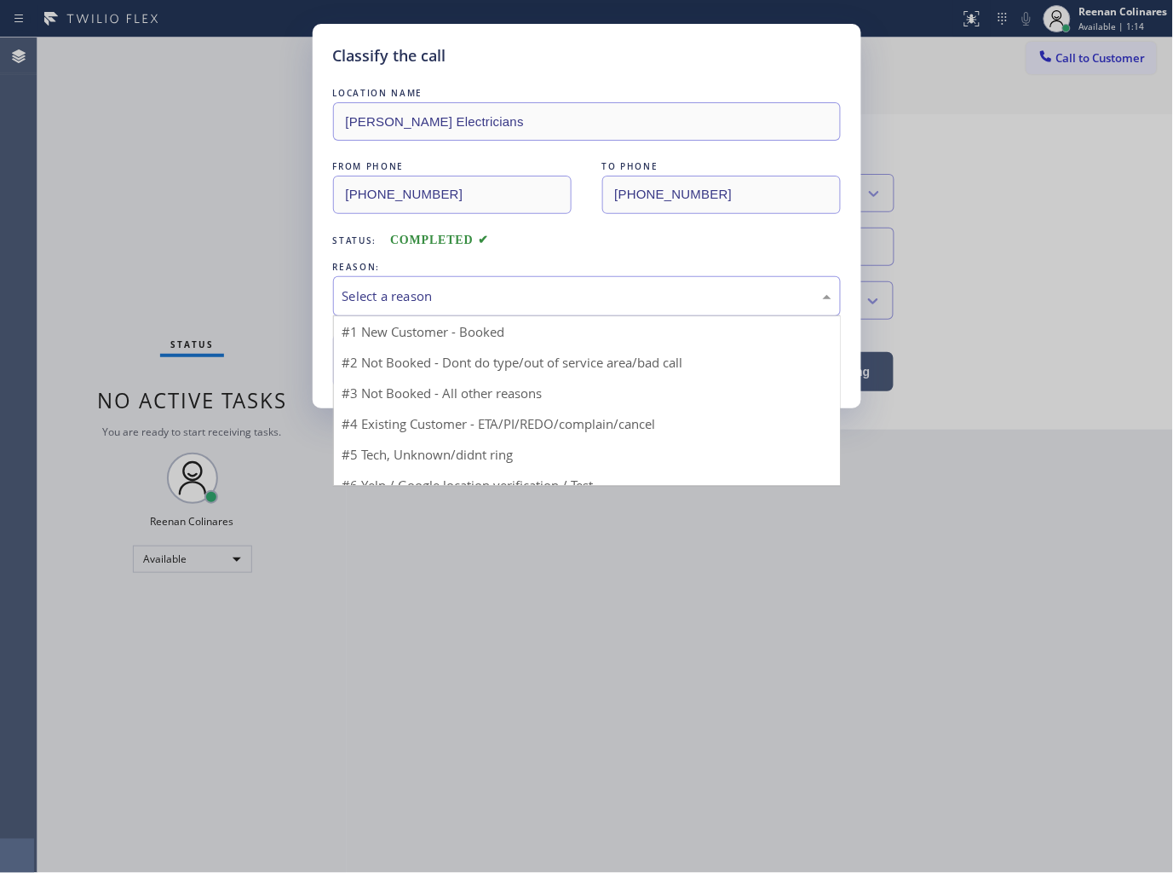
click at [379, 301] on div "Select a reason" at bounding box center [587, 296] width 489 height 20
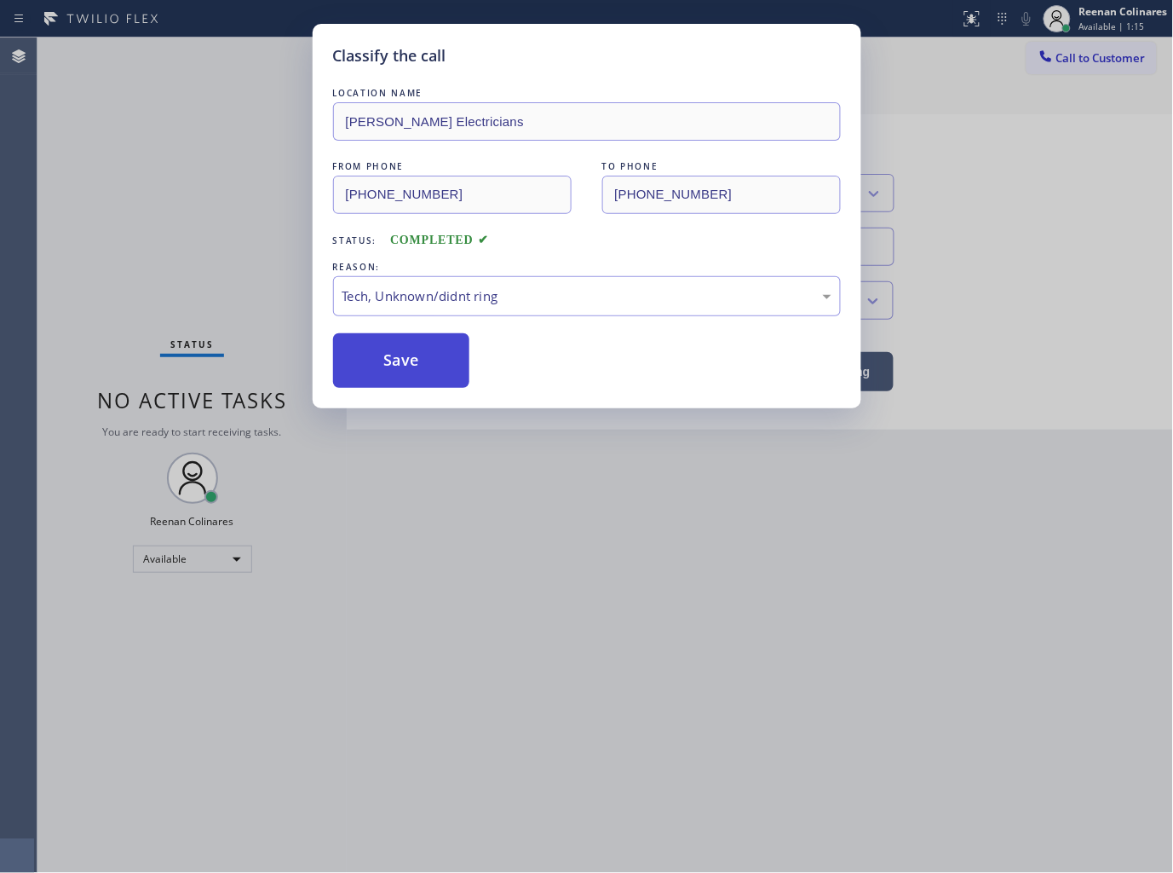
click at [383, 359] on button "Save" at bounding box center [401, 360] width 137 height 55
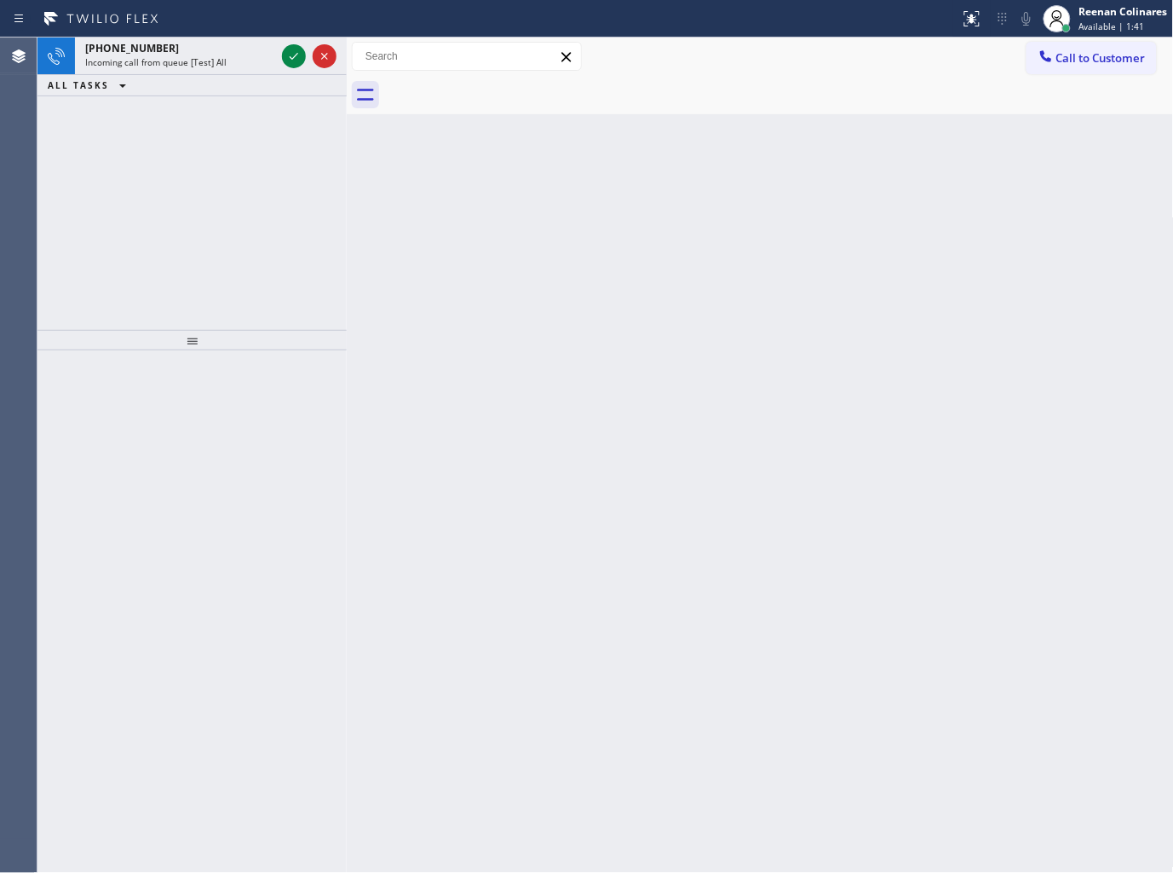
click at [211, 75] on div "ALL TASKS ALL TASKS ACTIVE TASKS TASKS IN WRAP UP" at bounding box center [191, 85] width 309 height 21
click at [217, 53] on div "+15624647428" at bounding box center [180, 48] width 190 height 14
click at [210, 72] on div "+15624647428 Incoming call from queue [Test] All" at bounding box center [177, 55] width 204 height 37
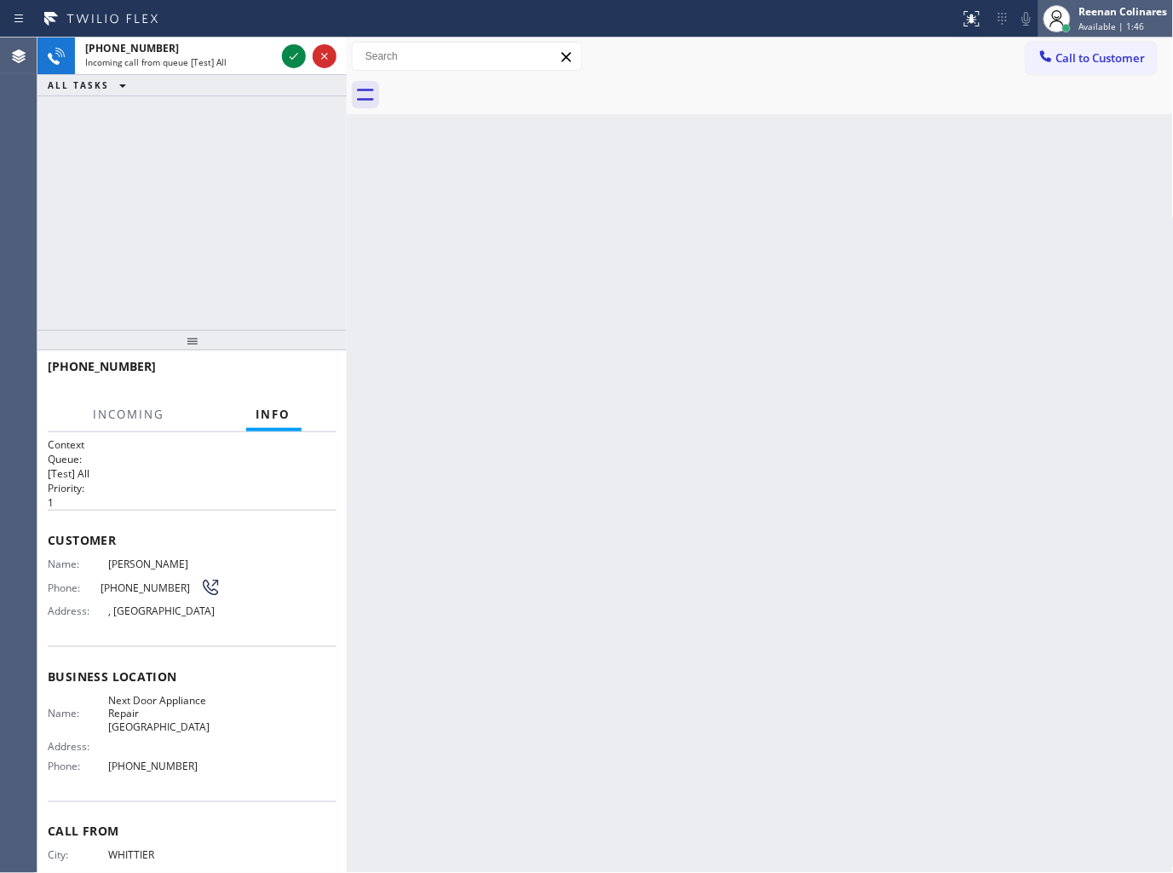
click at [1114, 21] on span "Available | 1:46" at bounding box center [1113, 26] width 66 height 12
drag, startPoint x: 1036, startPoint y: 111, endPoint x: 1119, endPoint y: 18, distance: 124.3
click at [1042, 106] on button "Unavailable" at bounding box center [1089, 112] width 170 height 22
click at [1128, 10] on div "Reenan Colinares" at bounding box center [1124, 11] width 89 height 14
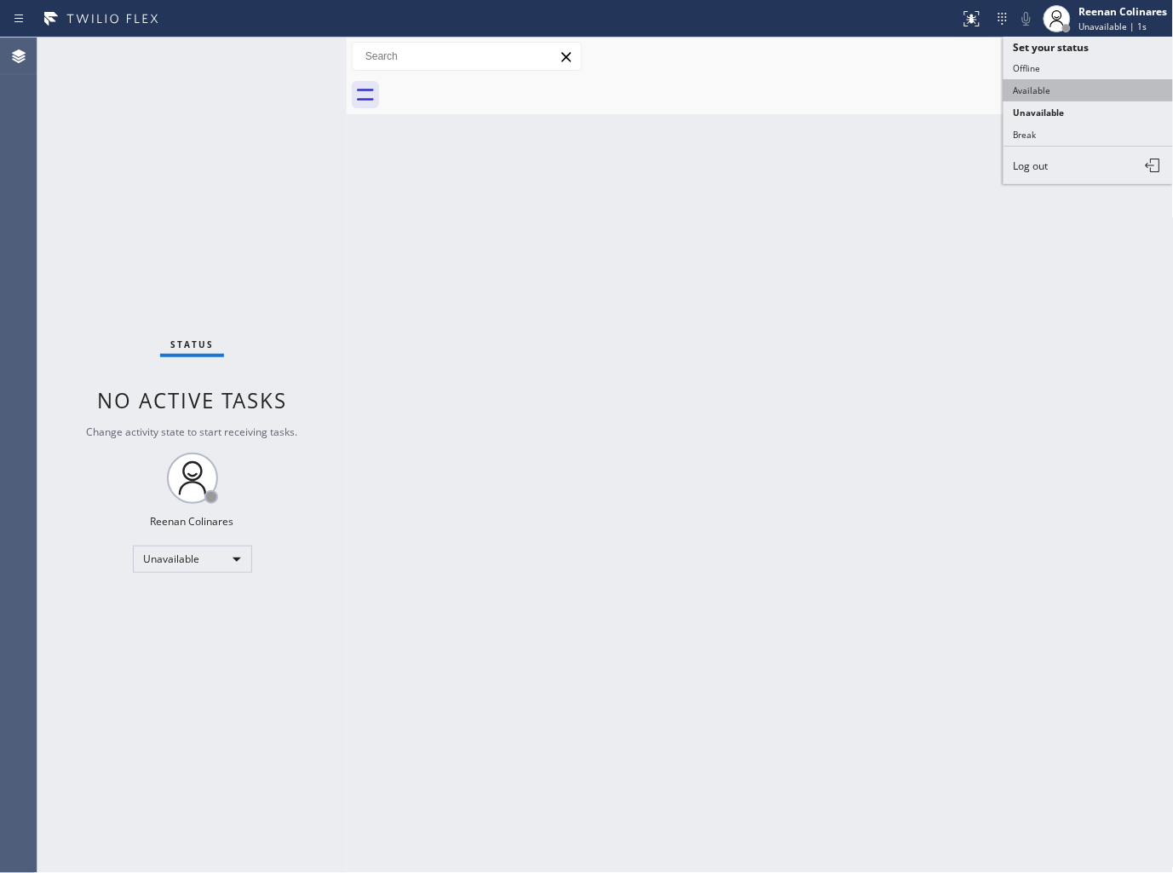
click at [1041, 85] on button "Available" at bounding box center [1089, 90] width 170 height 22
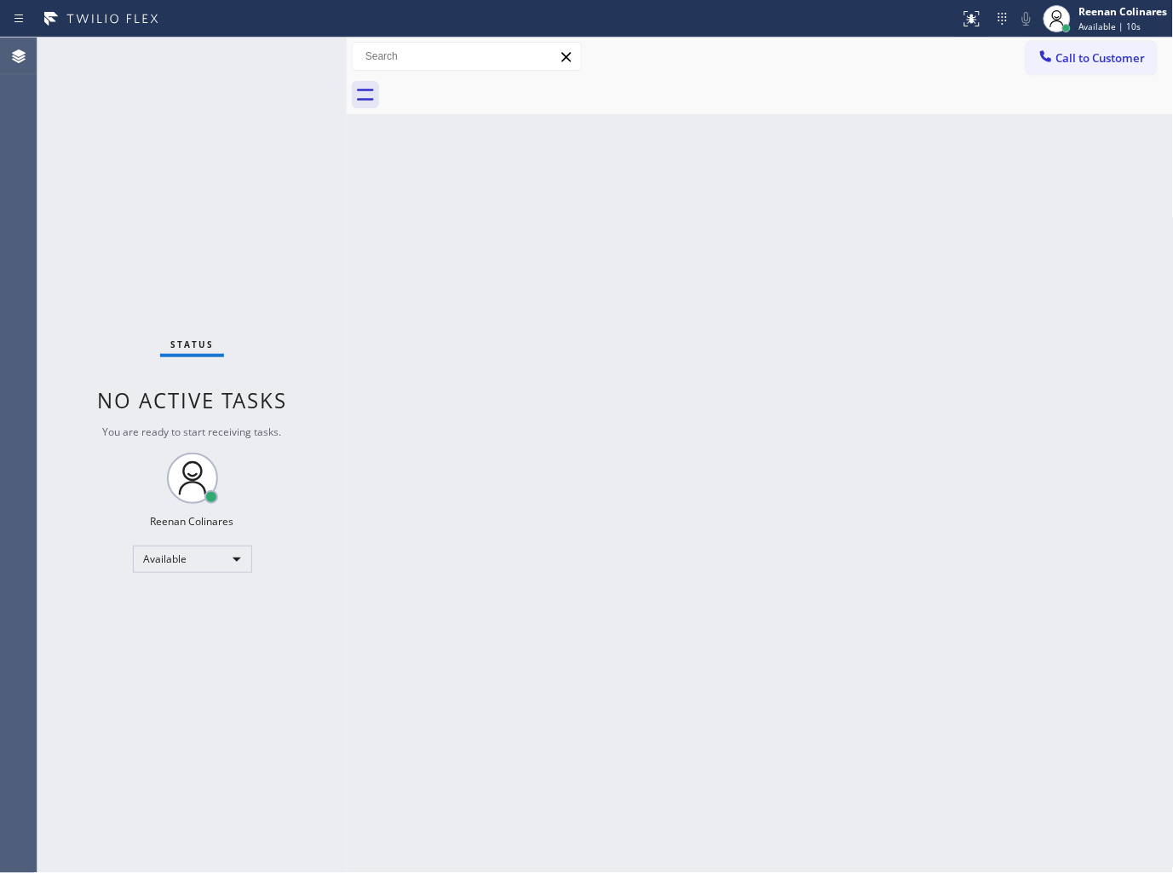
click at [804, 182] on div "Back to Dashboard Change Sender ID Customers Technicians Select a contact Outbo…" at bounding box center [760, 454] width 827 height 835
click at [590, 261] on div "Back to Dashboard Change Sender ID Customers Technicians Select a contact Outbo…" at bounding box center [760, 454] width 827 height 835
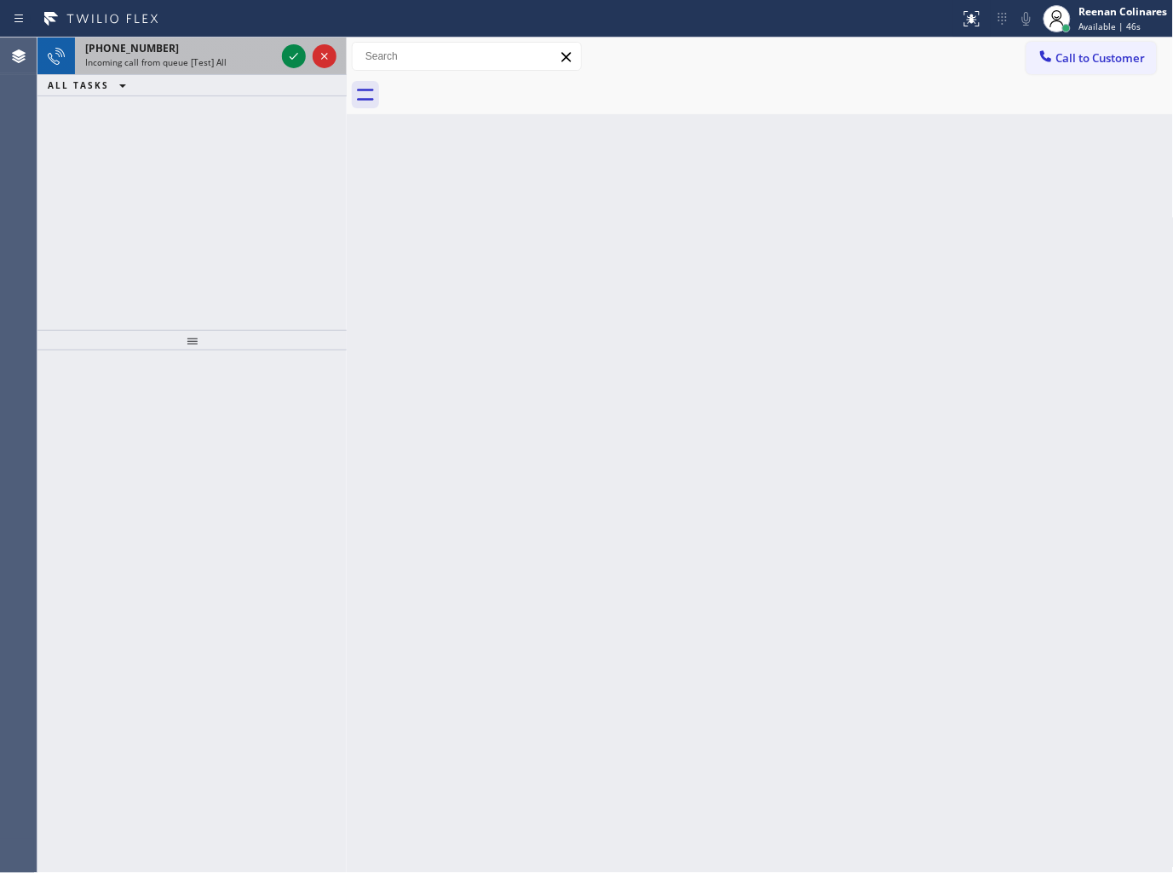
click at [216, 54] on div "+15622075603" at bounding box center [180, 48] width 190 height 14
drag, startPoint x: 232, startPoint y: 69, endPoint x: 299, endPoint y: 58, distance: 68.2
click at [245, 66] on div "+15622075603 Incoming call from queue [Test] All" at bounding box center [177, 55] width 204 height 37
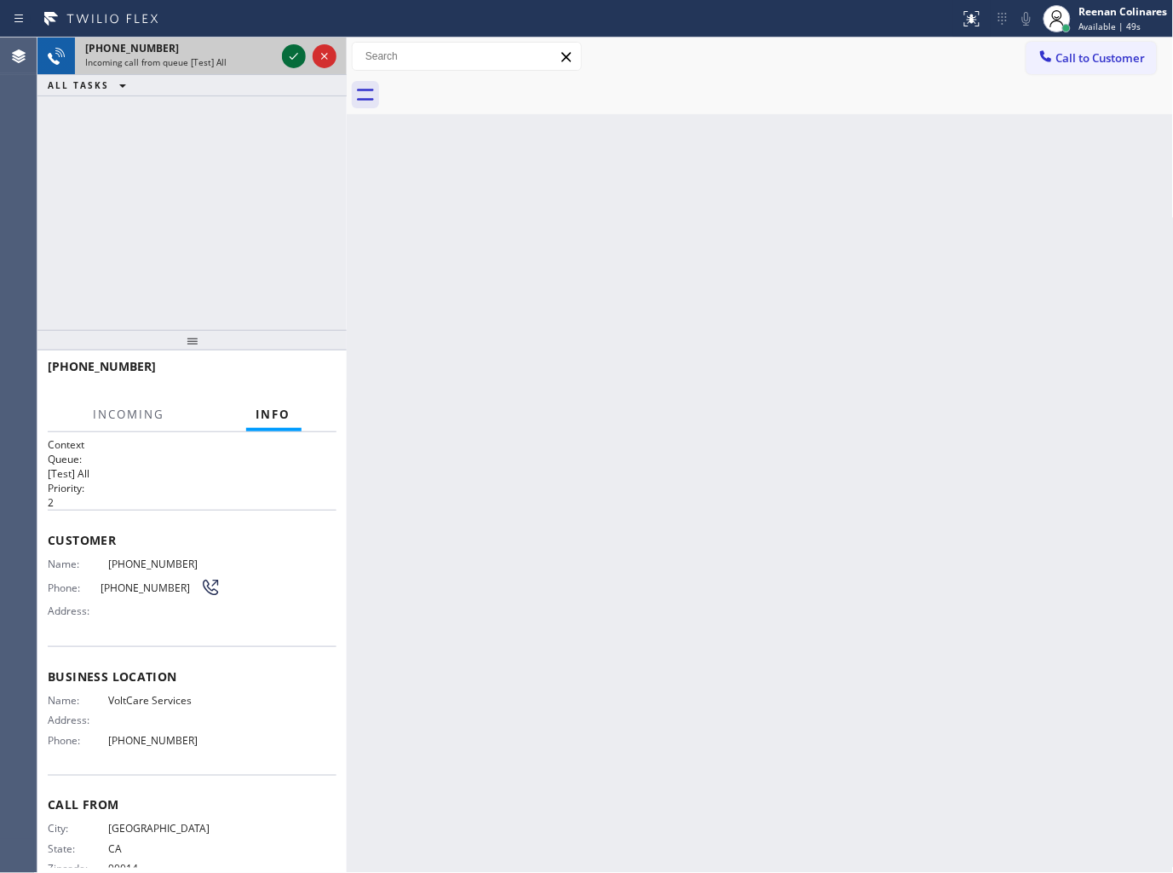
click at [293, 54] on icon at bounding box center [294, 56] width 20 height 20
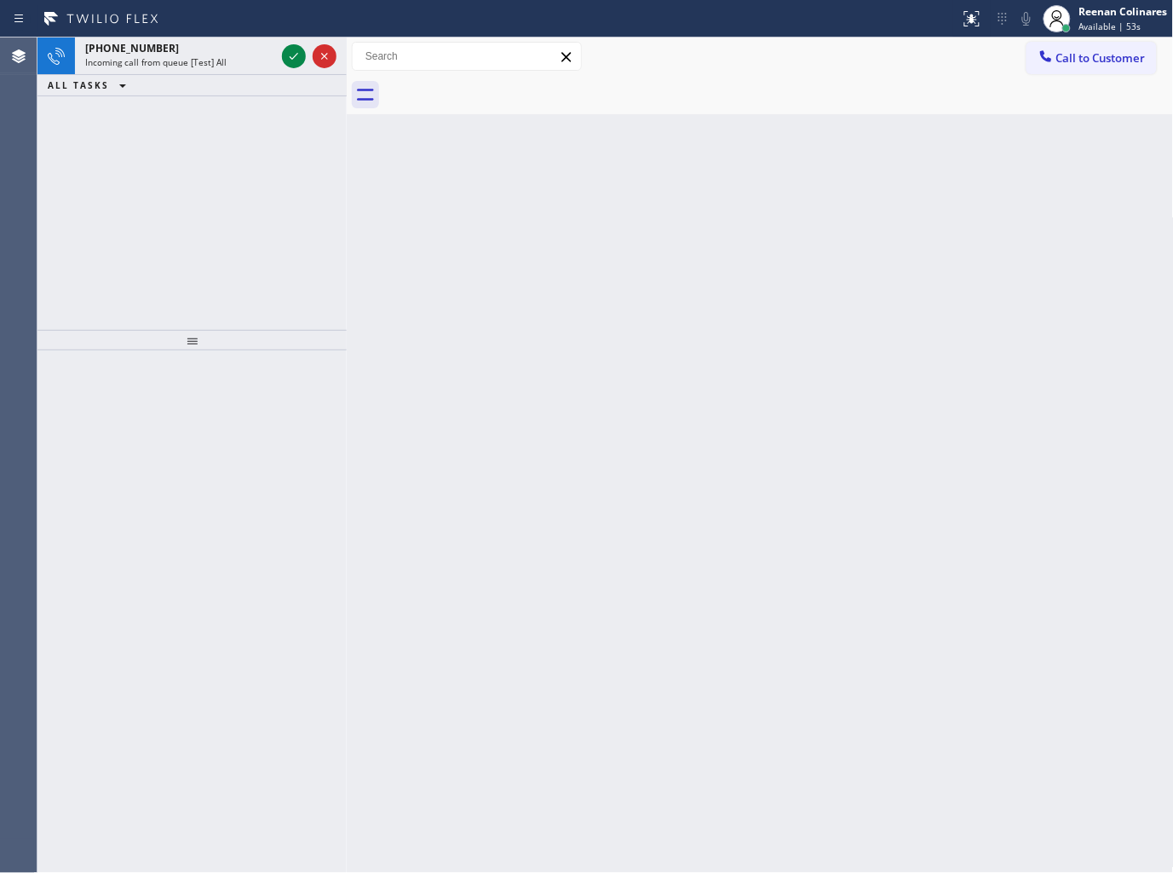
click at [292, 55] on icon at bounding box center [294, 56] width 20 height 20
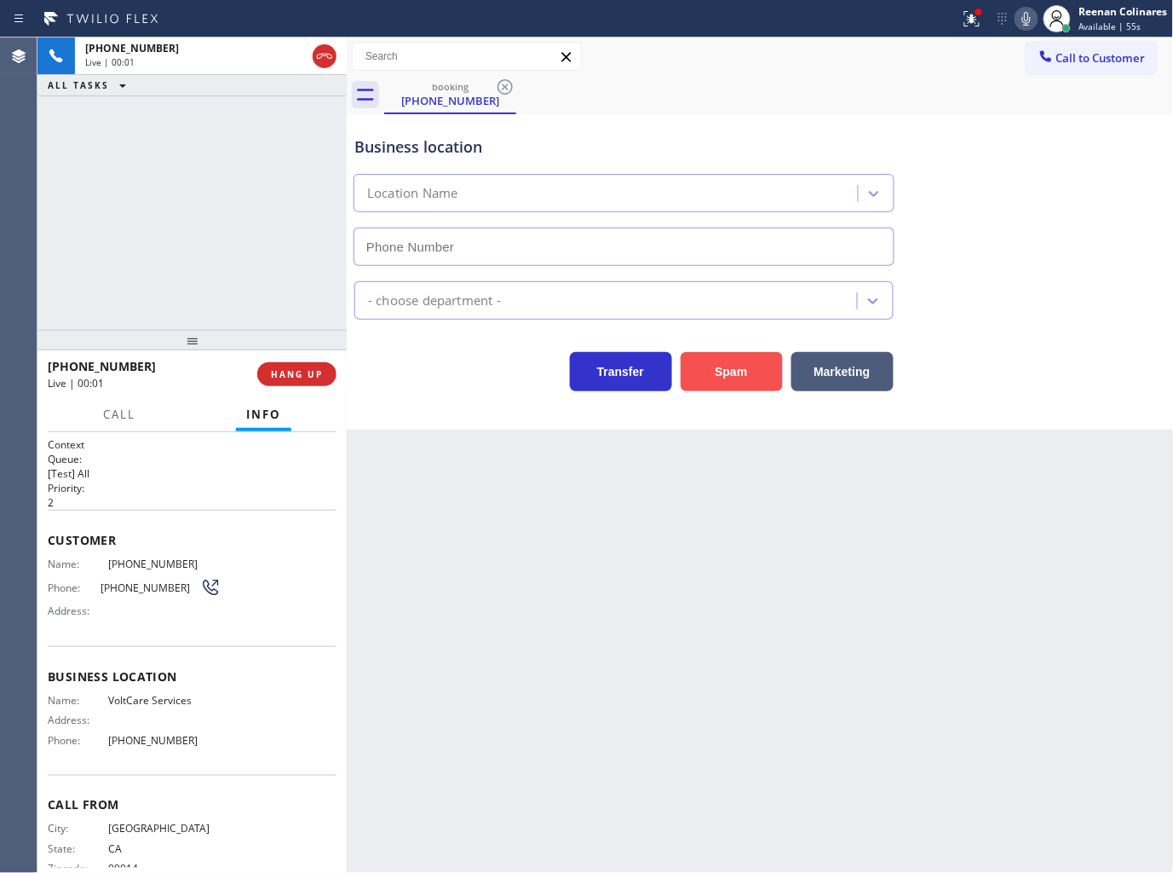
type input "(562) 620-5452"
click at [740, 376] on button "Spam" at bounding box center [732, 371] width 102 height 39
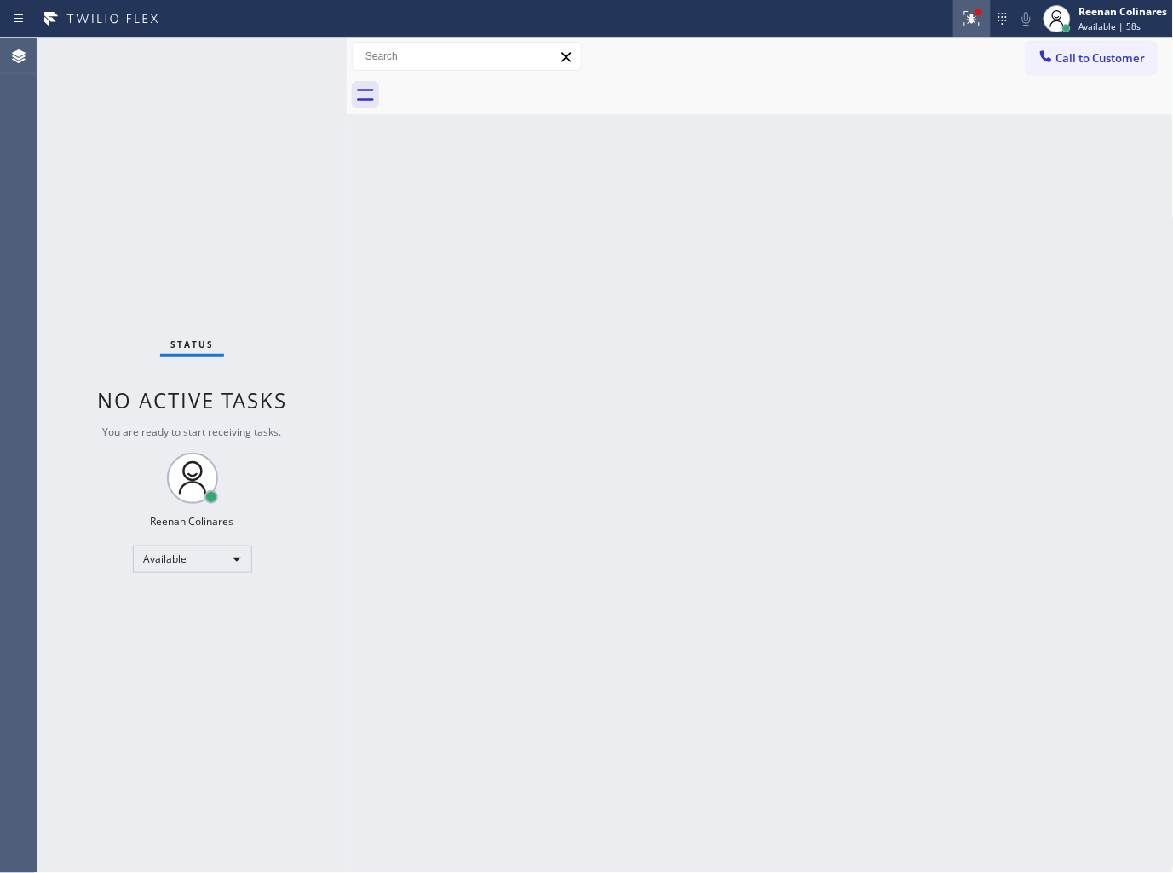
click at [974, 21] on icon at bounding box center [970, 17] width 10 height 12
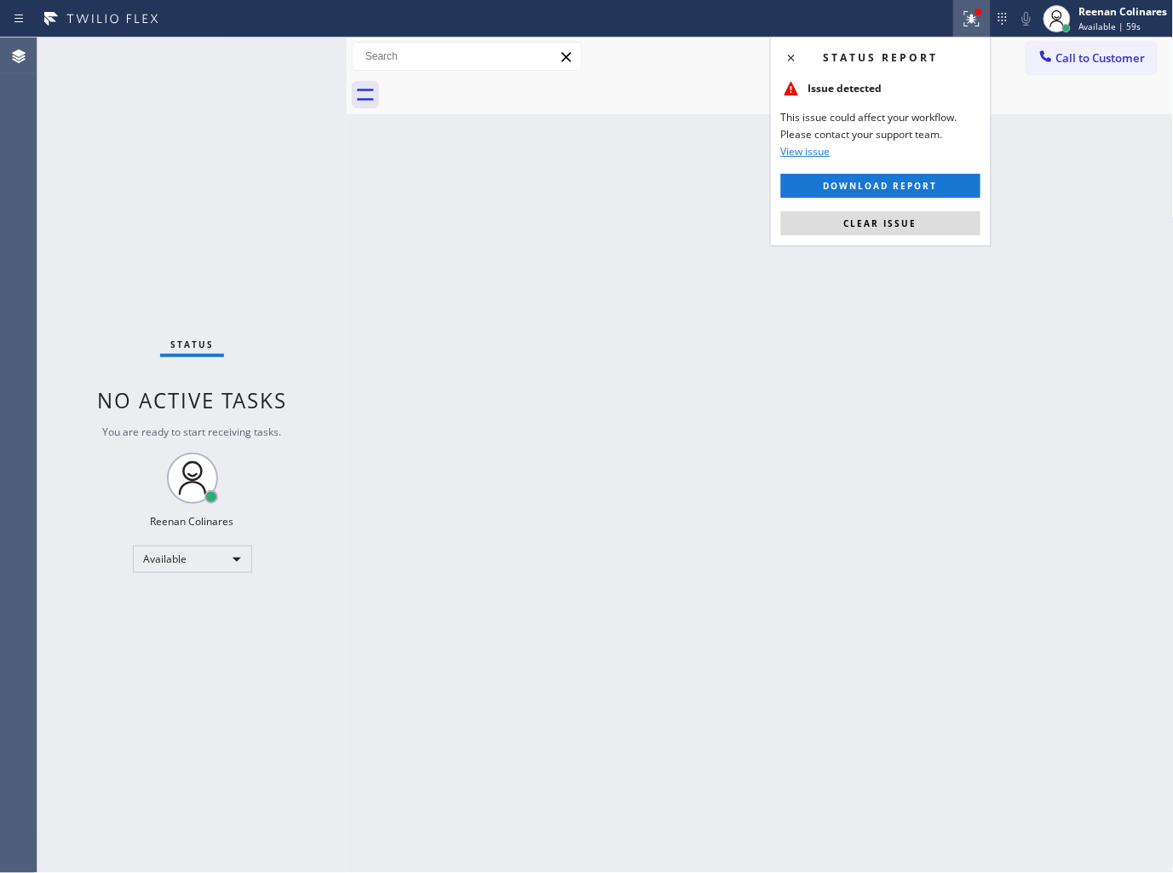
drag, startPoint x: 890, startPoint y: 227, endPoint x: 680, endPoint y: 265, distance: 213.1
click at [881, 228] on span "Clear issue" at bounding box center [880, 223] width 73 height 12
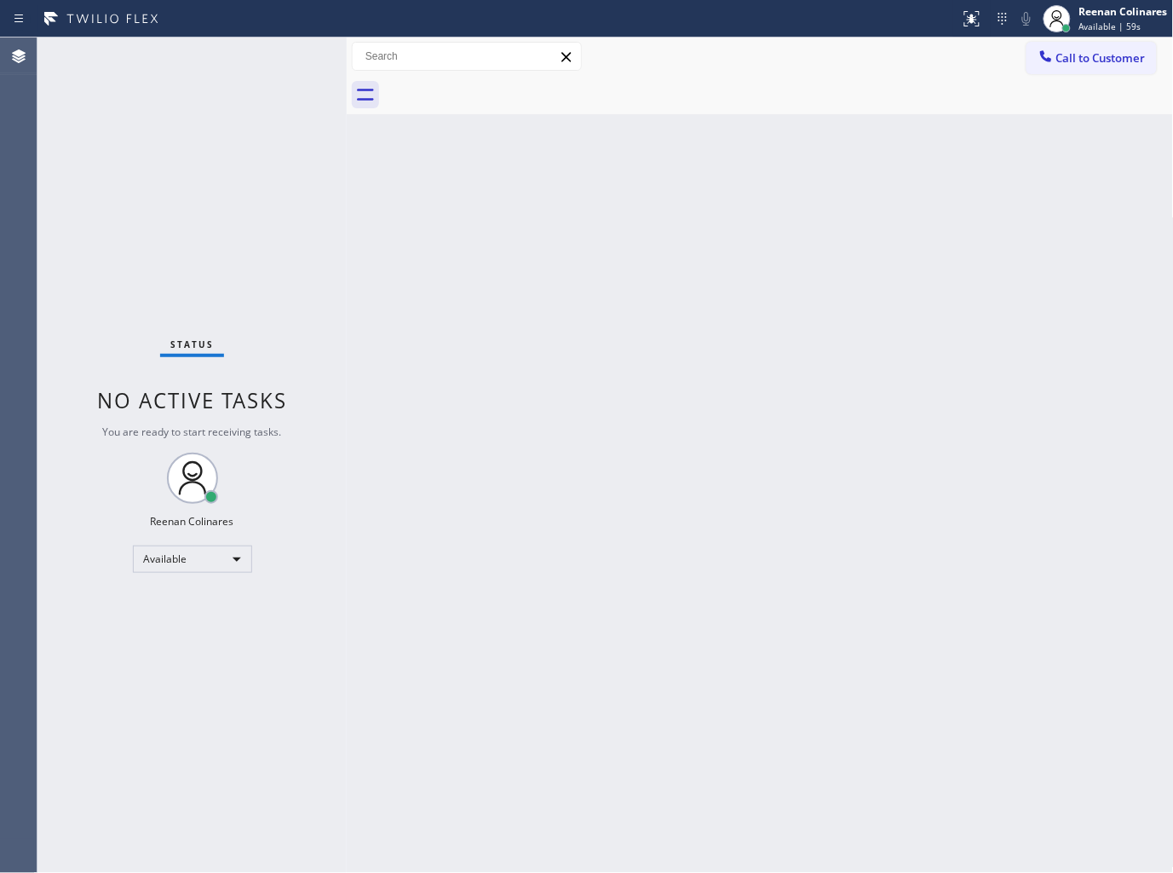
click at [679, 266] on div "Back to Dashboard Change Sender ID Customers Technicians Select a contact Outbo…" at bounding box center [760, 454] width 827 height 835
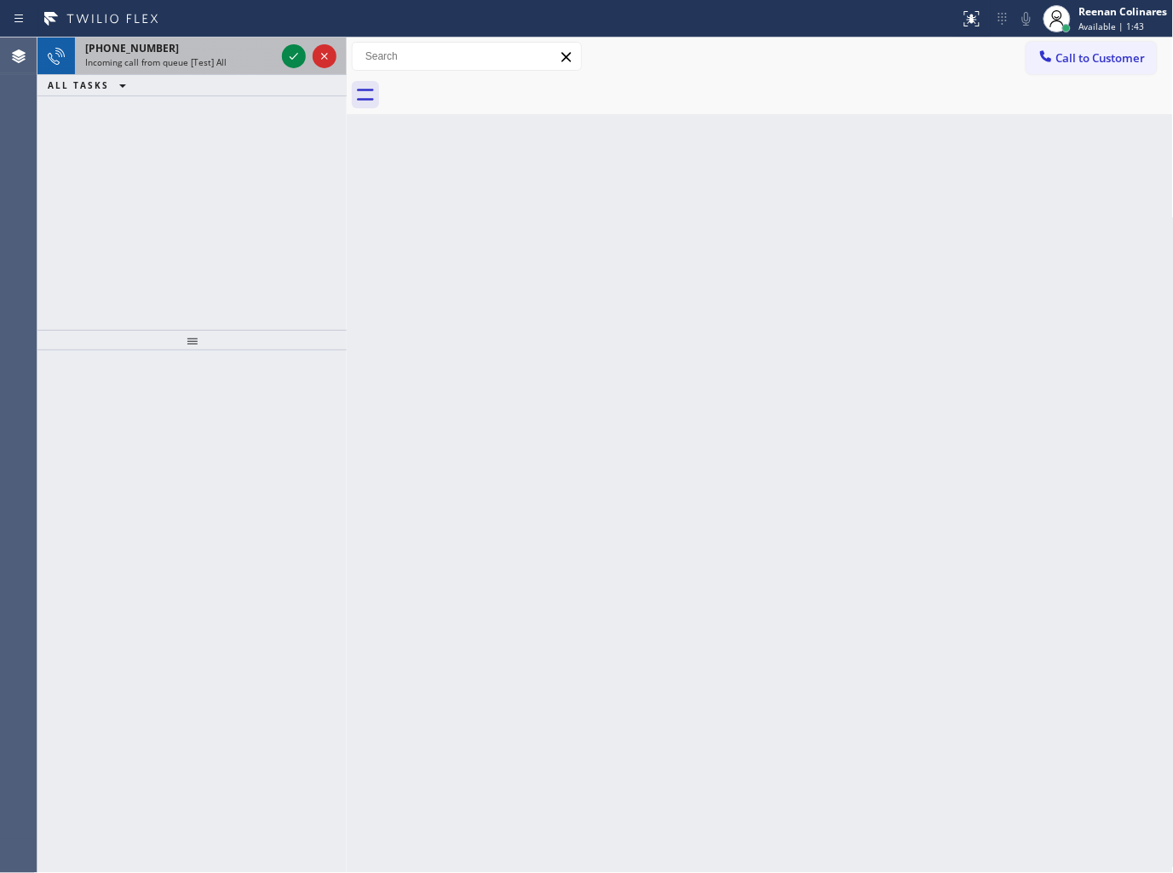
click at [187, 56] on span "Incoming call from queue [Test] All" at bounding box center [155, 62] width 141 height 12
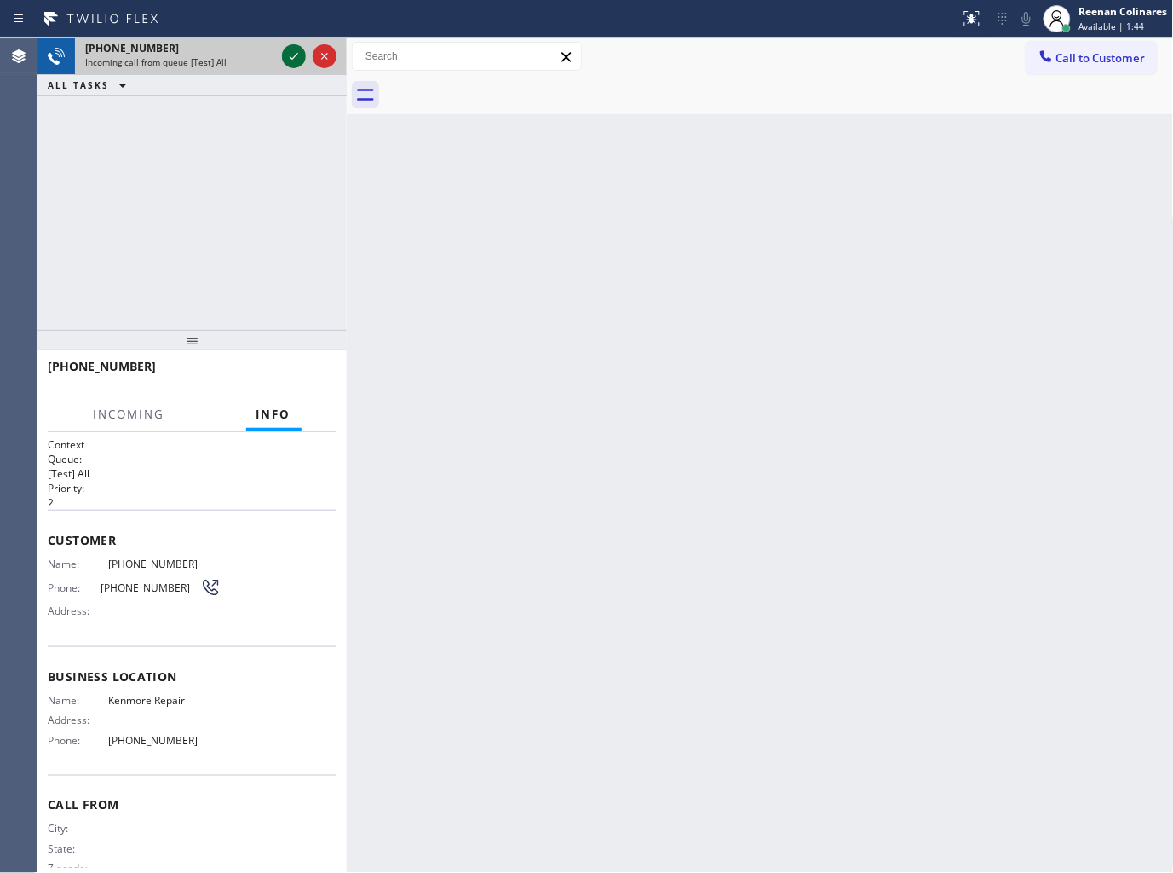
click at [290, 53] on icon at bounding box center [294, 56] width 20 height 20
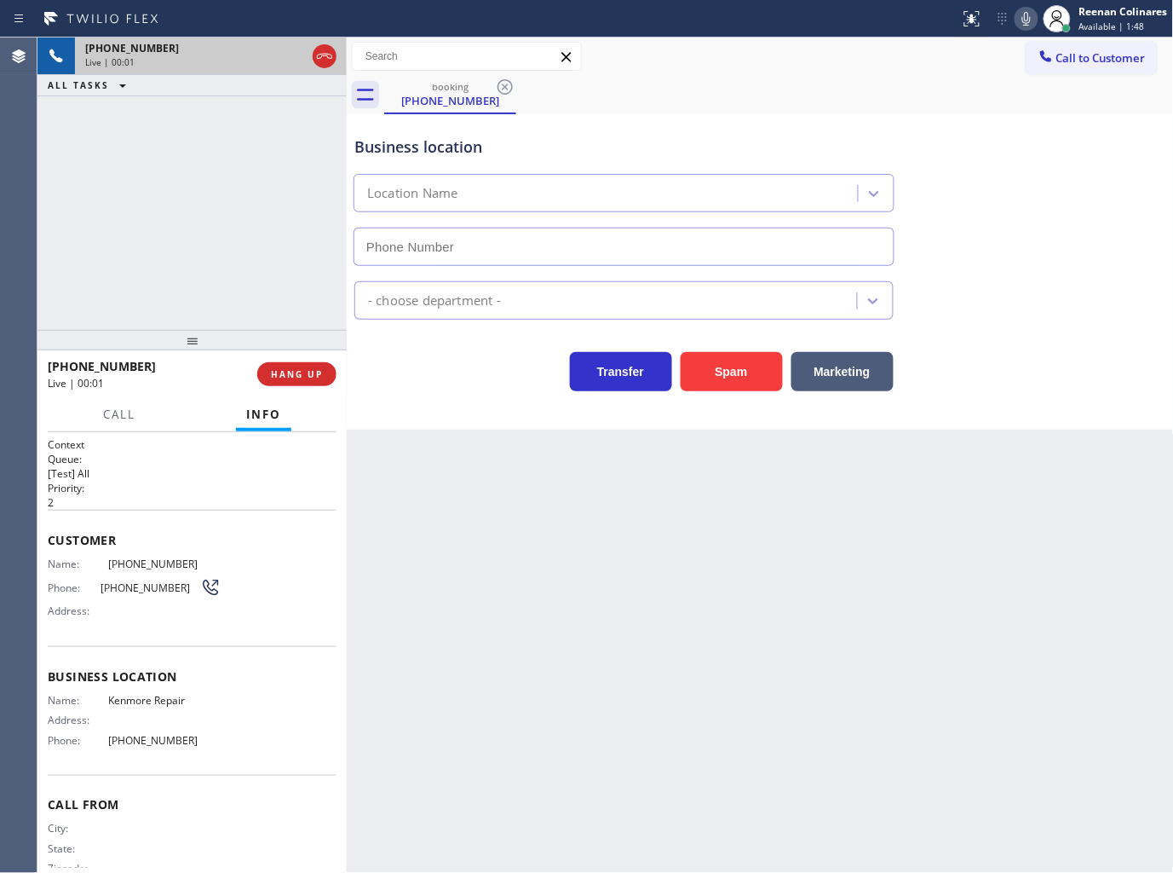
type input "(866) 878-8591"
click at [105, 418] on span "Call" at bounding box center [119, 413] width 32 height 15
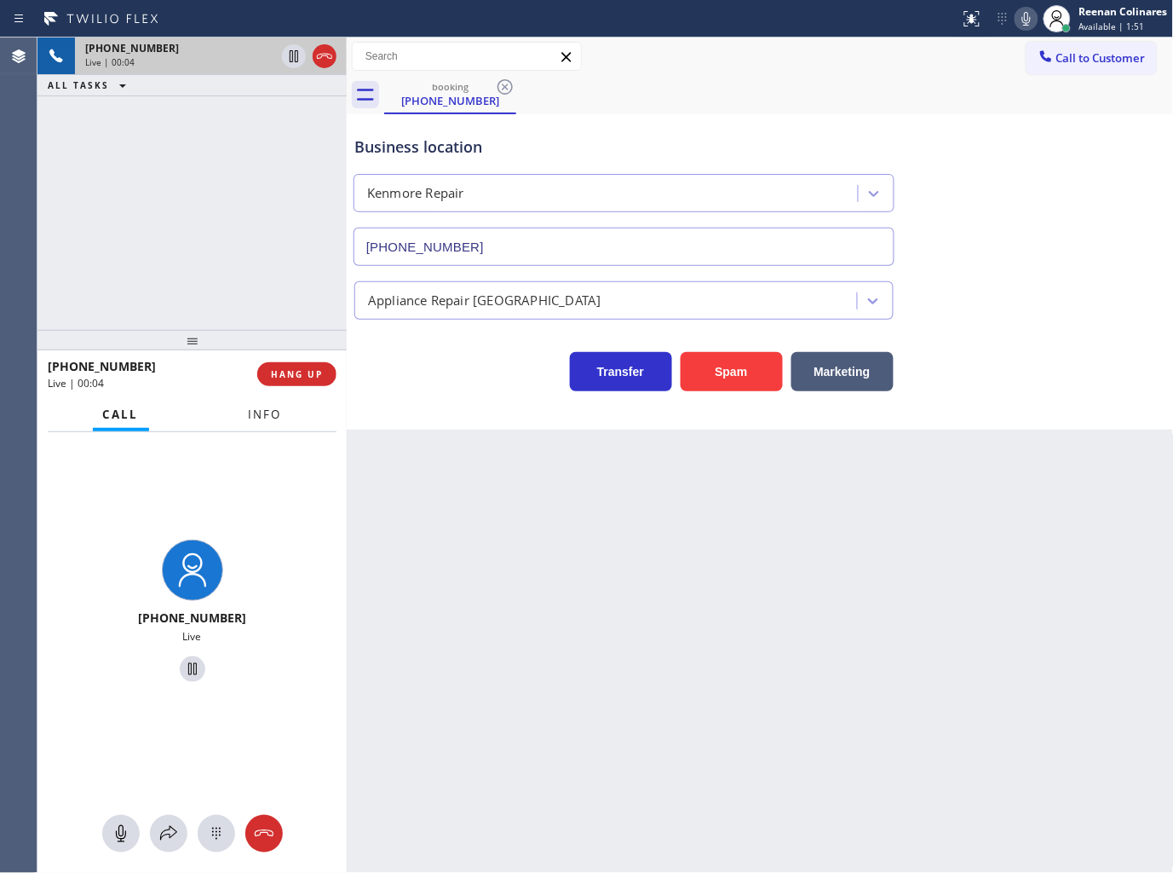
click at [260, 412] on span "Info" at bounding box center [265, 413] width 33 height 15
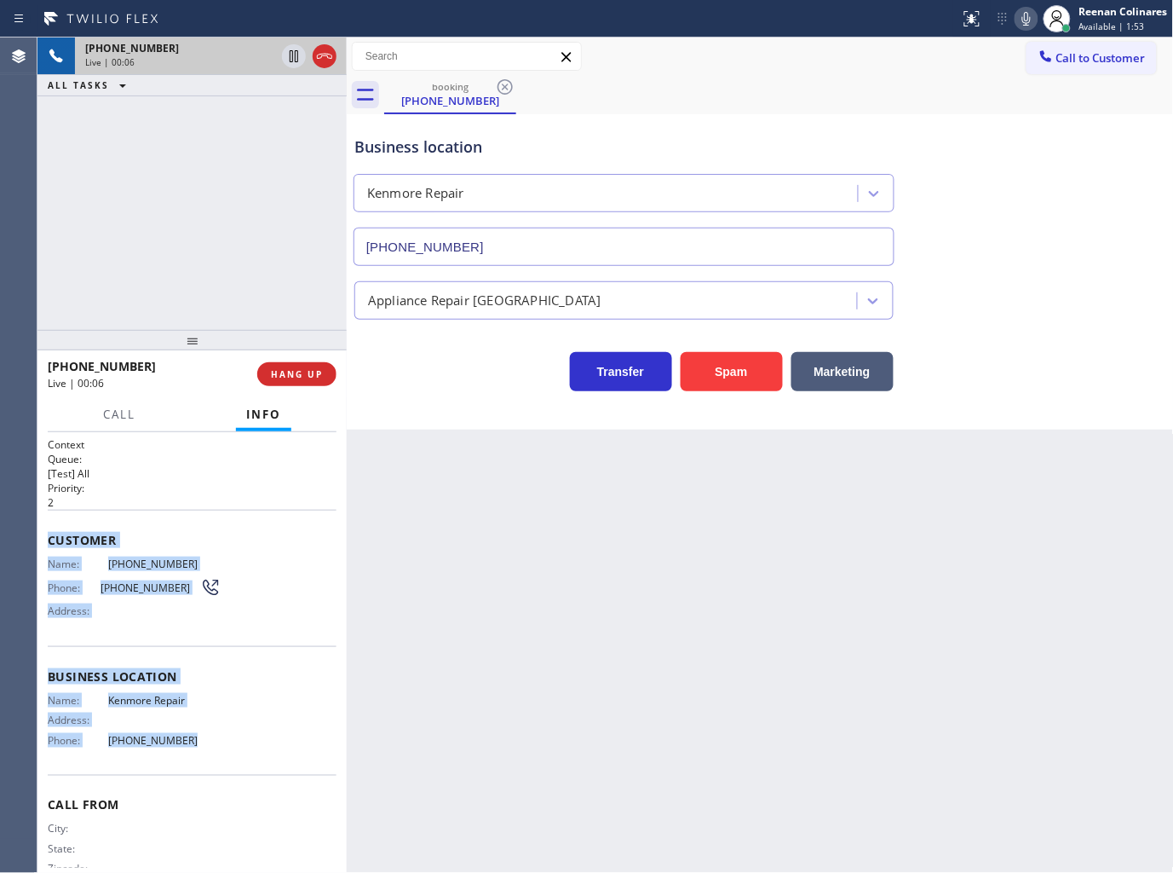
drag, startPoint x: 49, startPoint y: 532, endPoint x: 251, endPoint y: 750, distance: 297.3
click at [251, 750] on div "Context Queue: [Test] All Priority: 2 Customer Name: (866) 889-1223 Phone: (866…" at bounding box center [192, 670] width 289 height 467
copy div "Customer Name: (866) 889-1223 Phone: (866) 889-1223 Address: Business location …"
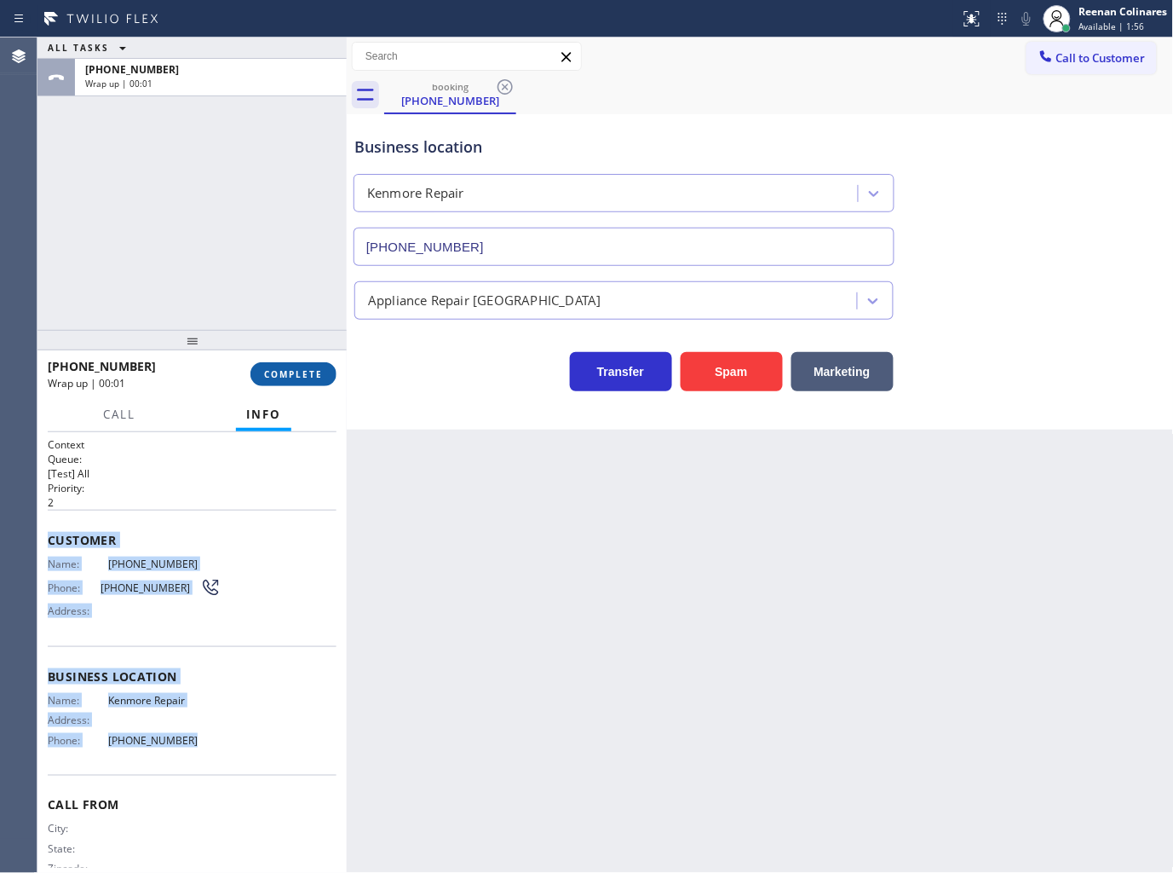
click at [303, 377] on span "COMPLETE" at bounding box center [293, 374] width 59 height 12
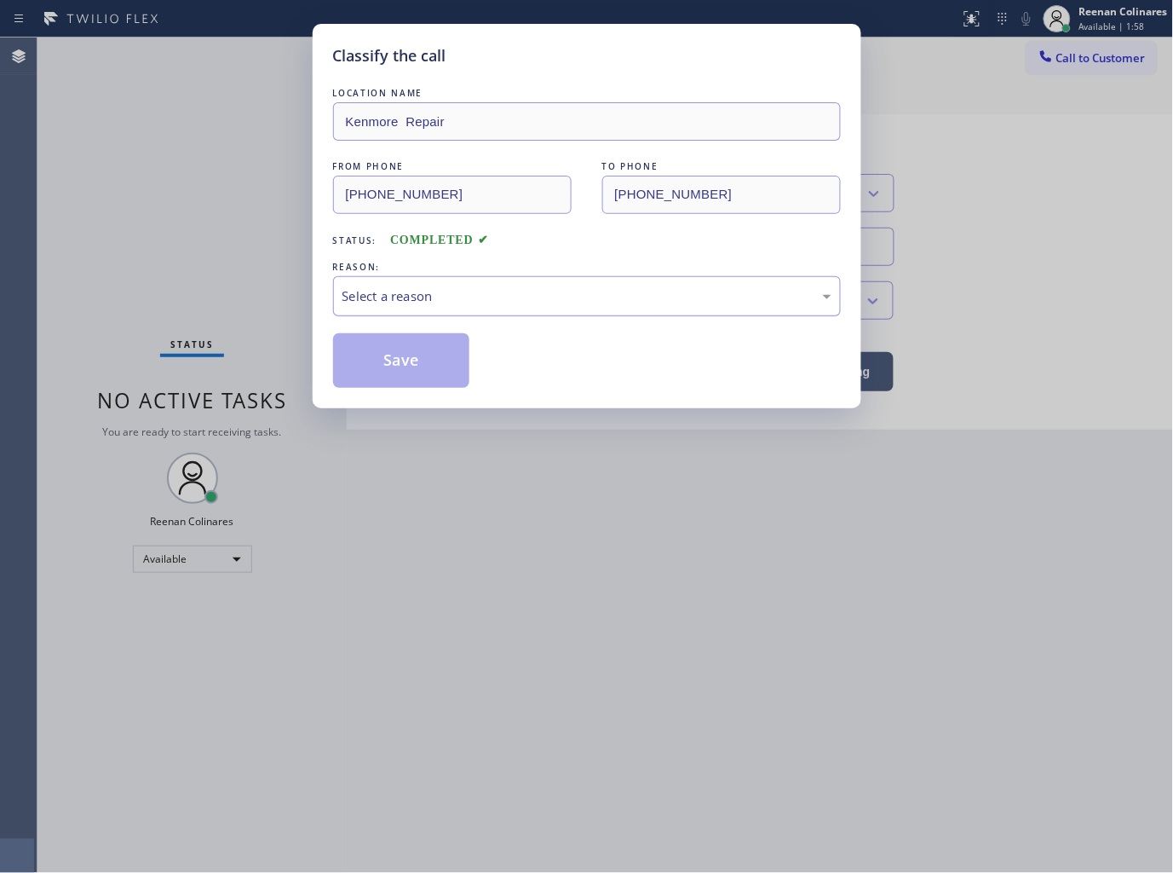
click at [405, 298] on div "Select a reason" at bounding box center [587, 296] width 489 height 20
click at [411, 349] on button "Save" at bounding box center [401, 360] width 137 height 55
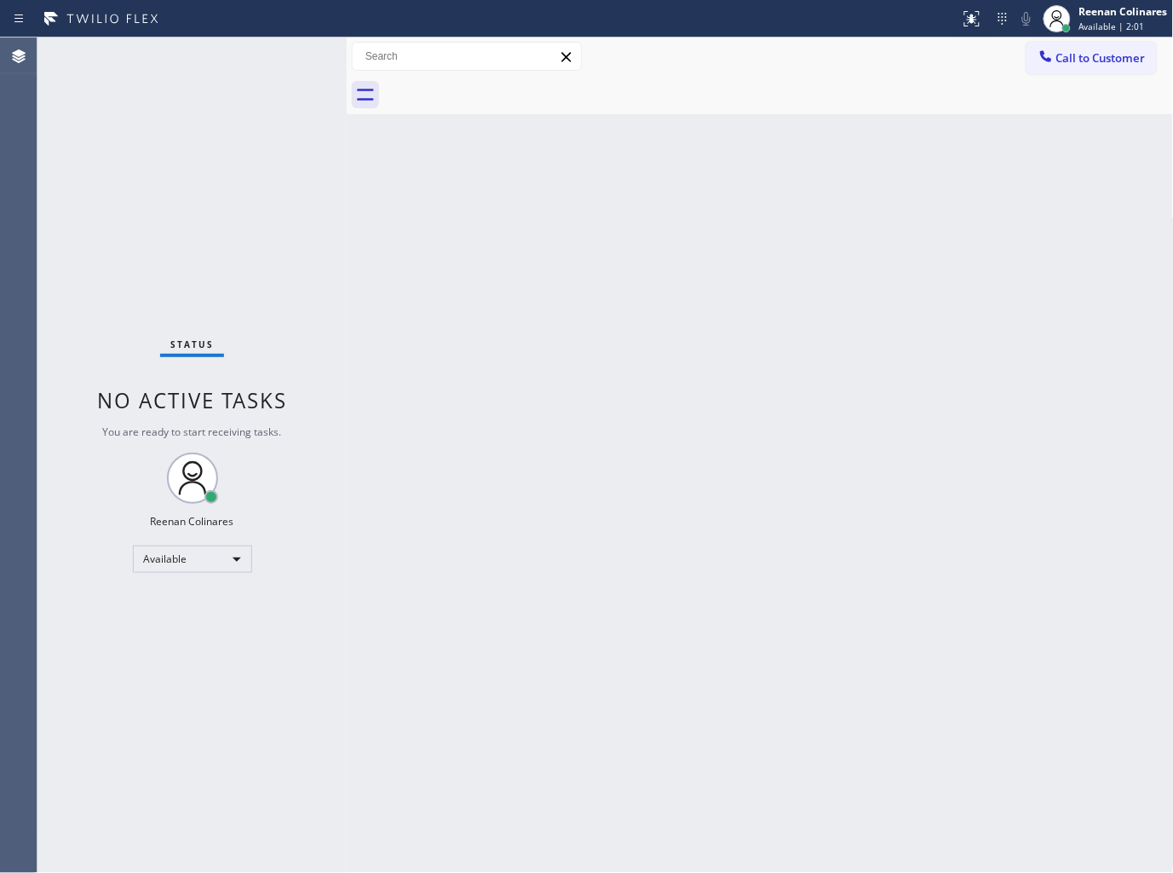
click at [769, 487] on div "Back to Dashboard Change Sender ID Customers Technicians Select a contact Outbo…" at bounding box center [760, 454] width 827 height 835
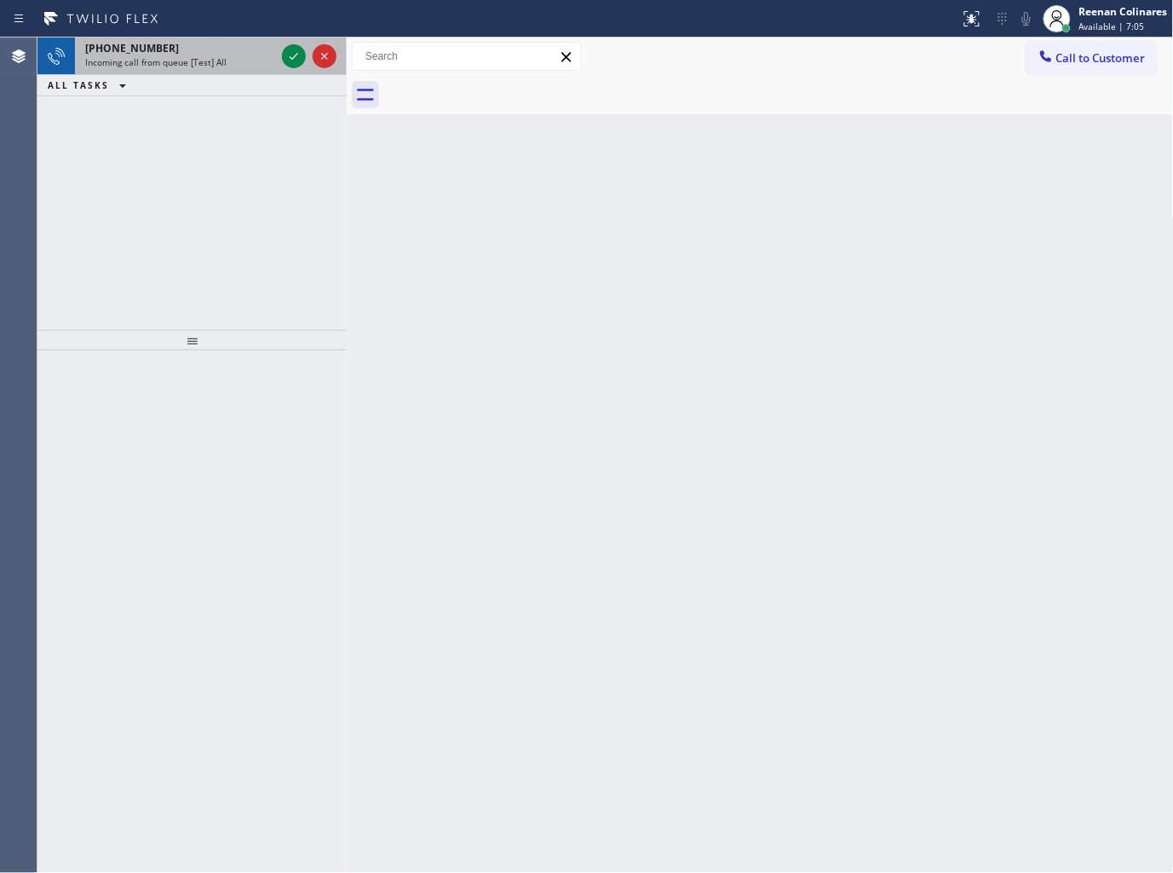
click at [230, 65] on div "Incoming call from queue [Test] All" at bounding box center [180, 62] width 190 height 12
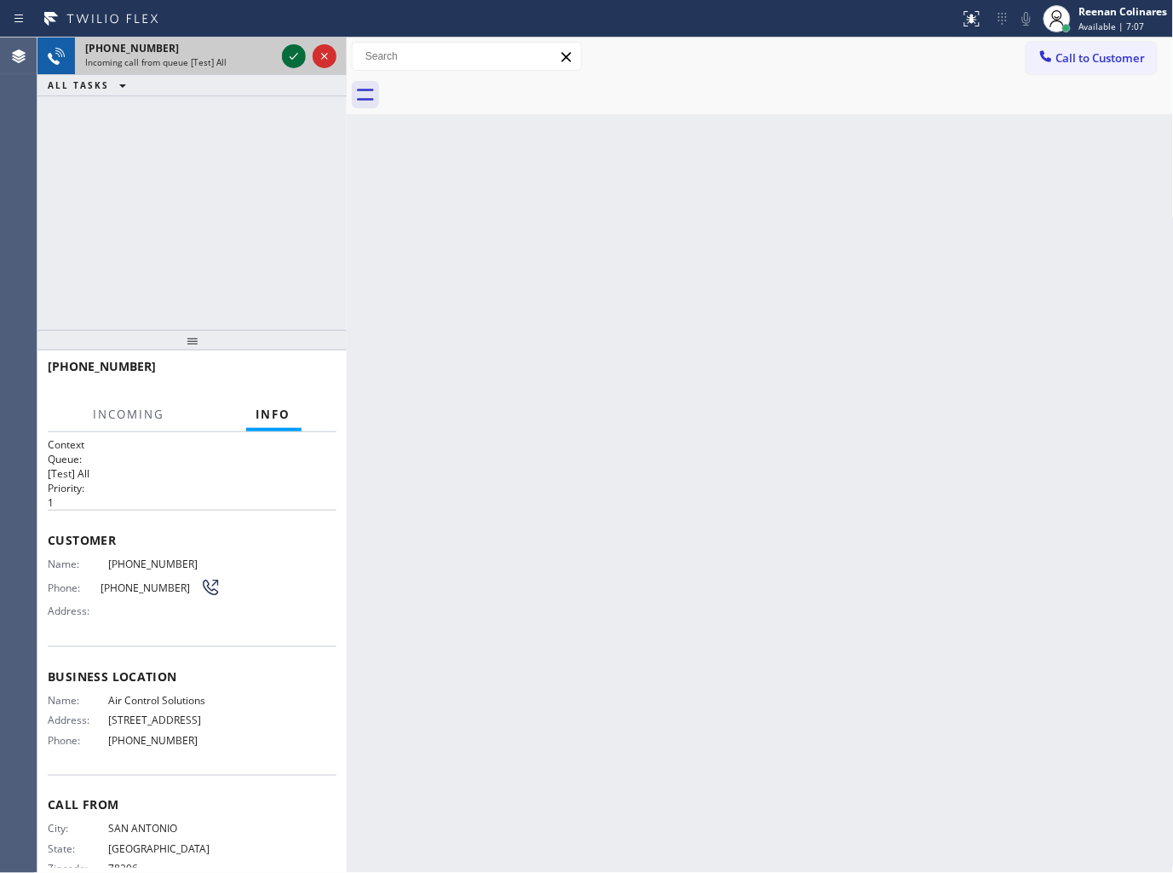
click at [288, 57] on icon at bounding box center [294, 56] width 20 height 20
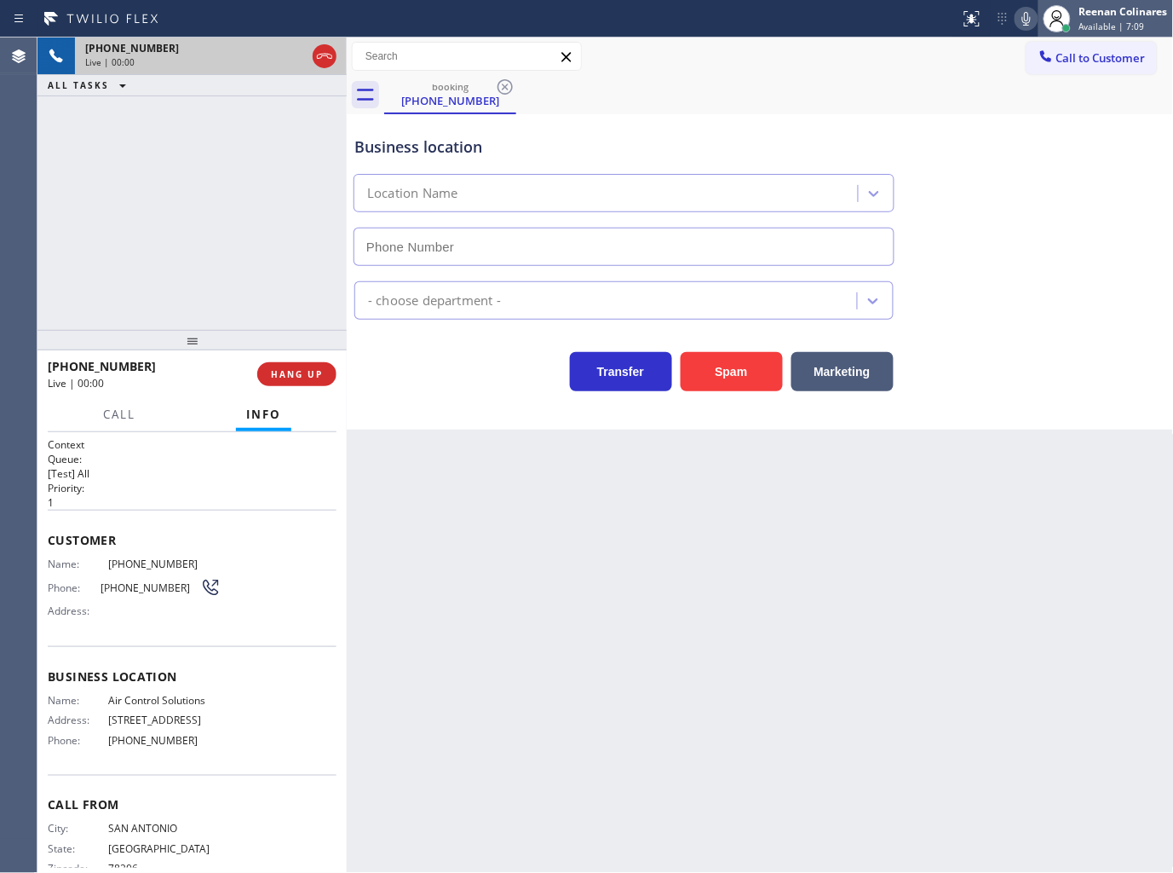
type input "(346) 776-1223"
click at [719, 376] on button "Spam" at bounding box center [732, 371] width 102 height 39
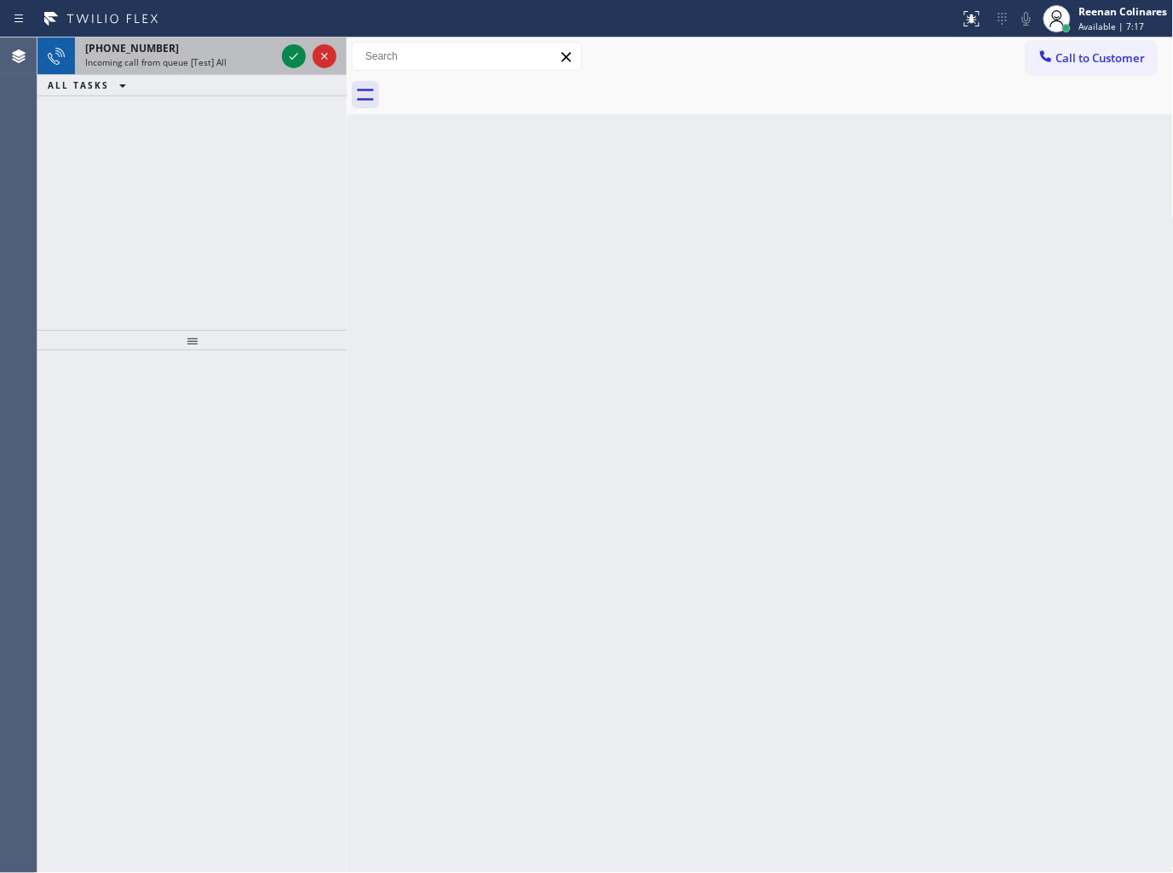
click at [252, 47] on div "+19492470286" at bounding box center [180, 48] width 190 height 14
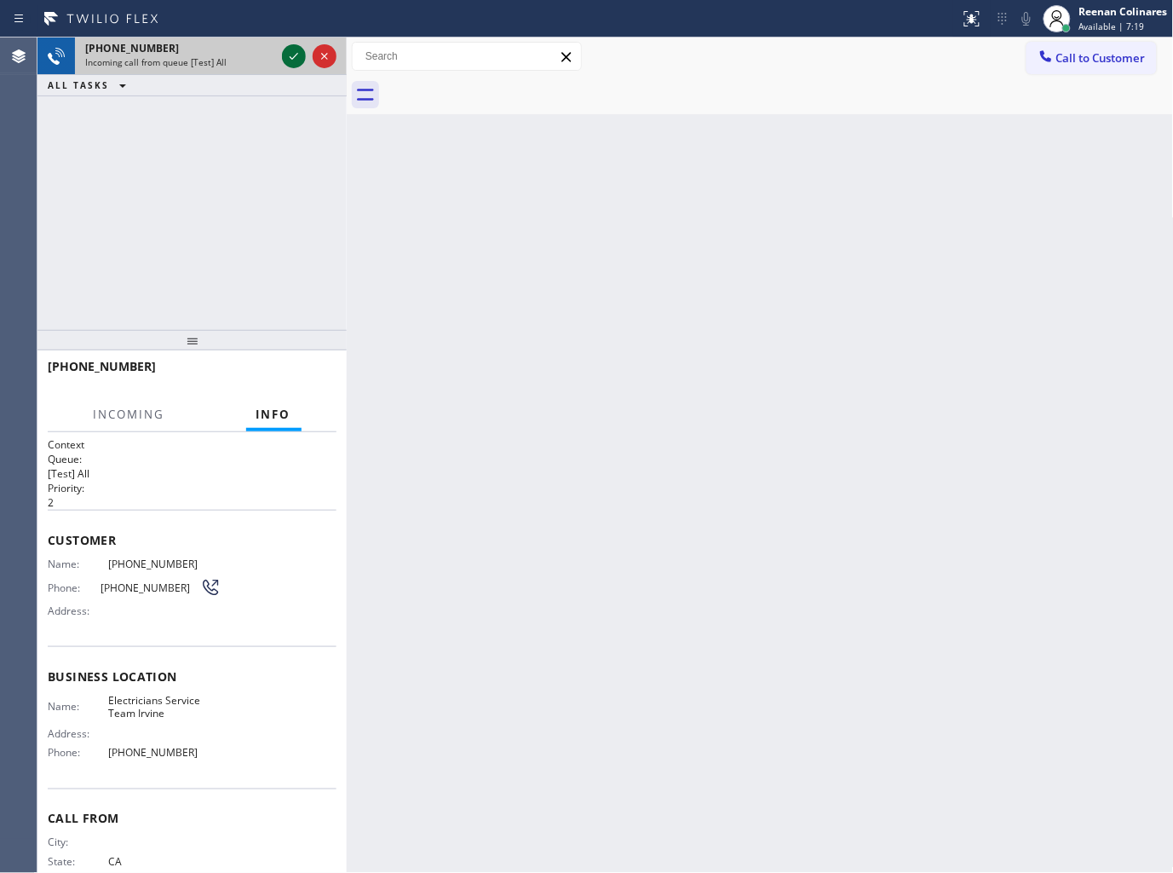
click at [296, 55] on icon at bounding box center [294, 56] width 20 height 20
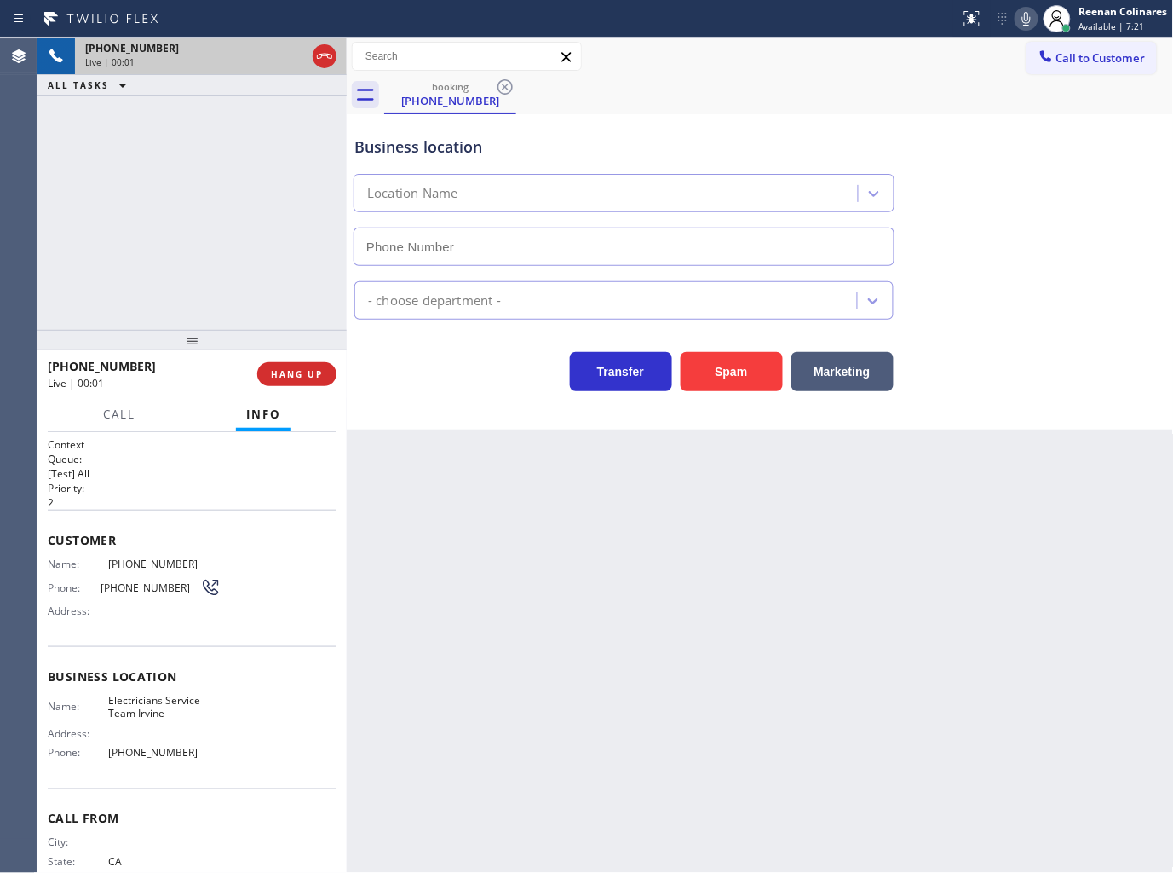
type input "(949) 569-6029"
click at [1020, 21] on icon at bounding box center [1027, 19] width 20 height 20
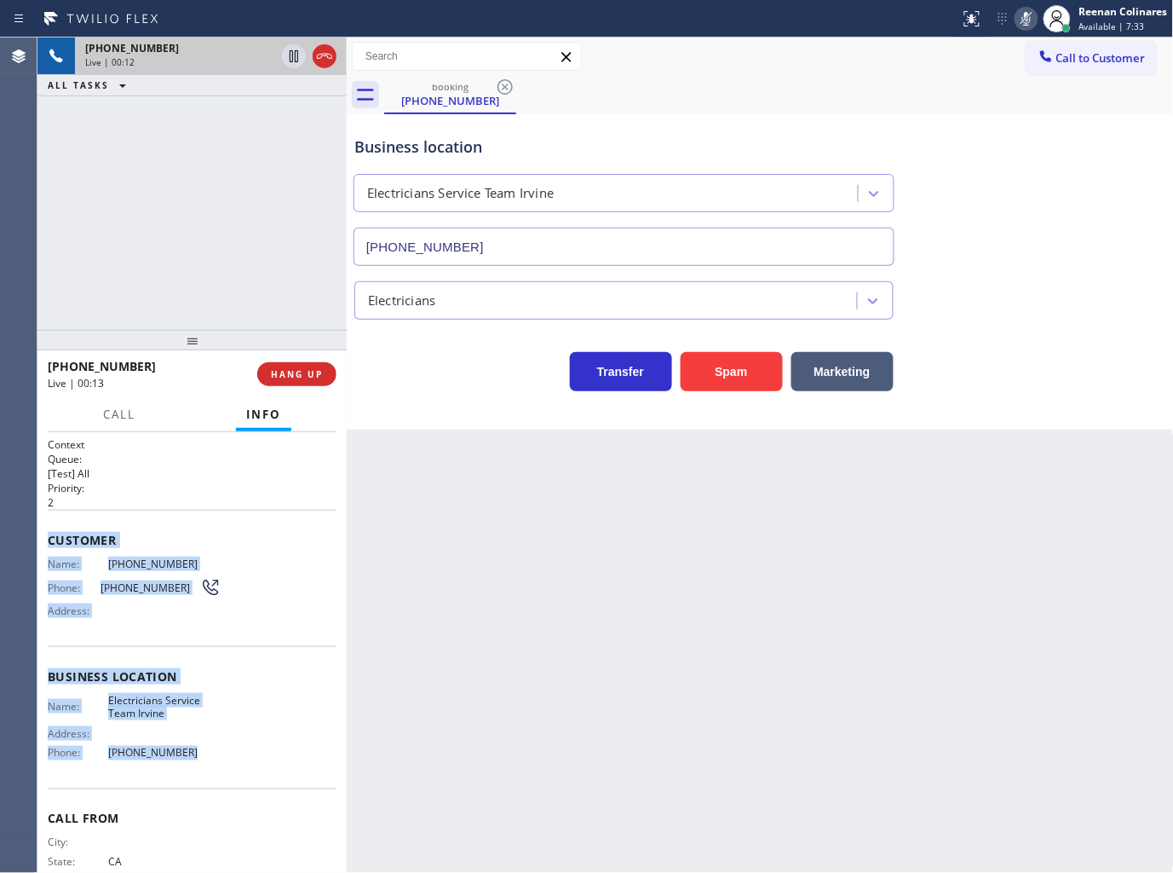
drag, startPoint x: 51, startPoint y: 530, endPoint x: 256, endPoint y: 757, distance: 305.3
click at [256, 757] on div "Context Queue: [Test] All Priority: 2 Customer Name: (949) 247-0286 Phone: (949…" at bounding box center [192, 677] width 289 height 480
copy div "Customer Name: (949) 247-0286 Phone: (949) 247-0286 Address: Business location …"
click at [1020, 20] on icon at bounding box center [1027, 19] width 20 height 20
click at [1024, 19] on icon at bounding box center [1027, 19] width 20 height 20
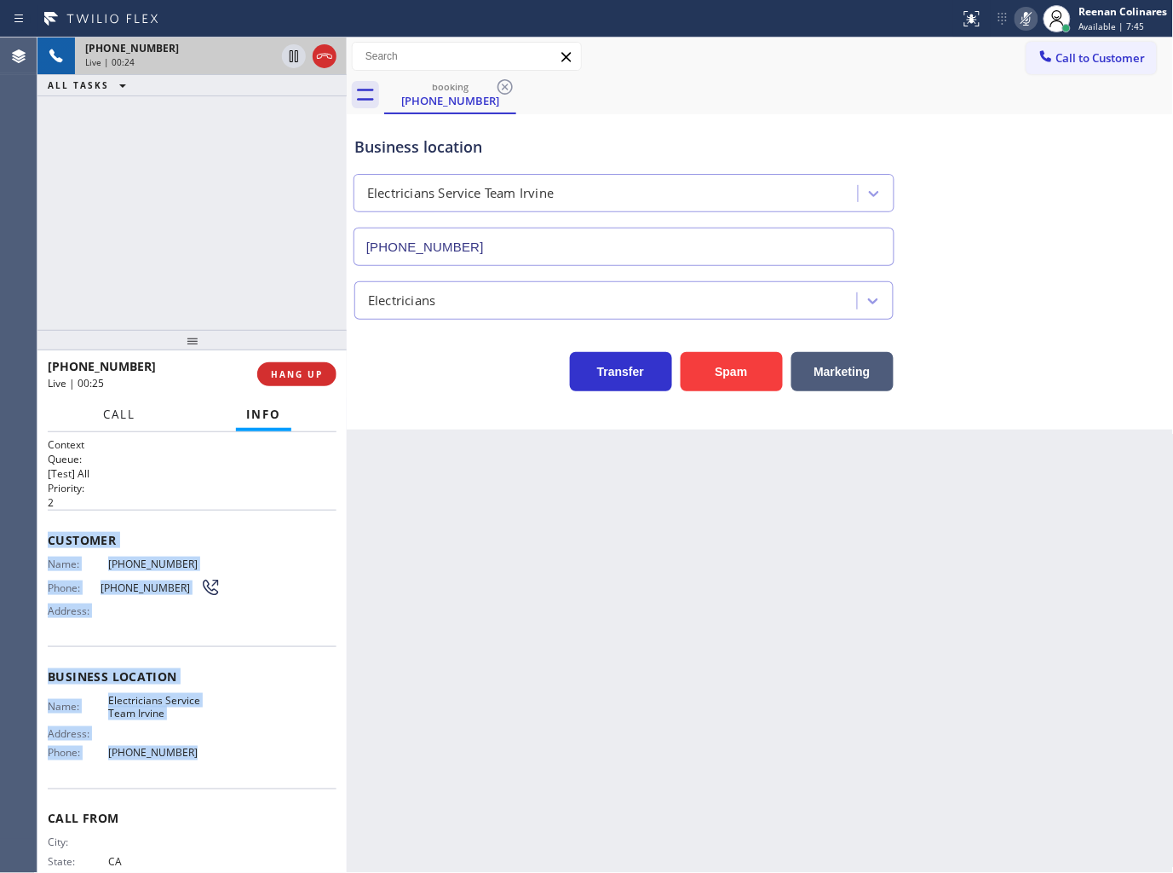
click at [112, 415] on span "Call" at bounding box center [119, 413] width 32 height 15
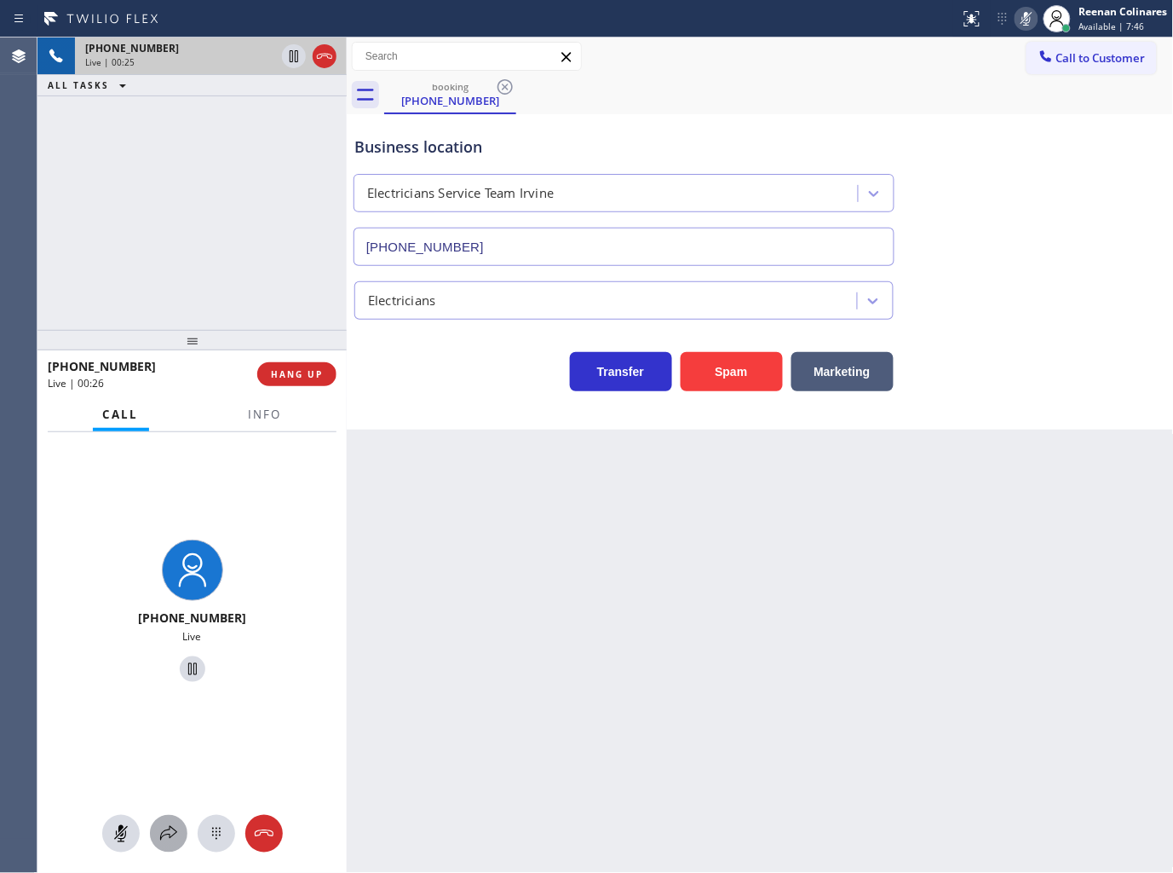
click at [156, 825] on div at bounding box center [168, 833] width 37 height 20
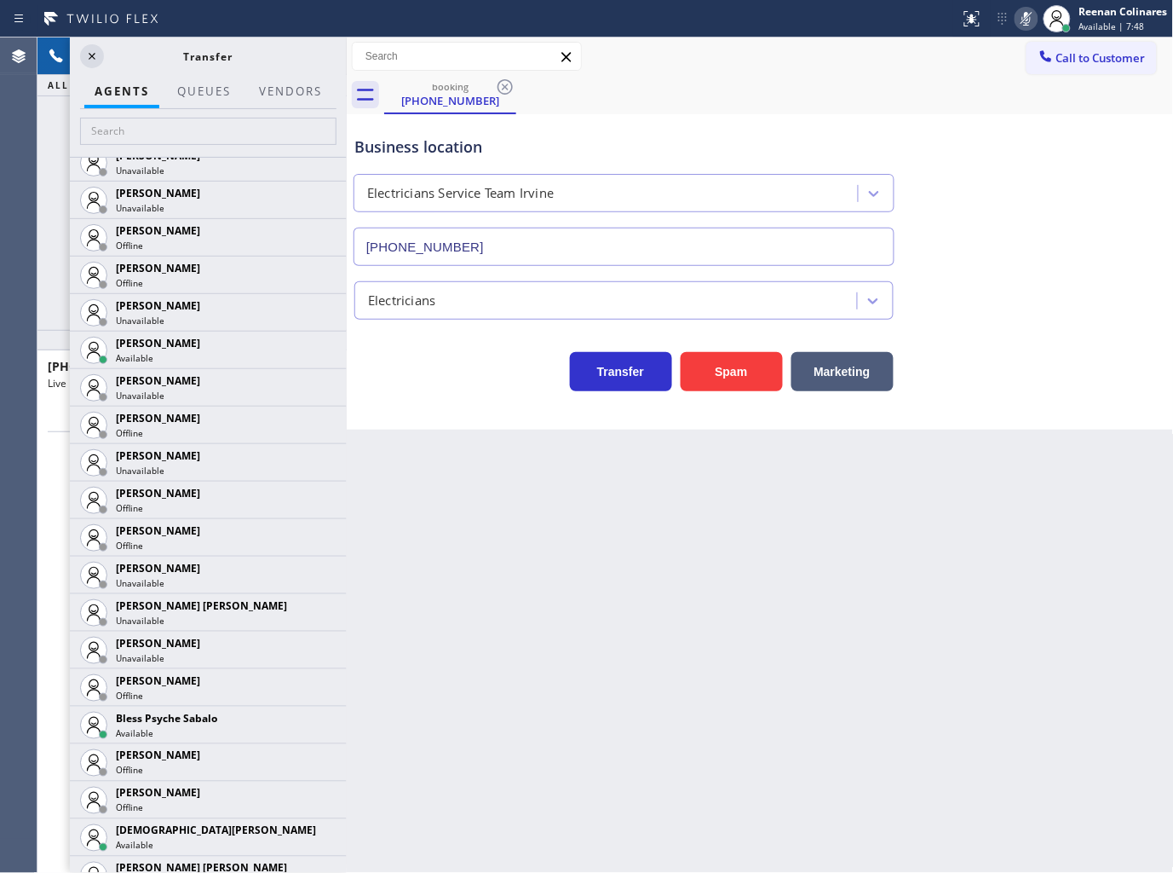
scroll to position [568, 0]
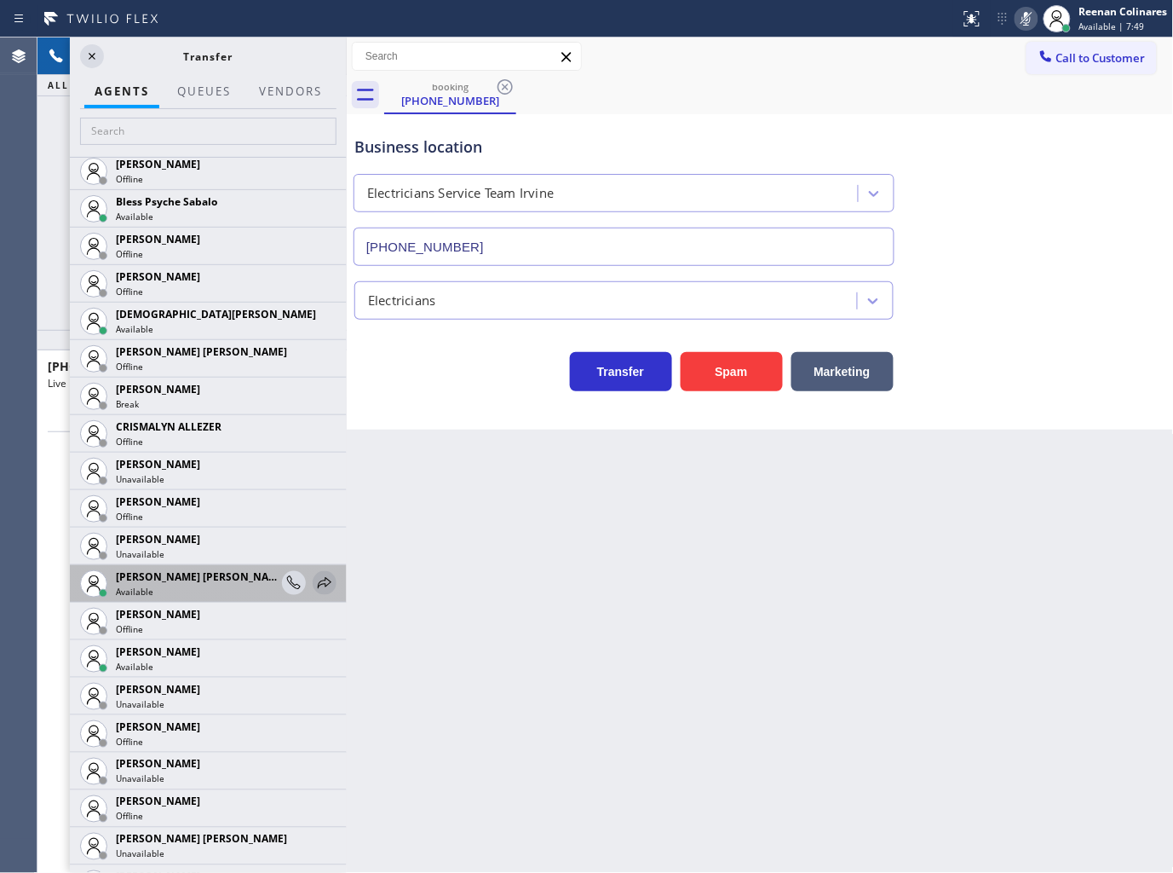
click at [314, 577] on icon at bounding box center [324, 583] width 20 height 20
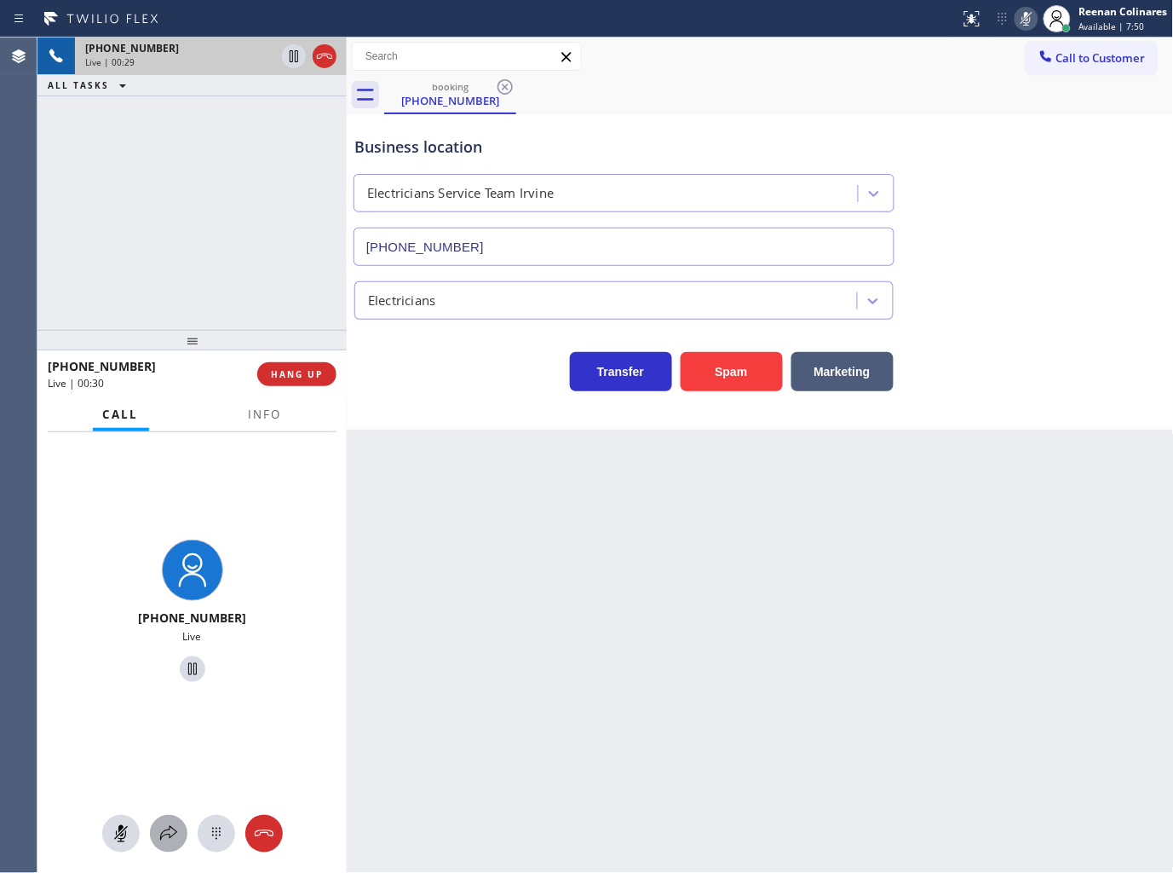
click at [162, 838] on icon at bounding box center [168, 833] width 20 height 20
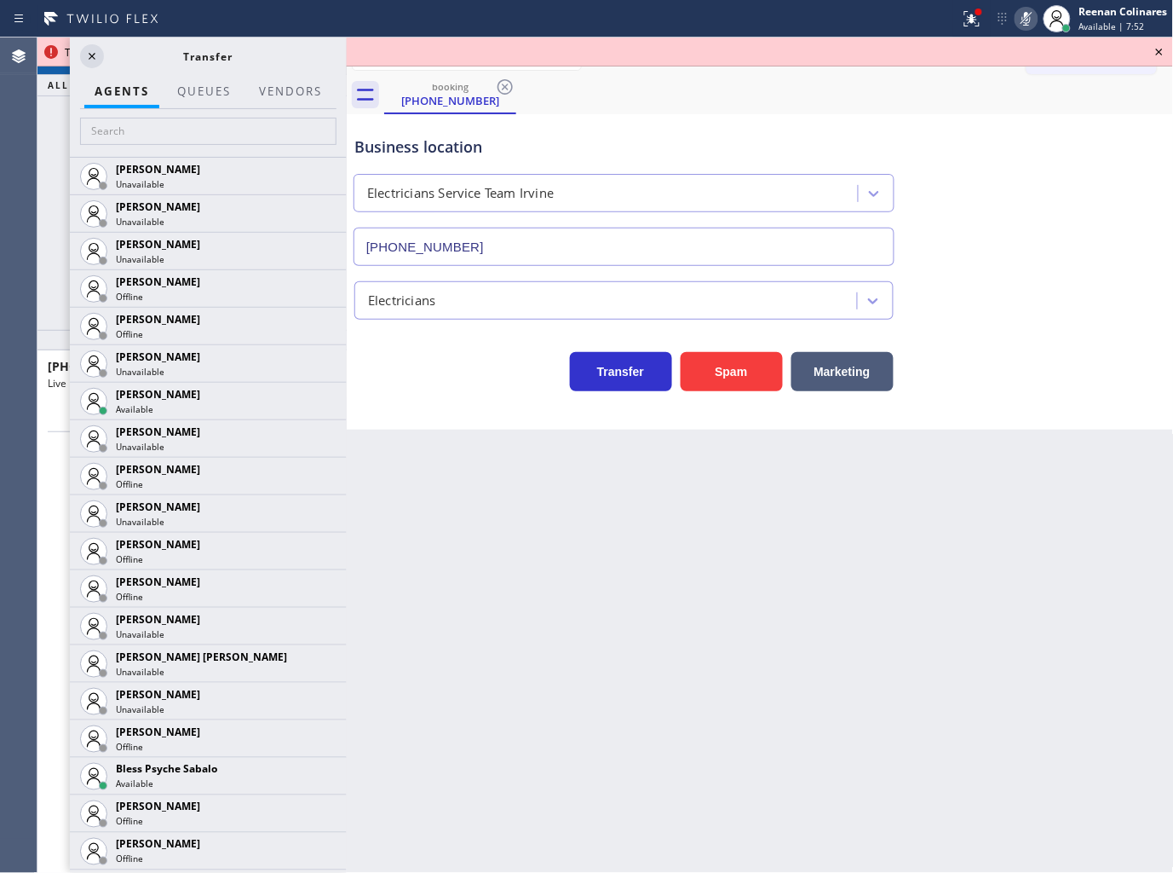
scroll to position [2506, 0]
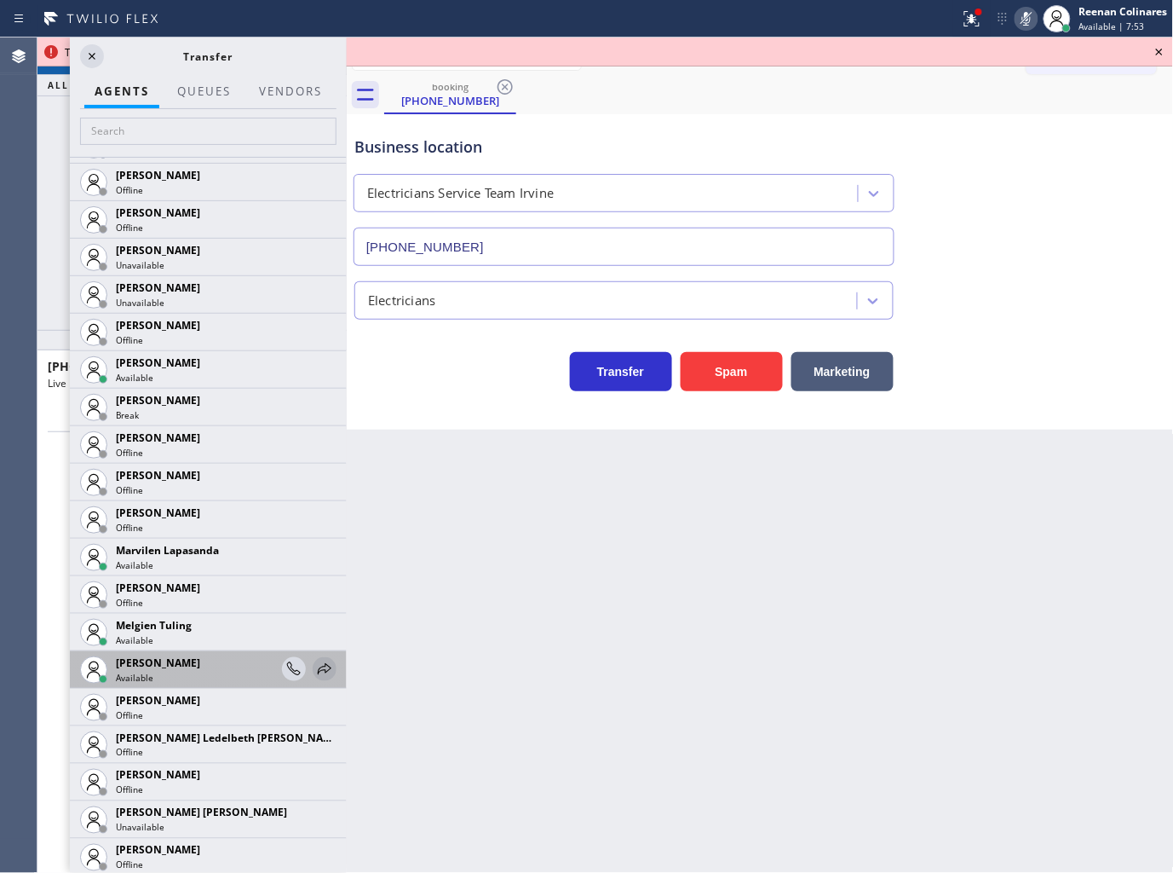
click at [318, 670] on icon at bounding box center [325, 668] width 14 height 11
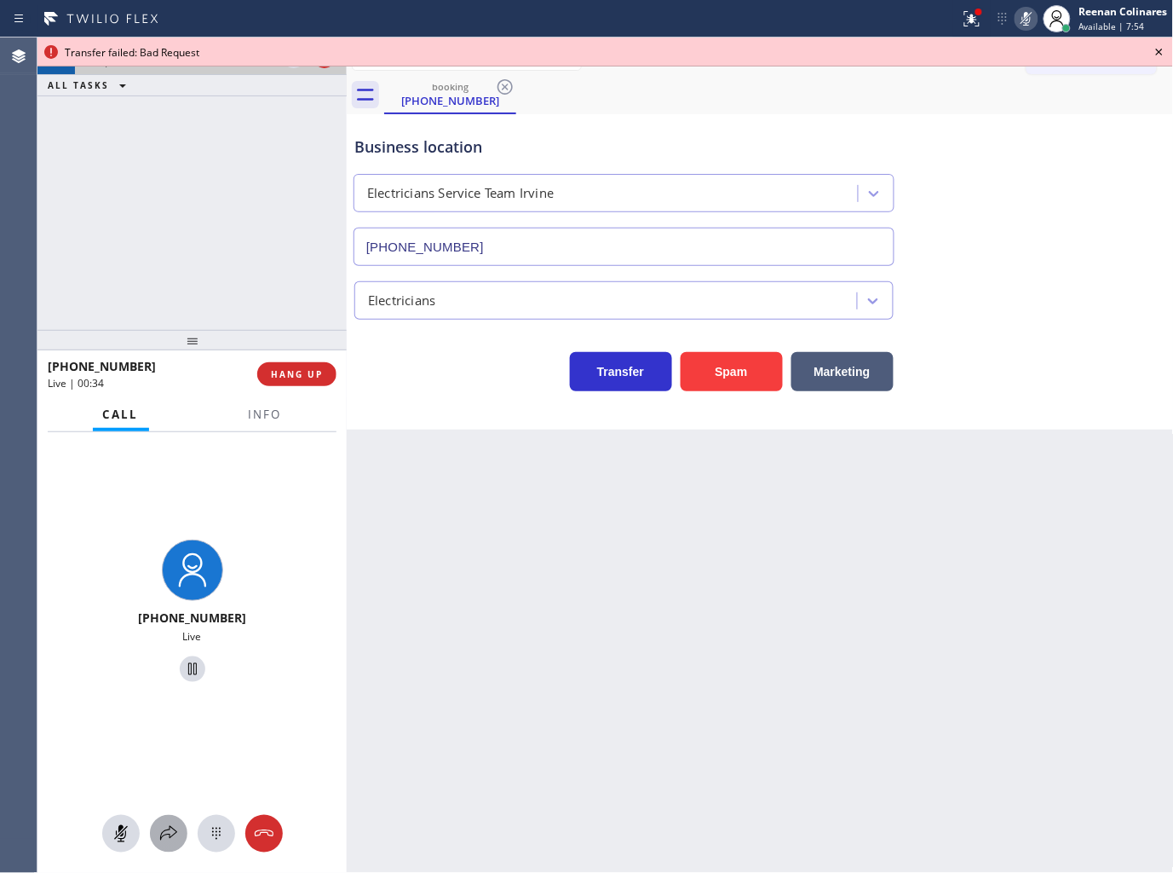
click at [176, 841] on icon at bounding box center [168, 833] width 20 height 20
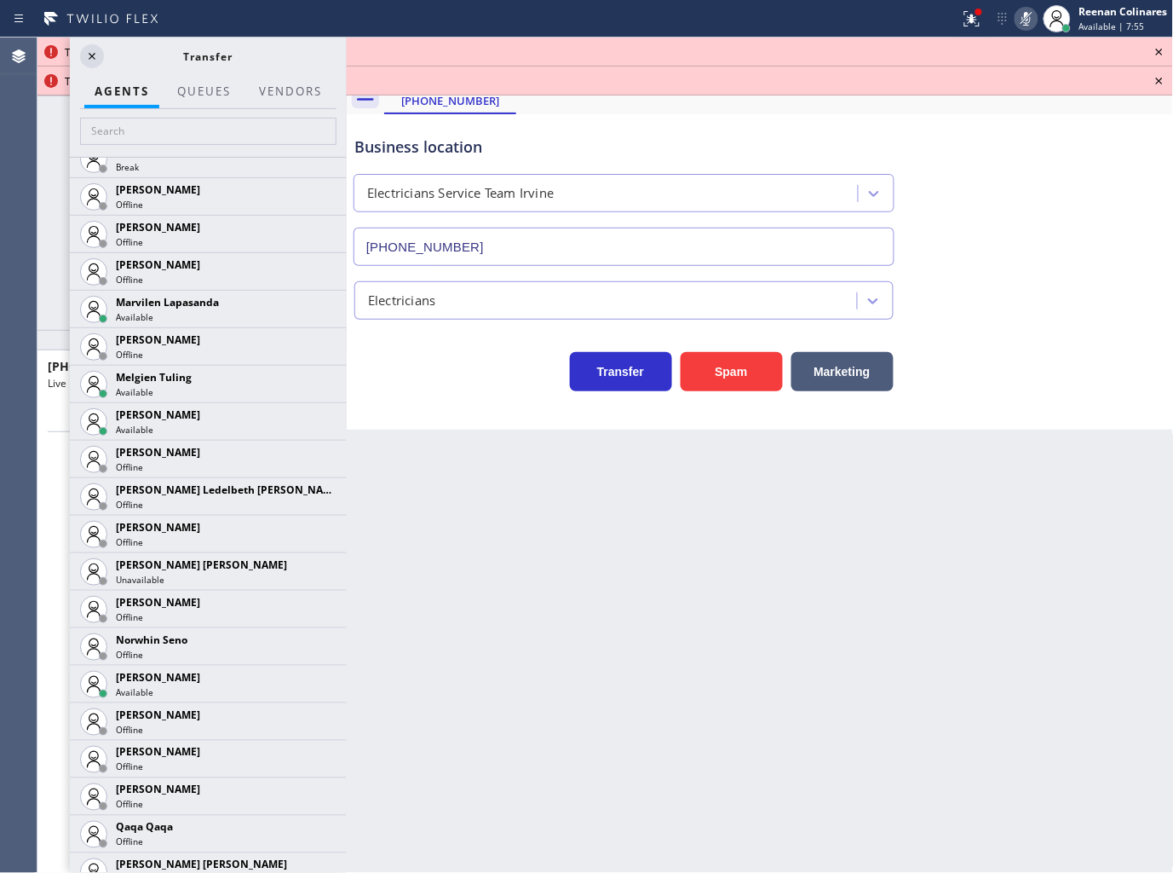
scroll to position [2775, 0]
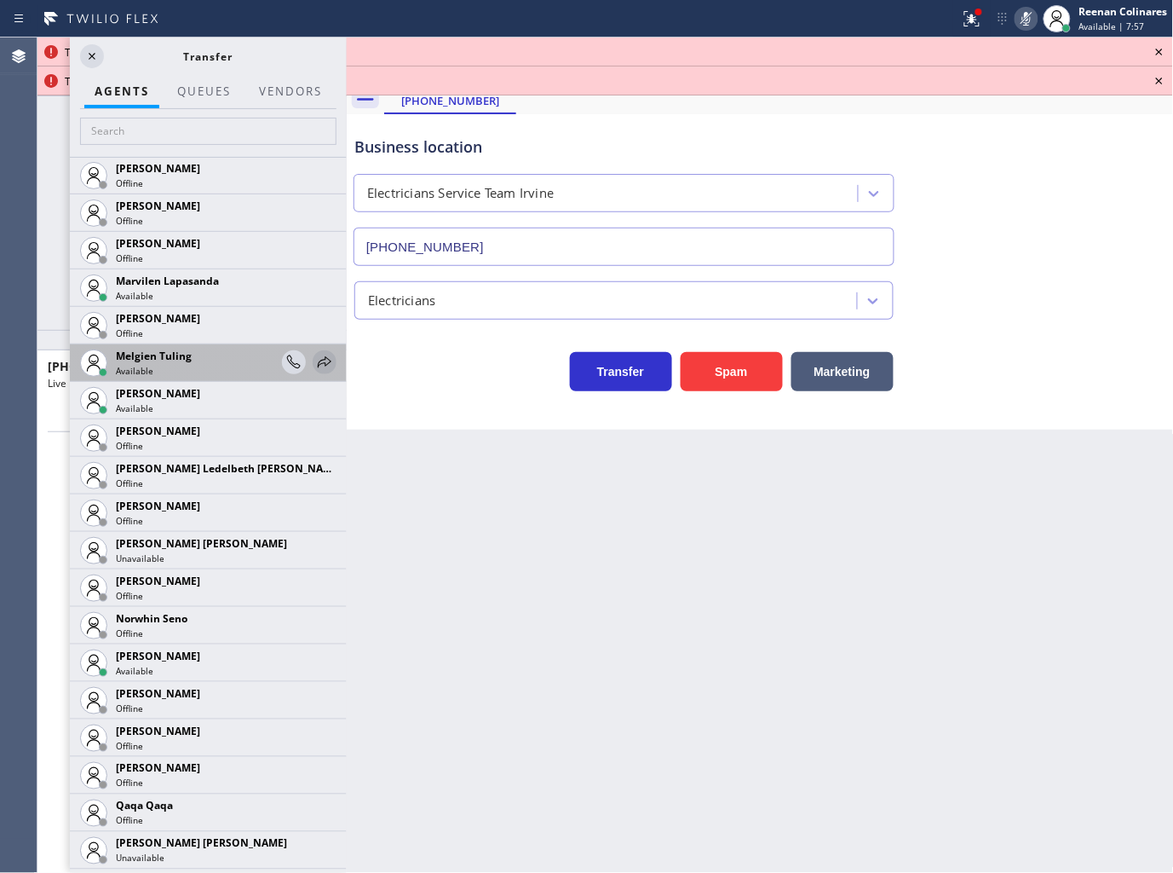
click at [314, 360] on icon at bounding box center [324, 362] width 20 height 20
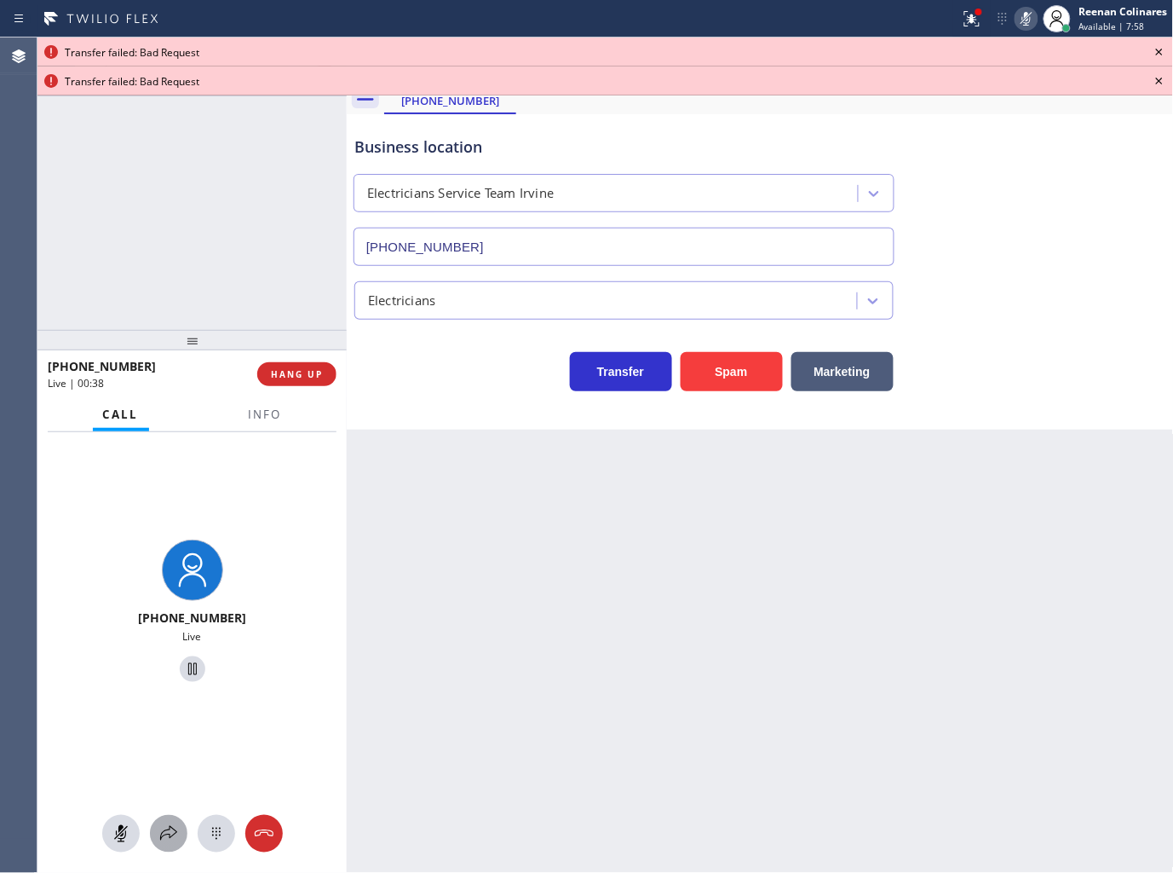
click at [166, 824] on icon at bounding box center [168, 833] width 20 height 20
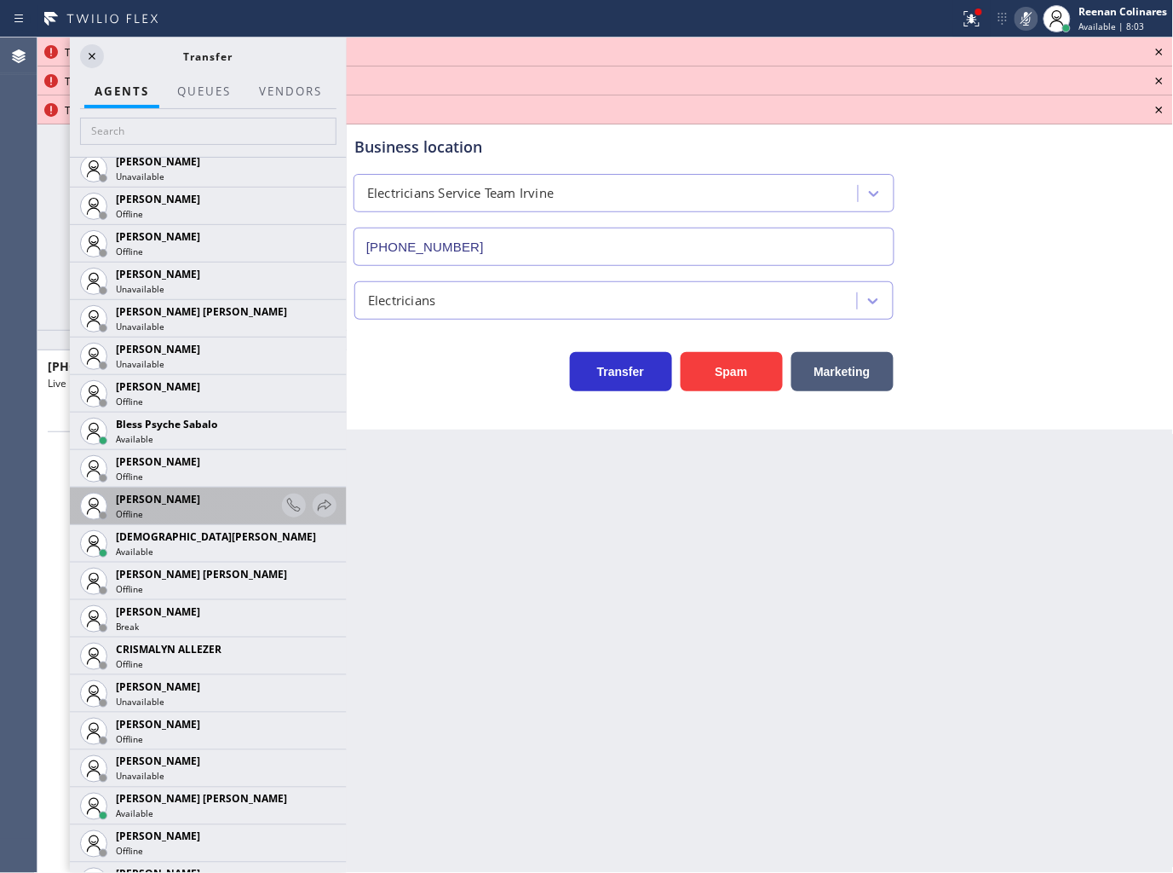
scroll to position [378, 0]
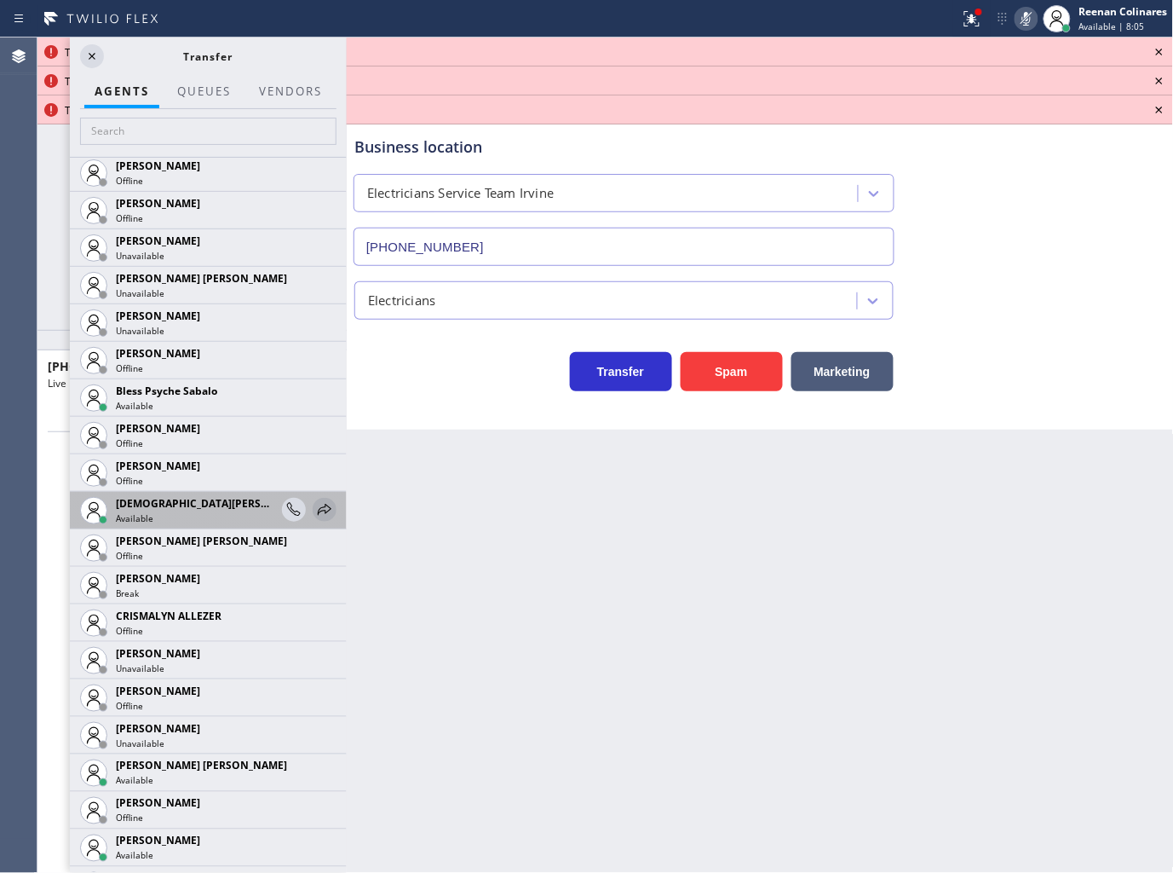
click at [318, 508] on icon at bounding box center [325, 509] width 14 height 11
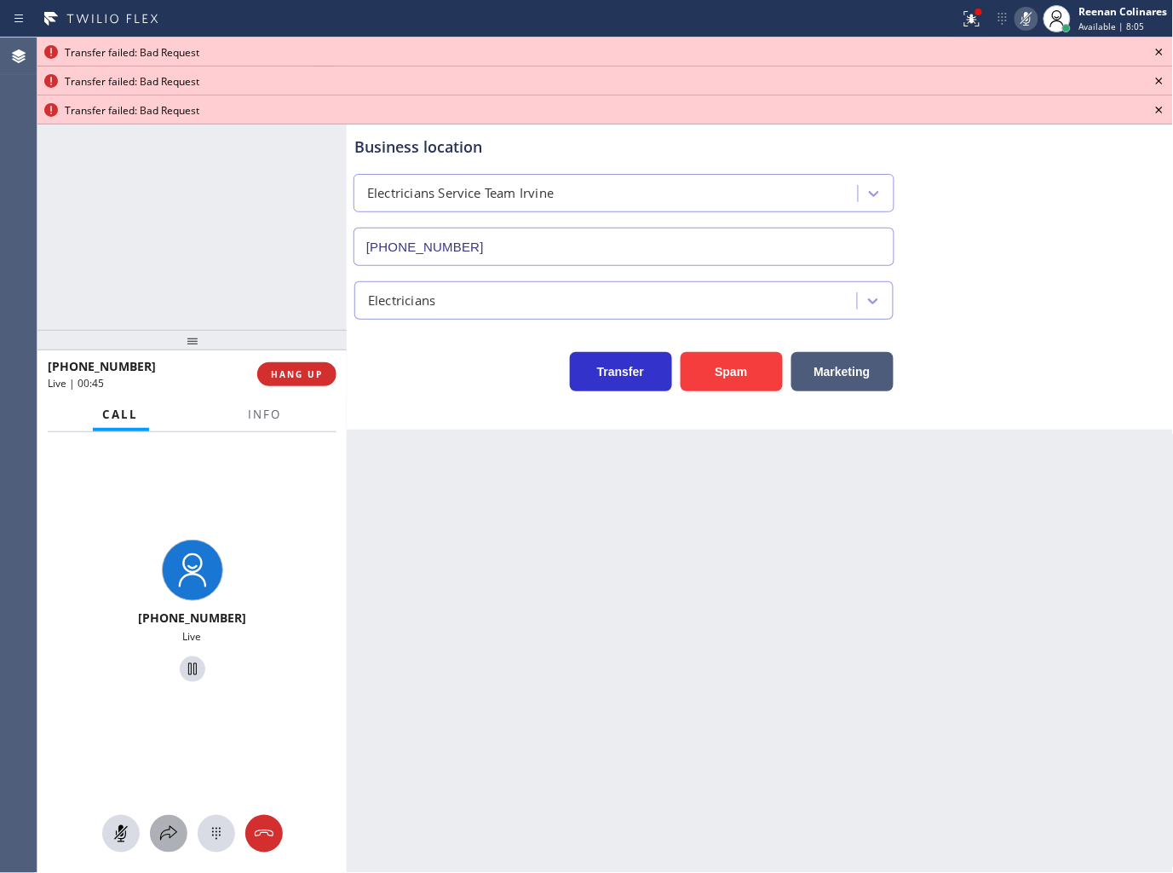
click at [172, 836] on icon at bounding box center [168, 833] width 20 height 20
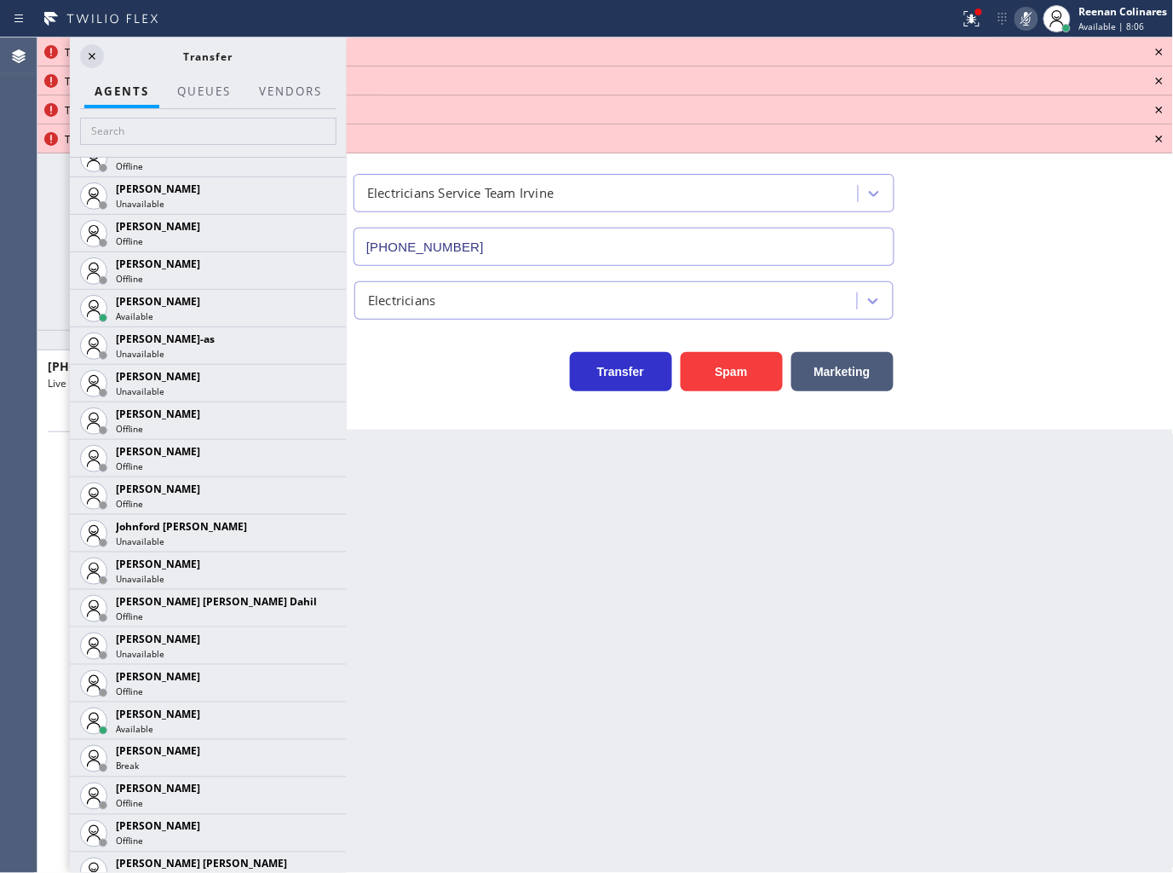
scroll to position [2180, 0]
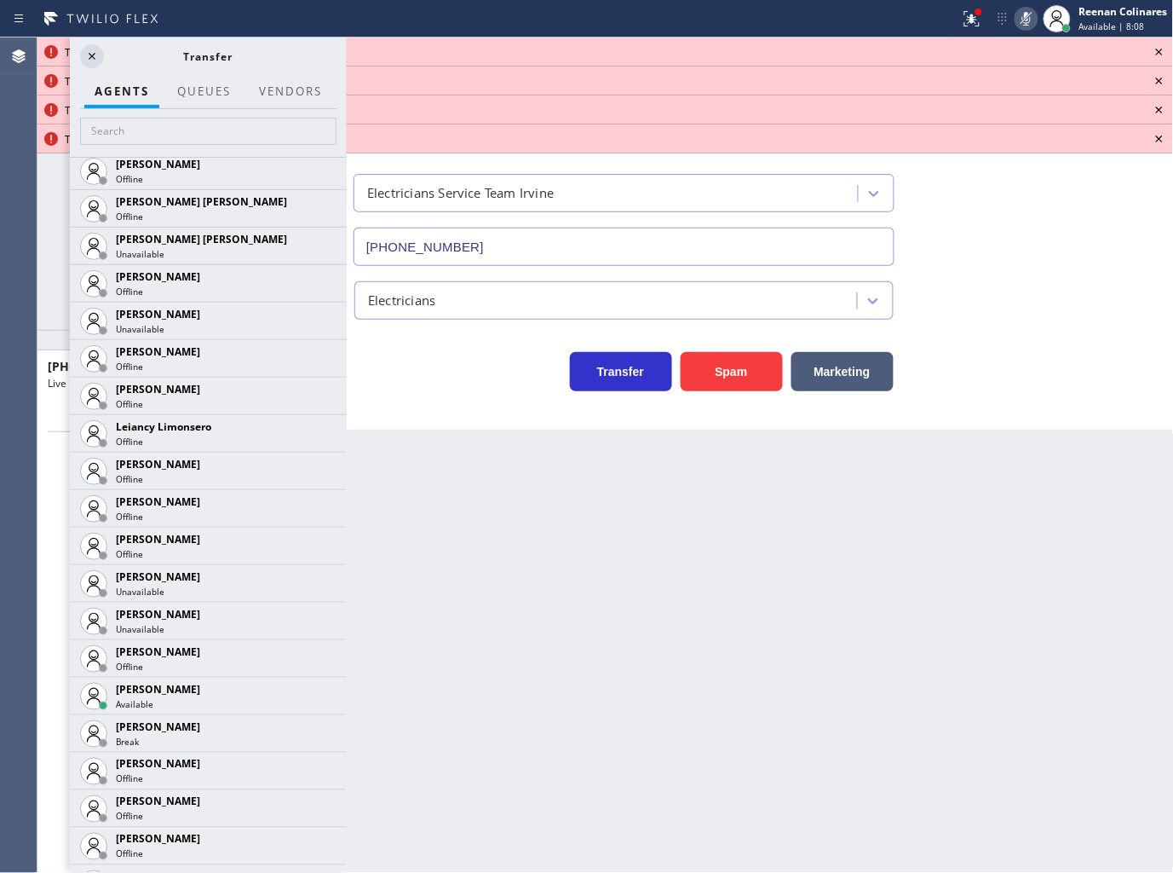
click at [0, 0] on icon at bounding box center [0, 0] width 0 height 0
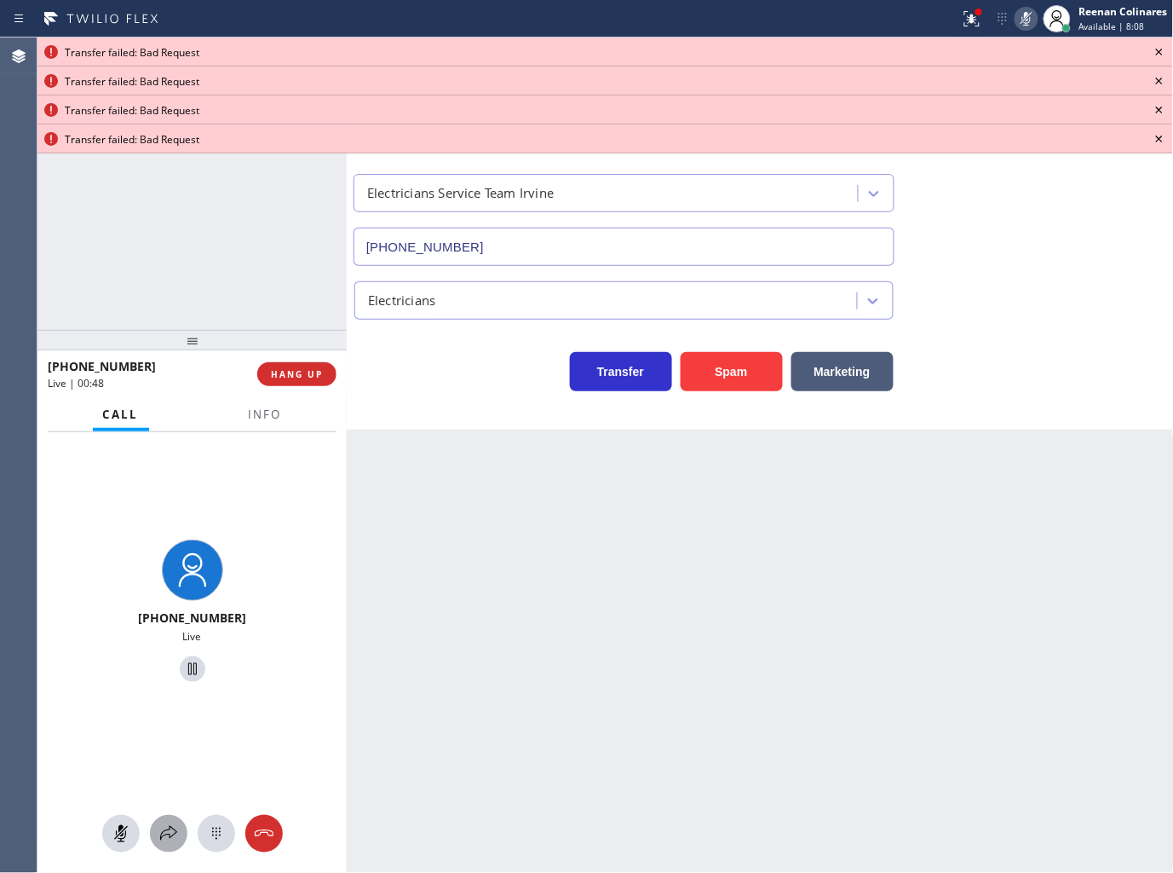
click at [170, 833] on icon at bounding box center [168, 833] width 20 height 20
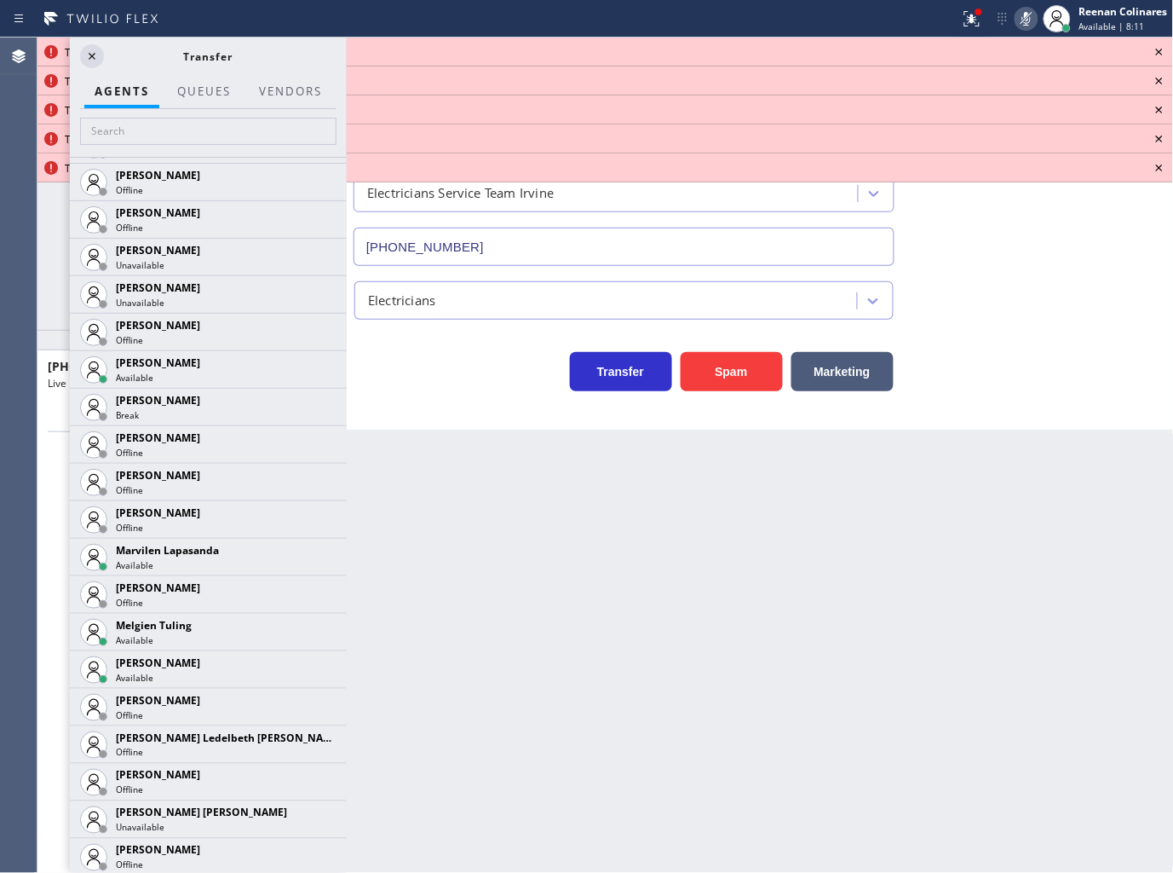
scroll to position [2500, 0]
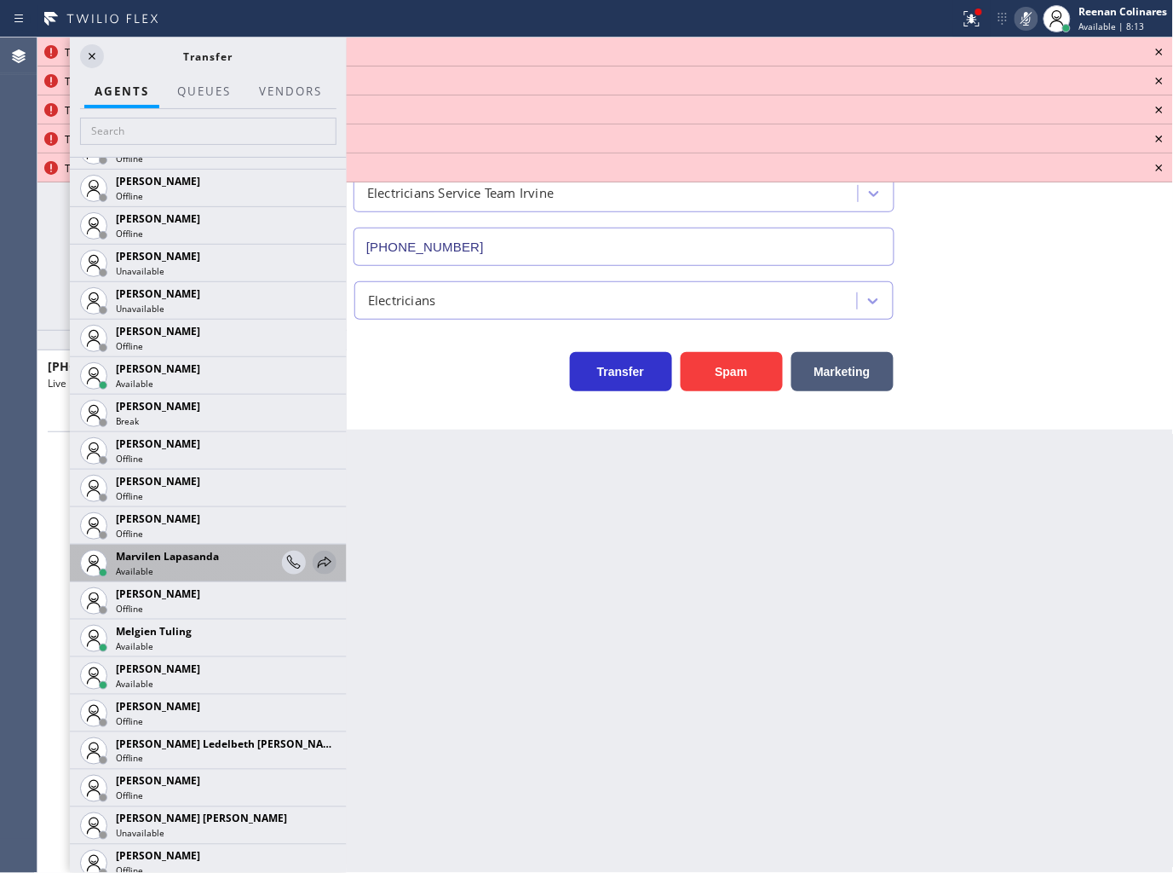
click at [317, 561] on icon at bounding box center [324, 562] width 20 height 20
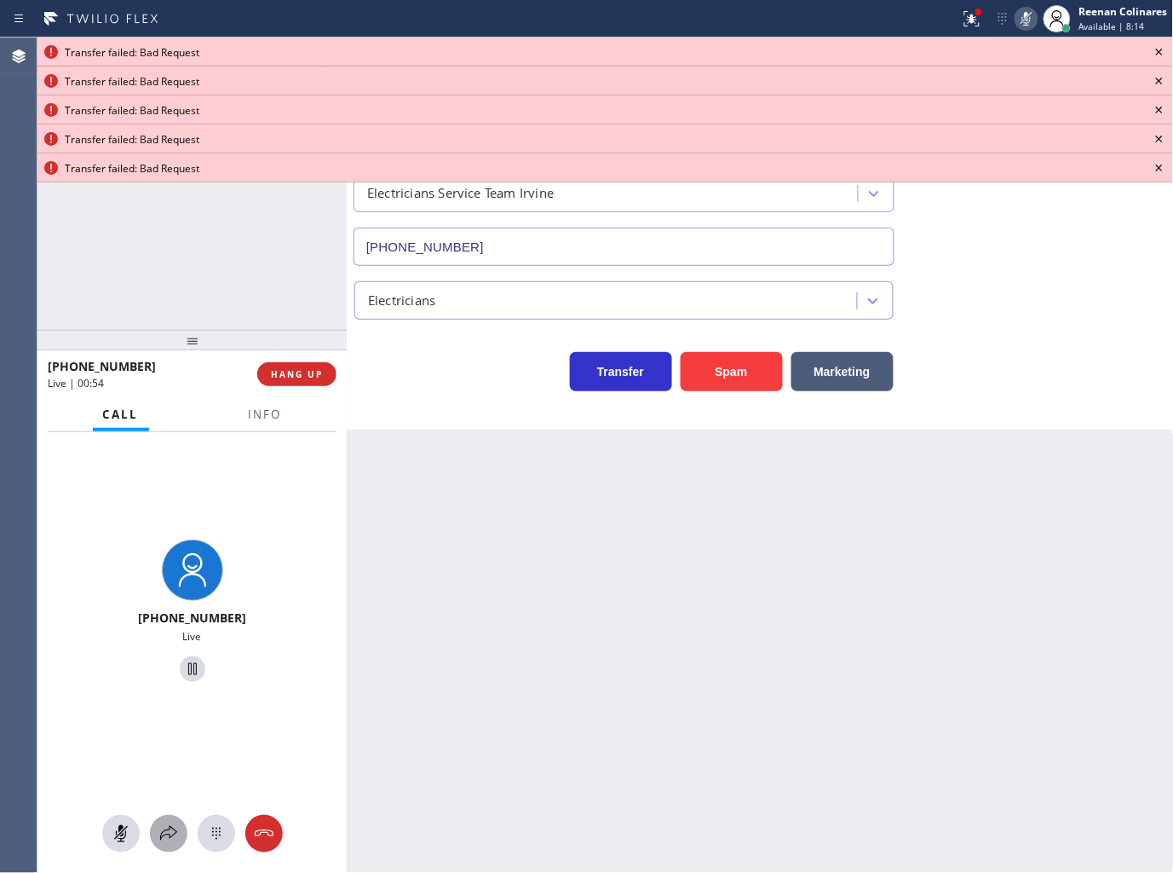
click at [171, 827] on icon at bounding box center [168, 833] width 20 height 20
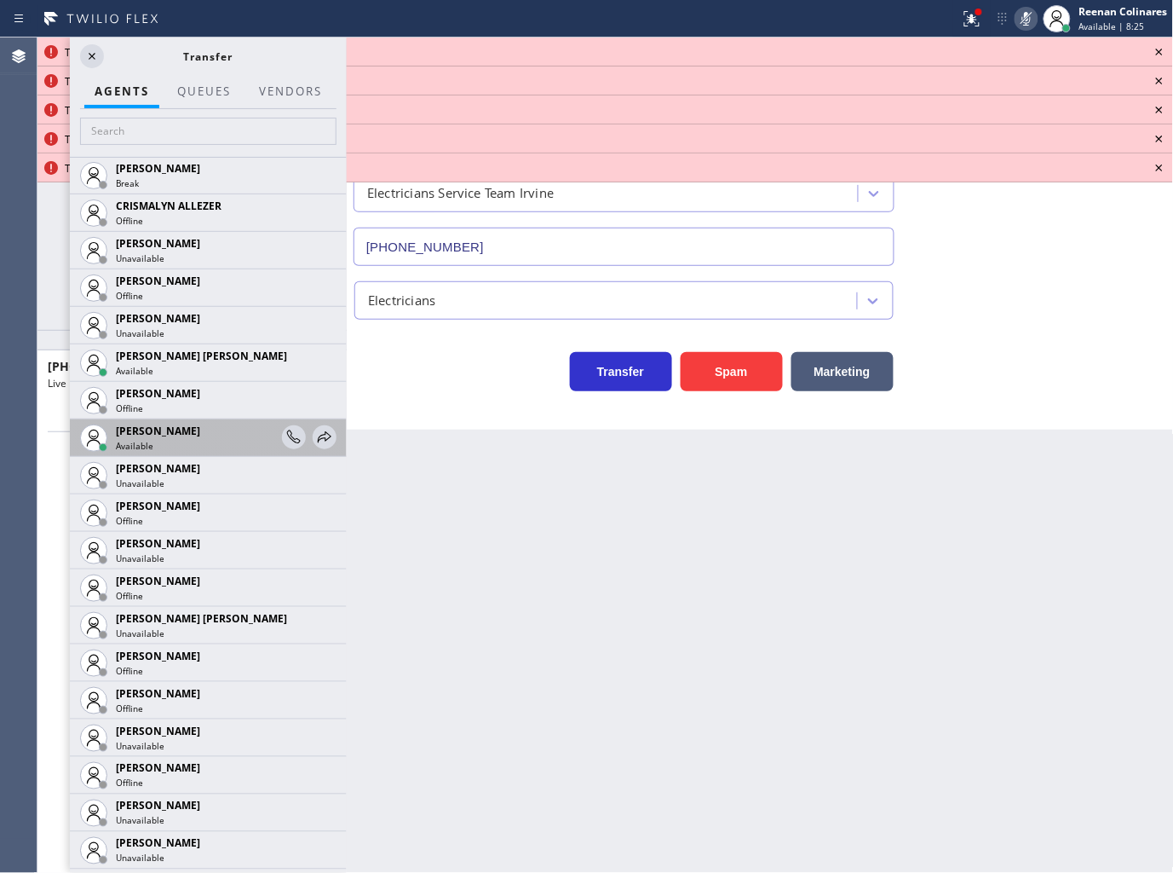
scroll to position [755, 0]
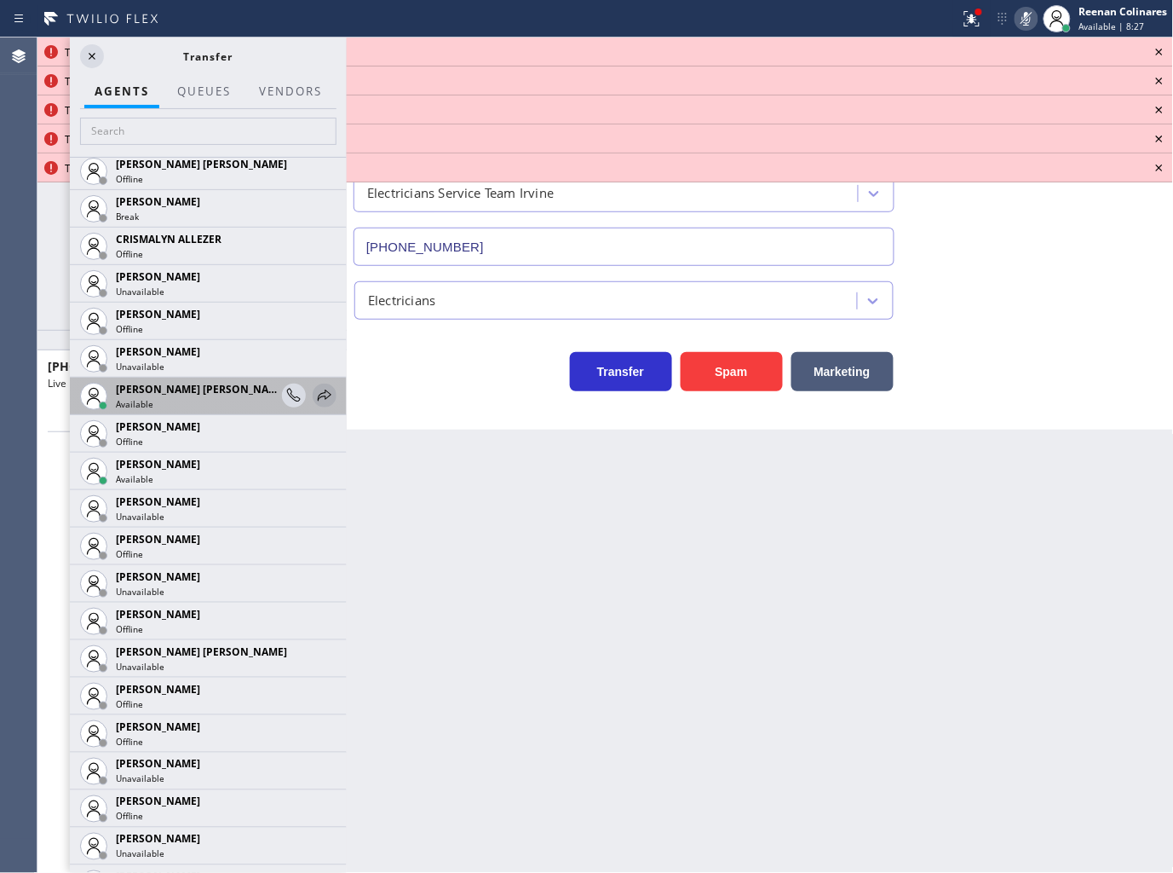
click at [318, 395] on icon at bounding box center [325, 394] width 14 height 11
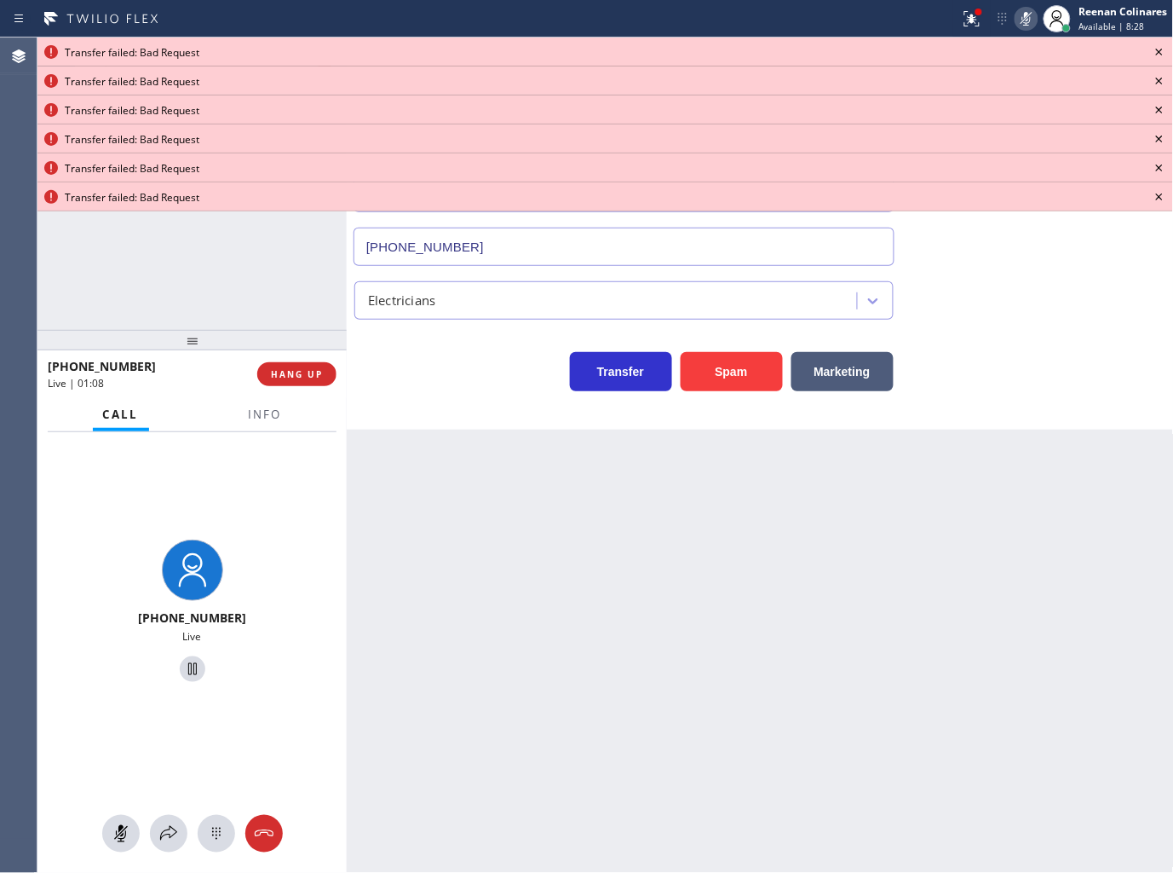
click at [1161, 54] on icon at bounding box center [1160, 52] width 20 height 20
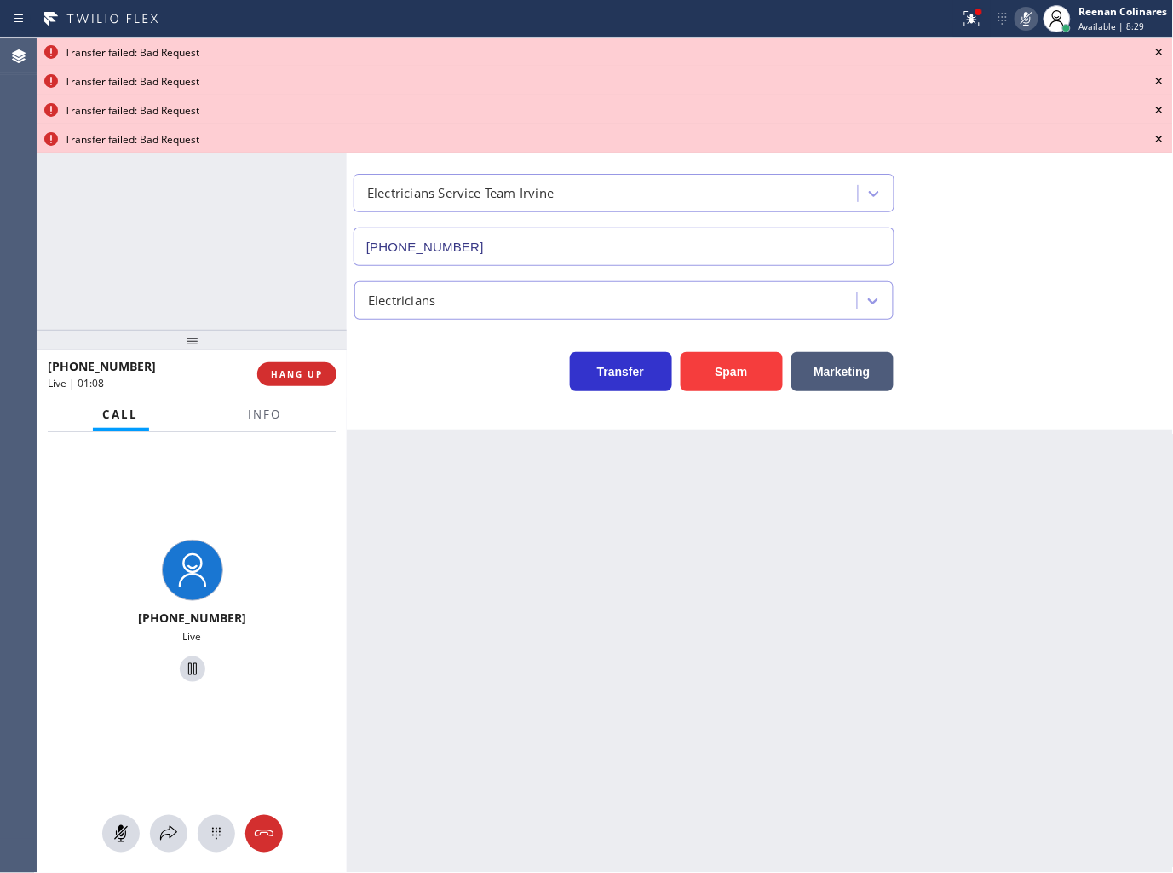
click at [1161, 54] on icon at bounding box center [1160, 52] width 20 height 20
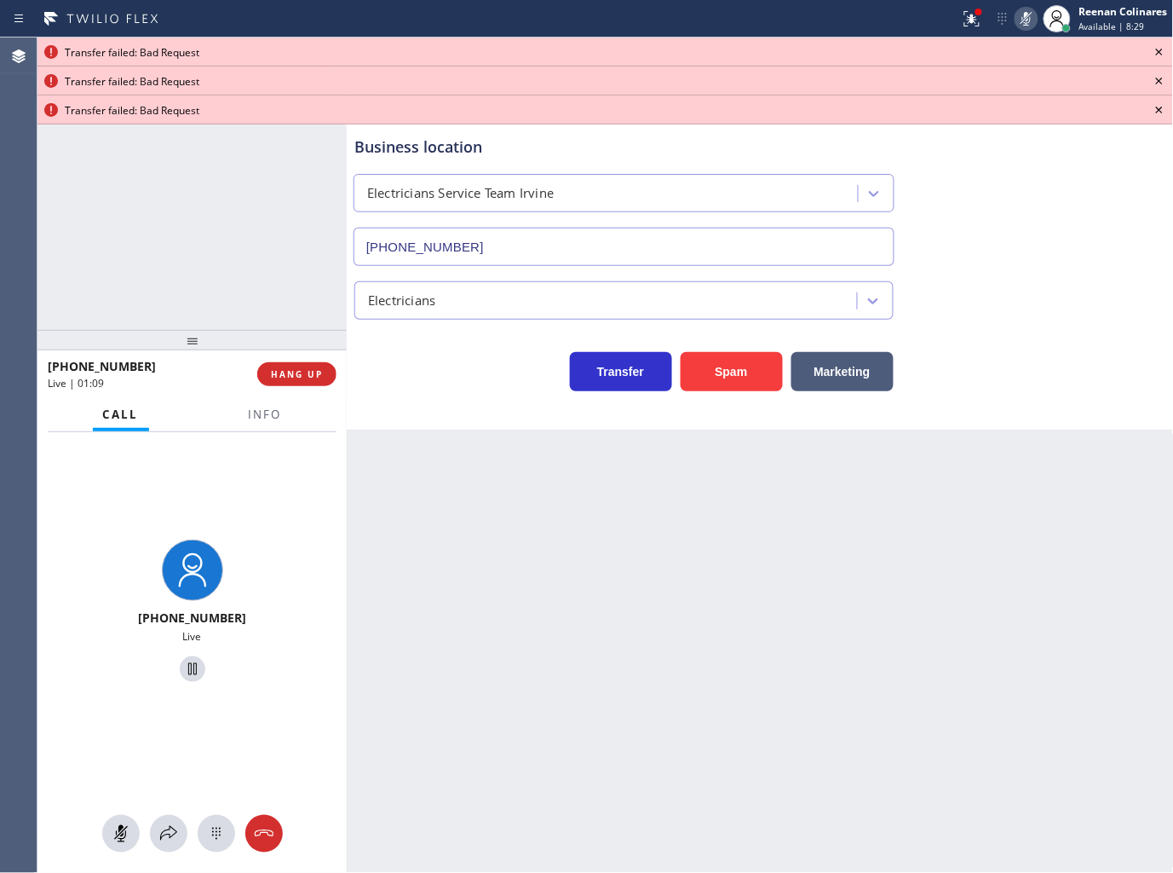
click at [1161, 54] on icon at bounding box center [1160, 52] width 20 height 20
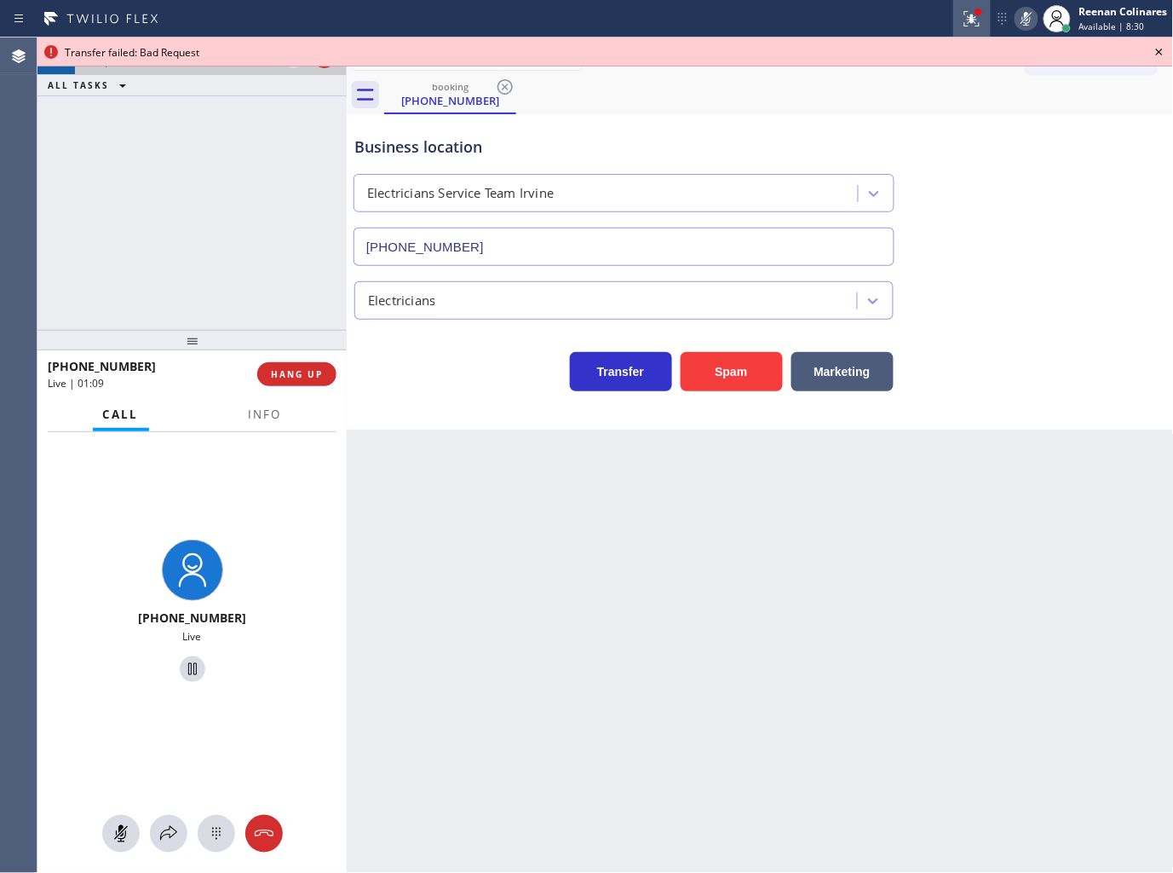
click at [971, 12] on icon at bounding box center [972, 19] width 20 height 20
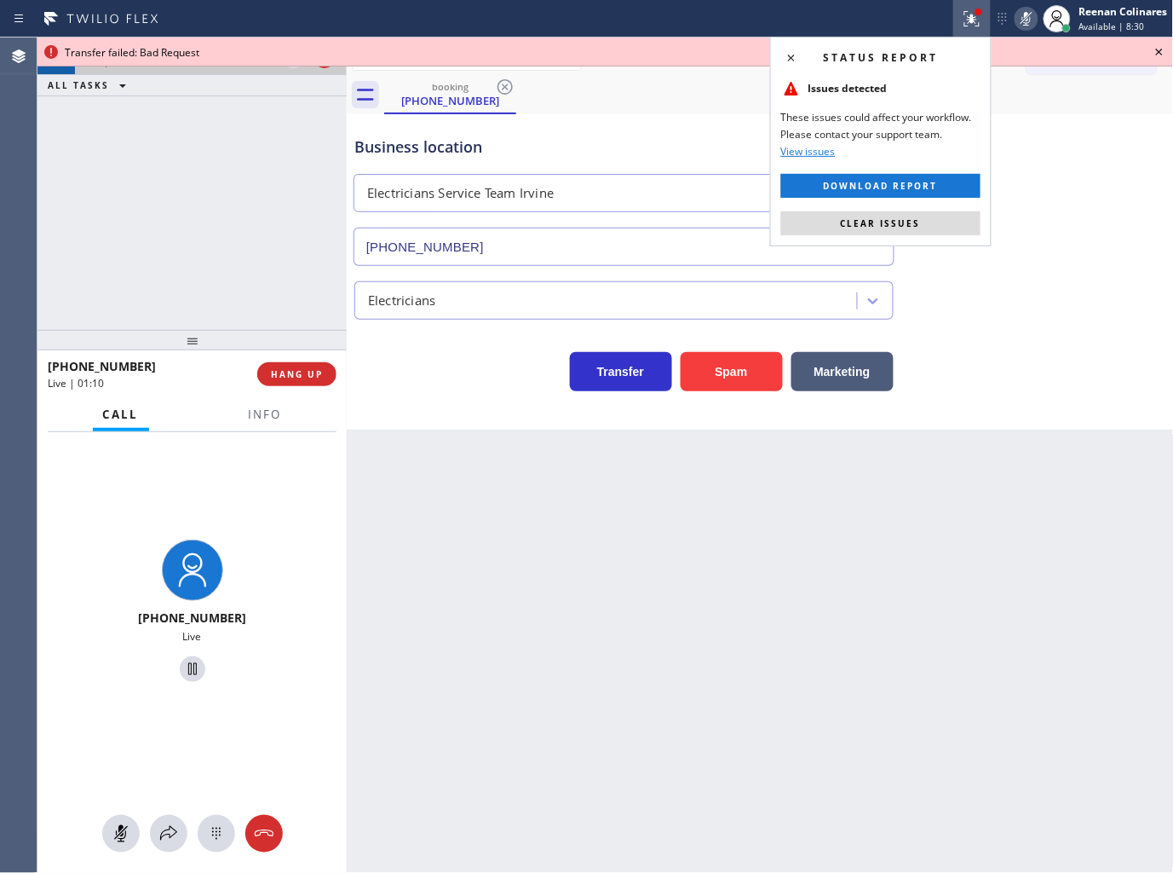
drag, startPoint x: 950, startPoint y: 218, endPoint x: 395, endPoint y: 385, distance: 580.1
click at [948, 218] on button "Clear issues" at bounding box center [880, 223] width 199 height 24
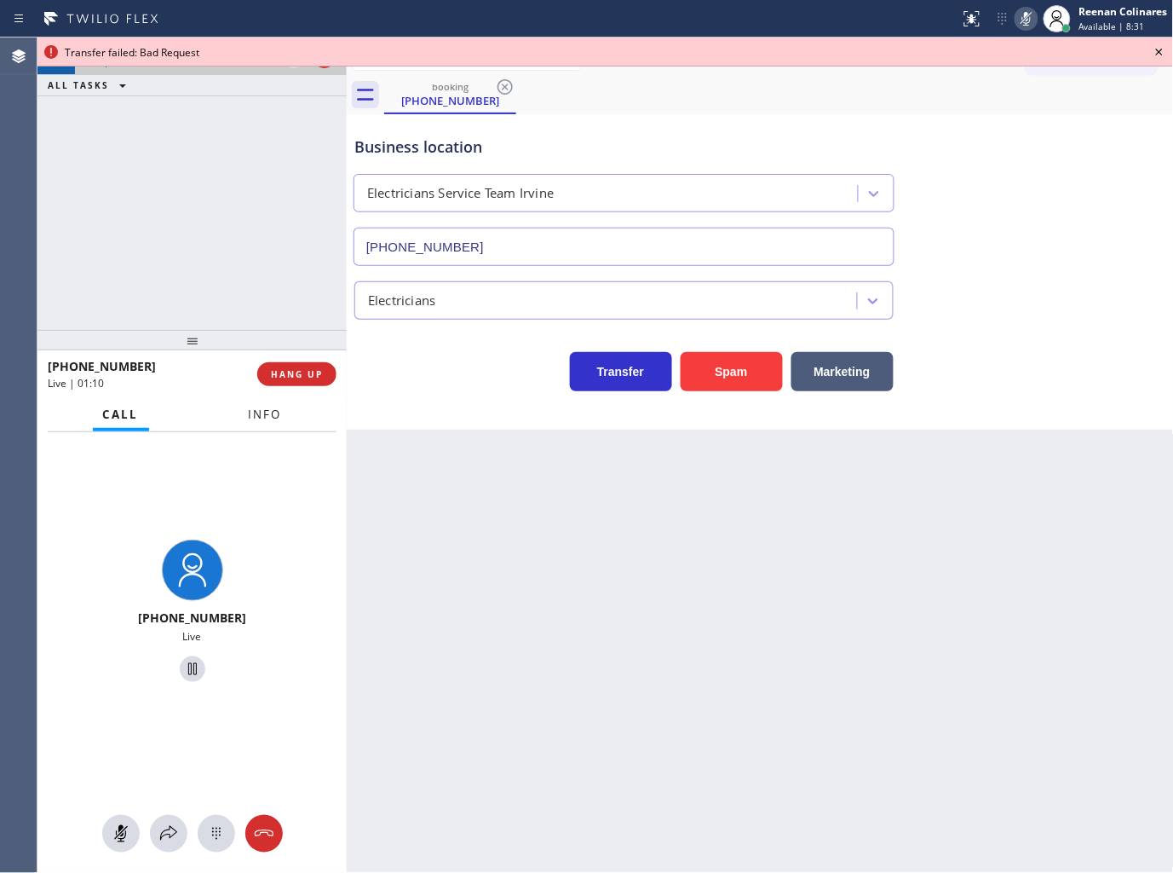
click at [277, 407] on span "Info" at bounding box center [265, 413] width 33 height 15
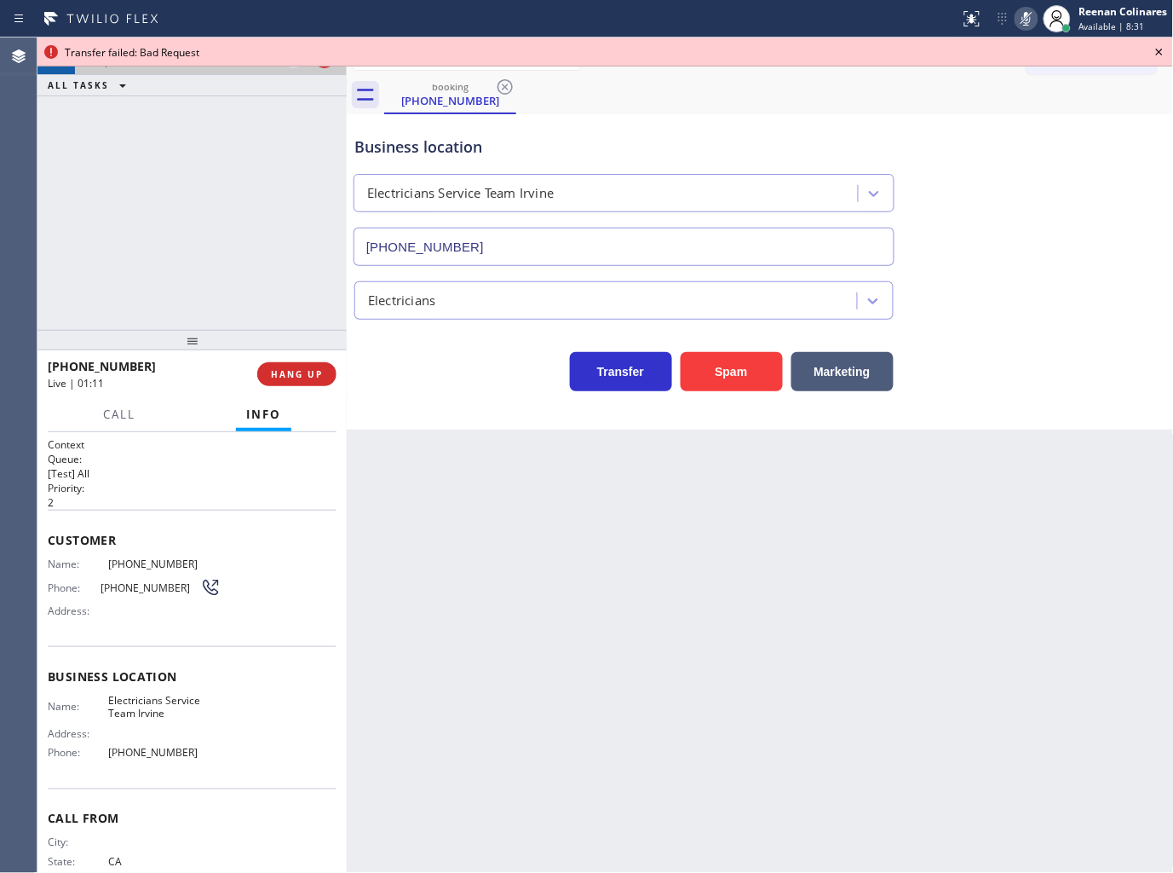
click at [1028, 15] on rect at bounding box center [1027, 17] width 12 height 12
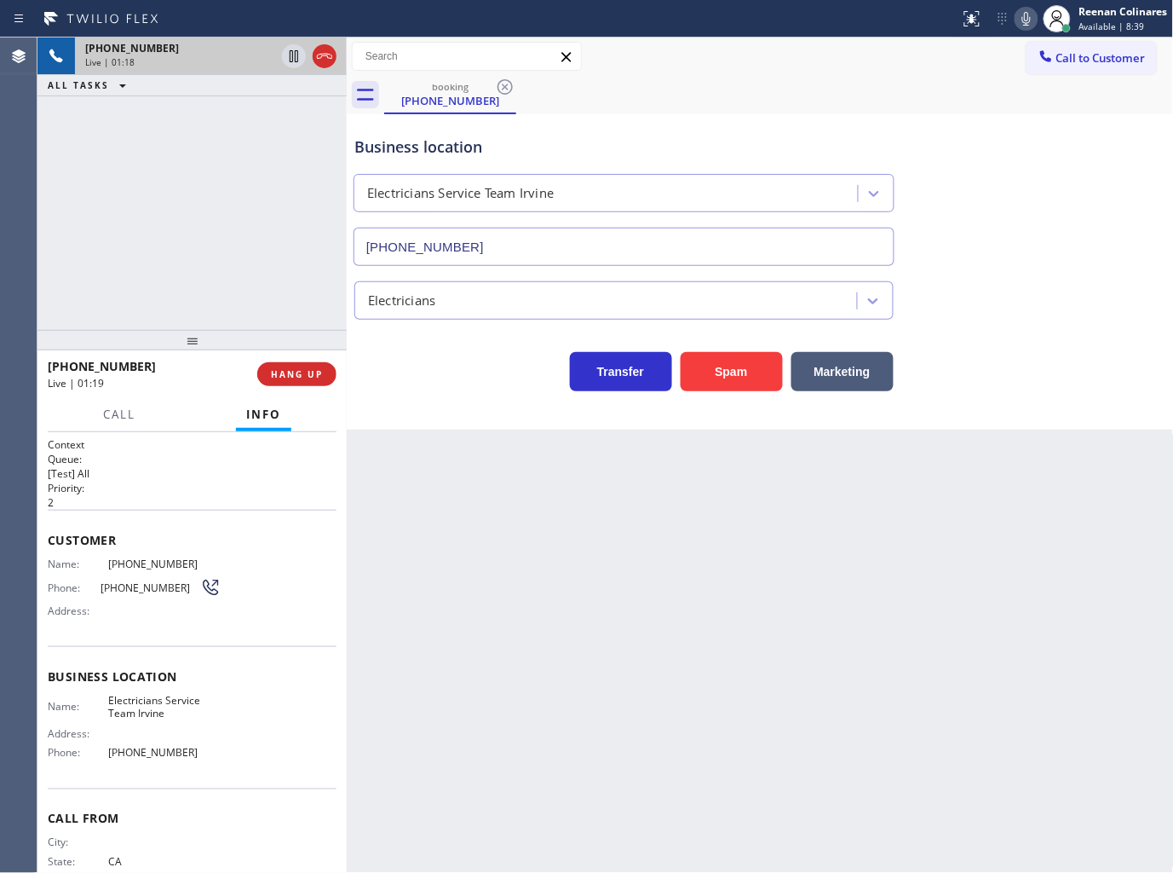
click at [763, 504] on div "Back to Dashboard Change Sender ID Customers Technicians Select a contact Outbo…" at bounding box center [760, 454] width 827 height 835
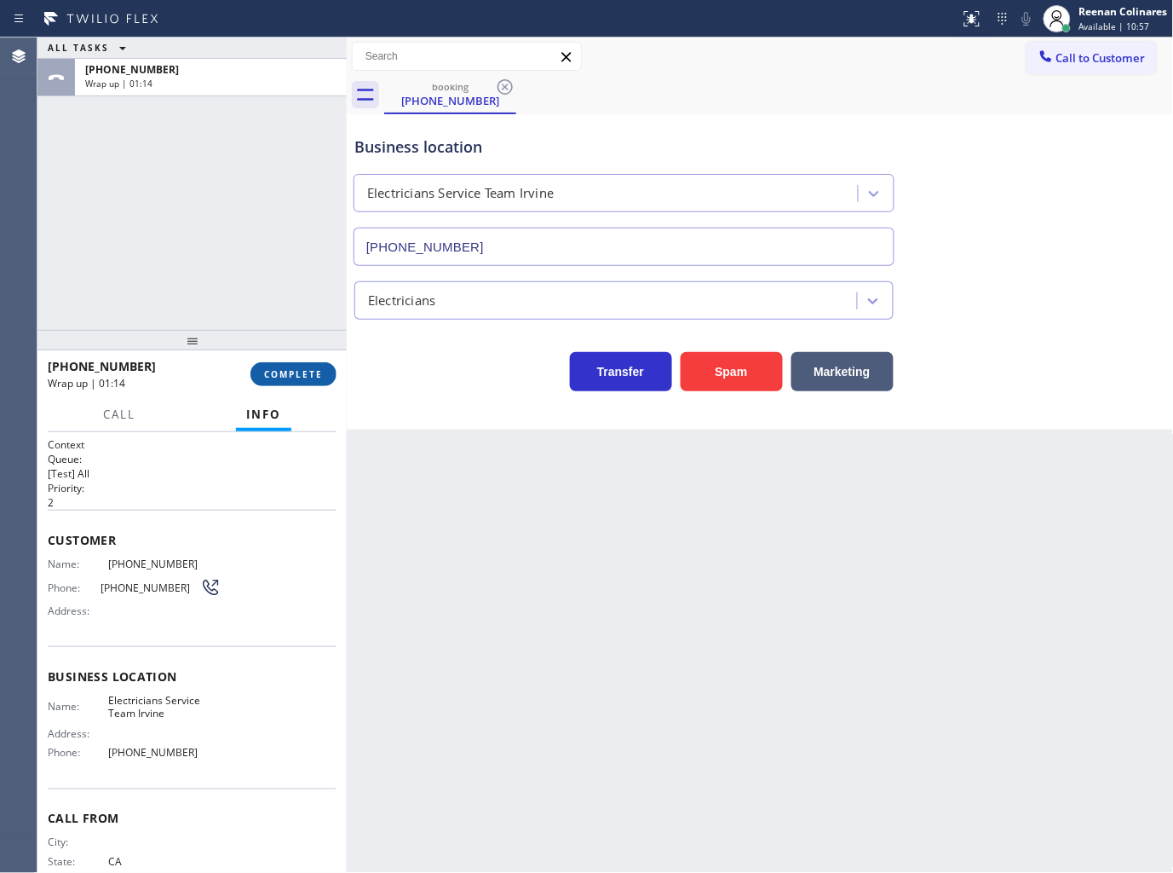
click at [298, 375] on span "COMPLETE" at bounding box center [293, 374] width 59 height 12
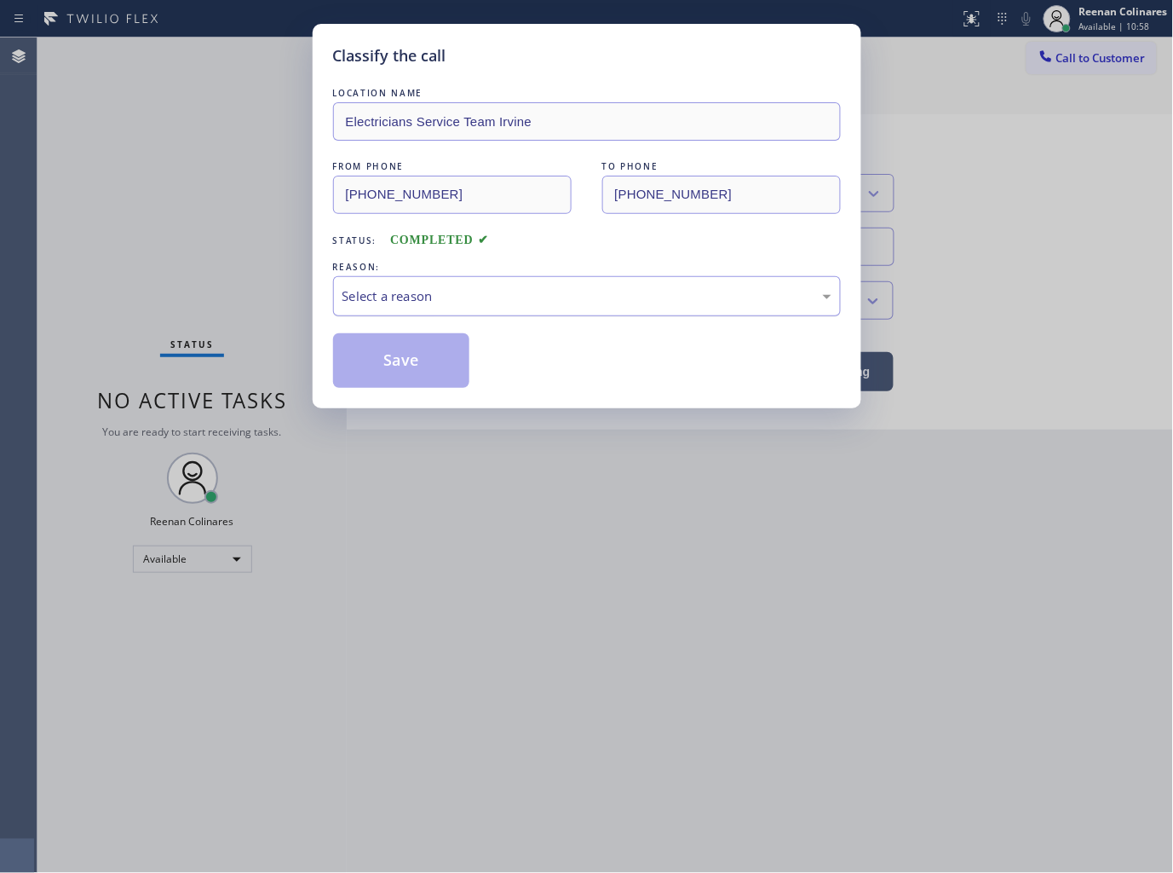
click at [406, 297] on div "Select a reason" at bounding box center [587, 296] width 489 height 20
click at [384, 376] on button "Save" at bounding box center [401, 360] width 137 height 55
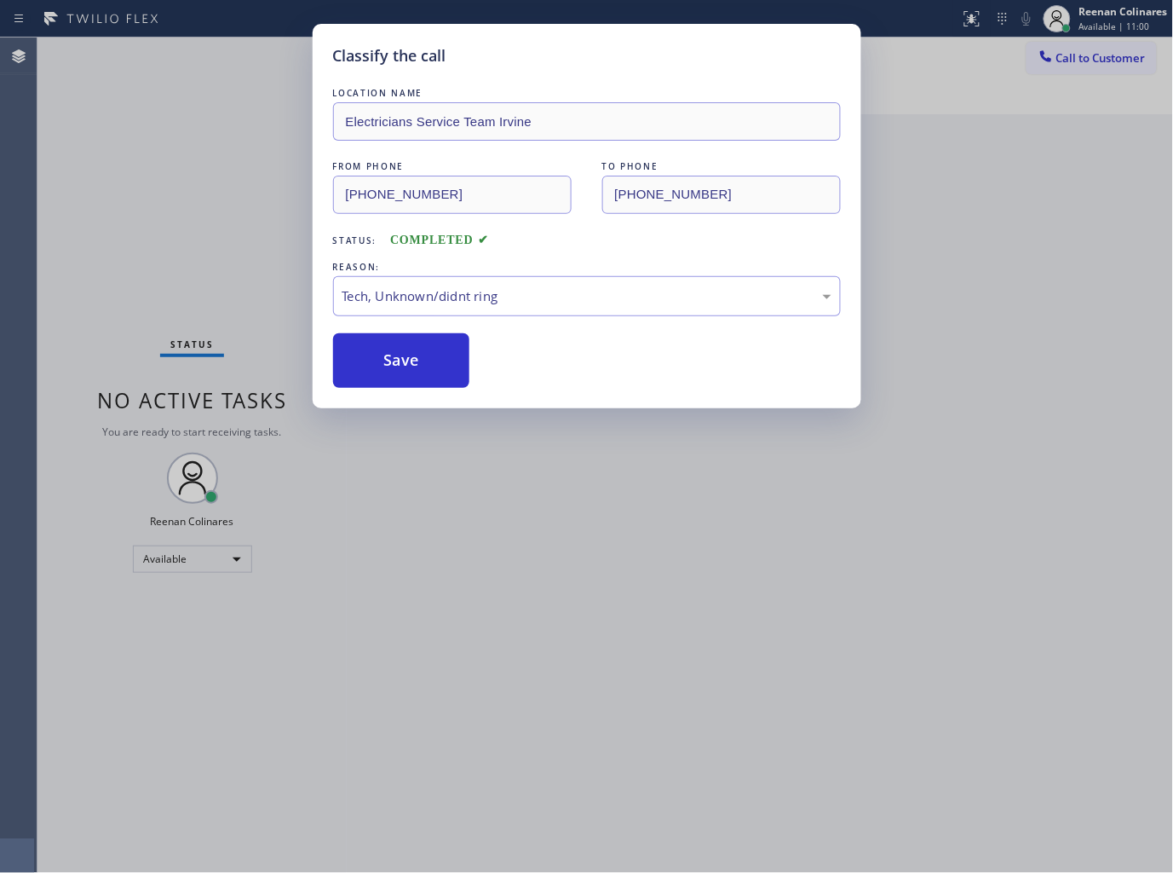
click at [124, 236] on div "Classify the call LOCATION NAME Electricians Service Team Irvine FROM PHONE (94…" at bounding box center [586, 436] width 1173 height 873
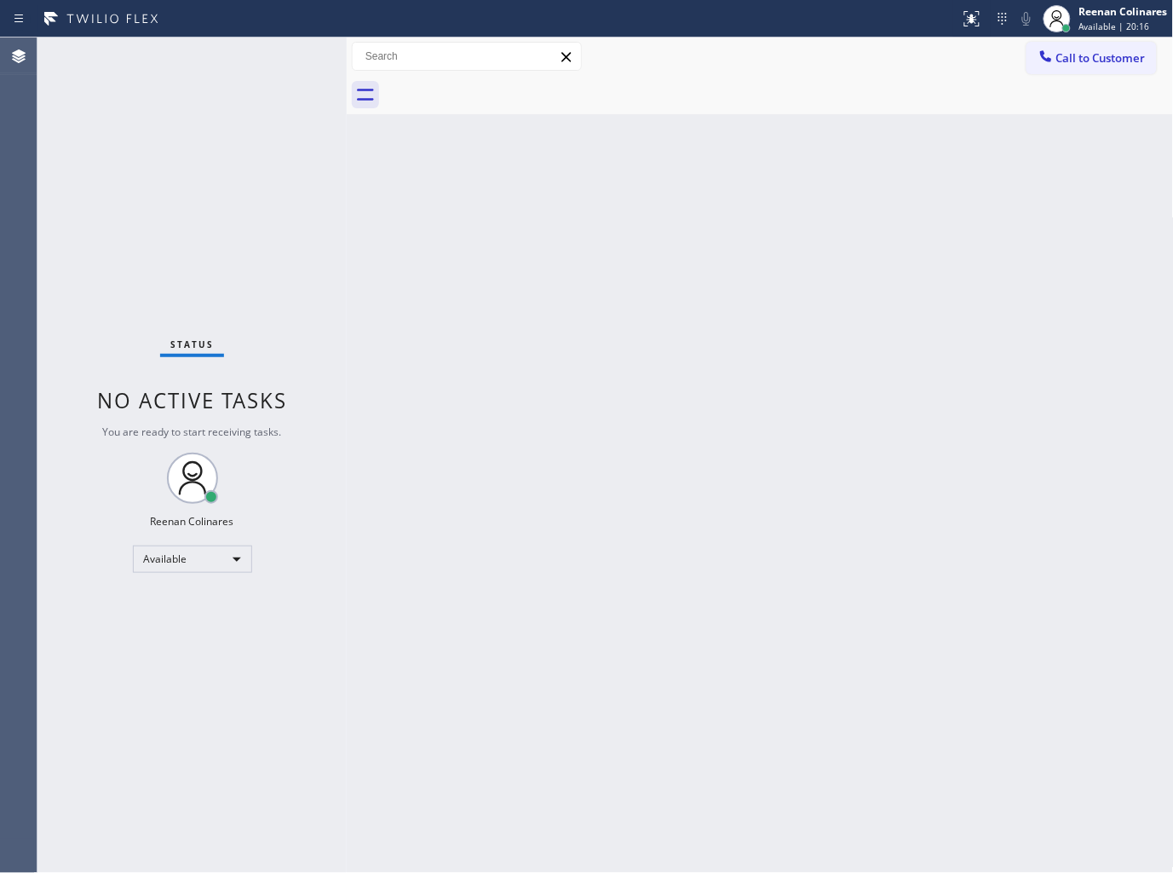
click at [807, 214] on div "Back to Dashboard Change Sender ID Customers Technicians Select a contact Outbo…" at bounding box center [760, 454] width 827 height 835
click at [228, 564] on div "Available" at bounding box center [192, 558] width 119 height 27
click at [184, 641] on li "Break" at bounding box center [191, 646] width 116 height 20
click at [1092, 19] on div "Reenan Colinares Available | 22:51" at bounding box center [1124, 18] width 97 height 30
click at [1084, 15] on div "Reenan Colinares" at bounding box center [1124, 11] width 89 height 14
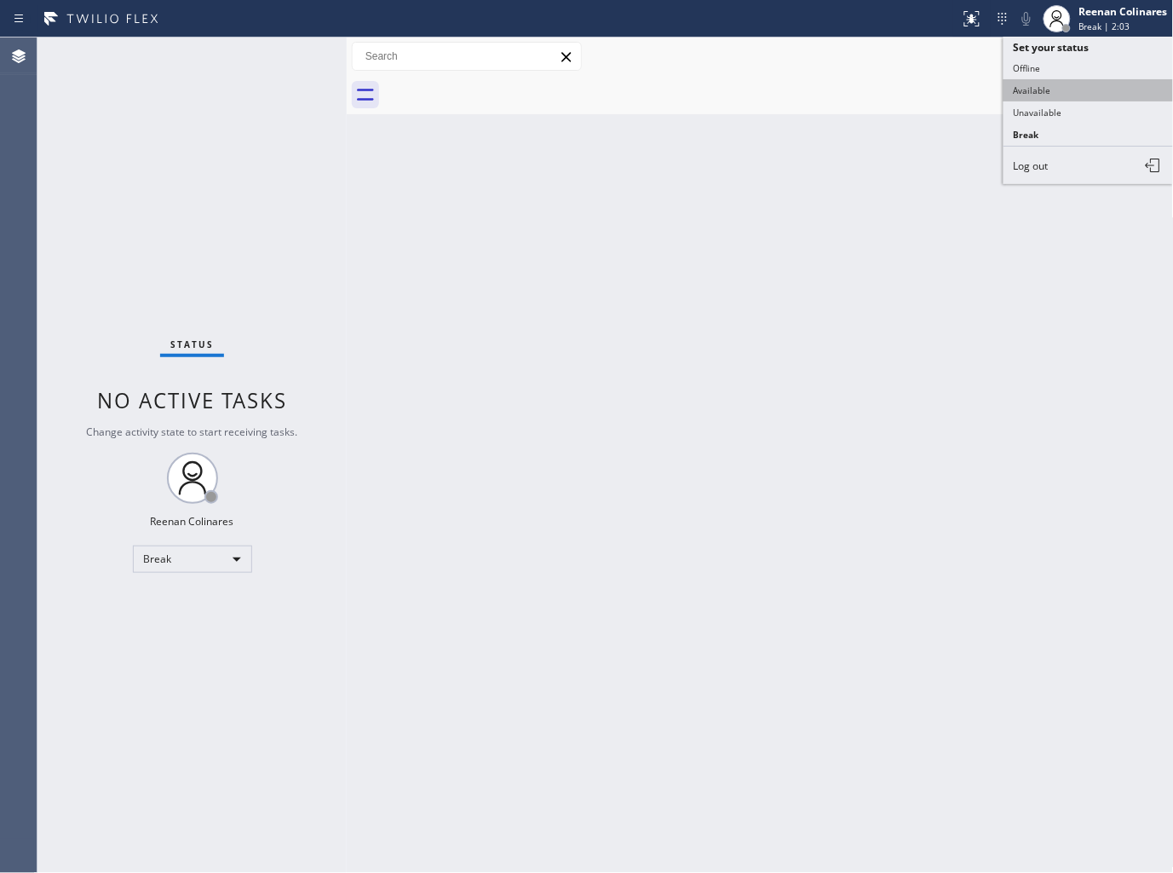
click at [1034, 90] on button "Available" at bounding box center [1089, 90] width 170 height 22
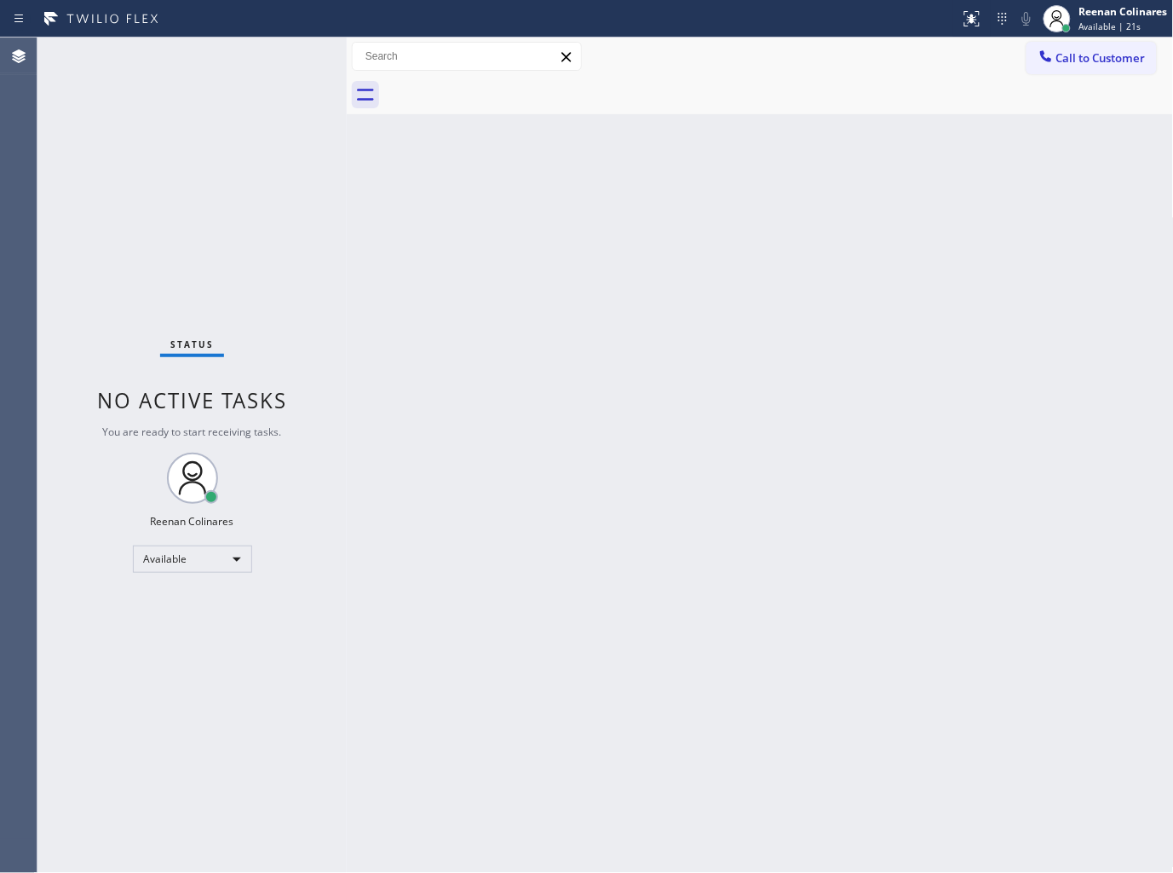
click at [737, 222] on div "Back to Dashboard Change Sender ID Customers Technicians Select a contact Outbo…" at bounding box center [760, 454] width 827 height 835
click at [454, 512] on div "Back to Dashboard Change Sender ID Customers Technicians Select a contact Outbo…" at bounding box center [760, 454] width 827 height 835
click at [677, 209] on div "Back to Dashboard Change Sender ID Customers Technicians Select a contact Outbo…" at bounding box center [760, 454] width 827 height 835
click at [670, 137] on div "Back to Dashboard Change Sender ID Customers Technicians Select a contact Outbo…" at bounding box center [760, 454] width 827 height 835
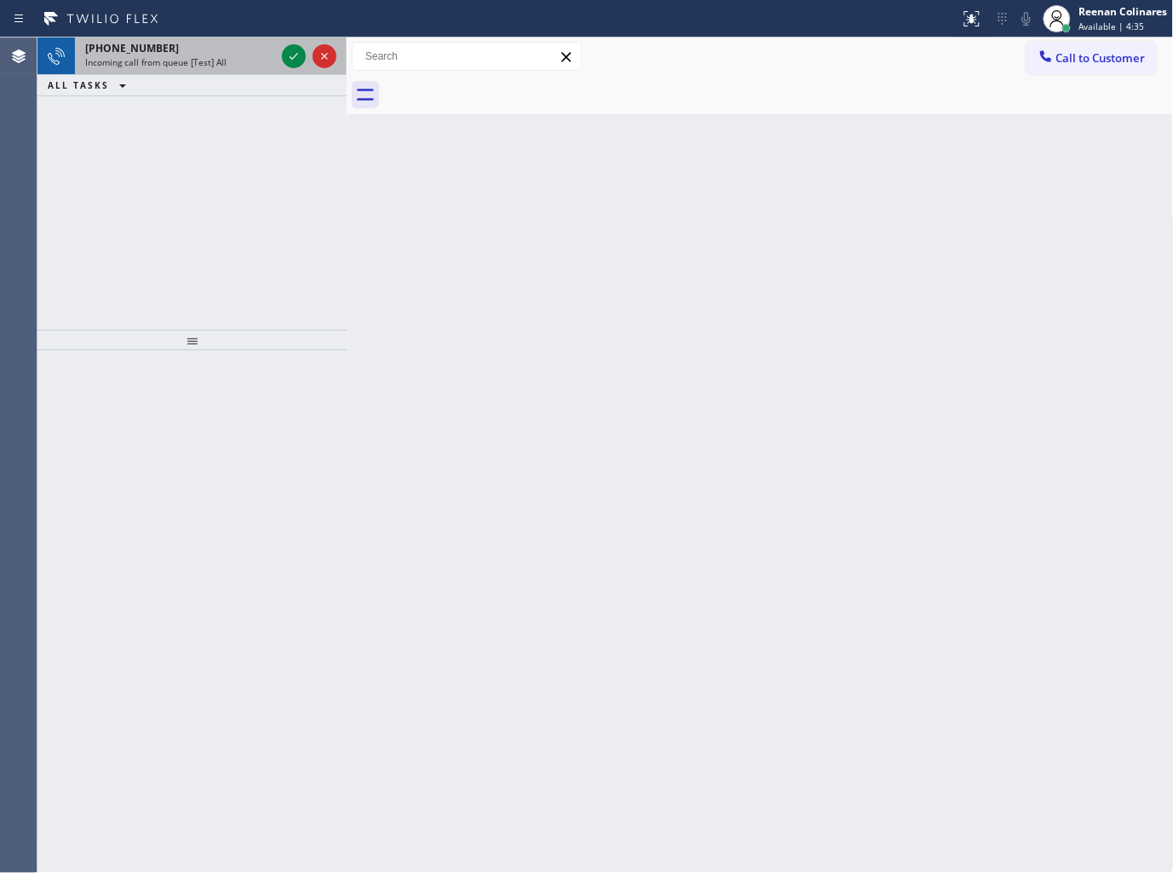
click at [235, 44] on div "+17324854917" at bounding box center [180, 48] width 190 height 14
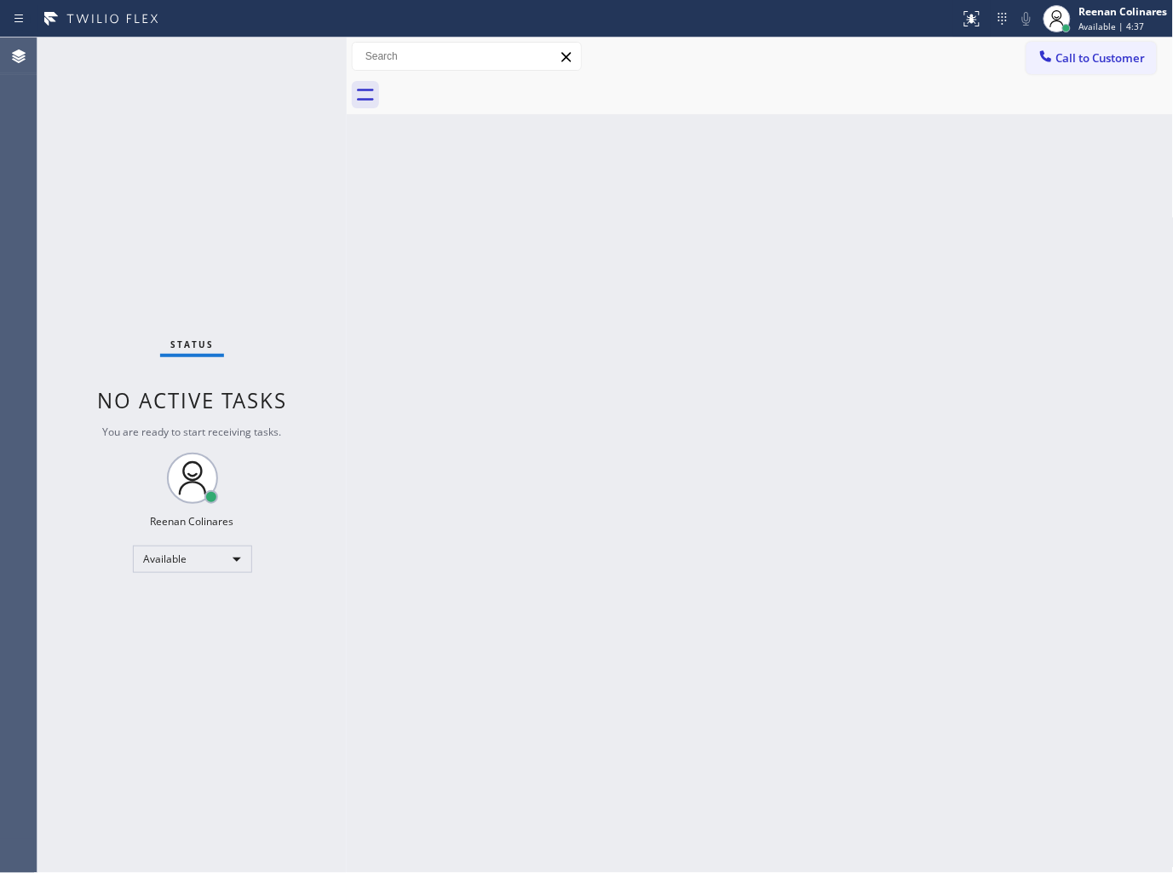
click at [220, 63] on div "Status No active tasks You are ready to start receiving tasks. Reenan Colinares…" at bounding box center [191, 454] width 309 height 835
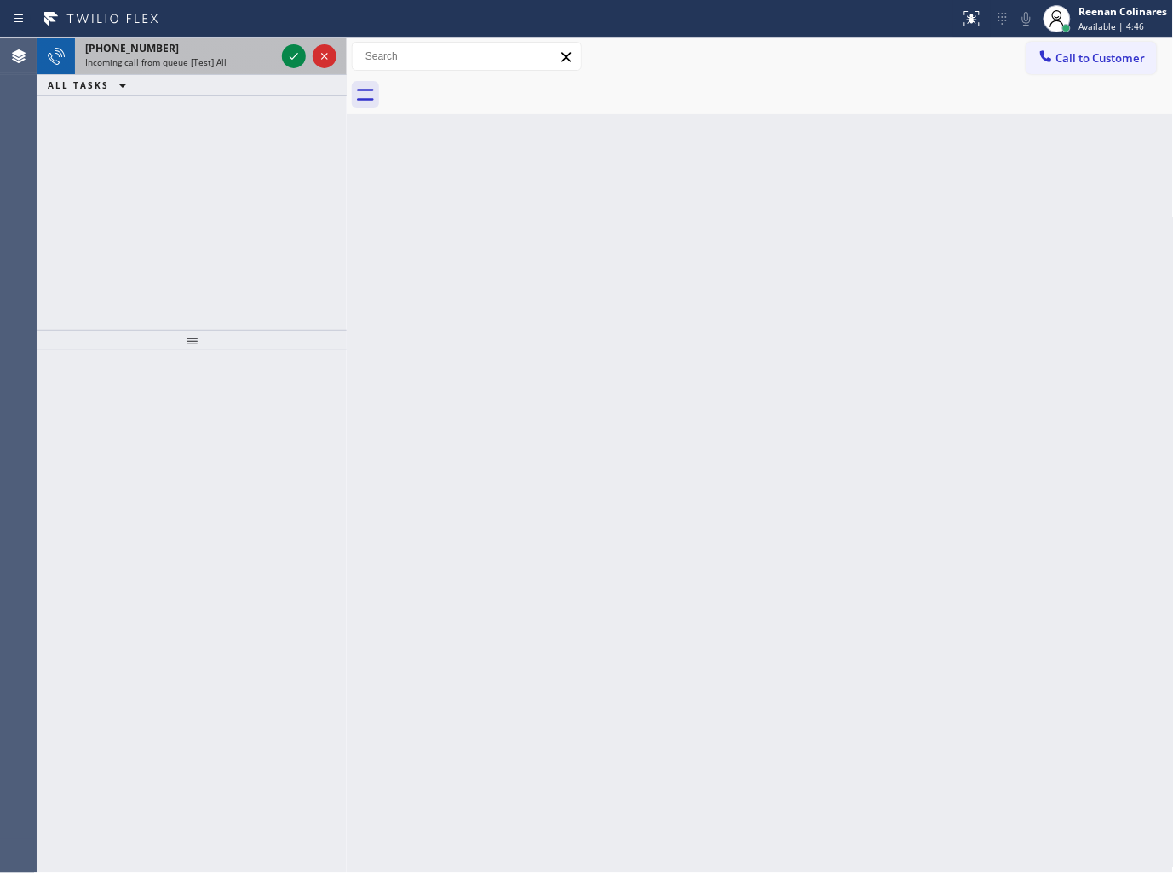
click at [217, 57] on span "Incoming call from queue [Test] All" at bounding box center [155, 62] width 141 height 12
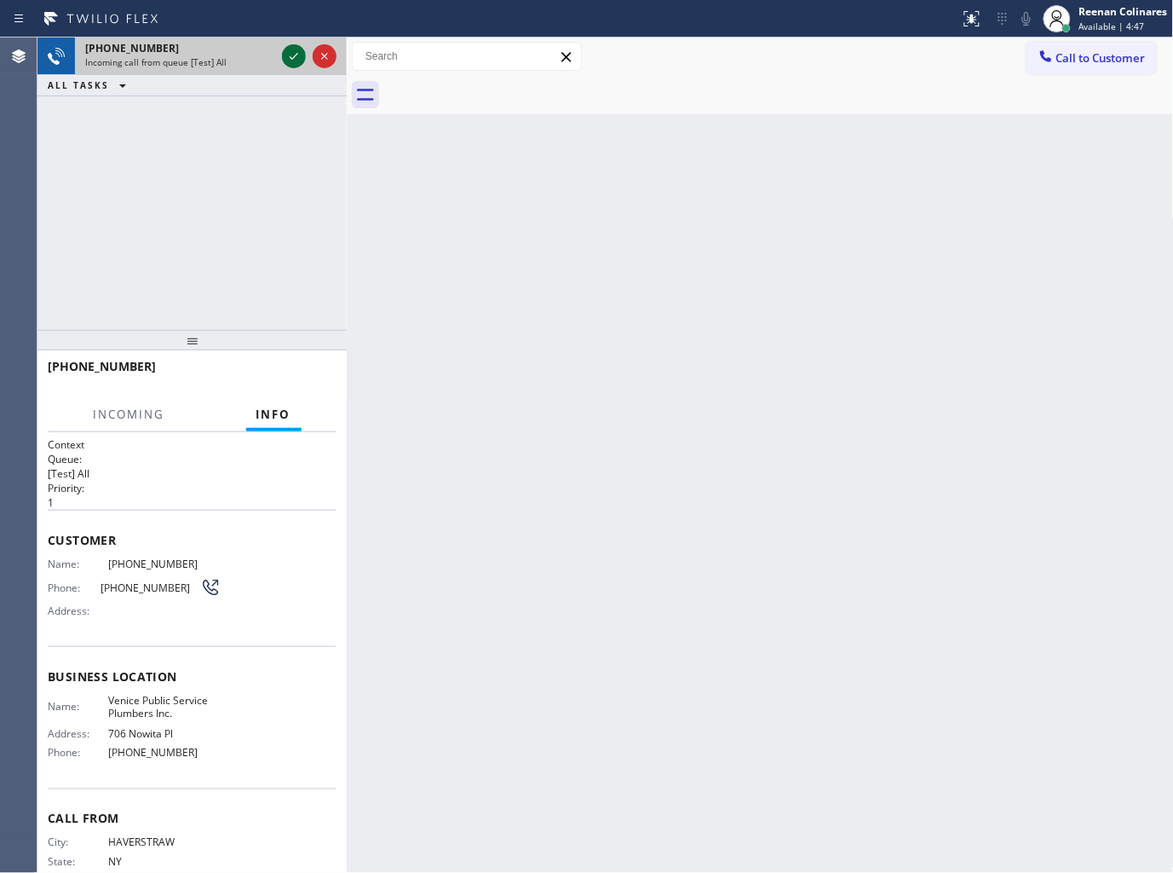
click at [285, 54] on icon at bounding box center [294, 56] width 20 height 20
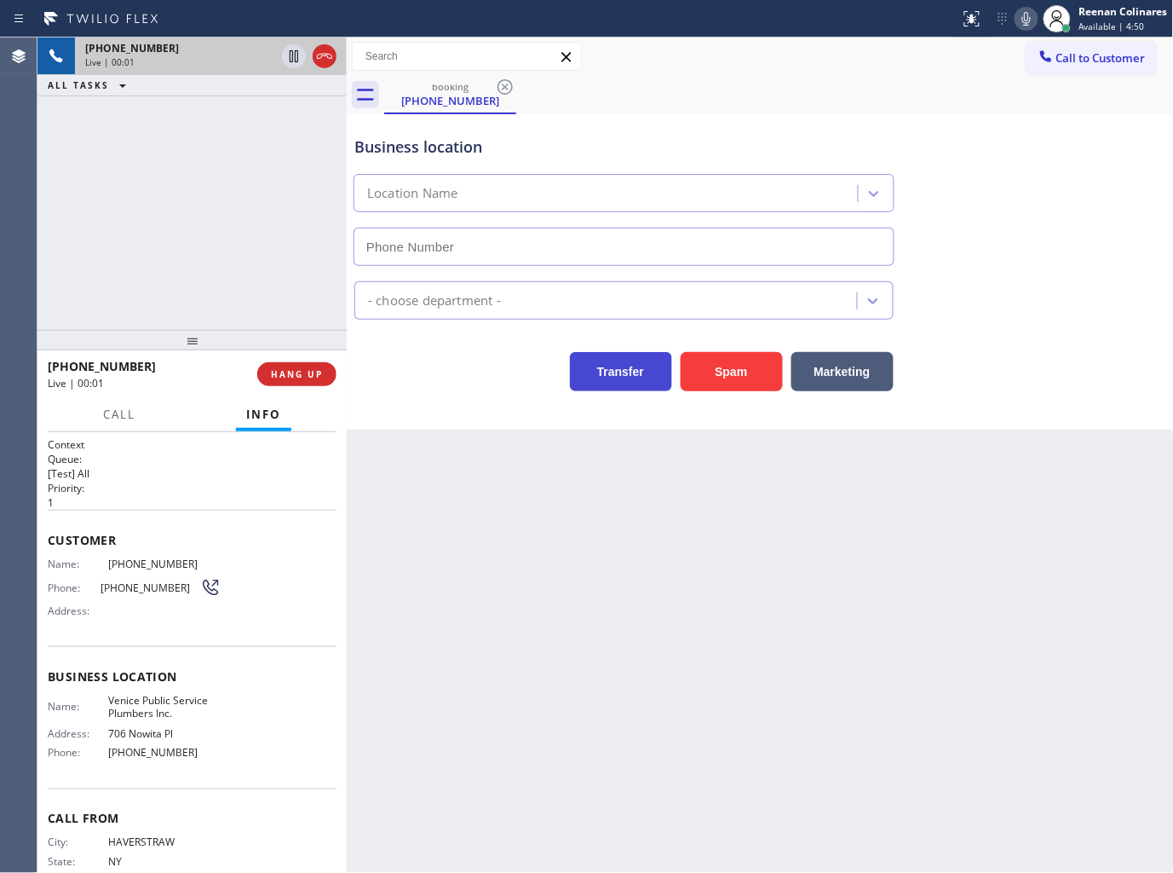
type input "(213) 205-0061"
click at [1025, 14] on icon at bounding box center [1027, 19] width 9 height 14
click at [1032, 11] on icon at bounding box center [1027, 19] width 20 height 20
click at [1028, 18] on icon at bounding box center [1027, 19] width 20 height 20
click at [109, 414] on span "Call" at bounding box center [119, 413] width 32 height 15
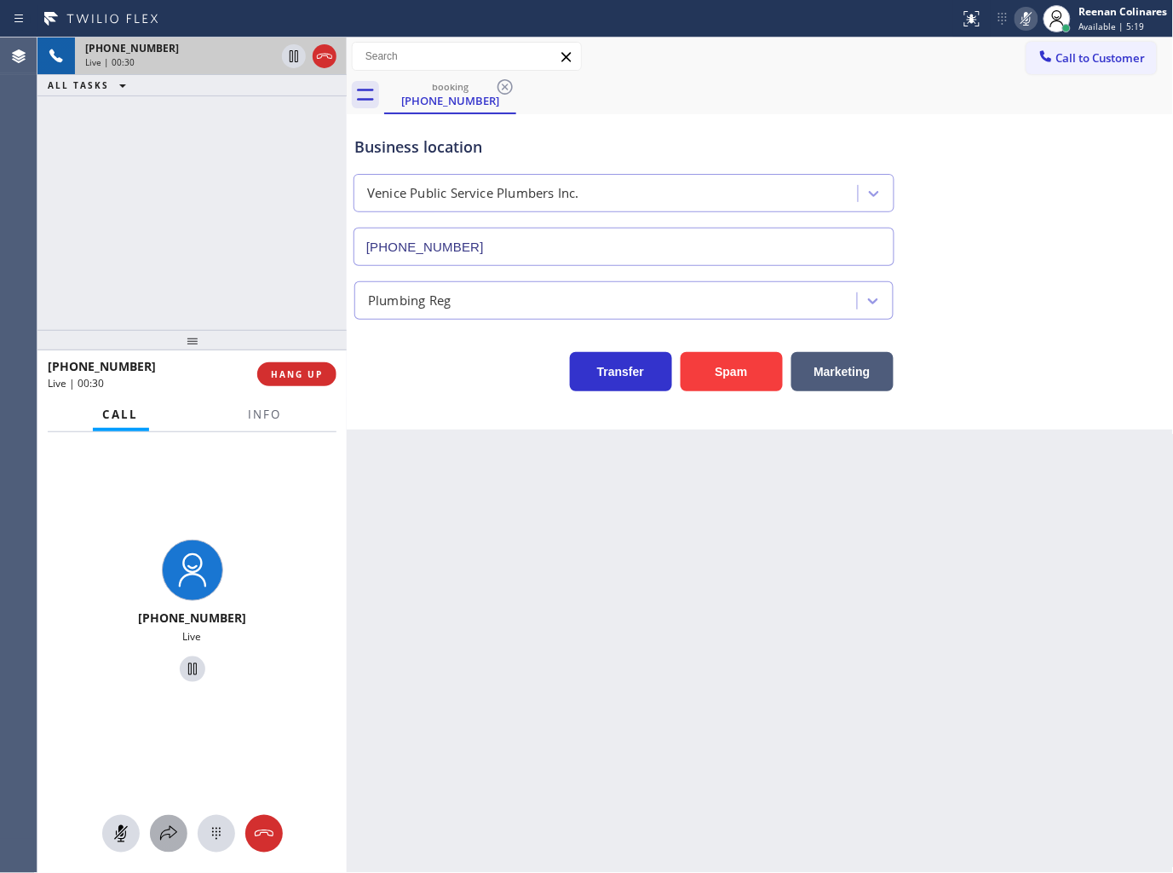
click at [164, 829] on icon at bounding box center [168, 833] width 20 height 20
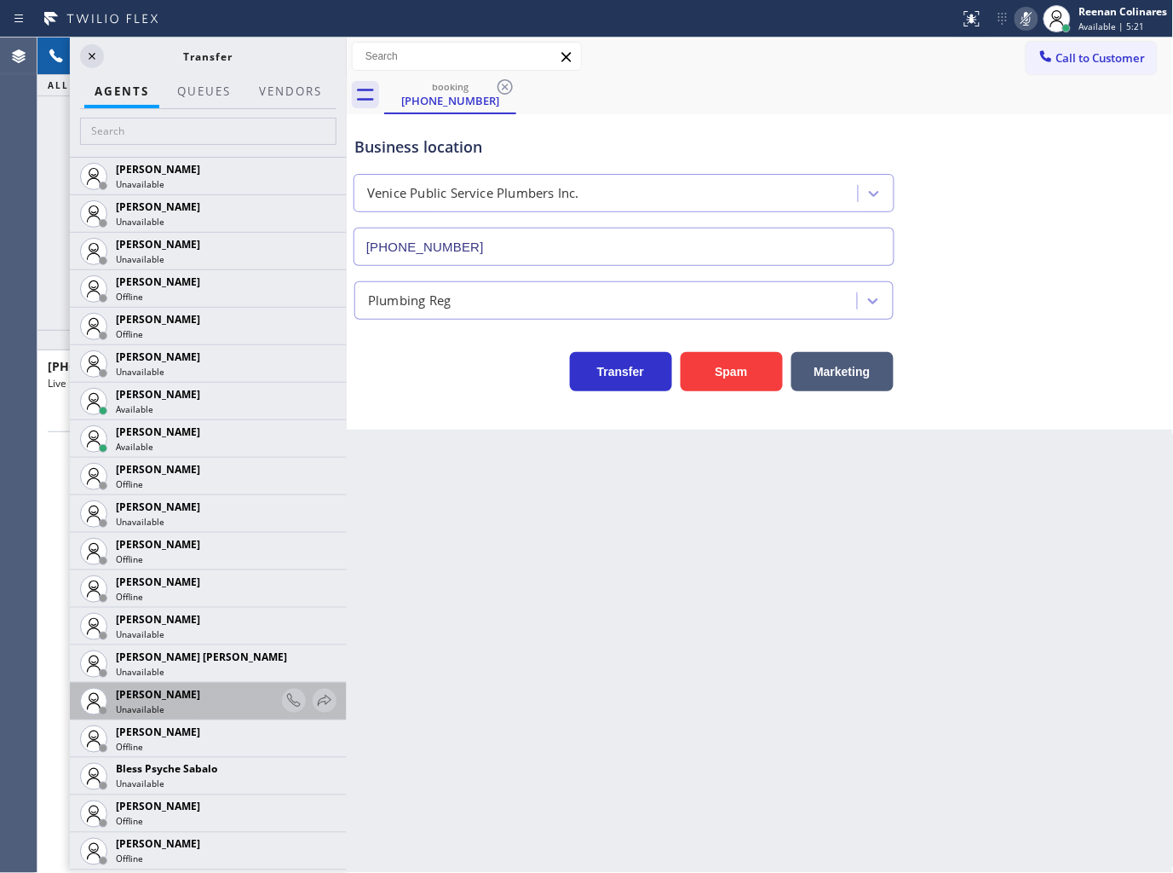
scroll to position [378, 0]
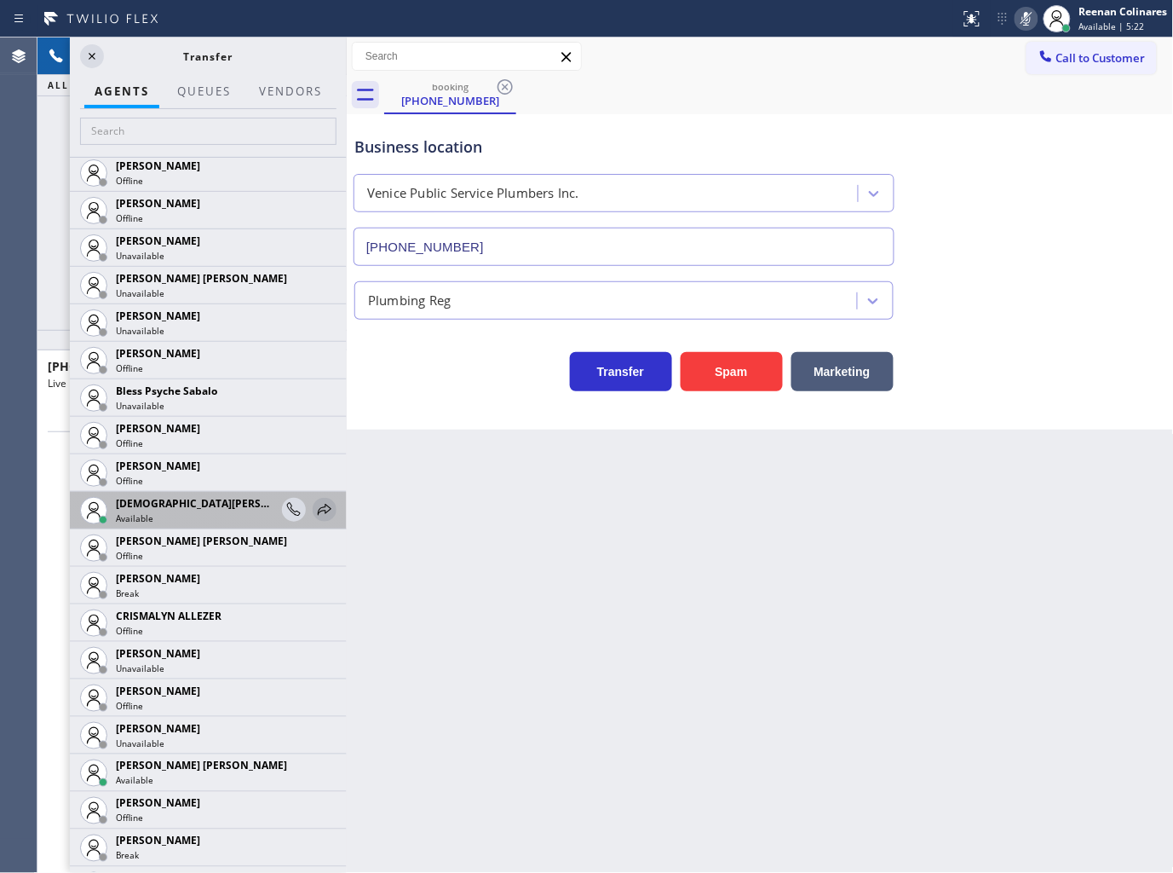
click at [314, 509] on icon at bounding box center [324, 509] width 20 height 20
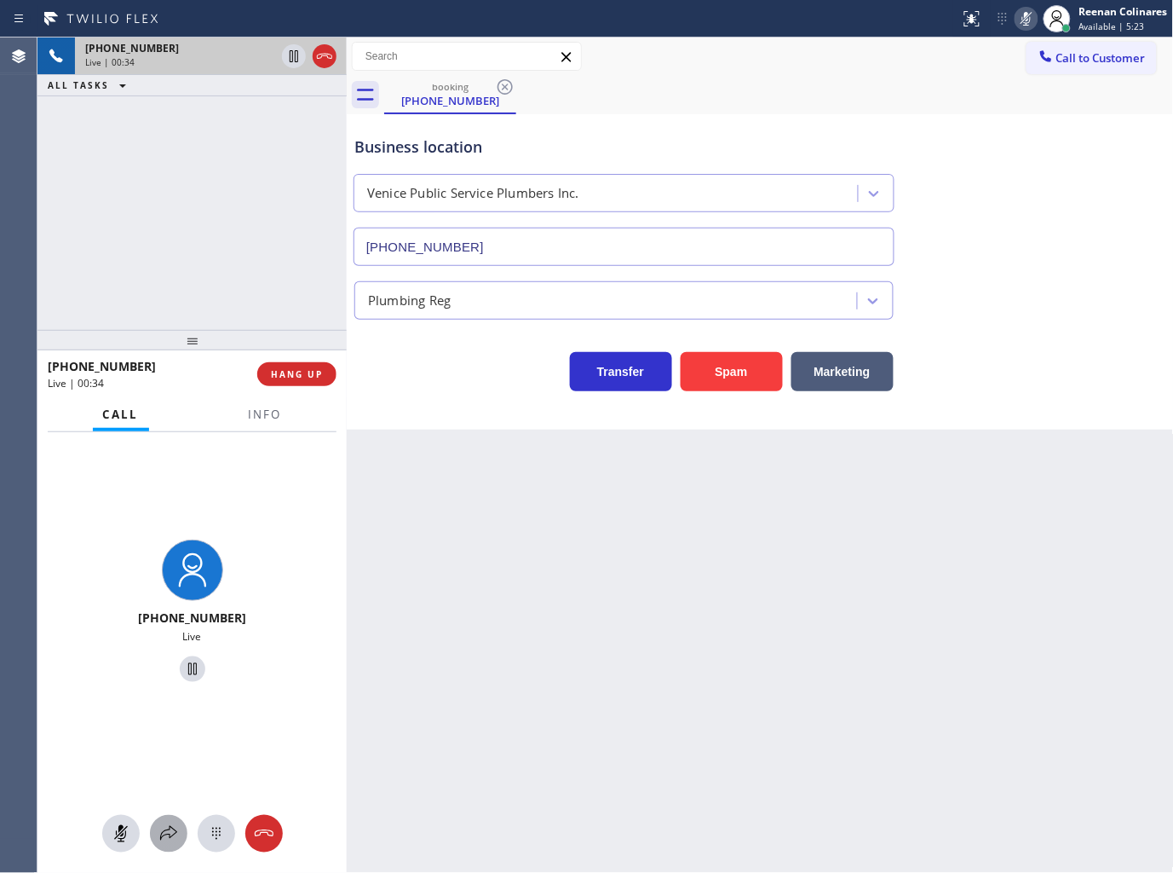
click at [173, 833] on icon at bounding box center [168, 833] width 20 height 20
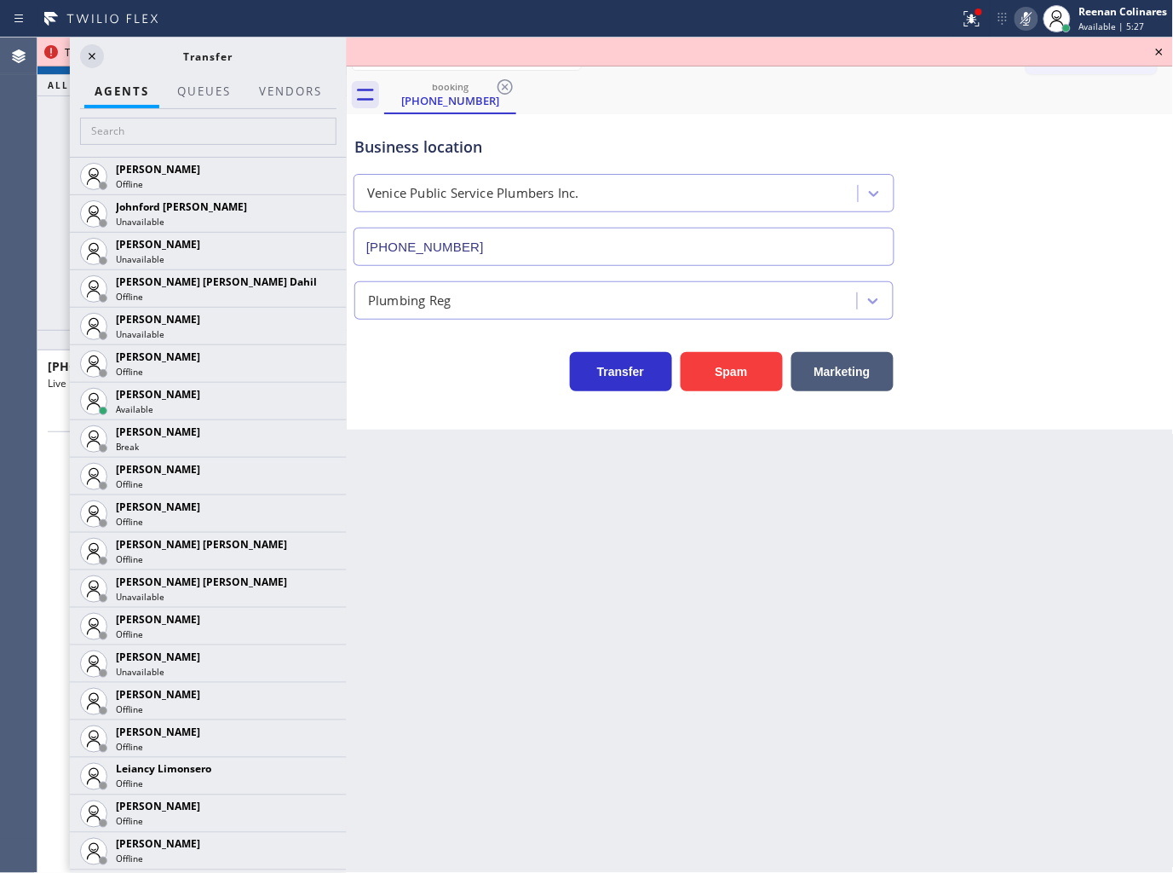
scroll to position [2311, 0]
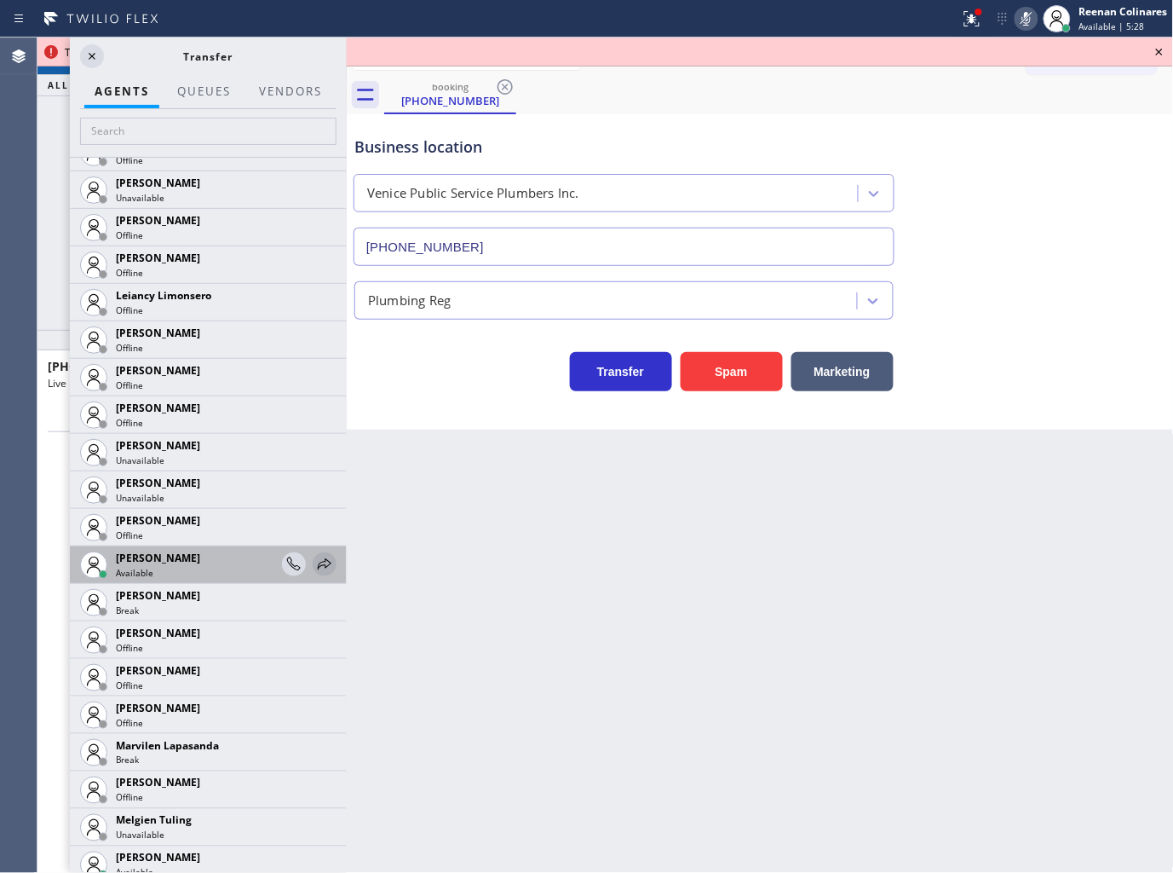
click at [316, 564] on icon at bounding box center [324, 564] width 20 height 20
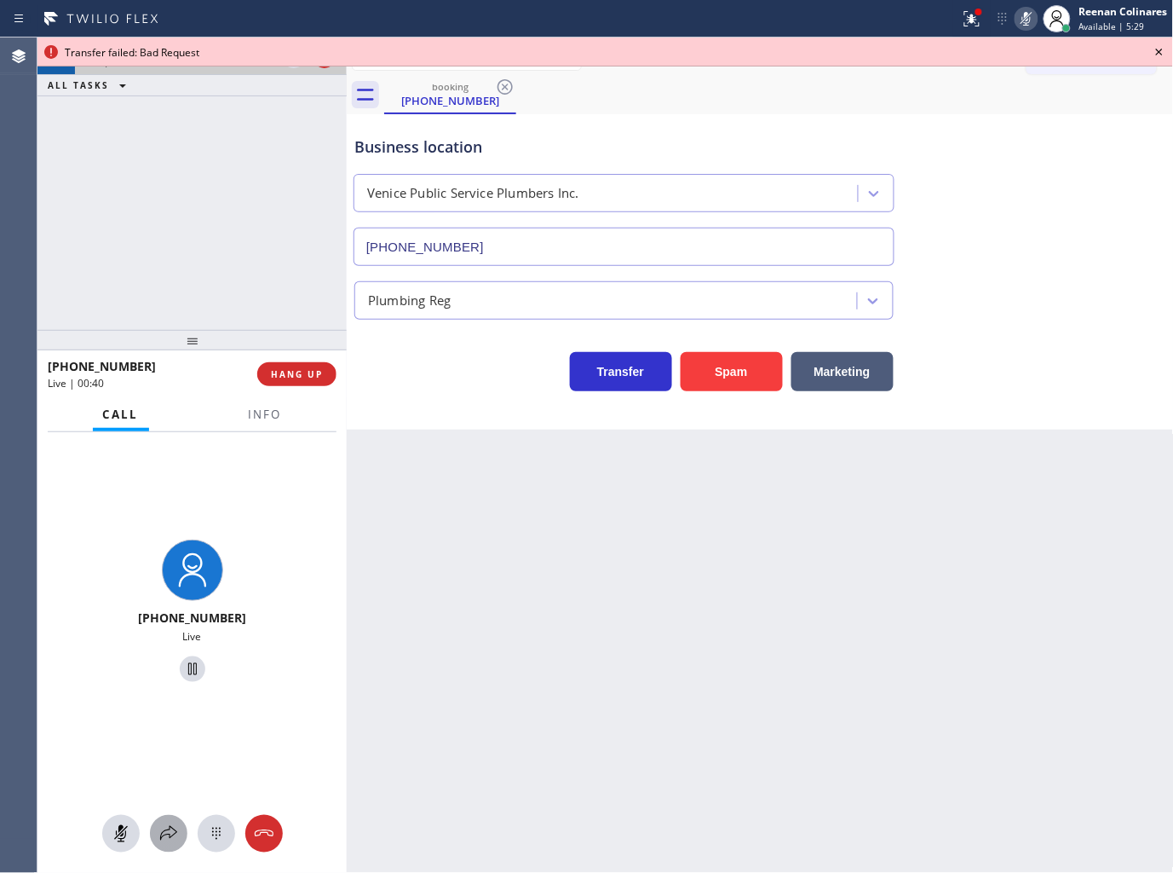
click at [176, 831] on icon at bounding box center [168, 833] width 20 height 20
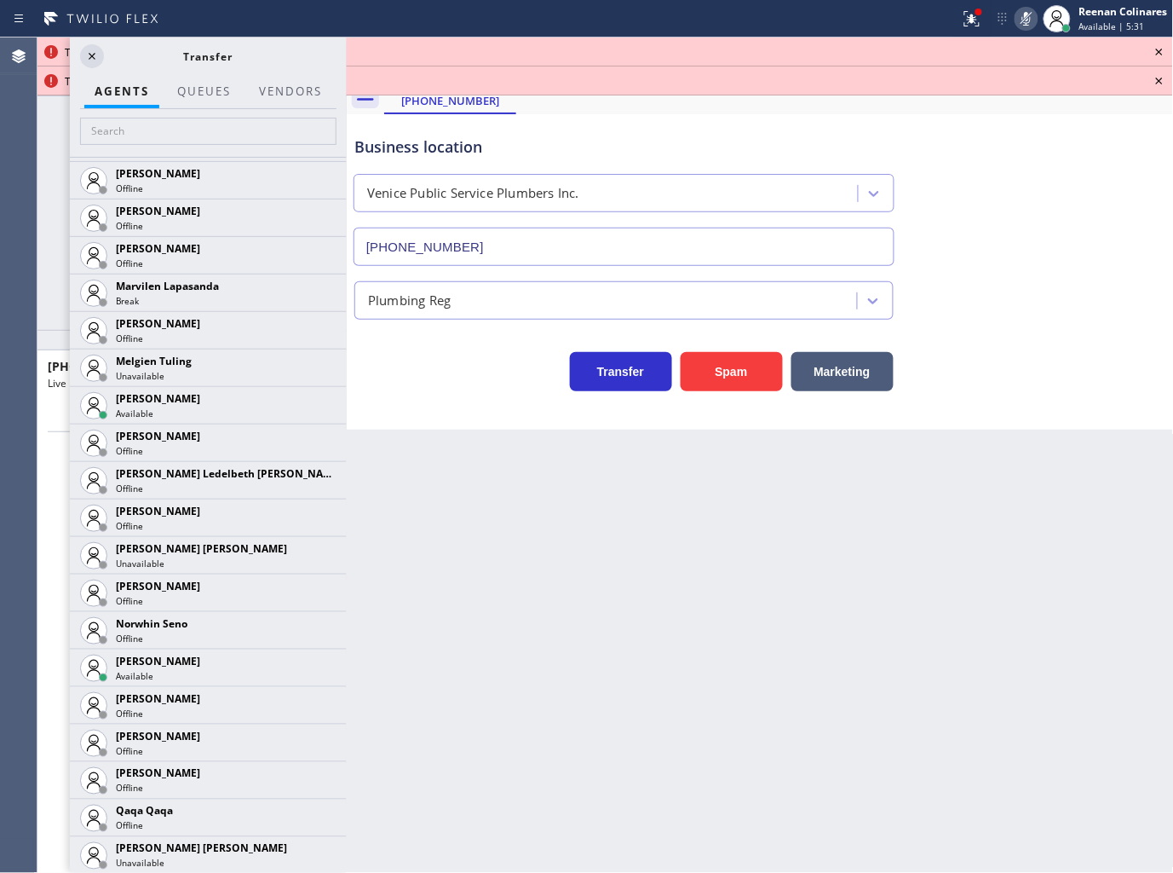
scroll to position [2792, 0]
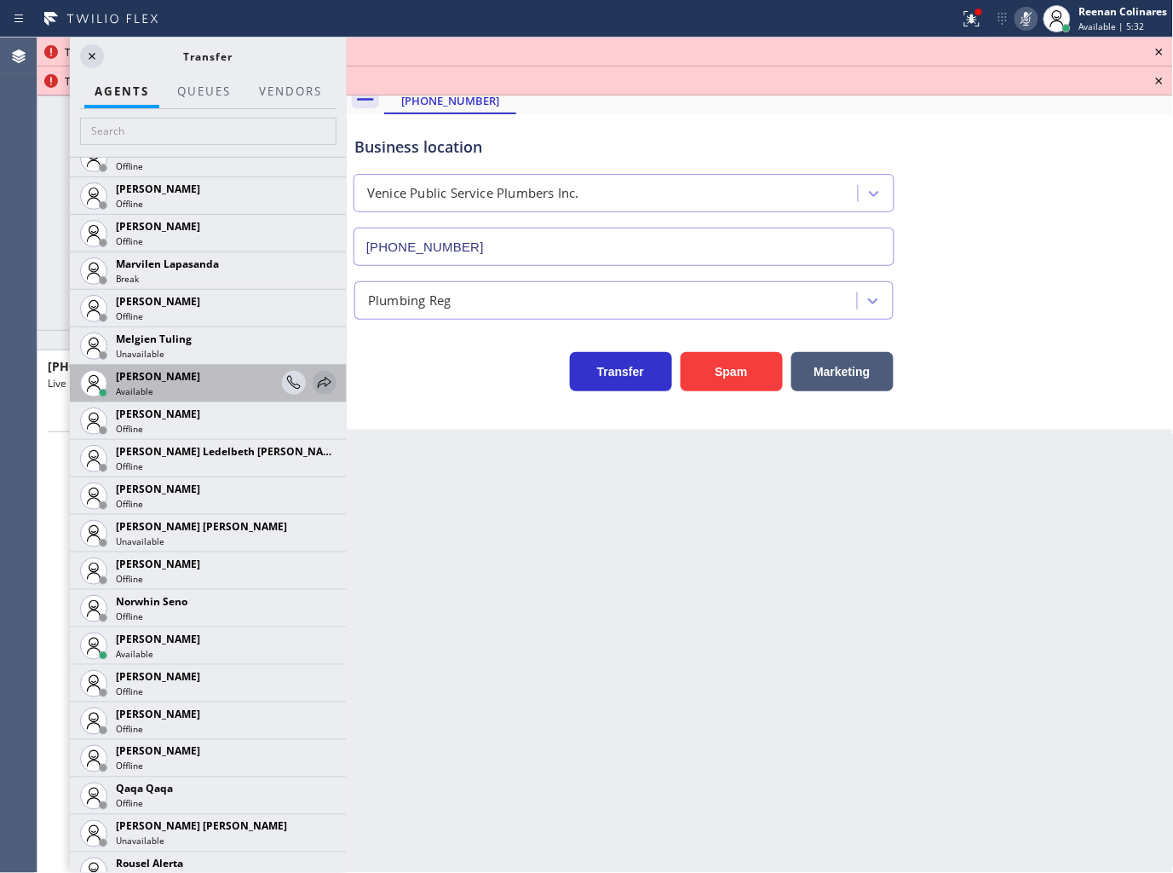
click at [314, 385] on icon at bounding box center [324, 382] width 20 height 20
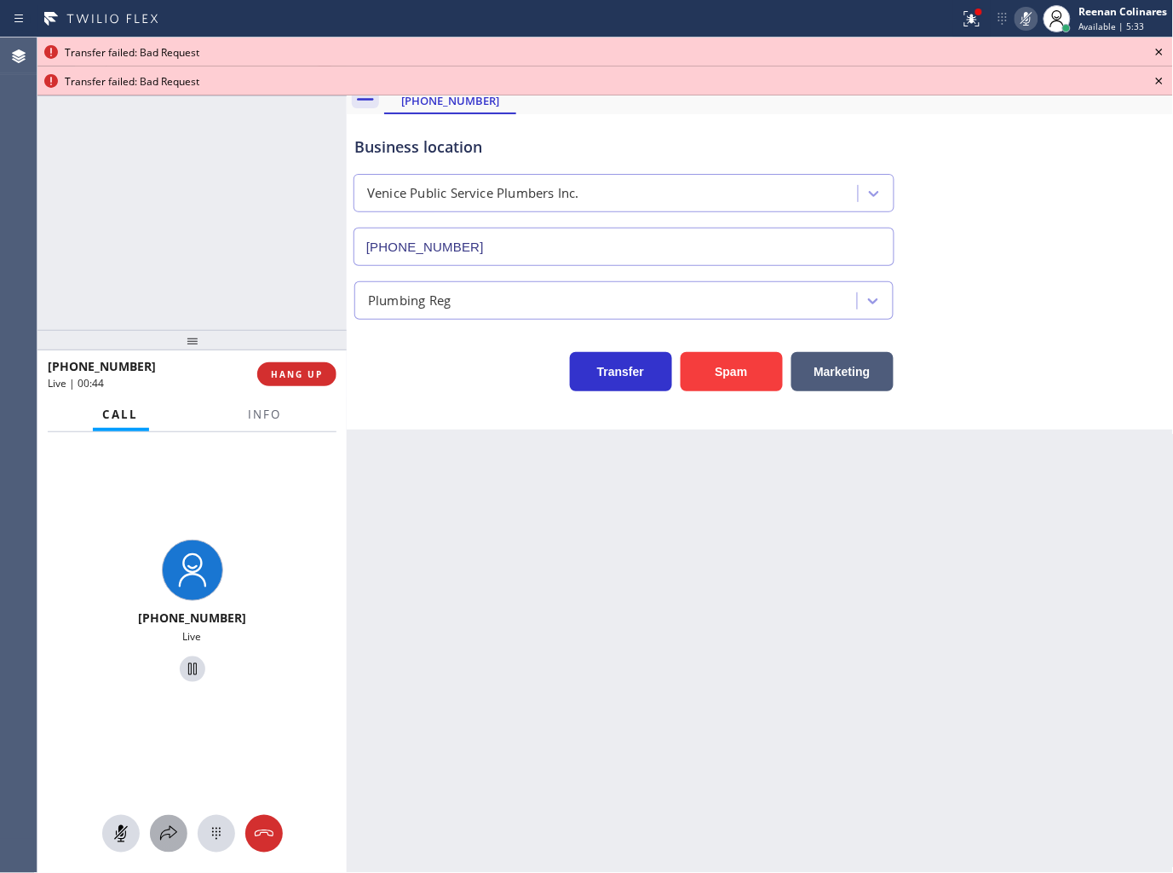
click at [174, 838] on icon at bounding box center [168, 833] width 20 height 20
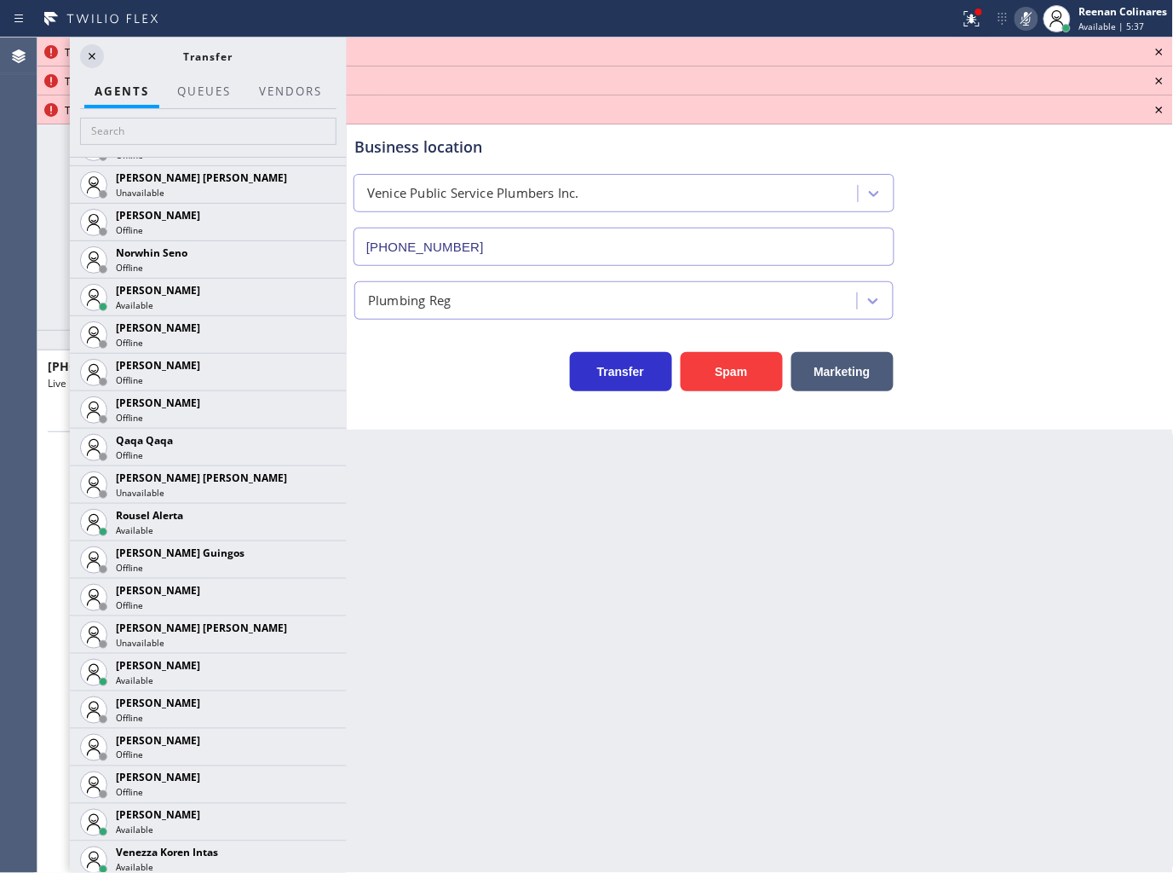
scroll to position [3225, 0]
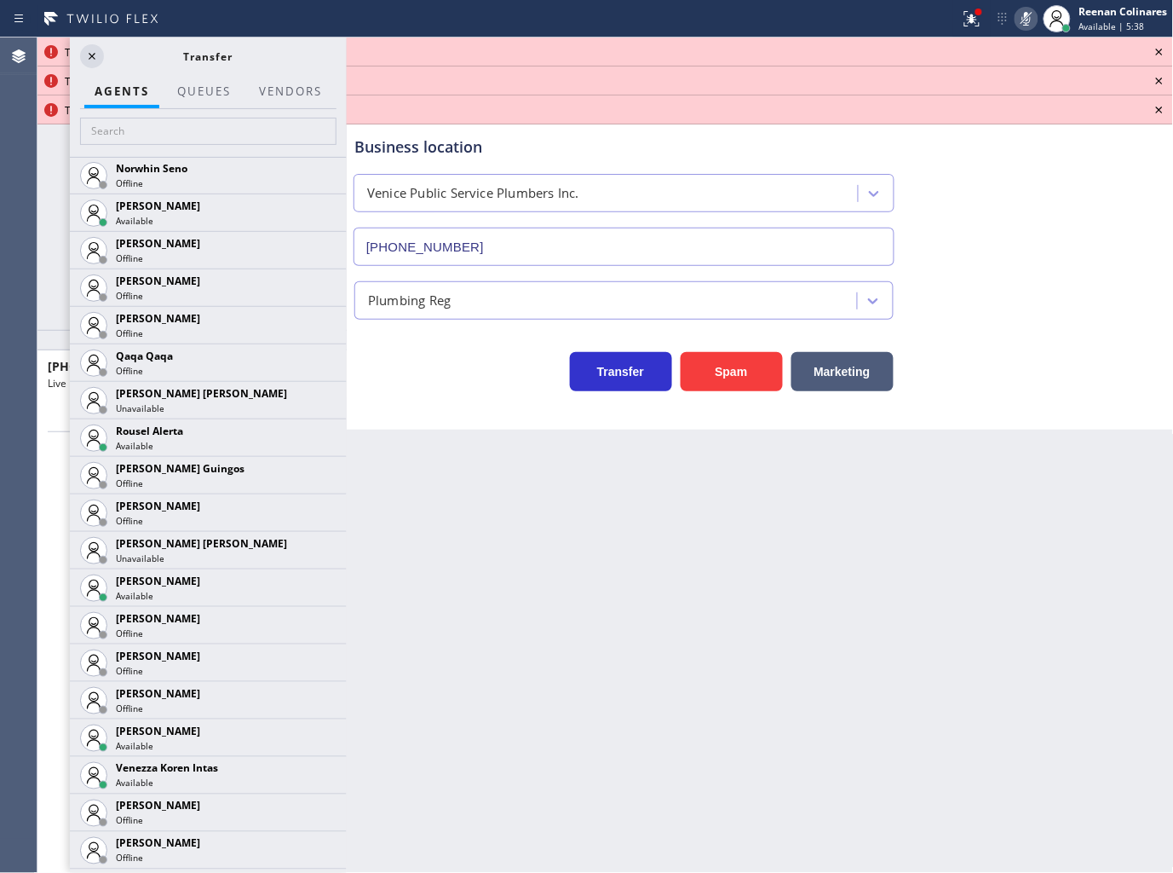
click at [0, 0] on icon at bounding box center [0, 0] width 0 height 0
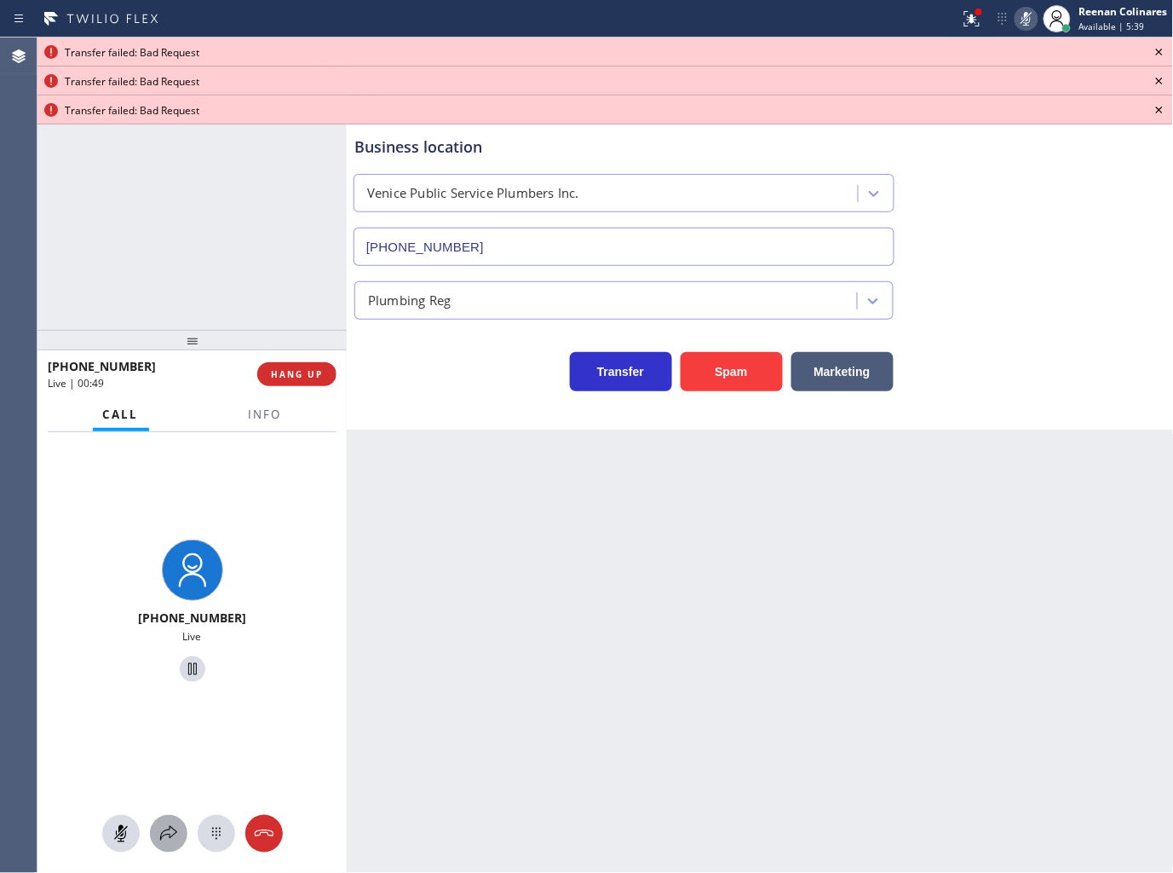
click at [169, 839] on icon at bounding box center [168, 833] width 20 height 20
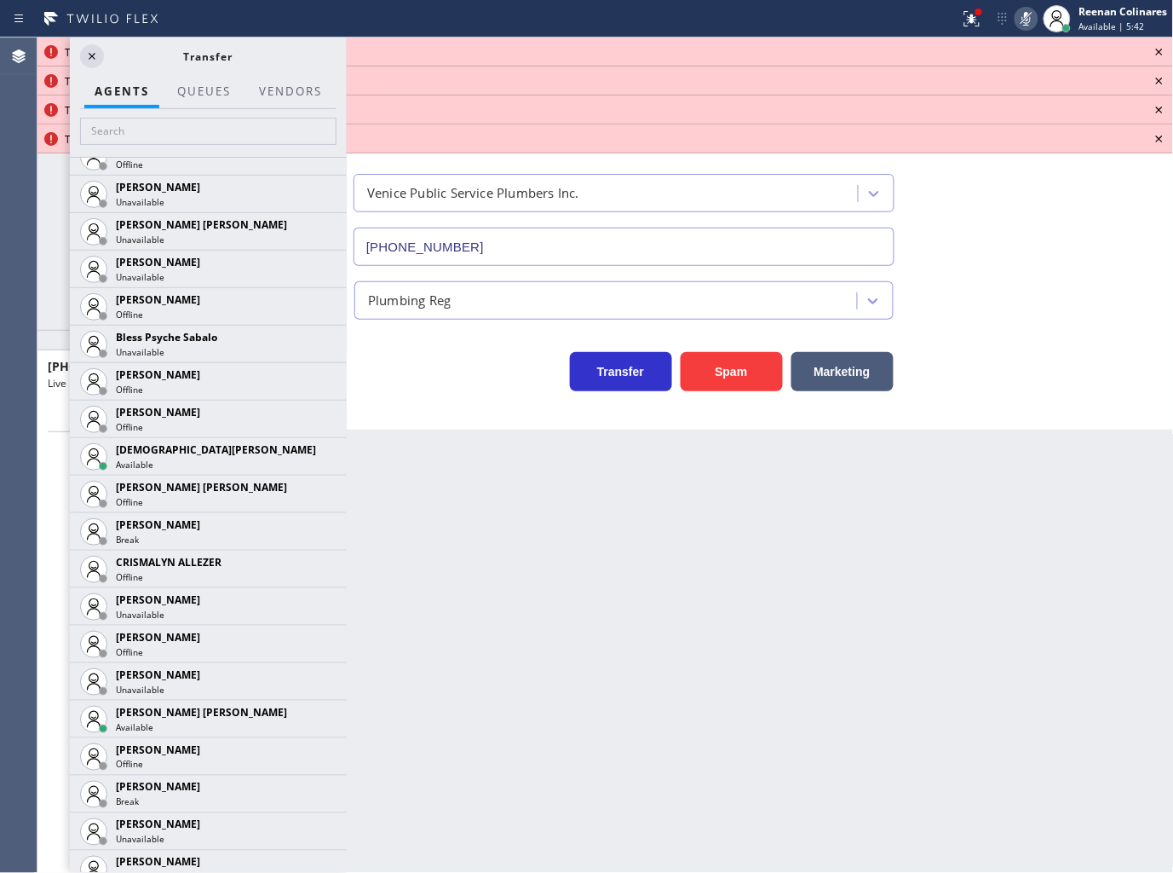
scroll to position [811, 0]
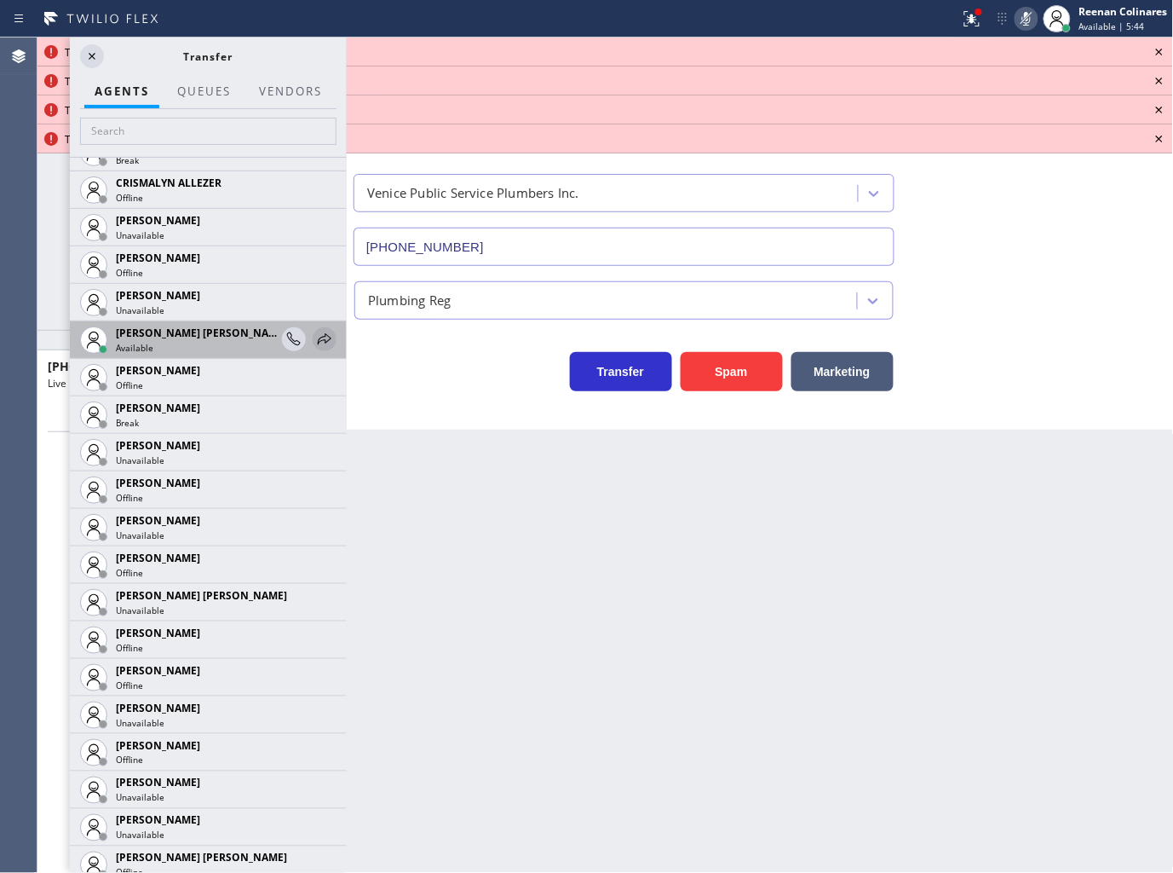
click at [314, 338] on icon at bounding box center [324, 339] width 20 height 20
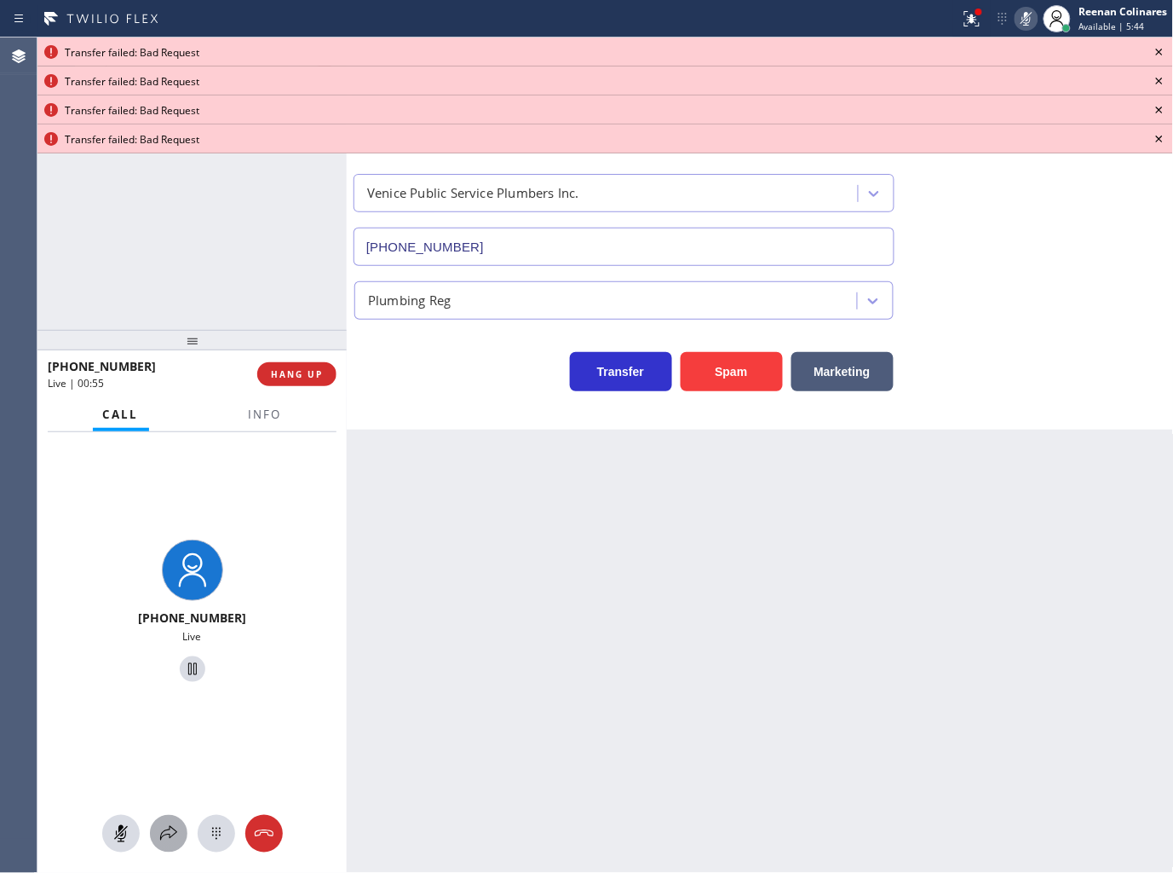
click at [158, 835] on icon at bounding box center [168, 833] width 20 height 20
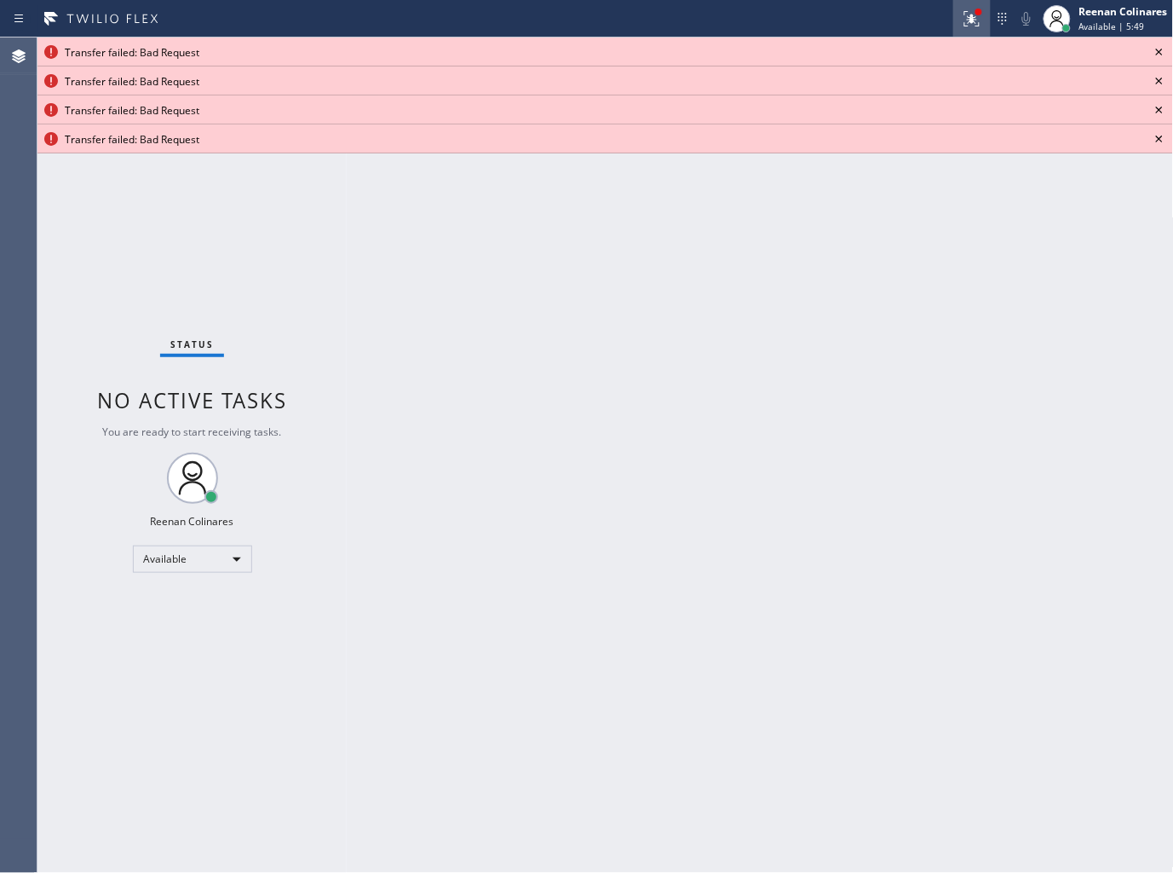
click at [978, 20] on icon at bounding box center [972, 19] width 20 height 20
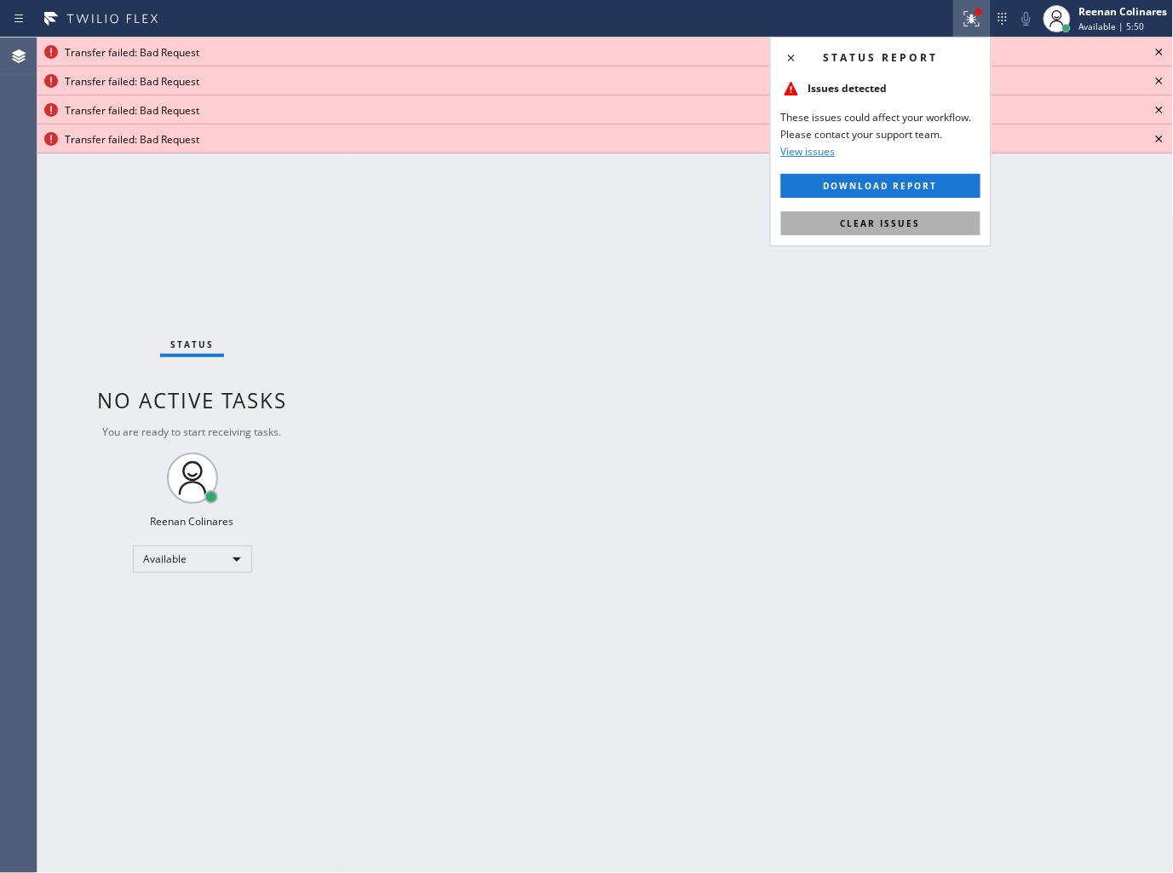
click at [912, 223] on span "Clear issues" at bounding box center [881, 223] width 80 height 12
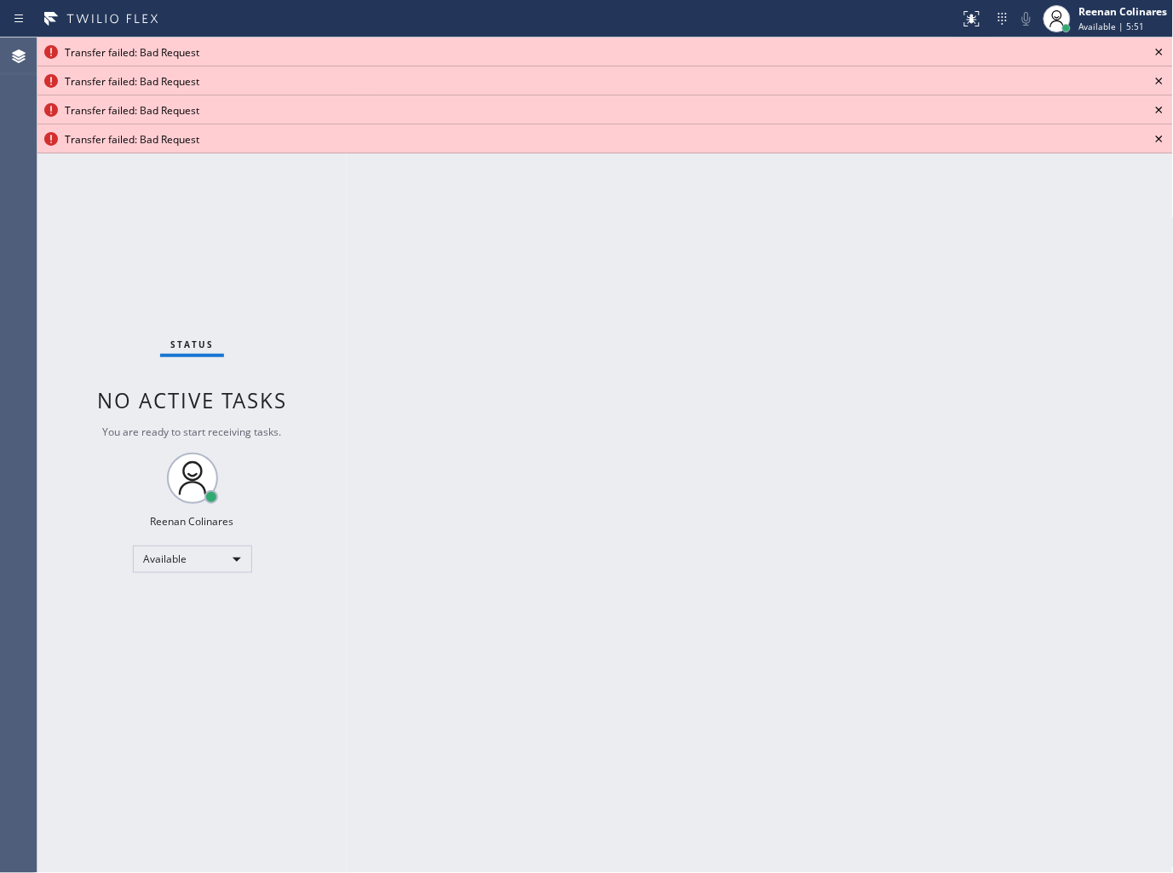
click at [1162, 49] on icon at bounding box center [1159, 52] width 7 height 7
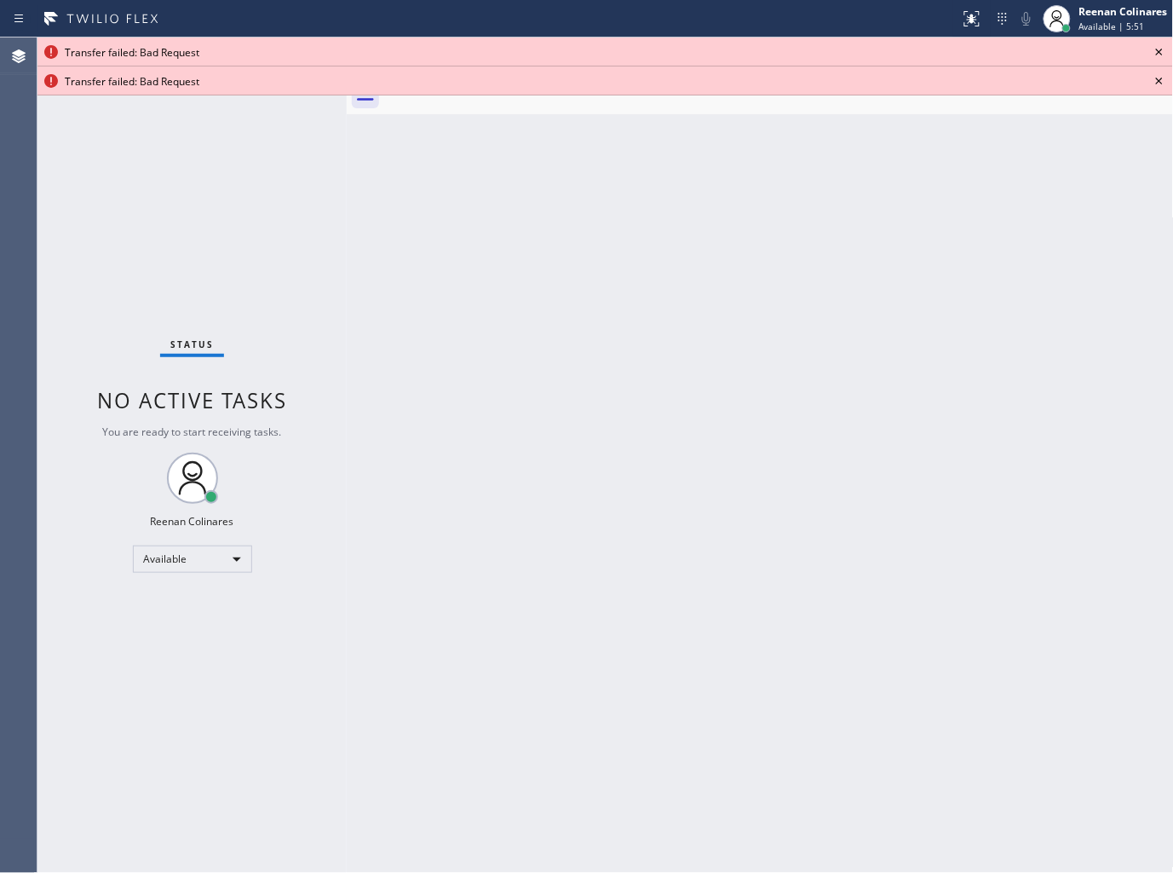
click at [1162, 49] on icon at bounding box center [1159, 52] width 7 height 7
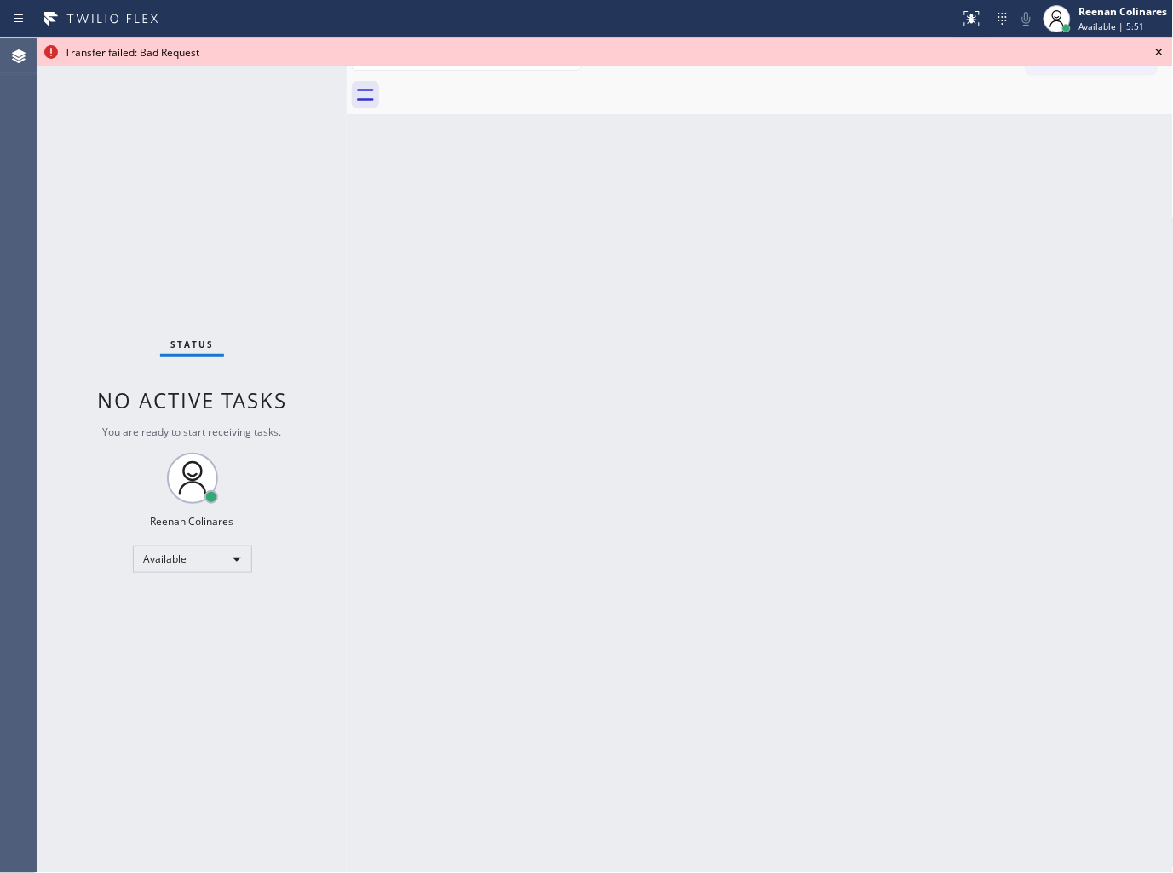
click at [1162, 49] on icon at bounding box center [1159, 52] width 7 height 7
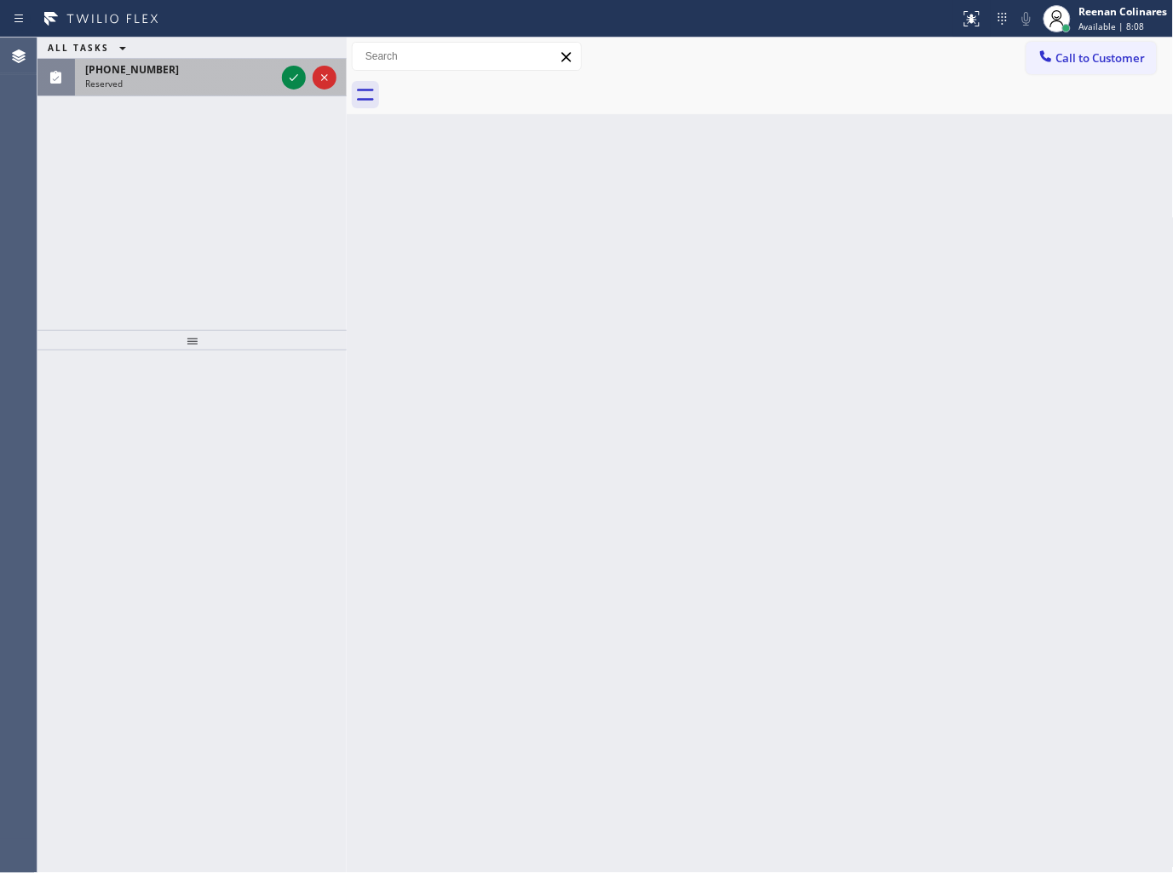
click at [182, 82] on div "Reserved" at bounding box center [180, 84] width 190 height 12
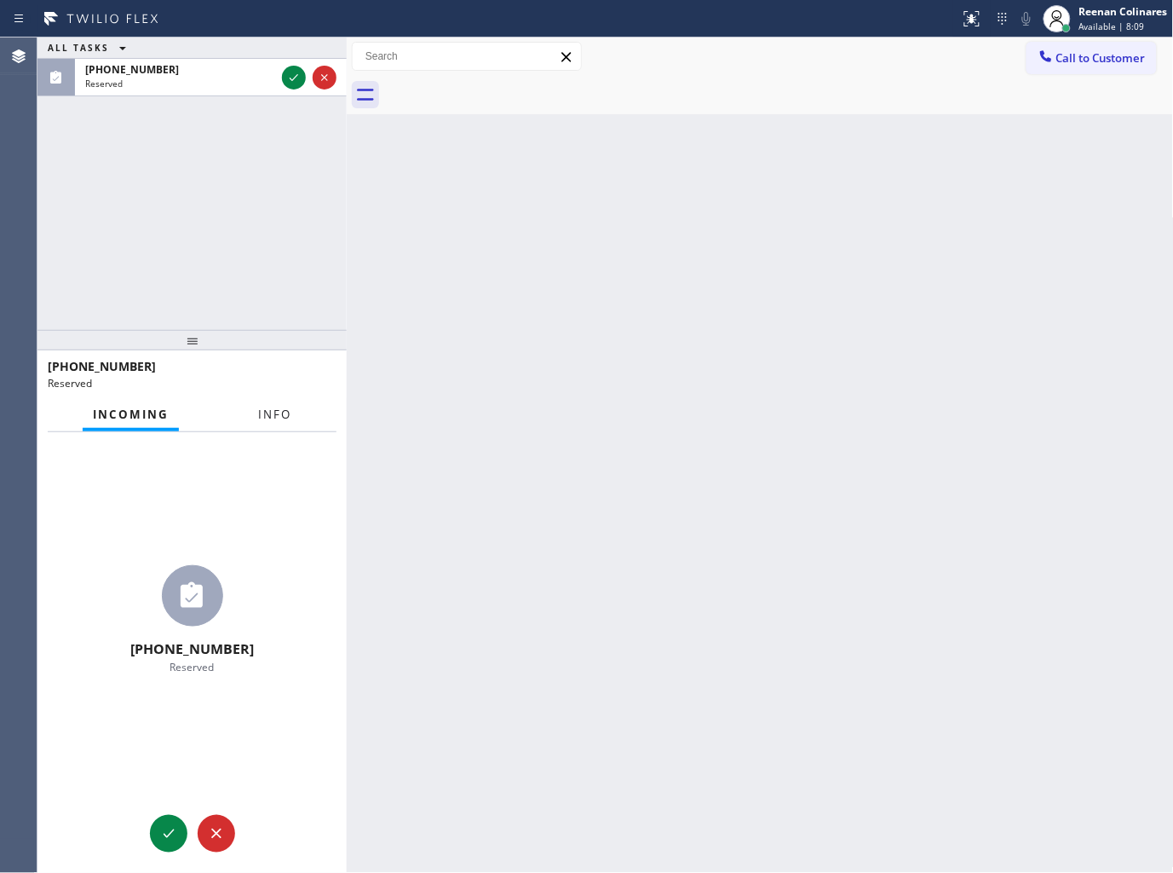
click at [278, 412] on span "Info" at bounding box center [274, 413] width 33 height 15
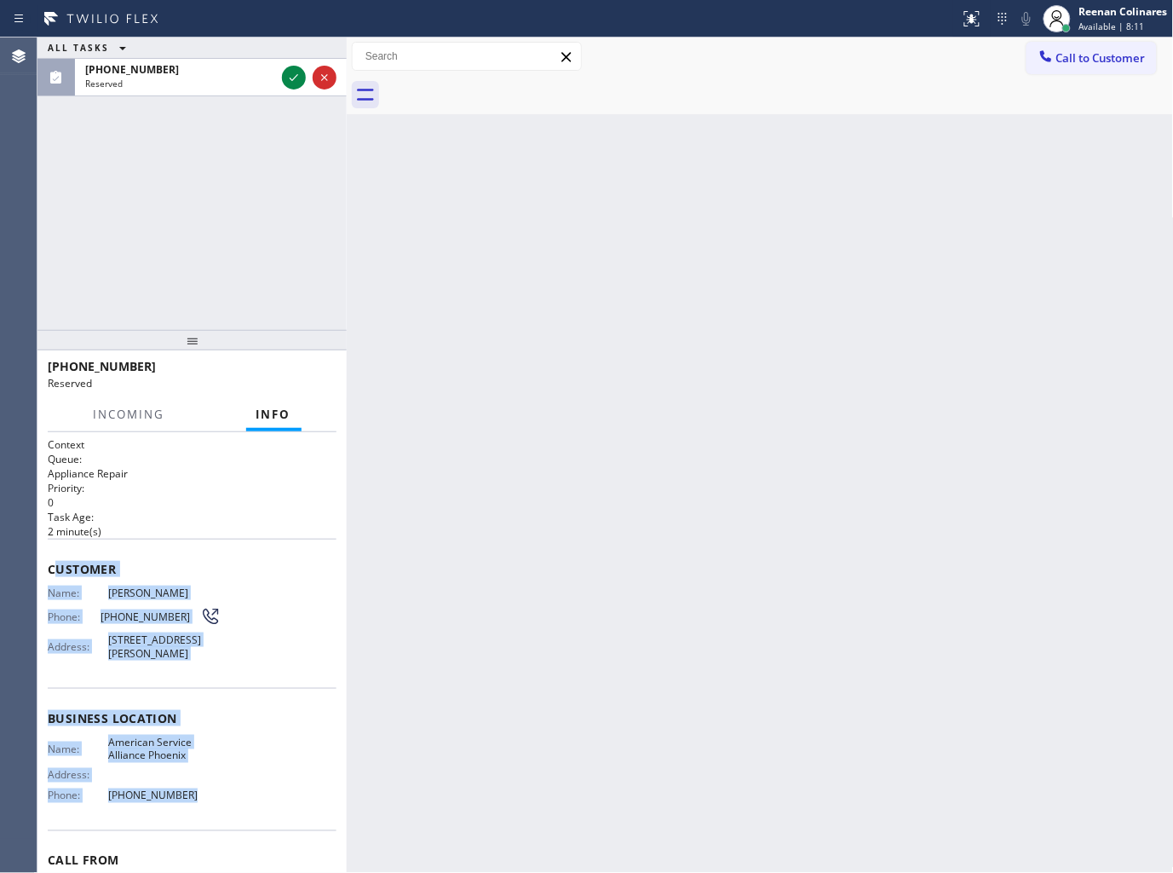
copy div "ustomer Name: Suzanne Chedid Phone: (602) 703-4623 Address: 250 W Queen Creek R…"
drag, startPoint x: 187, startPoint y: 701, endPoint x: 414, endPoint y: 823, distance: 257.3
click at [252, 813] on div "Context Queue: Appliance Repair Priority: 0 Task Age: 2 minute(s) Customer Name…" at bounding box center [192, 698] width 289 height 522
click at [287, 82] on icon at bounding box center [294, 77] width 20 height 20
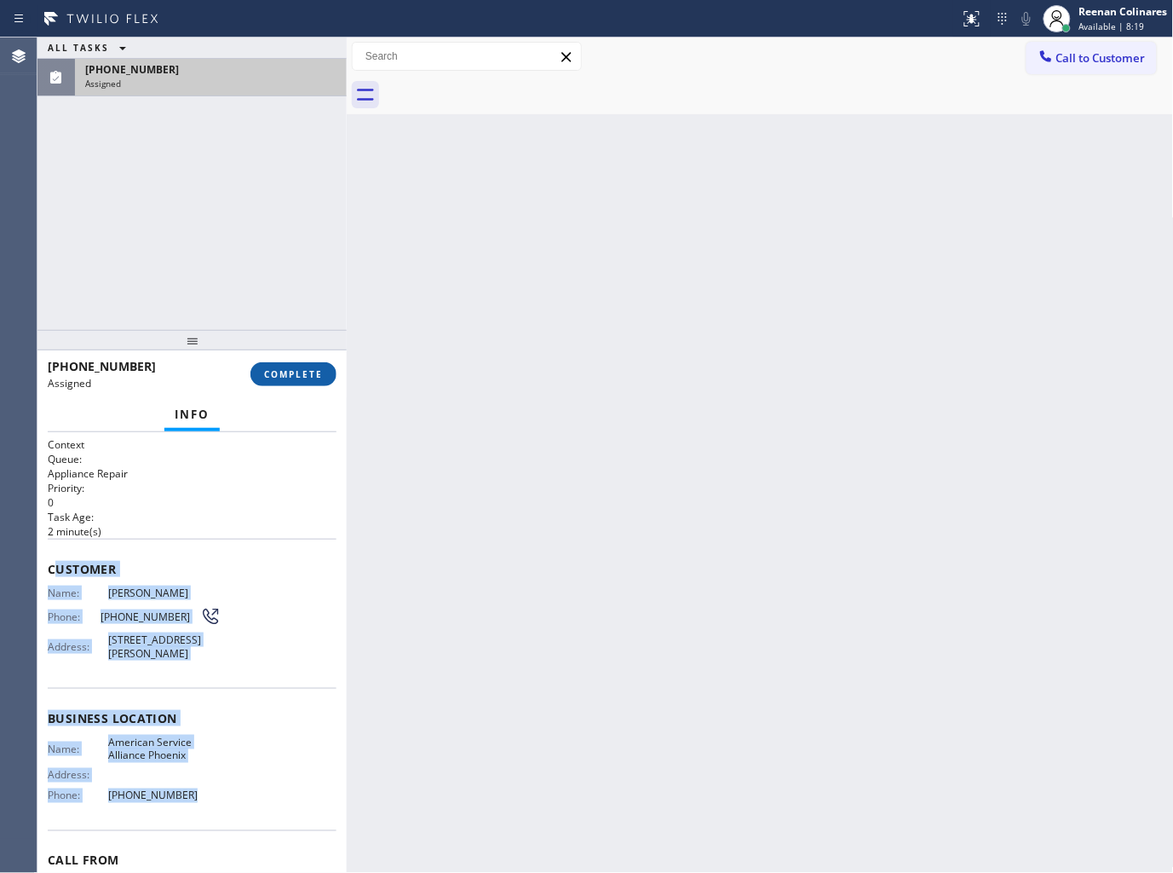
click at [318, 368] on span "COMPLETE" at bounding box center [293, 374] width 59 height 12
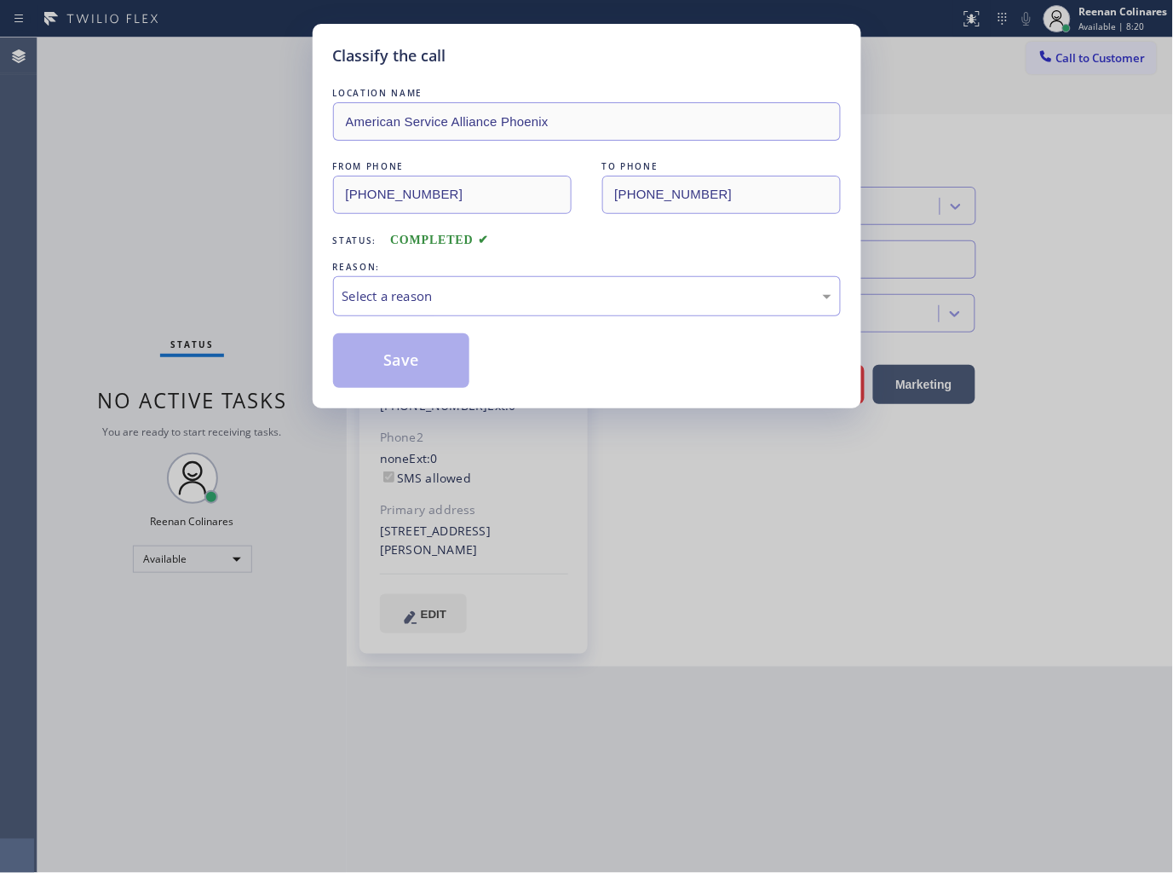
type input "(602) 536-8383"
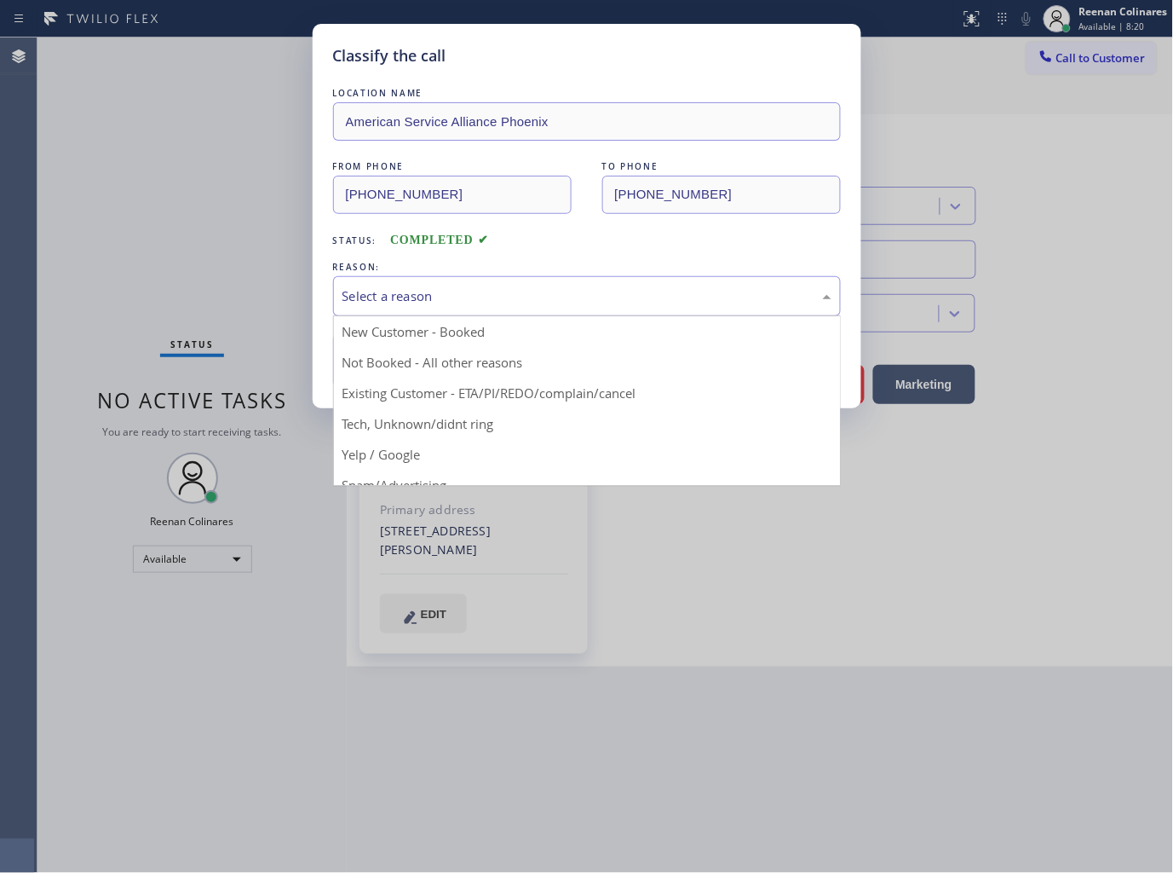
click at [394, 293] on div "Select a reason" at bounding box center [587, 296] width 489 height 20
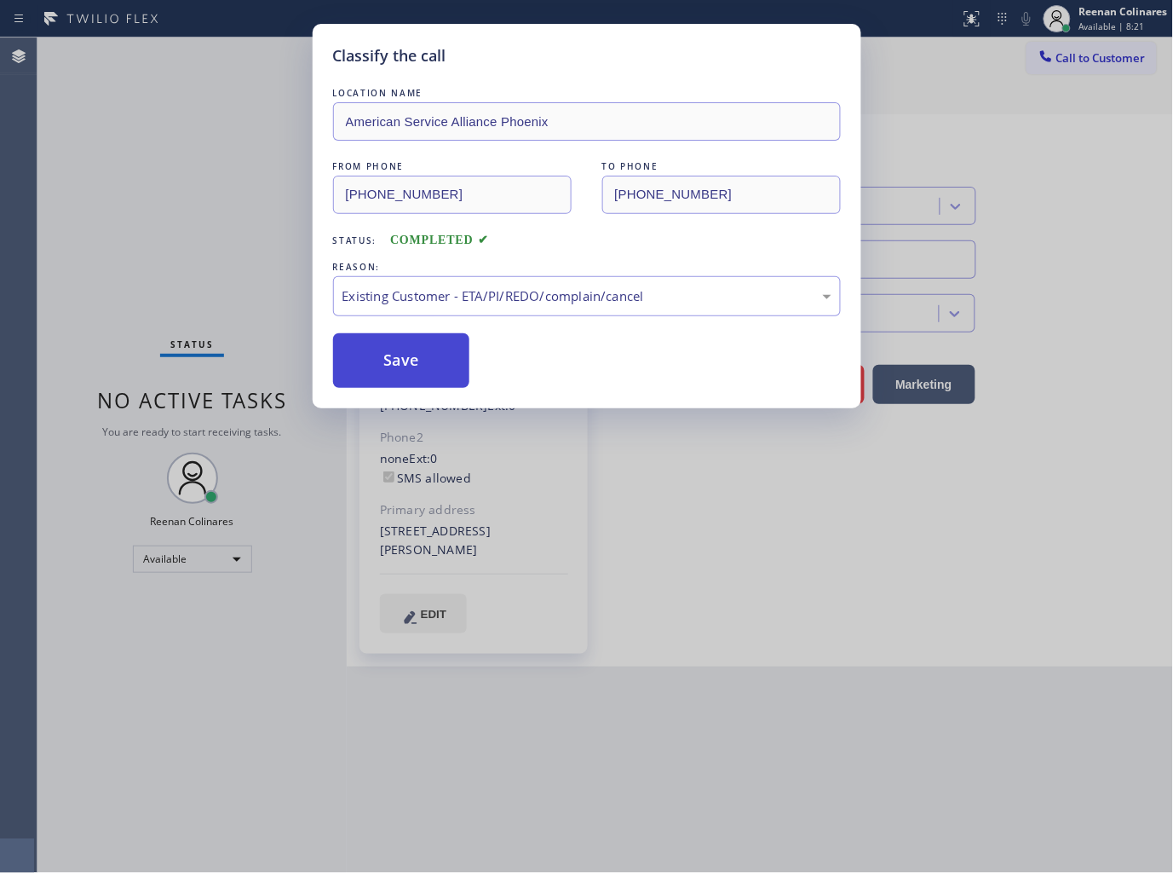
click at [386, 353] on button "Save" at bounding box center [401, 360] width 137 height 55
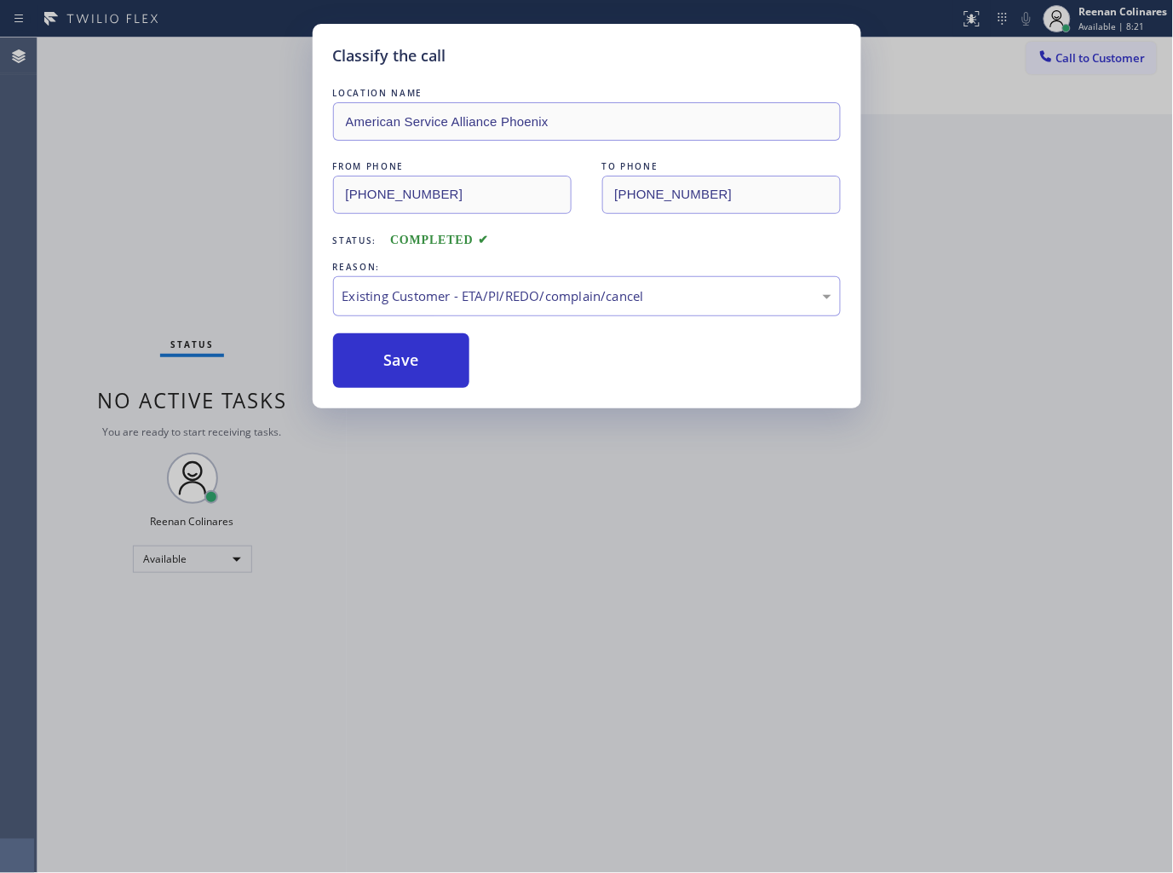
click at [181, 275] on div "Classify the call LOCATION NAME American Service Alliance Phoenix FROM PHONE (6…" at bounding box center [586, 436] width 1173 height 873
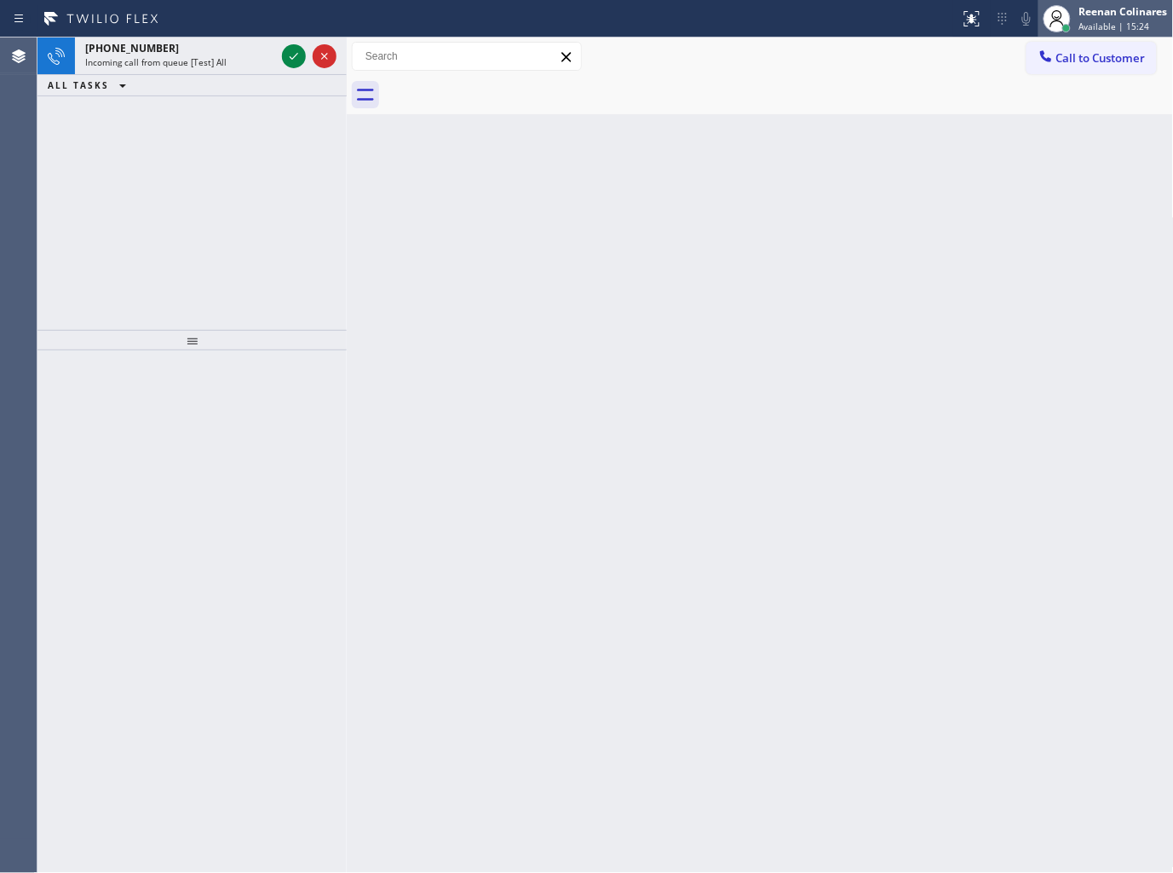
click at [1116, 12] on div "Reenan Colinares" at bounding box center [1124, 11] width 89 height 14
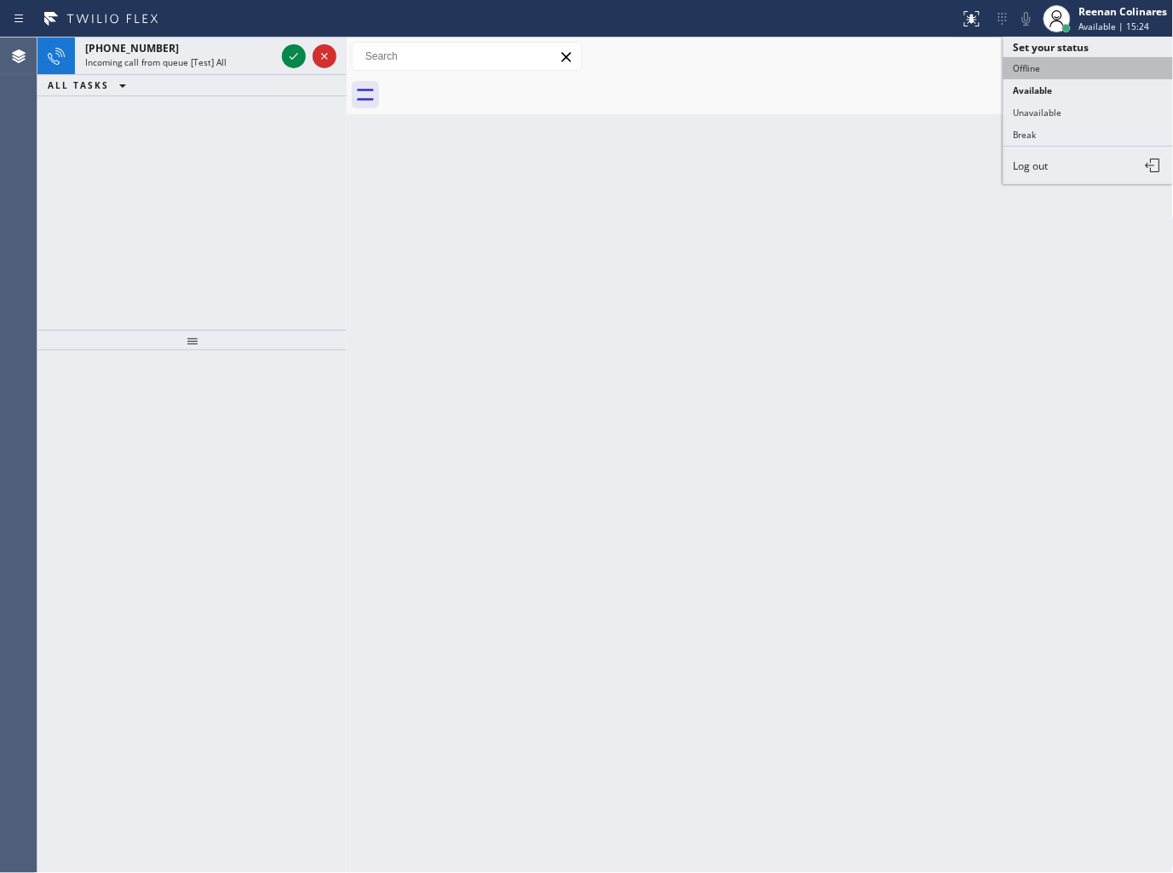
click at [1061, 66] on button "Offline" at bounding box center [1089, 68] width 170 height 22
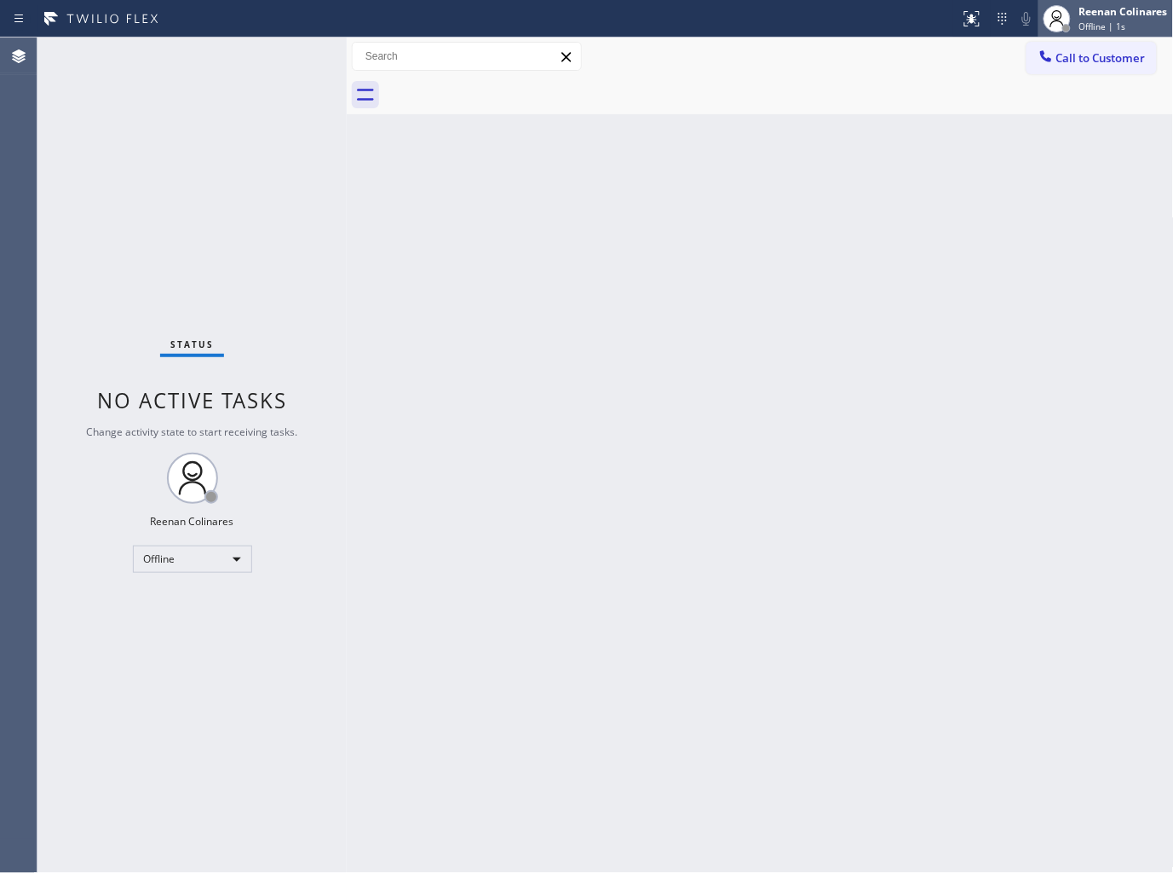
click at [1105, 23] on span "Offline | 1s" at bounding box center [1103, 26] width 47 height 12
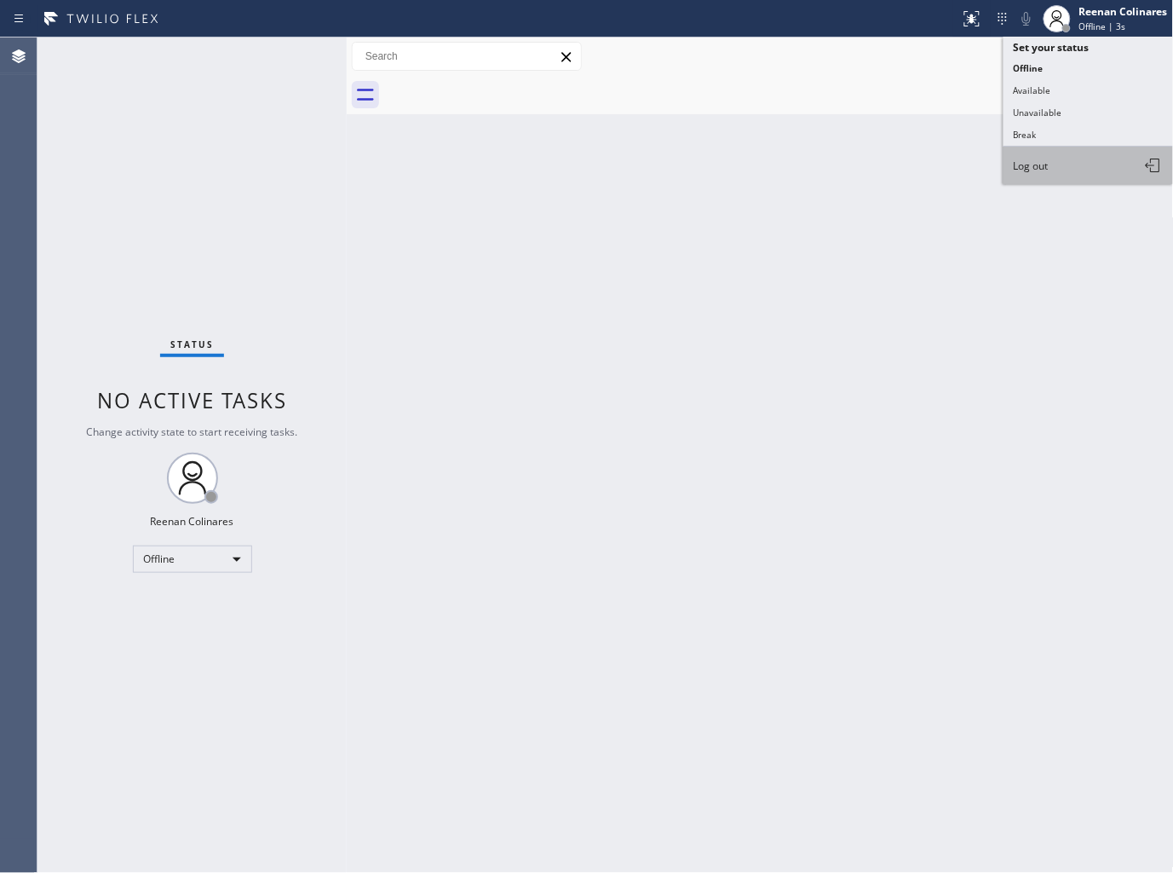
click at [1031, 174] on button "Log out" at bounding box center [1089, 165] width 170 height 37
